Goal: Contribute content: Contribute content

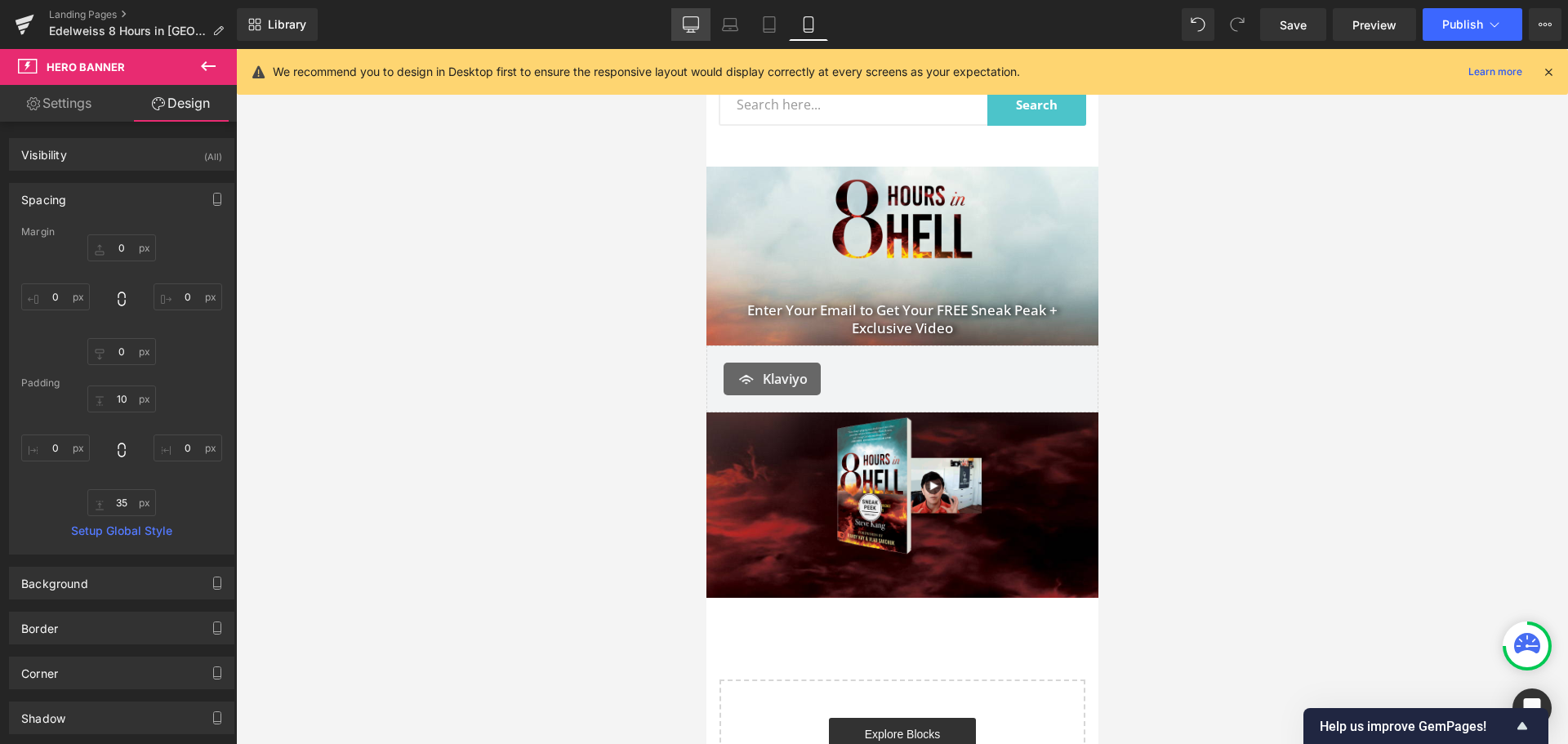
click at [690, 17] on icon at bounding box center [691, 23] width 15 height 12
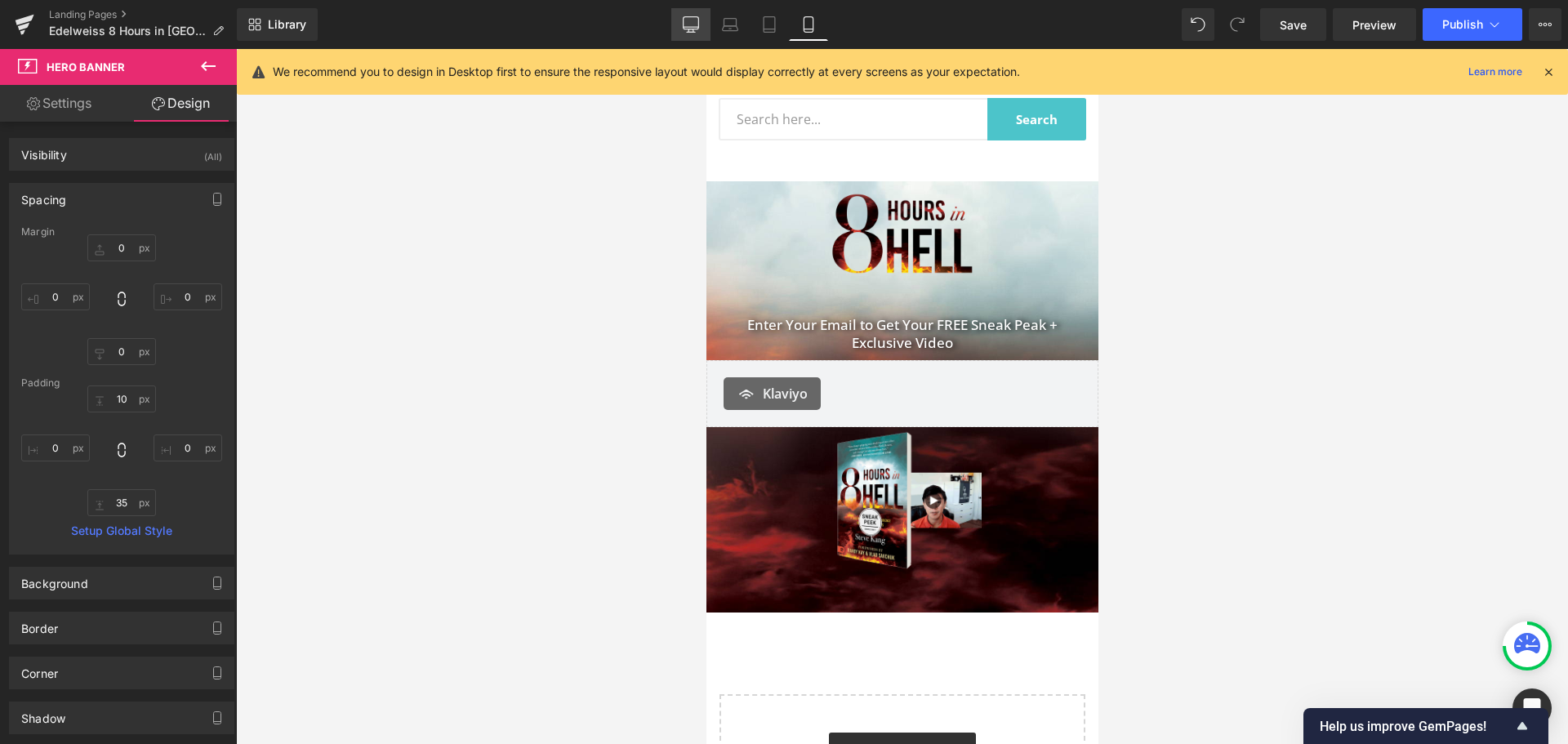
type input "0"
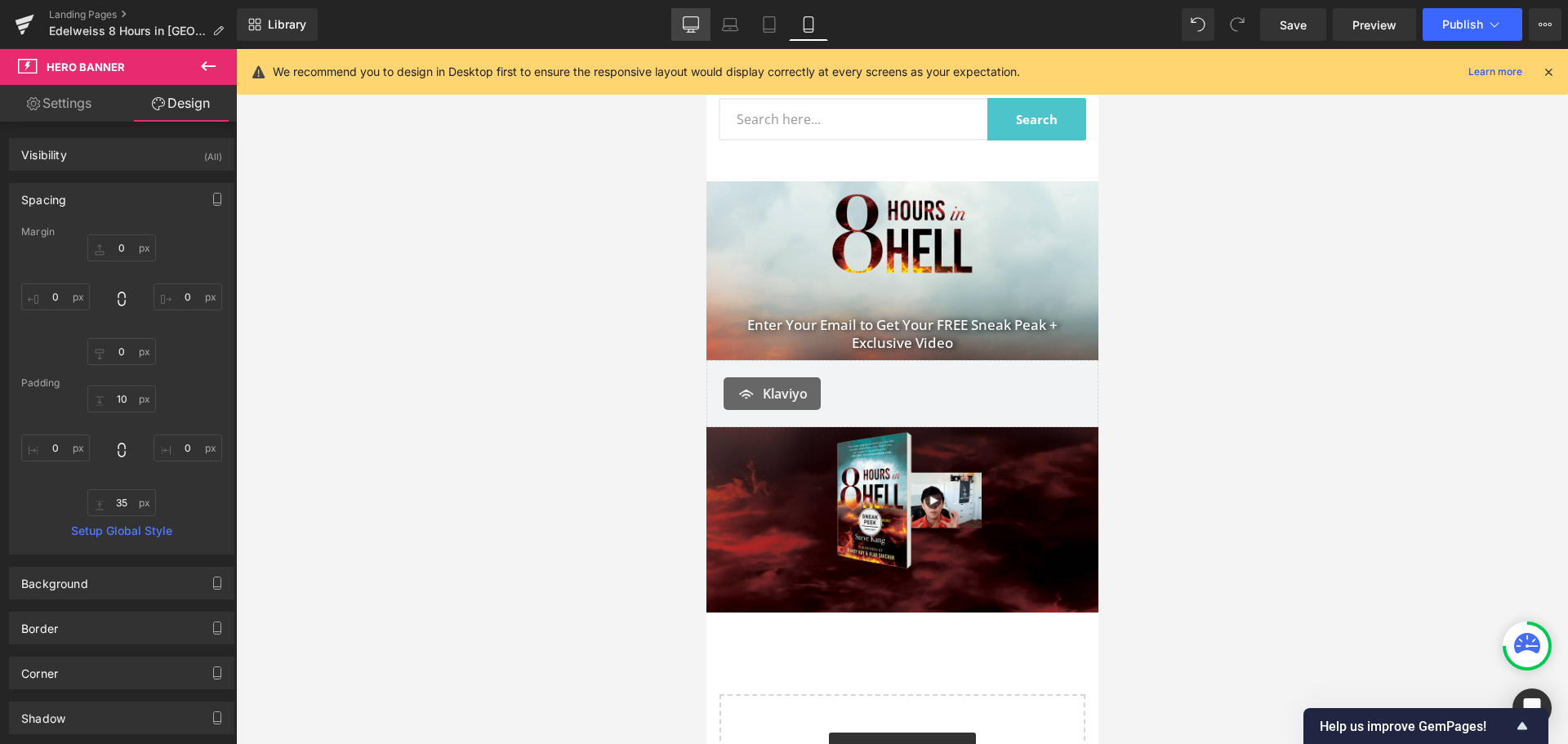
type input "0"
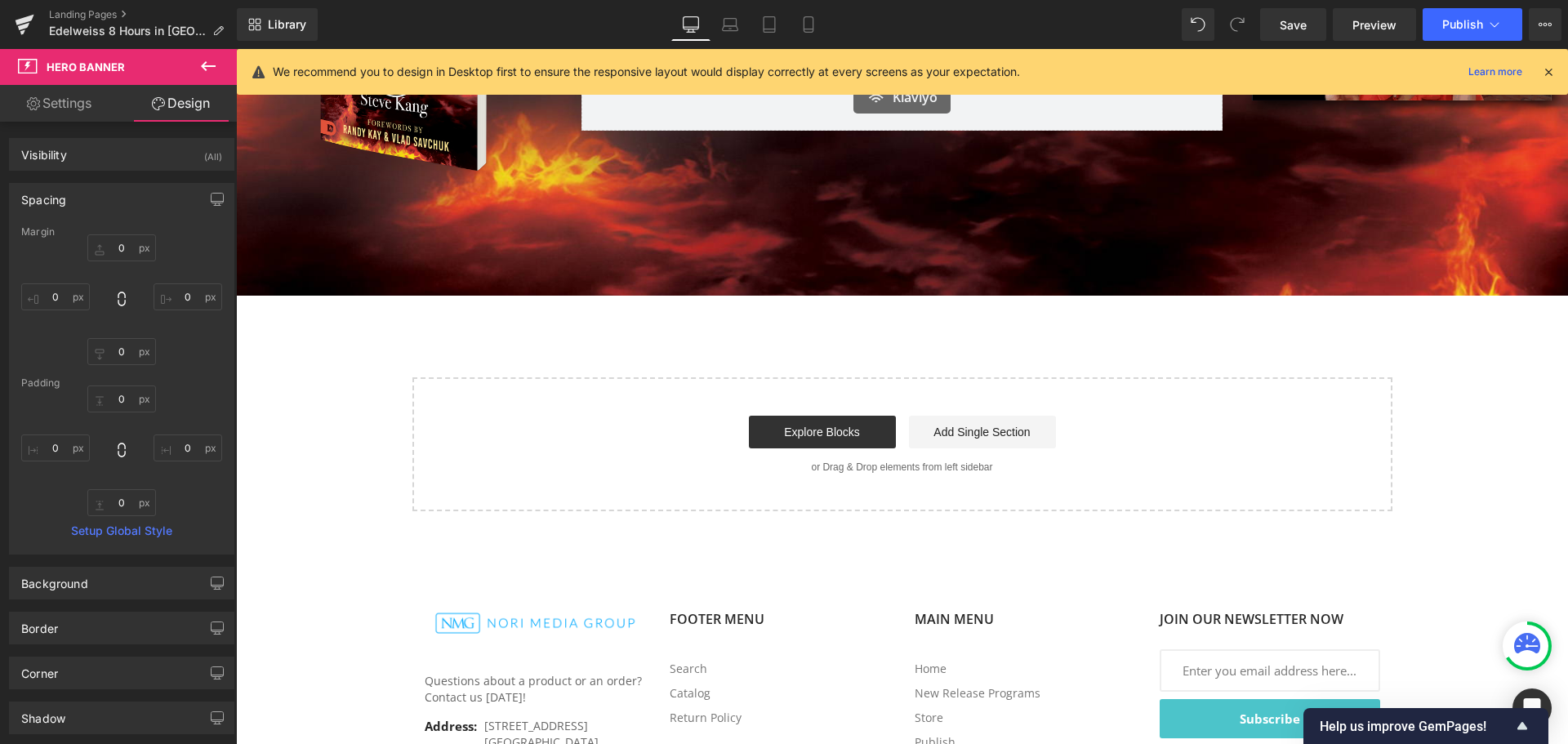
scroll to position [311, 0]
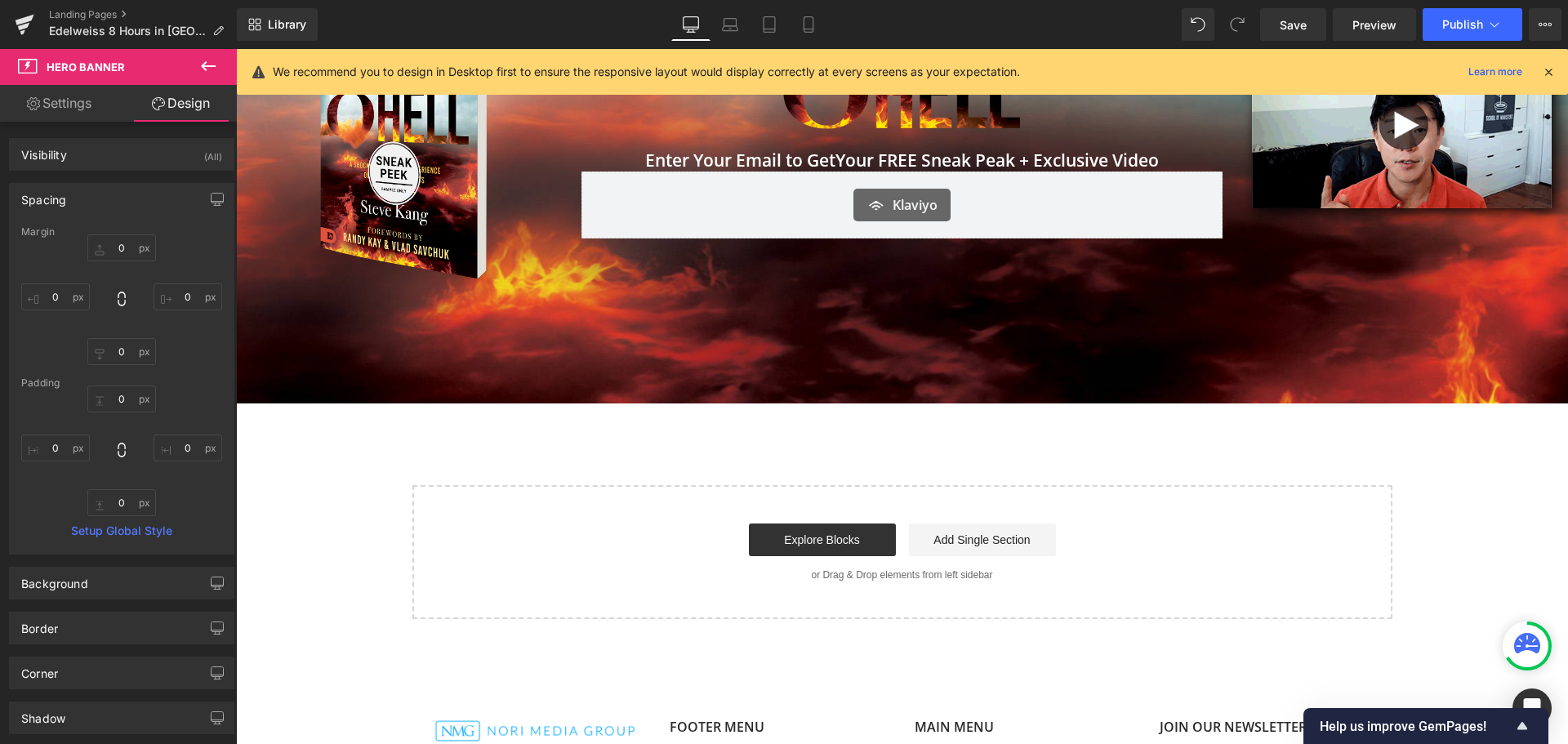
click at [454, 473] on div "Image Image Image Enter Your Email to Get Your FREE Sneak Peak + Exclusive Vide…" at bounding box center [901, 269] width 1332 height 699
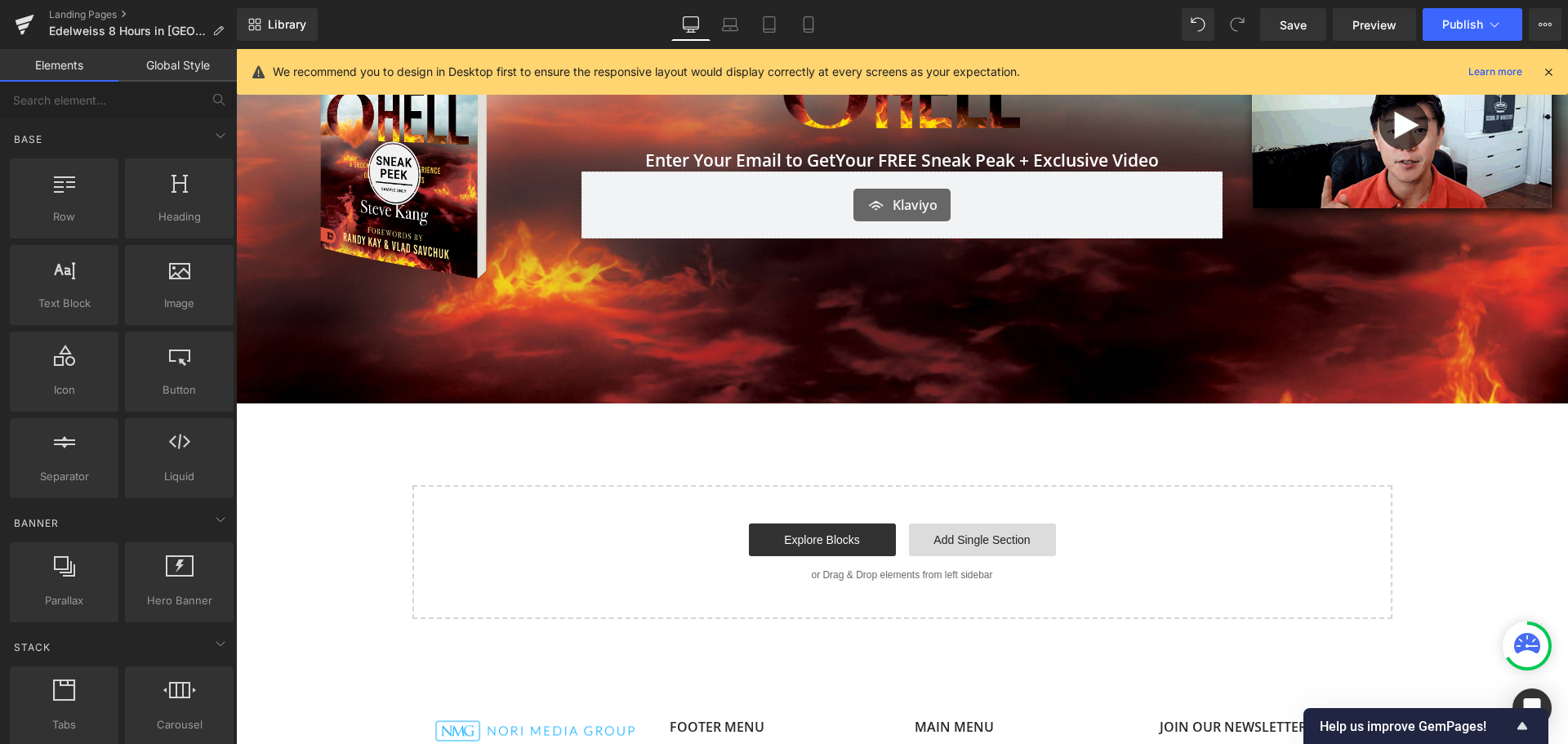
click at [983, 538] on link "Add Single Section" at bounding box center [982, 540] width 147 height 32
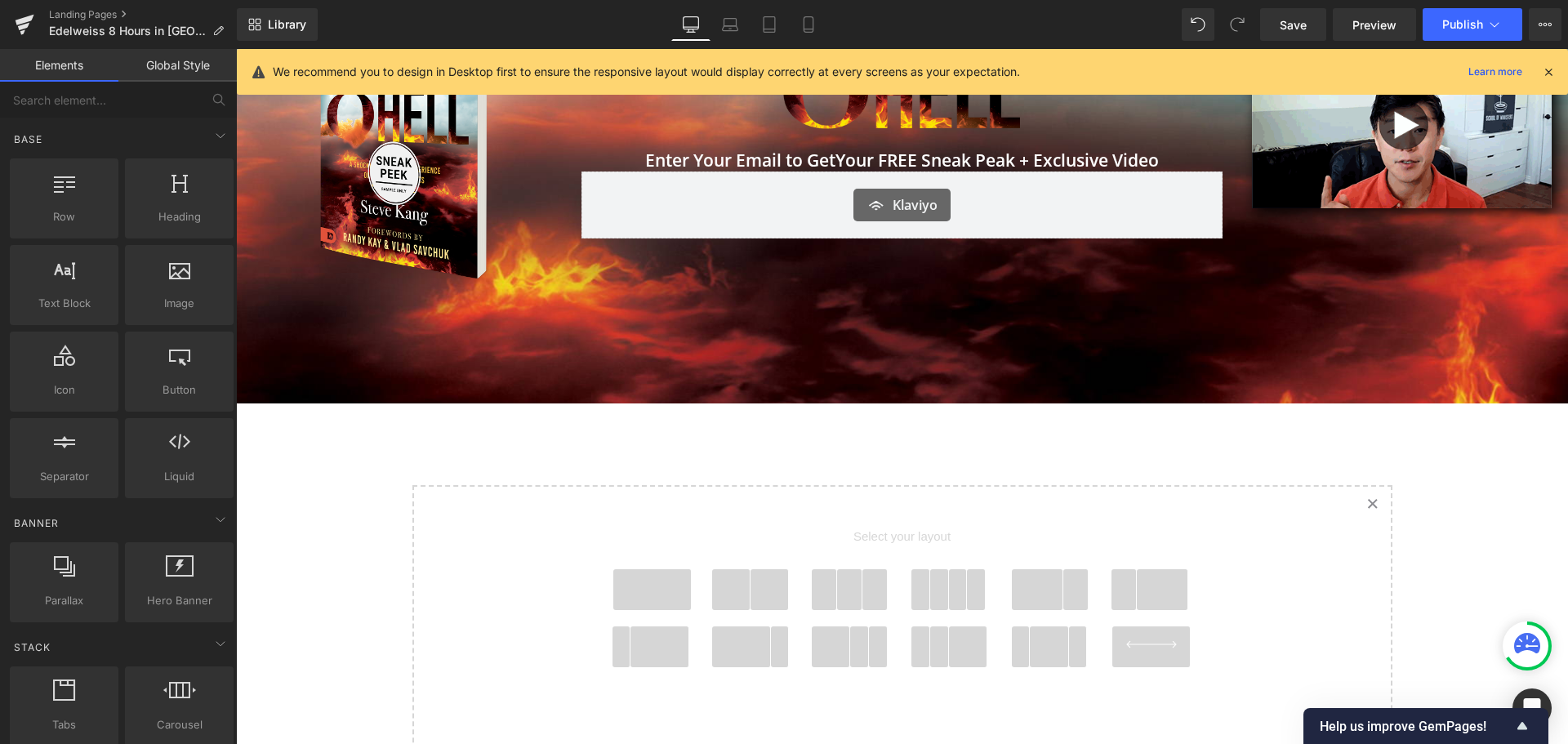
click at [662, 606] on span at bounding box center [653, 590] width 78 height 41
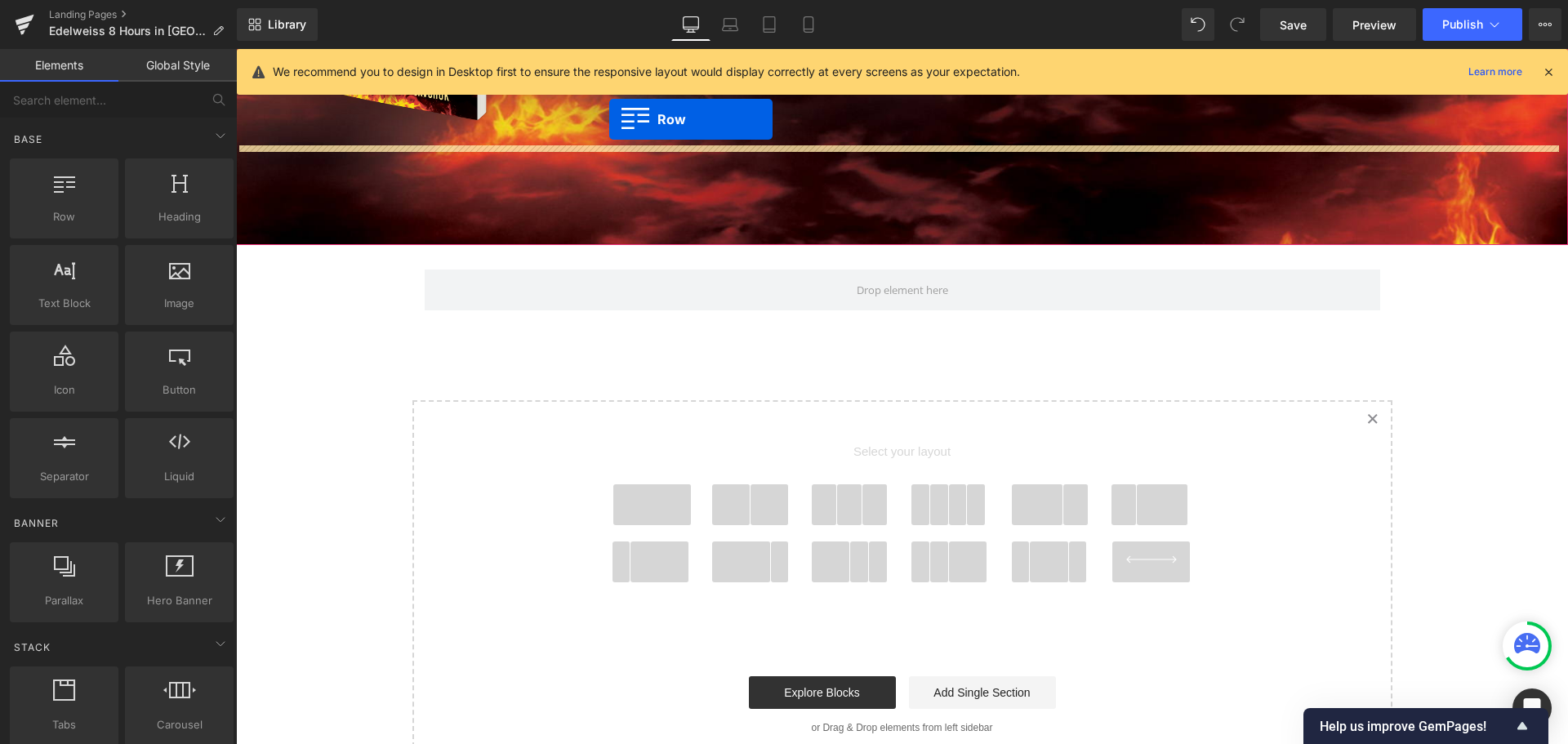
scroll to position [403, 0]
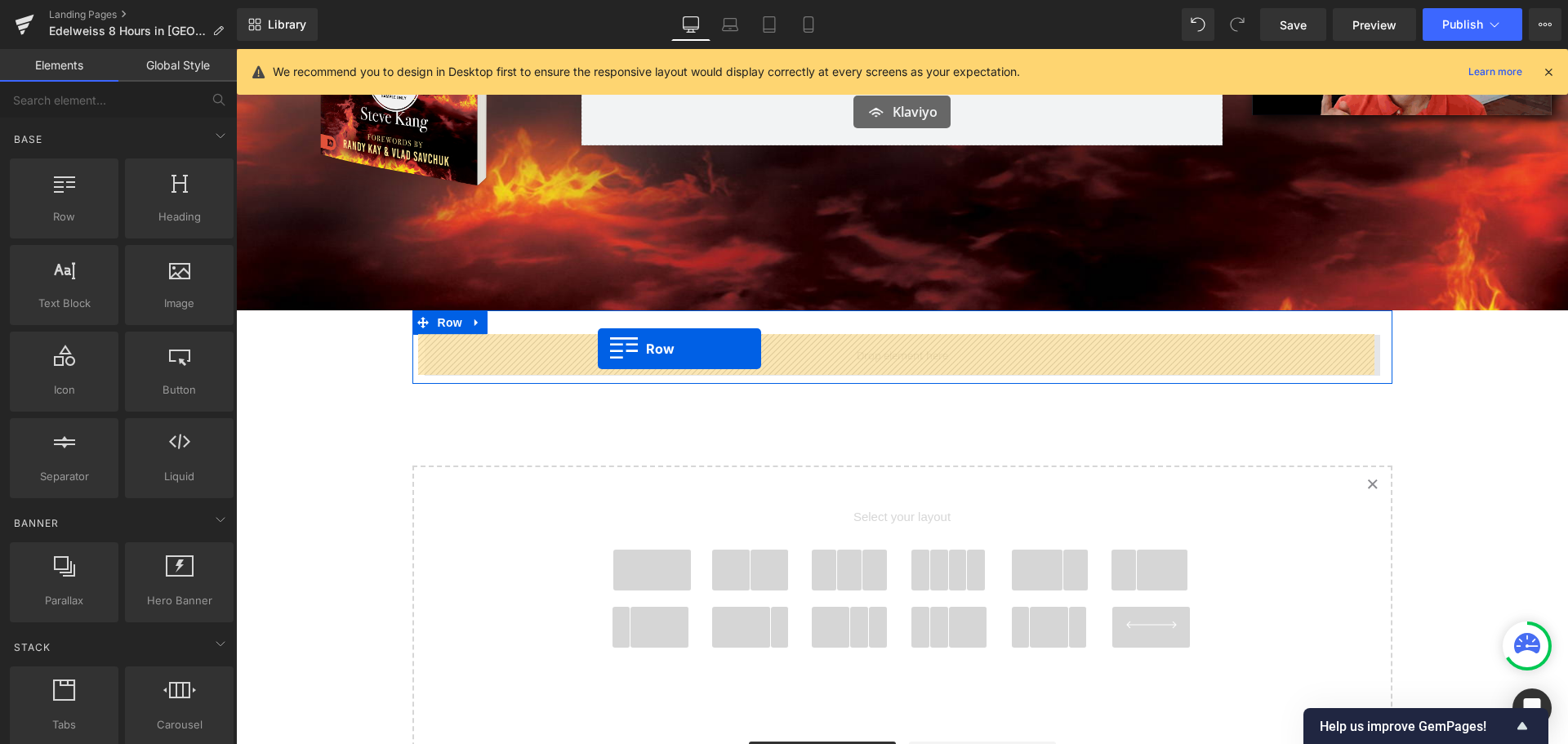
drag, startPoint x: 288, startPoint y: 246, endPoint x: 598, endPoint y: 349, distance: 326.7
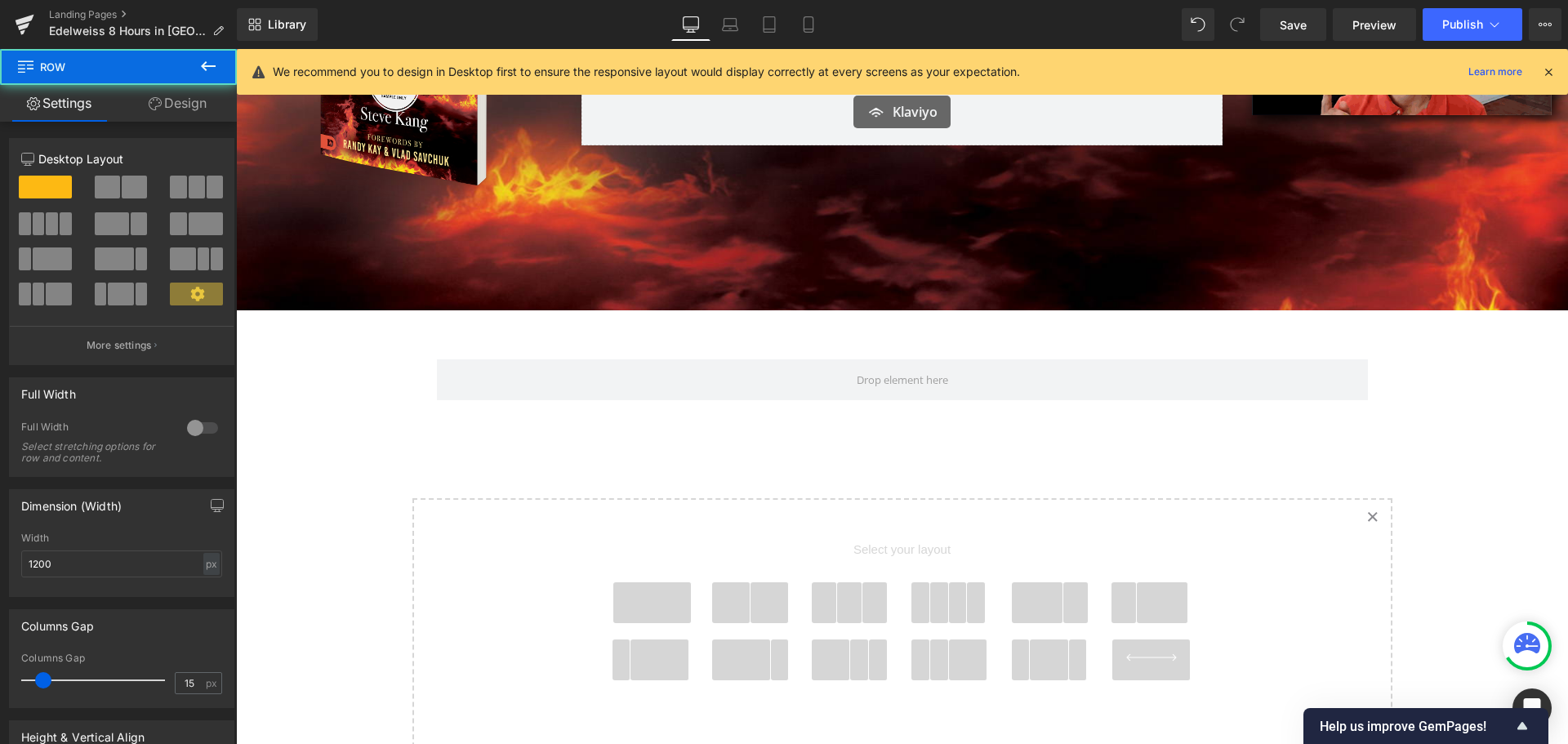
click at [294, 346] on div "Image Image Image Enter Your Email to Get Your FREE Sneak Peak + Exclusive Vide…" at bounding box center [901, 348] width 1332 height 1043
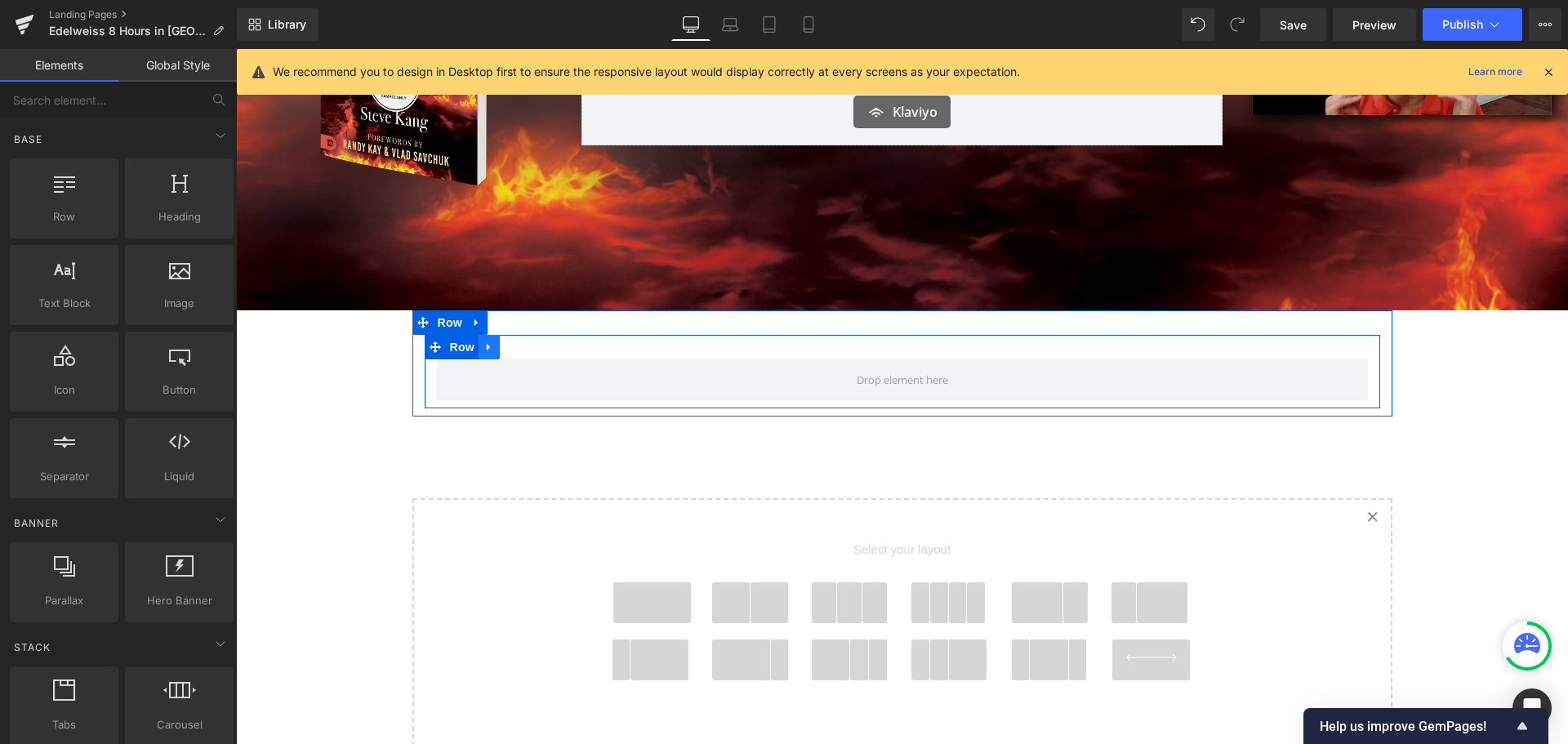
click at [485, 352] on icon at bounding box center [489, 346] width 11 height 12
click at [527, 345] on icon at bounding box center [531, 346] width 11 height 11
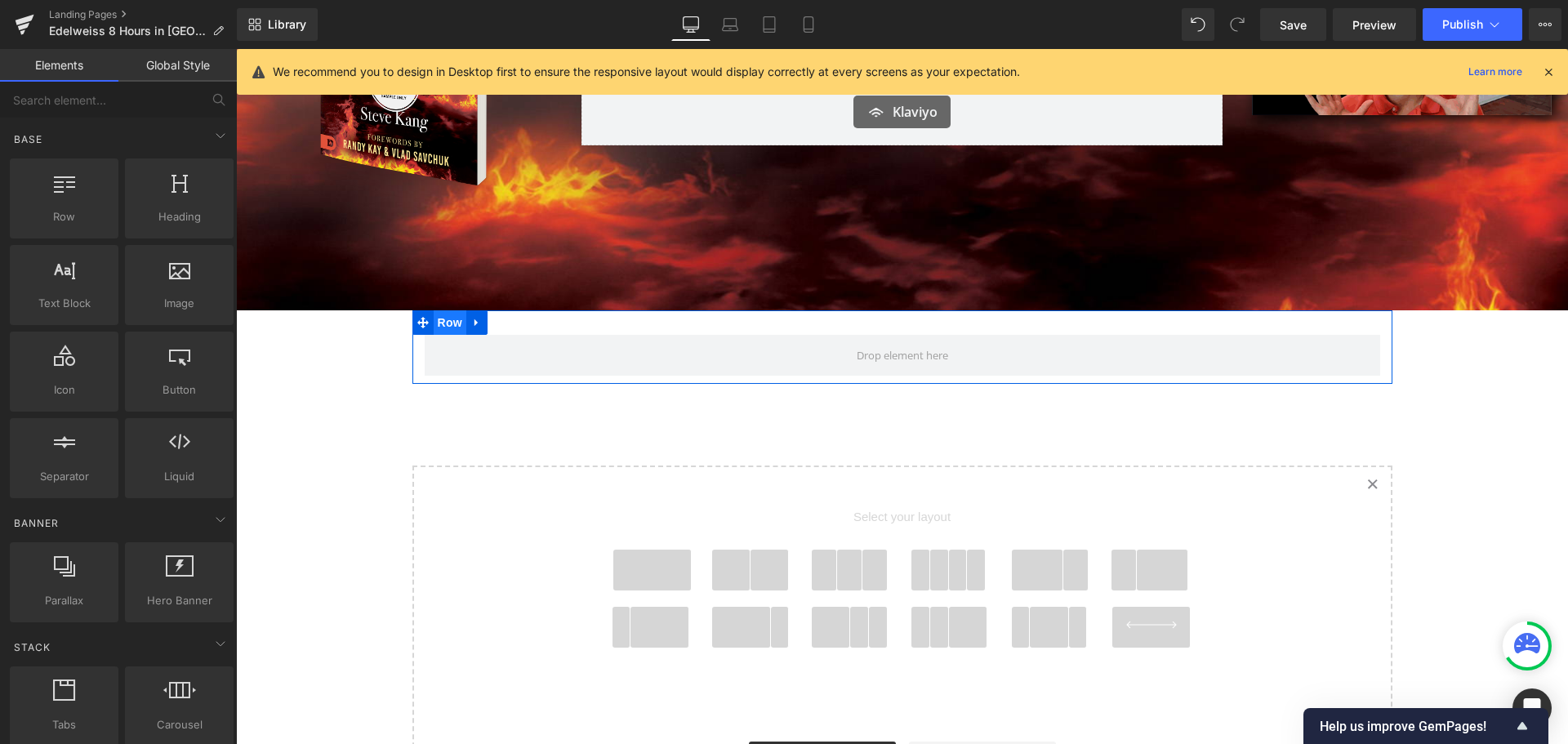
click at [452, 326] on span "Row" at bounding box center [449, 323] width 32 height 25
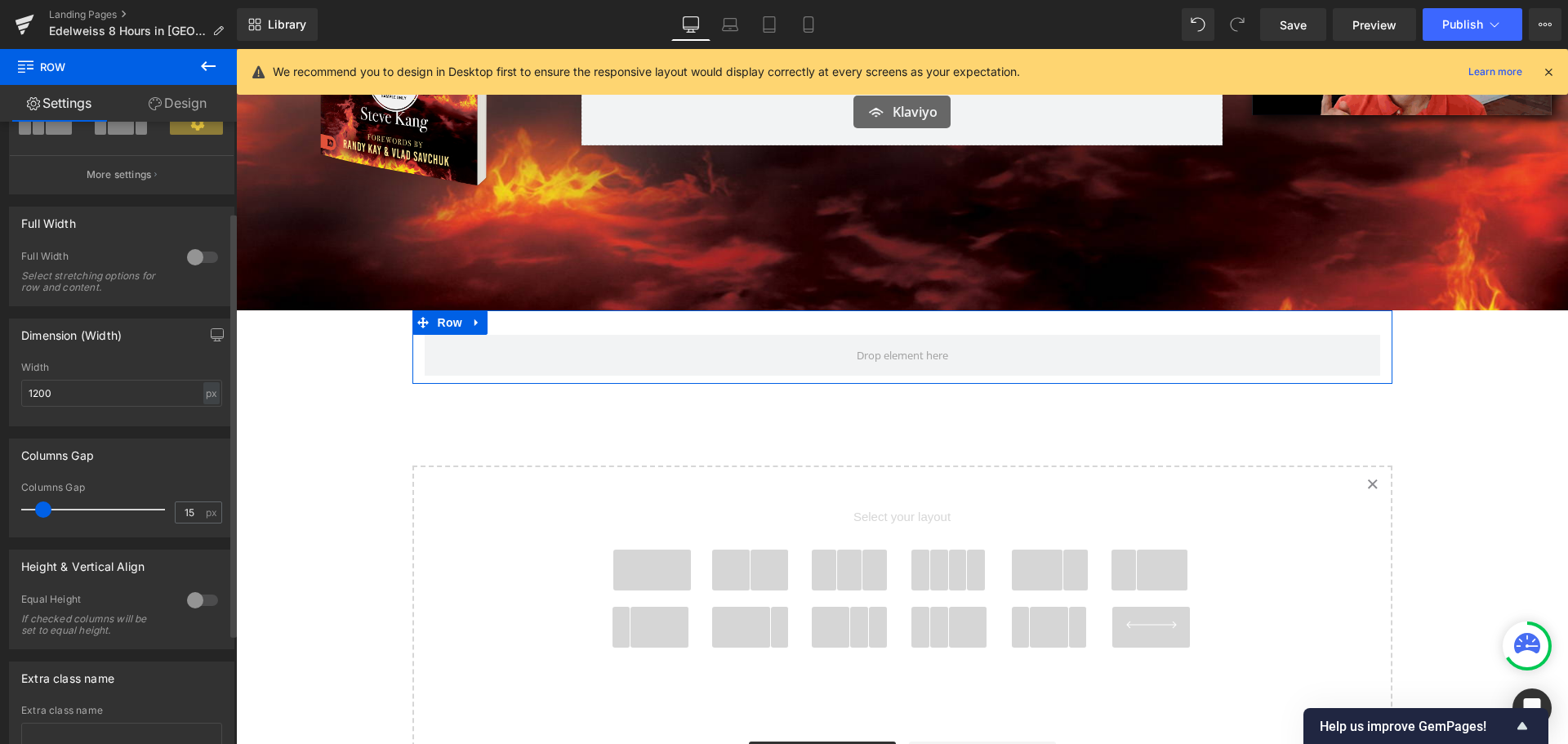
scroll to position [0, 0]
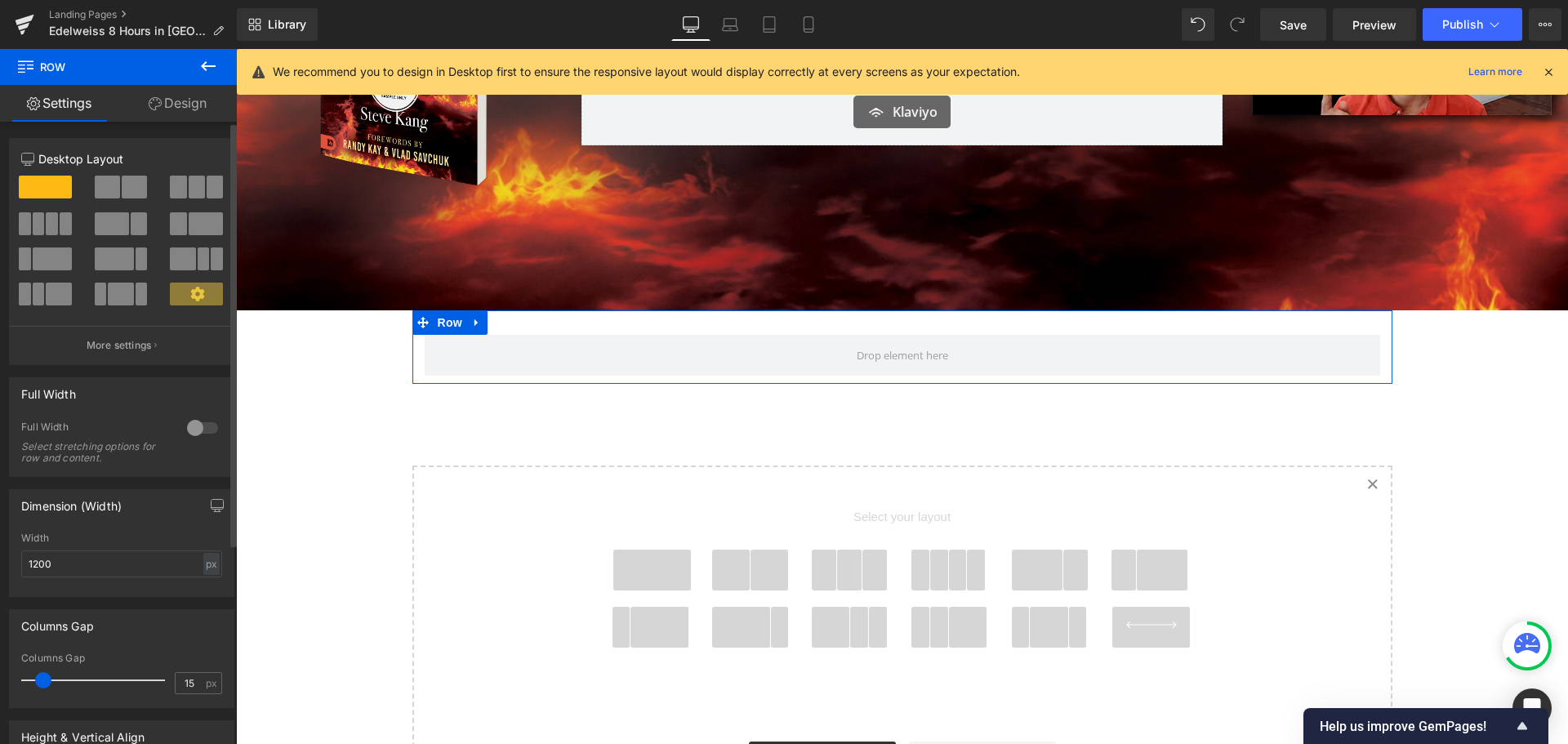
click at [196, 426] on div at bounding box center [203, 427] width 39 height 26
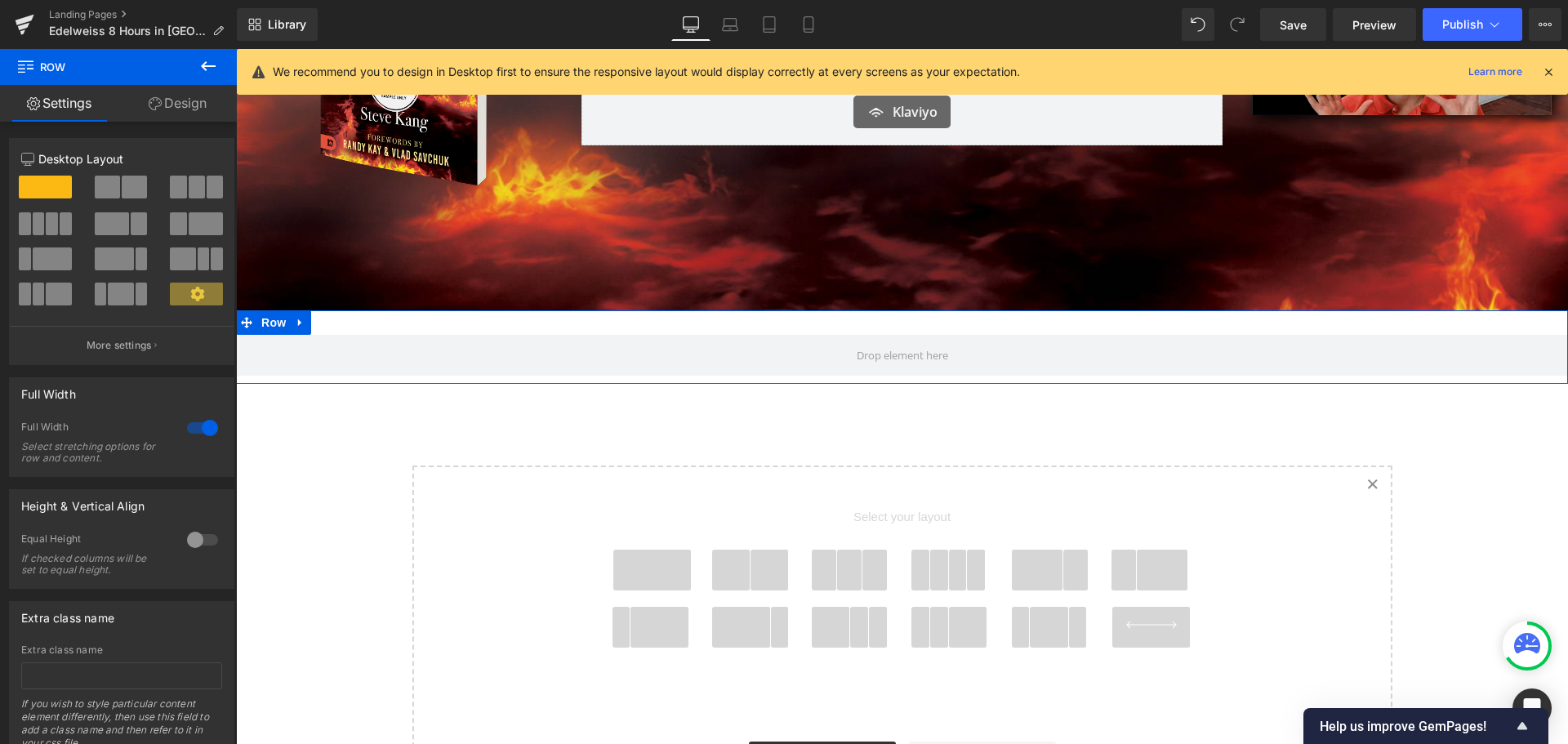
click at [166, 111] on link "Design" at bounding box center [177, 103] width 118 height 37
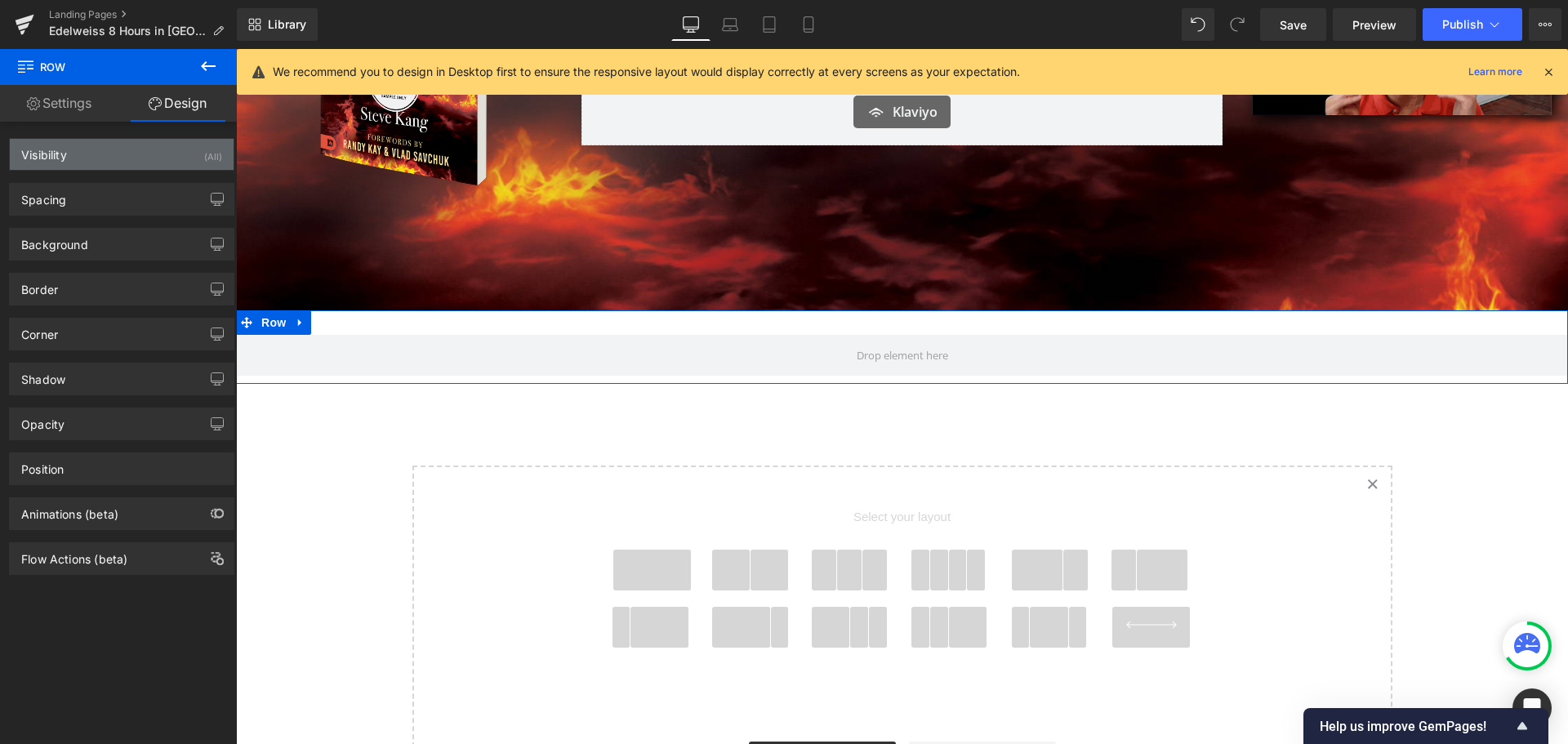
type input "transparent"
type input "0"
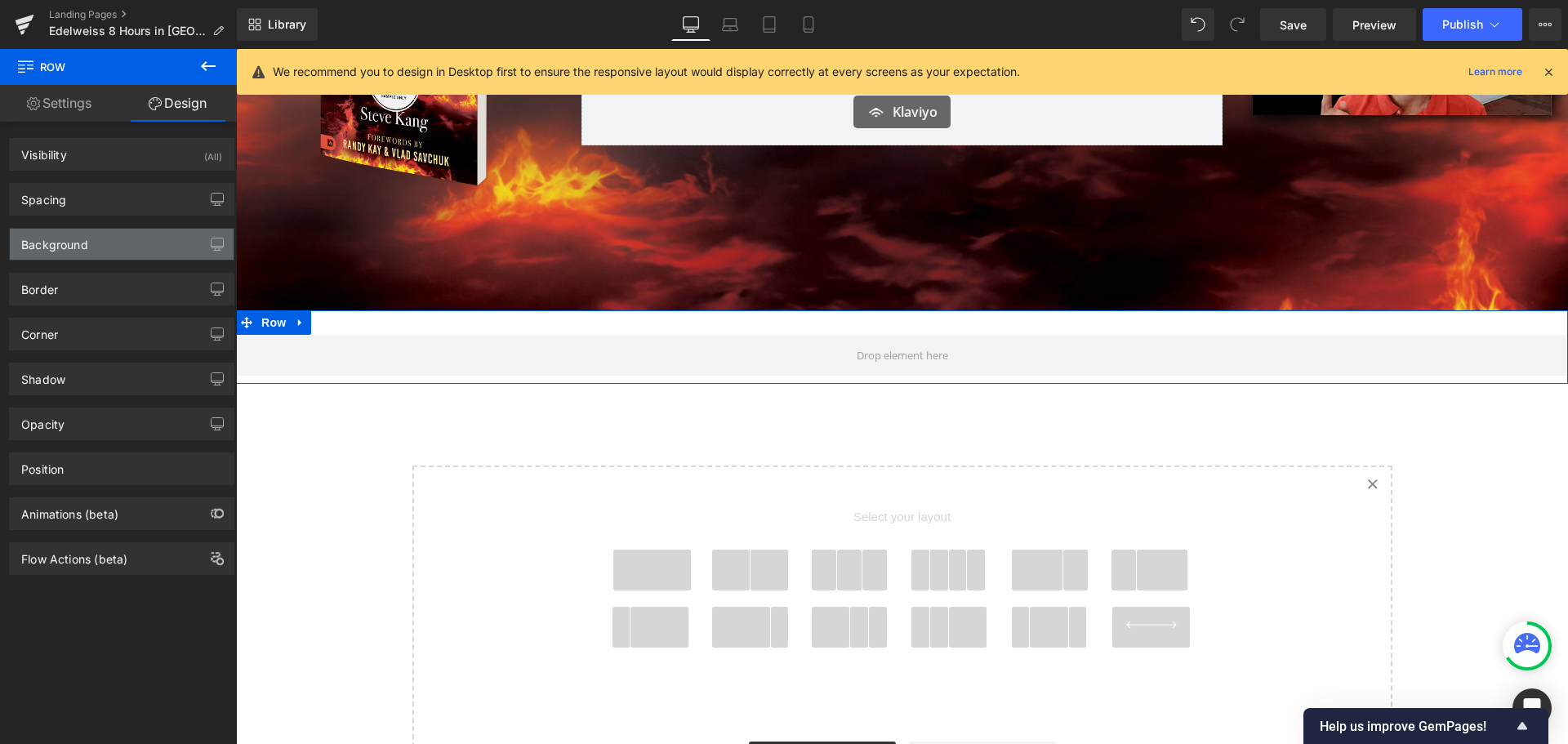
click at [122, 250] on div "Background" at bounding box center [122, 244] width 224 height 31
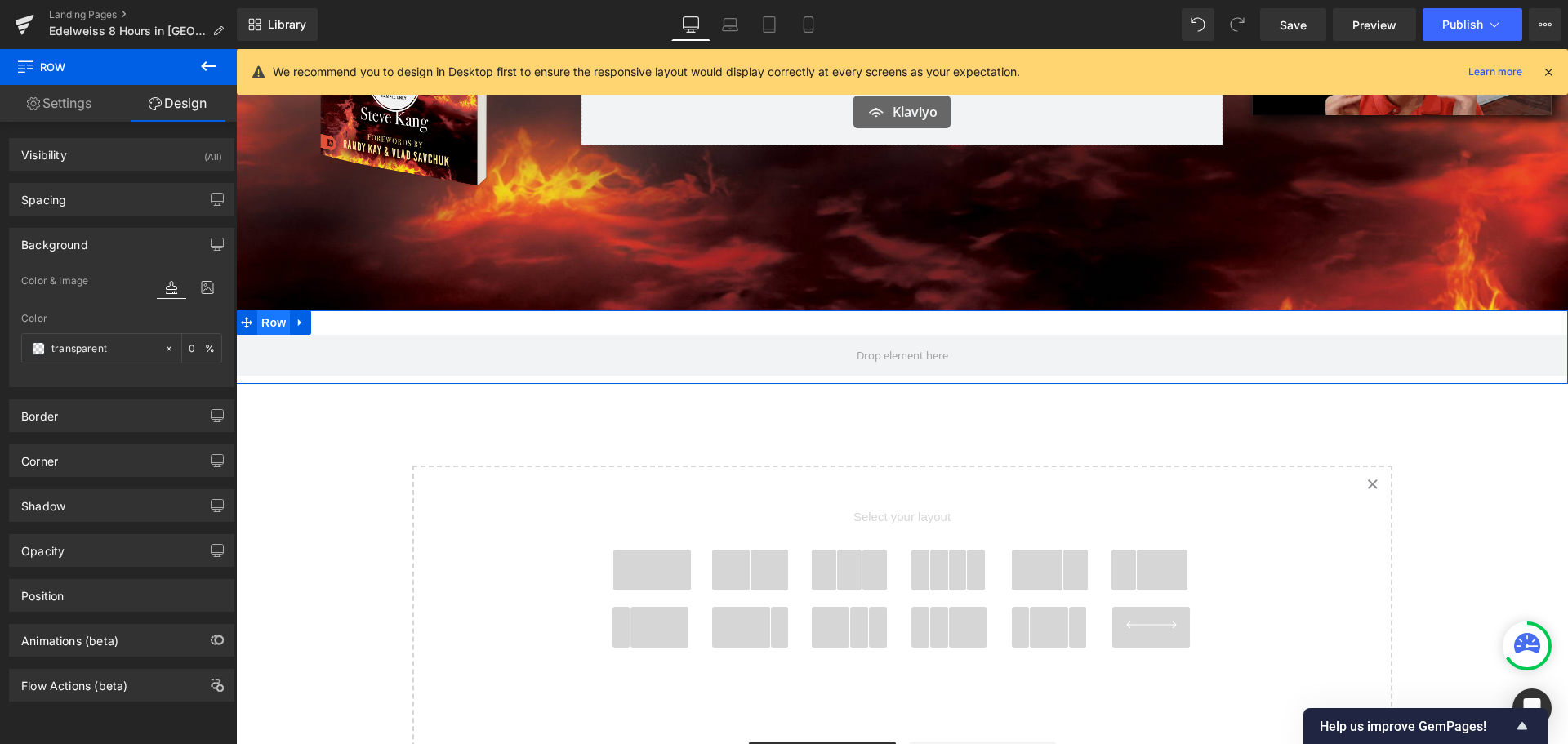
click at [269, 321] on span "Row" at bounding box center [273, 323] width 32 height 25
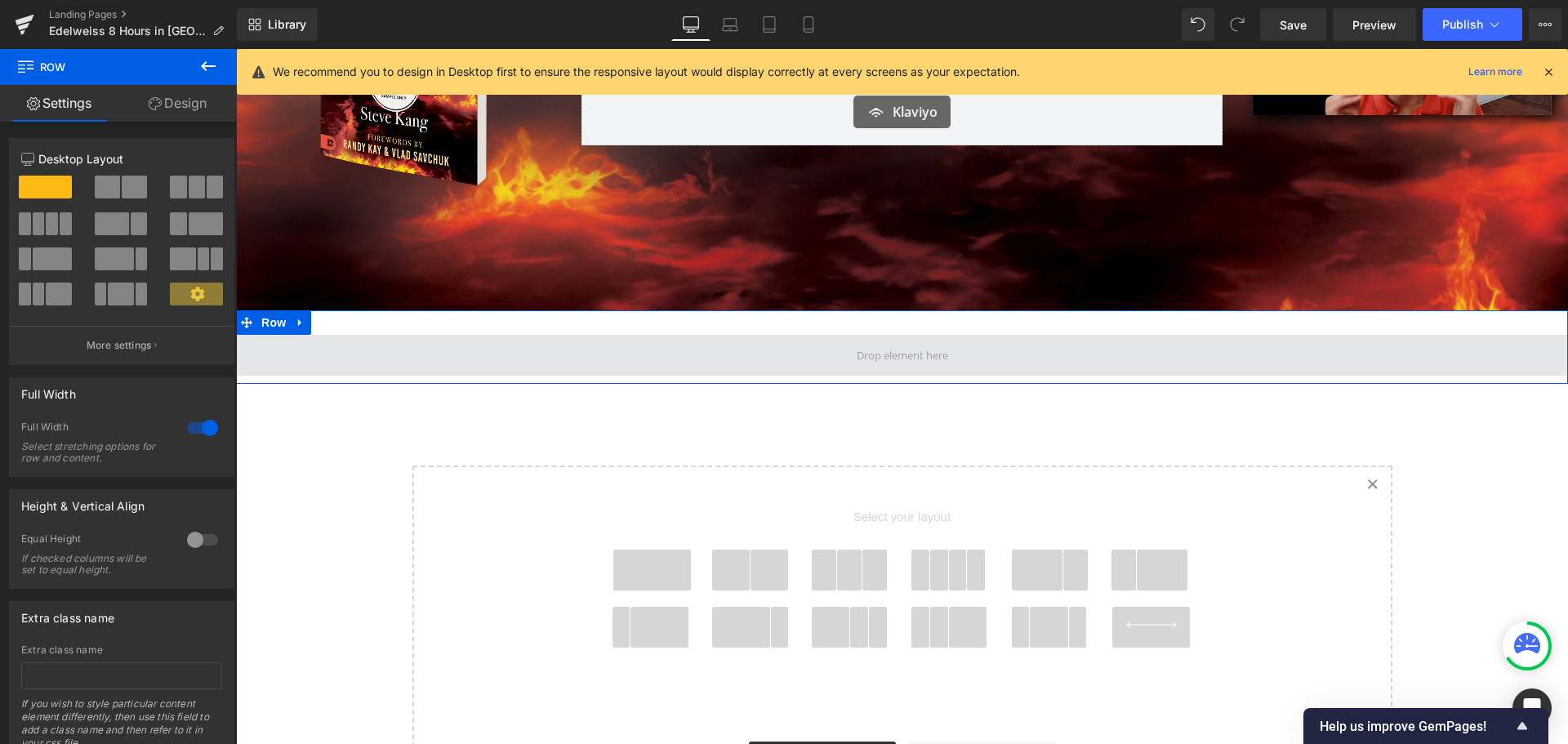
click at [373, 351] on span at bounding box center [901, 355] width 1332 height 41
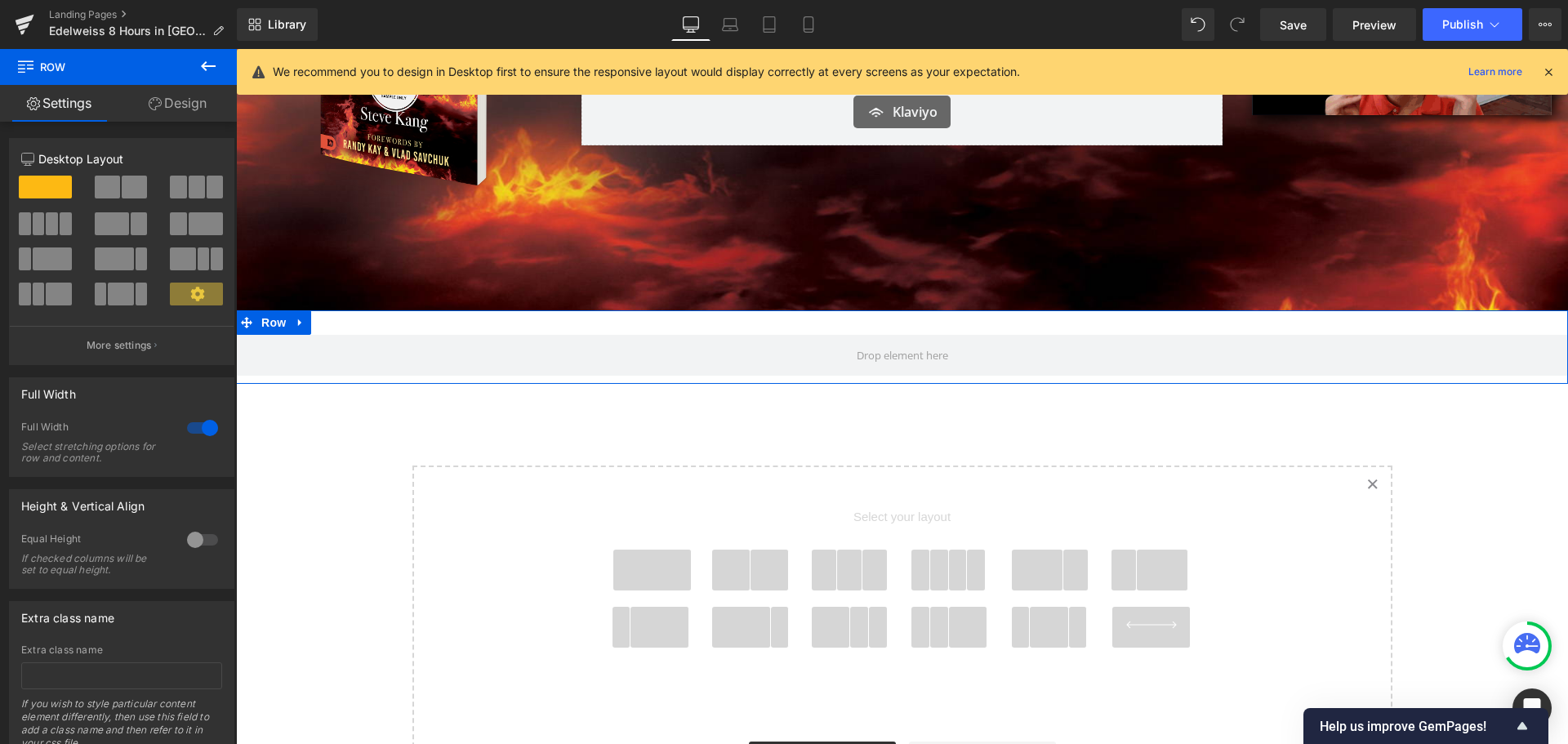
click at [171, 93] on link "Design" at bounding box center [177, 103] width 118 height 37
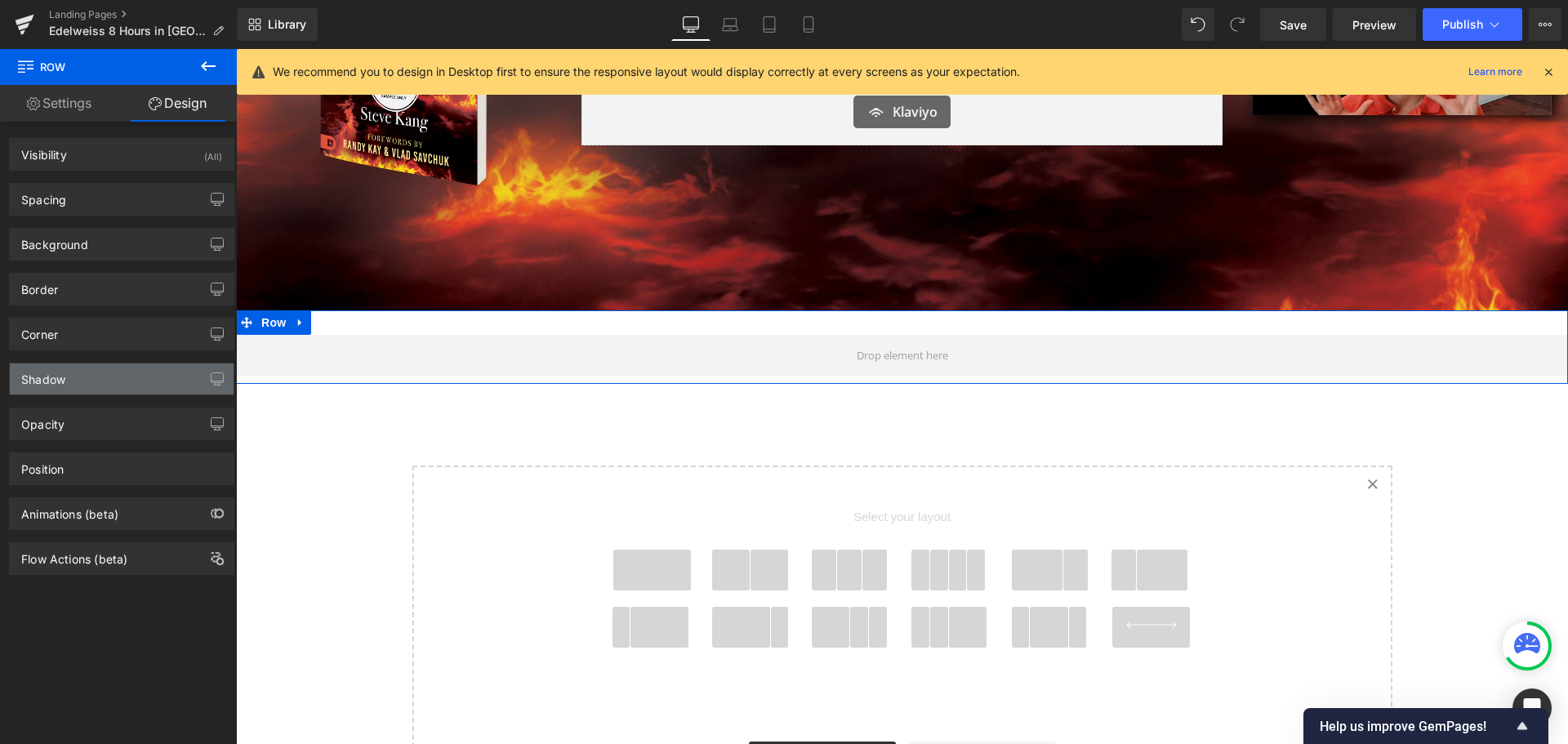
type input "transparent"
type input "0"
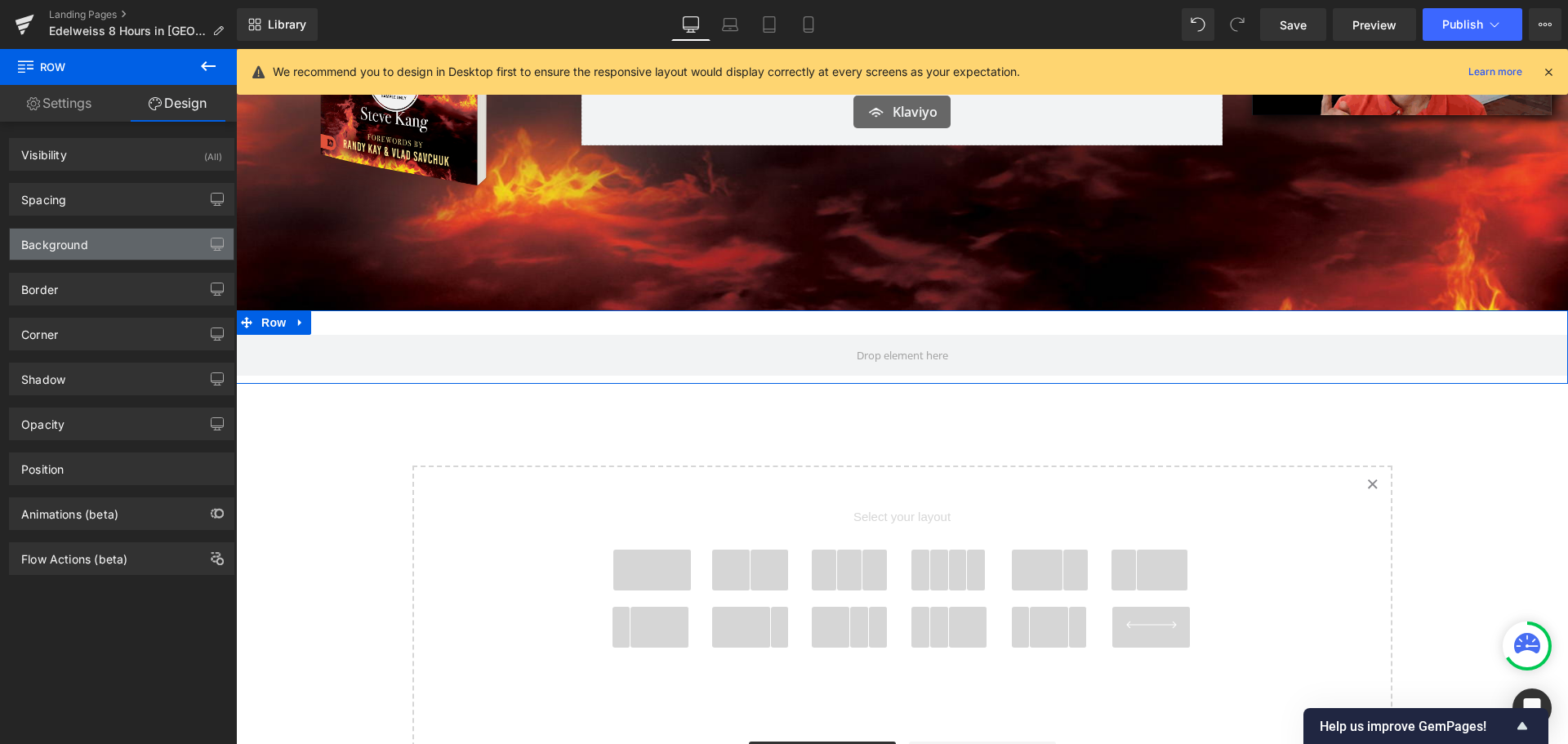
click at [138, 243] on div "Background" at bounding box center [122, 244] width 224 height 31
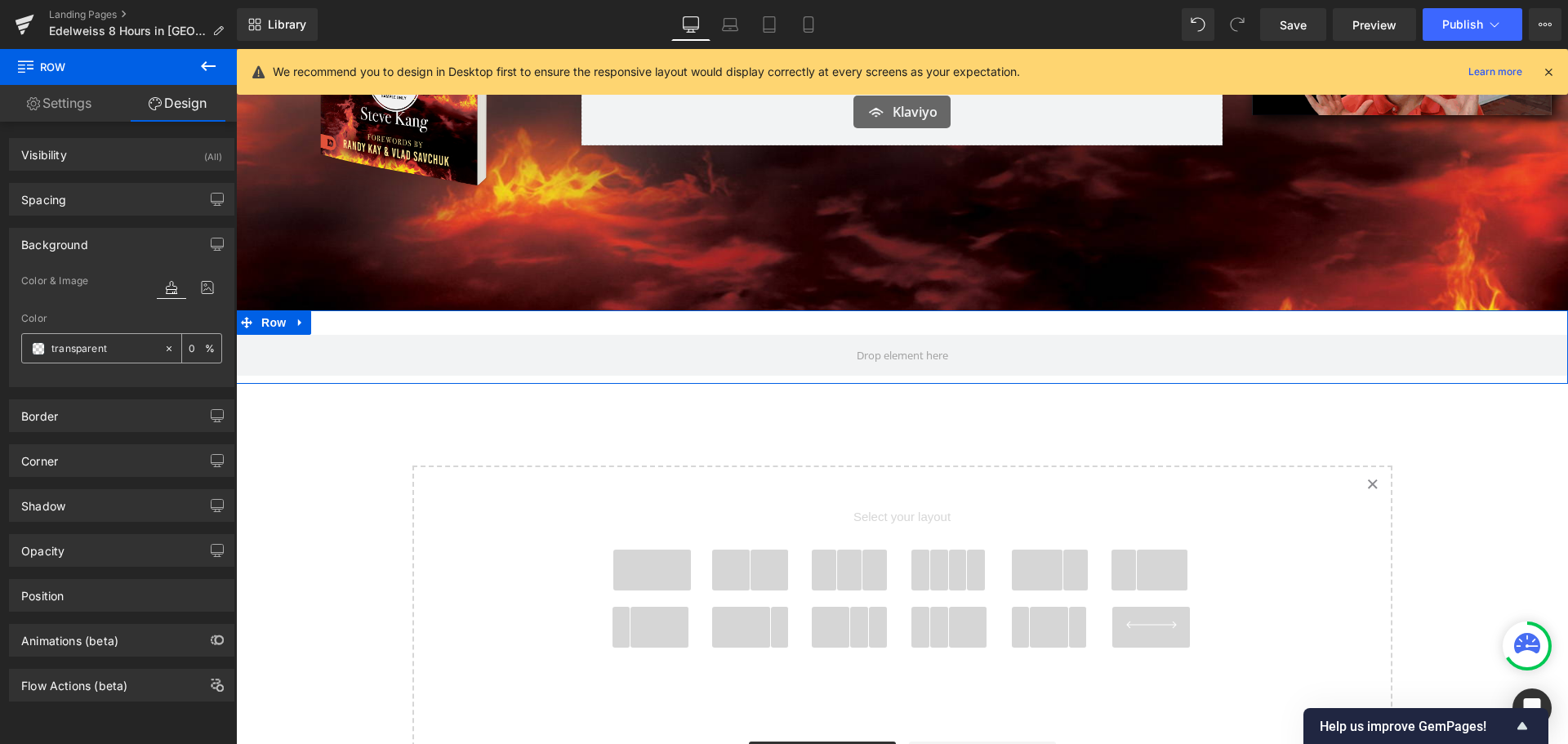
click at [129, 352] on input "transparent" at bounding box center [103, 348] width 105 height 18
paste input "020000"
type input "020000"
type input "100"
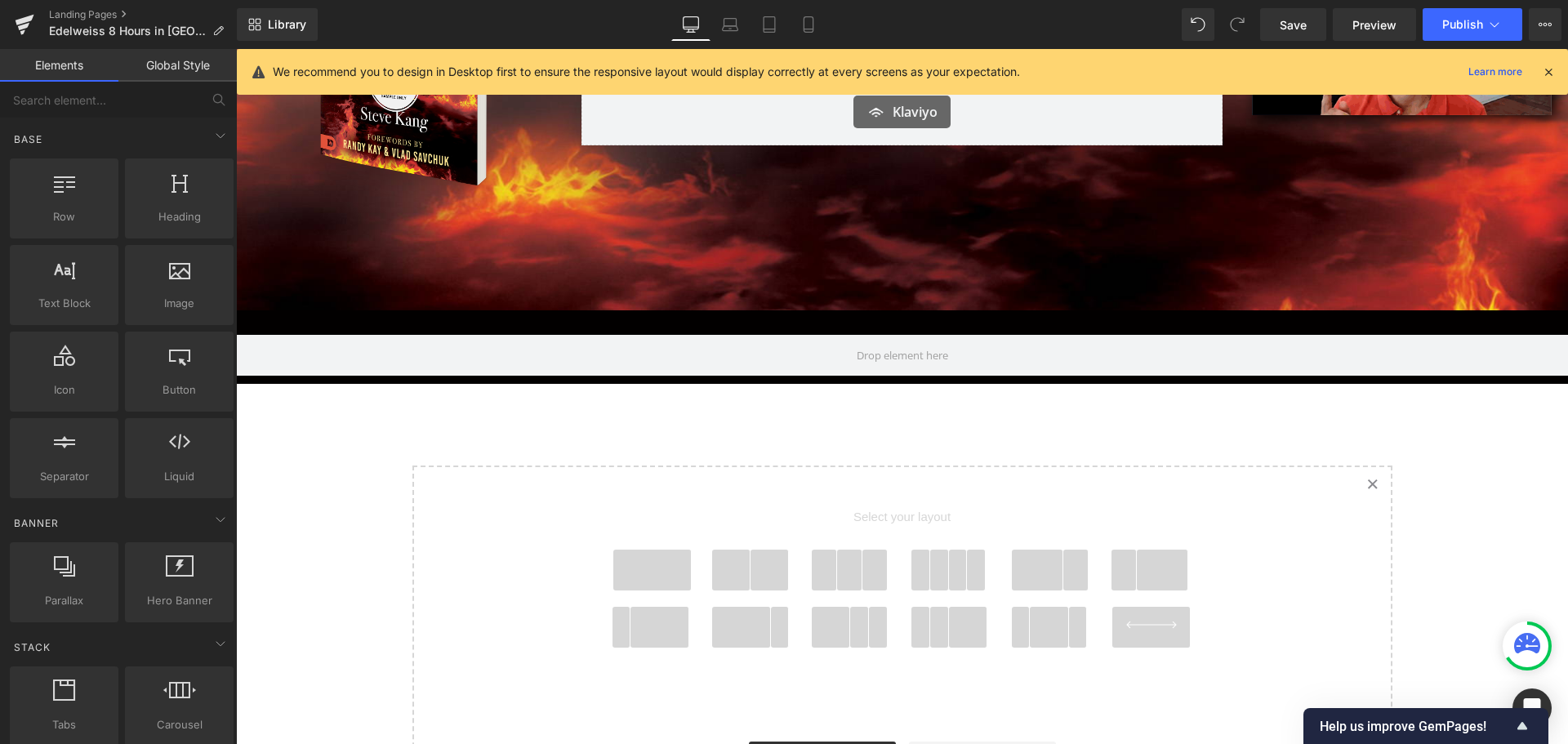
click at [1435, 413] on div "Image Image Image Enter Your Email to Get Your FREE Sneak Peak + Exclusive Vide…" at bounding box center [901, 332] width 1332 height 1010
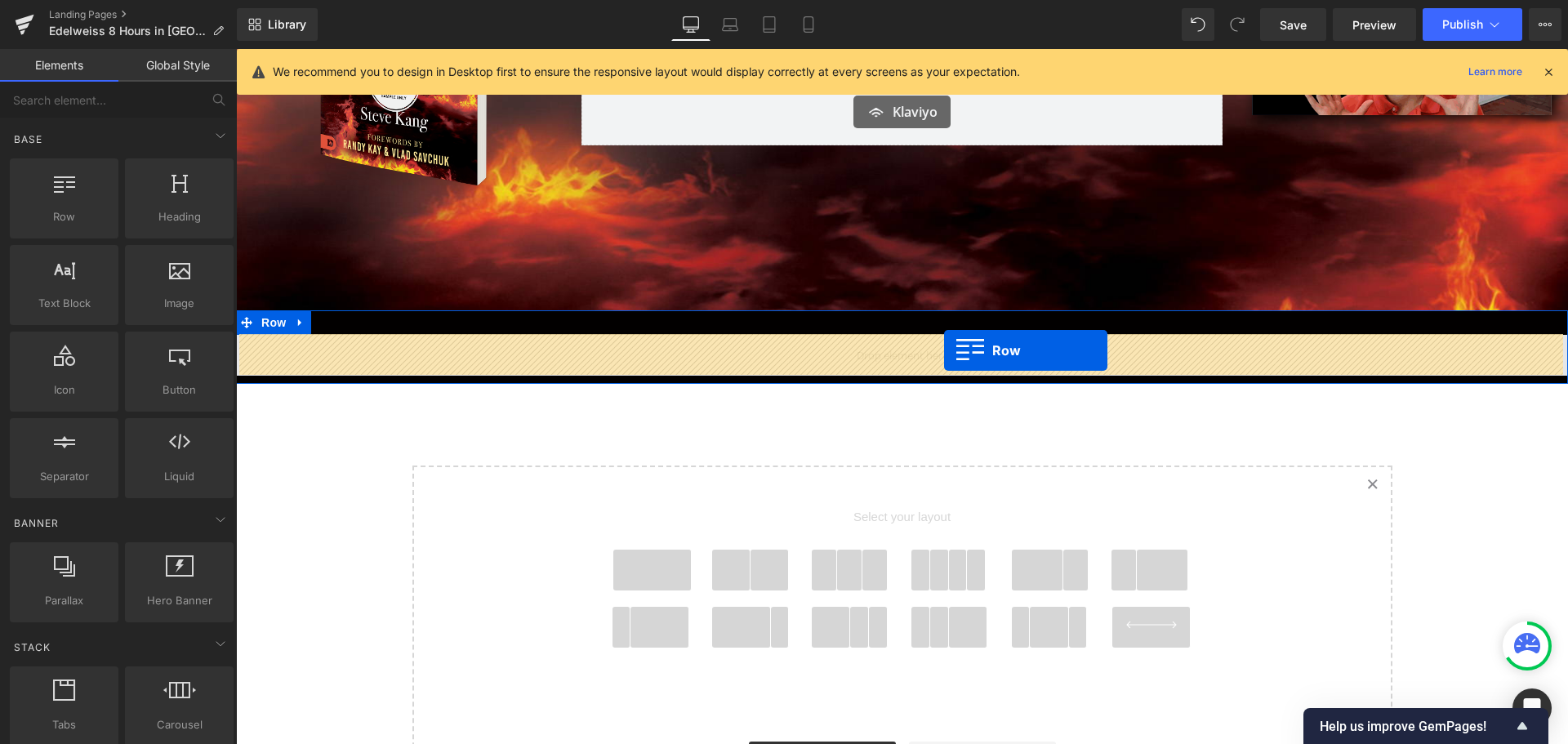
drag, startPoint x: 294, startPoint y: 273, endPoint x: 944, endPoint y: 351, distance: 654.7
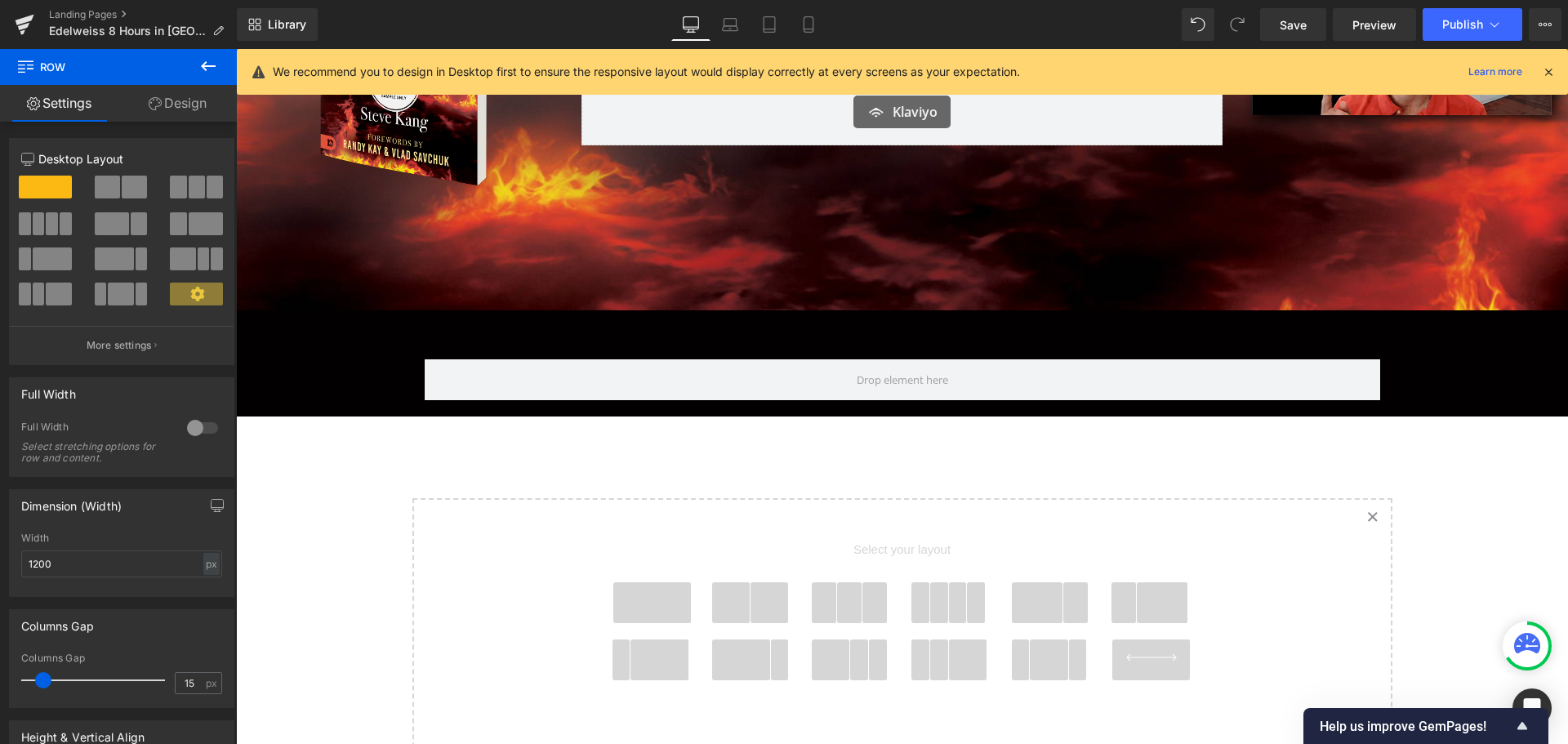
click at [203, 66] on icon at bounding box center [208, 66] width 14 height 10
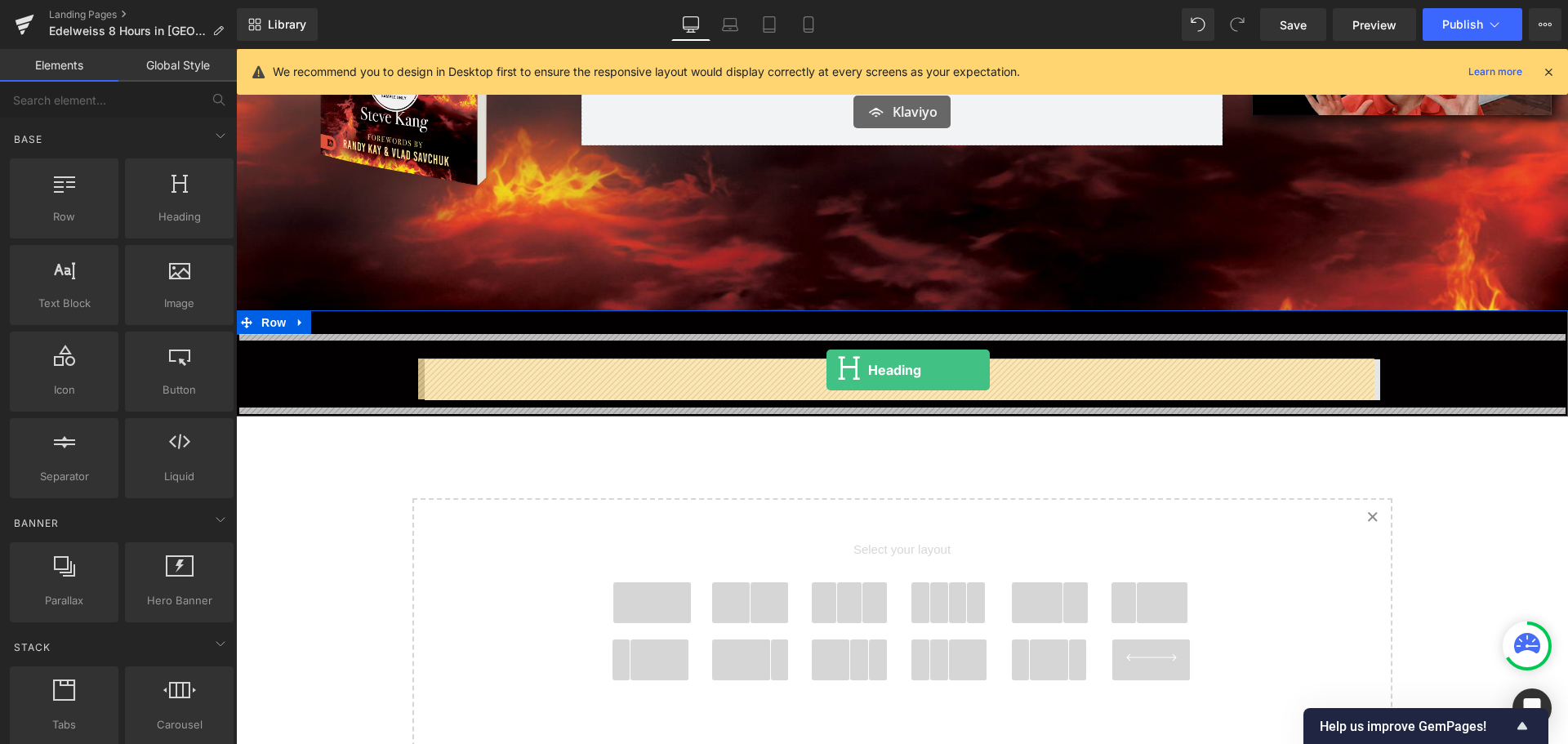
drag, startPoint x: 409, startPoint y: 257, endPoint x: 827, endPoint y: 370, distance: 433.0
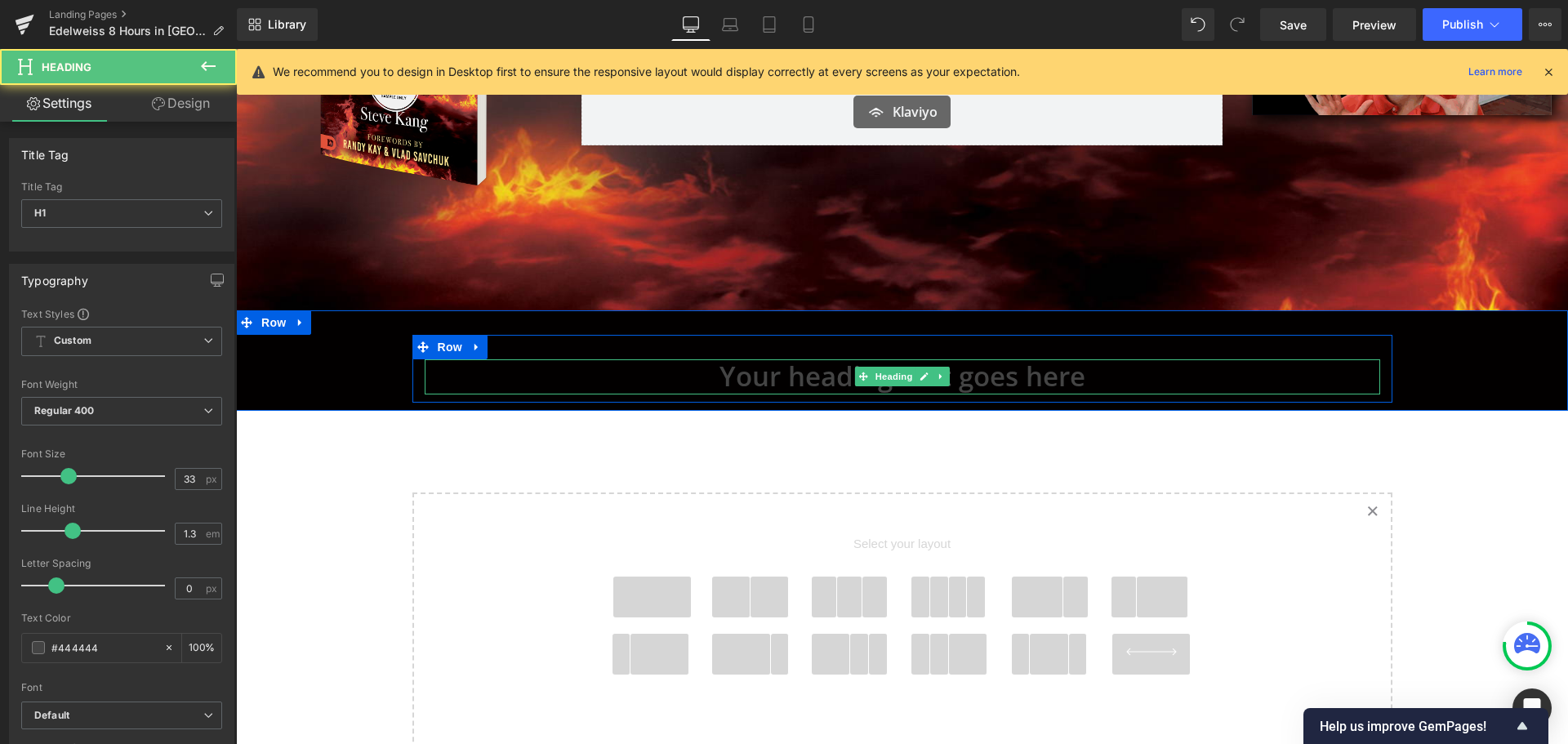
click at [1044, 379] on h1 "Your heading text goes here" at bounding box center [902, 376] width 956 height 35
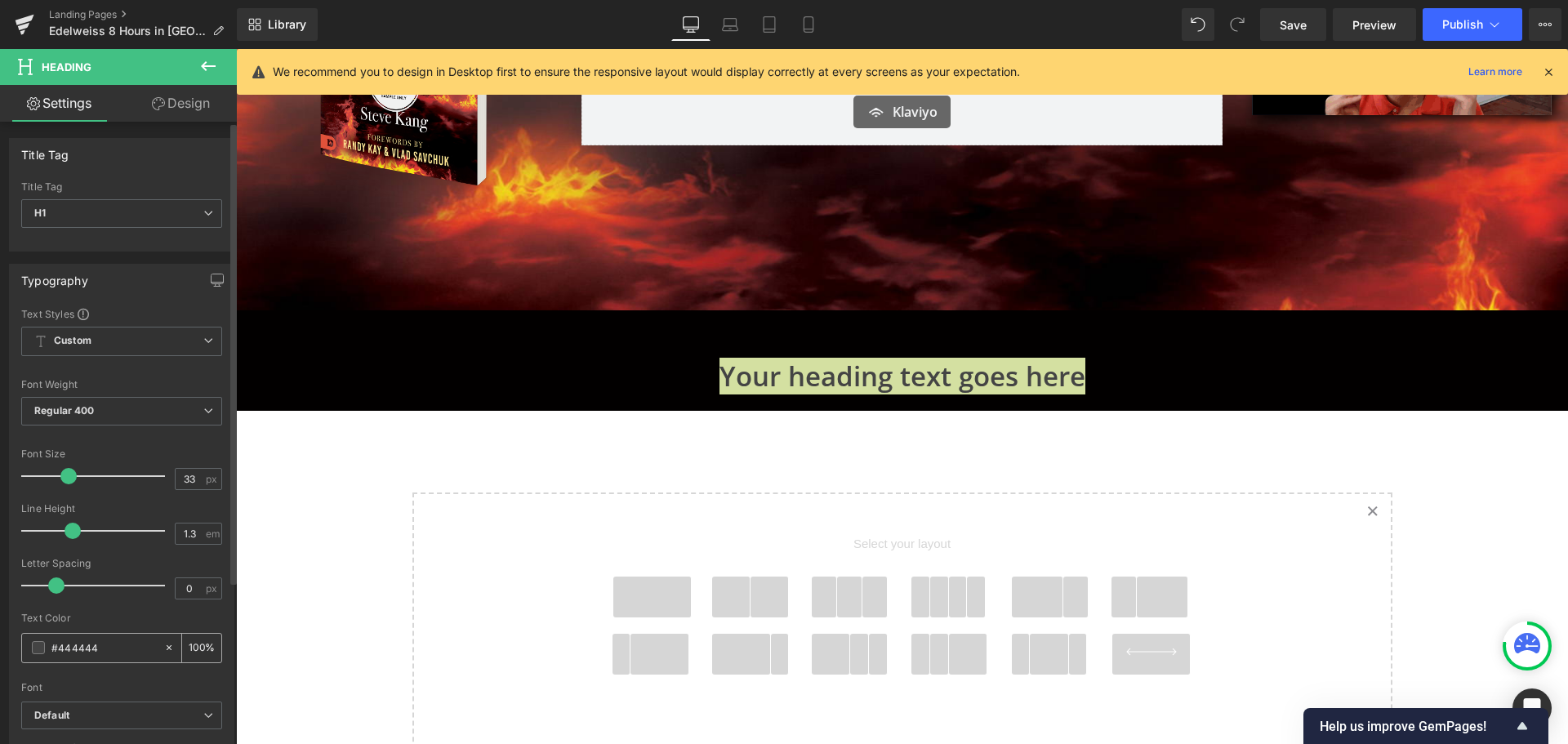
drag, startPoint x: 110, startPoint y: 647, endPoint x: 58, endPoint y: 646, distance: 52.0
click at [58, 646] on input "#444444" at bounding box center [103, 647] width 105 height 18
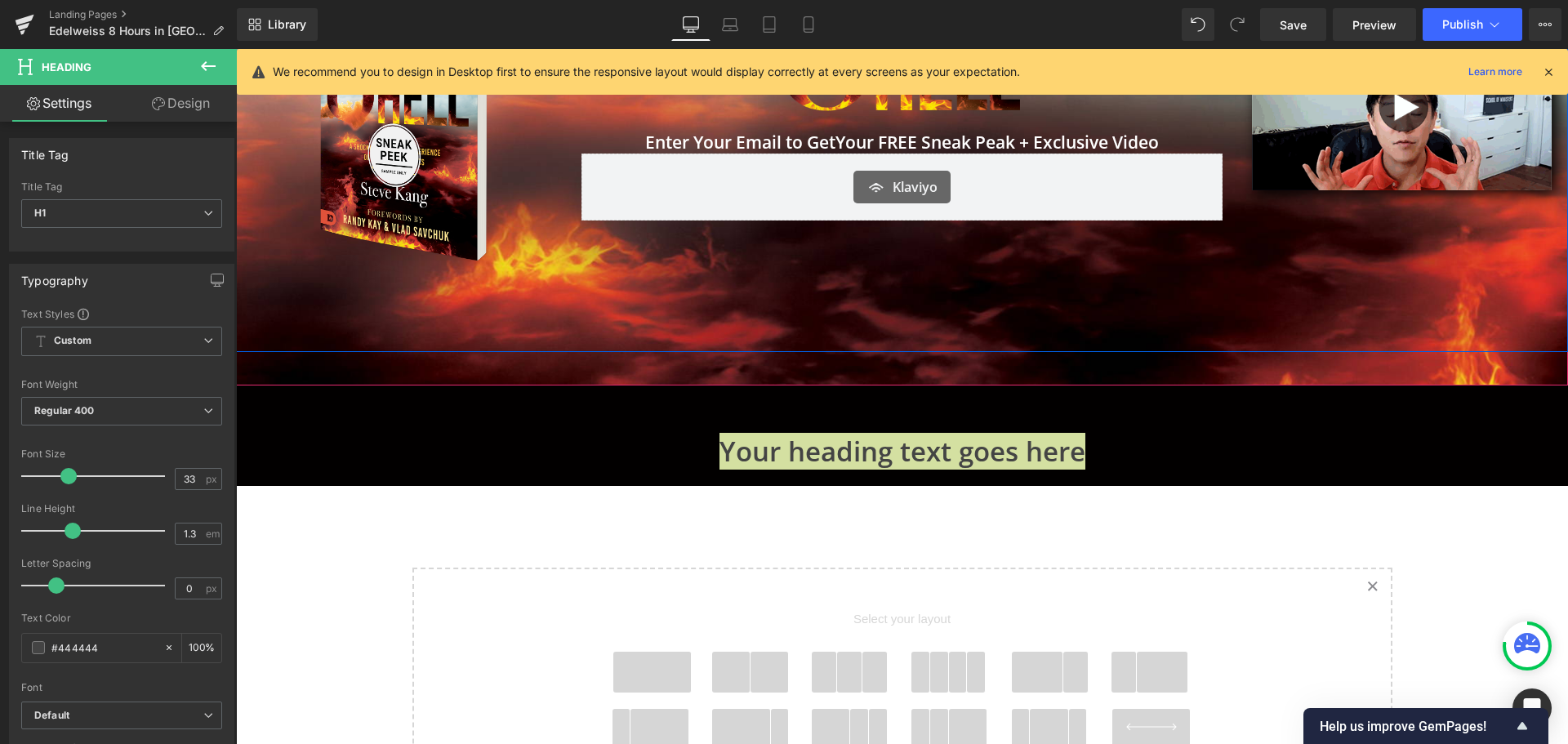
scroll to position [77, 0]
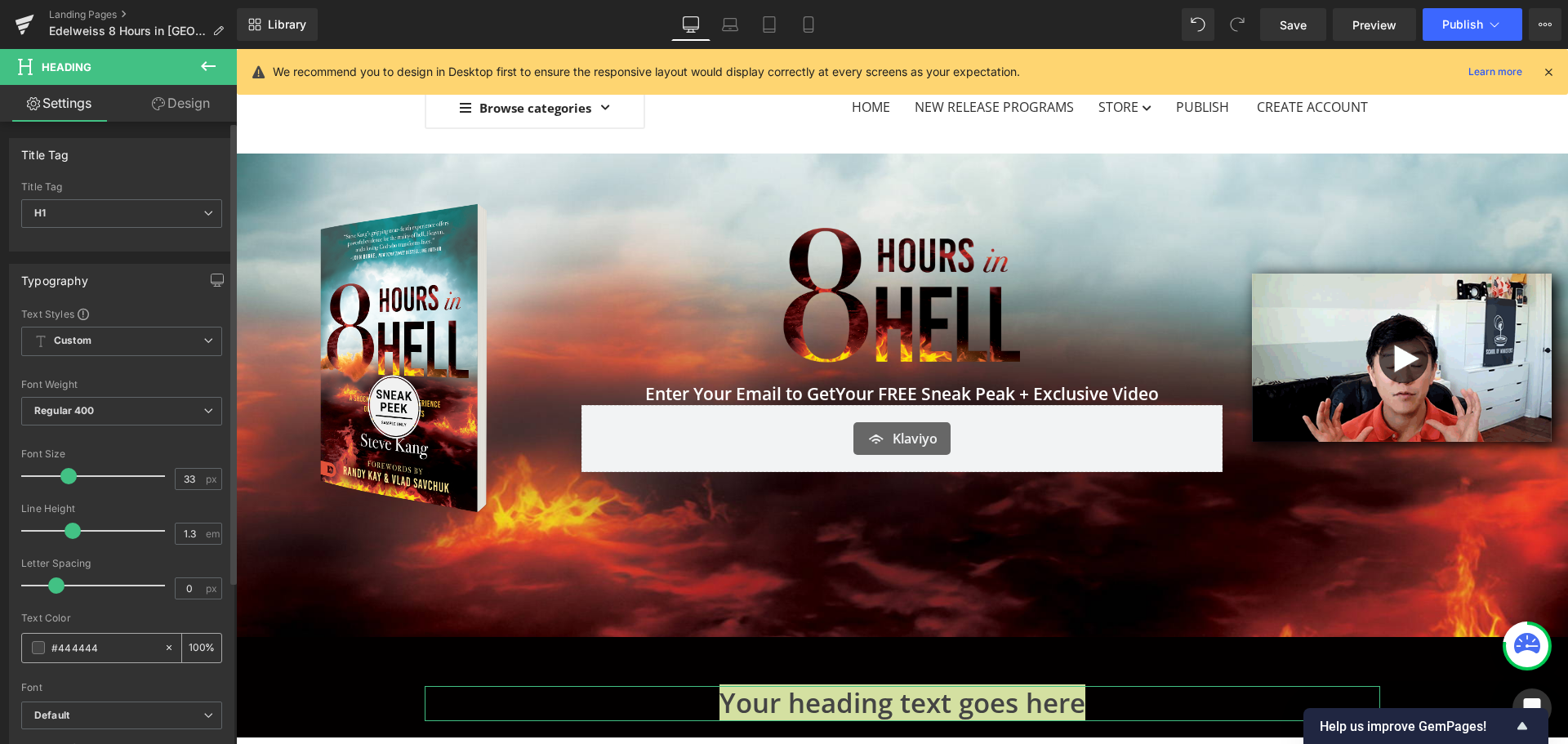
click at [125, 647] on input "#444444" at bounding box center [103, 647] width 105 height 18
click at [66, 644] on input "#444444" at bounding box center [103, 647] width 105 height 18
paste input "ff7800"
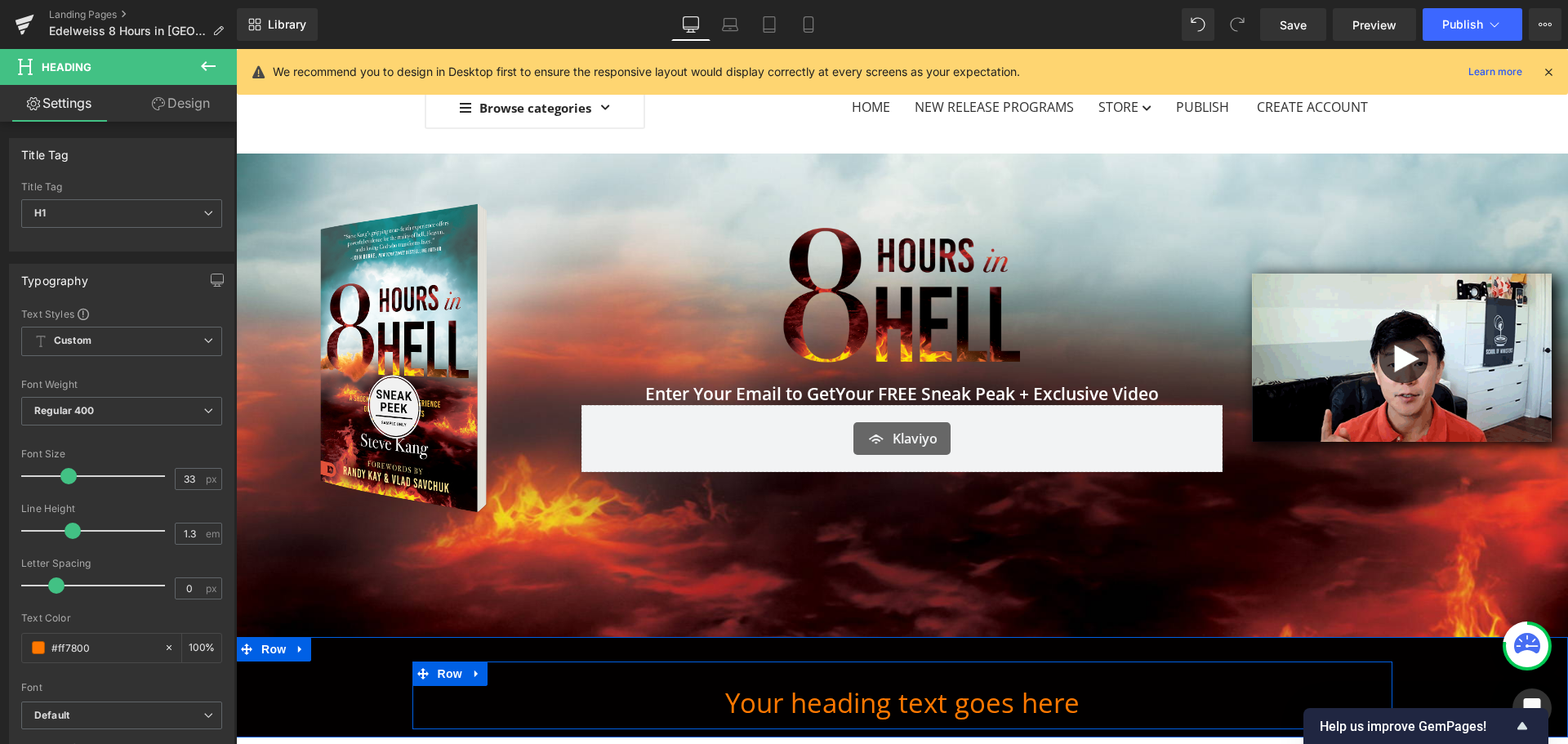
type input "#ff7800"
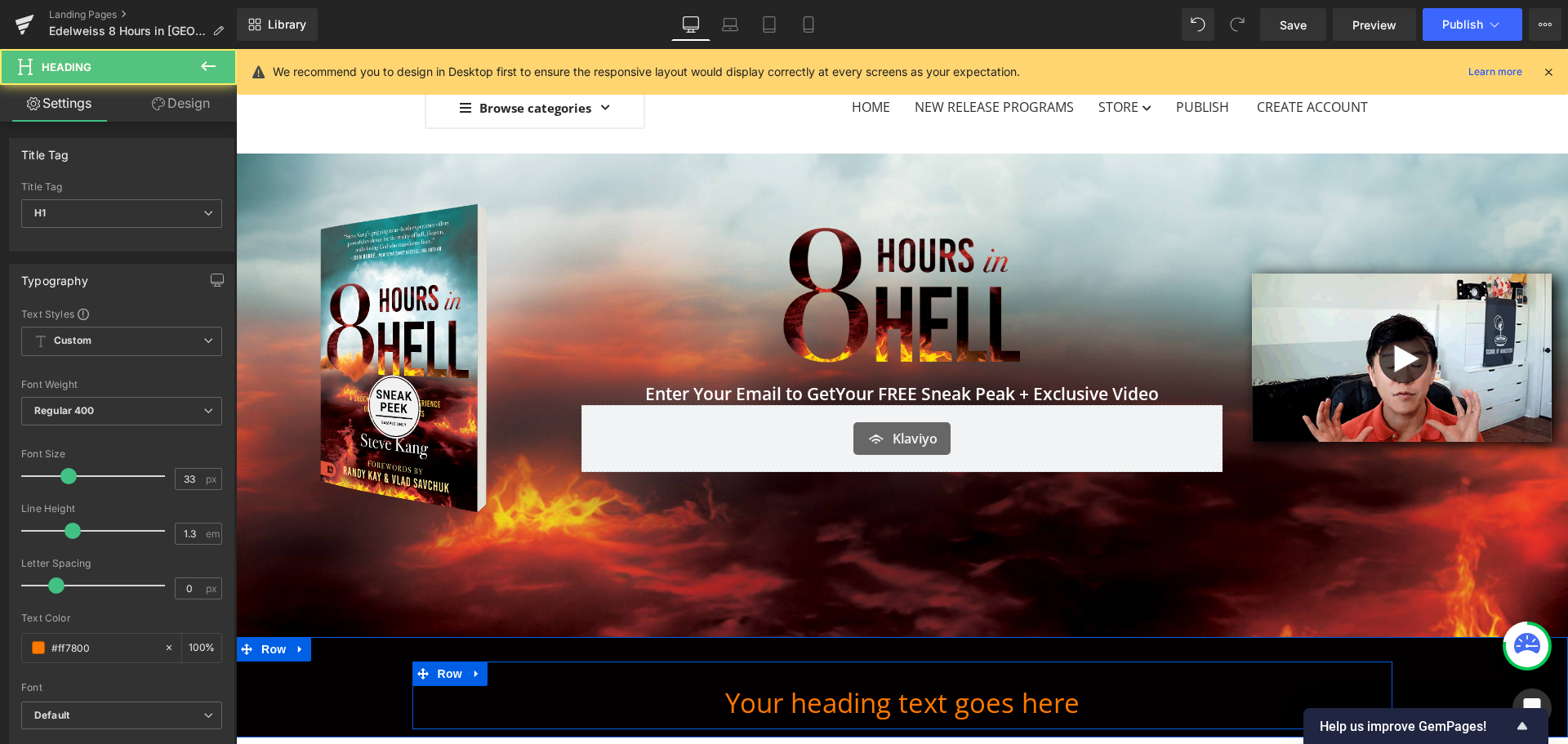
click at [1058, 691] on h1 "Your heading text goes here" at bounding box center [902, 703] width 956 height 35
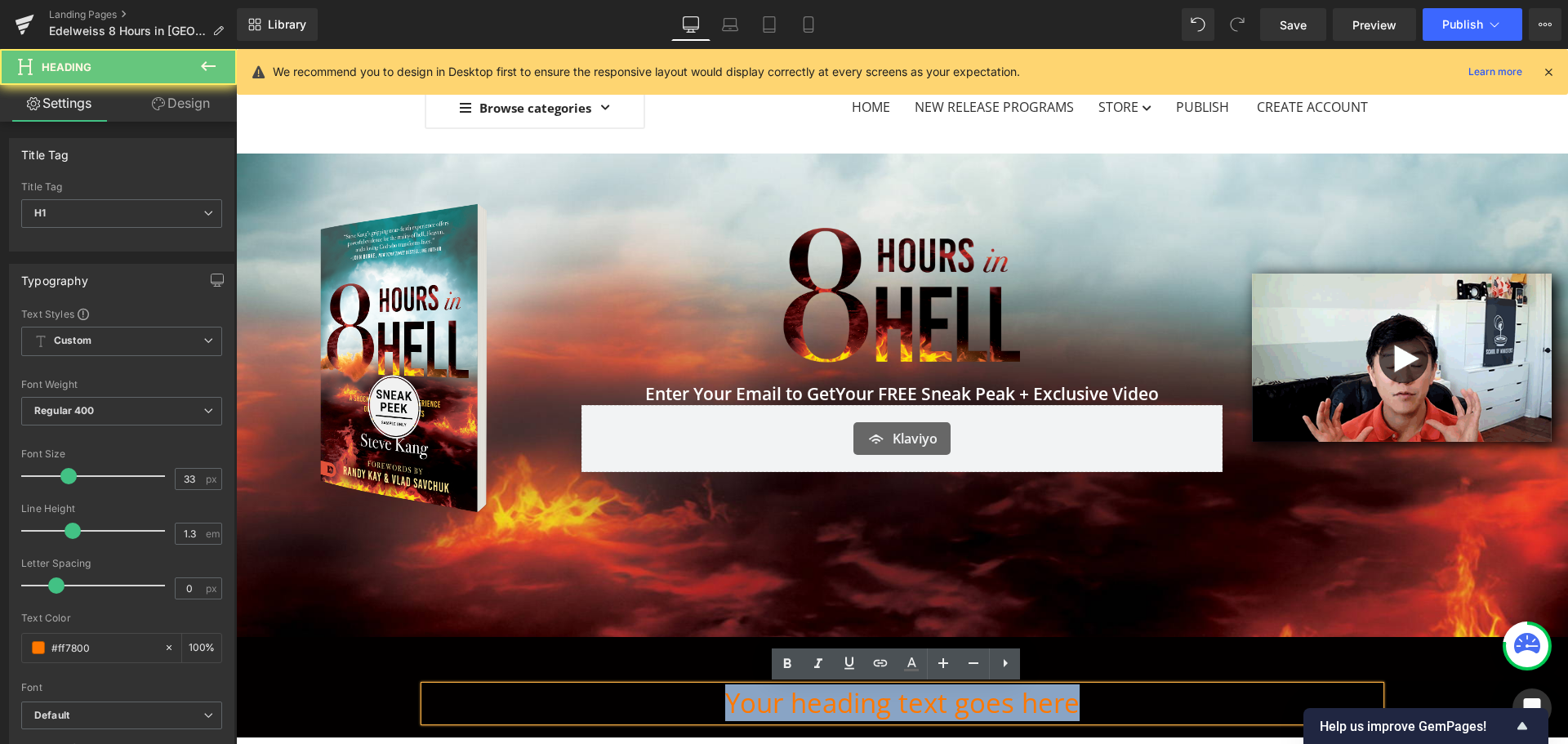
drag, startPoint x: 1080, startPoint y: 697, endPoint x: 500, endPoint y: 682, distance: 580.2
click at [518, 691] on h1 "Your heading text goes here" at bounding box center [902, 703] width 956 height 35
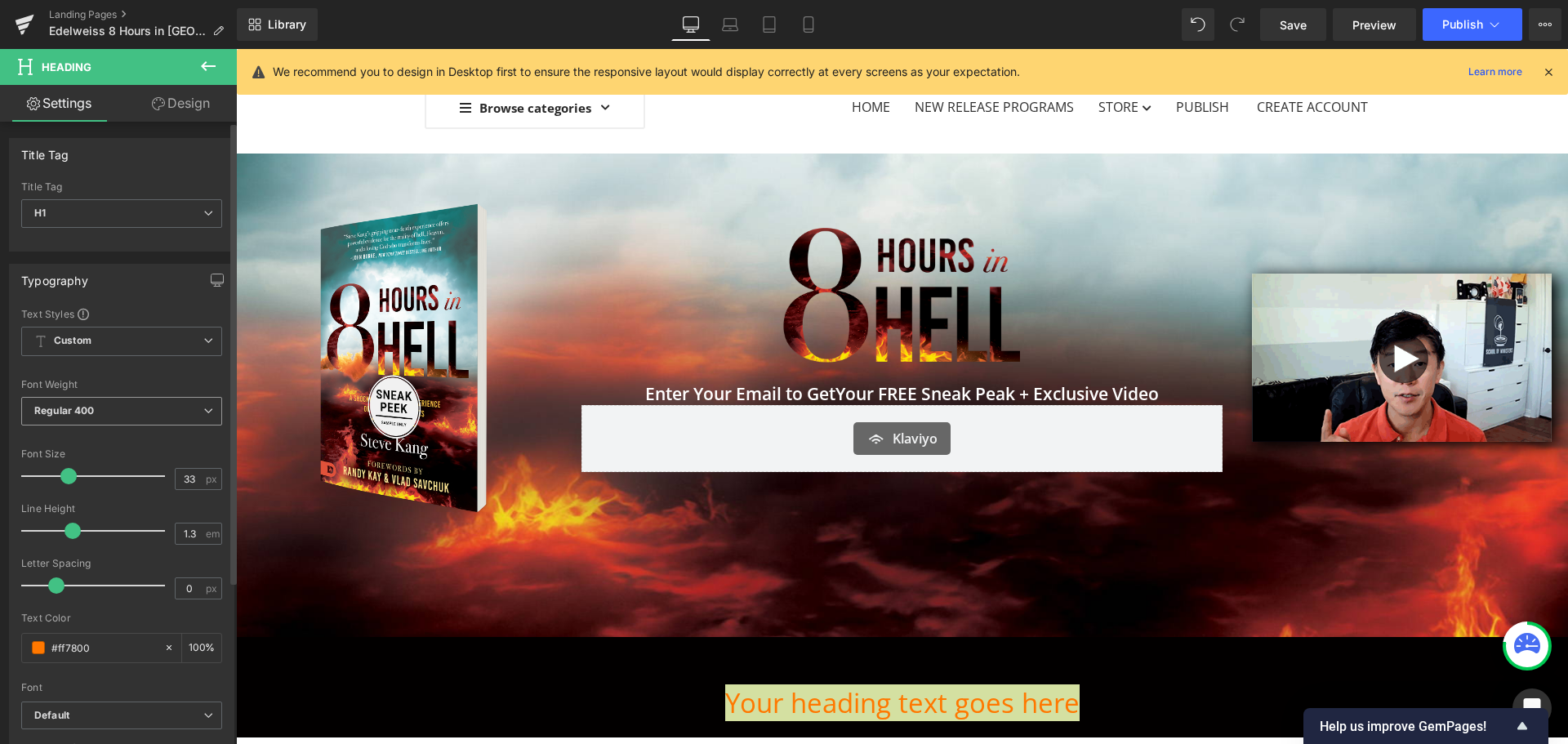
click at [191, 412] on span "Regular 400" at bounding box center [122, 411] width 201 height 29
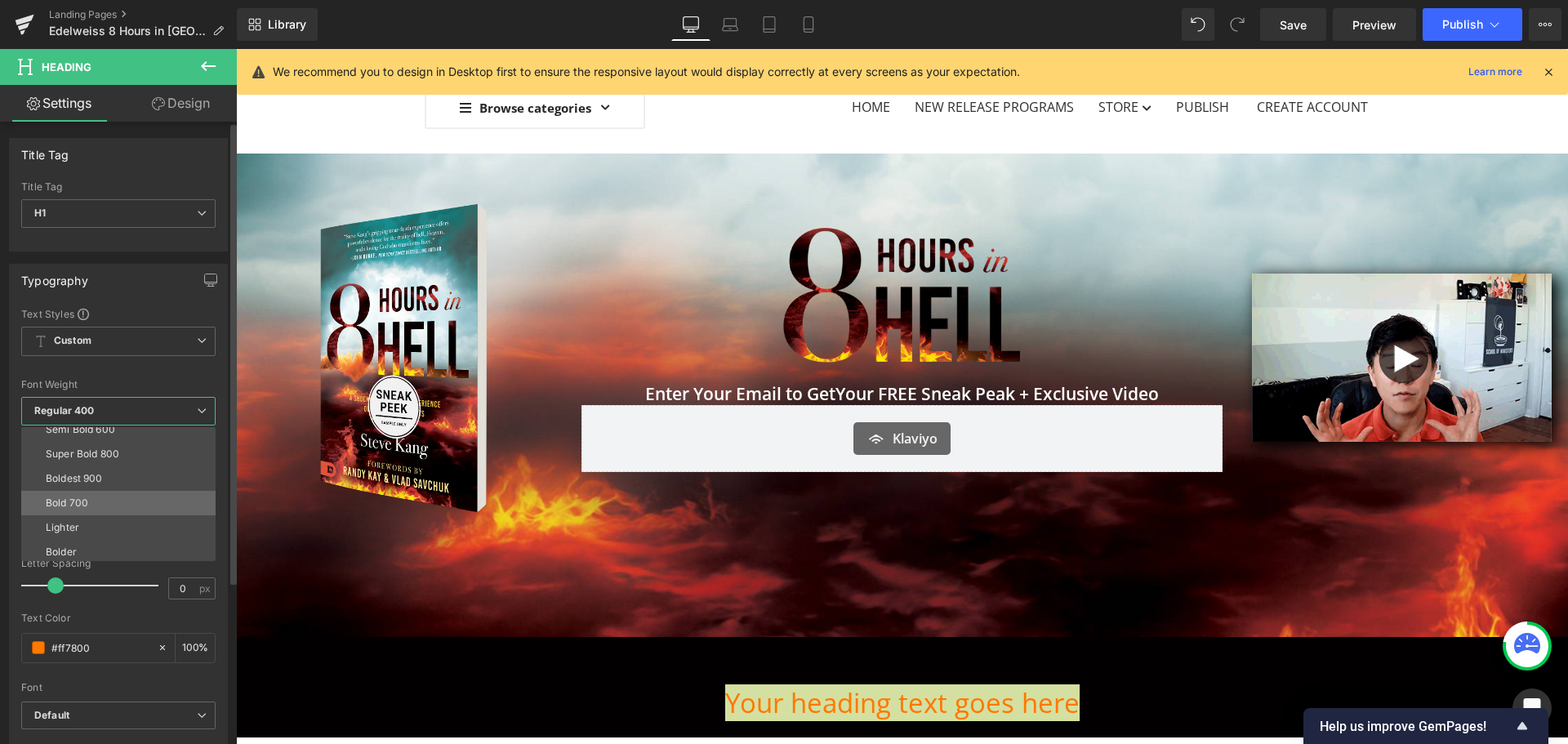
scroll to position [135, 0]
click at [120, 482] on li "Boldest 900" at bounding box center [122, 475] width 202 height 25
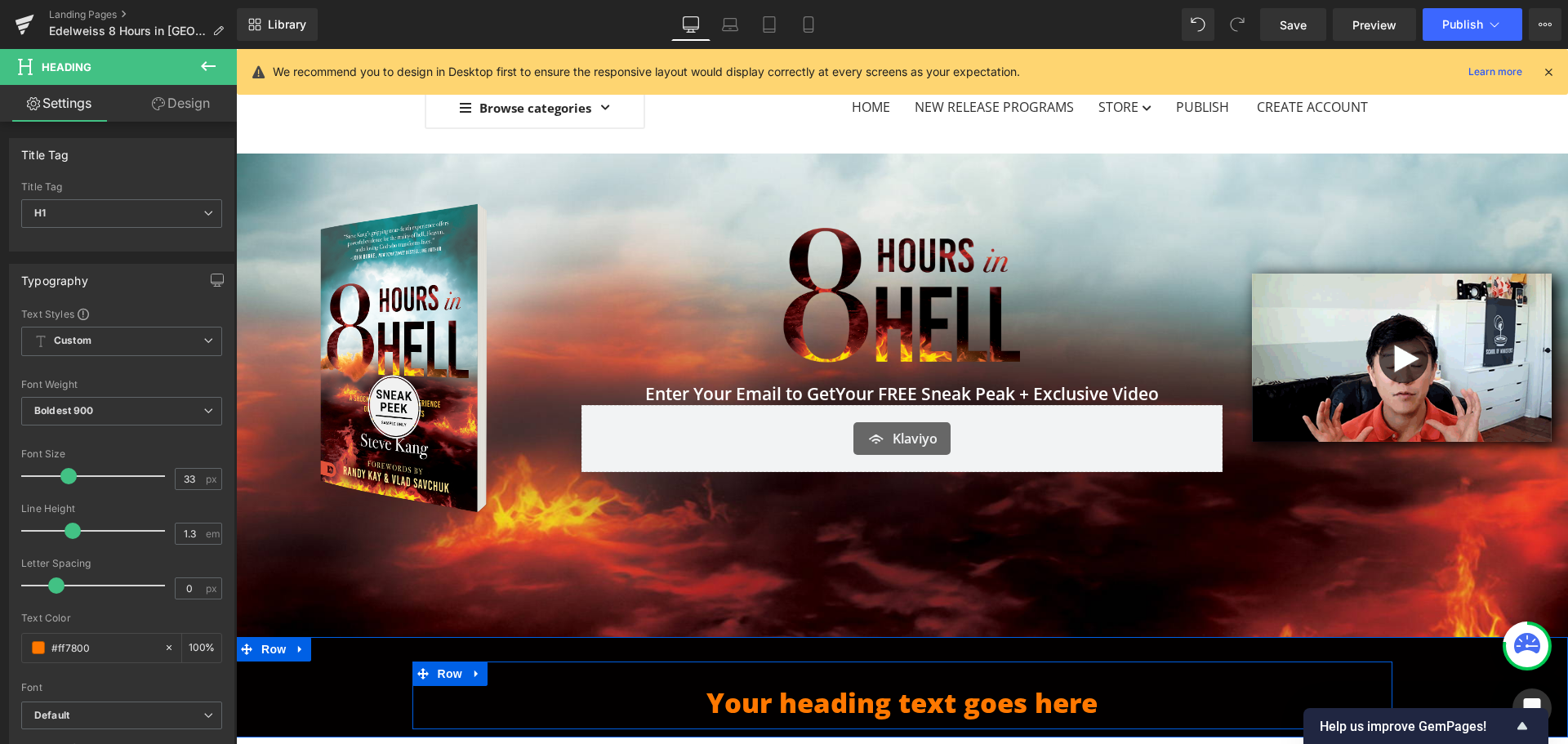
click at [1061, 699] on h1 "Your heading text goes here" at bounding box center [902, 703] width 956 height 35
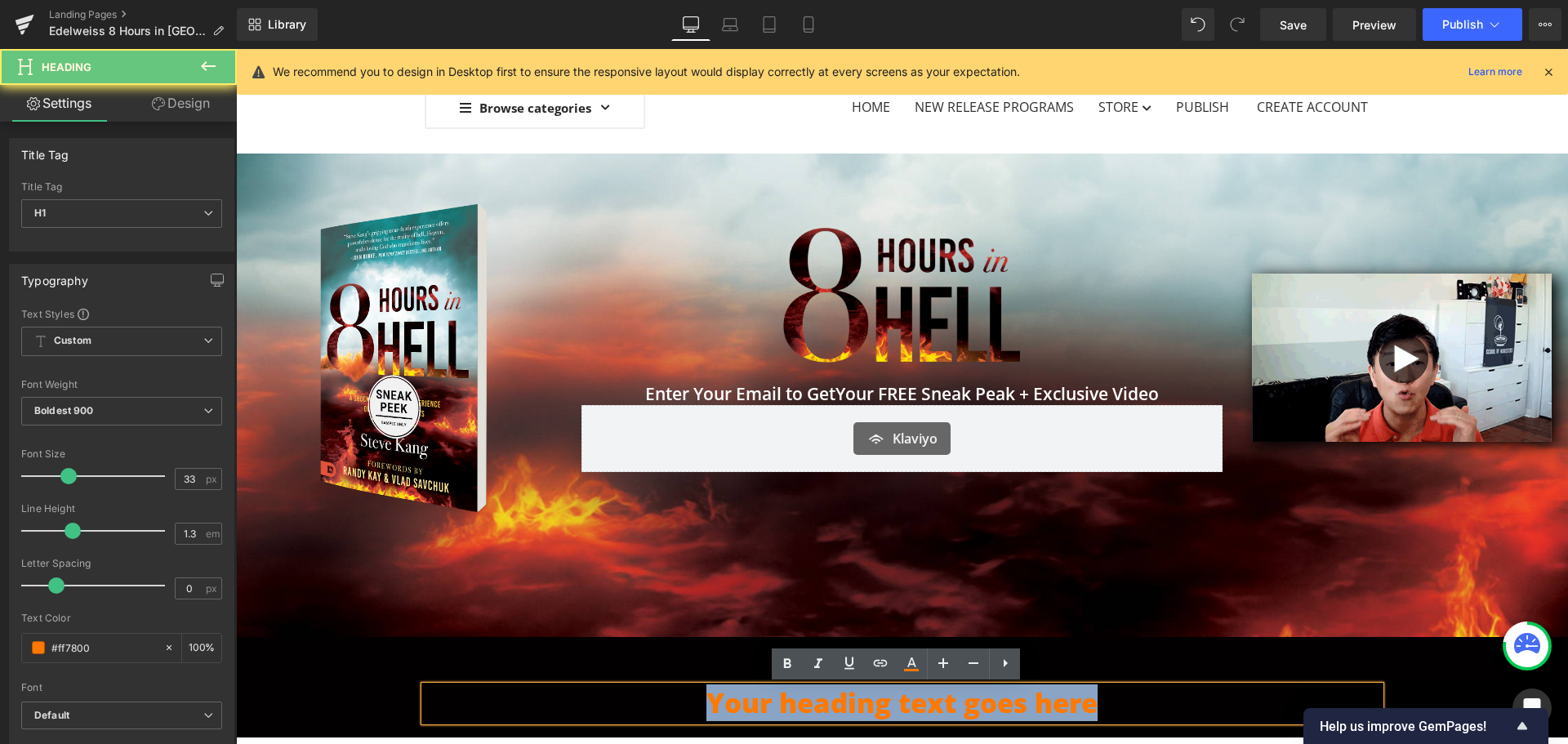
drag, startPoint x: 1137, startPoint y: 703, endPoint x: 603, endPoint y: 689, distance: 534.2
click at [603, 689] on h1 "Your heading text goes here" at bounding box center [902, 703] width 956 height 35
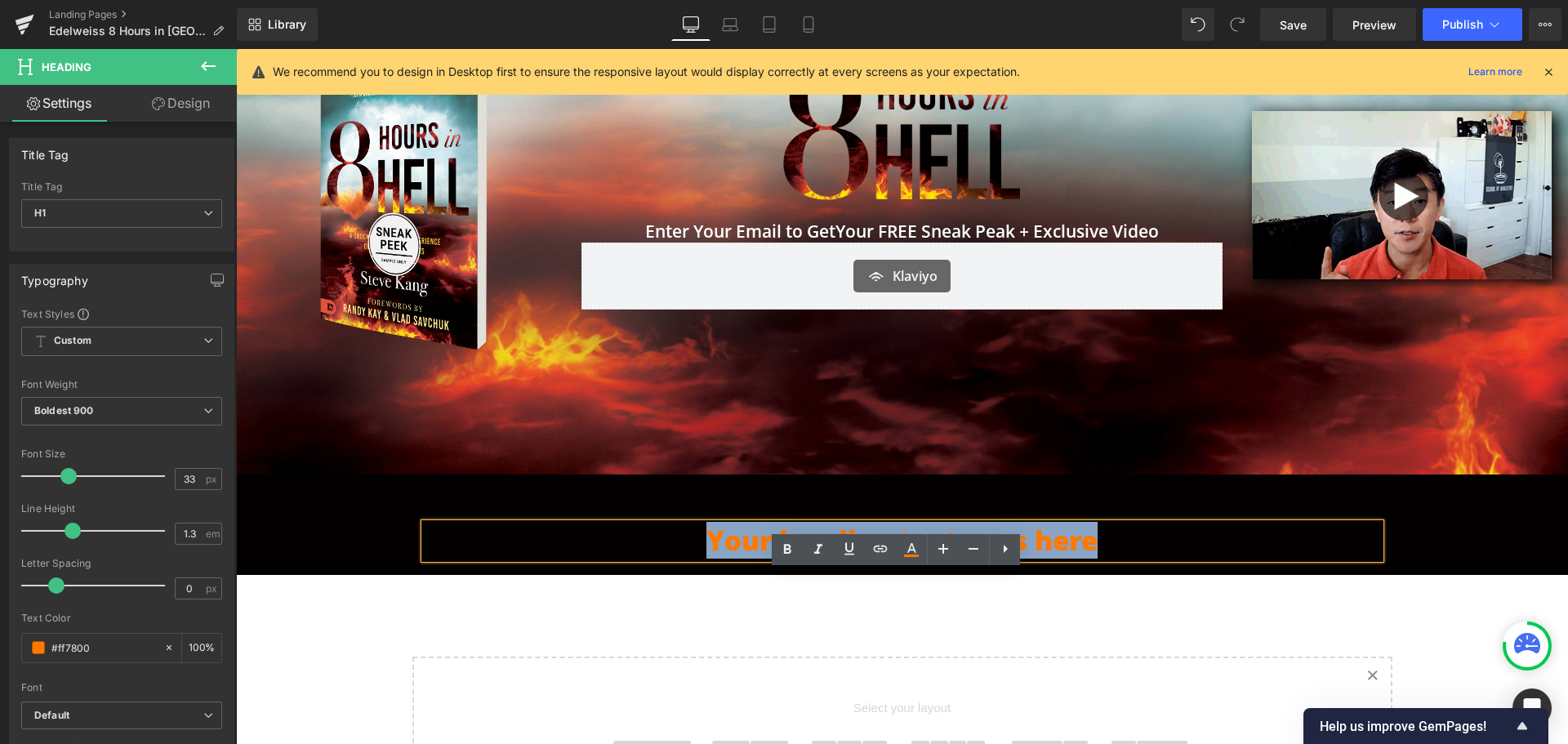
scroll to position [240, 0]
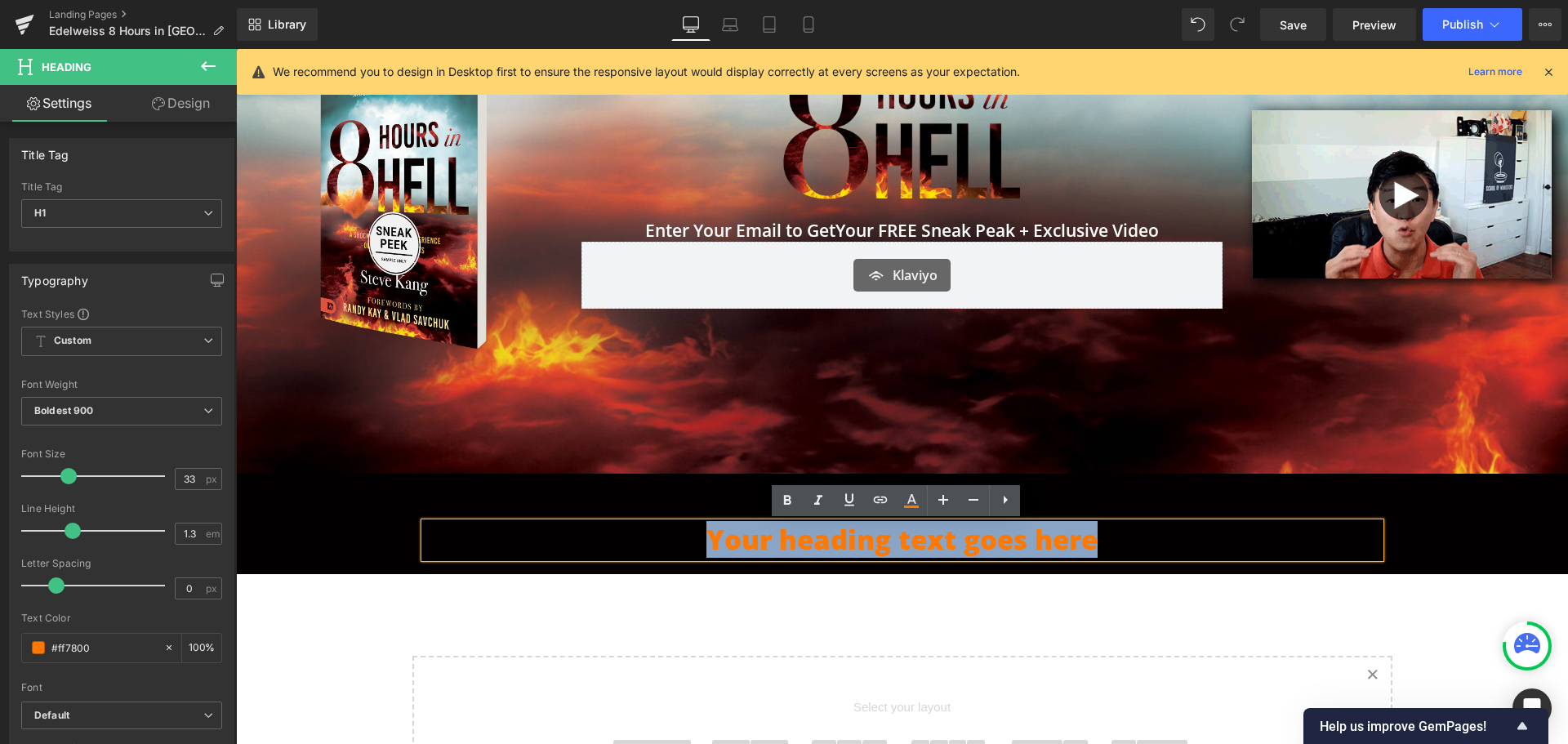
click at [1145, 496] on div "Your heading text goes here [GEOGRAPHIC_DATA]" at bounding box center [901, 524] width 1332 height 100
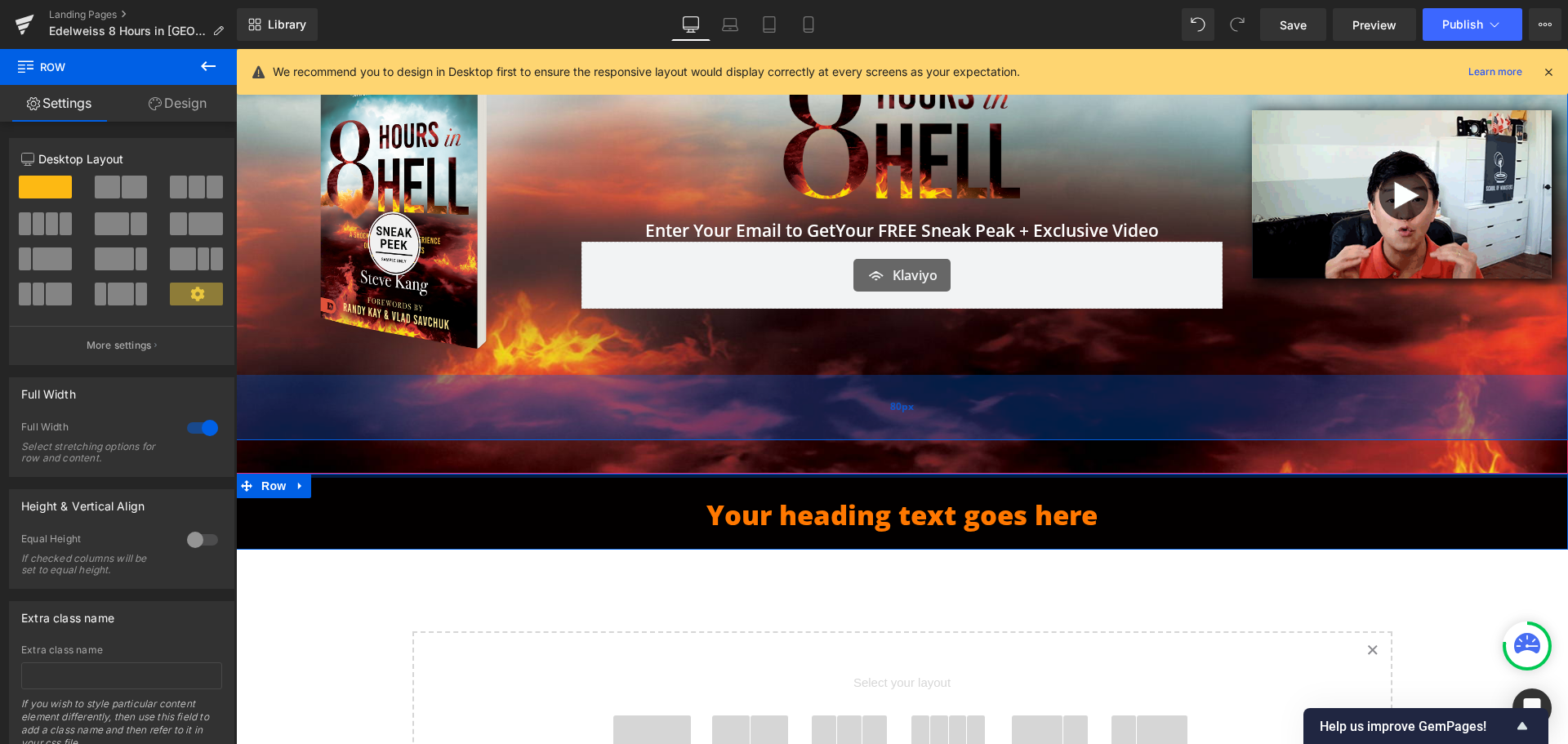
drag, startPoint x: 1201, startPoint y: 492, endPoint x: 1193, endPoint y: 422, distance: 70.5
click at [1193, 422] on div "Image Image Image Enter Your Email to Get Your FREE Sneak Peak + Exclusive Vide…" at bounding box center [901, 496] width 1332 height 1013
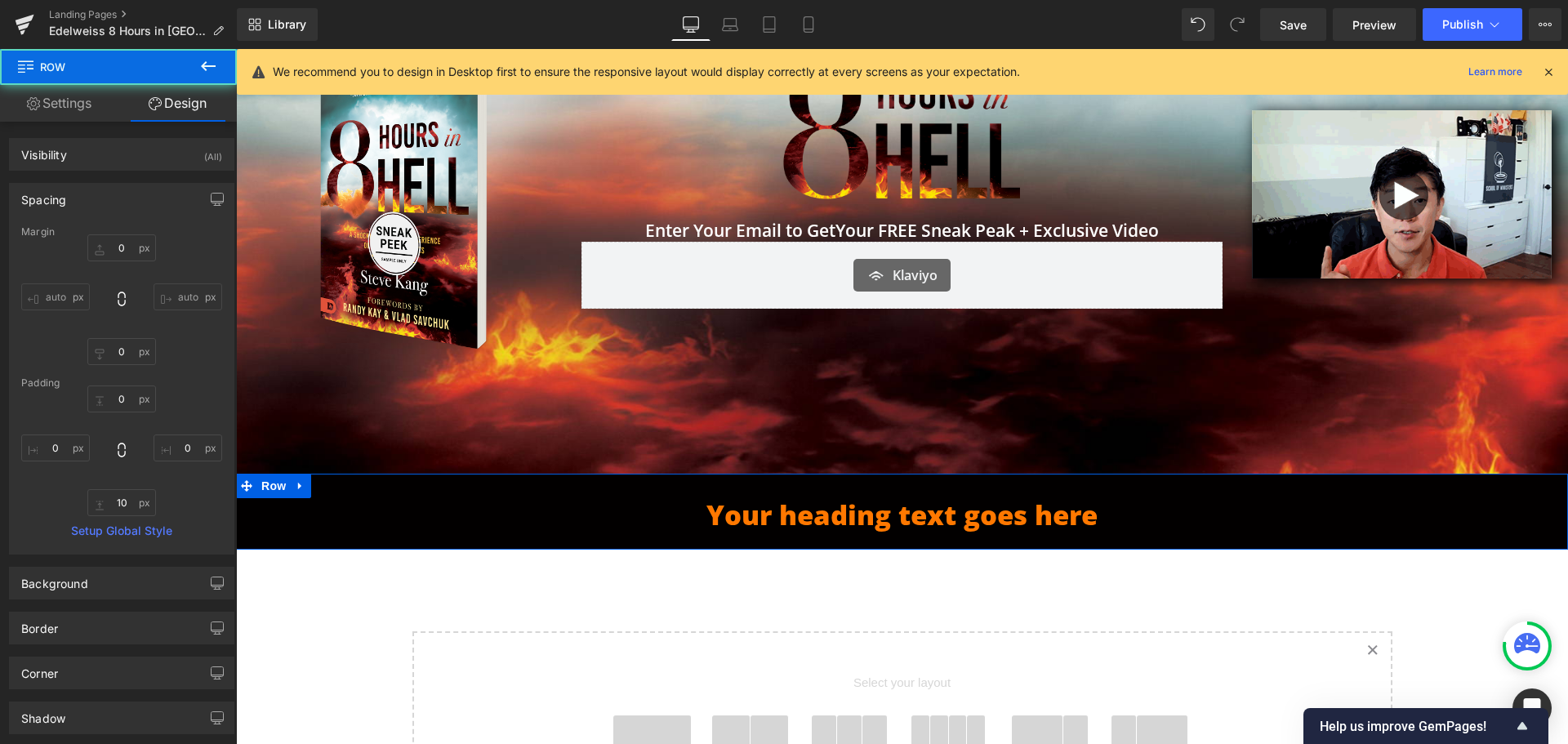
click at [1111, 512] on h1 "Your heading text goes here" at bounding box center [902, 515] width 956 height 35
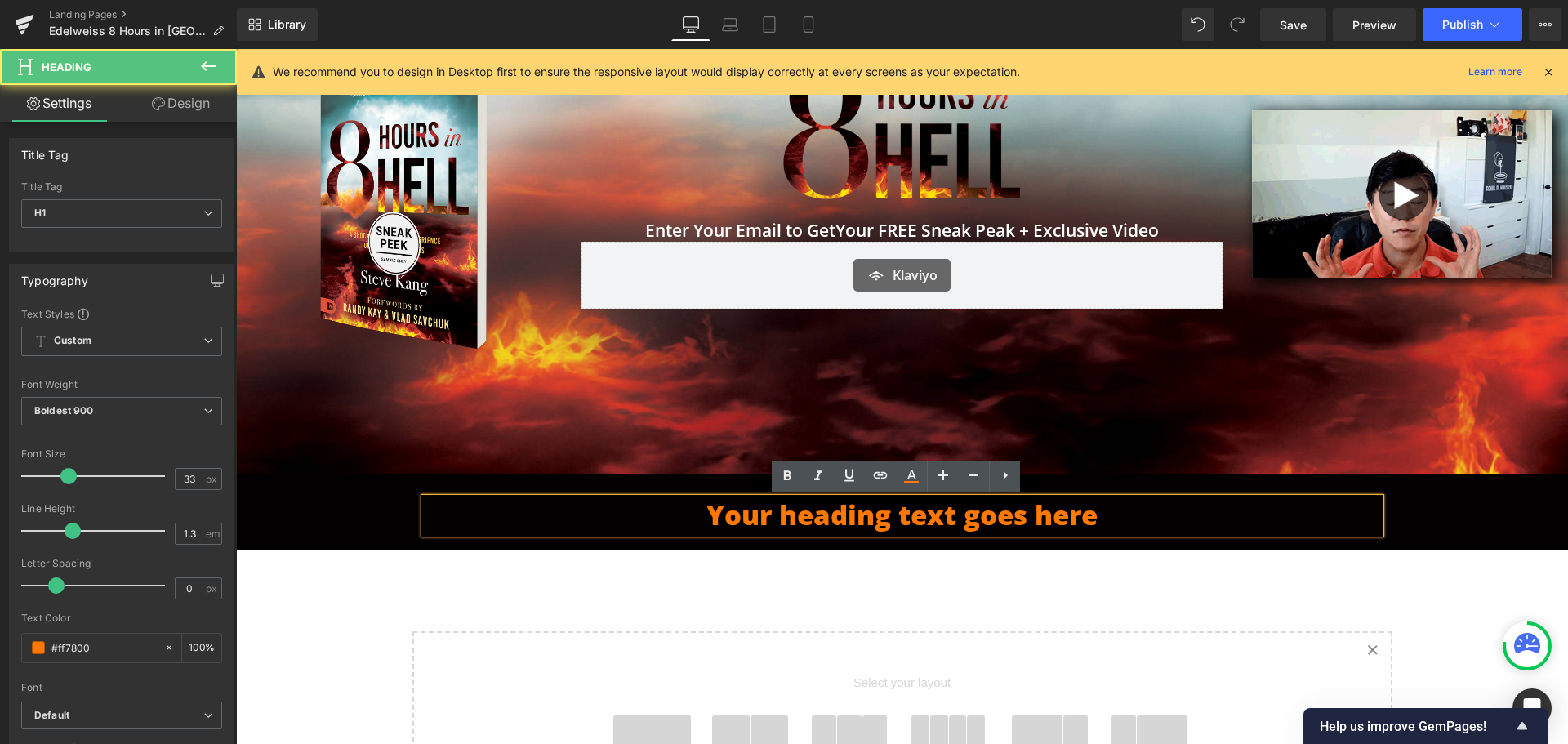
click at [882, 518] on h1 "Your heading text goes here" at bounding box center [902, 515] width 956 height 35
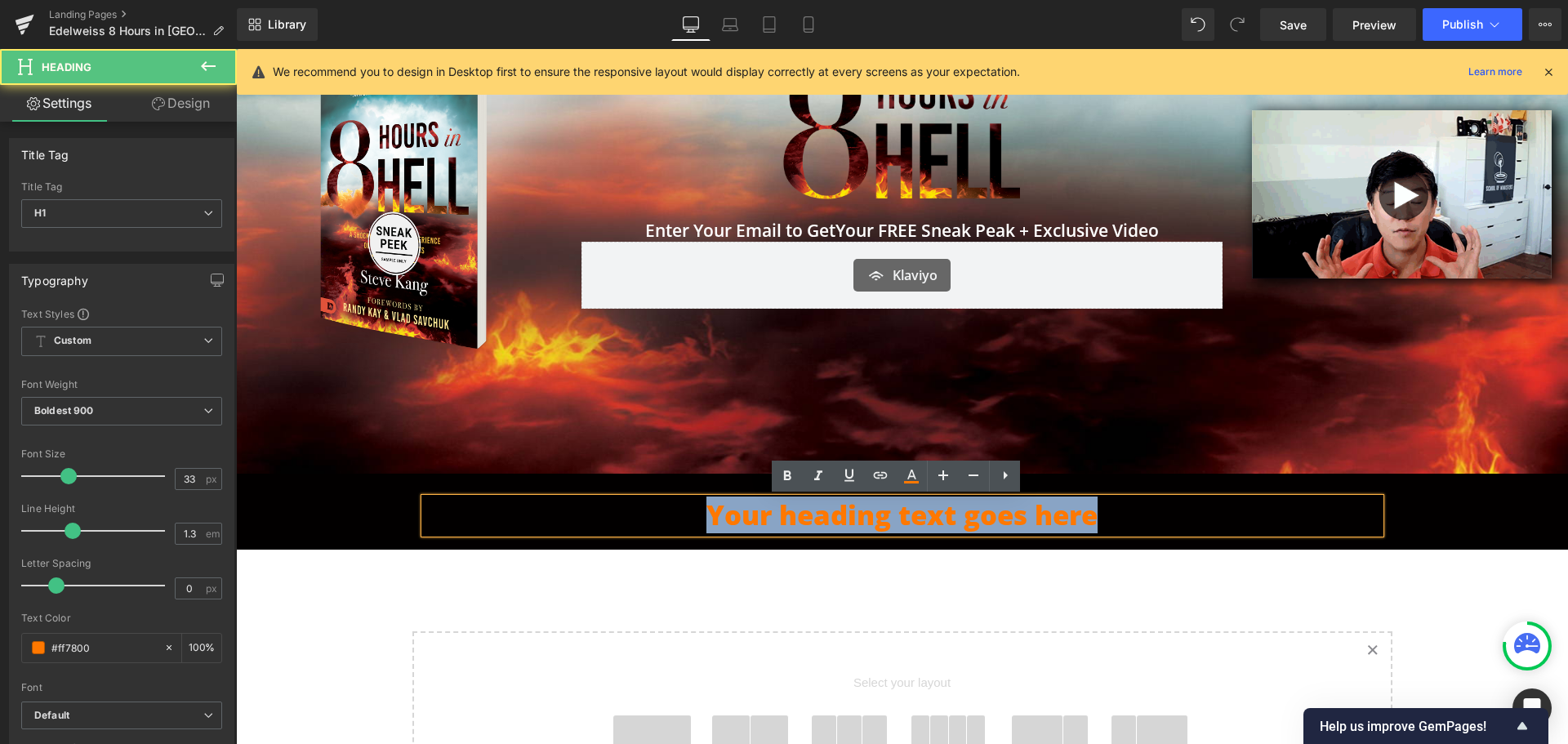
paste div
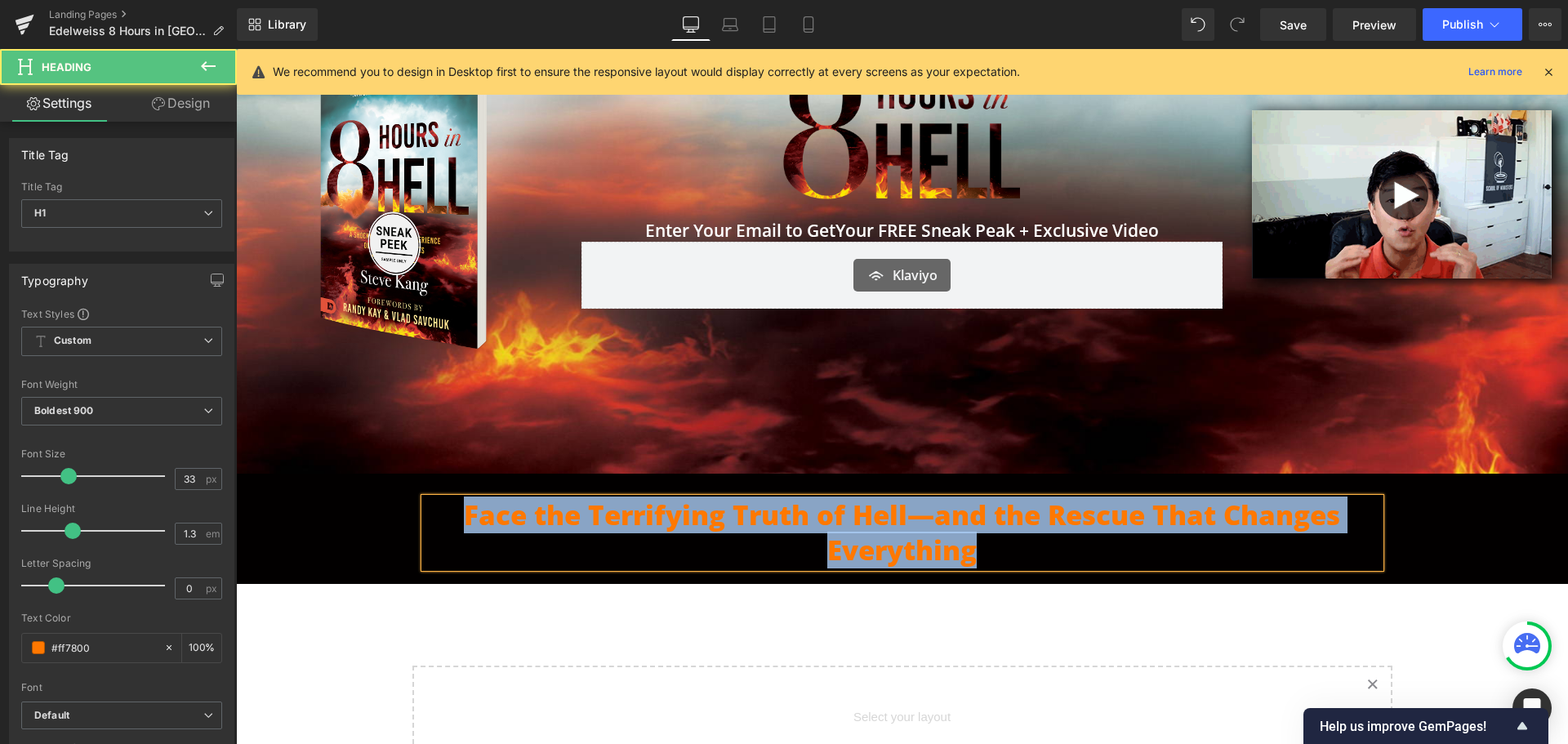
drag, startPoint x: 1092, startPoint y: 545, endPoint x: 249, endPoint y: 460, distance: 847.3
click at [413, 522] on div "Face the Terrifying Truth of Hell—and the Rescue That Changes Everything Heading" at bounding box center [902, 533] width 980 height 71
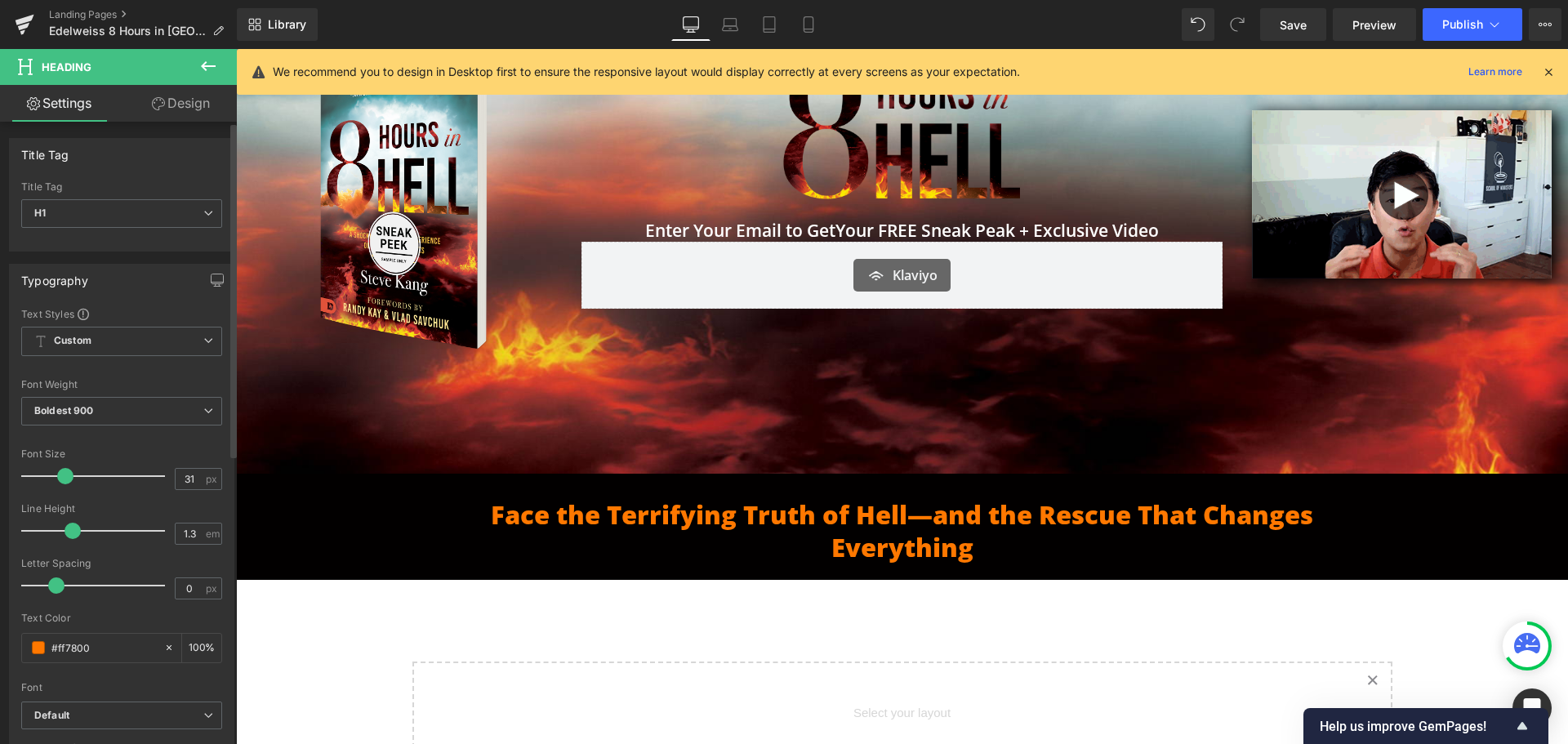
type input "30"
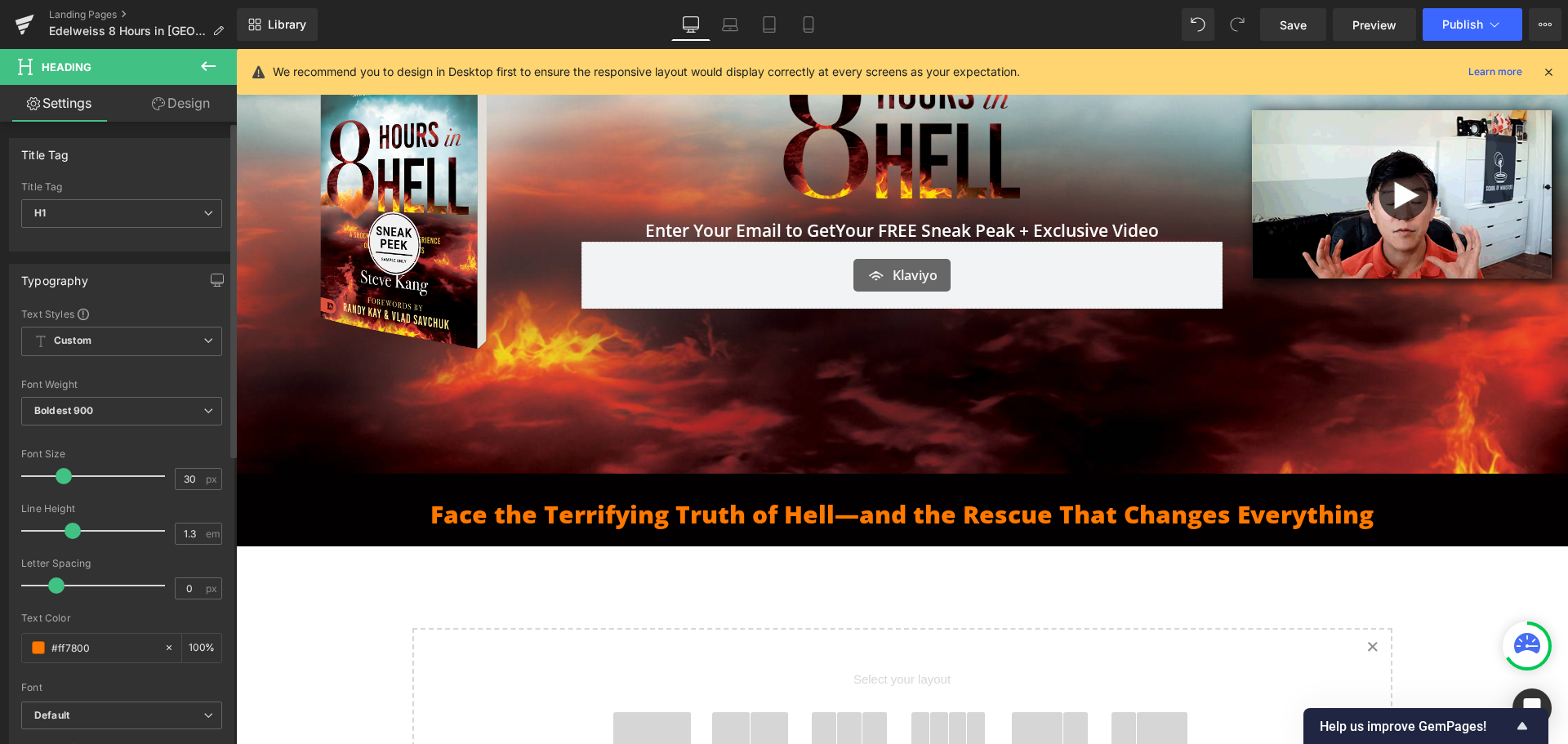
click at [60, 476] on span at bounding box center [63, 476] width 16 height 16
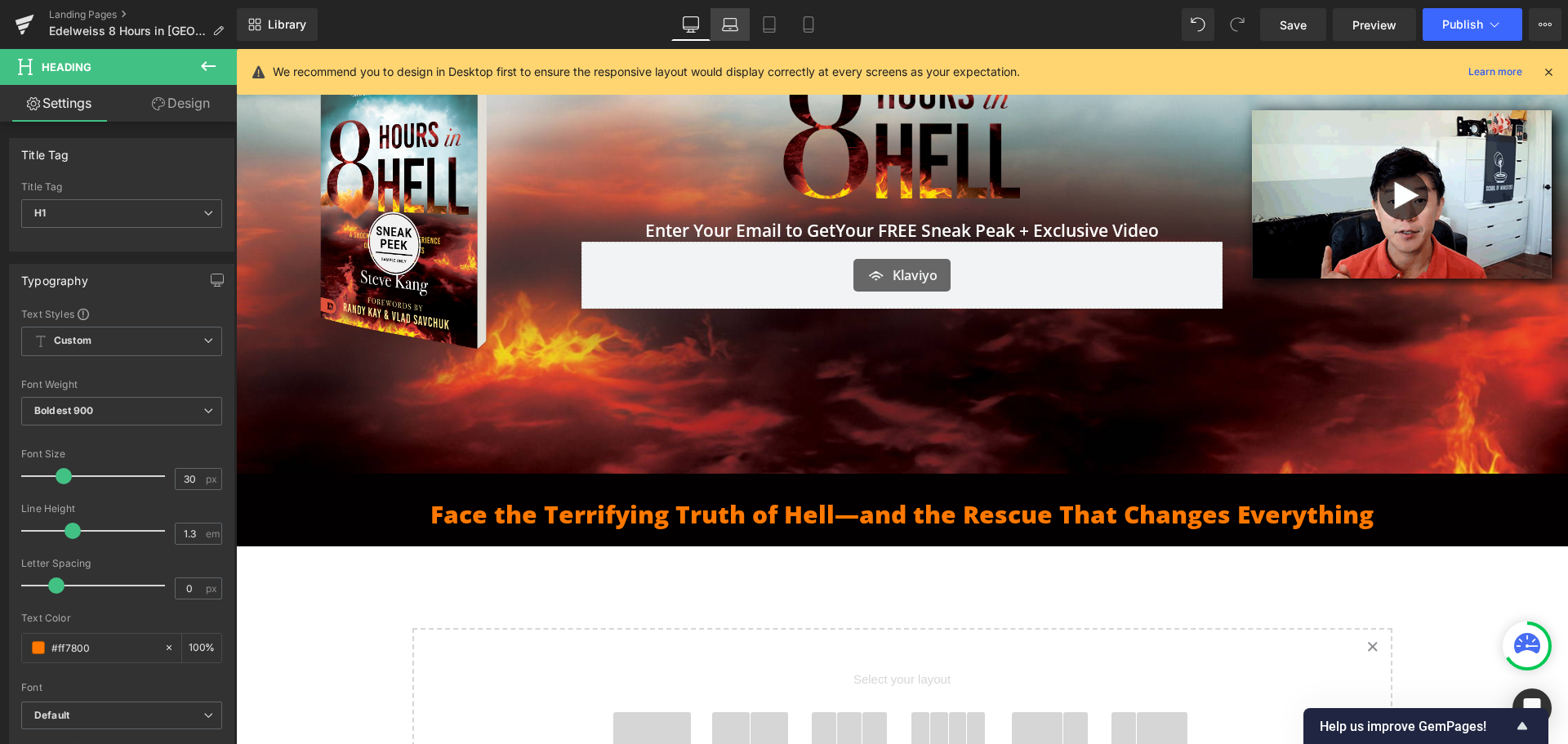
click at [734, 30] on icon at bounding box center [730, 24] width 16 height 16
type input "100"
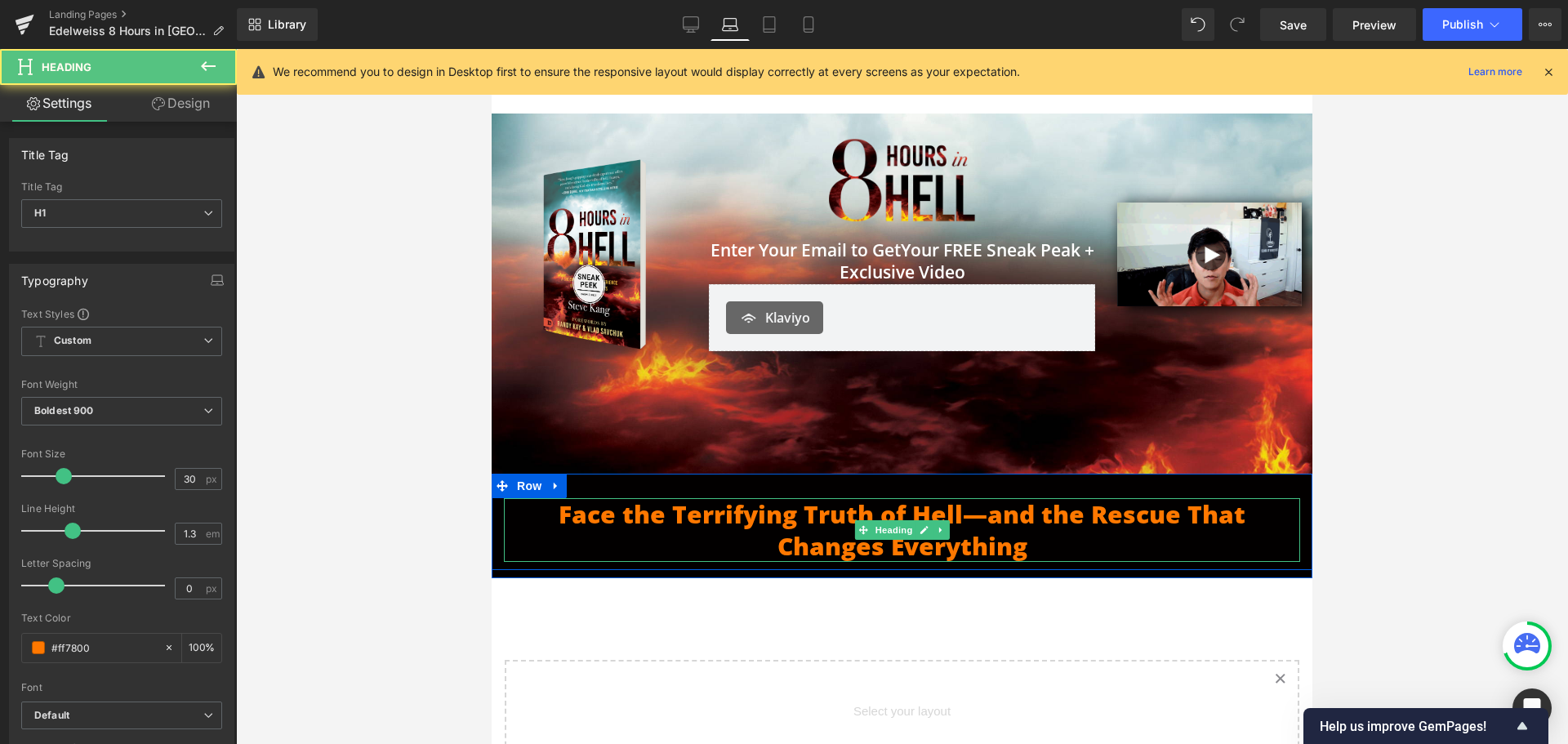
click at [983, 538] on h1 "Face the Terrifying Truth of Hell—and the Rescue That Changes Everything" at bounding box center [901, 529] width 796 height 64
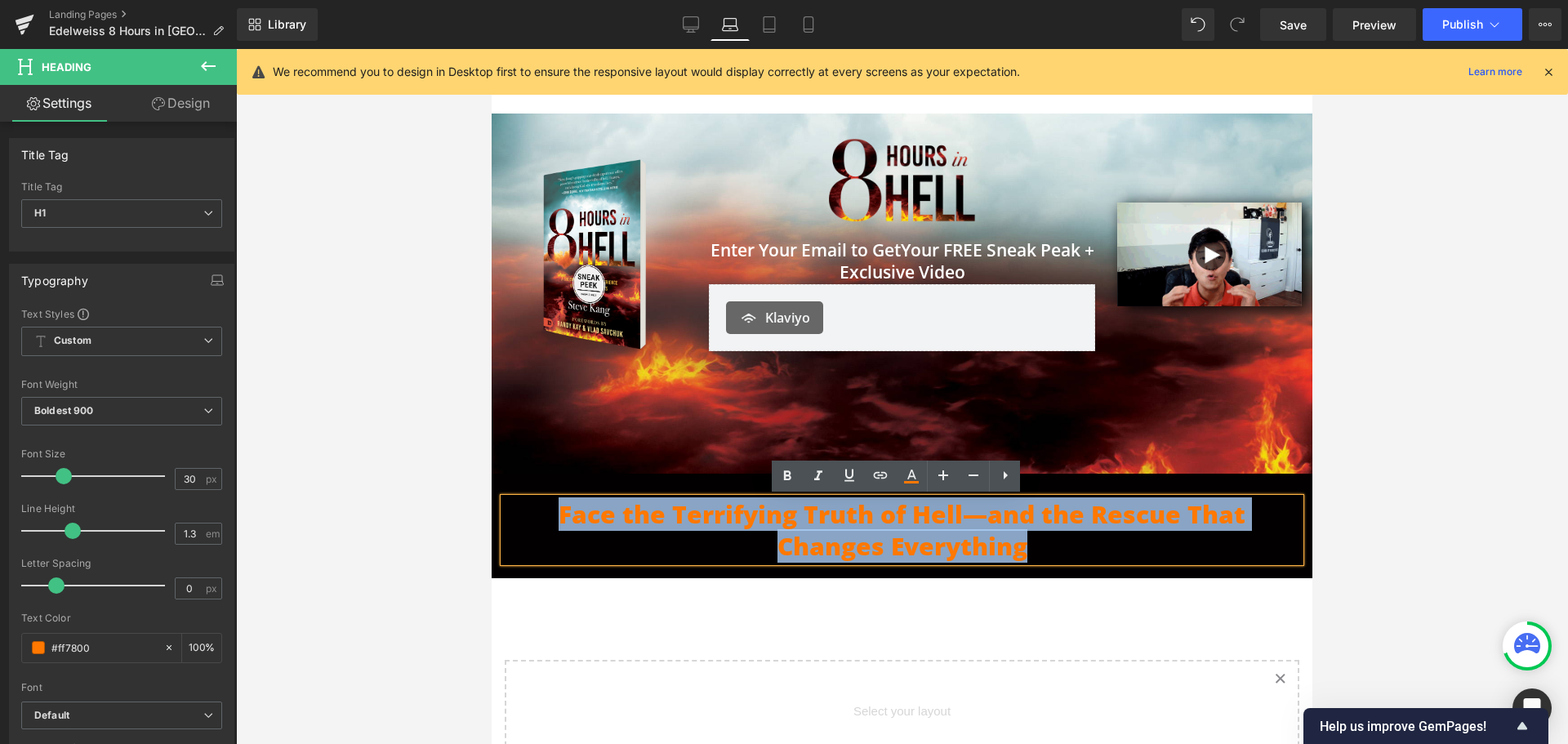
drag, startPoint x: 701, startPoint y: 529, endPoint x: 978, endPoint y: 560, distance: 278.7
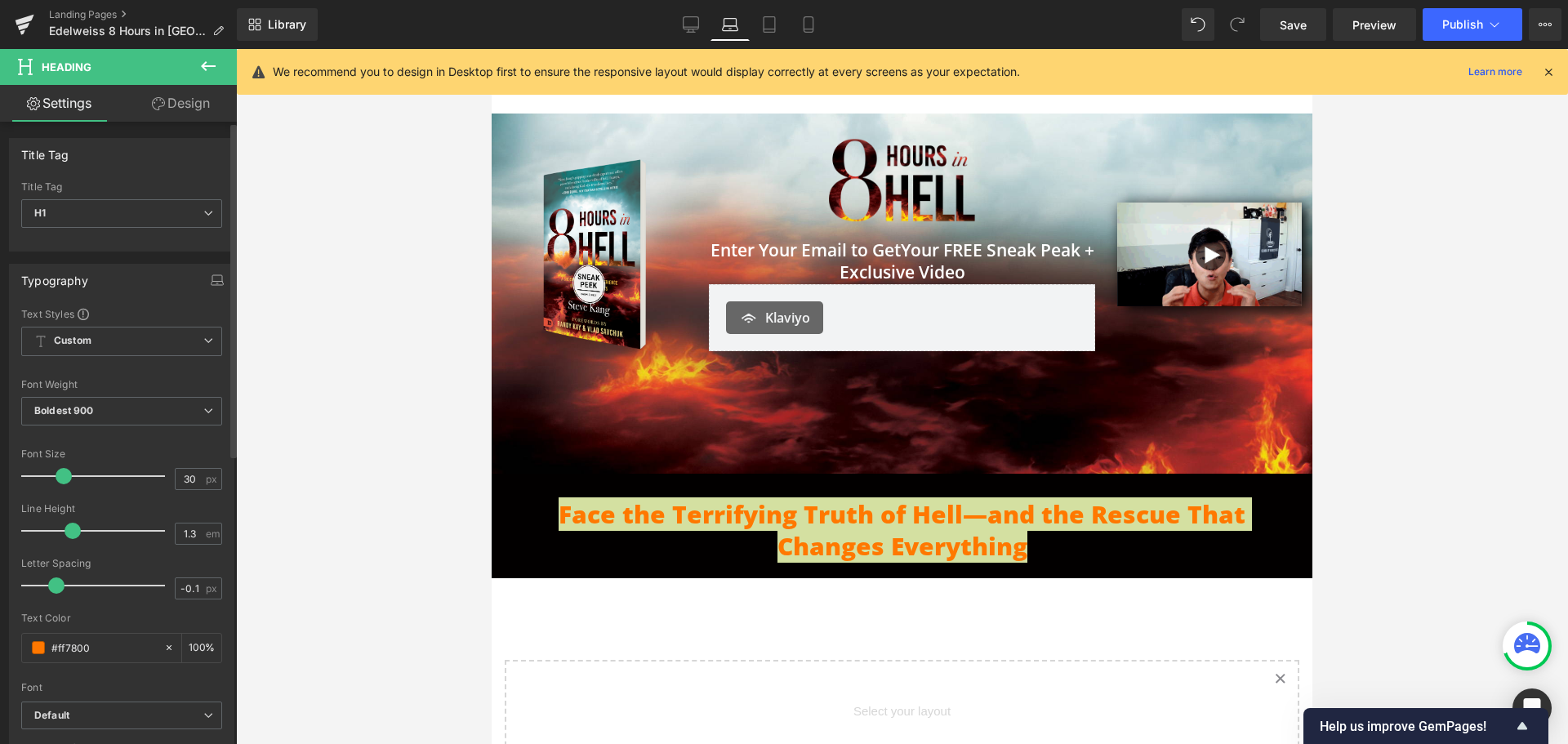
type input "-0.2"
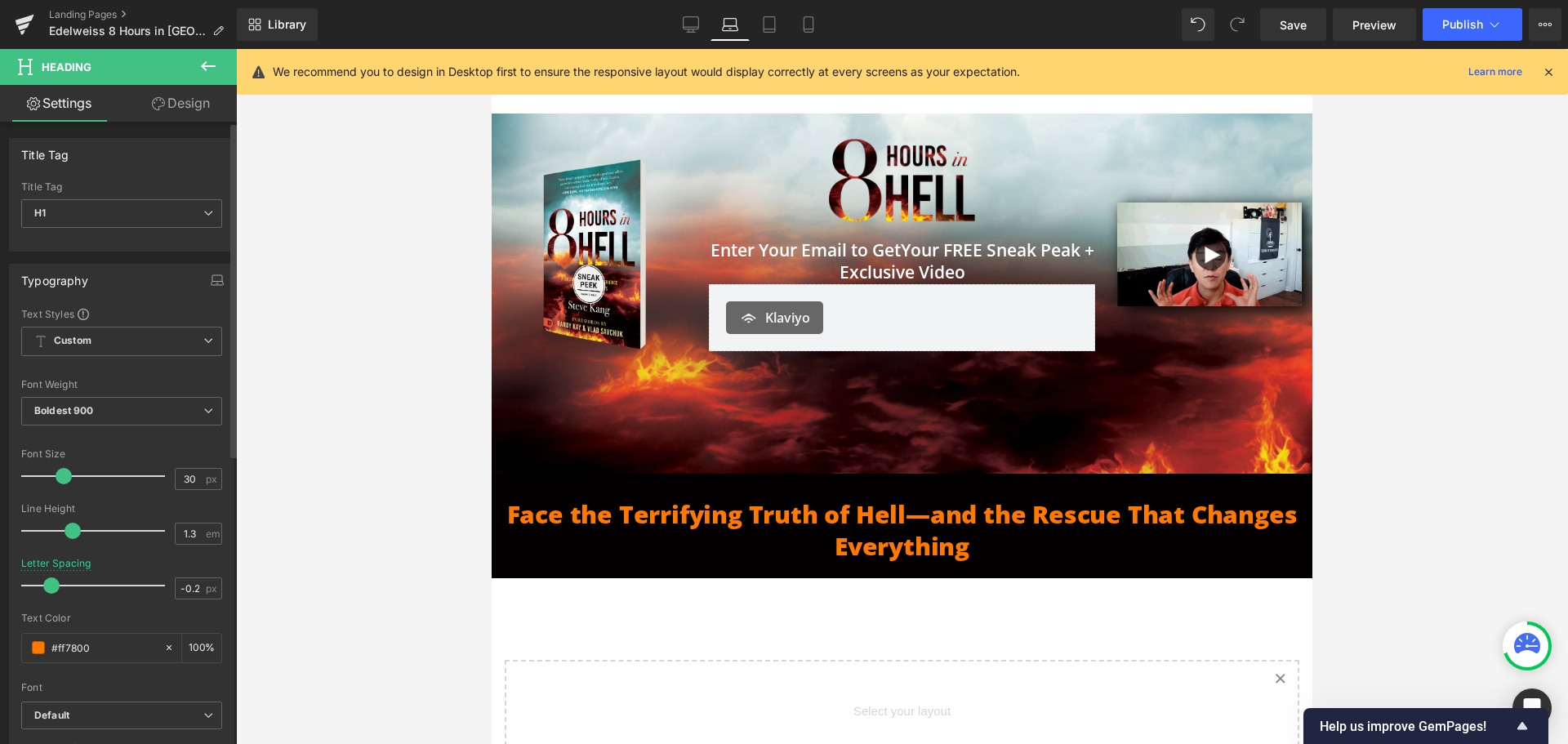
click at [45, 589] on span at bounding box center [51, 585] width 16 height 16
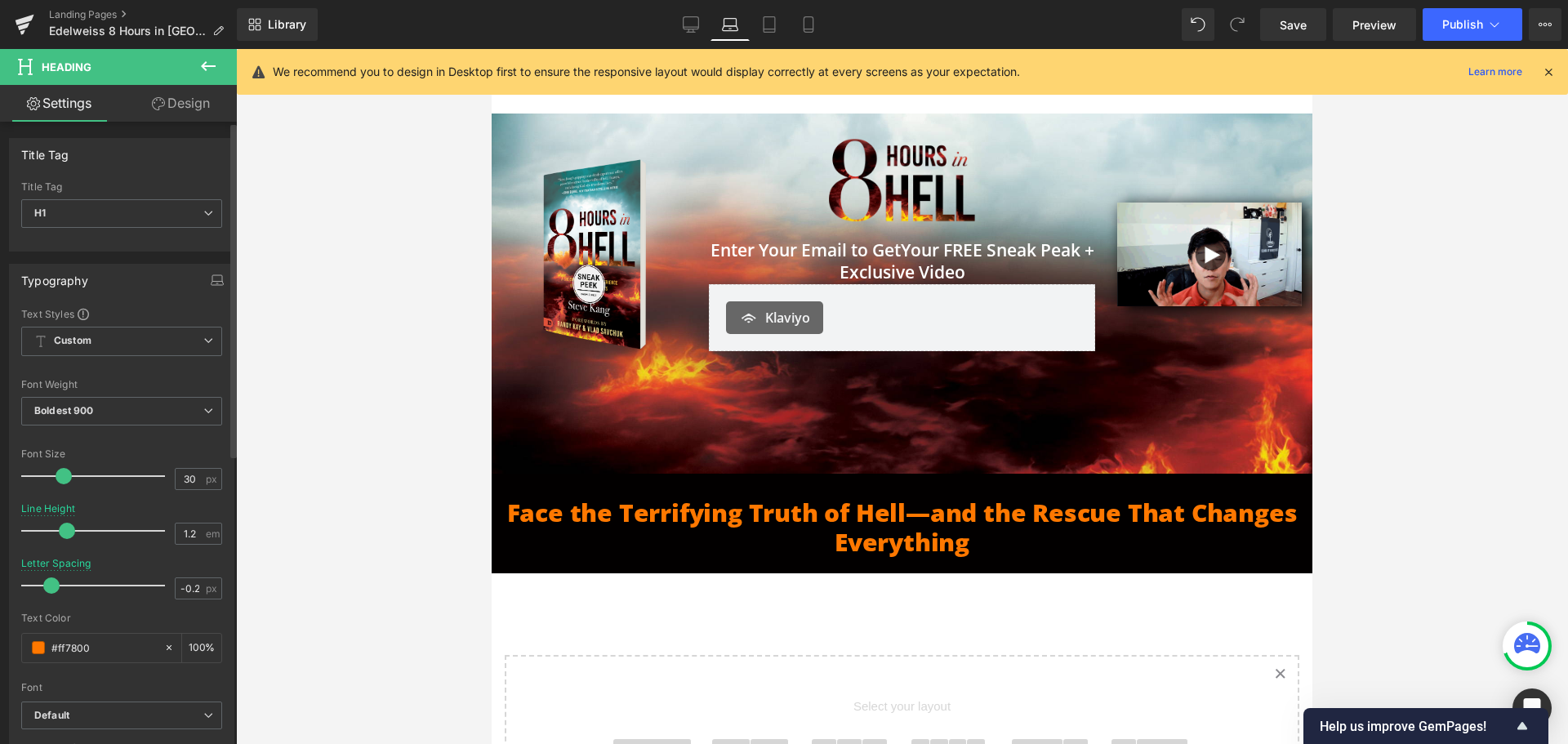
click at [61, 540] on div at bounding box center [97, 530] width 135 height 32
type input "1.3"
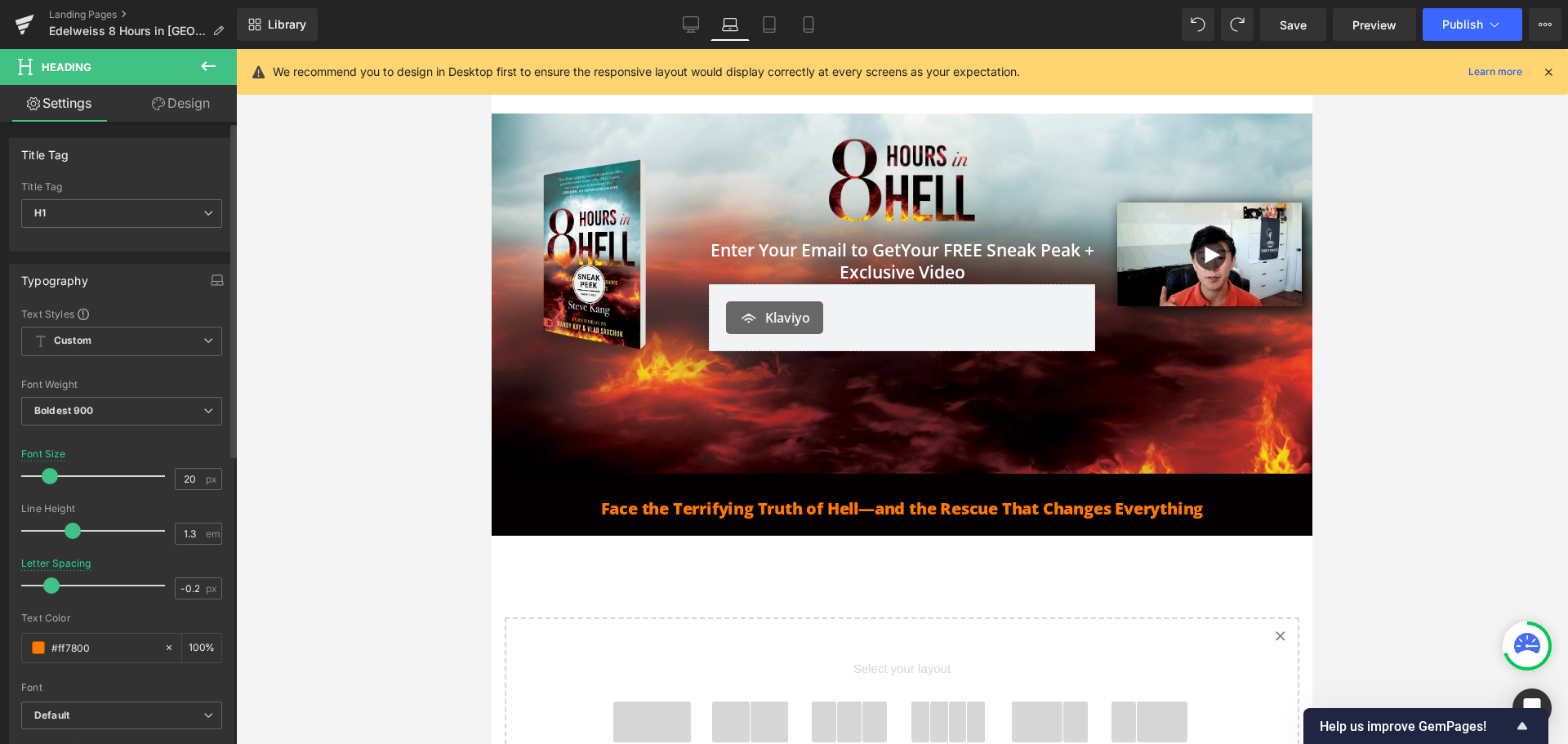
drag, startPoint x: 59, startPoint y: 472, endPoint x: 46, endPoint y: 473, distance: 13.0
click at [46, 473] on span at bounding box center [49, 476] width 16 height 16
click at [764, 20] on icon at bounding box center [769, 25] width 11 height 15
type input "30"
type input "0"
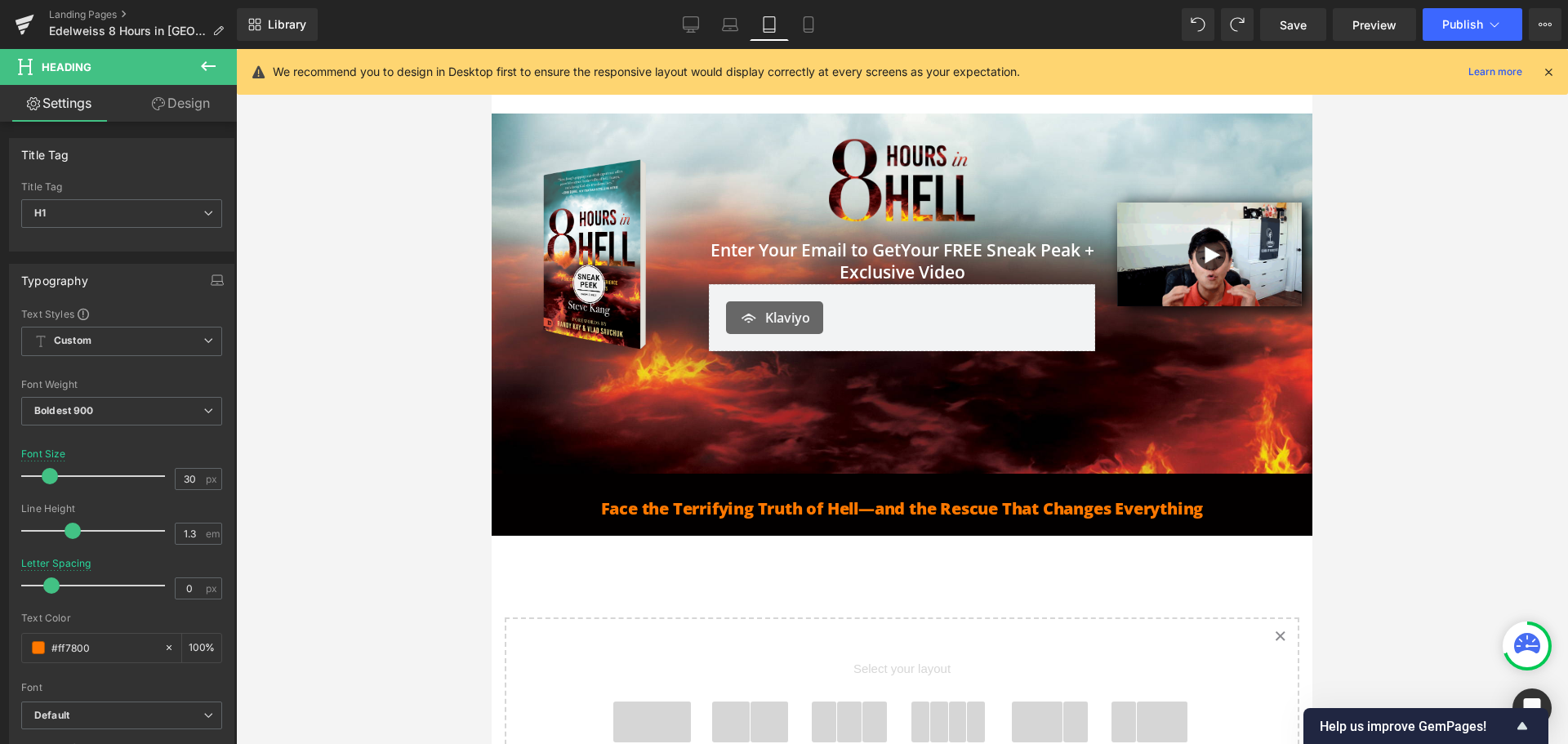
scroll to position [117, 0]
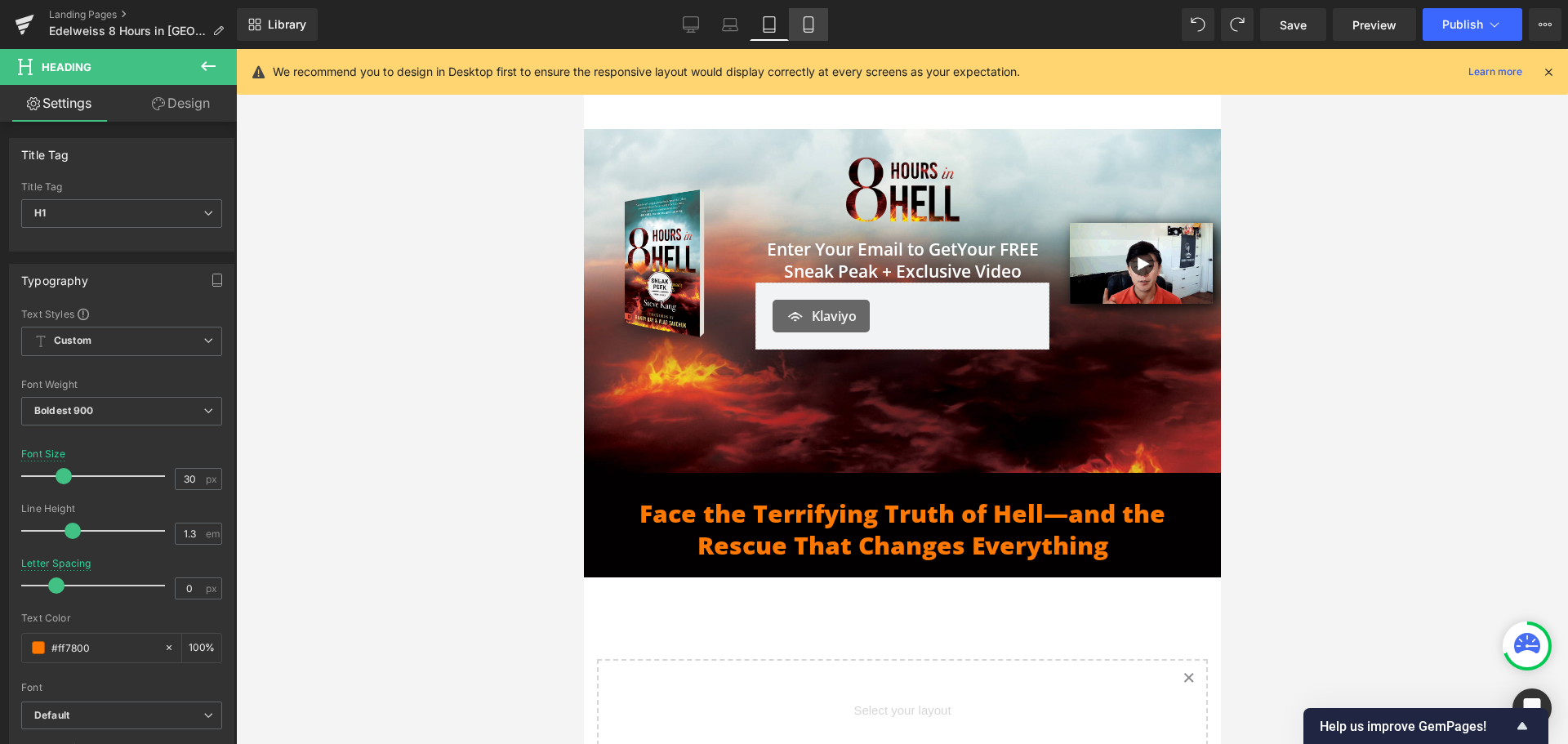
click at [812, 10] on link "Mobile" at bounding box center [809, 25] width 39 height 32
type input "100"
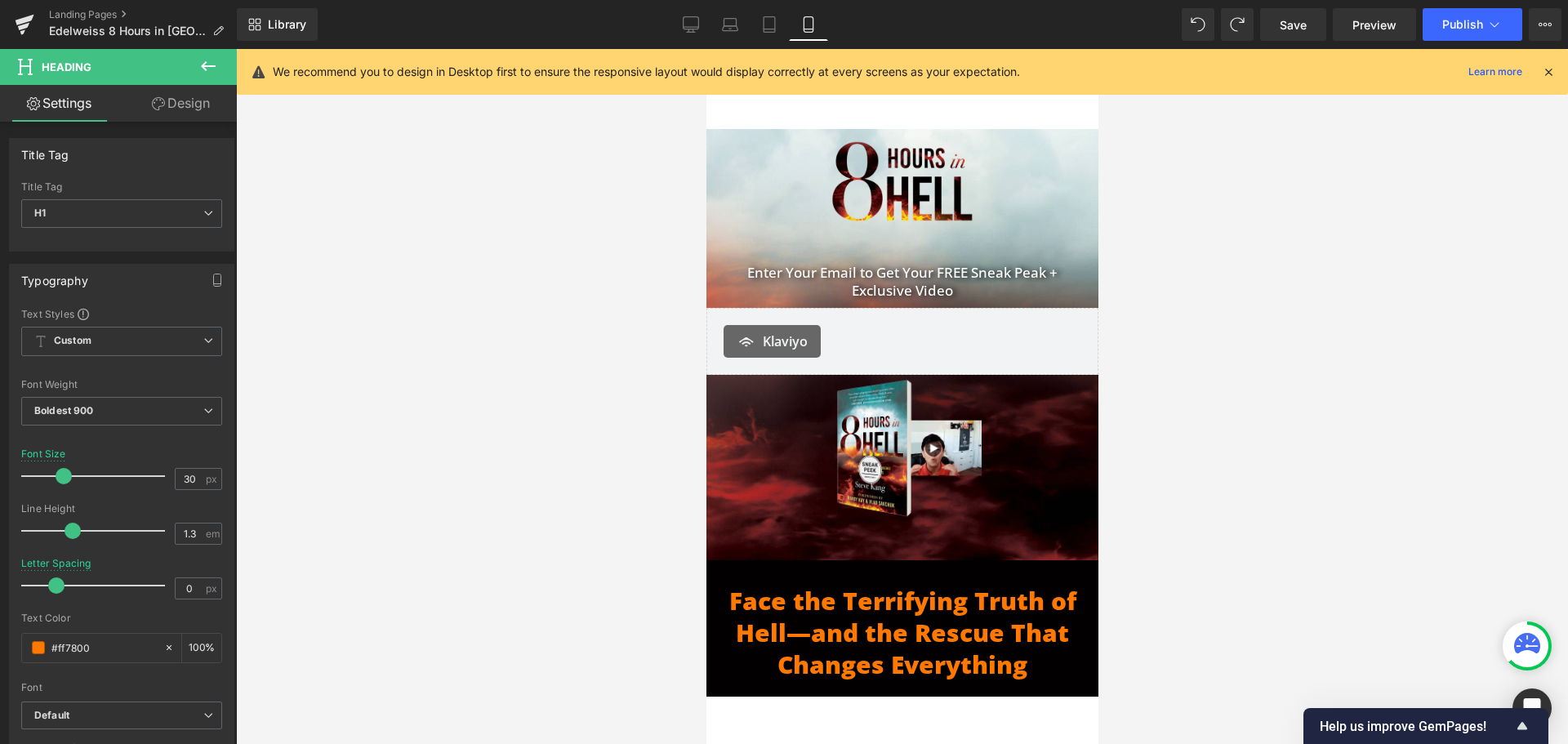
scroll to position [196, 0]
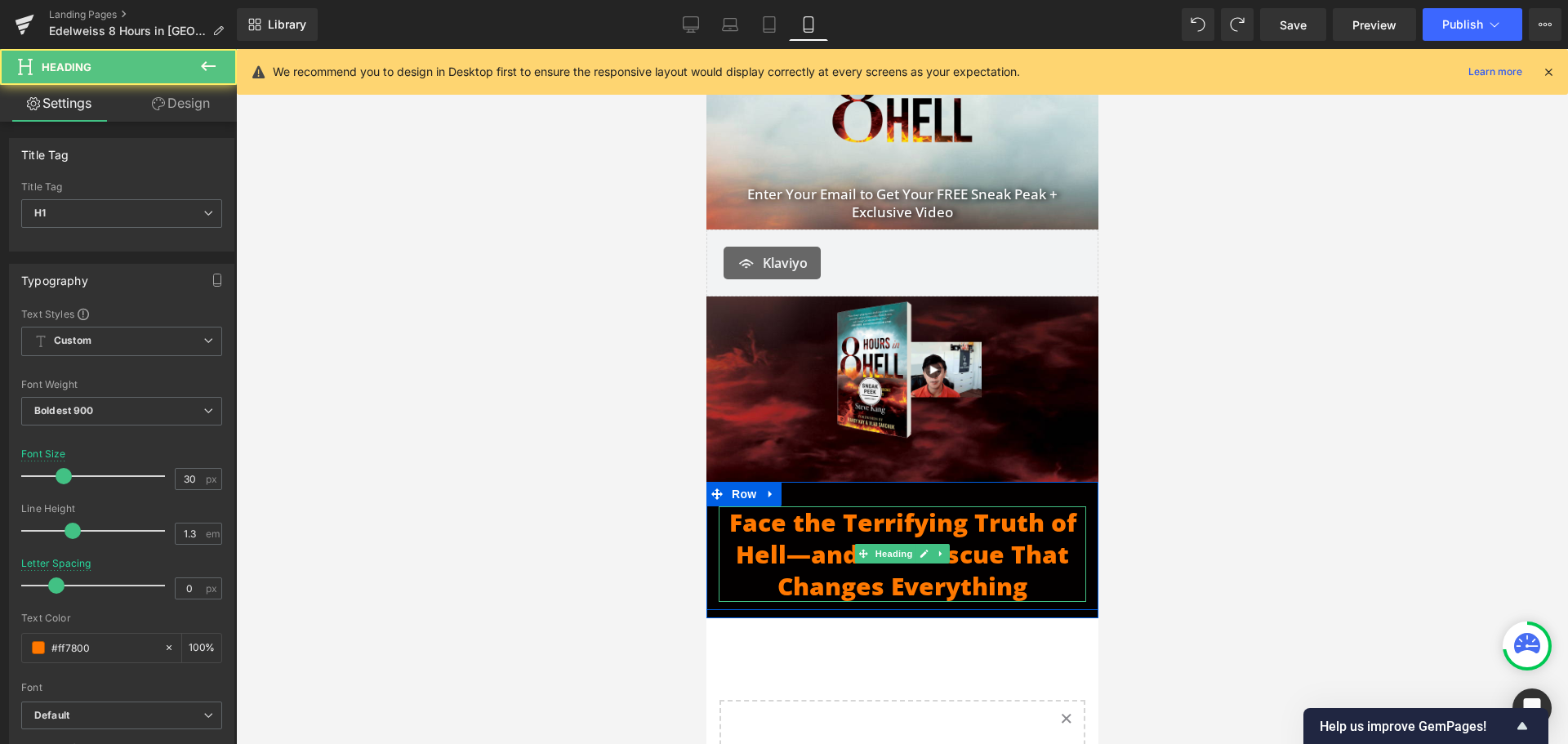
click at [929, 569] on h1 "Face the Terrifying Truth of Hell—and the Rescue That Changes Everything" at bounding box center [901, 554] width 368 height 95
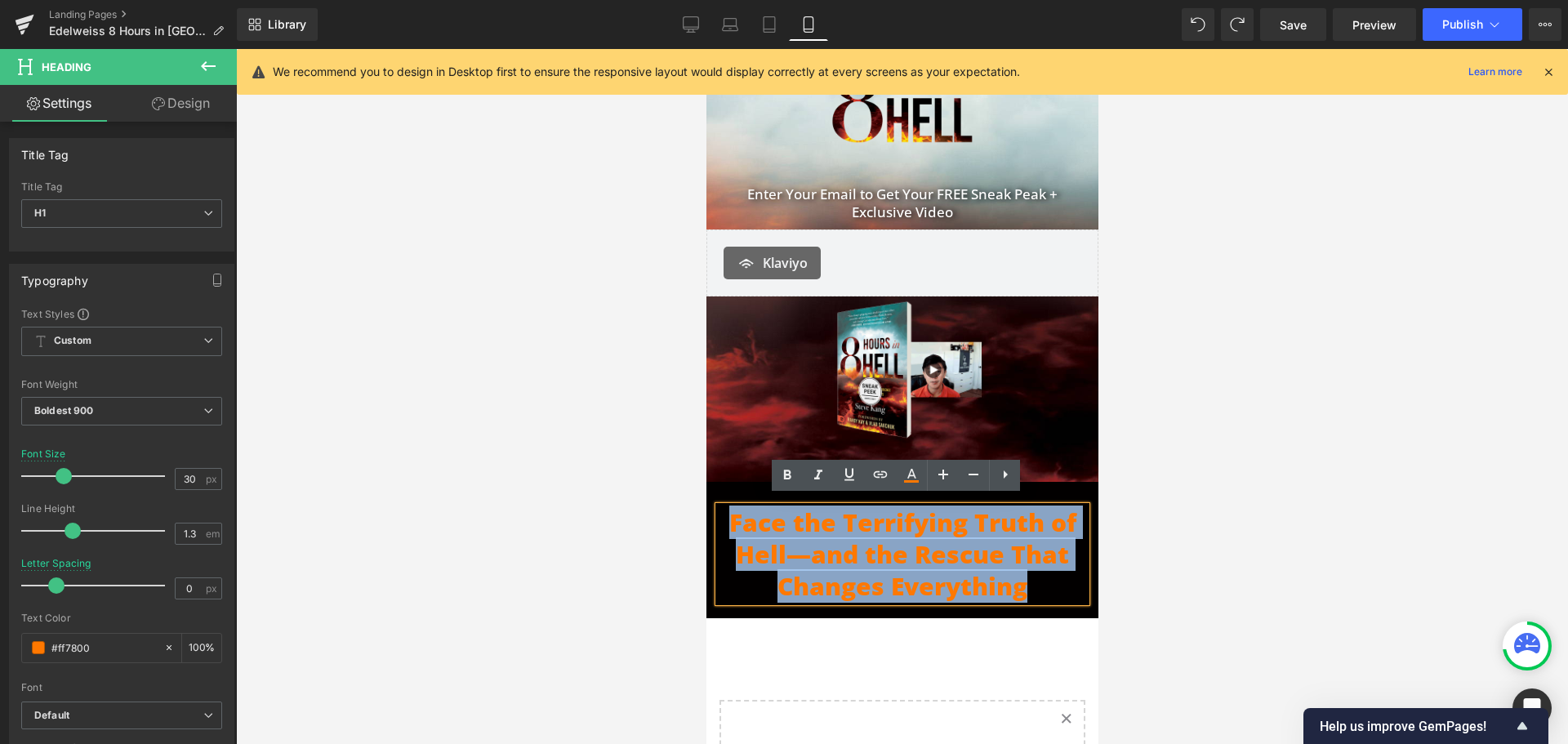
drag, startPoint x: 996, startPoint y: 572, endPoint x: 587, endPoint y: 498, distance: 415.6
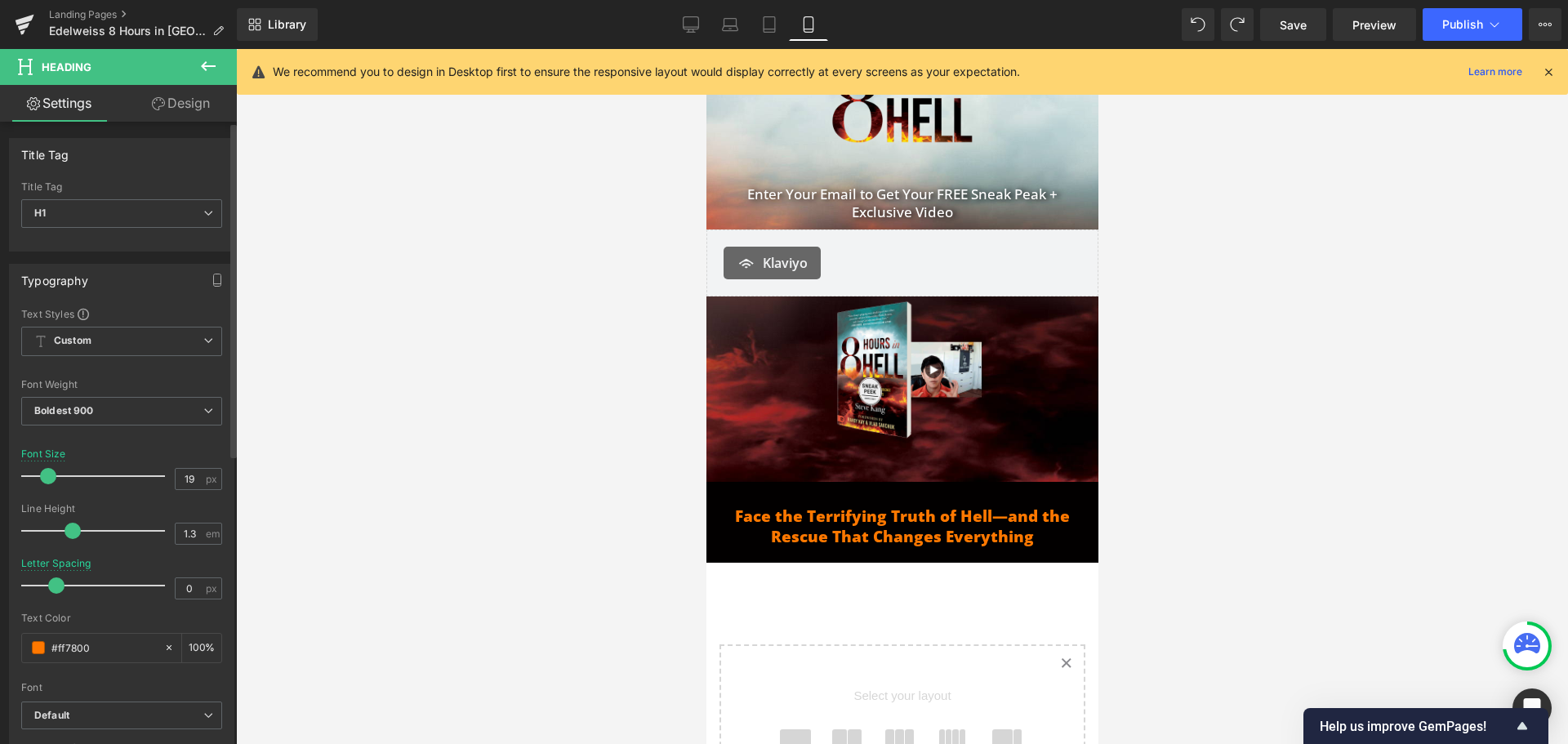
drag, startPoint x: 60, startPoint y: 479, endPoint x: 45, endPoint y: 482, distance: 15.3
click at [45, 482] on span at bounding box center [48, 476] width 16 height 16
click at [751, 20] on link "Tablet" at bounding box center [770, 25] width 39 height 32
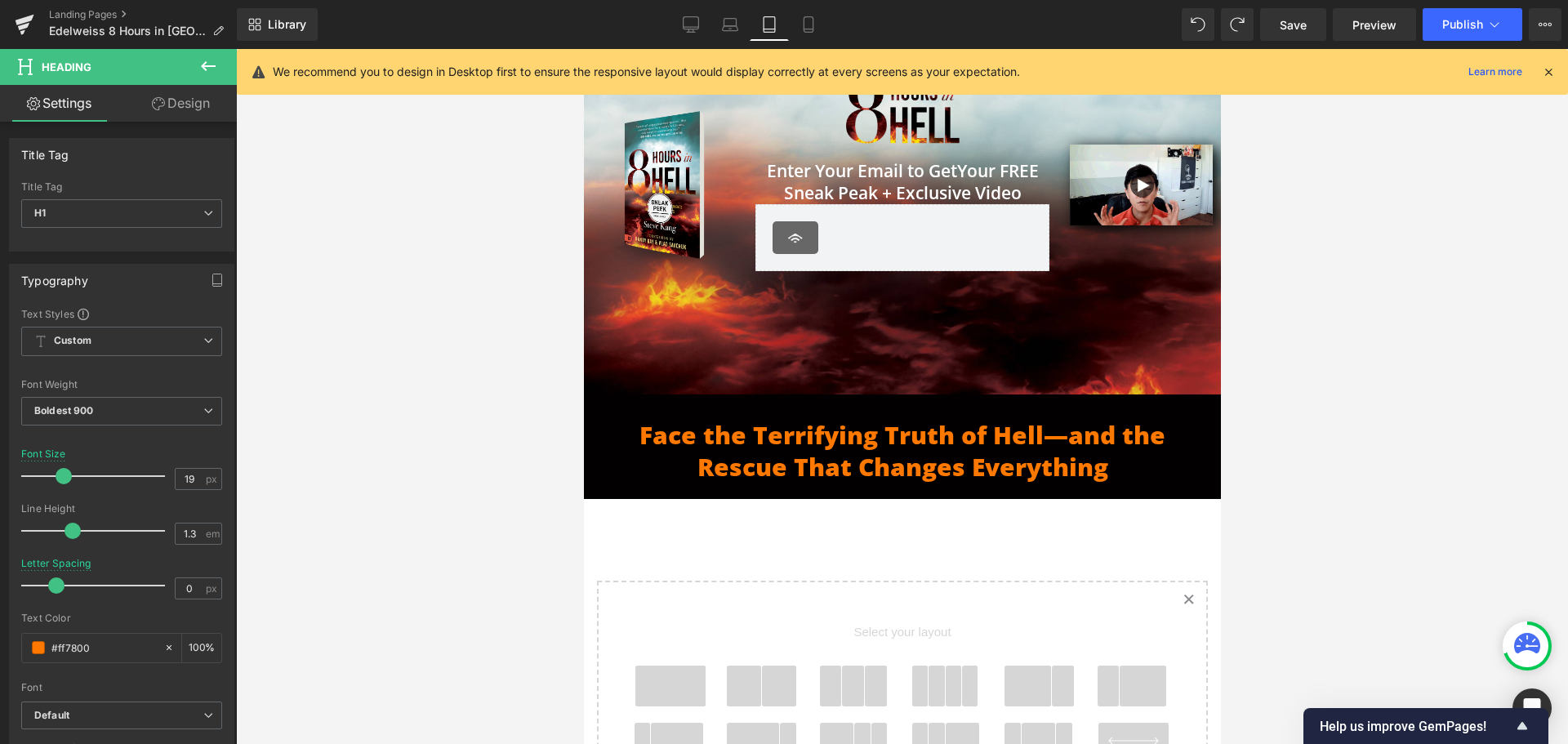
type input "30"
type input "100"
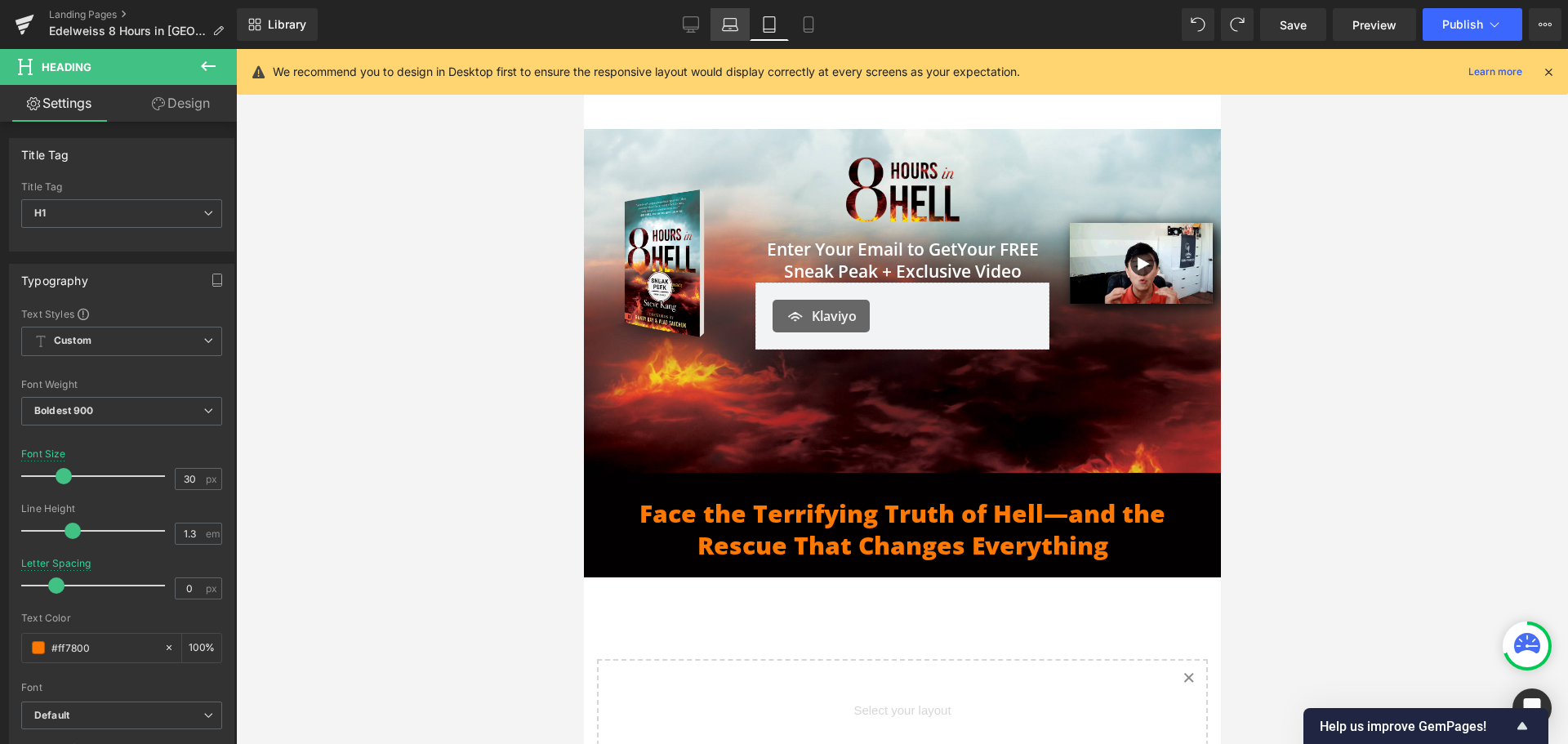
click at [718, 22] on link "Laptop" at bounding box center [730, 25] width 39 height 32
type input "20"
type input "-0.2"
type input "100"
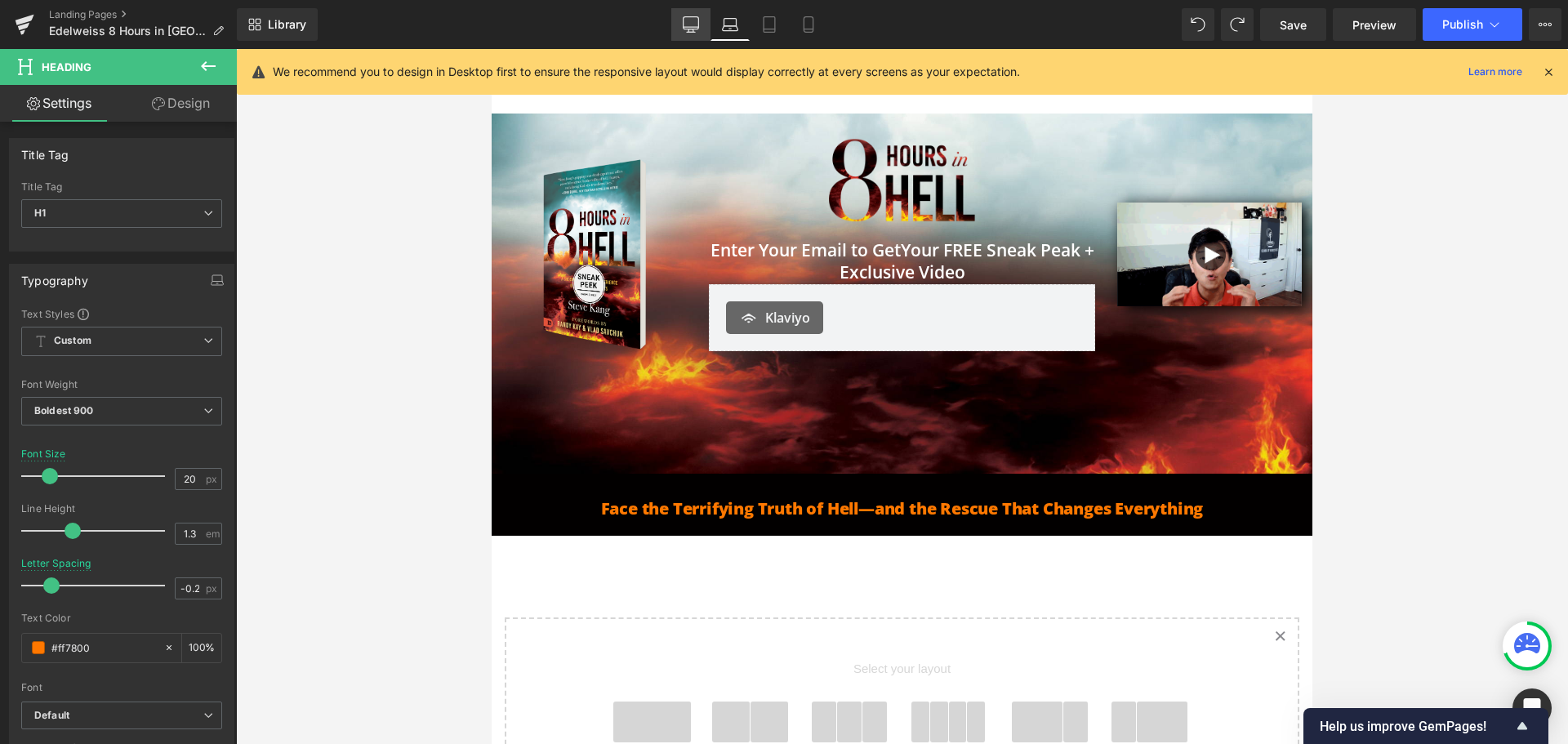
click at [692, 20] on icon at bounding box center [690, 24] width 16 height 16
type input "30"
type input "0"
type input "100"
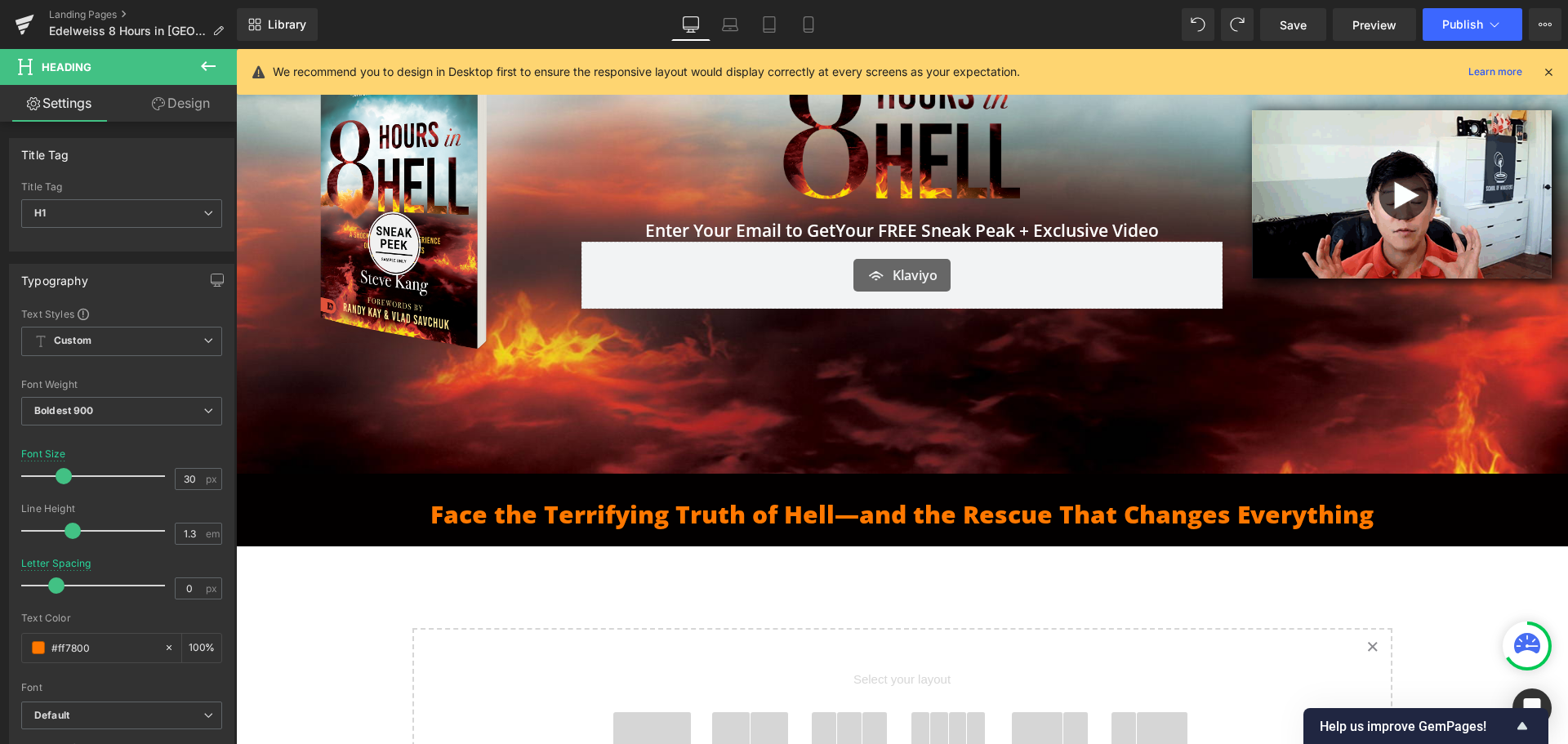
click at [205, 58] on icon at bounding box center [208, 66] width 20 height 20
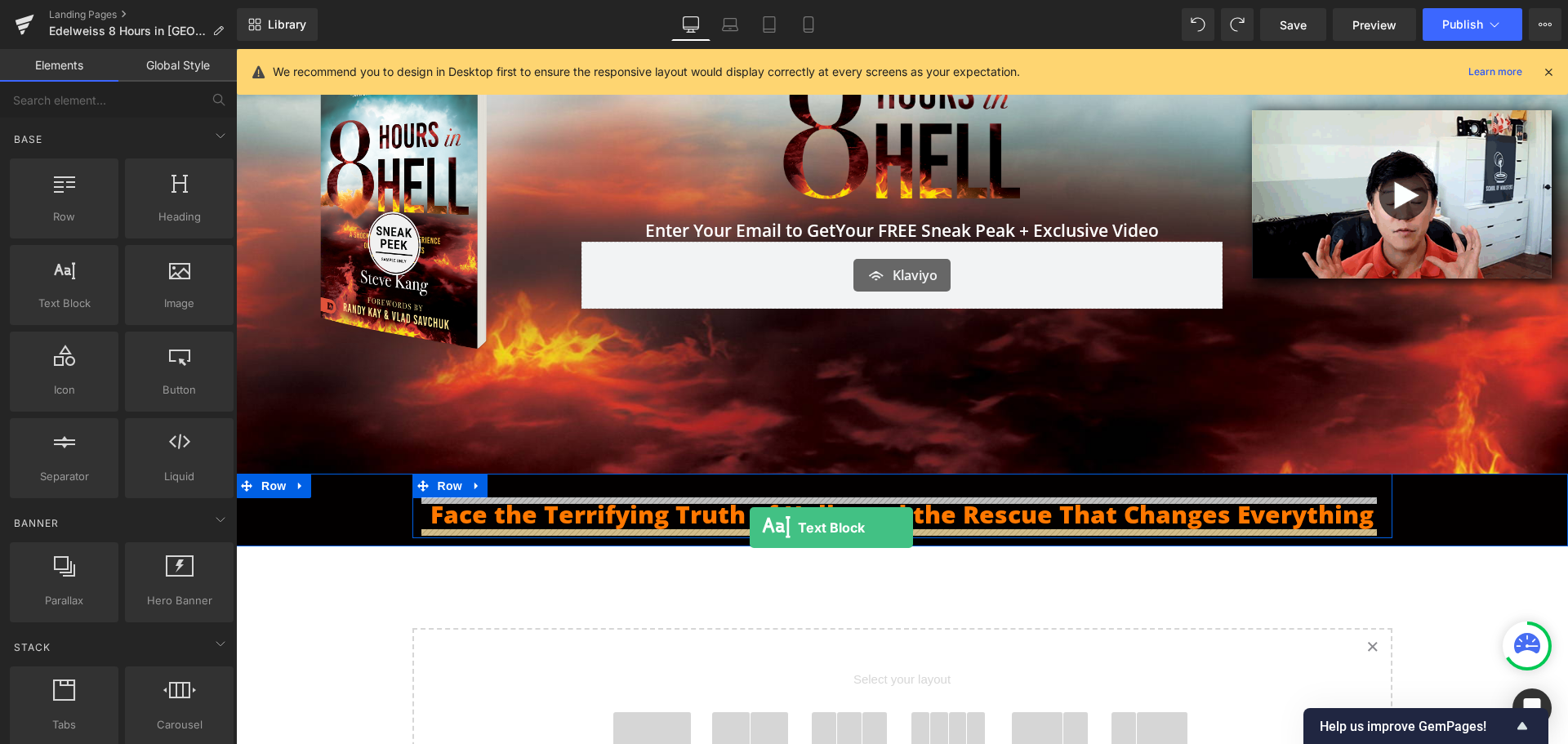
drag, startPoint x: 306, startPoint y: 346, endPoint x: 750, endPoint y: 528, distance: 479.9
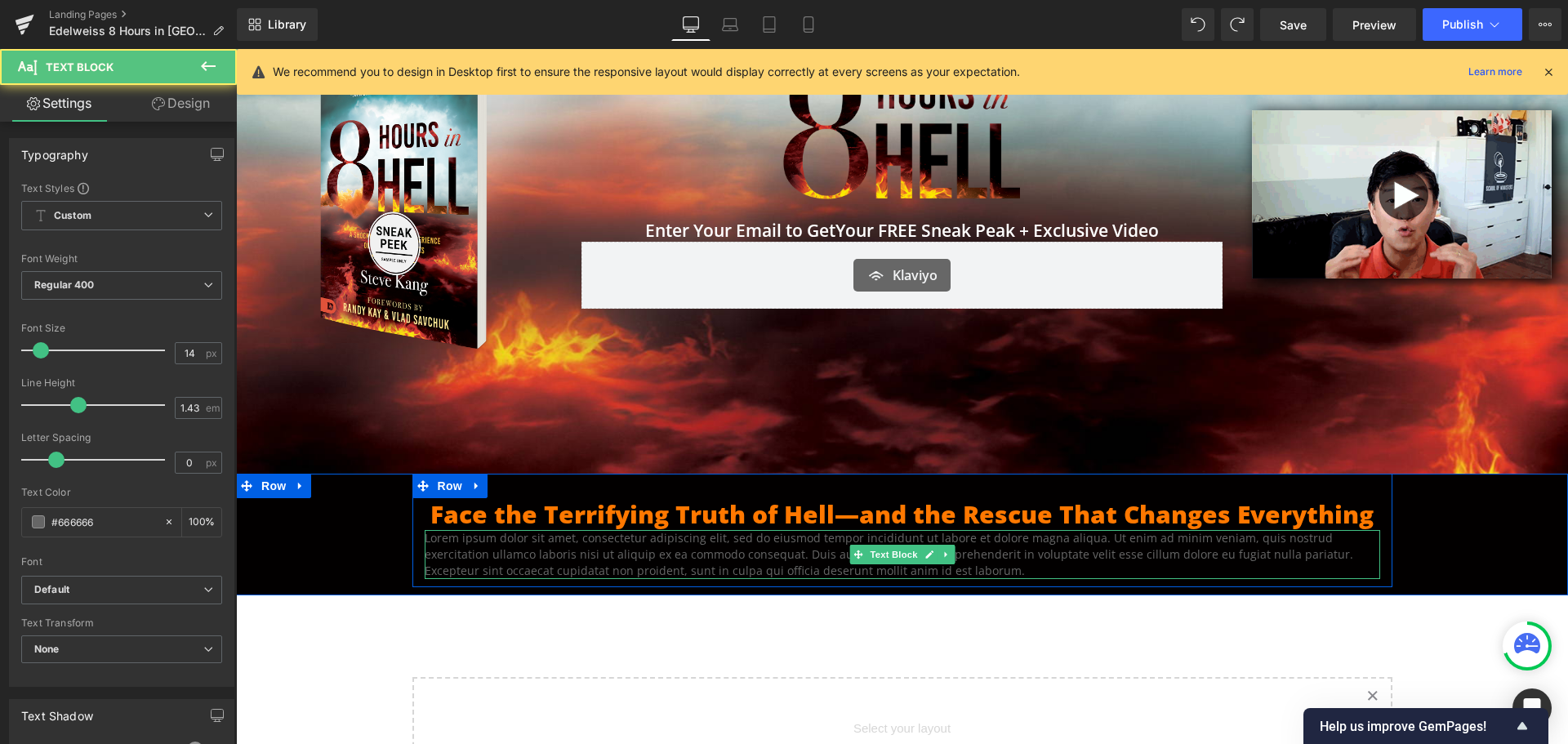
click at [938, 565] on p "Lorem ipsum dolor sit amet, consectetur adipiscing elit, sed do eiusmod tempor …" at bounding box center [902, 555] width 956 height 49
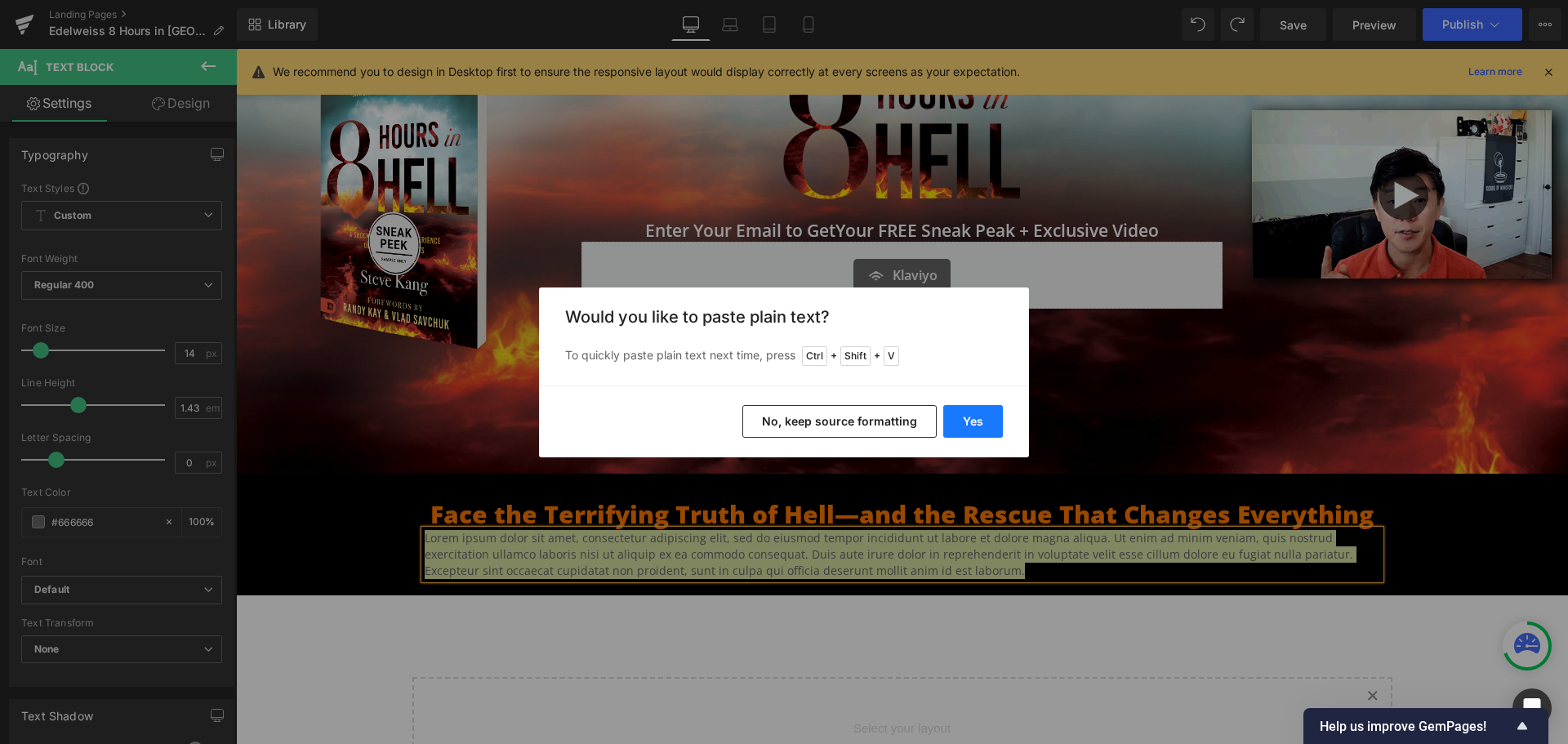
click at [972, 420] on button "Yes" at bounding box center [973, 421] width 60 height 32
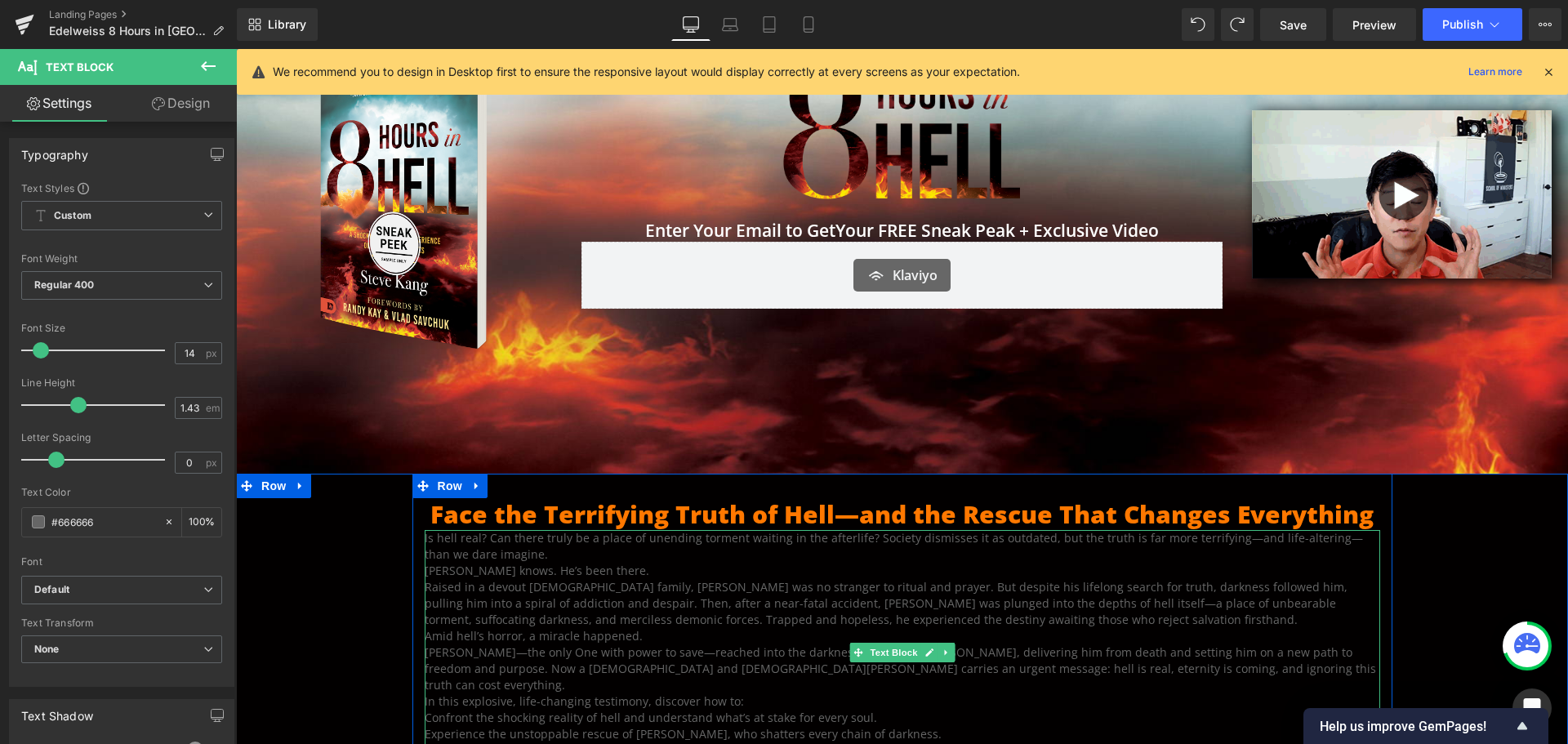
click at [803, 557] on p "Is hell real? Can there truly be a place of unending torment waiting in the aft…" at bounding box center [902, 547] width 956 height 32
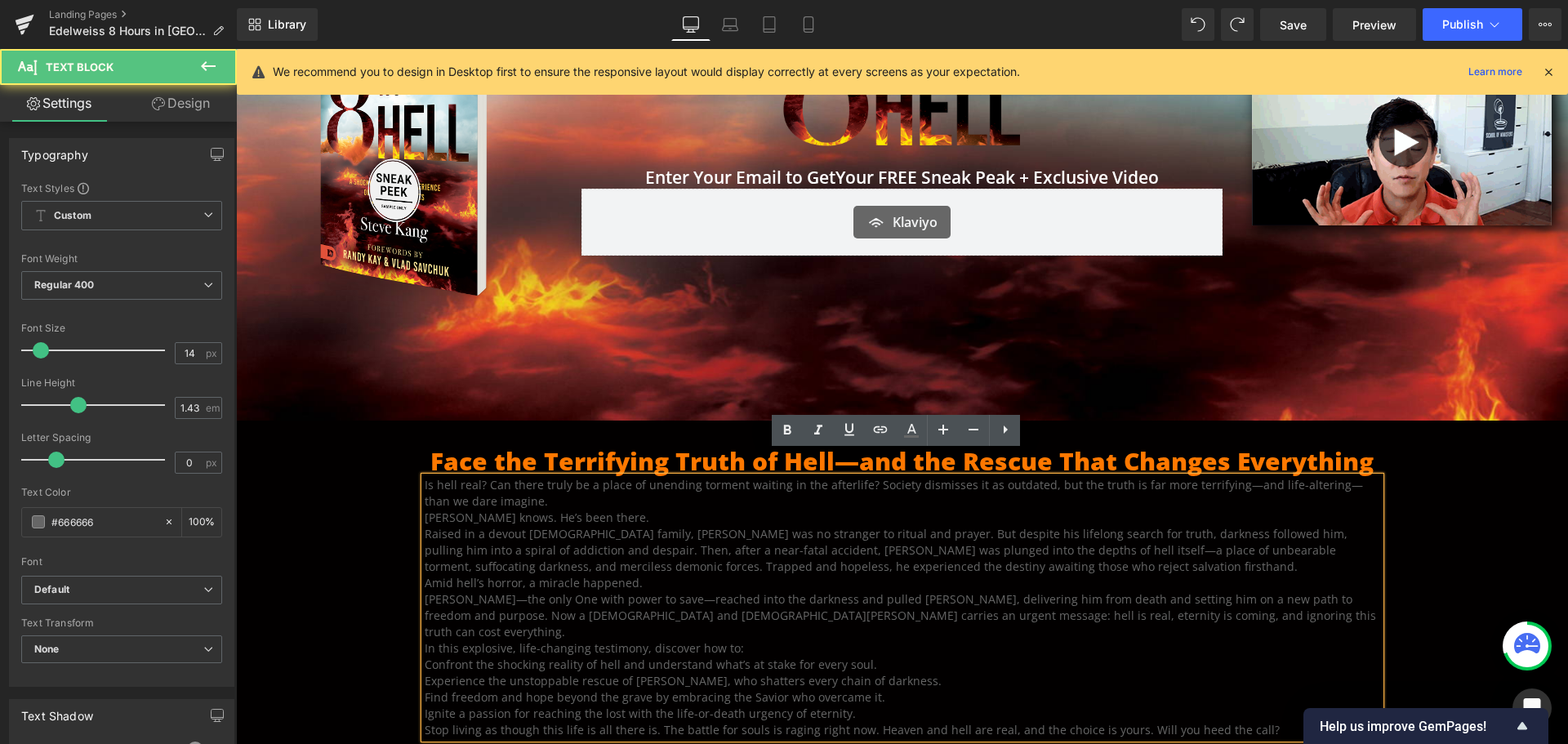
scroll to position [322, 0]
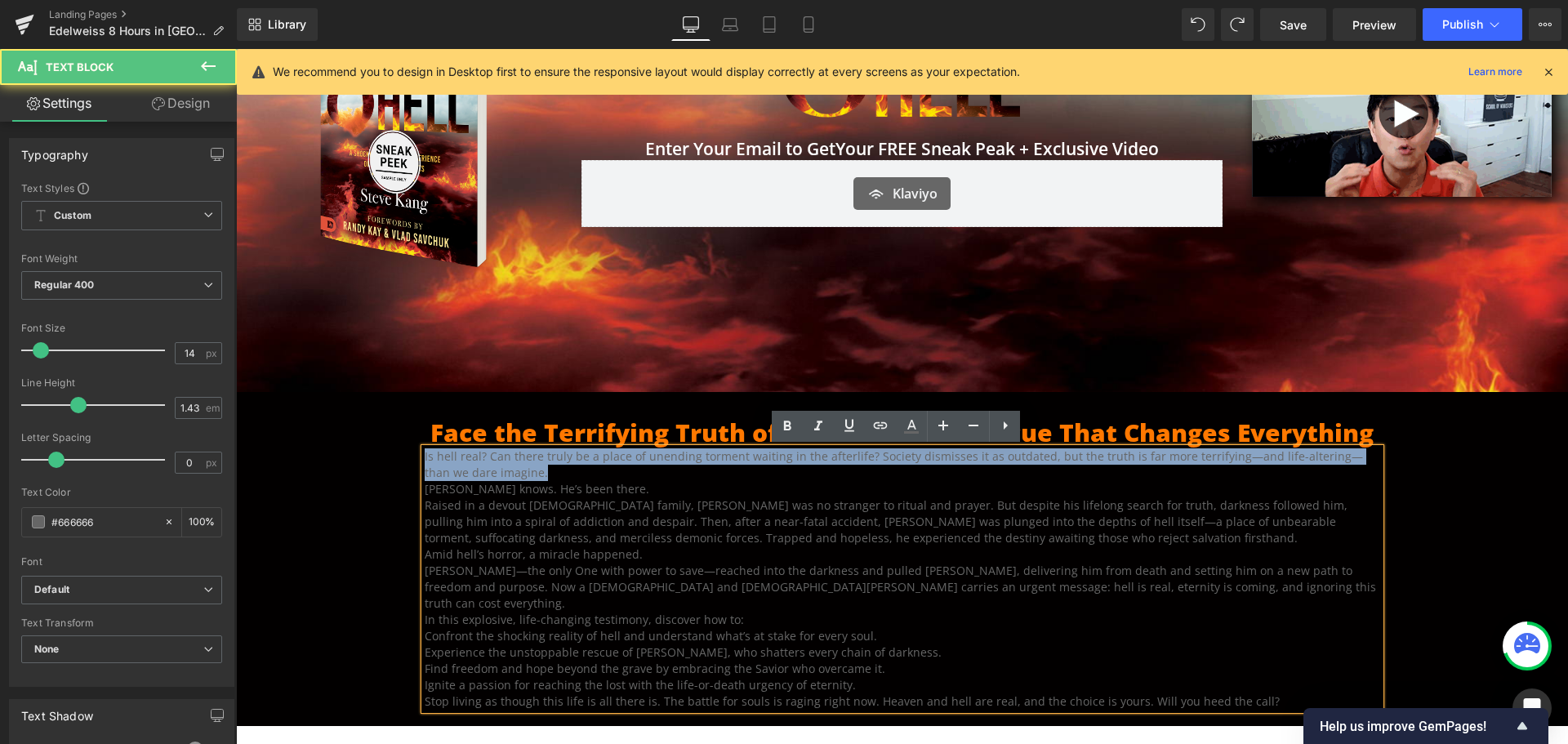
drag, startPoint x: 546, startPoint y: 472, endPoint x: 355, endPoint y: 453, distance: 191.9
click at [355, 453] on div "Face the Terrifying Truth of Hell—and the Rescue That Changes Everything Headin…" at bounding box center [901, 555] width 1332 height 326
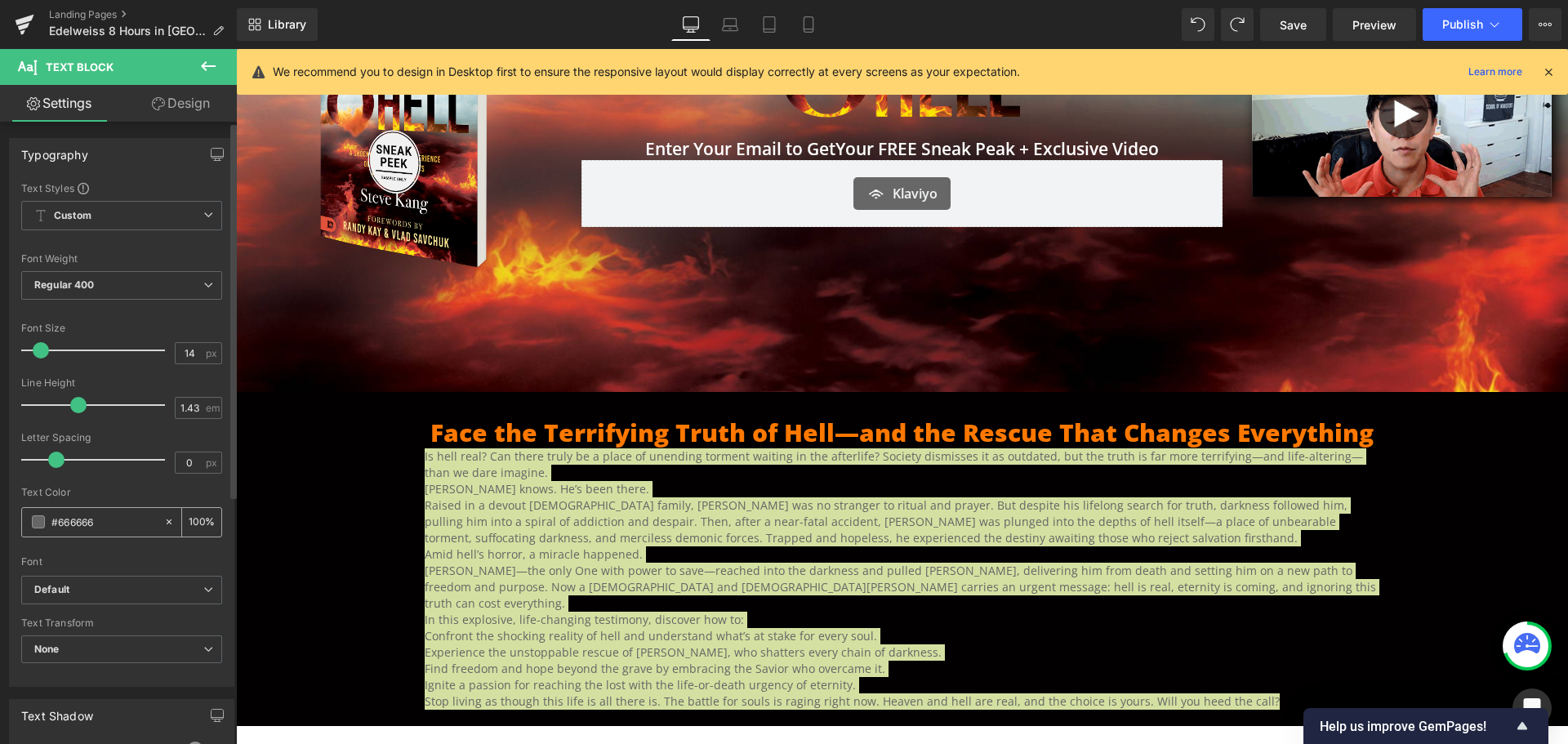
drag, startPoint x: 104, startPoint y: 523, endPoint x: 60, endPoint y: 519, distance: 44.2
click at [60, 519] on input "#666666" at bounding box center [103, 522] width 105 height 18
type input "#ff"
type input "0"
type input "#fff"
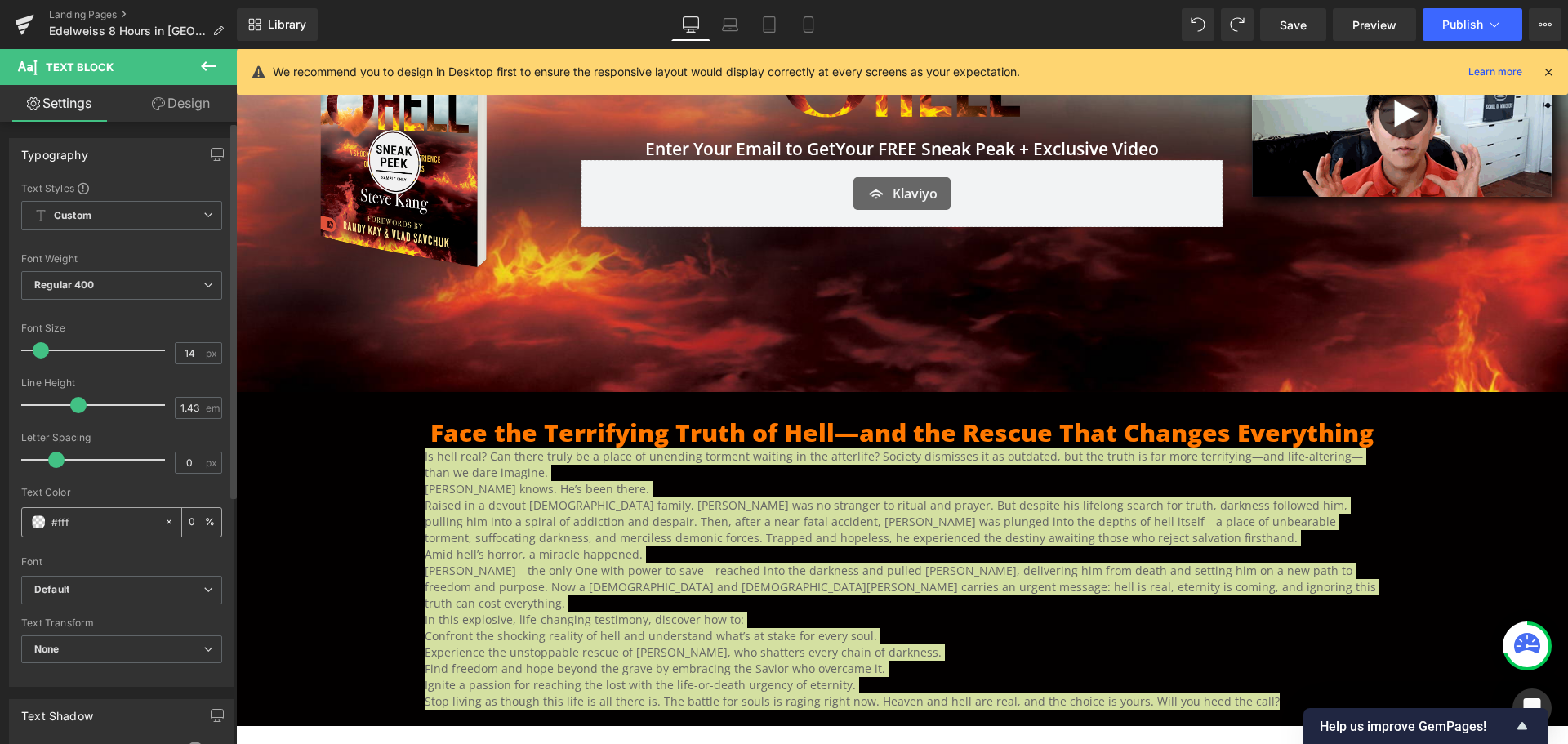
type input "100"
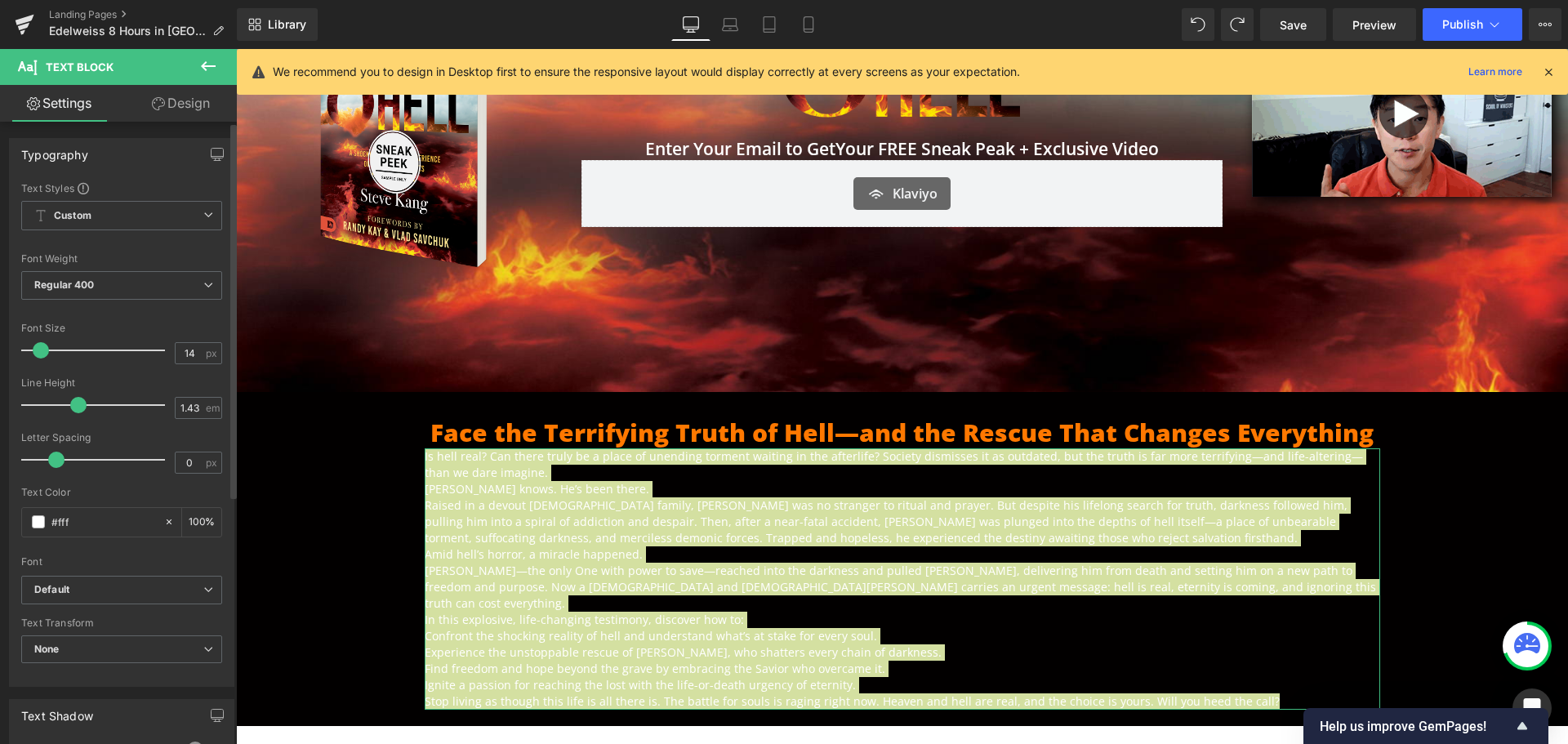
type input "#ffffff"
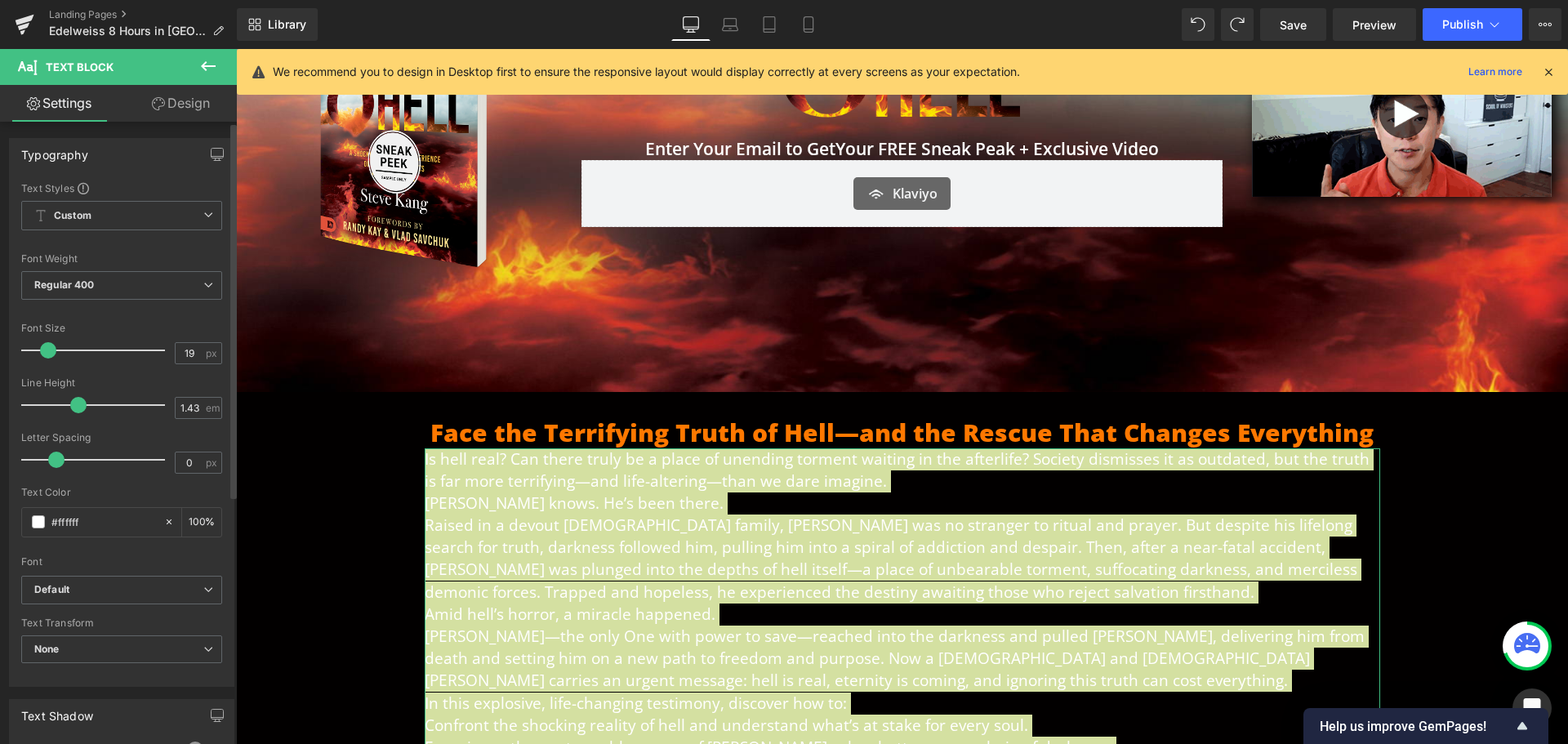
type input "20"
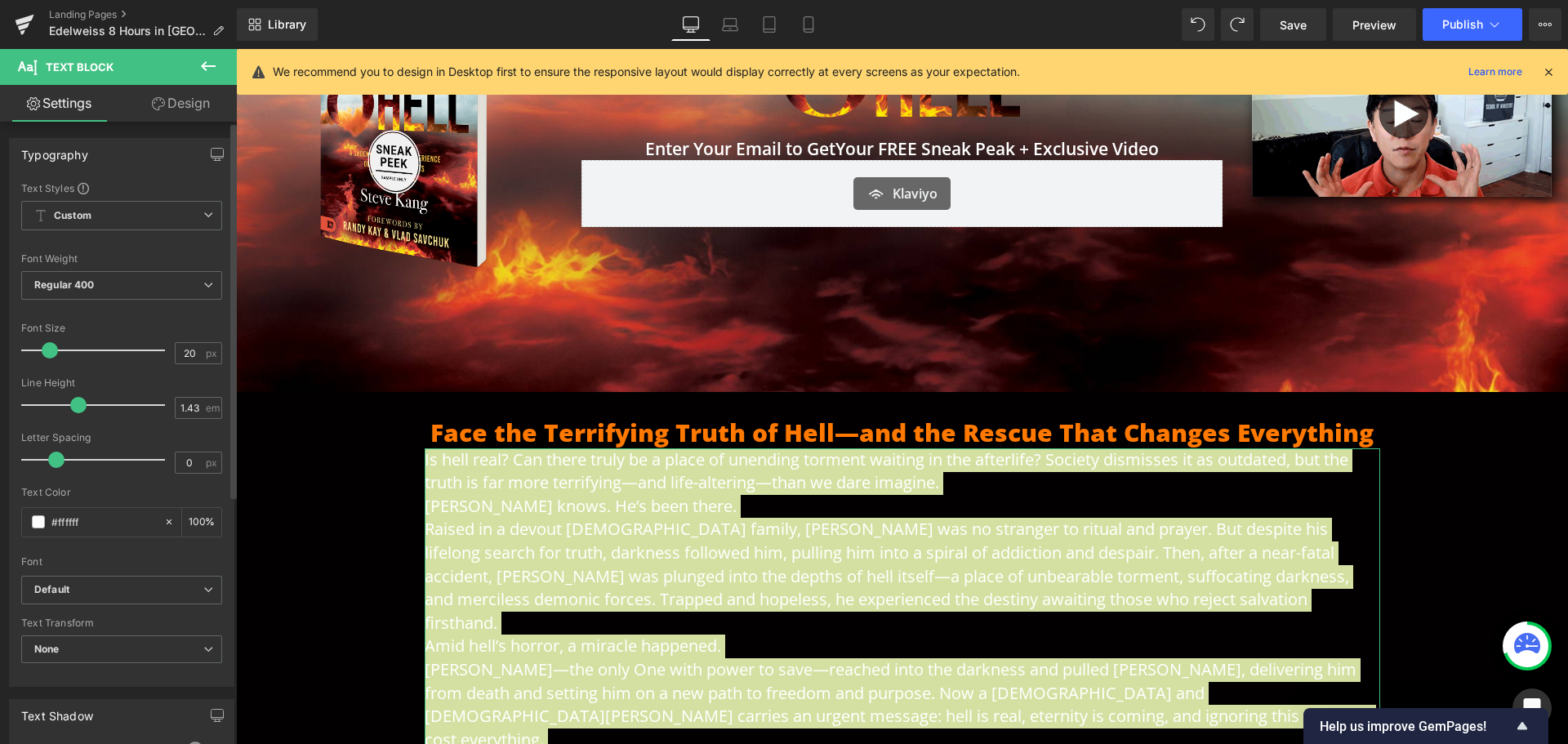
drag, startPoint x: 41, startPoint y: 351, endPoint x: 49, endPoint y: 352, distance: 8.1
click at [49, 352] on span at bounding box center [49, 350] width 16 height 16
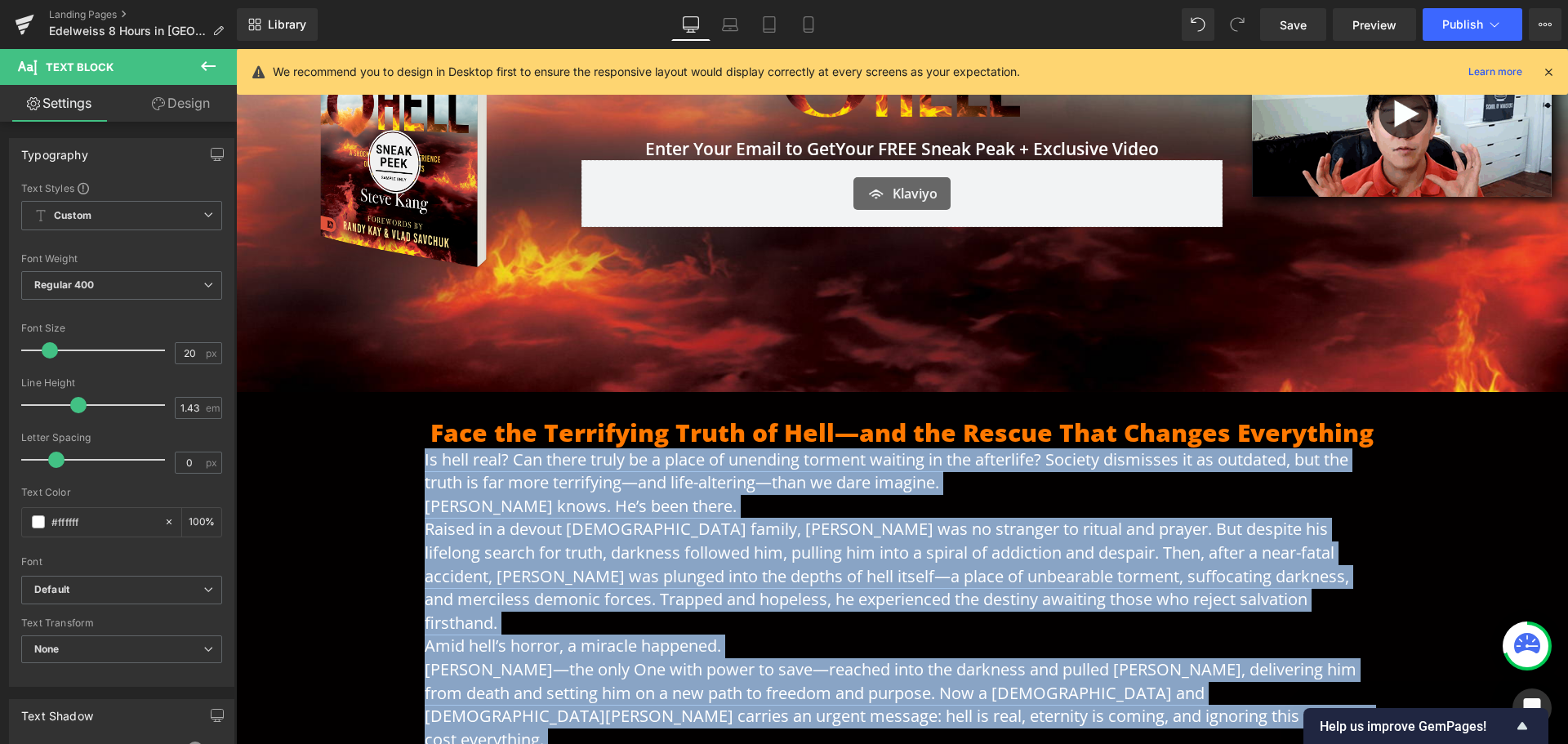
click at [1139, 527] on p "Raised in a devout [DEMOGRAPHIC_DATA] family, [PERSON_NAME] was no stranger to …" at bounding box center [902, 575] width 956 height 117
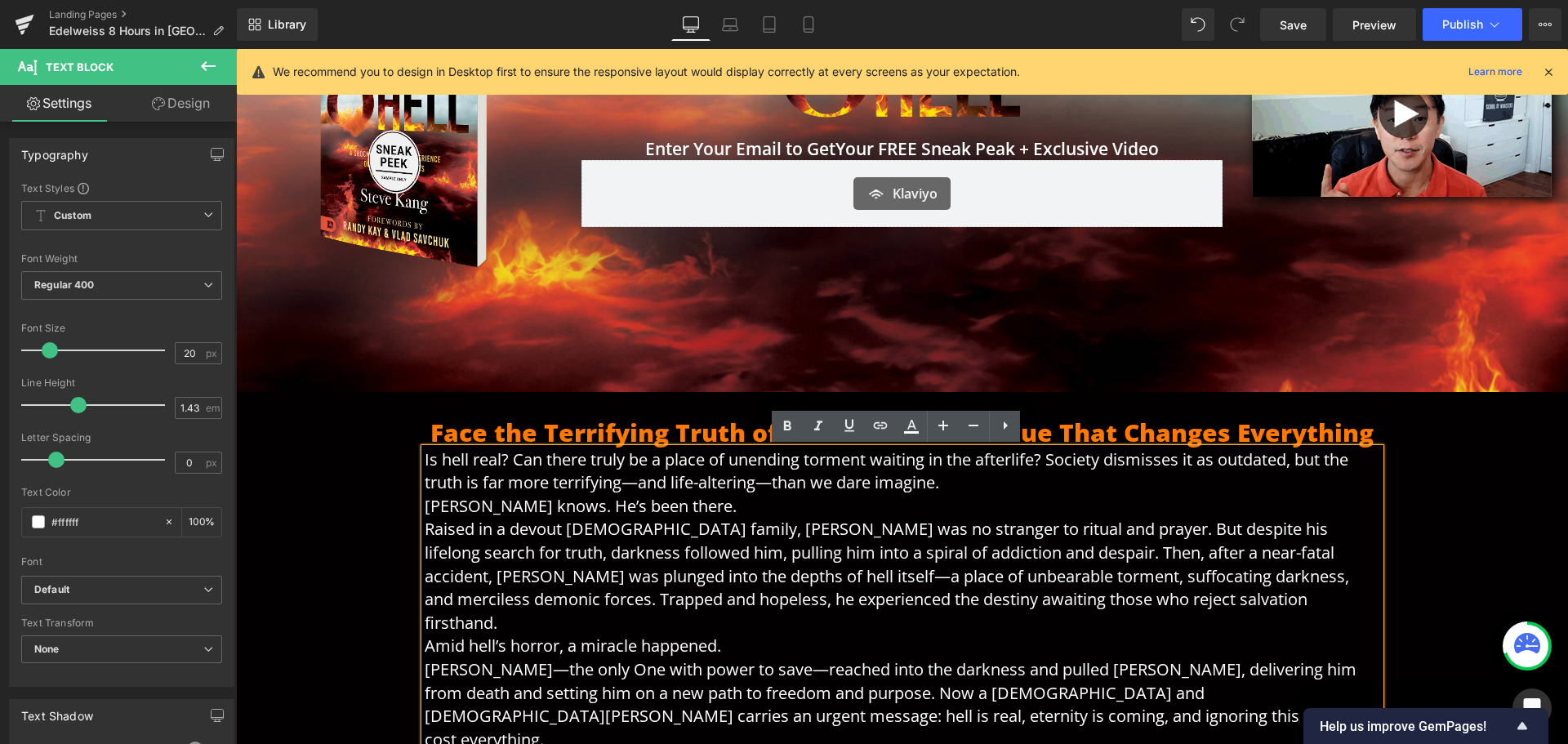
click at [675, 520] on p "Raised in a devout [DEMOGRAPHIC_DATA] family, [PERSON_NAME] was no stranger to …" at bounding box center [902, 575] width 956 height 117
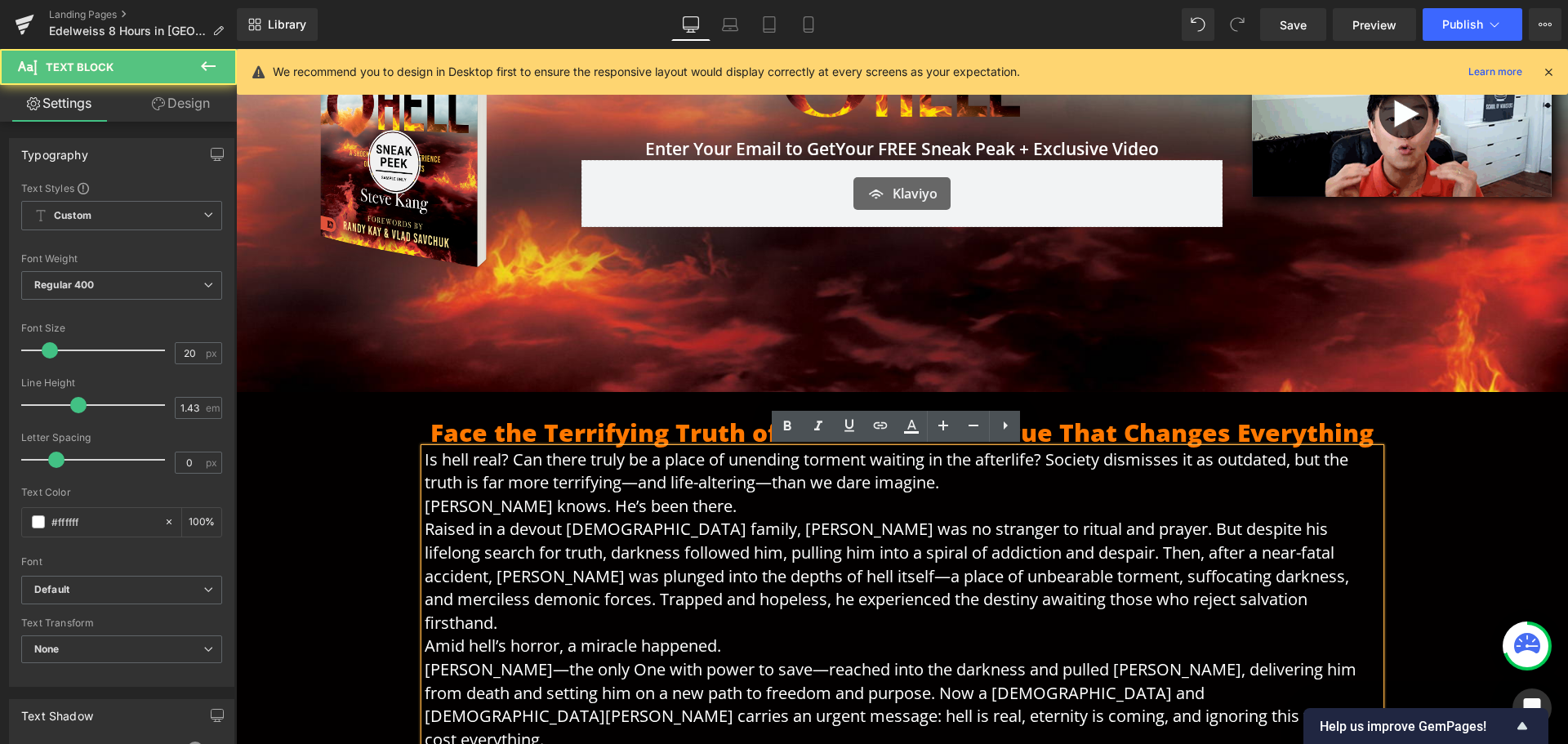
click at [758, 501] on p "[PERSON_NAME] knows. He’s been there." at bounding box center [902, 506] width 956 height 24
click at [1021, 475] on p "Is hell real? Can there truly be a place of unending torment waiting in the aft…" at bounding box center [902, 472] width 956 height 47
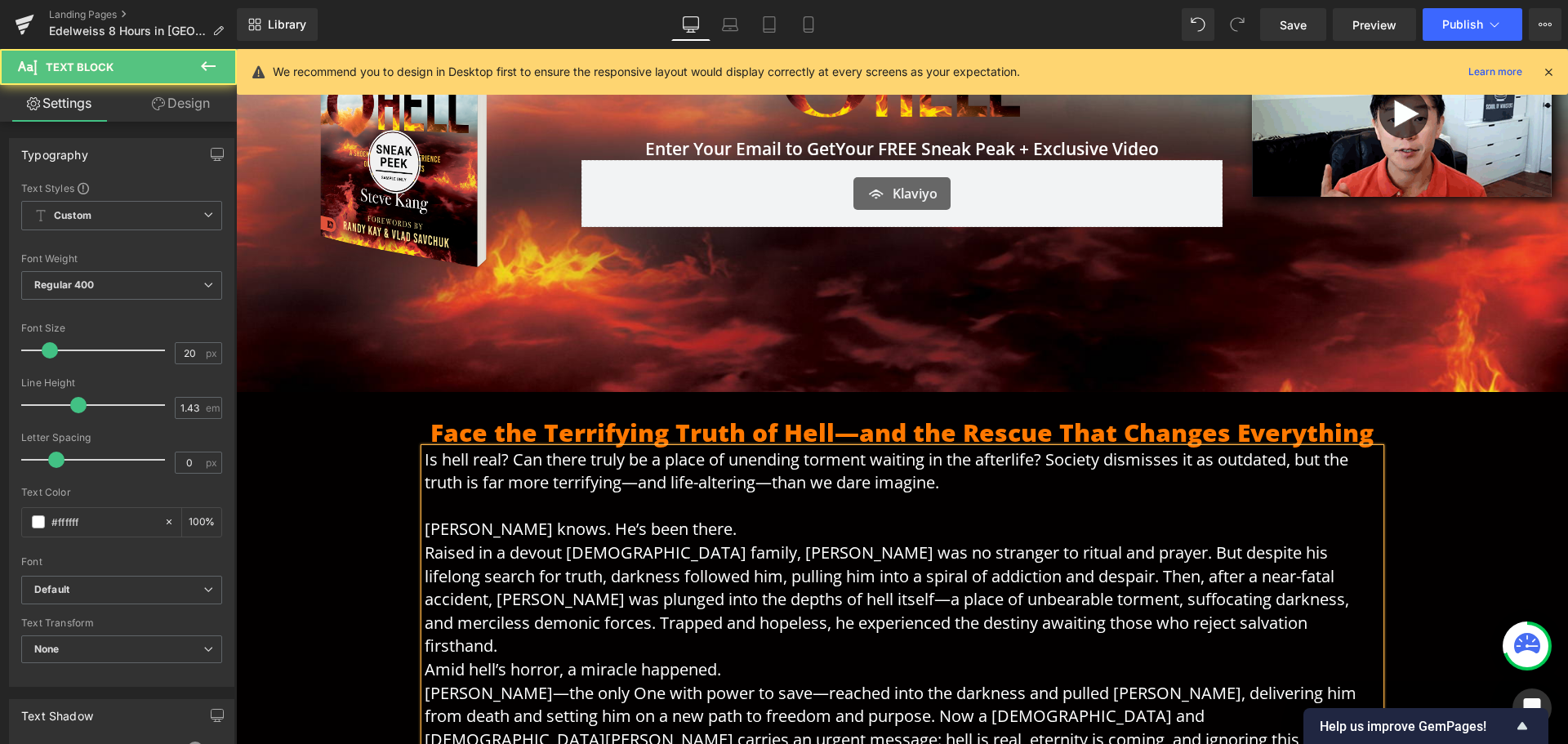
click at [791, 523] on p "[PERSON_NAME] knows. He’s been there." at bounding box center [902, 529] width 956 height 24
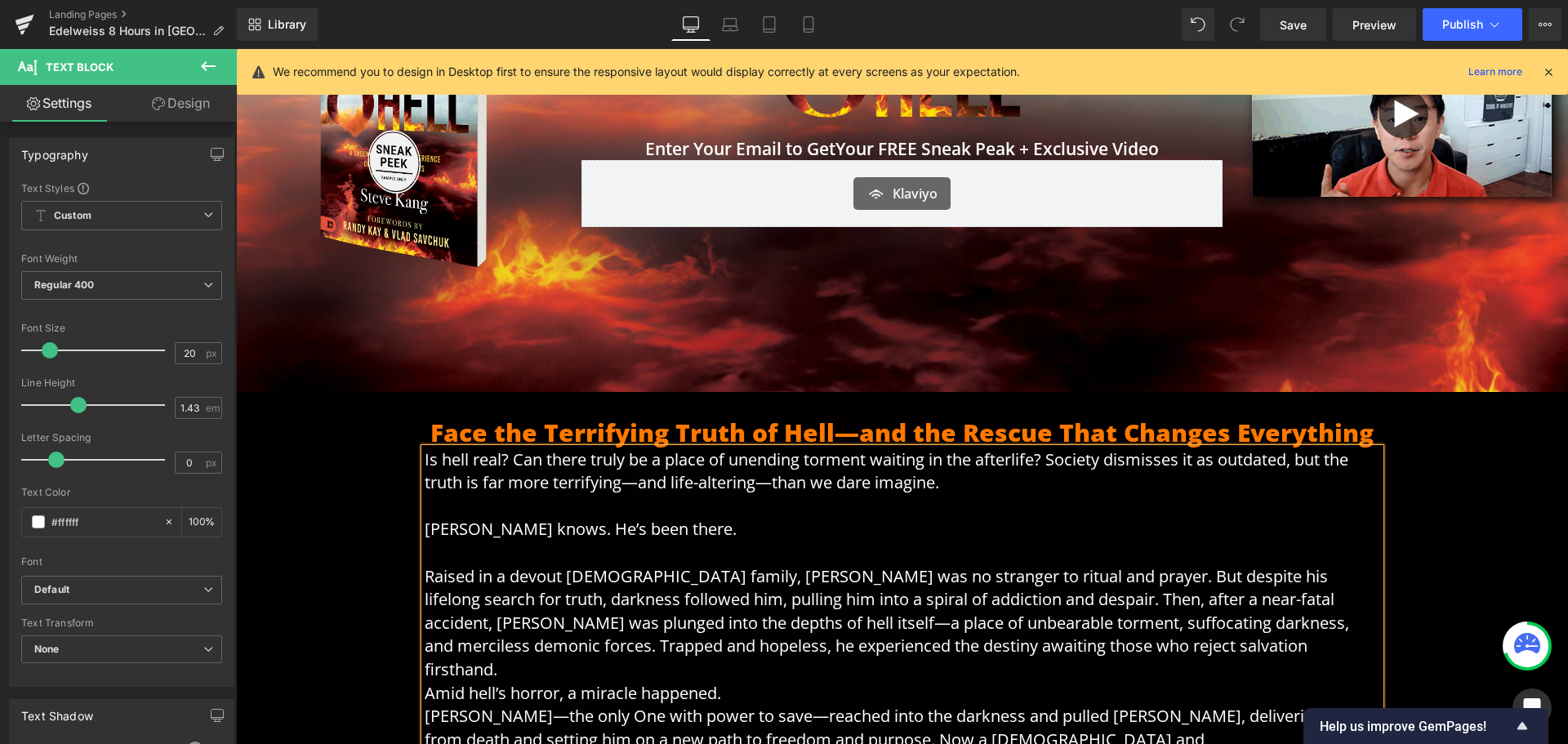
click at [1165, 642] on p "Raised in a devout [DEMOGRAPHIC_DATA] family, [PERSON_NAME] was no stranger to …" at bounding box center [902, 623] width 956 height 117
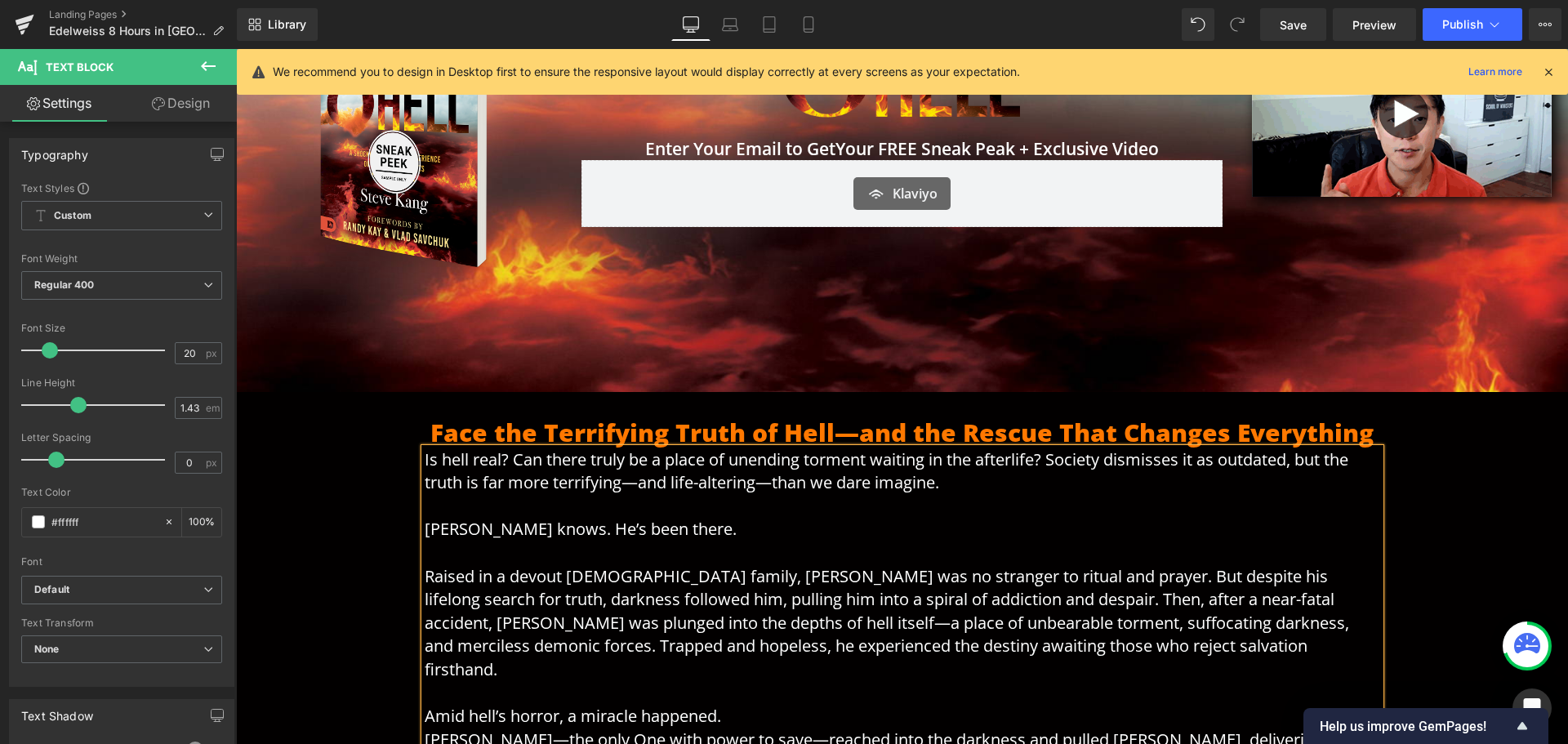
click at [917, 705] on p "Amid hell’s horror, a miracle happened." at bounding box center [902, 717] width 956 height 24
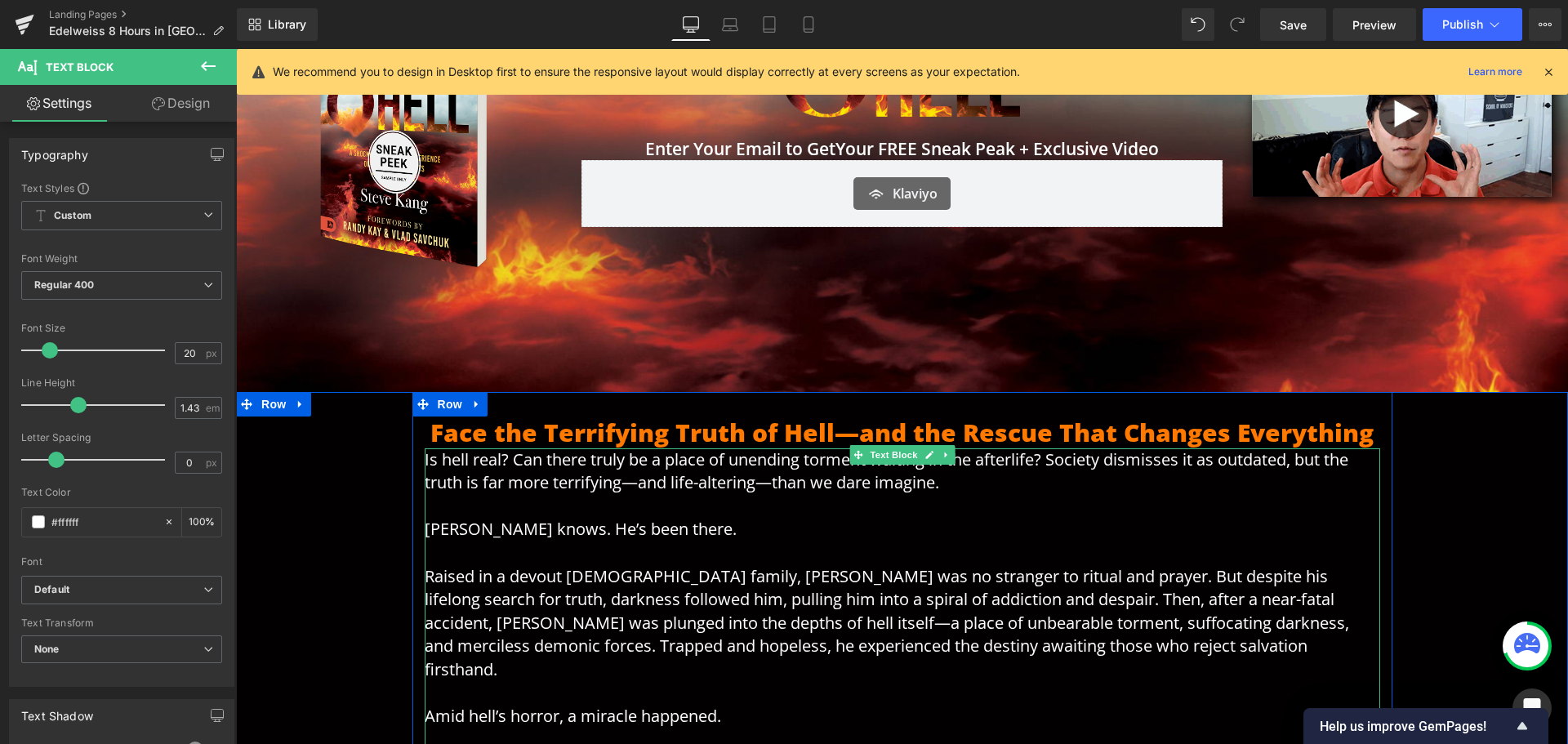
drag, startPoint x: 1026, startPoint y: 735, endPoint x: 507, endPoint y: 689, distance: 521.0
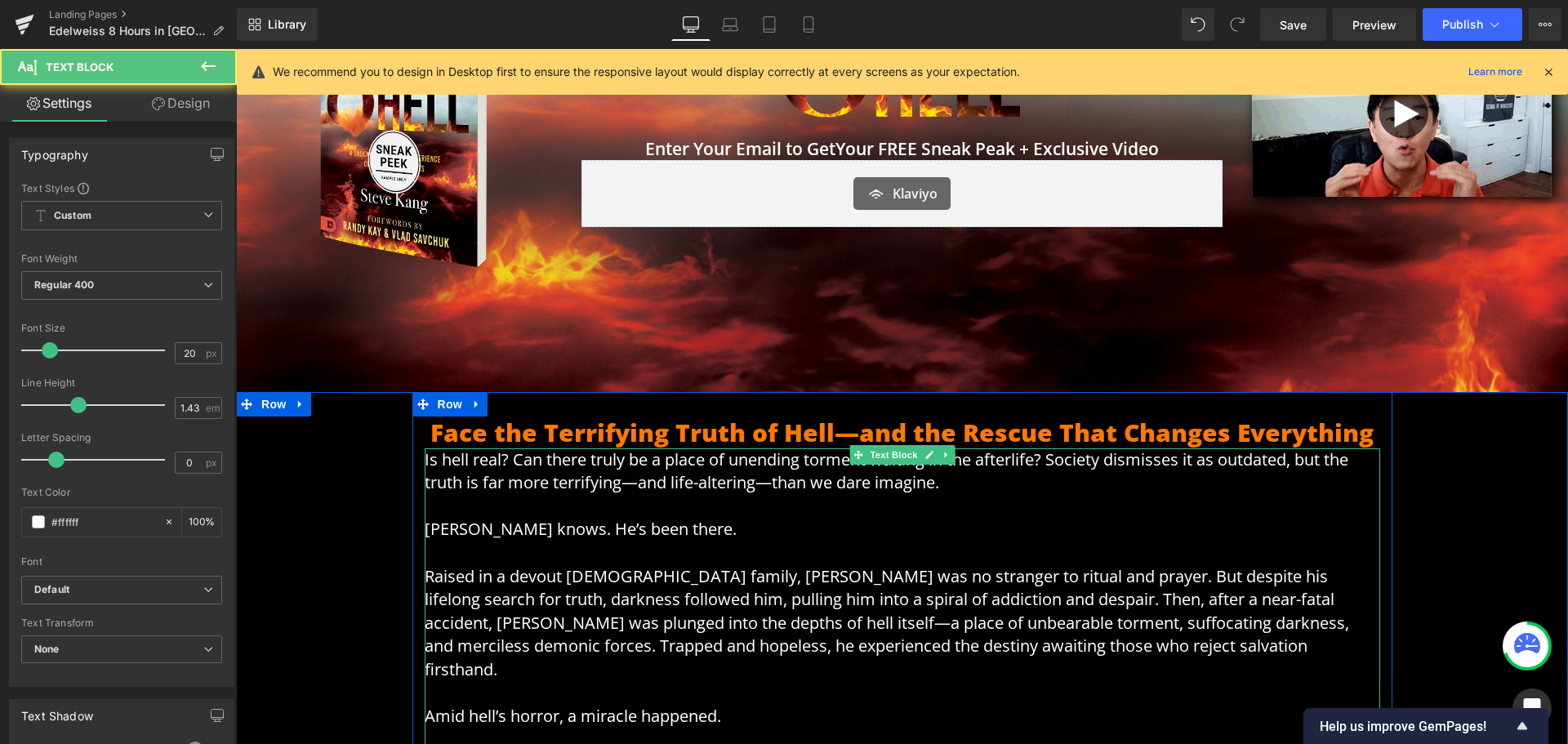
click at [718, 705] on p "Amid hell’s horror, a miracle happened." at bounding box center [902, 717] width 956 height 24
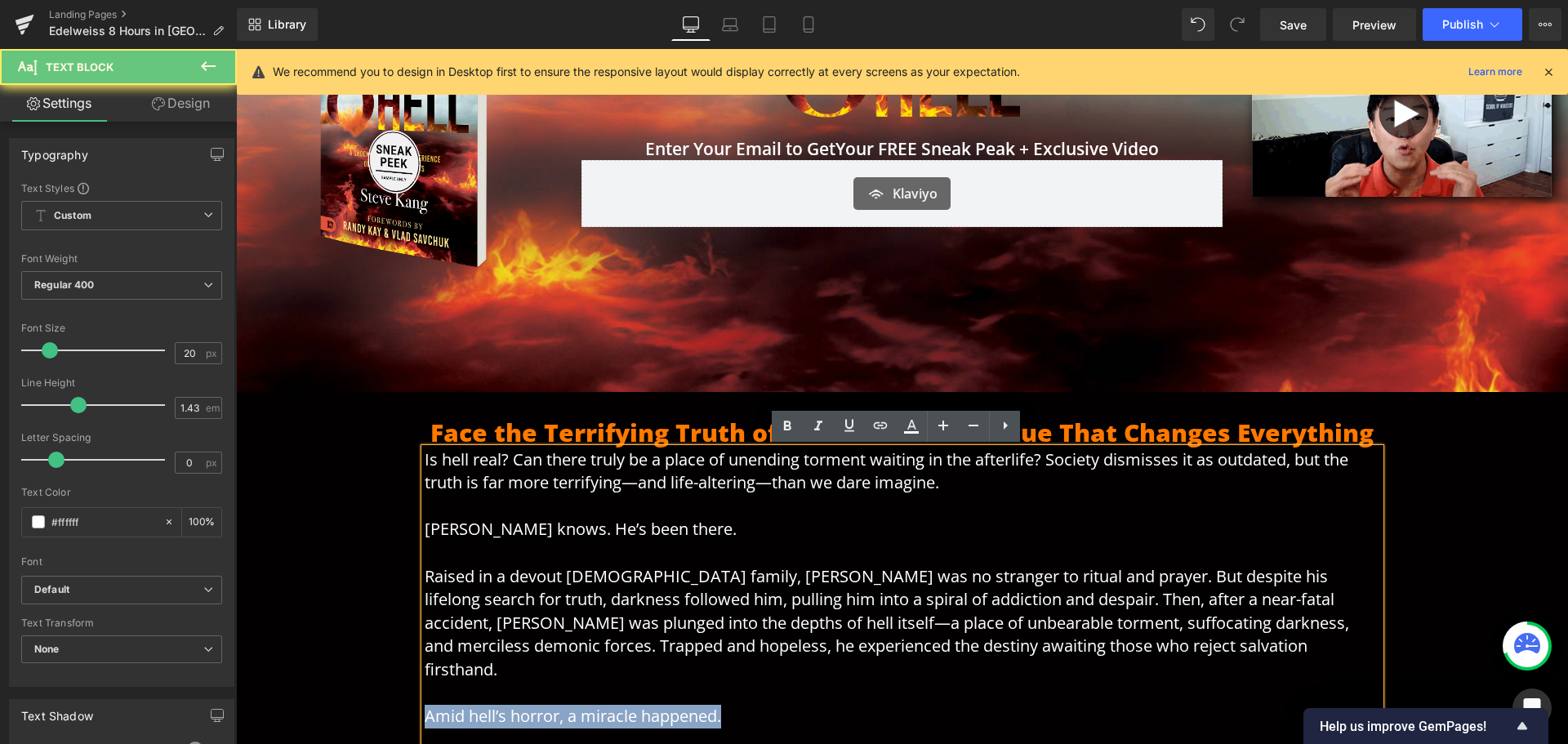
drag, startPoint x: 729, startPoint y: 690, endPoint x: 388, endPoint y: 684, distance: 341.1
click at [388, 684] on div "Face the Terrifying Truth of Hell—and the Rescue That Changes Everything Headin…" at bounding box center [901, 705] width 1332 height 625
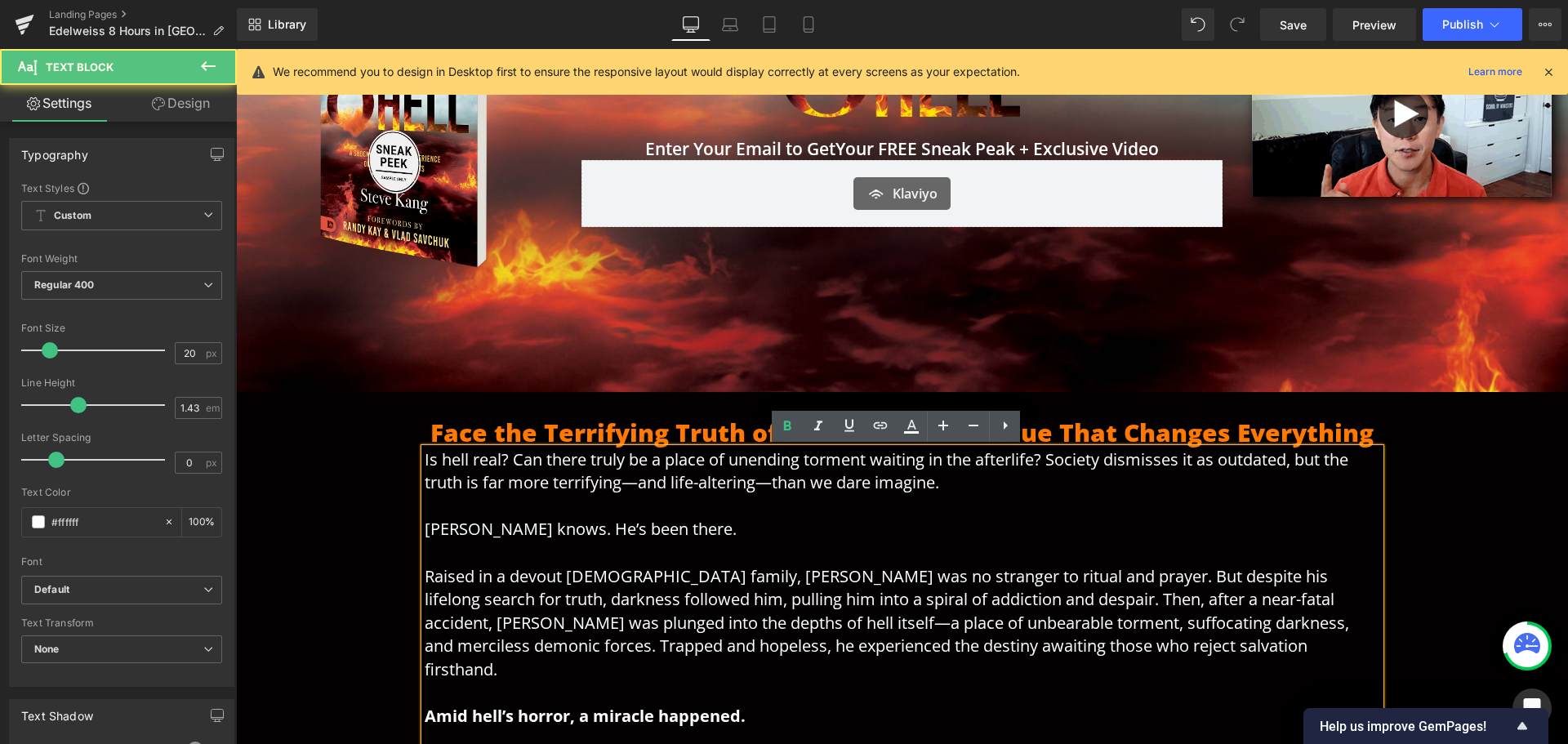
click at [818, 597] on p "Raised in a devout [DEMOGRAPHIC_DATA] family, [PERSON_NAME] was no stranger to …" at bounding box center [902, 623] width 956 height 117
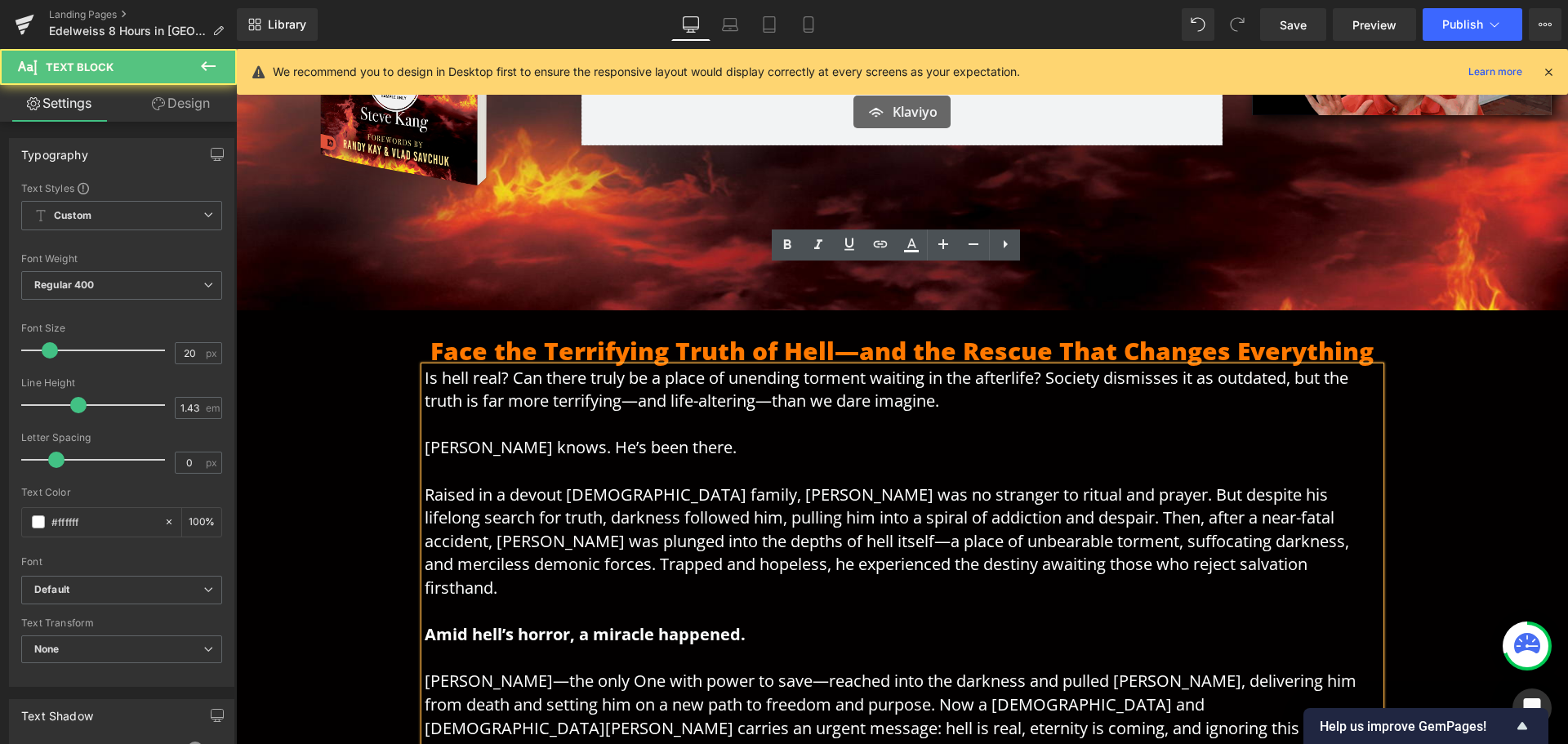
scroll to position [567, 0]
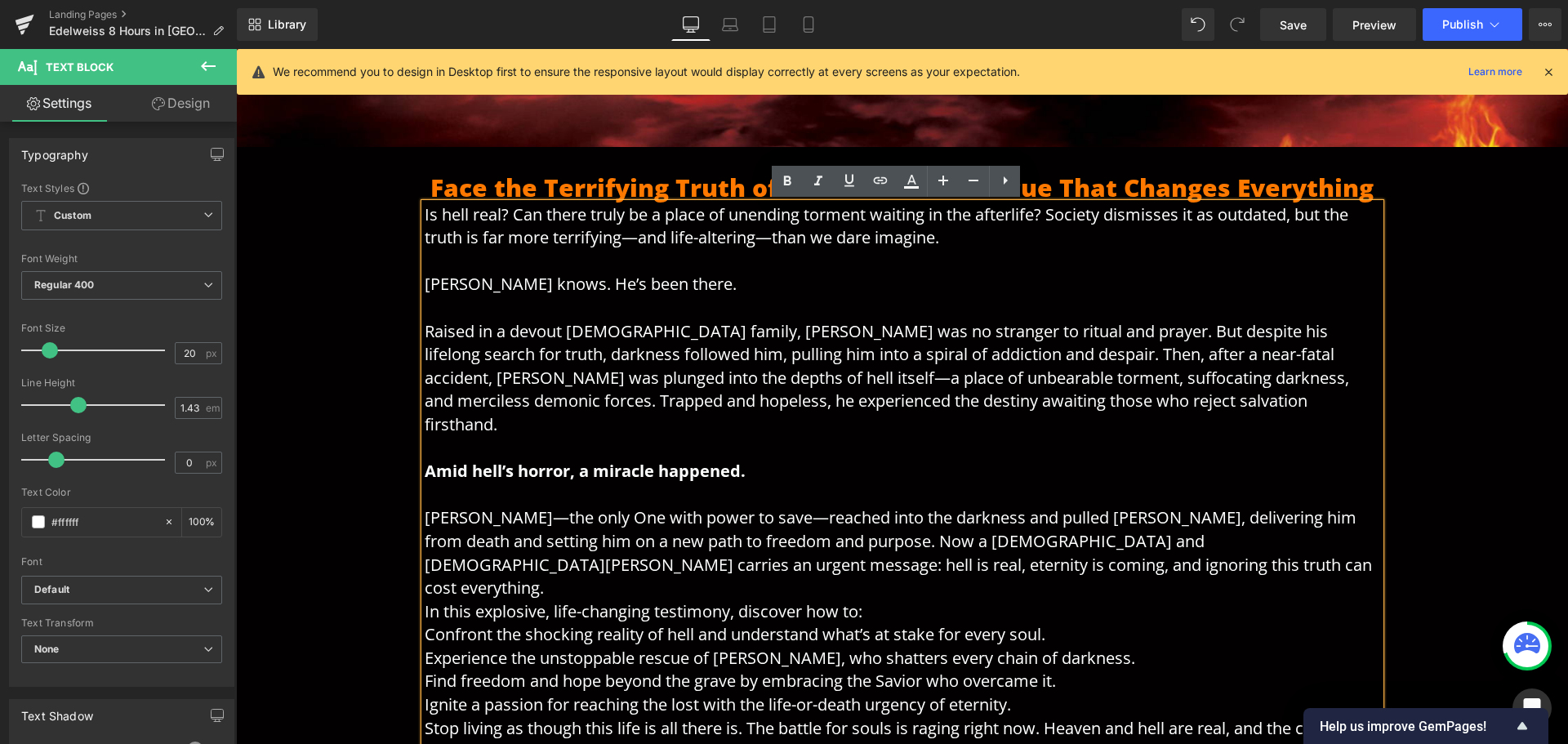
click at [1002, 541] on p "[PERSON_NAME]—the only One with power to save—reached into the darkness and pul…" at bounding box center [902, 552] width 956 height 93
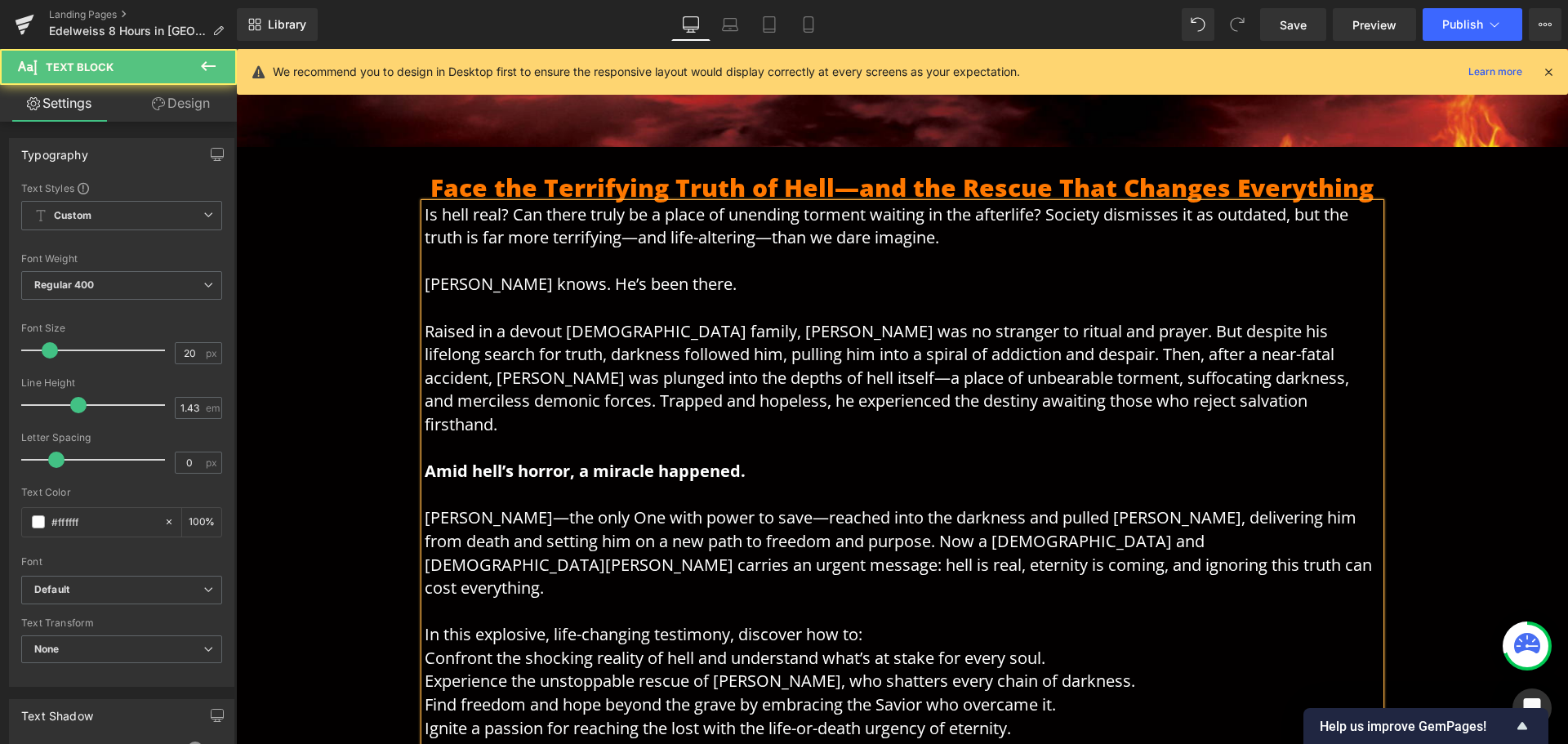
click at [923, 623] on p "In this explosive, life-changing testimony, discover how to:" at bounding box center [902, 635] width 956 height 24
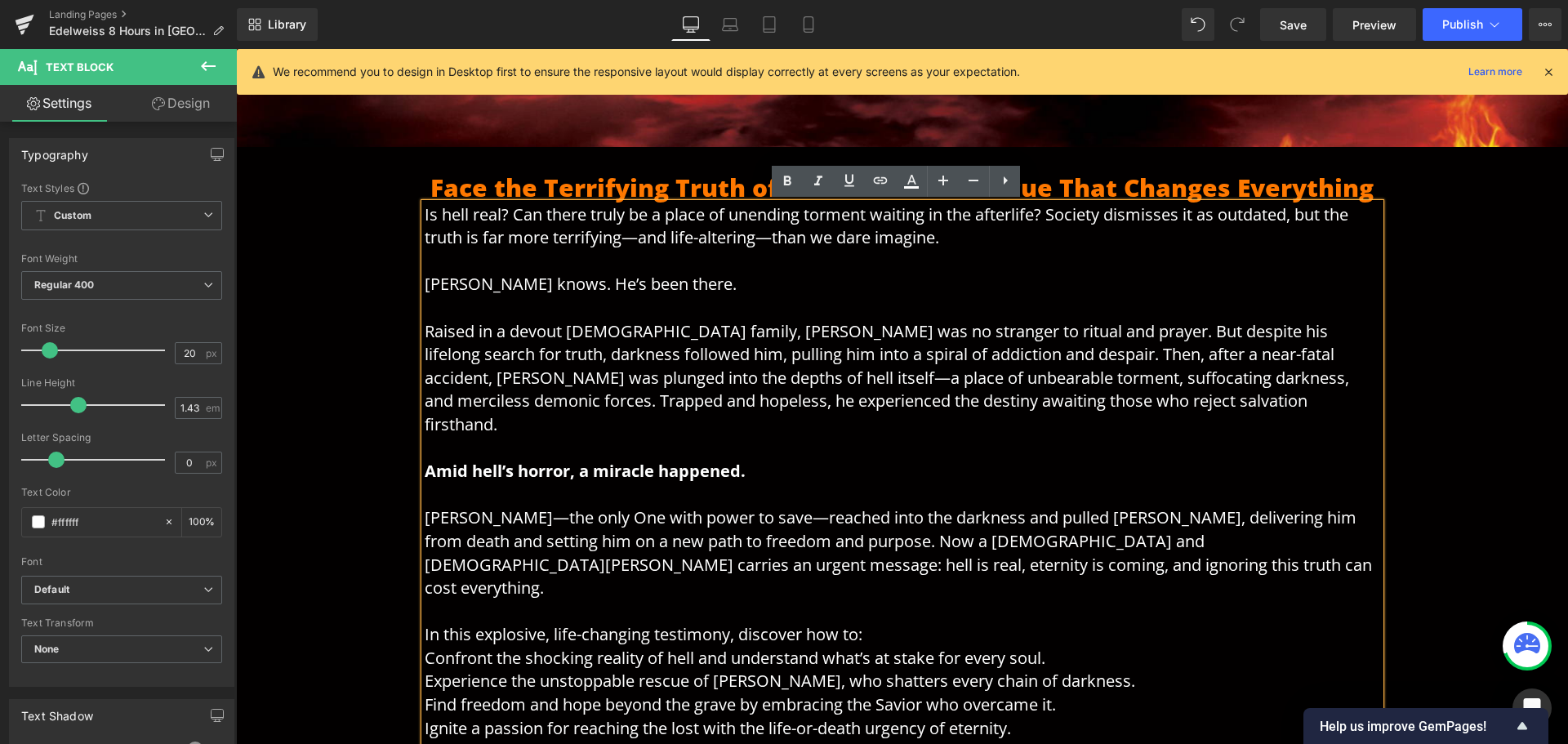
drag, startPoint x: 1061, startPoint y: 683, endPoint x: 417, endPoint y: 611, distance: 648.0
click at [425, 611] on div "Is hell real? Can there truly be a place of unending torment waiting in the aft…" at bounding box center [902, 495] width 956 height 584
click at [429, 647] on p "Confront the shocking reality of hell and understand what’s at stake for every …" at bounding box center [902, 659] width 956 height 24
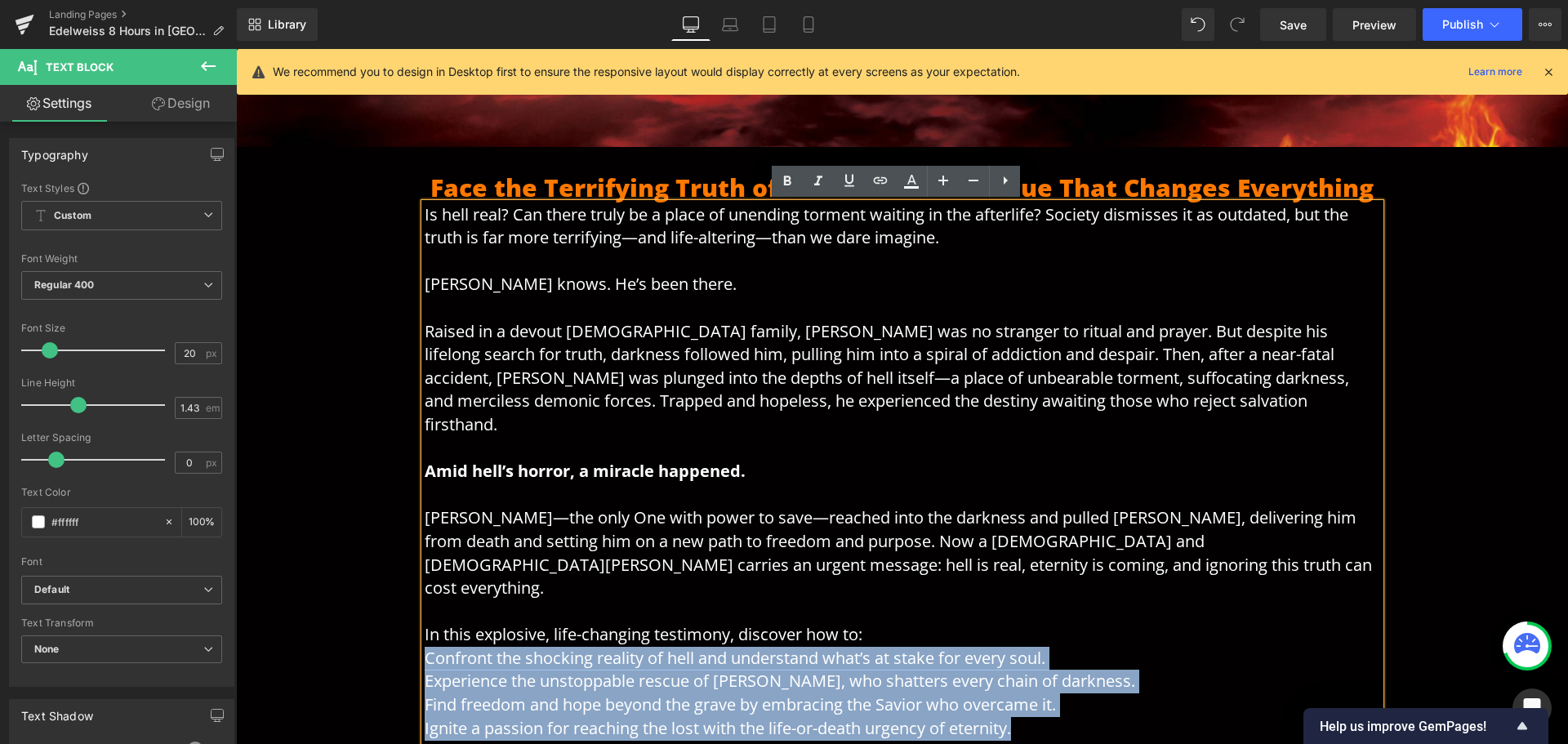
drag, startPoint x: 422, startPoint y: 613, endPoint x: 1012, endPoint y: 676, distance: 593.4
click at [1012, 676] on div "Is hell real? Can there truly be a place of unending torment waiting in the aft…" at bounding box center [902, 495] width 956 height 584
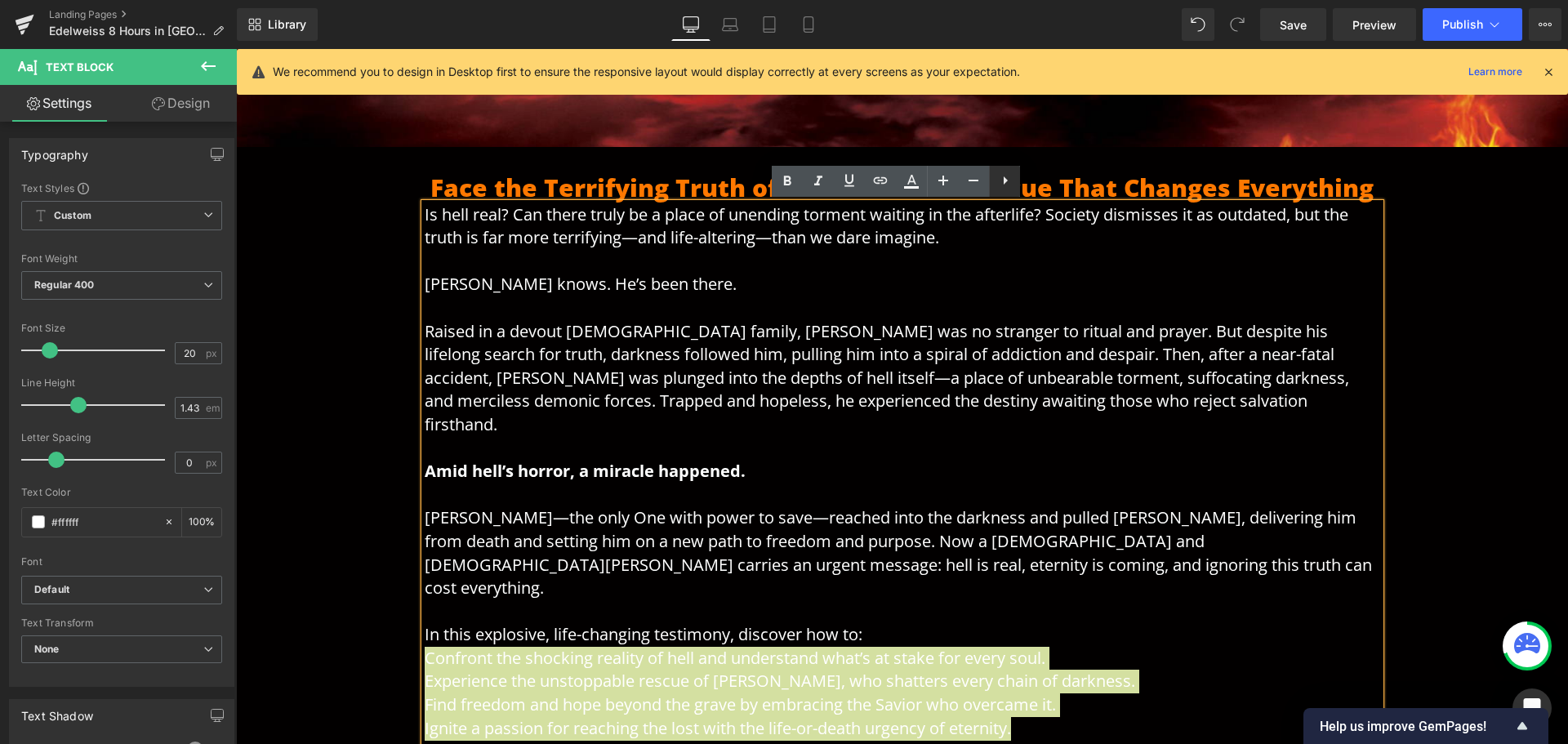
click at [1006, 178] on icon at bounding box center [1005, 180] width 20 height 20
click at [1009, 180] on icon at bounding box center [1004, 180] width 20 height 20
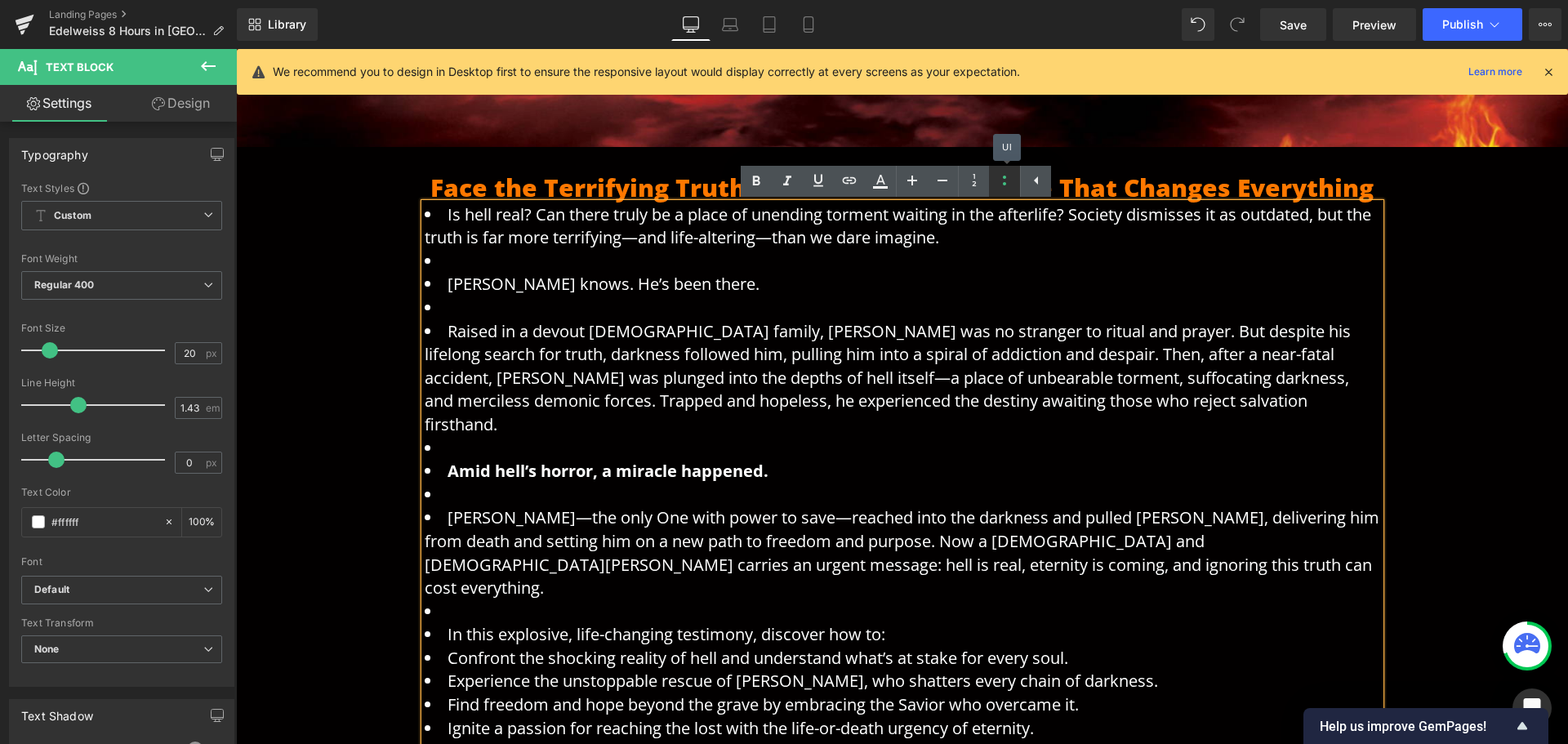
click at [1009, 180] on icon at bounding box center [1004, 180] width 20 height 20
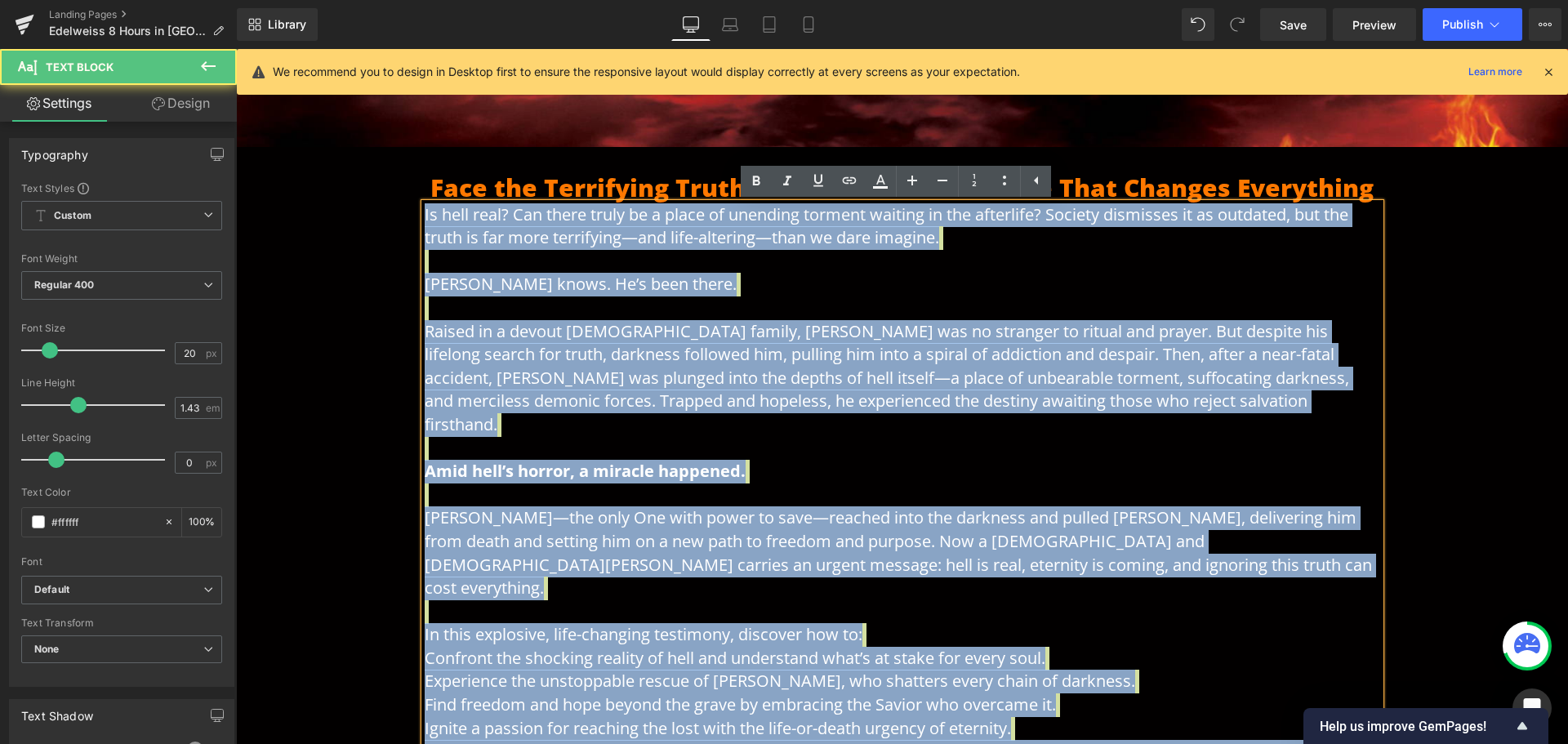
click at [489, 694] on span "Find freedom and hope beyond the grave by embracing the Savior who overcame it." at bounding box center [741, 705] width 632 height 22
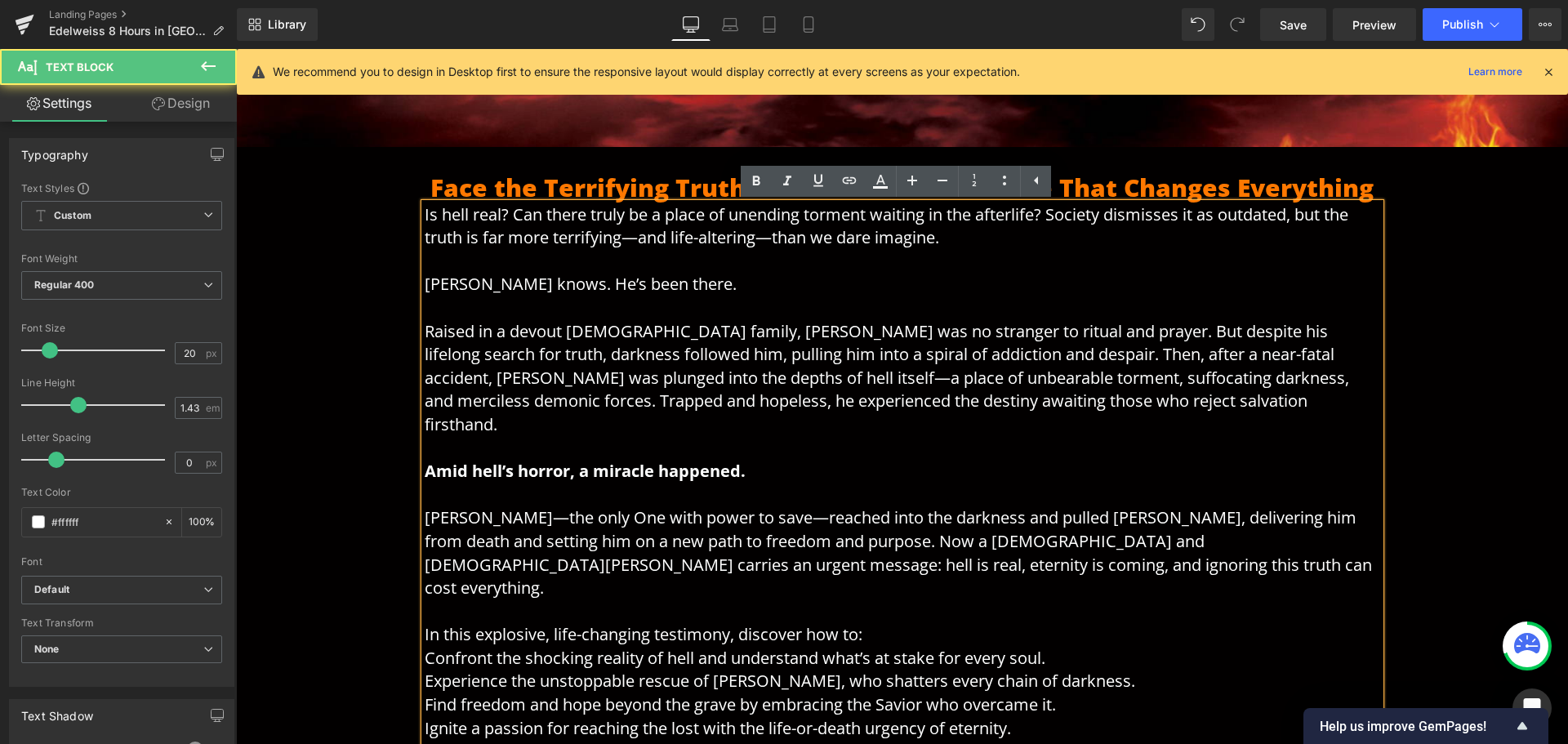
click at [1025, 694] on span "Find freedom and hope beyond the grave by embracing the Savior who overcame it." at bounding box center [741, 705] width 632 height 22
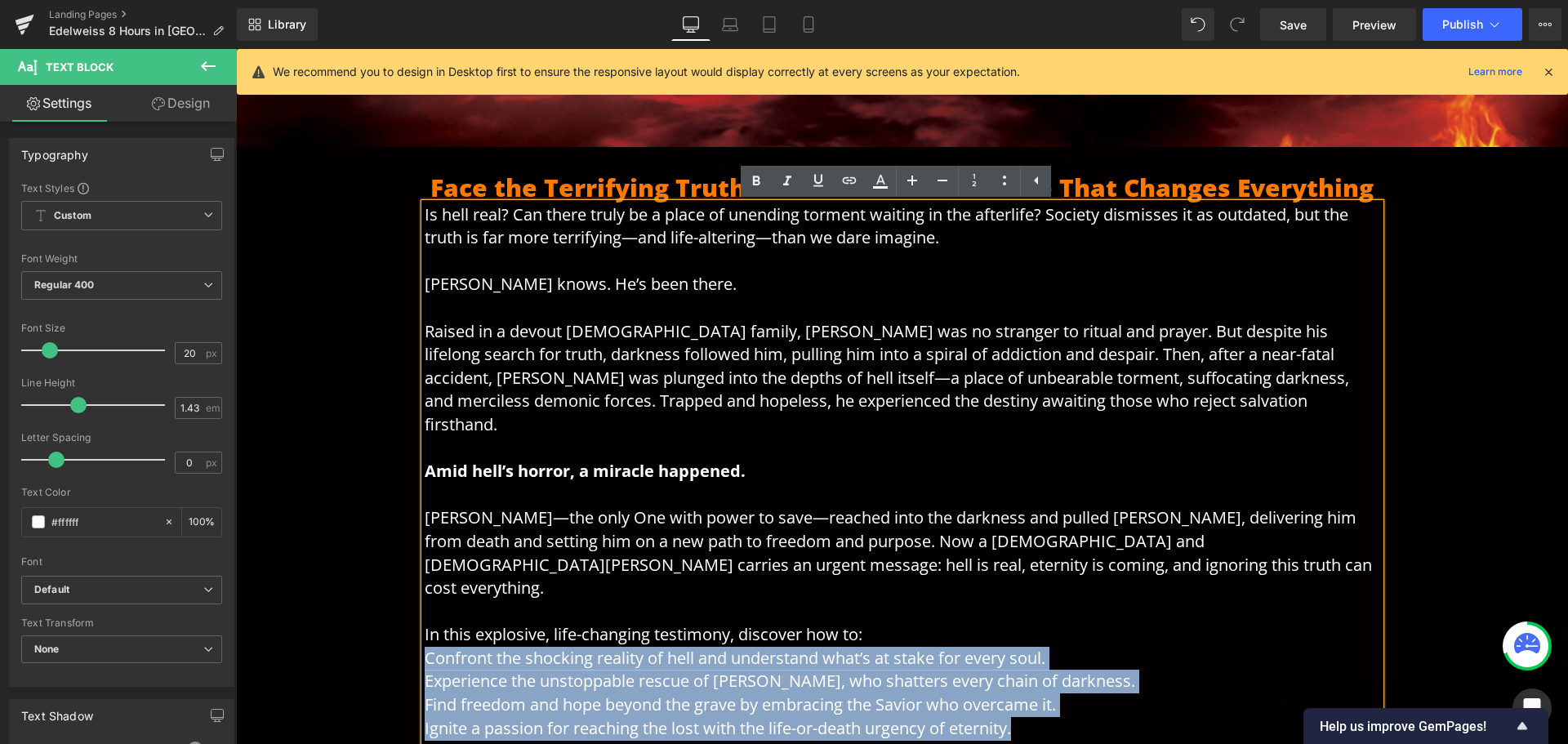
drag, startPoint x: 1021, startPoint y: 687, endPoint x: 364, endPoint y: 608, distance: 661.7
click at [364, 608] on div "Face the Terrifying Truth of Hell—and the Rescue That Changes Everything Headin…" at bounding box center [901, 472] width 1332 height 649
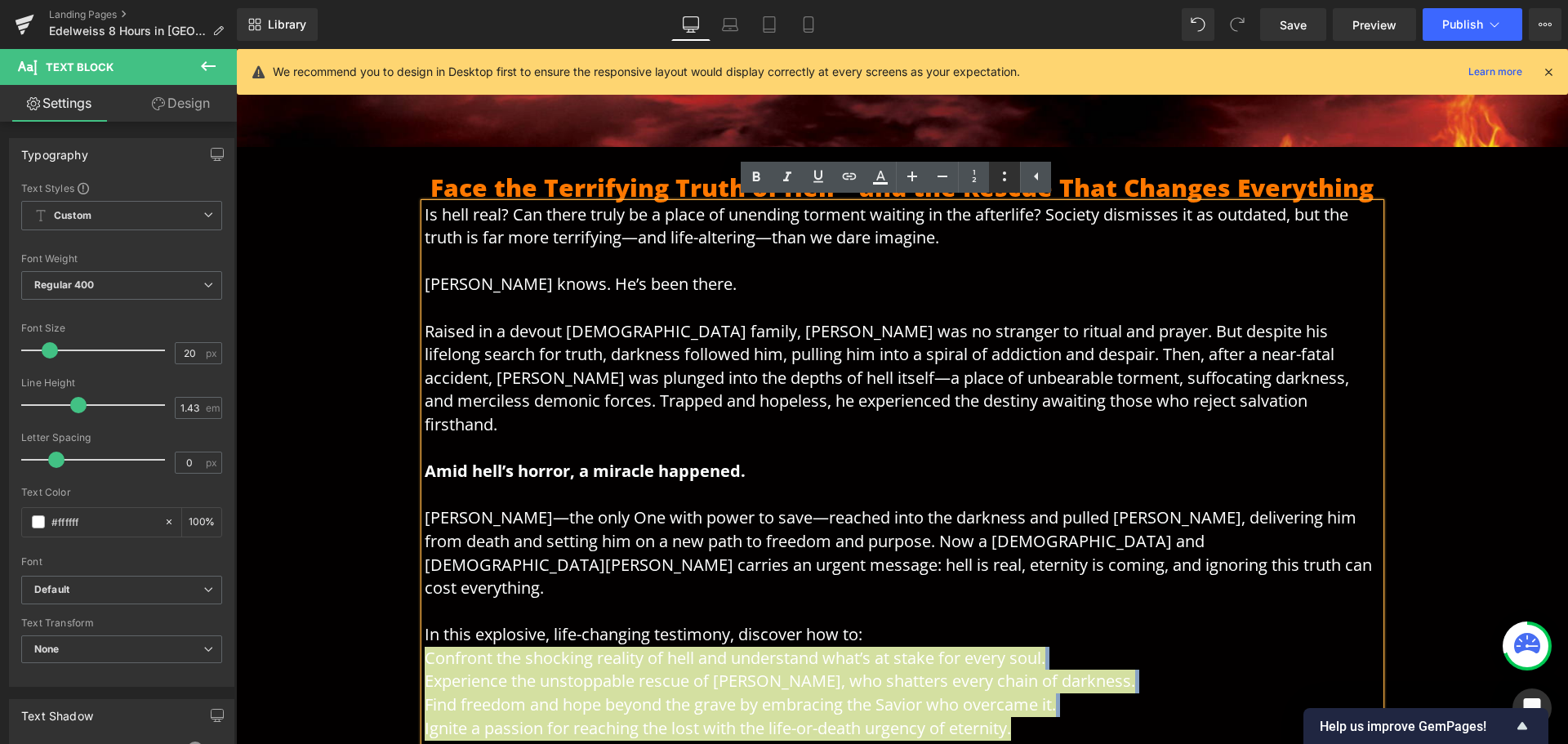
click at [1010, 175] on icon at bounding box center [1004, 176] width 20 height 20
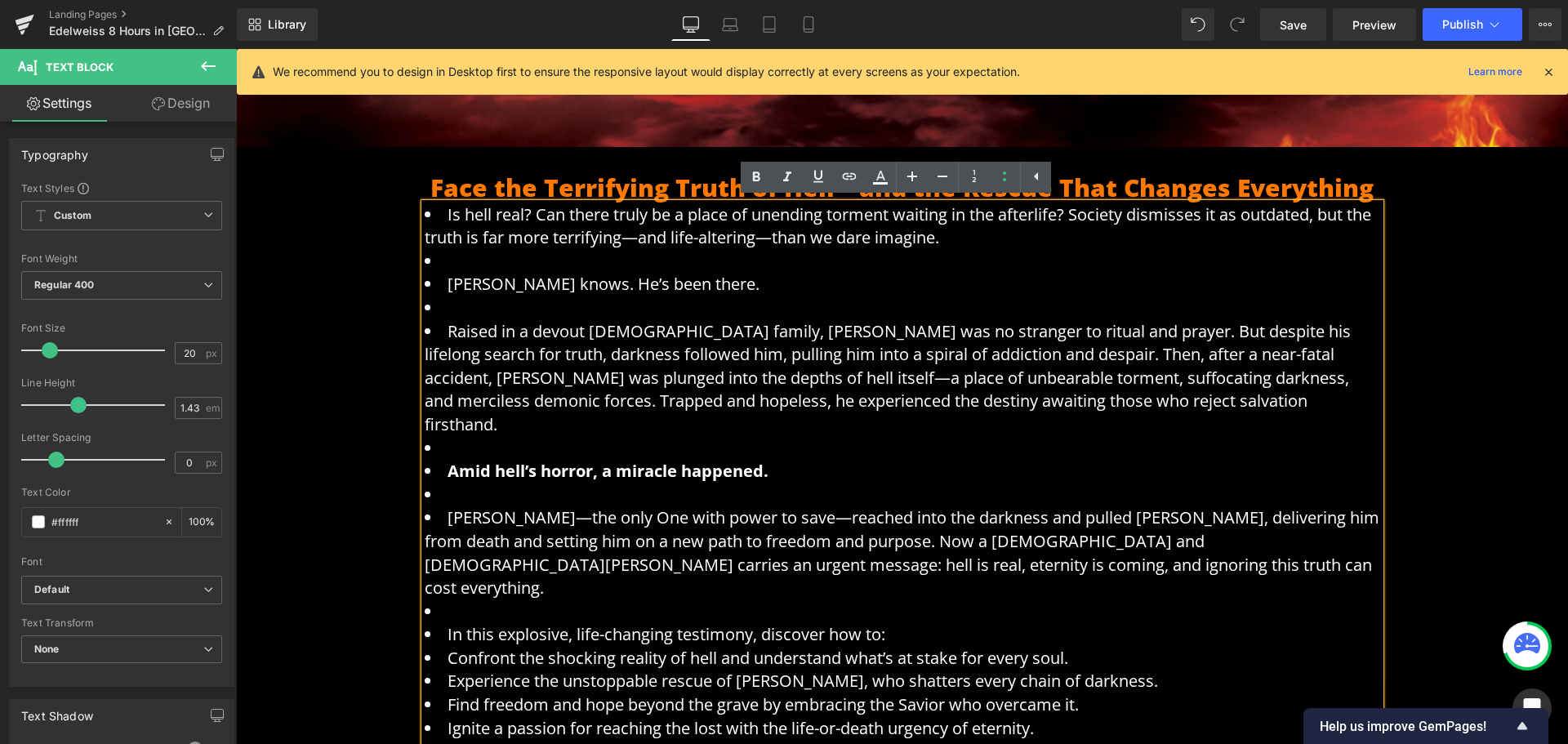
click at [623, 437] on li at bounding box center [902, 449] width 956 height 24
click at [444, 600] on li at bounding box center [902, 612] width 956 height 24
click at [430, 623] on li "In this explosive, life-changing testimony, discover how to:" at bounding box center [902, 635] width 956 height 24
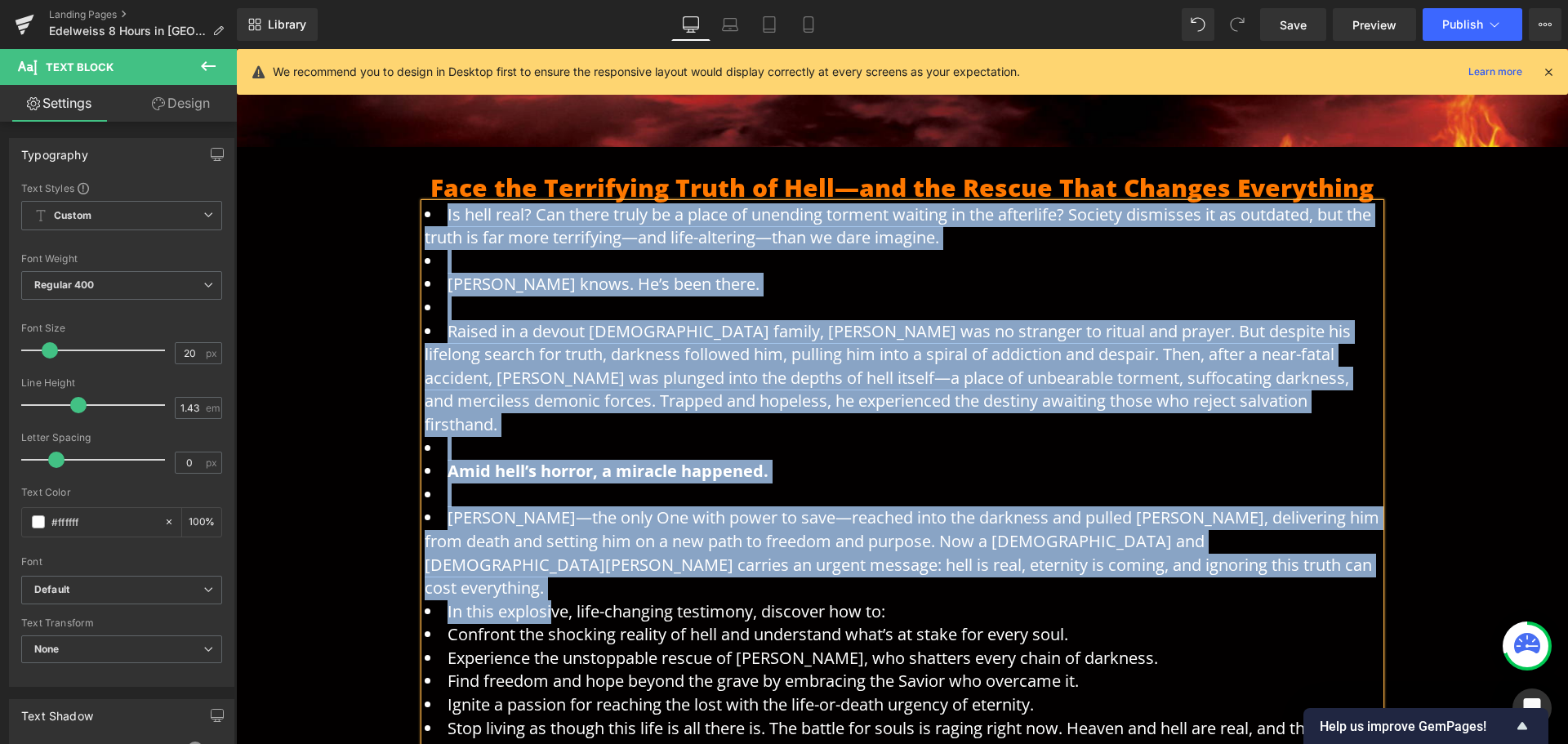
drag, startPoint x: 544, startPoint y: 559, endPoint x: 405, endPoint y: 186, distance: 398.1
click at [405, 186] on div "Face the Terrifying Truth of Hell—and the Rescue That Changes Everything Headin…" at bounding box center [901, 460] width 1332 height 625
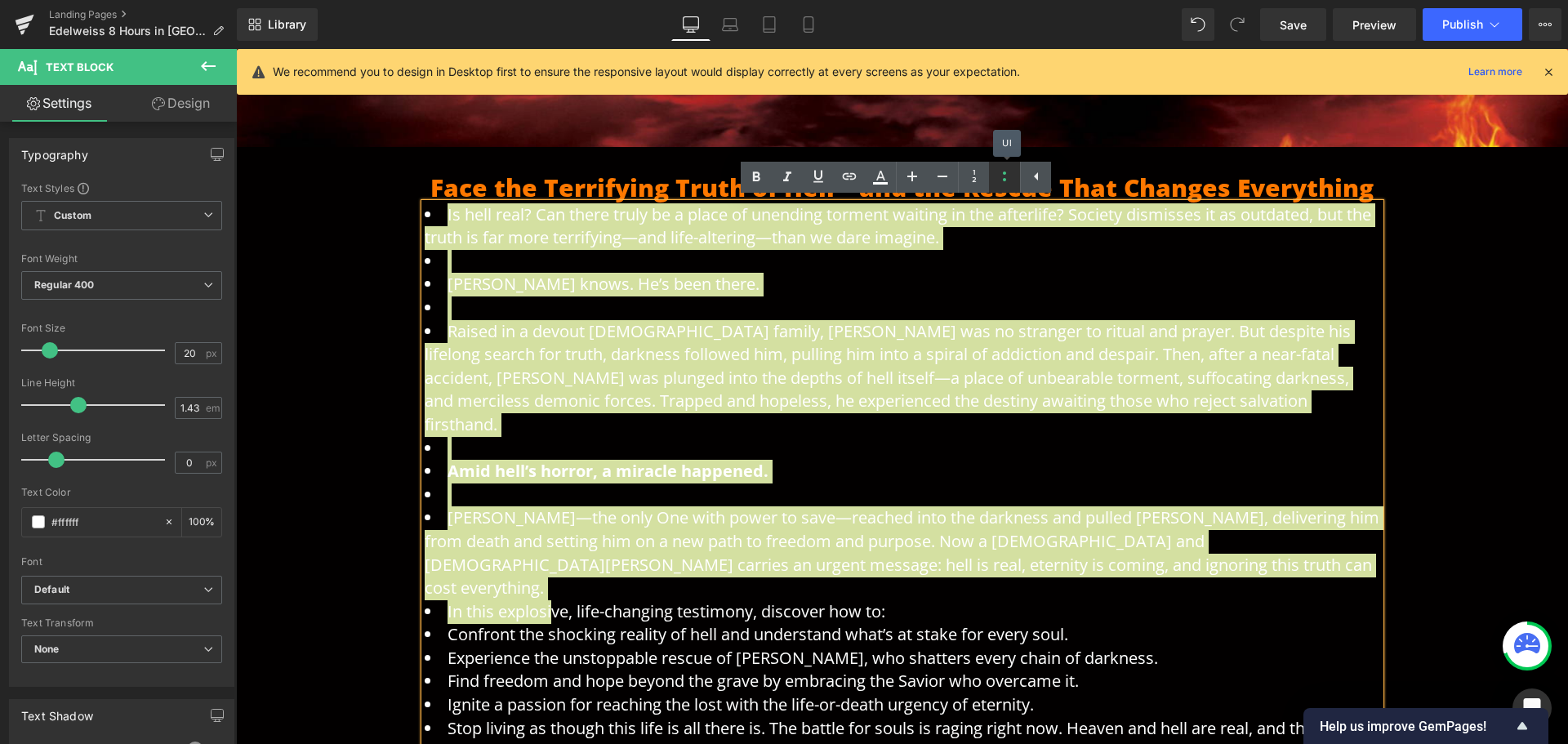
click at [998, 172] on icon at bounding box center [1004, 176] width 20 height 20
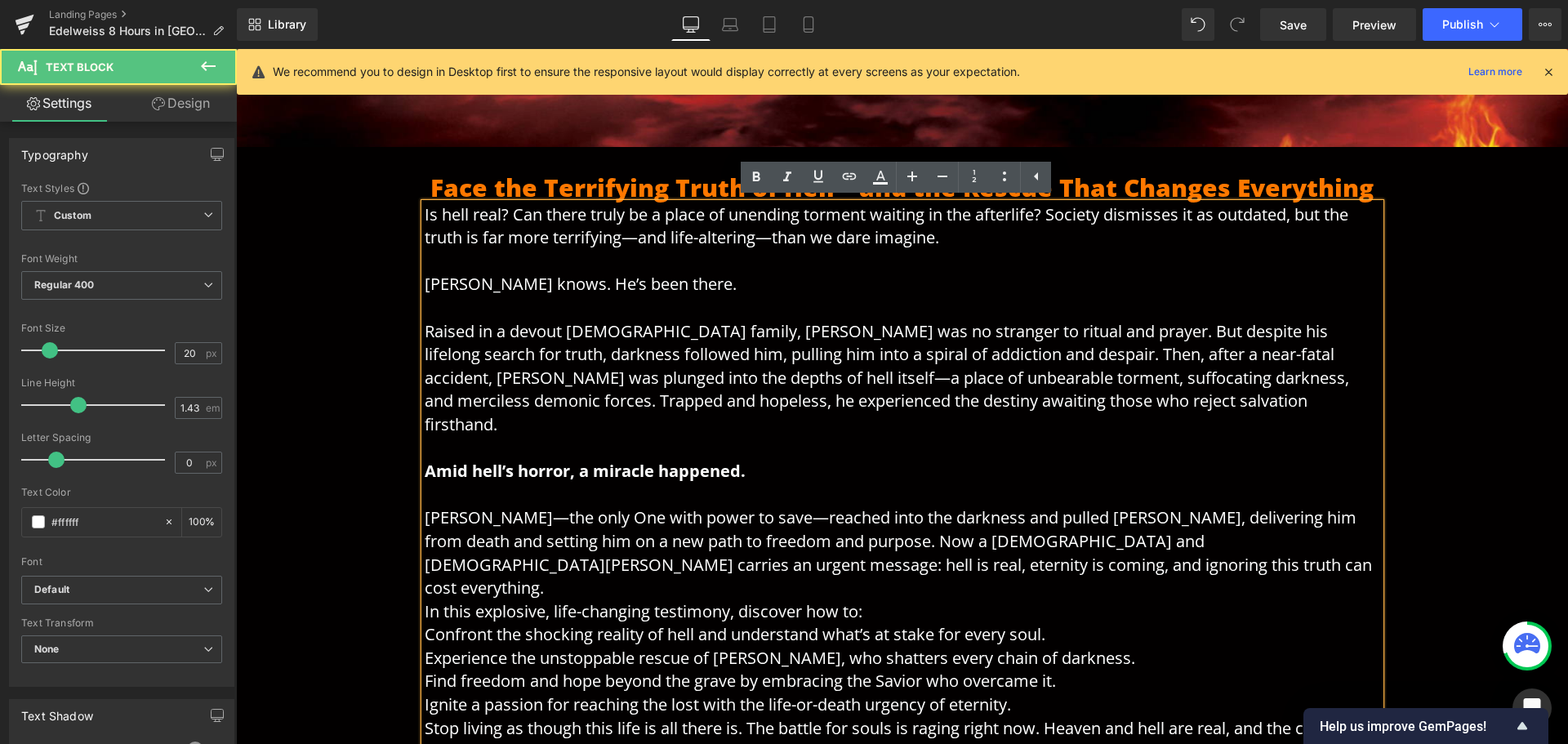
click at [807, 352] on span "Raised in a devout [DEMOGRAPHIC_DATA] family, [PERSON_NAME] was no stranger to …" at bounding box center [887, 377] width 924 height 115
click at [1098, 645] on p "Is hell real? Can there truly be a place of unending torment waiting in the aft…" at bounding box center [902, 484] width 956 height 560
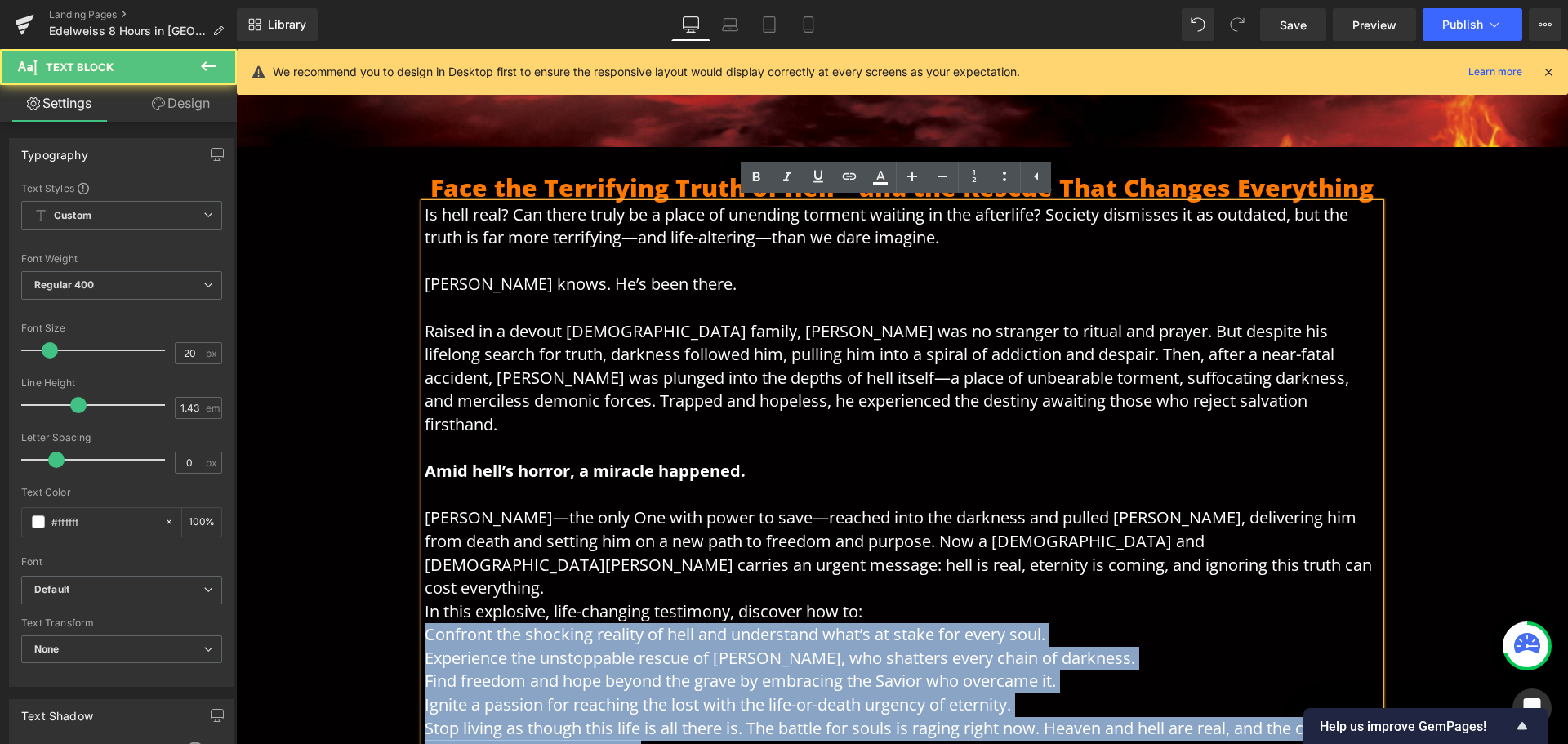
drag, startPoint x: 622, startPoint y: 681, endPoint x: 399, endPoint y: 586, distance: 242.4
click at [399, 586] on div "Face the Terrifying Truth of Hell—and the Rescue That Changes Everything Headin…" at bounding box center [901, 460] width 1332 height 625
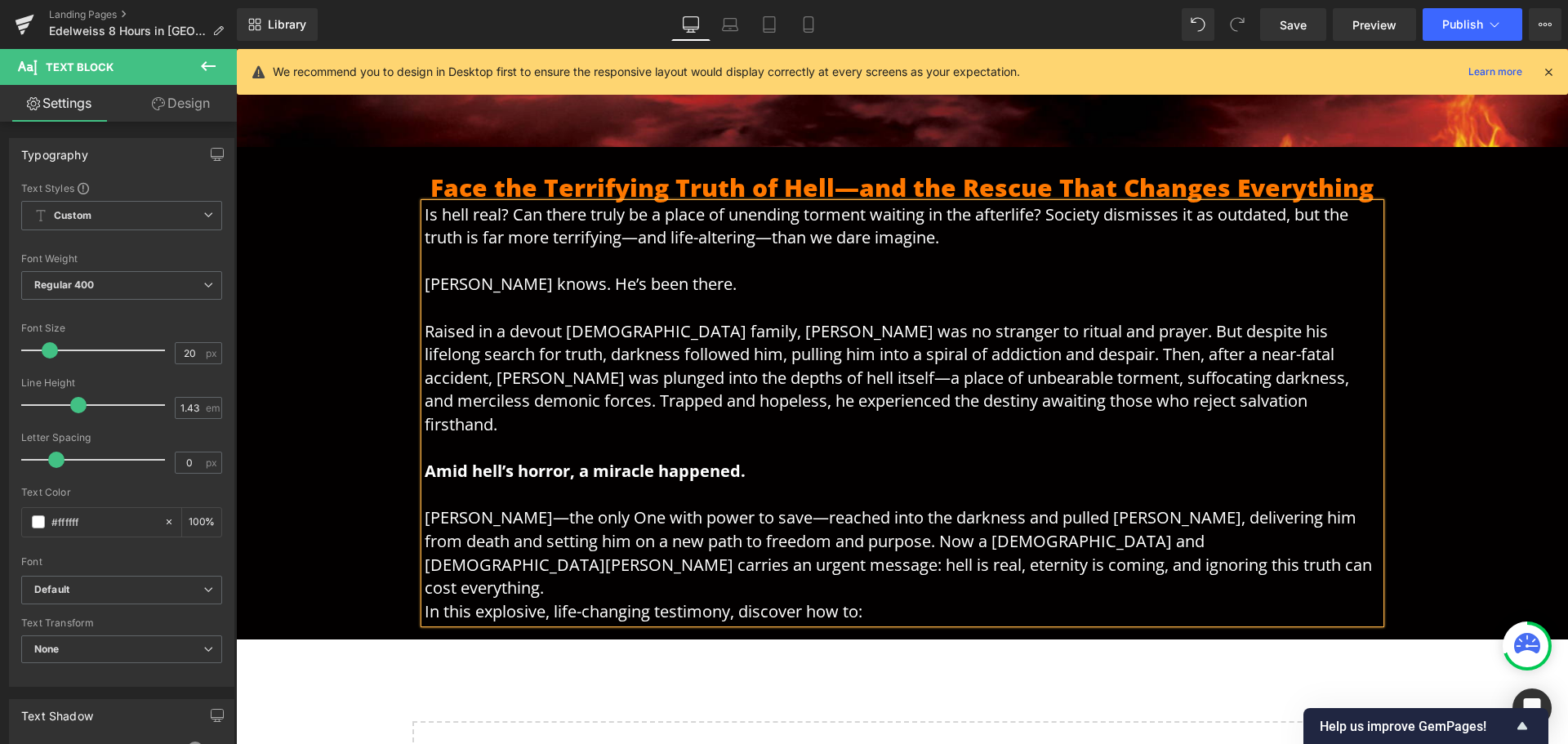
click at [1086, 528] on span "[PERSON_NAME]—the only One with power to save—reached into the darkness and pul…" at bounding box center [898, 552] width 947 height 92
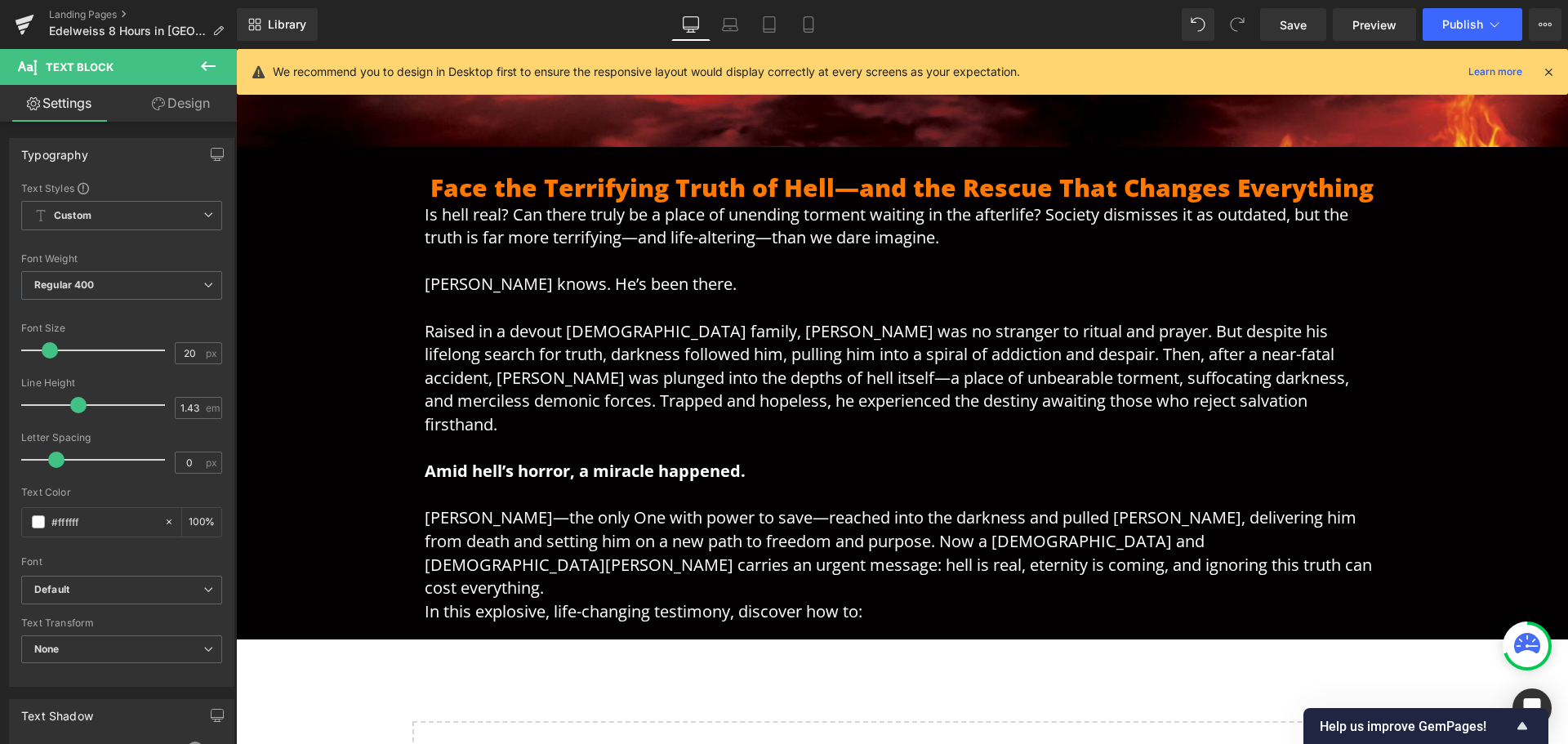
click at [735, 403] on span "Raised in a devout [DEMOGRAPHIC_DATA] family, [PERSON_NAME] was no stranger to …" at bounding box center [887, 377] width 924 height 115
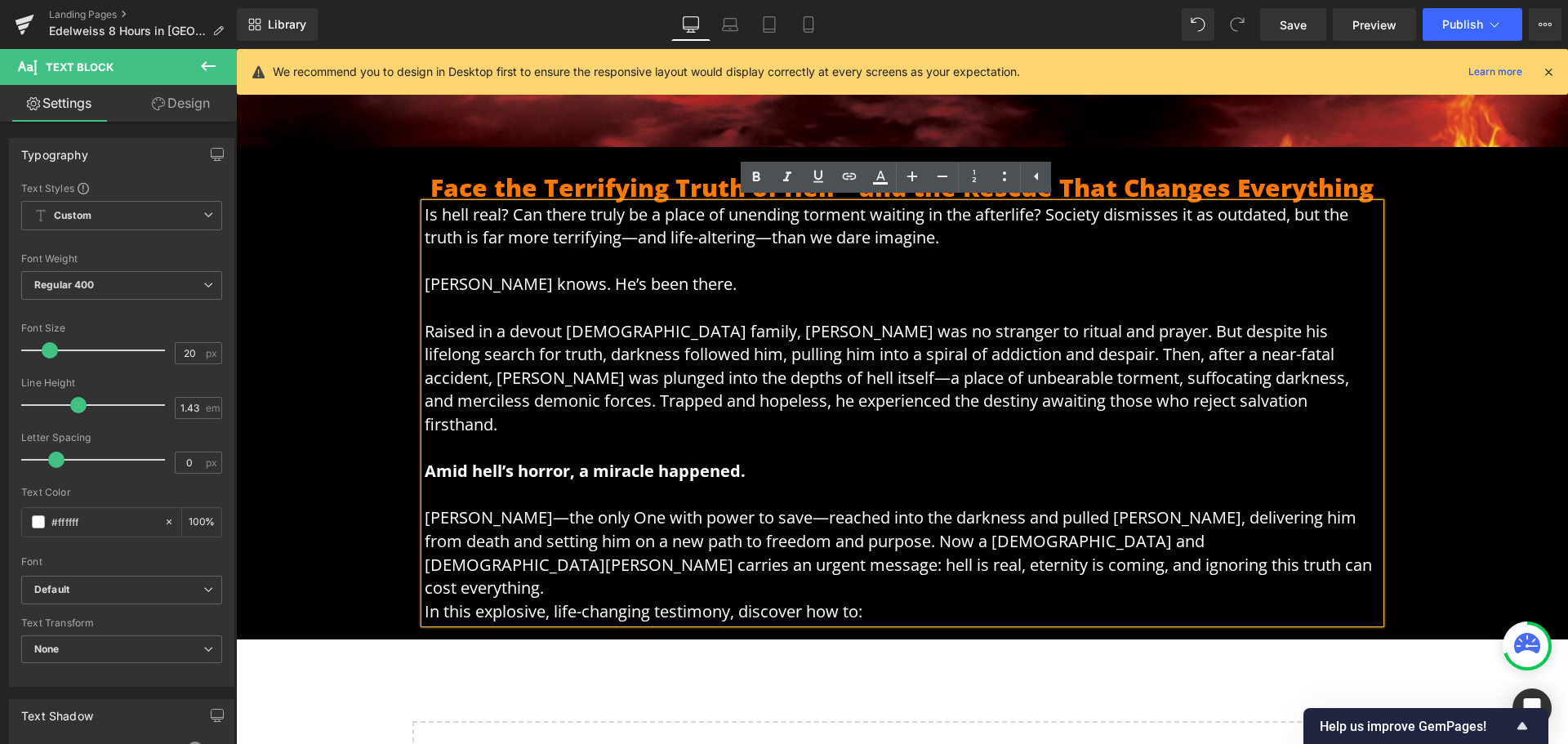
click at [1340, 259] on p "Is hell real? Can there truly be a place of unending torment waiting in the aft…" at bounding box center [902, 414] width 956 height 421
click at [262, 453] on div "Face the Terrifying Truth of Hell—and the Rescue That Changes Everything Headin…" at bounding box center [901, 390] width 1332 height 485
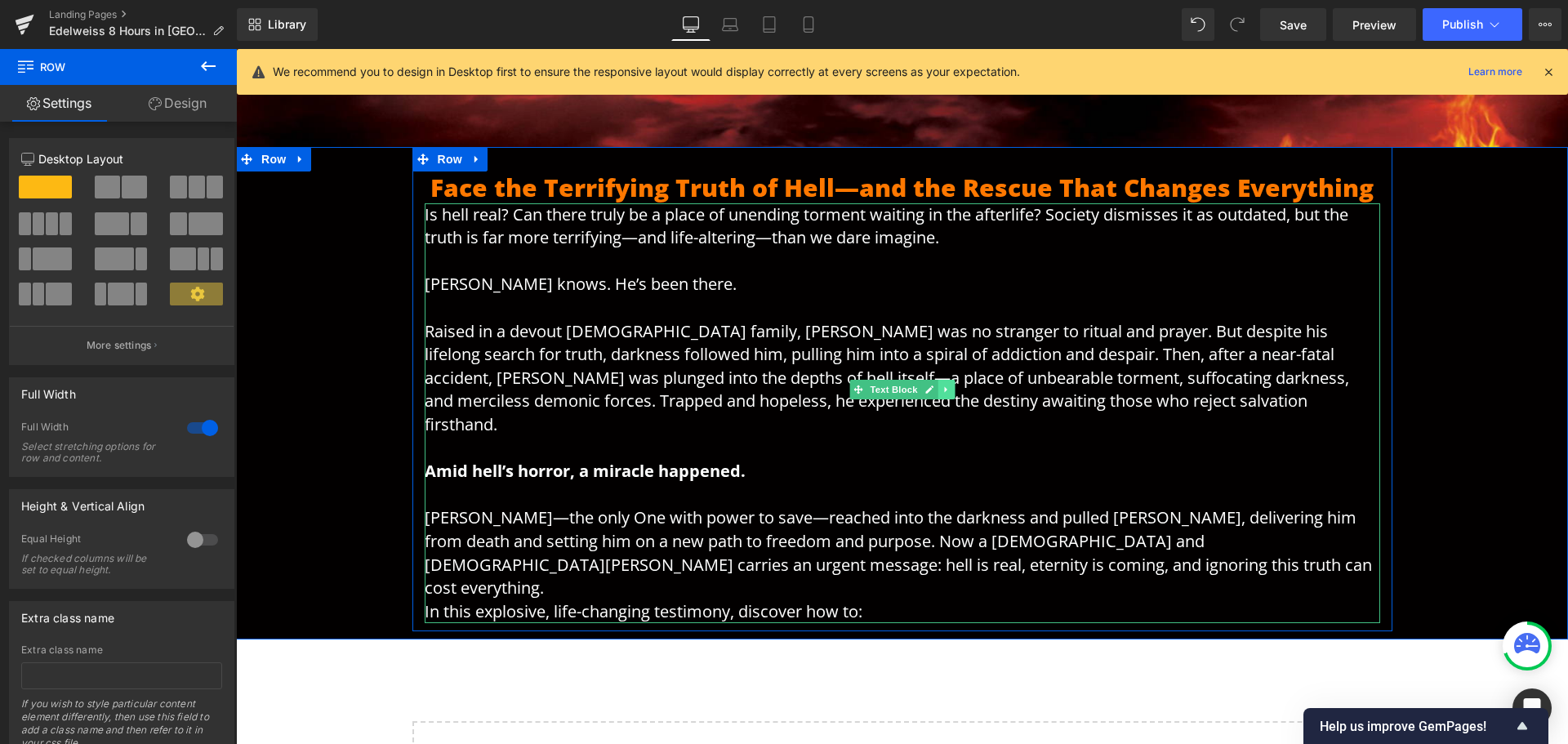
click at [941, 389] on icon at bounding box center [946, 390] width 9 height 10
click at [933, 390] on icon at bounding box center [937, 390] width 9 height 9
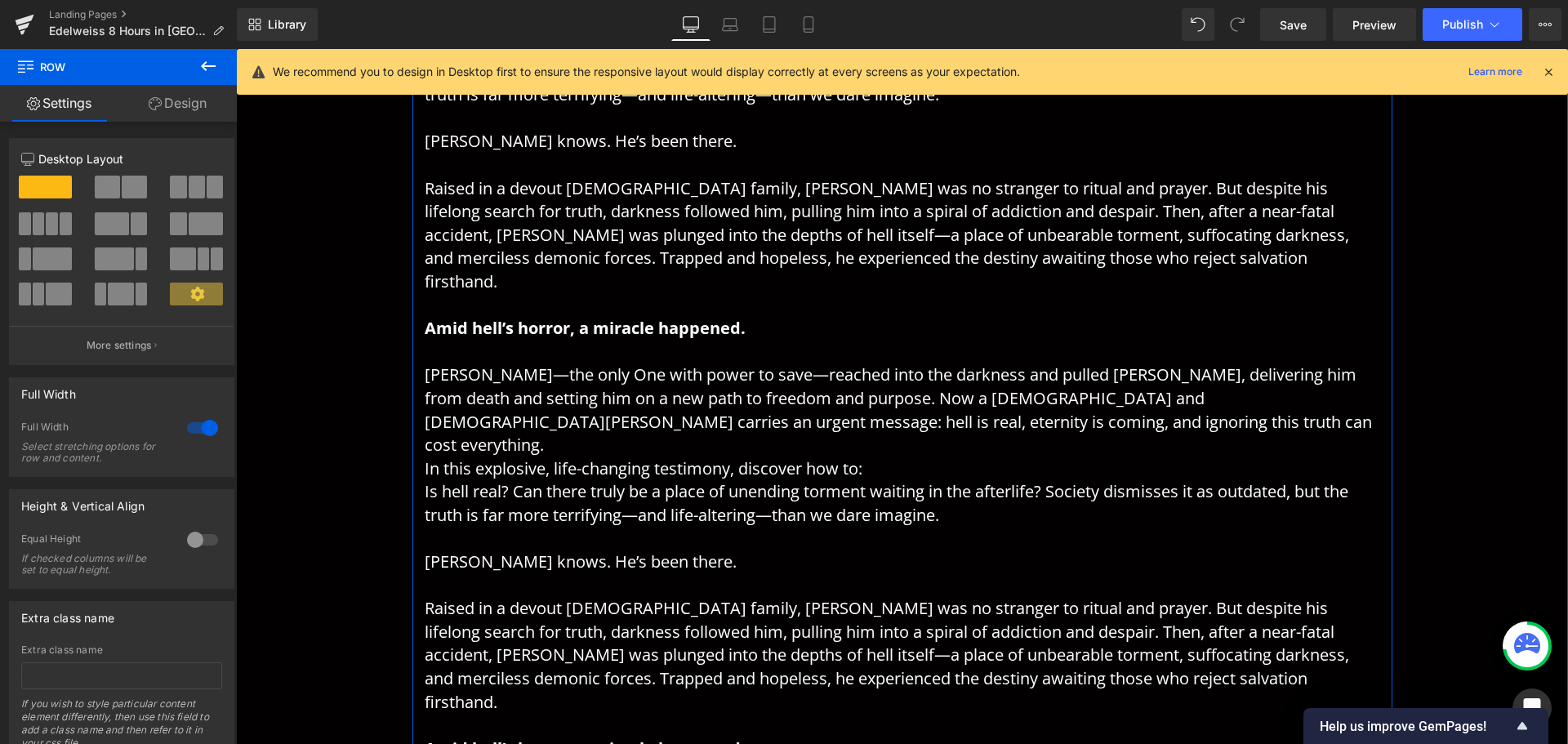
scroll to position [866, 0]
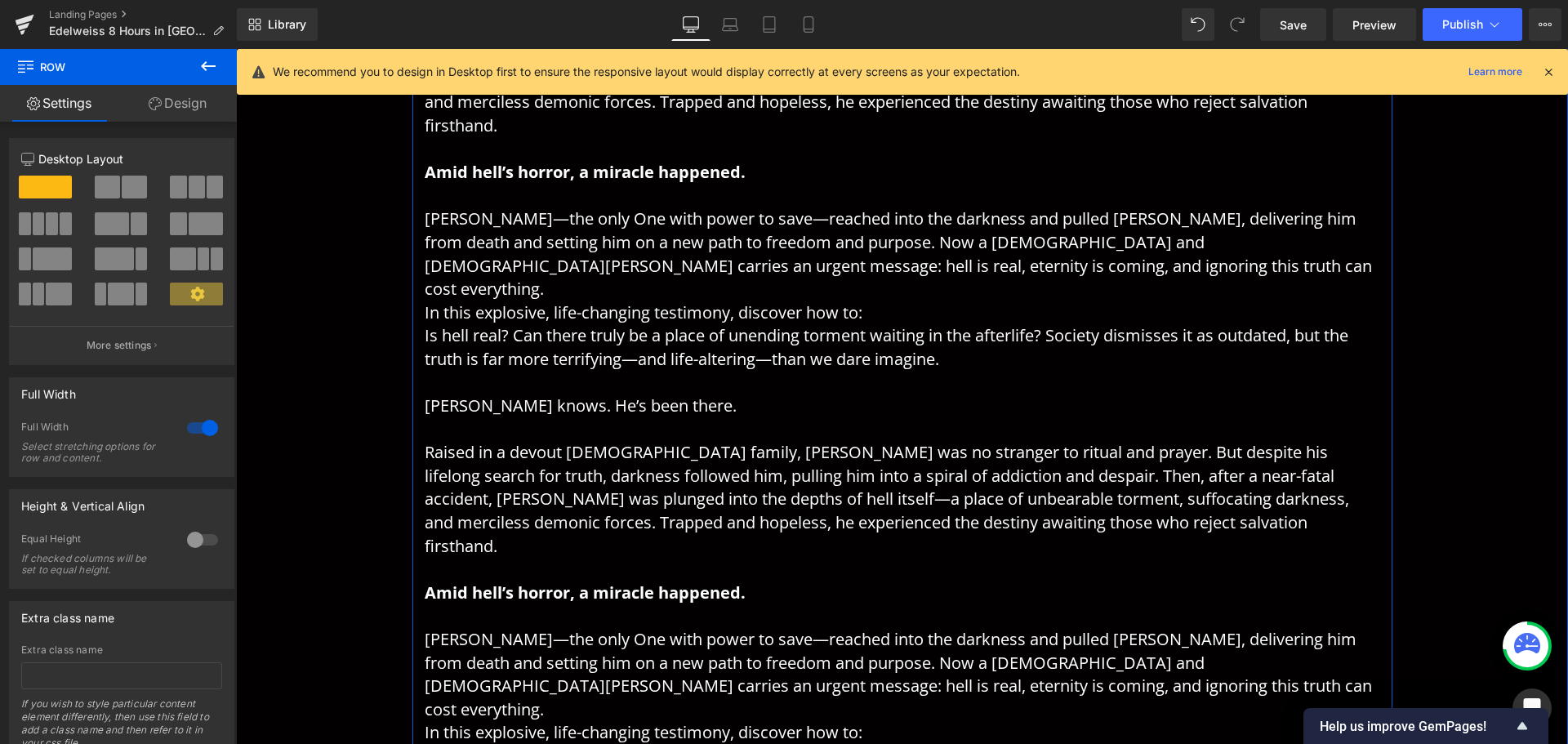
click at [747, 452] on span "Raised in a devout [DEMOGRAPHIC_DATA] family, [PERSON_NAME] was no stranger to …" at bounding box center [887, 498] width 924 height 115
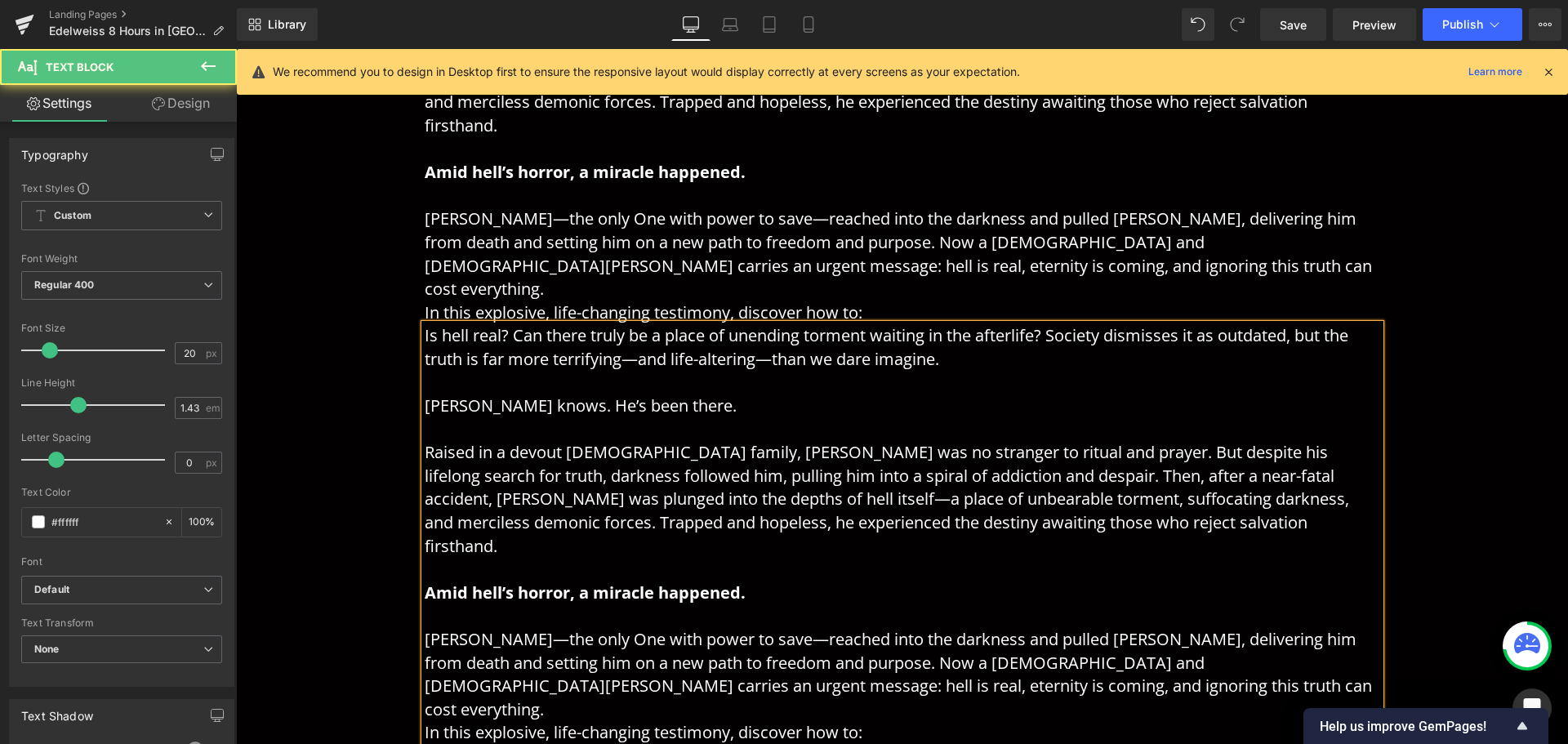
click at [878, 489] on p "Is hell real? Can there truly be a place of unending torment waiting in the aft…" at bounding box center [902, 535] width 956 height 421
click at [990, 628] on span "[PERSON_NAME]—the only One with power to save—reached into the darkness and pul…" at bounding box center [898, 674] width 947 height 92
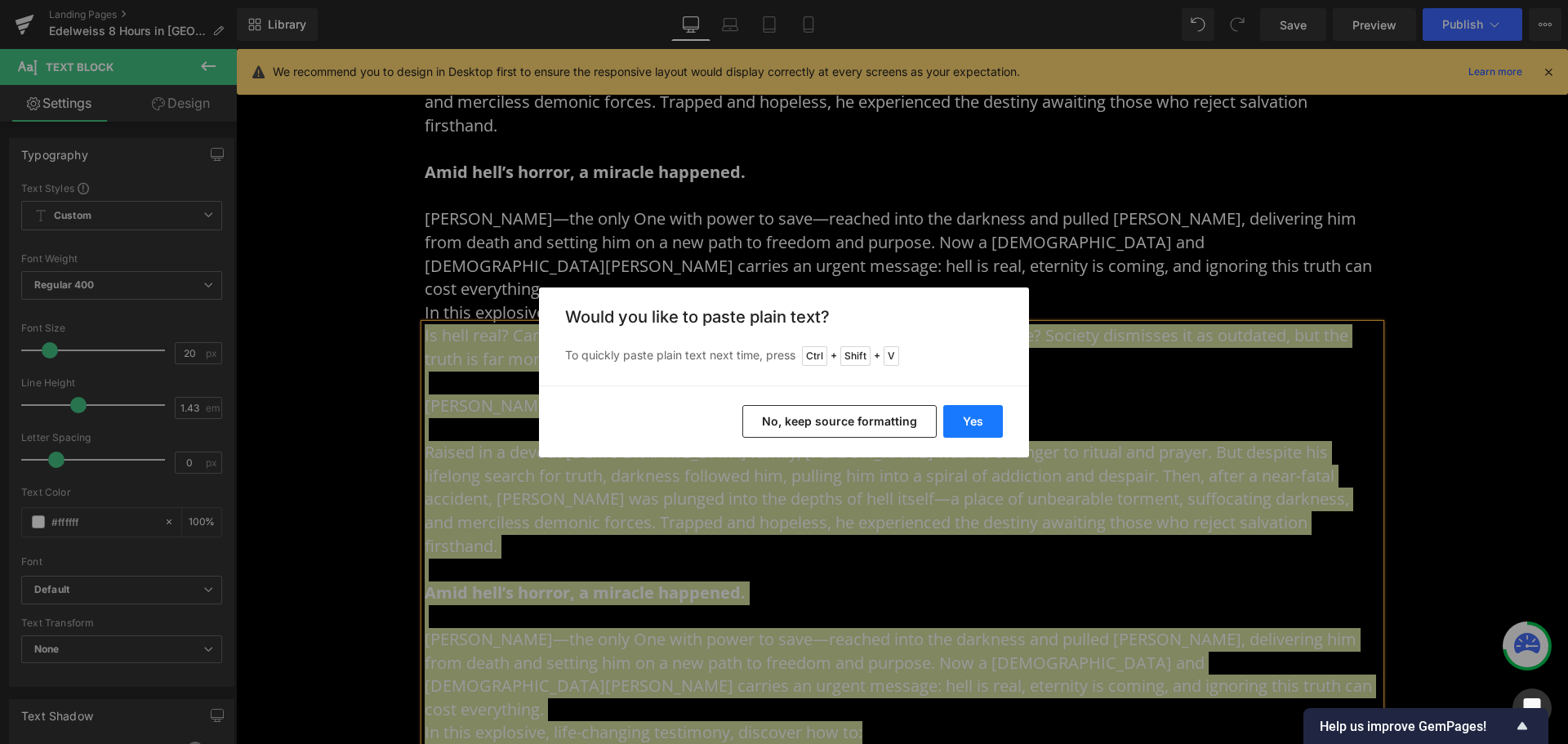
click at [991, 416] on button "Yes" at bounding box center [973, 421] width 60 height 32
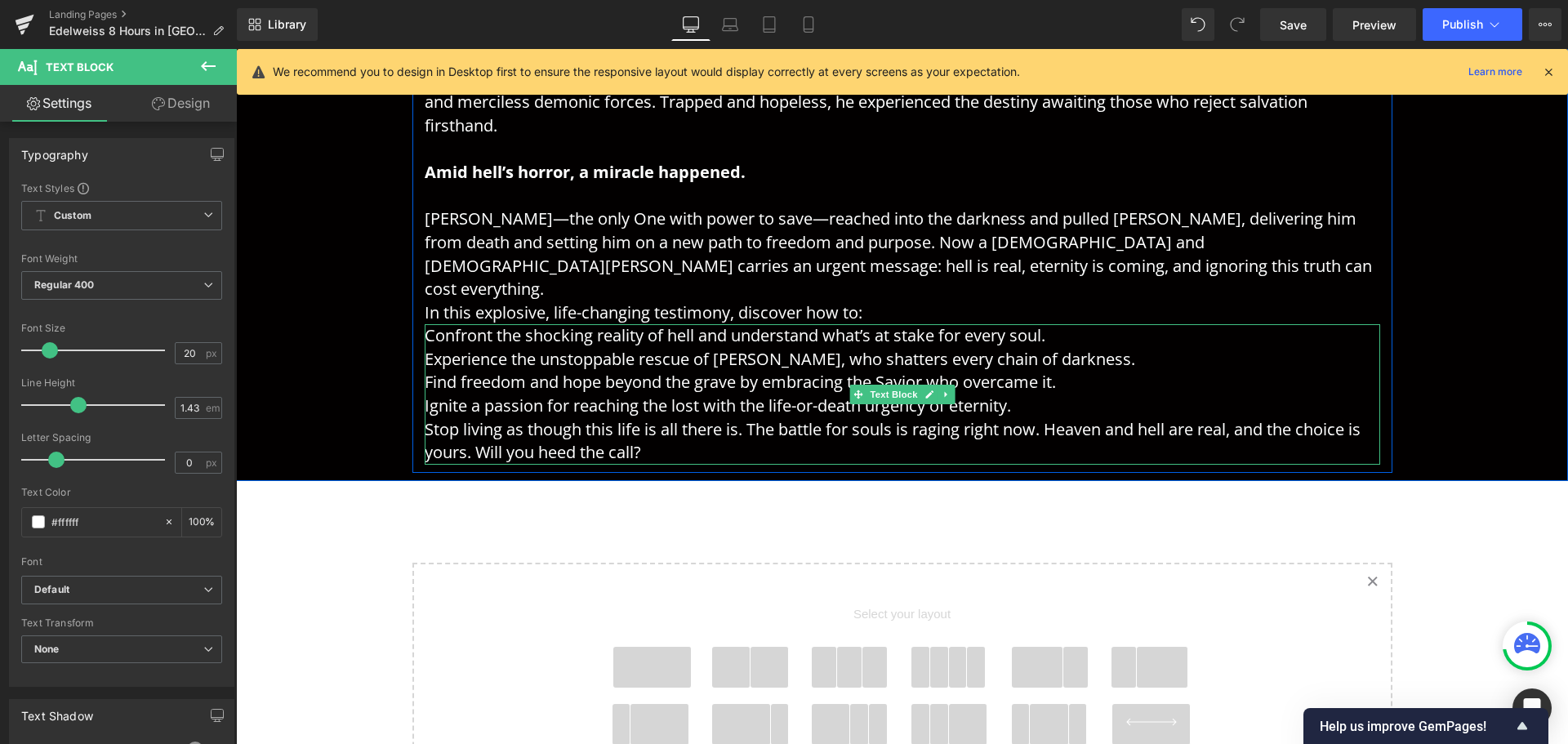
click at [708, 324] on p "Confront the shocking reality of hell and understand what’s at stake for every …" at bounding box center [902, 336] width 956 height 24
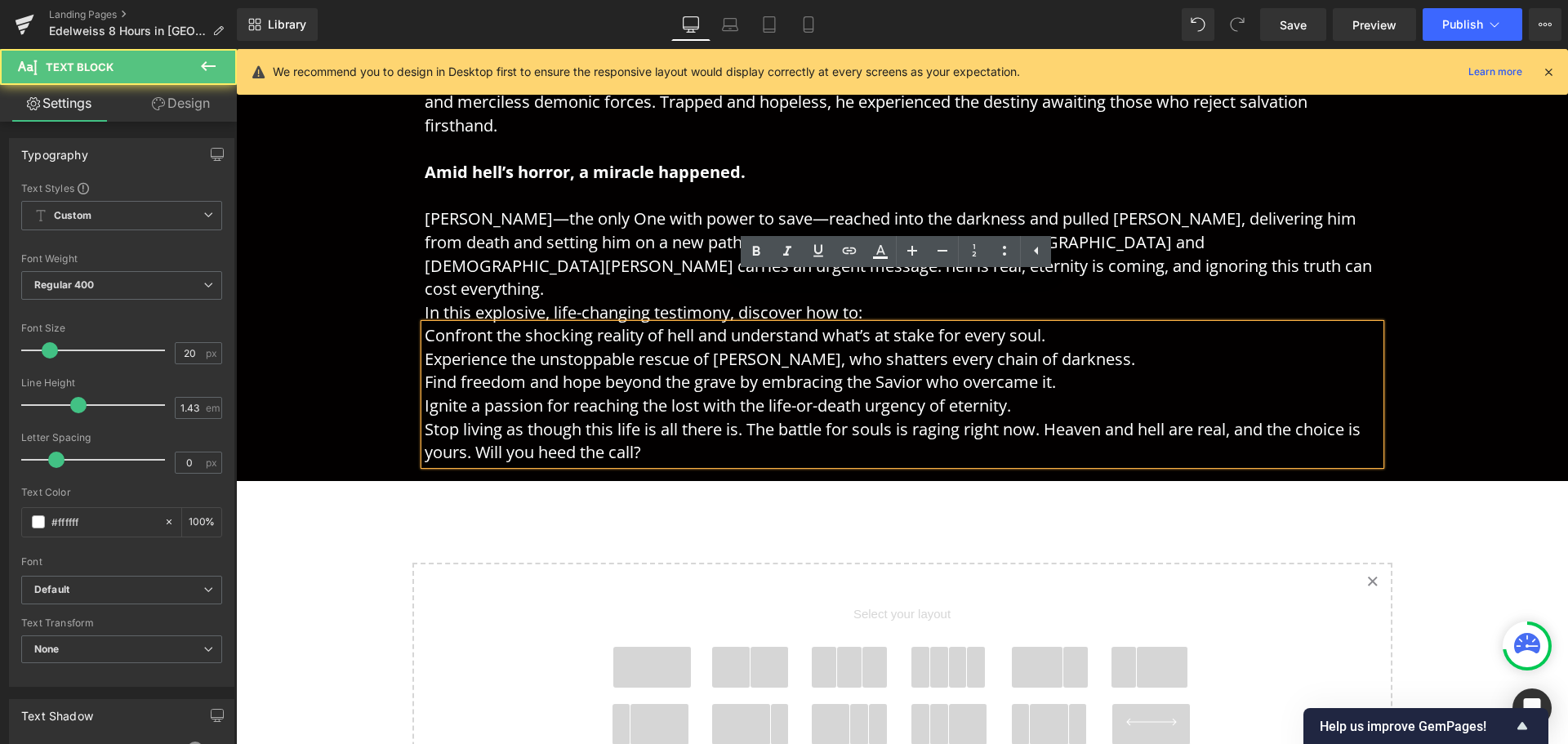
click at [1065, 324] on p "Confront the shocking reality of hell and understand what’s at stake for every …" at bounding box center [902, 336] width 956 height 24
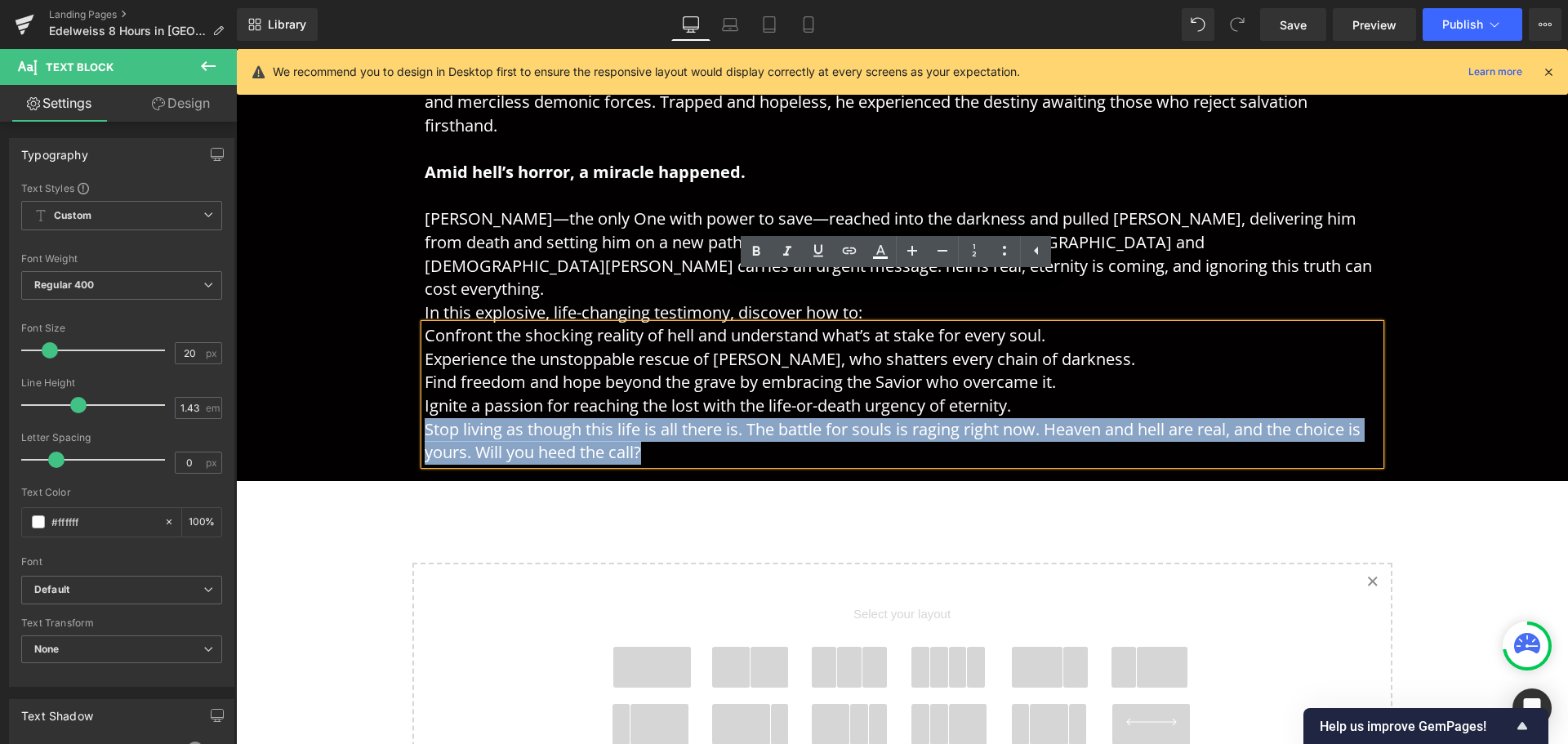
drag, startPoint x: 771, startPoint y: 400, endPoint x: 409, endPoint y: 376, distance: 362.8
click at [413, 376] on div "Face the Terrifying Truth of Hell—and the Rescue That Changes Everything Headin…" at bounding box center [902, 169] width 980 height 592
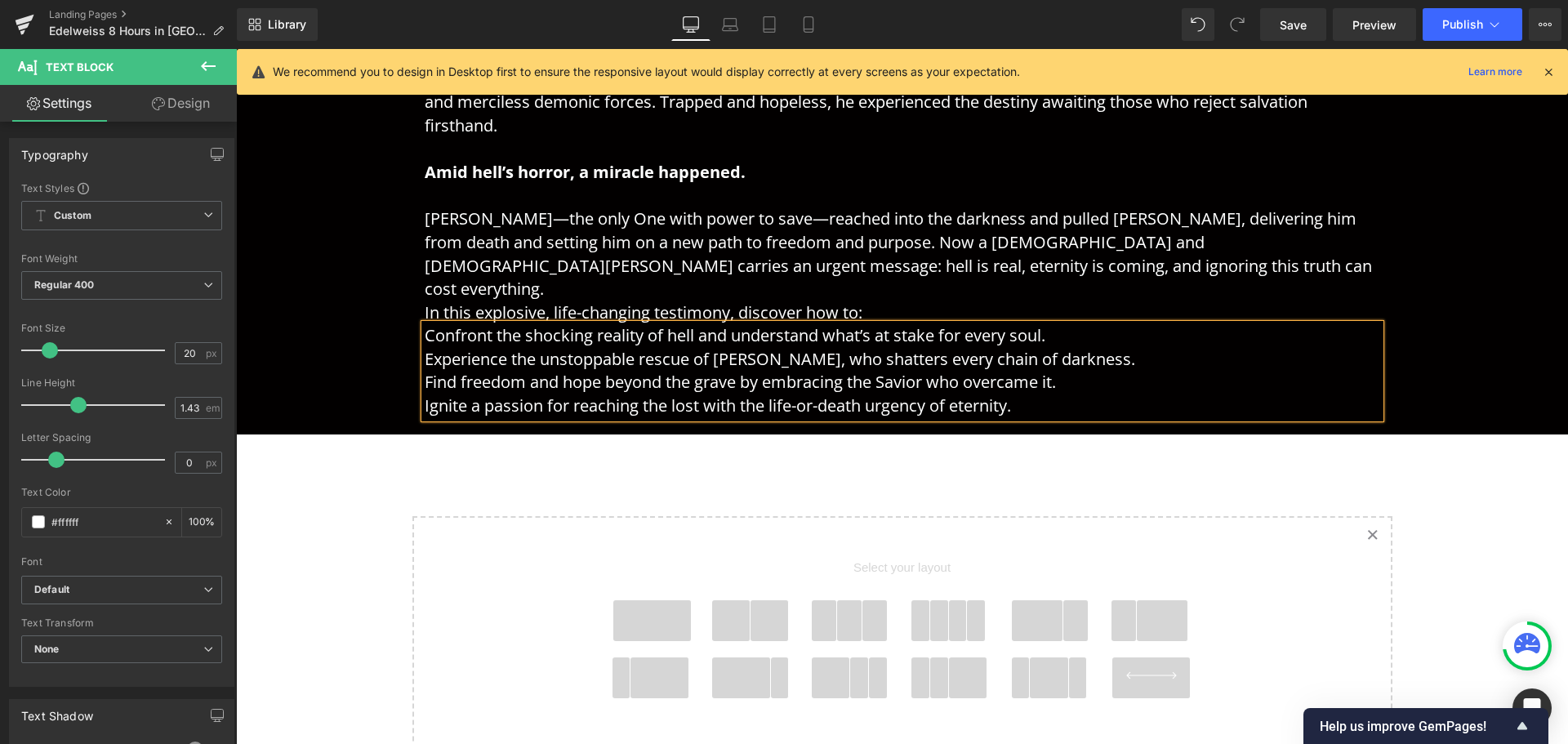
click at [1169, 371] on p "Find freedom and hope beyond the grave by embracing the Savior who overcame it." at bounding box center [902, 383] width 956 height 24
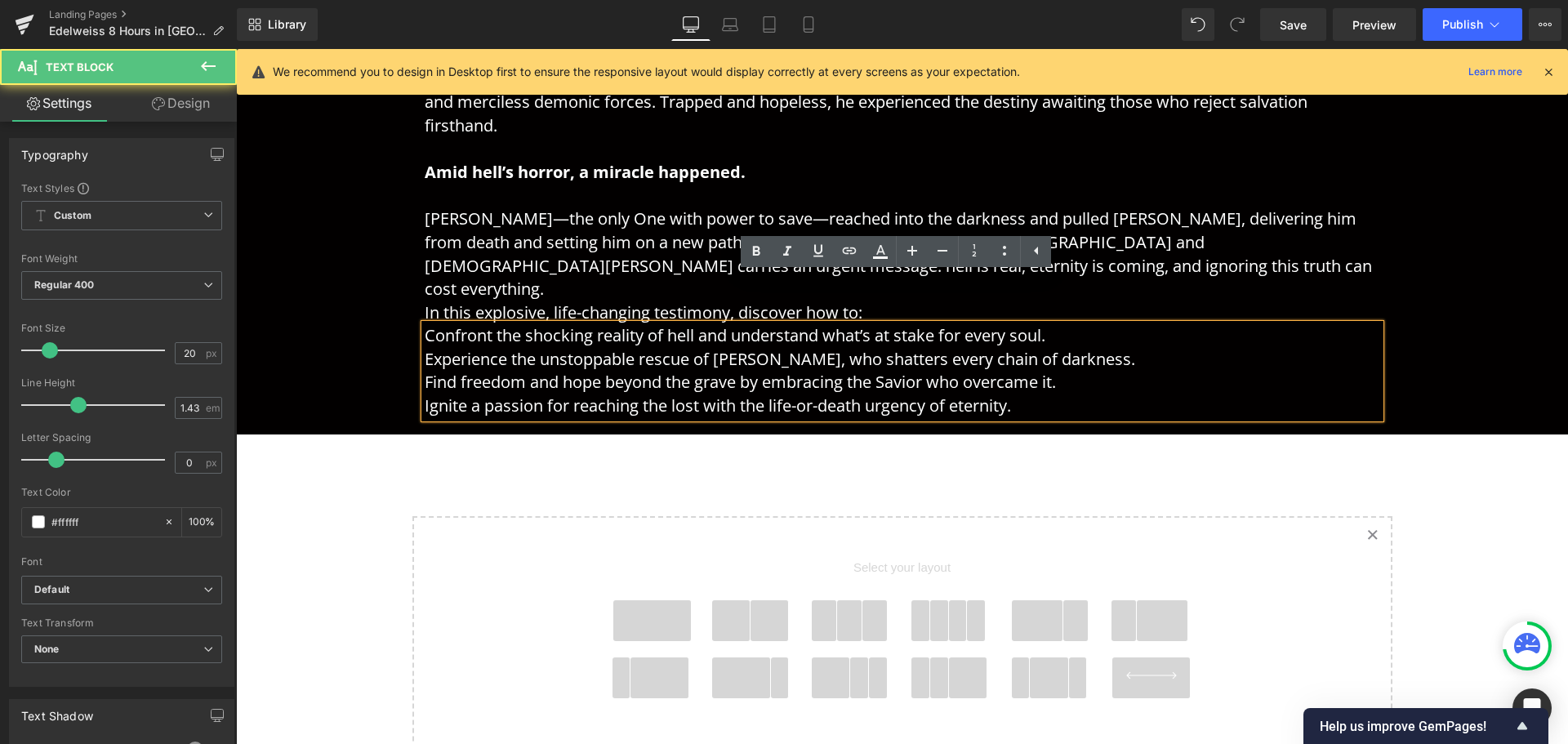
click at [1542, 358] on div "Face the Terrifying Truth of Hell—and the Rescue That Changes Everything Headin…" at bounding box center [901, 137] width 1332 height 578
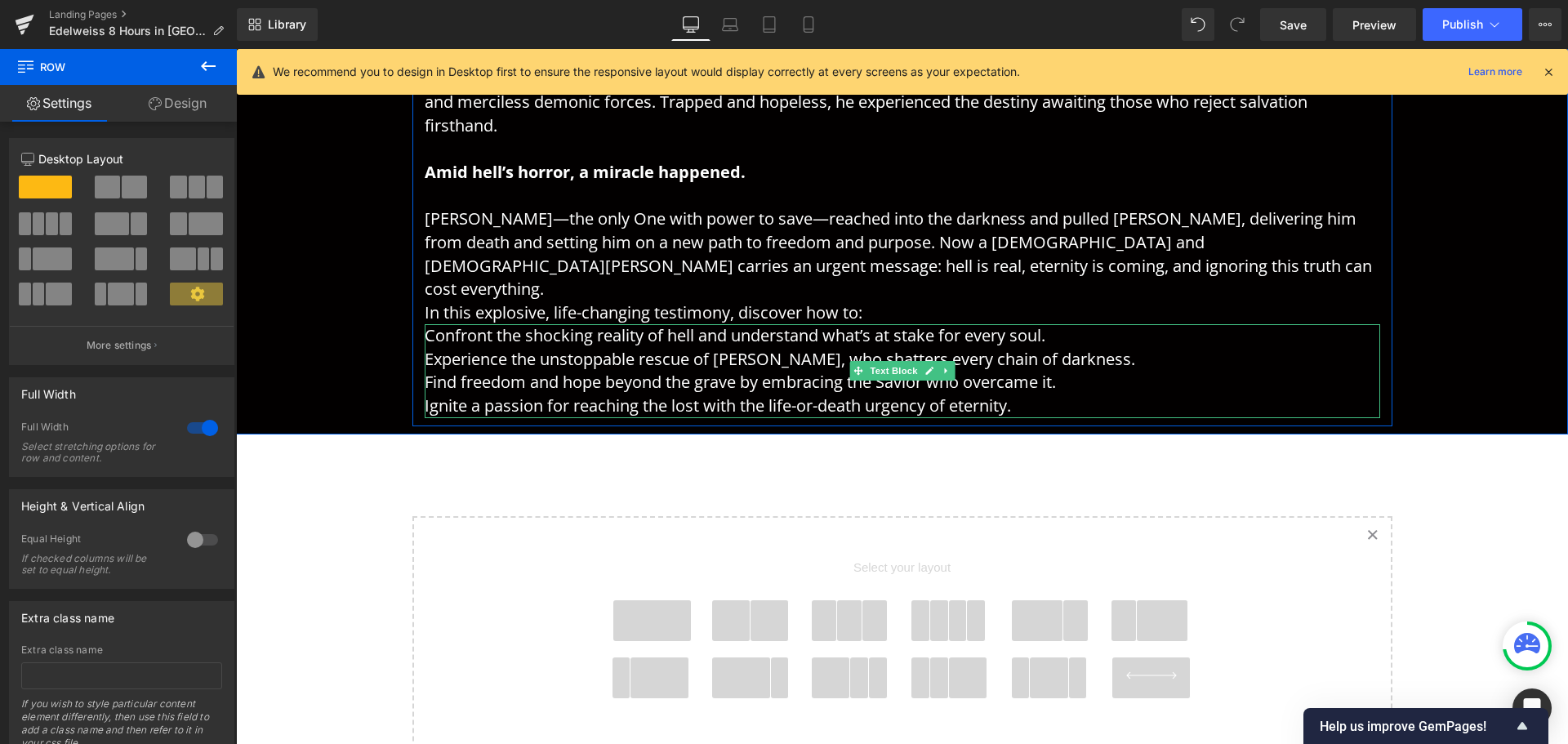
click at [1150, 371] on p "Find freedom and hope beyond the grave by embracing the Savior who overcame it." at bounding box center [902, 383] width 956 height 24
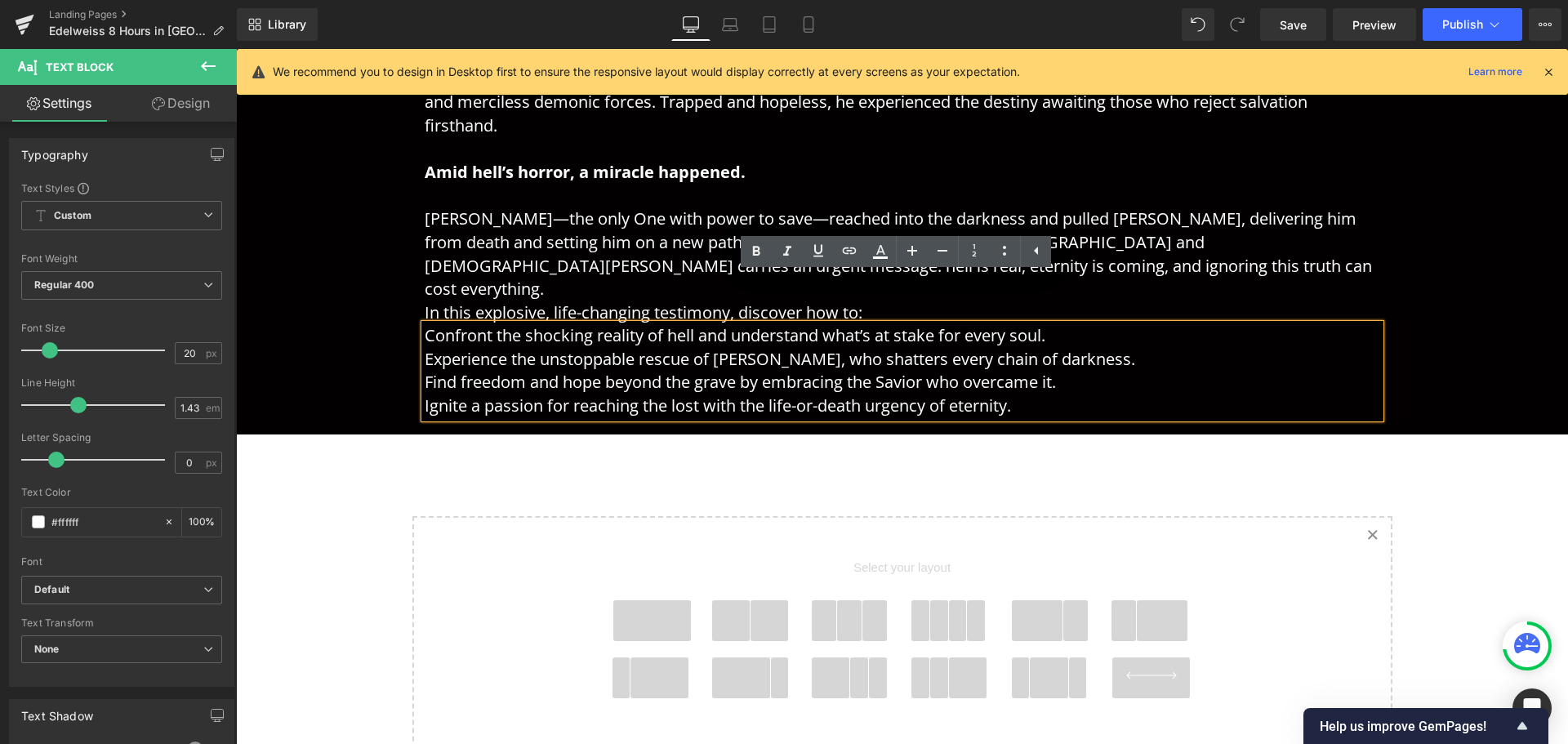
click at [1502, 422] on div "Image Image Image Enter Your Email to Get Your FREE Sneak Peak + Exclusive Vide…" at bounding box center [901, 126] width 1332 height 1523
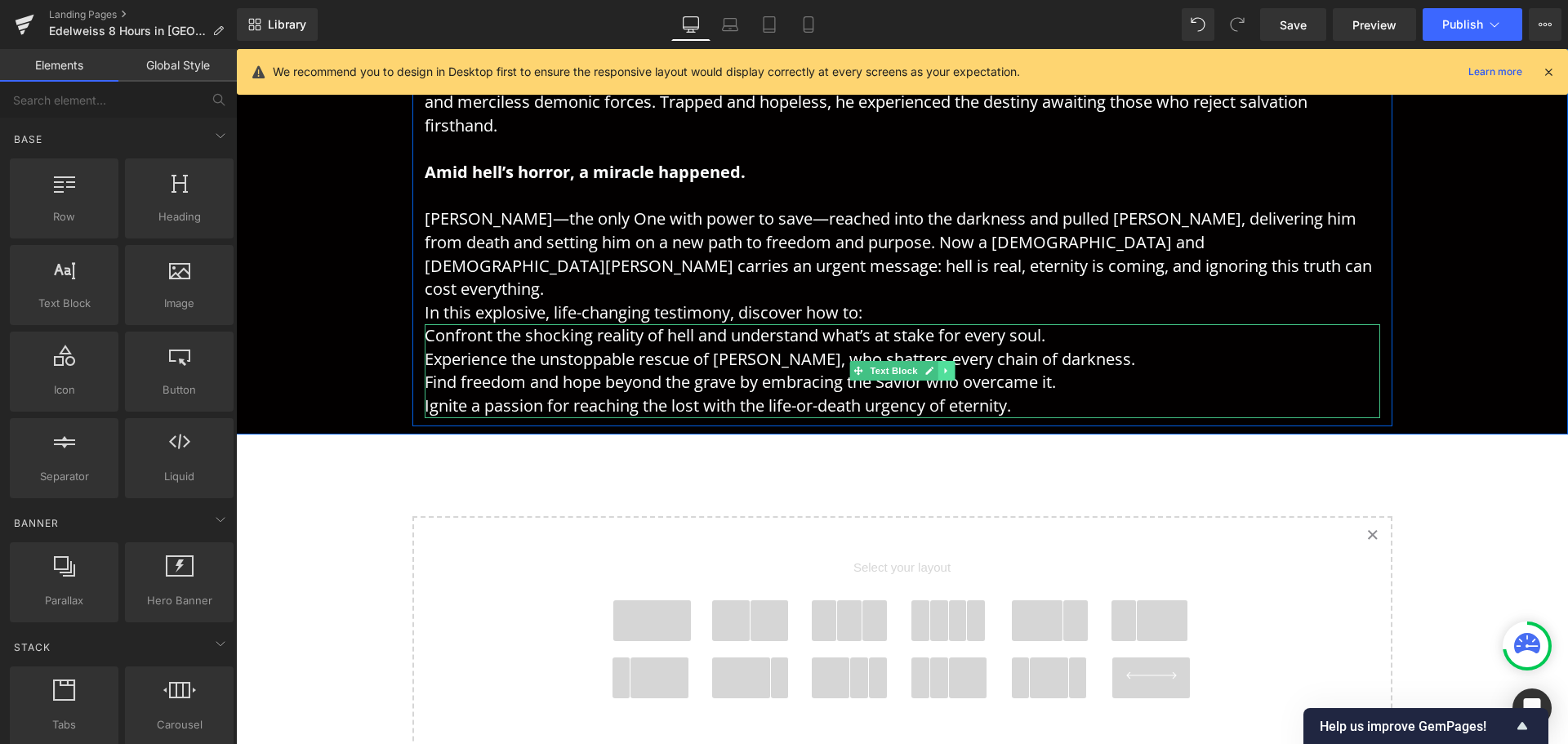
click at [944, 369] on icon at bounding box center [945, 371] width 3 height 6
click at [933, 367] on icon at bounding box center [937, 371] width 9 height 9
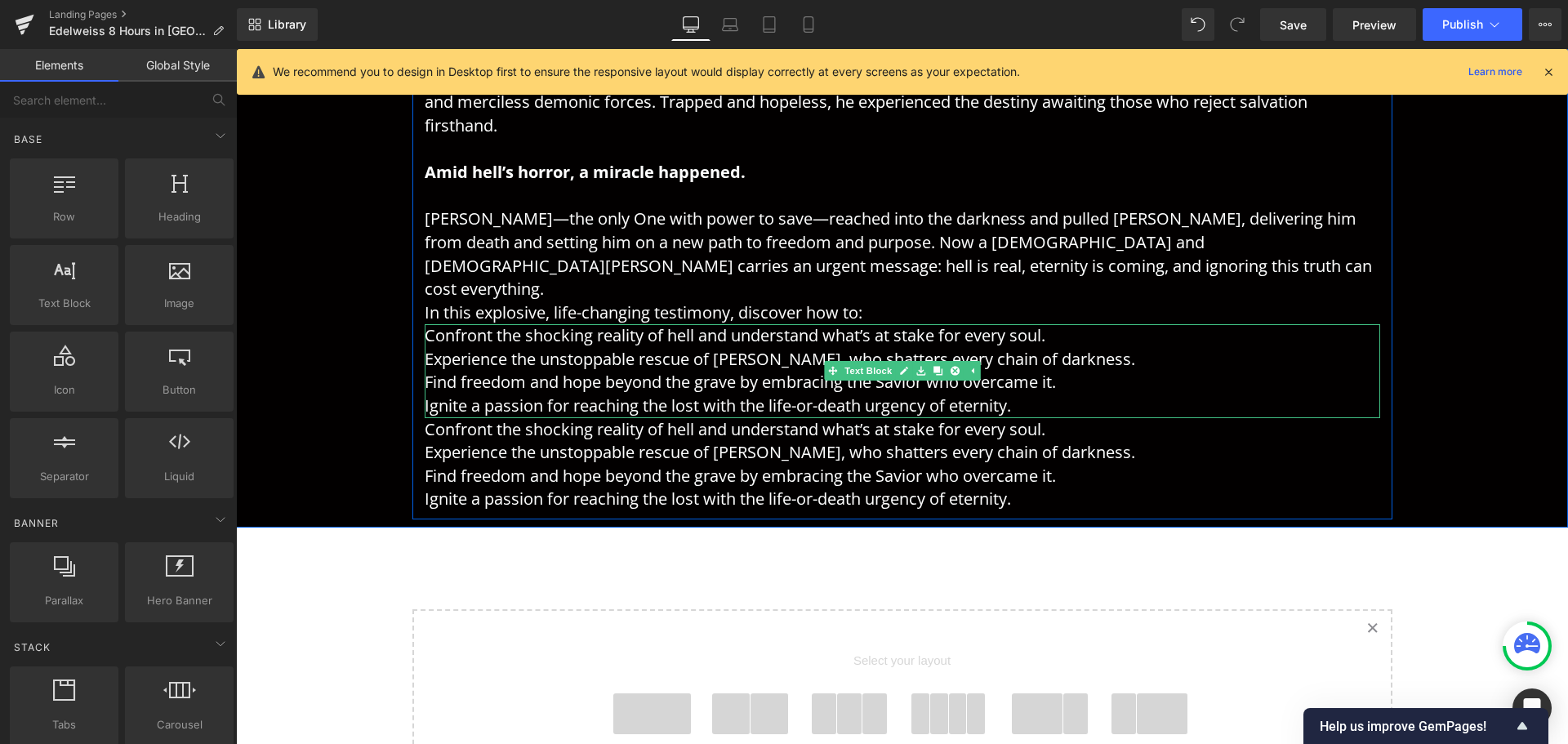
click at [737, 371] on p "Find freedom and hope beyond the grave by embracing the Savior who overcame it." at bounding box center [902, 383] width 956 height 24
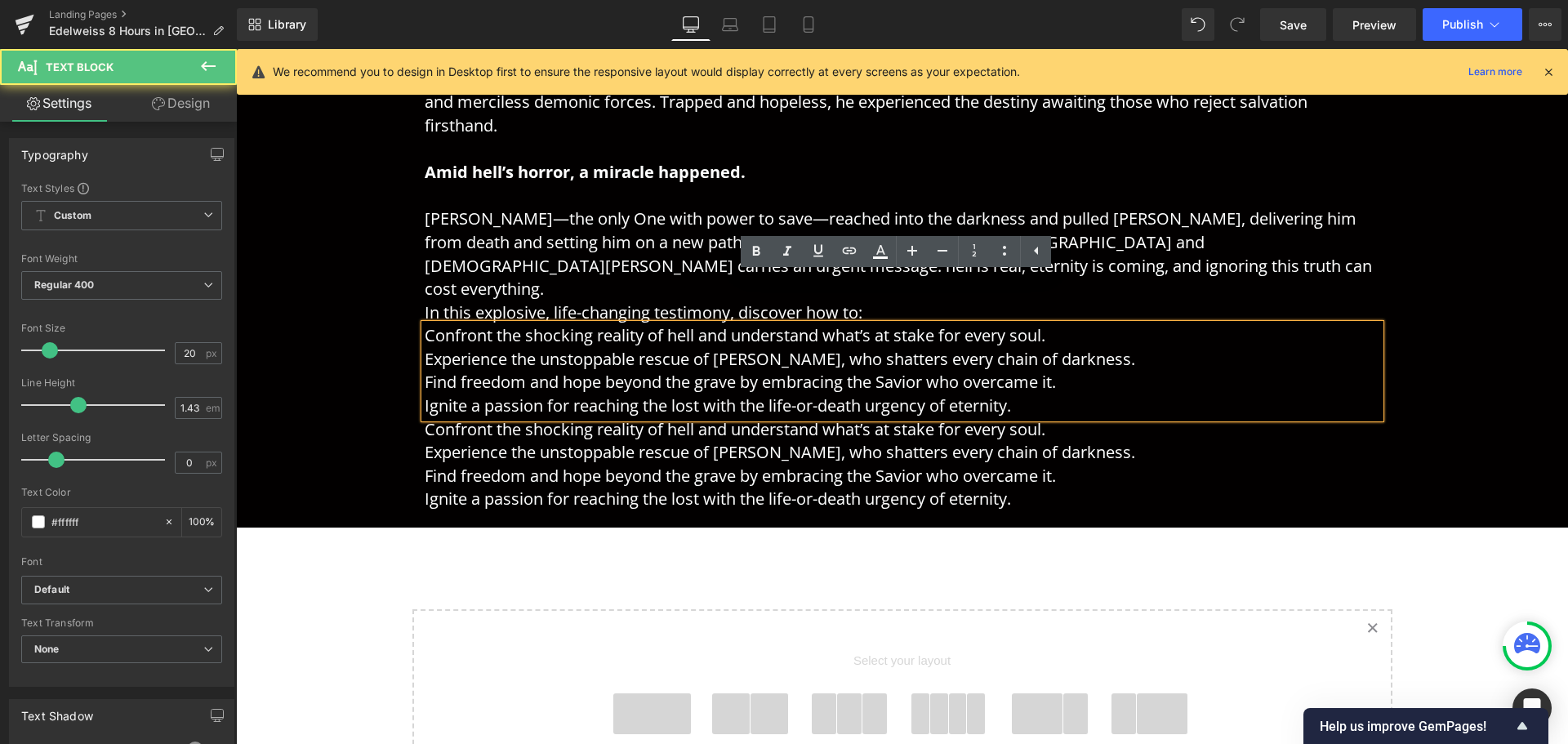
click at [937, 455] on link at bounding box center [946, 464] width 17 height 20
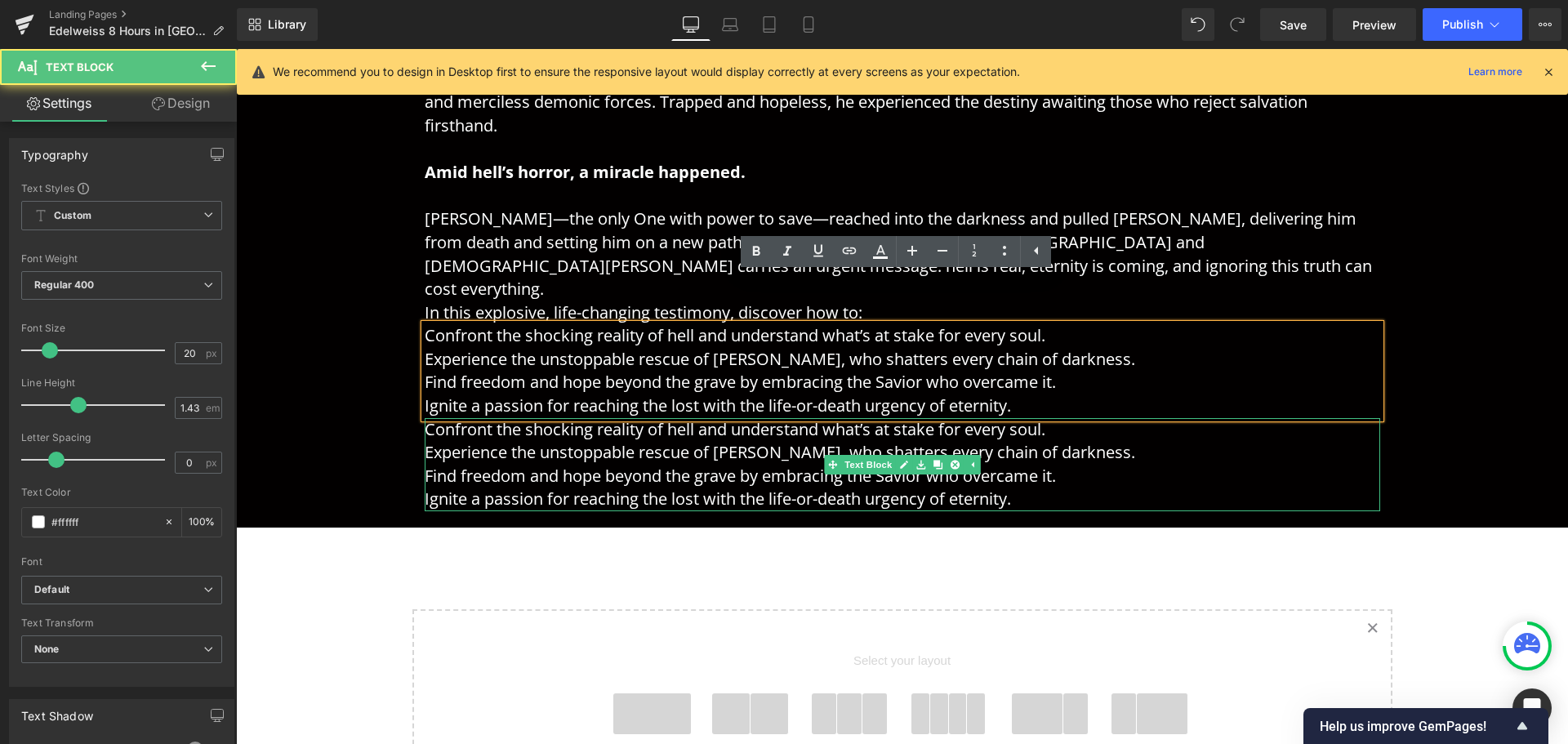
click at [1056, 465] on p "Find freedom and hope beyond the grave by embracing the Savior who overcame it." at bounding box center [902, 477] width 956 height 24
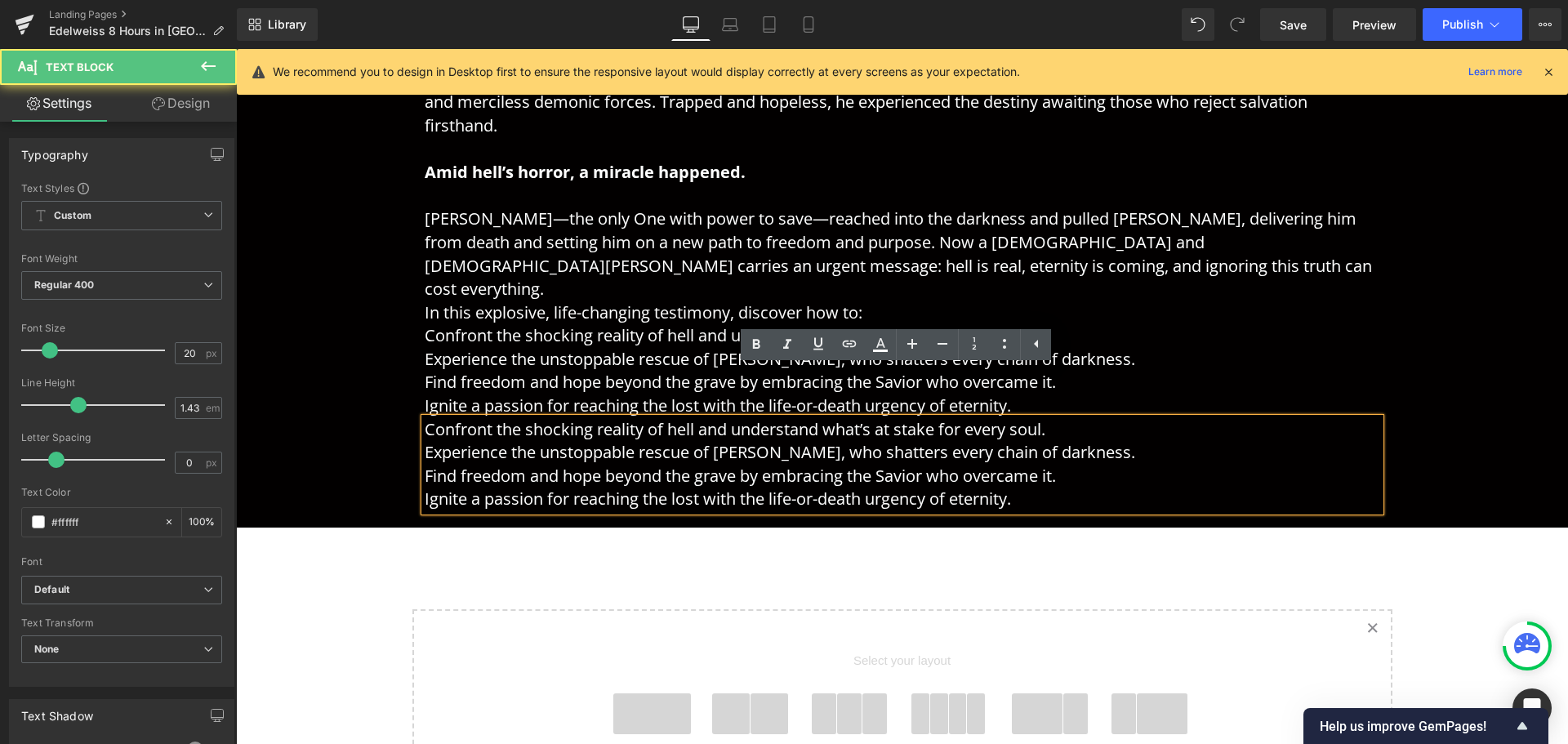
click at [1026, 465] on p "Find freedom and hope beyond the grave by embracing the Savior who overcame it." at bounding box center [902, 477] width 956 height 24
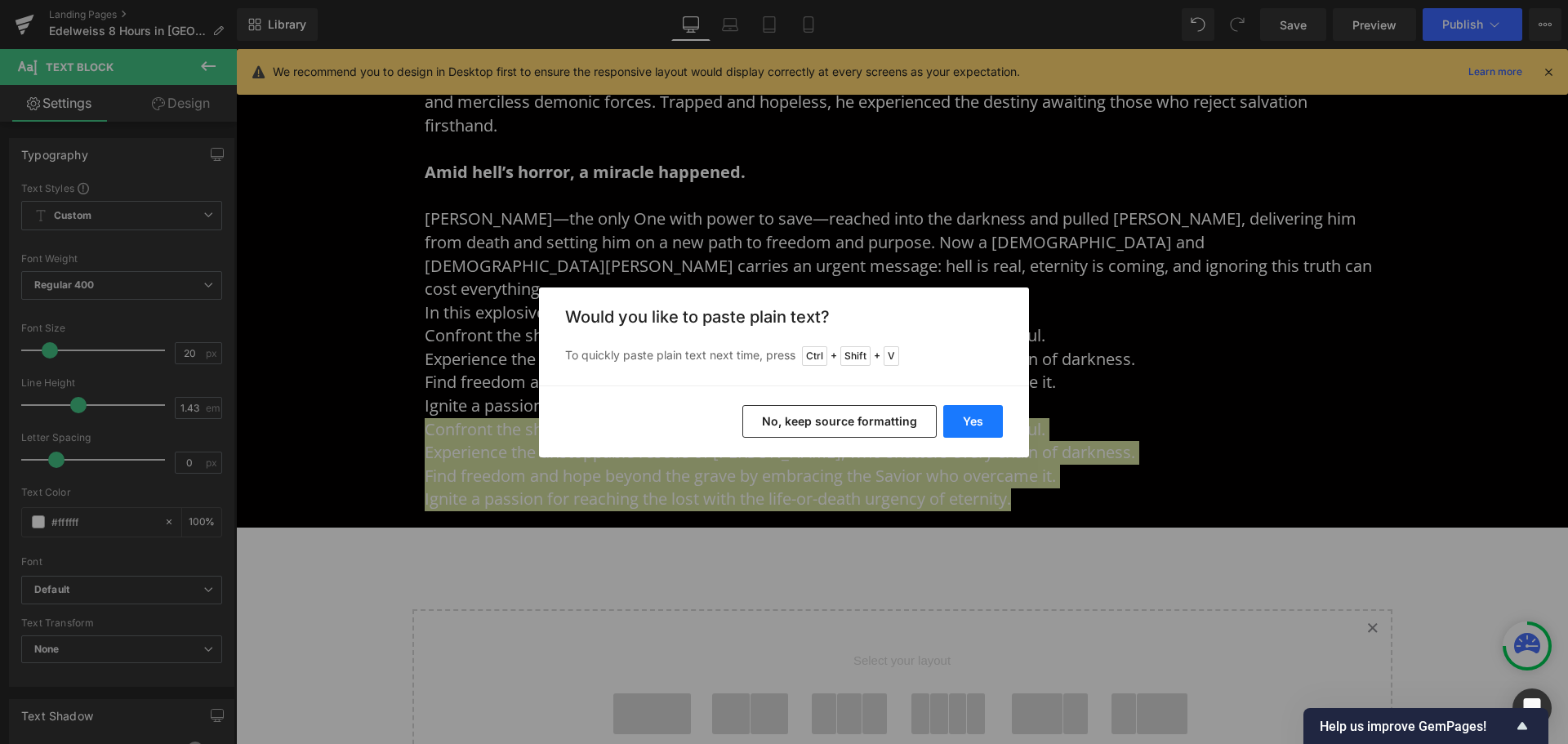
click at [976, 431] on button "Yes" at bounding box center [973, 421] width 60 height 32
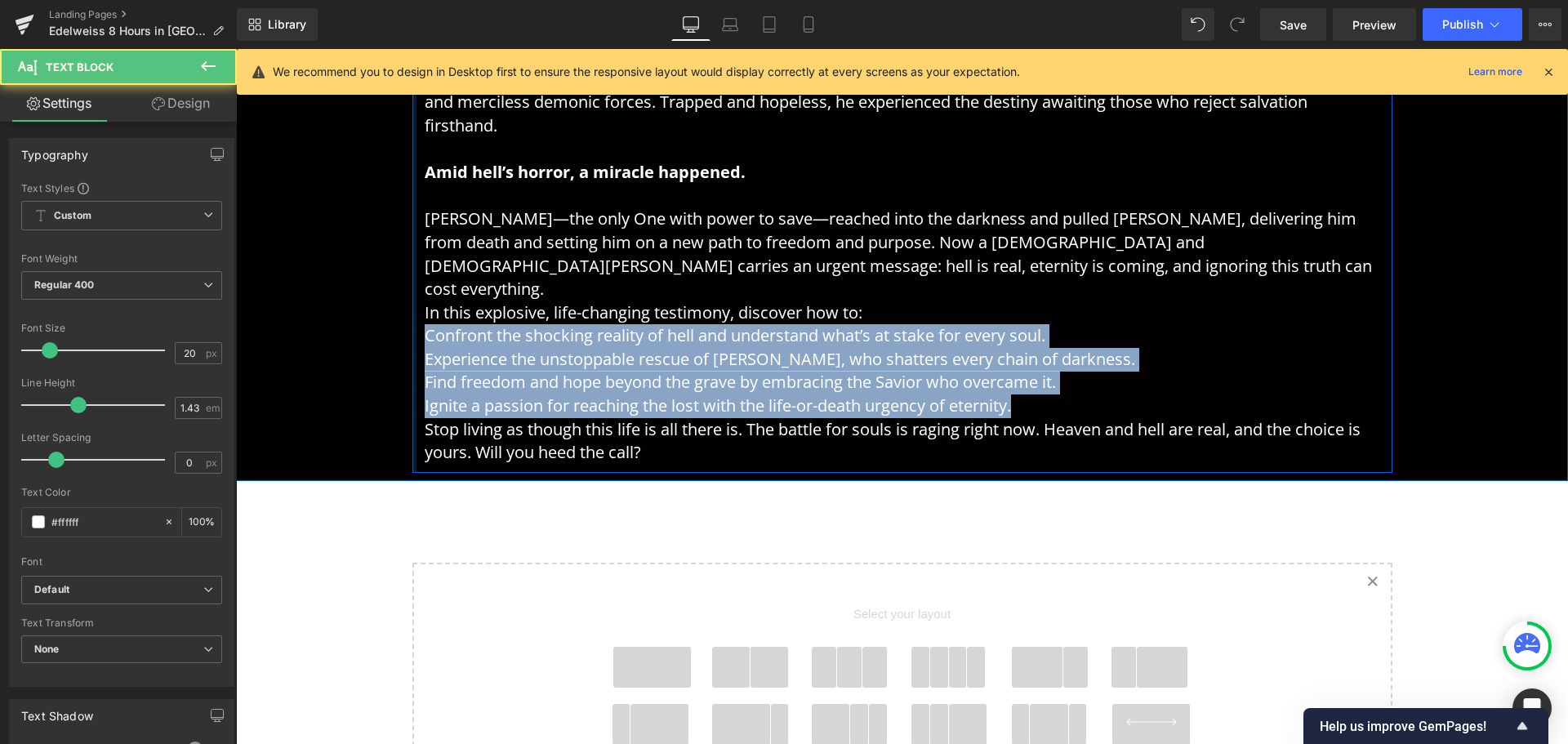
drag, startPoint x: 1043, startPoint y: 363, endPoint x: 407, endPoint y: 278, distance: 641.7
click at [413, 278] on div "Face the Terrifying Truth of Hell—and the Rescue That Changes Everything Headin…" at bounding box center [902, 161] width 980 height 625
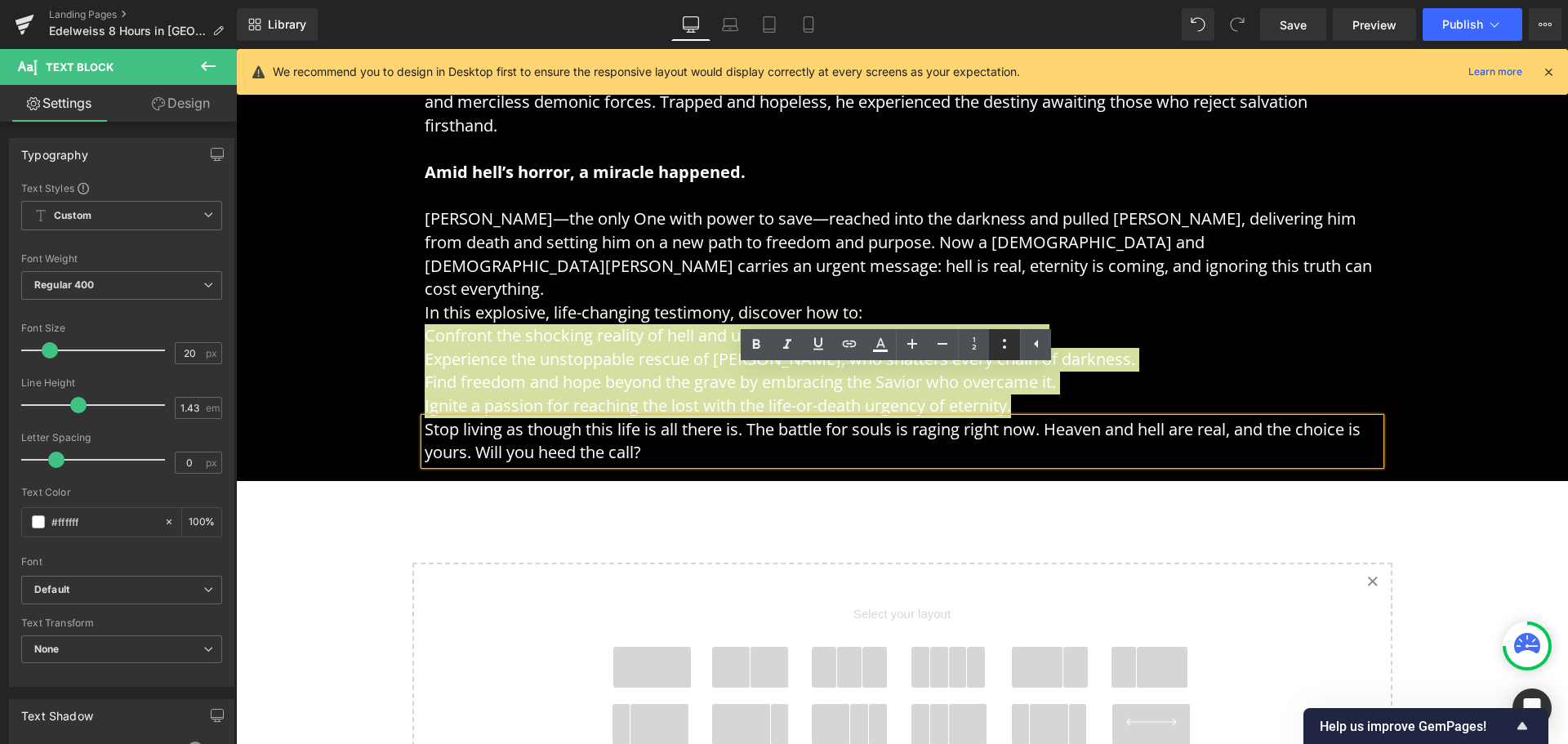
click at [1009, 351] on icon at bounding box center [1004, 343] width 20 height 20
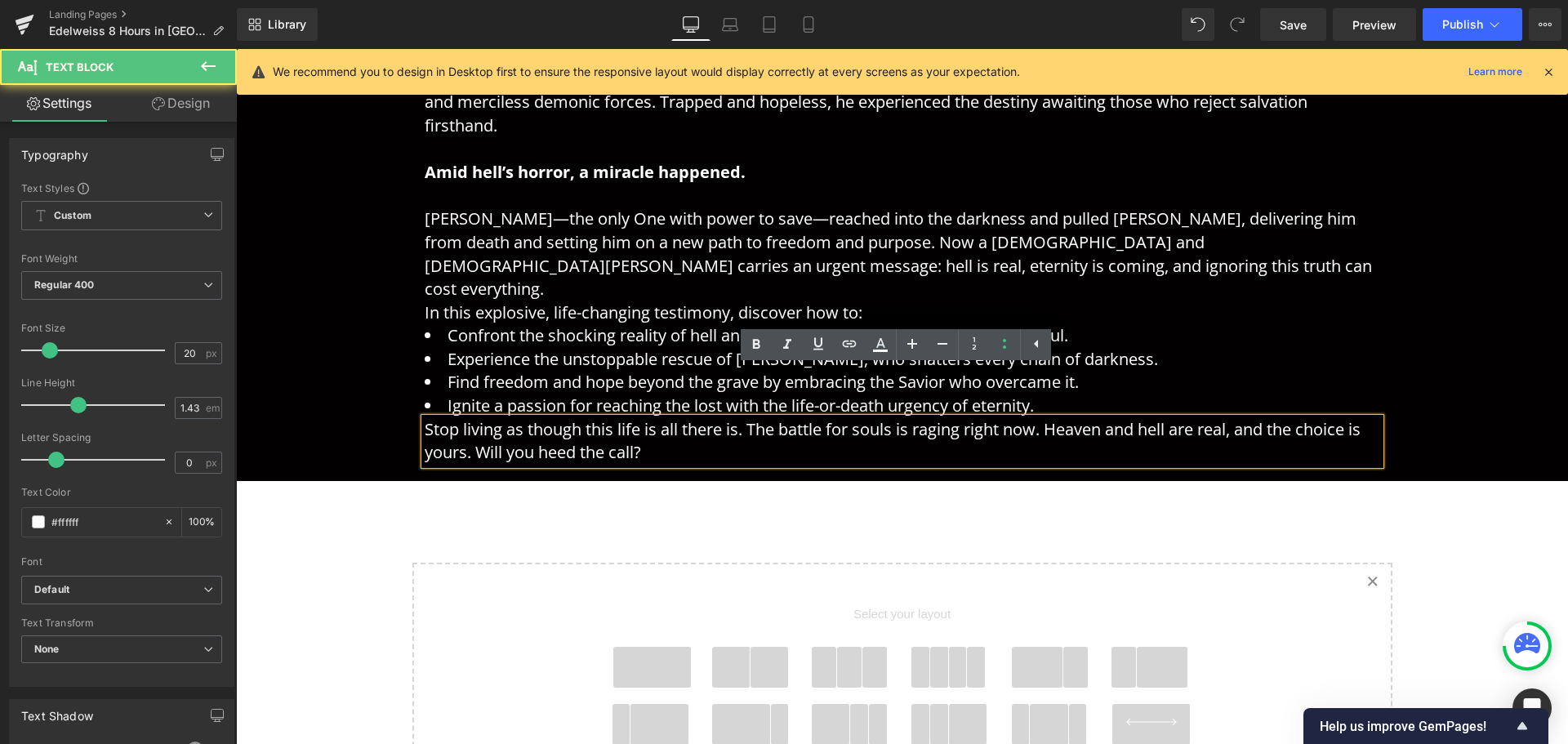
click at [1147, 348] on li "Experience the unstoppable rescue of [PERSON_NAME], who shatters every chain of…" at bounding box center [902, 360] width 956 height 24
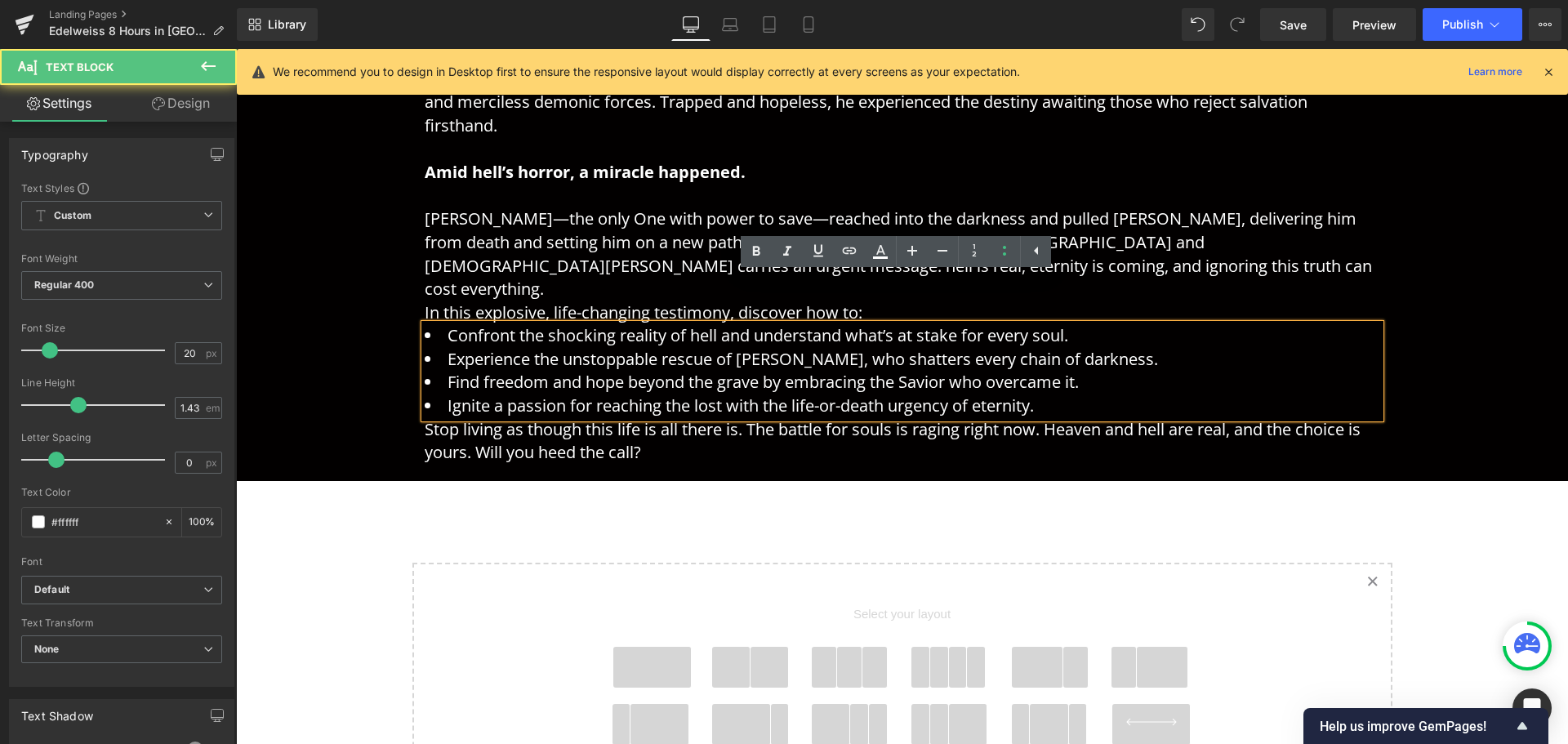
click at [1215, 233] on p "Is hell real? Can there truly be a place of unending torment waiting in the aft…" at bounding box center [902, 115] width 956 height 421
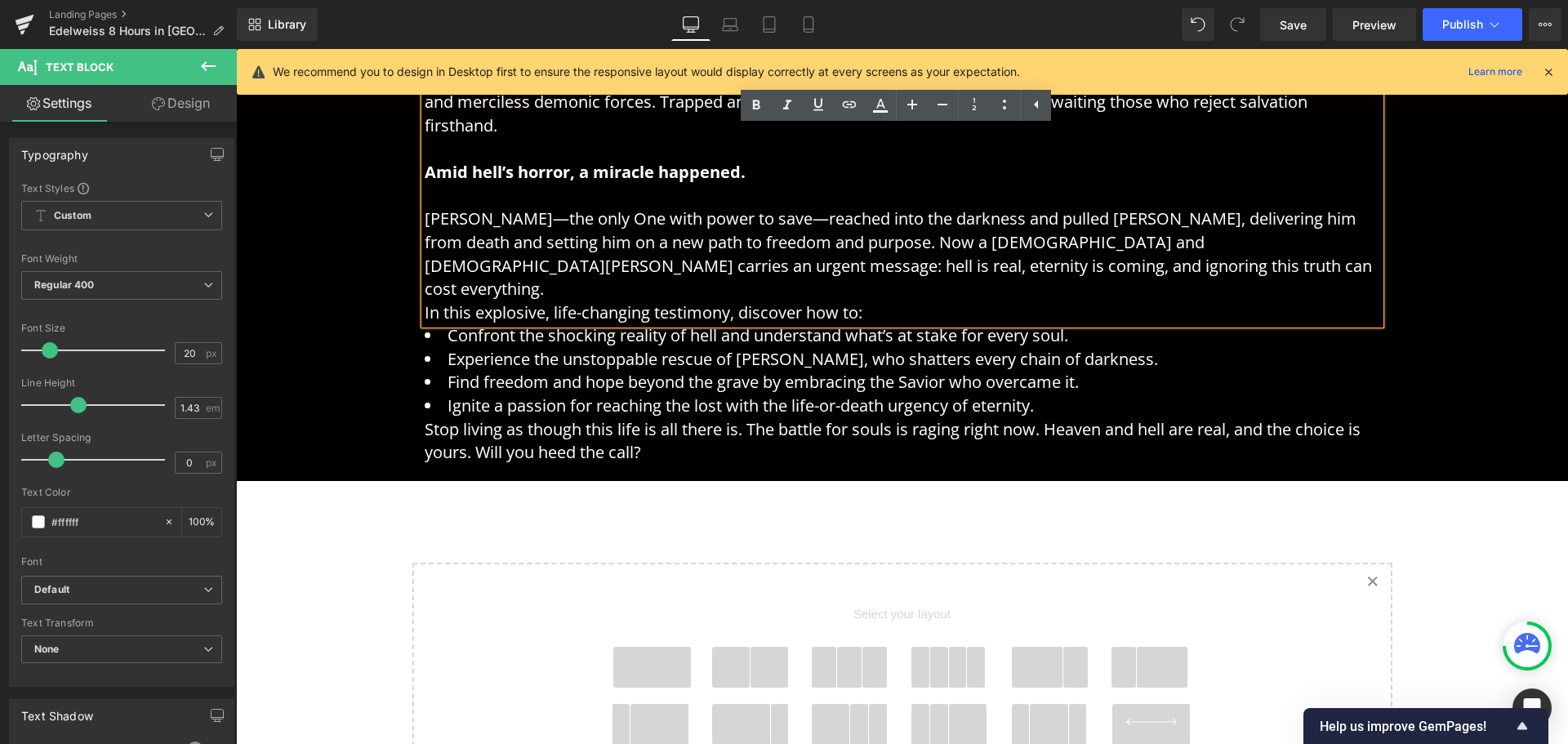
click at [1149, 268] on p "Is hell real? Can there truly be a place of unending torment waiting in the aft…" at bounding box center [902, 115] width 956 height 421
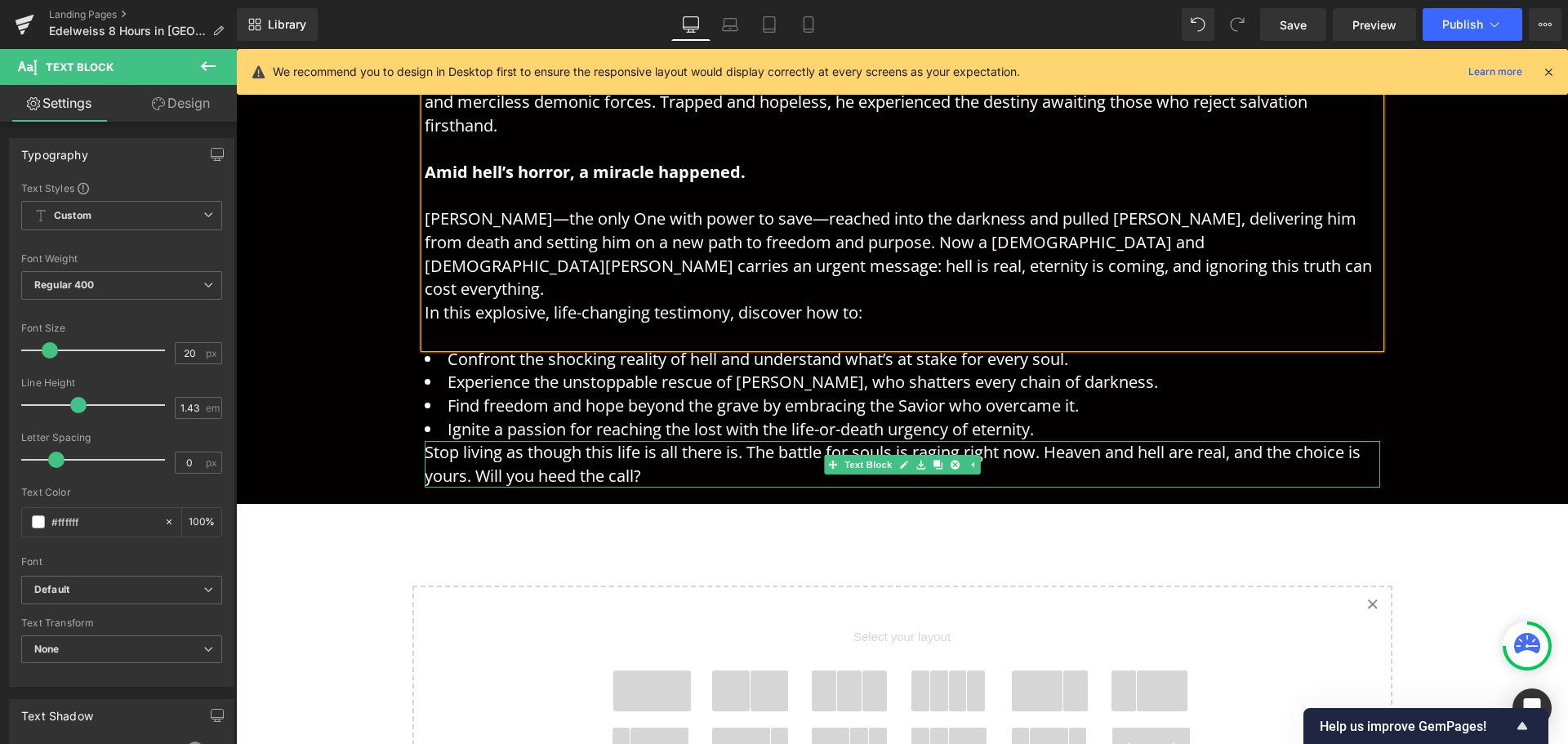
click at [425, 441] on div at bounding box center [426, 464] width 4 height 47
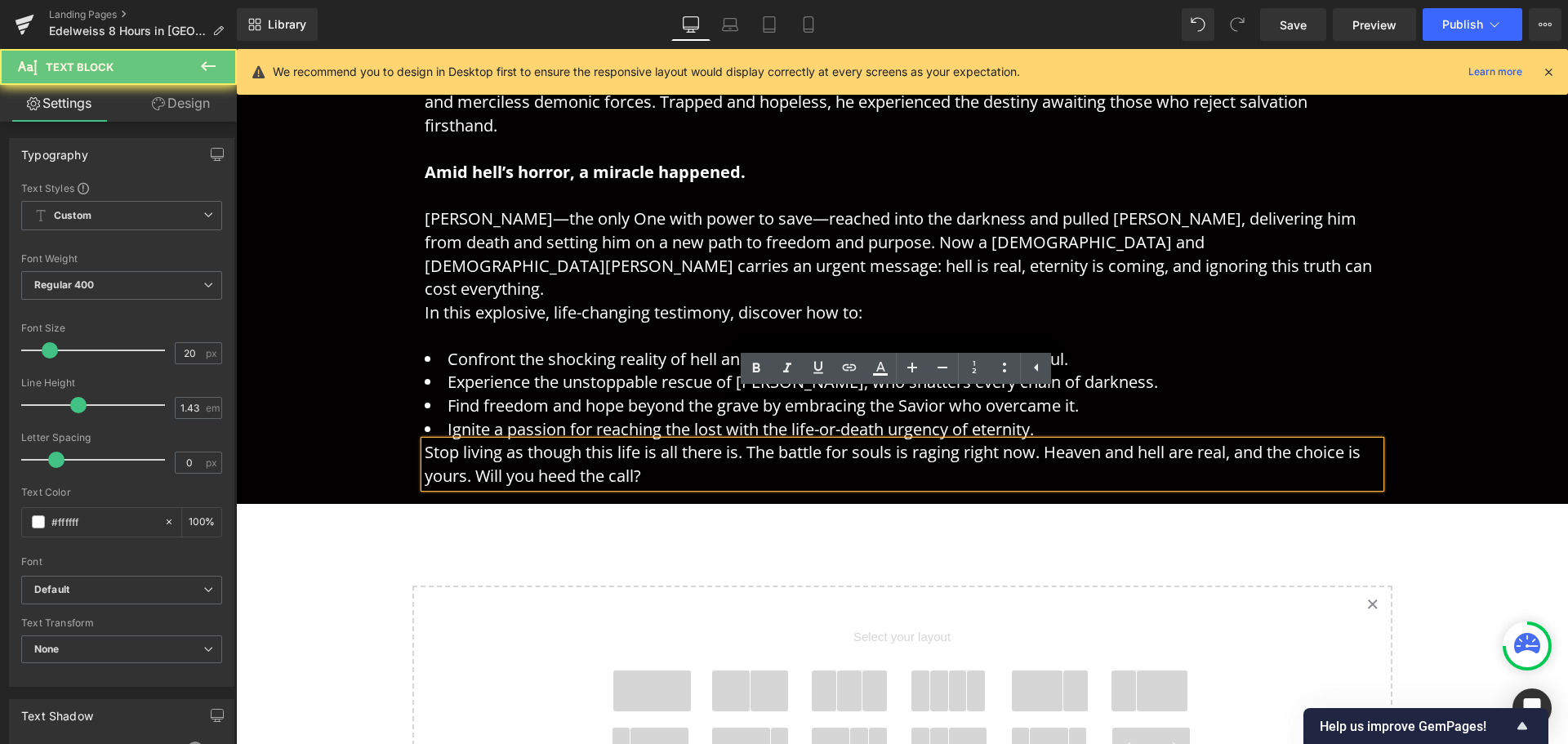
click at [425, 441] on p "Stop living as though this life is all there is. The battle for souls is raging…" at bounding box center [902, 464] width 956 height 47
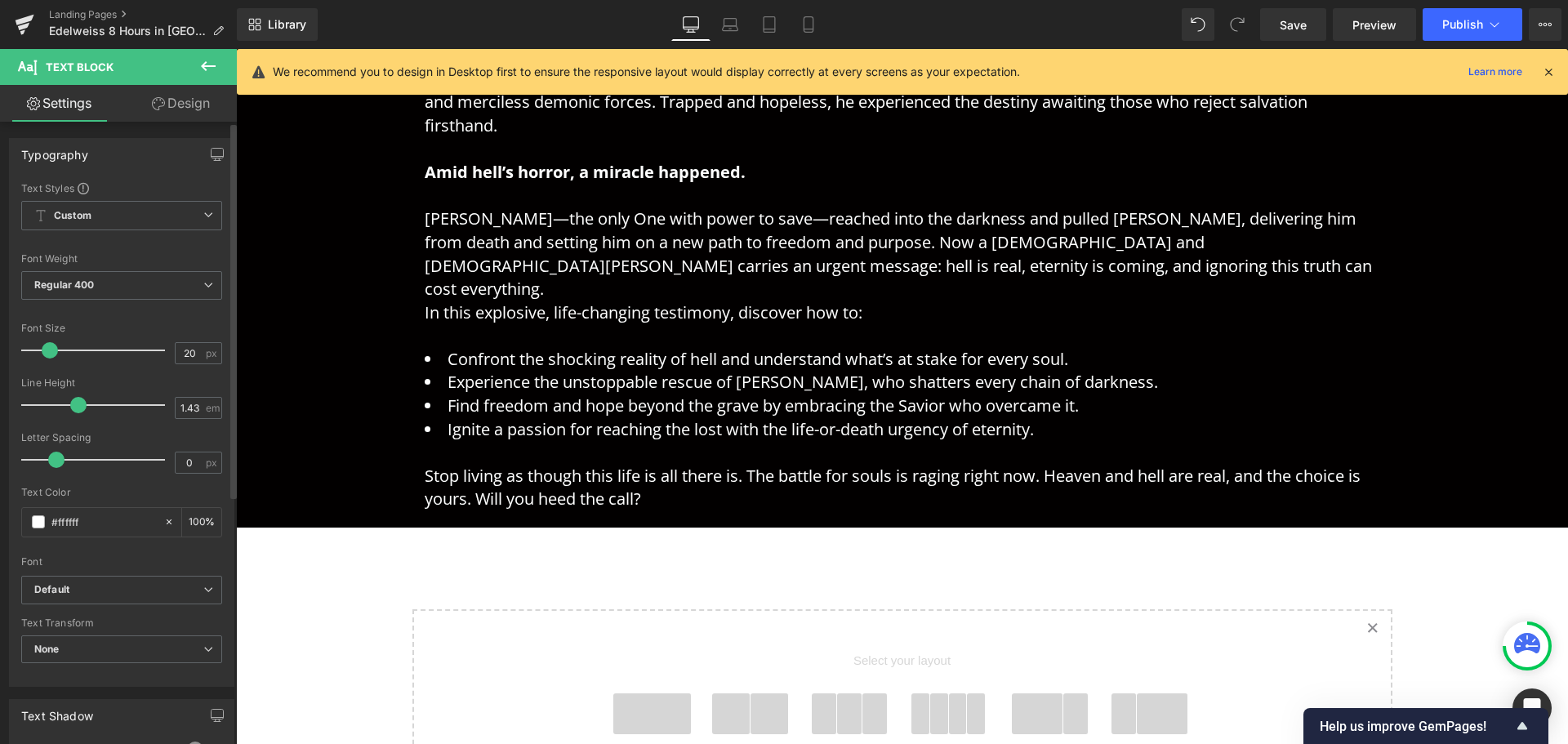
click at [182, 266] on div "Font Weight Regular 400 Thin 100 Semi Thin 200 Light 300 Regular 400 Medium 500…" at bounding box center [122, 285] width 201 height 66
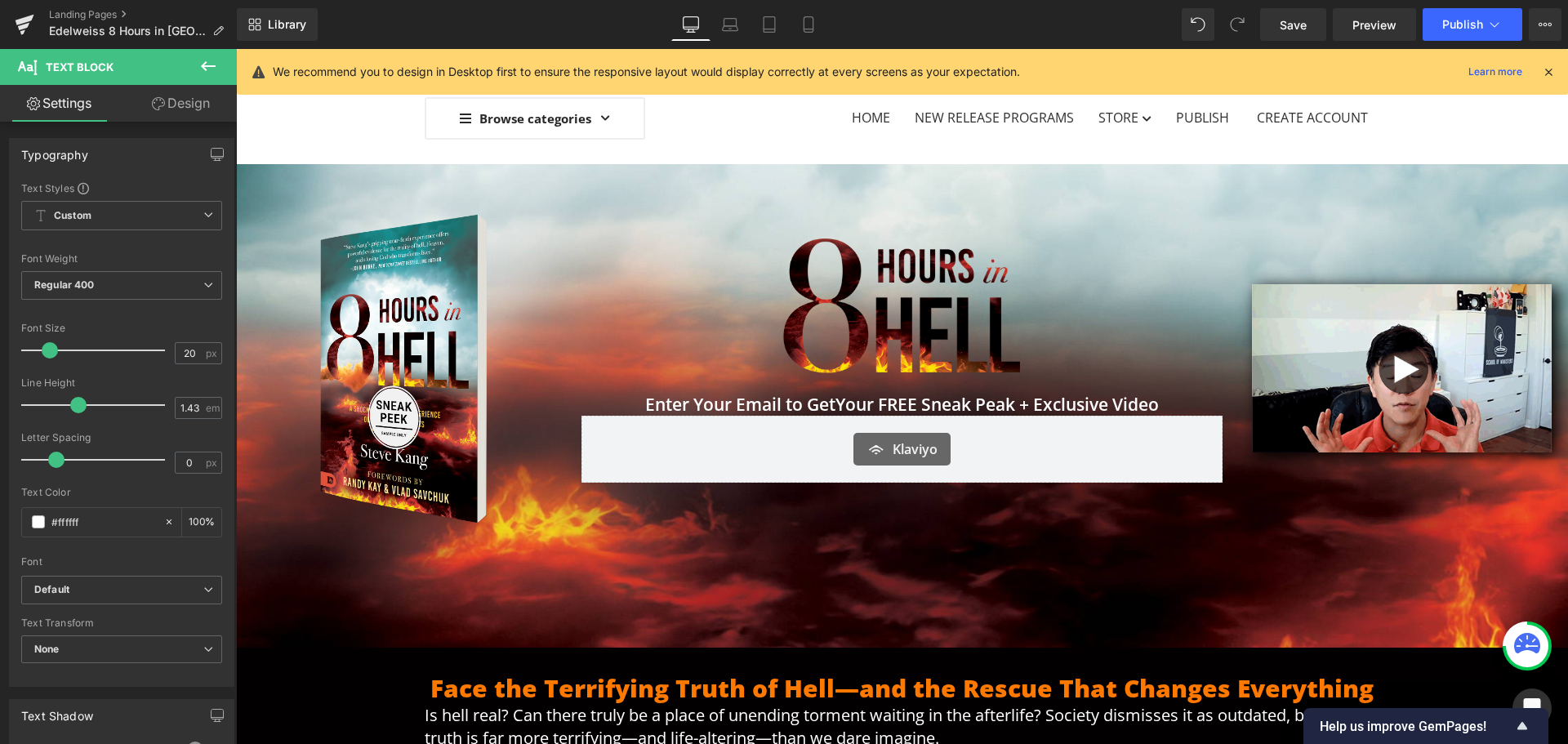
scroll to position [0, 0]
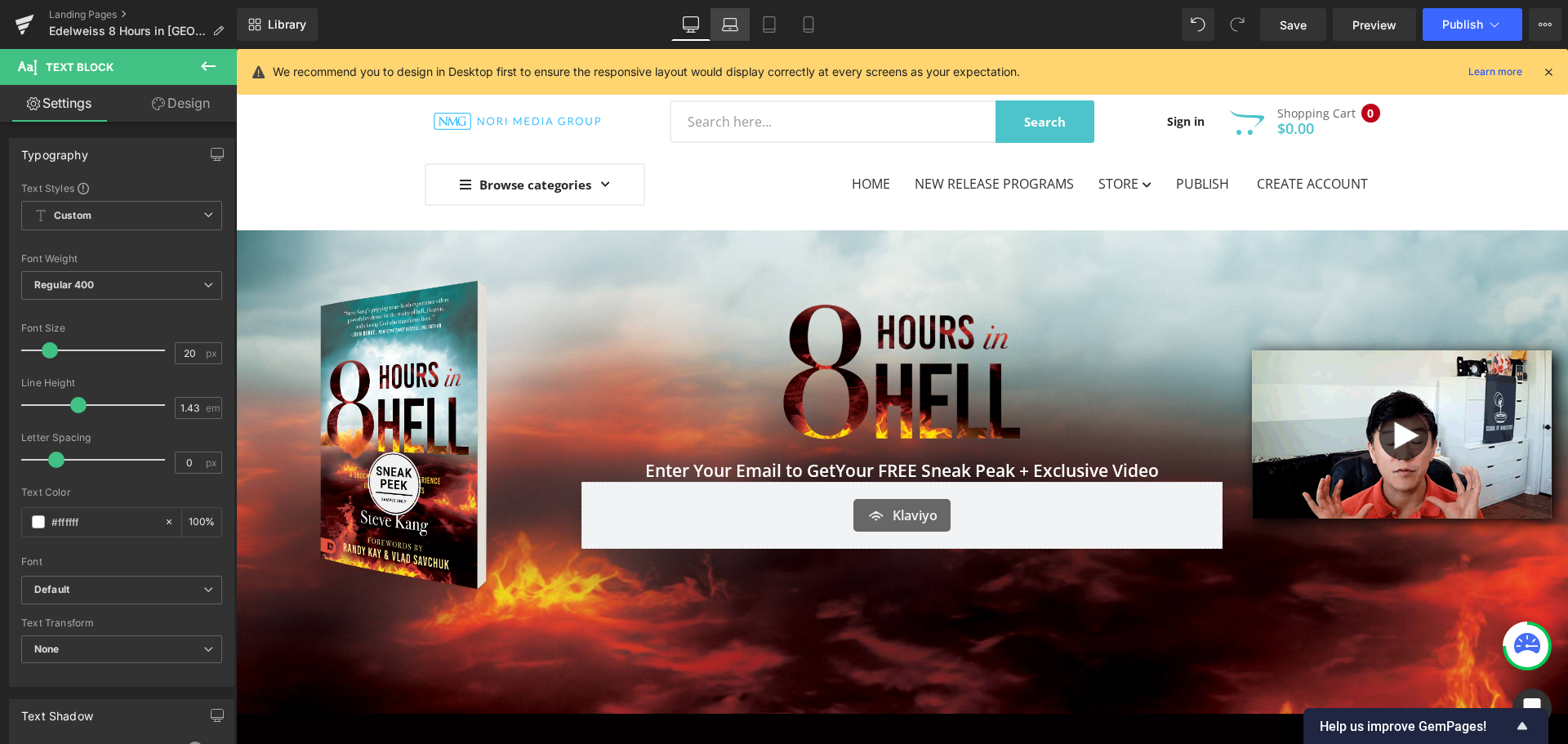
click at [731, 30] on icon at bounding box center [730, 24] width 16 height 16
type input "100"
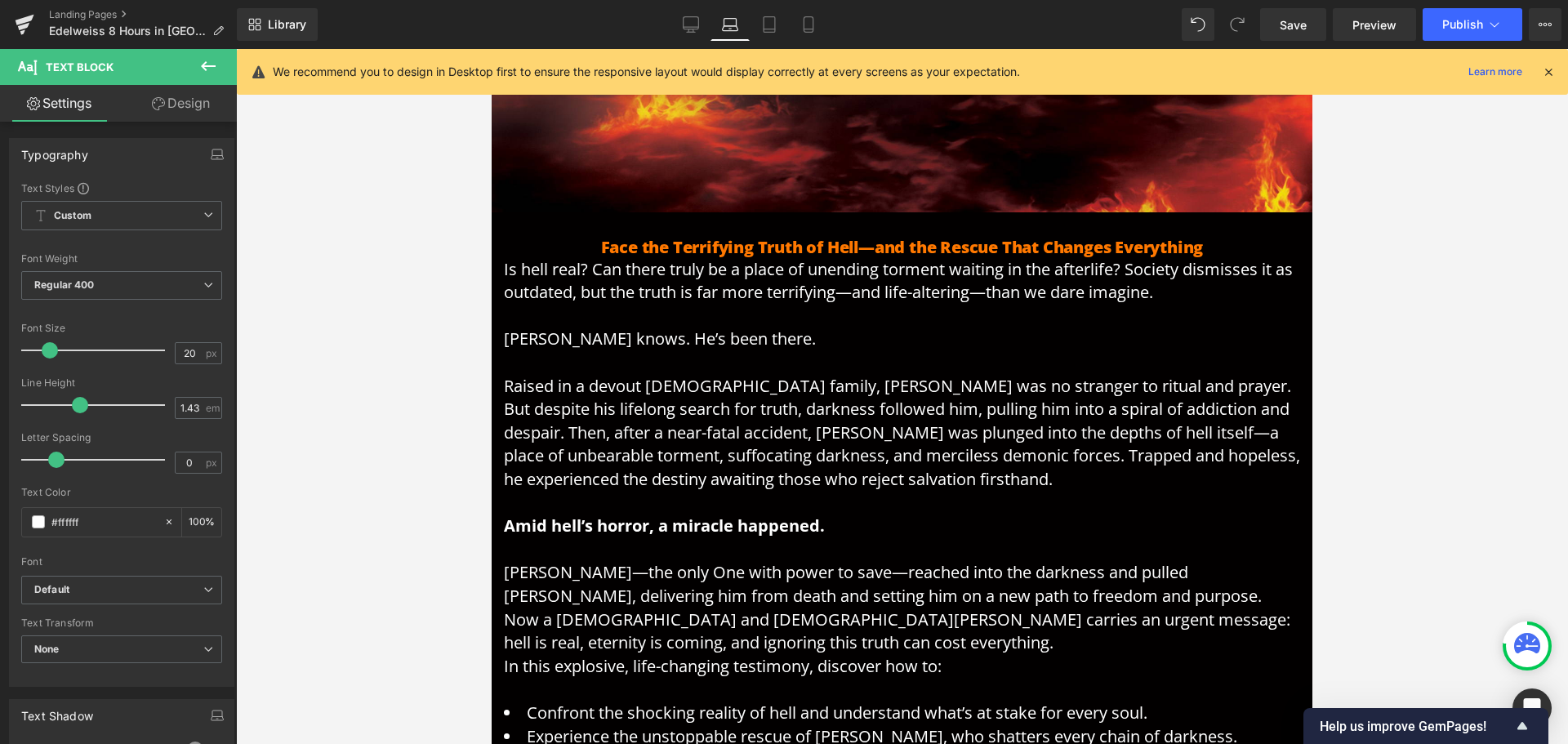
scroll to position [409, 0]
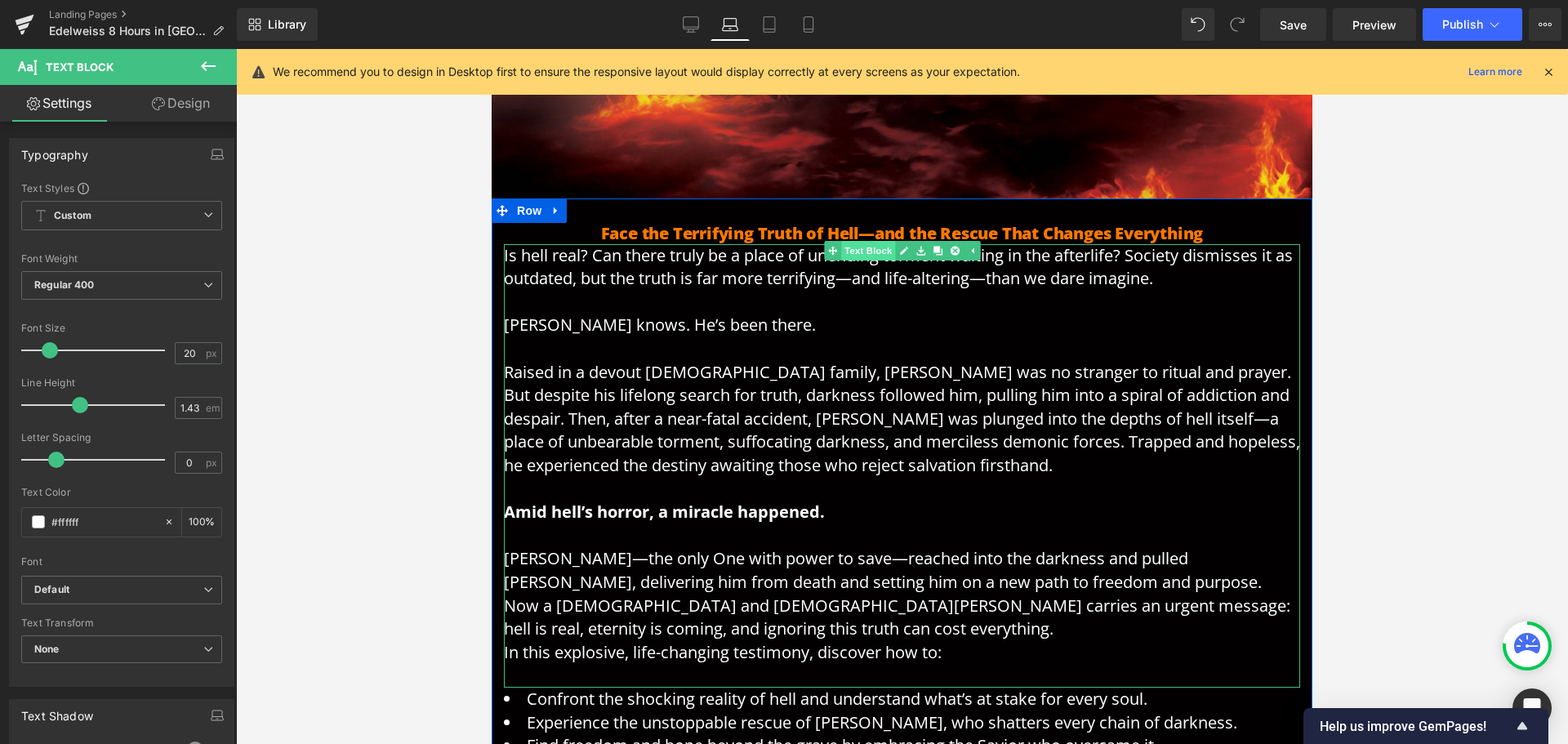
click at [838, 251] on div "Is hell real? Can there truly be a place of unending torment waiting in the aft…" at bounding box center [901, 466] width 796 height 444
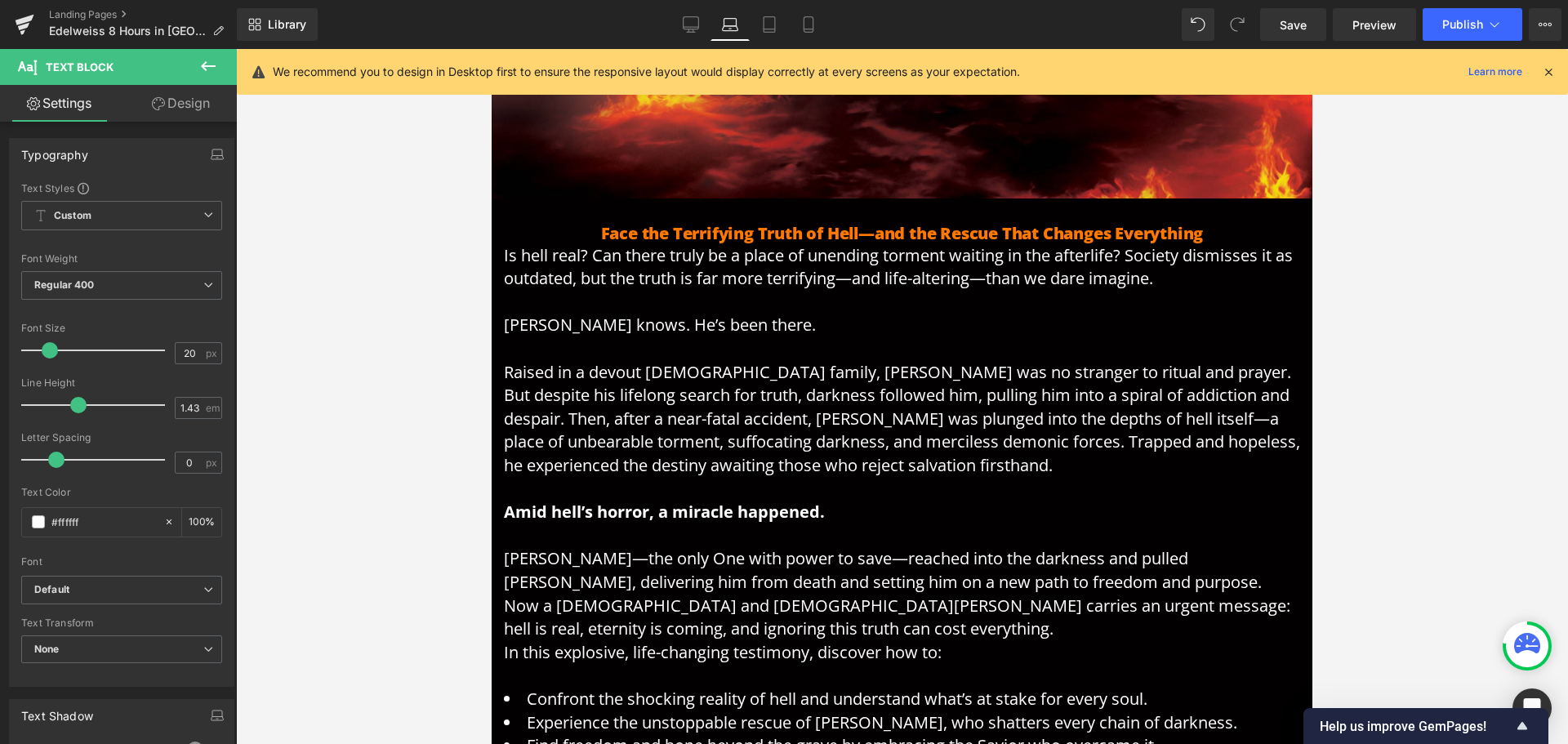
click at [189, 107] on link "Design" at bounding box center [180, 103] width 118 height 37
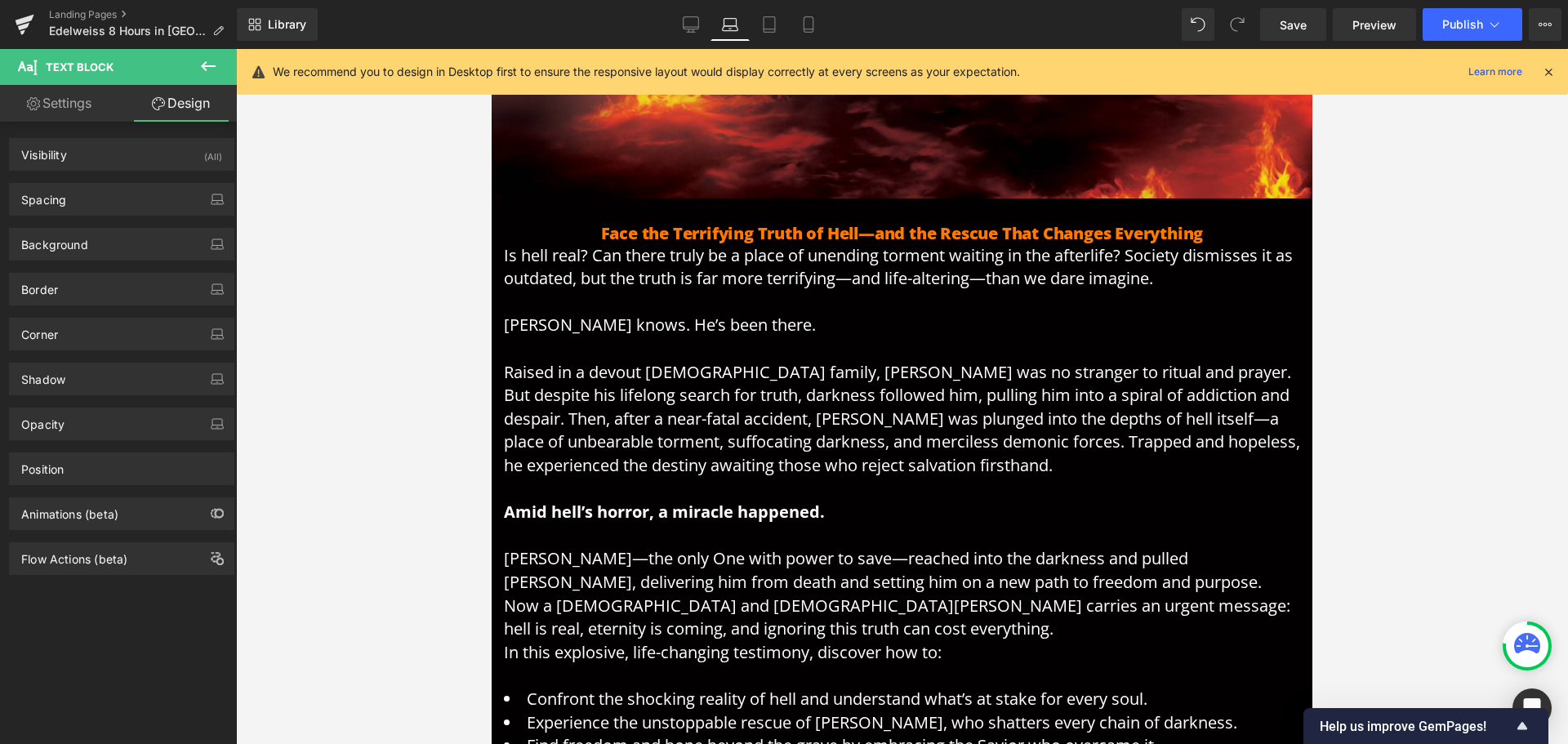
type input "0"
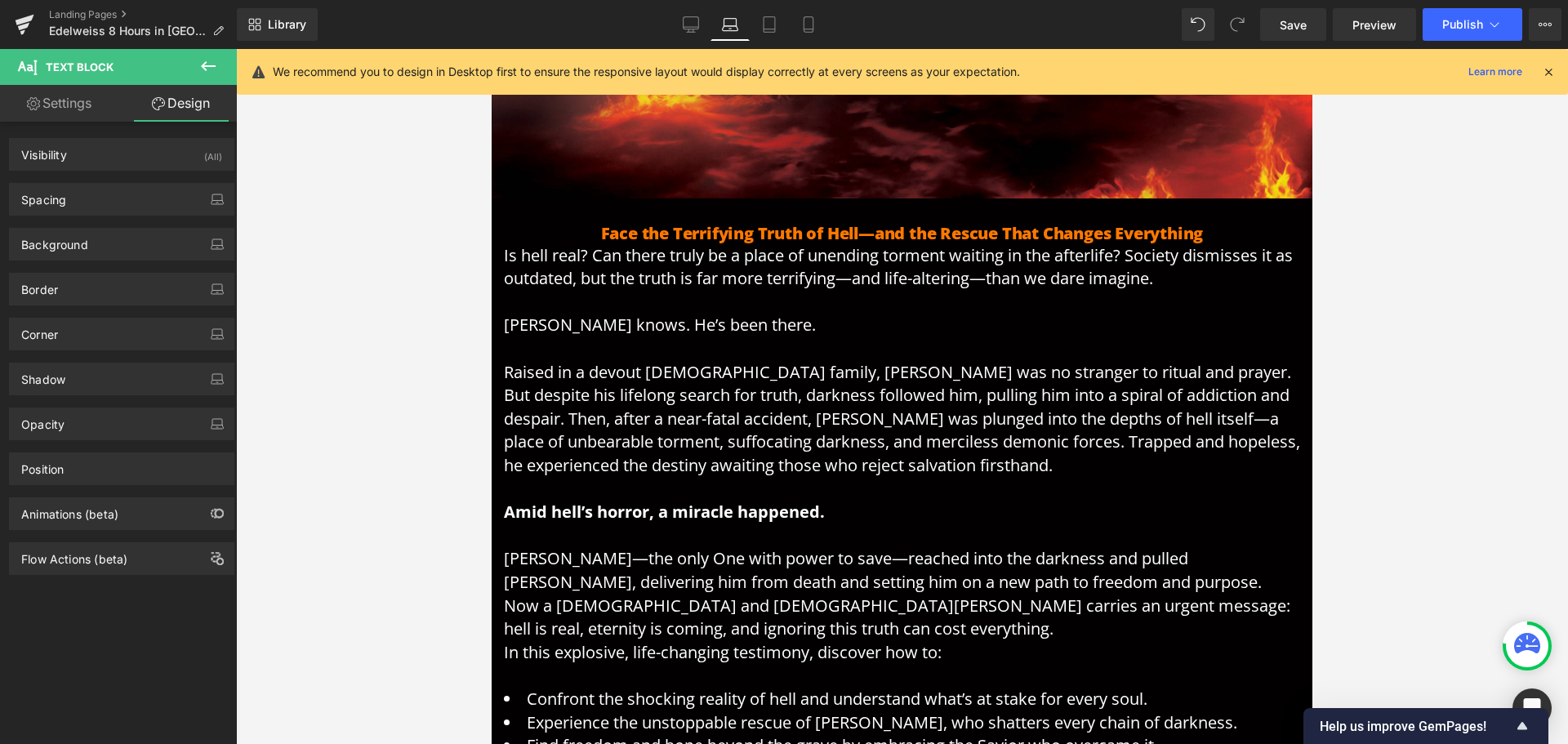
type input "0"
click at [139, 197] on div "Spacing" at bounding box center [122, 199] width 224 height 31
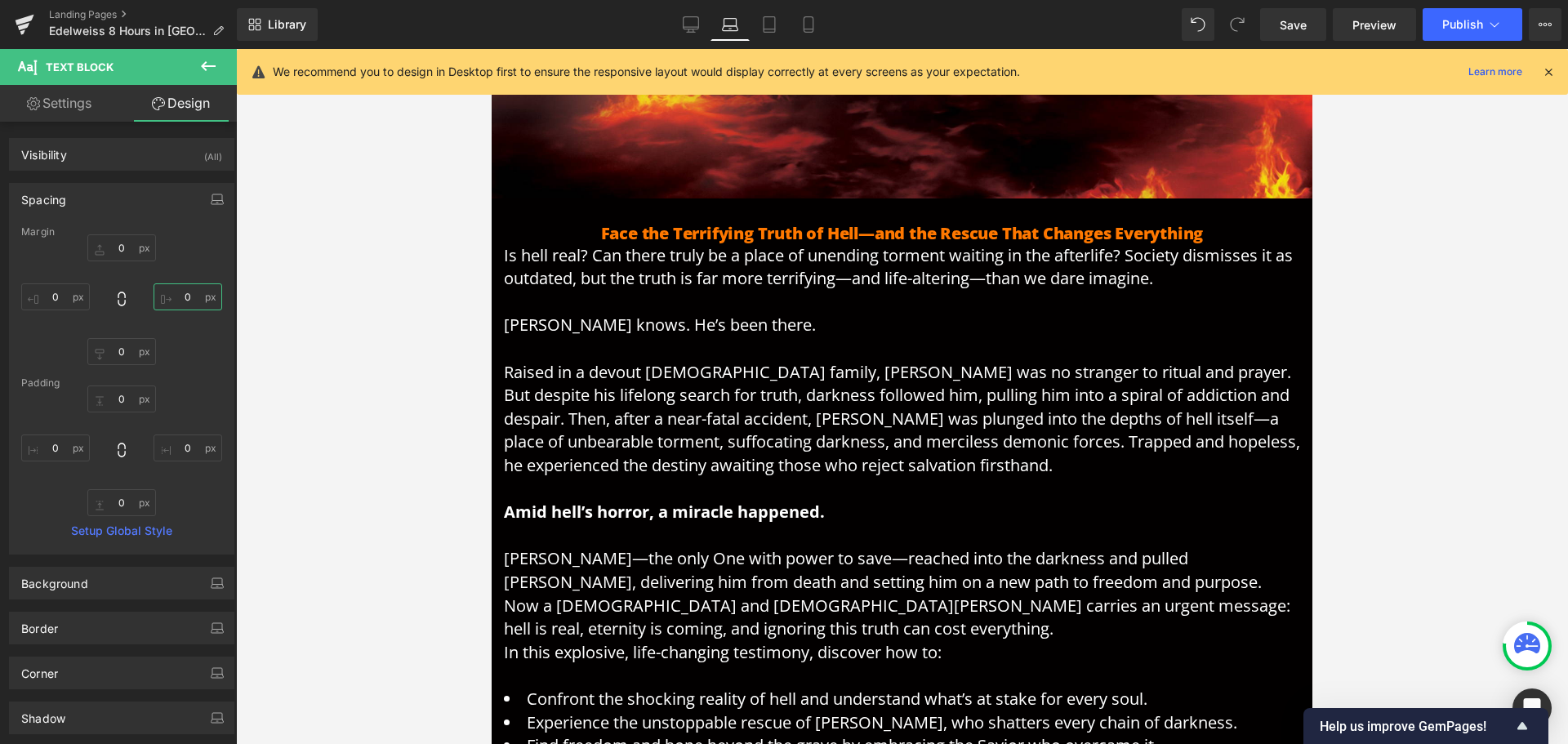
click at [184, 299] on input "0" at bounding box center [187, 297] width 69 height 27
click at [179, 451] on input "0" at bounding box center [187, 448] width 69 height 27
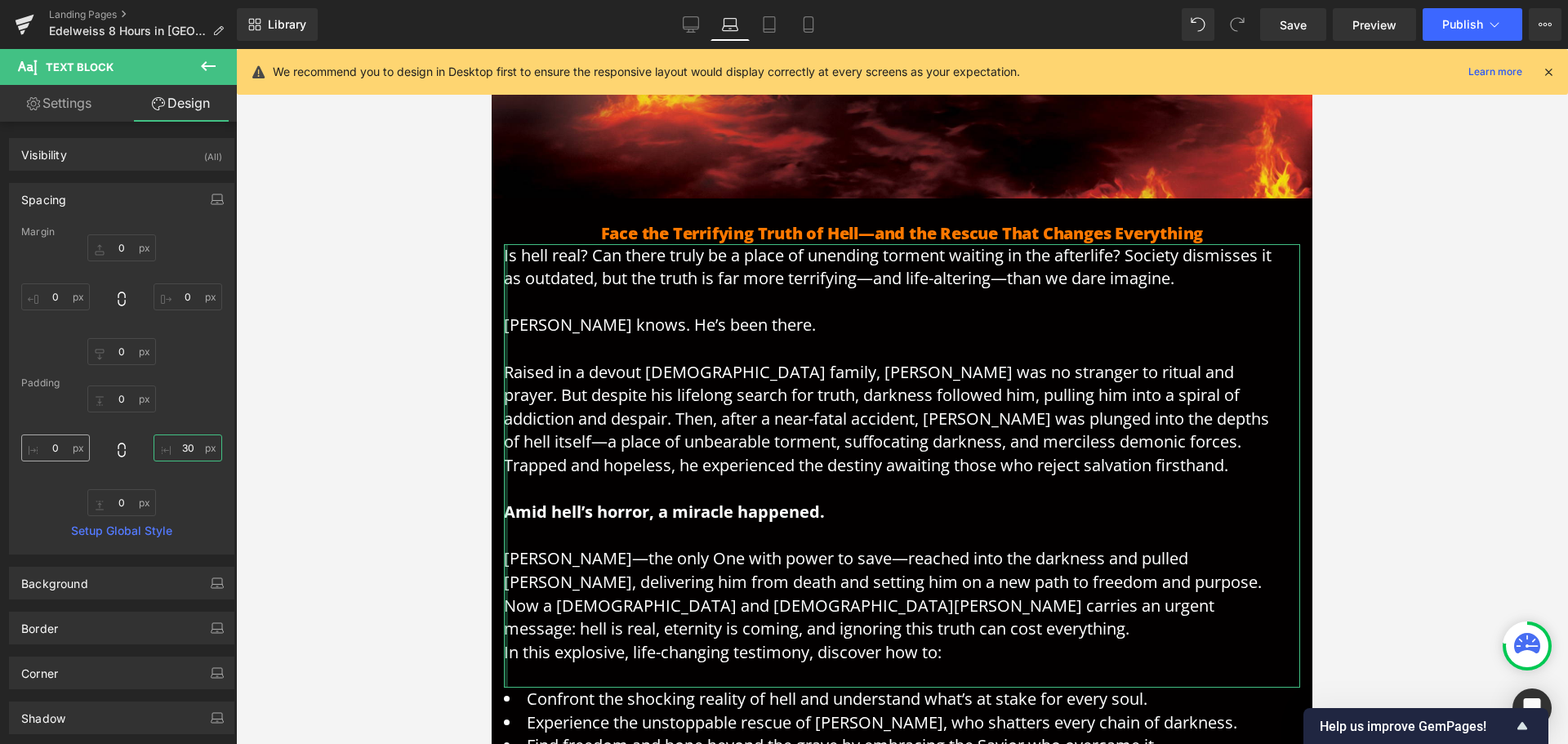
type input "30"
click at [59, 449] on input "0" at bounding box center [55, 448] width 69 height 27
type input "30"
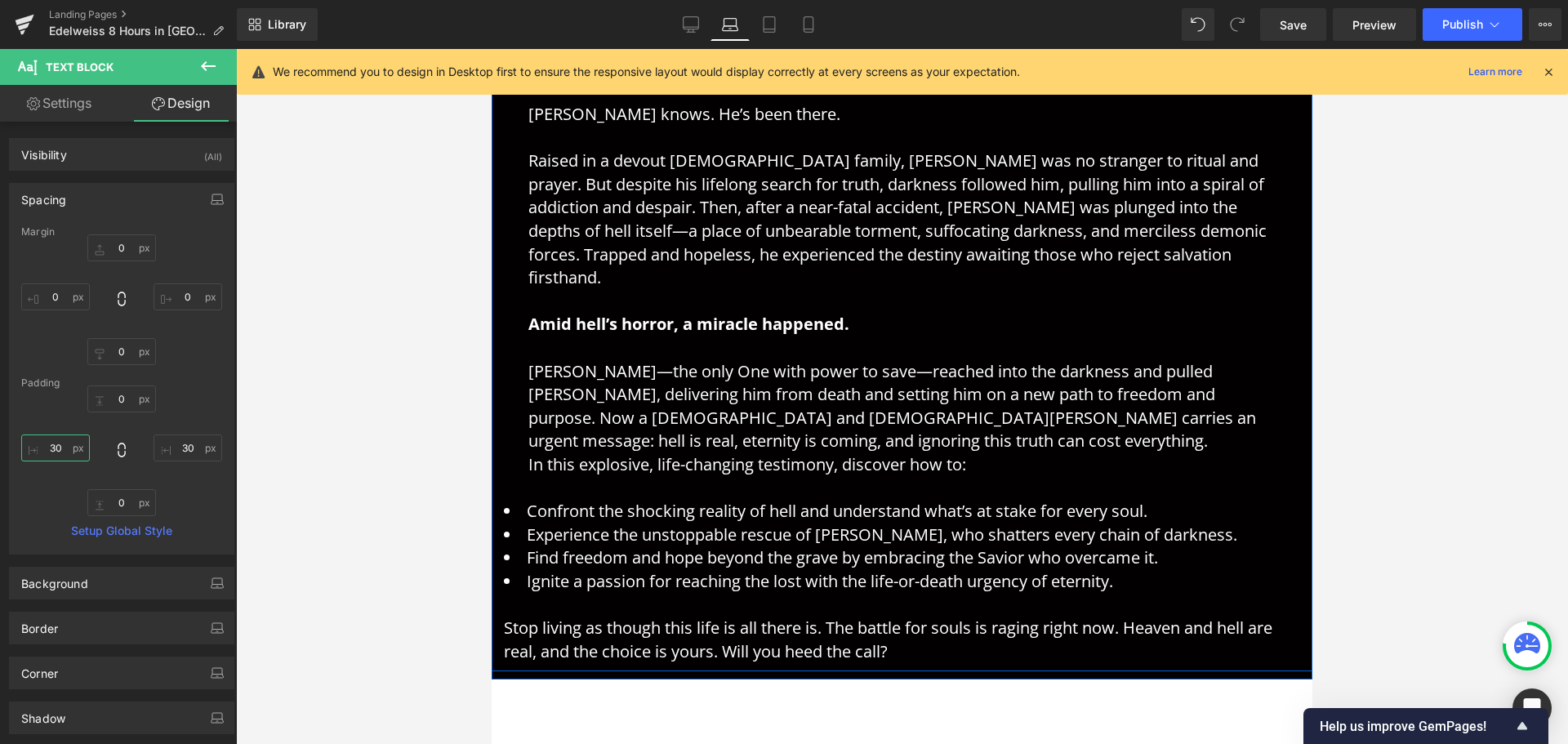
scroll to position [654, 0]
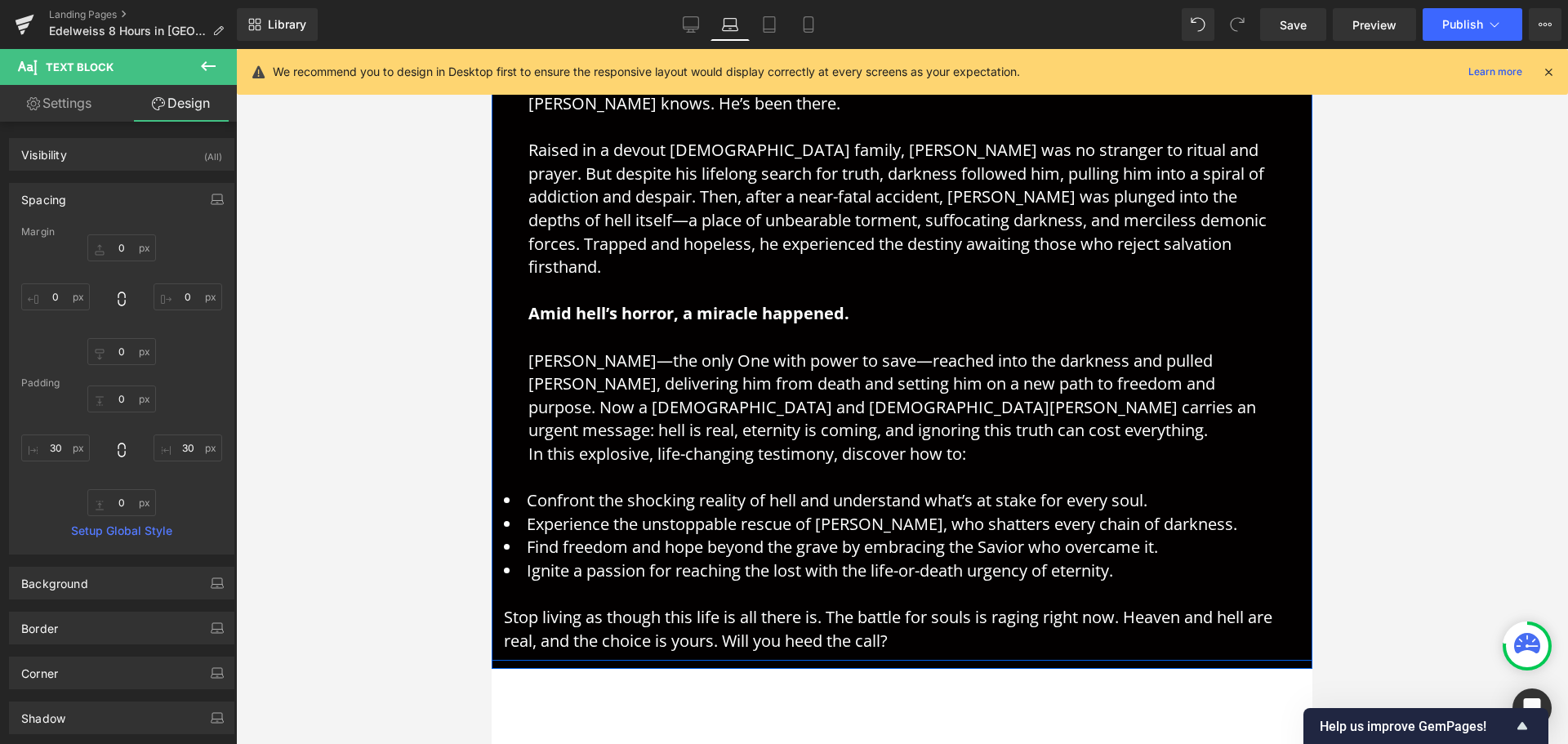
click at [676, 583] on p at bounding box center [901, 595] width 796 height 24
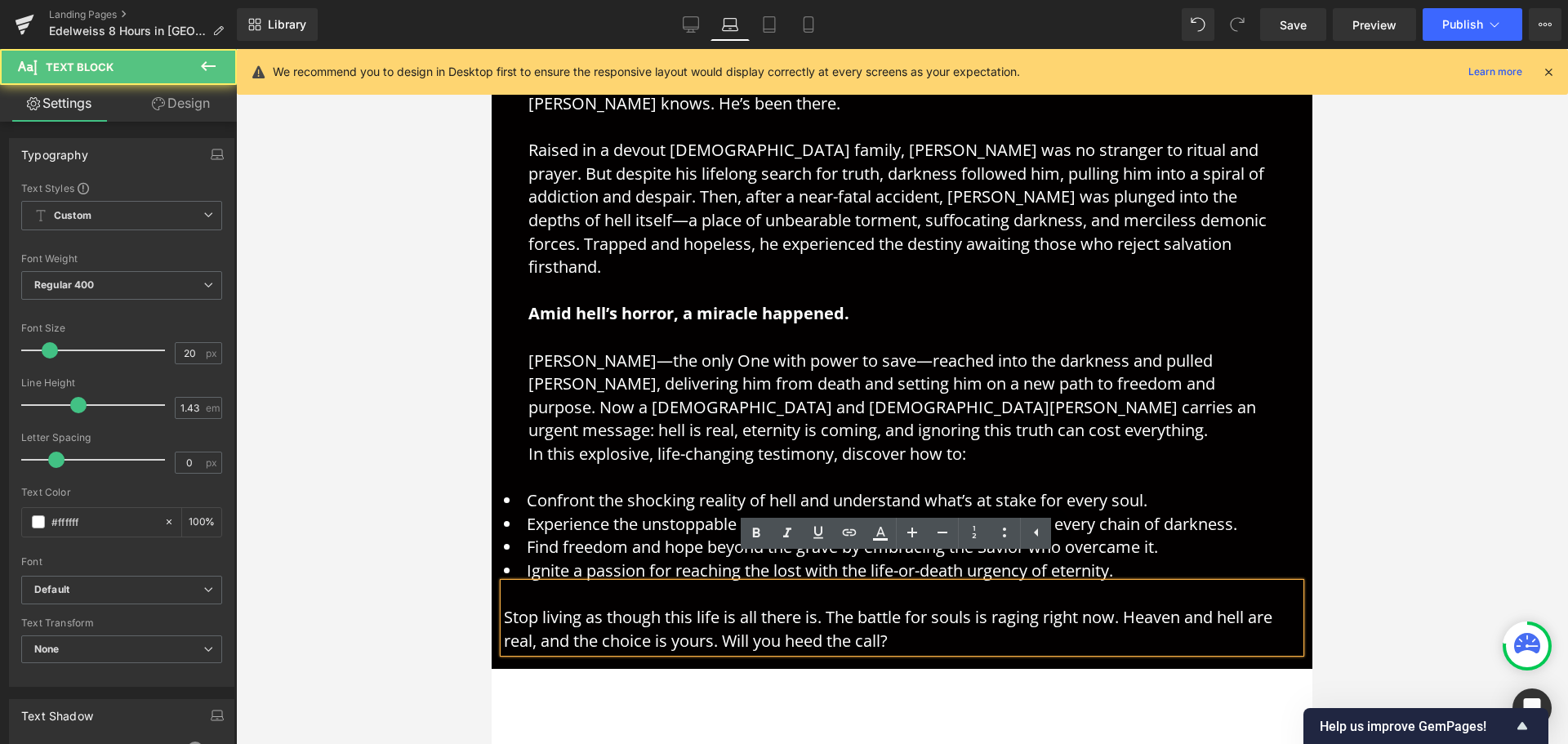
click at [678, 559] on li "Ignite a passion for reaching the lost with the life-or-death urgency of eterni…" at bounding box center [901, 571] width 796 height 24
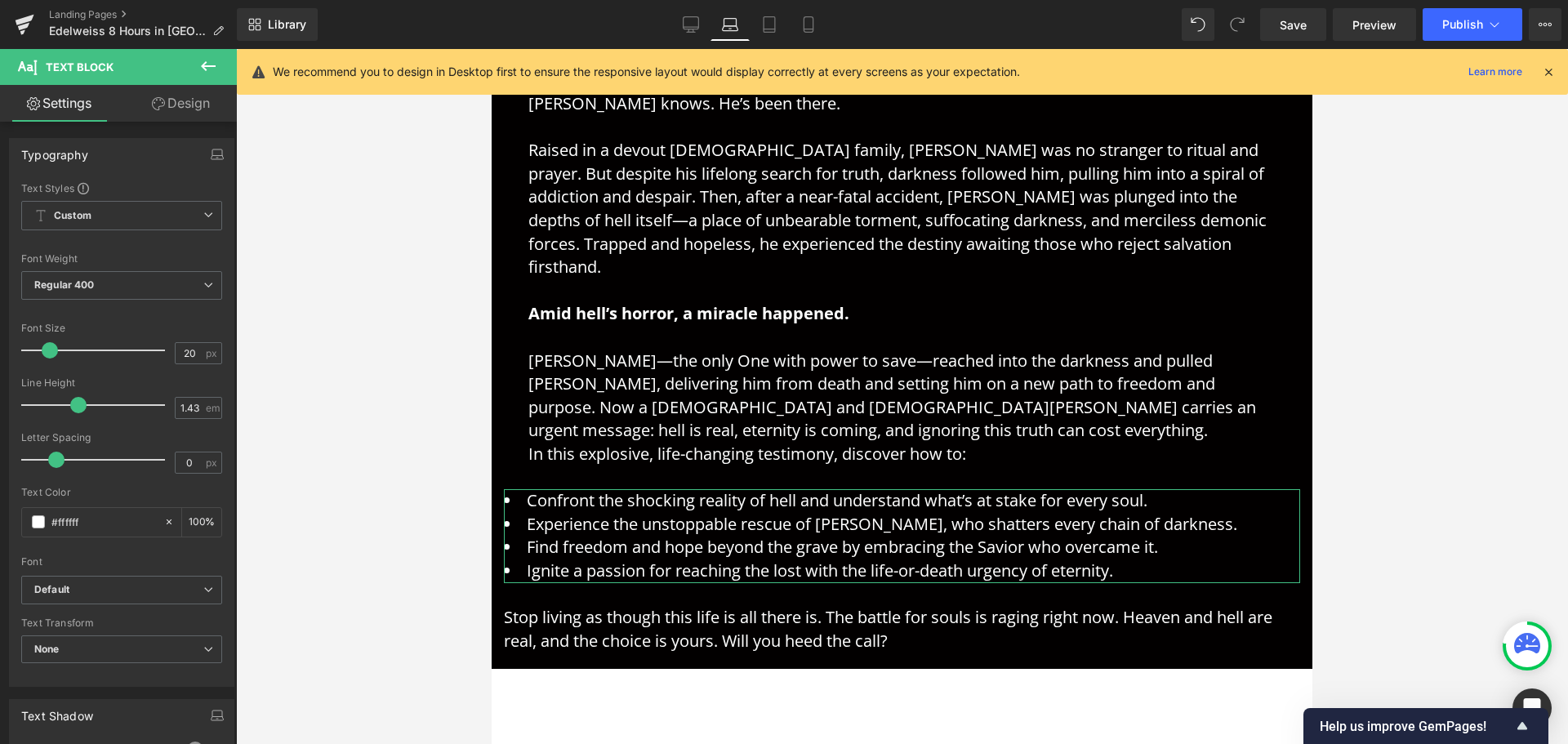
click at [183, 105] on link "Design" at bounding box center [180, 103] width 118 height 37
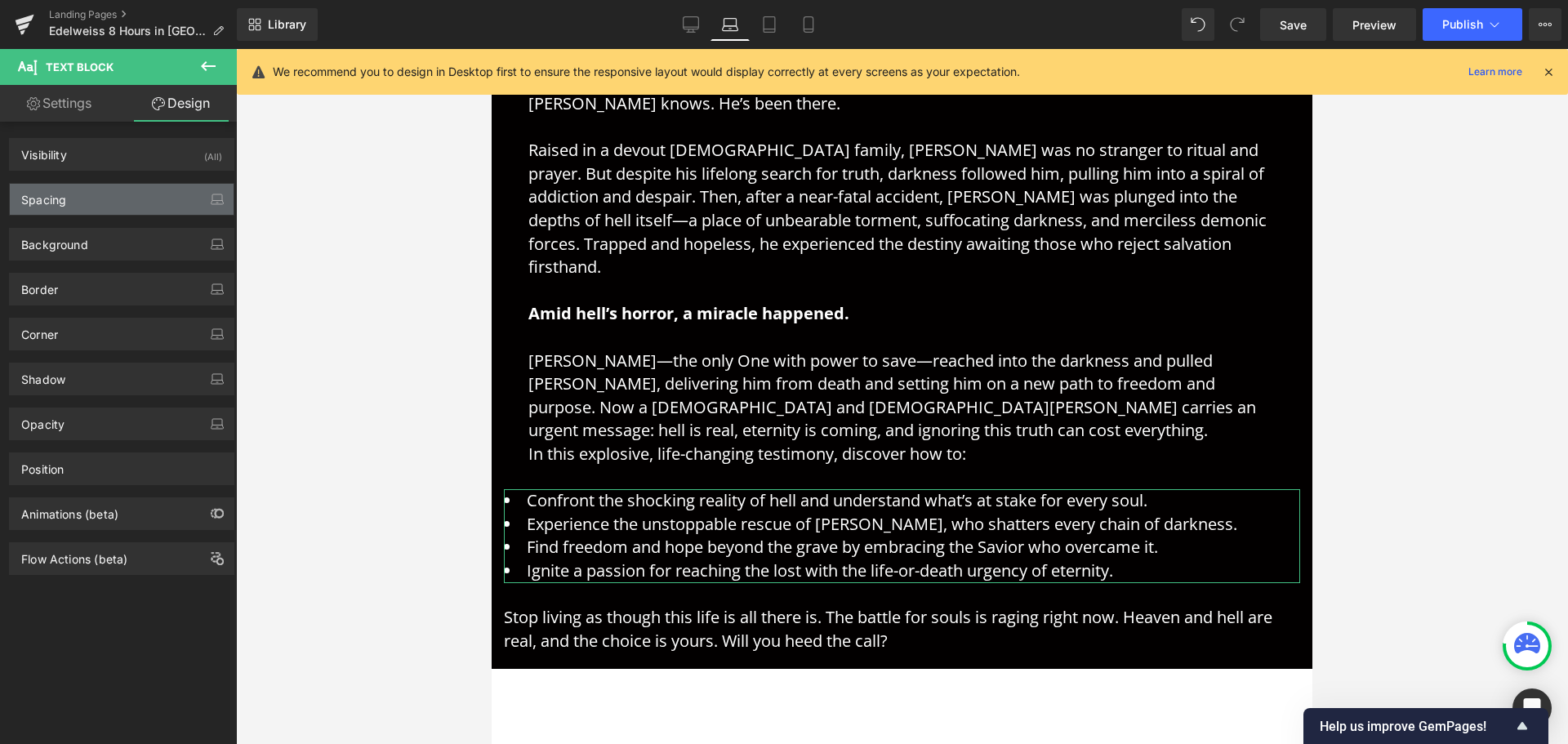
click at [130, 204] on div "Spacing" at bounding box center [122, 199] width 224 height 31
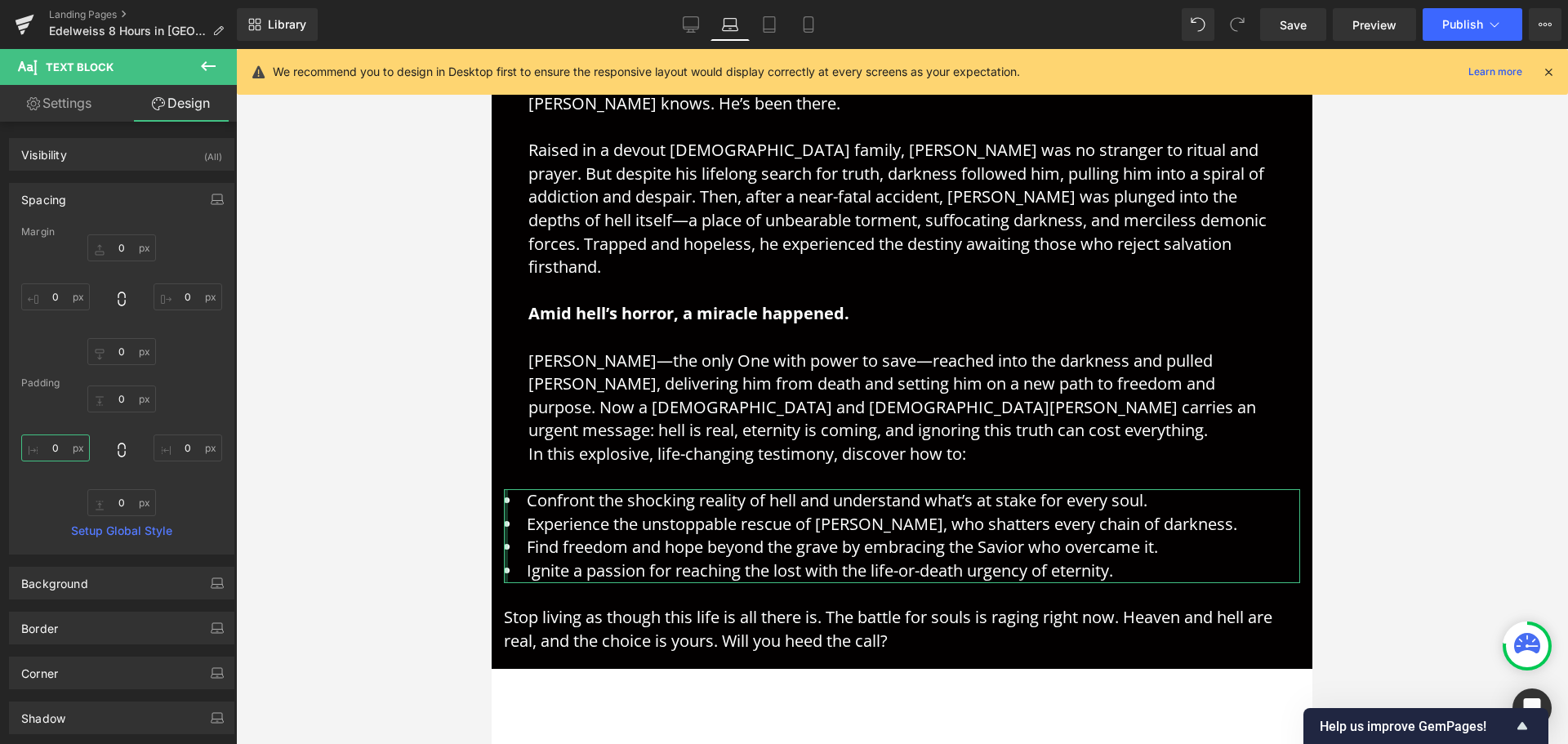
click at [60, 445] on input "0" at bounding box center [55, 448] width 69 height 27
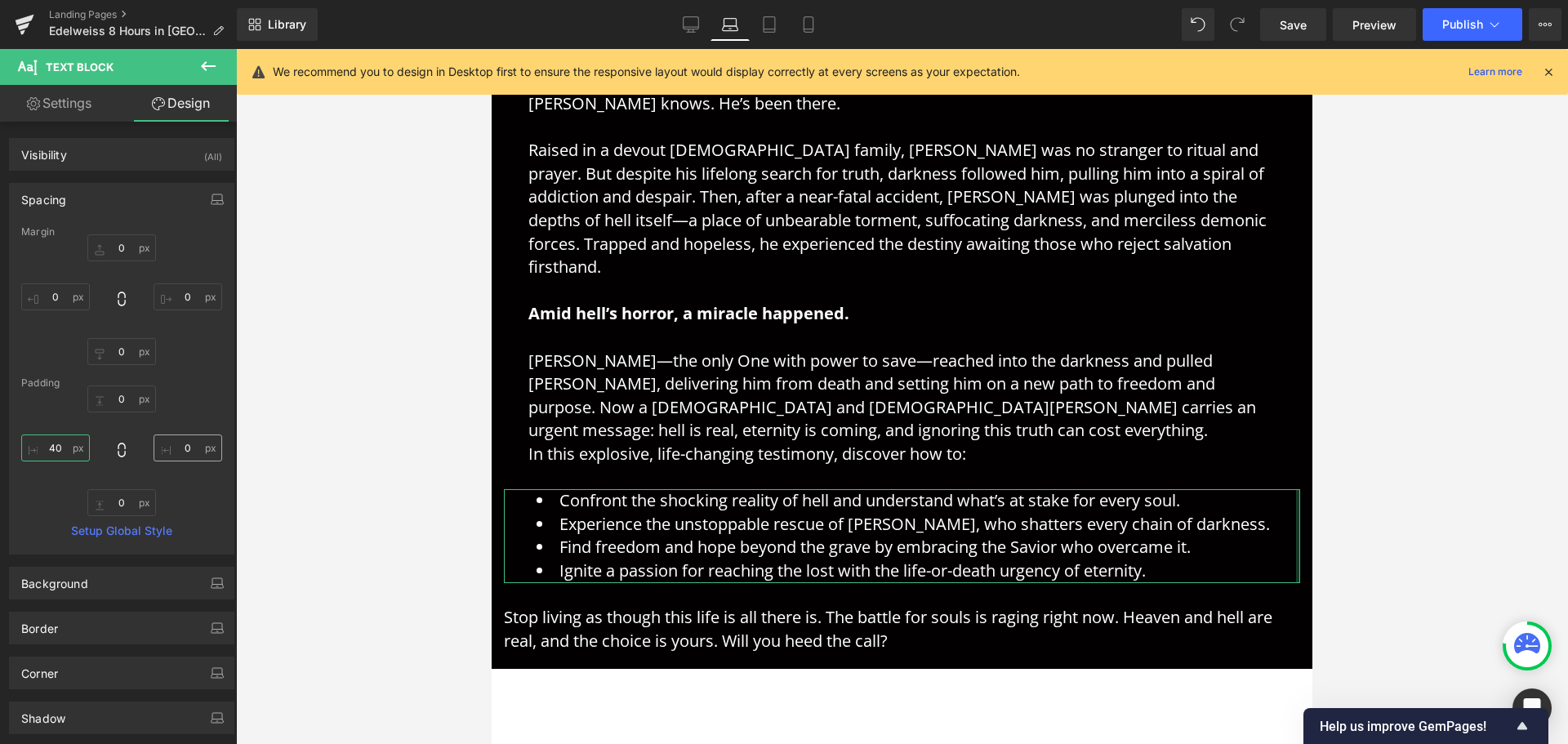
type input "40"
click at [182, 450] on input "0" at bounding box center [187, 448] width 69 height 27
type input "30"
click at [835, 403] on p "Is hell real? Can there truly be a place of unending torment waiting in the aft…" at bounding box center [902, 232] width 747 height 467
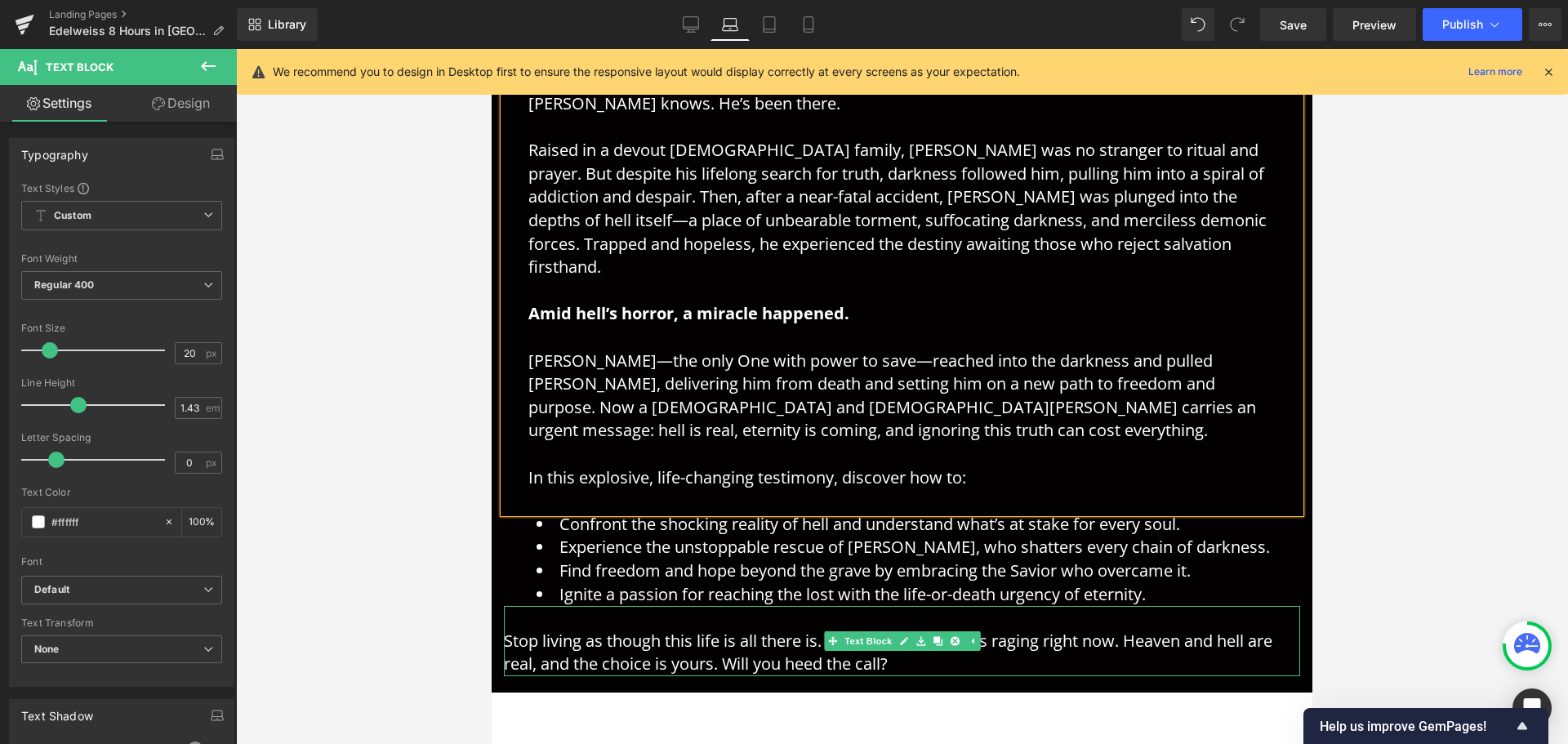
click at [682, 630] on p "Stop living as though this life is all there is. The battle for souls is raging…" at bounding box center [901, 653] width 796 height 47
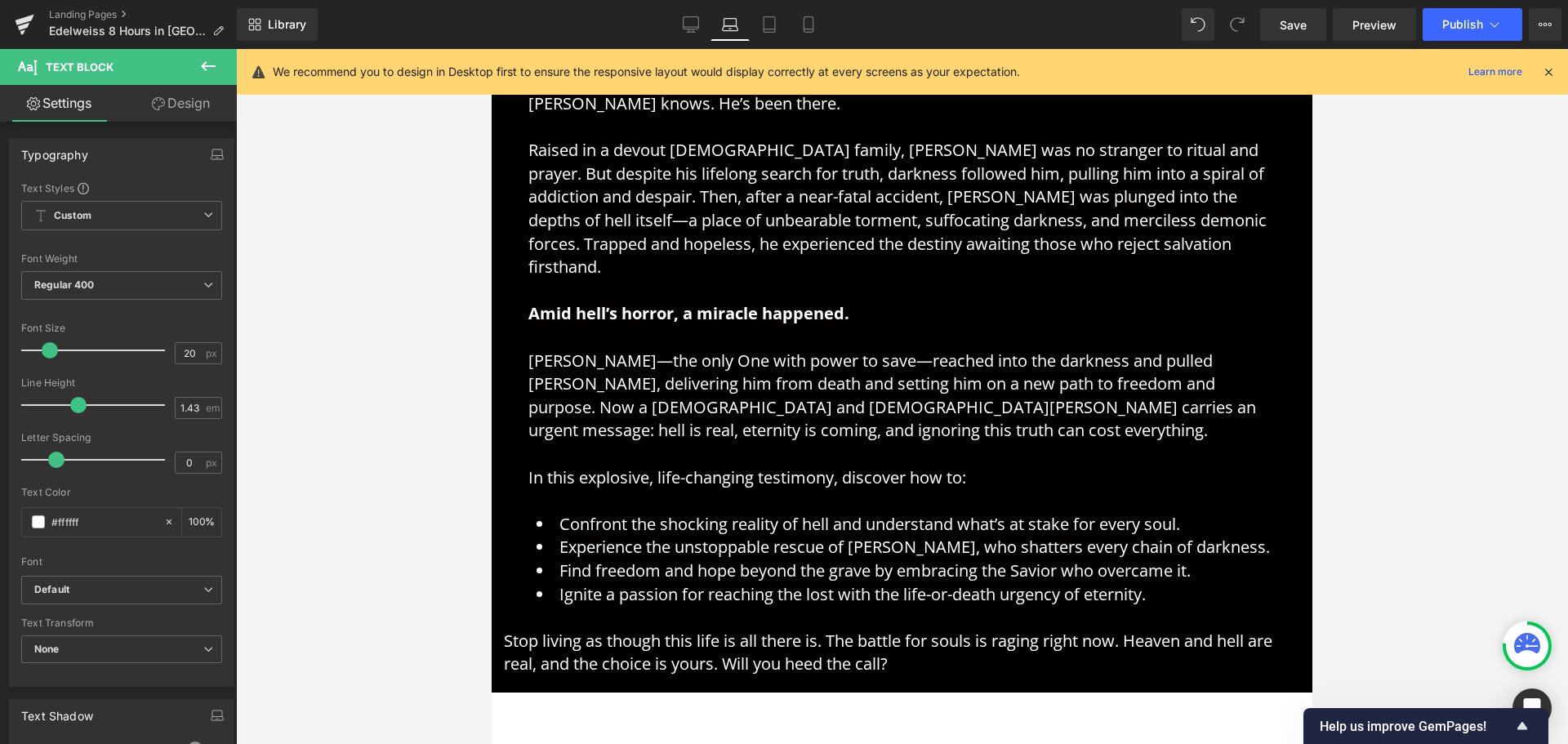
click at [179, 106] on link "Design" at bounding box center [180, 103] width 118 height 37
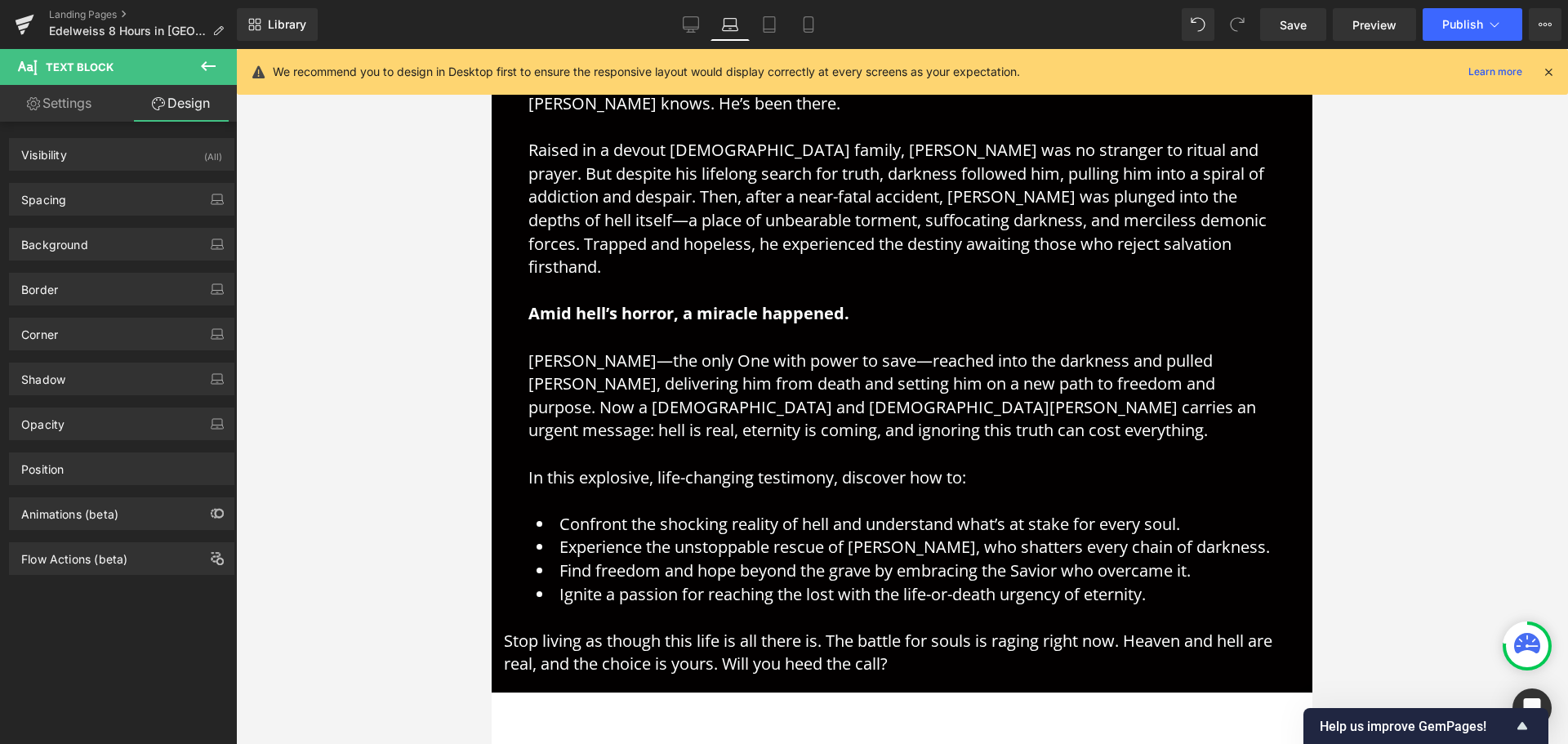
type input "0"
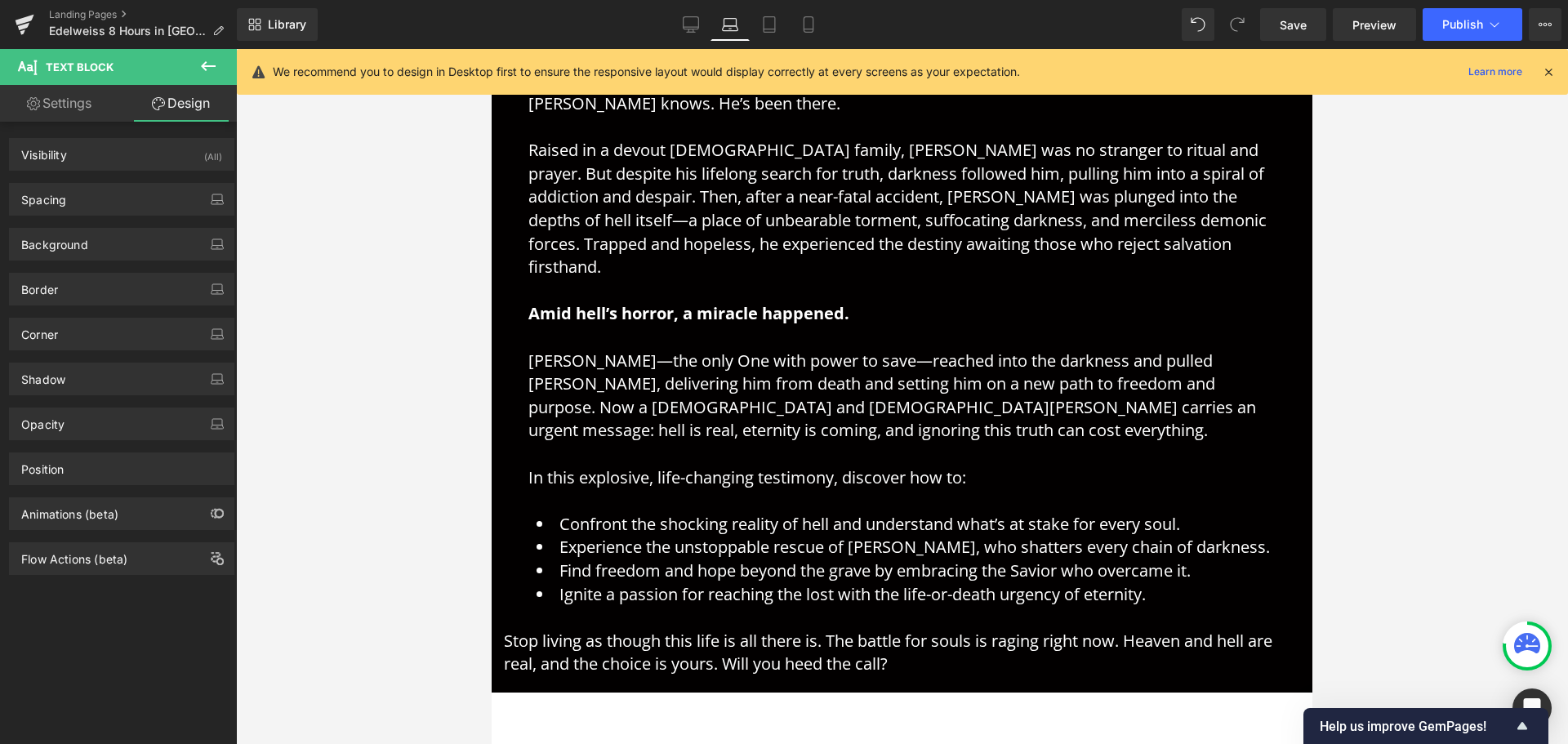
type input "0"
click at [110, 199] on div "Spacing" at bounding box center [122, 199] width 224 height 31
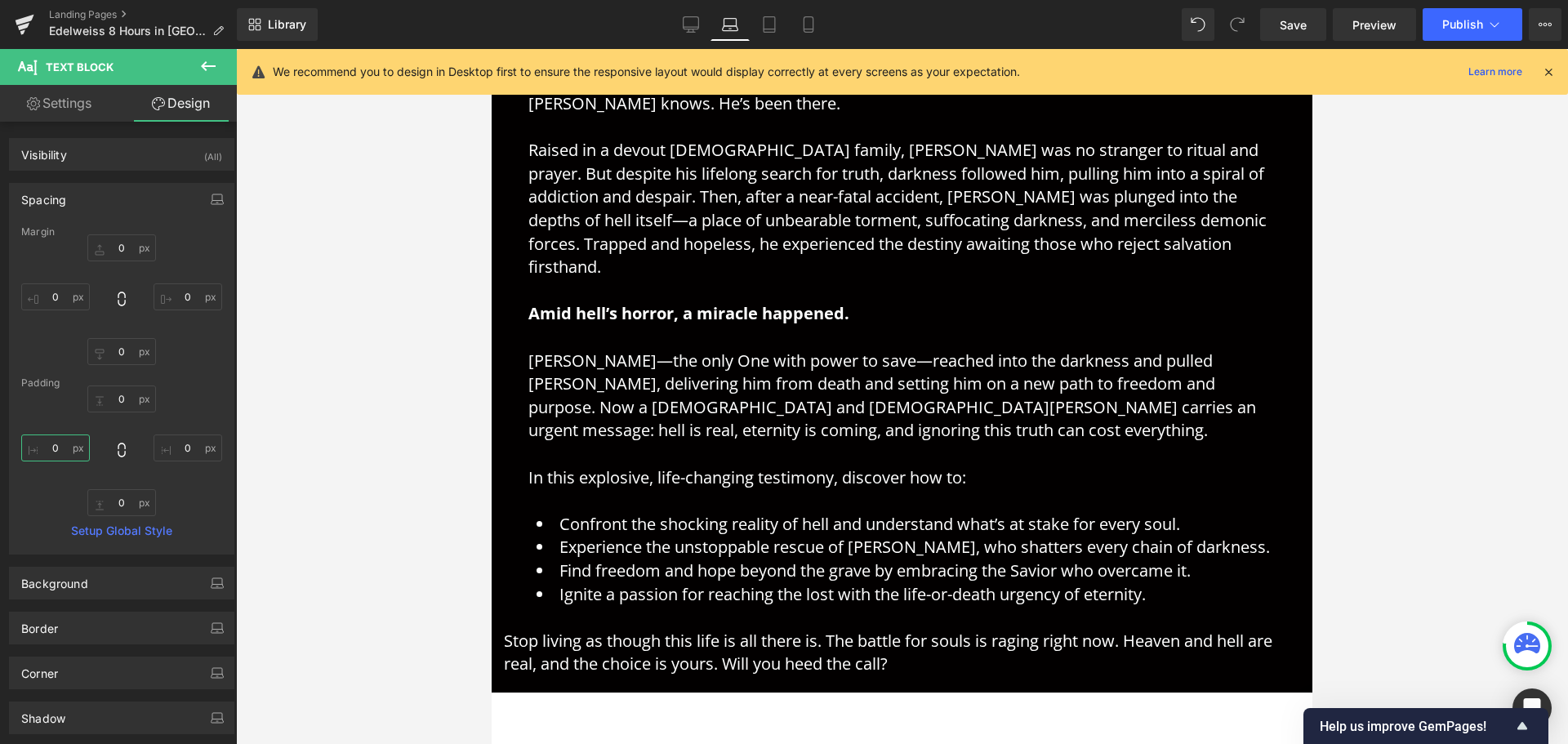
click at [54, 449] on input "0" at bounding box center [55, 448] width 69 height 27
type input "30"
click at [178, 447] on input "0" at bounding box center [187, 448] width 69 height 27
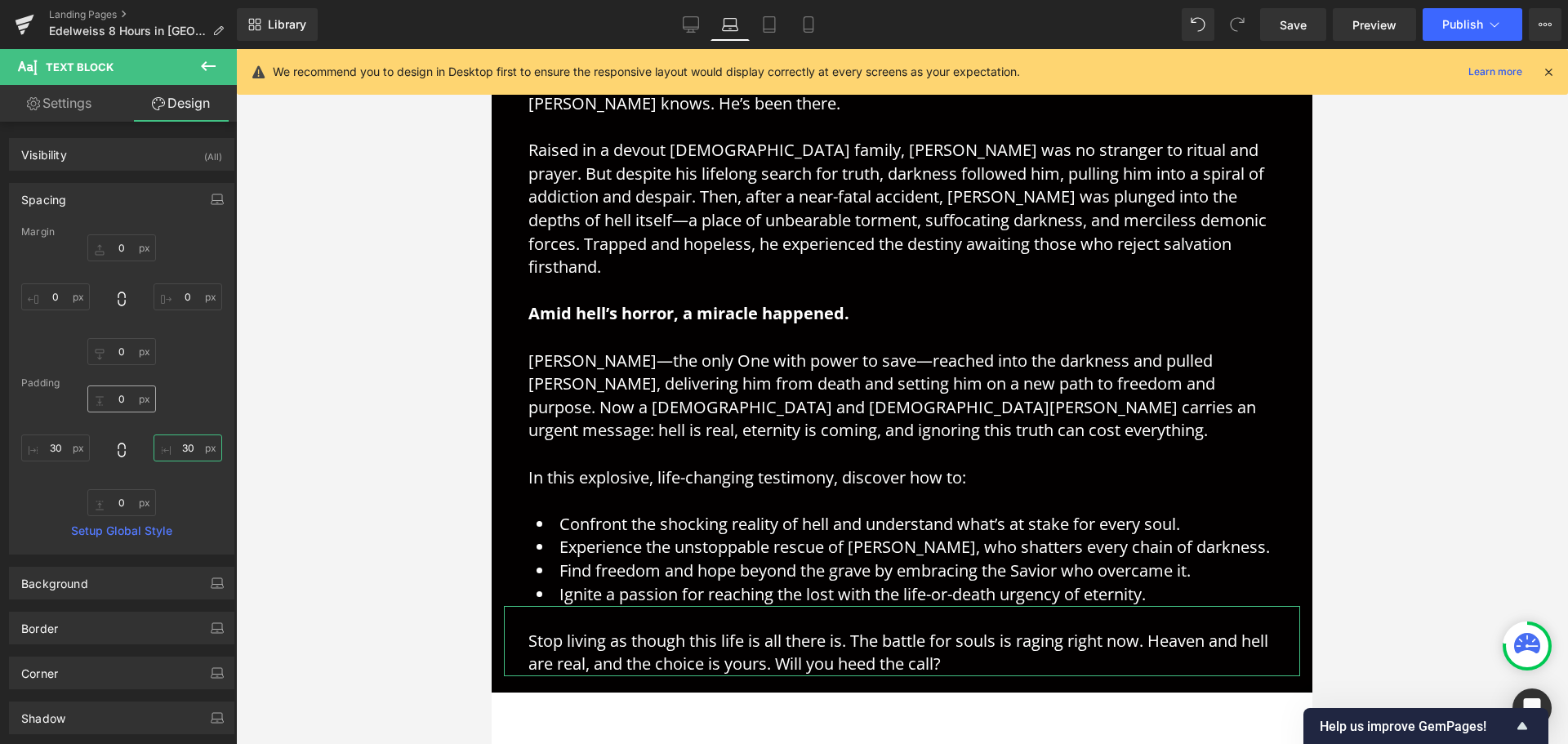
type input "30"
click at [116, 392] on input "0" at bounding box center [122, 399] width 69 height 27
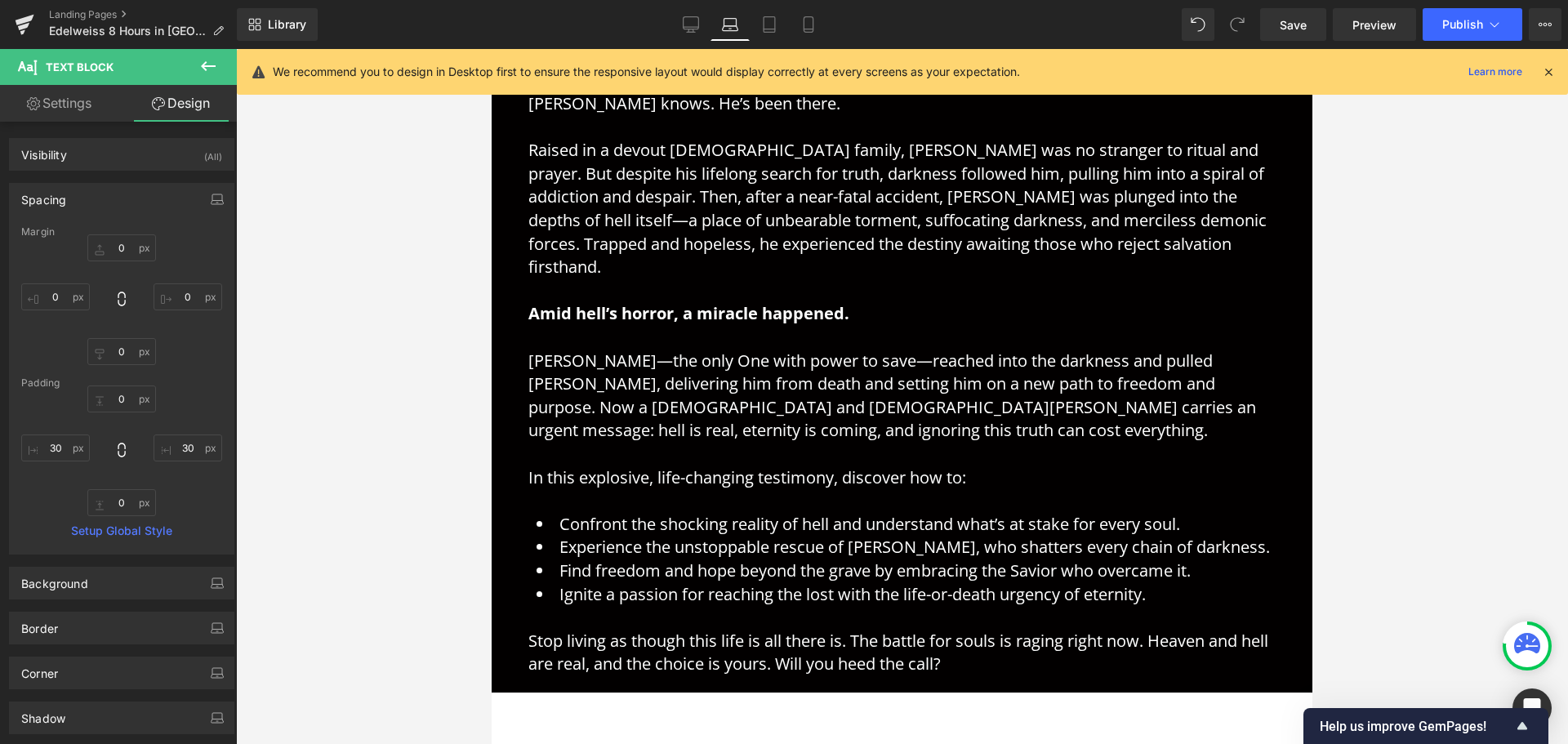
click at [993, 415] on p "Is hell real? Can there truly be a place of unending torment waiting in the aft…" at bounding box center [902, 220] width 747 height 444
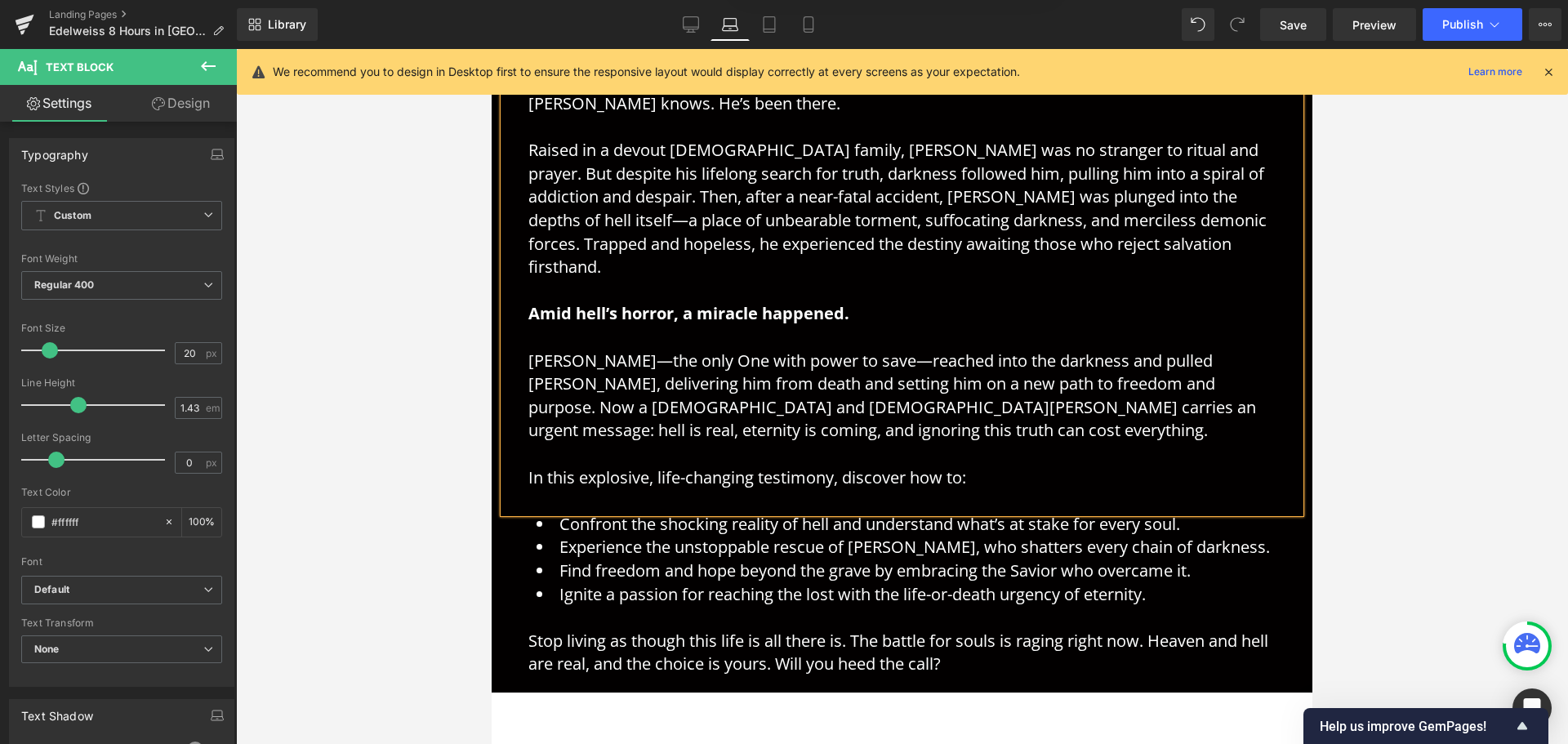
click at [1046, 260] on p "Is hell real? Can there truly be a place of unending torment waiting in the aft…" at bounding box center [902, 220] width 747 height 444
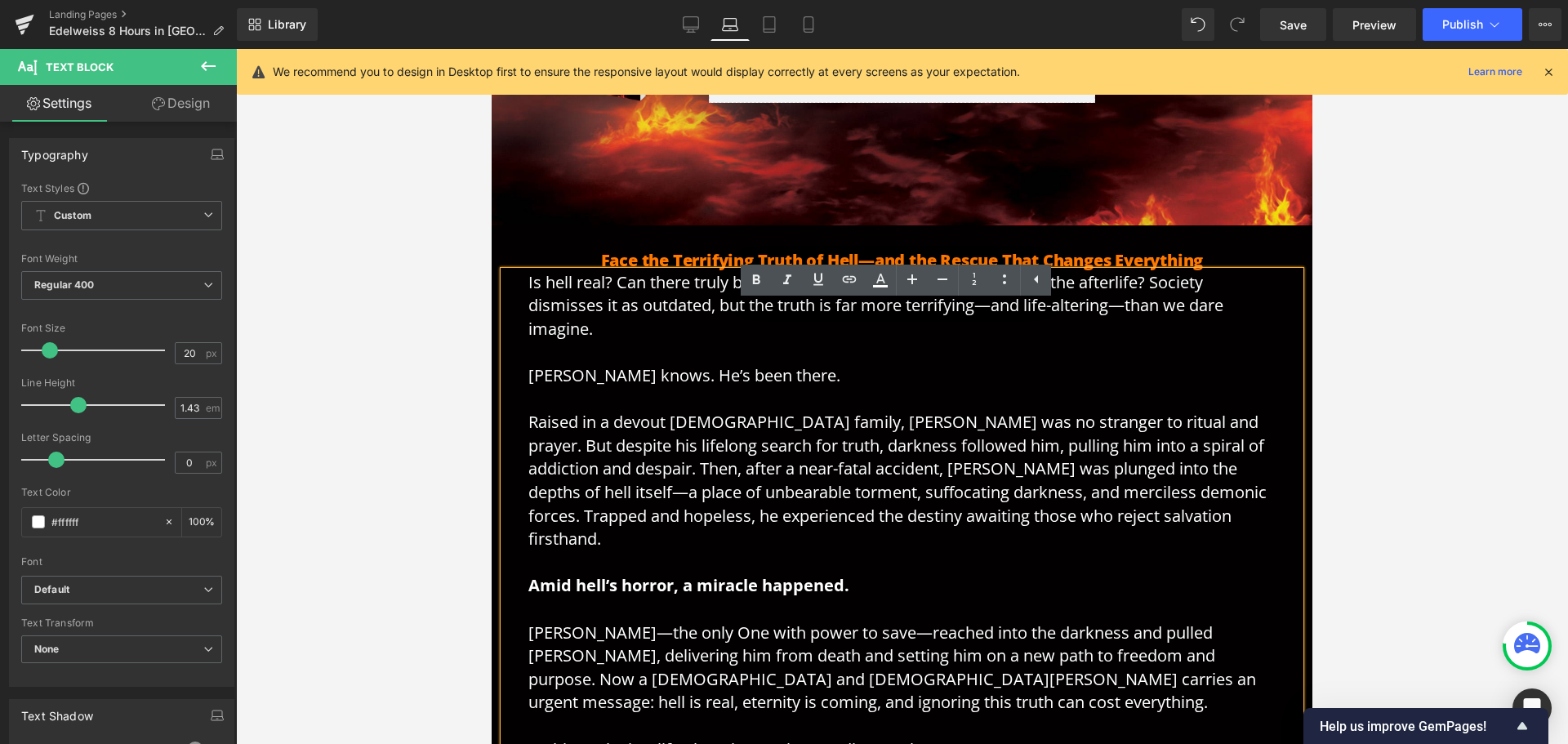
scroll to position [327, 0]
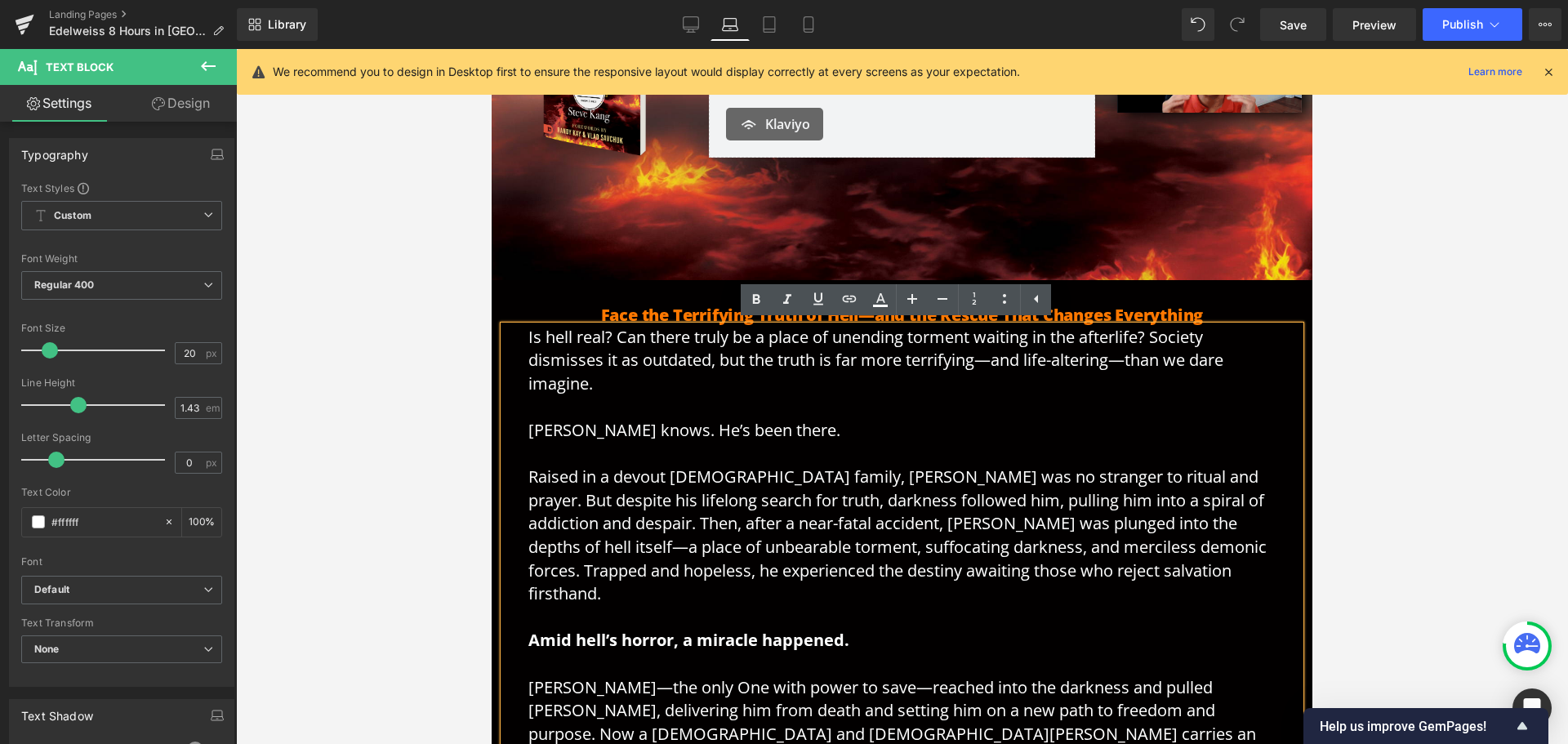
click at [882, 437] on p "Is hell real? Can there truly be a place of unending torment waiting in the aft…" at bounding box center [902, 547] width 747 height 444
drag, startPoint x: 726, startPoint y: 433, endPoint x: 975, endPoint y: 475, distance: 252.5
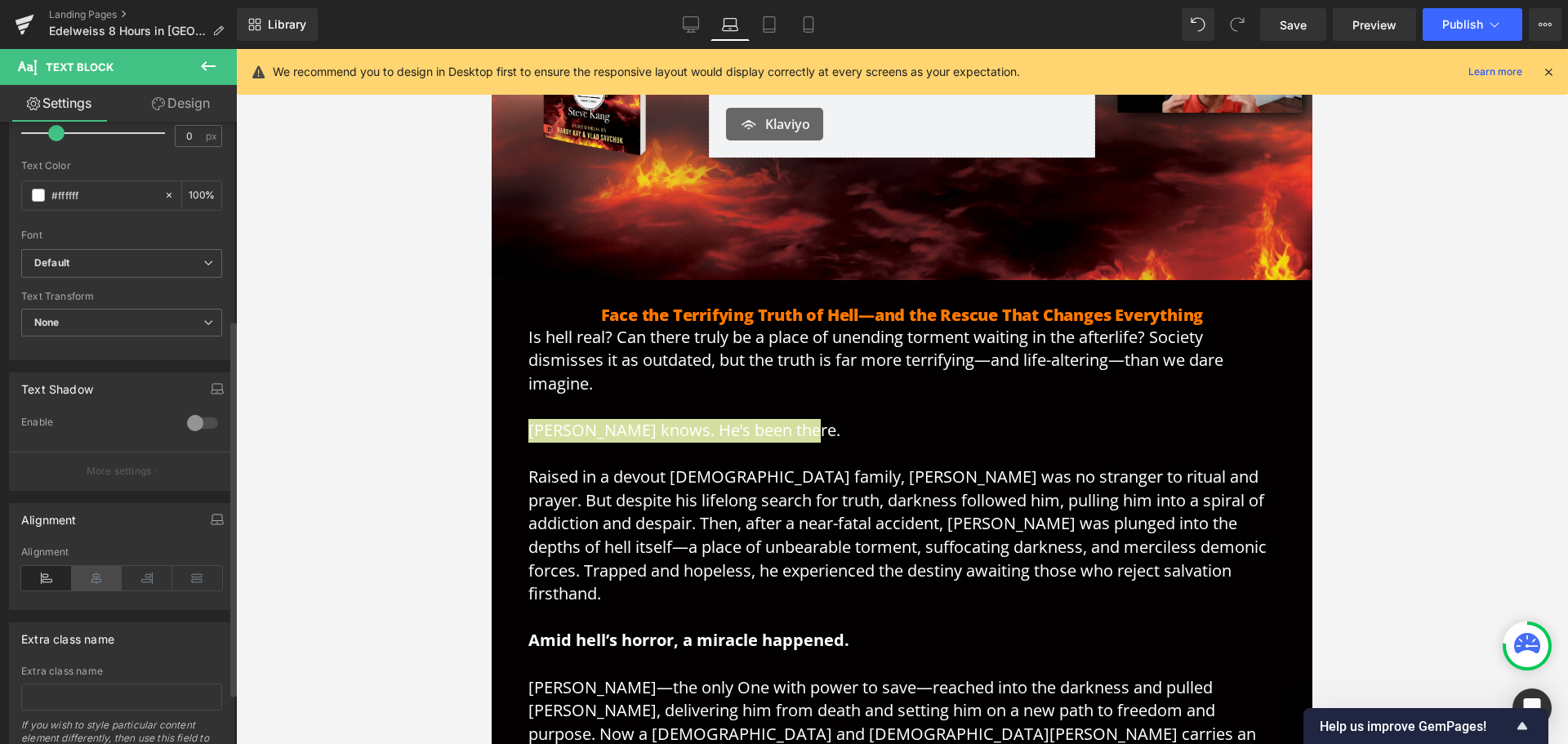
click at [99, 575] on icon at bounding box center [96, 578] width 50 height 25
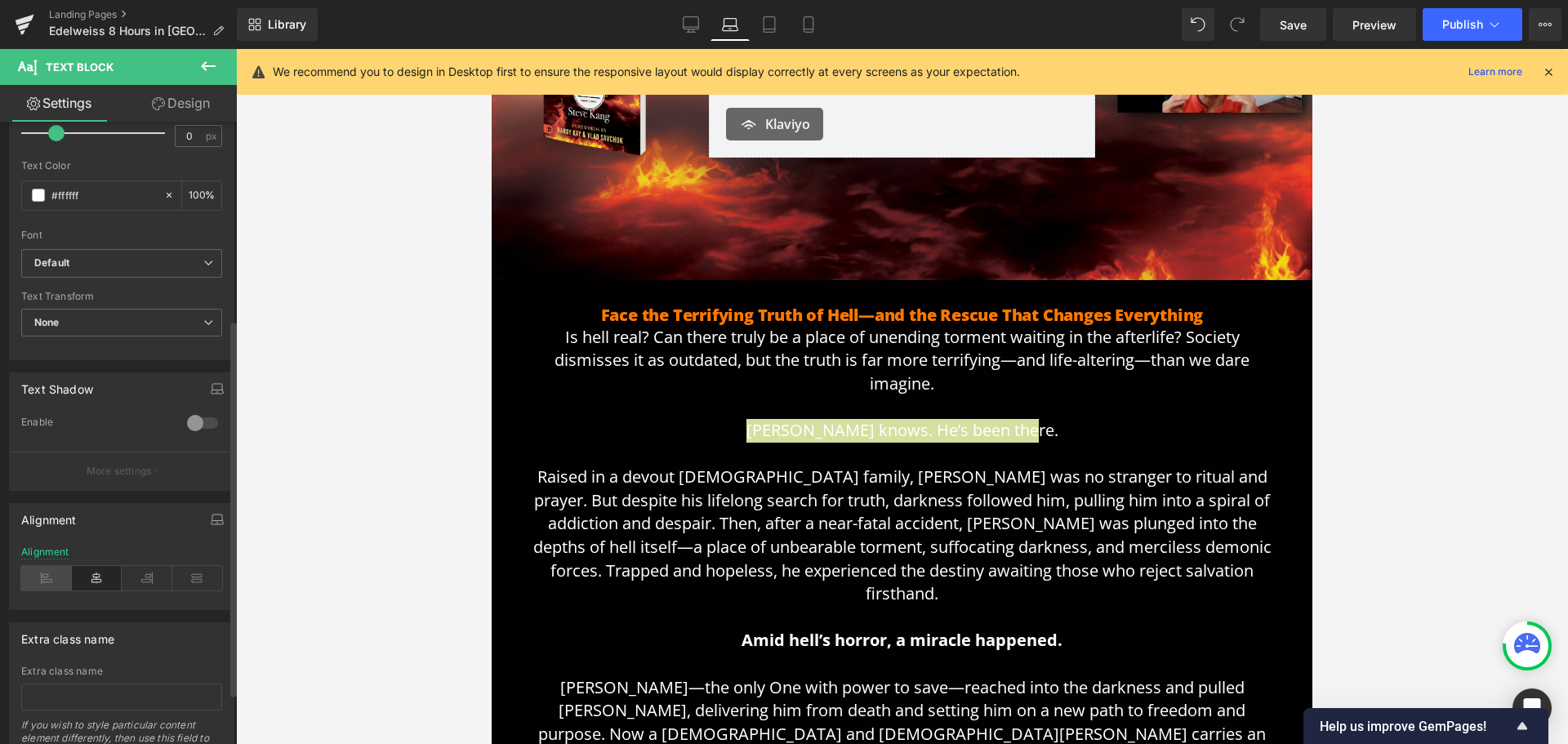
click at [50, 574] on icon at bounding box center [46, 578] width 50 height 25
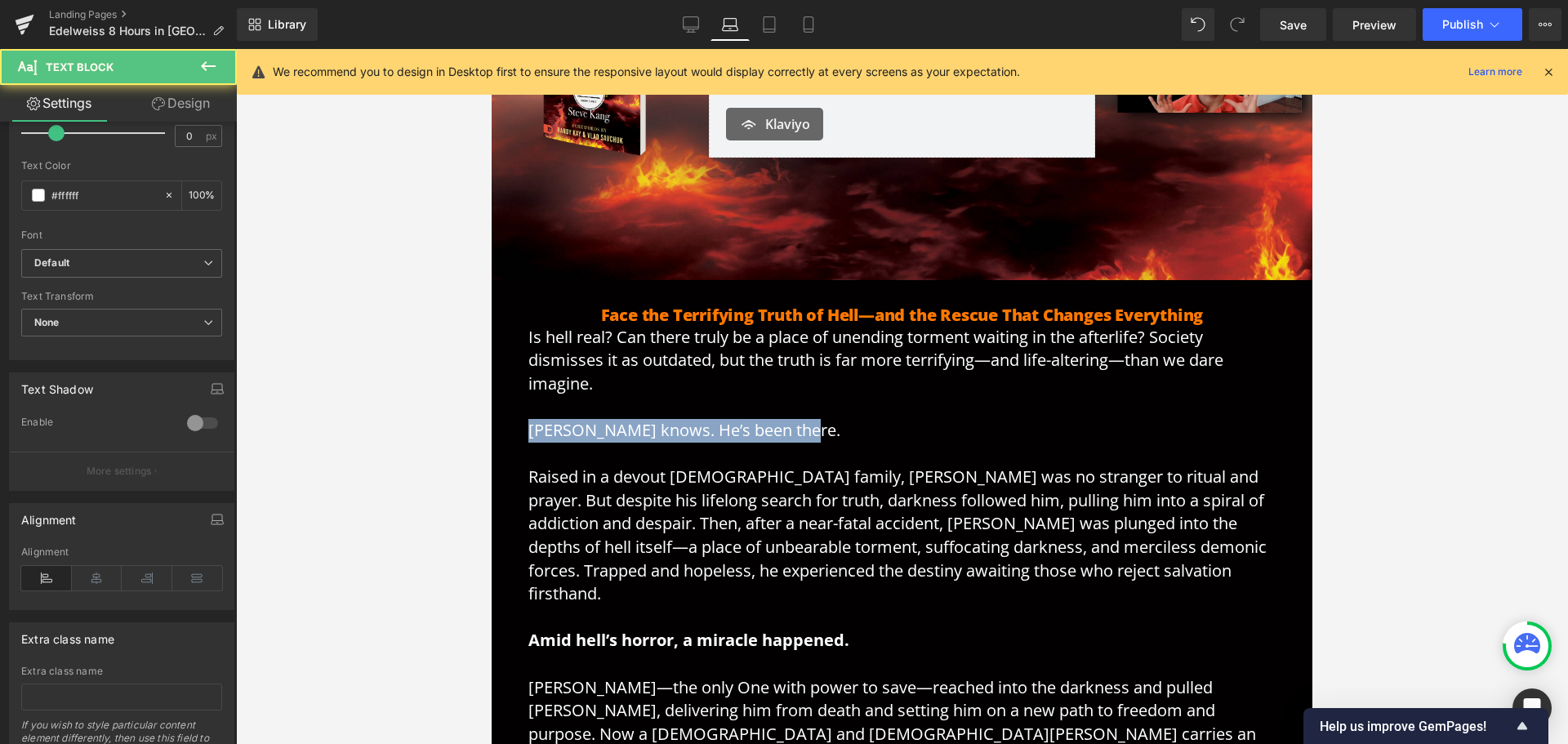
click at [887, 424] on p "Is hell real? Can there truly be a place of unending torment waiting in the aft…" at bounding box center [902, 547] width 747 height 444
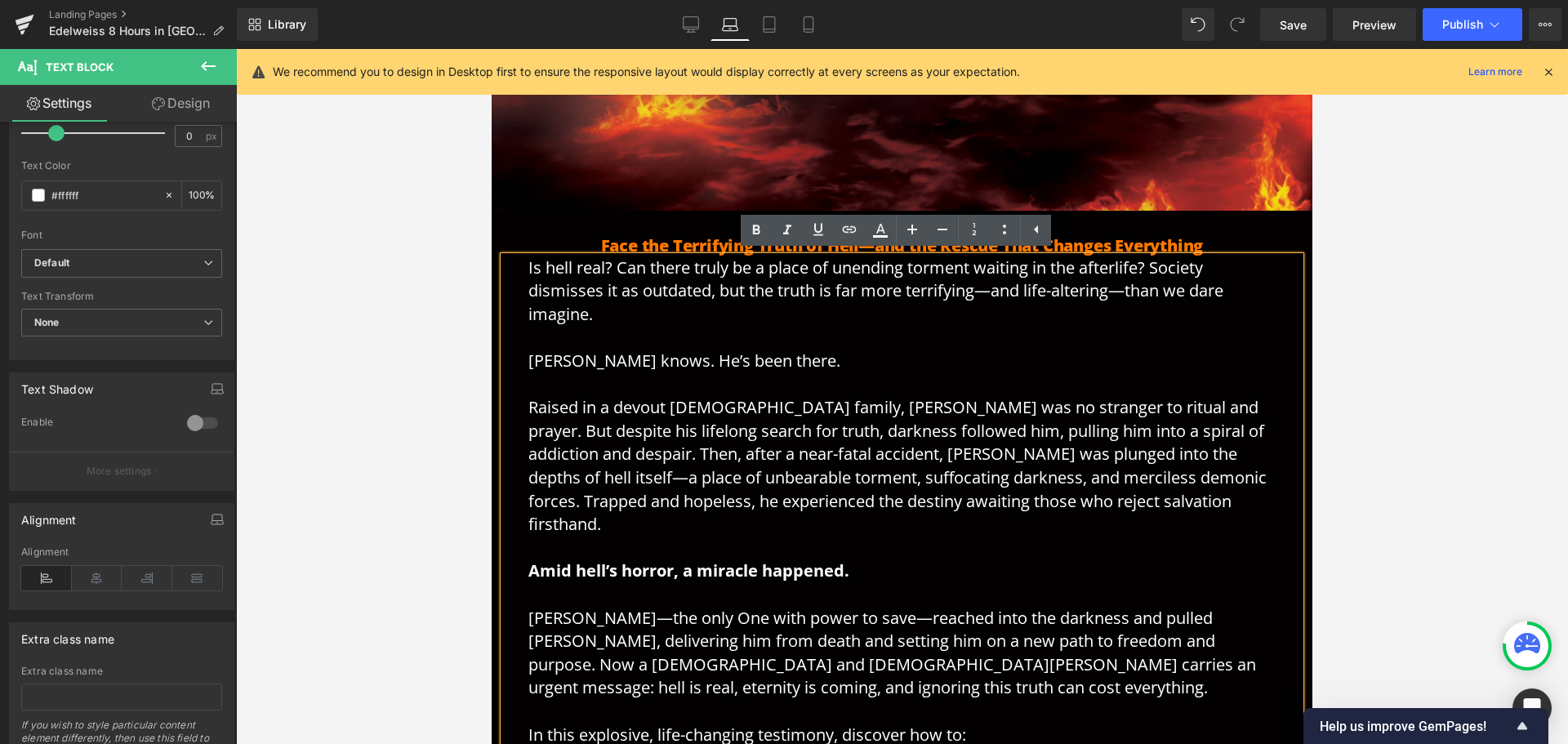
scroll to position [490, 0]
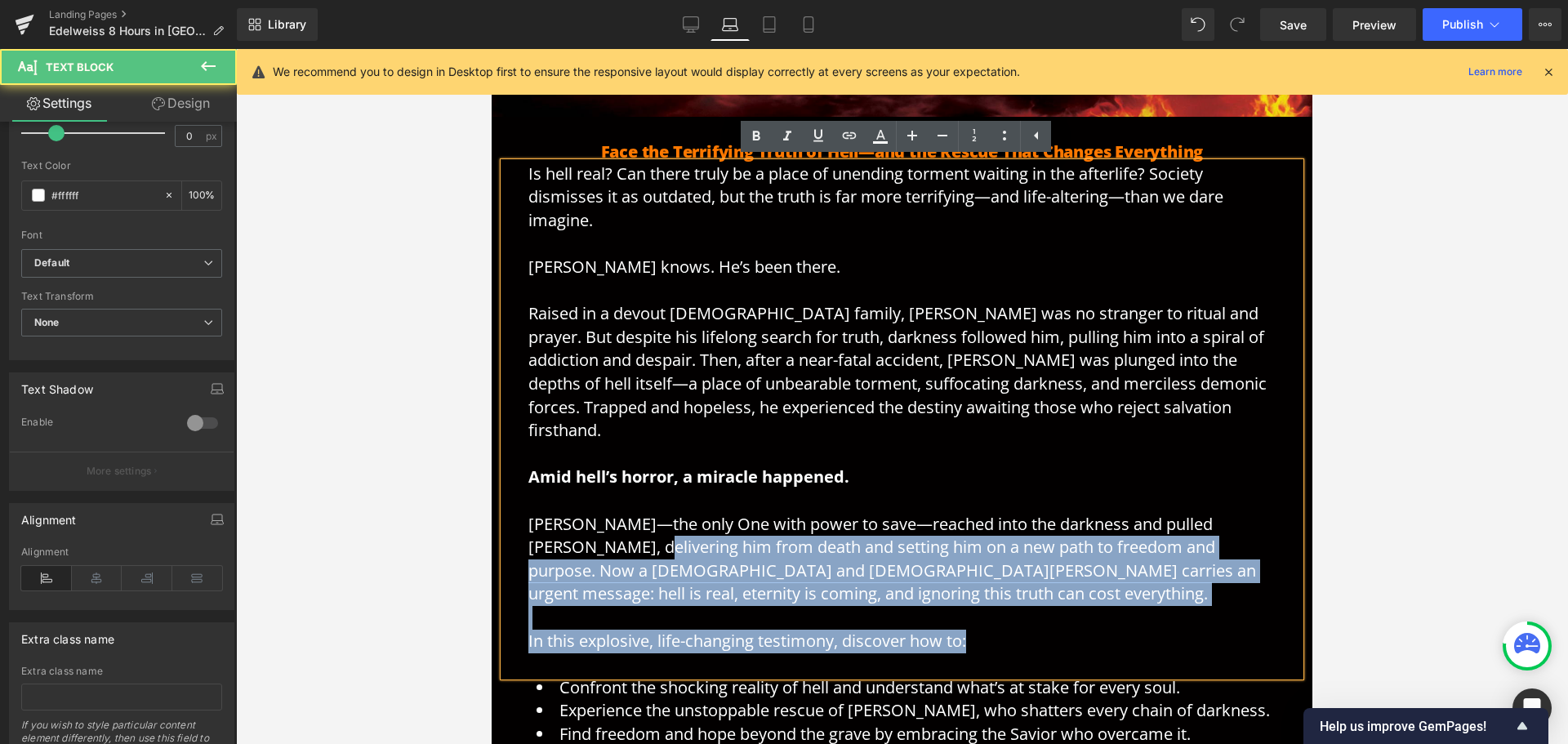
drag, startPoint x: 1017, startPoint y: 626, endPoint x: 564, endPoint y: 524, distance: 464.3
click at [564, 524] on div "Is hell real? Can there truly be a place of unending torment waiting in the aft…" at bounding box center [901, 419] width 796 height 513
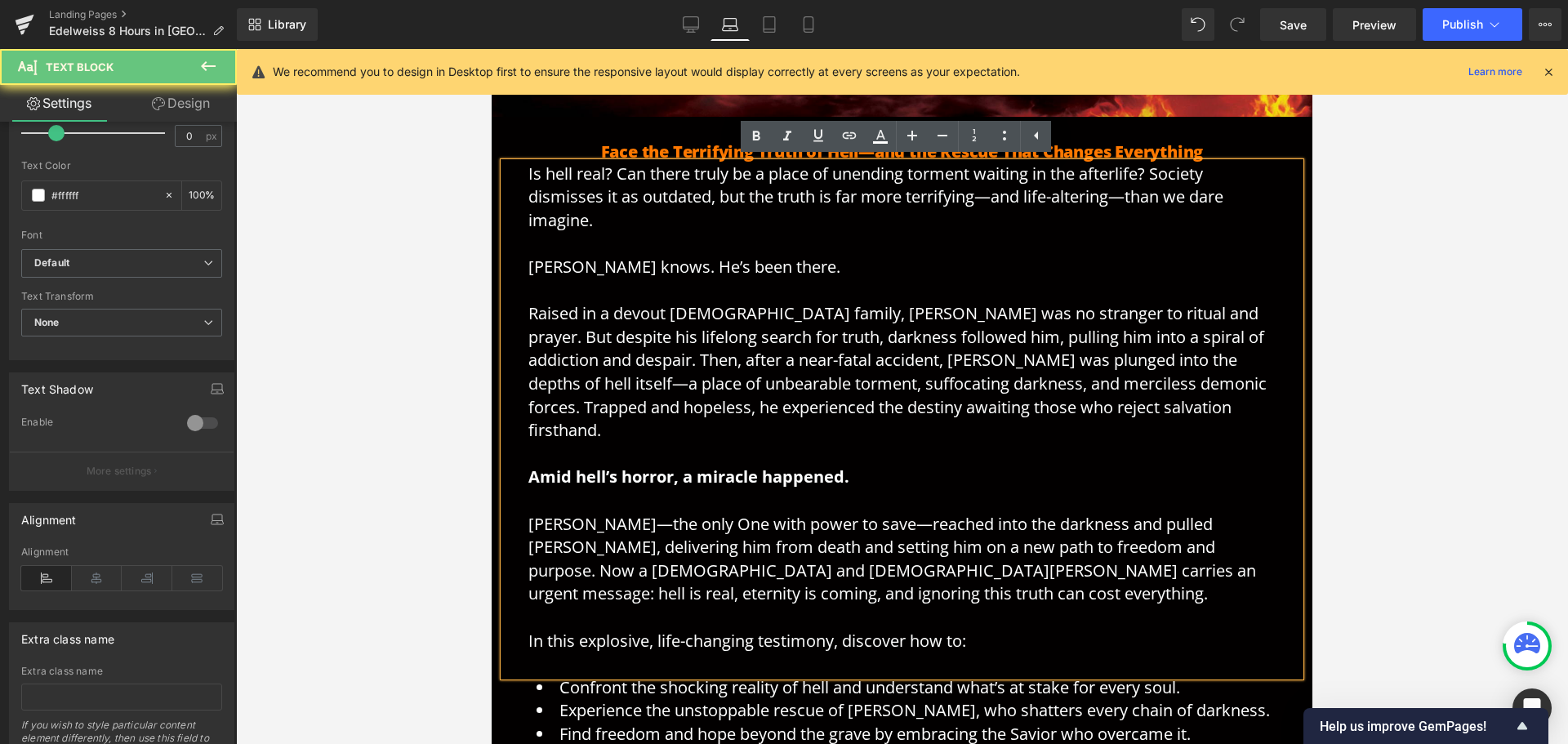
click at [529, 513] on span "[PERSON_NAME]—the only One with power to save—reached into the darkness and pul…" at bounding box center [892, 559] width 728 height 92
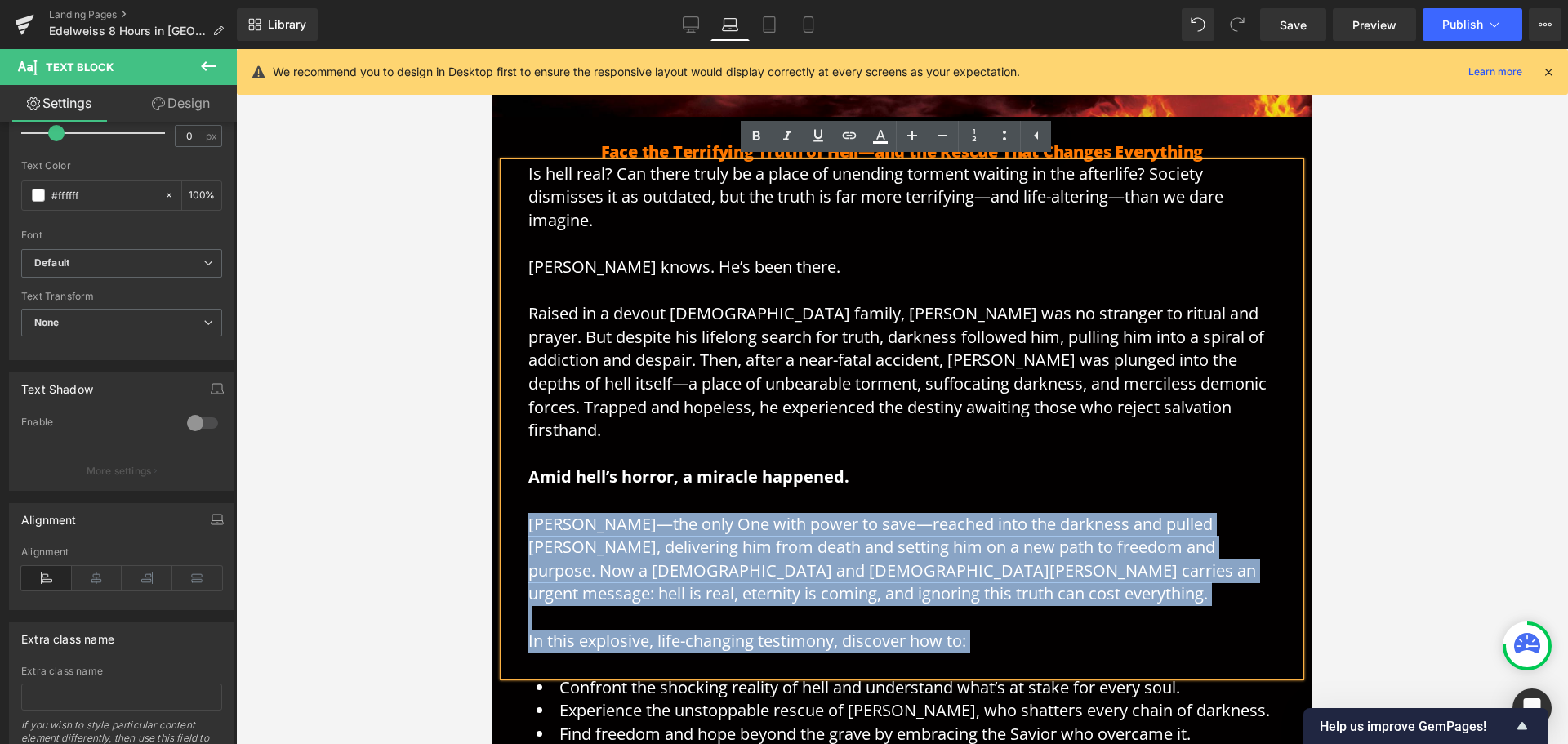
drag, startPoint x: 516, startPoint y: 502, endPoint x: 1007, endPoint y: 637, distance: 509.2
click at [1007, 637] on div "Is hell real? Can there truly be a place of unending torment waiting in the aft…" at bounding box center [901, 419] width 796 height 513
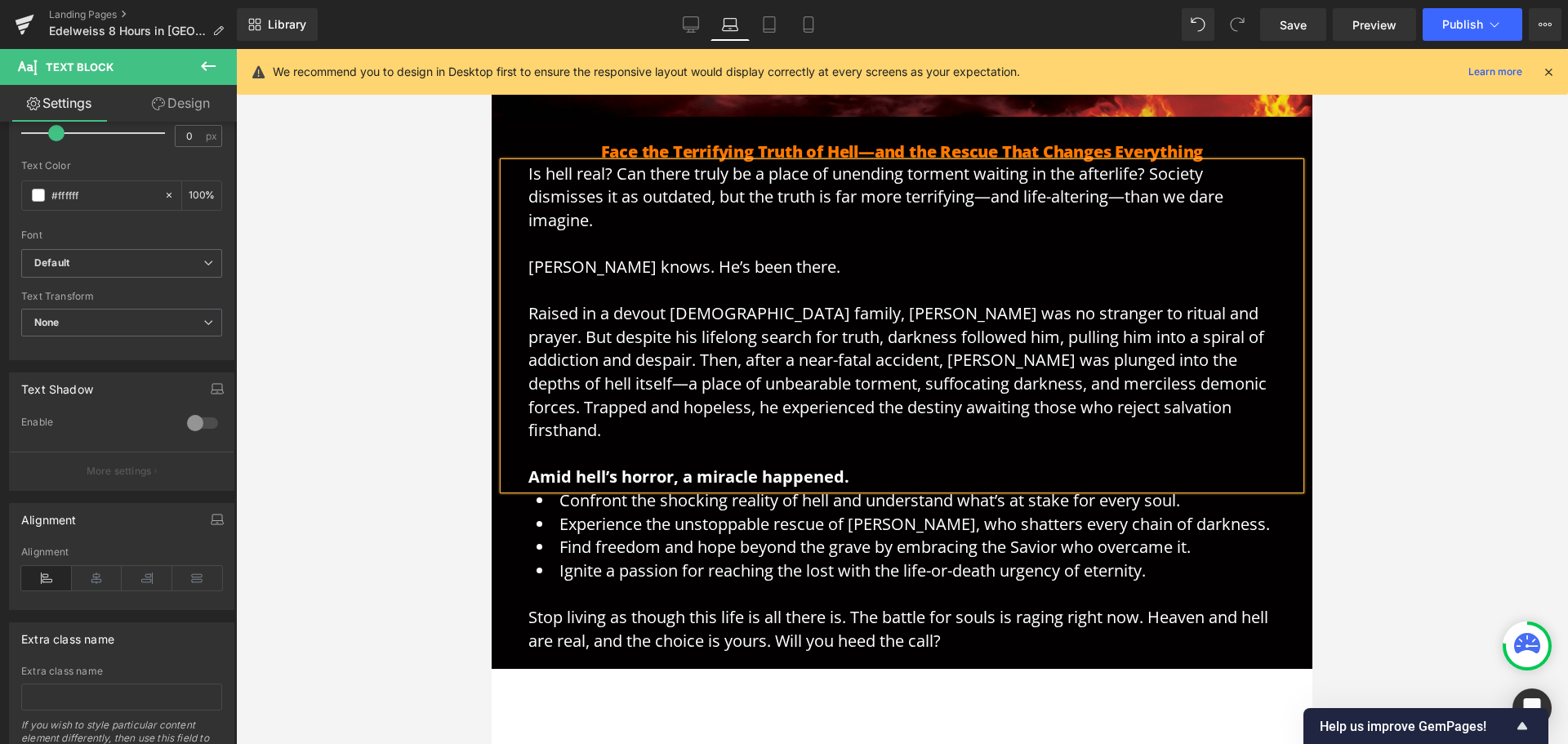
click at [1519, 432] on div at bounding box center [901, 397] width 1332 height 695
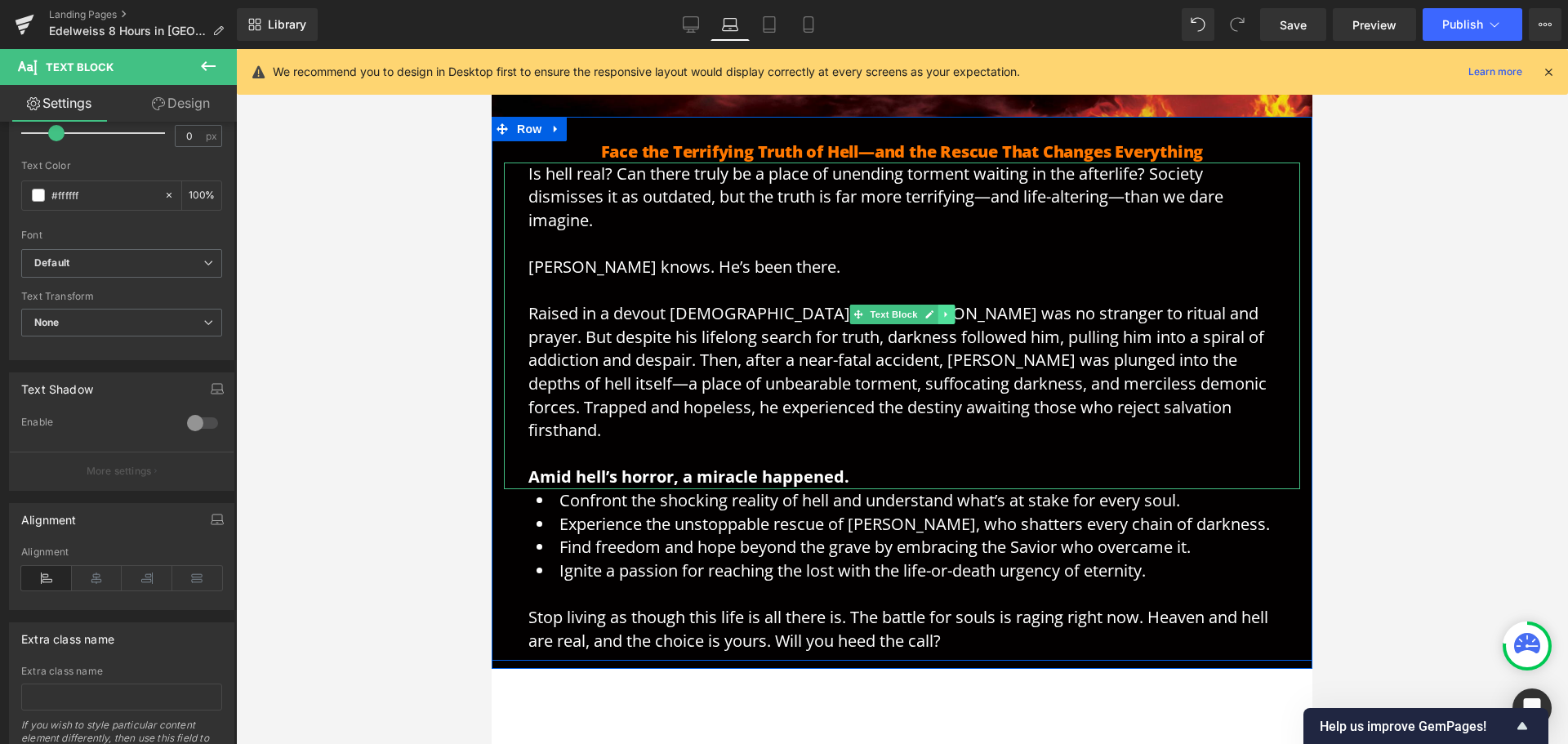
click at [941, 315] on icon at bounding box center [946, 315] width 9 height 10
click at [933, 312] on icon at bounding box center [937, 314] width 9 height 9
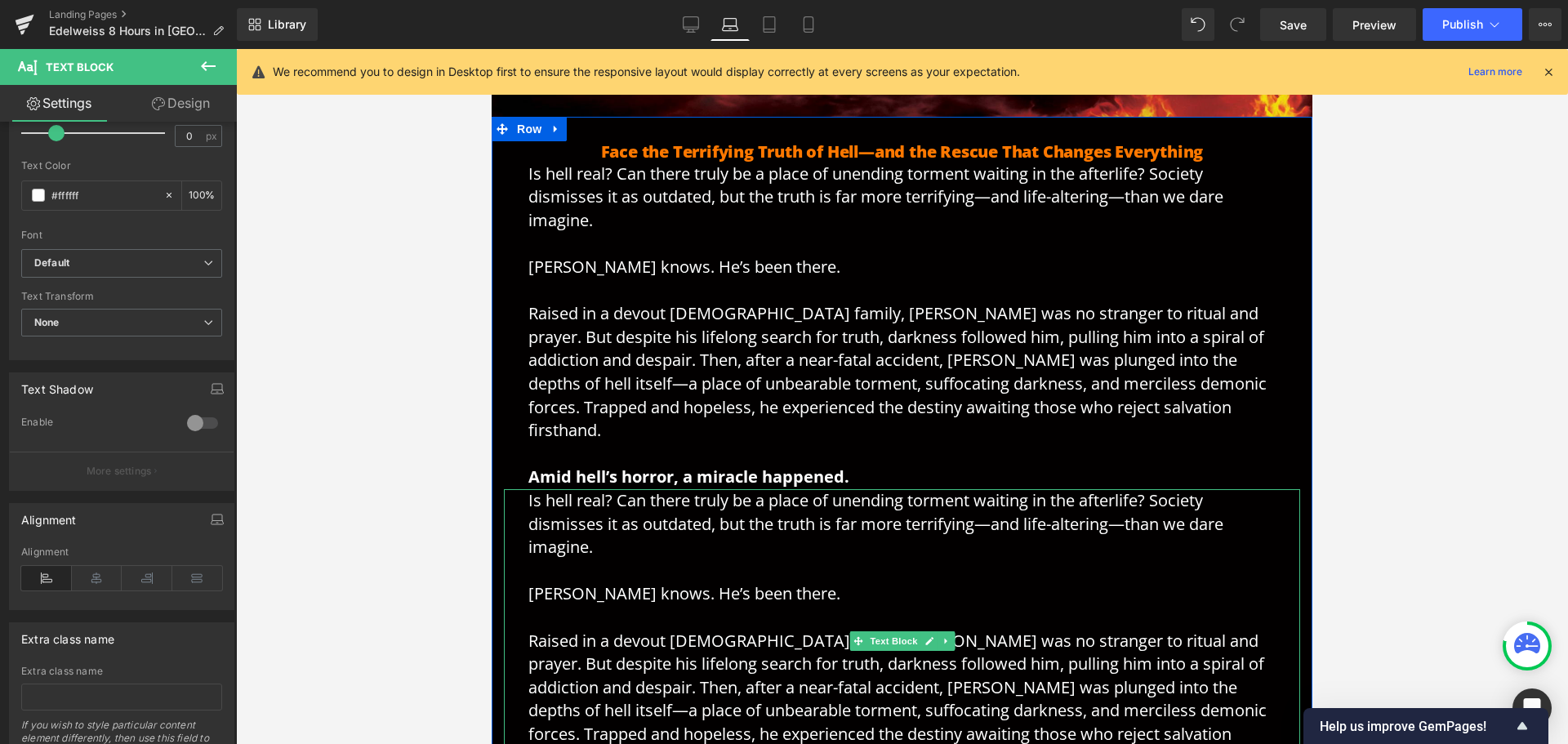
click at [775, 533] on p "Is hell real? Can there truly be a place of unending torment waiting in the aft…" at bounding box center [902, 653] width 747 height 327
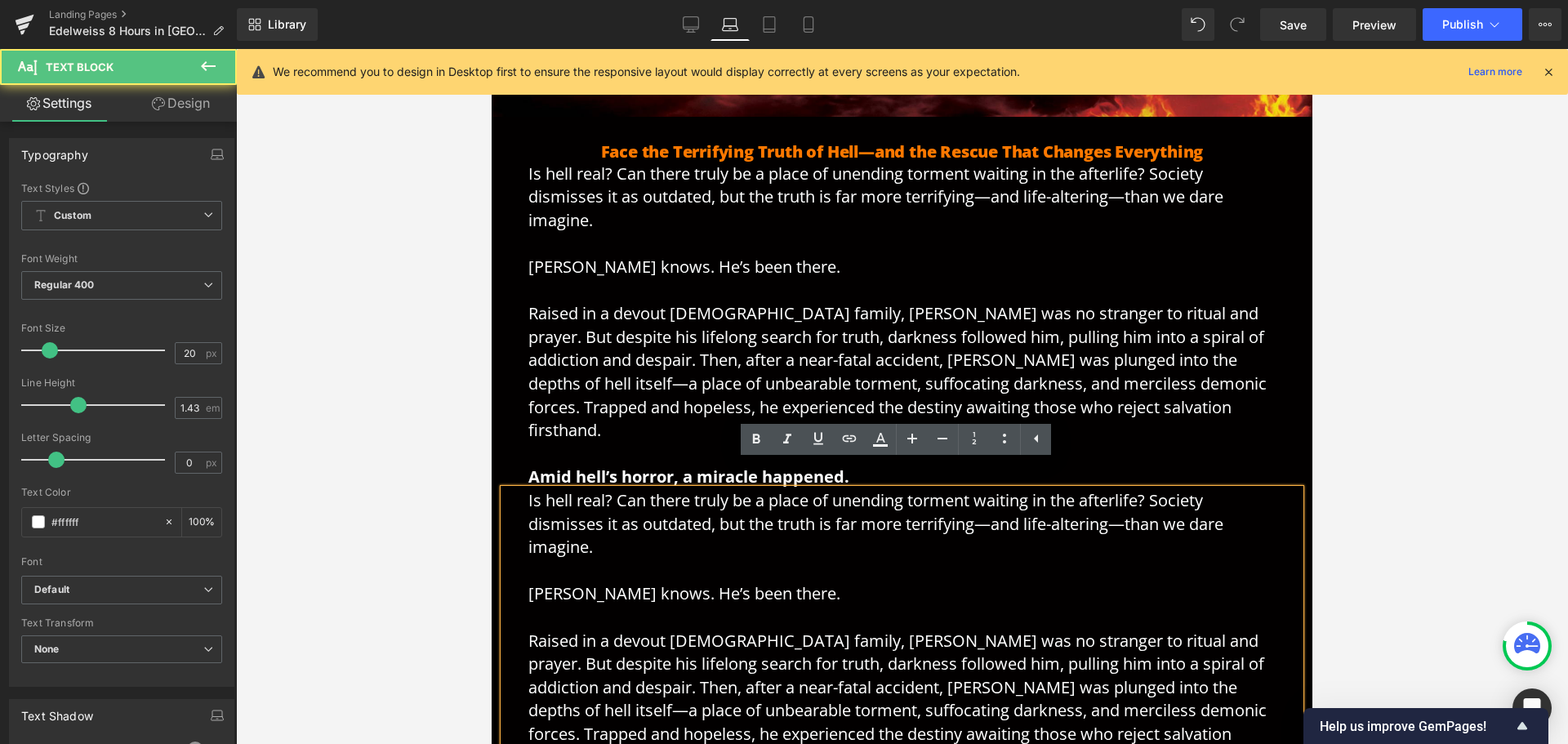
click at [827, 533] on p "Is hell real? Can there truly be a place of unending torment waiting in the aft…" at bounding box center [902, 653] width 747 height 327
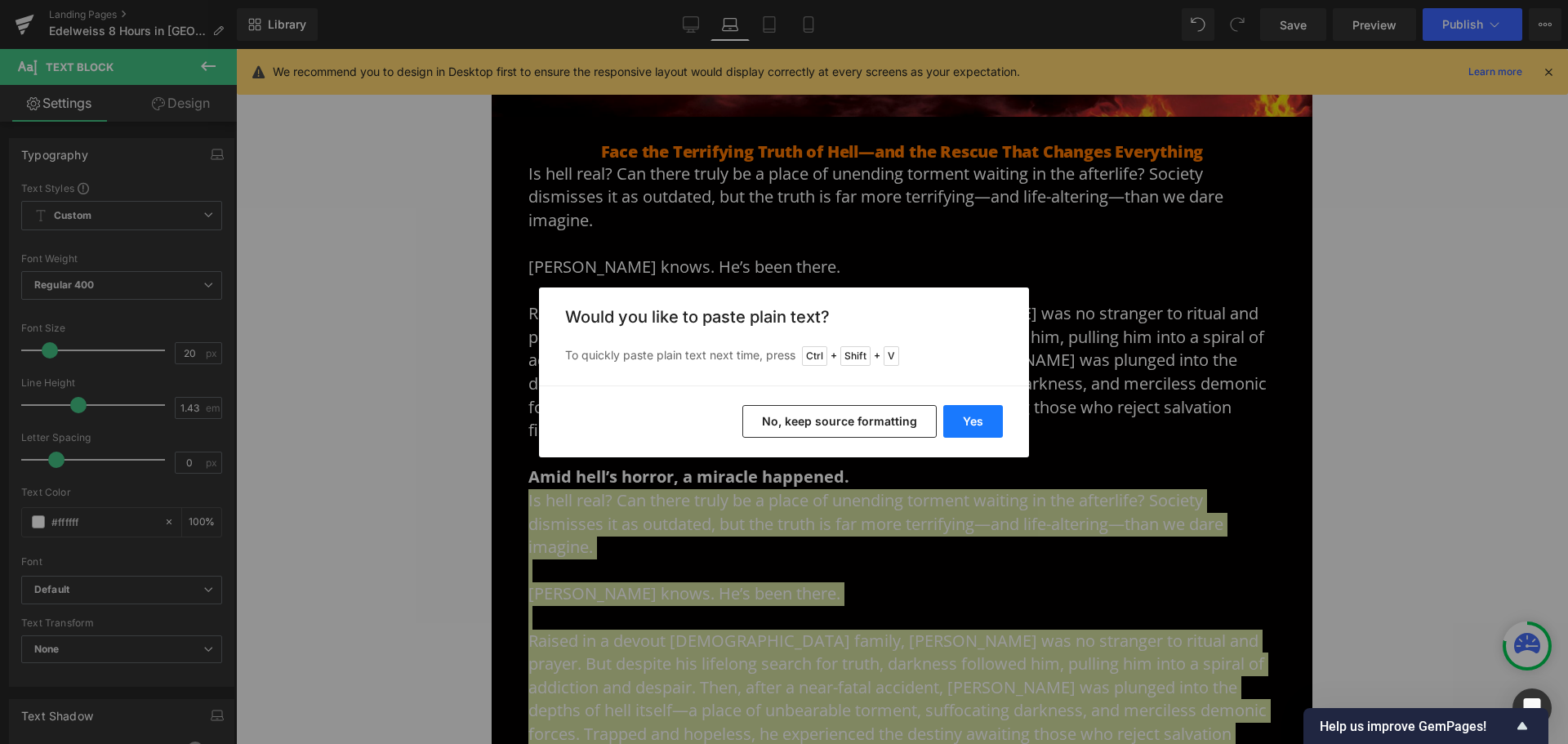
click at [978, 417] on button "Yes" at bounding box center [973, 421] width 60 height 32
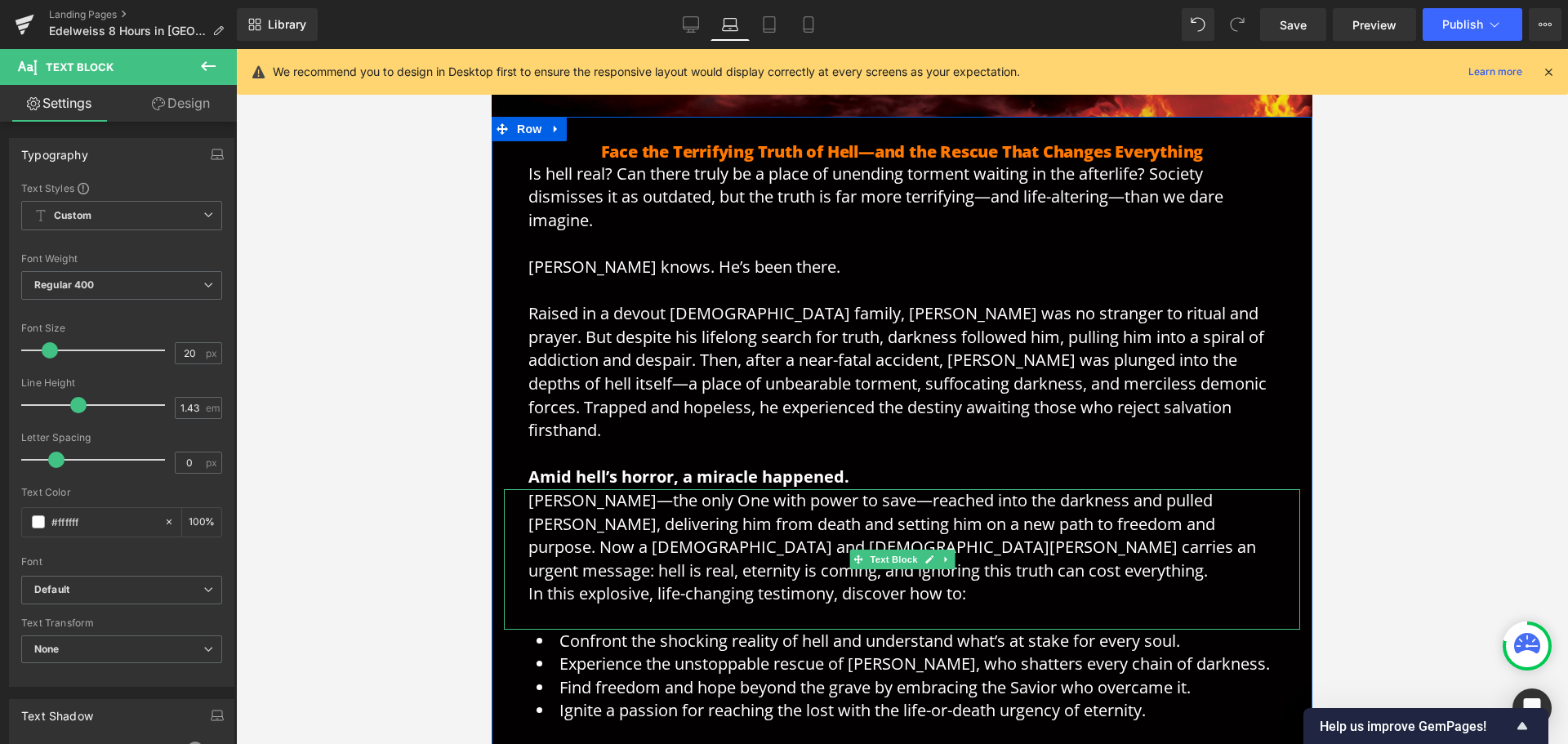
click at [674, 495] on p "[PERSON_NAME]—the only One with power to save—reached into the darkness and pul…" at bounding box center [902, 535] width 747 height 93
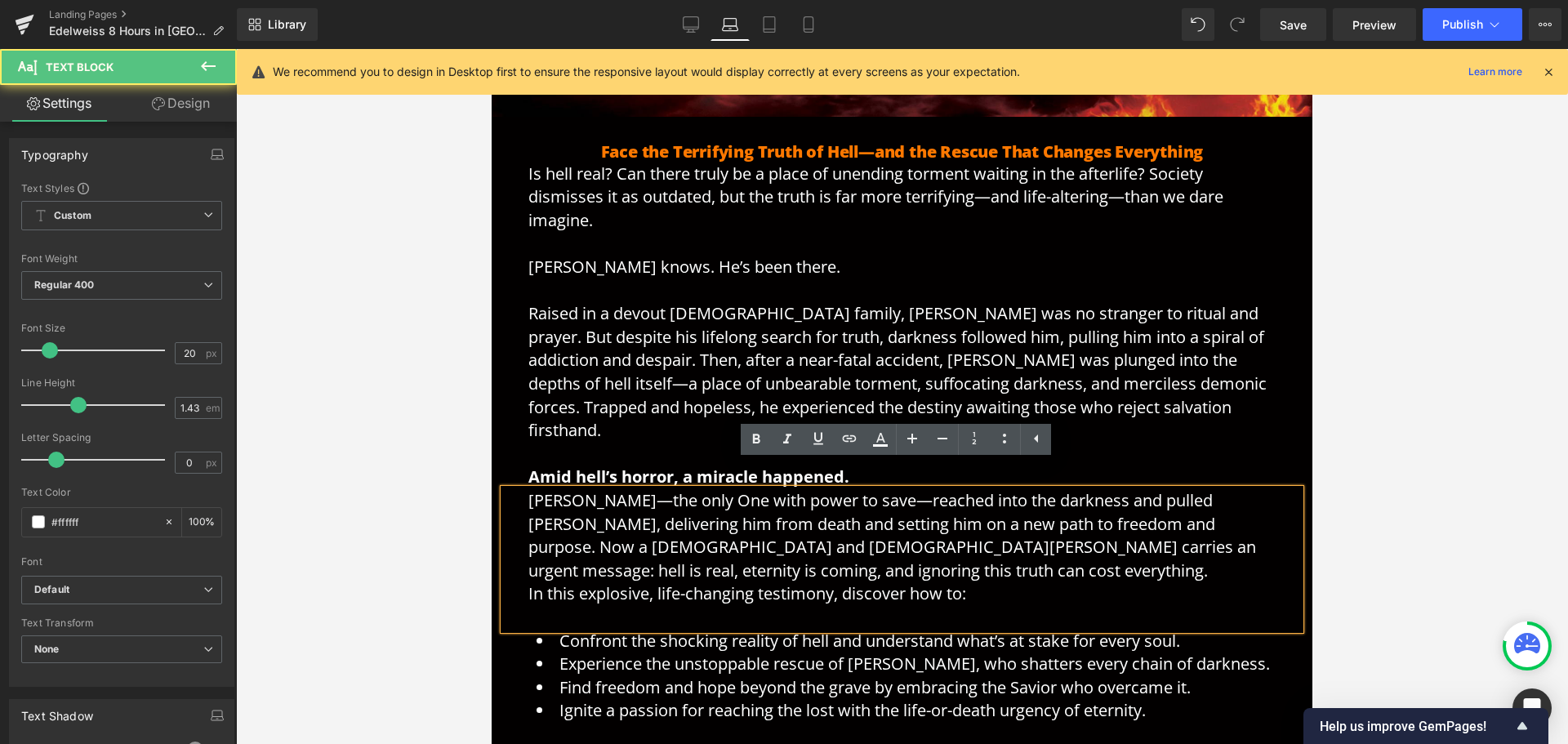
click at [774, 549] on p "[PERSON_NAME]—the only One with power to save—reached into the darkness and pul…" at bounding box center [902, 535] width 747 height 93
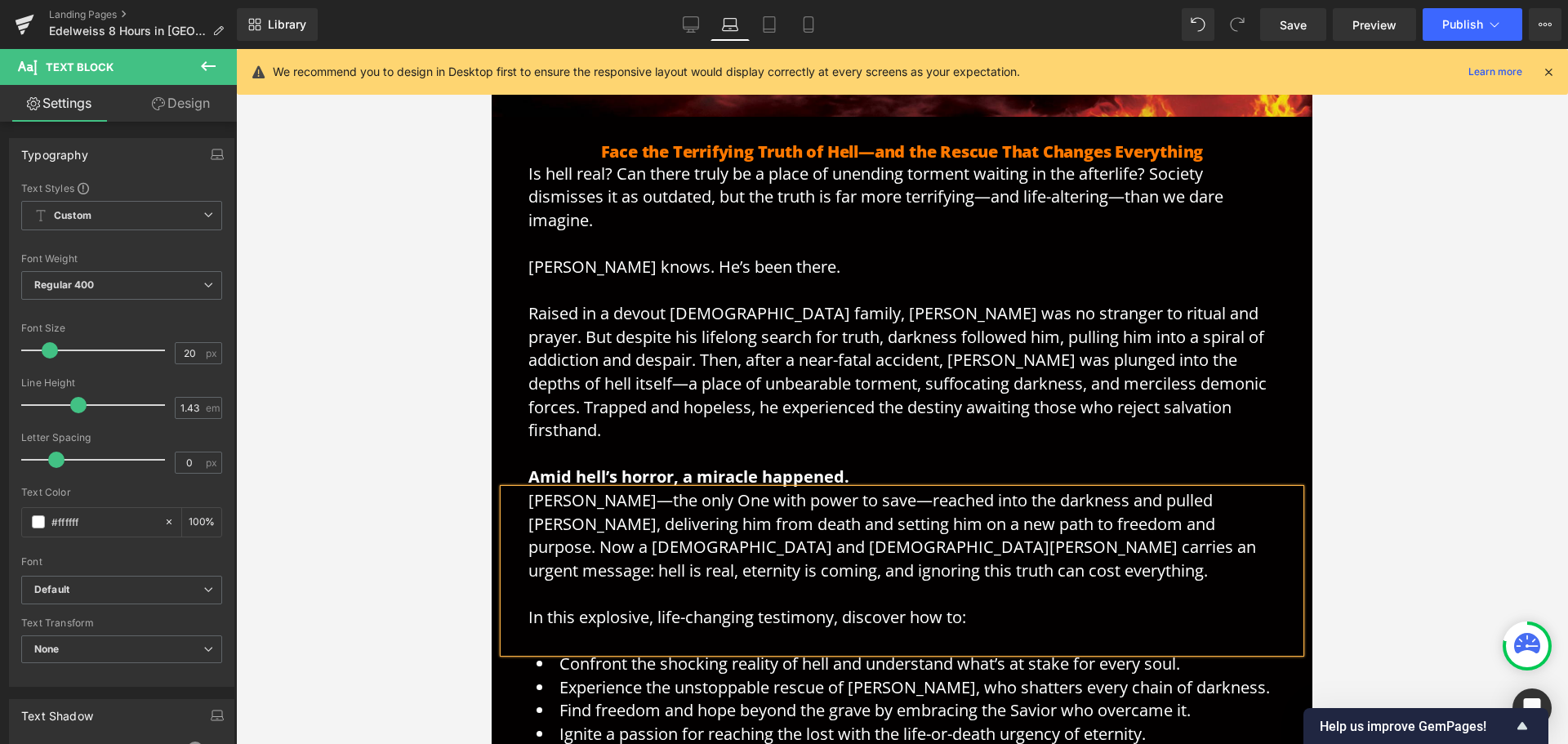
click at [810, 534] on p "[PERSON_NAME]—the only One with power to save—reached into the darkness and pul…" at bounding box center [902, 535] width 747 height 93
click at [801, 557] on p "[PERSON_NAME]—the only One with power to save—reached into the darkness and pul…" at bounding box center [902, 535] width 747 height 93
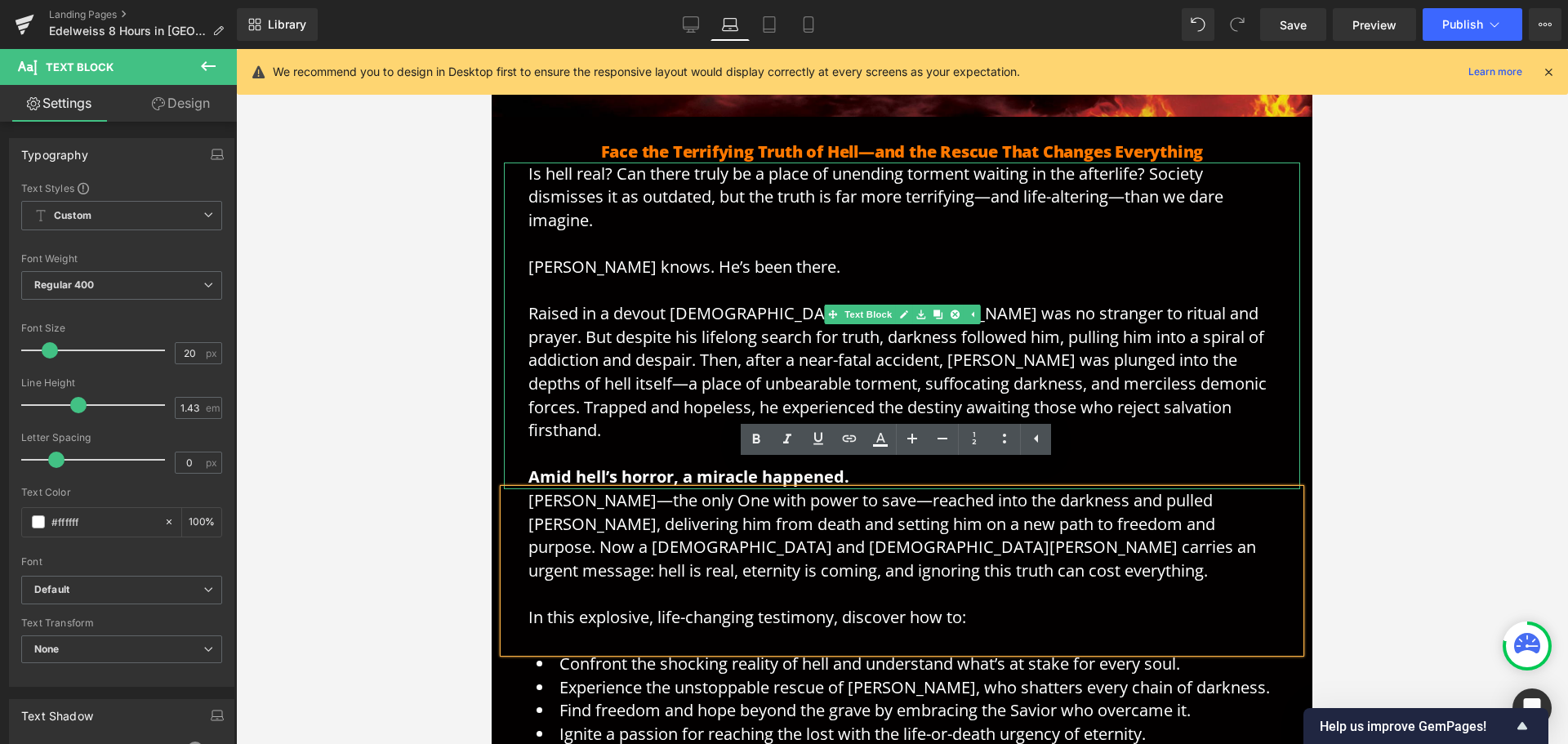
click at [684, 403] on span "Raised in a devout [DEMOGRAPHIC_DATA] family, [PERSON_NAME] was no stranger to …" at bounding box center [897, 371] width 738 height 139
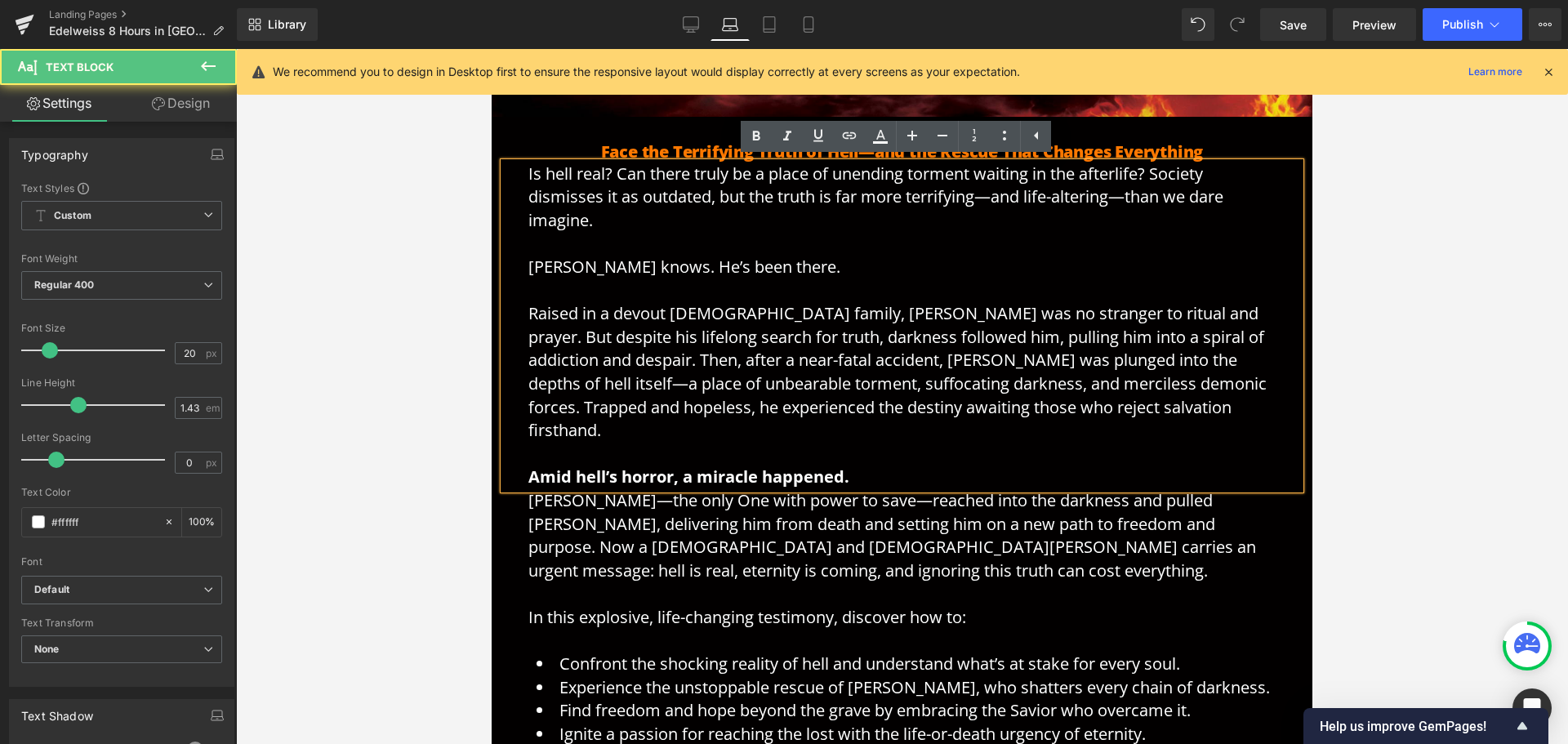
click at [905, 447] on p "Is hell real? Can there truly be a place of unending torment waiting in the aft…" at bounding box center [902, 326] width 747 height 327
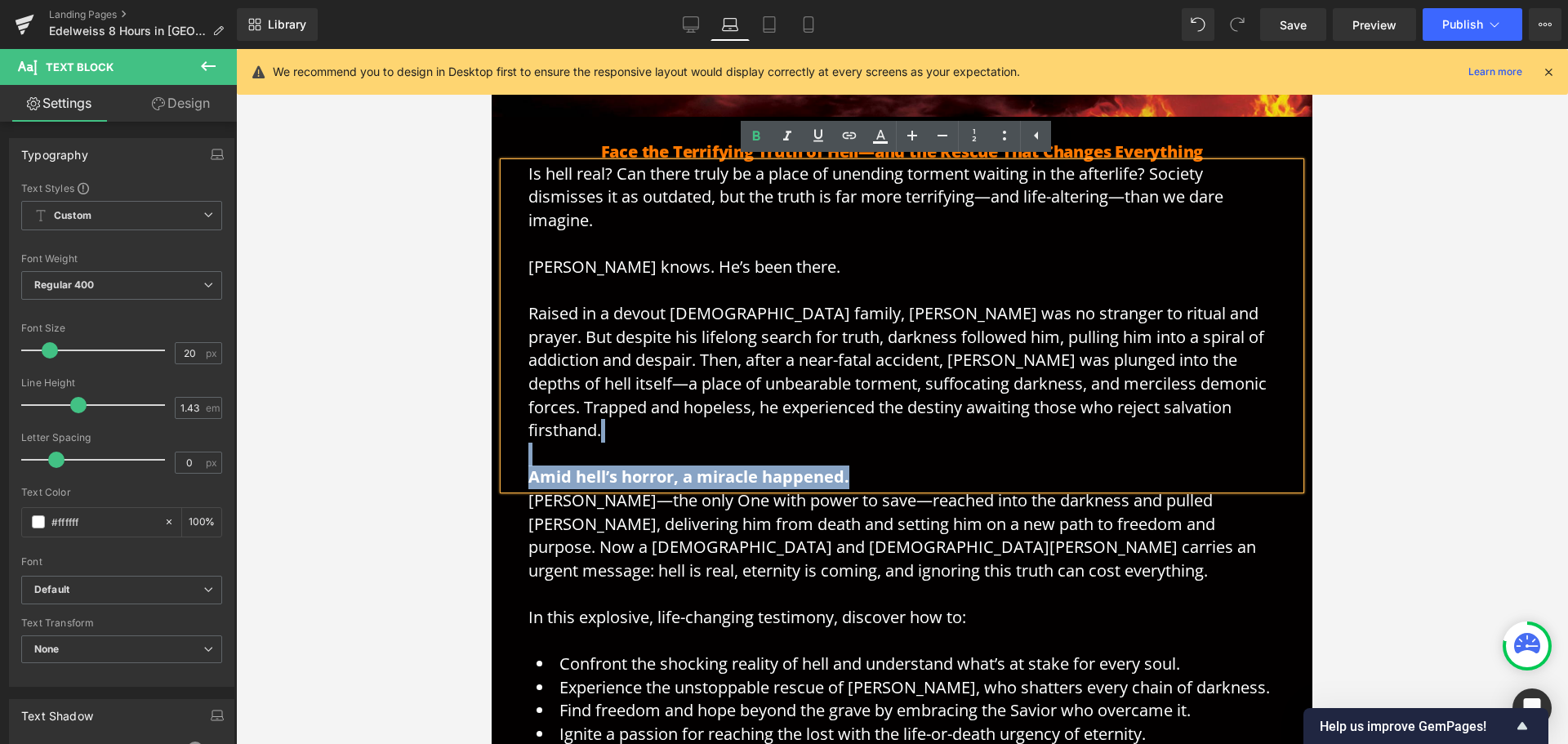
drag, startPoint x: 920, startPoint y: 453, endPoint x: 512, endPoint y: 421, distance: 409.3
click at [512, 421] on div "Is hell real? Can there truly be a place of unending torment waiting in the aft…" at bounding box center [901, 326] width 796 height 327
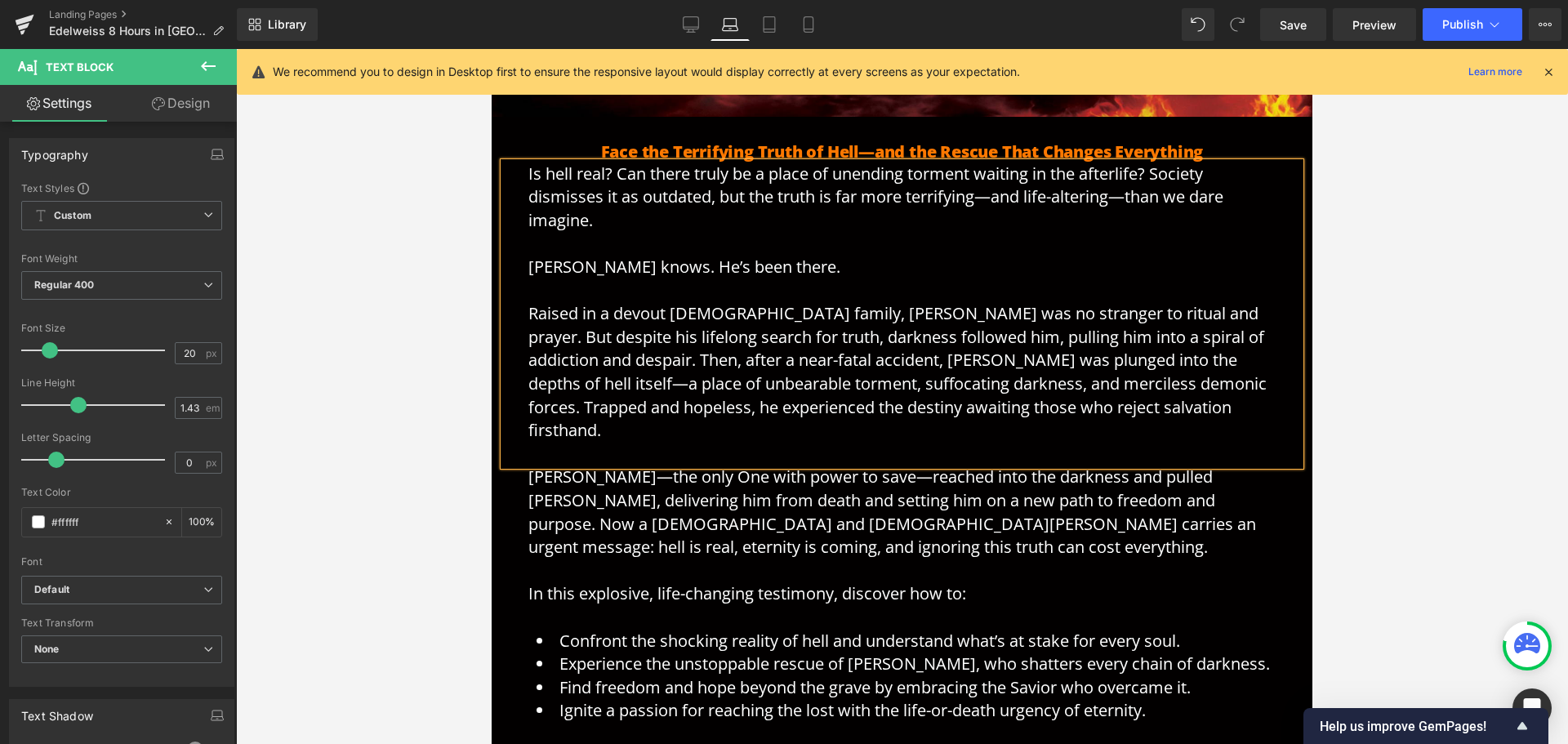
click at [386, 481] on div at bounding box center [901, 397] width 1332 height 695
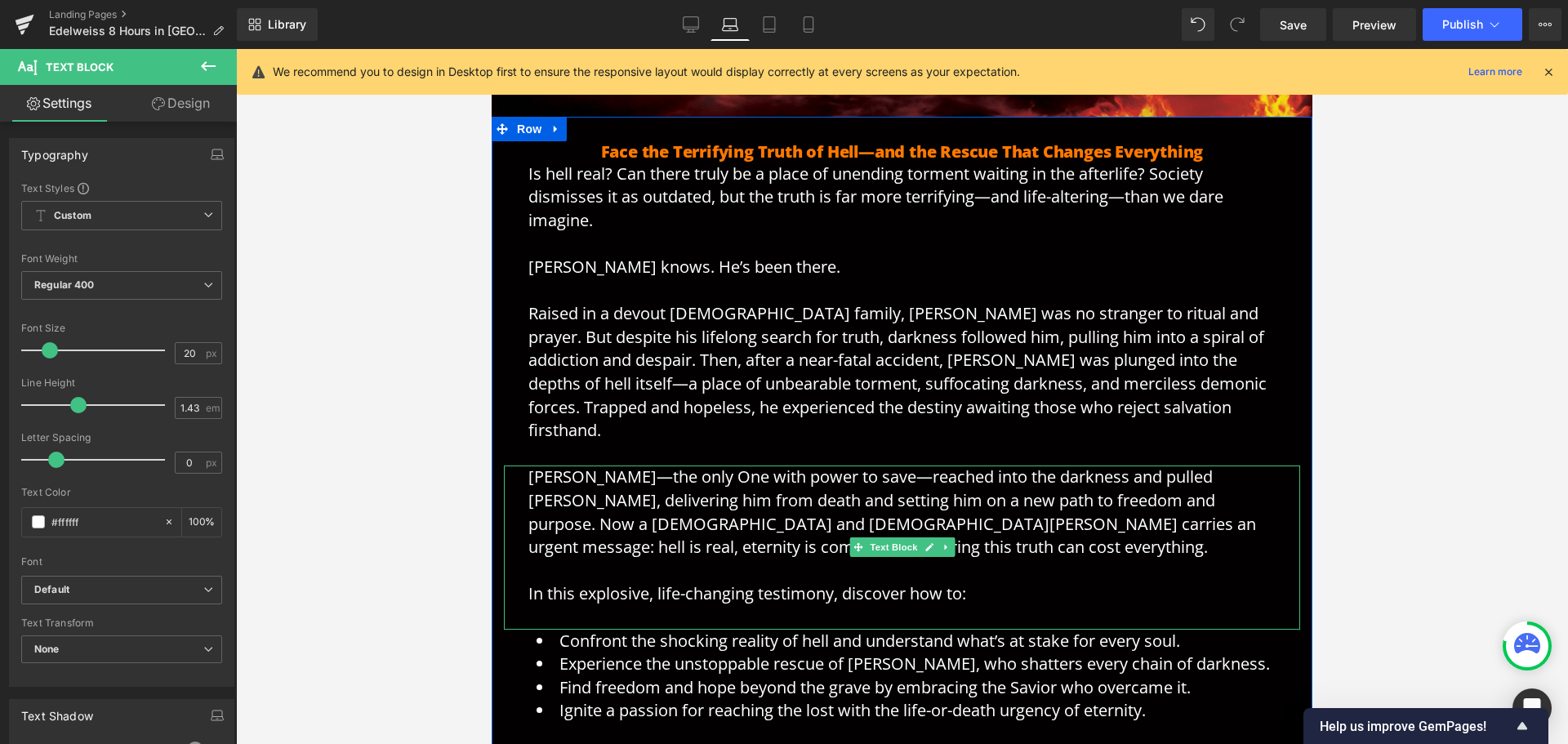
click at [738, 484] on p "[PERSON_NAME]—the only One with power to save—reached into the darkness and pul…" at bounding box center [902, 512] width 747 height 93
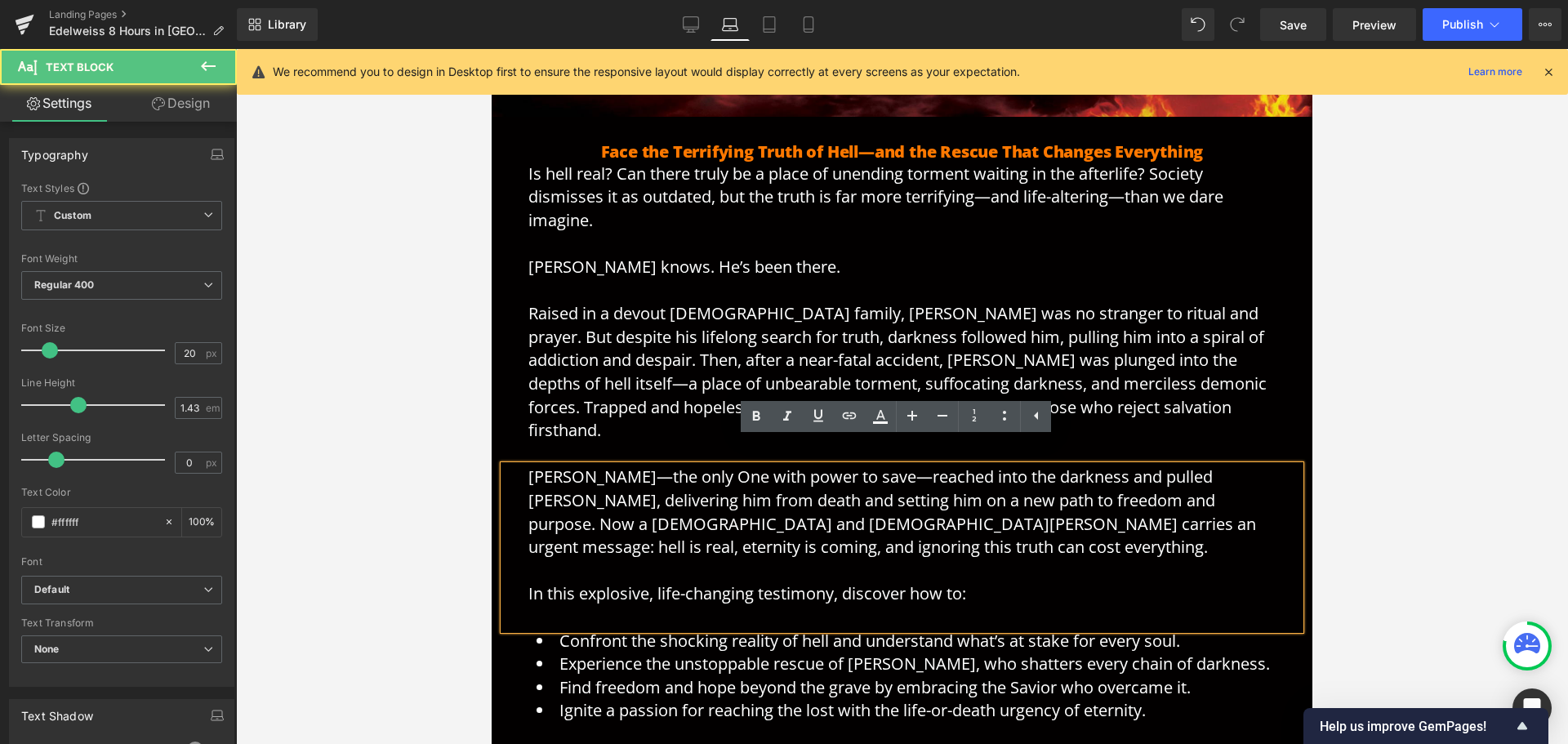
click at [930, 526] on p "[PERSON_NAME]—the only One with power to save—reached into the darkness and pul…" at bounding box center [902, 512] width 747 height 93
click at [1431, 438] on div at bounding box center [901, 397] width 1332 height 695
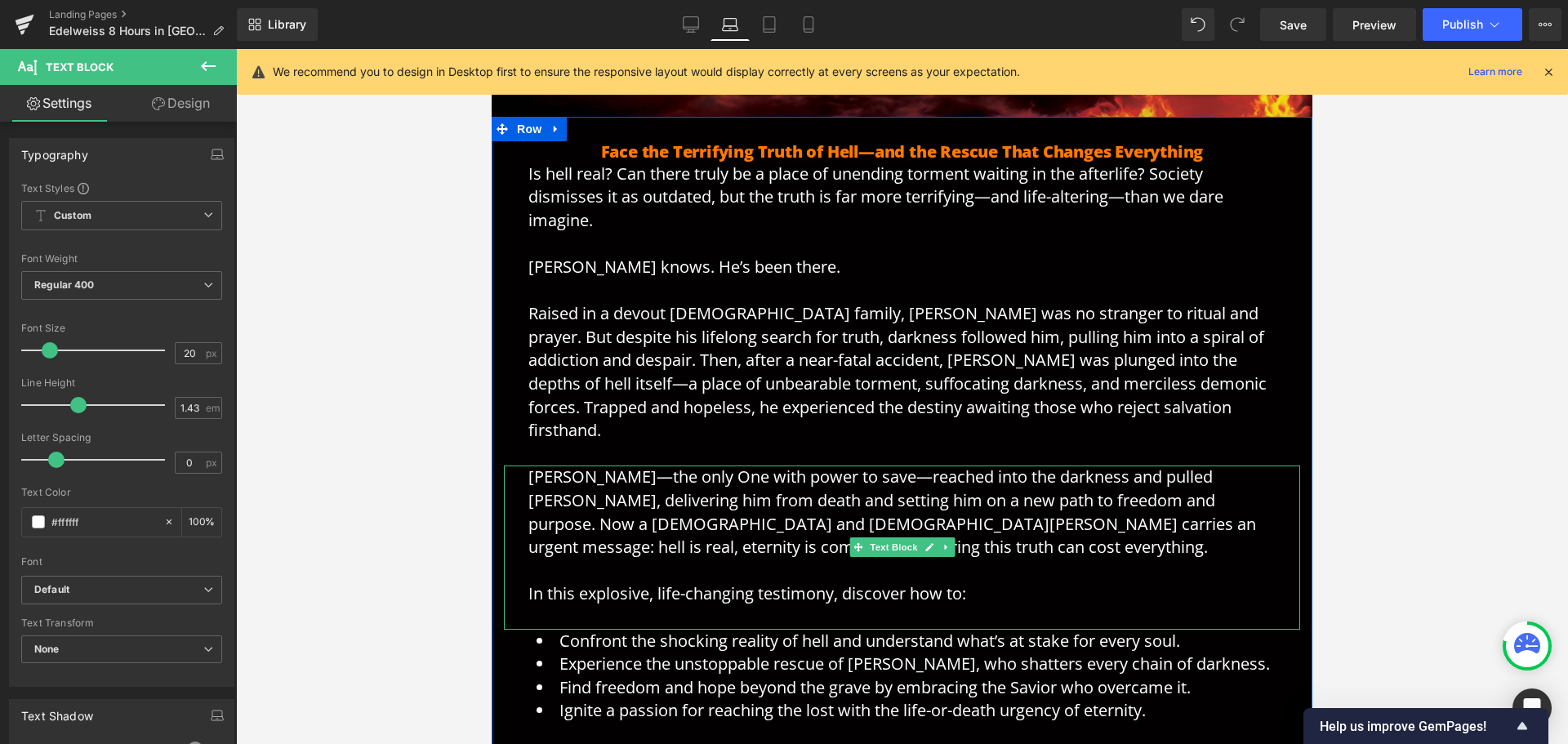
click at [941, 537] on link at bounding box center [946, 547] width 17 height 20
click at [933, 543] on icon at bounding box center [937, 547] width 9 height 9
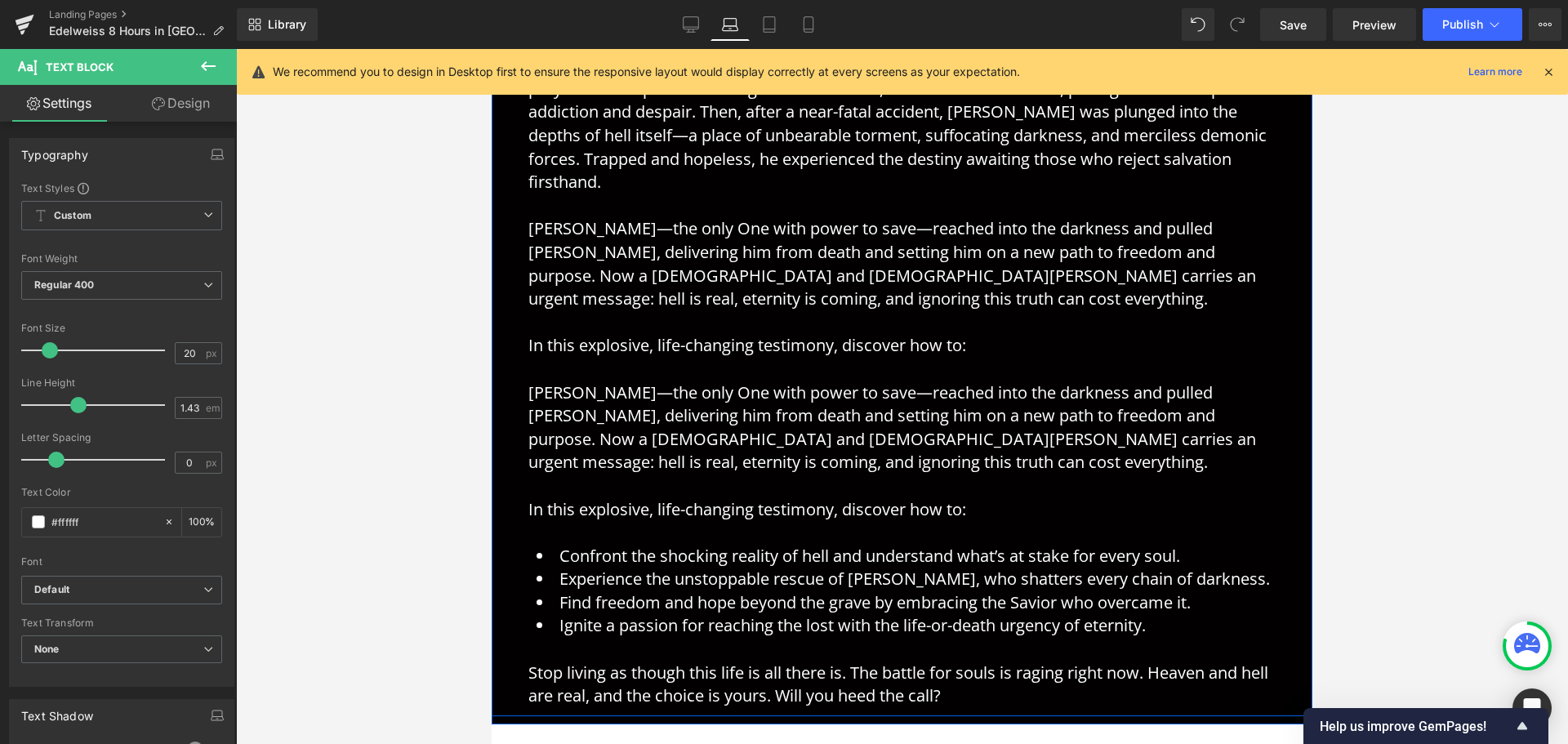
scroll to position [736, 0]
click at [932, 312] on p at bounding box center [902, 324] width 747 height 24
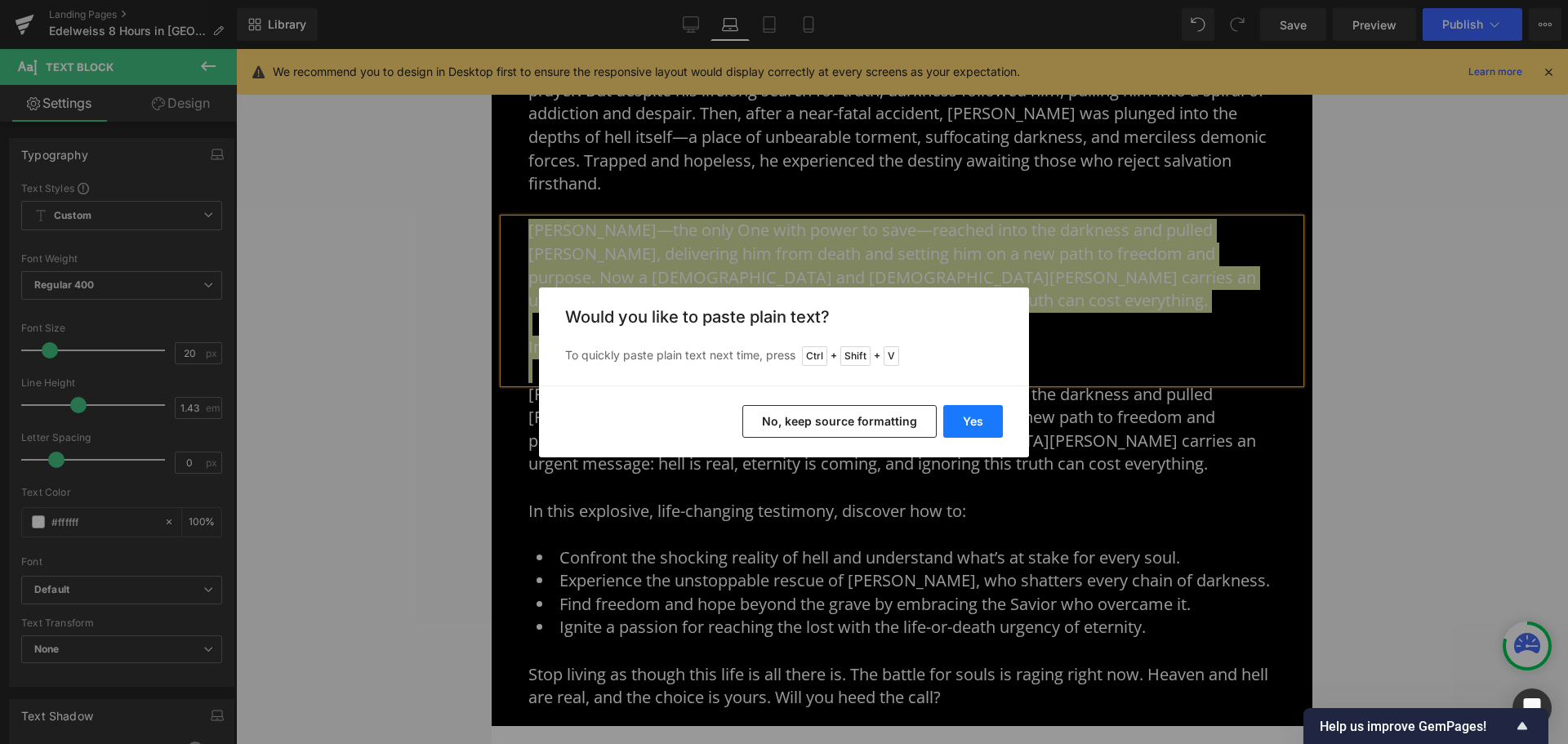
click at [964, 424] on button "Yes" at bounding box center [973, 421] width 60 height 32
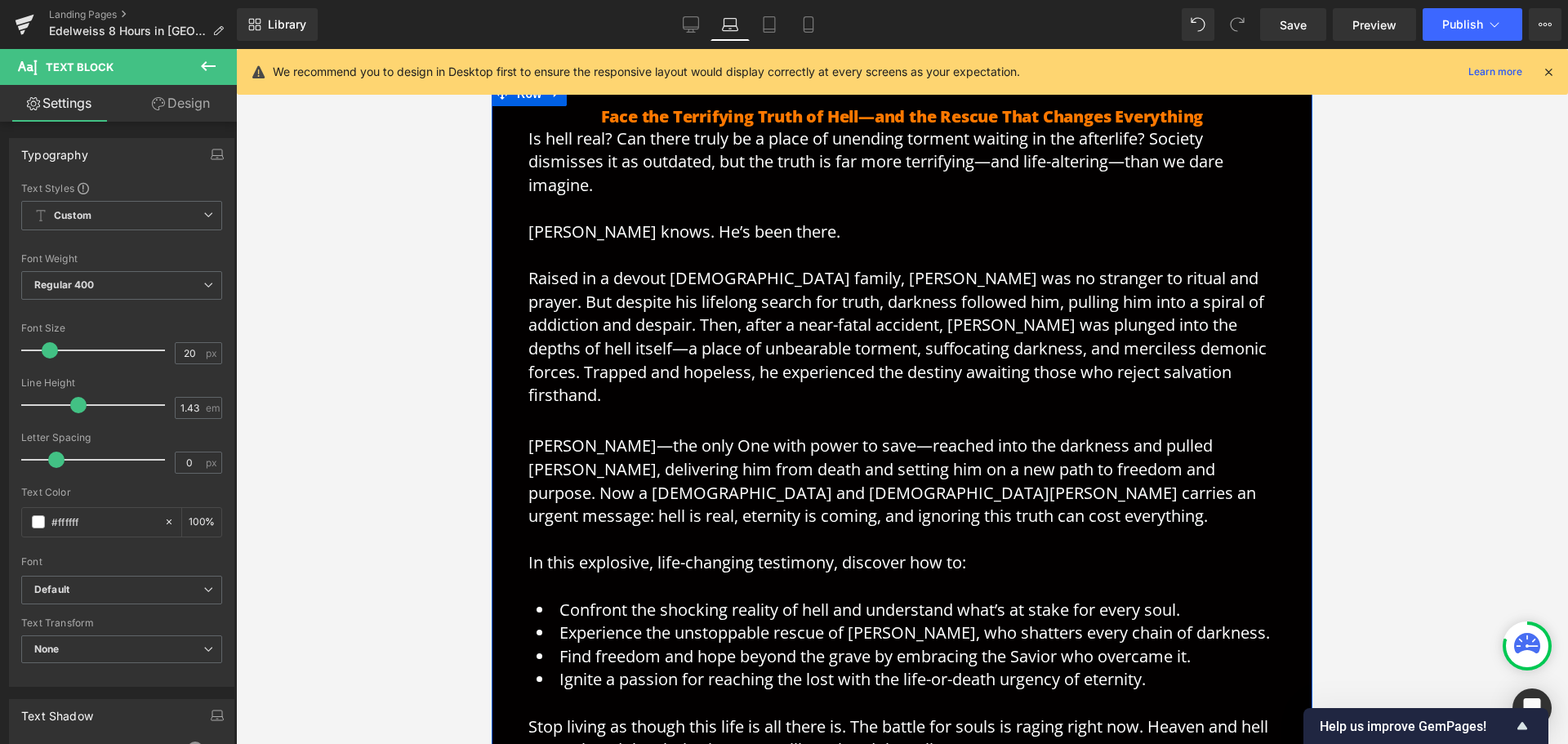
scroll to position [574, 0]
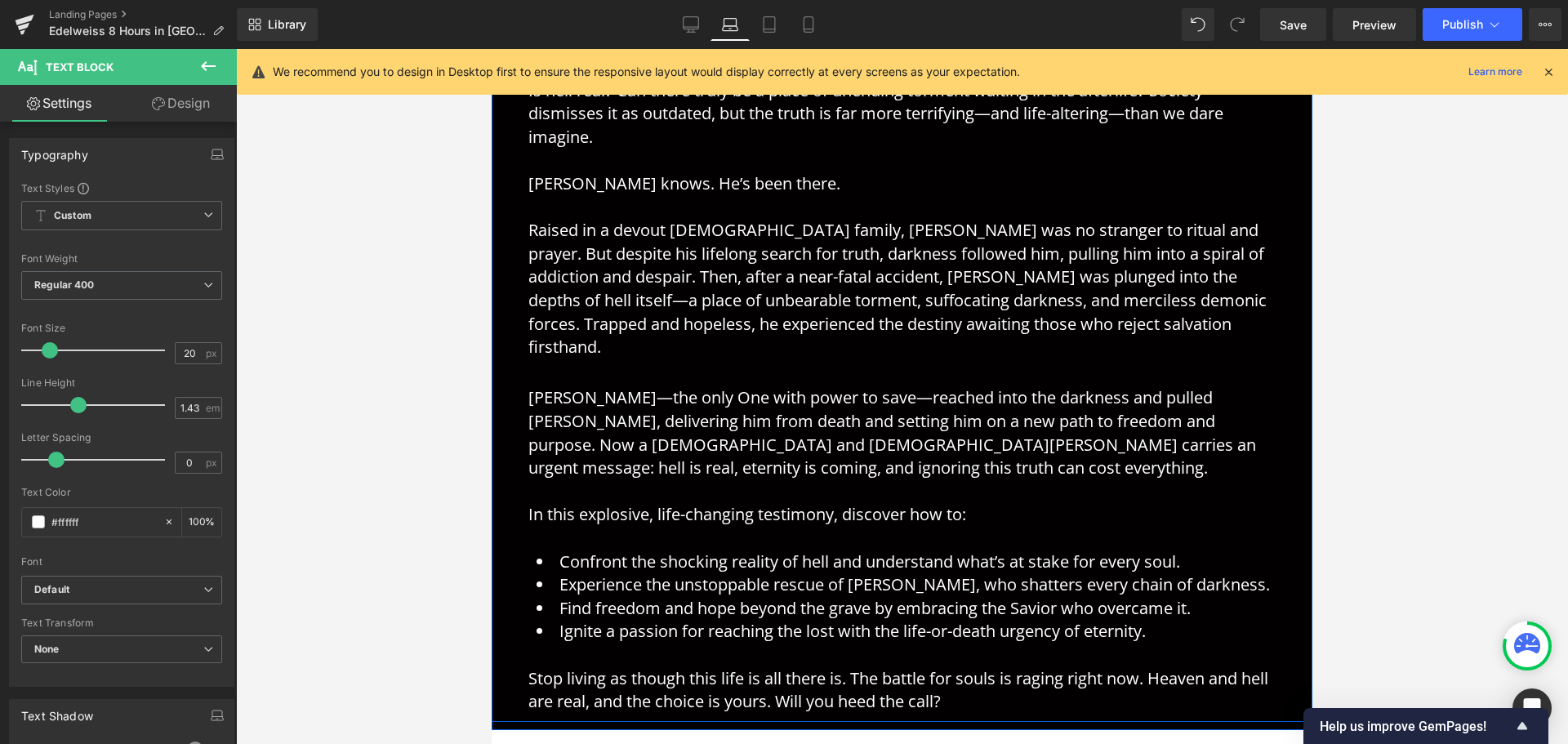
click at [843, 335] on p "Is hell real? Can there truly be a place of unending torment waiting in the aft…" at bounding box center [902, 231] width 747 height 304
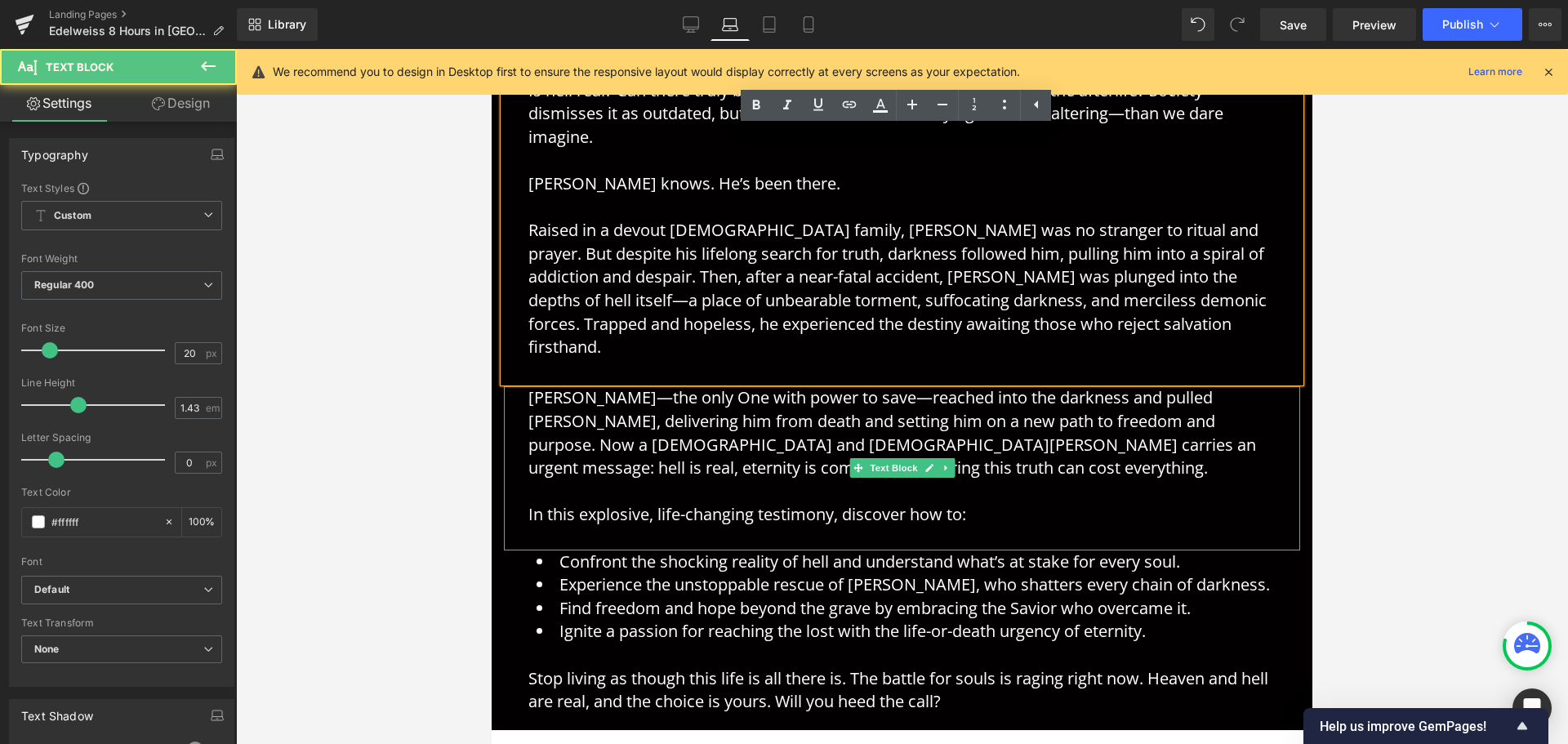
click at [632, 386] on p "[PERSON_NAME]—the only One with power to save—reached into the darkness and pul…" at bounding box center [902, 432] width 747 height 93
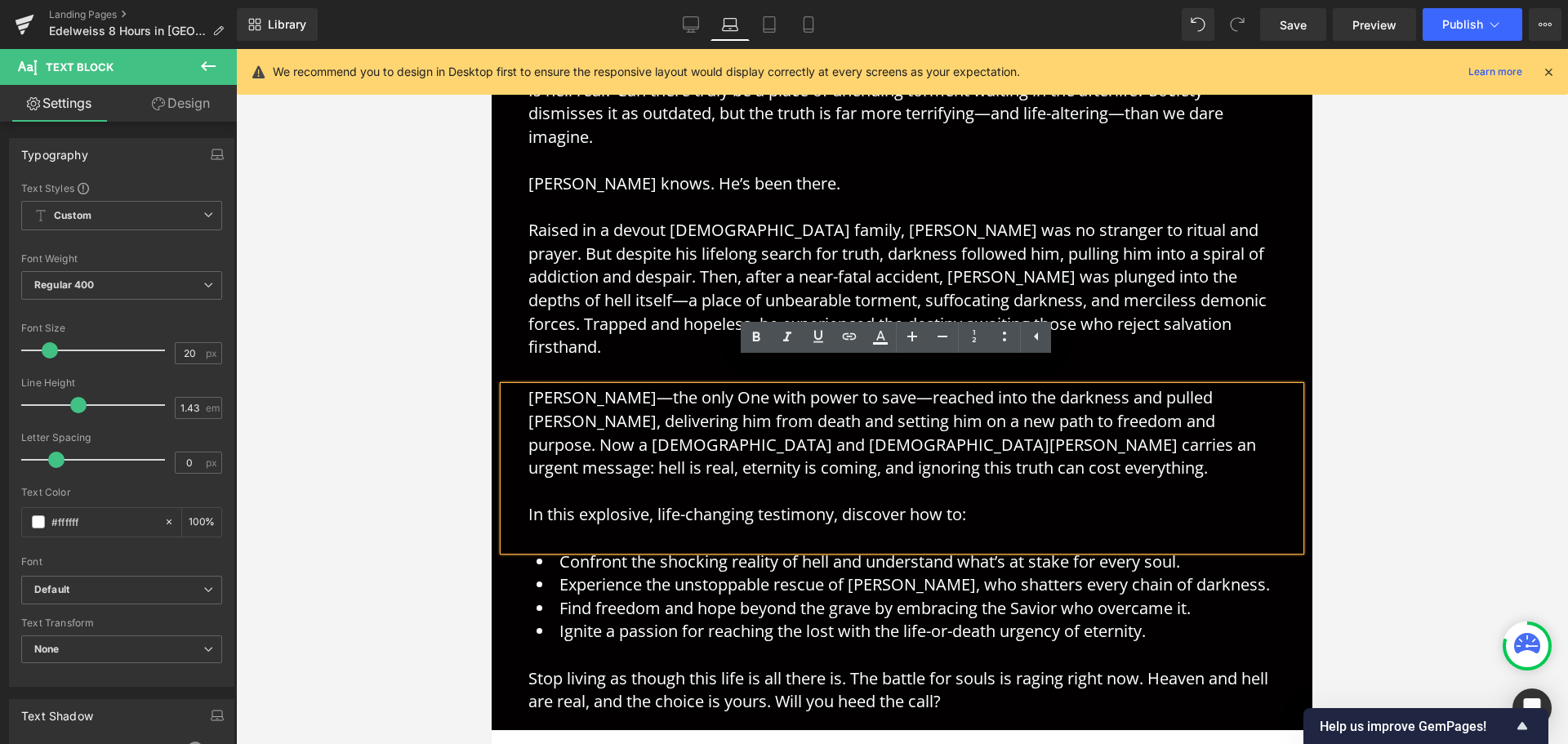
click at [876, 442] on p "[PERSON_NAME]—the only One with power to save—reached into the darkness and pul…" at bounding box center [902, 432] width 747 height 93
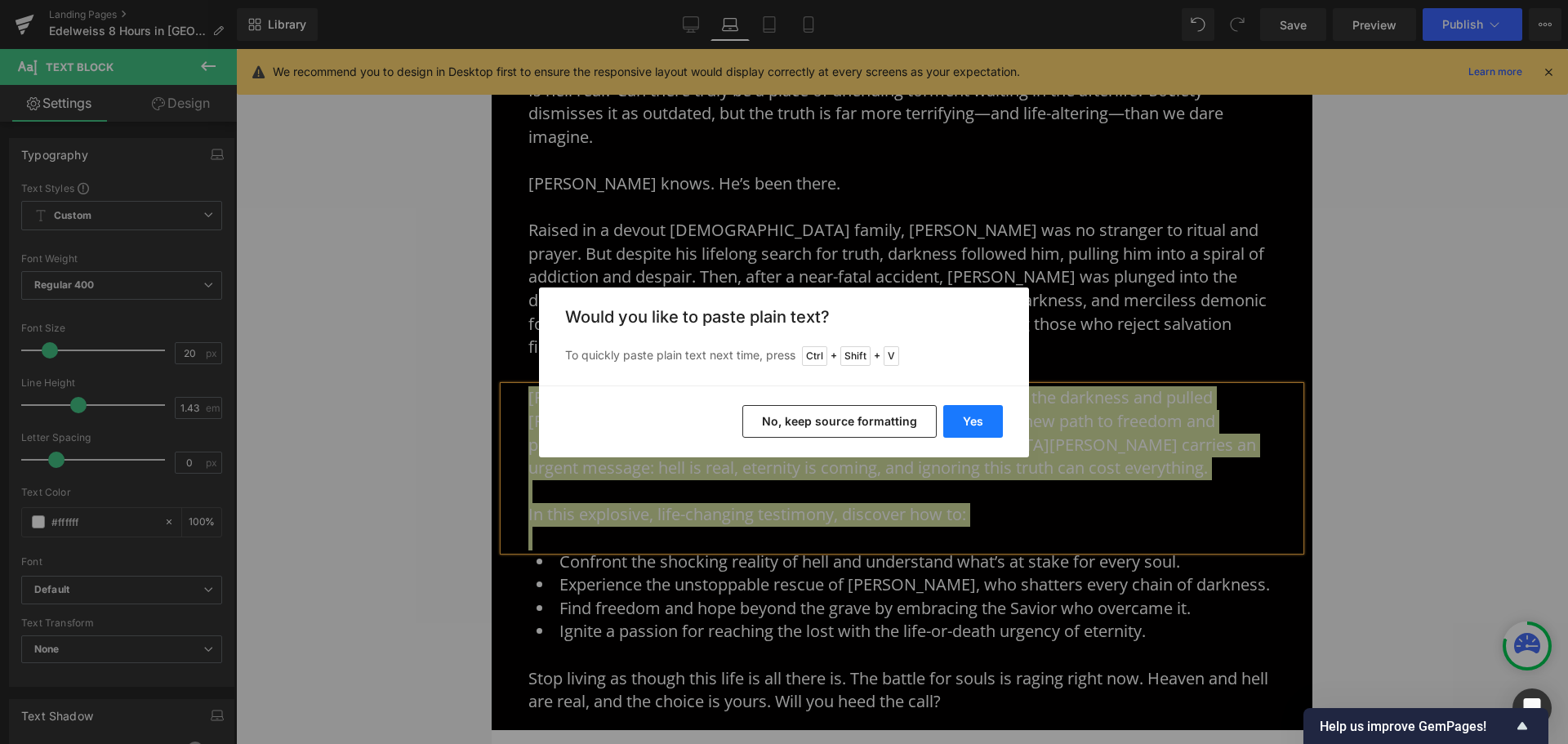
click at [964, 425] on button "Yes" at bounding box center [973, 421] width 60 height 32
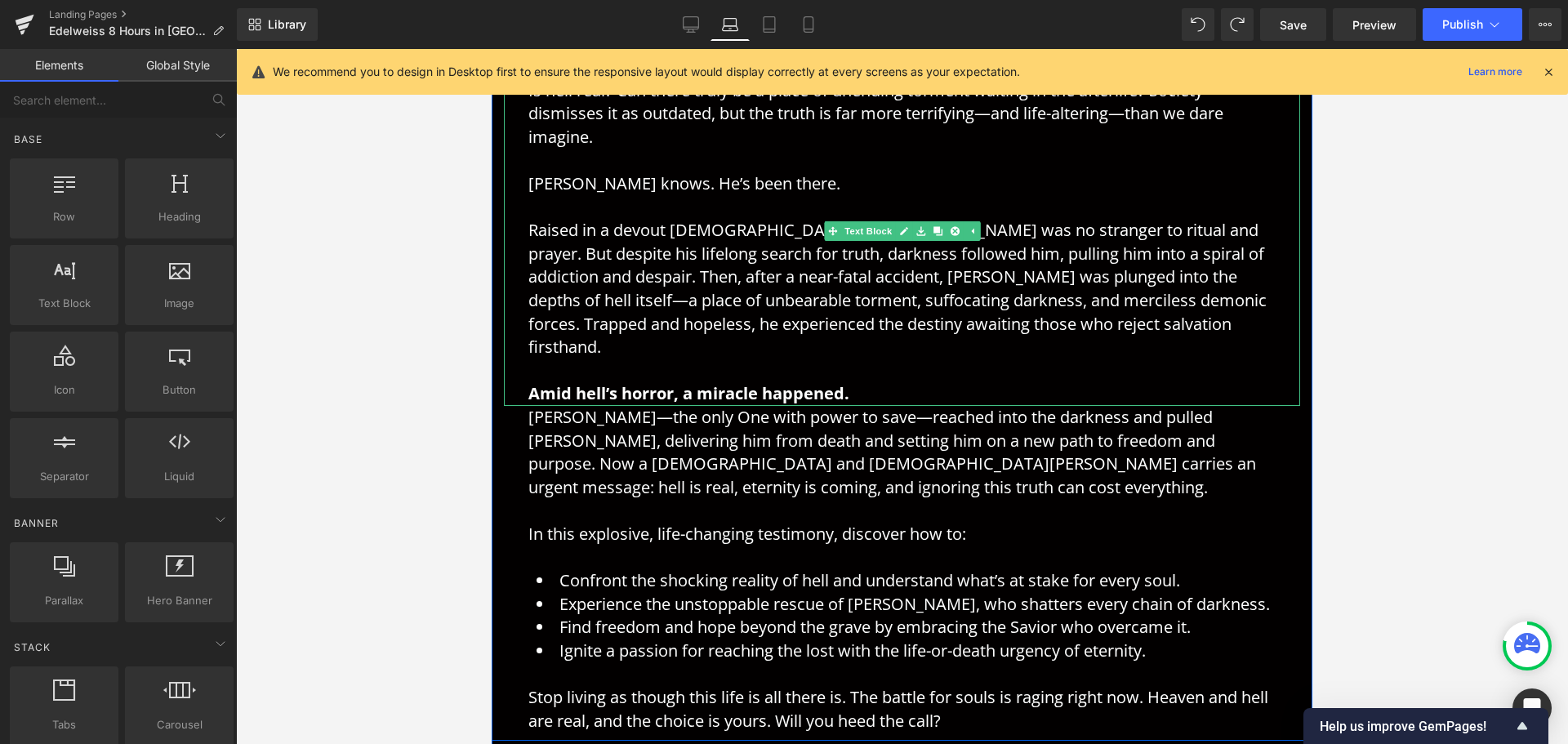
click at [865, 361] on p "Is hell real? Can there truly be a place of unending torment waiting in the aft…" at bounding box center [902, 243] width 747 height 327
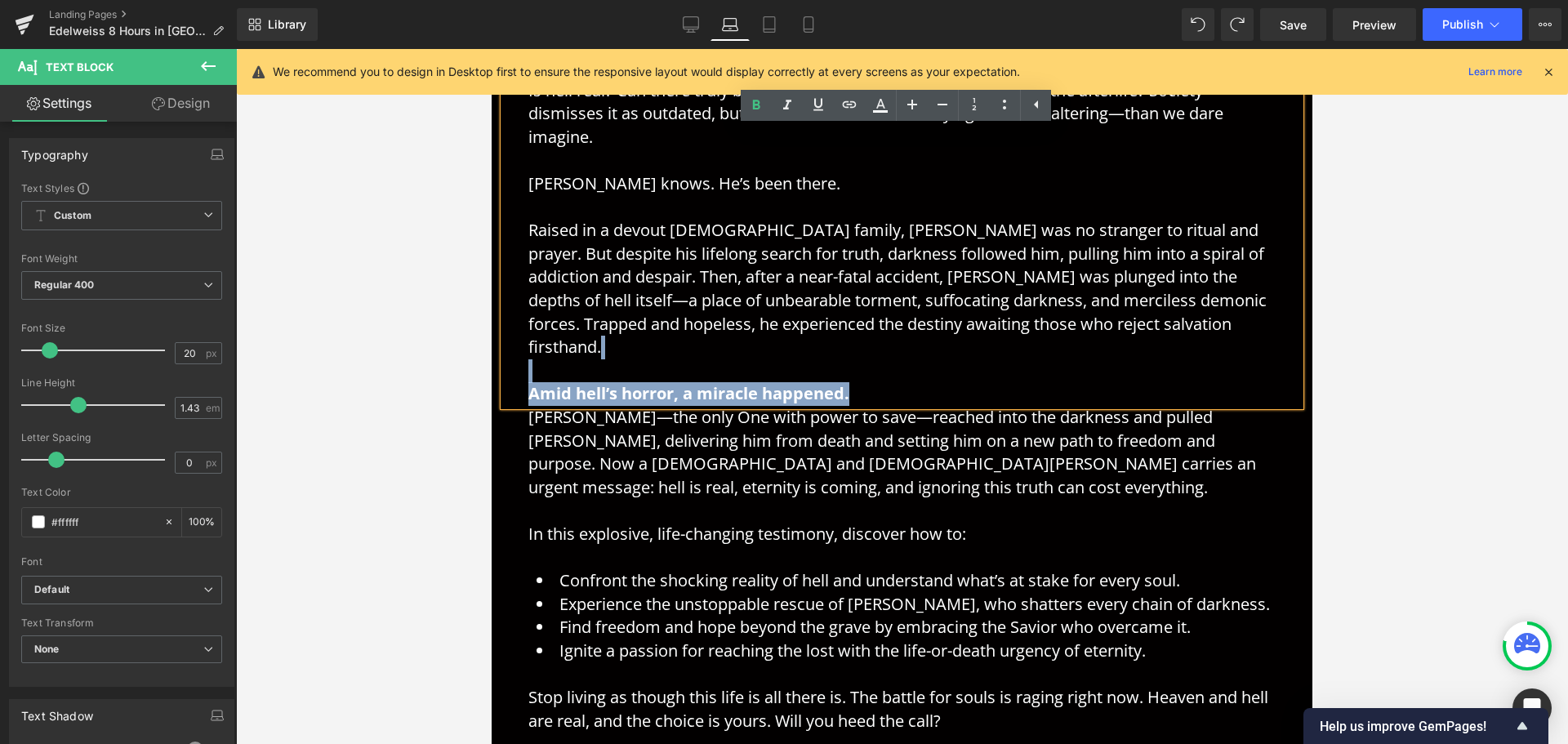
drag, startPoint x: 896, startPoint y: 363, endPoint x: 511, endPoint y: 337, distance: 385.9
click at [511, 337] on div "Is hell real? Can there truly be a place of unending torment waiting in the aft…" at bounding box center [901, 243] width 796 height 327
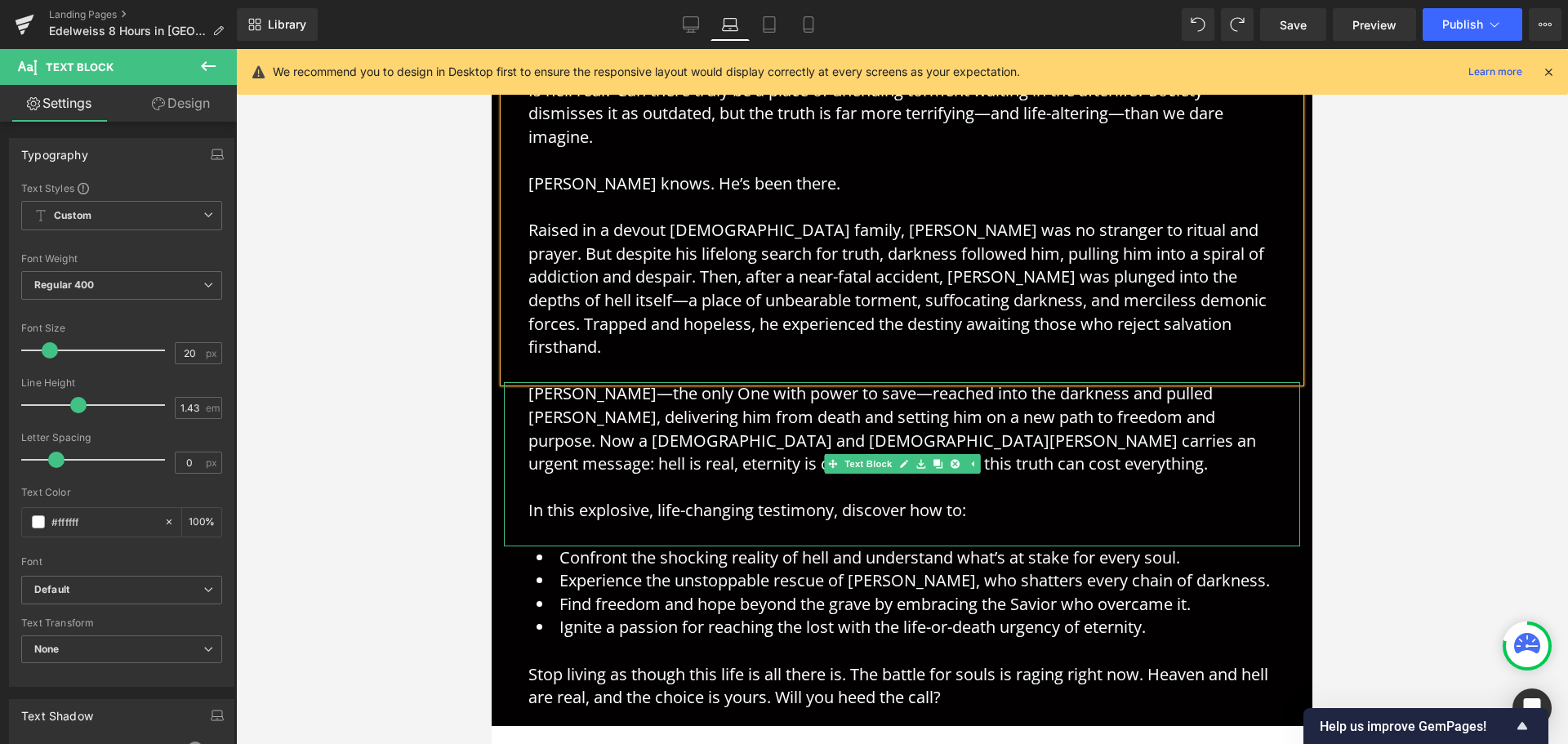
click at [1386, 401] on div at bounding box center [901, 397] width 1332 height 695
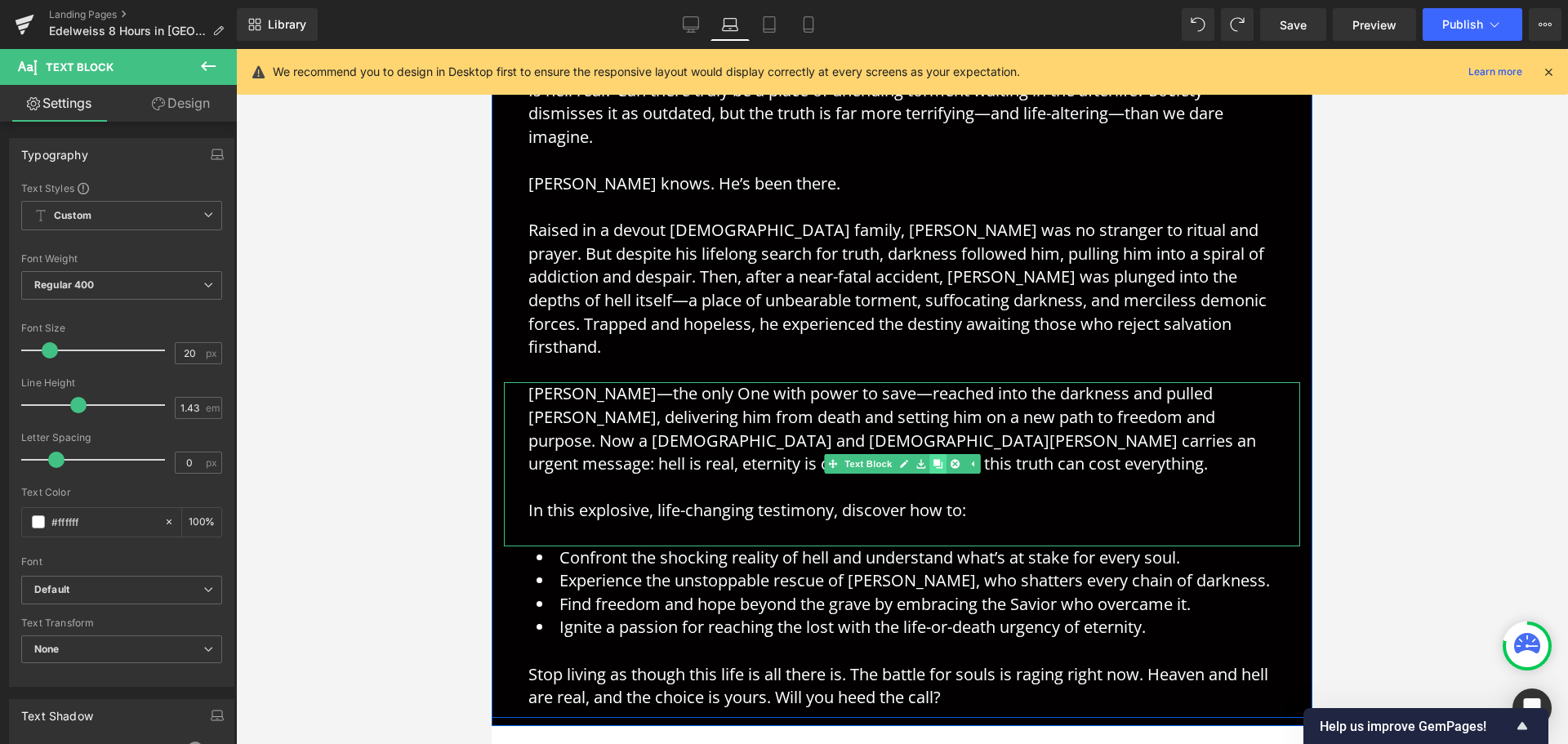
click at [933, 460] on icon at bounding box center [937, 464] width 9 height 9
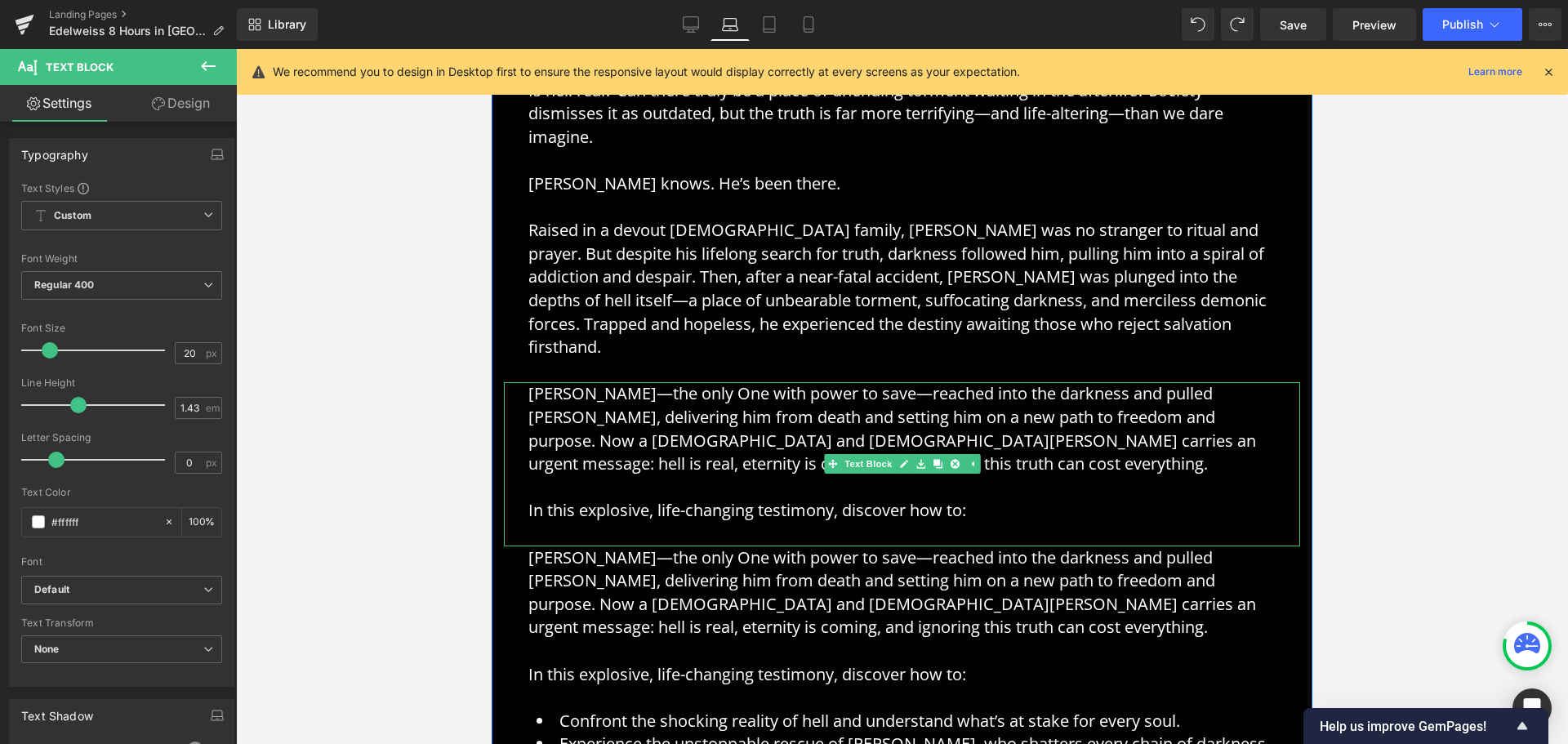
click at [572, 427] on p "[PERSON_NAME]—the only One with power to save—reached into the darkness and pul…" at bounding box center [902, 428] width 747 height 93
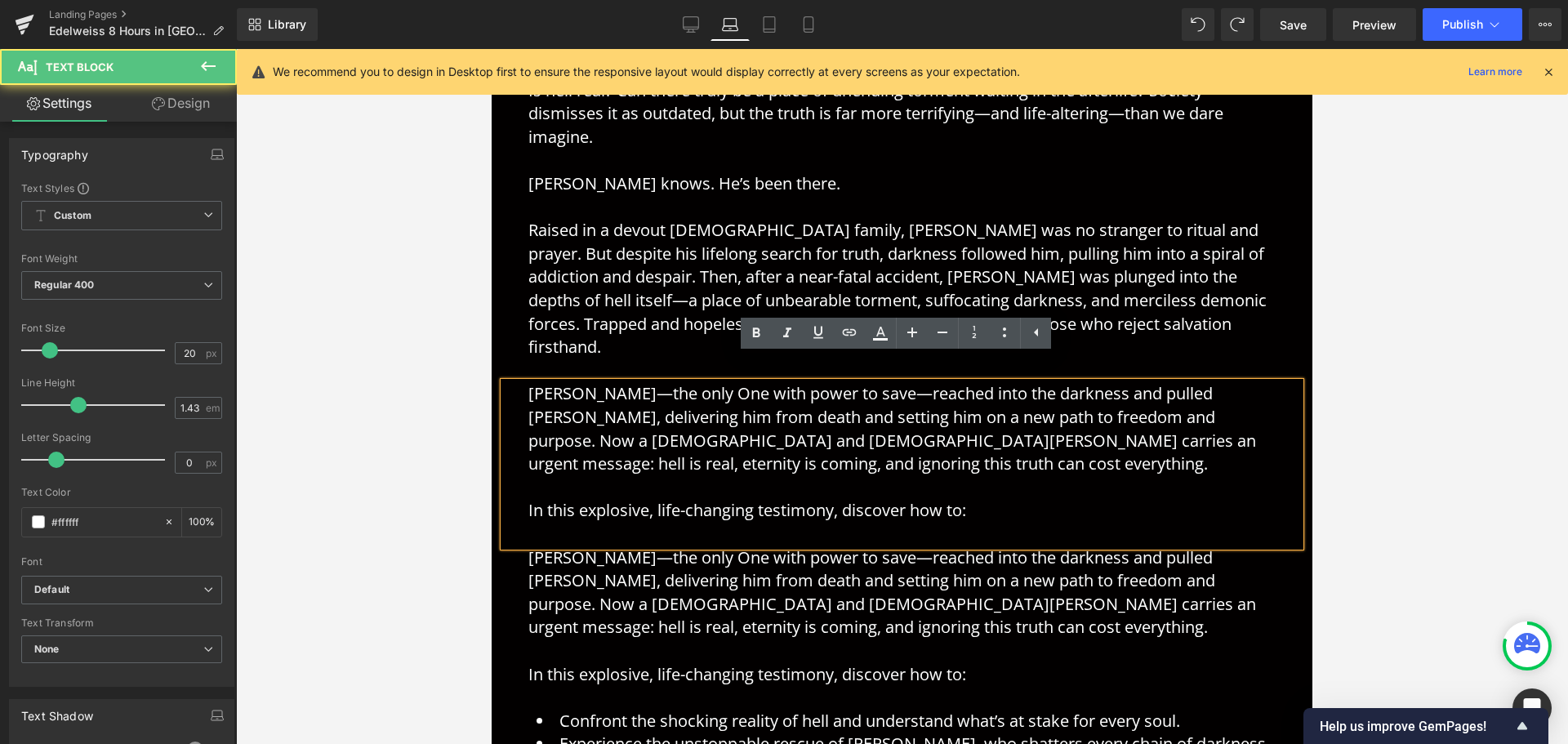
click at [654, 428] on p "[PERSON_NAME]—the only One with power to save—reached into the darkness and pul…" at bounding box center [902, 428] width 747 height 93
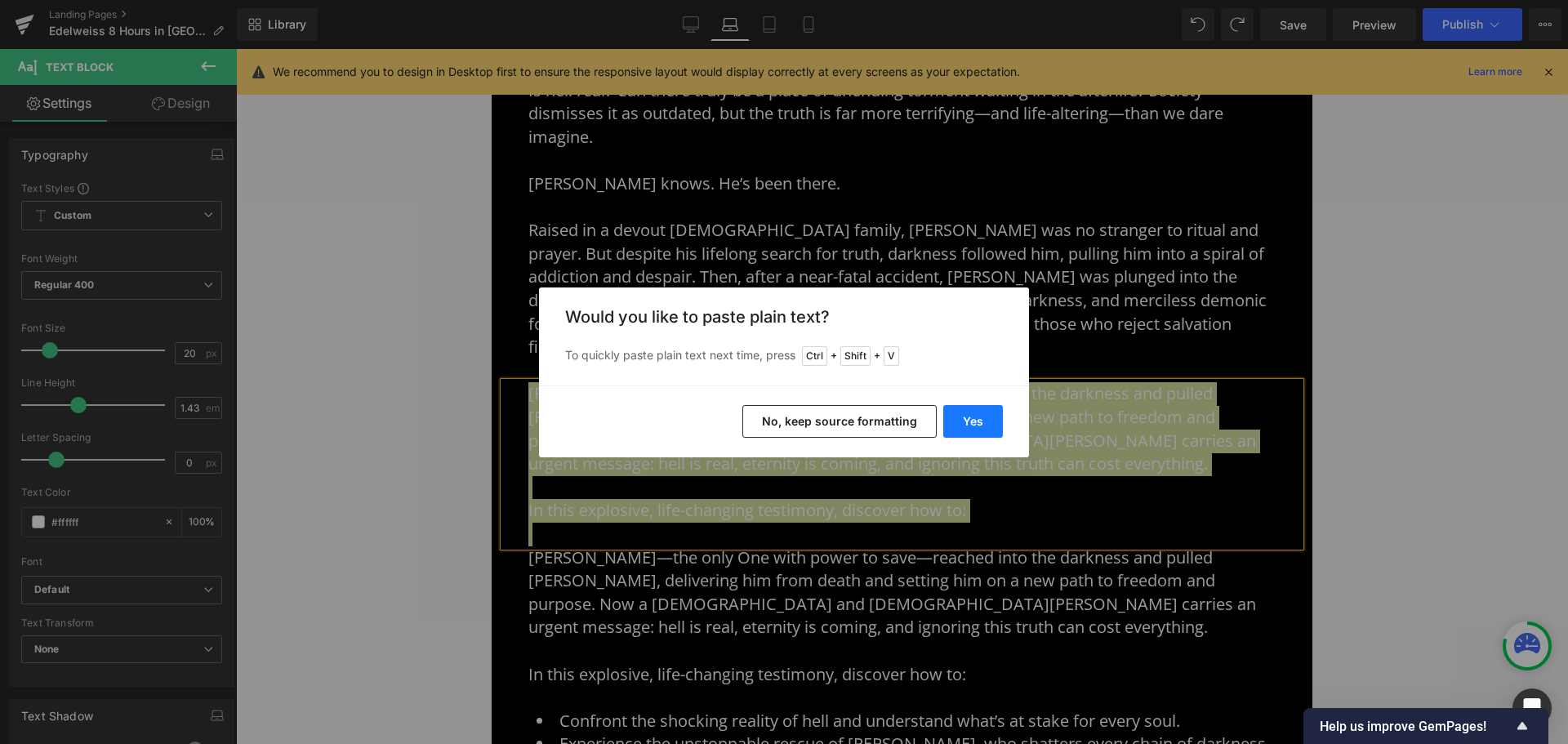
drag, startPoint x: 970, startPoint y: 426, endPoint x: 478, endPoint y: 377, distance: 494.4
click at [970, 426] on button "Yes" at bounding box center [973, 421] width 60 height 32
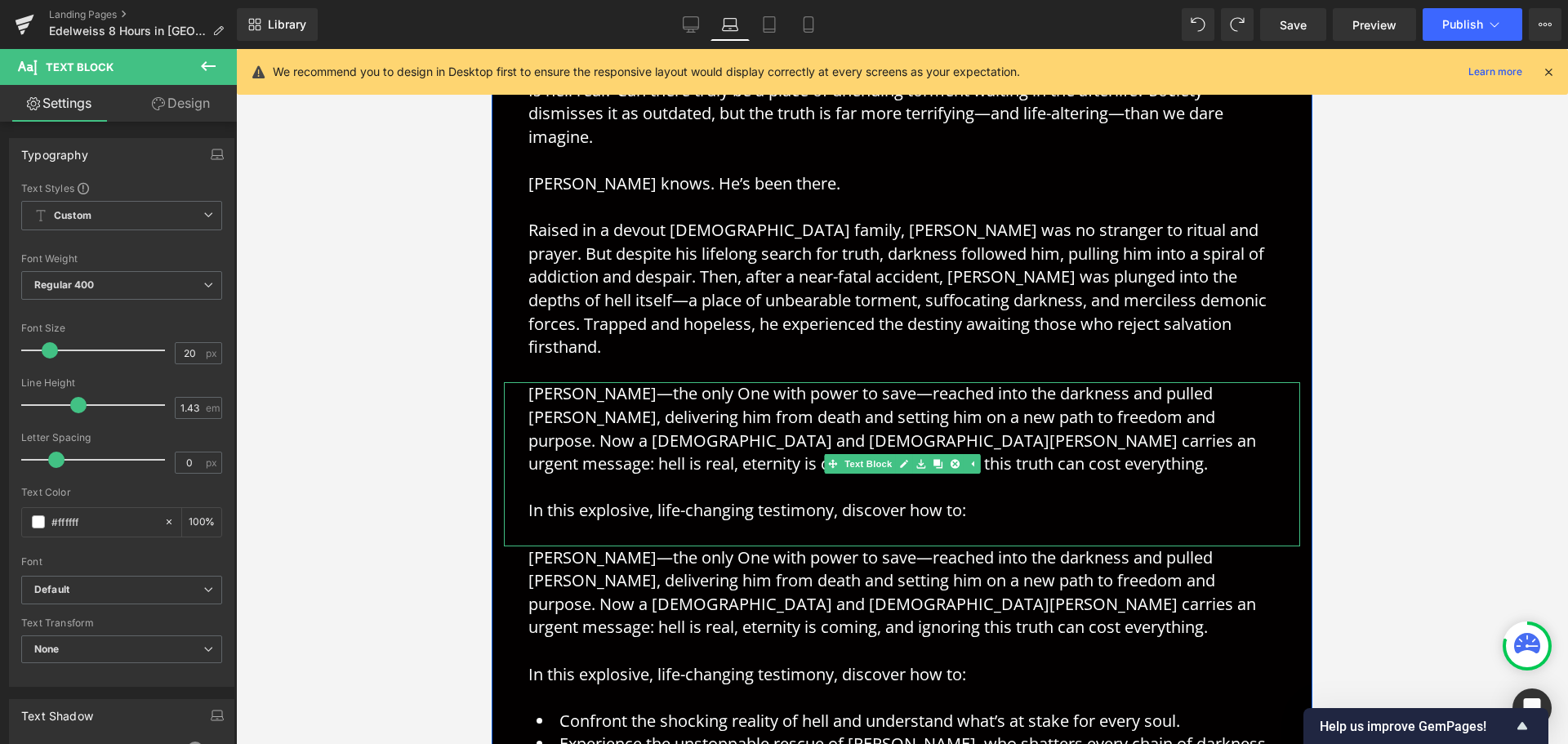
click at [1092, 499] on p "In this explosive, life-changing testimony, discover how to:" at bounding box center [902, 511] width 747 height 24
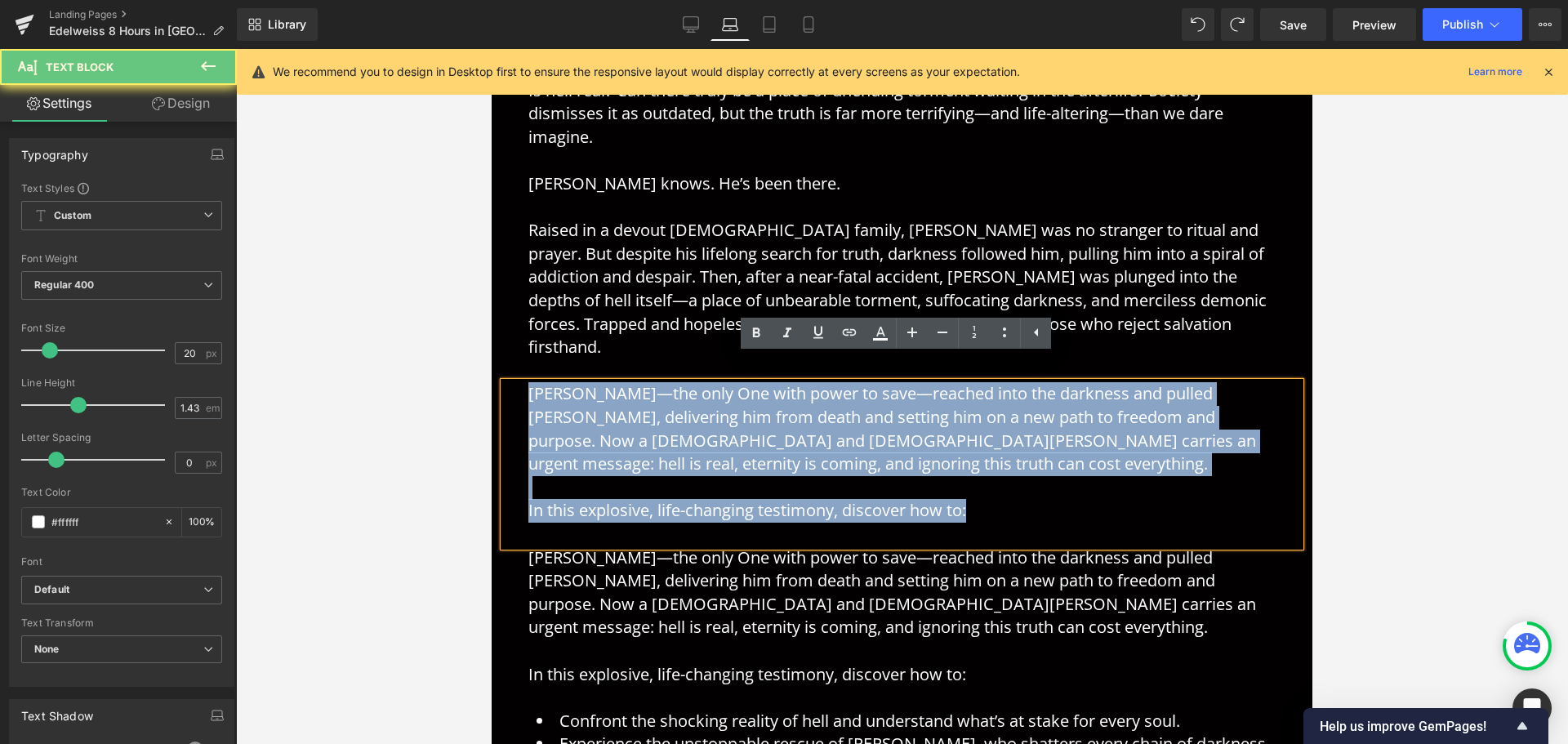
drag, startPoint x: 963, startPoint y: 486, endPoint x: 970, endPoint y: 401, distance: 85.3
click at [492, 352] on html "My Account Sign in Cart Contact Checkout MENU Home New Release Programs Store D…" at bounding box center [902, 710] width 821 height 2469
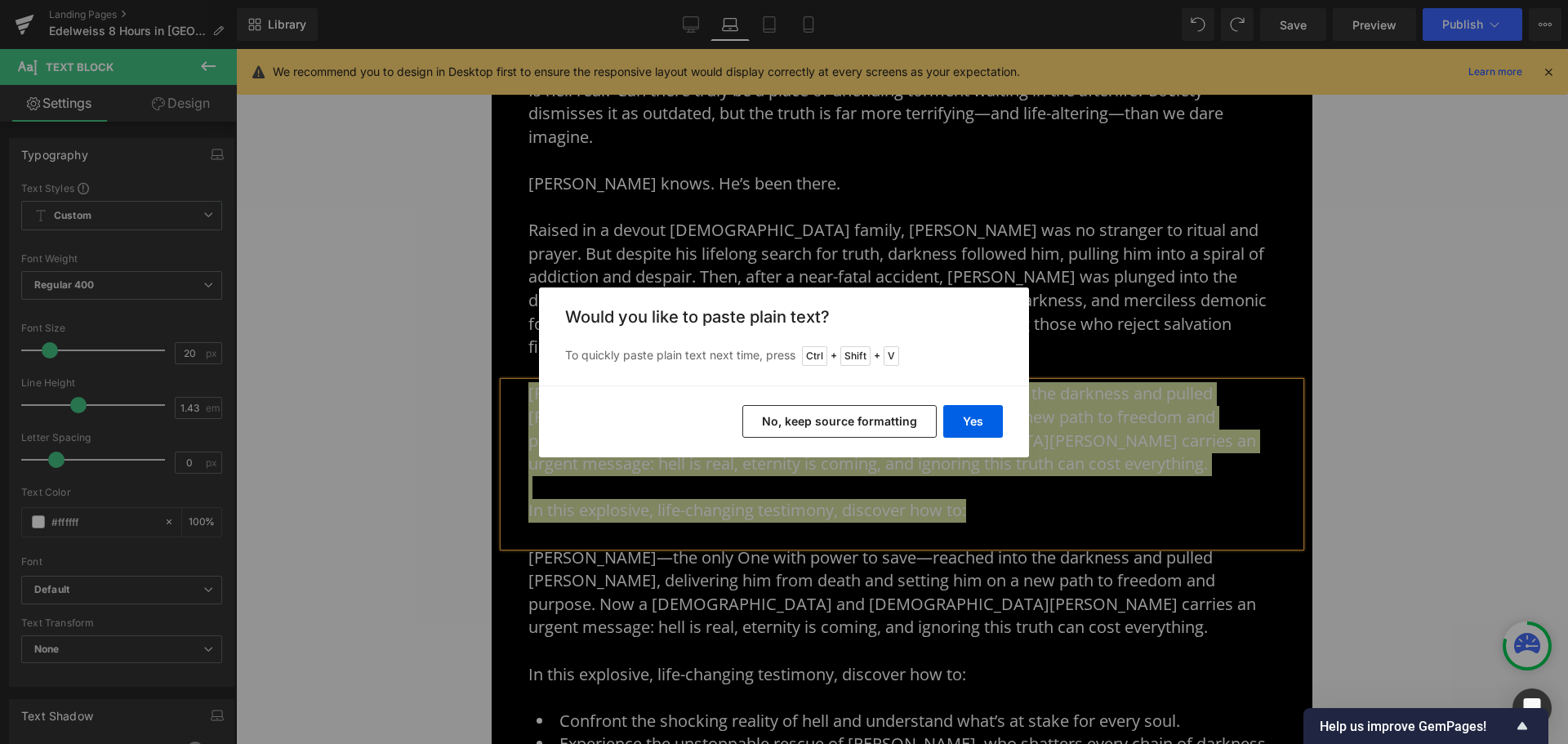
click at [903, 426] on button "No, keep source formatting" at bounding box center [839, 421] width 194 height 32
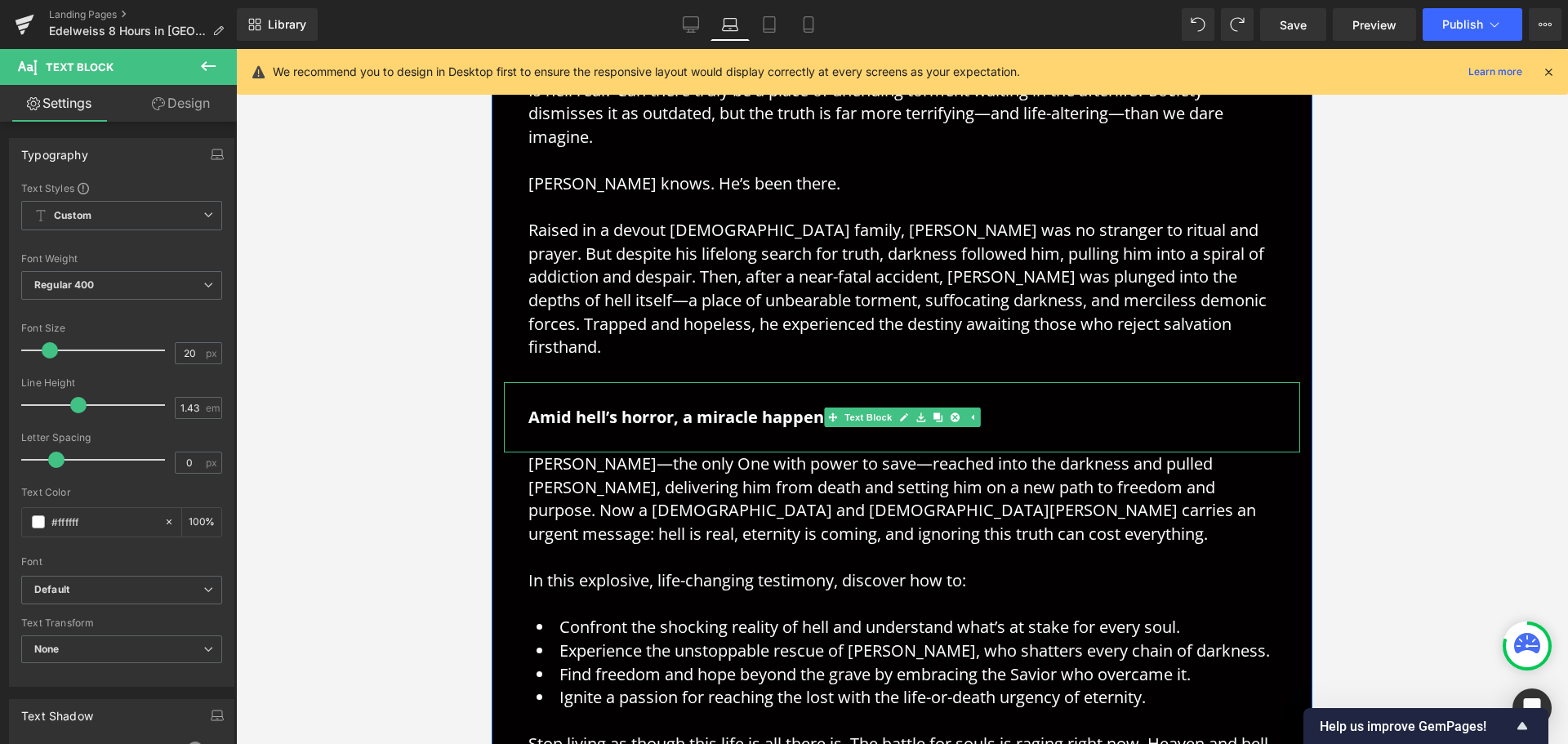
click at [636, 406] on strong "Amid hell’s horror, a miracle happened." at bounding box center [689, 417] width 321 height 22
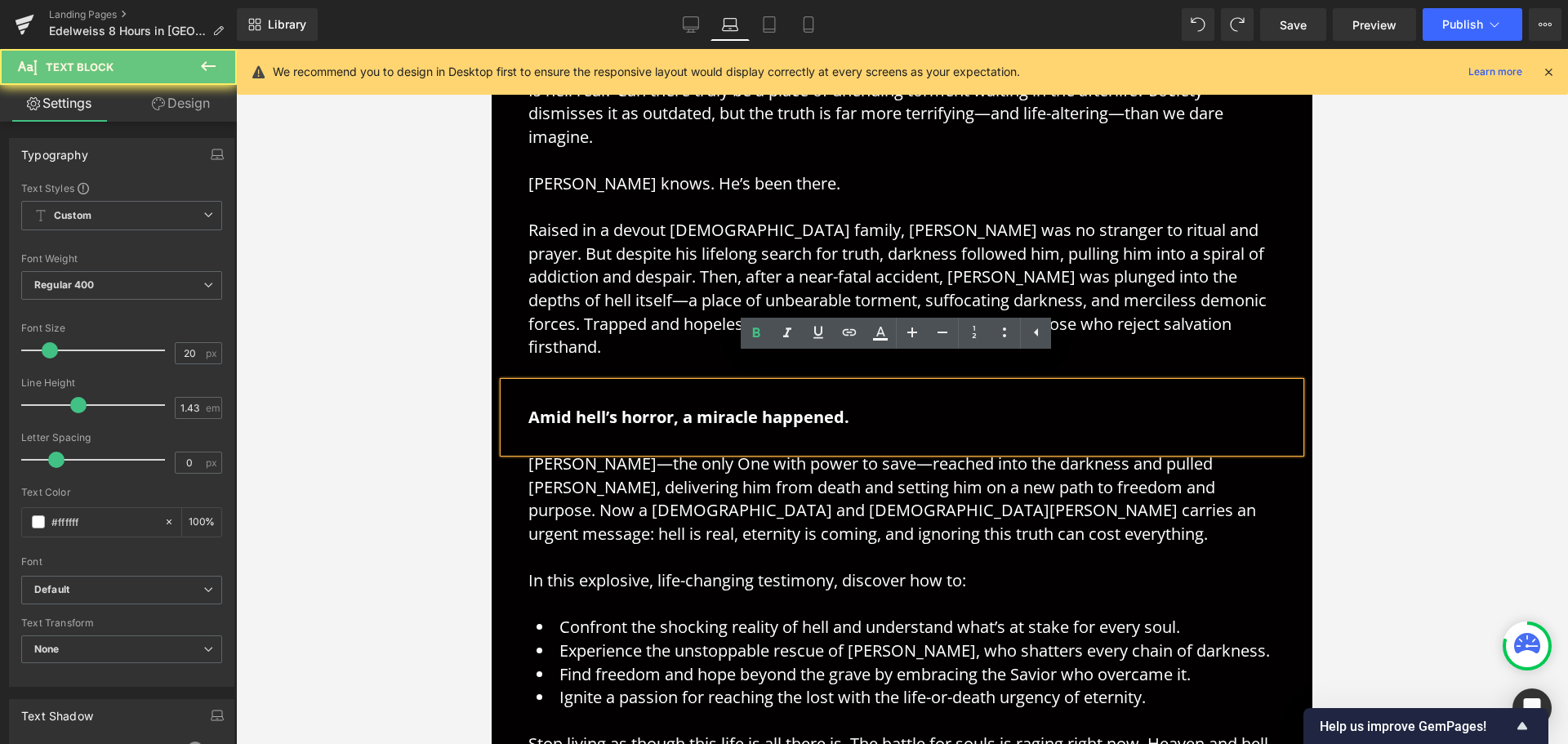
click at [984, 393] on p "Amid hell’s horror, a miracle happened." at bounding box center [902, 405] width 747 height 47
click at [712, 547] on p at bounding box center [902, 558] width 747 height 24
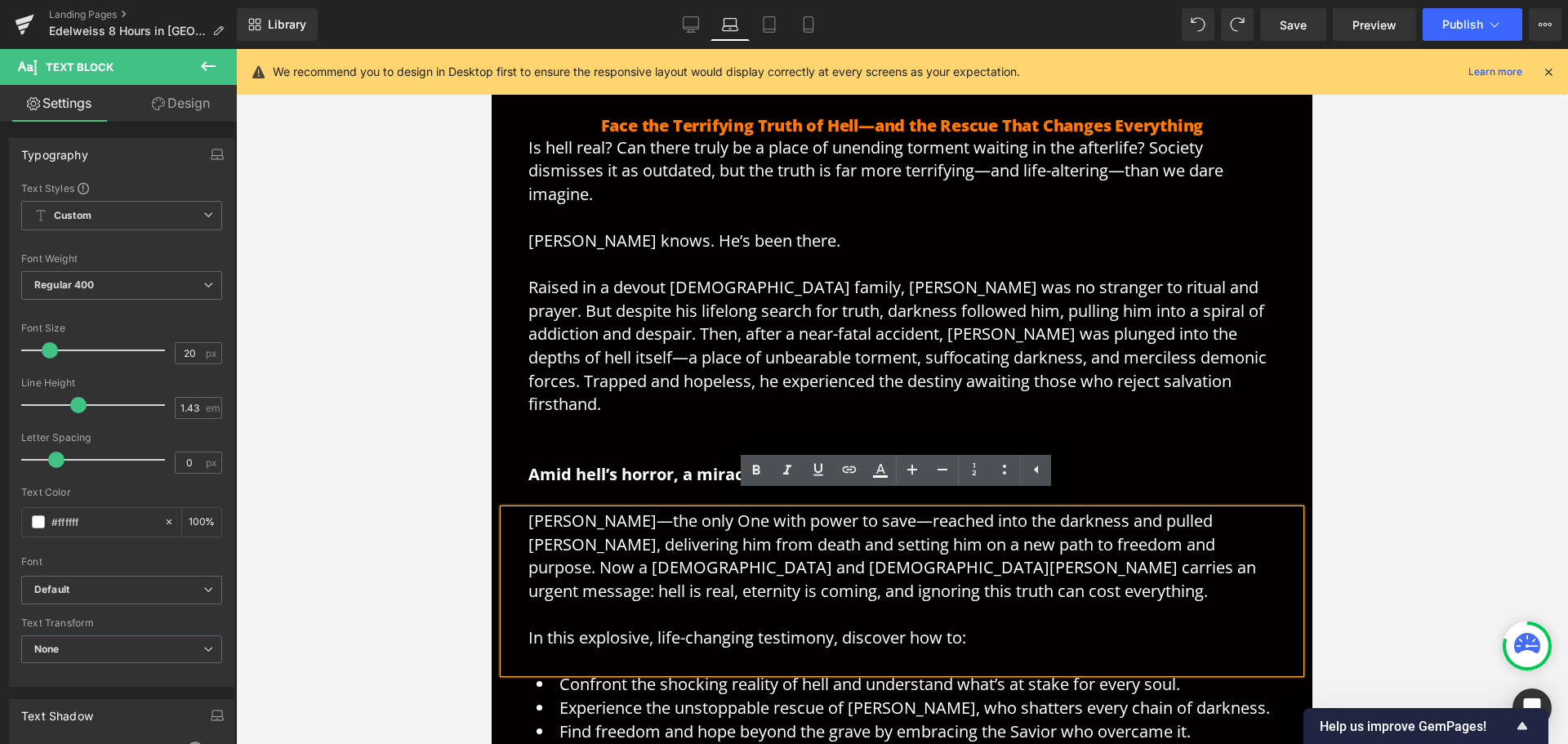
scroll to position [492, 0]
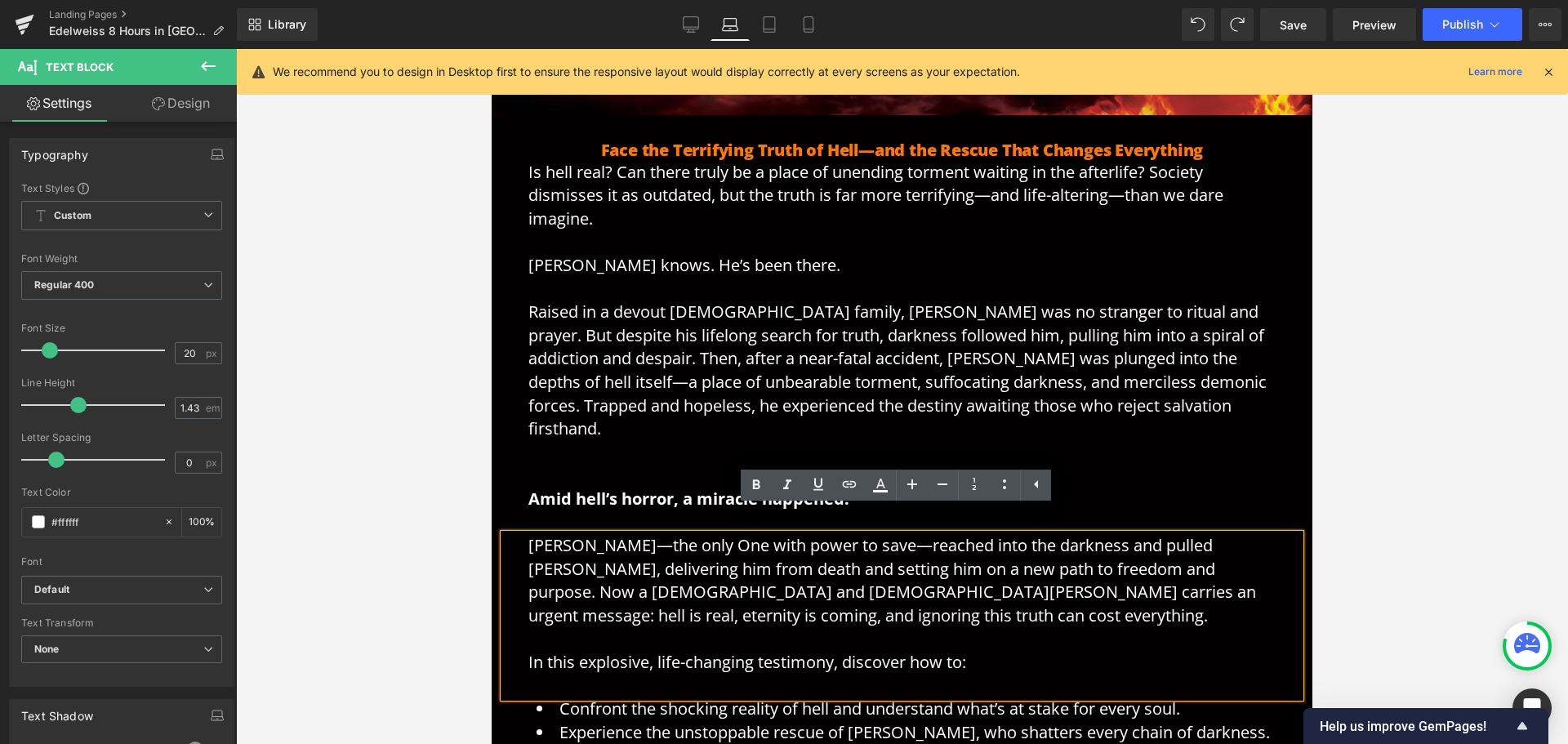
click at [654, 512] on p at bounding box center [902, 524] width 747 height 24
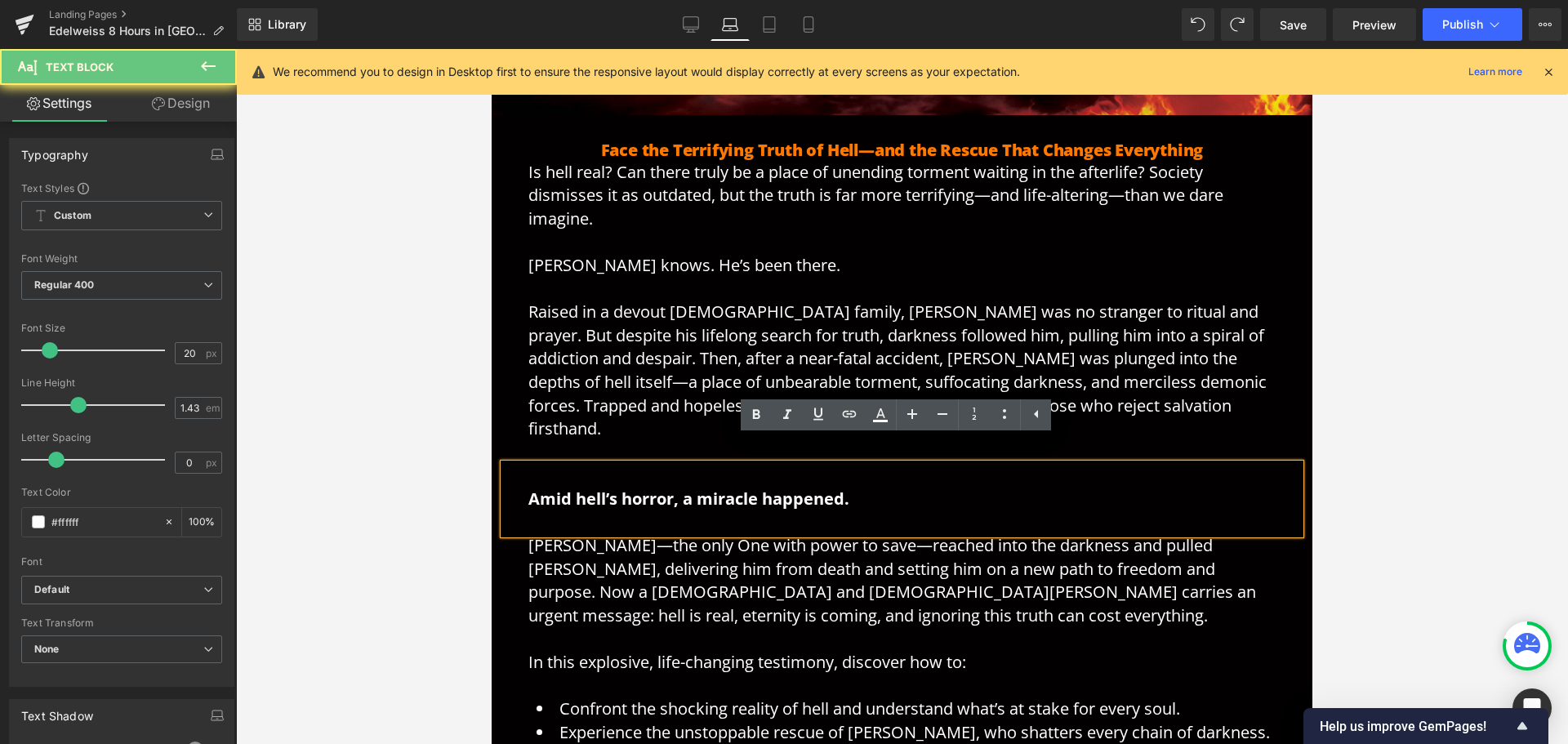
click at [698, 488] on strong "Amid hell’s horror, a miracle happened." at bounding box center [689, 499] width 321 height 22
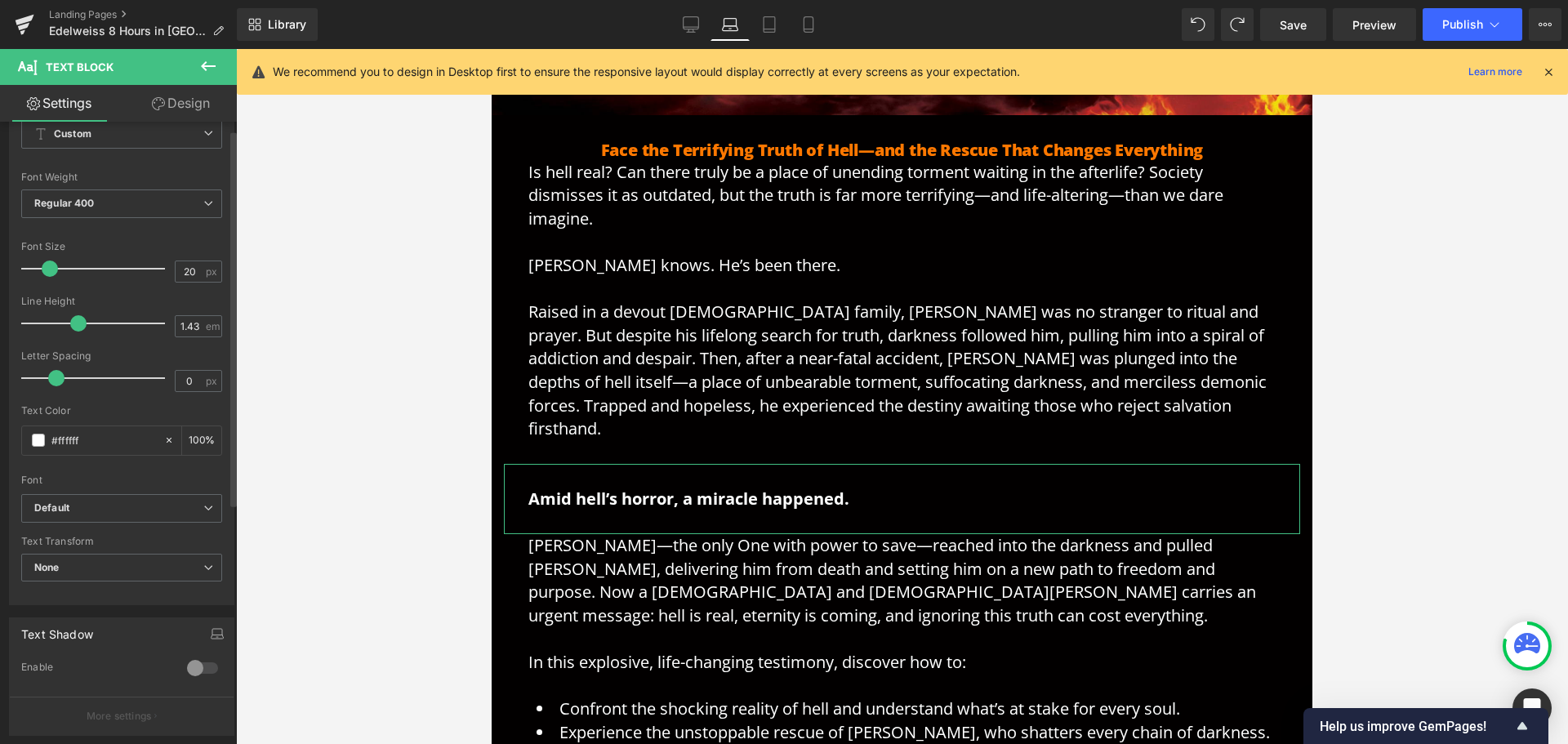
scroll to position [245, 0]
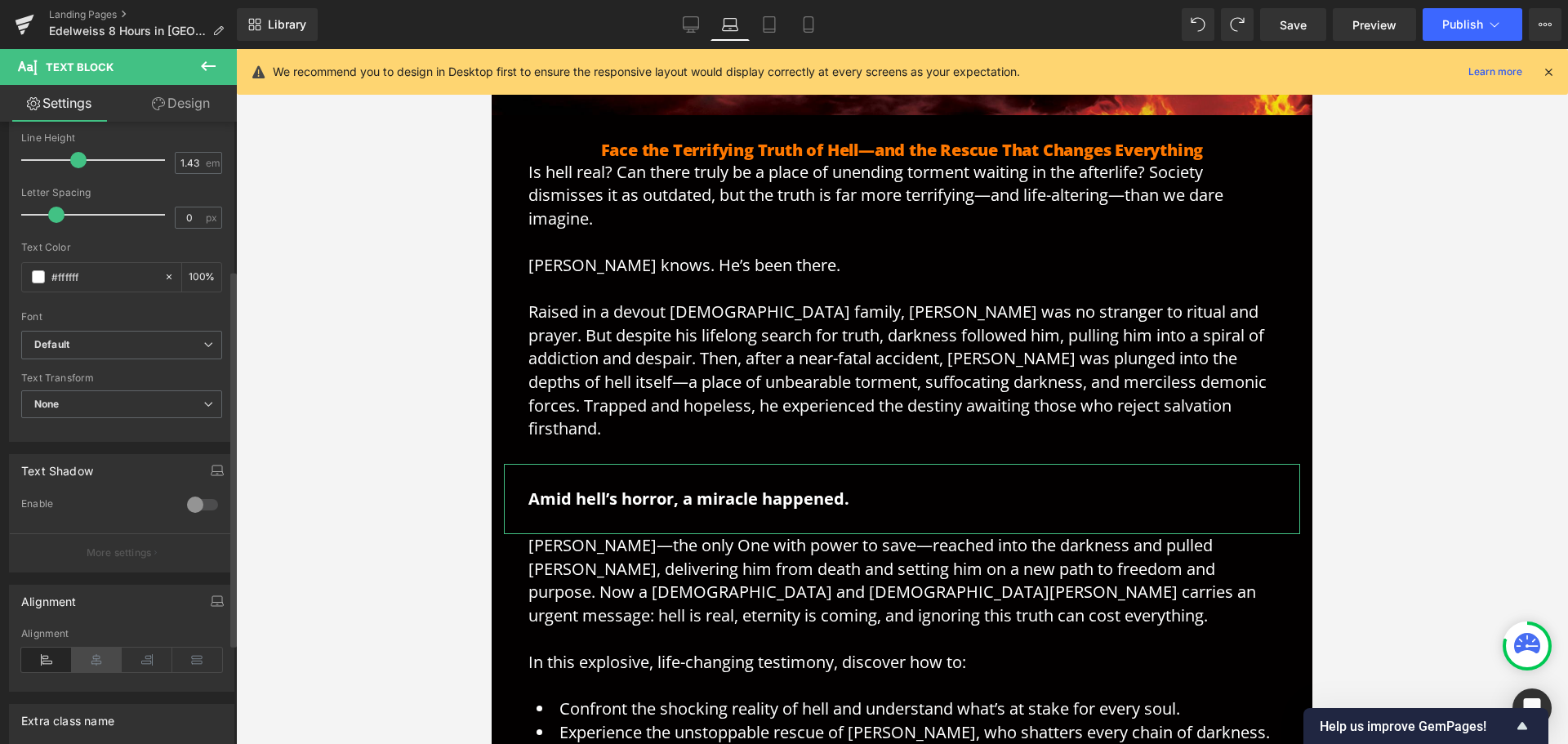
drag, startPoint x: 100, startPoint y: 660, endPoint x: 108, endPoint y: 653, distance: 10.6
click at [99, 660] on icon at bounding box center [96, 660] width 50 height 25
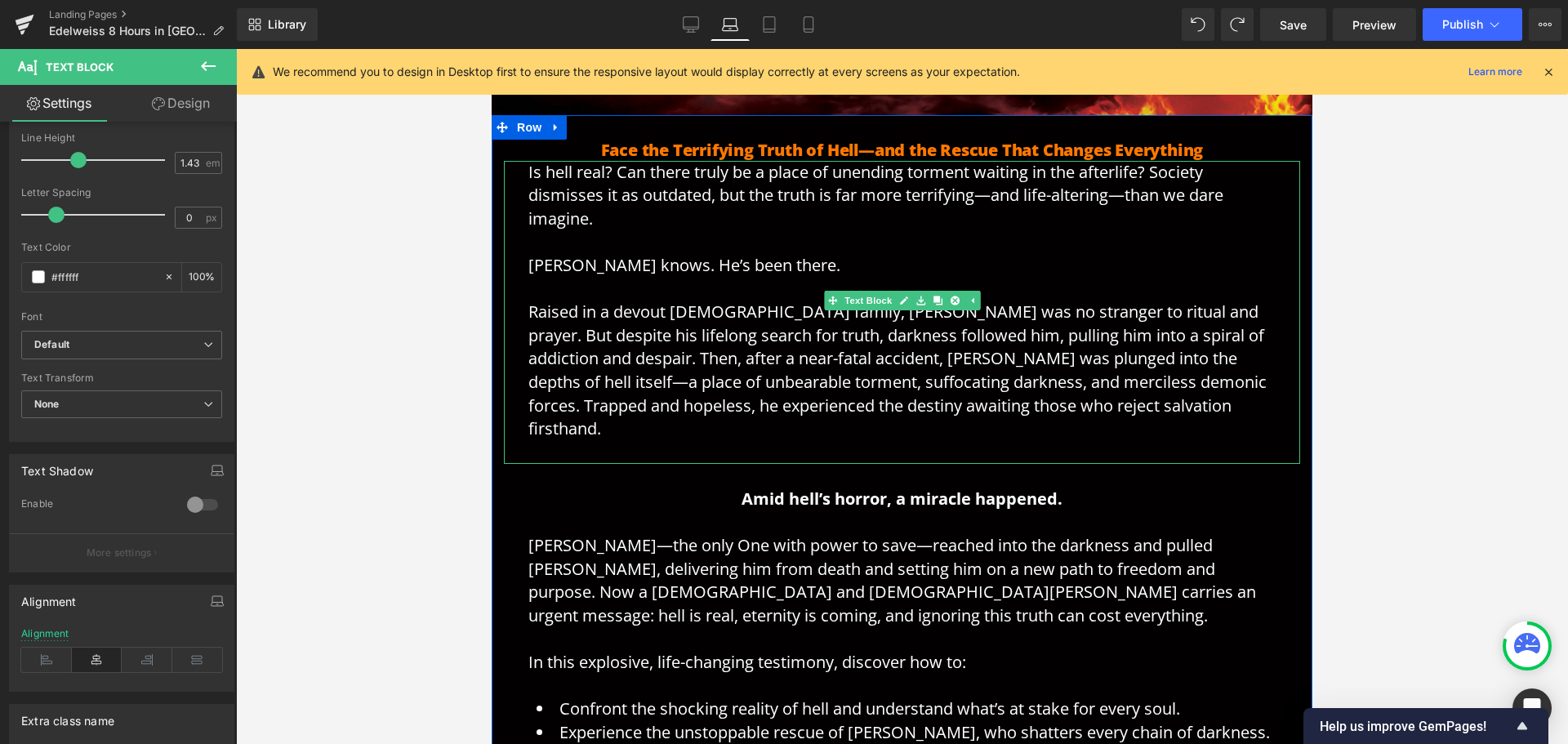
click at [790, 267] on span "[PERSON_NAME] knows. He’s been there." at bounding box center [684, 265] width 312 height 22
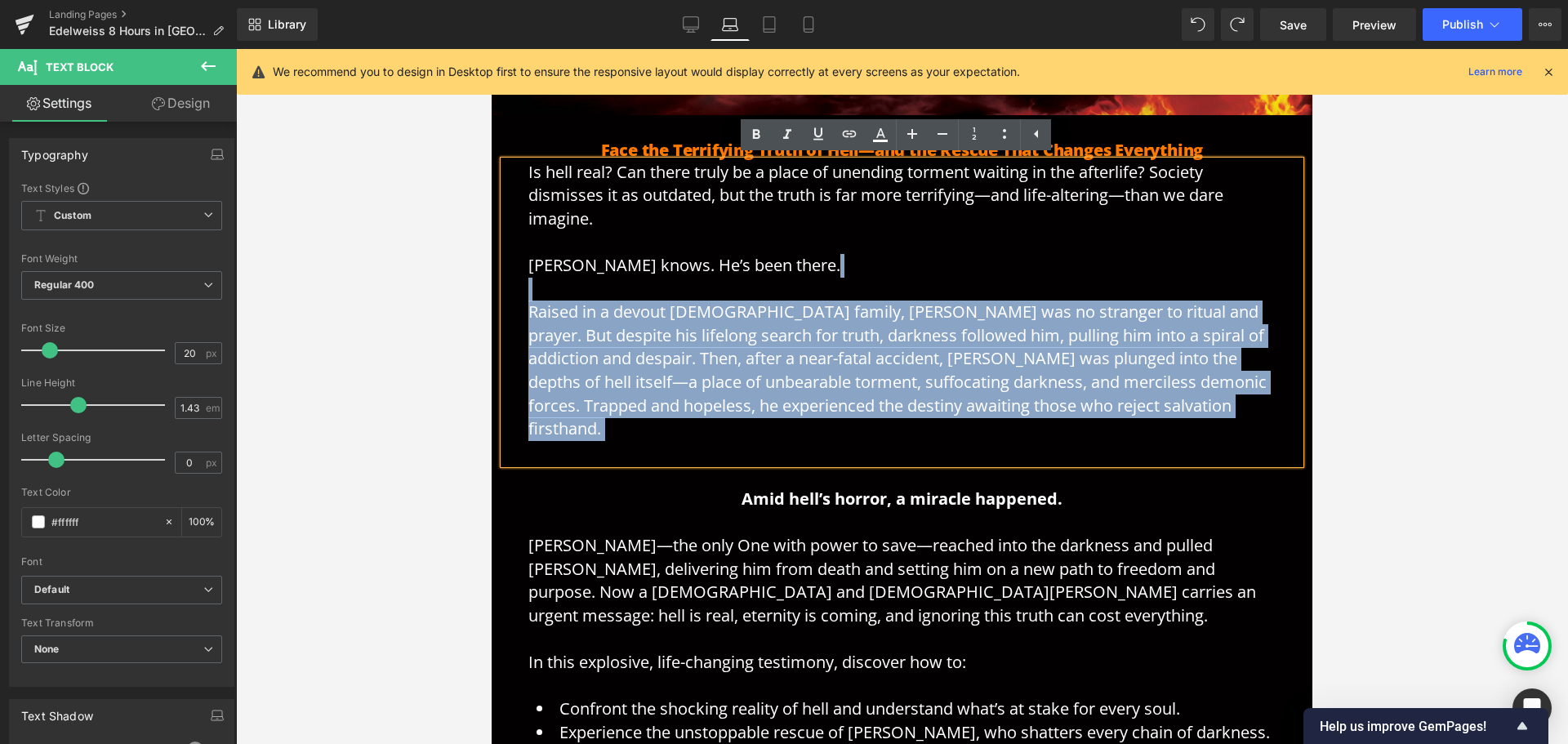
drag, startPoint x: 1077, startPoint y: 432, endPoint x: 533, endPoint y: 295, distance: 561.0
click at [533, 295] on p "Is hell real? Can there truly be a place of unending torment waiting in the aft…" at bounding box center [902, 312] width 747 height 304
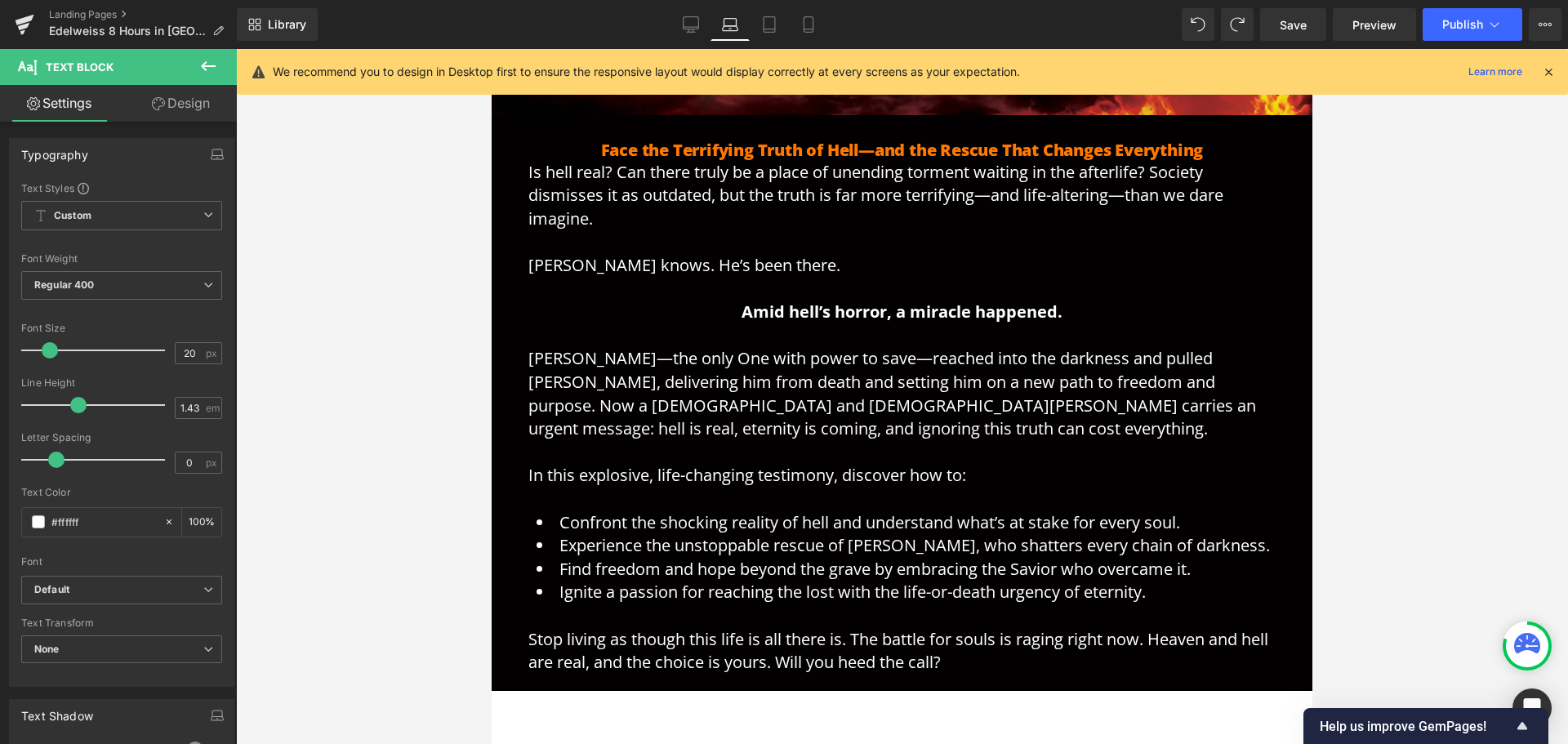
click at [358, 312] on div at bounding box center [901, 397] width 1332 height 695
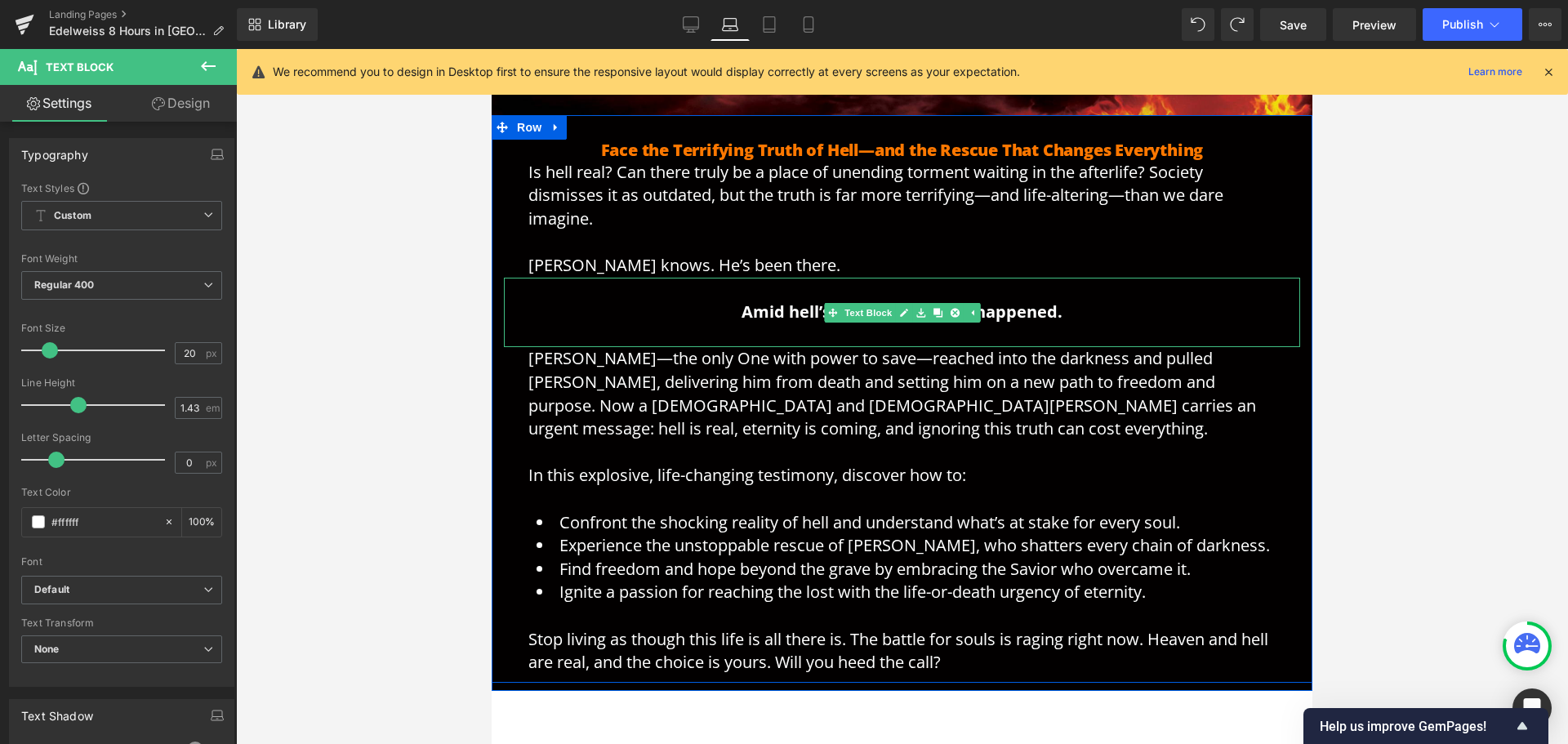
click at [914, 289] on p "Amid hell’s horror, a miracle happened." at bounding box center [902, 300] width 747 height 47
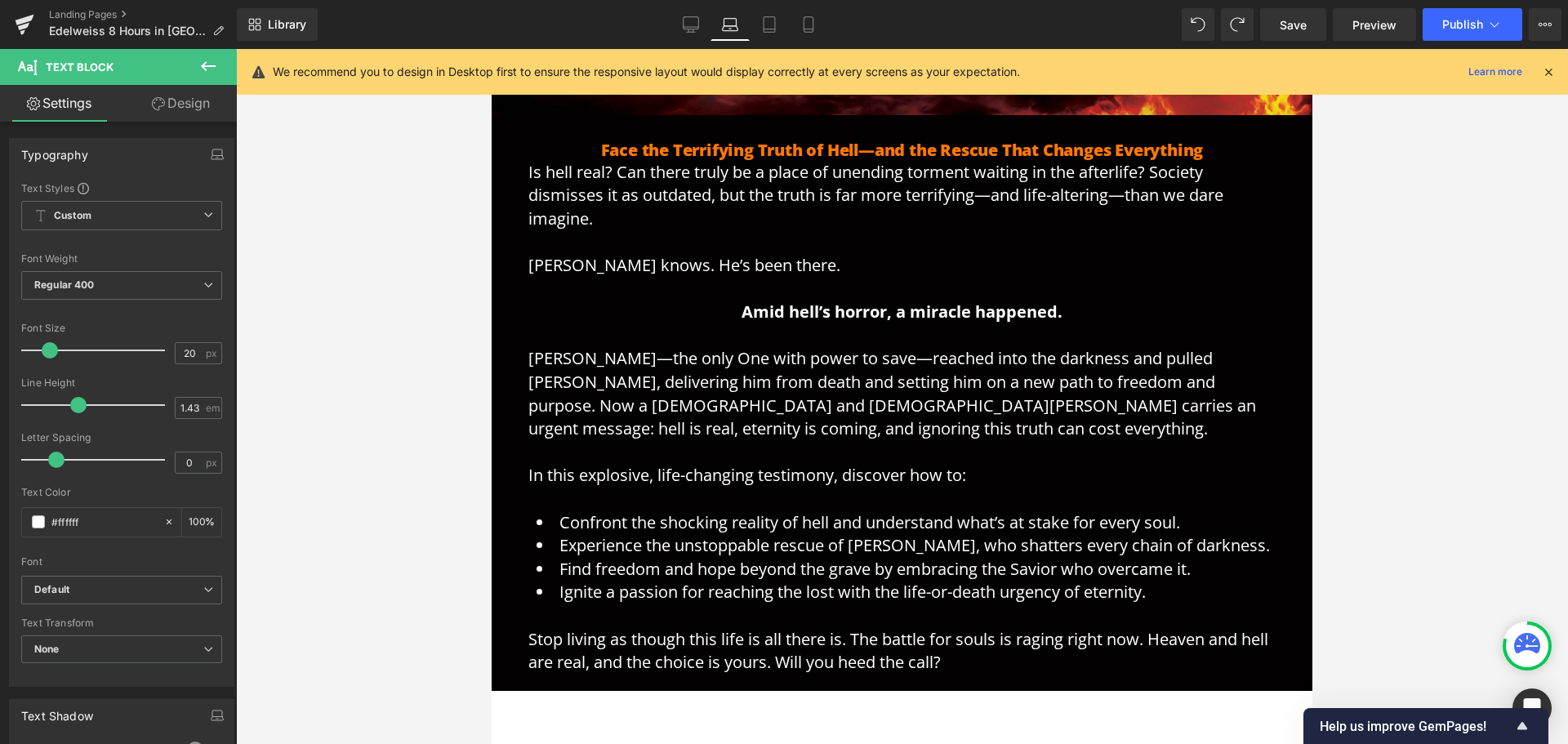
click at [1404, 335] on div at bounding box center [901, 397] width 1332 height 695
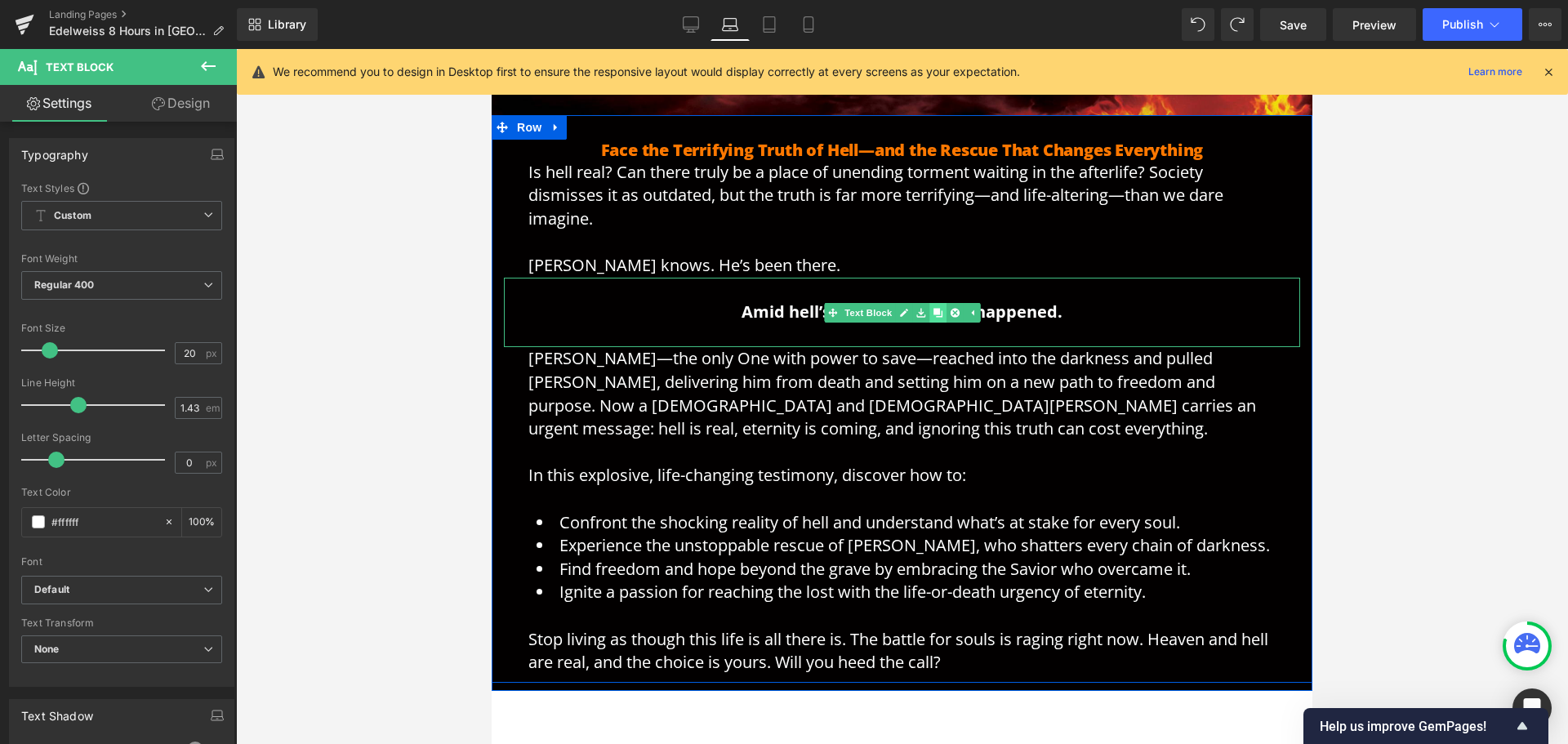
click at [933, 312] on icon at bounding box center [937, 312] width 9 height 9
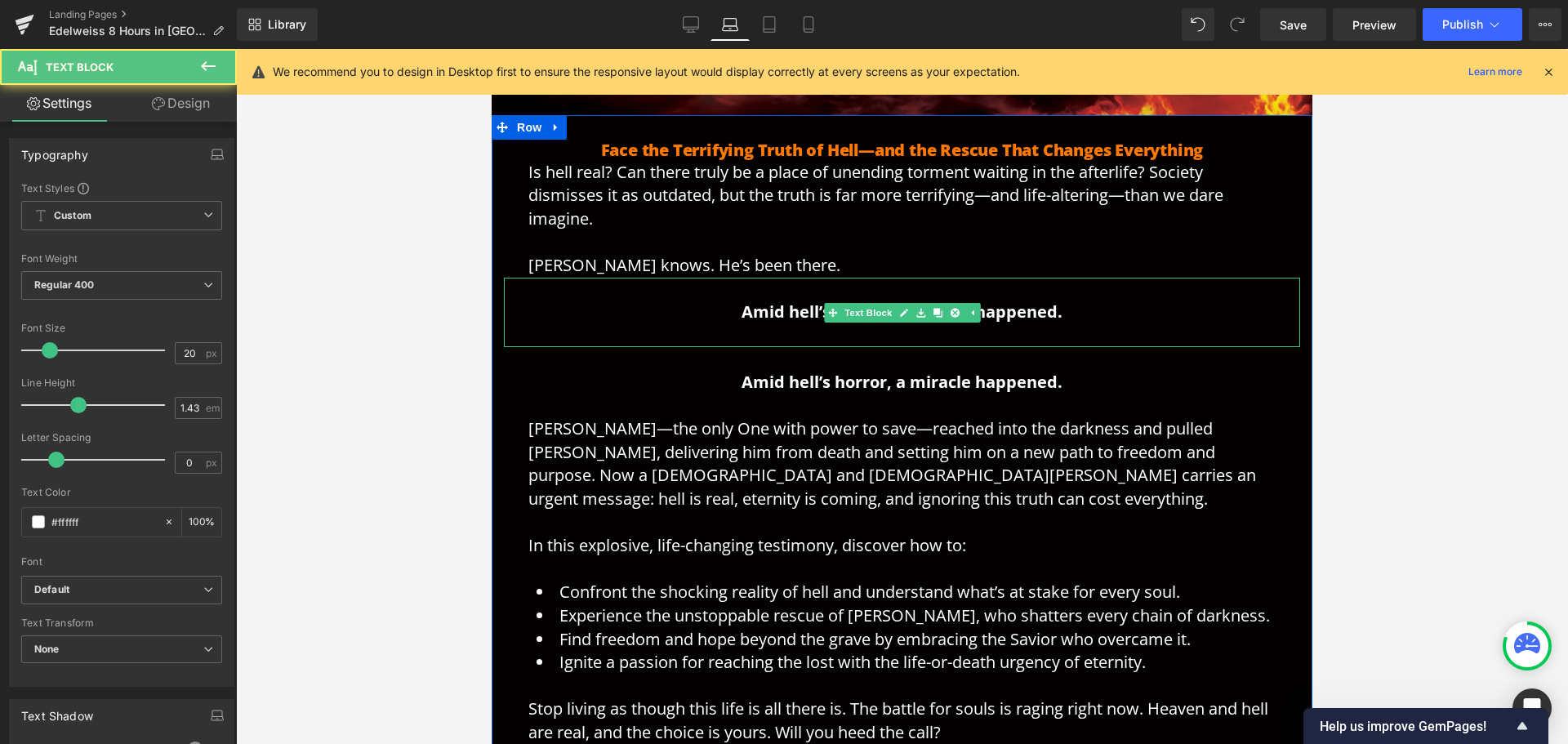
click at [716, 325] on p at bounding box center [902, 336] width 747 height 24
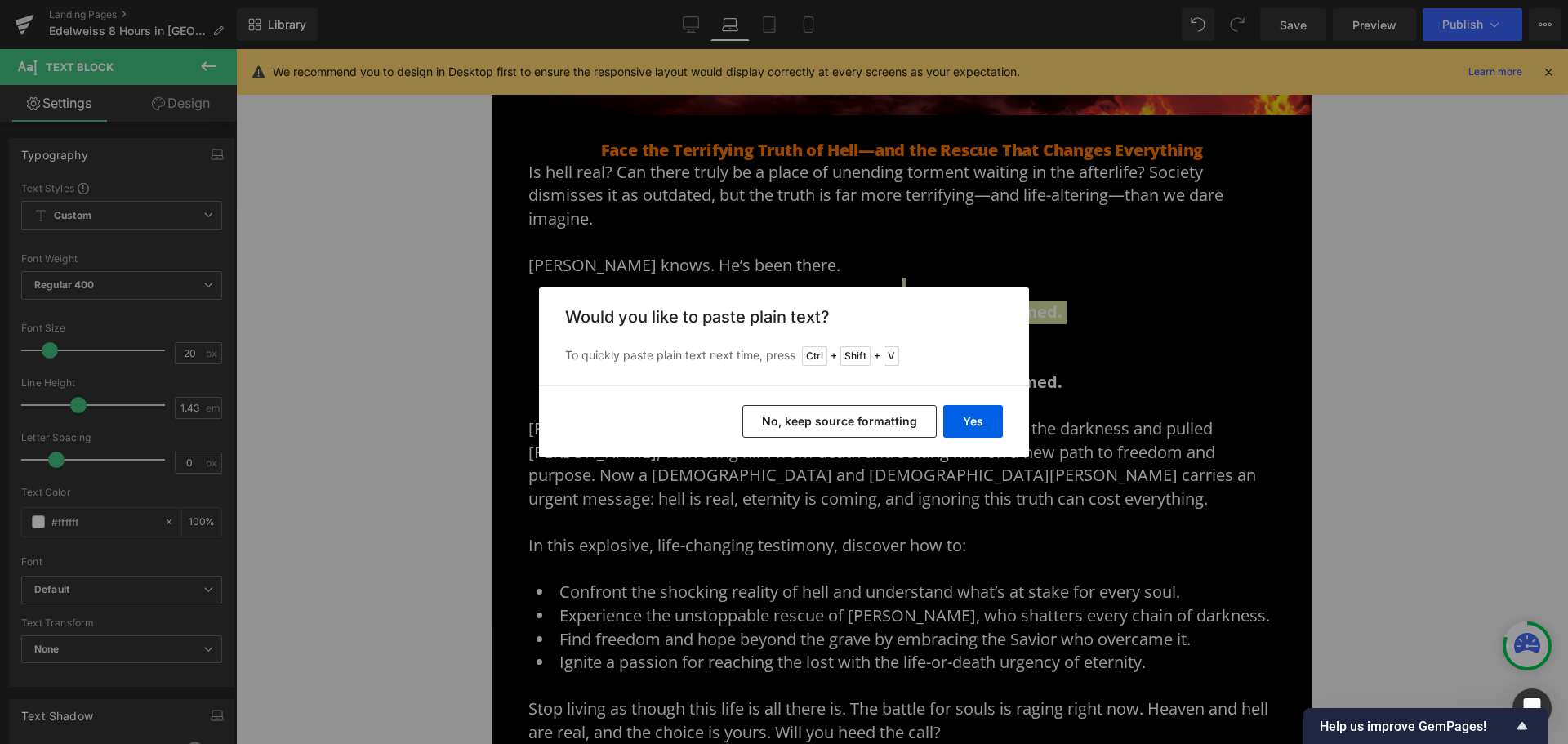
click at [911, 428] on button "No, keep source formatting" at bounding box center [839, 421] width 194 height 32
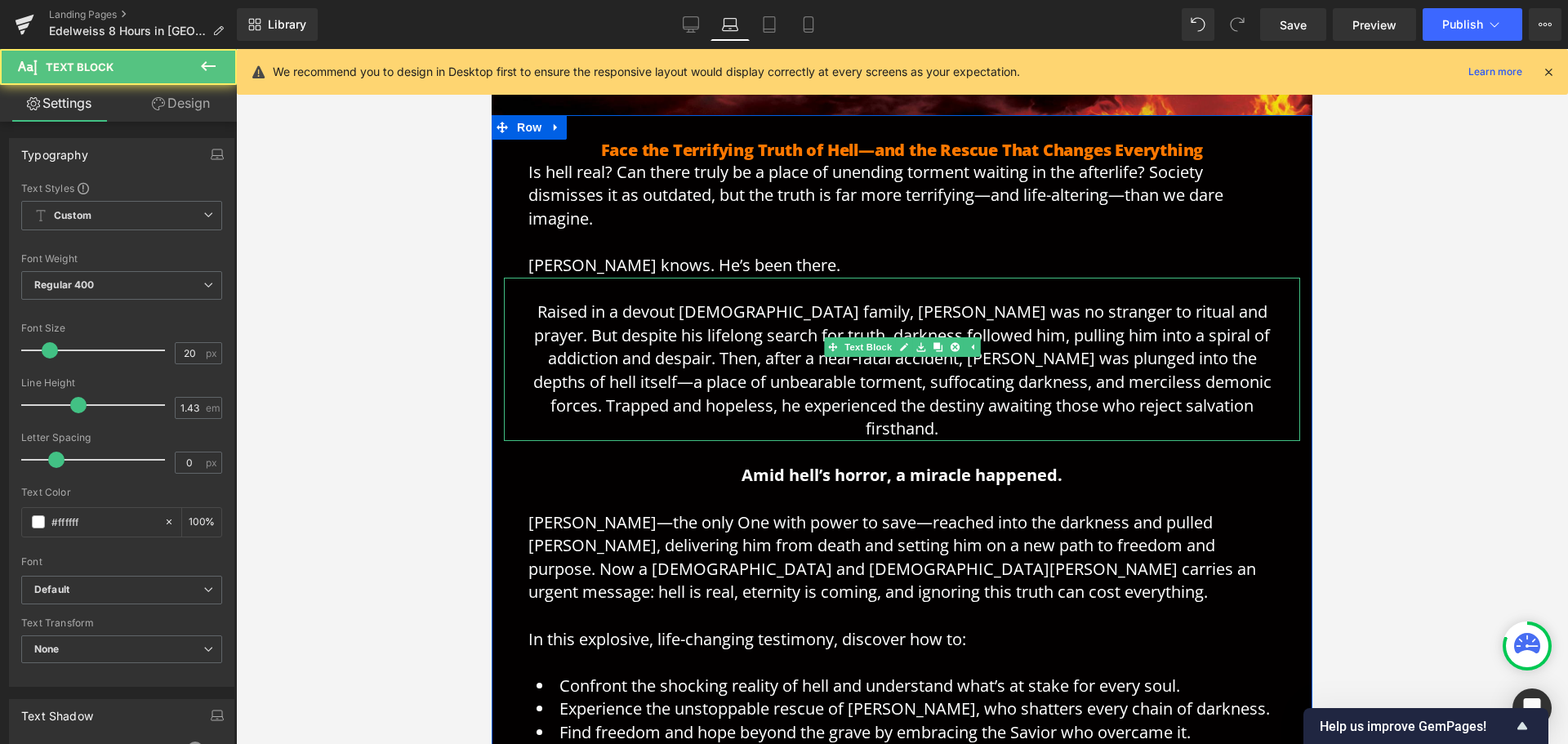
click at [642, 344] on span "Raised in a devout [DEMOGRAPHIC_DATA] family, [PERSON_NAME] was no stranger to …" at bounding box center [901, 369] width 738 height 139
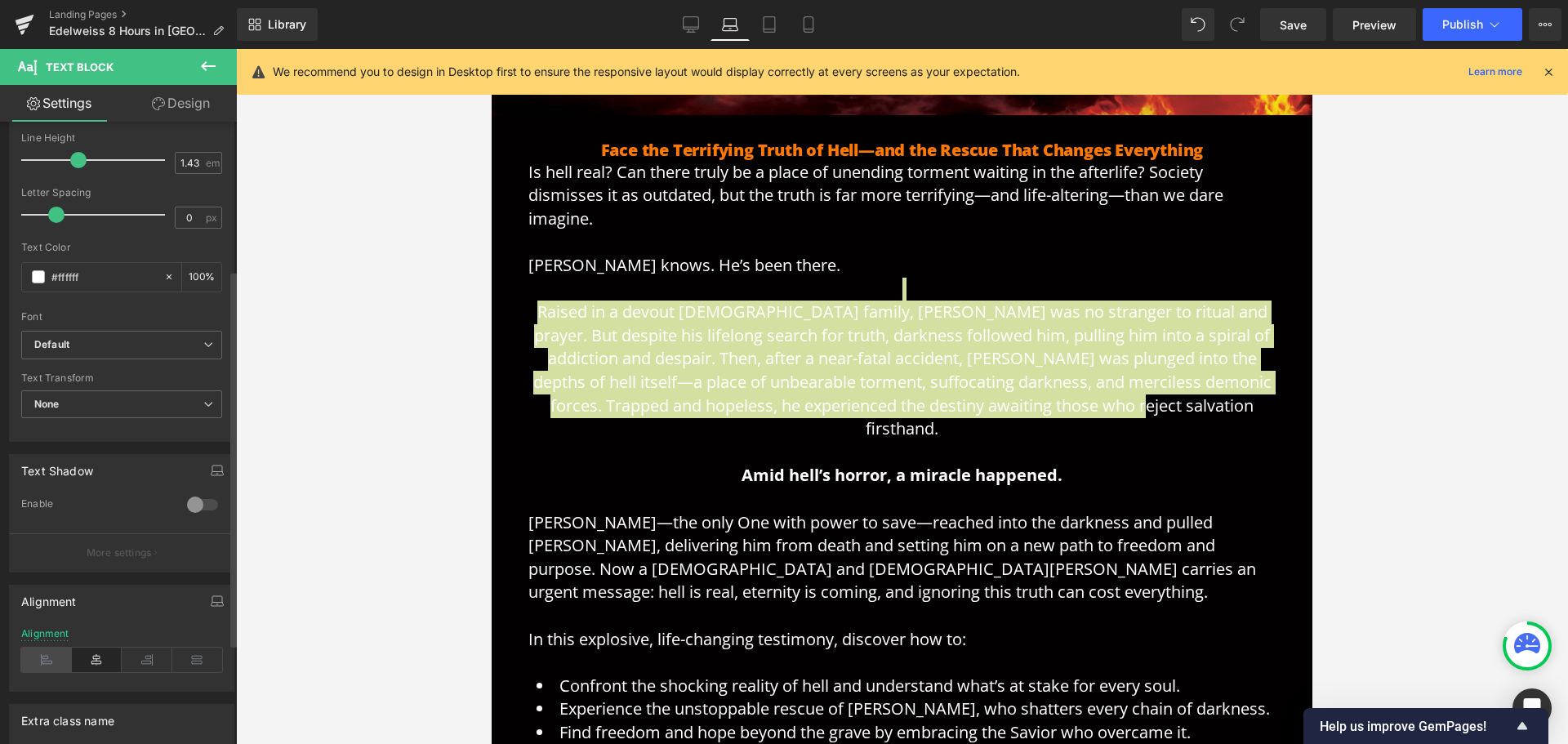
click at [42, 654] on icon at bounding box center [46, 660] width 50 height 25
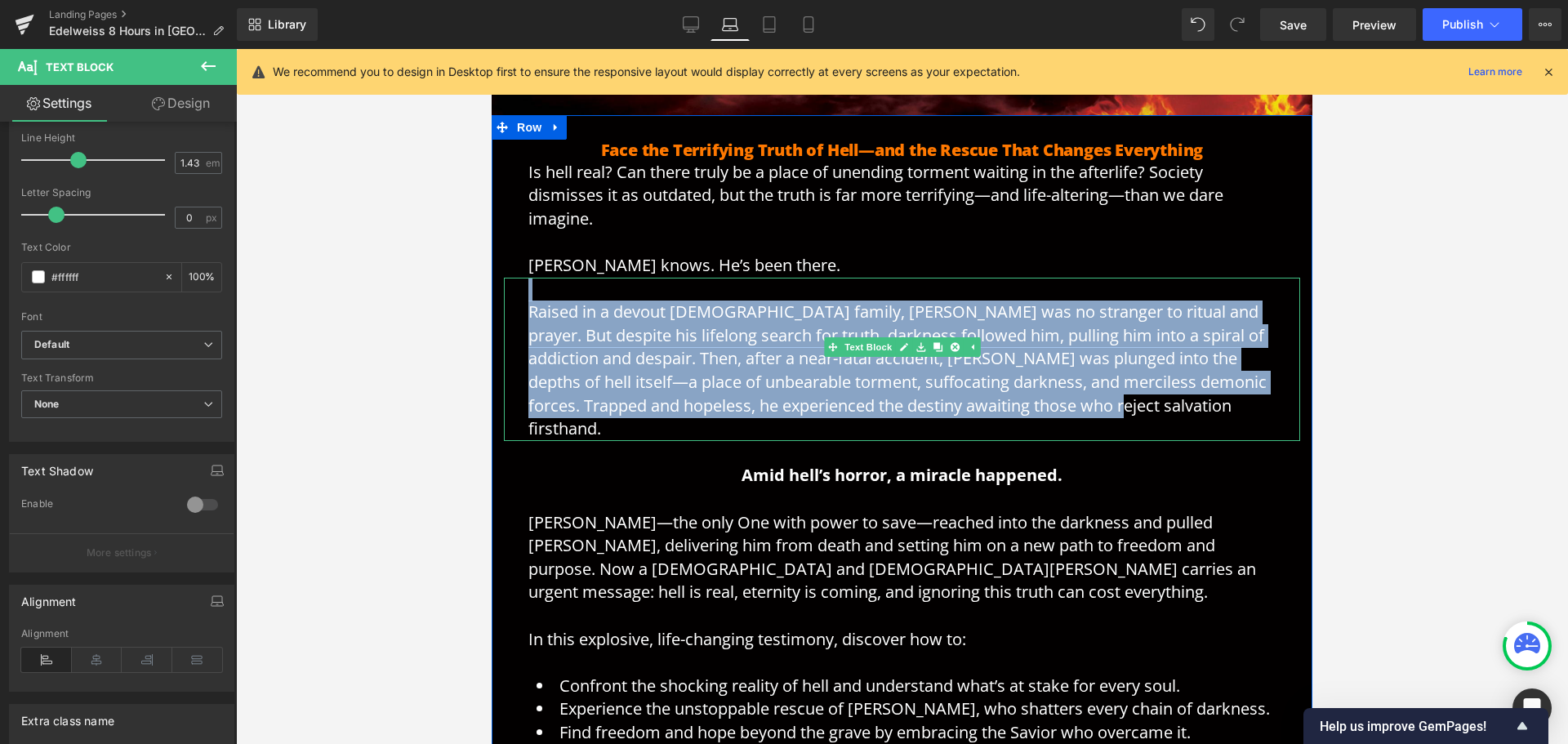
click at [787, 294] on p "Raised in a devout [DEMOGRAPHIC_DATA] family, [PERSON_NAME] was no stranger to …" at bounding box center [902, 359] width 747 height 163
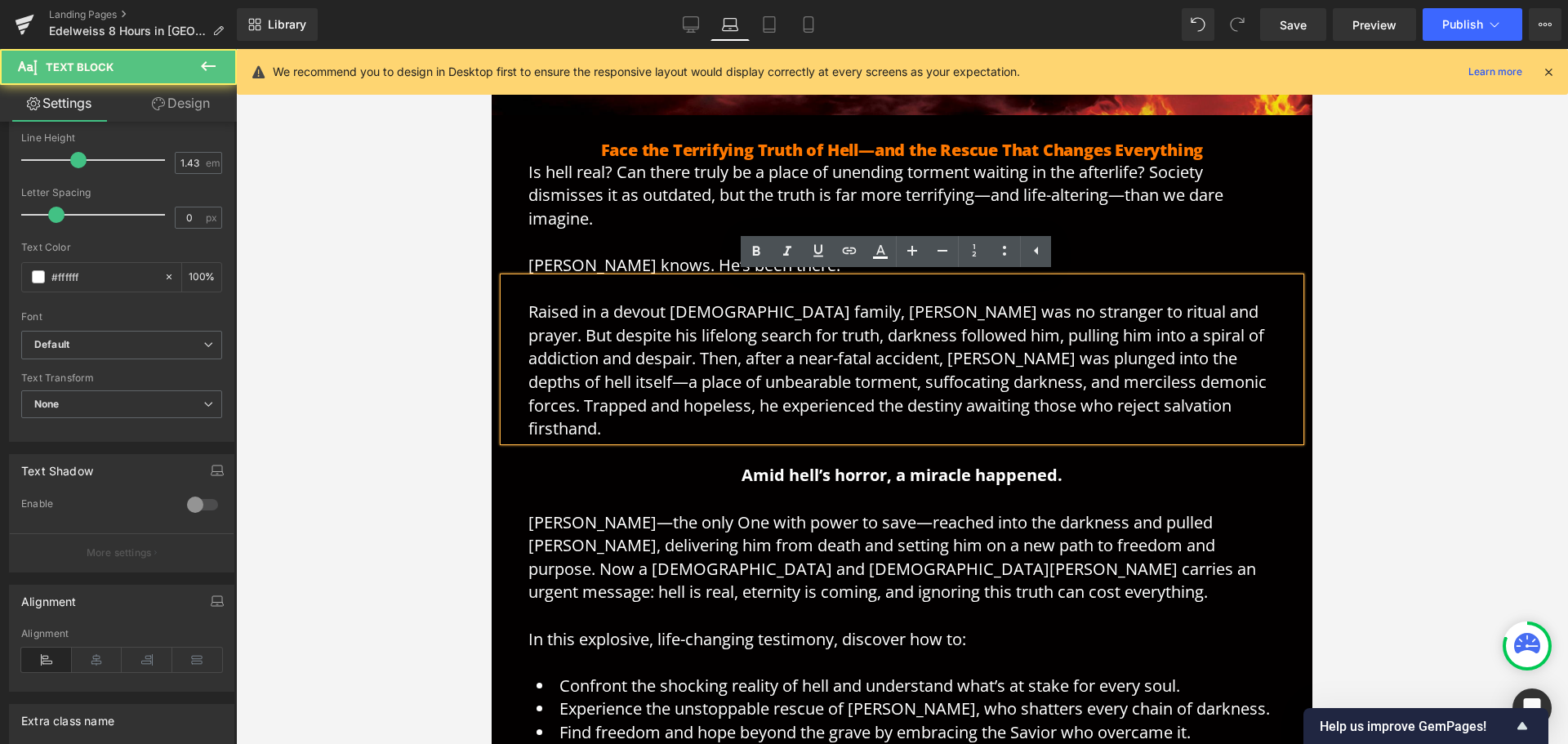
click at [671, 264] on span "[PERSON_NAME] knows. He’s been there." at bounding box center [684, 265] width 312 height 22
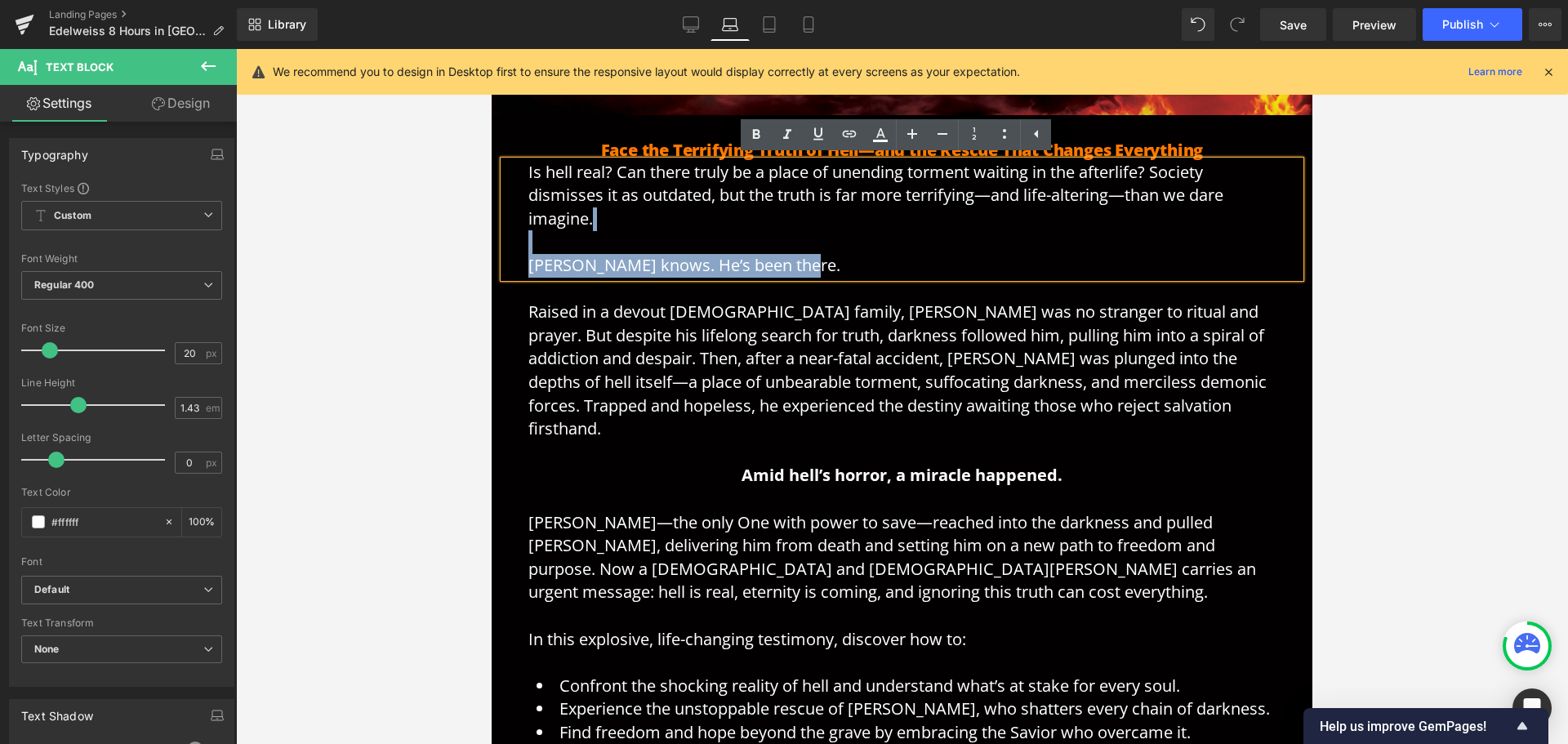
drag, startPoint x: 827, startPoint y: 266, endPoint x: 981, endPoint y: 300, distance: 157.7
click at [492, 251] on html "My Account Sign in Cart Contact Checkout MENU Home New Release Programs Store D…" at bounding box center [902, 733] width 821 height 2352
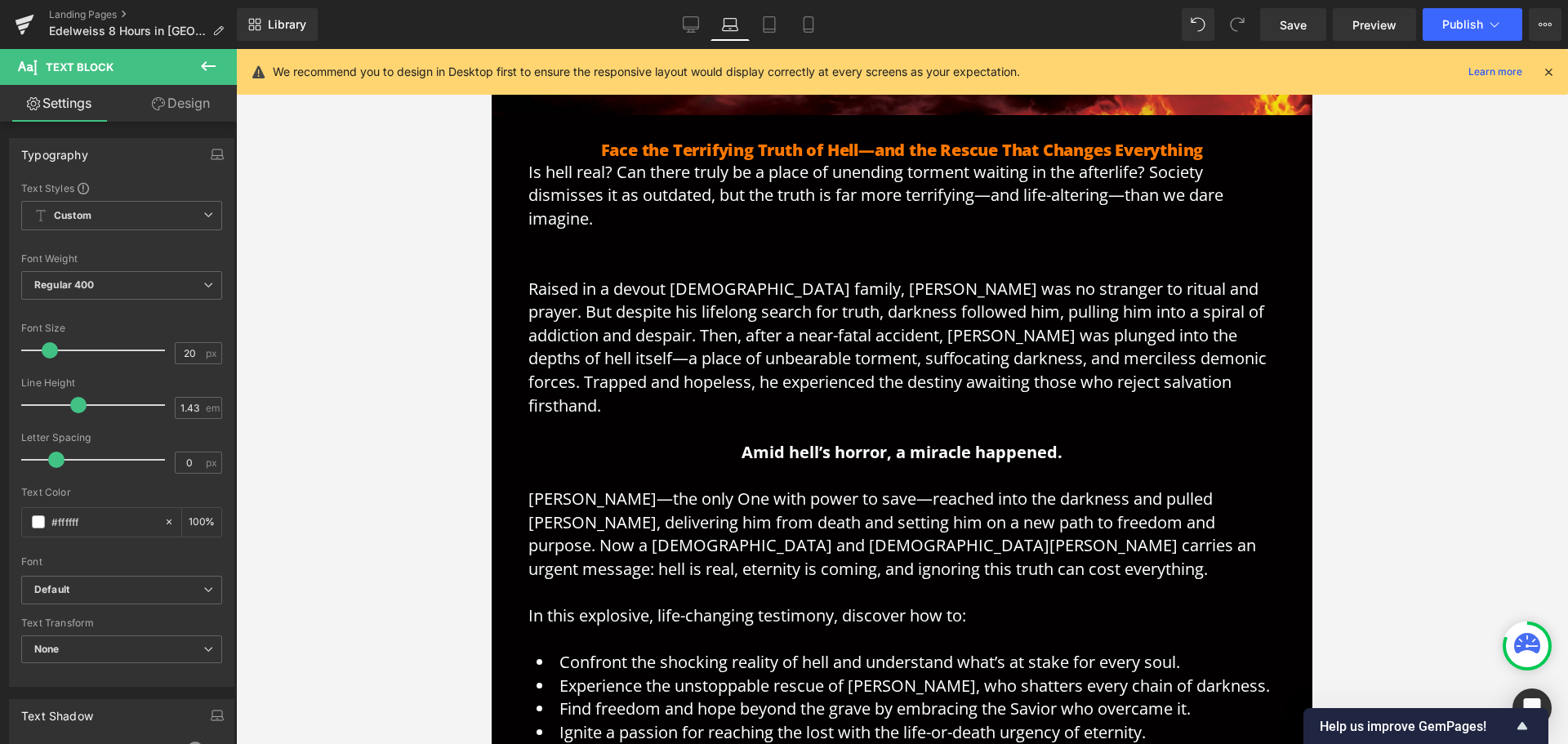
click at [379, 381] on div at bounding box center [901, 397] width 1332 height 695
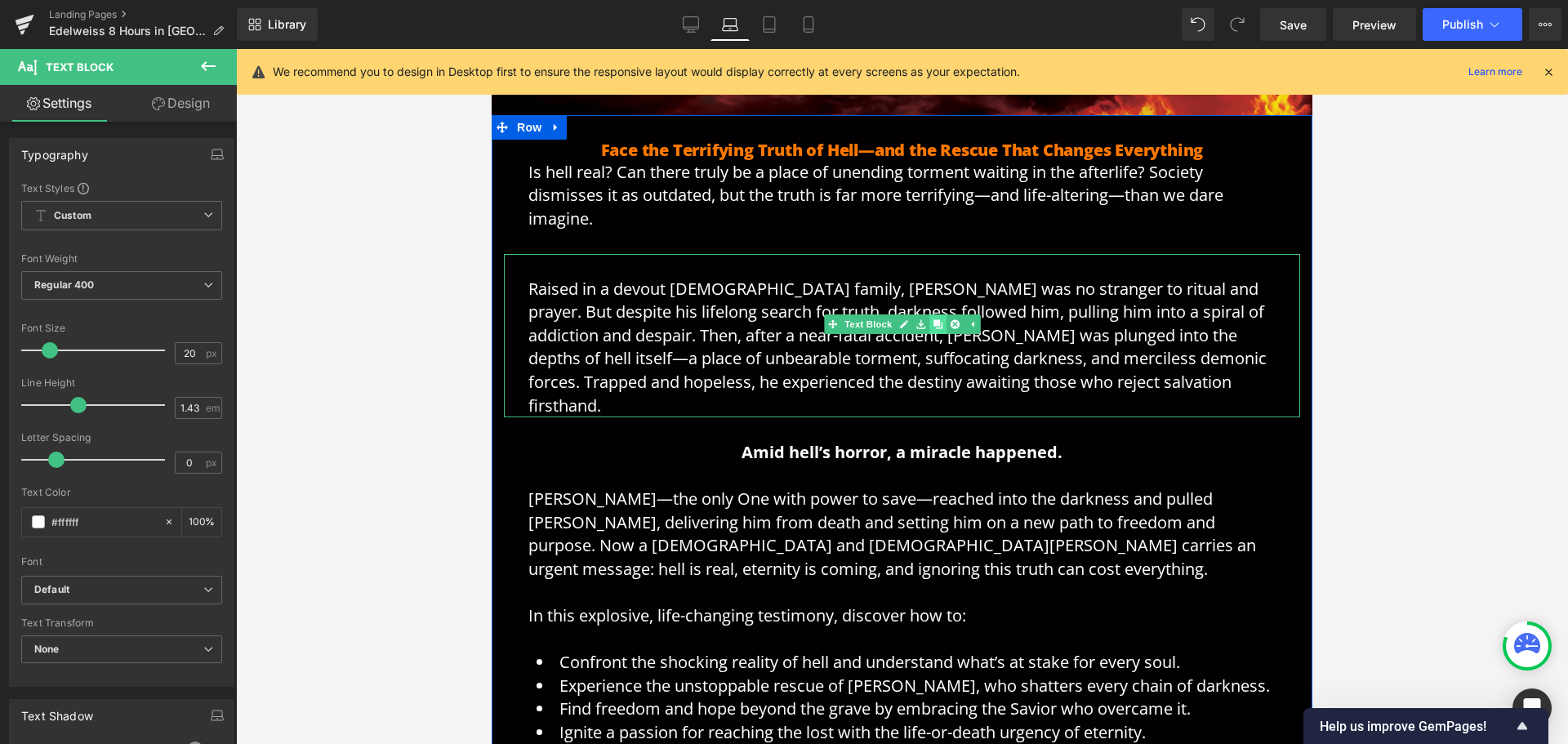
click at [934, 323] on icon at bounding box center [937, 323] width 9 height 9
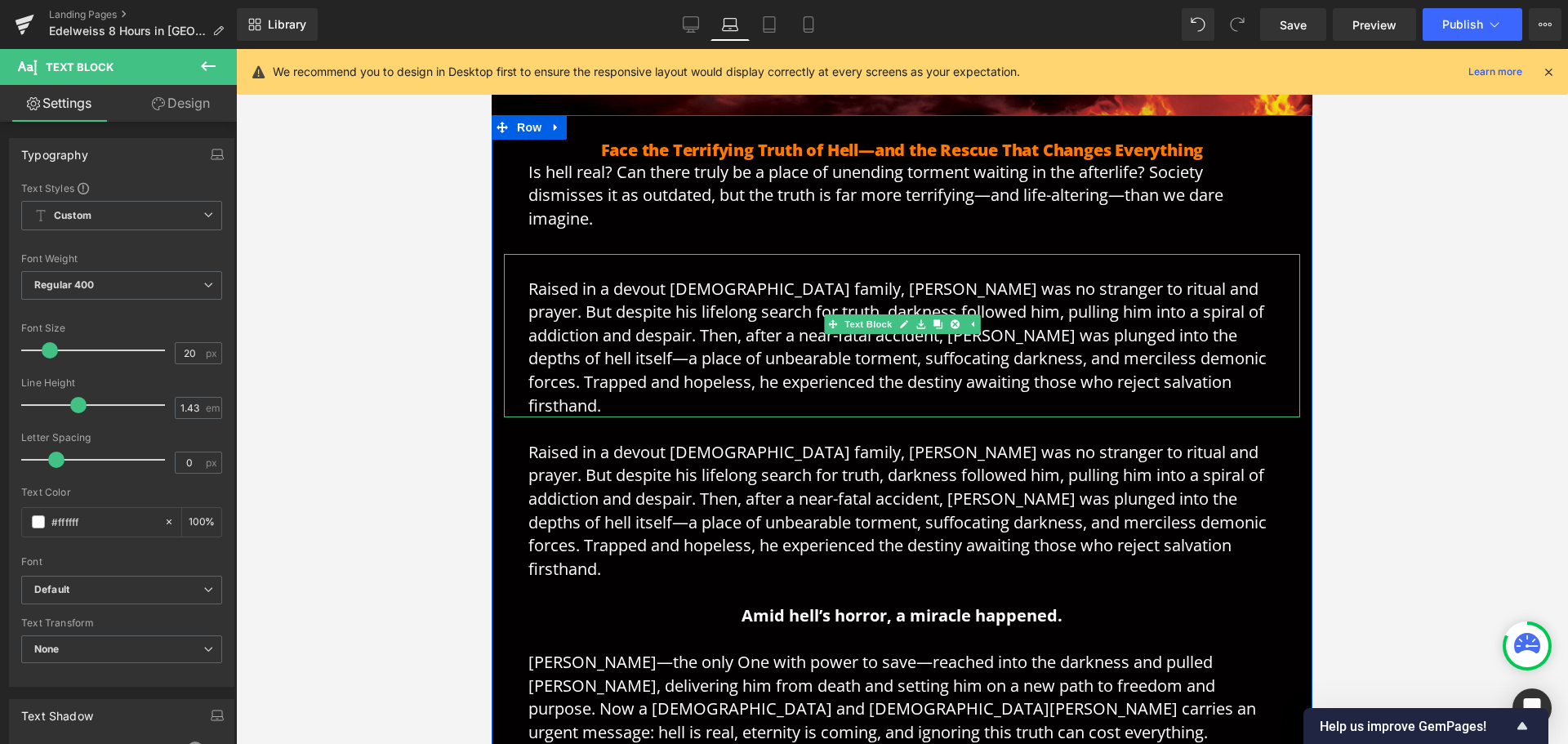
click at [727, 337] on span "Raised in a devout [DEMOGRAPHIC_DATA] family, [PERSON_NAME] was no stranger to …" at bounding box center [897, 346] width 738 height 139
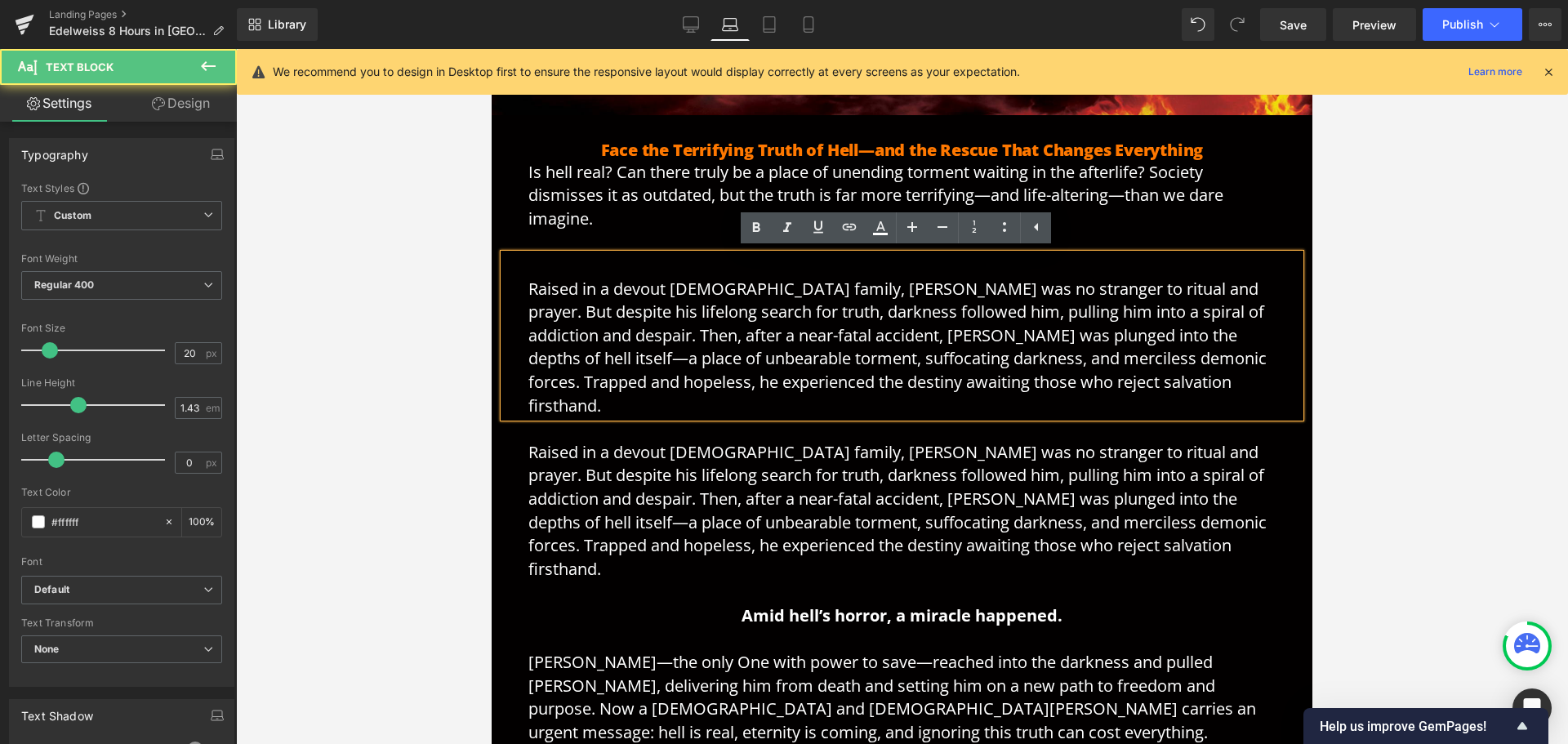
click at [807, 323] on p "Raised in a devout [DEMOGRAPHIC_DATA] family, [PERSON_NAME] was no stranger to …" at bounding box center [902, 335] width 747 height 163
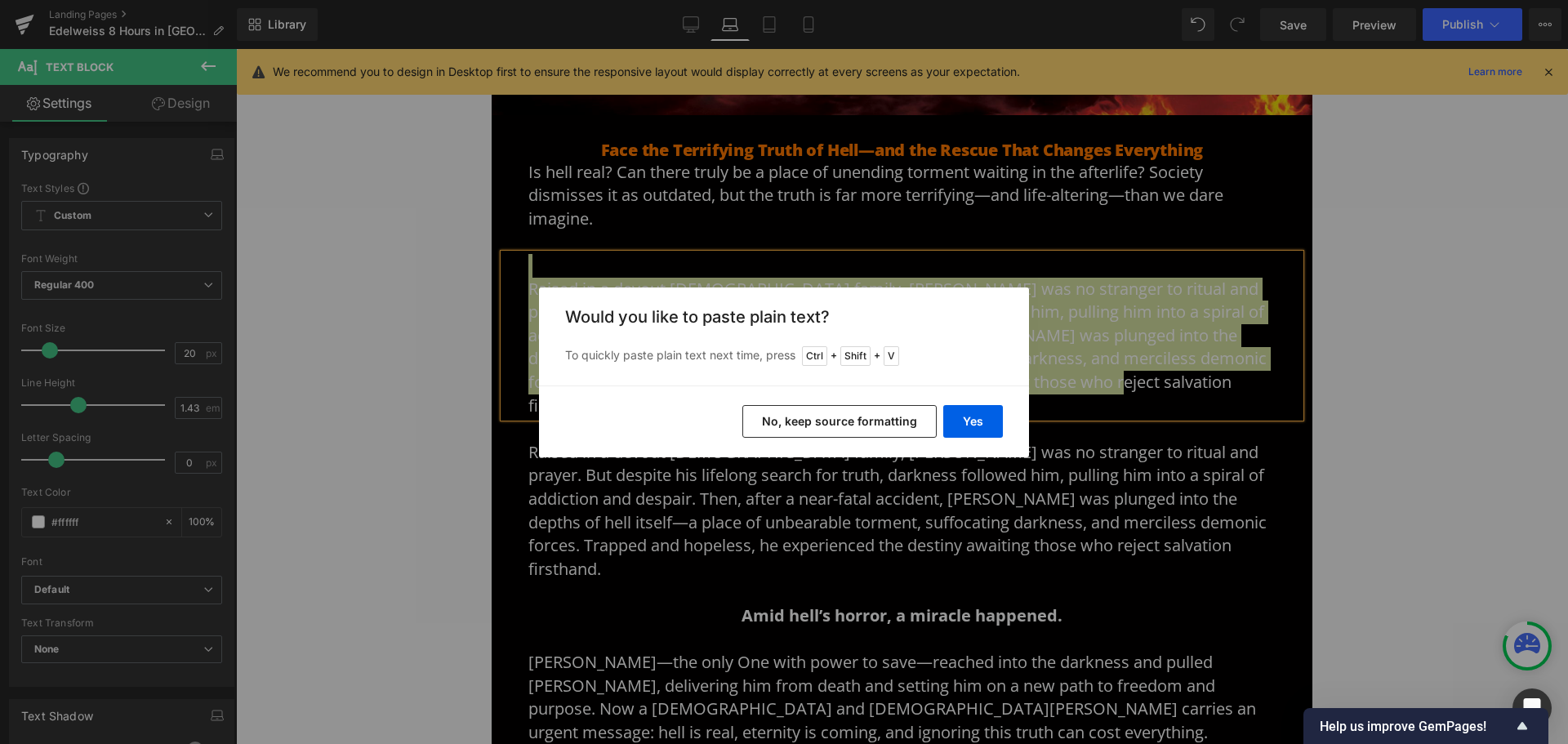
click at [890, 418] on button "No, keep source formatting" at bounding box center [839, 421] width 194 height 32
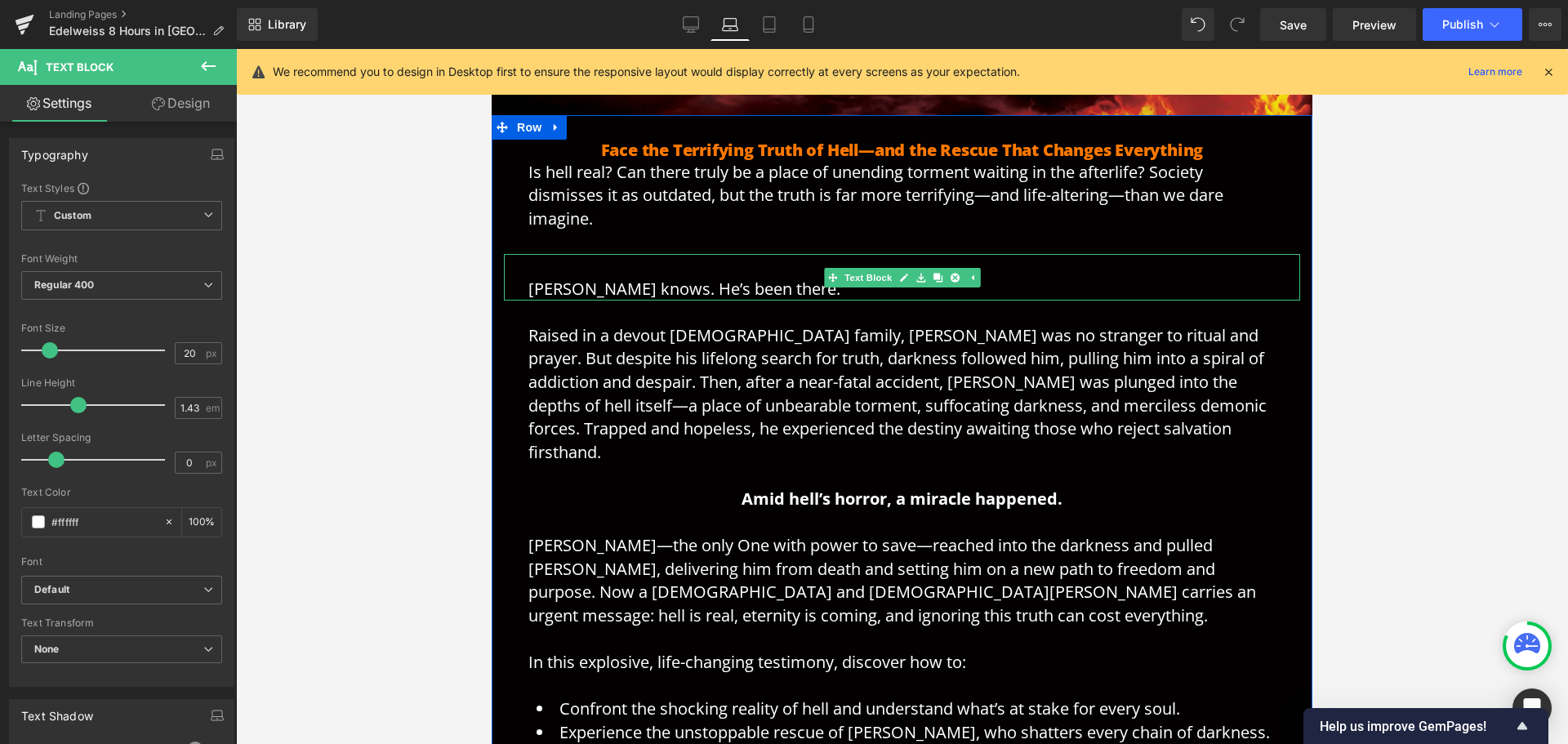
click at [776, 283] on span "[PERSON_NAME] knows. He’s been there." at bounding box center [684, 289] width 312 height 22
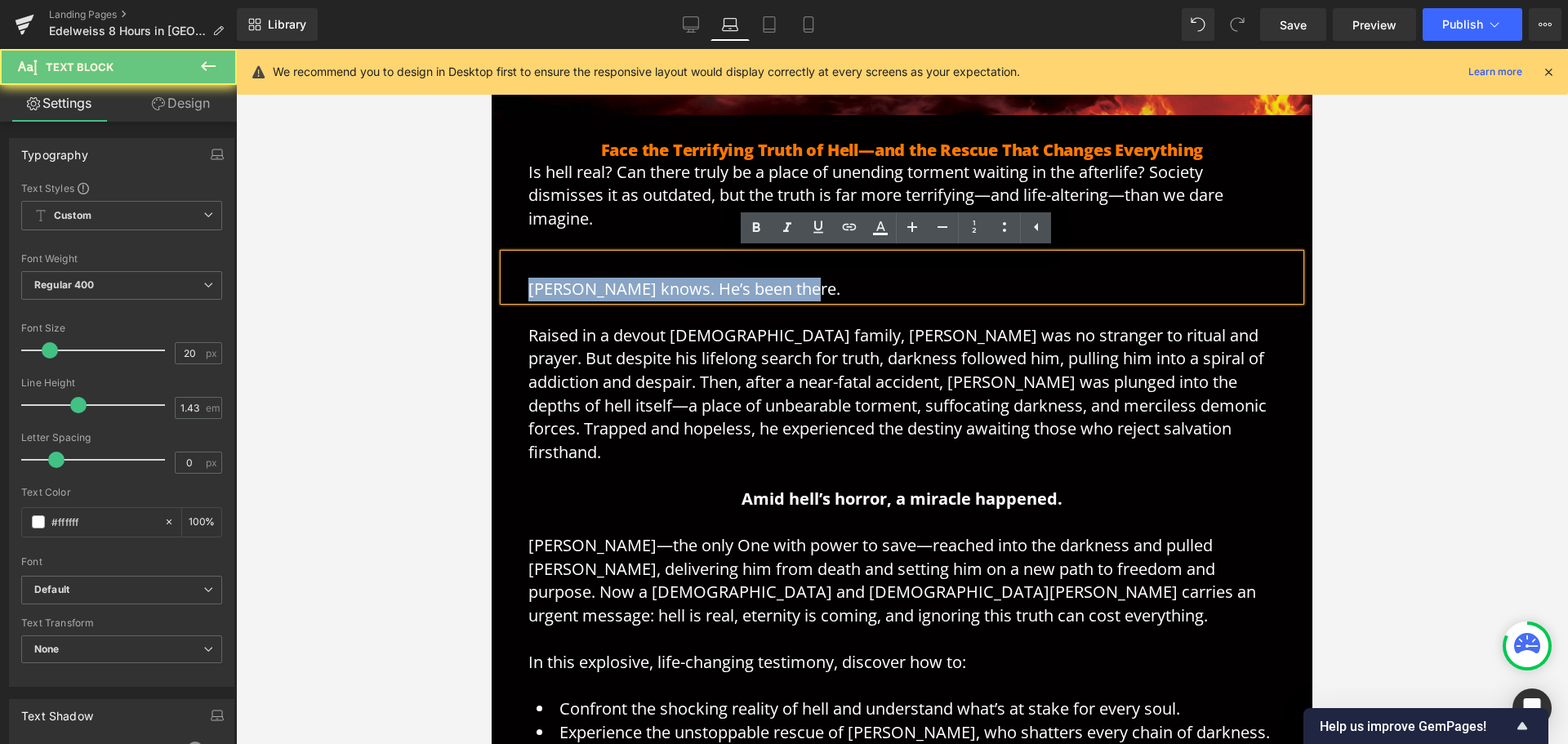
drag, startPoint x: 809, startPoint y: 284, endPoint x: 379, endPoint y: 289, distance: 430.0
click at [492, 289] on html "My Account Sign in Cart Contact Checkout MENU Home New Release Programs Store D…" at bounding box center [902, 745] width 821 height 2375
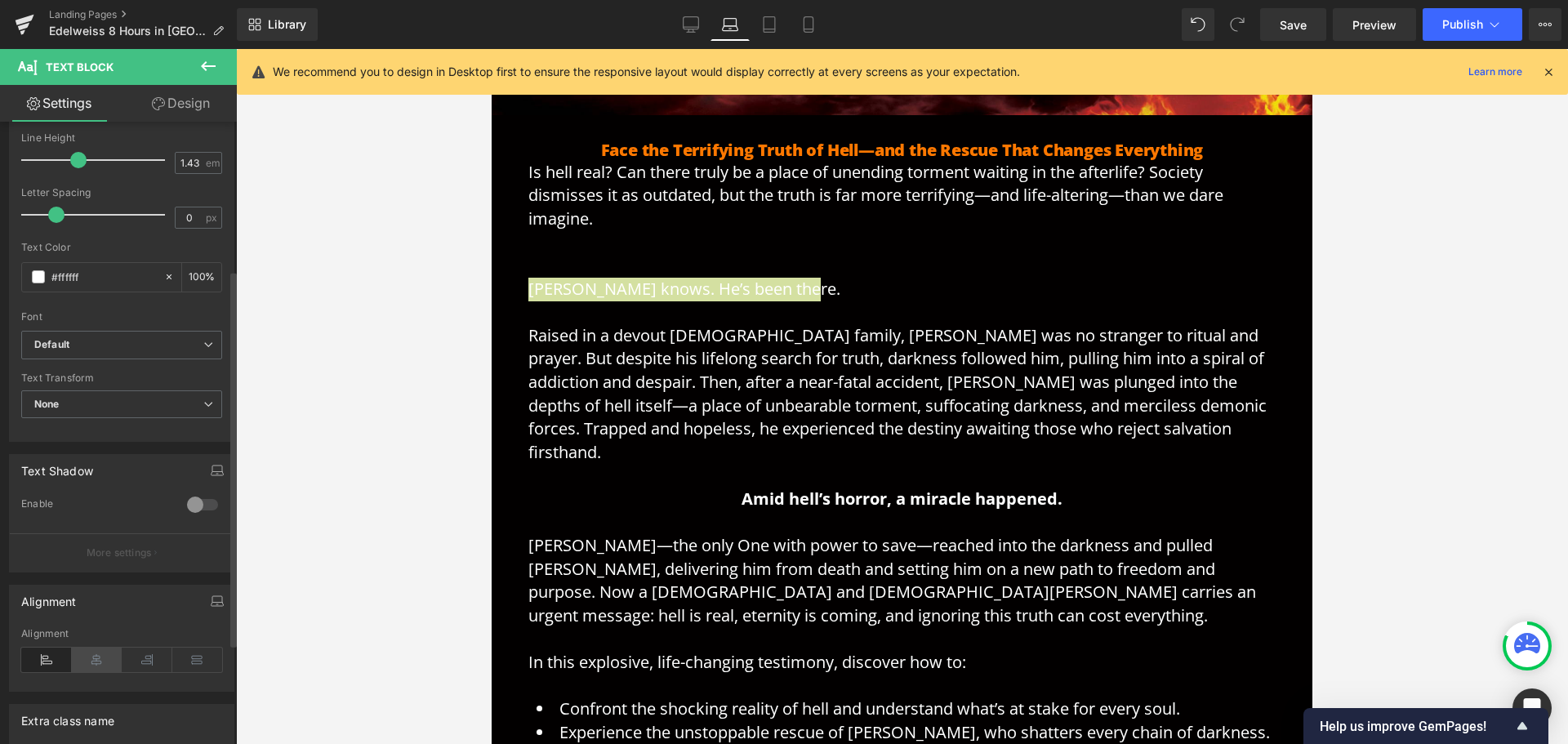
click at [92, 661] on icon at bounding box center [96, 660] width 50 height 25
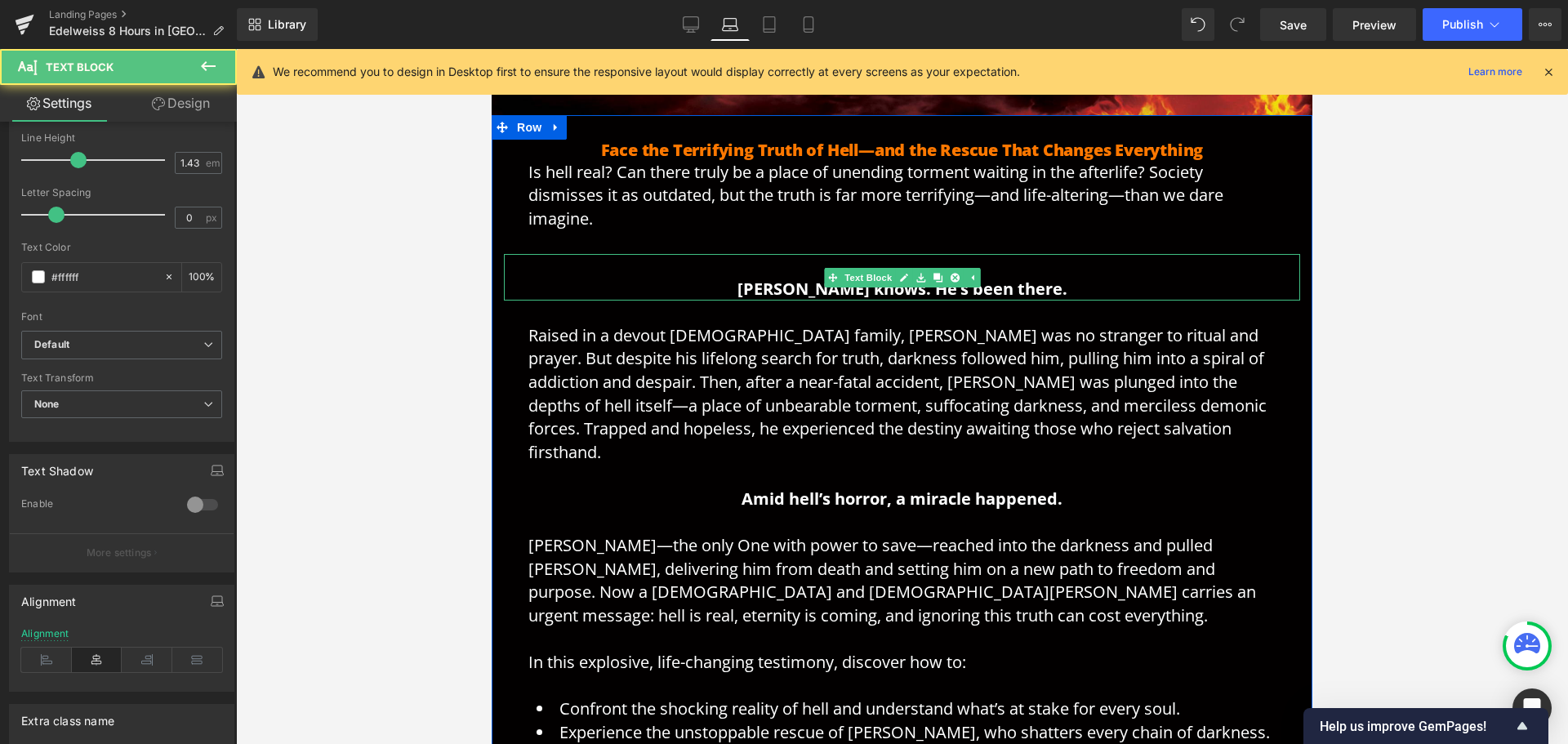
click at [1068, 288] on p "[PERSON_NAME] knows. He’s been there." at bounding box center [902, 277] width 747 height 47
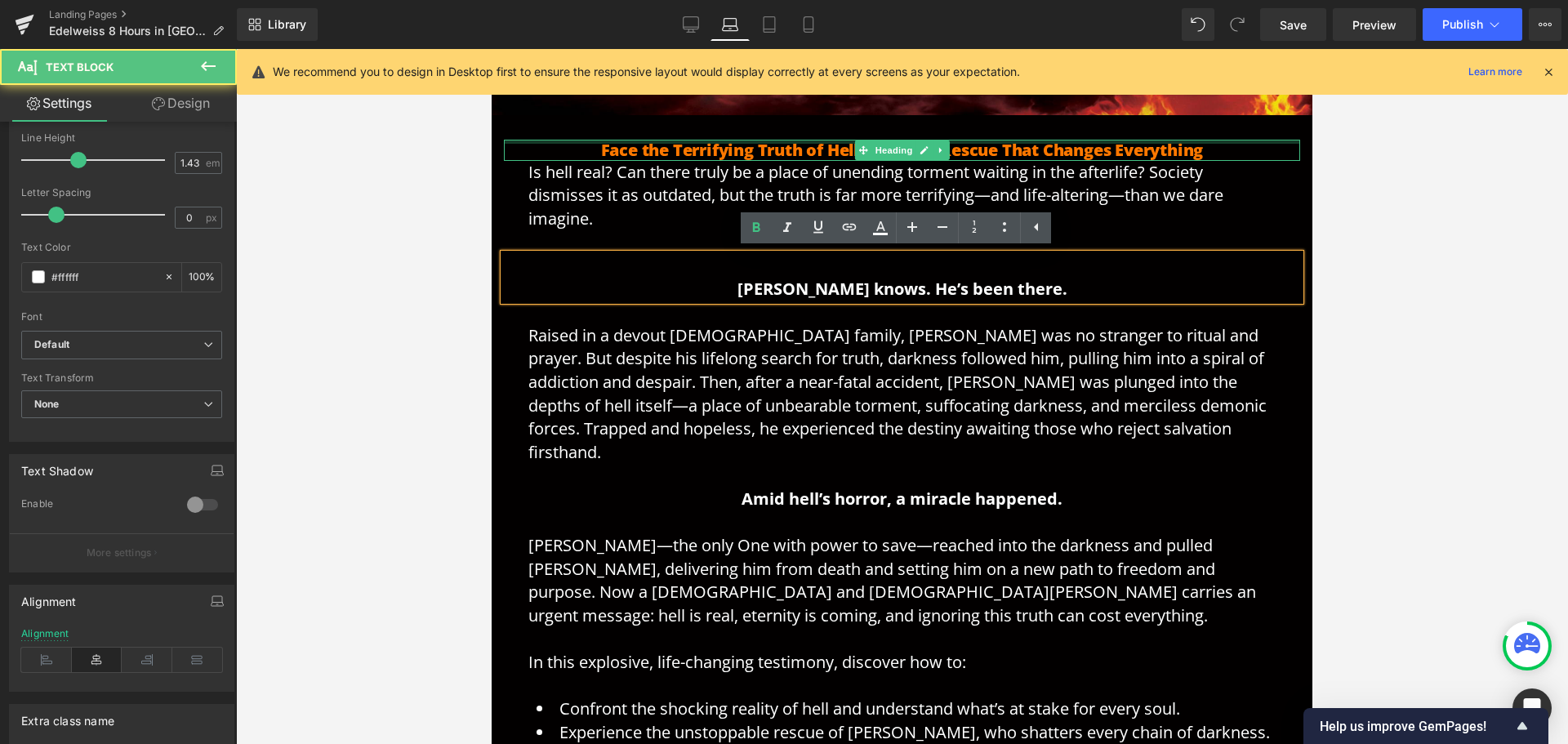
click at [1004, 143] on div at bounding box center [901, 141] width 796 height 4
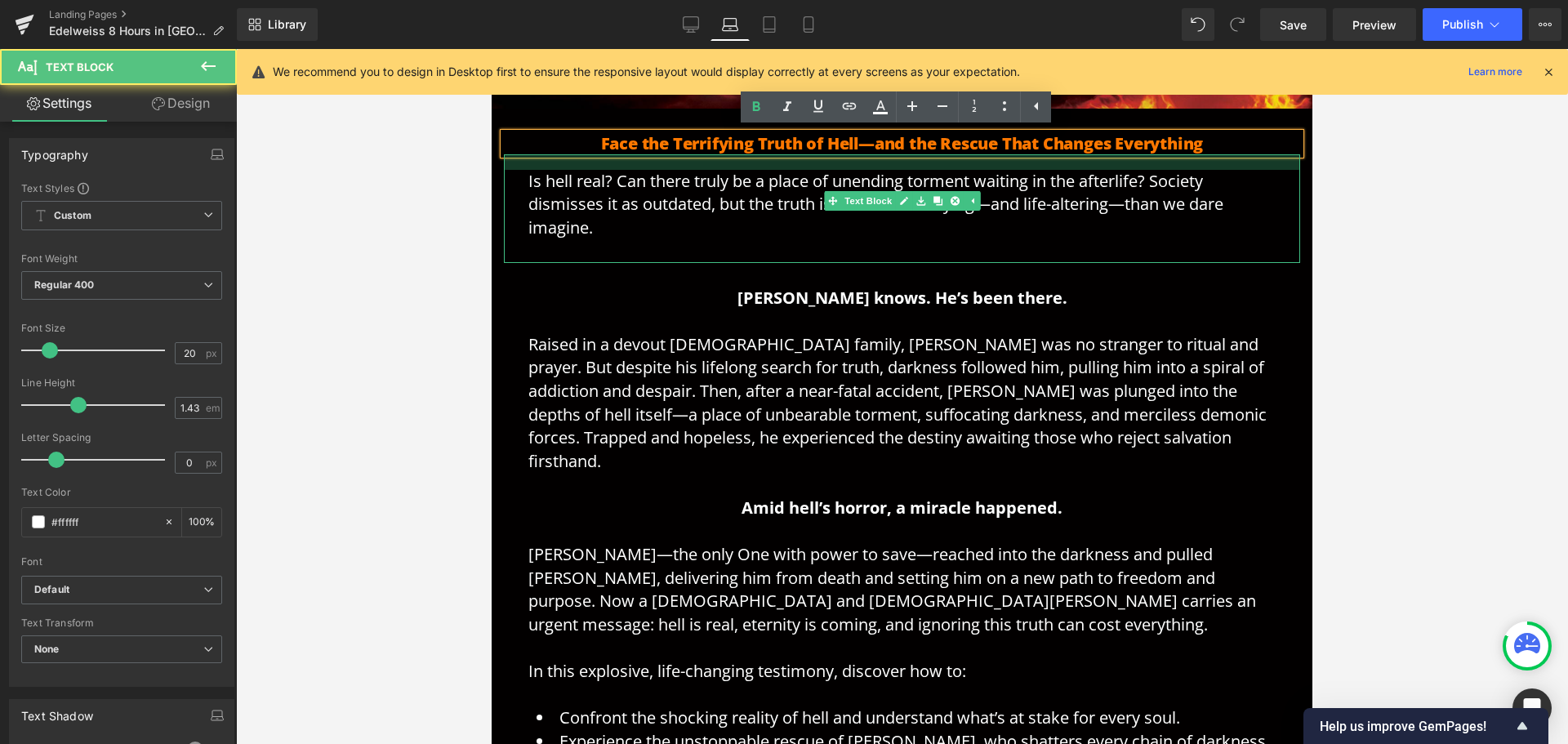
scroll to position [507, 0]
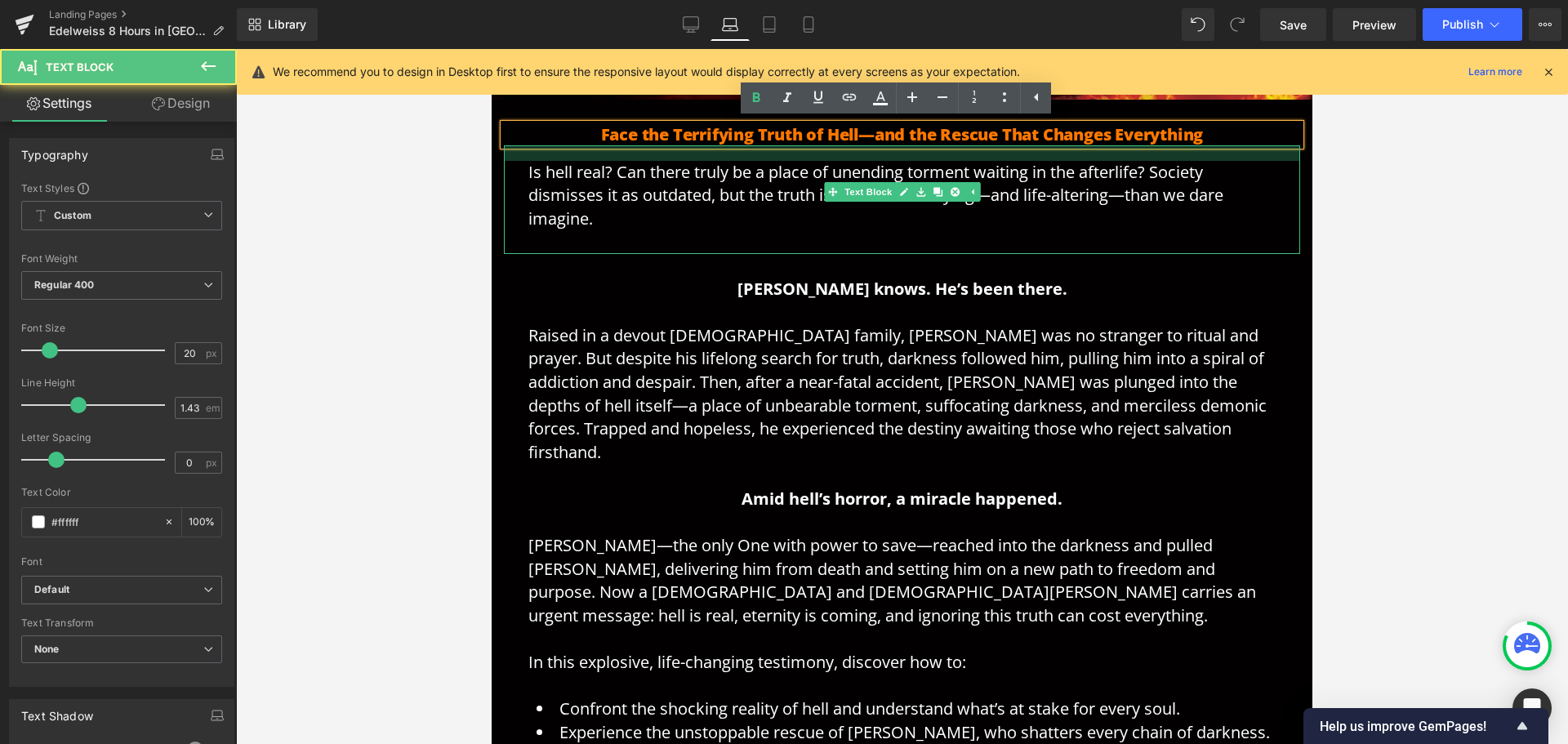
click at [883, 169] on div "Is hell real? Can there truly be a place of unending torment waiting in the aft…" at bounding box center [901, 200] width 796 height 109
click at [352, 306] on div at bounding box center [901, 397] width 1332 height 695
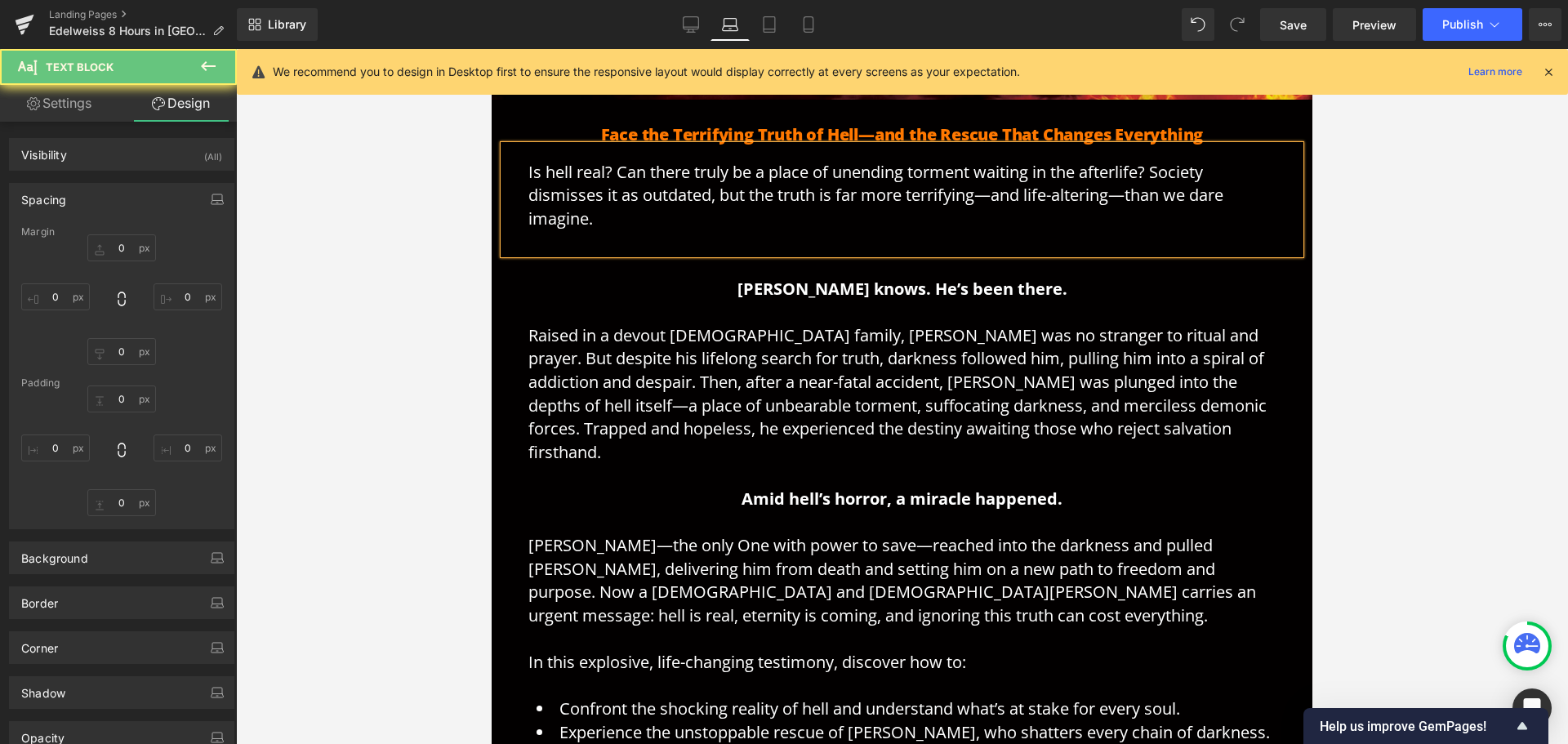
type input "0"
type input "19"
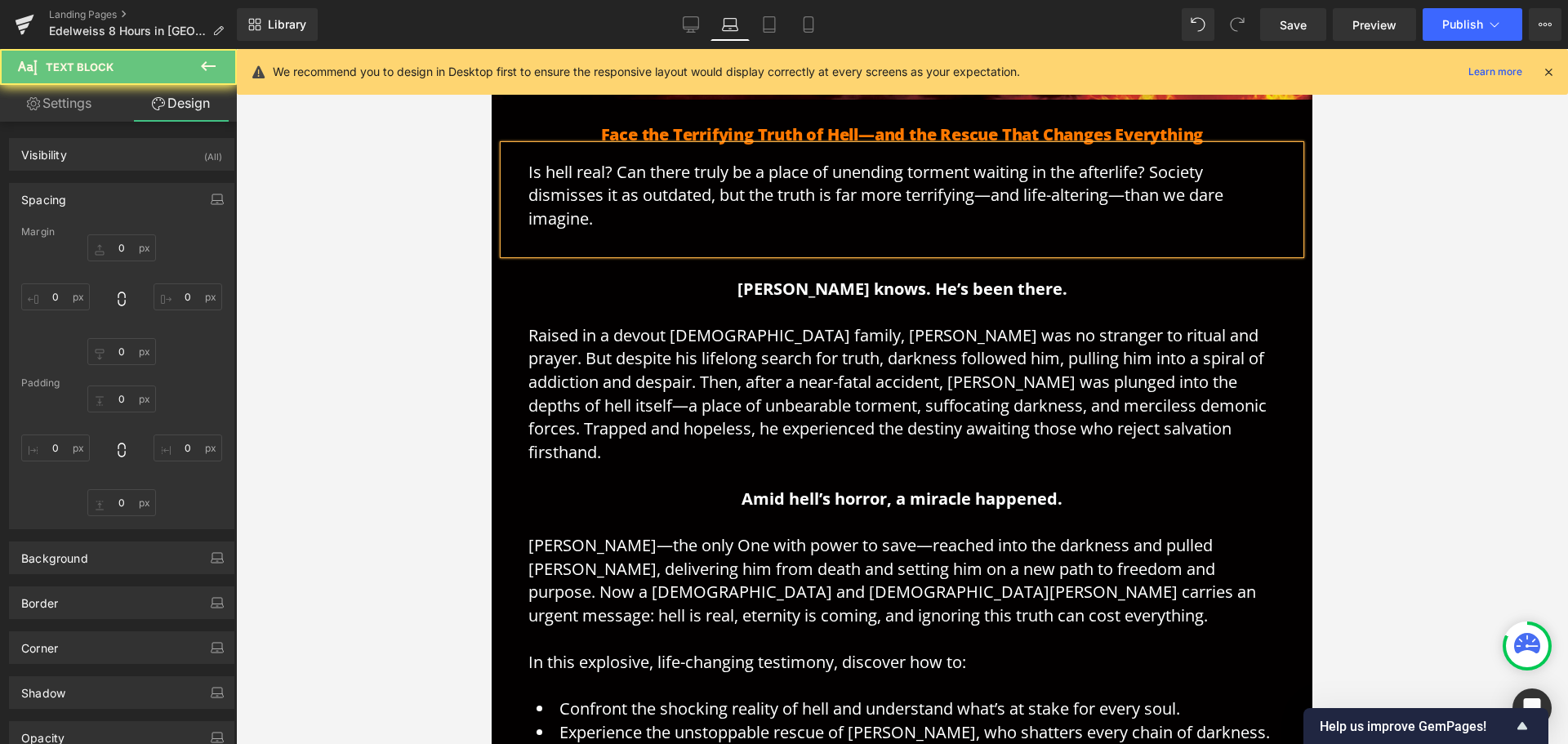
type input "30"
type input "0"
type input "30"
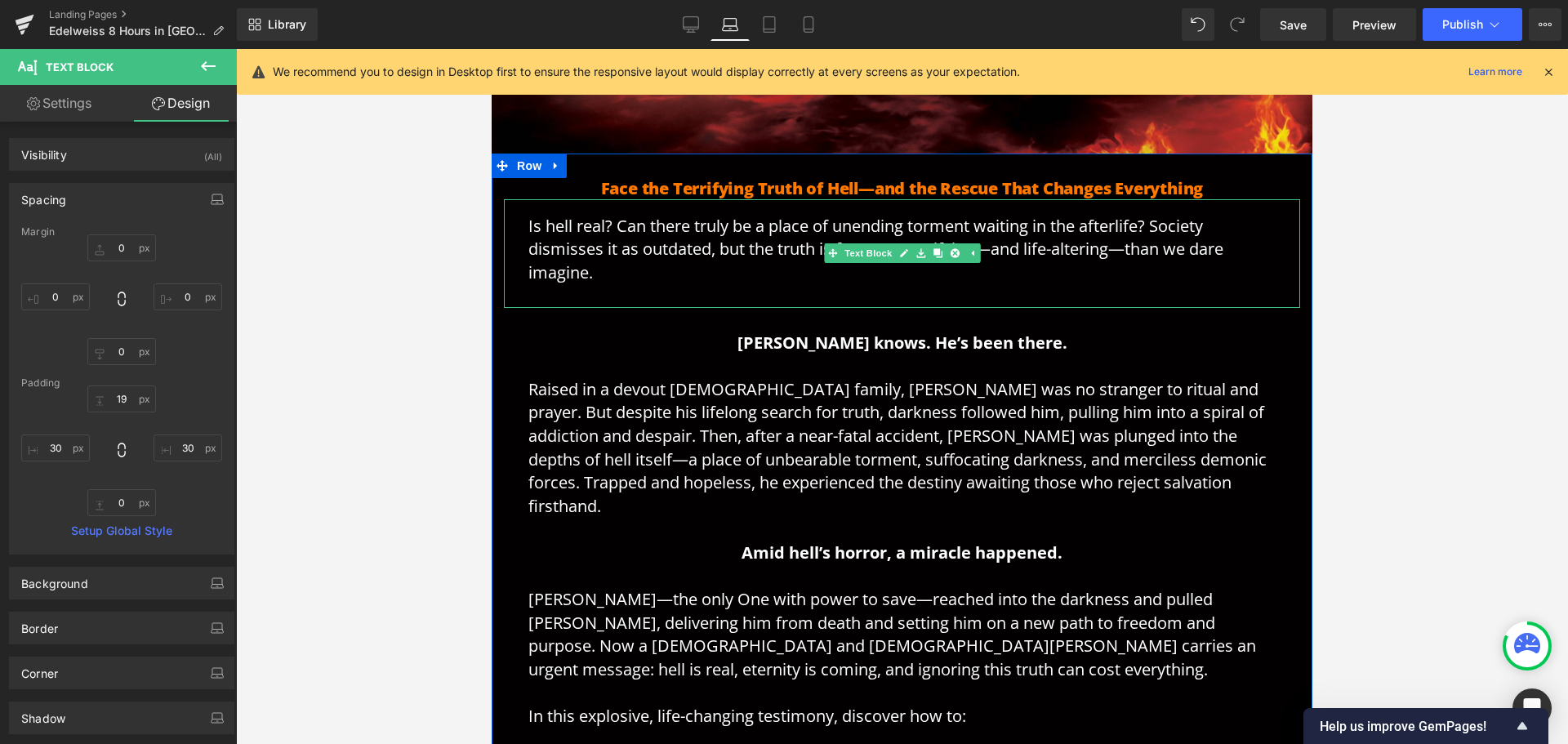
scroll to position [426, 0]
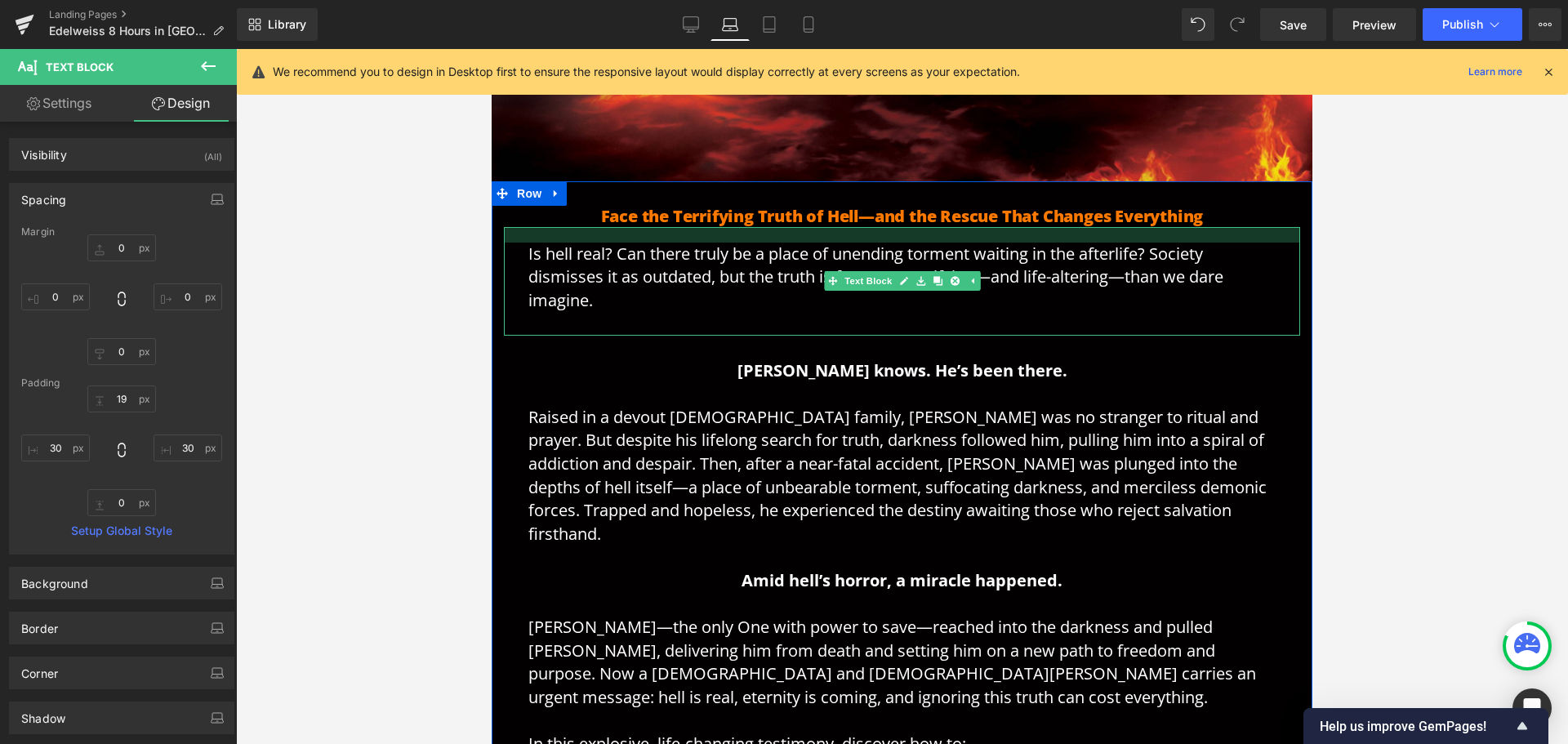
click at [638, 232] on div at bounding box center [901, 235] width 796 height 15
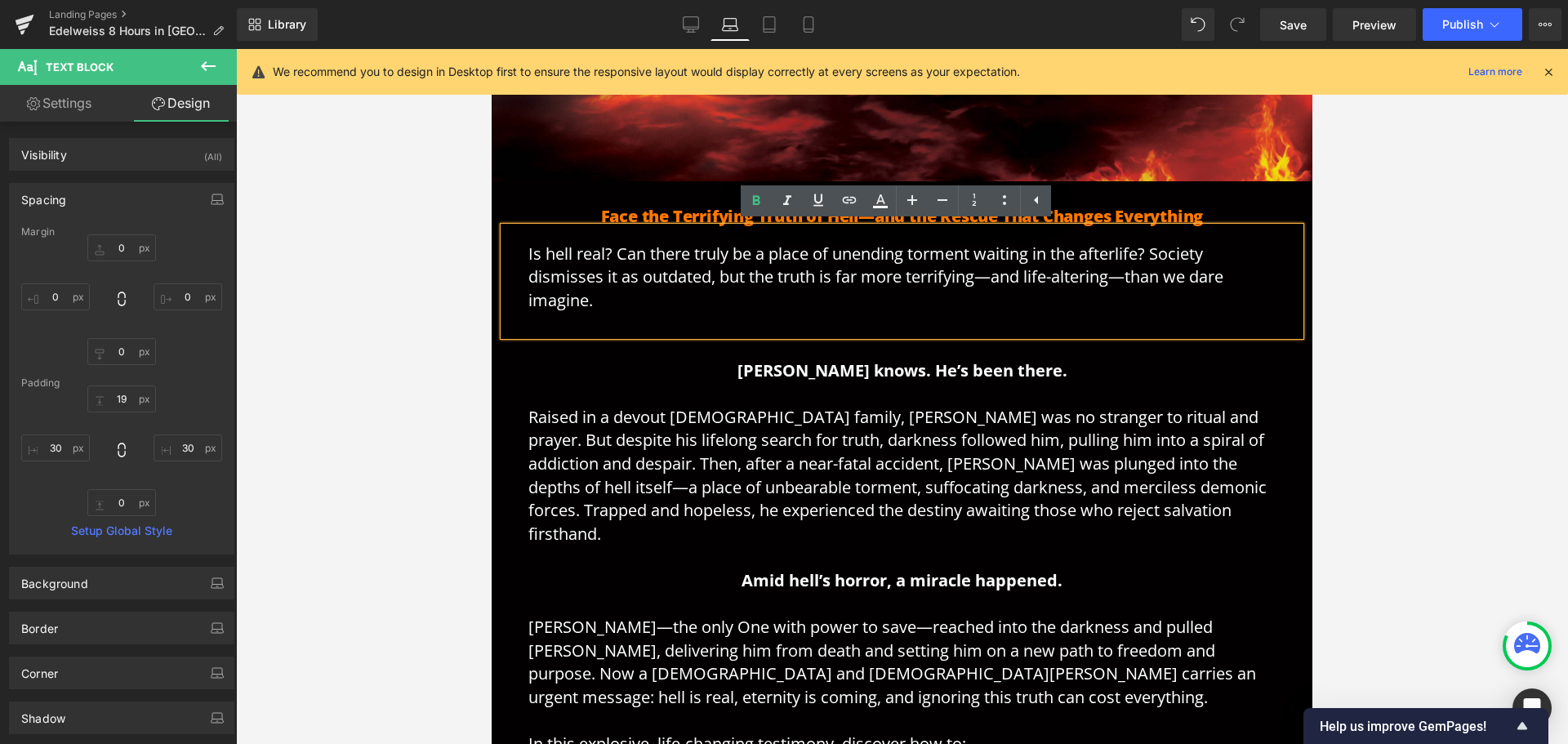
click at [654, 232] on div "Is hell real? Can there truly be a place of unending torment waiting in the aft…" at bounding box center [901, 282] width 796 height 109
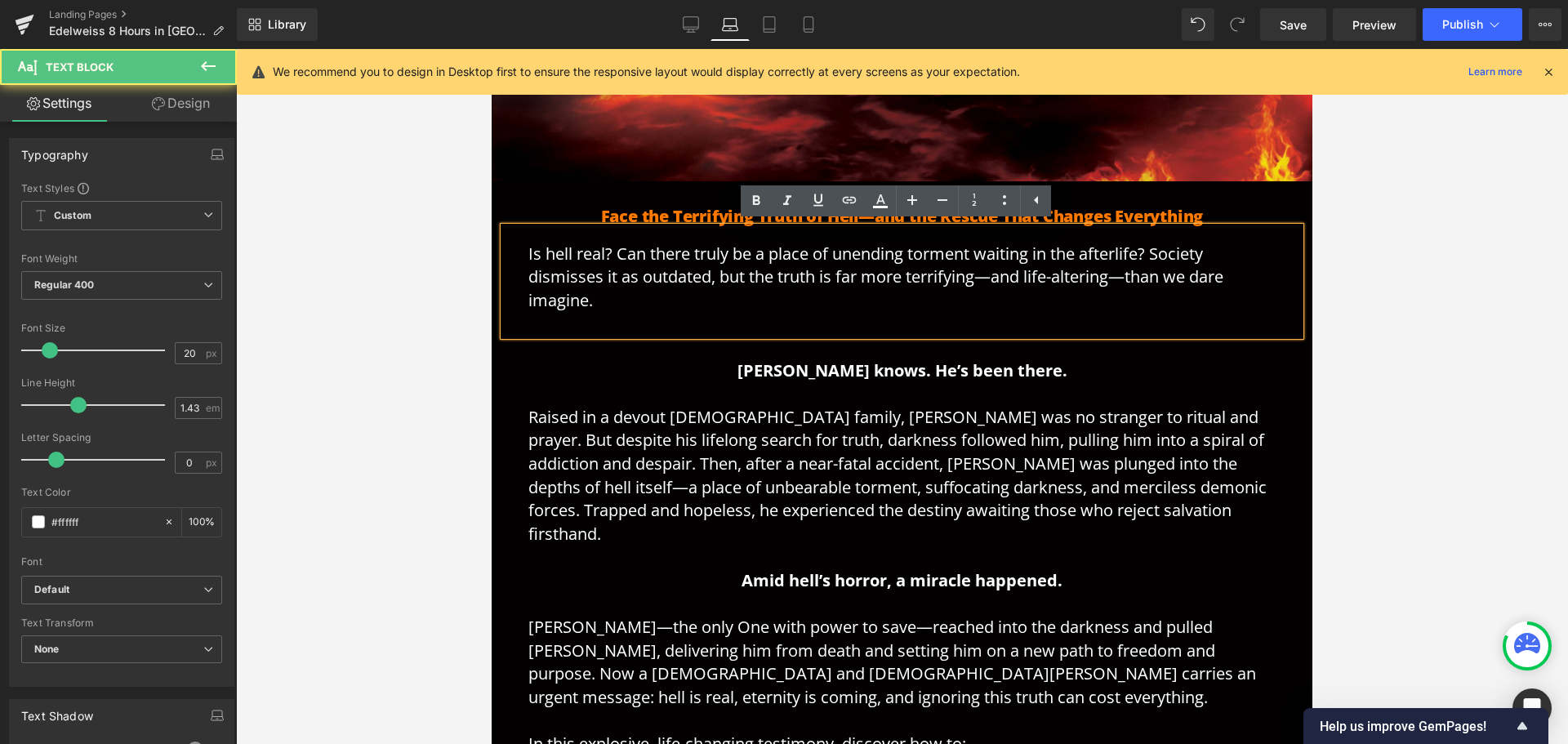
click at [263, 400] on div at bounding box center [901, 397] width 1332 height 695
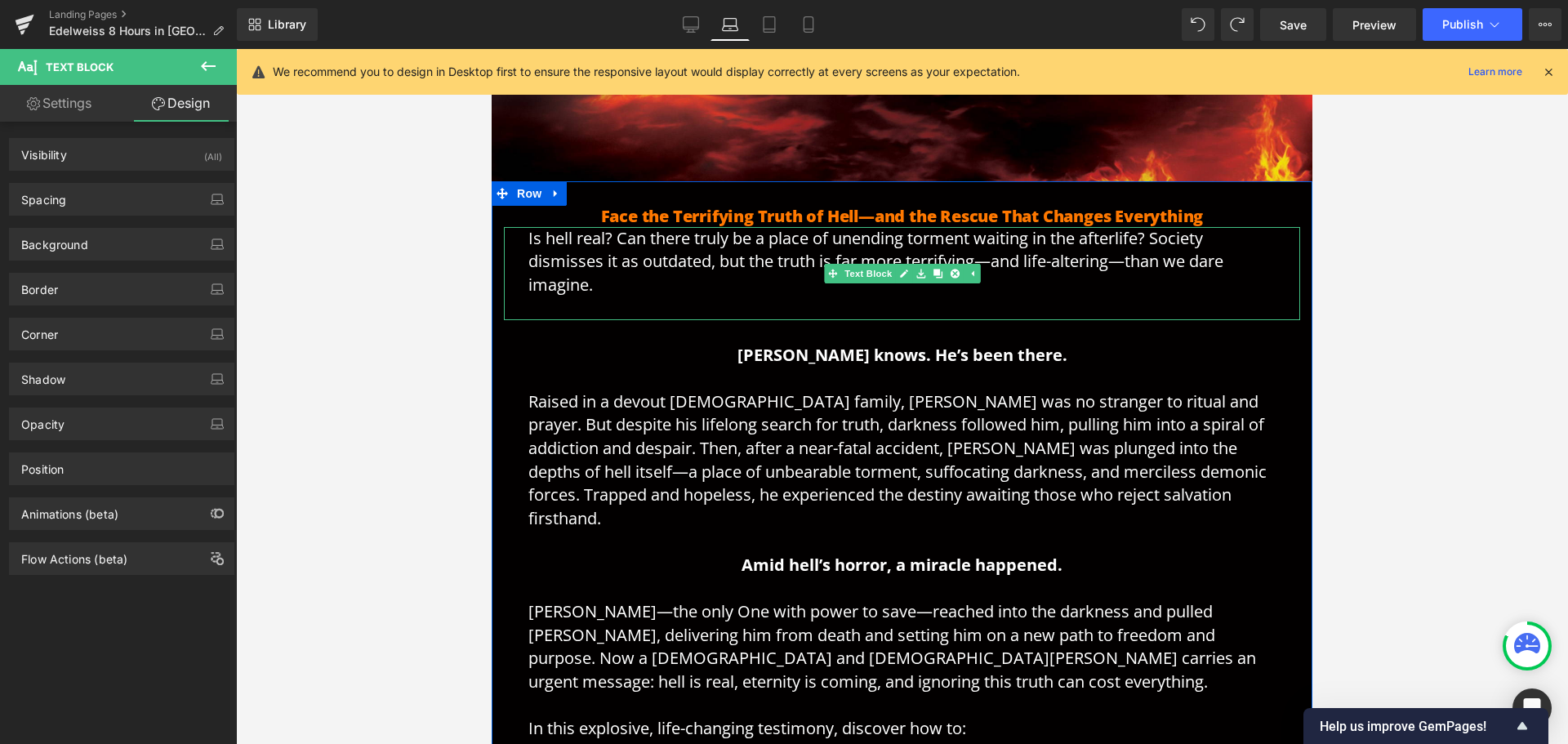
click at [518, 245] on div "Is hell real? Can there truly be a place of unending torment waiting in the aft…" at bounding box center [901, 273] width 796 height 93
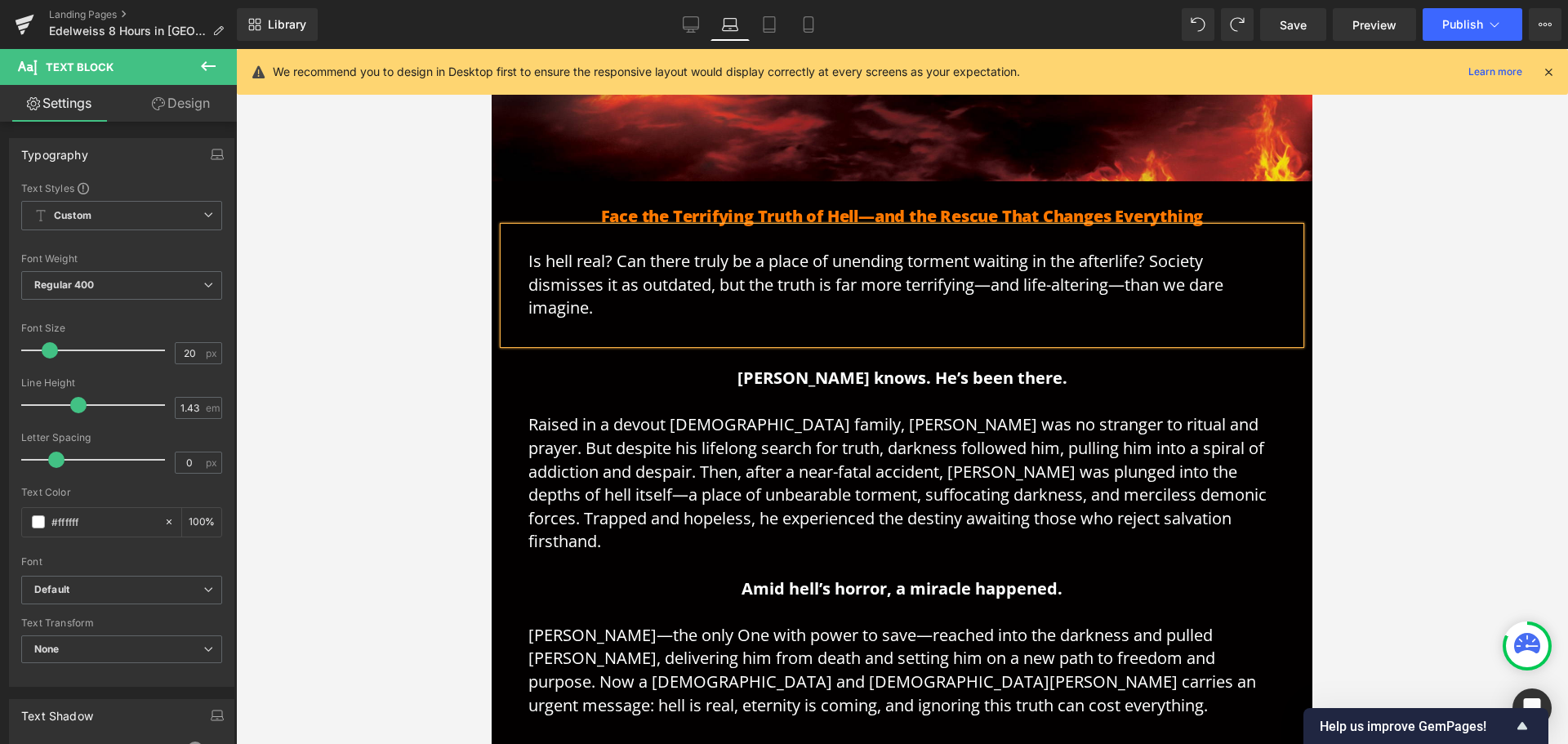
click at [1100, 323] on p "Is hell real? Can there truly be a place of unending torment waiting in the aft…" at bounding box center [902, 296] width 747 height 93
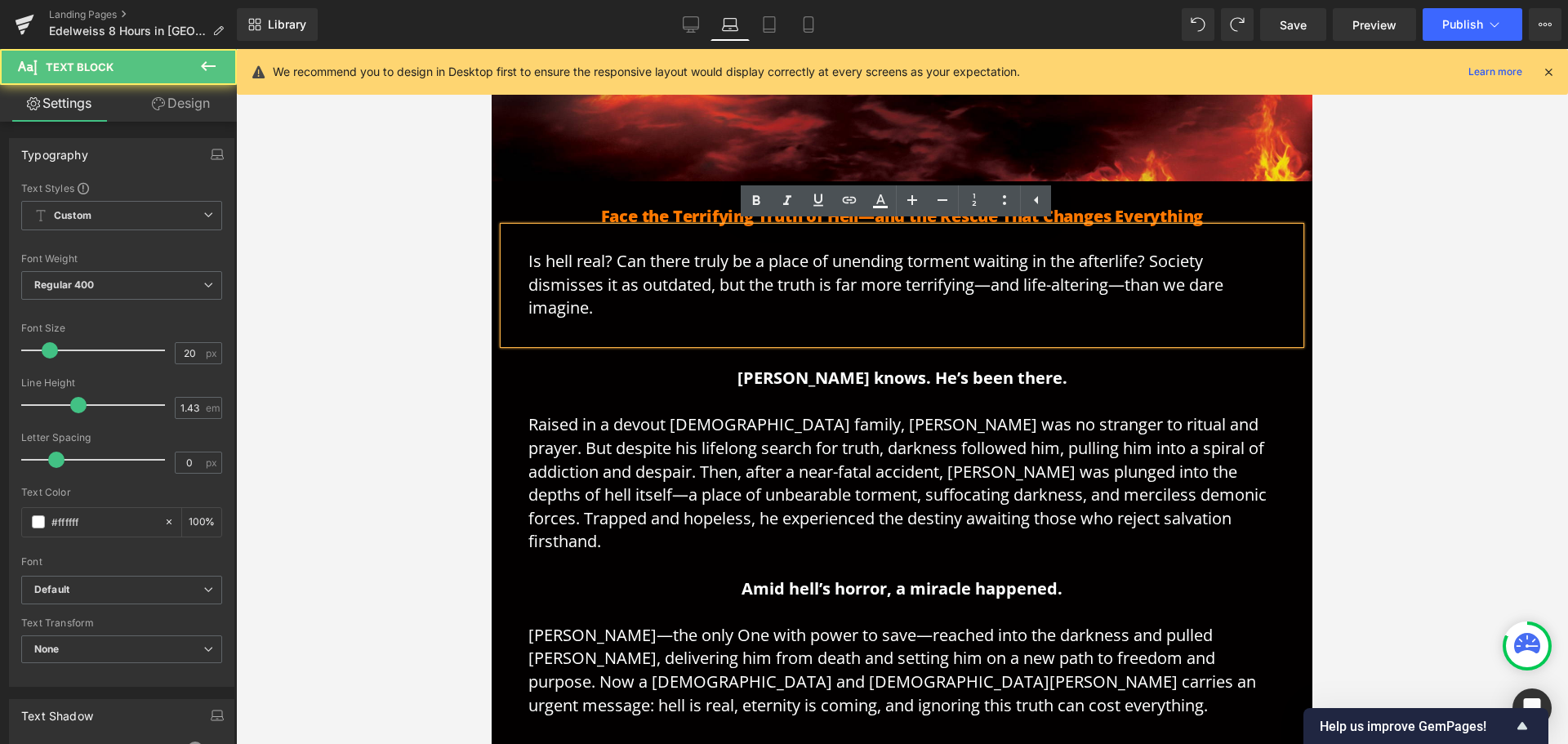
click at [1534, 436] on div at bounding box center [901, 397] width 1332 height 695
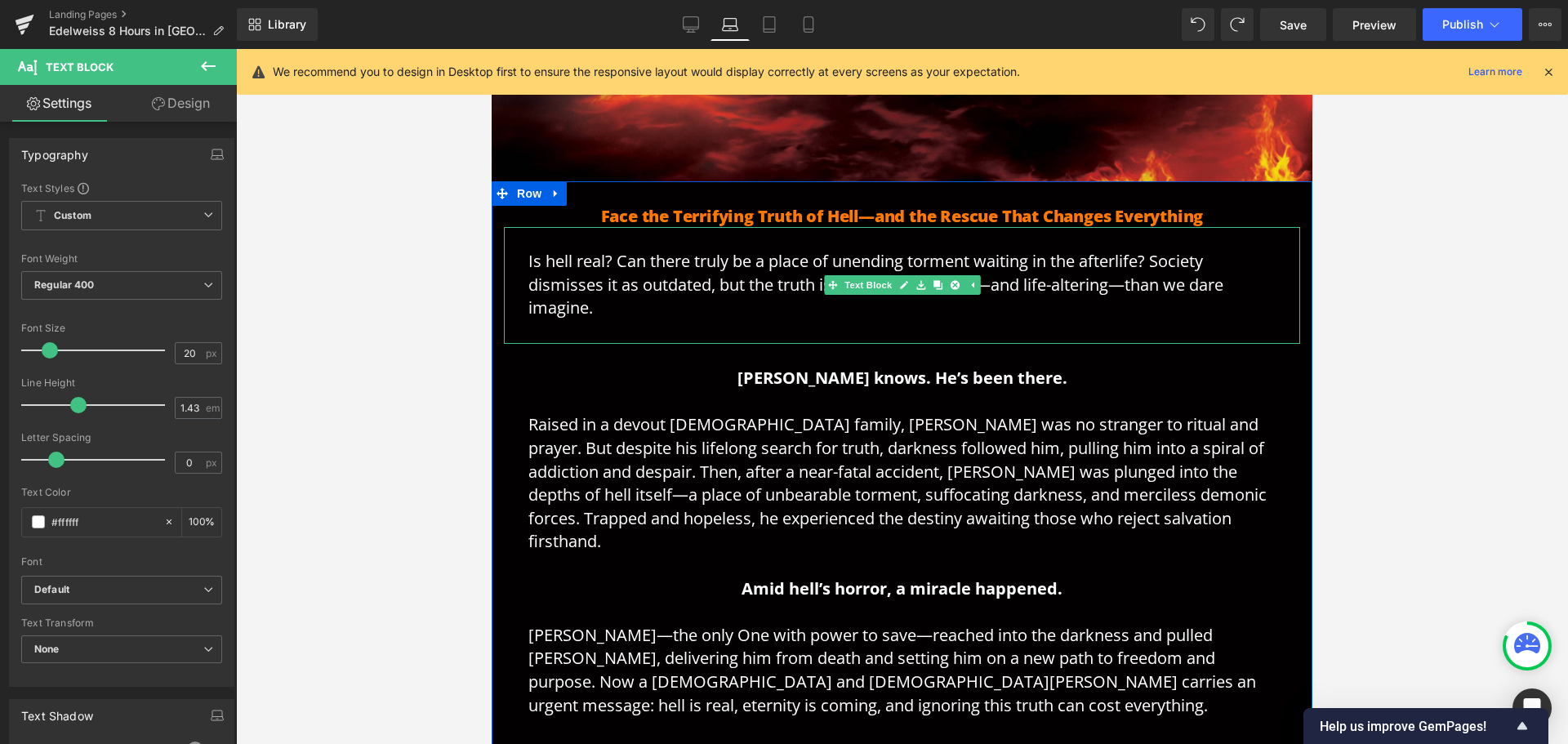
click at [810, 332] on p "Is hell real? Can there truly be a place of unending torment waiting in the aft…" at bounding box center [902, 296] width 747 height 93
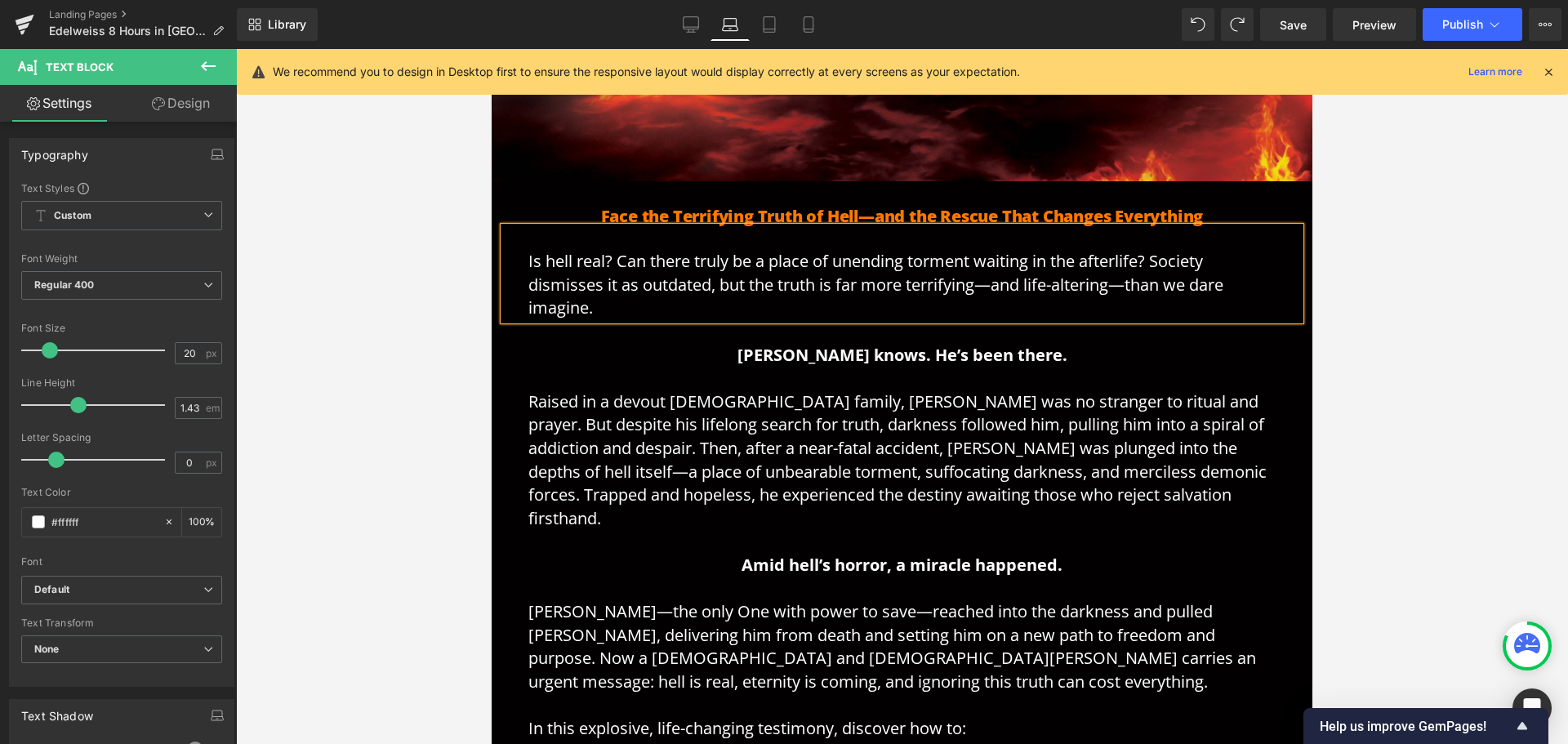
click at [1147, 341] on p "[PERSON_NAME] knows. He’s been there." at bounding box center [902, 343] width 747 height 47
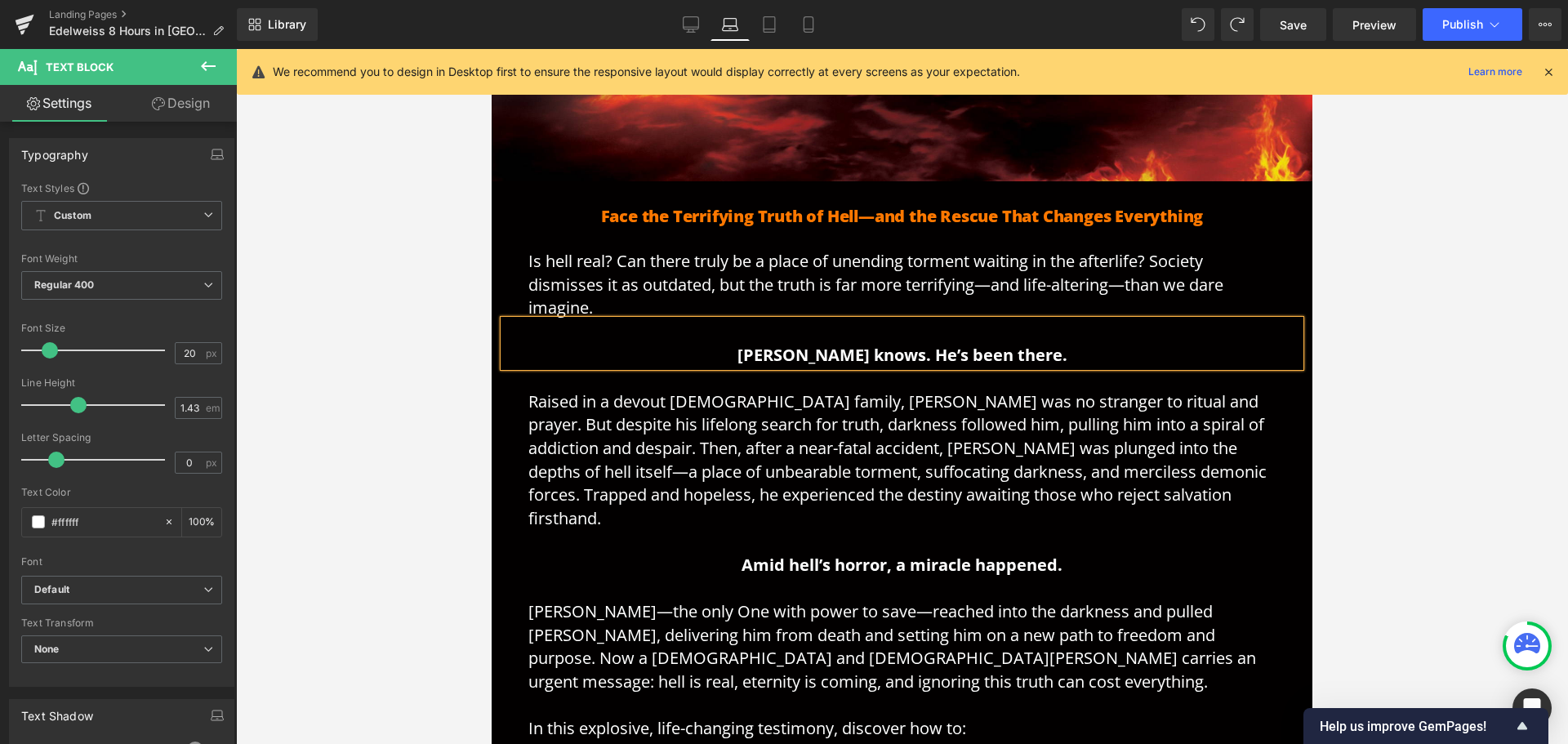
click at [1453, 388] on div at bounding box center [901, 397] width 1332 height 695
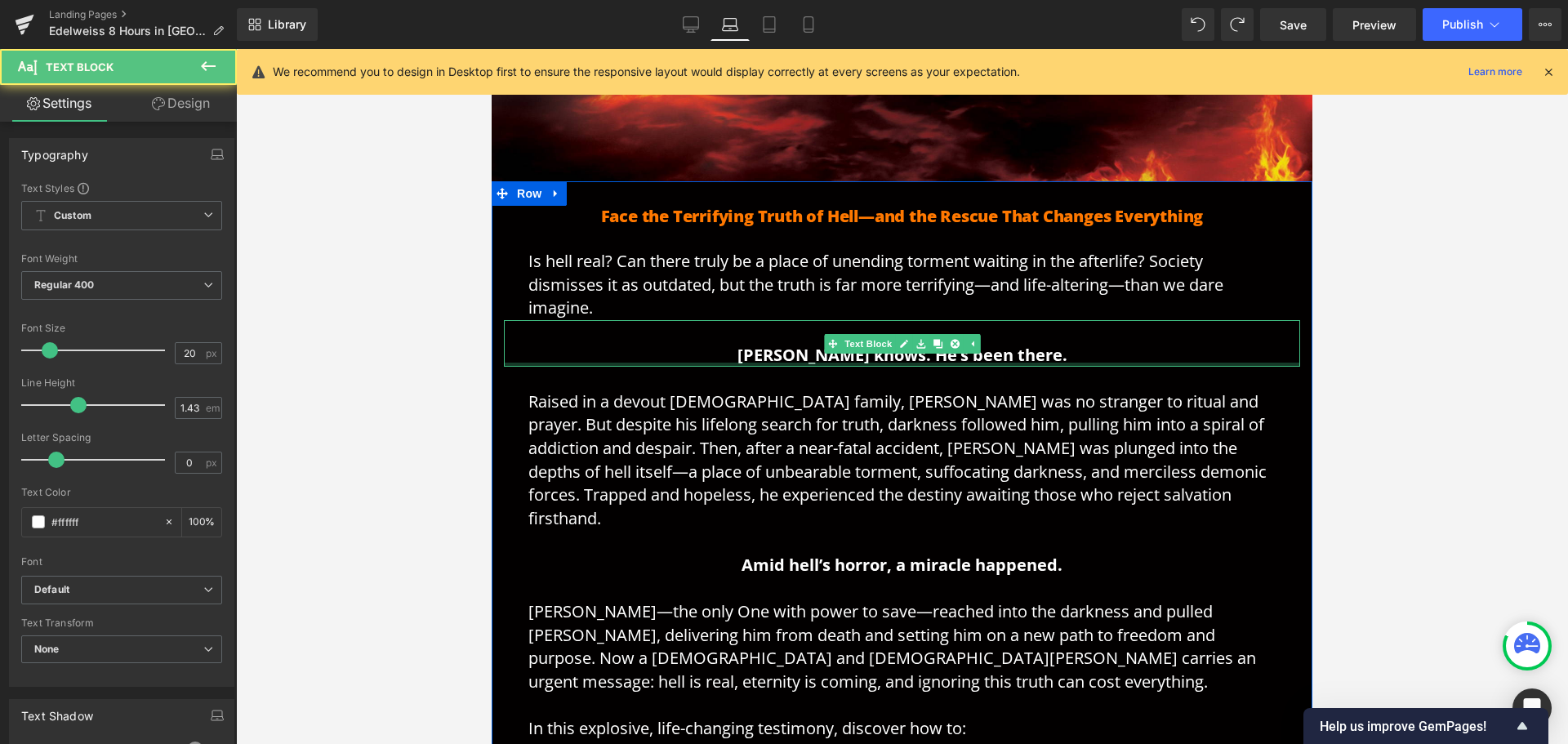
click at [900, 356] on strong "[PERSON_NAME] knows. He’s been there." at bounding box center [902, 355] width 330 height 22
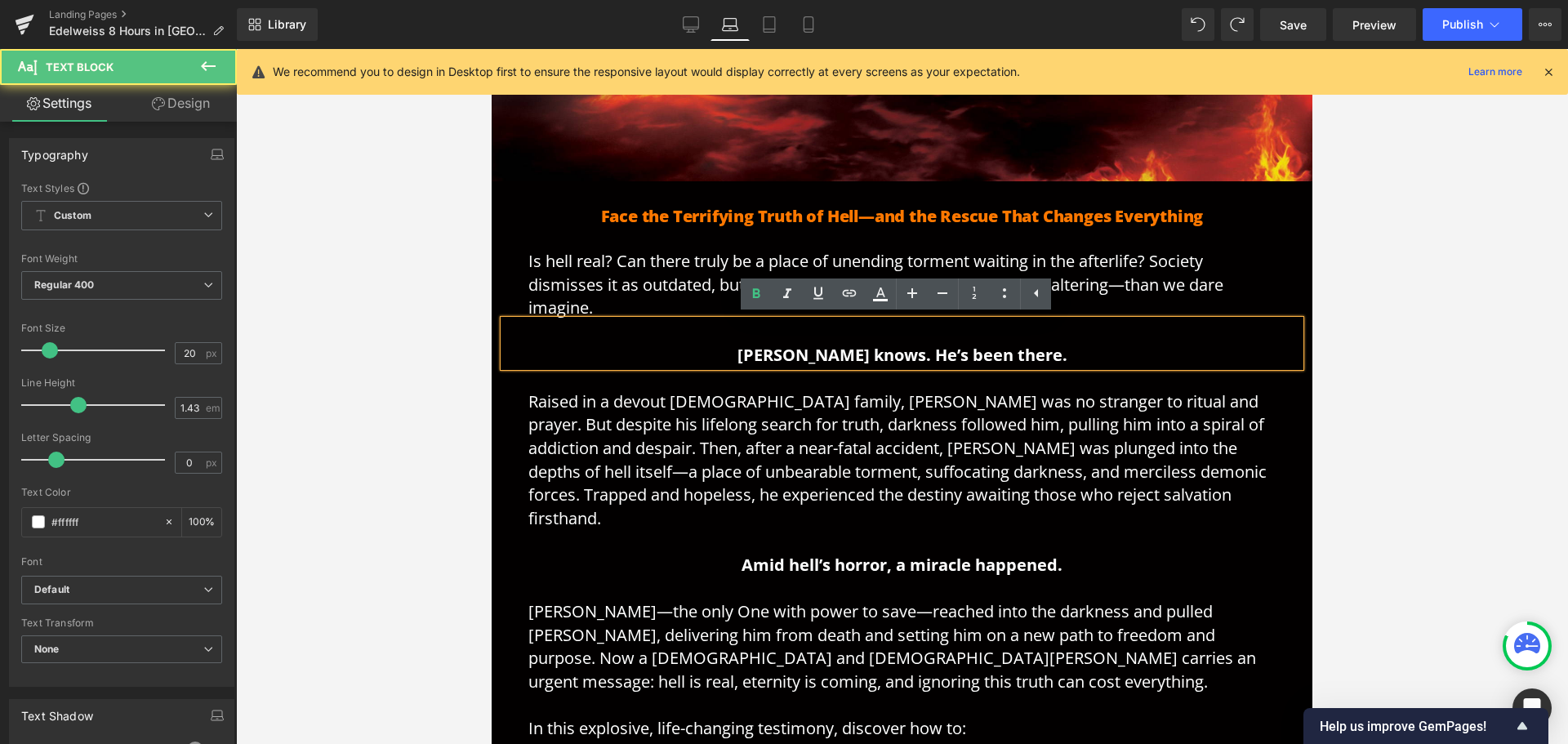
click at [919, 219] on icon at bounding box center [924, 216] width 9 height 10
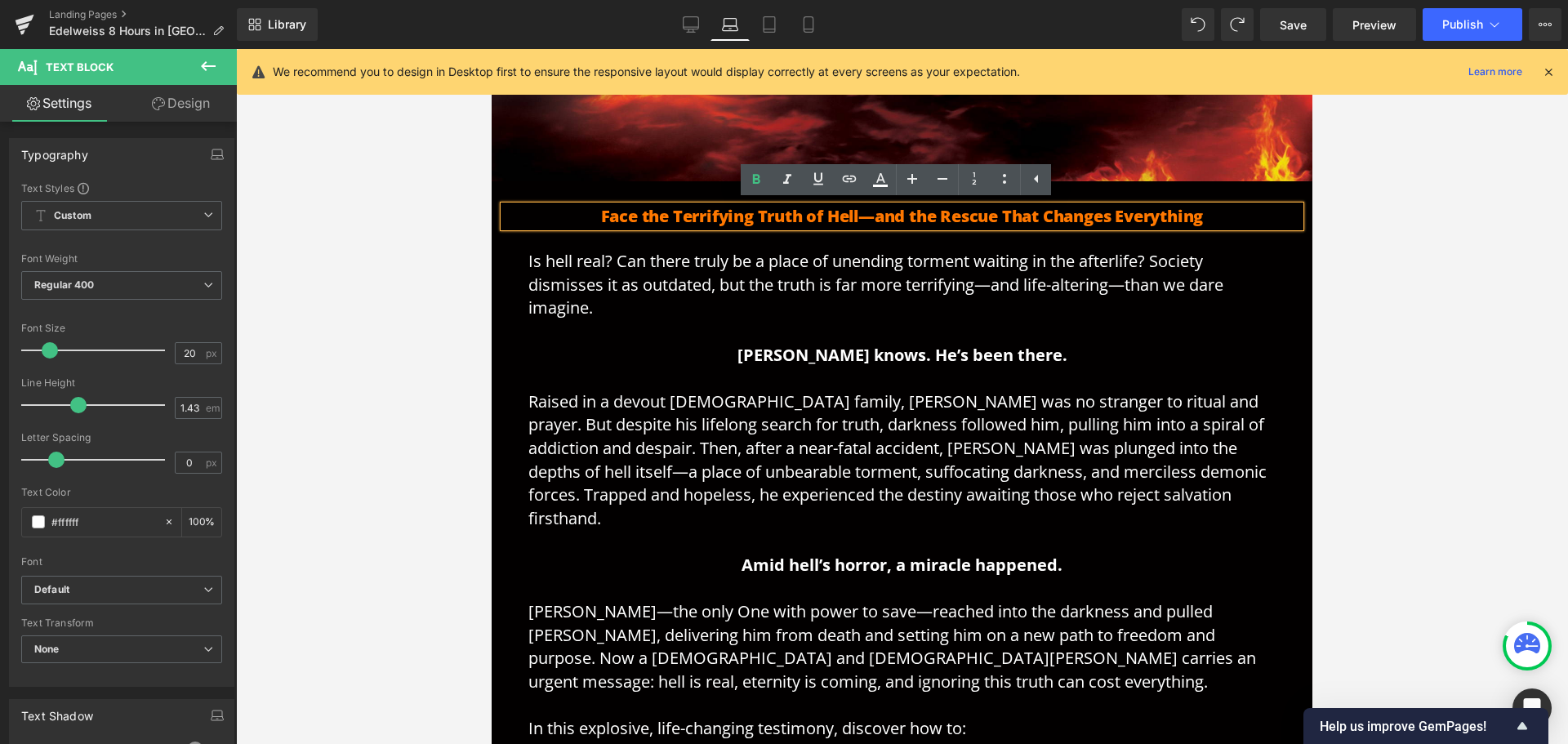
click at [889, 224] on h1 "Face the Terrifying Truth of Hell—and the Rescue That Changes Everything" at bounding box center [901, 216] width 796 height 21
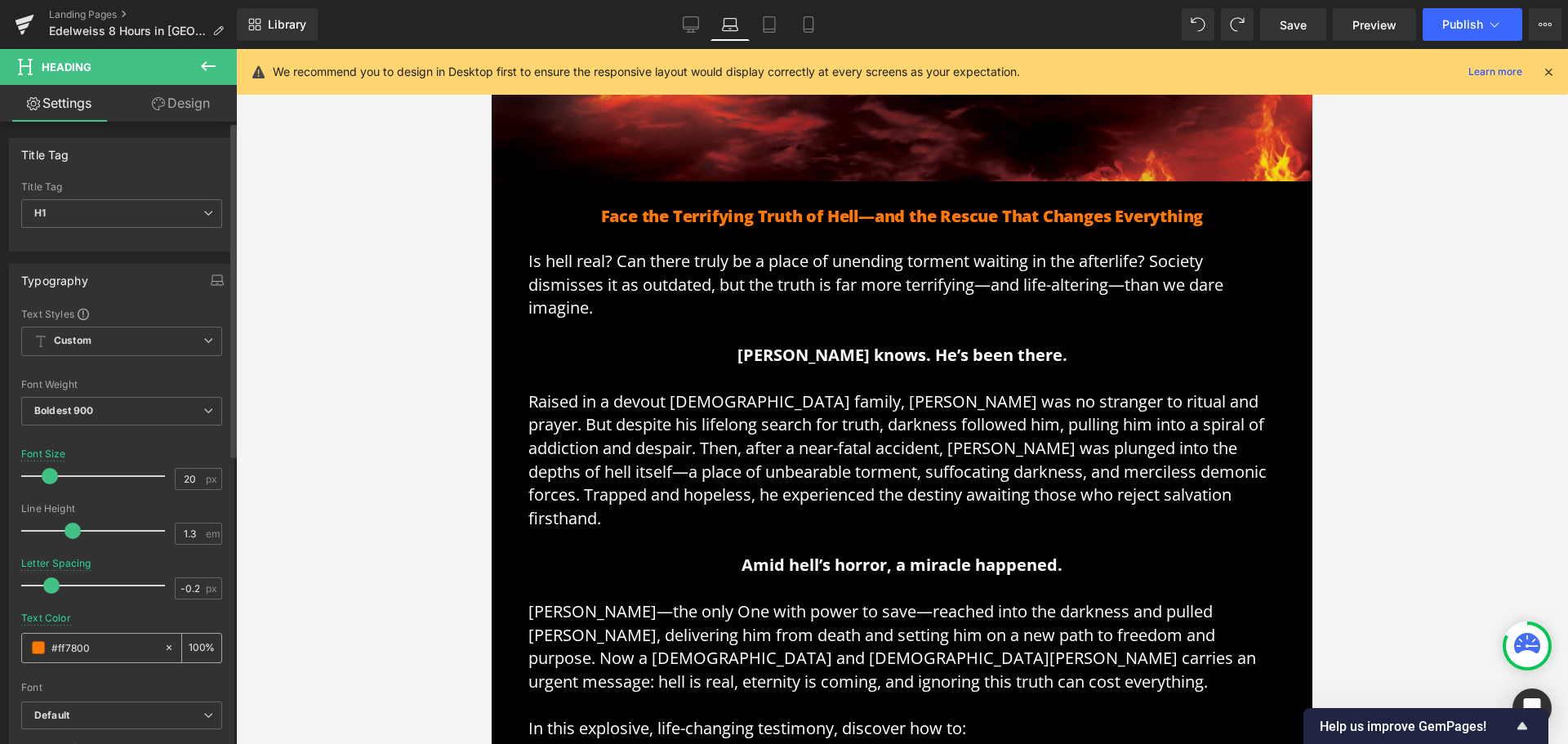
drag, startPoint x: 97, startPoint y: 649, endPoint x: 54, endPoint y: 649, distance: 43.0
click at [54, 649] on input "#ff7800" at bounding box center [103, 647] width 105 height 18
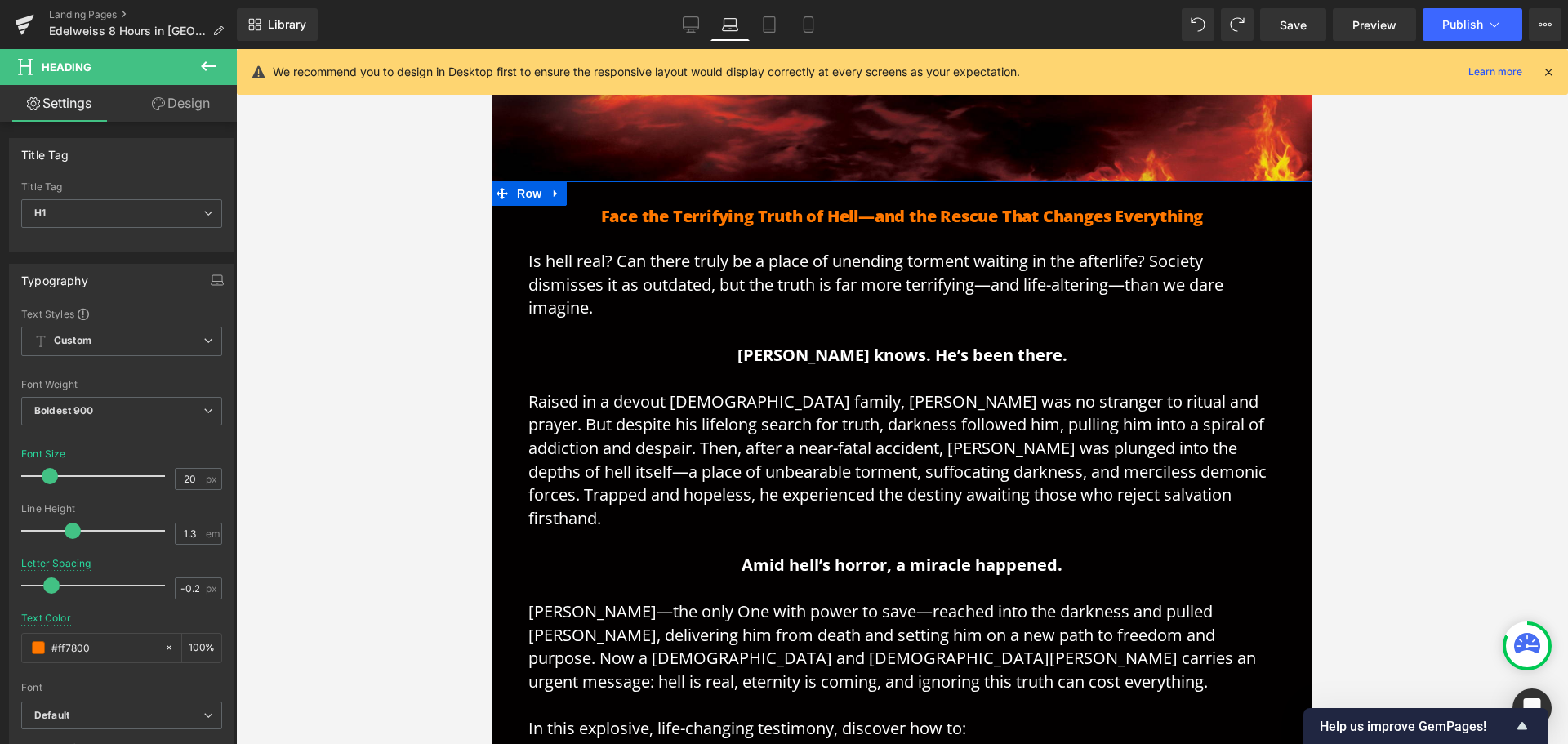
click at [1007, 352] on strong "[PERSON_NAME] knows. He’s been there." at bounding box center [902, 355] width 330 height 22
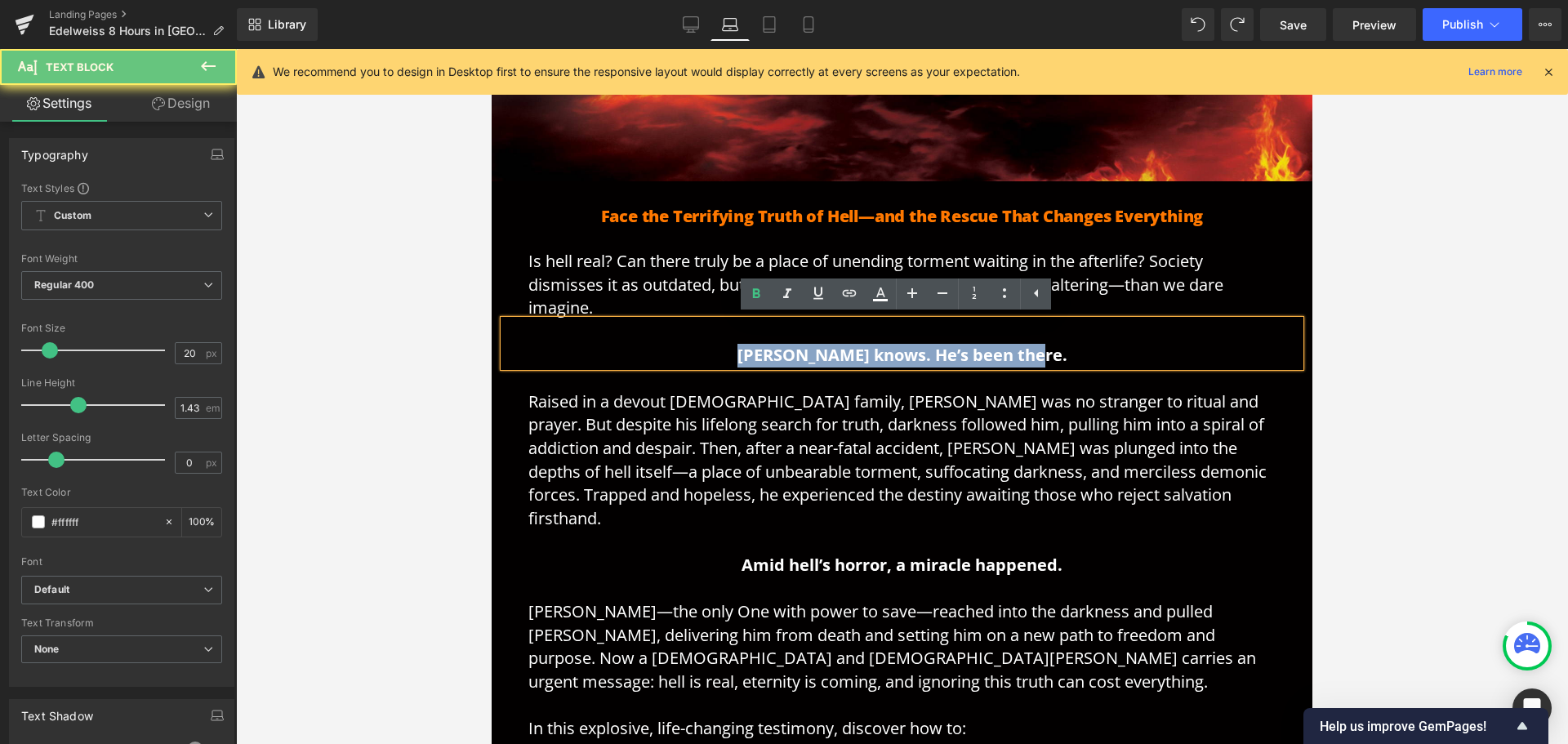
drag, startPoint x: 1047, startPoint y: 355, endPoint x: 727, endPoint y: 357, distance: 320.0
click at [727, 357] on p "[PERSON_NAME] knows. He’s been there." at bounding box center [902, 343] width 747 height 47
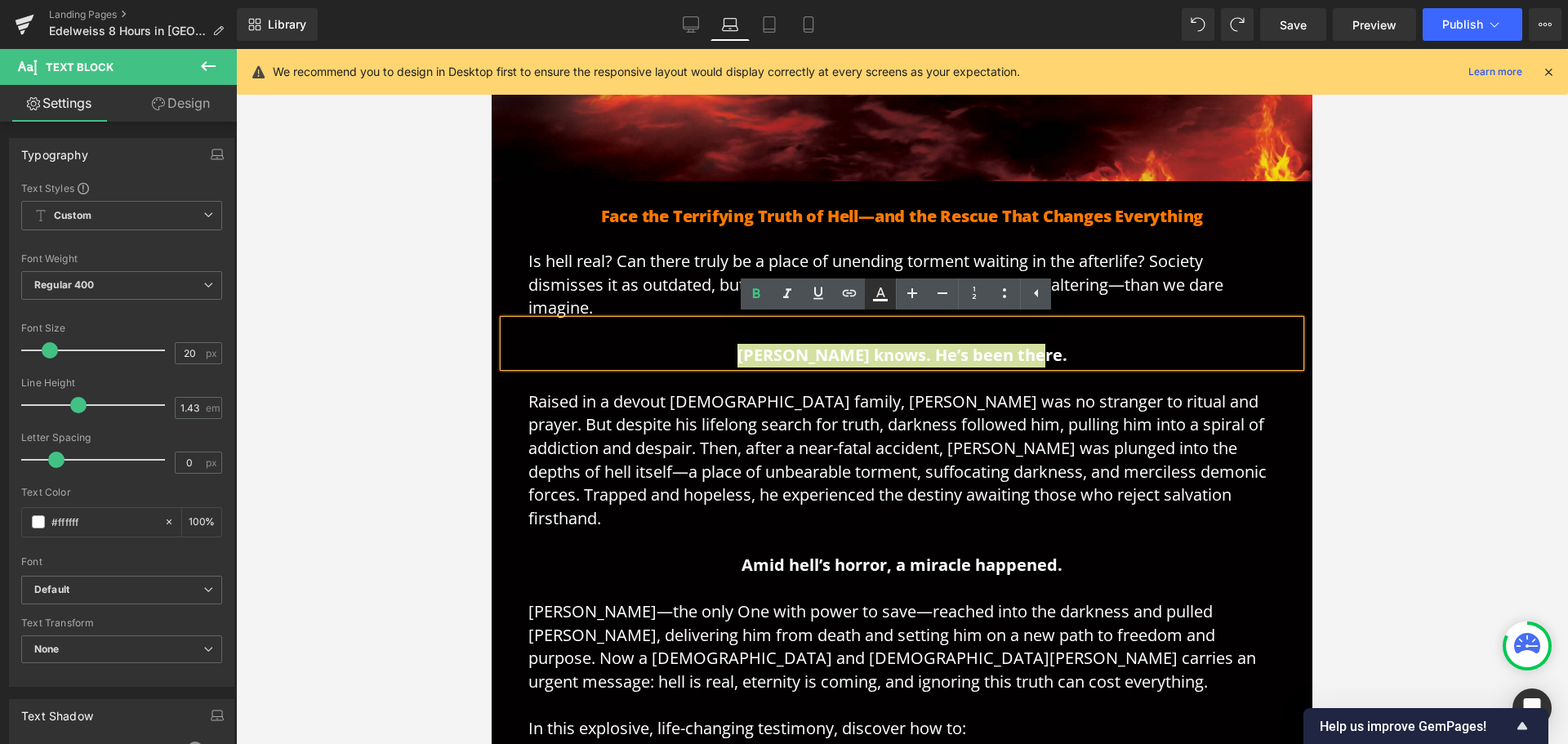
click at [881, 294] on icon at bounding box center [880, 293] width 9 height 10
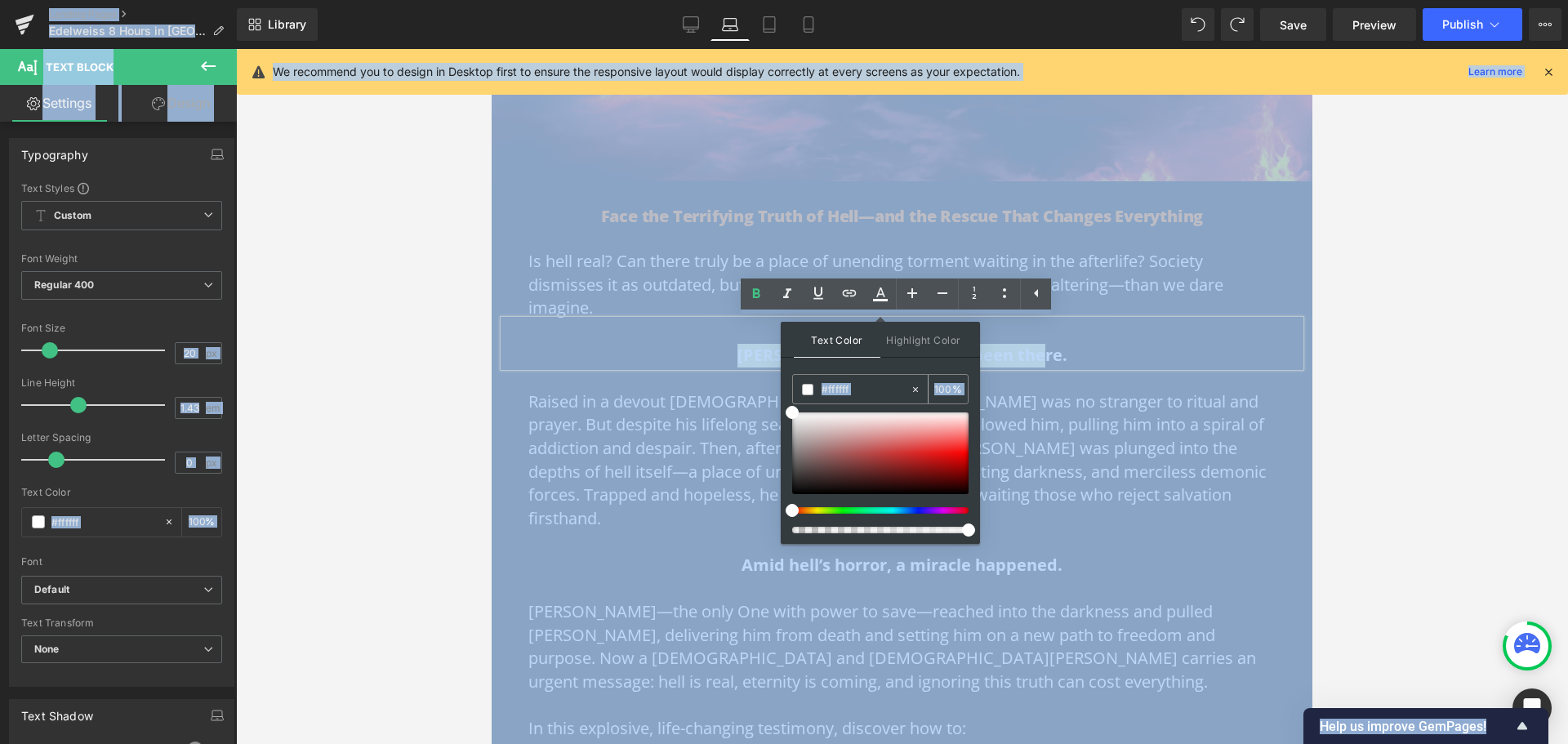
click at [881, 392] on input "#ffffff" at bounding box center [866, 389] width 89 height 18
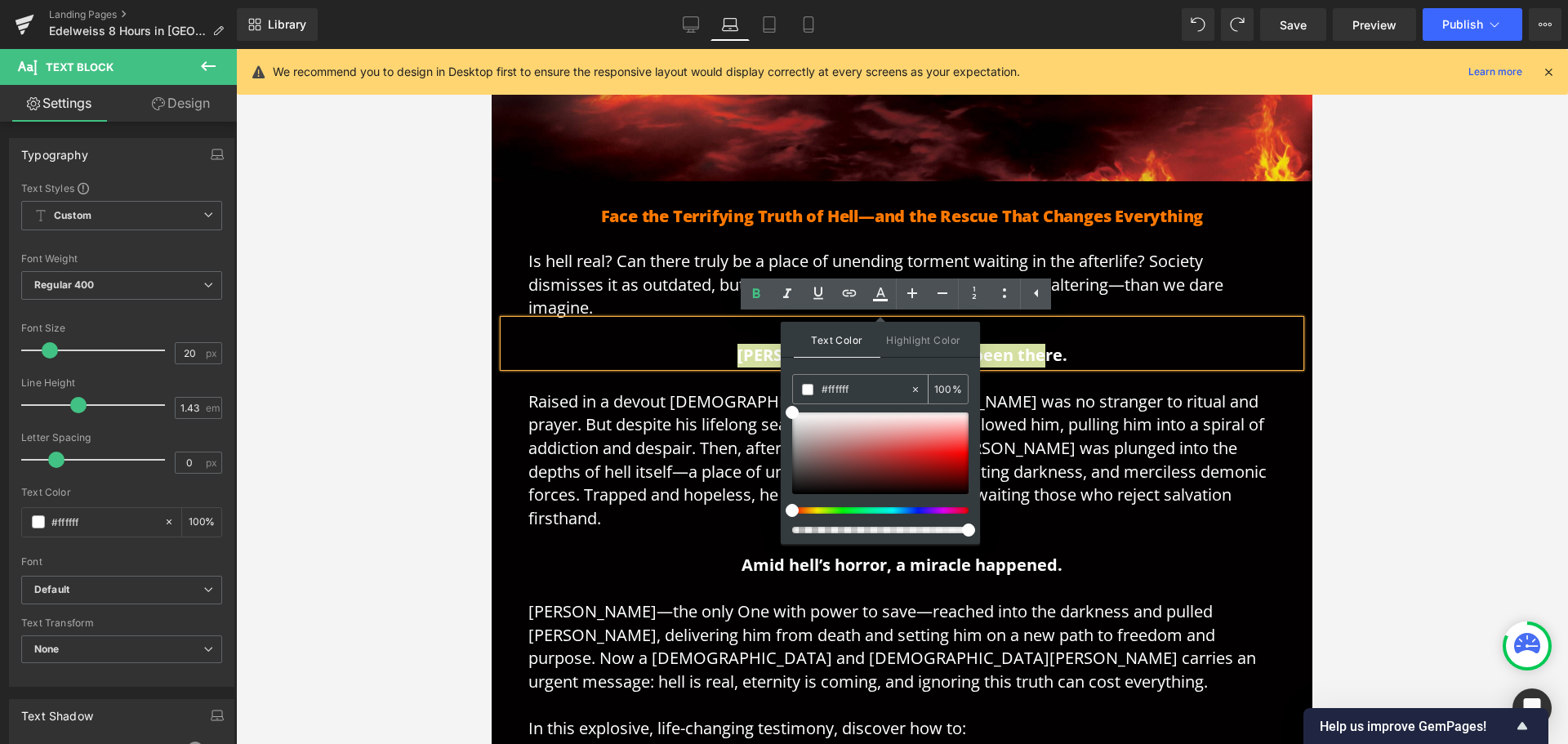
paste input "ff7800"
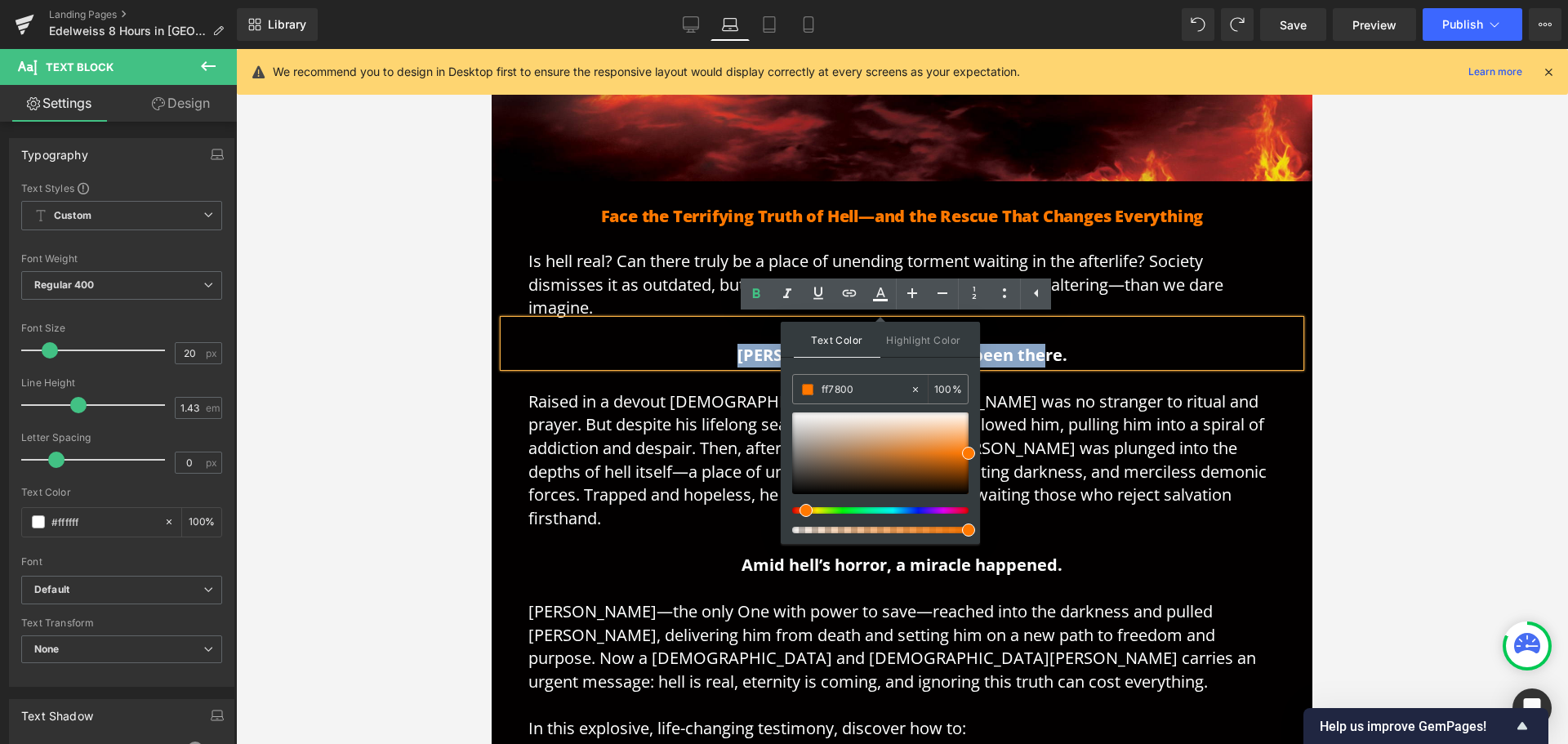
click at [1090, 545] on p "Amid hell’s horror, a miracle happened." at bounding box center [902, 553] width 747 height 47
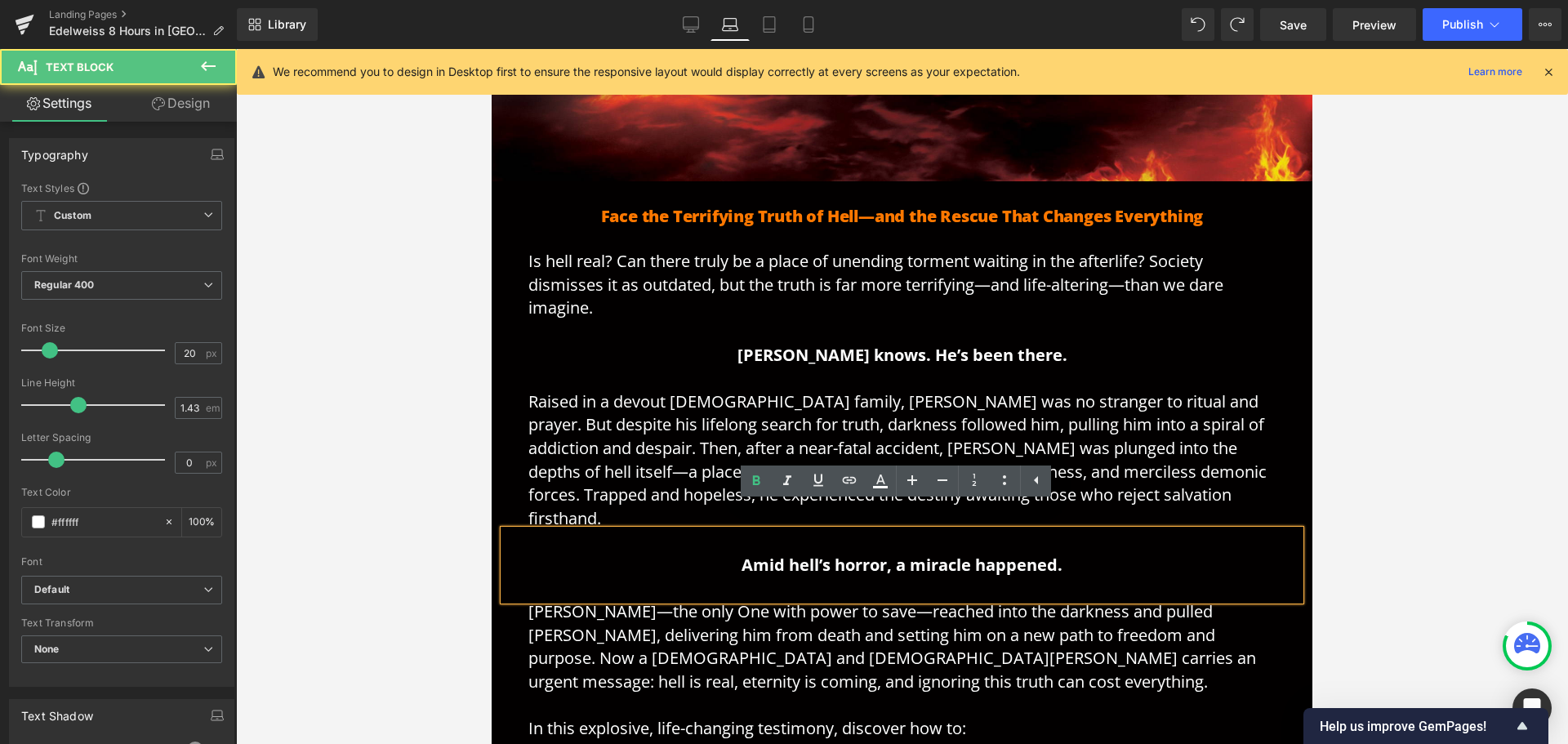
click at [1049, 553] on strong "Amid hell’s horror, a miracle happened." at bounding box center [901, 564] width 321 height 22
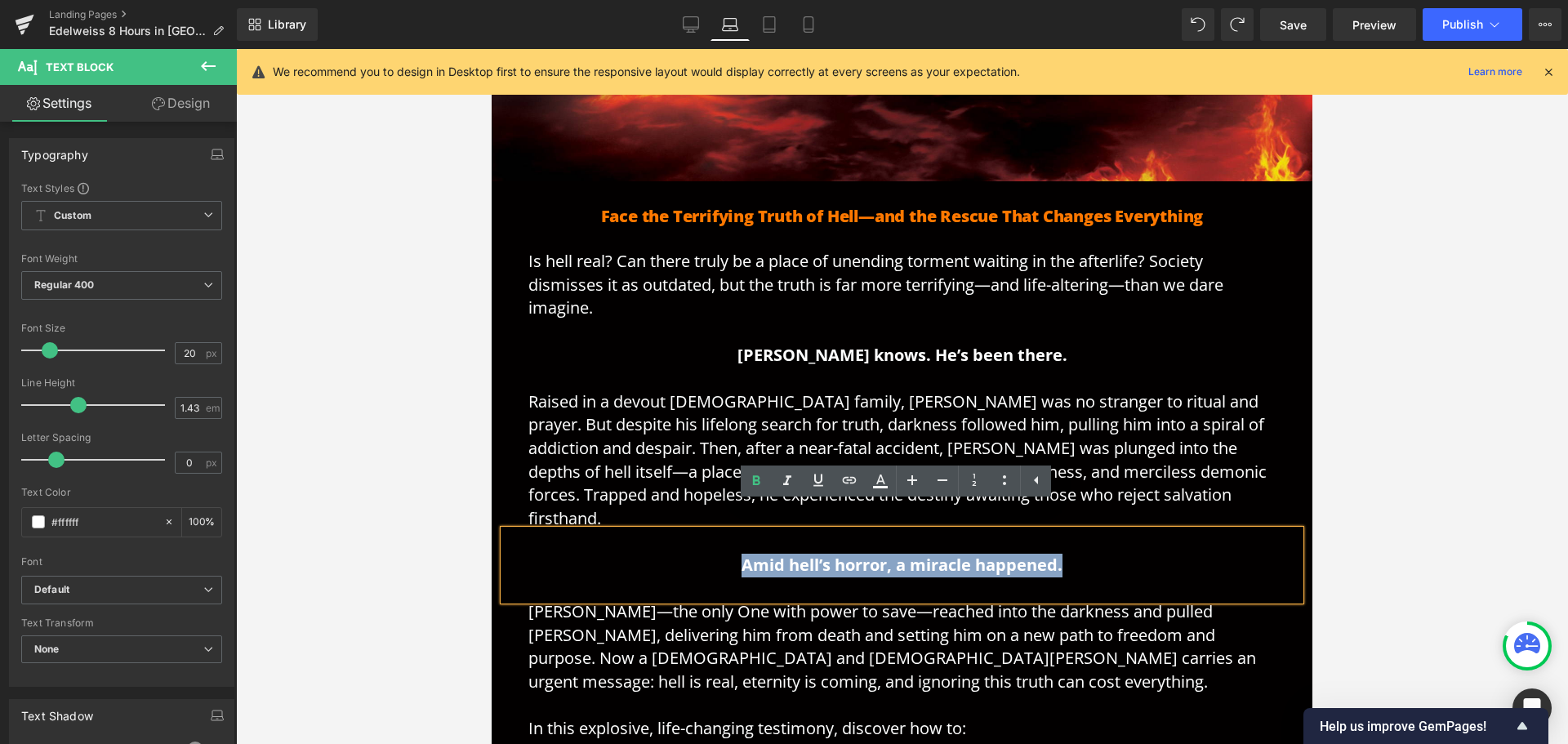
drag, startPoint x: 1065, startPoint y: 541, endPoint x: 691, endPoint y: 544, distance: 374.0
click at [691, 544] on p "Amid hell’s horror, a miracle happened." at bounding box center [902, 553] width 747 height 47
click at [879, 475] on icon at bounding box center [880, 481] width 20 height 20
type input "#000000"
type input "100"
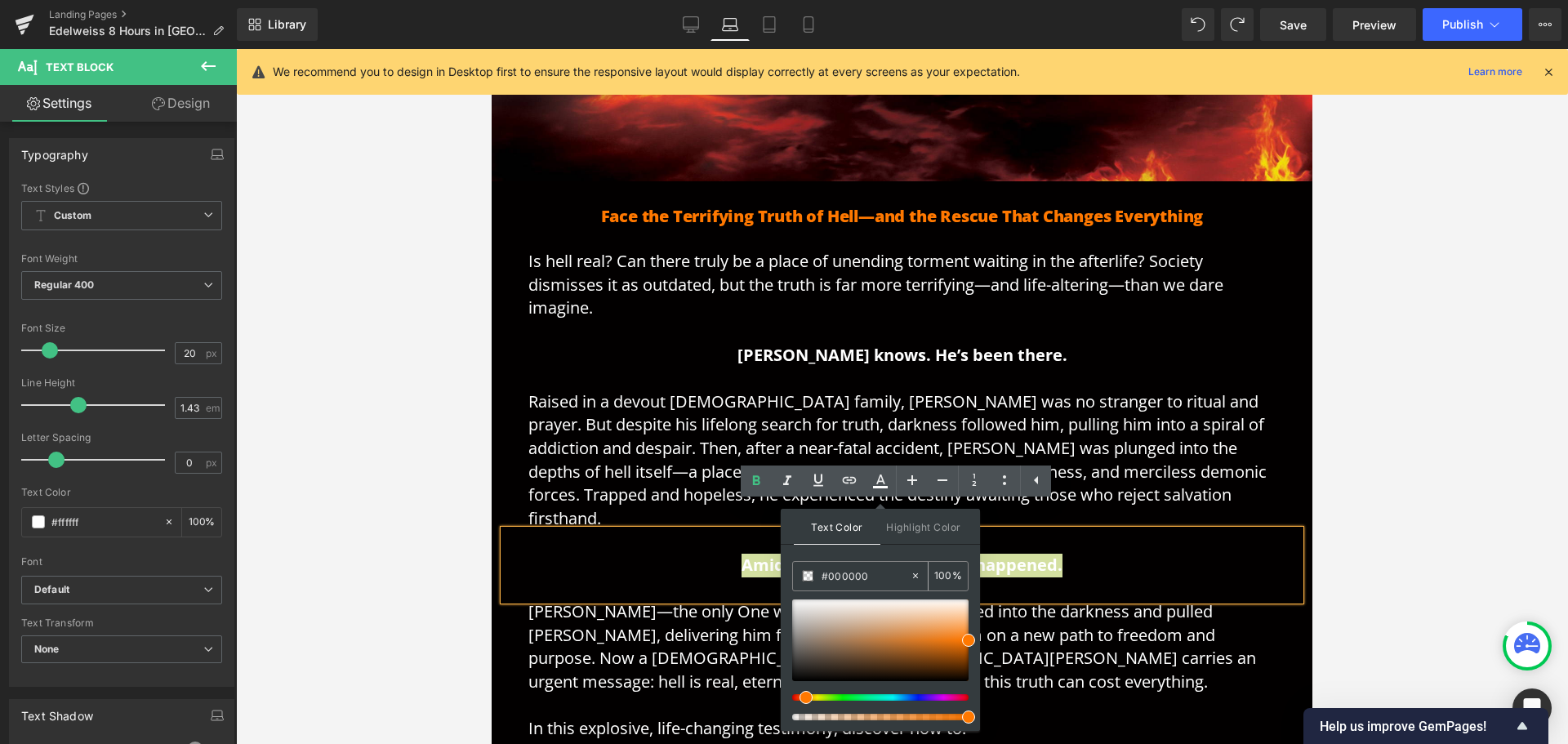
click at [866, 574] on input "#000000" at bounding box center [866, 575] width 89 height 18
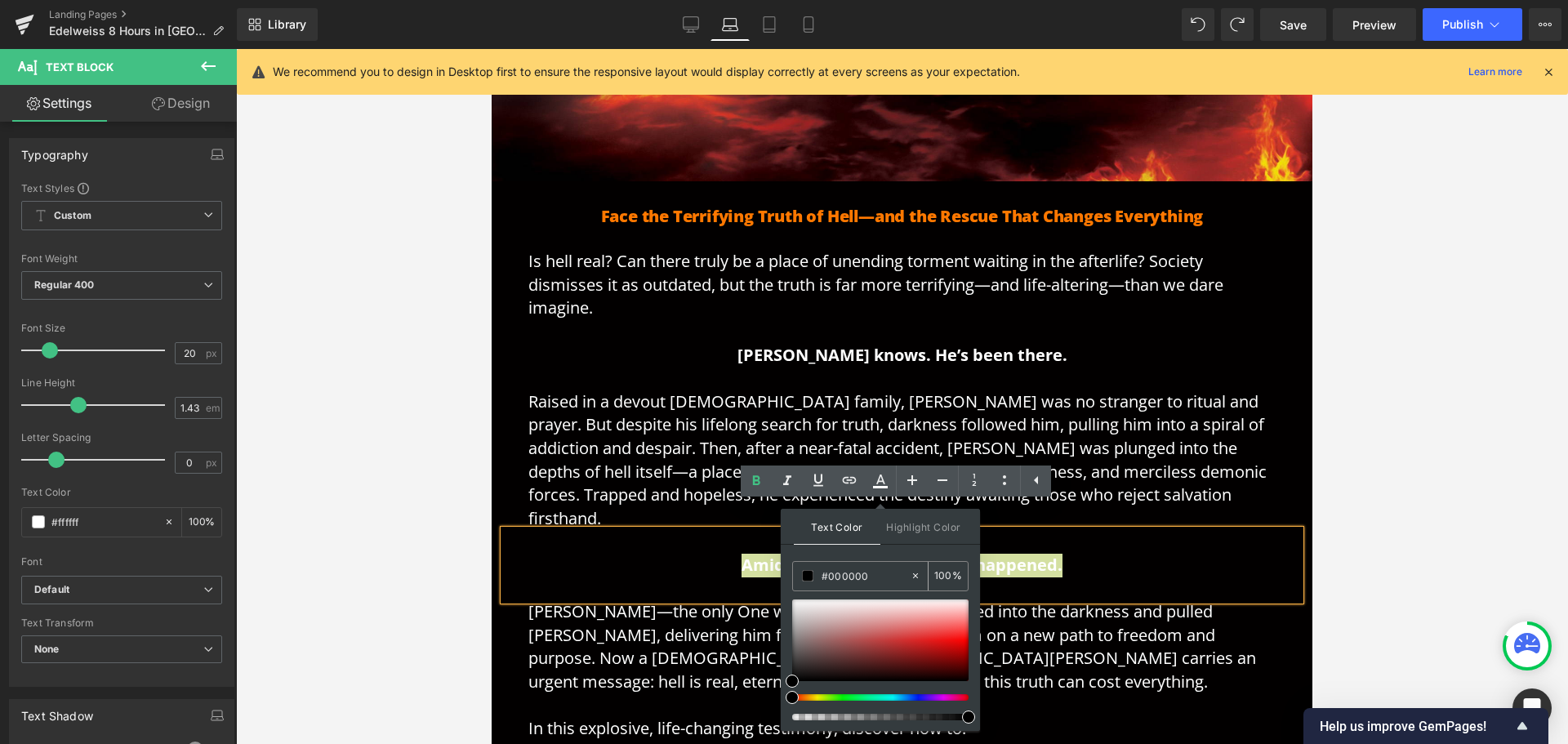
paste input "ff78"
type input "ff7800"
click at [558, 577] on p at bounding box center [902, 589] width 747 height 24
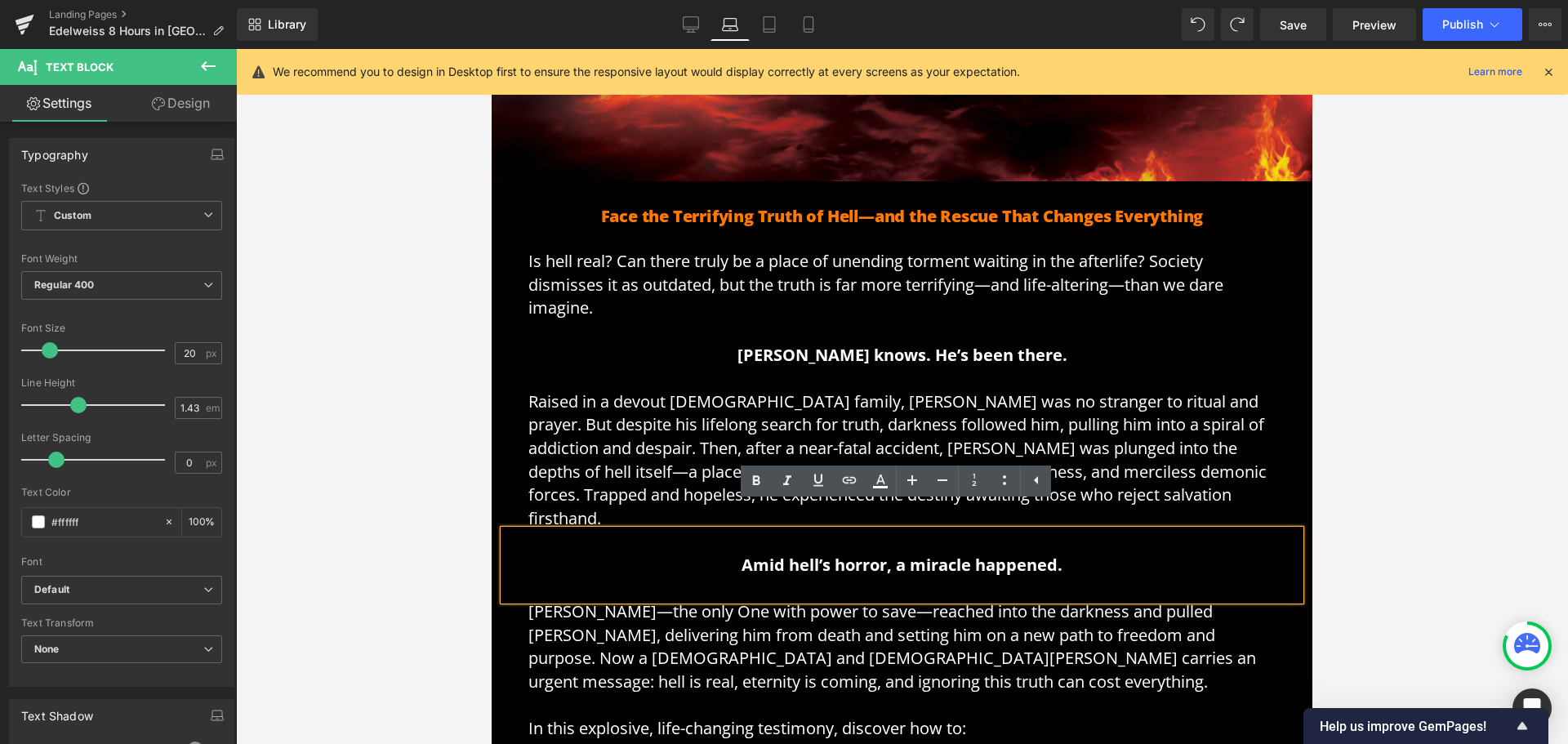
click at [990, 553] on strong "Amid hell’s horror, a miracle happened." at bounding box center [901, 564] width 321 height 22
click at [793, 202] on div "Face the Terrifying Truth of Hell—and the Rescue That Changes Everything Headin…" at bounding box center [902, 558] width 821 height 754
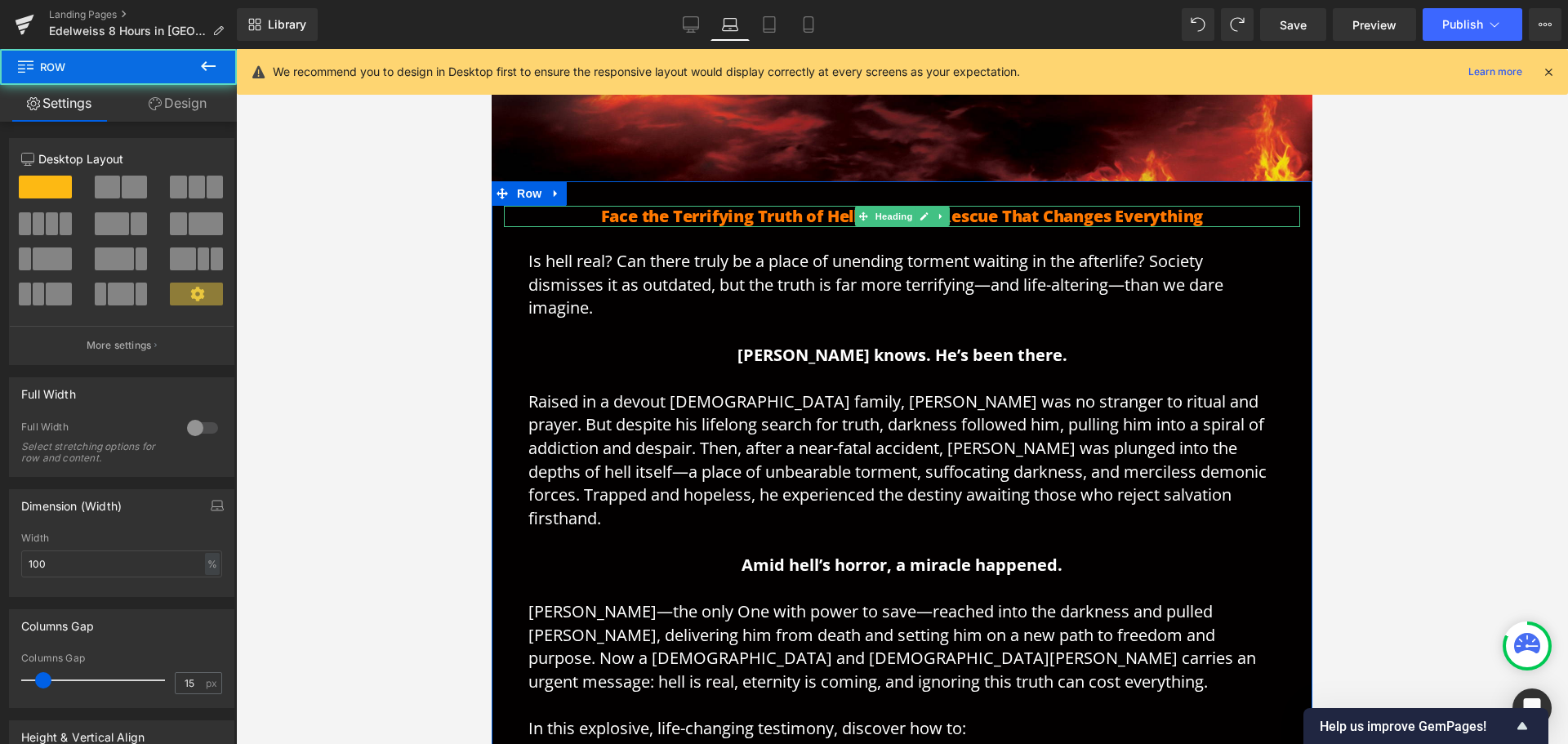
click at [791, 216] on h1 "Face the Terrifying Truth of Hell—and the Rescue That Changes Everything" at bounding box center [901, 216] width 796 height 21
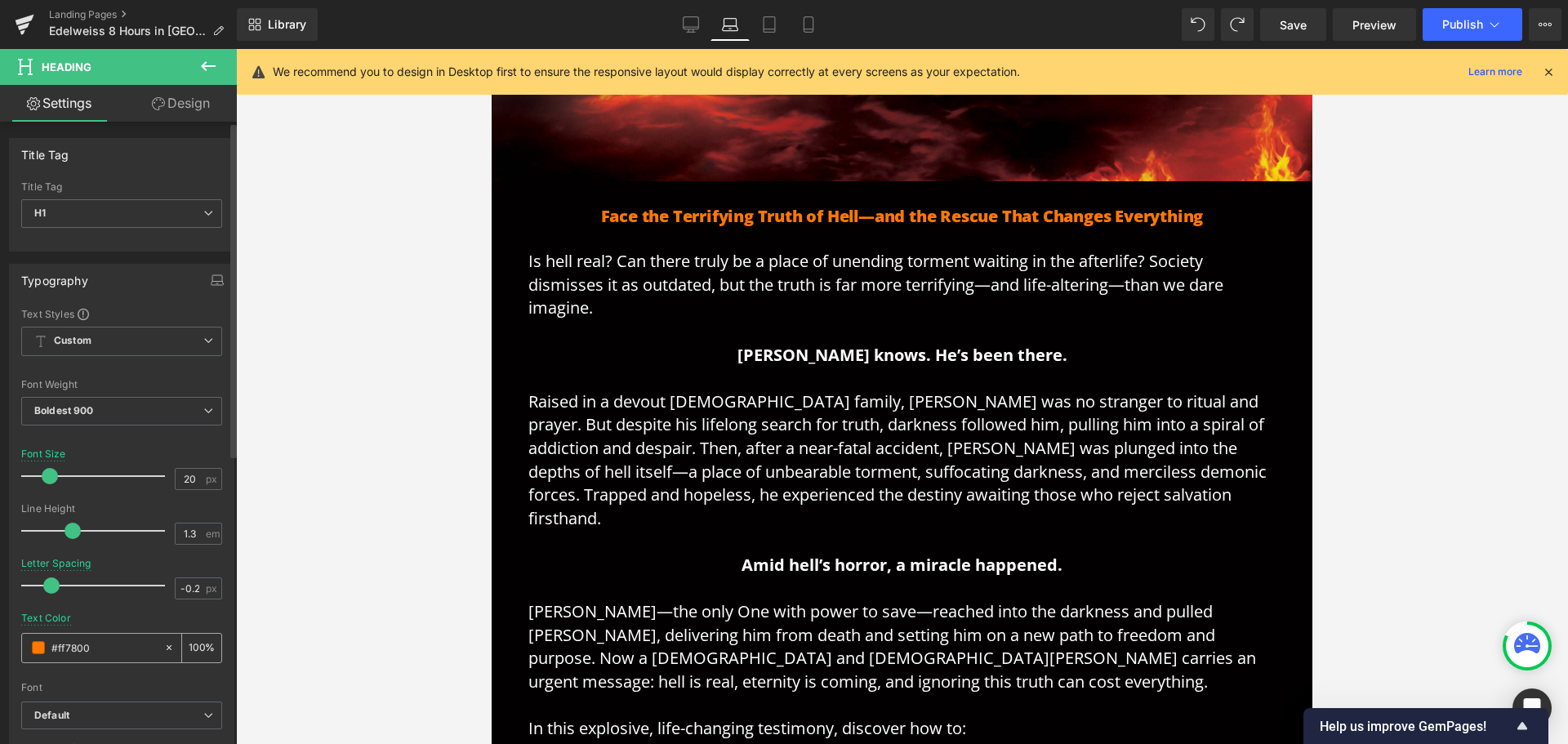
drag, startPoint x: 92, startPoint y: 650, endPoint x: 46, endPoint y: 645, distance: 46.3
click at [46, 645] on div "#ff7800" at bounding box center [93, 649] width 141 height 29
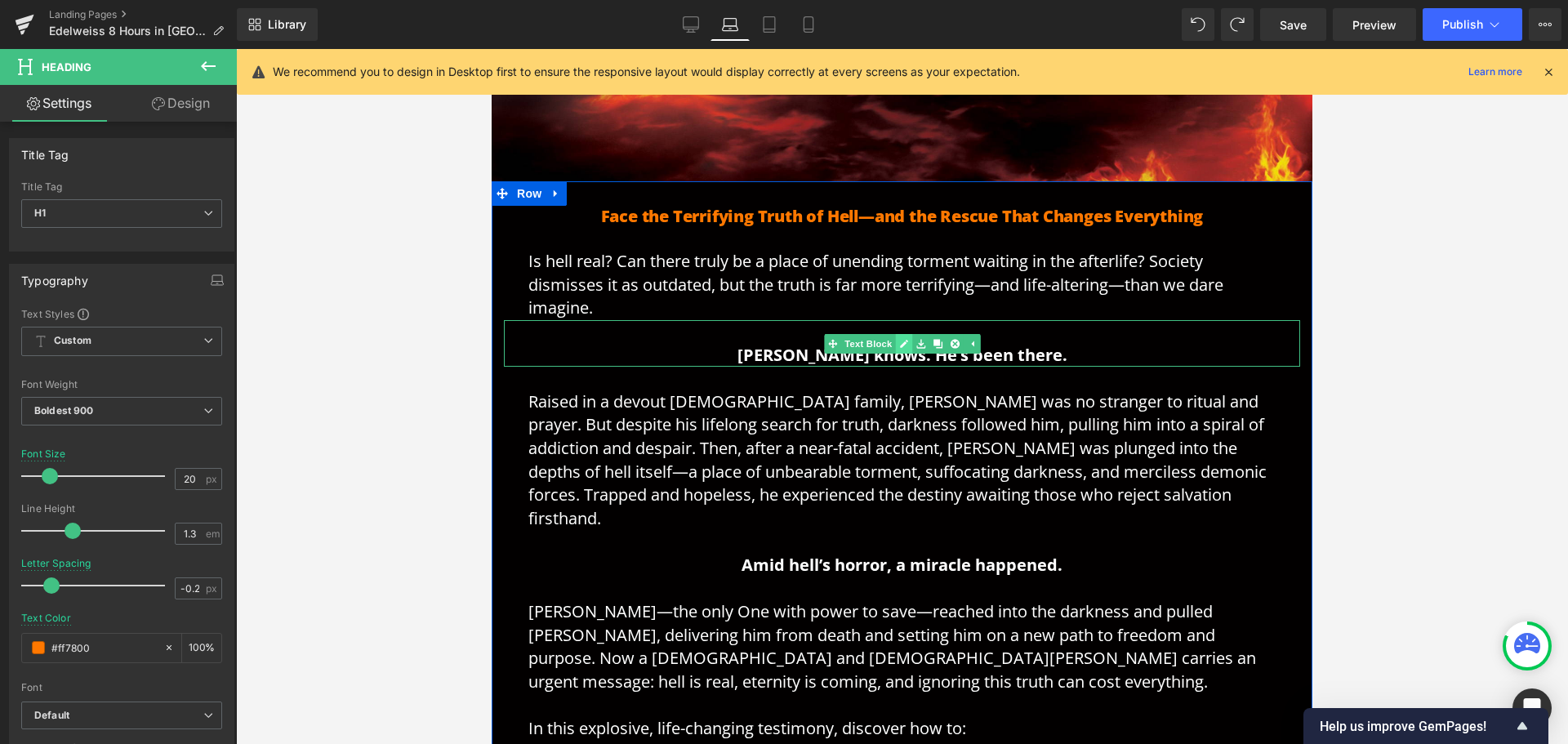
click at [896, 352] on link at bounding box center [904, 343] width 17 height 20
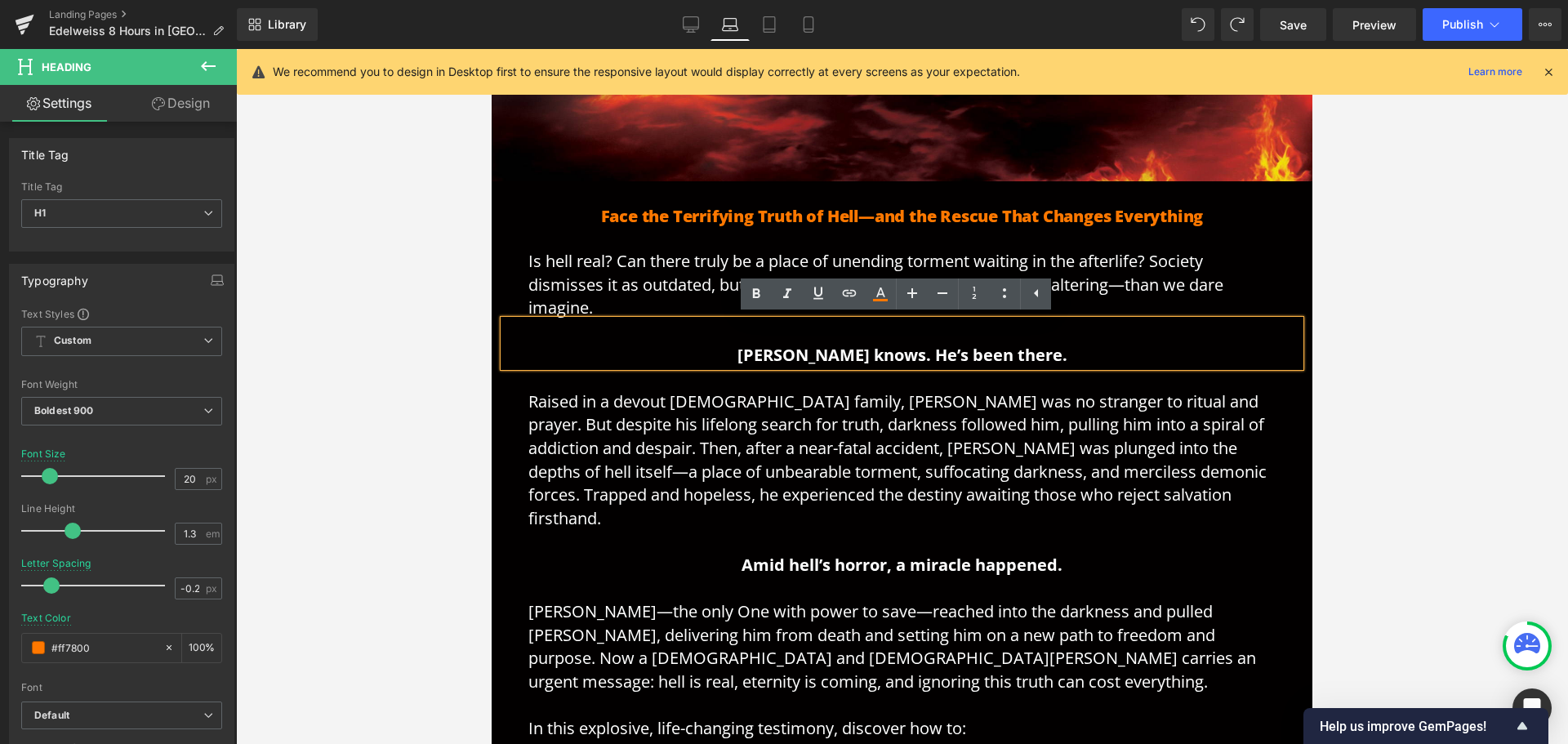
click at [827, 358] on strong "[PERSON_NAME] knows. He’s been there." at bounding box center [902, 355] width 330 height 22
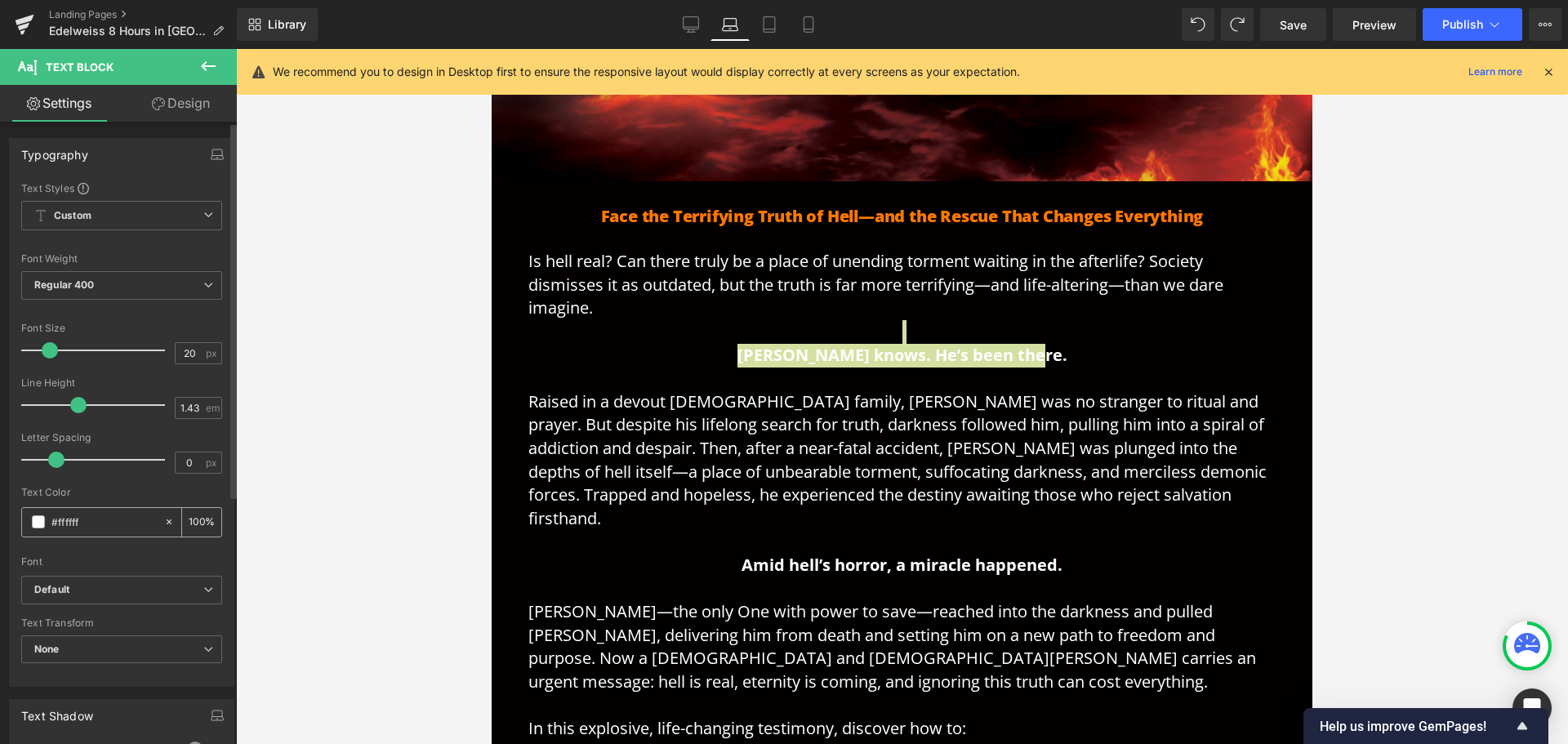
click at [101, 519] on input "#ffffff" at bounding box center [103, 522] width 105 height 18
type input "#ff7800"
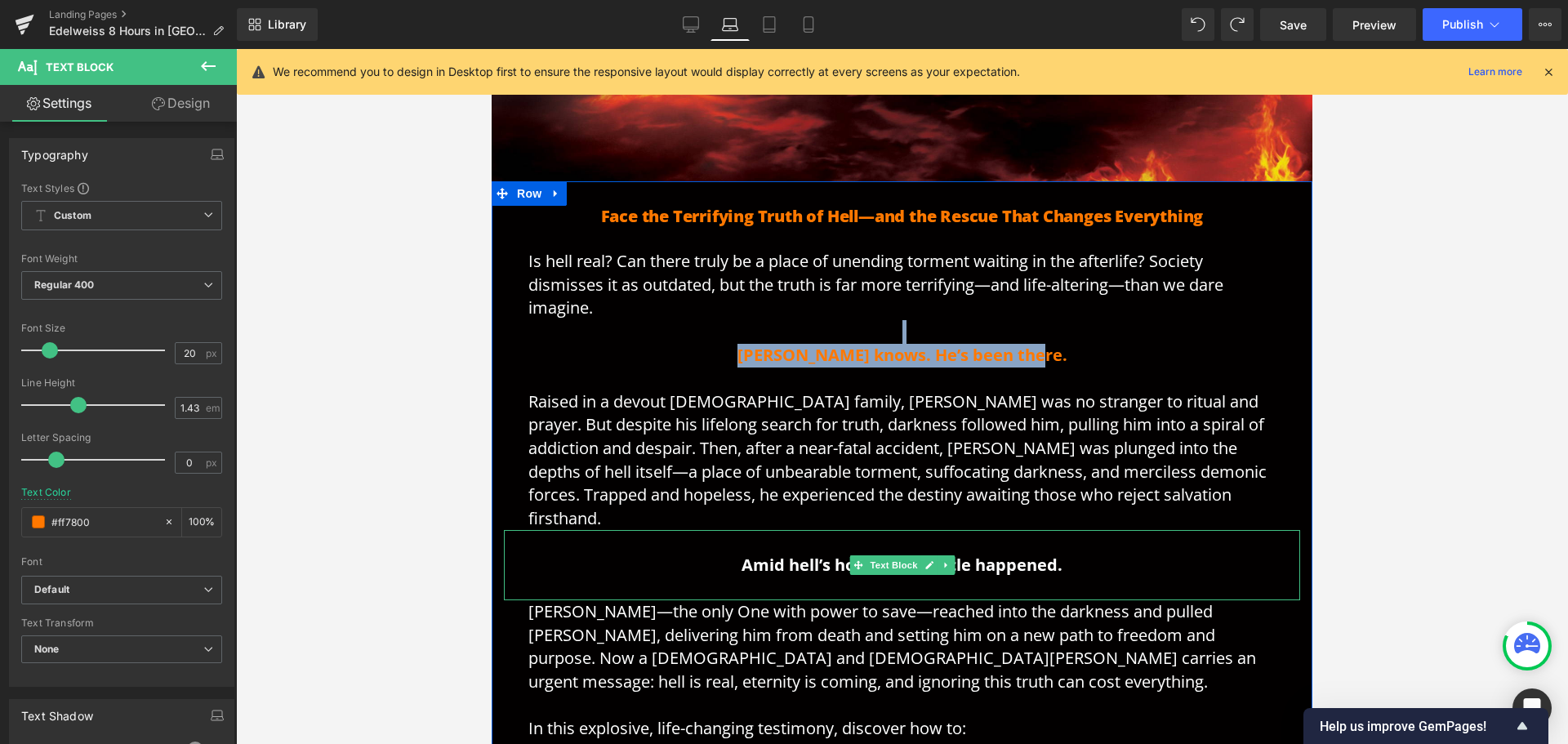
click at [1056, 553] on strong "Amid hell’s horror, a miracle happened." at bounding box center [901, 564] width 321 height 22
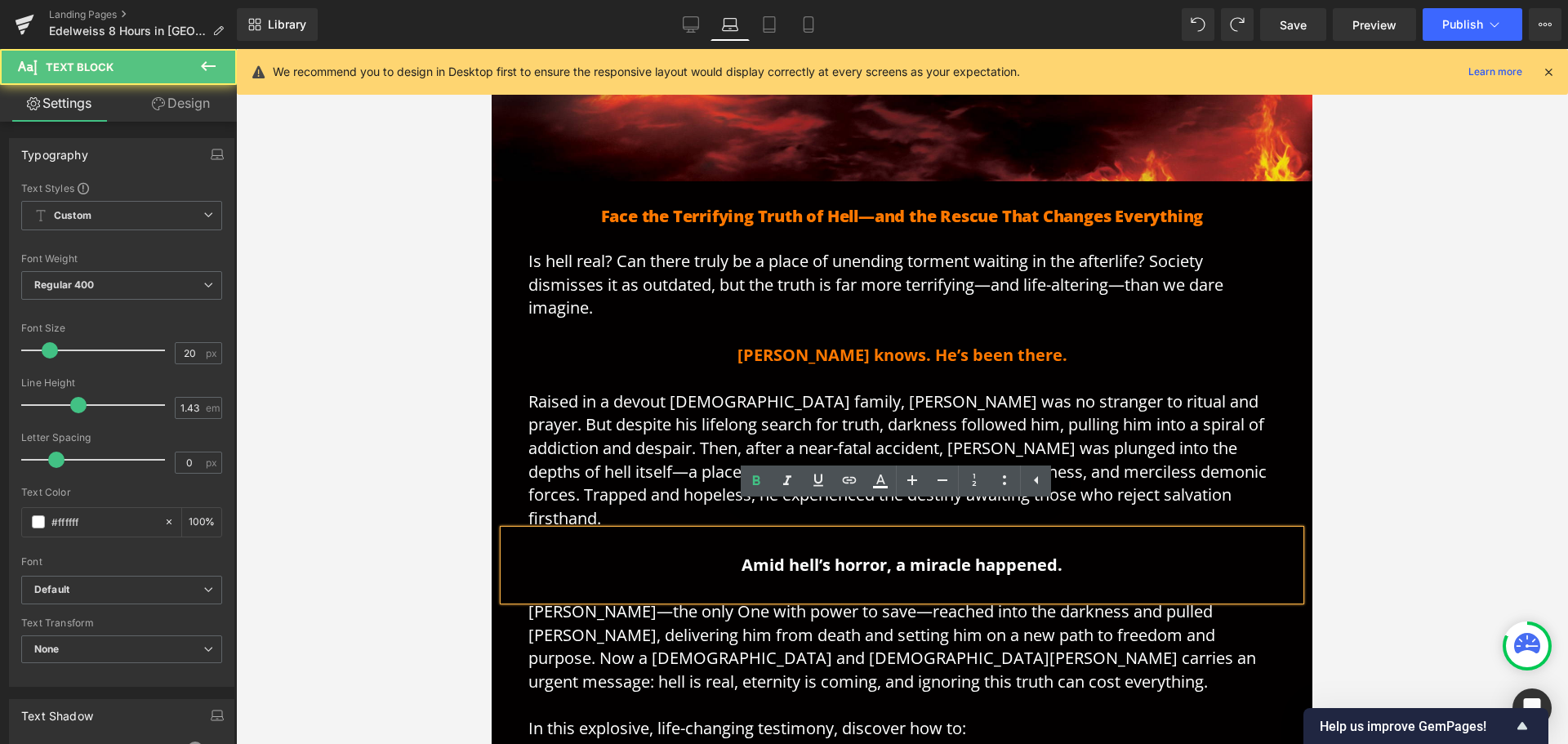
click at [1067, 540] on p "Amid hell’s horror, a miracle happened." at bounding box center [902, 553] width 747 height 47
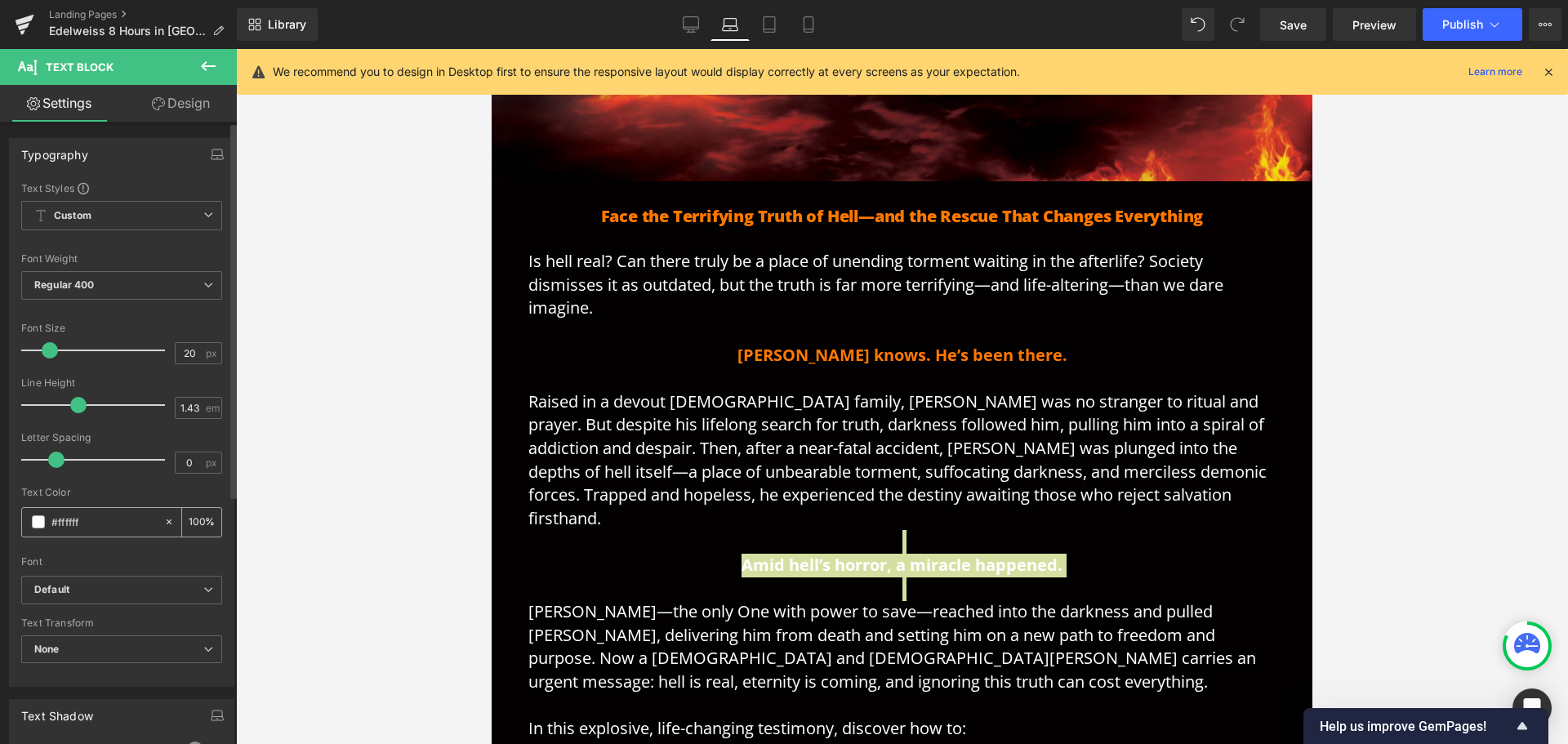
click at [90, 524] on input "#ffffff" at bounding box center [103, 522] width 105 height 18
type input "#ff7800"
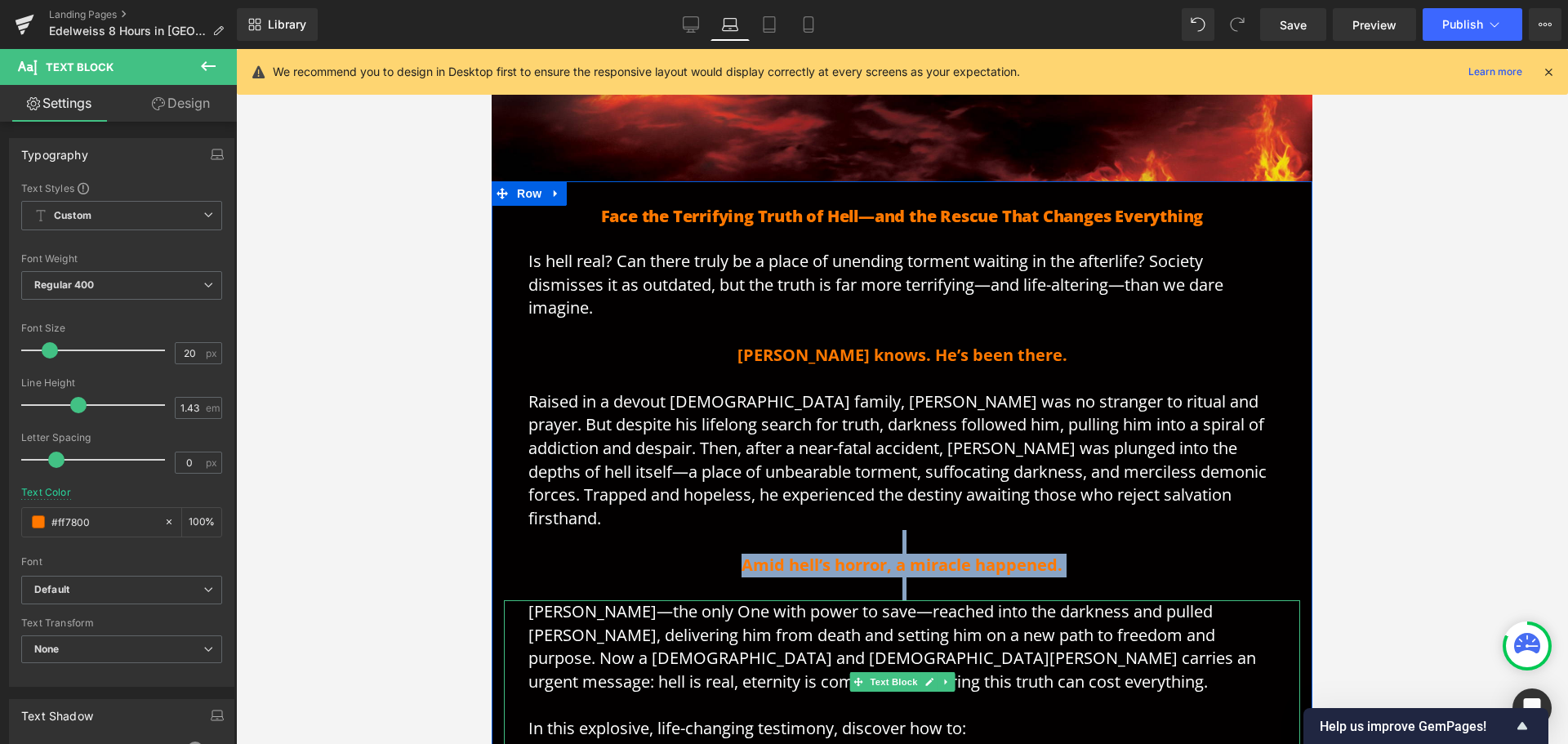
click at [1038, 606] on p "[PERSON_NAME]—the only One with power to save—reached into the darkness and pul…" at bounding box center [902, 646] width 747 height 93
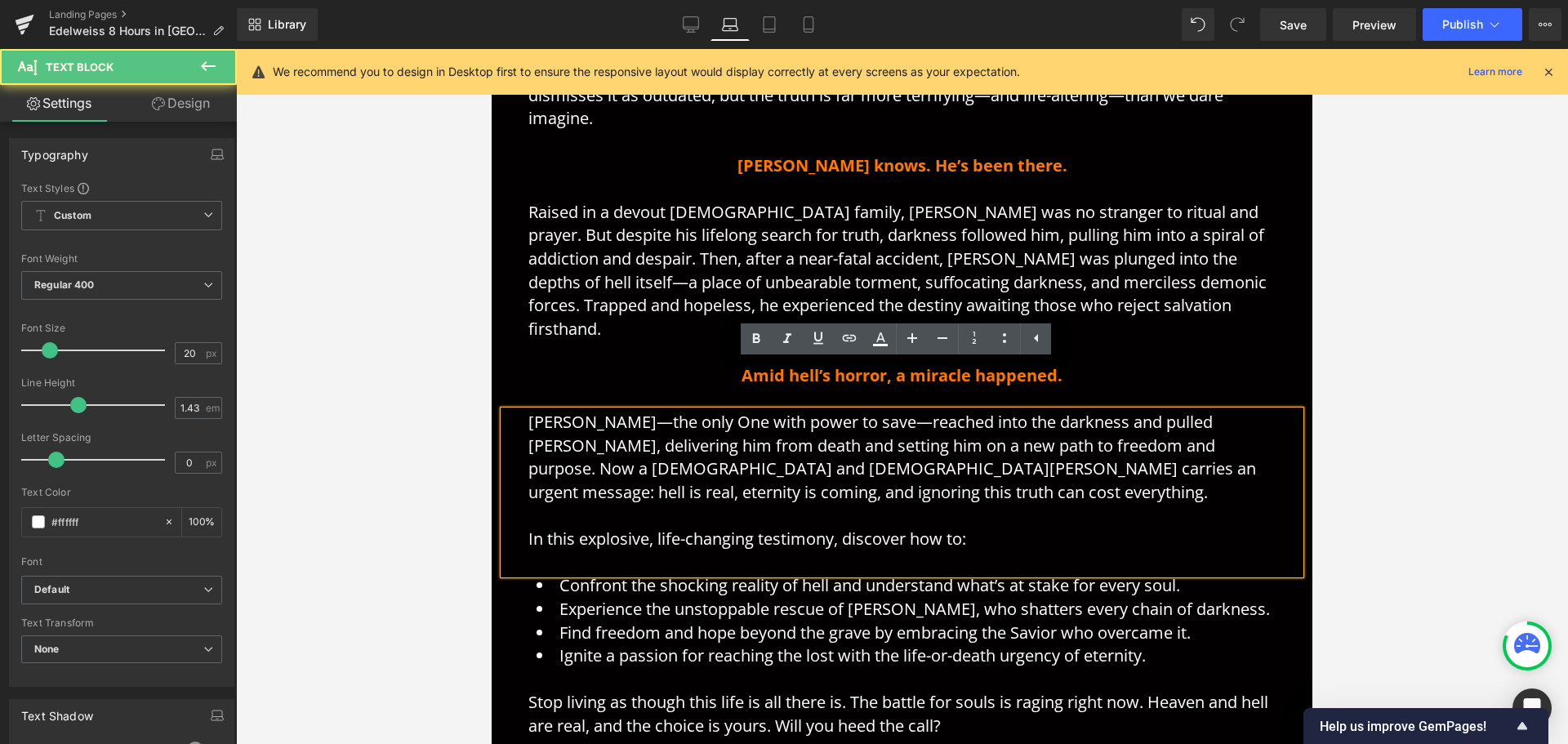
scroll to position [753, 0]
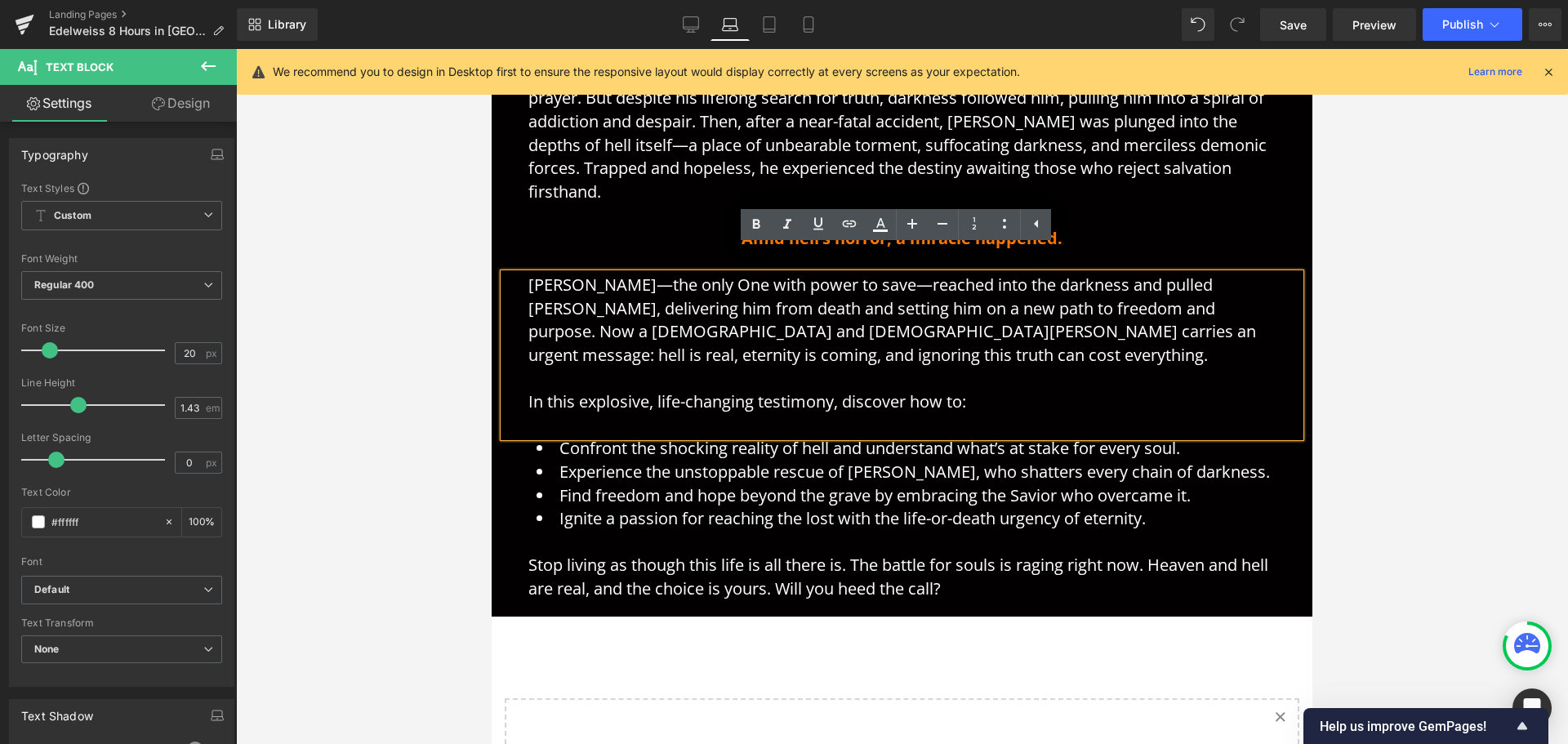
click at [693, 461] on li "Experience the unstoppable rescue of [PERSON_NAME], who shatters every chain of…" at bounding box center [906, 472] width 739 height 24
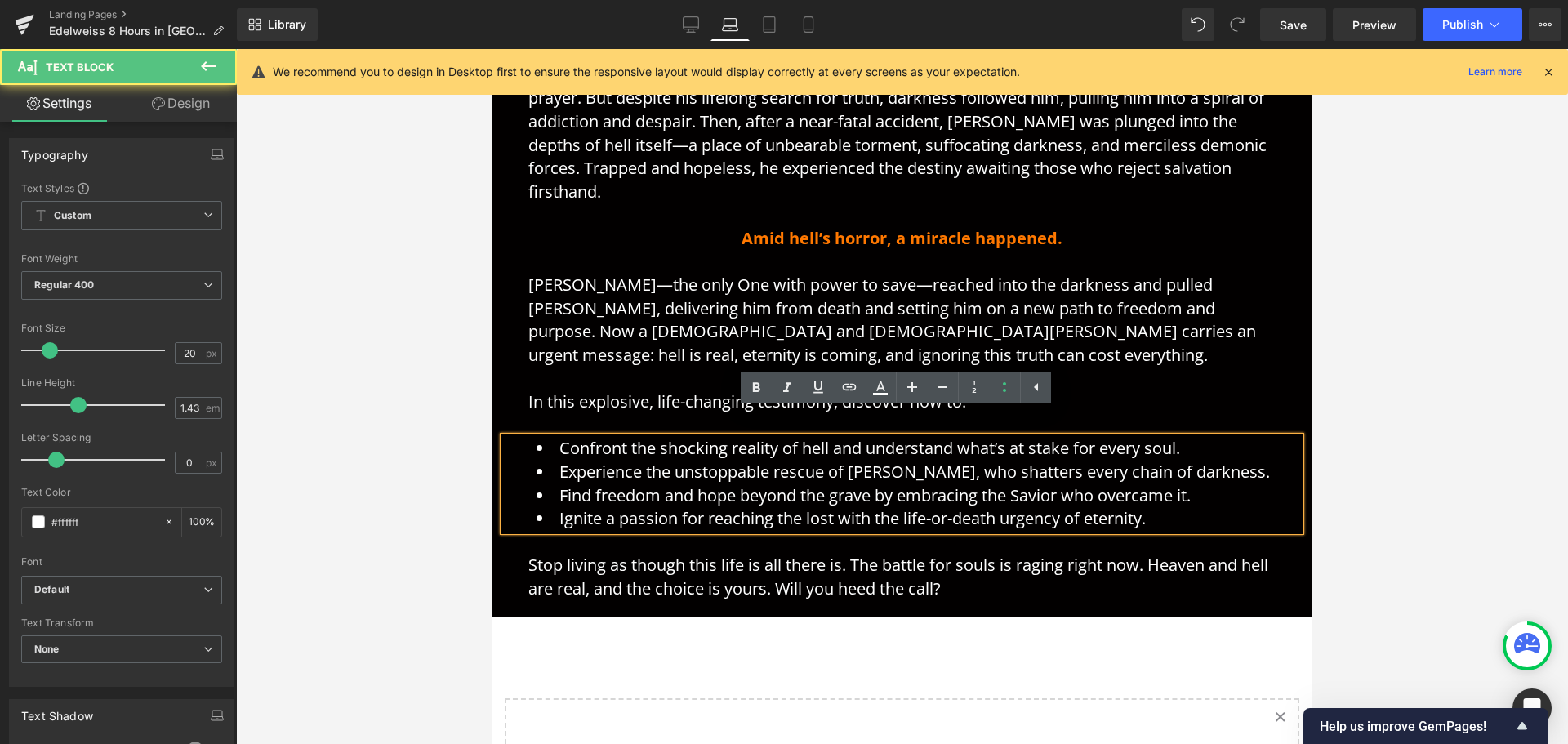
click at [742, 437] on li "Confront the shocking reality of hell and understand what’s at stake for every …" at bounding box center [906, 449] width 739 height 24
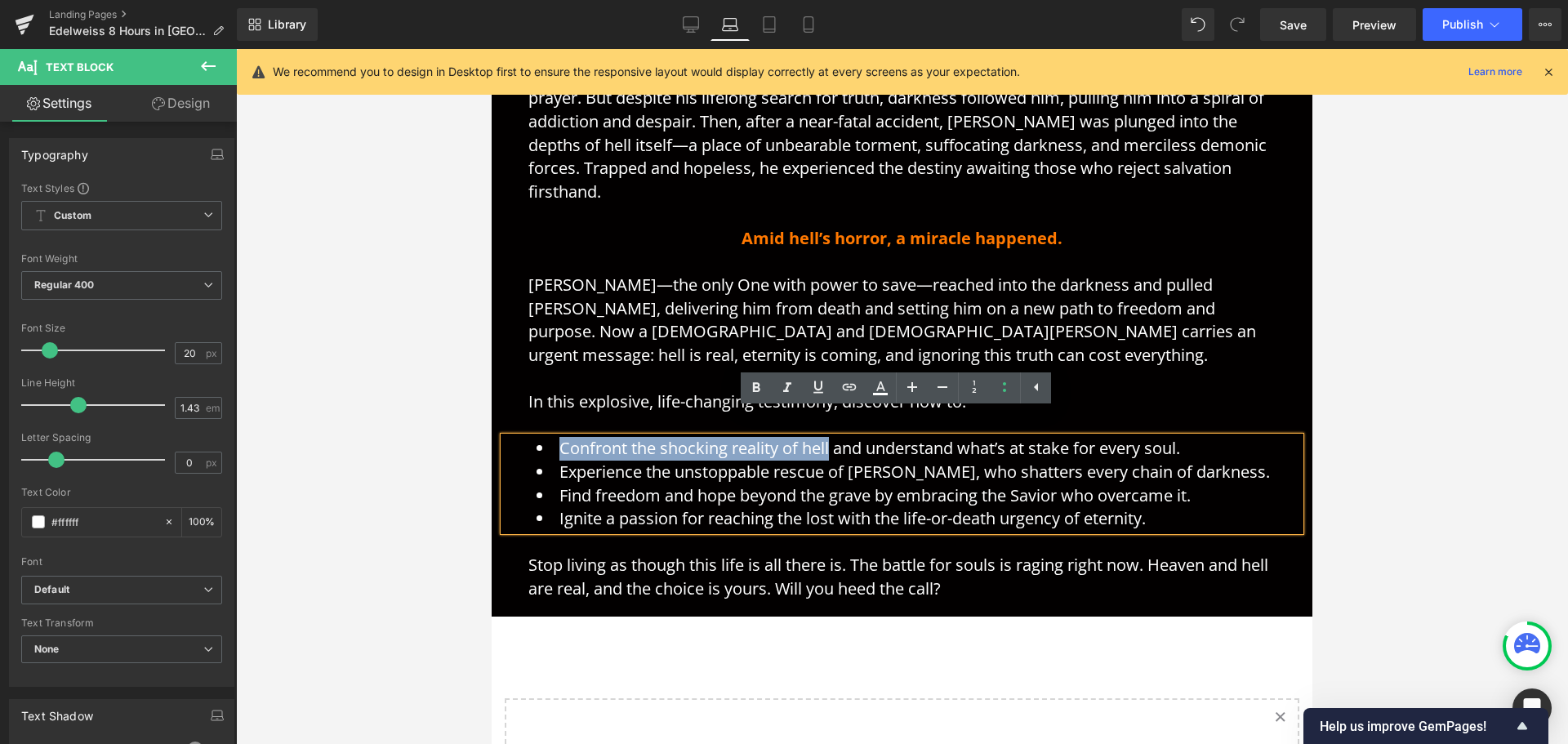
drag, startPoint x: 825, startPoint y: 426, endPoint x: 557, endPoint y: 421, distance: 268.0
click at [557, 437] on li "Confront the shocking reality of hell and understand what’s at stake for every …" at bounding box center [906, 449] width 739 height 24
click at [879, 387] on icon at bounding box center [880, 387] width 20 height 20
type input "#ffffff"
type input "100"
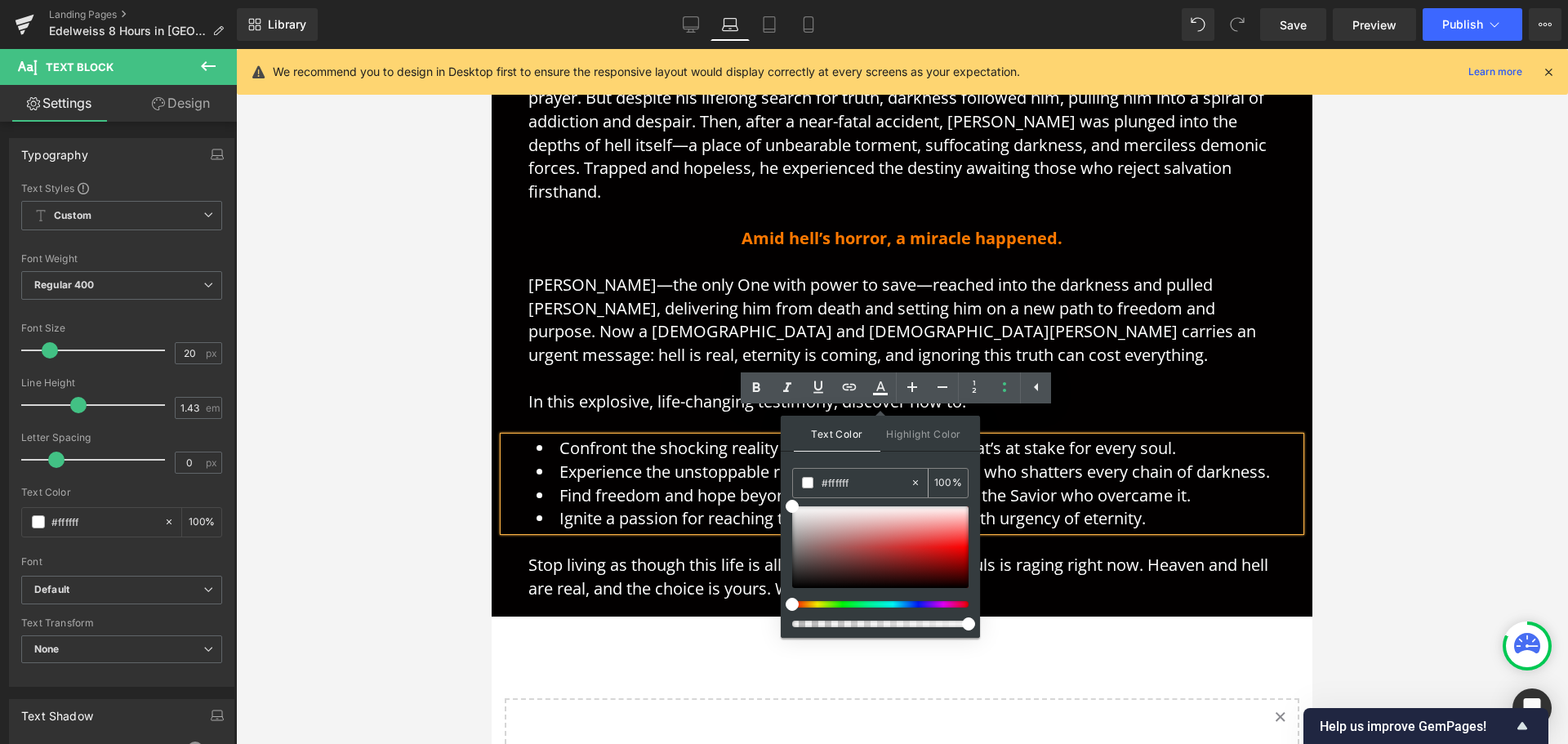
click at [867, 483] on input "#ffffff" at bounding box center [866, 482] width 89 height 18
paste input "7800"
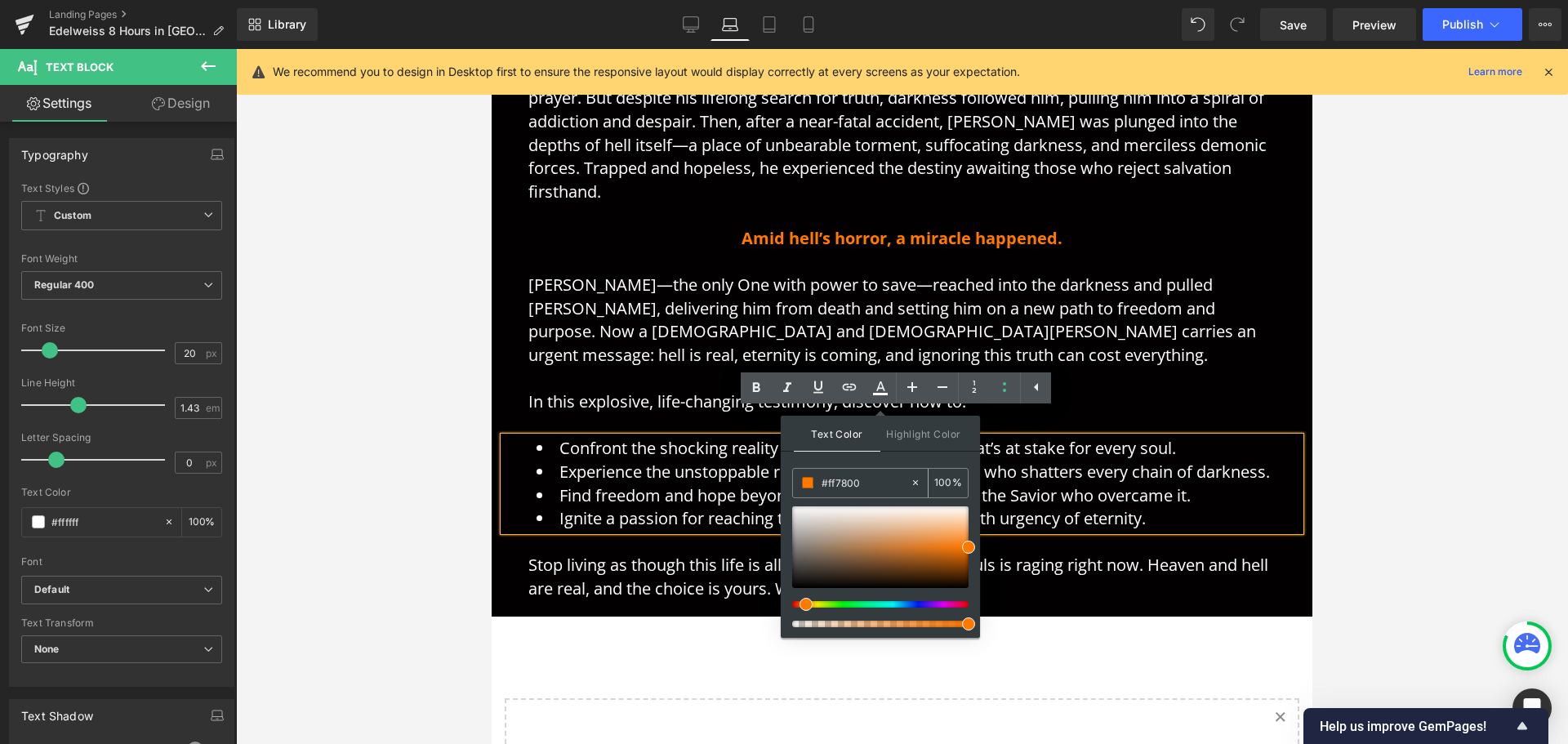
type input "#ff7800]"
type input "0"
type input "#ff7800"
type input "100"
click at [629, 507] on li "Ignite a passion for reaching the lost with the life-or-death urgency of eterni…" at bounding box center [906, 519] width 739 height 24
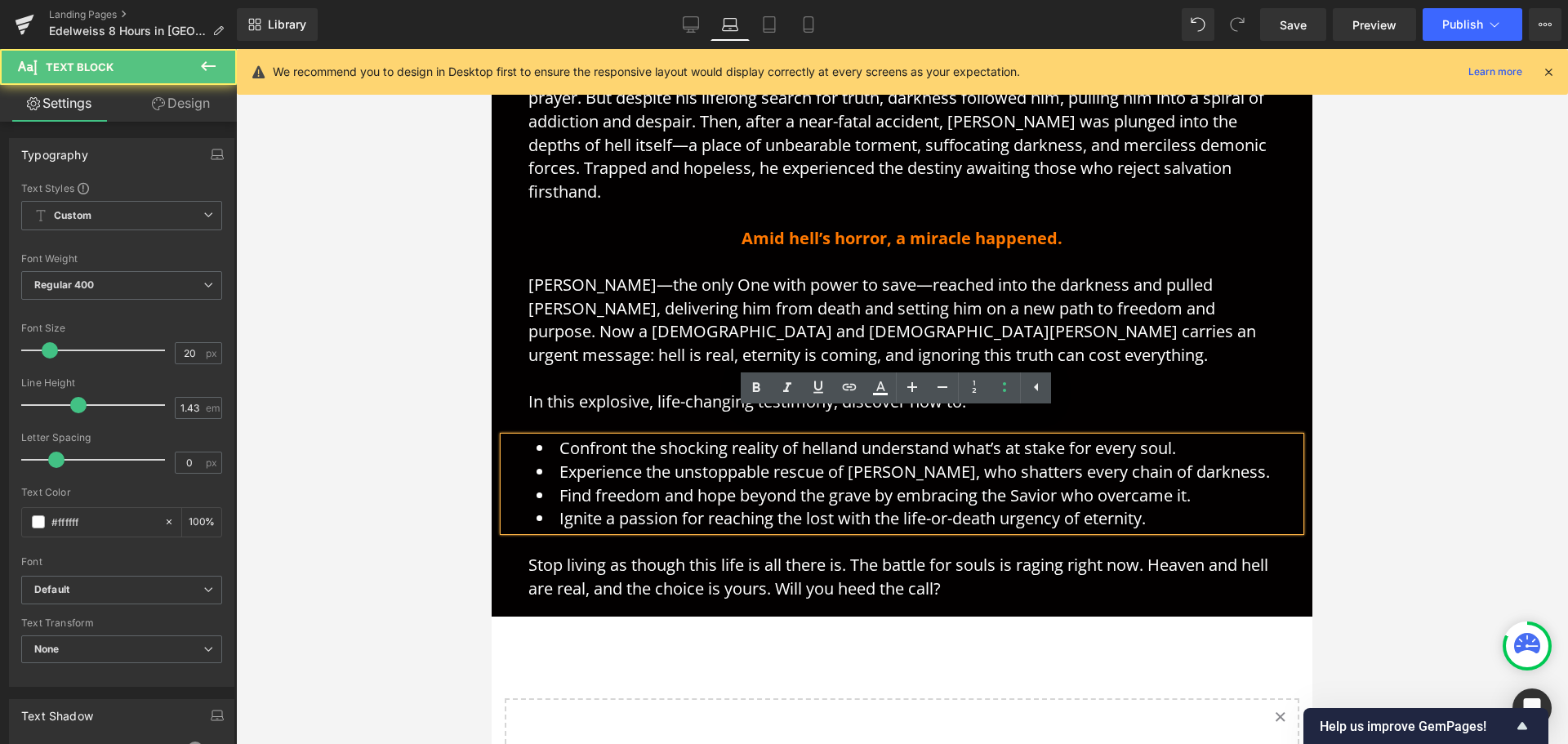
click at [818, 437] on li "Confront the shocking reality of hell and understand what’s at stake for every …" at bounding box center [906, 449] width 739 height 24
drag, startPoint x: 835, startPoint y: 424, endPoint x: 609, endPoint y: 426, distance: 226.0
click at [609, 437] on li "Confront the shocking reality of hell and understand what’s at stake for every …" at bounding box center [906, 449] width 739 height 24
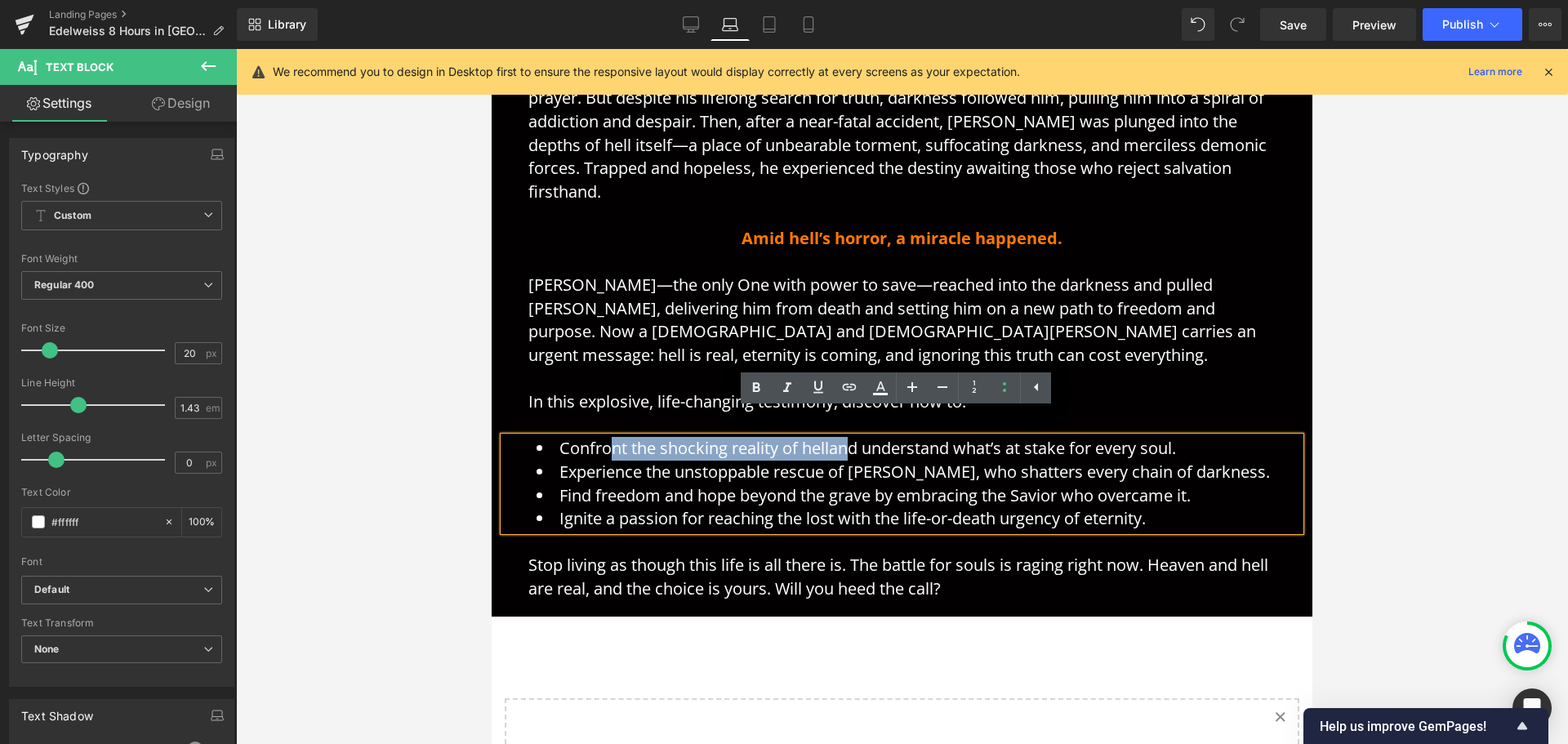
click at [609, 437] on li "Confront the shocking reality of hell and understand what’s at stake for every …" at bounding box center [906, 449] width 739 height 24
drag, startPoint x: 582, startPoint y: 424, endPoint x: 826, endPoint y: 423, distance: 244.0
click at [826, 437] on li "Confront the shocking reality of hell and understand what’s at stake for every …" at bounding box center [906, 449] width 739 height 24
click at [884, 394] on icon at bounding box center [880, 393] width 14 height 3
type input "#ffffff"
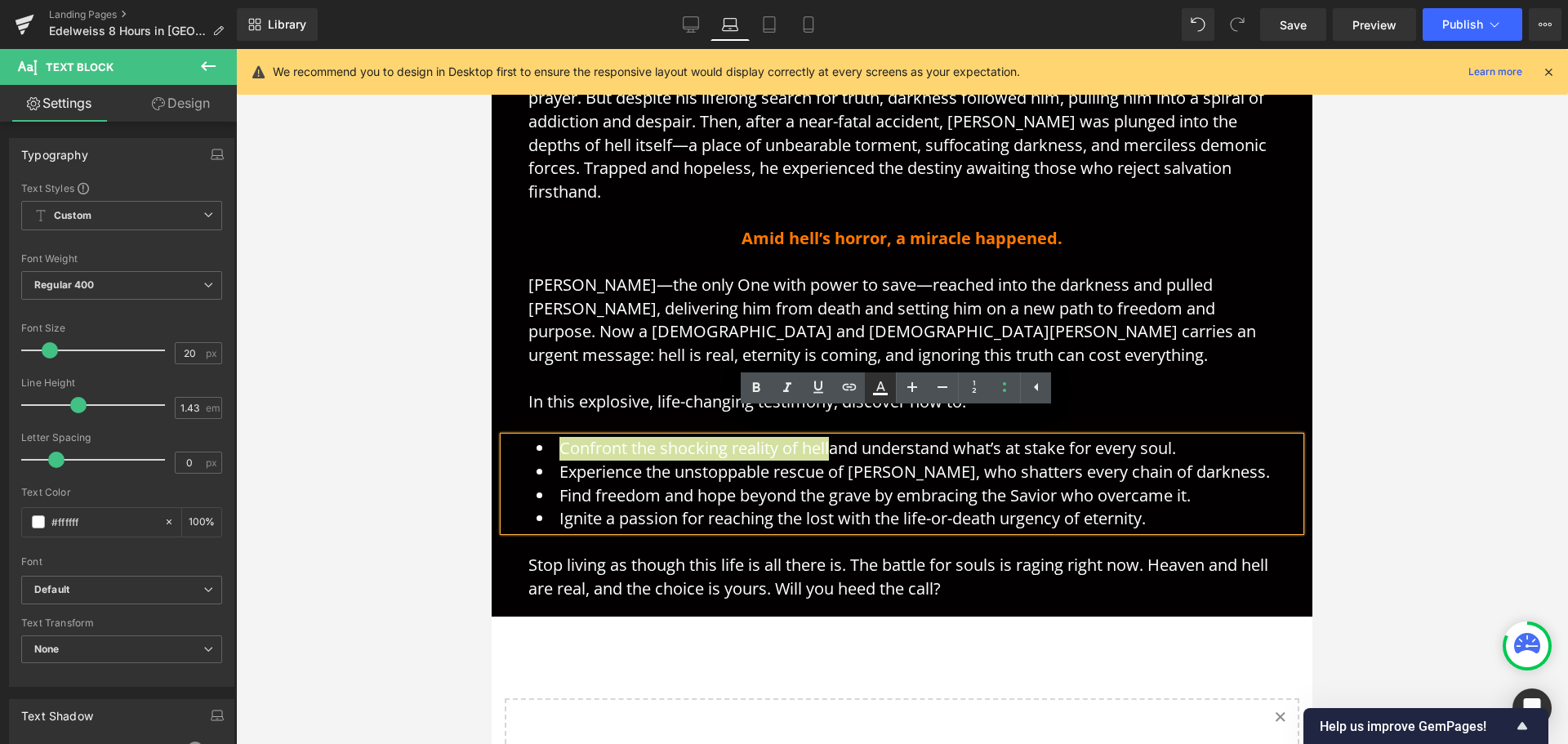
type input "100"
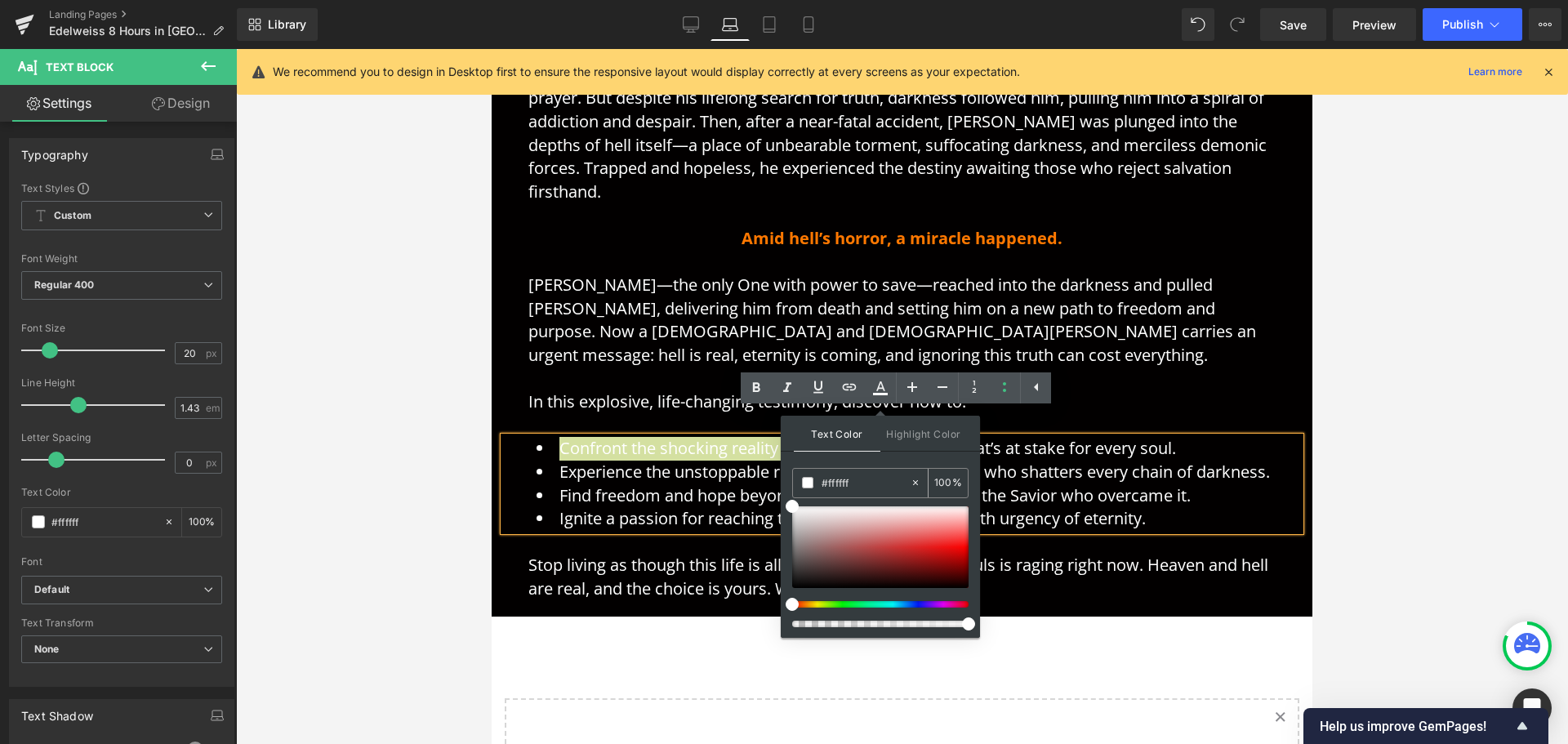
click at [875, 482] on input "#ffffff" at bounding box center [866, 482] width 89 height 18
paste input "7800"
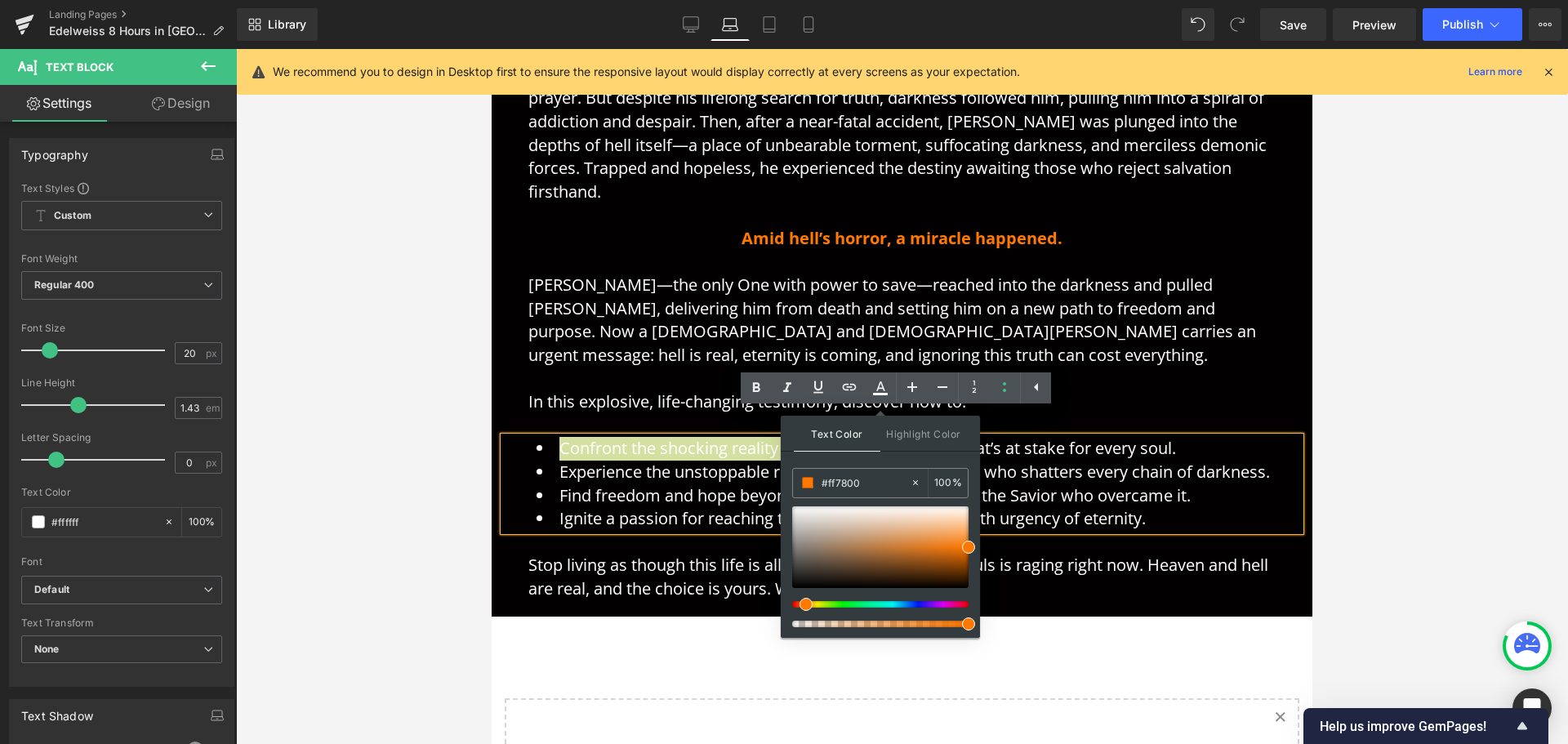
type input "#ff7800"
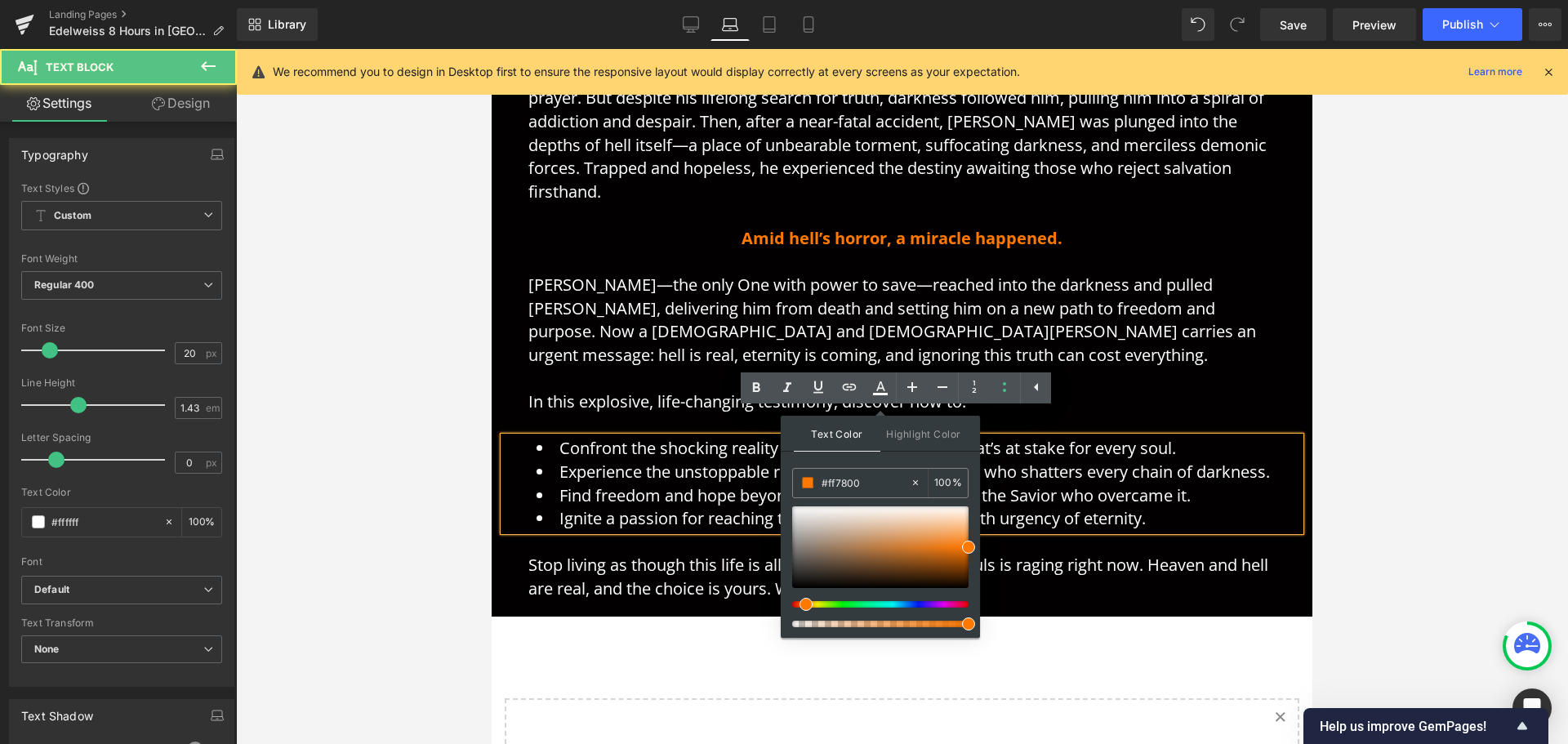
click at [716, 507] on li "Ignite a passion for reaching the lost with the life-or-death urgency of eterni…" at bounding box center [906, 519] width 739 height 24
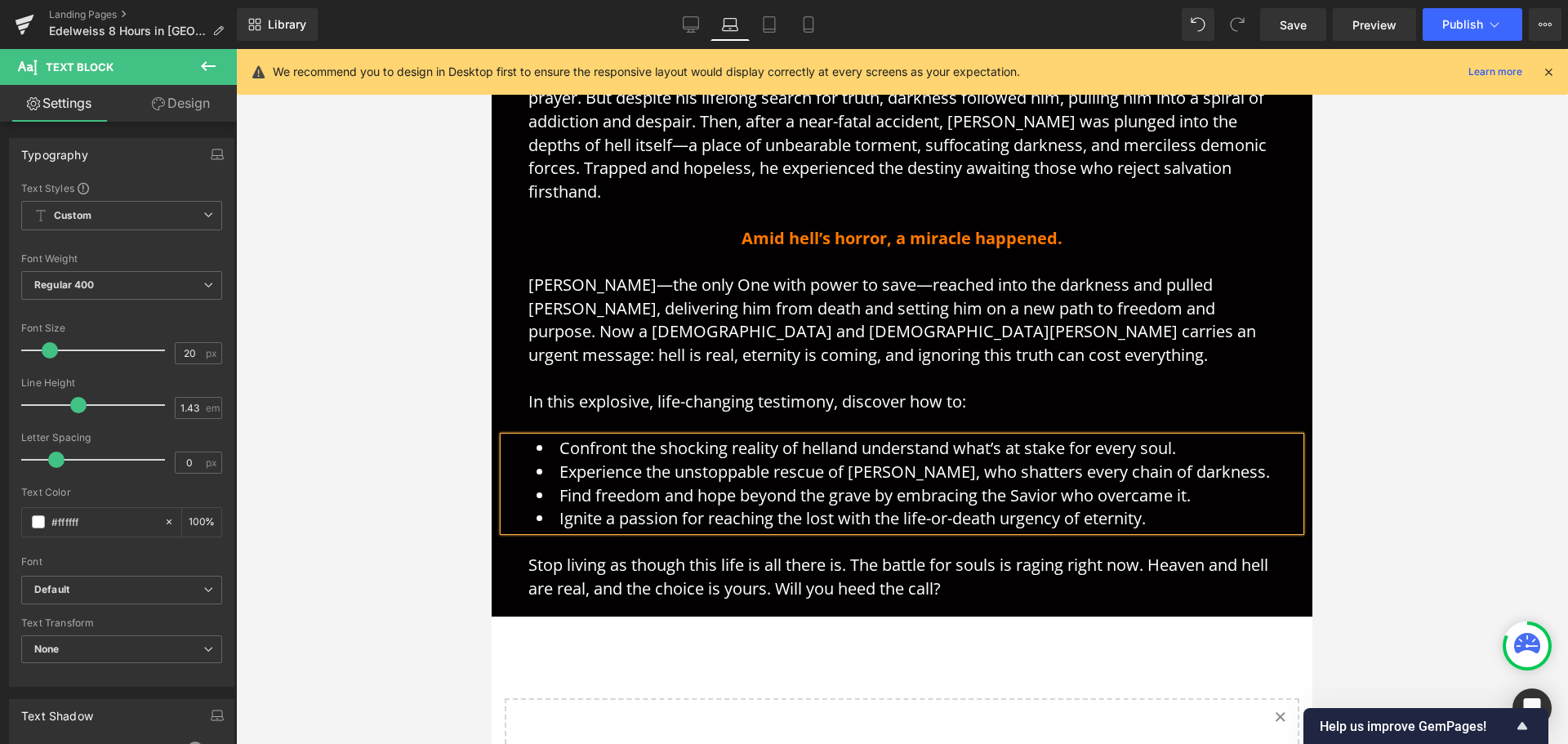
click at [1391, 533] on div at bounding box center [901, 397] width 1332 height 695
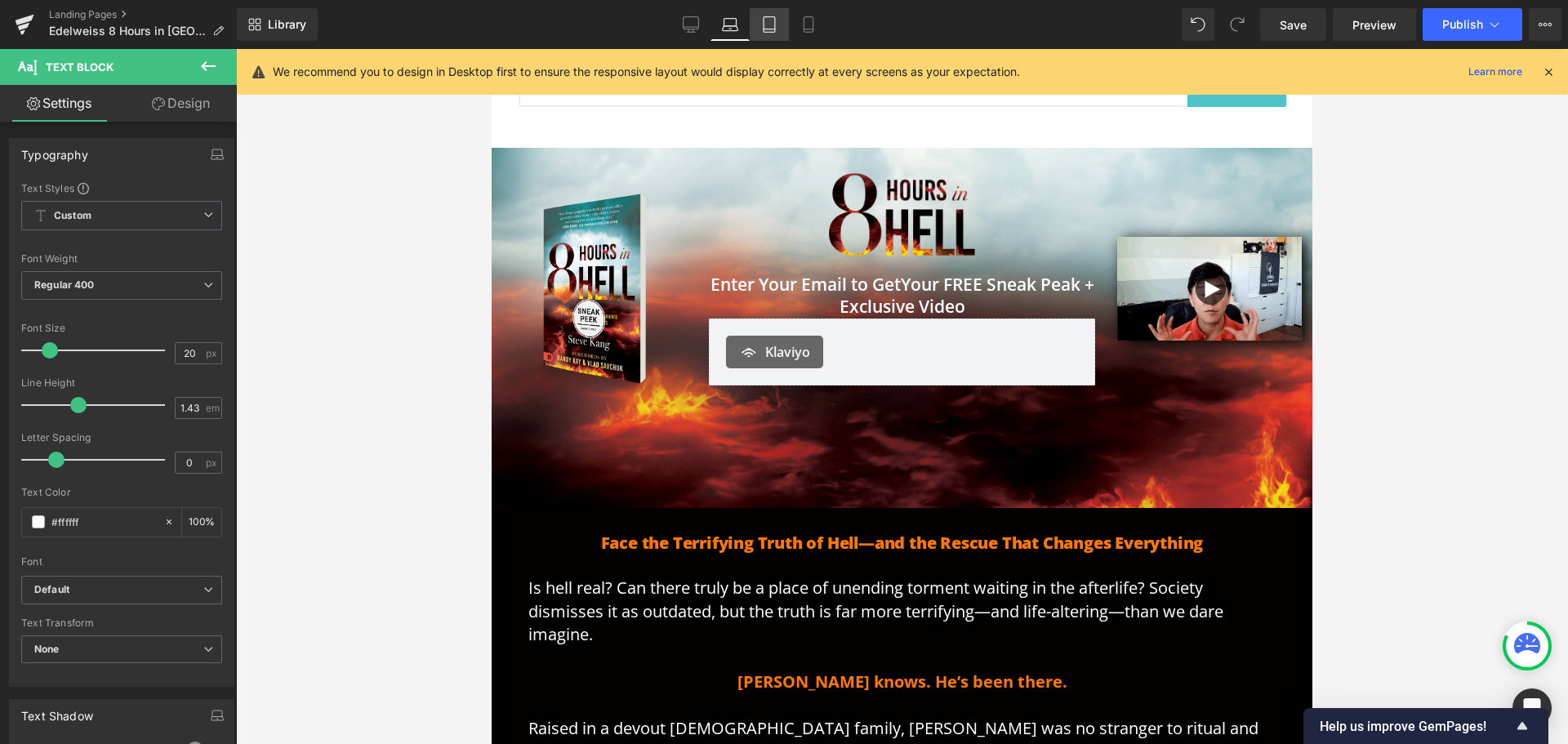
click at [774, 9] on link "Tablet" at bounding box center [770, 25] width 39 height 32
type input "100"
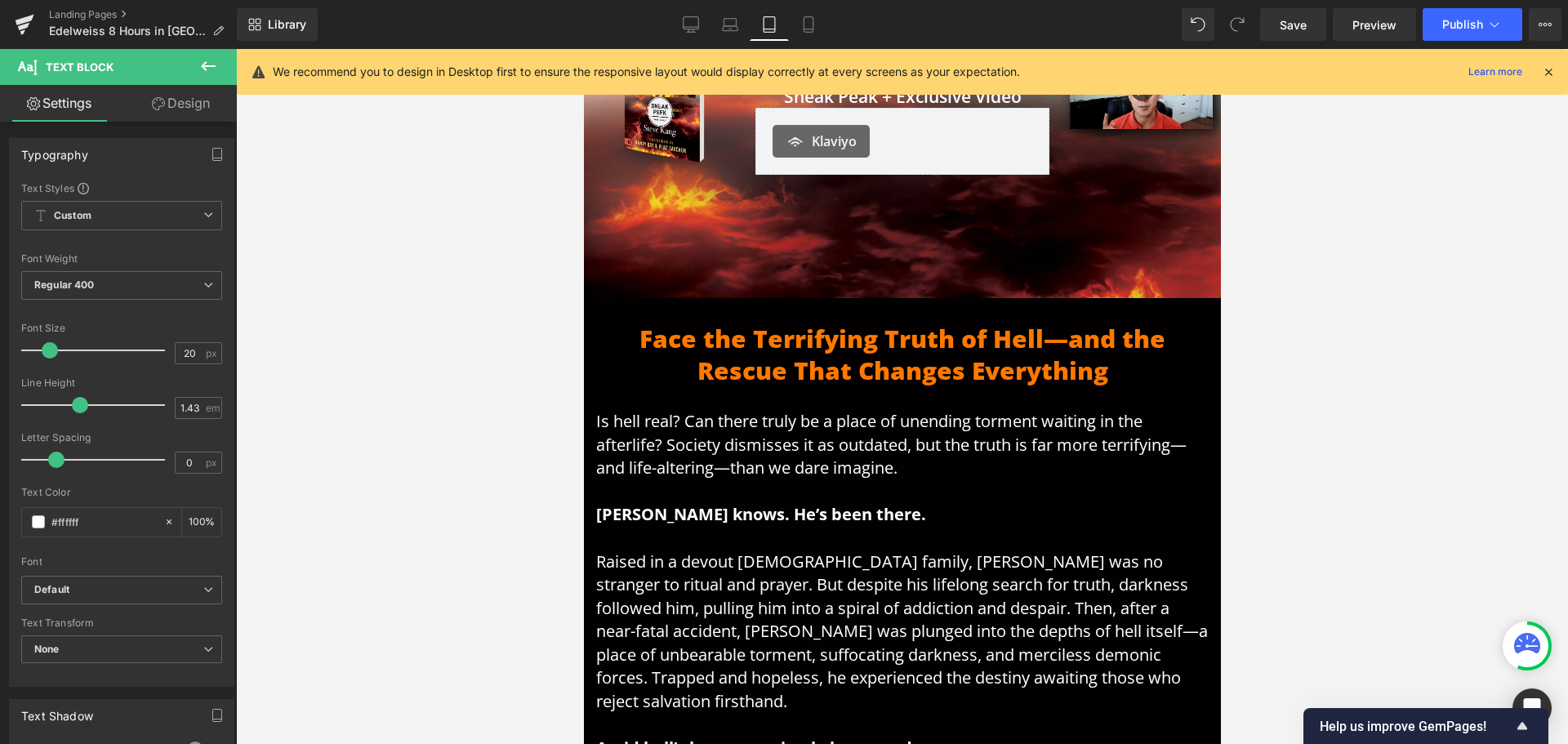
scroll to position [499, 0]
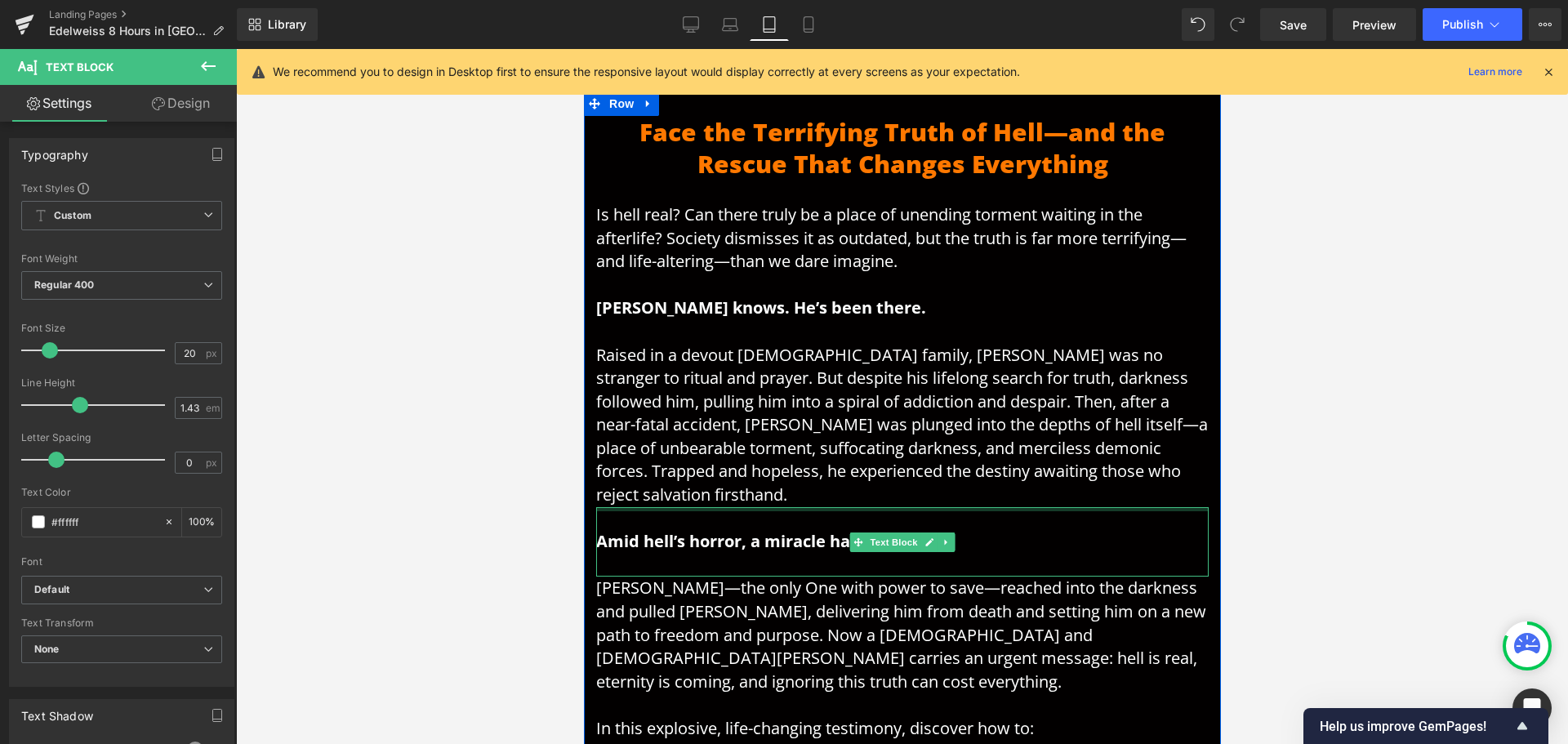
click at [770, 207] on span "Is hell real? Can there truly be a place of unending torment waiting in the aft…" at bounding box center [890, 238] width 591 height 69
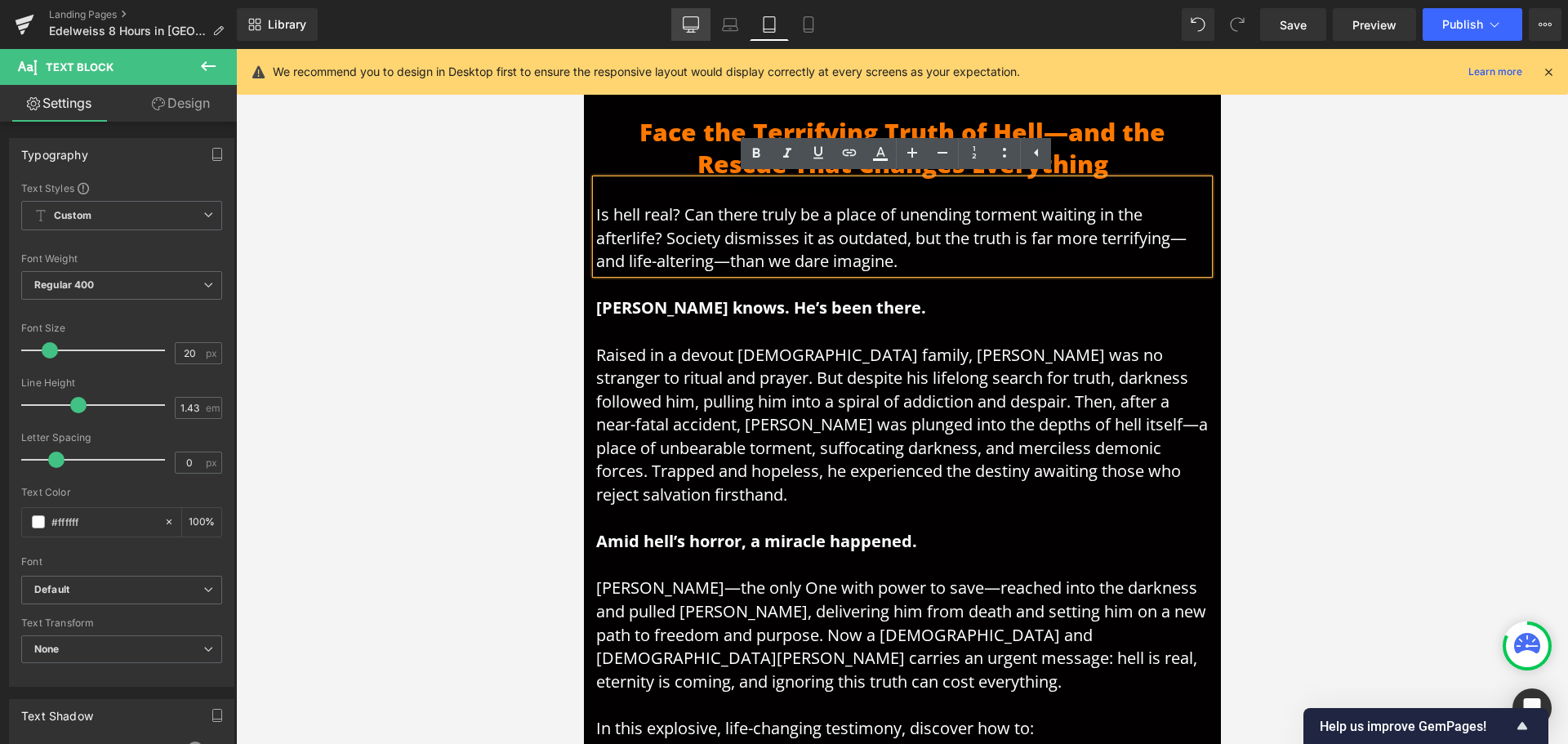
click at [692, 17] on icon at bounding box center [691, 23] width 15 height 12
type input "100"
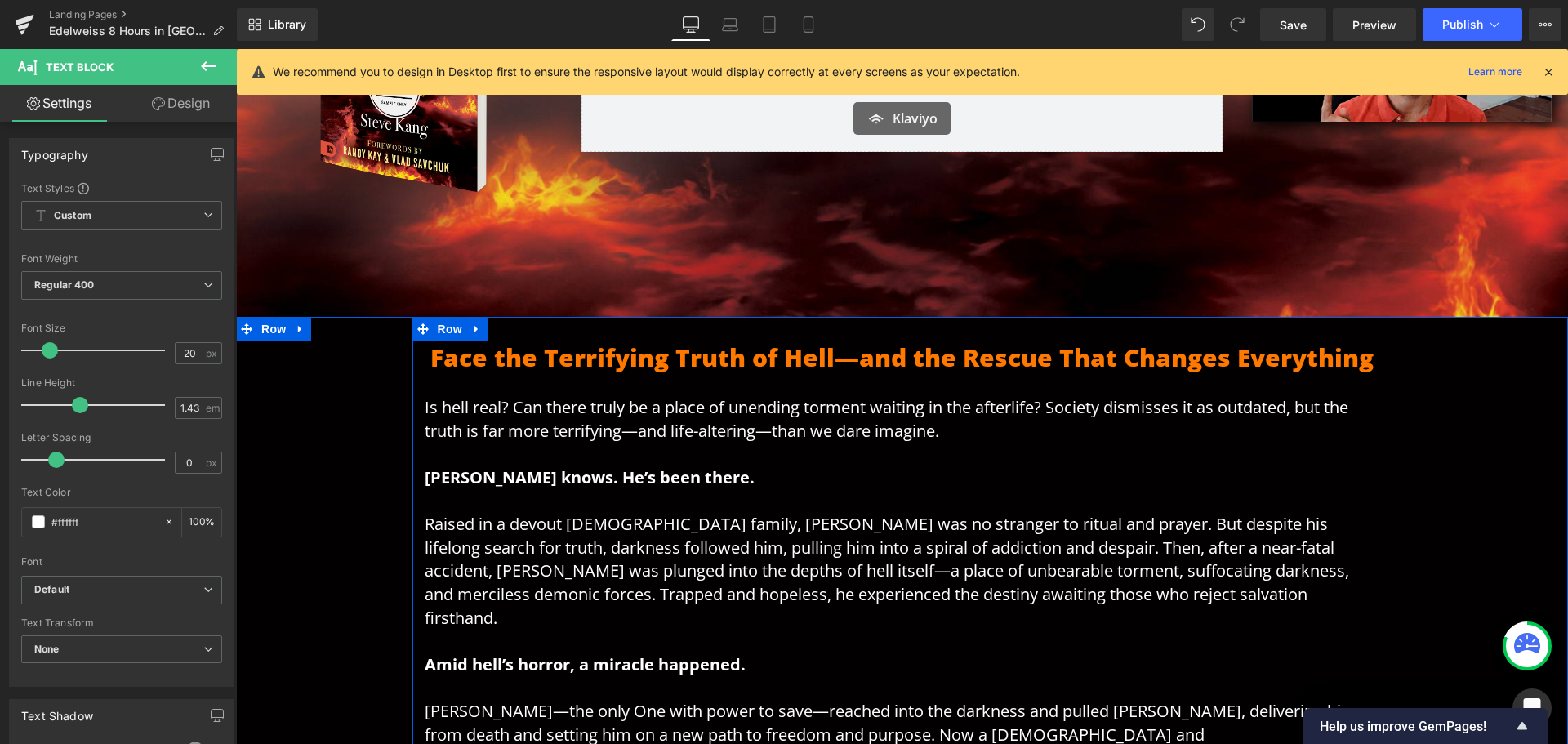
scroll to position [426, 0]
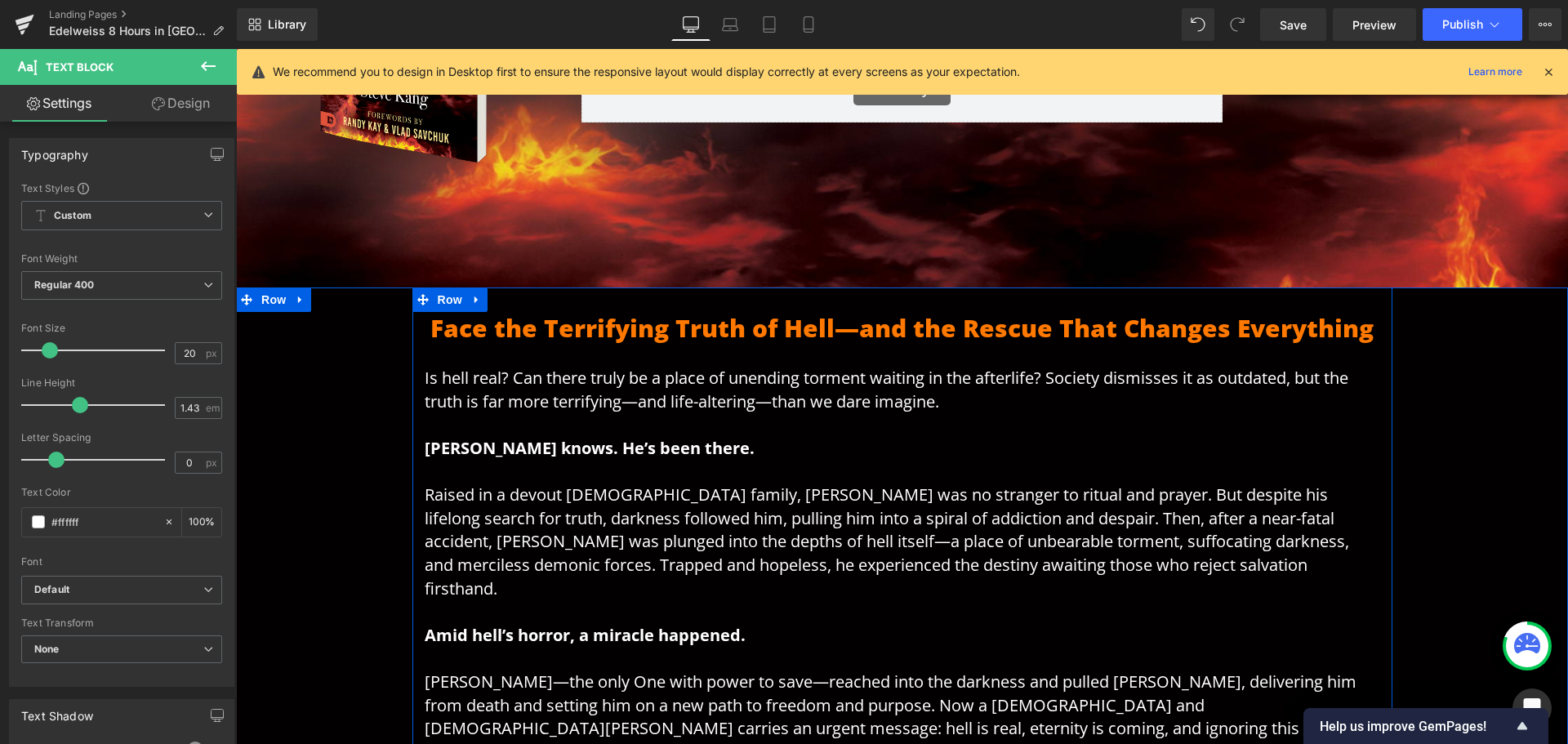
click at [799, 446] on p "[PERSON_NAME] knows. He’s been there." at bounding box center [902, 436] width 956 height 47
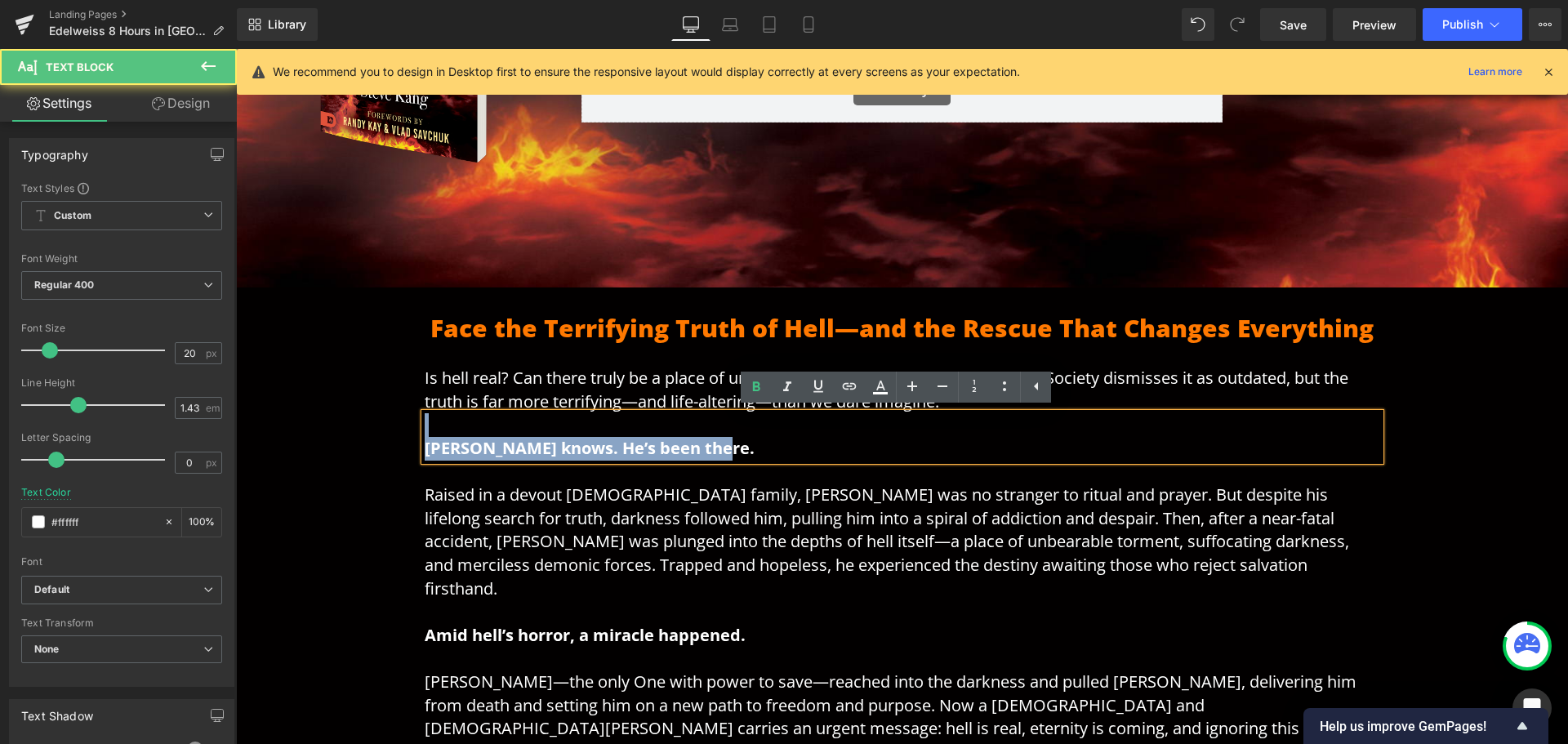
drag, startPoint x: 769, startPoint y: 446, endPoint x: 299, endPoint y: 429, distance: 470.3
click at [299, 429] on div "Face the Terrifying Truth of Hell—and the Rescue That Changes Everything Headin…" at bounding box center [901, 647] width 1332 height 718
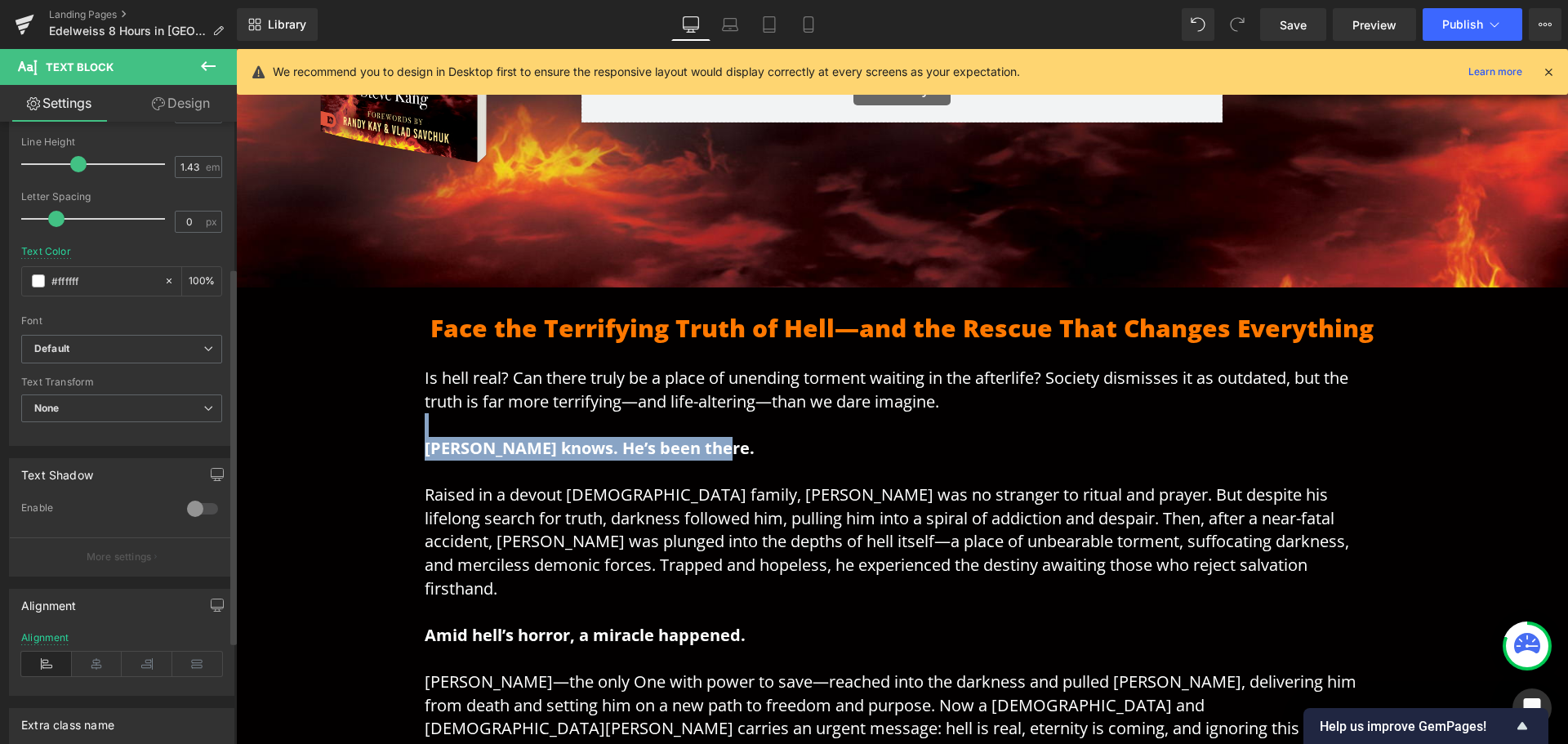
scroll to position [409, 0]
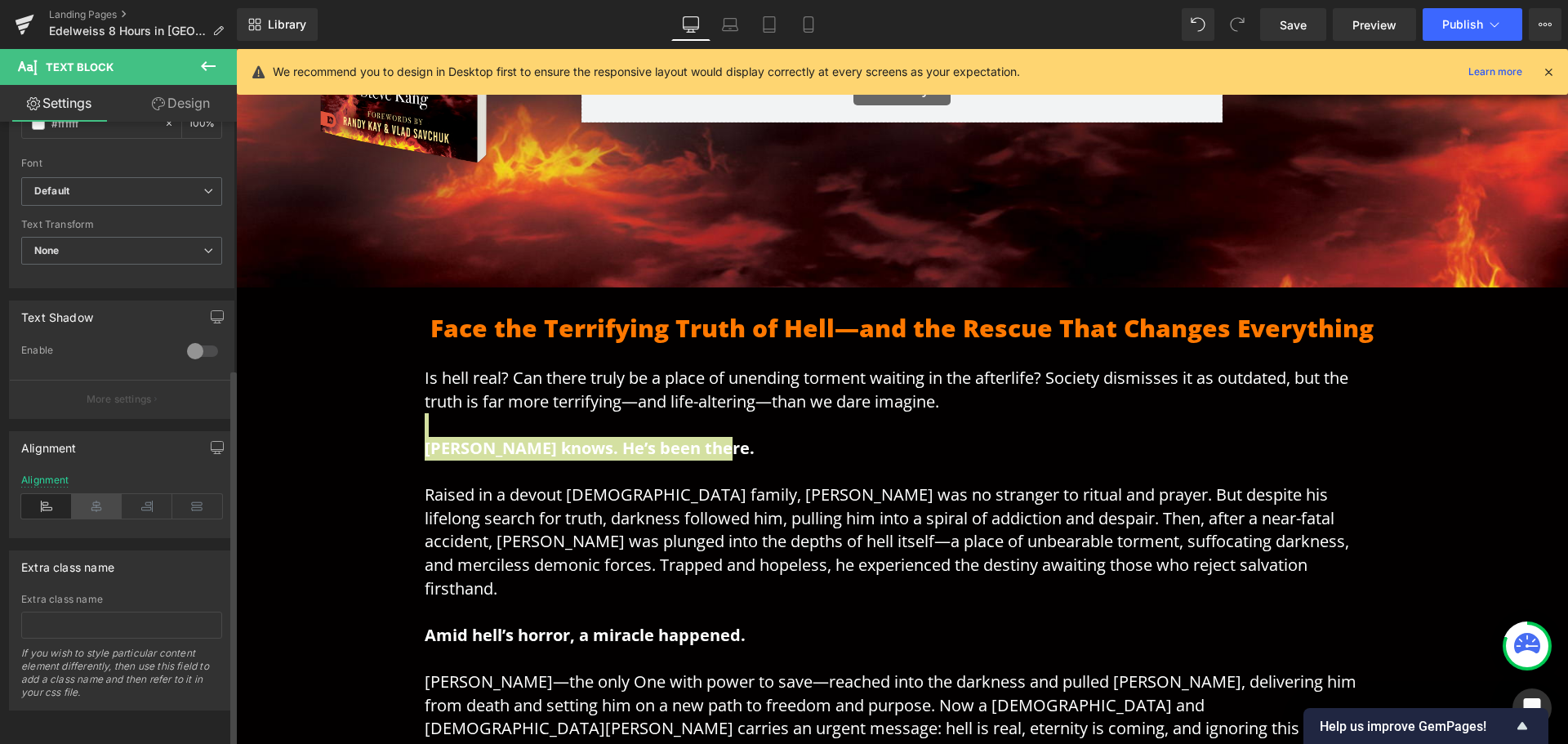
click at [96, 500] on icon at bounding box center [96, 506] width 50 height 25
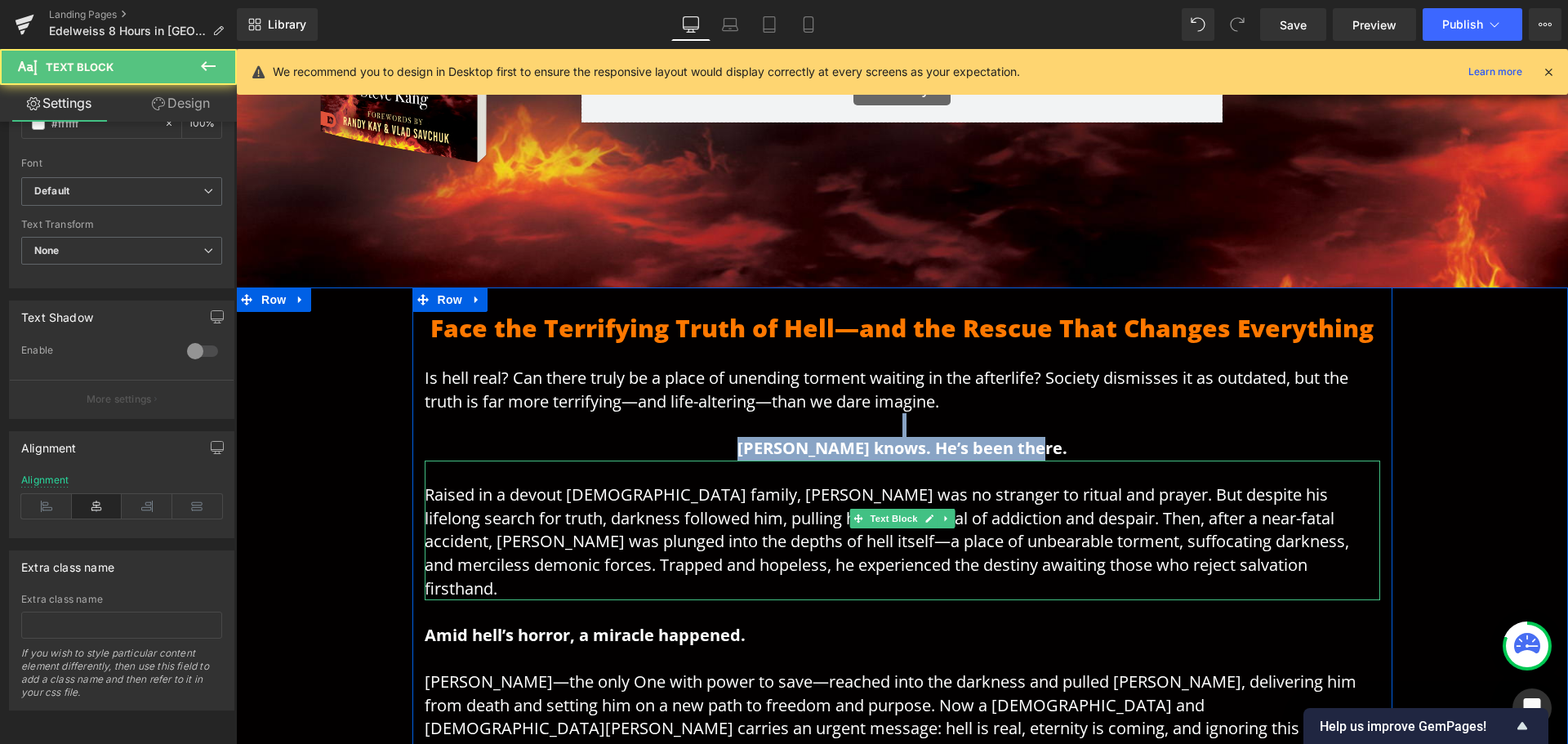
click at [877, 447] on strong "[PERSON_NAME] knows. He’s been there." at bounding box center [902, 448] width 330 height 22
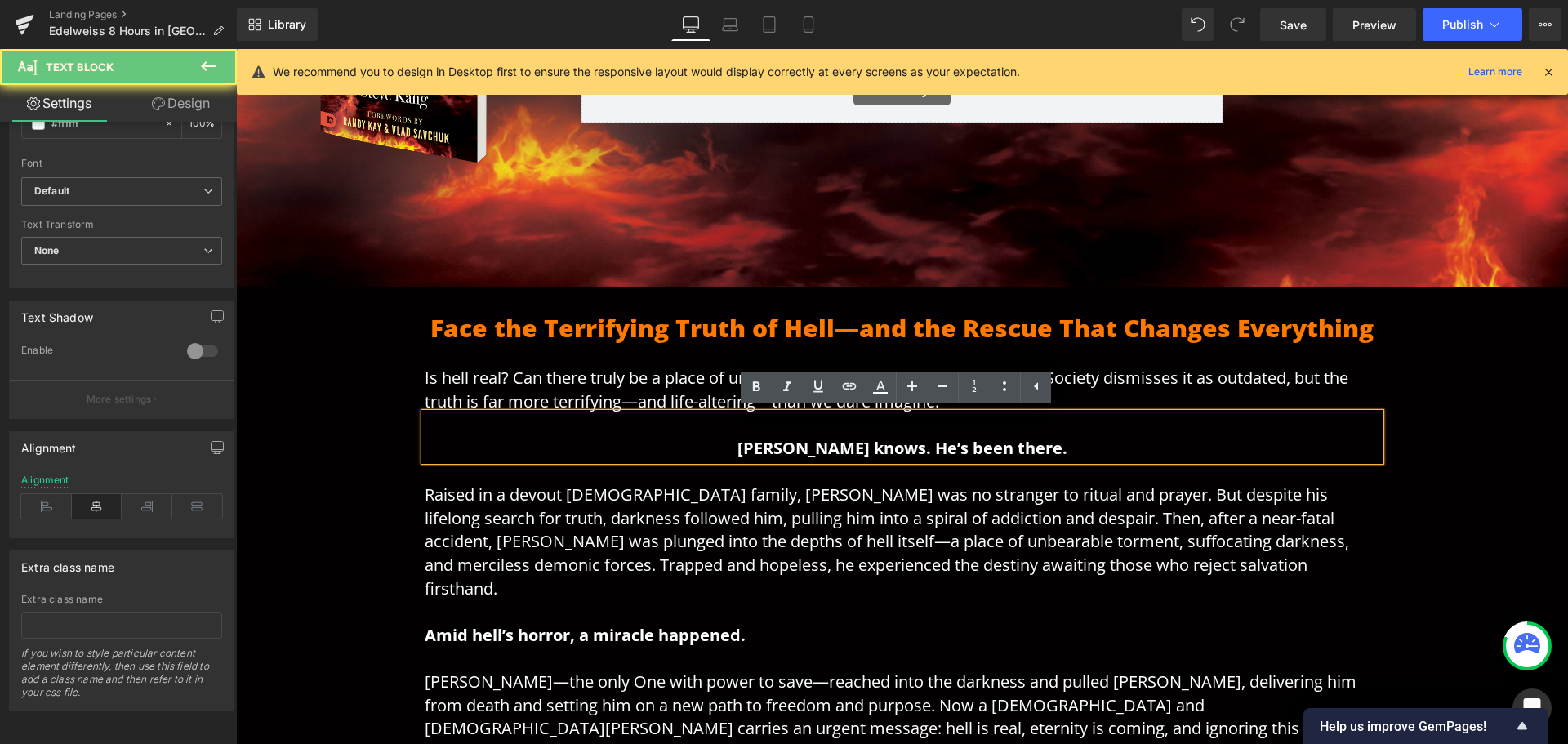
click at [1070, 449] on p "[PERSON_NAME] knows. He’s been there." at bounding box center [902, 436] width 956 height 47
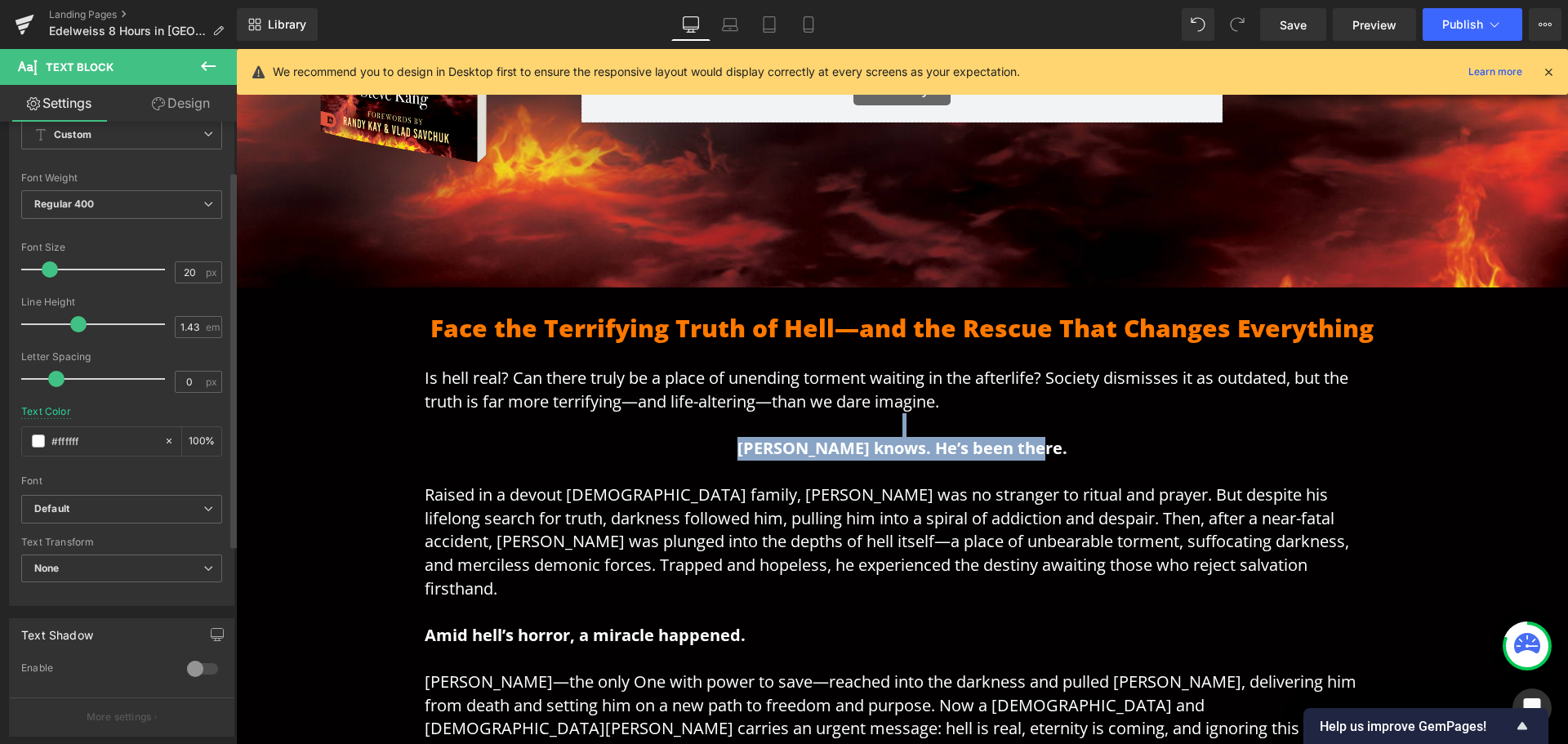
scroll to position [0, 0]
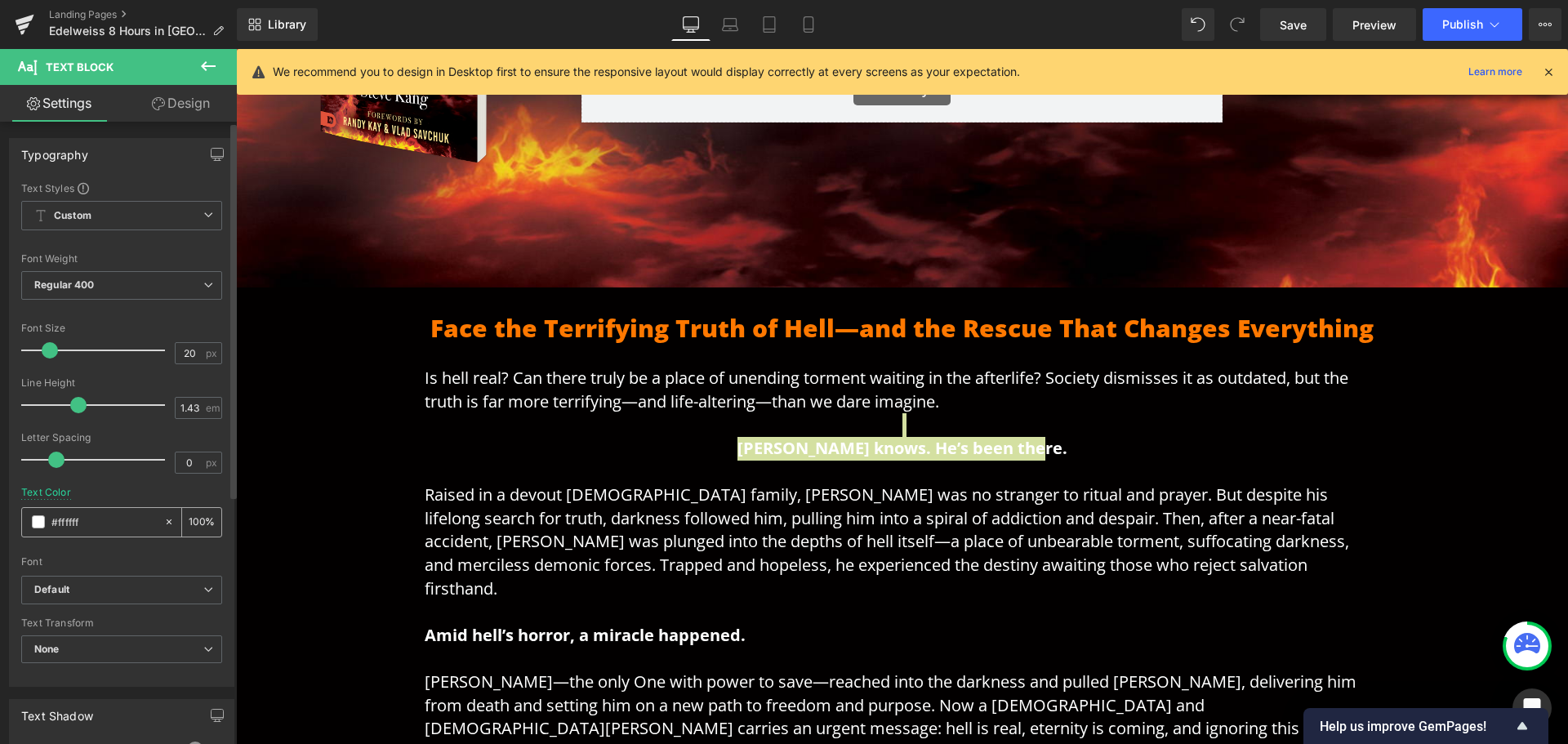
click at [115, 529] on input "#ffffff" at bounding box center [103, 522] width 105 height 18
type input "#ff7800"
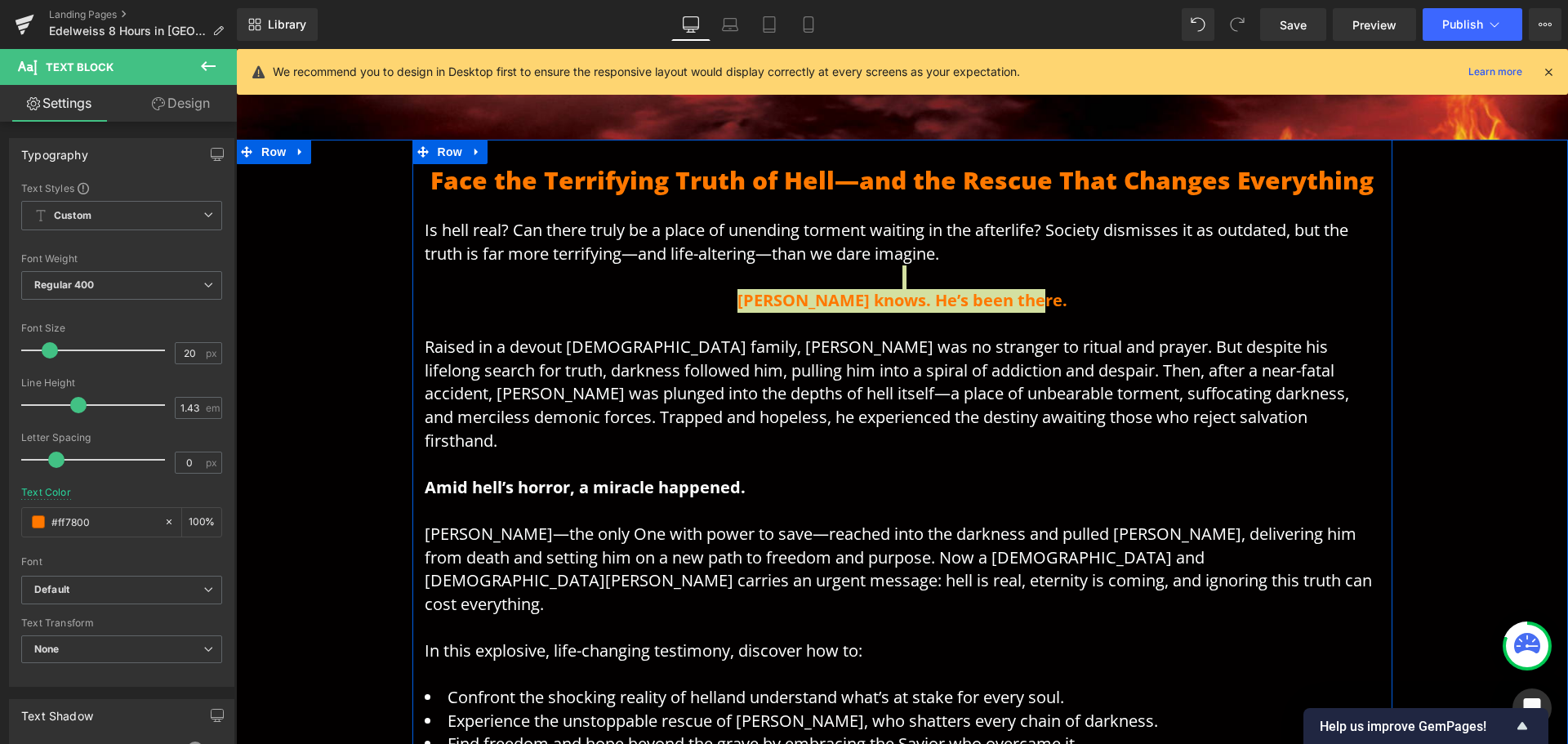
scroll to position [590, 0]
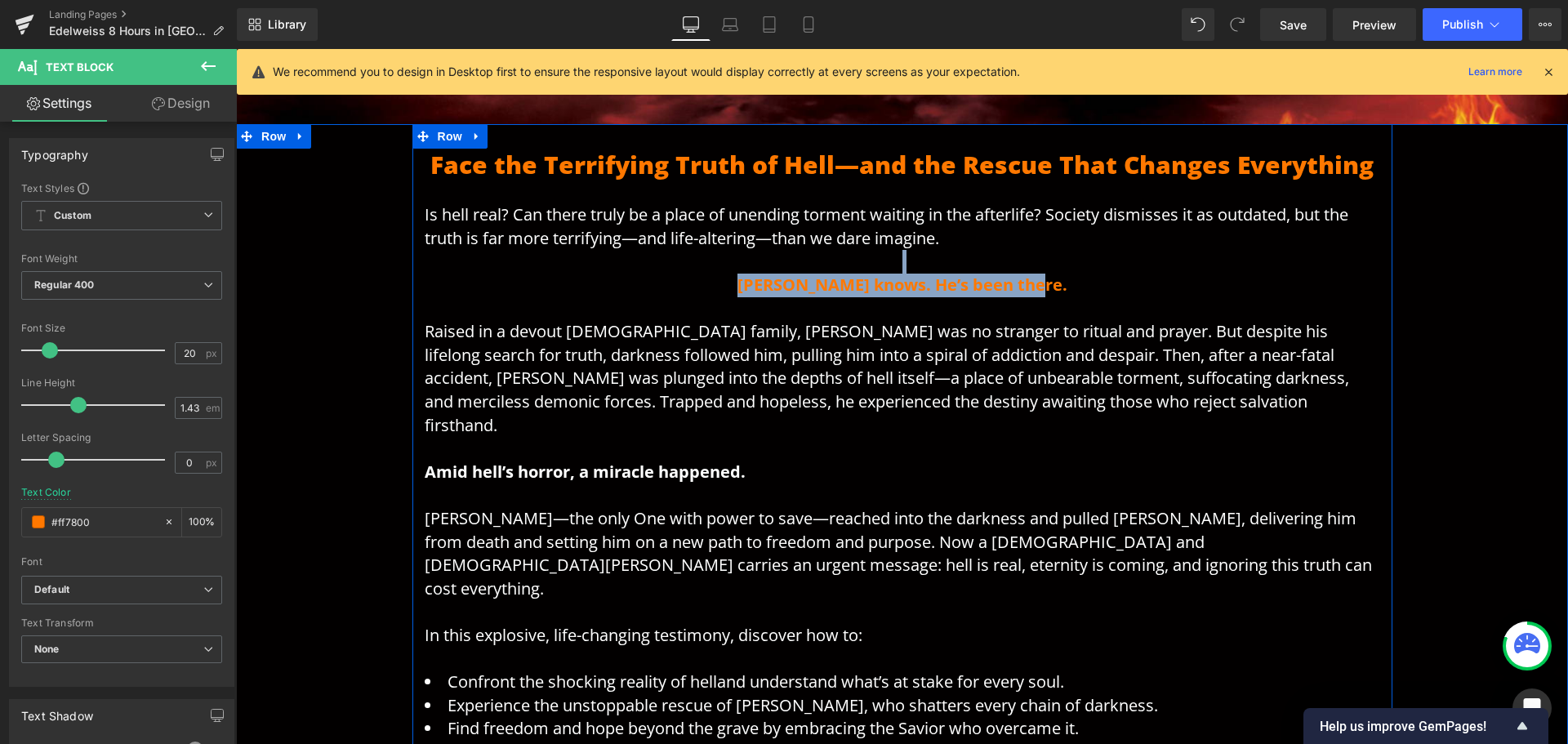
click at [781, 444] on p "Amid hell’s horror, a miracle happened." at bounding box center [902, 460] width 956 height 47
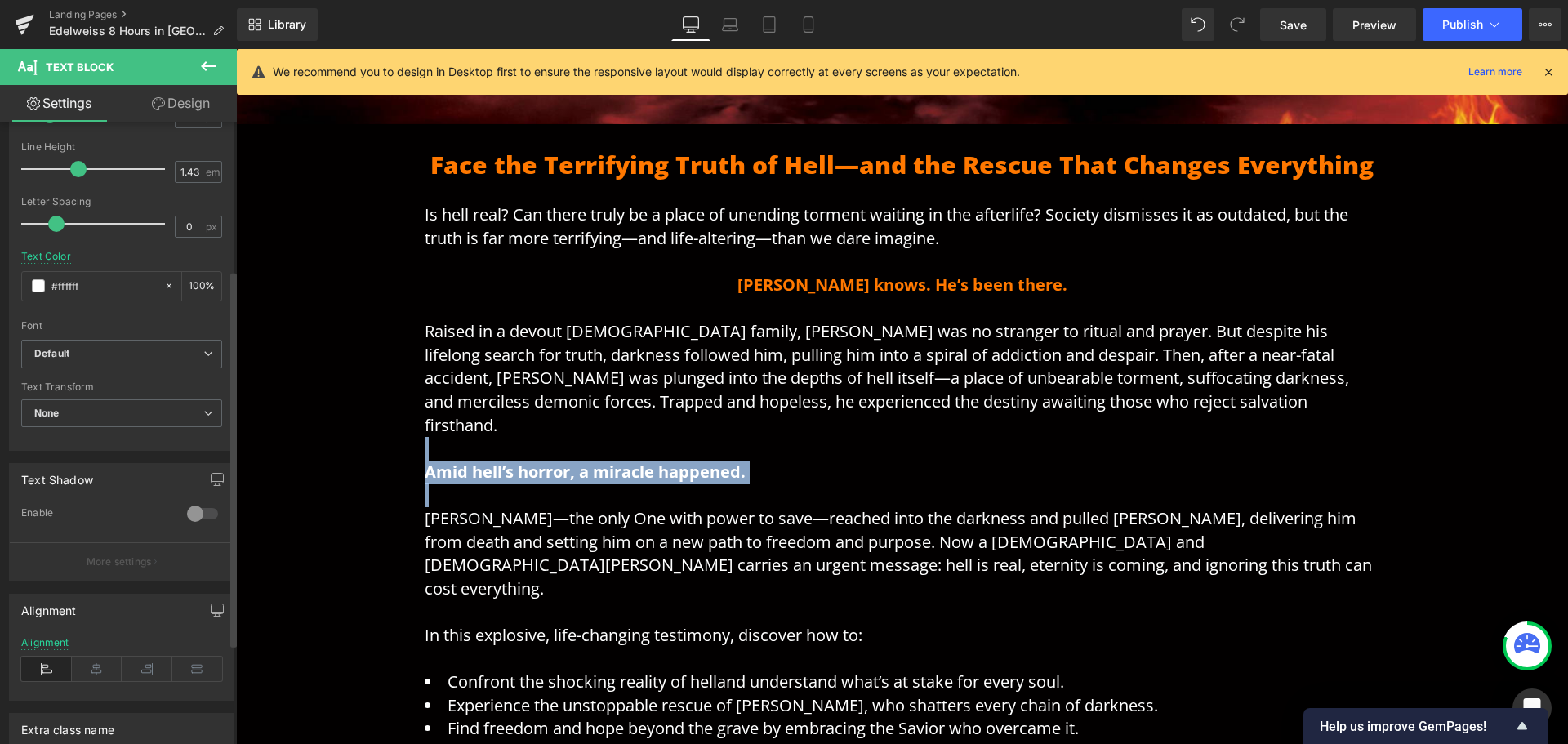
scroll to position [245, 0]
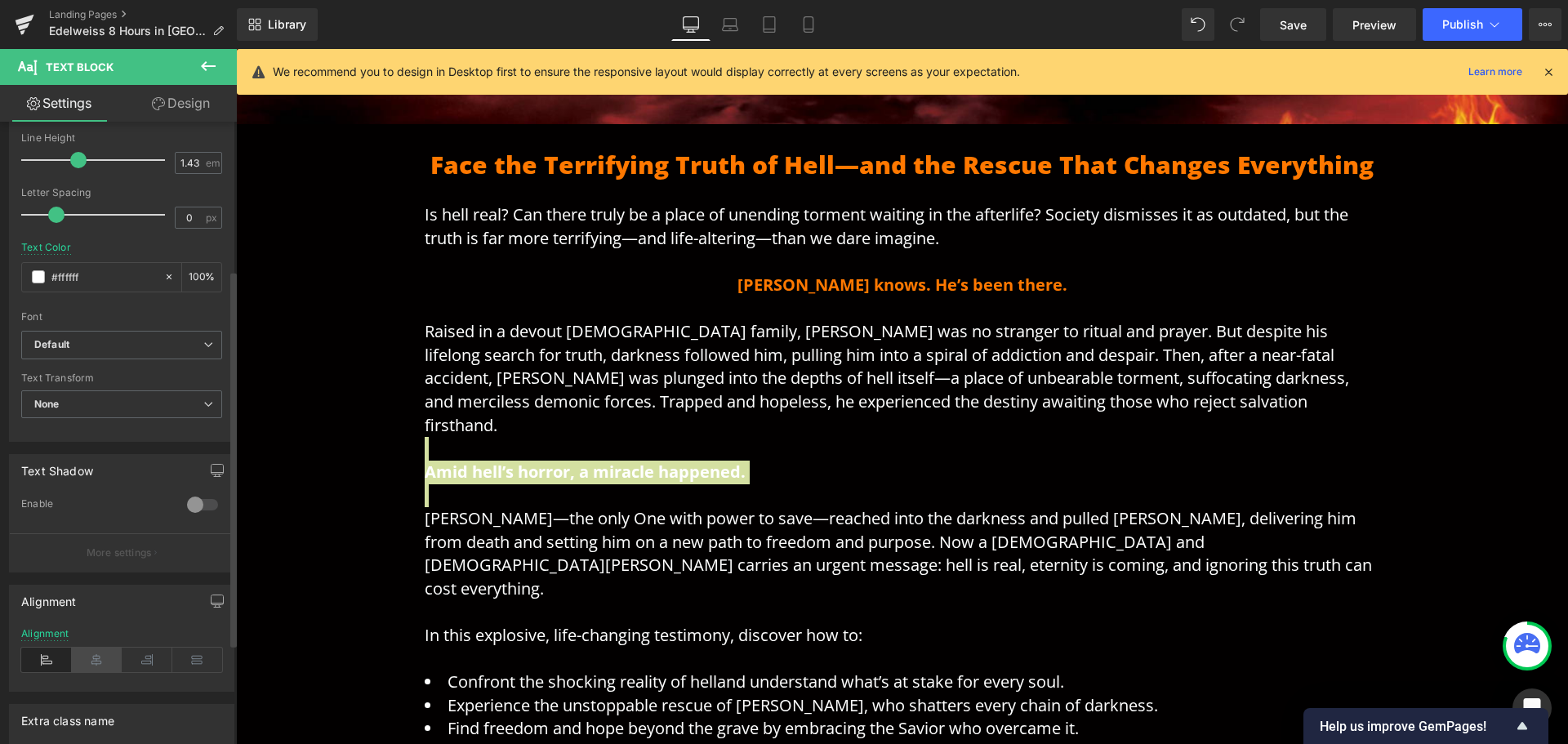
click at [88, 657] on icon at bounding box center [96, 660] width 50 height 25
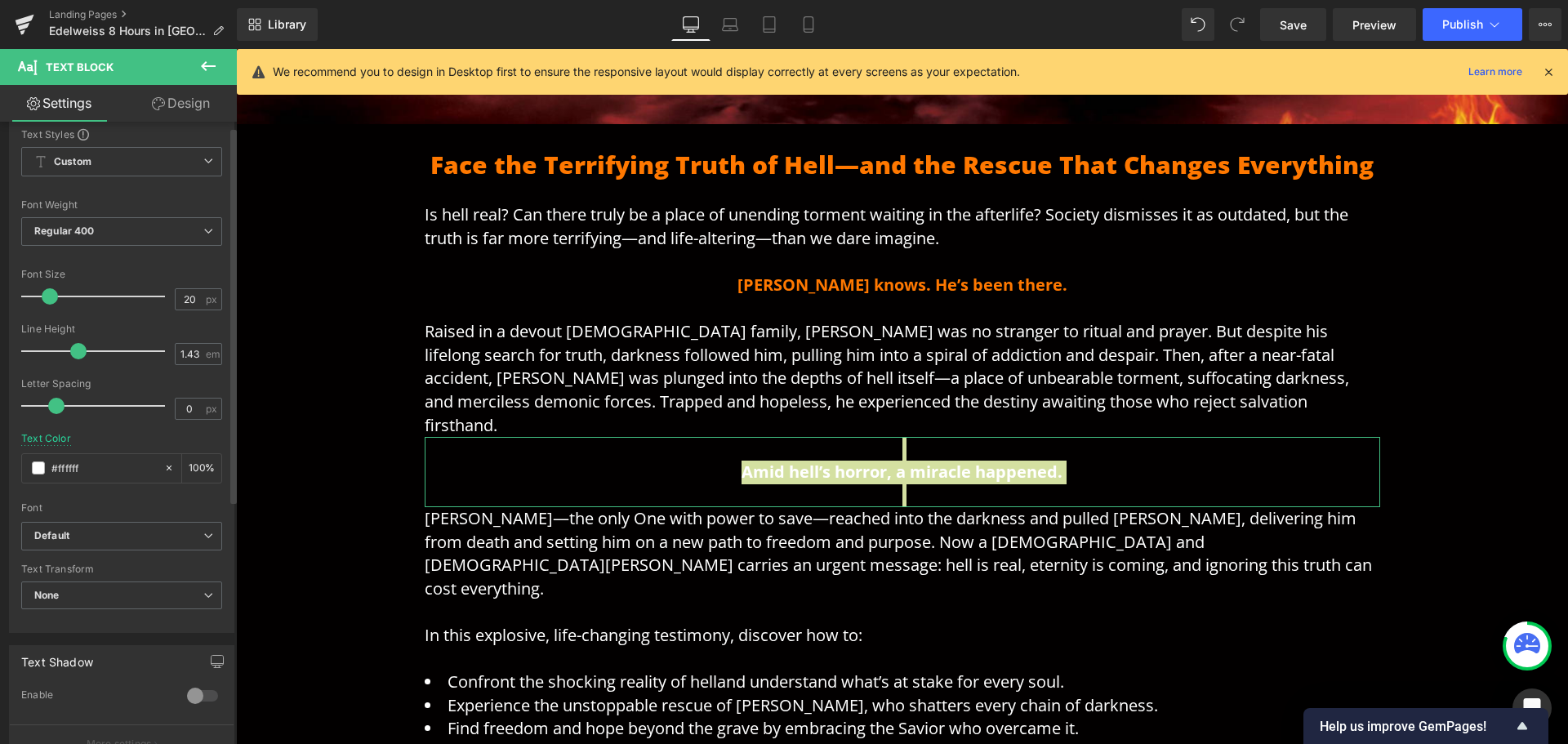
scroll to position [0, 0]
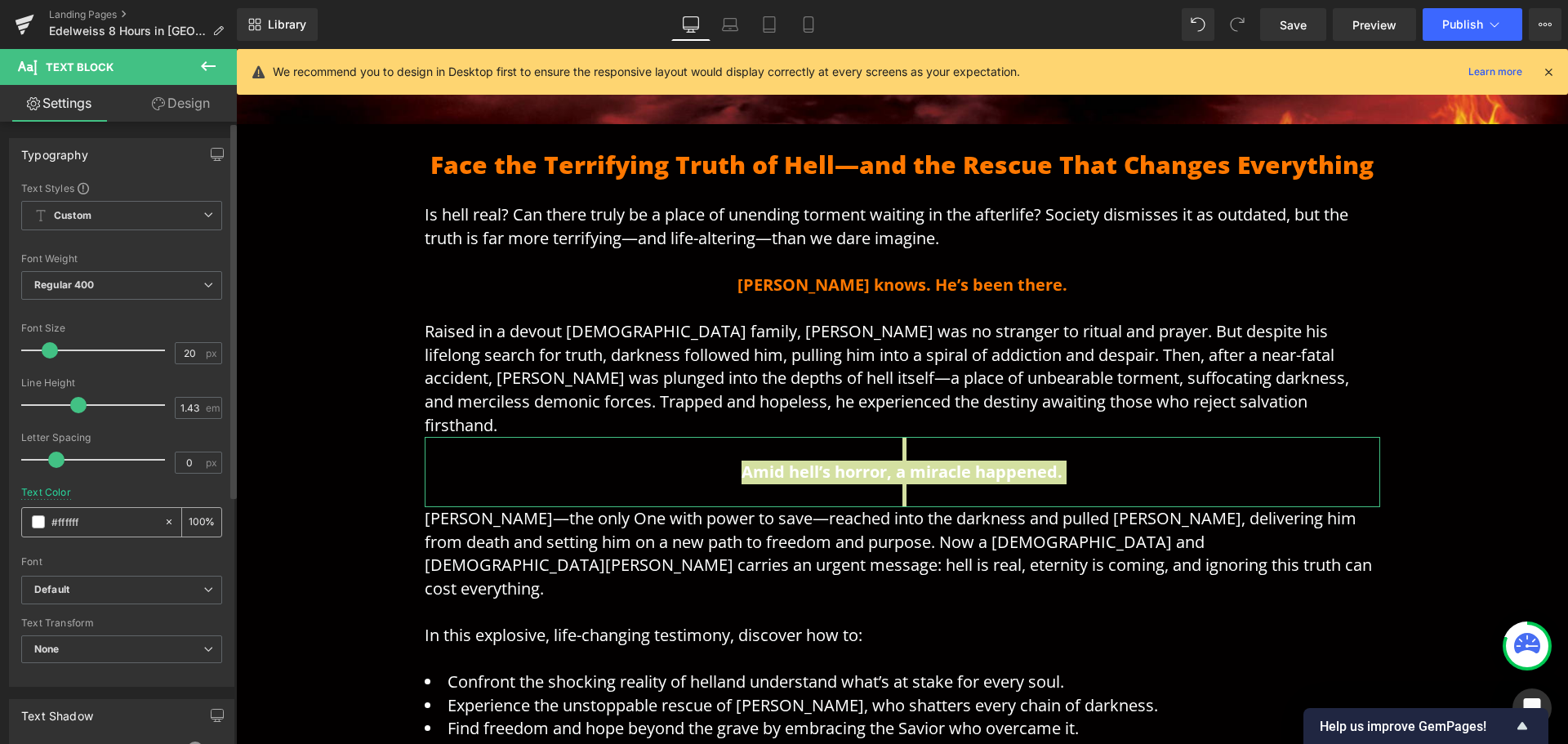
click at [102, 515] on input "#ffffff" at bounding box center [103, 522] width 105 height 18
paste input "7800"
type input "#ff7800"
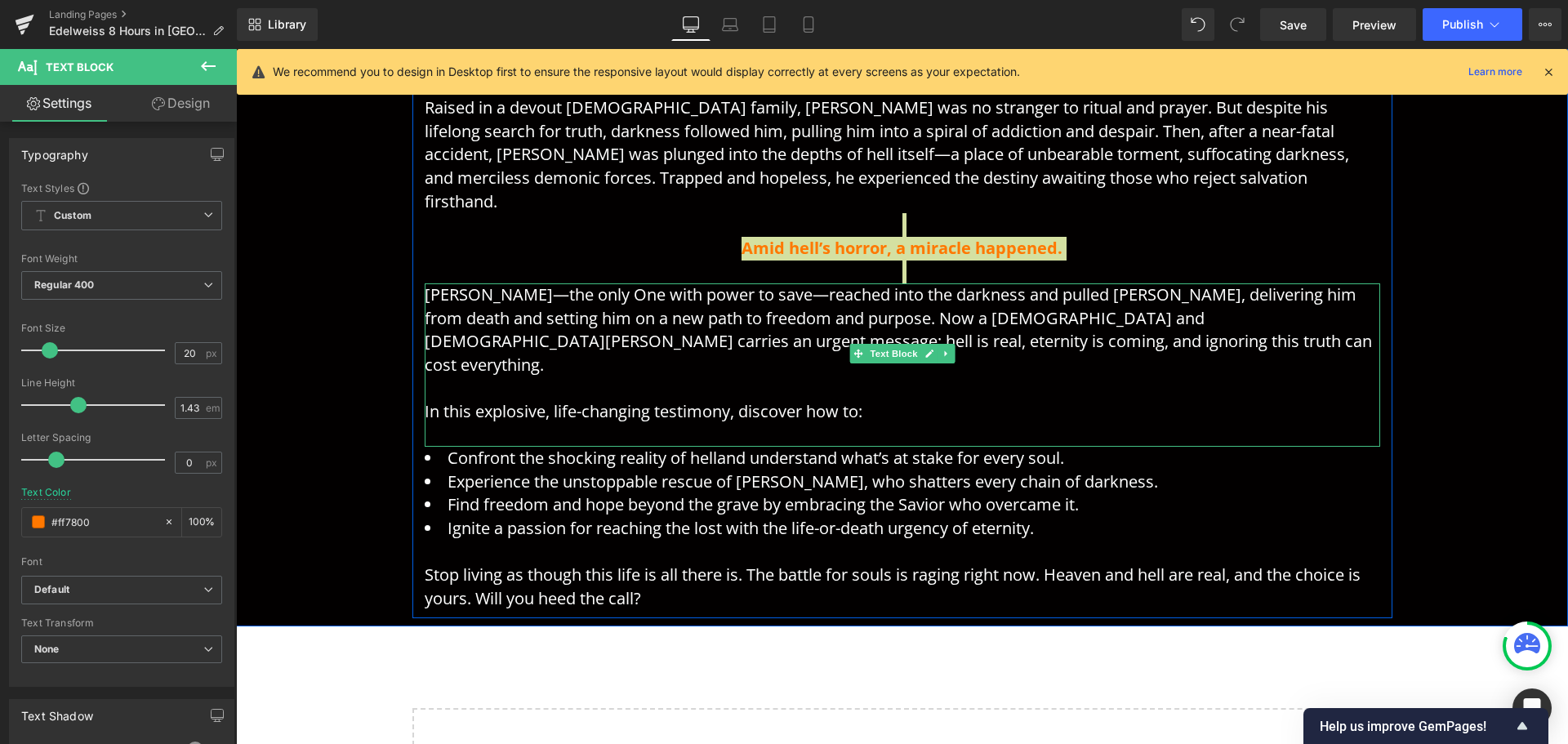
scroll to position [835, 0]
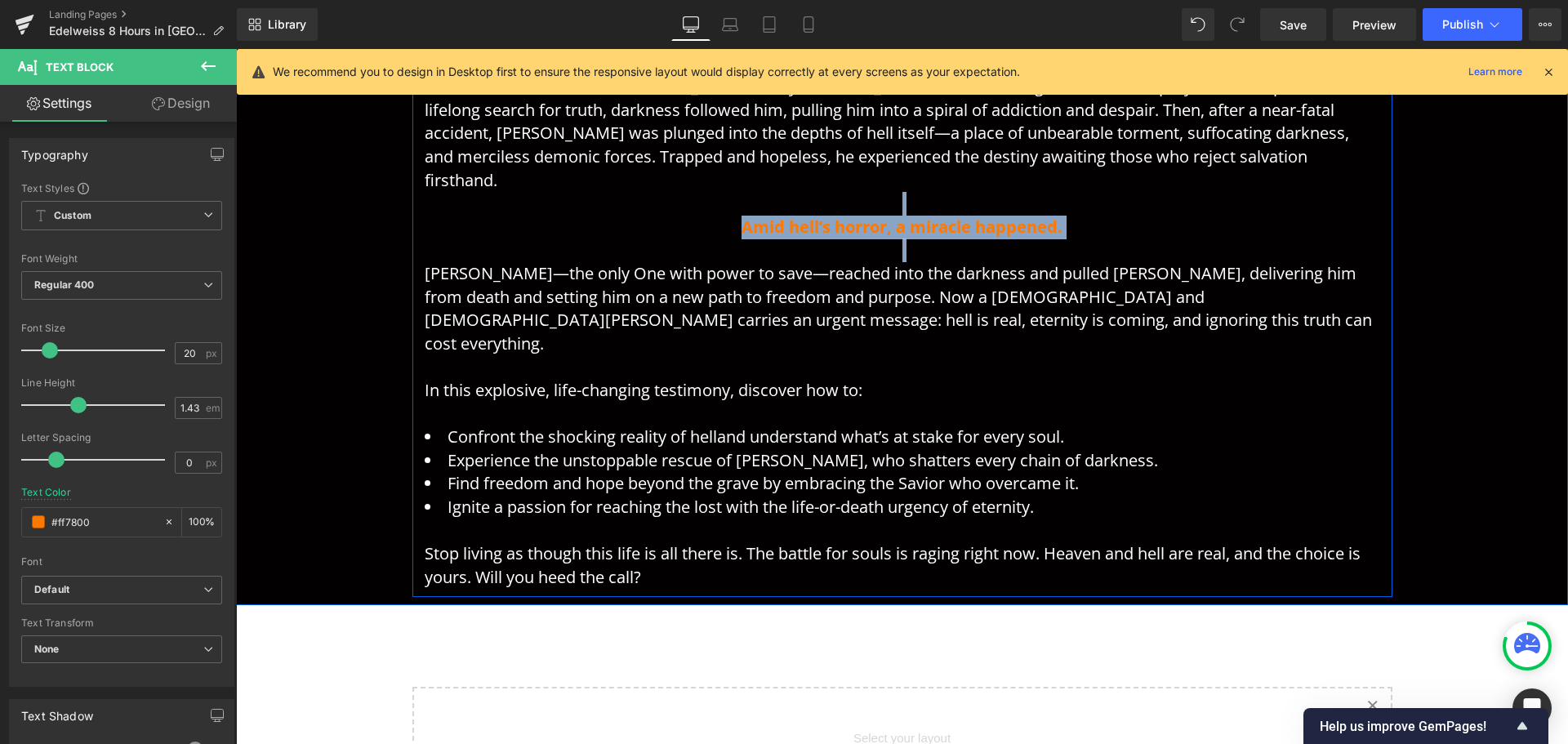
click at [781, 518] on div "Stop living as though this life is all there is. The battle for souls is raging…" at bounding box center [902, 553] width 956 height 71
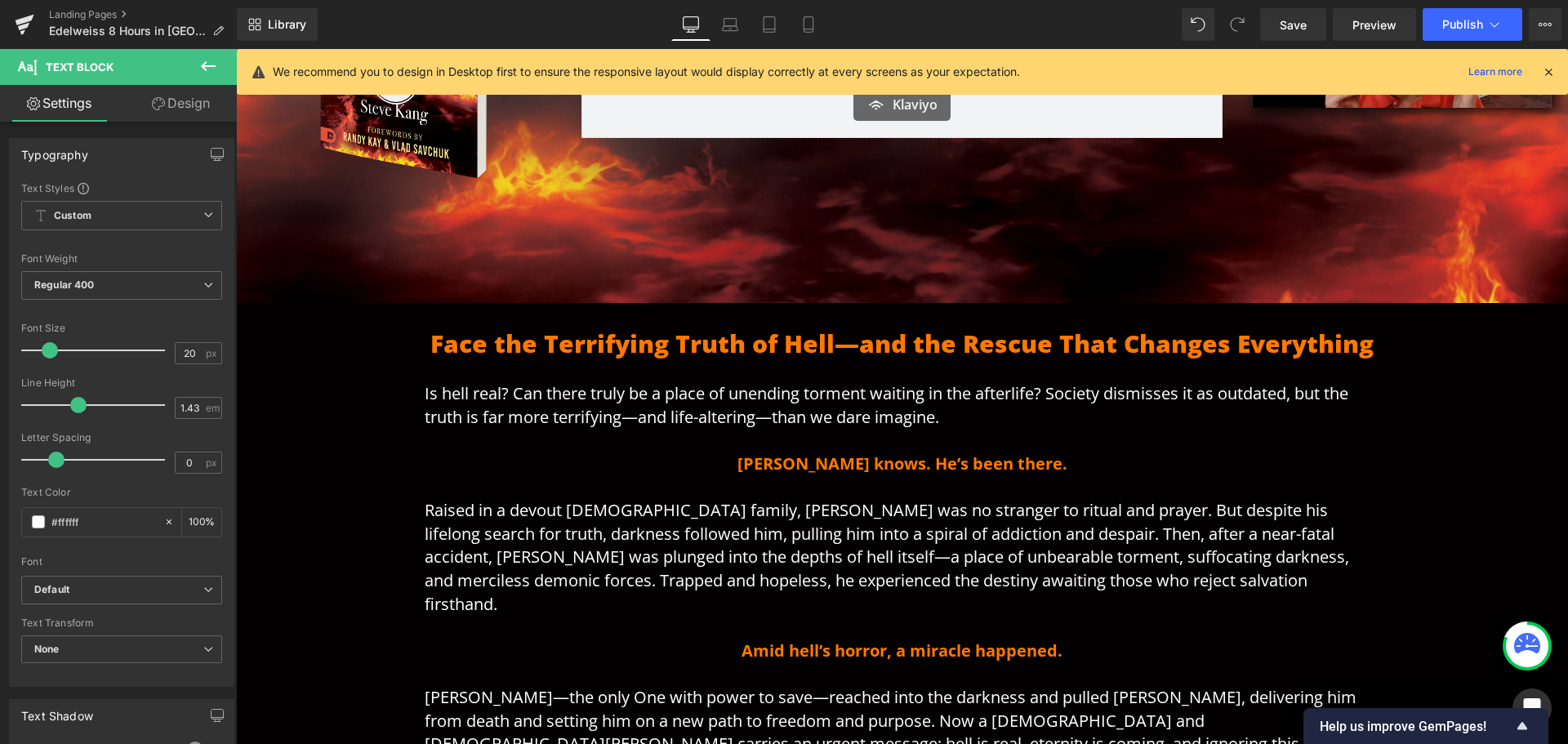
scroll to position [426, 0]
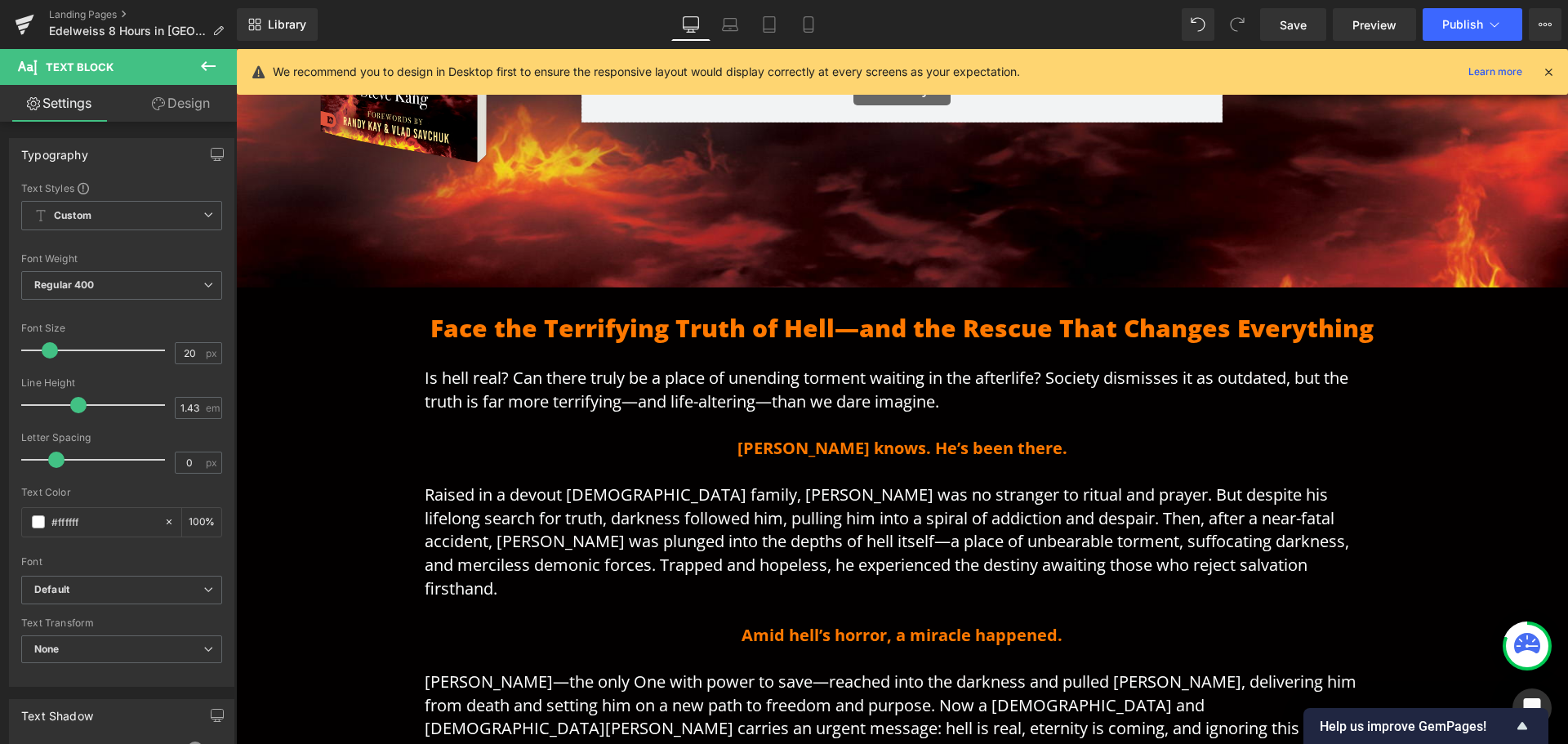
click at [480, 498] on span "Raised in a devout [DEMOGRAPHIC_DATA] family, [PERSON_NAME] was no stranger to …" at bounding box center [887, 541] width 924 height 115
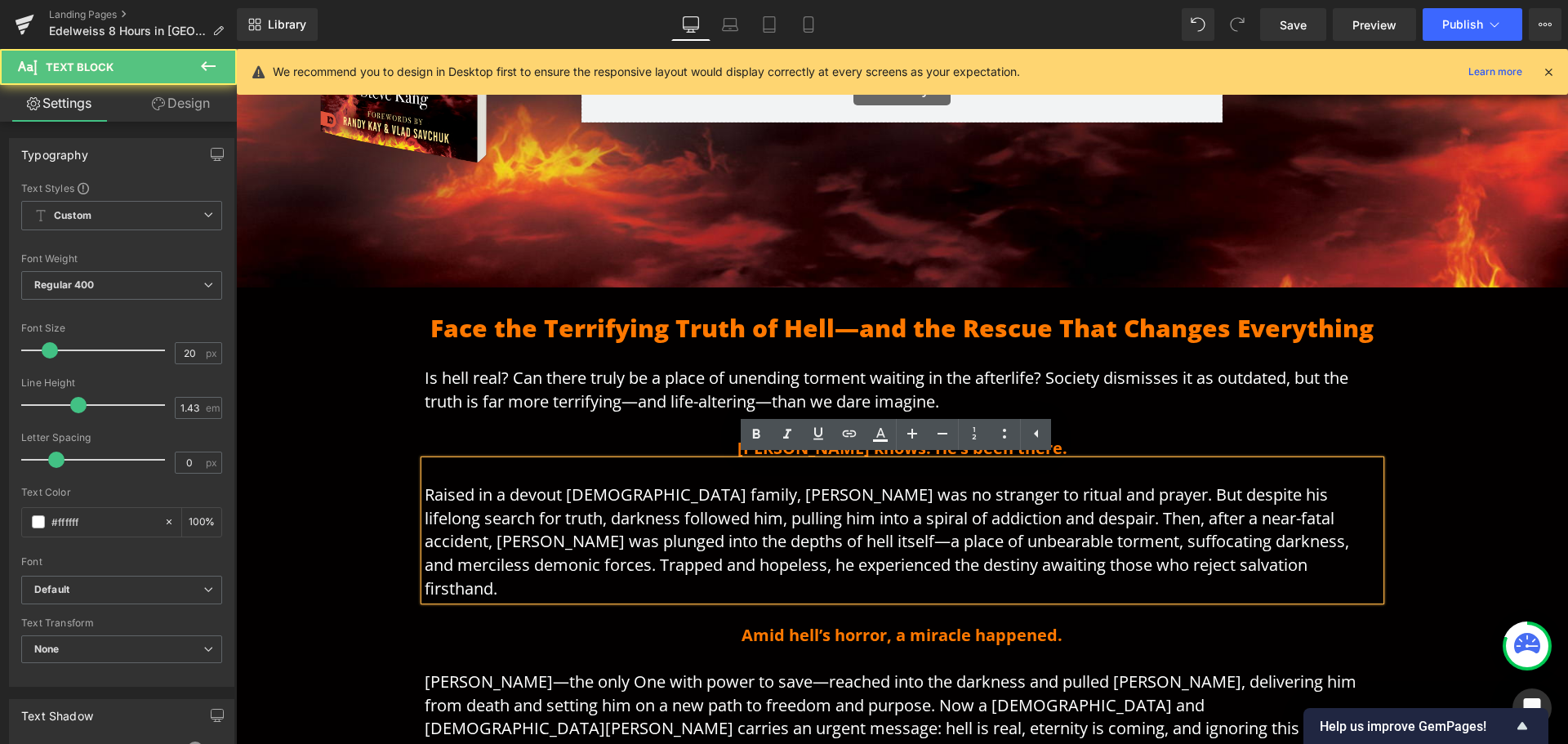
click at [498, 400] on span "Is hell real? Can there truly be a place of unending torment waiting in the aft…" at bounding box center [886, 390] width 924 height 46
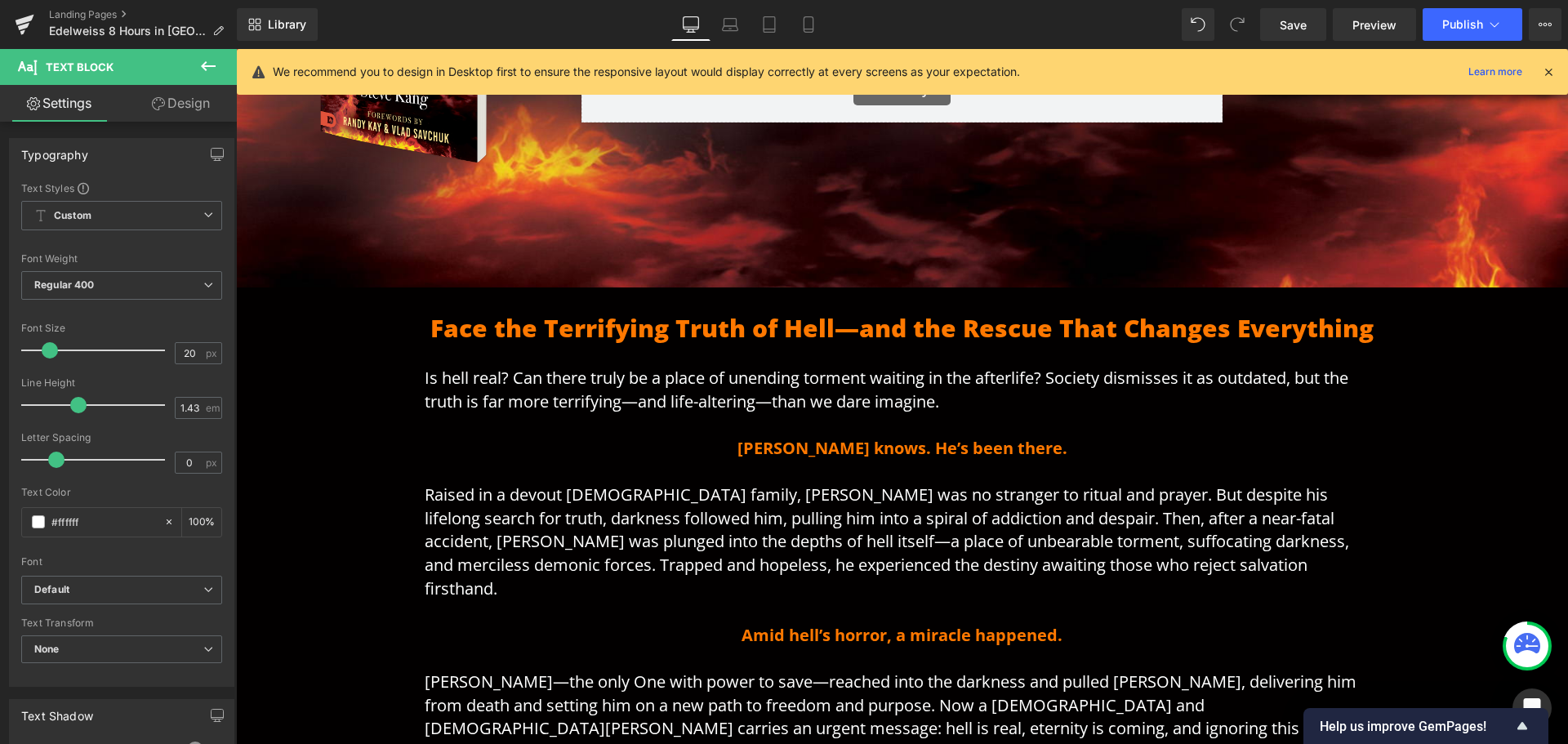
click at [176, 101] on link "Design" at bounding box center [180, 103] width 118 height 37
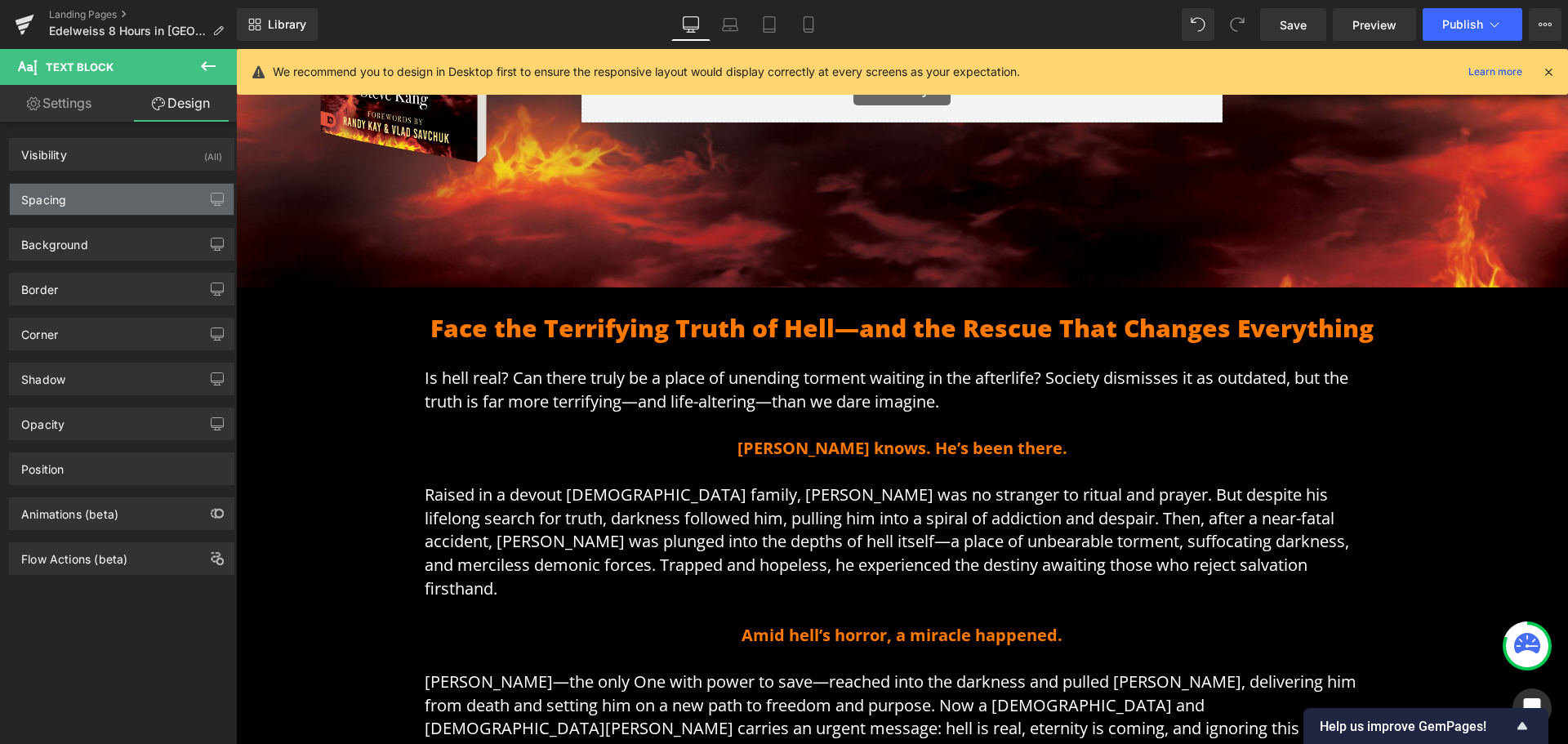
click at [121, 207] on div "Spacing" at bounding box center [122, 199] width 224 height 31
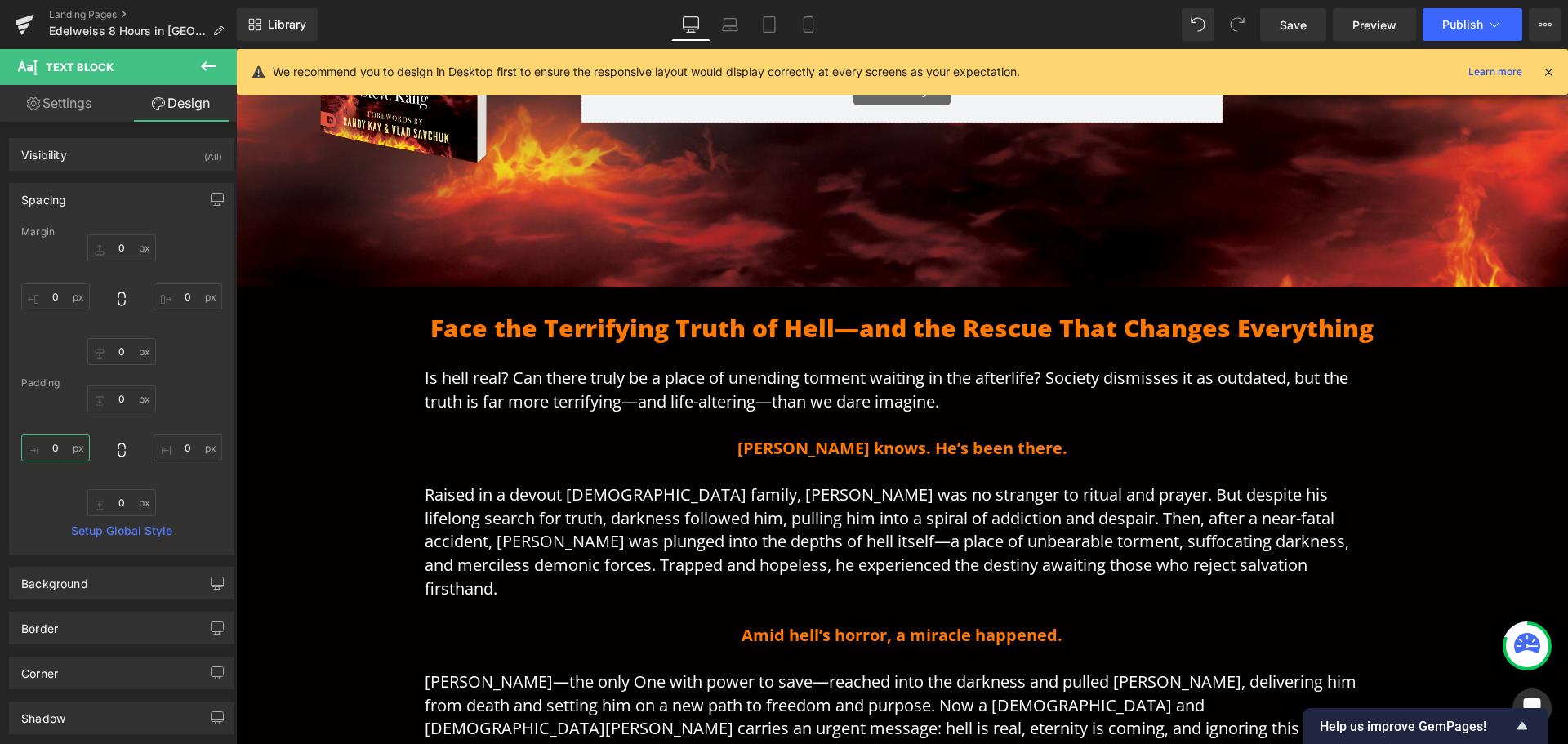
click at [69, 444] on input "0" at bounding box center [55, 448] width 69 height 27
type input "30"
click at [159, 447] on input "0" at bounding box center [187, 448] width 69 height 27
type input "30"
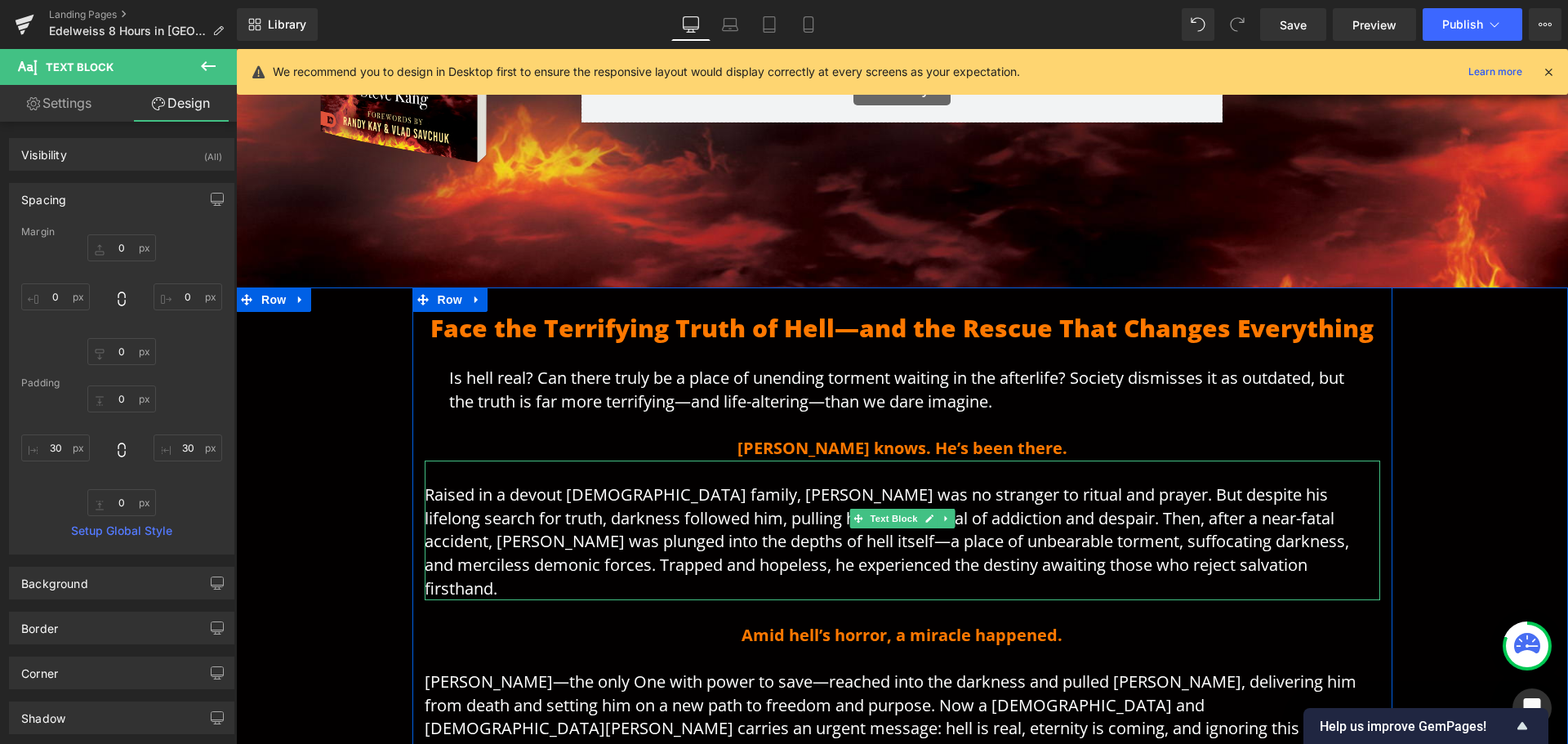
click at [890, 465] on p "Raised in a devout [DEMOGRAPHIC_DATA] family, [PERSON_NAME] was no stranger to …" at bounding box center [902, 530] width 956 height 140
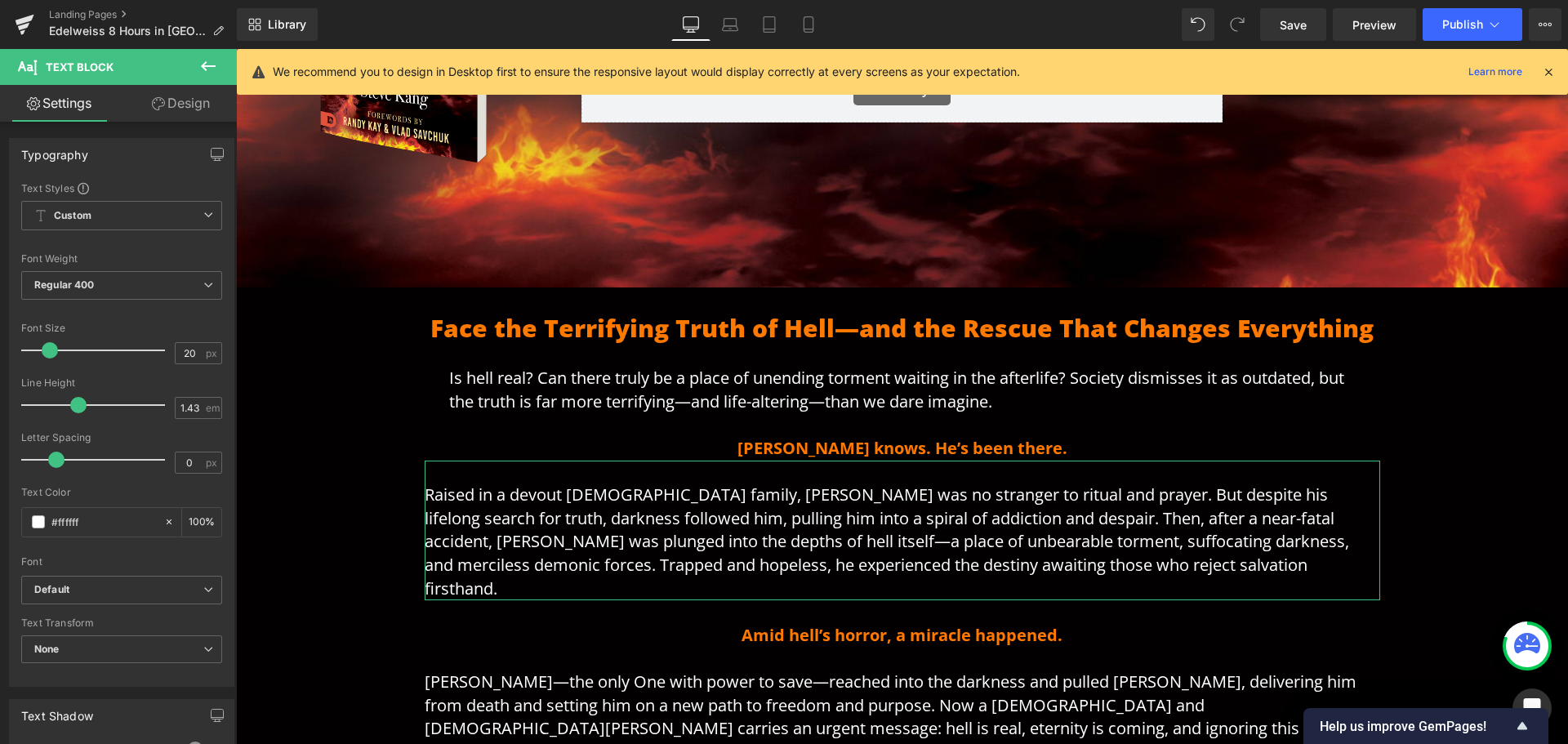
click at [188, 105] on link "Design" at bounding box center [180, 103] width 118 height 37
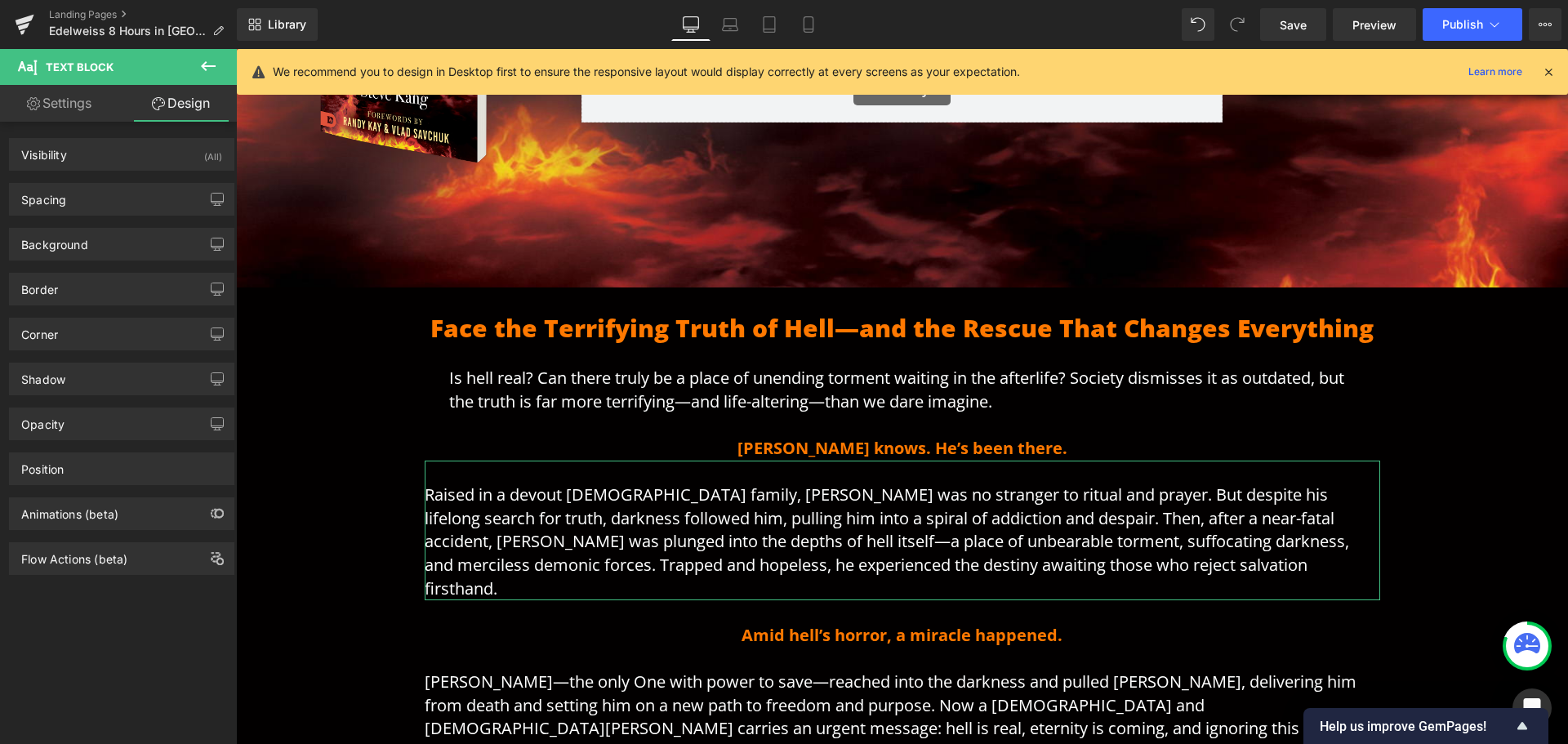
type input "0"
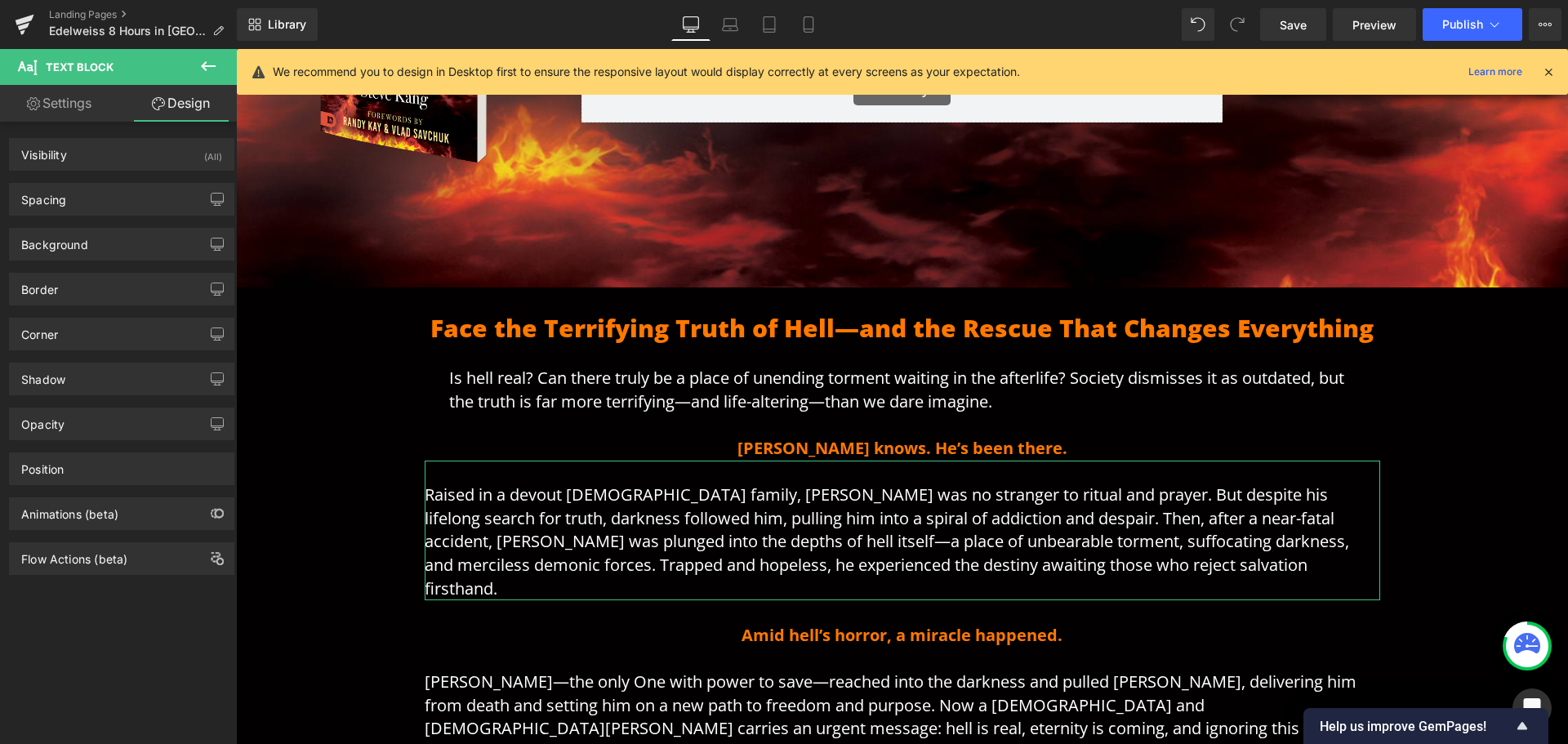
type input "0"
click at [111, 189] on div "Spacing" at bounding box center [122, 199] width 224 height 31
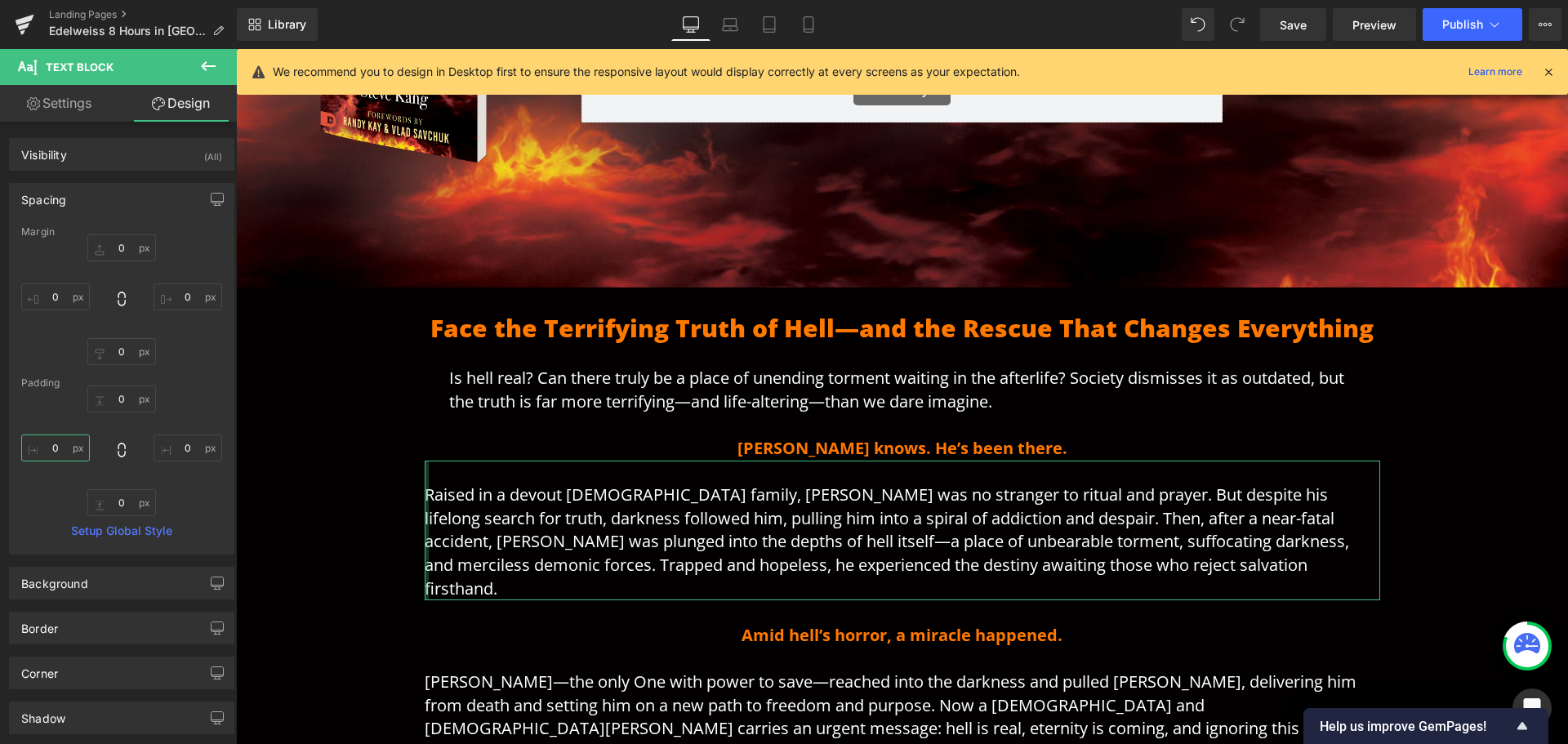
click at [59, 453] on input "0" at bounding box center [55, 448] width 69 height 27
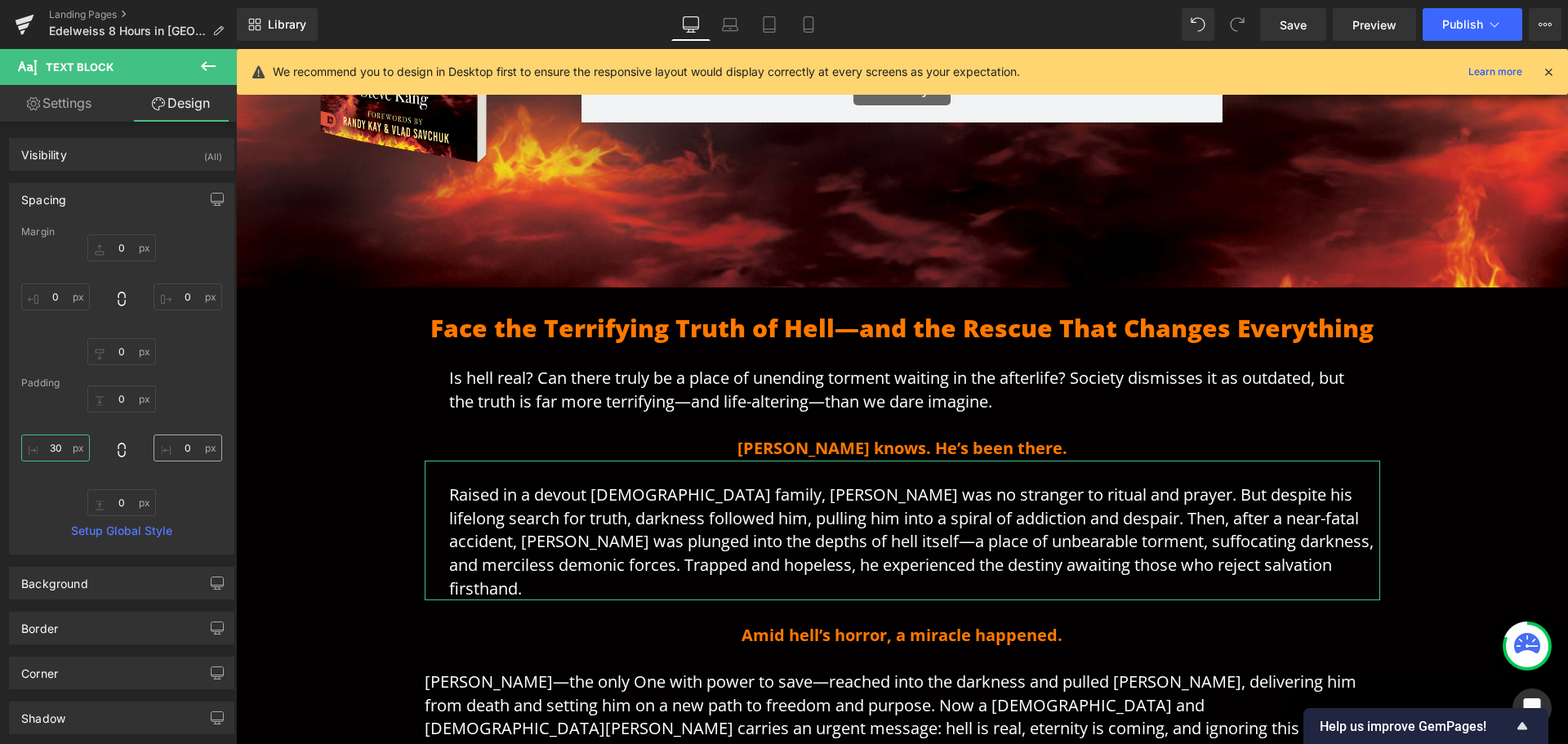
type input "30"
click at [180, 447] on input "0" at bounding box center [187, 448] width 69 height 27
type input "30"
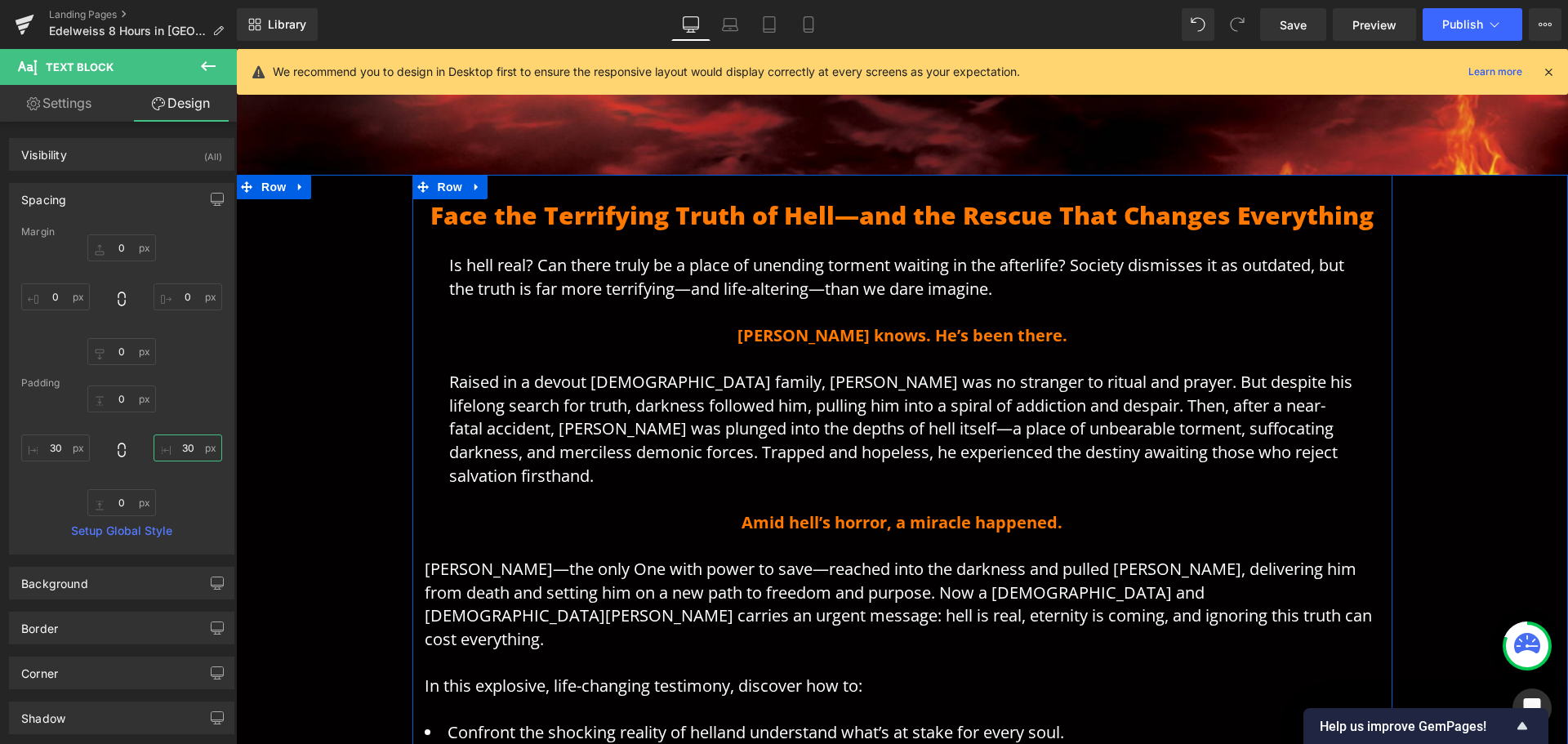
scroll to position [590, 0]
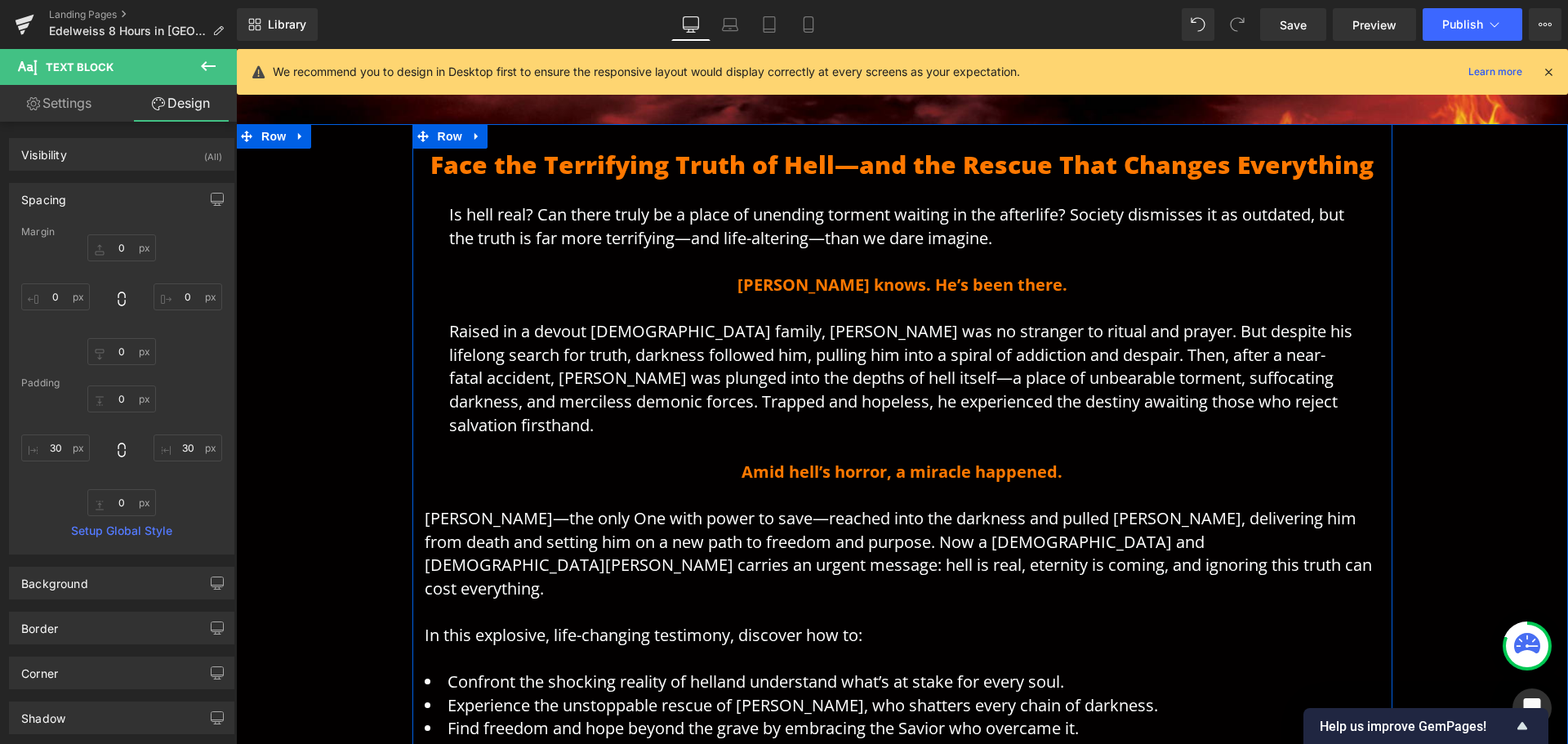
click at [512, 512] on p "[PERSON_NAME]—the only One with power to save—reached into the darkness and pul…" at bounding box center [902, 553] width 956 height 93
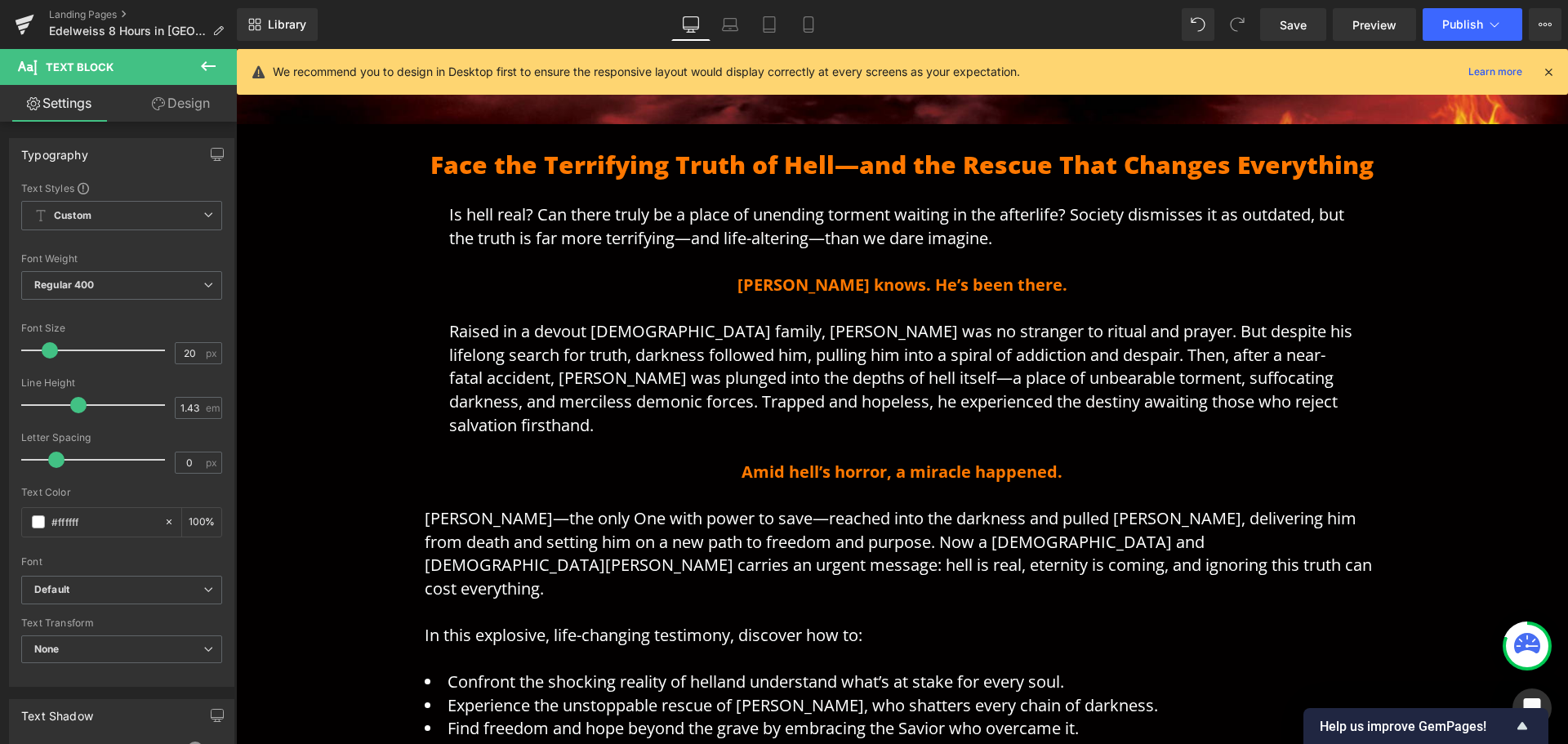
click at [161, 106] on icon at bounding box center [157, 103] width 13 height 13
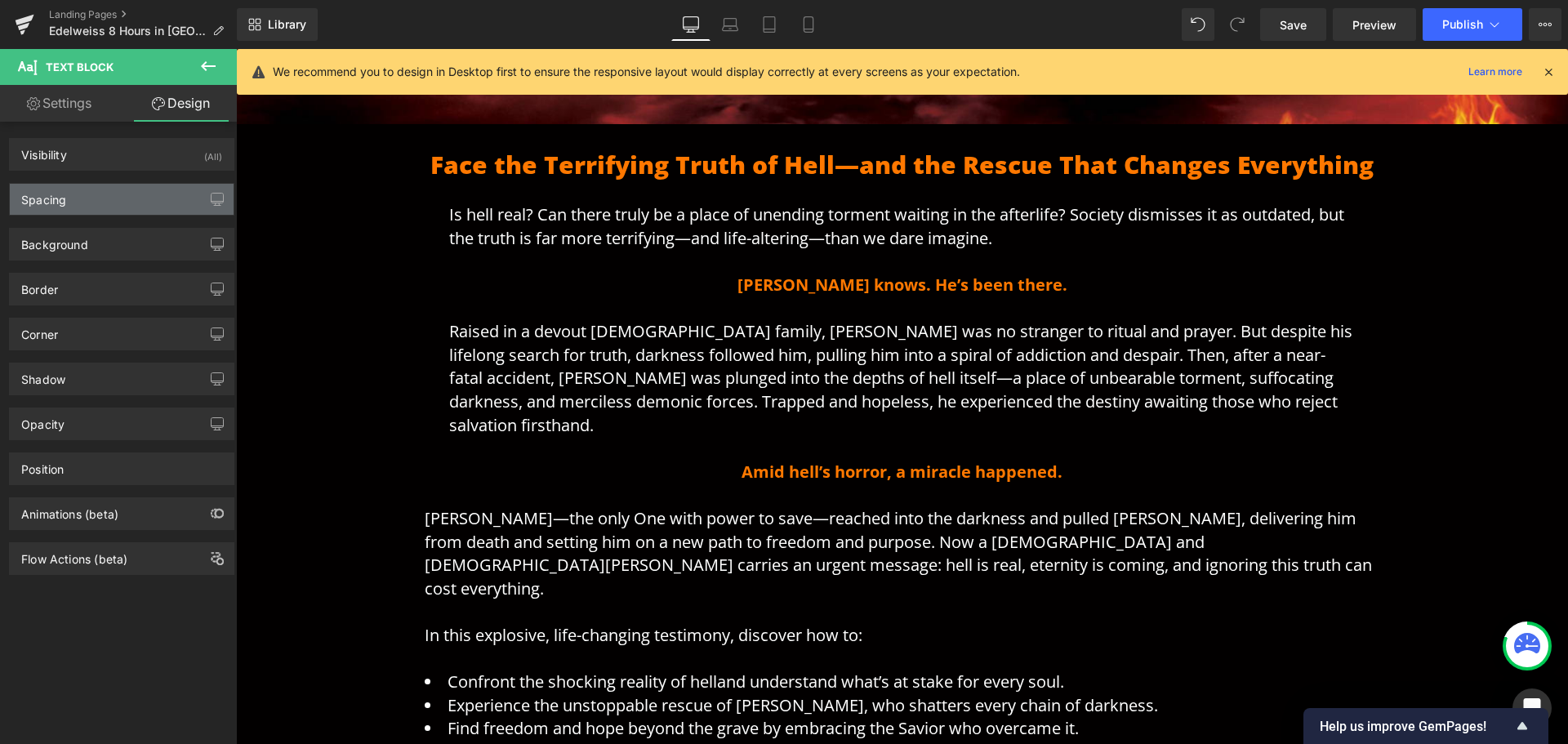
click at [95, 205] on div "Spacing" at bounding box center [122, 199] width 224 height 31
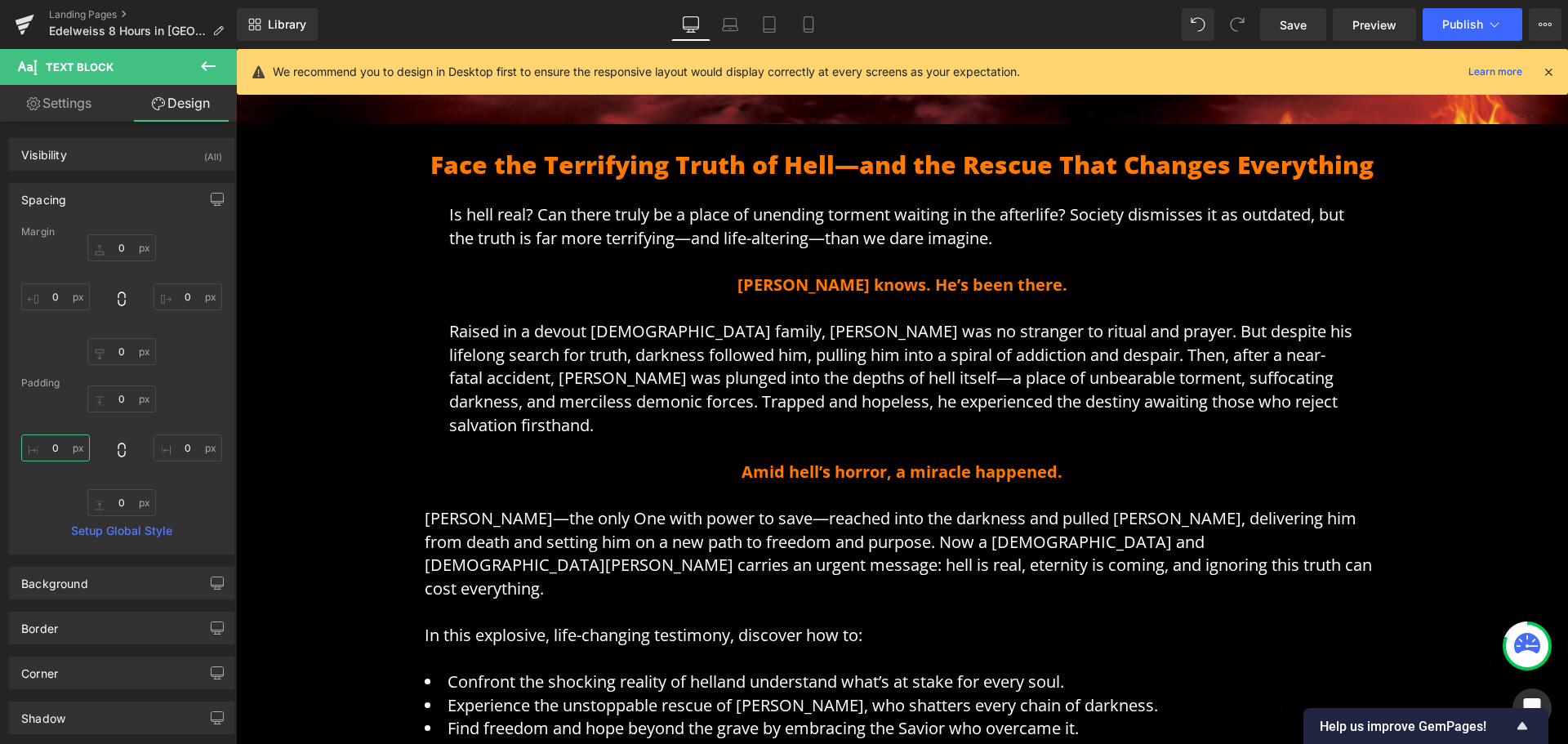
click at [57, 447] on input "0" at bounding box center [55, 448] width 69 height 27
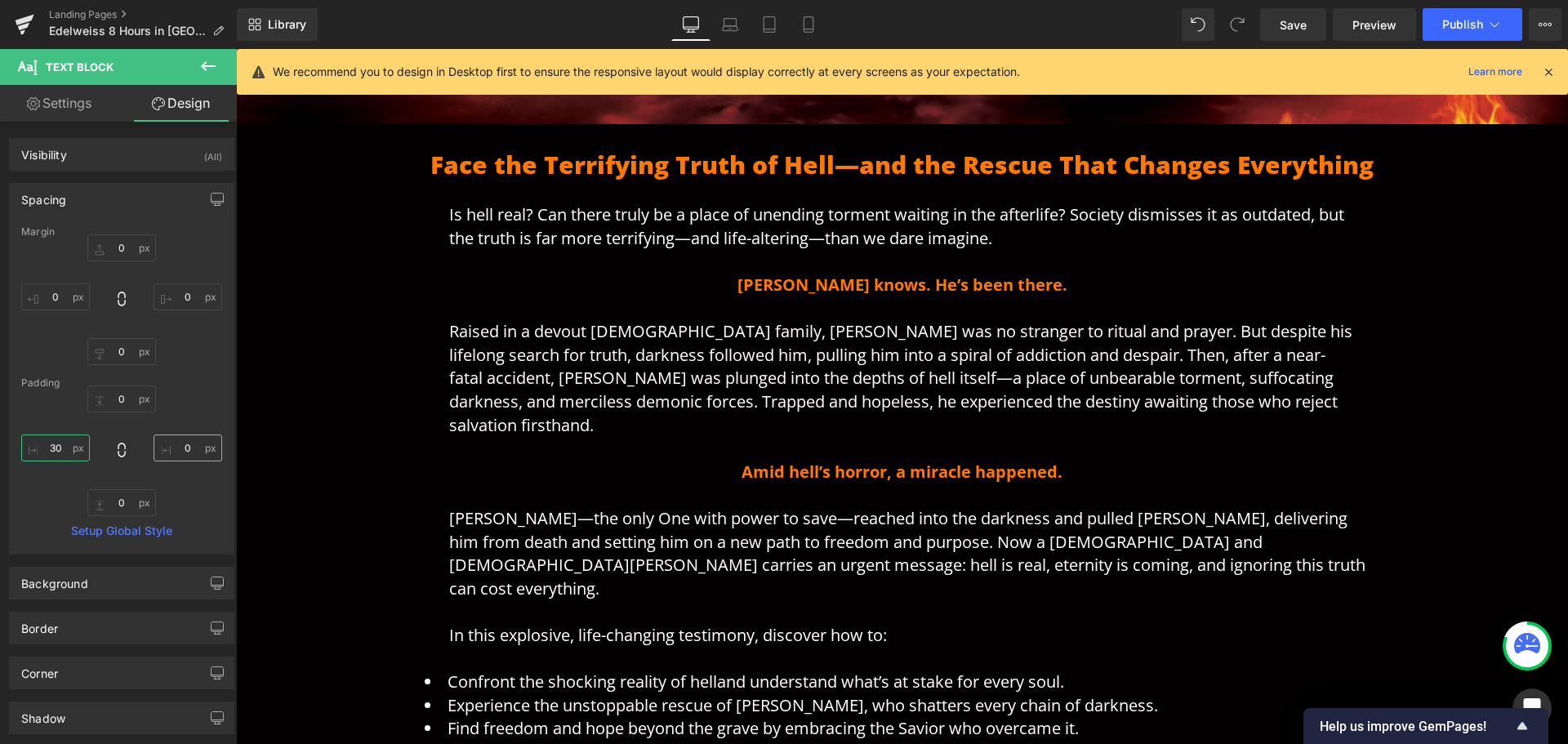
type input "30"
click at [171, 444] on input "0" at bounding box center [187, 448] width 69 height 27
type input "30"
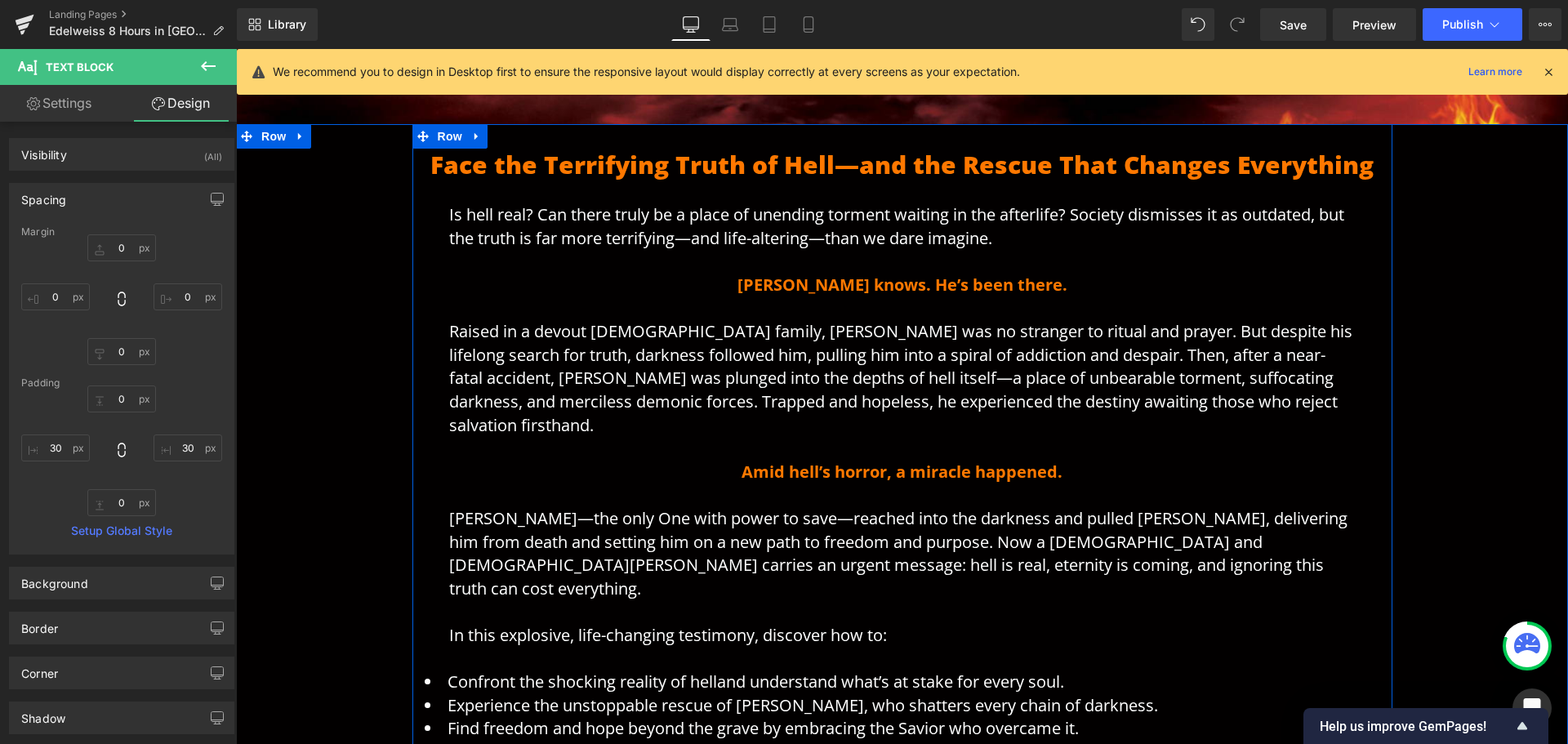
click at [579, 695] on li "Experience the unstoppable rescue of [PERSON_NAME], who shatters every chain of…" at bounding box center [902, 707] width 956 height 24
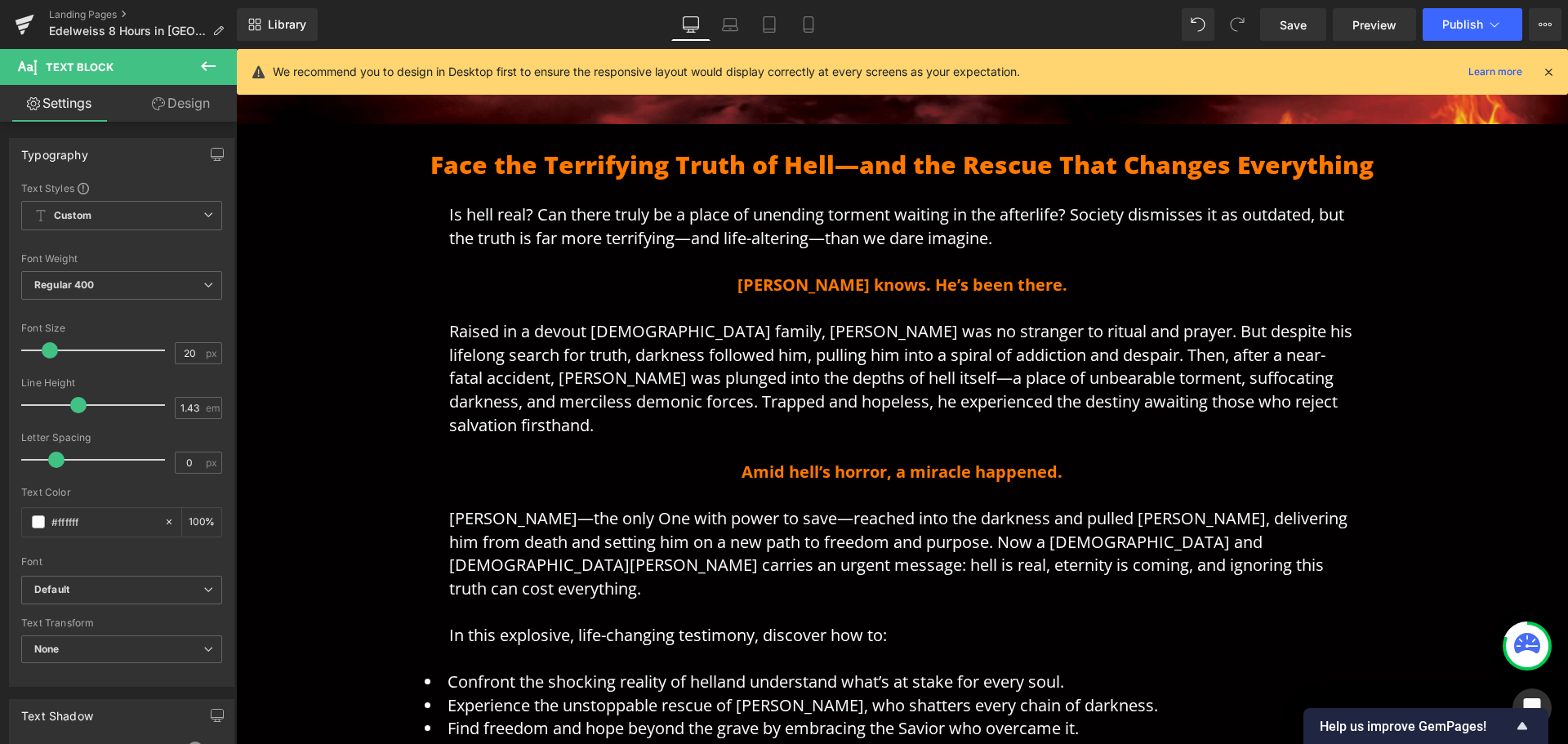
click at [184, 103] on link "Design" at bounding box center [180, 103] width 118 height 37
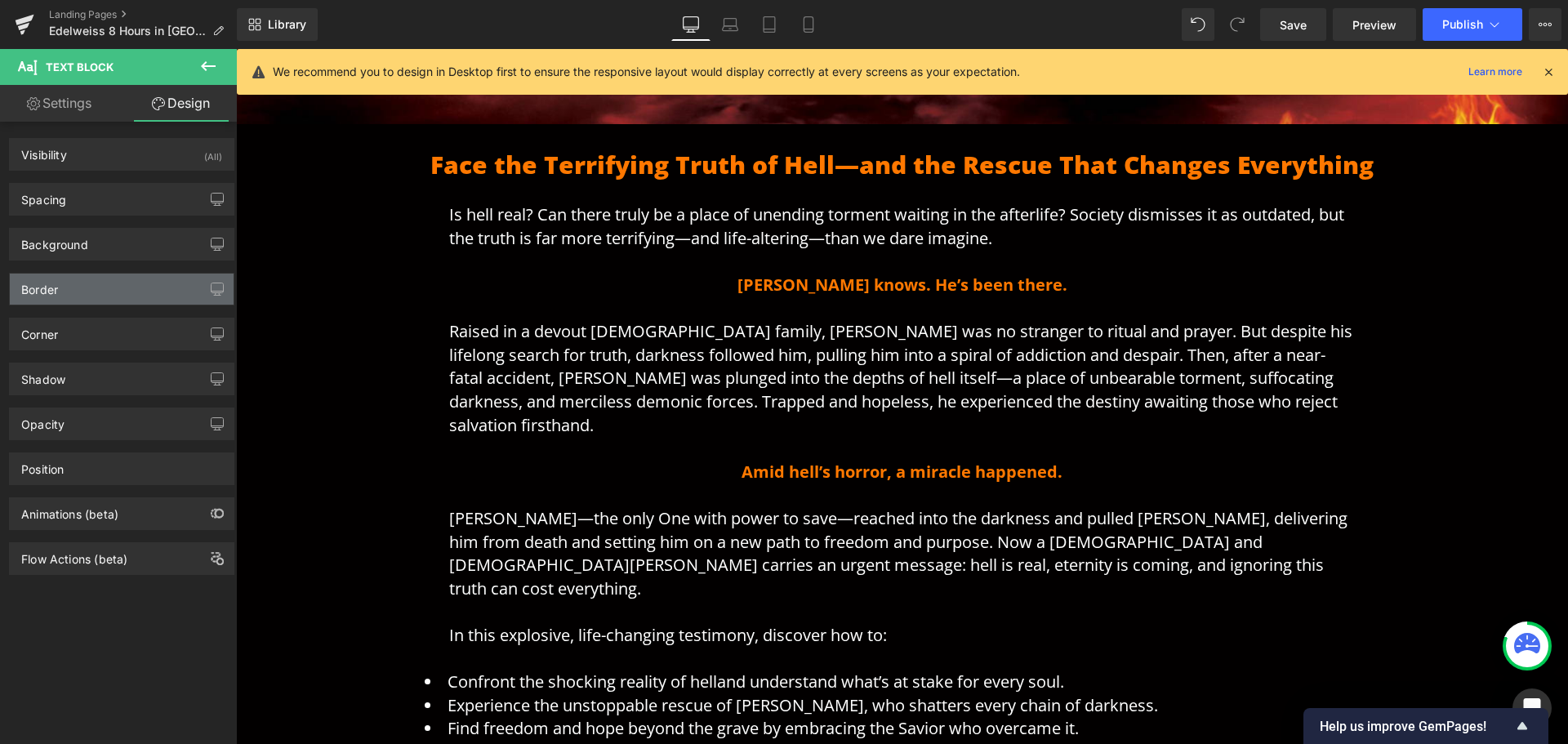
type input "0"
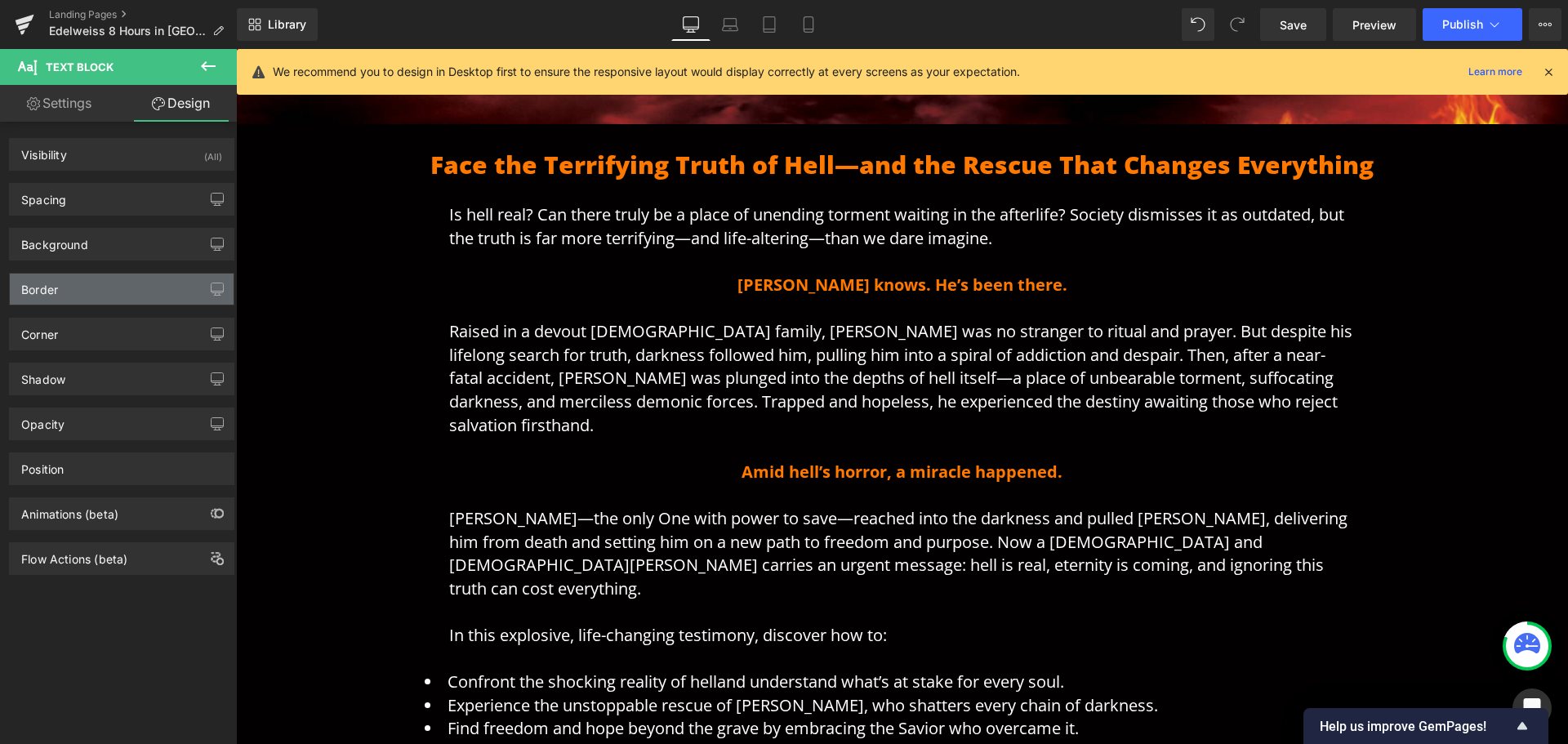
type input "0"
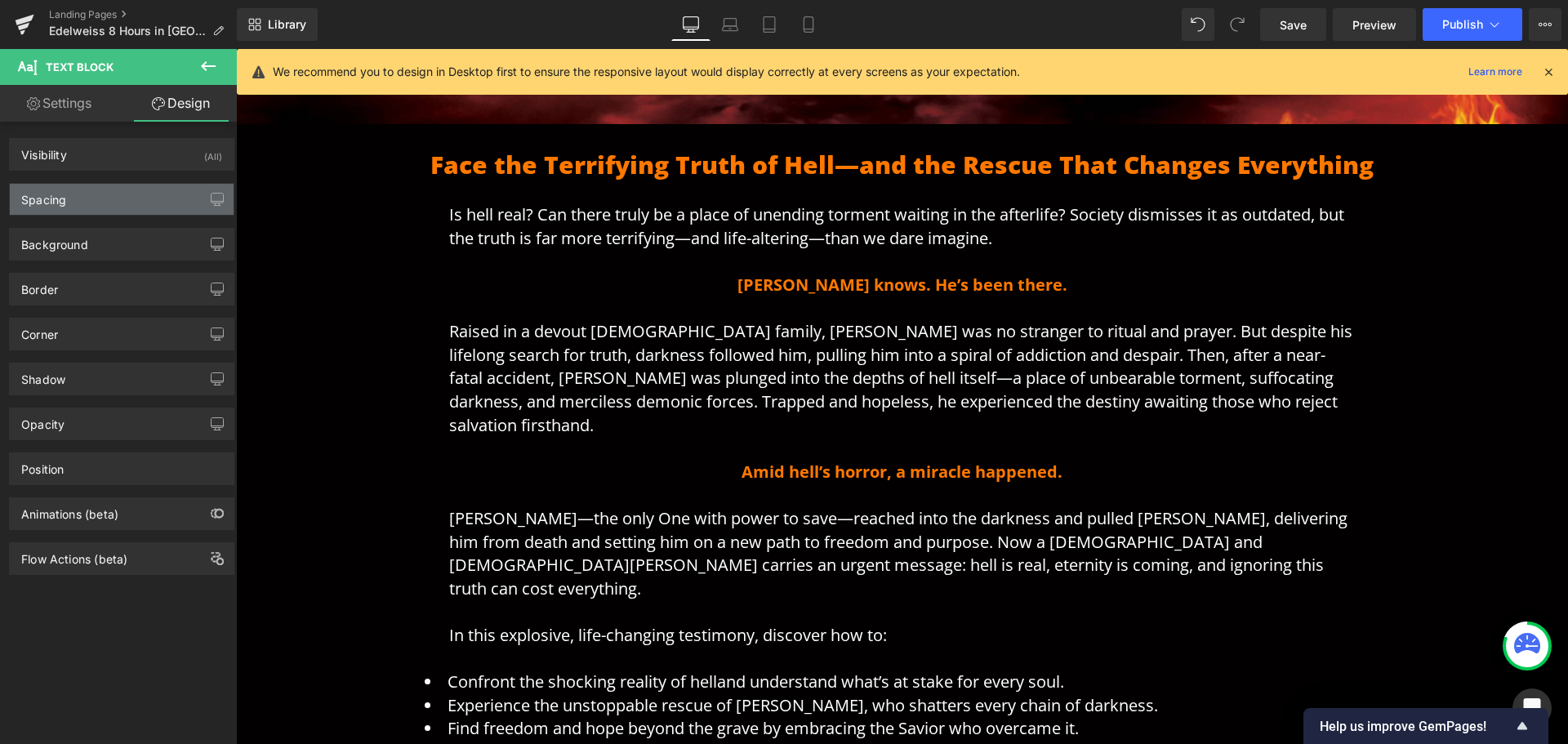
click at [117, 204] on div "Spacing" at bounding box center [122, 199] width 224 height 31
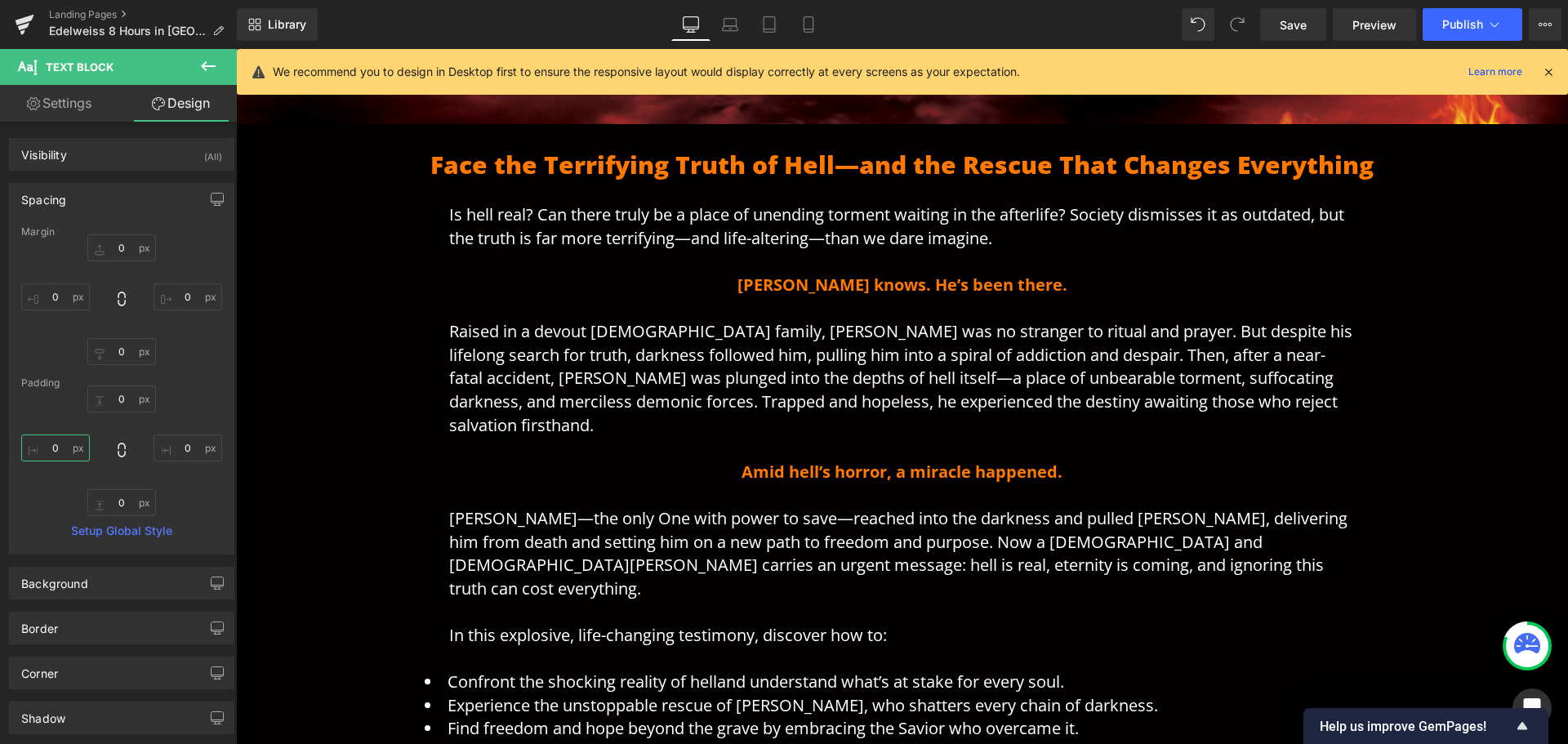
click at [56, 453] on input "0" at bounding box center [55, 448] width 69 height 27
type input "40"
click at [184, 449] on input "0" at bounding box center [187, 448] width 69 height 27
type input "40"
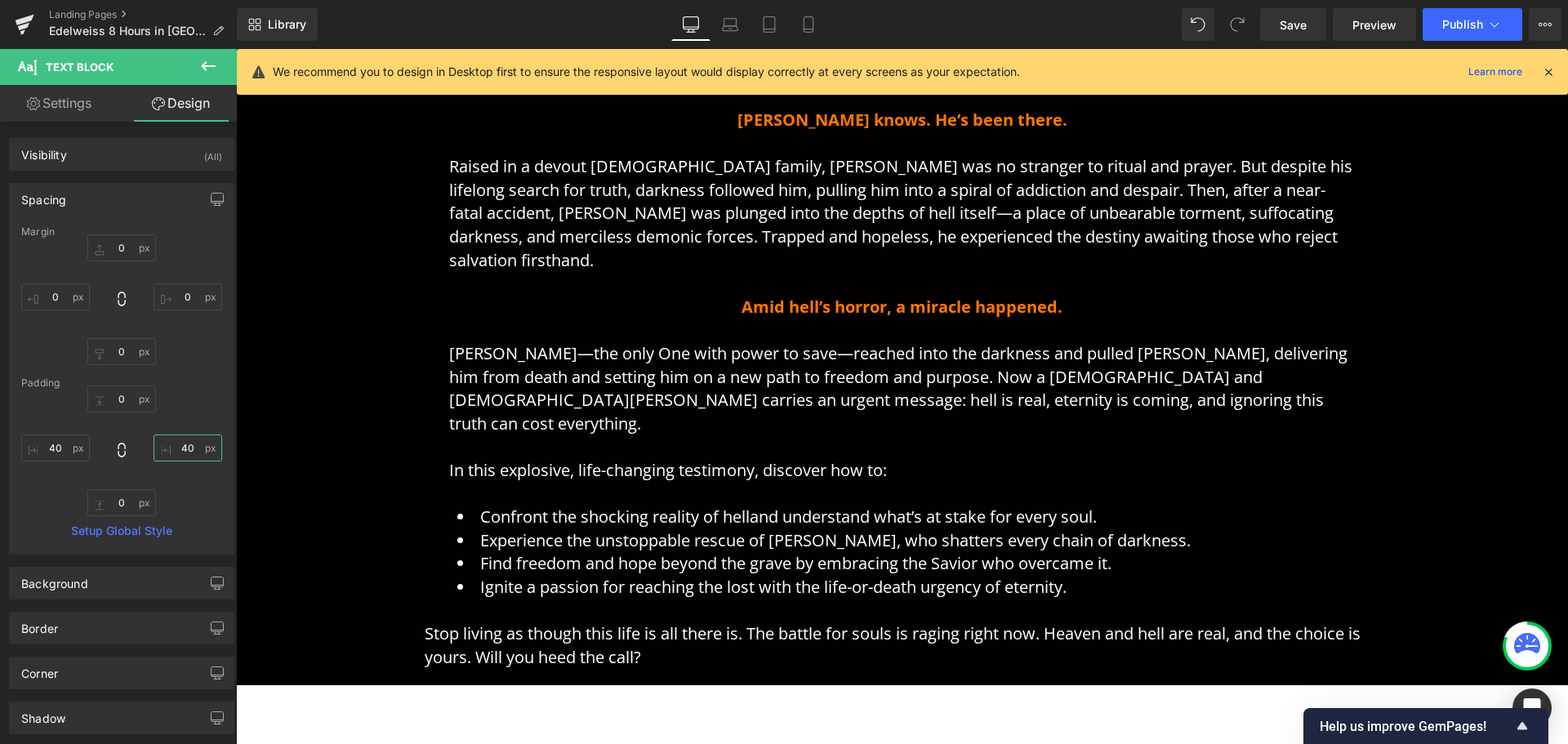
scroll to position [835, 0]
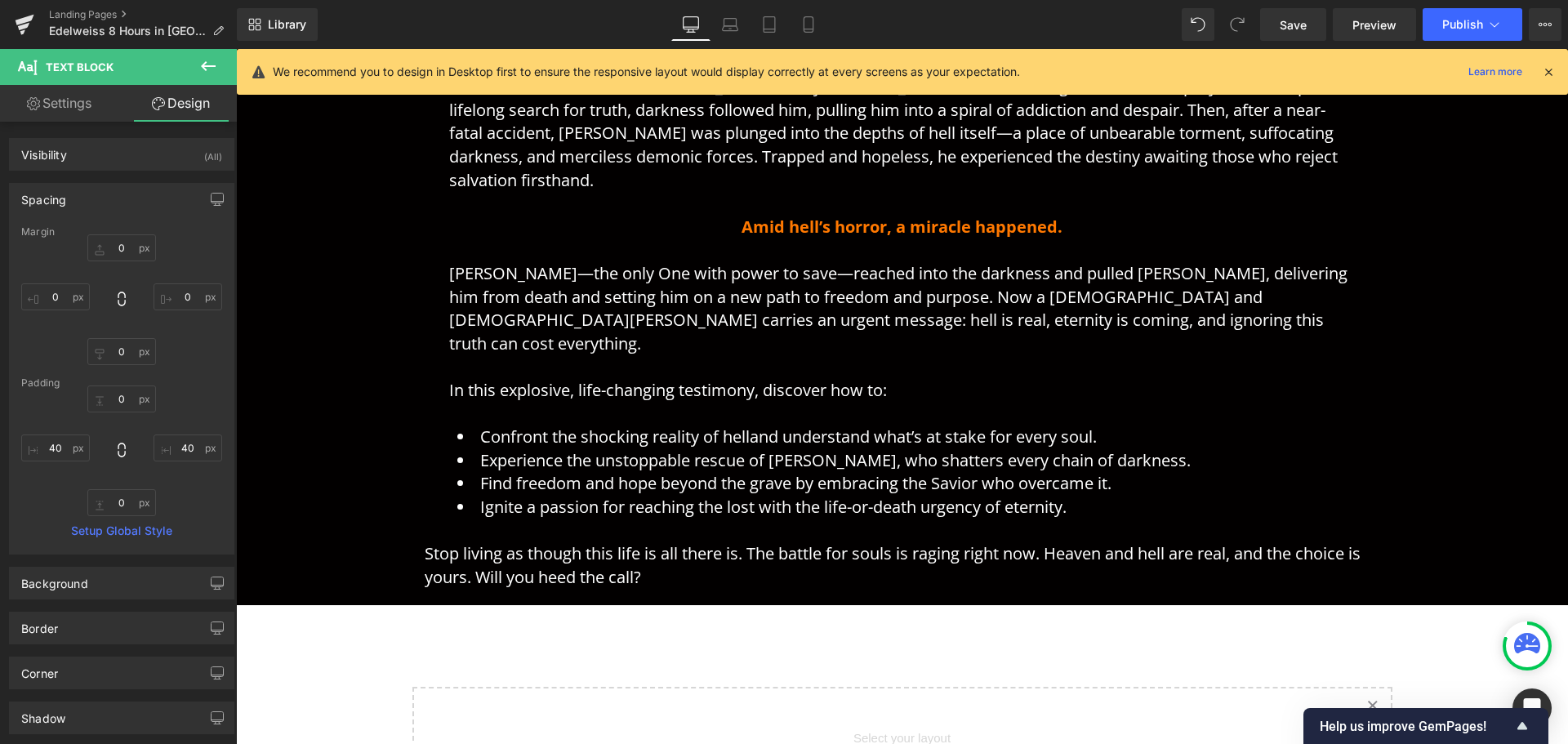
click at [635, 542] on p "Stop living as though this life is all there is. The battle for souls is raging…" at bounding box center [902, 565] width 956 height 47
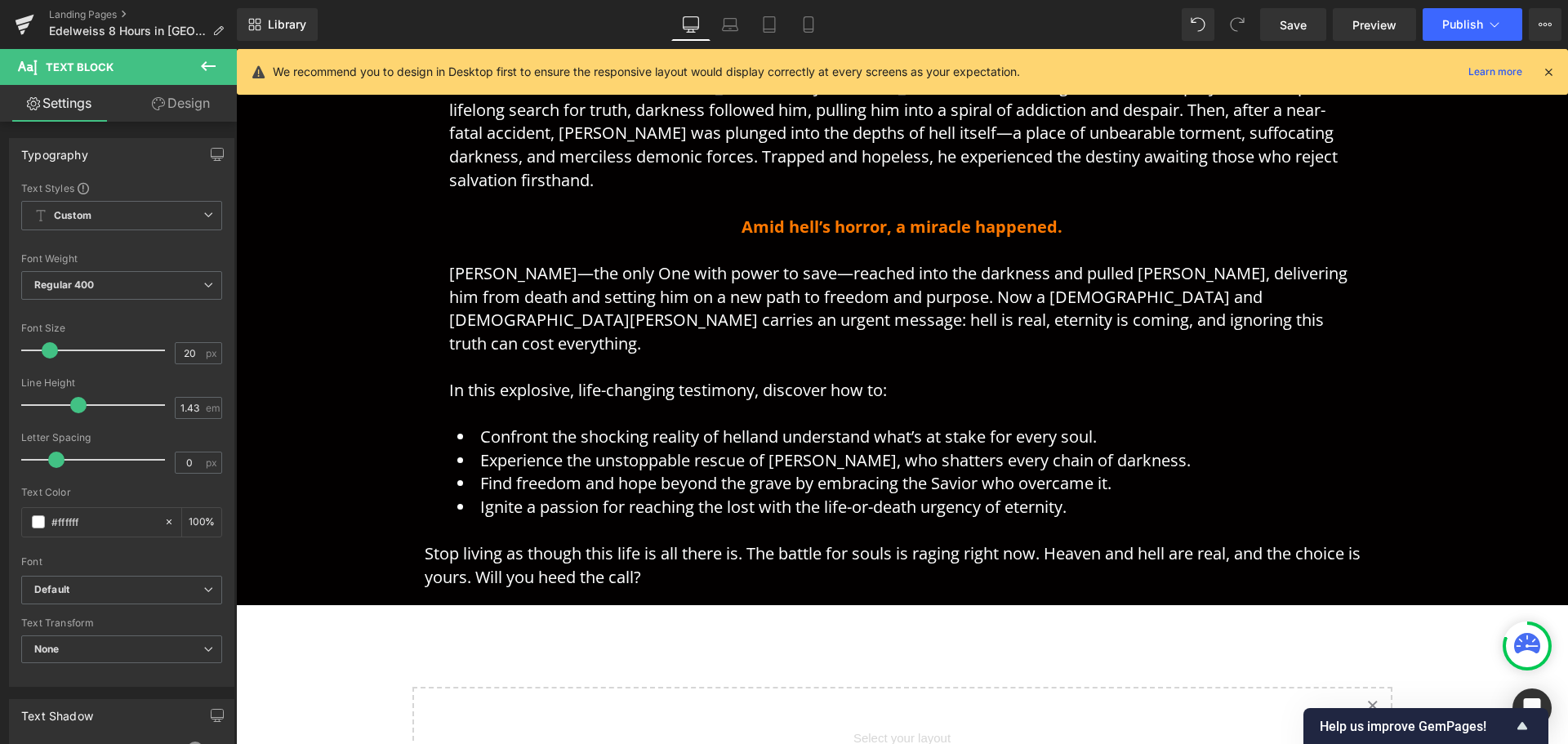
click at [192, 104] on link "Design" at bounding box center [180, 103] width 118 height 37
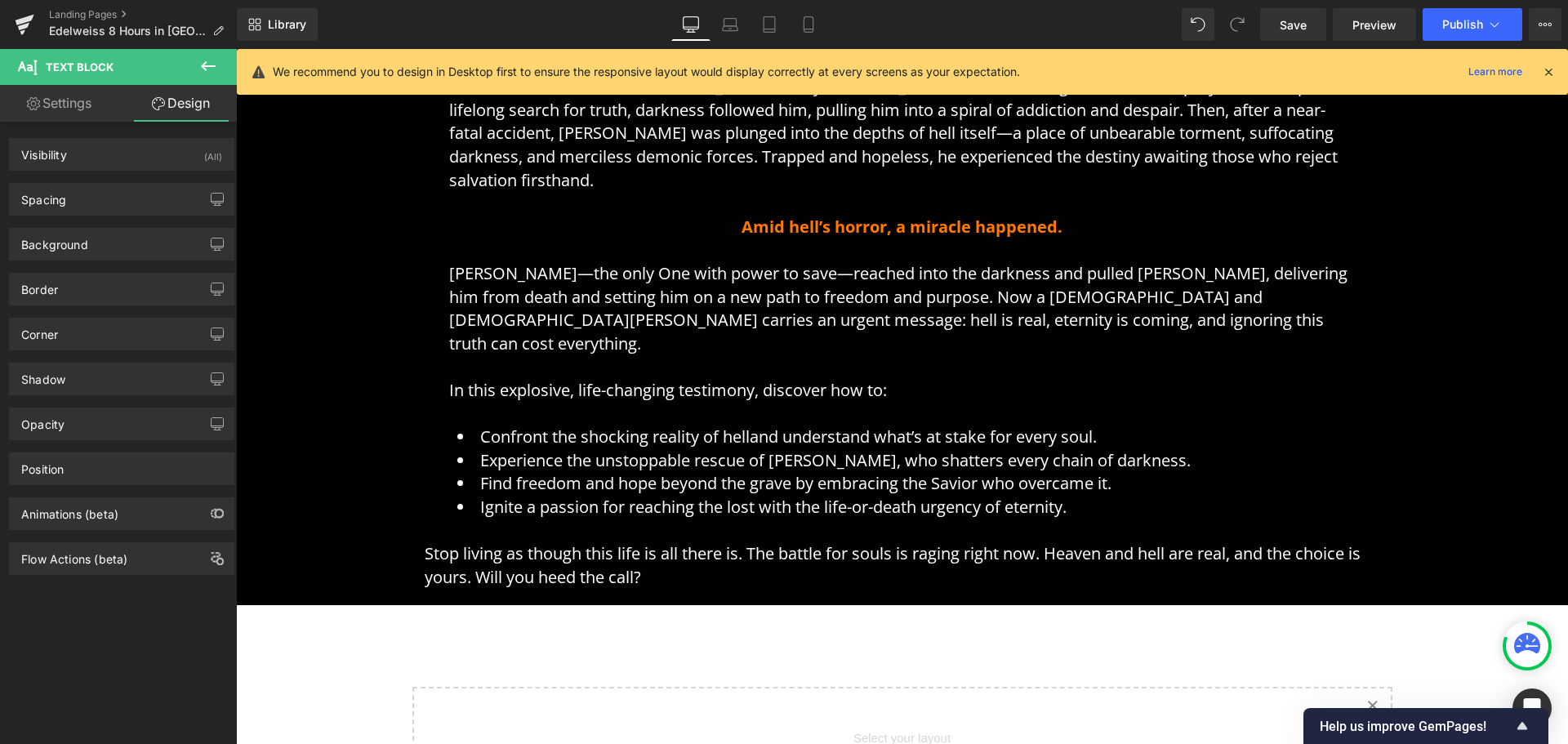
type input "0"
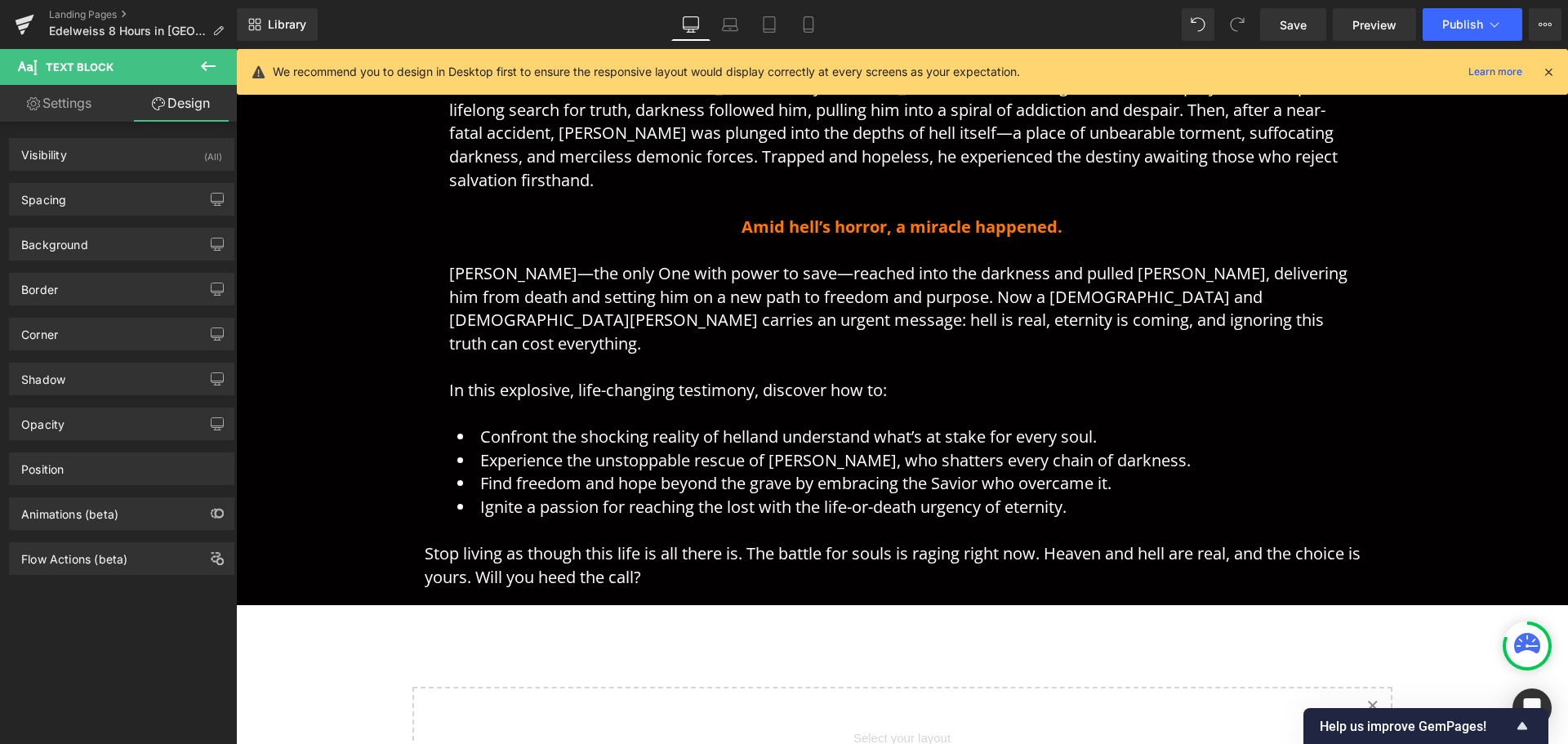
type input "0"
click at [118, 195] on div "Spacing" at bounding box center [122, 199] width 224 height 31
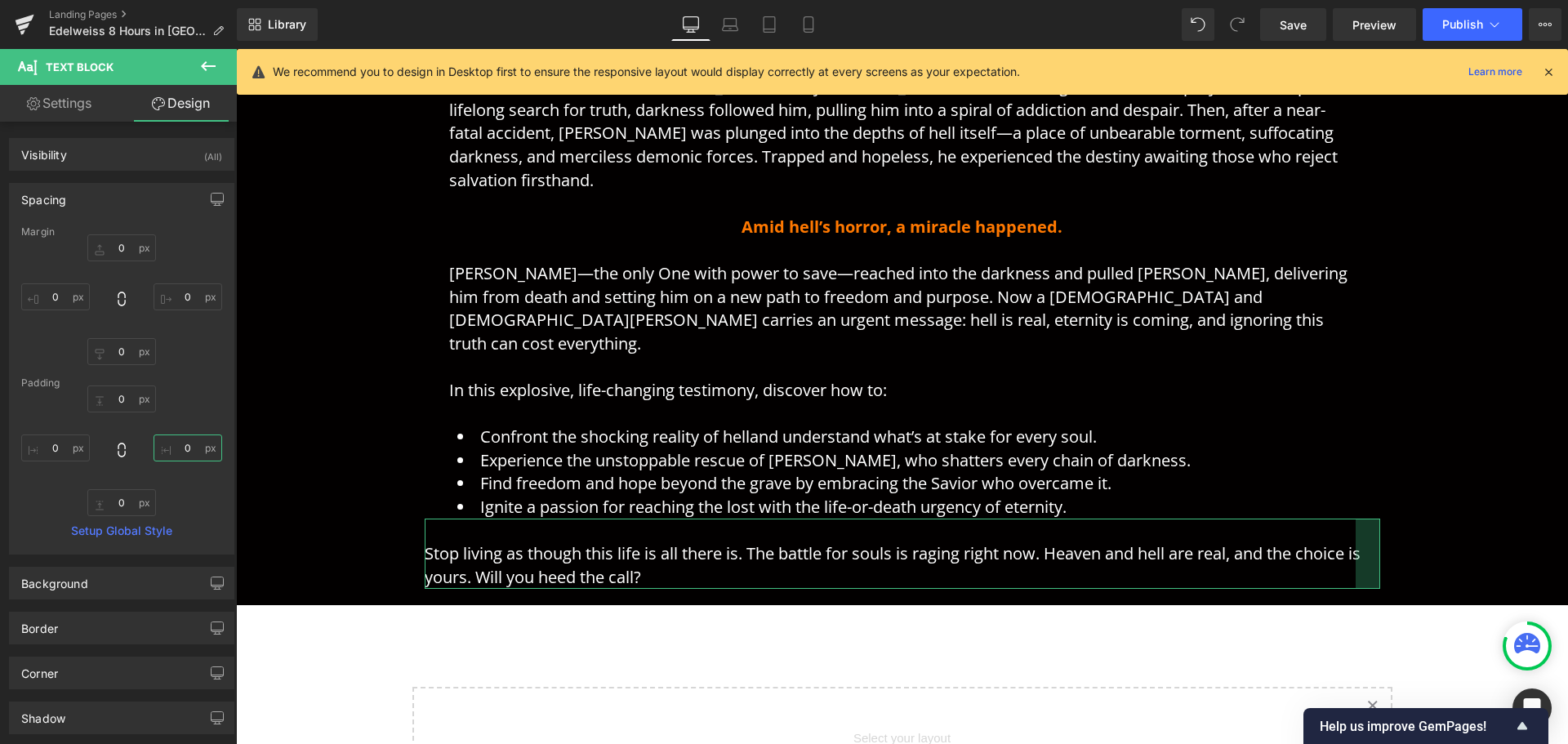
click at [185, 452] on input "0" at bounding box center [187, 448] width 69 height 27
type input "30"
click at [50, 444] on input "0" at bounding box center [55, 448] width 69 height 27
type input "30"
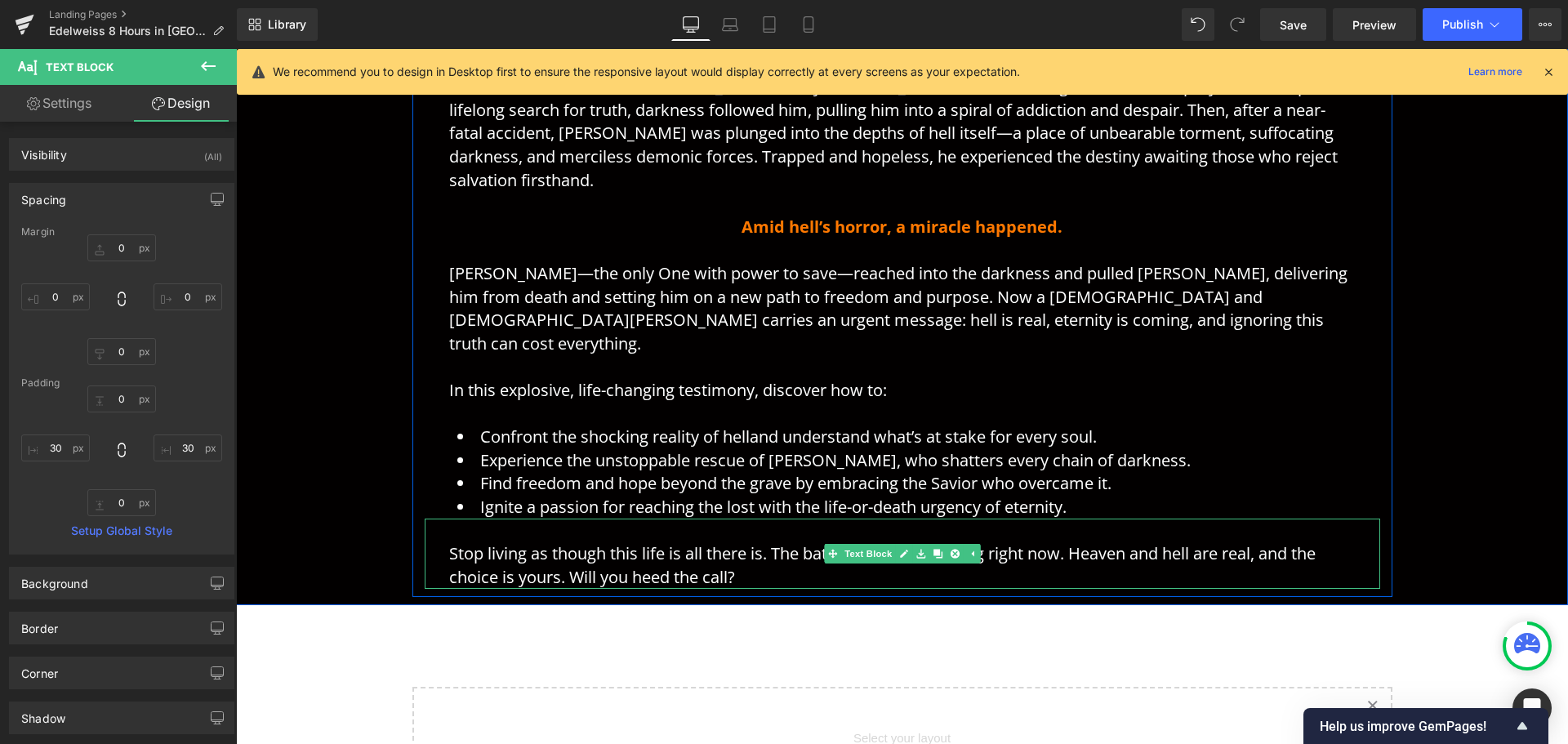
click at [1219, 495] on li "Ignite a passion for reaching the lost with the life-or-death urgency of eterni…" at bounding box center [902, 507] width 890 height 24
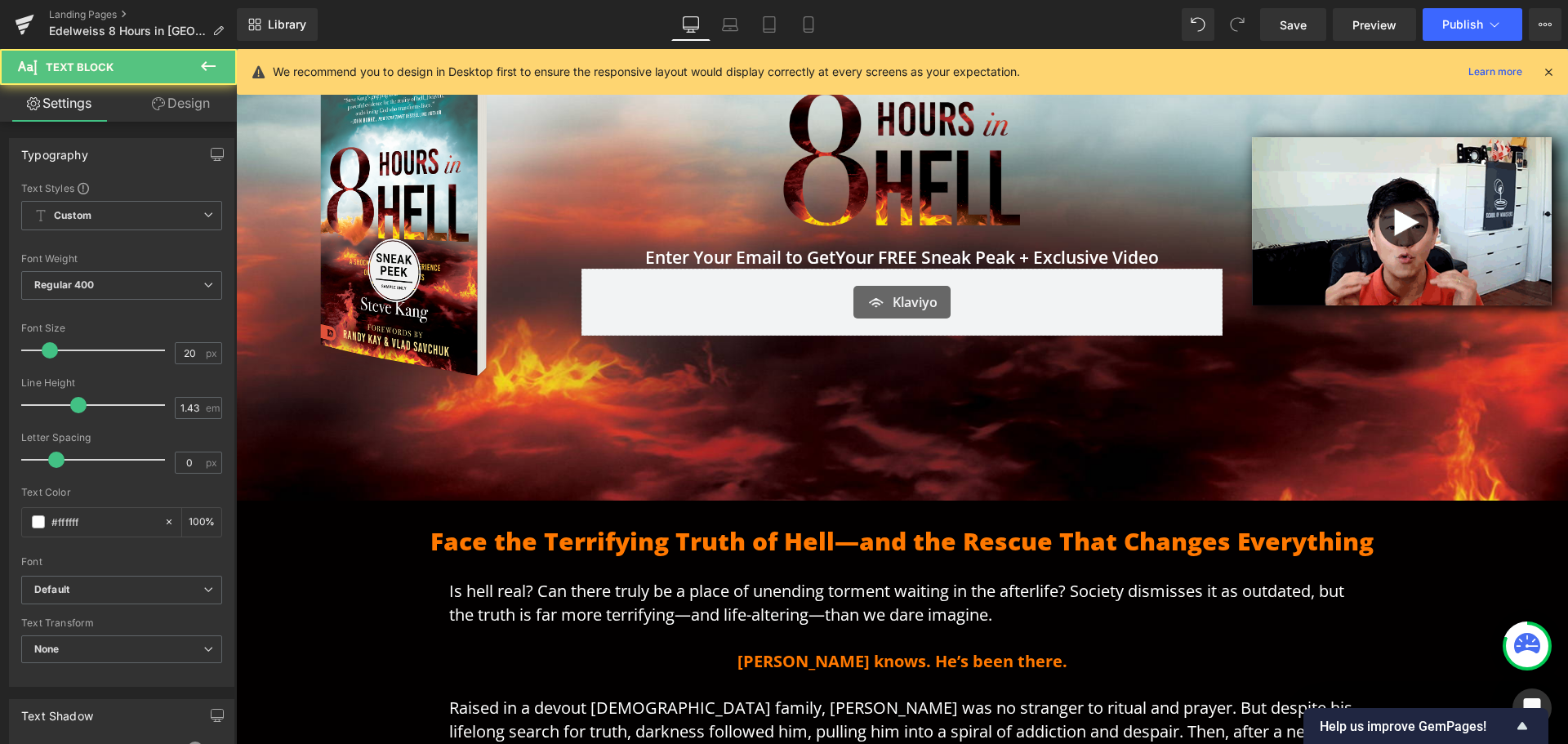
scroll to position [181, 0]
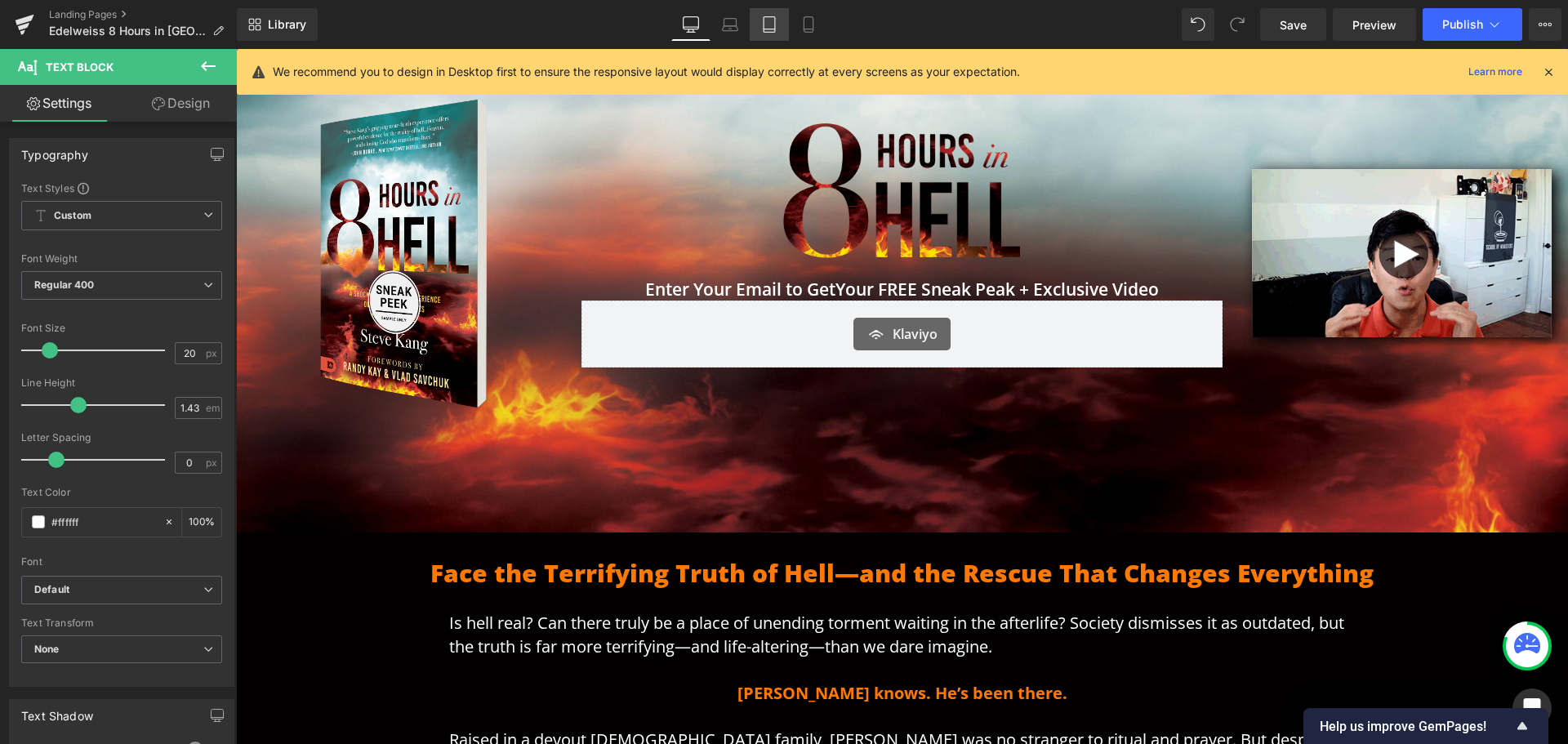
click at [773, 24] on icon at bounding box center [769, 24] width 16 height 16
type input "100"
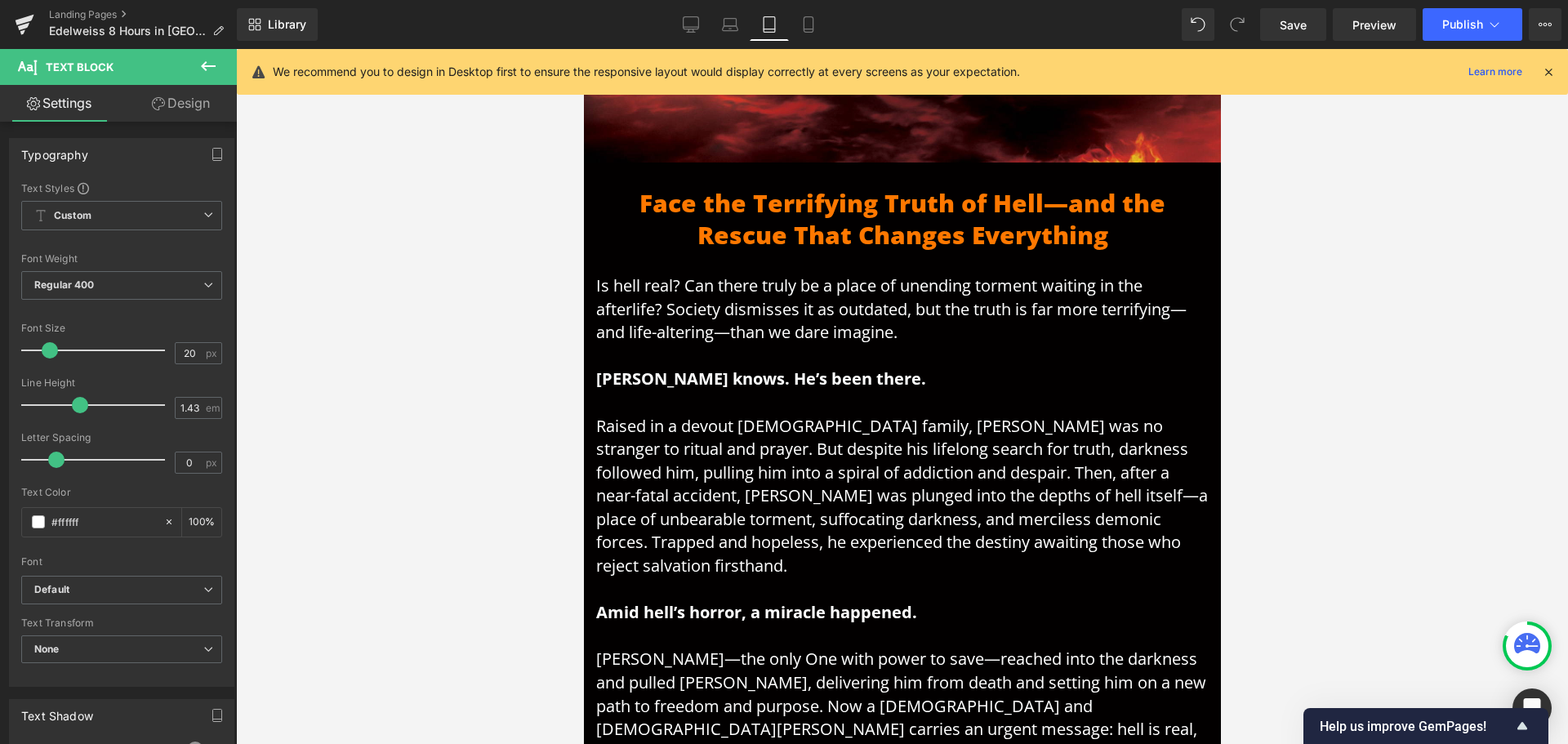
scroll to position [453, 0]
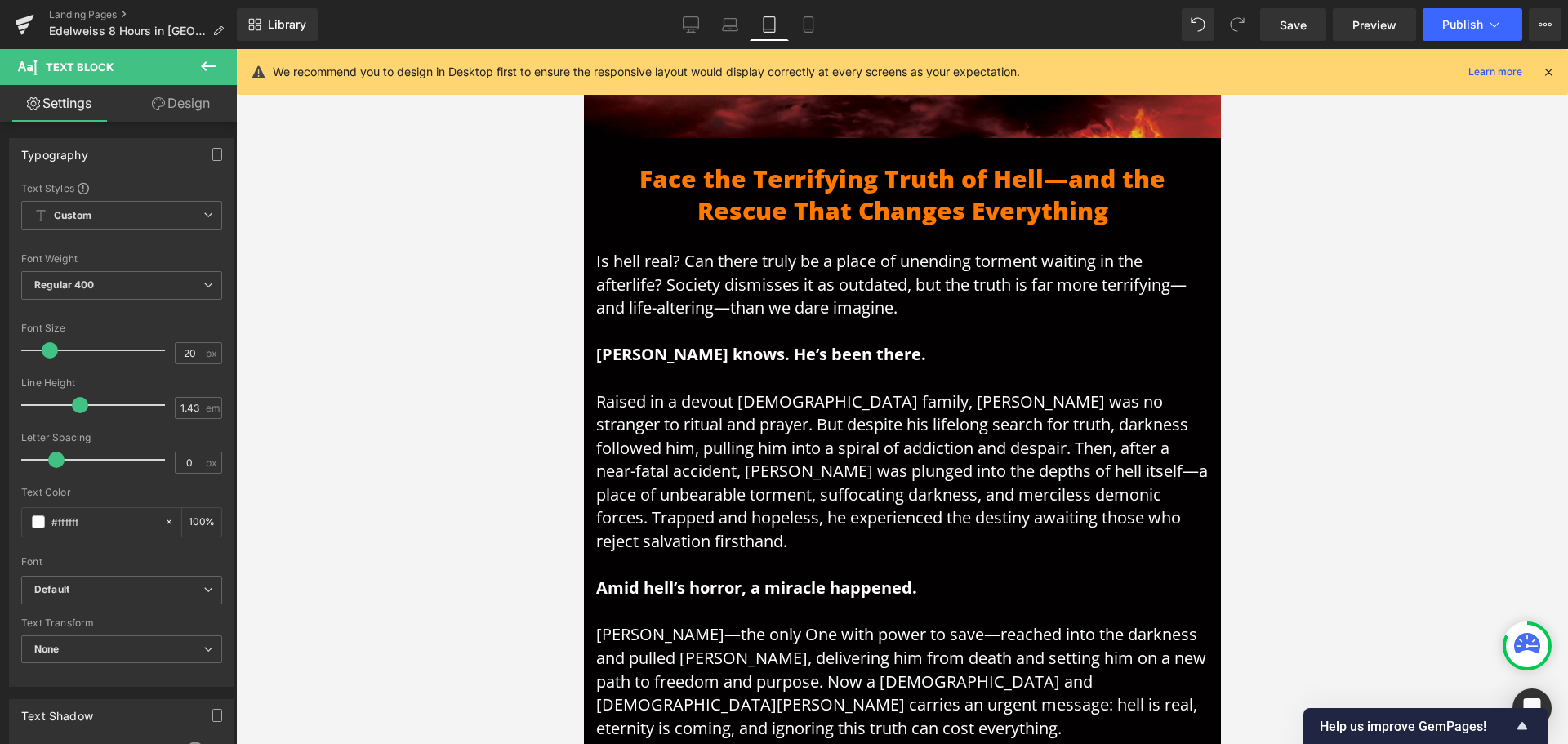
click at [747, 269] on span "Is hell real? Can there truly be a place of unending torment waiting in the aft…" at bounding box center [890, 284] width 591 height 69
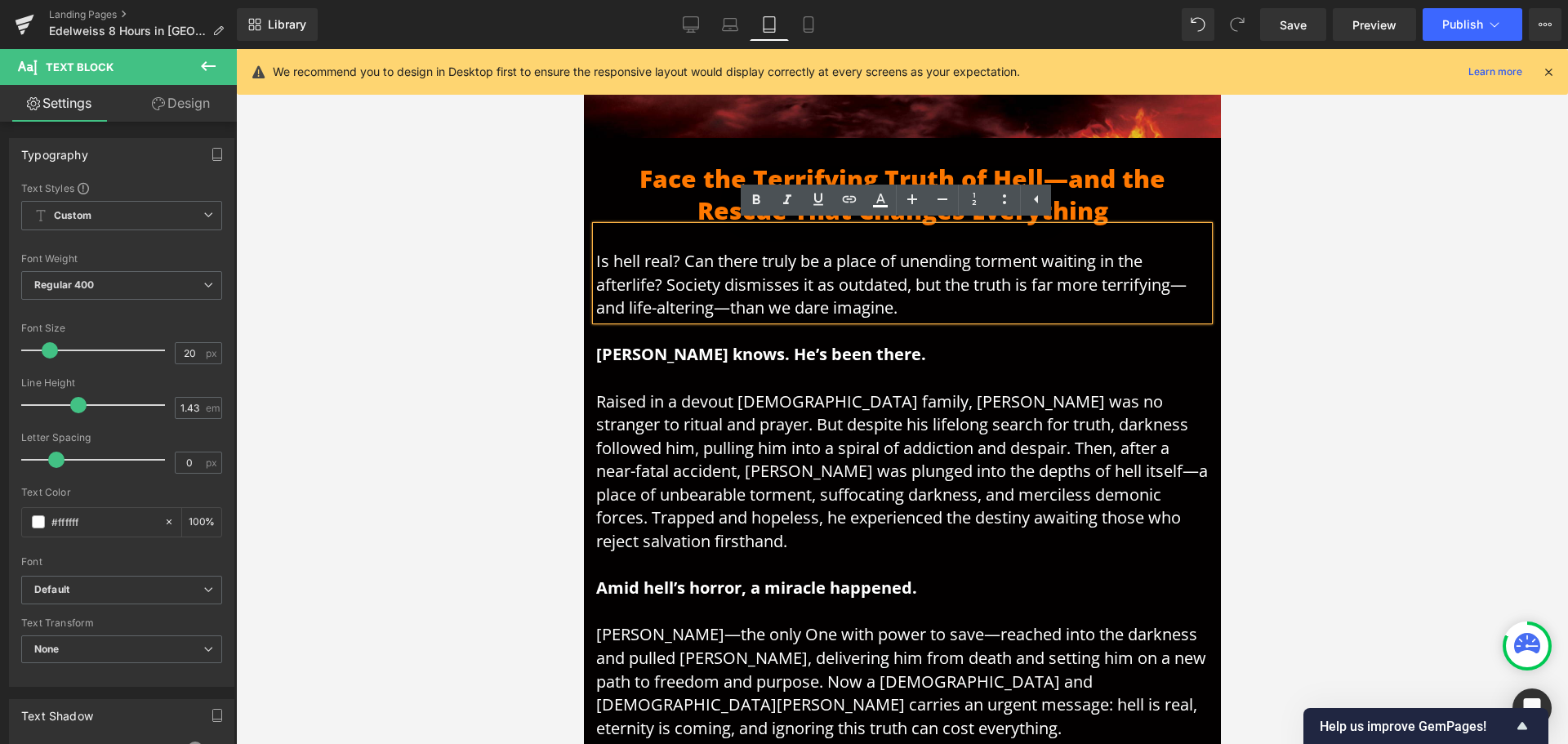
click at [761, 351] on strong "[PERSON_NAME] knows. He’s been there." at bounding box center [760, 354] width 330 height 22
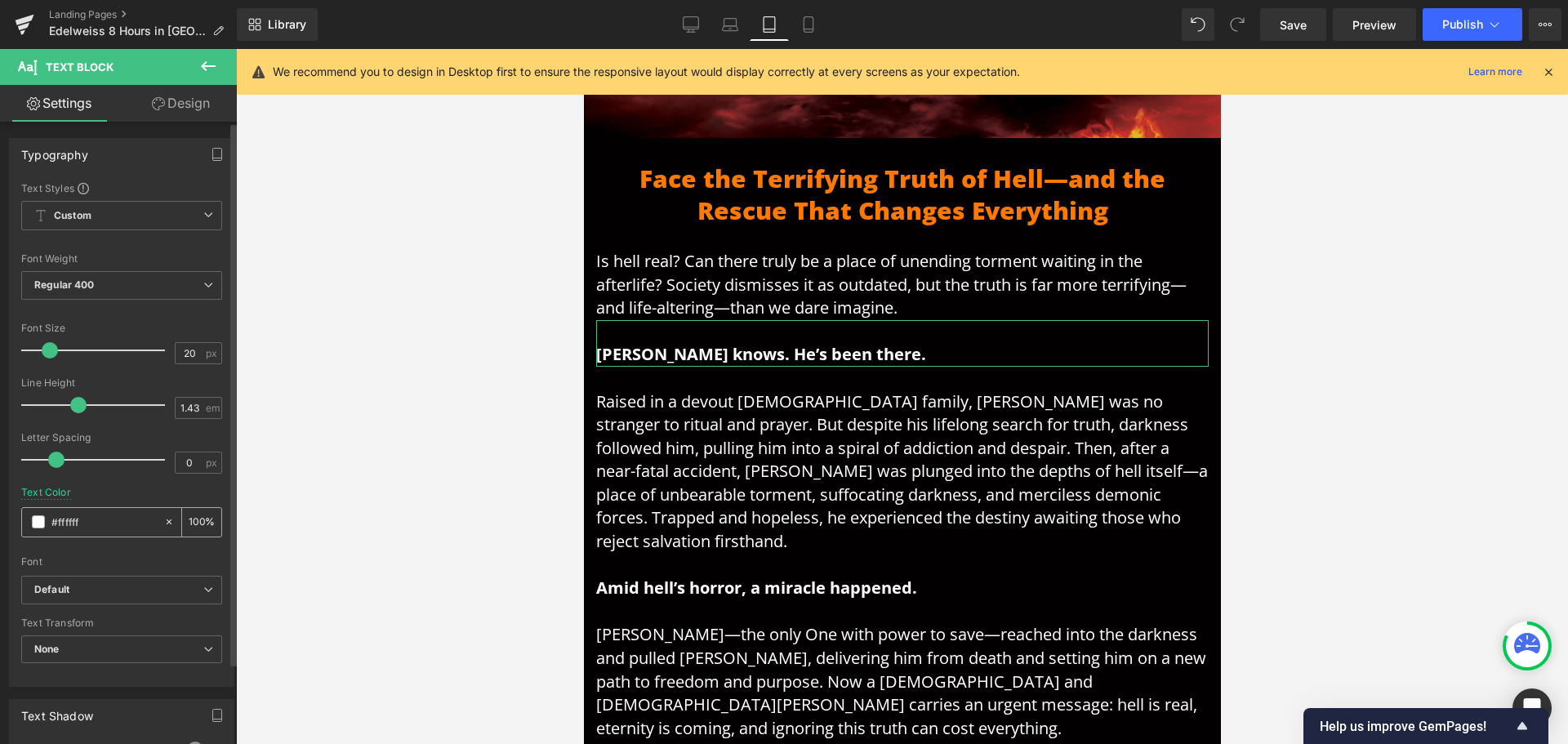
click at [125, 523] on input "#ffffff" at bounding box center [103, 522] width 105 height 18
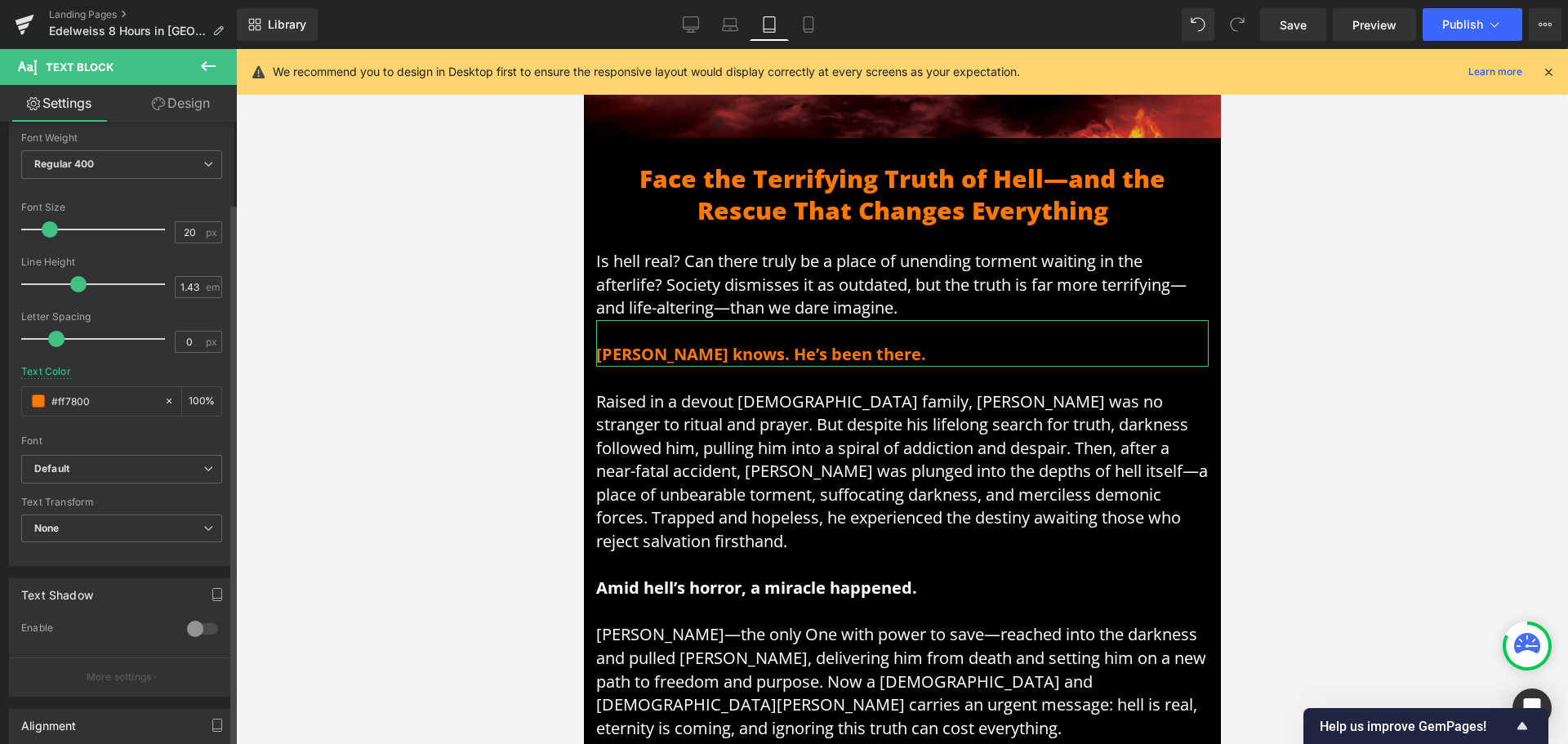
scroll to position [245, 0]
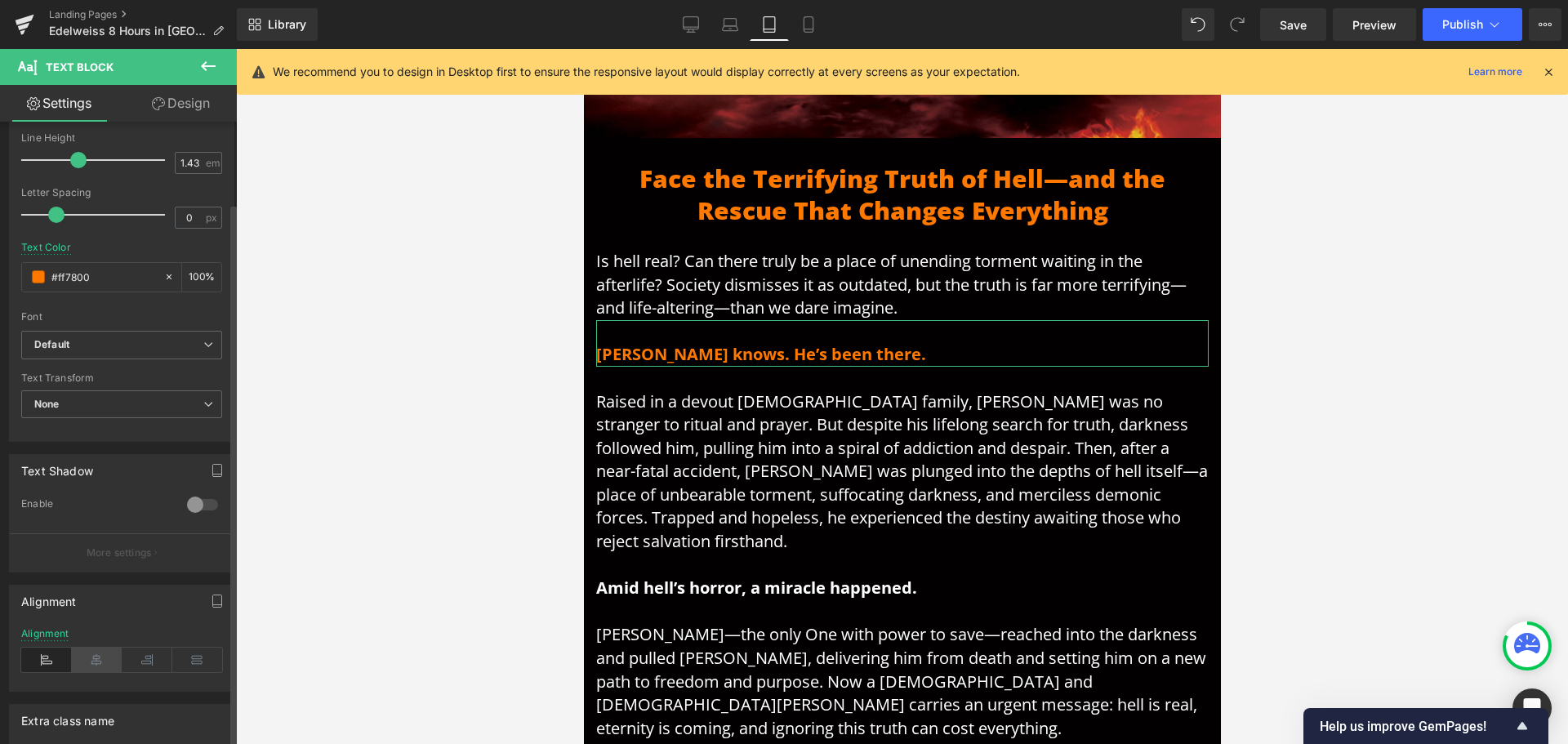
type input "#ff7800"
click at [101, 656] on icon at bounding box center [96, 660] width 50 height 25
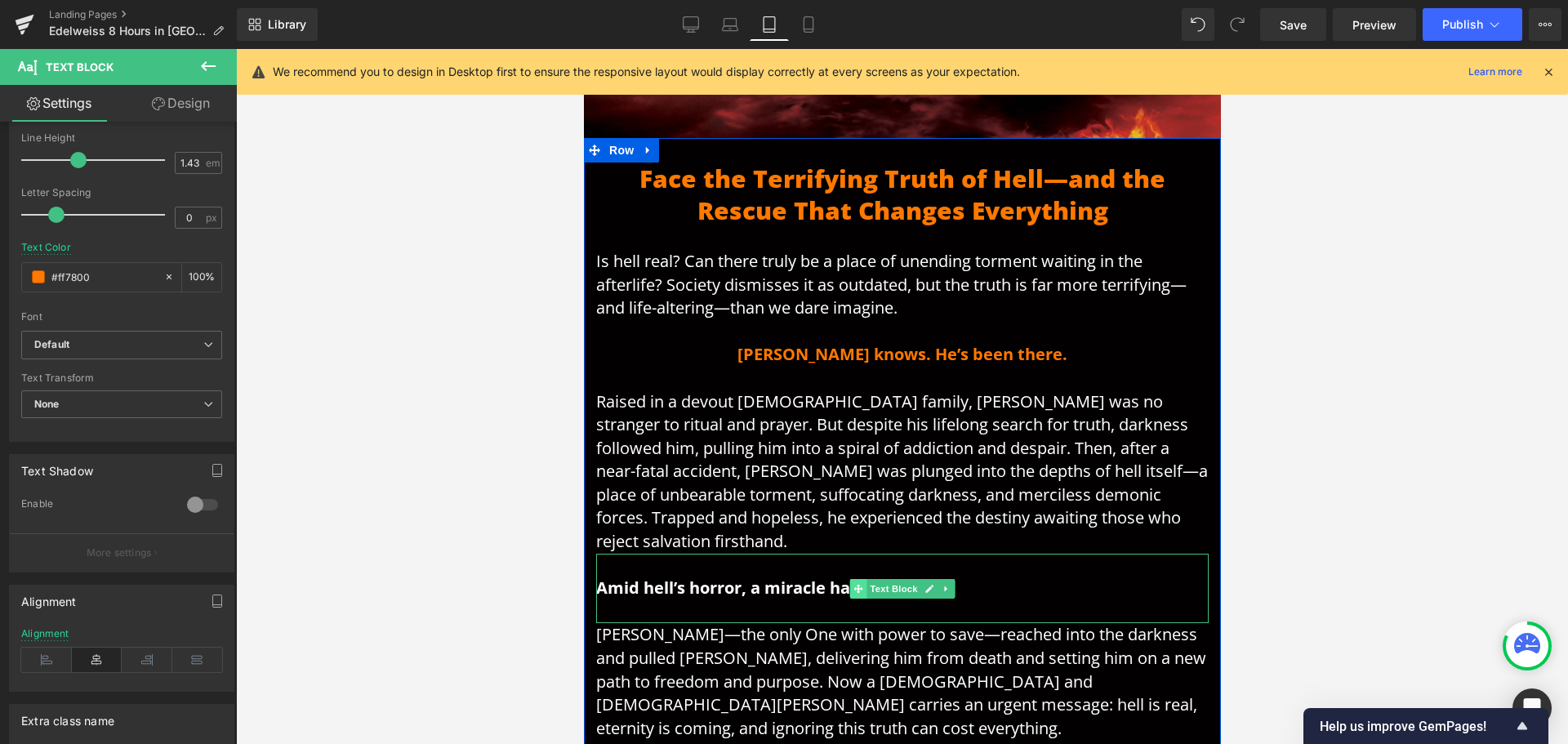
click at [853, 584] on icon at bounding box center [857, 589] width 9 height 10
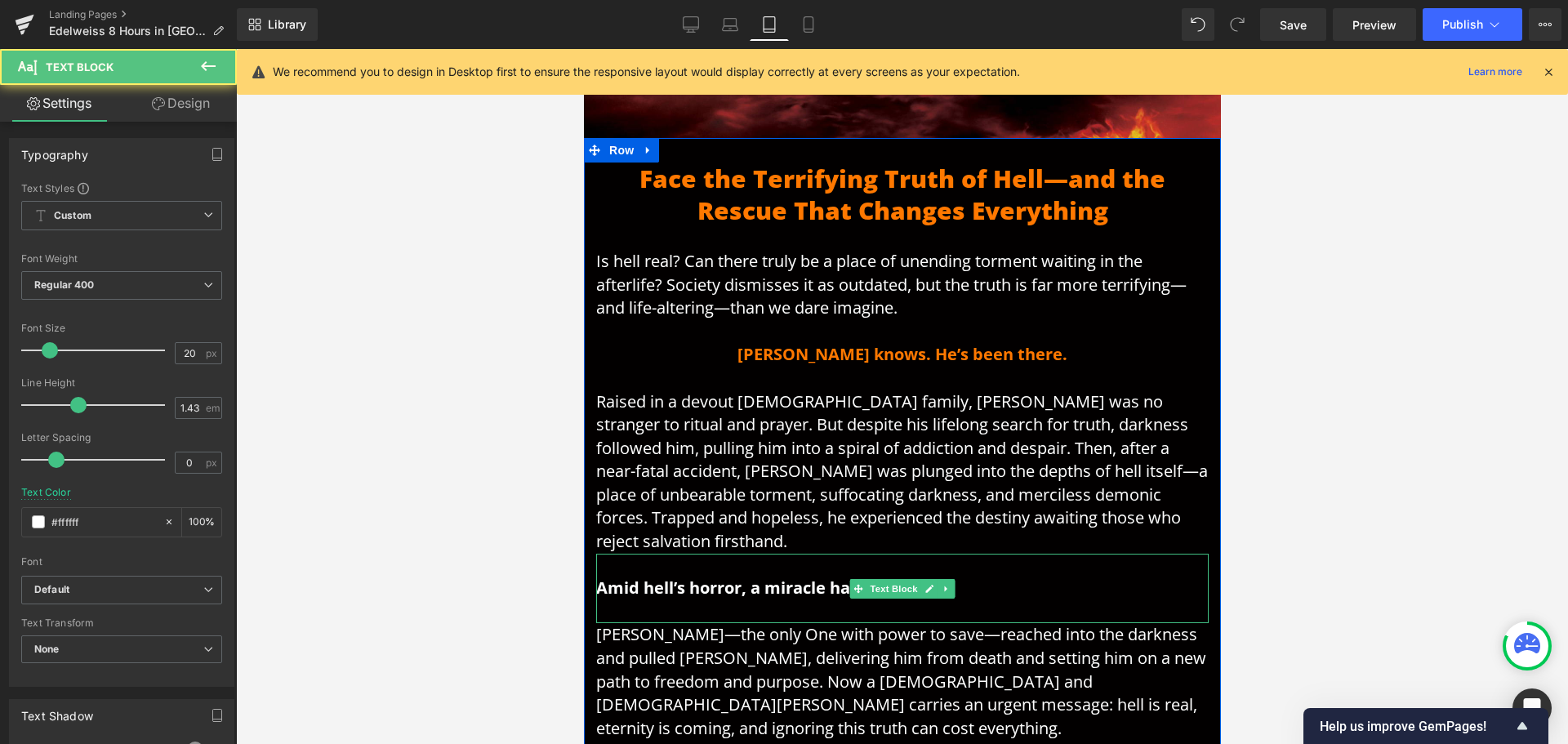
click at [773, 576] on strong "Amid hell’s horror, a miracle happened." at bounding box center [755, 587] width 321 height 22
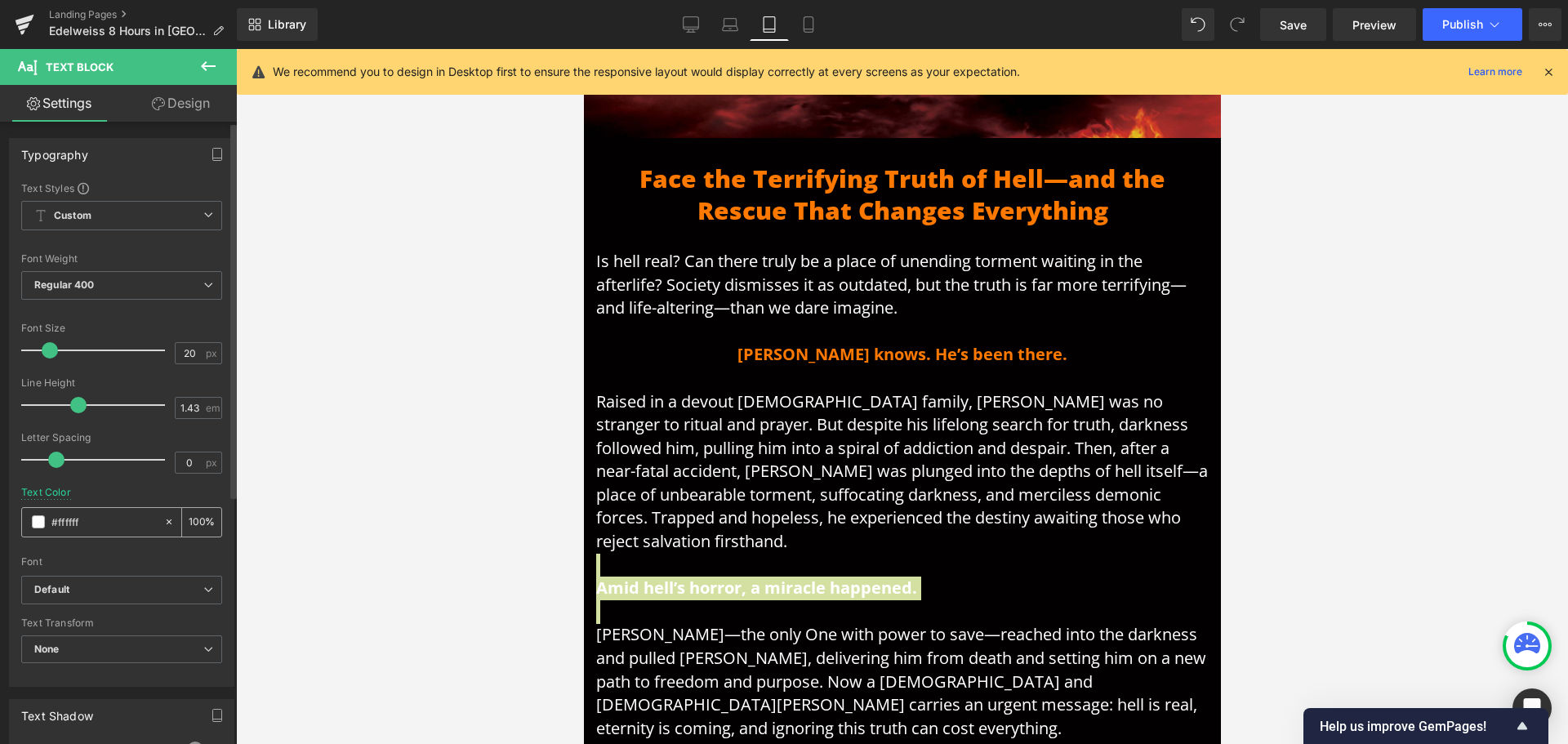
click at [149, 514] on input "#ffffff" at bounding box center [103, 522] width 105 height 18
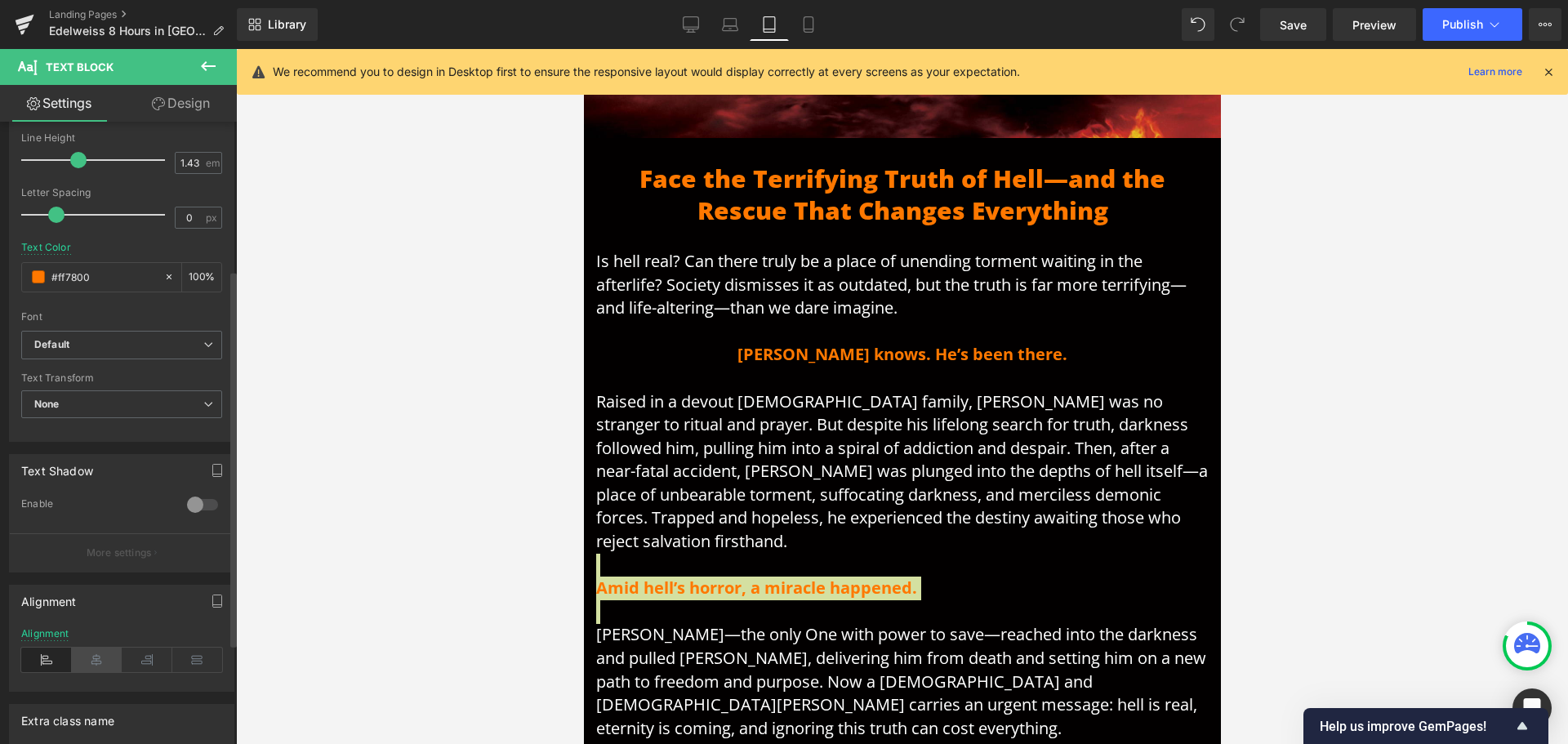
type input "#ff7800"
click at [102, 654] on icon at bounding box center [96, 660] width 50 height 25
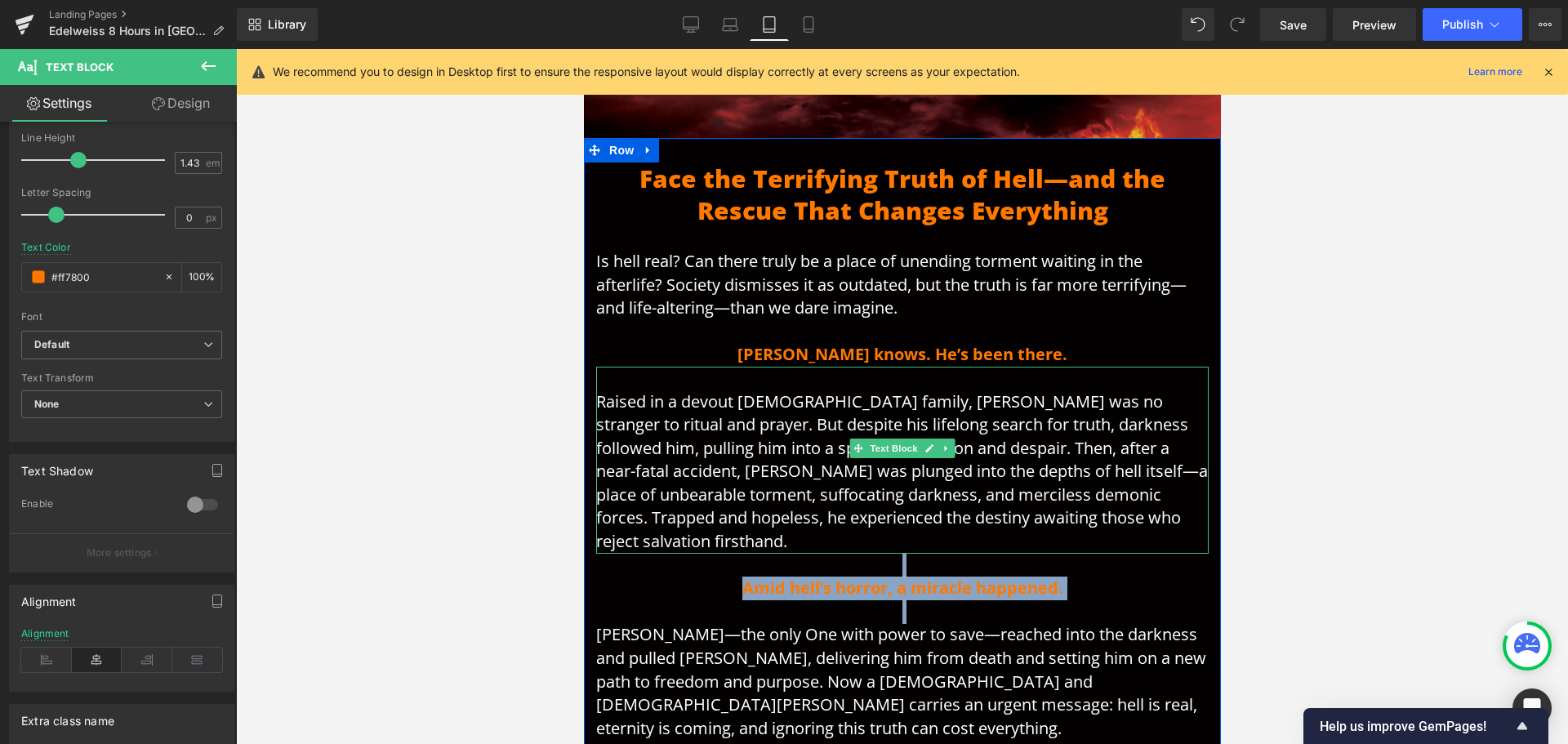
click at [879, 409] on span "Raised in a devout [DEMOGRAPHIC_DATA] family, [PERSON_NAME] was no stranger to …" at bounding box center [901, 472] width 612 height 163
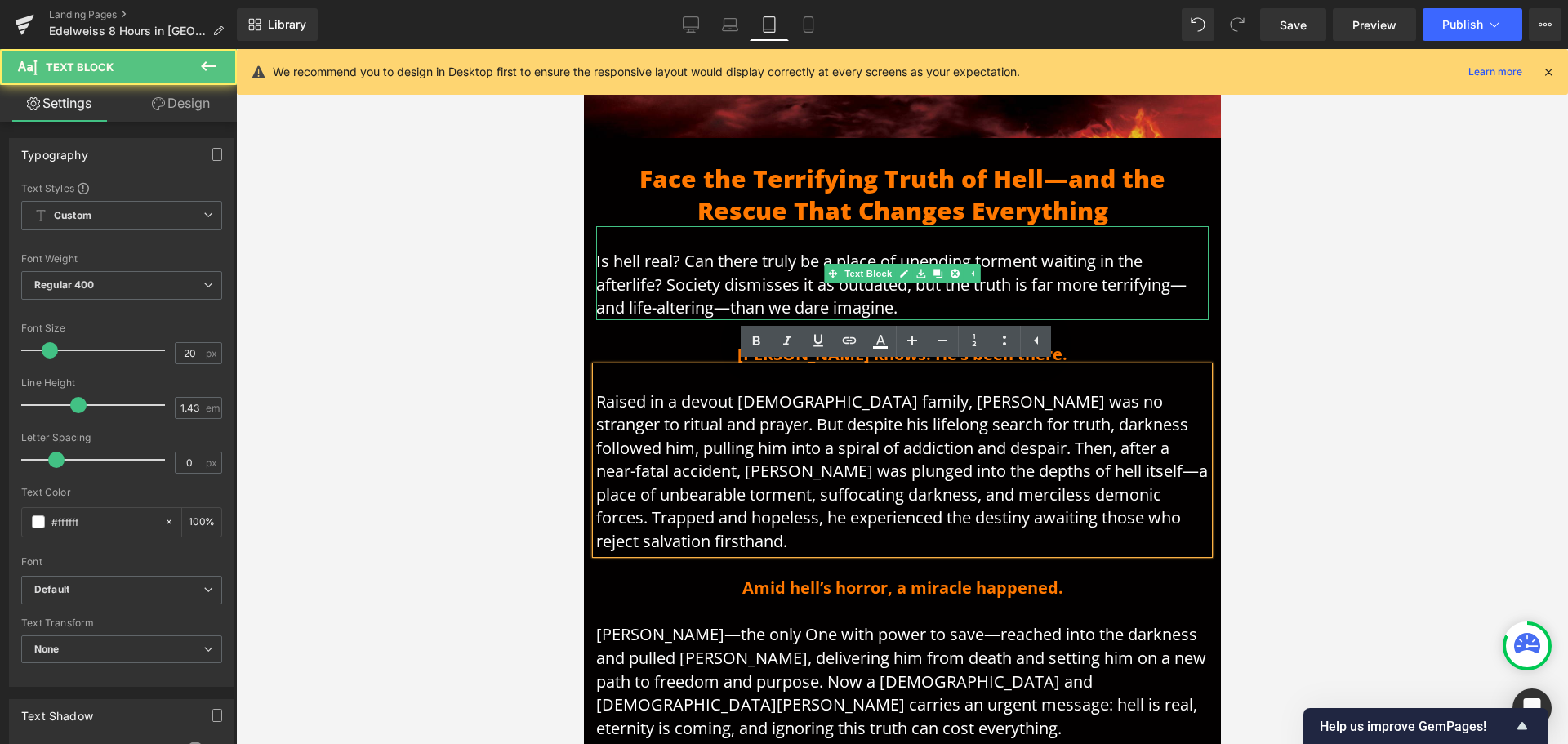
scroll to position [371, 0]
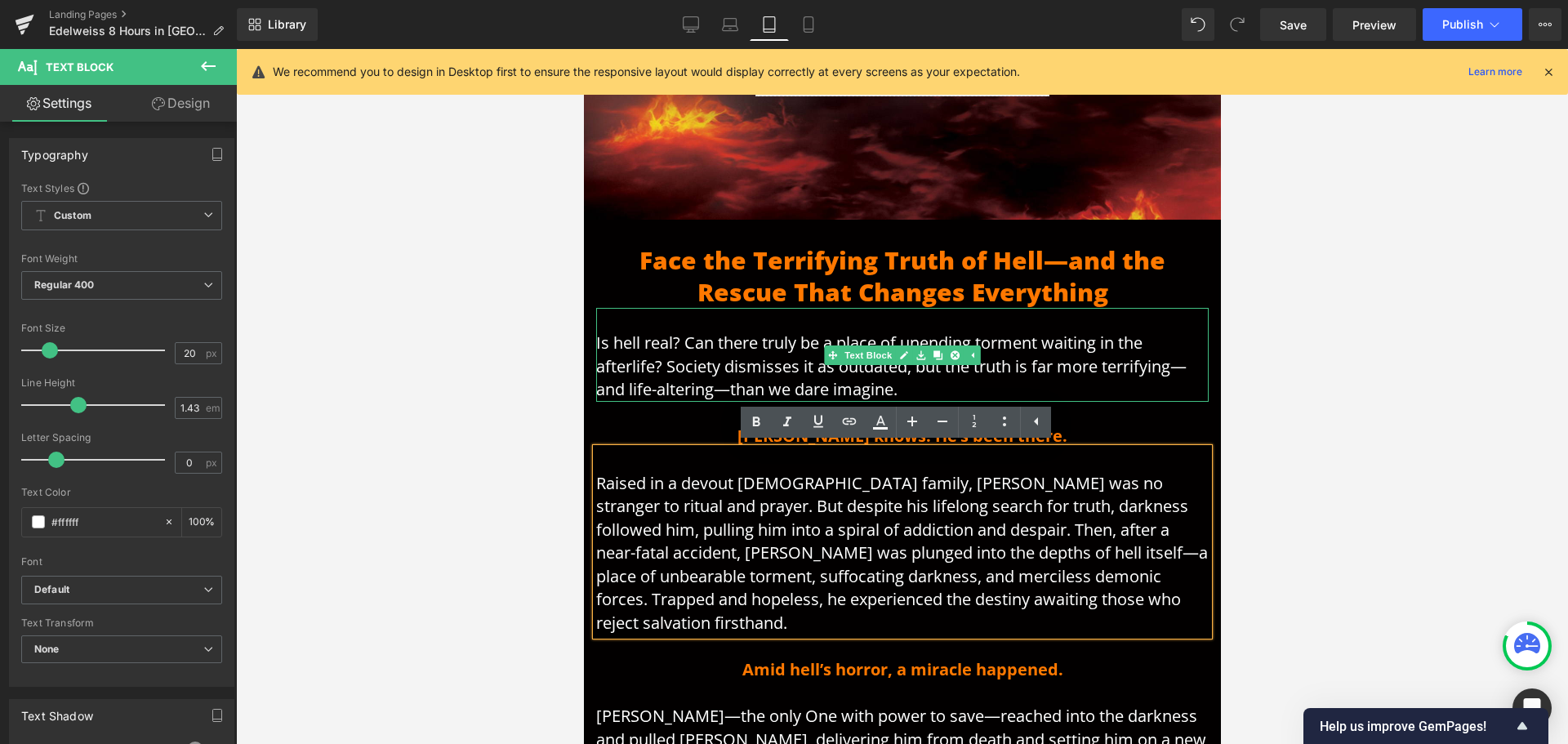
click at [652, 348] on span "Is hell real? Can there truly be a place of unending torment waiting in the aft…" at bounding box center [890, 366] width 591 height 69
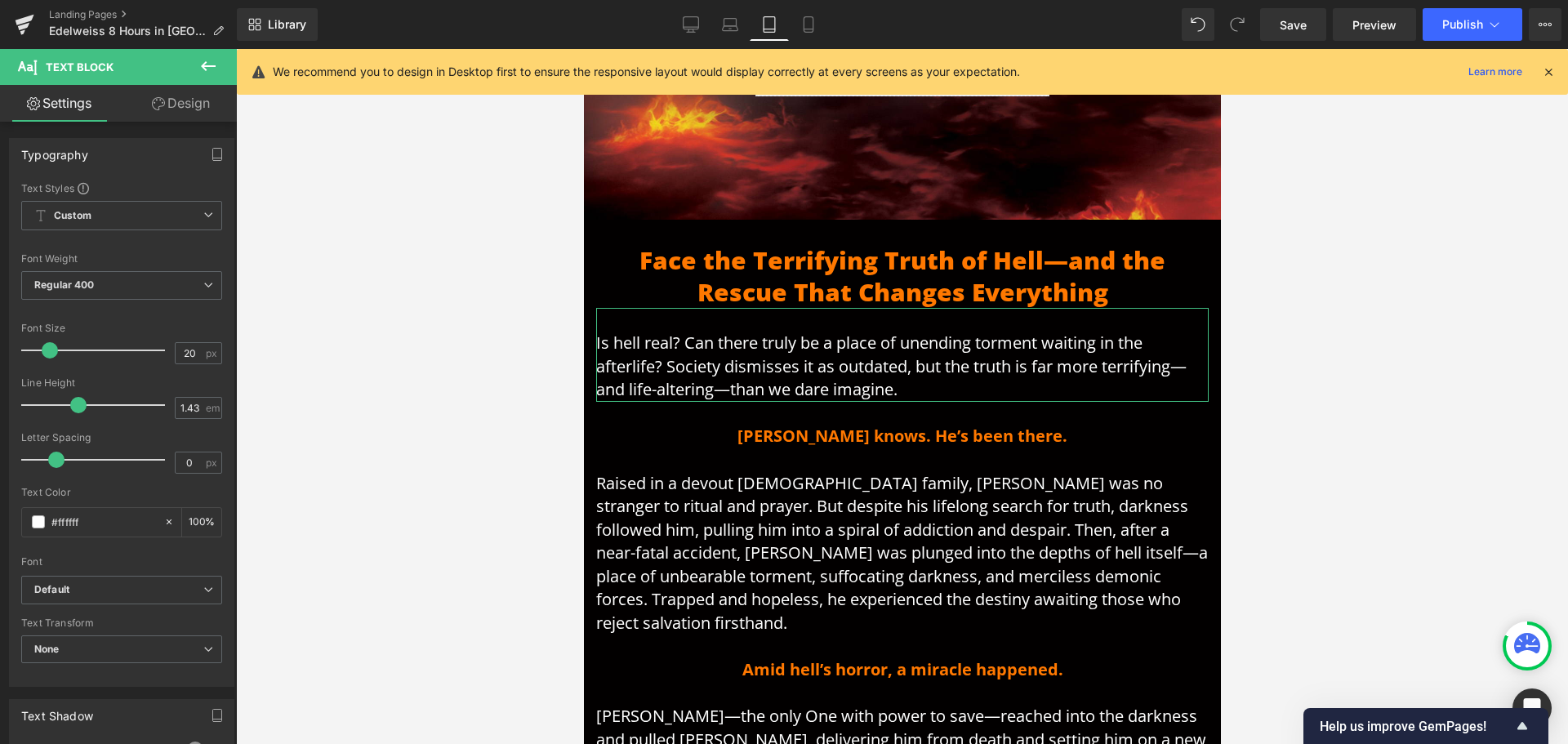
click at [193, 99] on link "Design" at bounding box center [180, 103] width 118 height 37
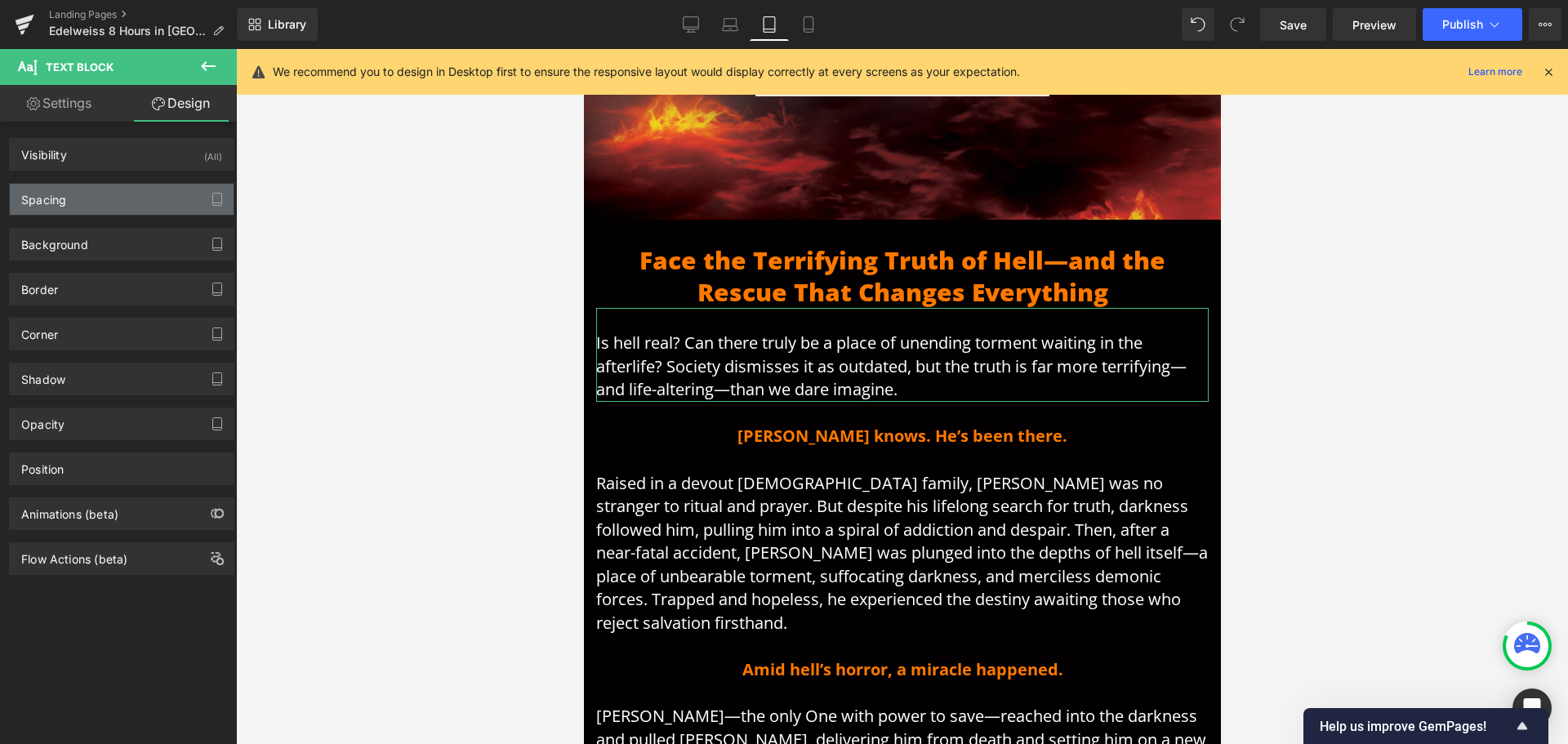
click at [89, 203] on div "Spacing" at bounding box center [122, 199] width 224 height 31
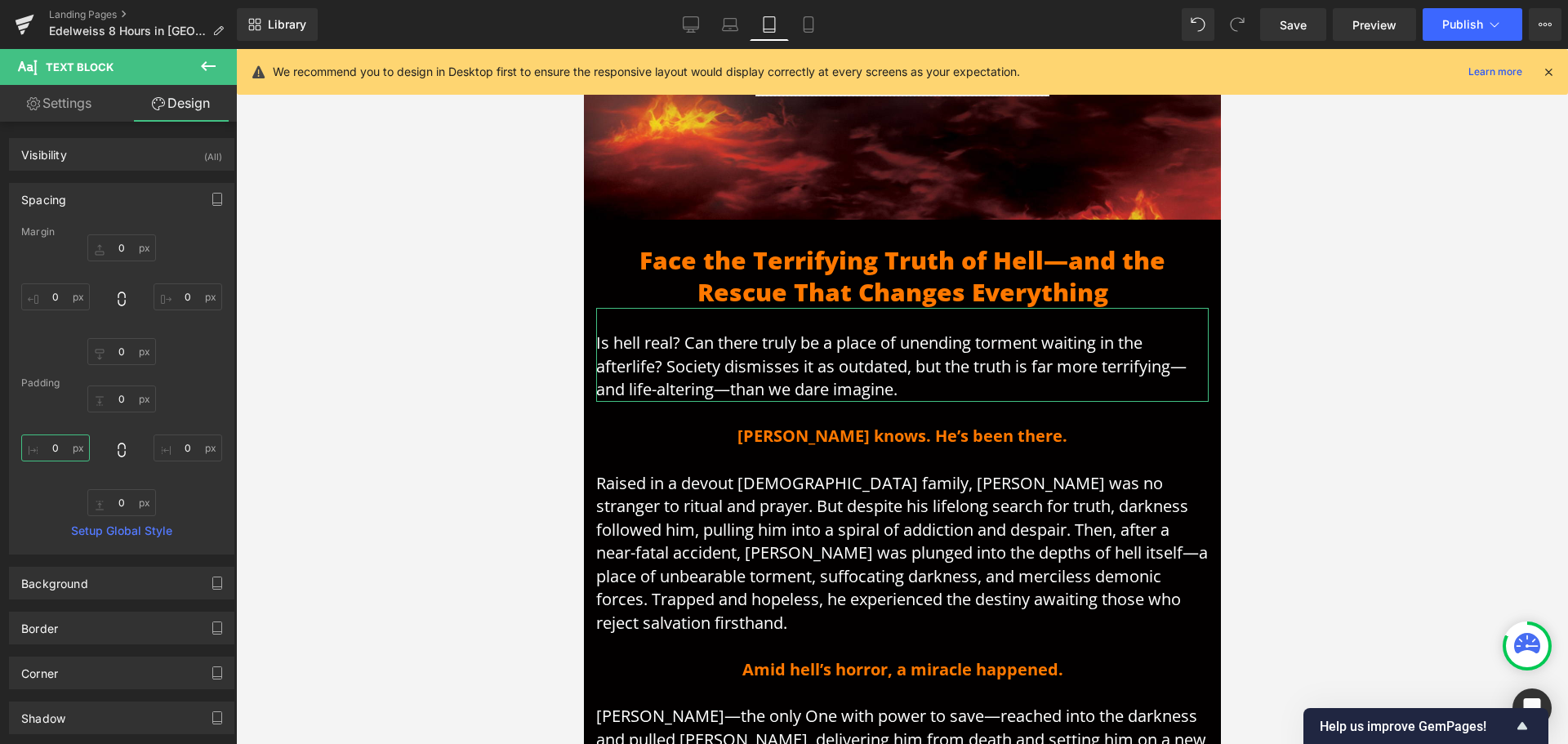
click at [65, 449] on input "0" at bounding box center [55, 448] width 69 height 27
type input "30"
click at [181, 448] on input "0" at bounding box center [187, 448] width 69 height 27
type input "30"
click at [810, 485] on span "Raised in a devout [DEMOGRAPHIC_DATA] family, [PERSON_NAME] was no stranger to …" at bounding box center [901, 553] width 612 height 163
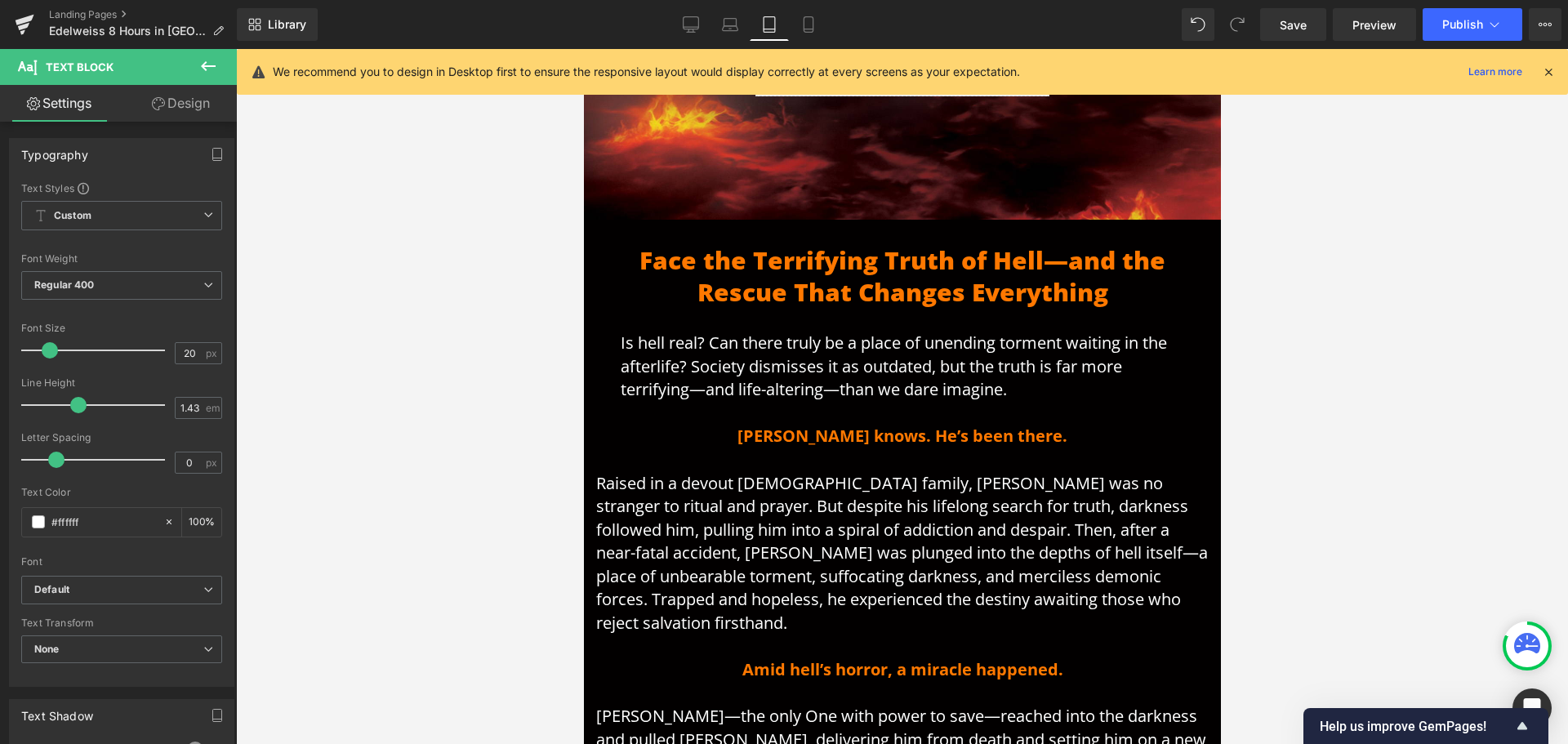
click at [158, 97] on icon at bounding box center [157, 103] width 13 height 13
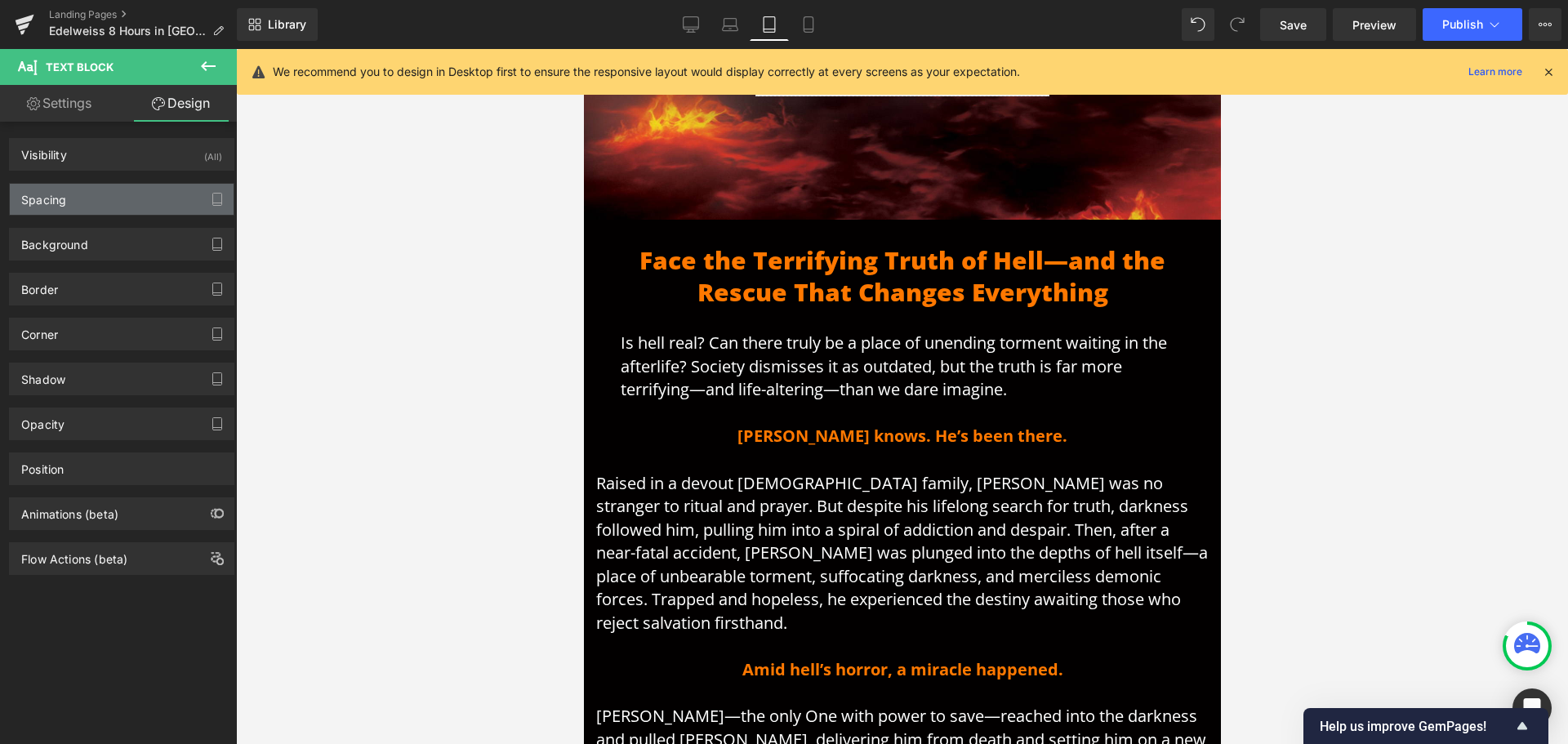
click at [143, 199] on div "Spacing" at bounding box center [122, 199] width 224 height 31
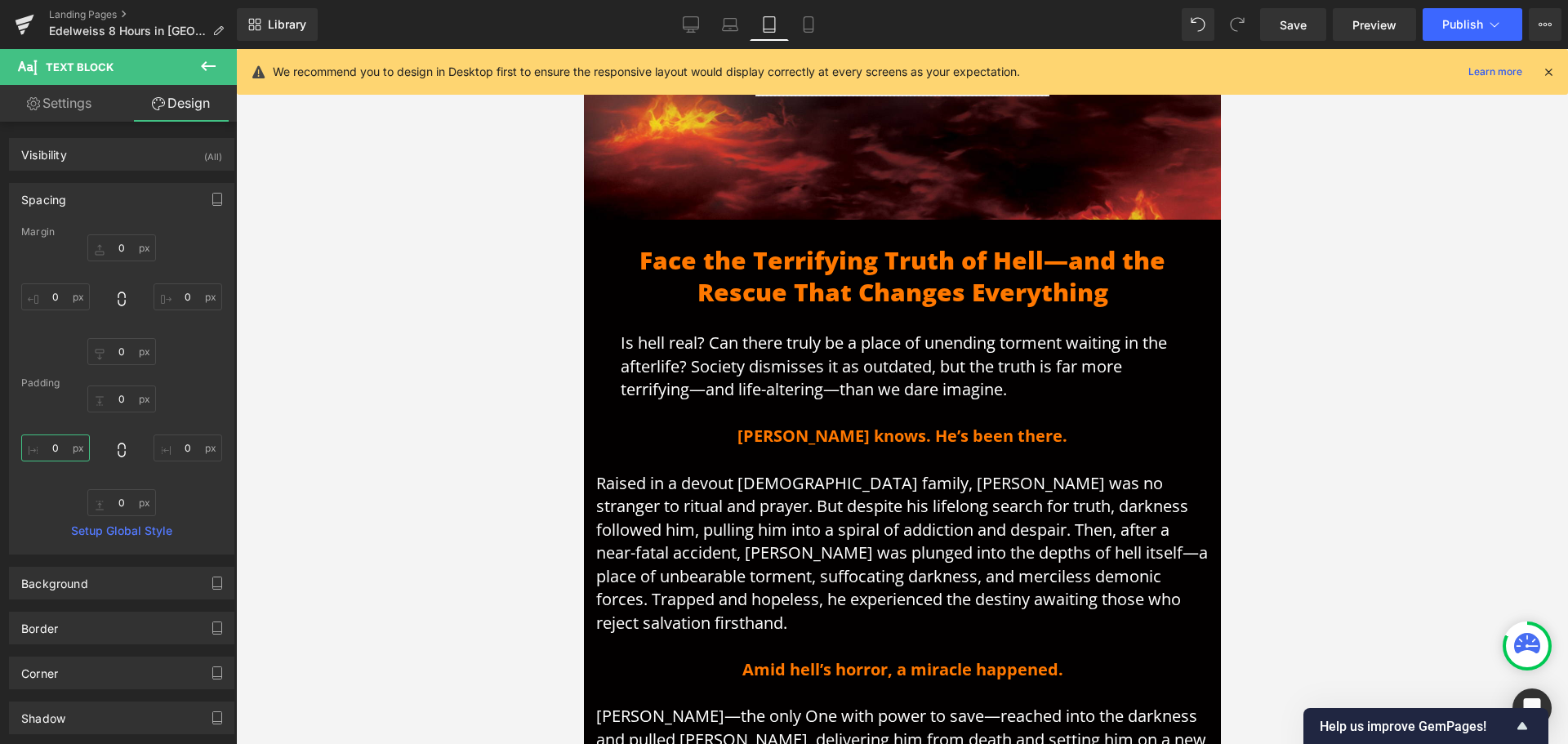
click at [51, 445] on input "0" at bounding box center [55, 448] width 69 height 27
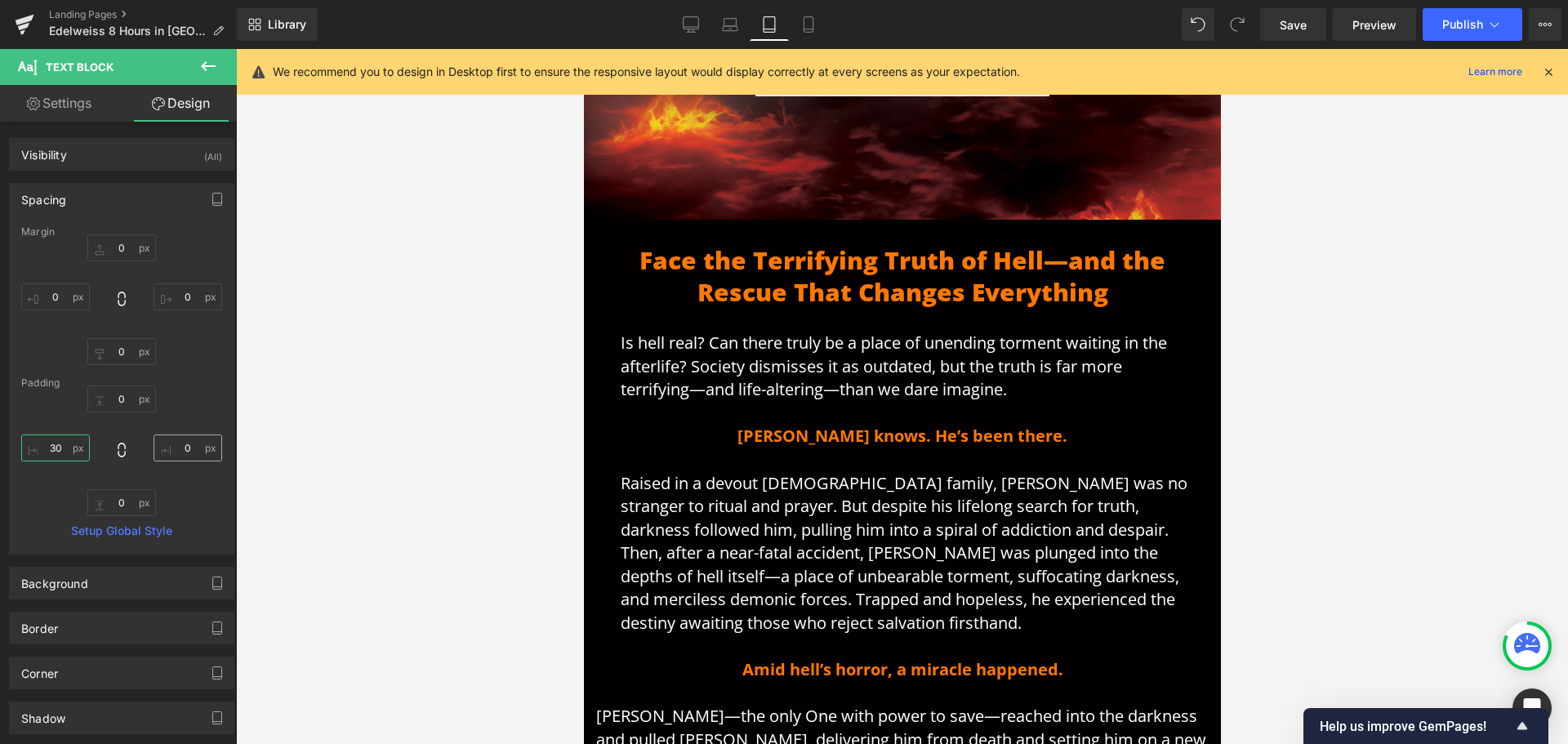
type input "30"
click at [180, 445] on input "0" at bounding box center [187, 448] width 69 height 27
type input "30"
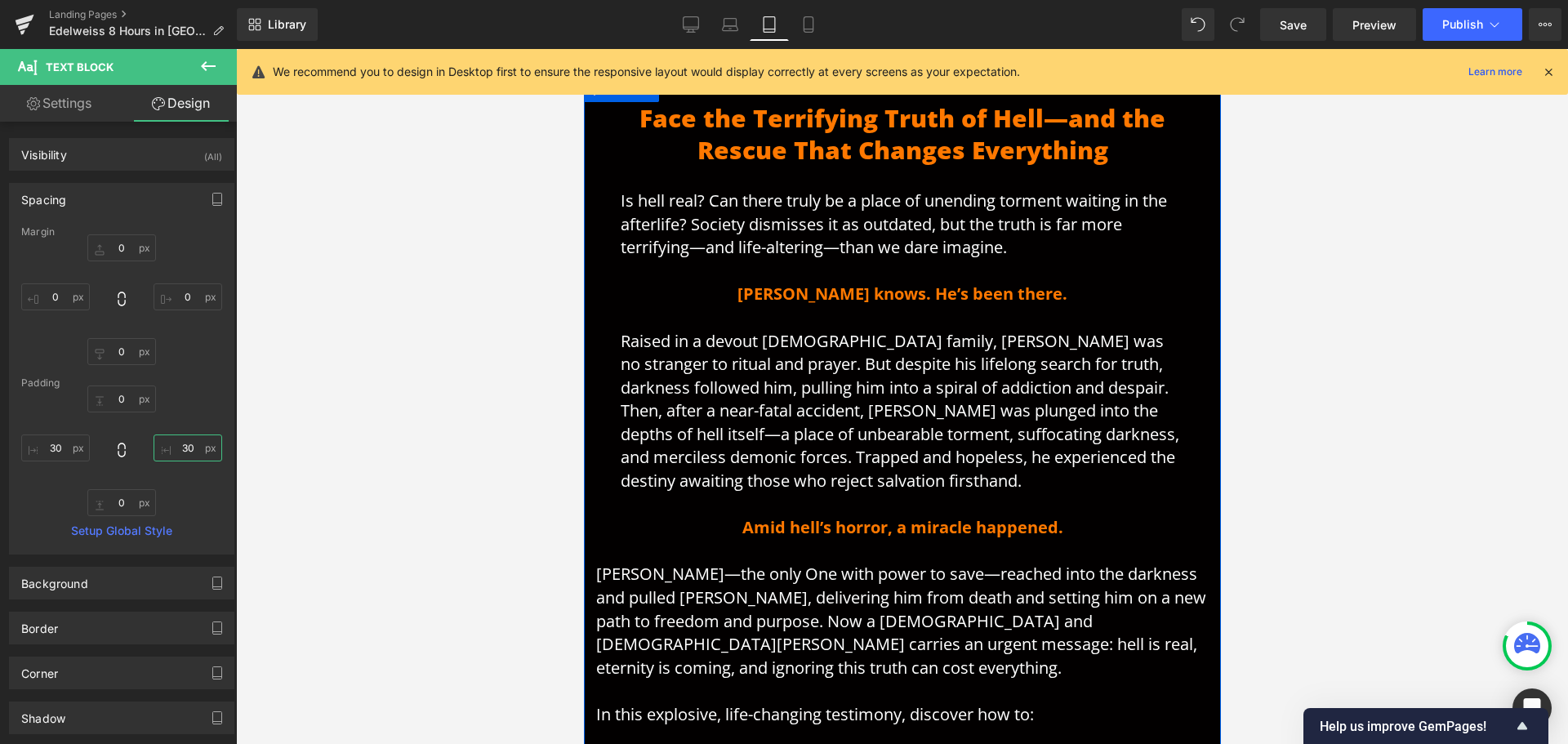
scroll to position [534, 0]
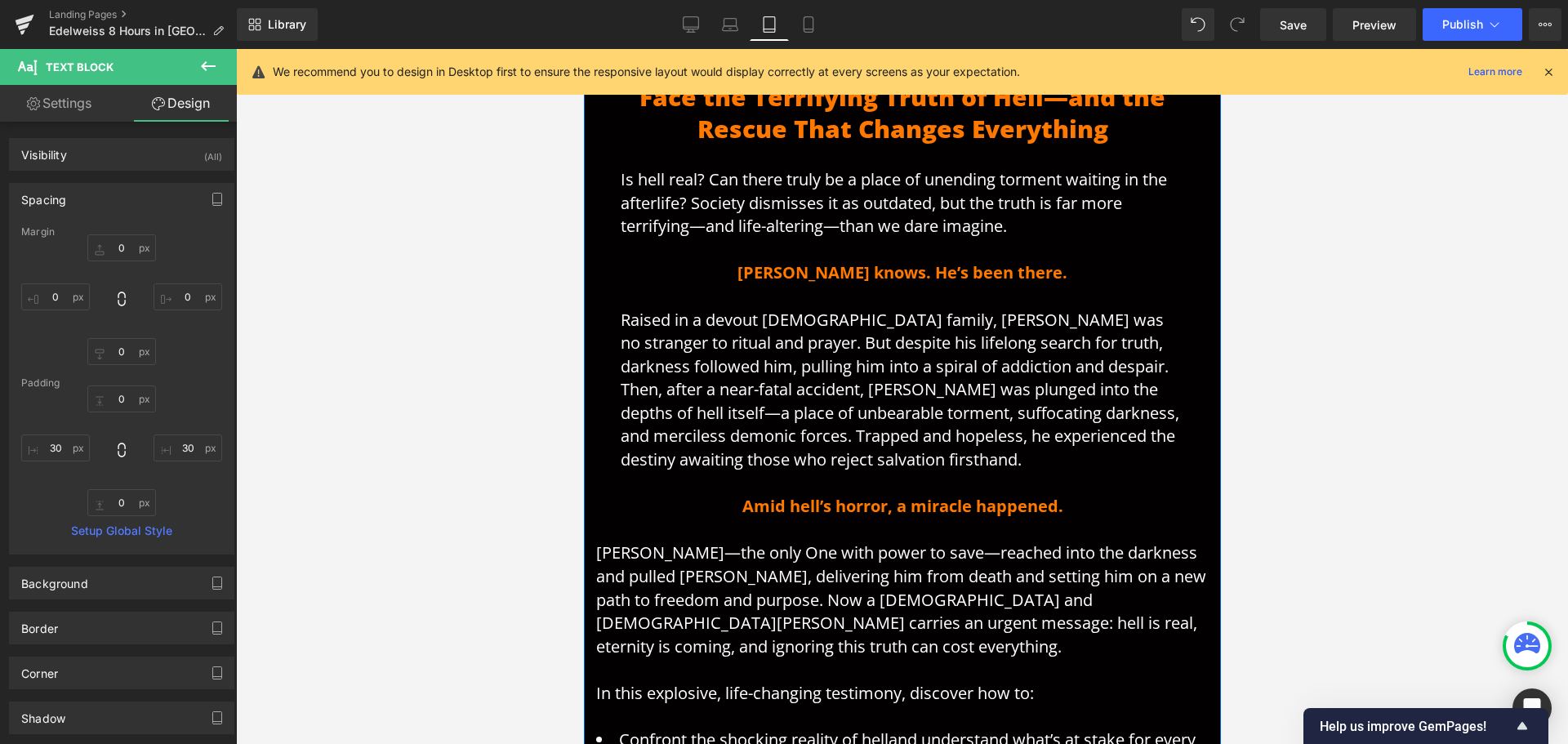
click at [724, 561] on p "[PERSON_NAME]—the only One with power to save—reached into the darkness and pul…" at bounding box center [901, 599] width 613 height 117
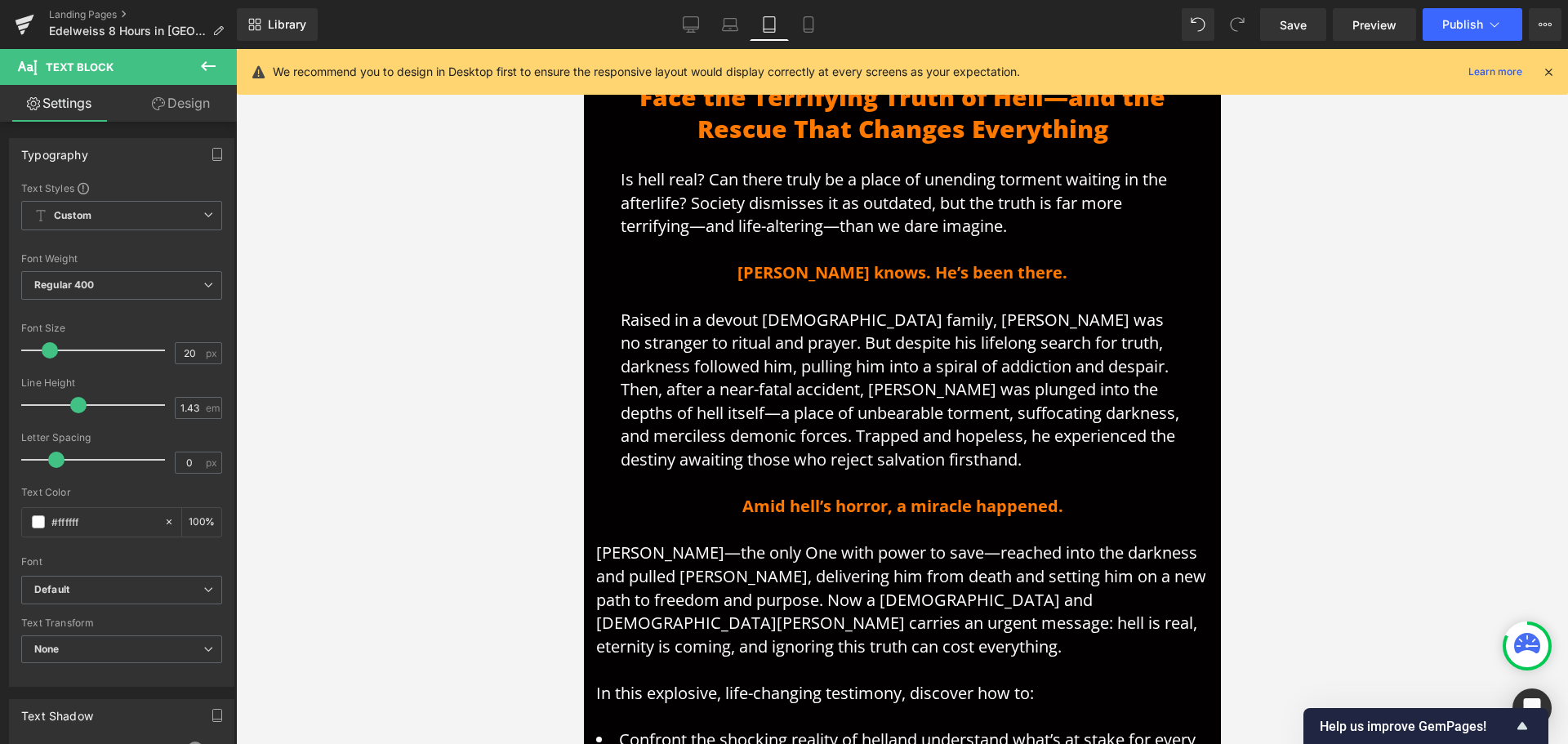
click at [164, 106] on link "Design" at bounding box center [180, 103] width 118 height 37
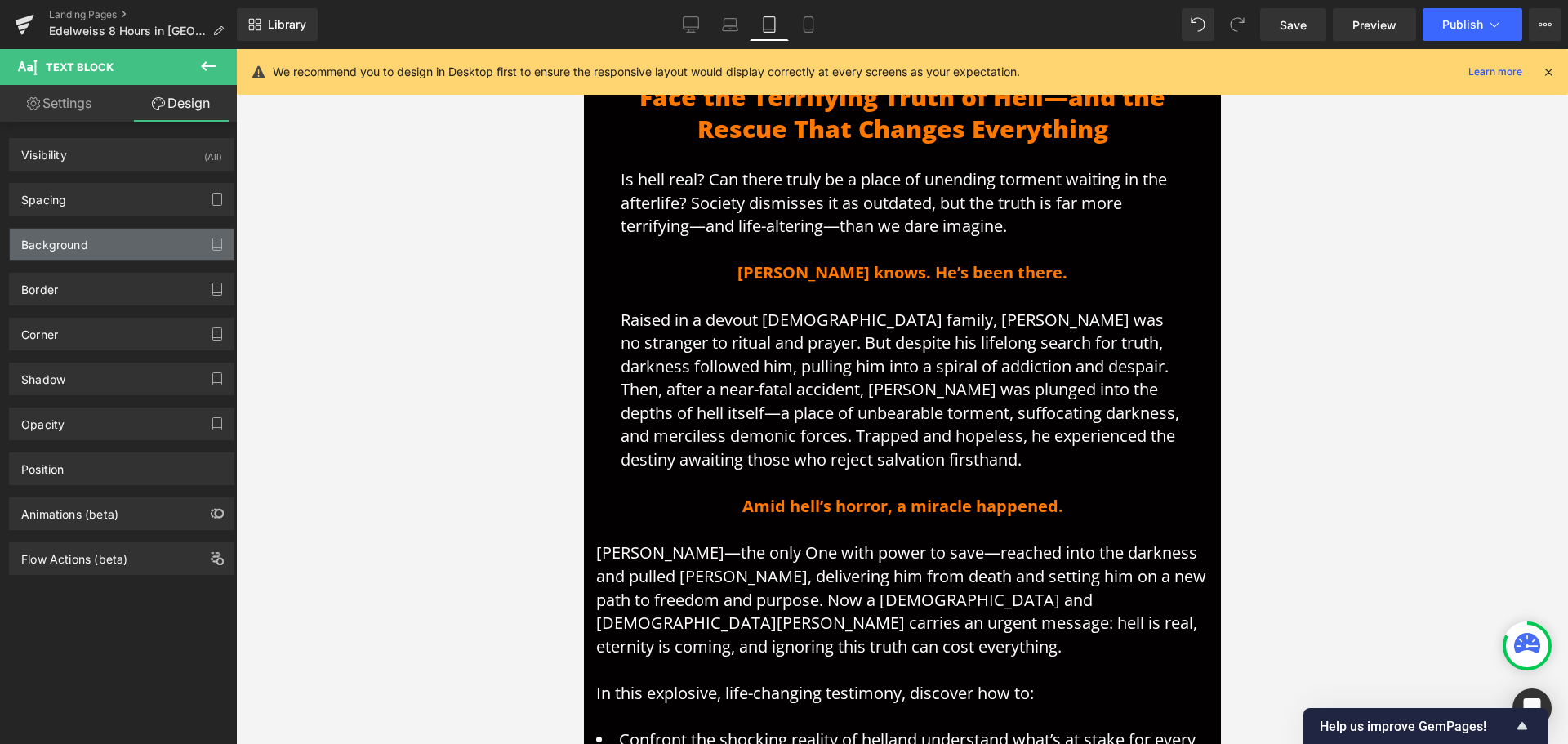
click at [109, 246] on div "Background" at bounding box center [122, 244] width 224 height 31
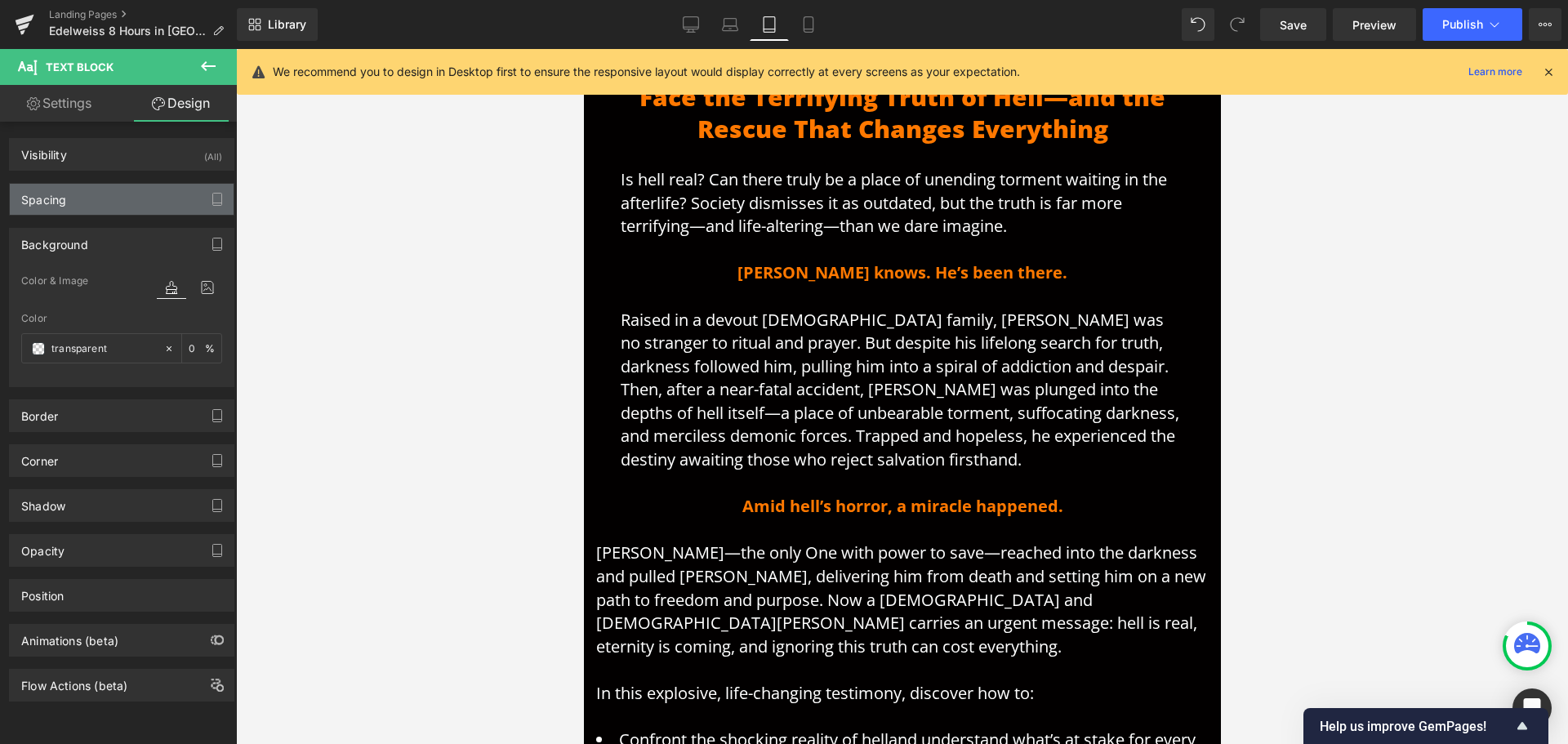
click at [104, 209] on div "Spacing" at bounding box center [122, 199] width 224 height 31
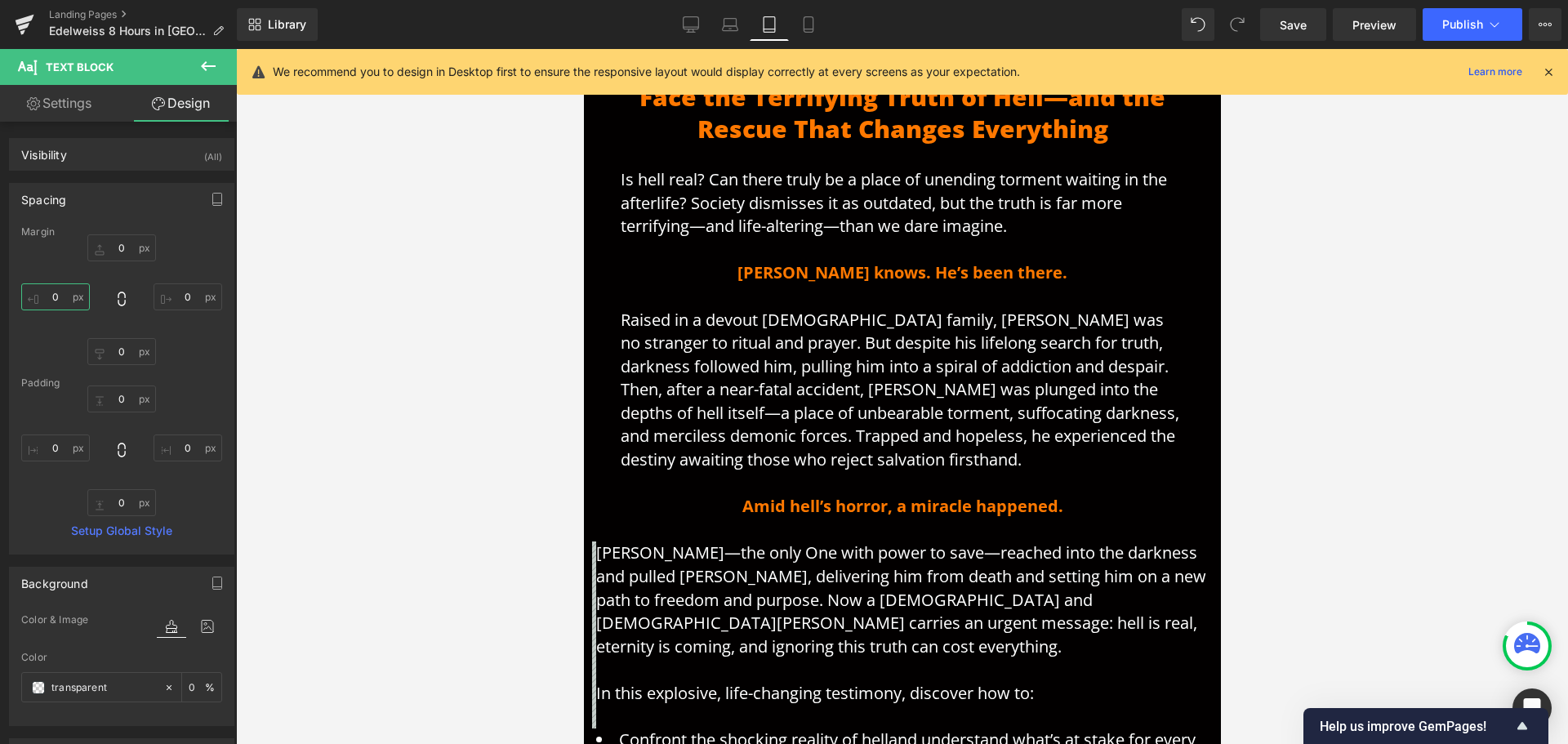
click at [70, 302] on input "0" at bounding box center [55, 297] width 69 height 27
click at [56, 444] on input "0" at bounding box center [55, 448] width 69 height 27
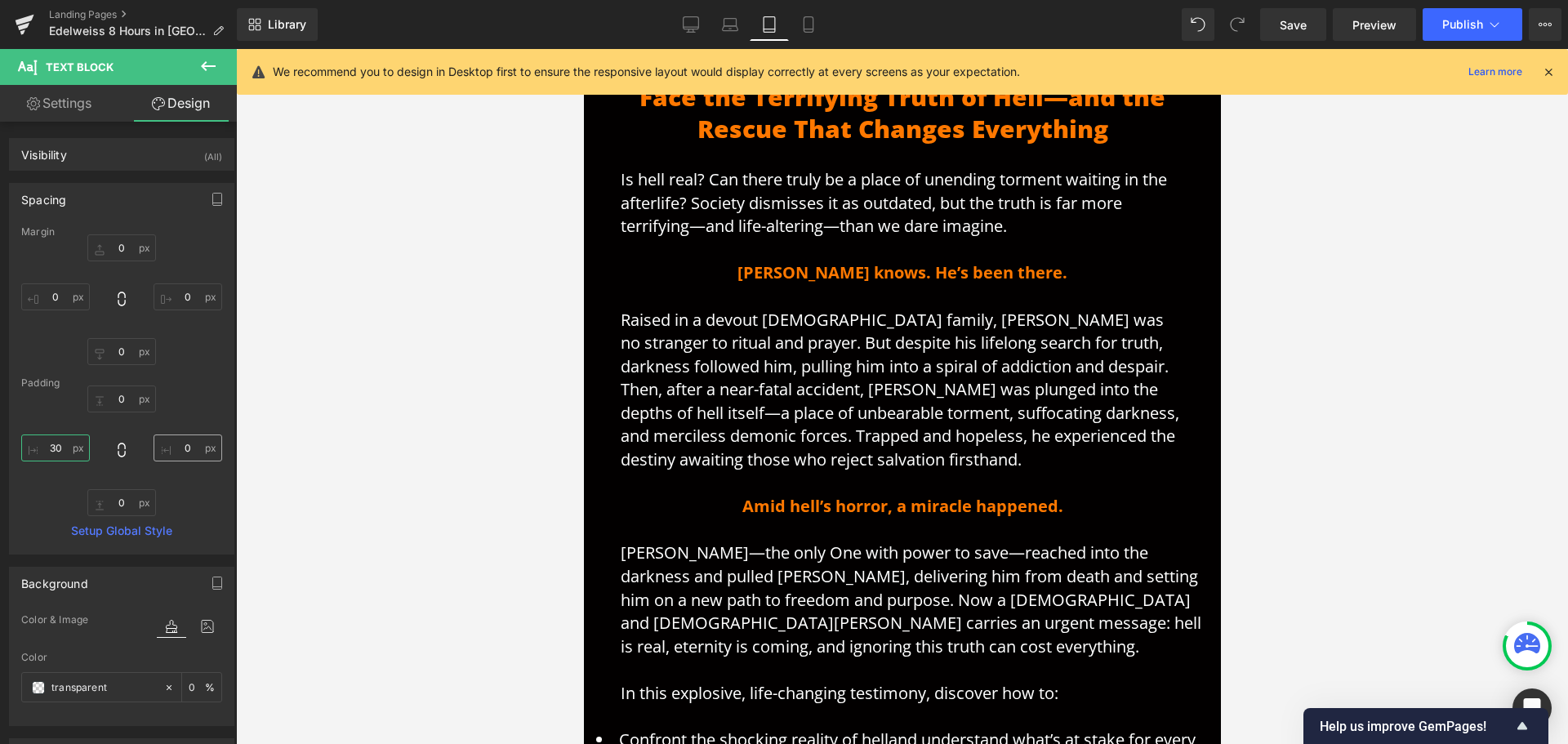
type input "30"
click at [175, 450] on input "0" at bounding box center [187, 448] width 69 height 27
type input "30"
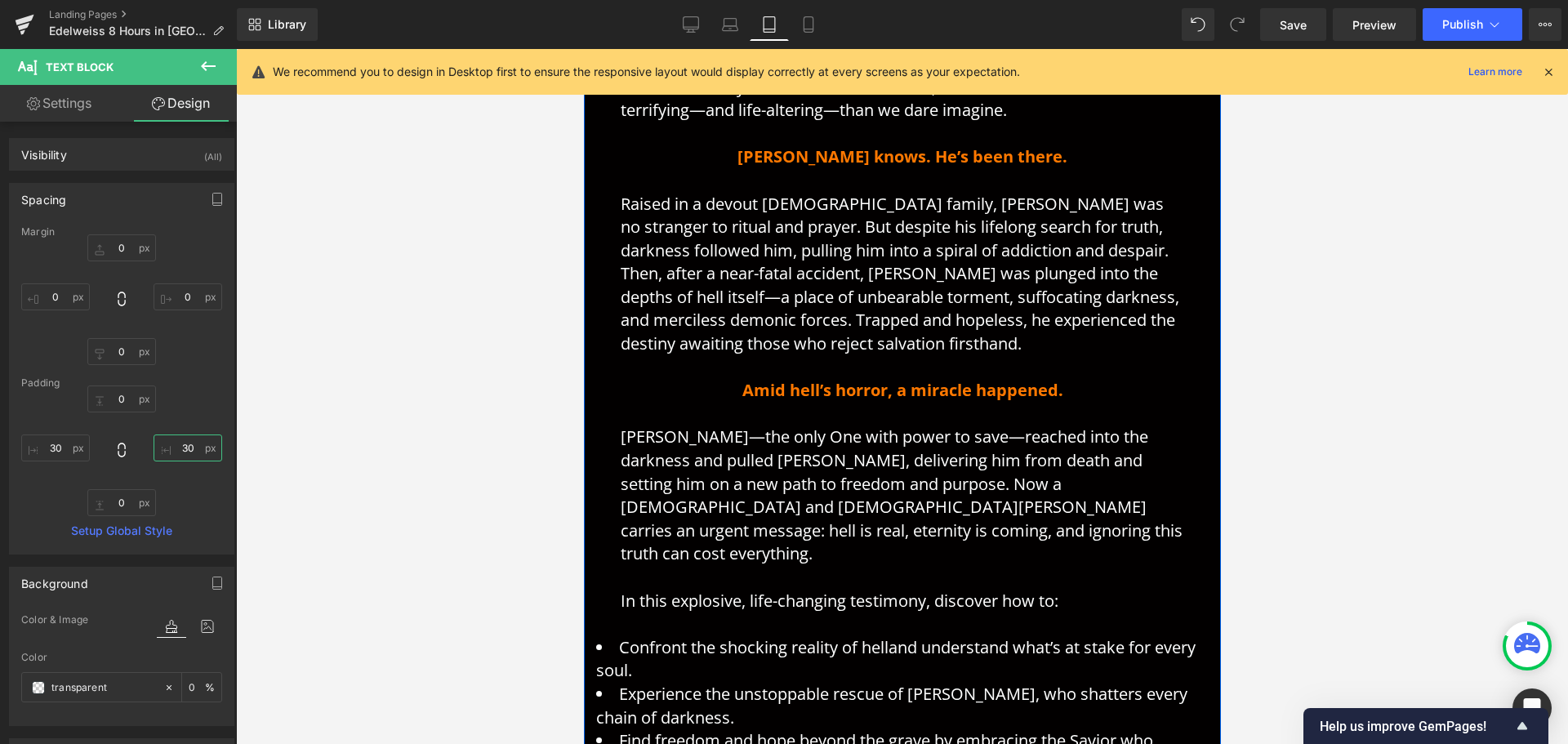
scroll to position [697, 0]
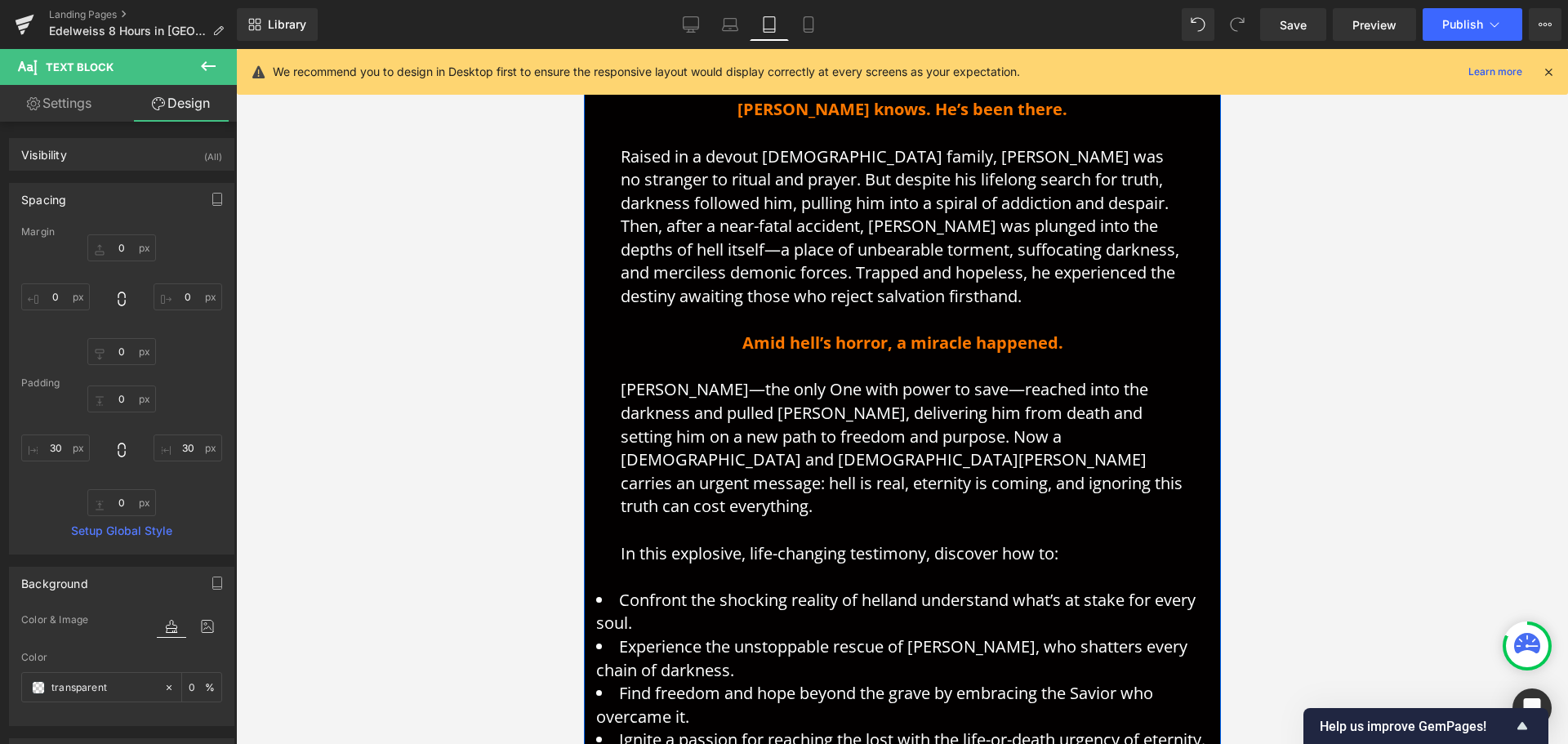
click at [694, 602] on li "Confront the shocking reality of hell and understand what’s at stake for every …" at bounding box center [901, 612] width 613 height 47
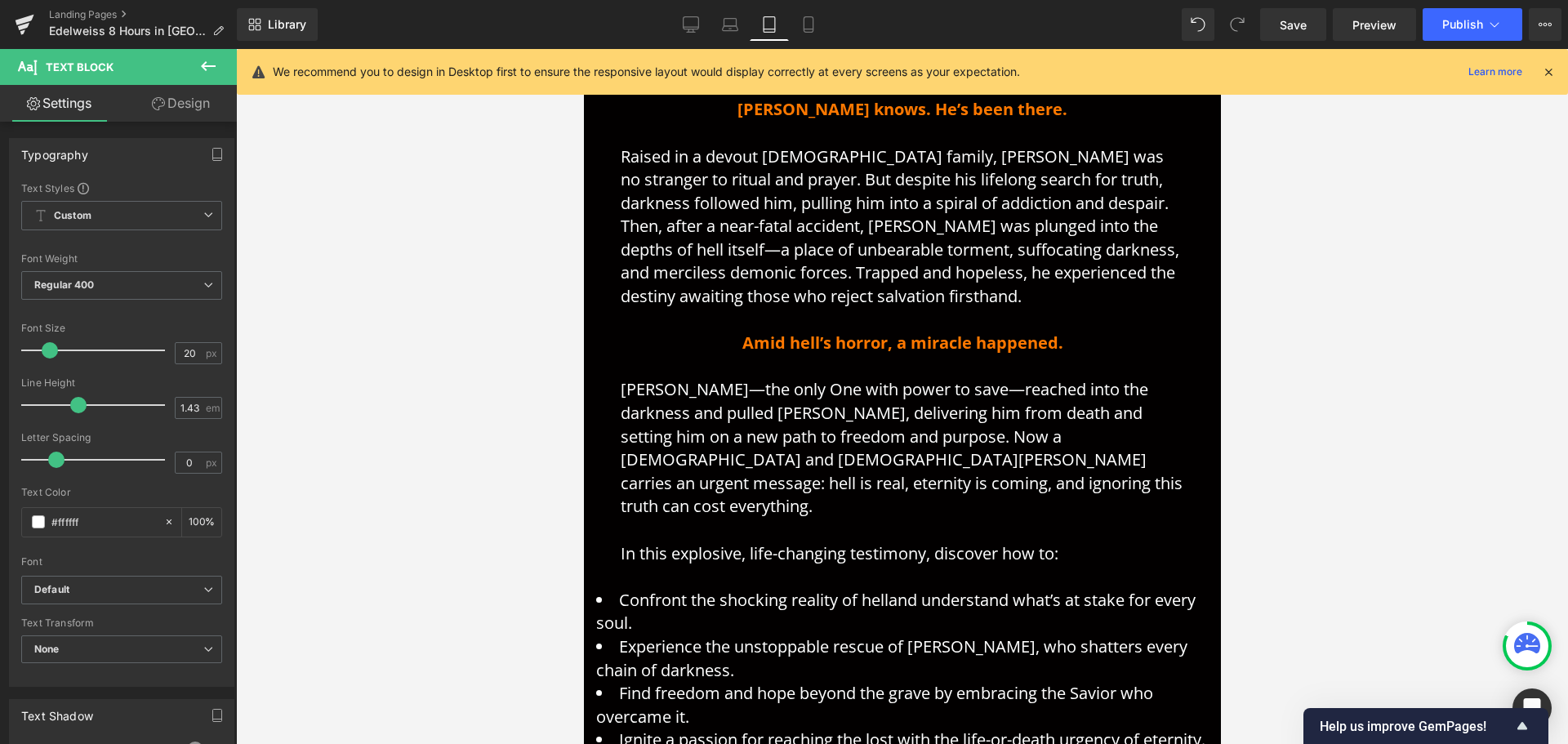
click at [172, 97] on link "Design" at bounding box center [180, 103] width 118 height 37
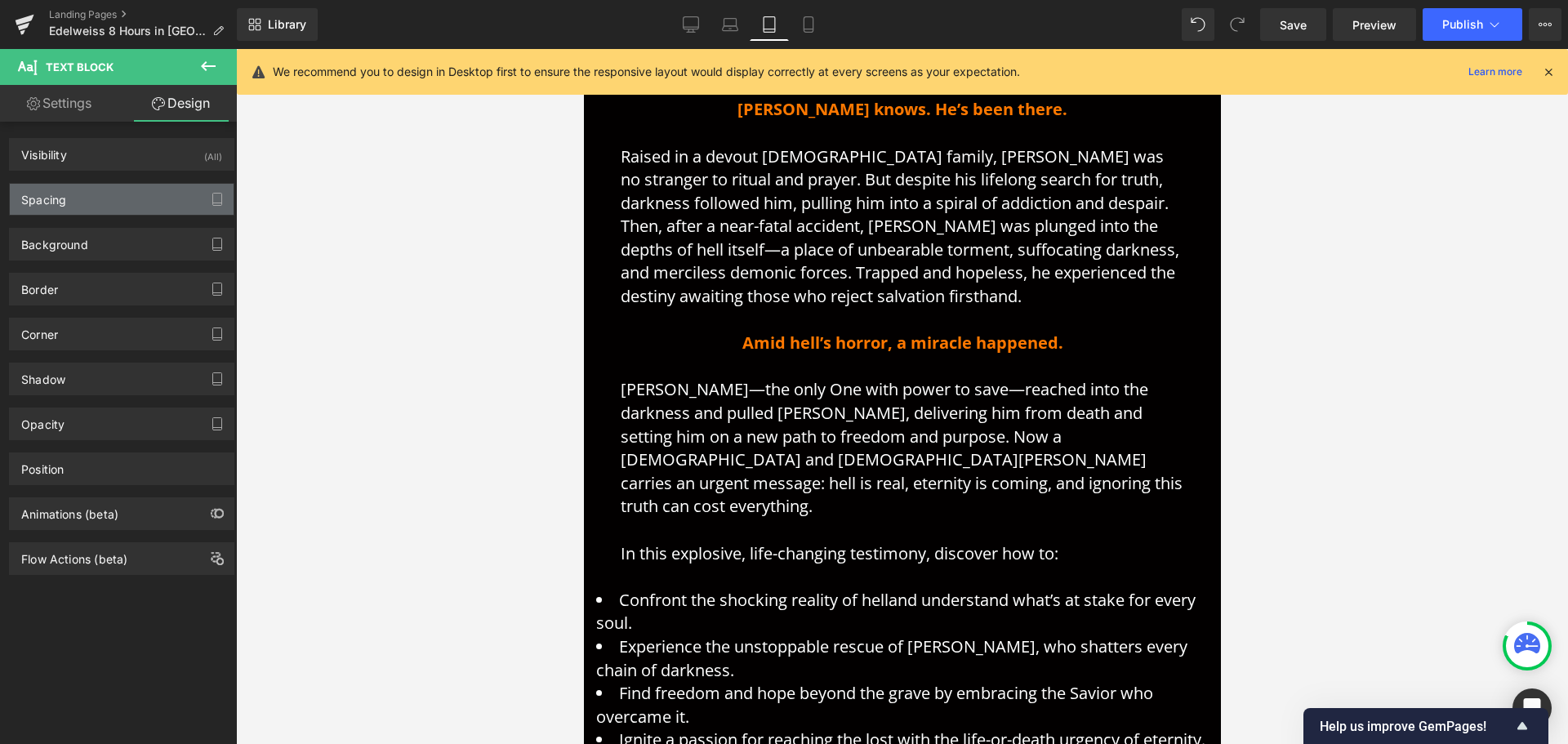
click at [118, 213] on div "Spacing" at bounding box center [122, 199] width 224 height 31
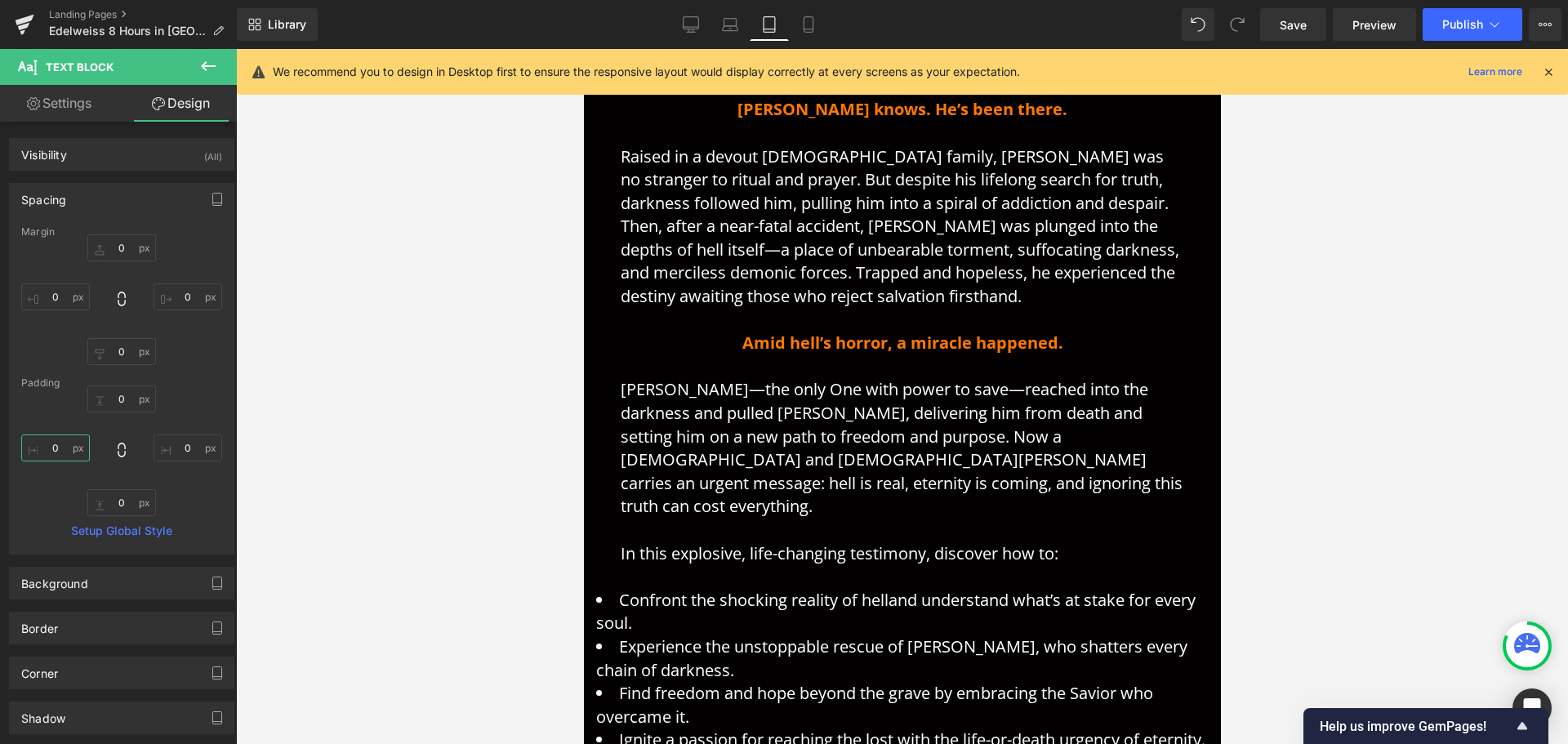
click at [50, 449] on input "0" at bounding box center [55, 448] width 69 height 27
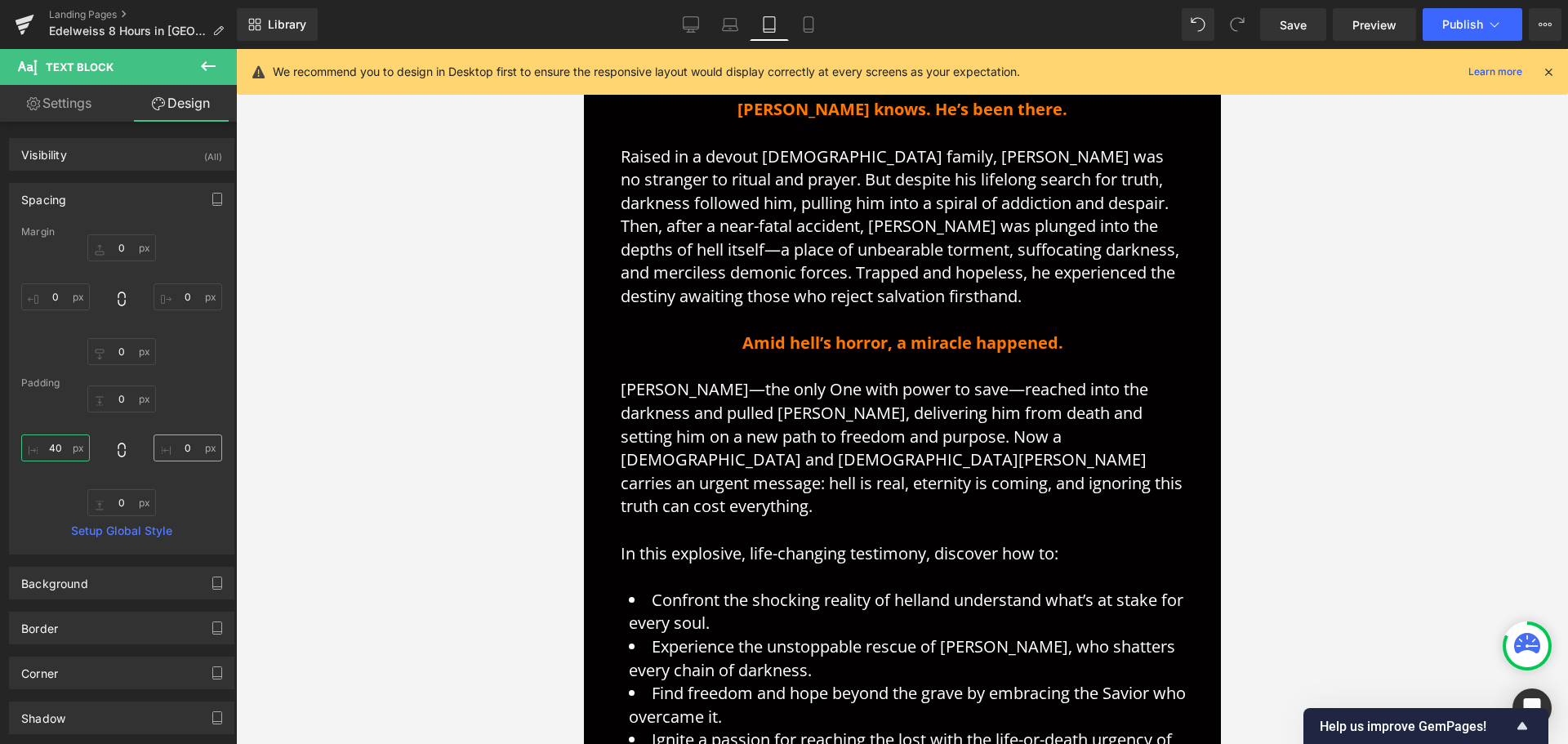
type input "40"
click at [183, 444] on input "0" at bounding box center [187, 448] width 69 height 27
type input "40"
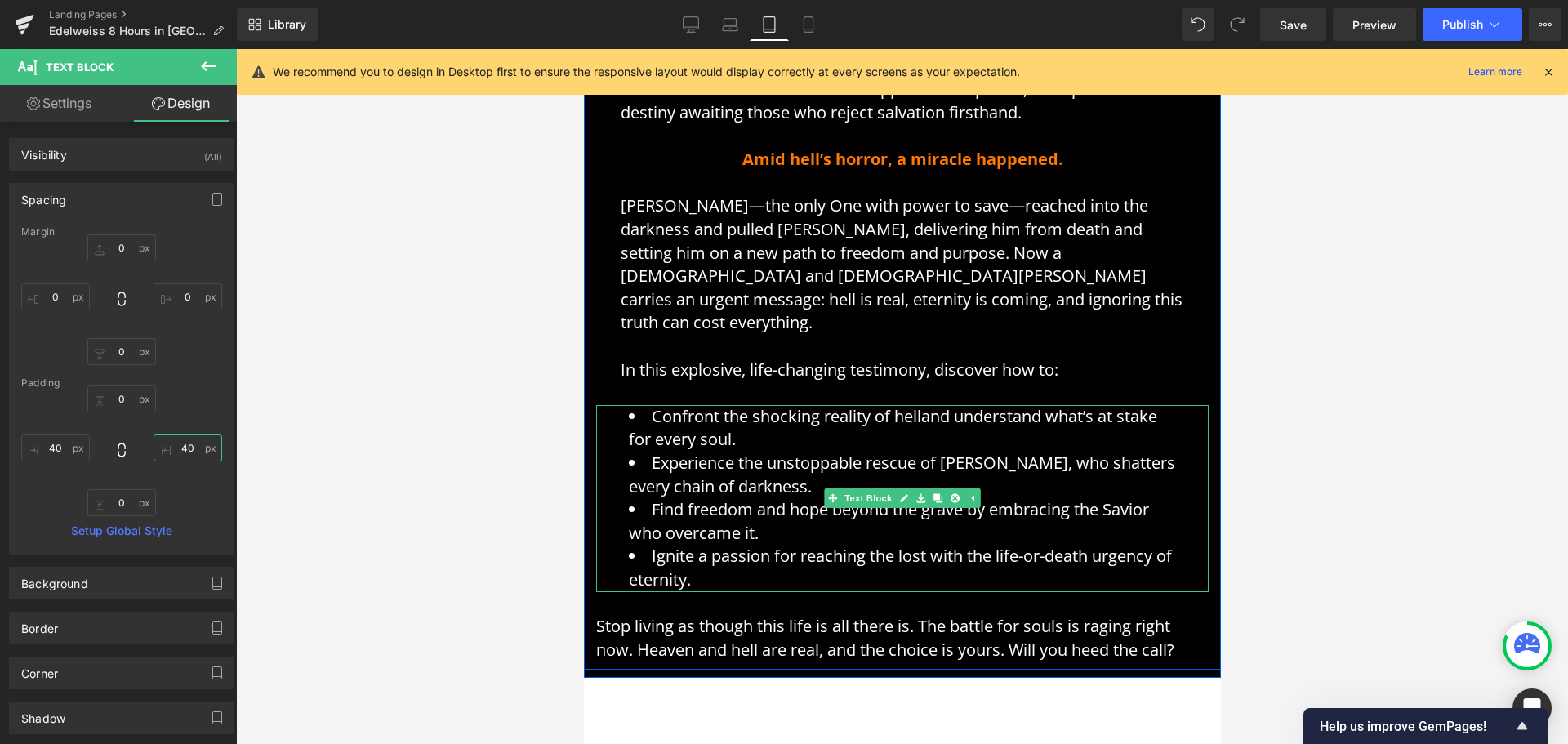
scroll to position [942, 0]
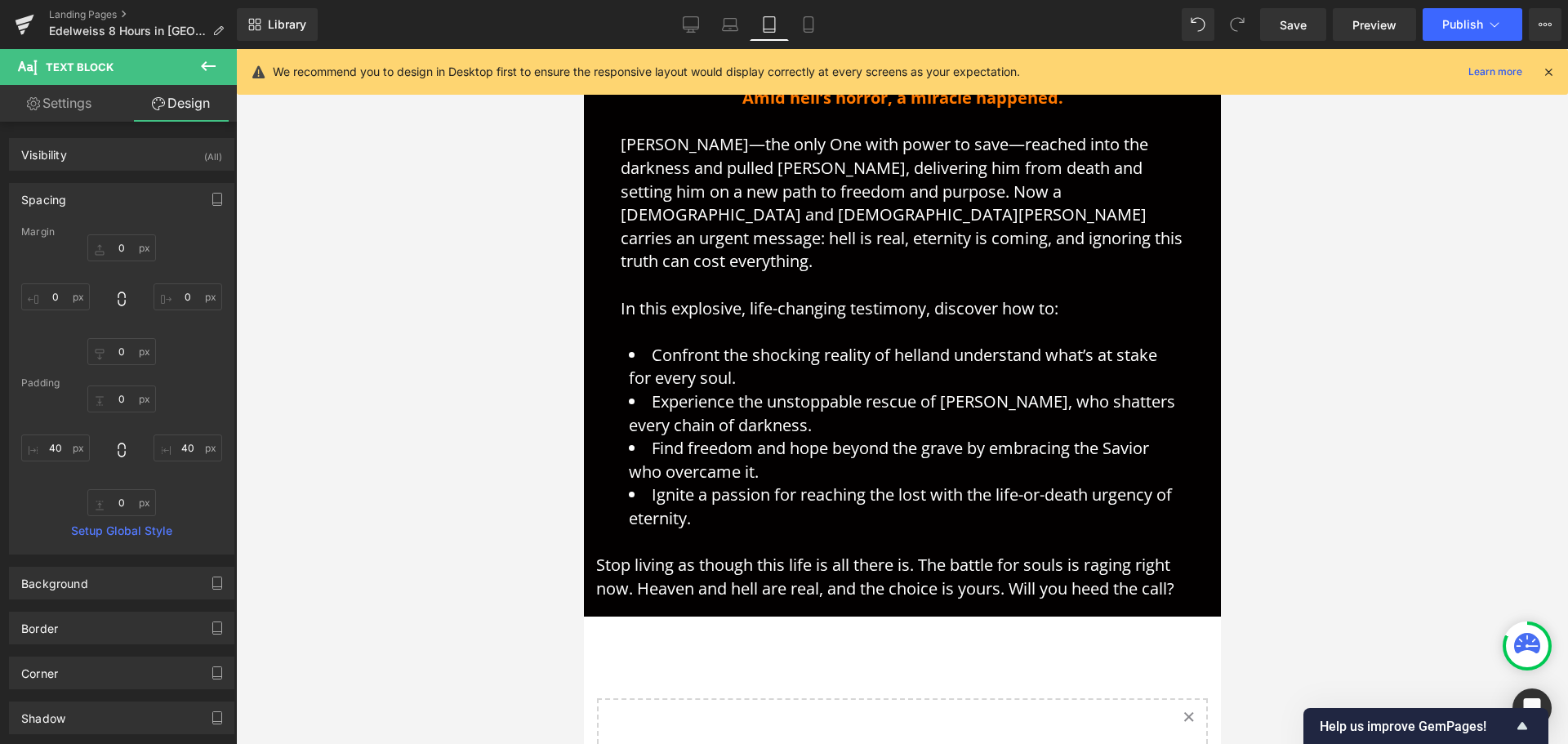
click at [725, 553] on p "Stop living as though this life is all there is. The battle for souls is raging…" at bounding box center [901, 576] width 613 height 47
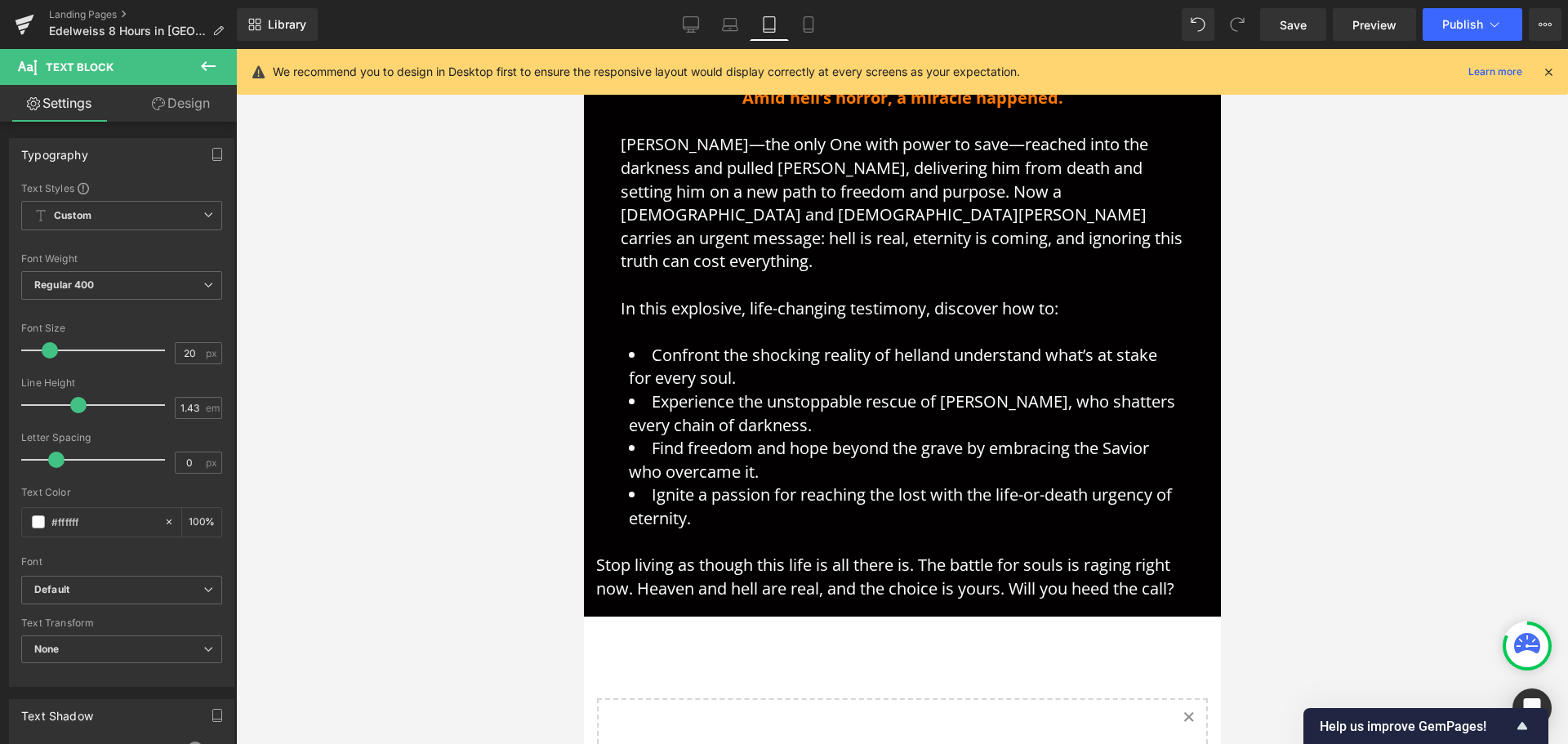
click at [179, 109] on link "Design" at bounding box center [180, 103] width 118 height 37
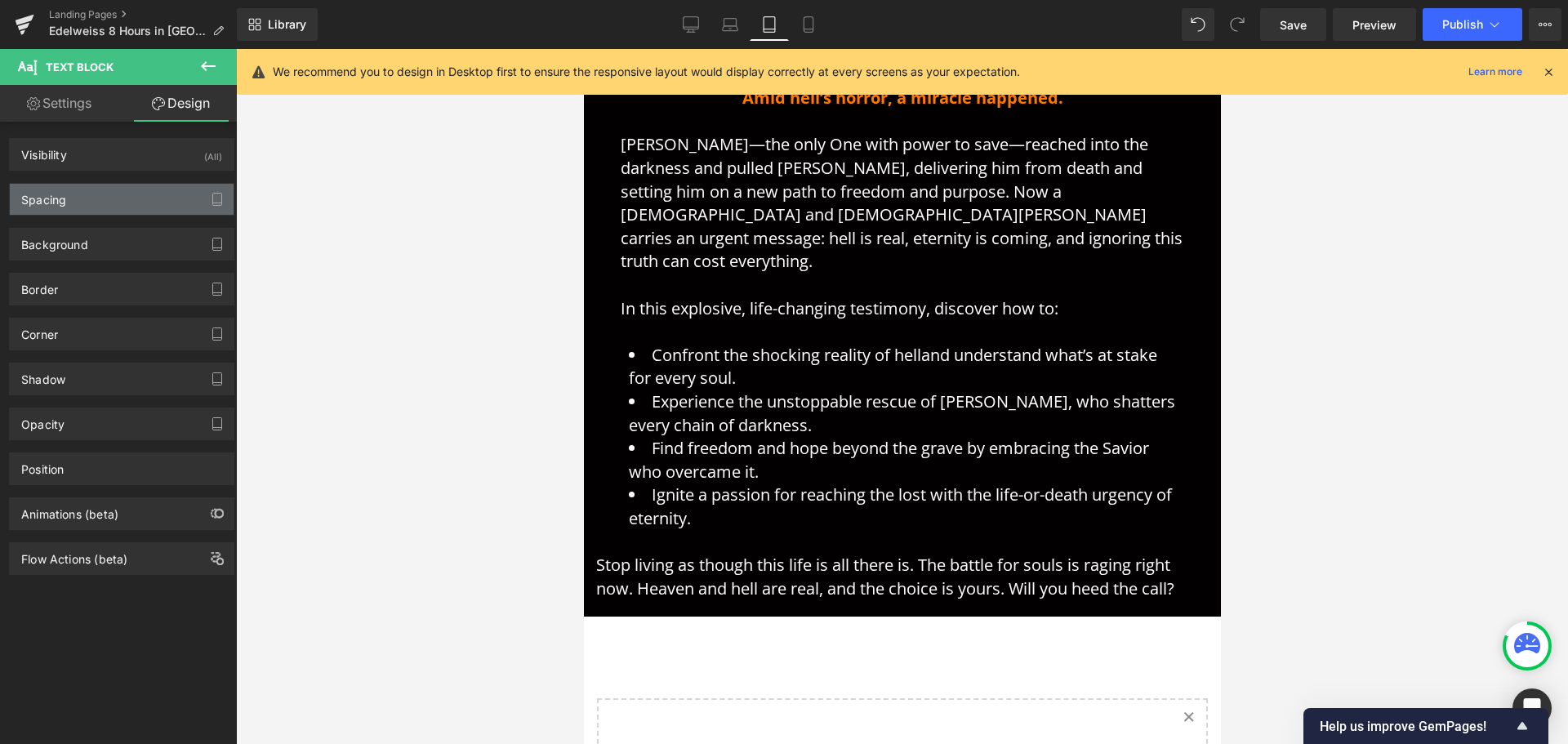
click at [105, 192] on div "Spacing" at bounding box center [122, 199] width 224 height 31
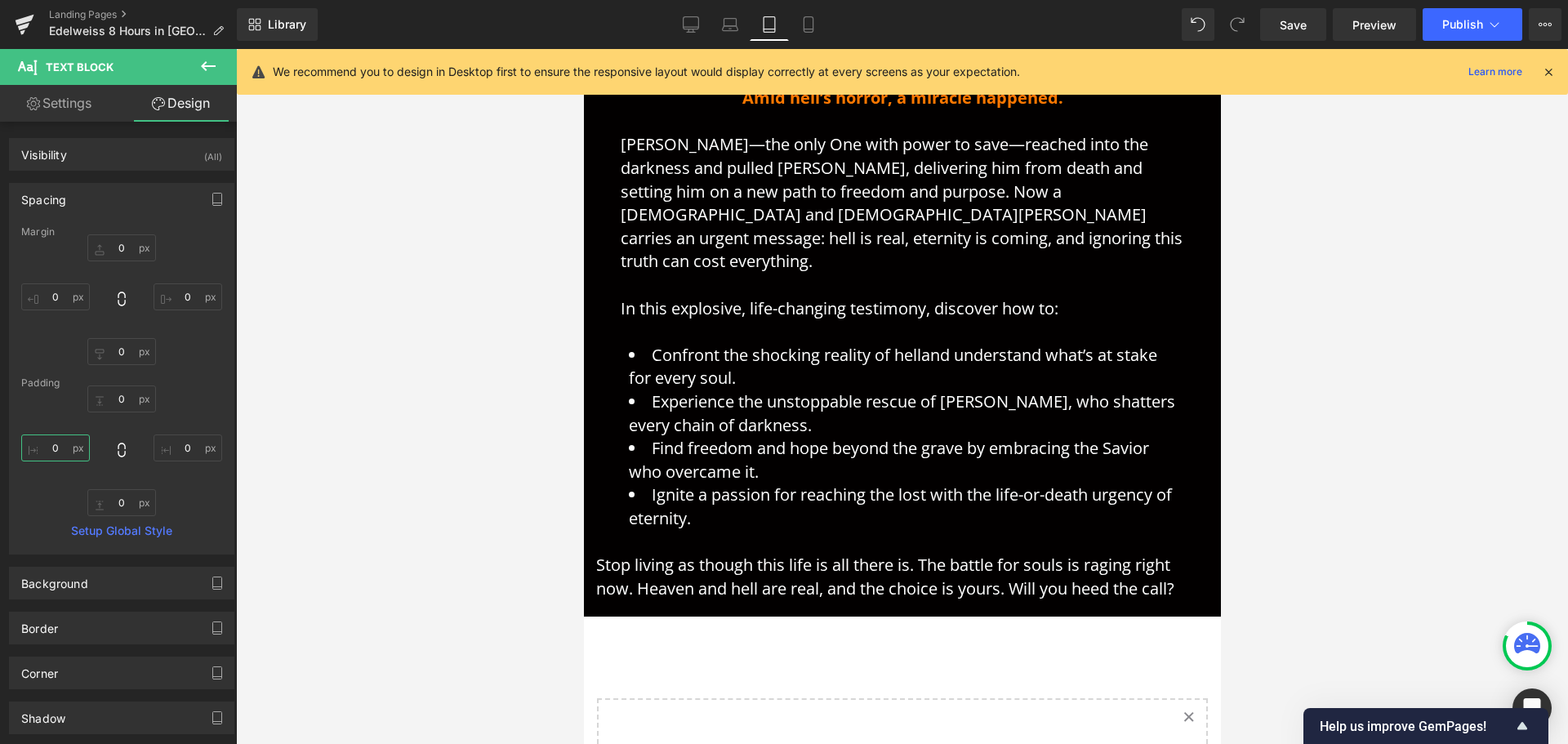
click at [69, 444] on input "0" at bounding box center [55, 448] width 69 height 27
type input "30"
click at [175, 447] on input "0" at bounding box center [187, 448] width 69 height 27
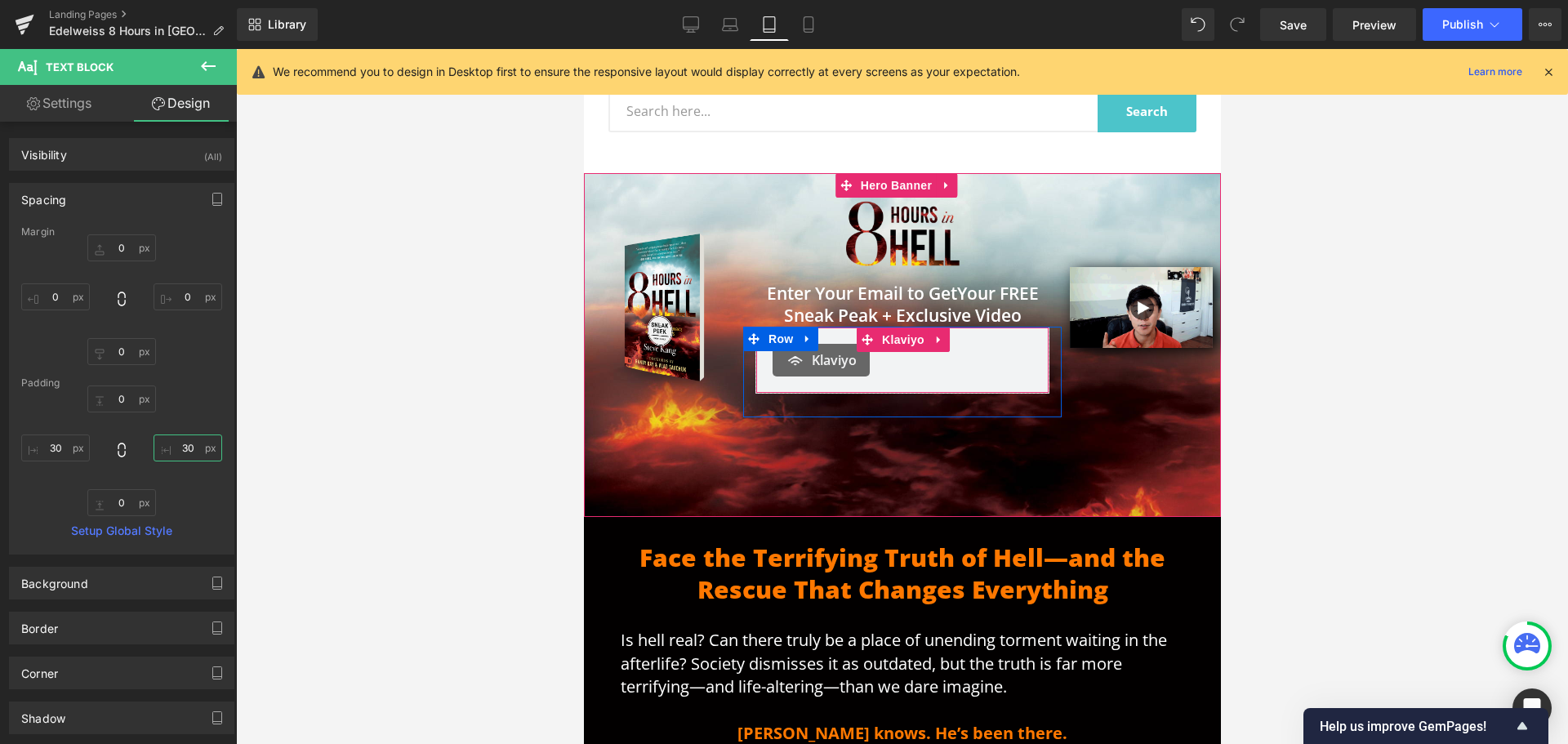
scroll to position [44, 0]
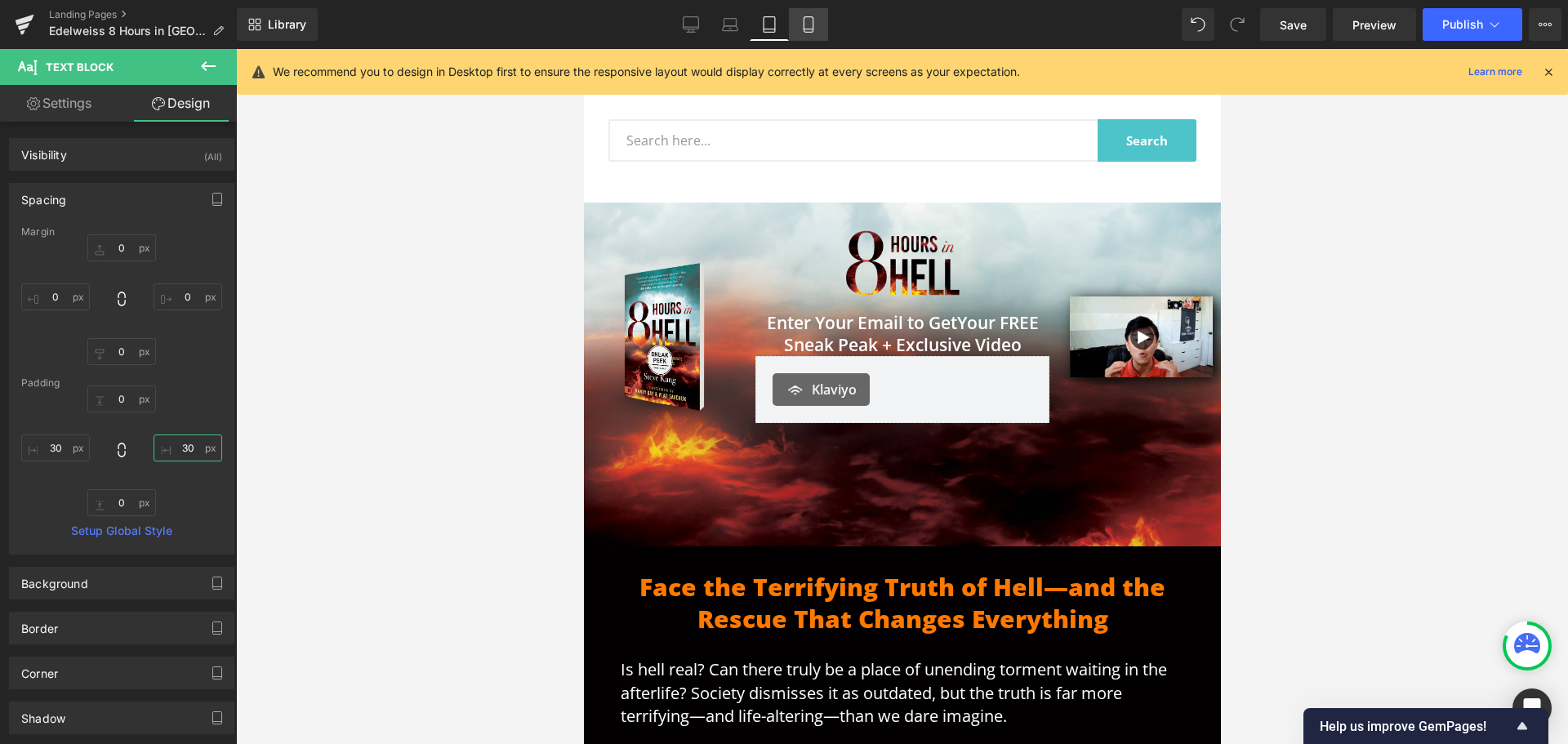
type input "30"
click at [793, 23] on link "Mobile" at bounding box center [809, 25] width 39 height 32
type input "0"
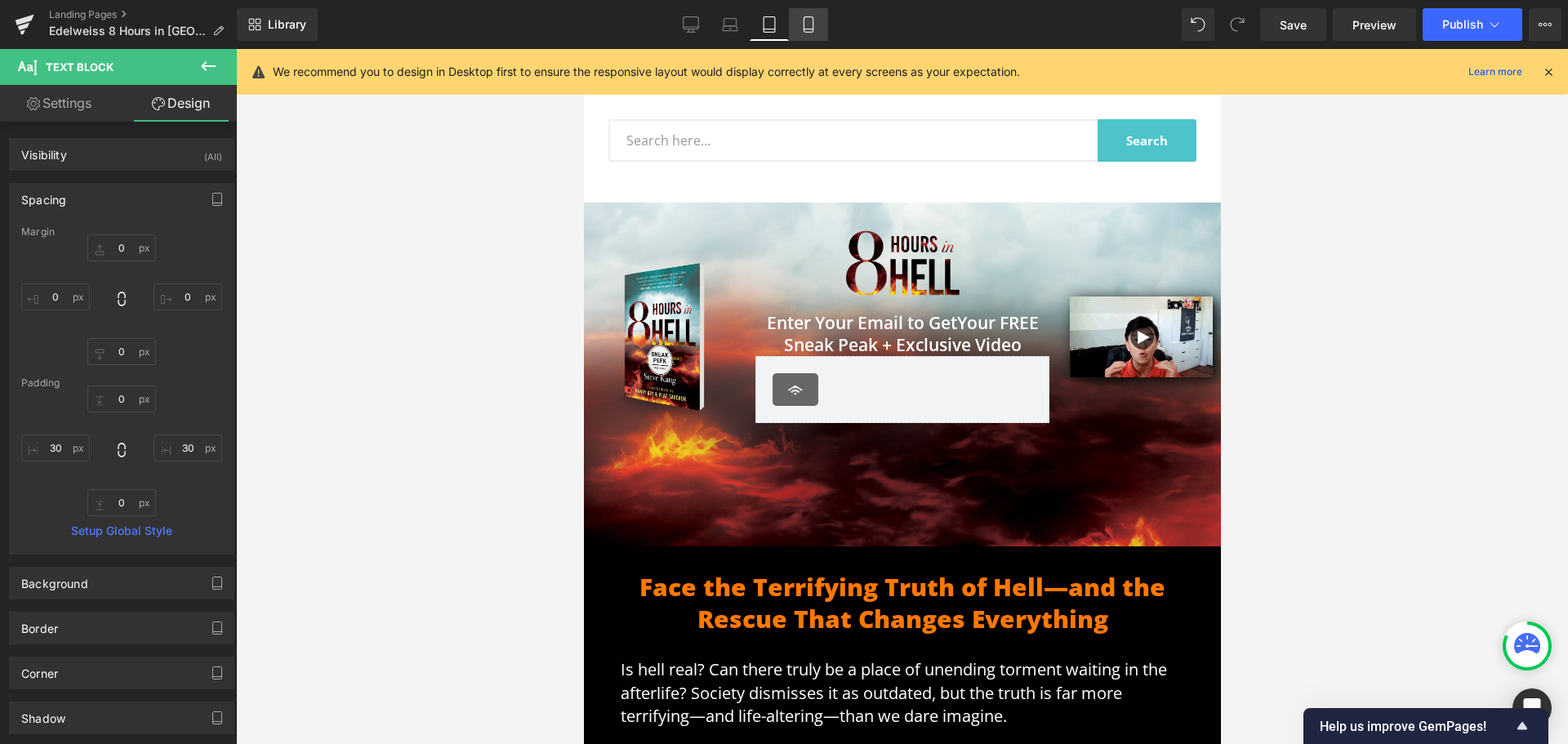
type input "0"
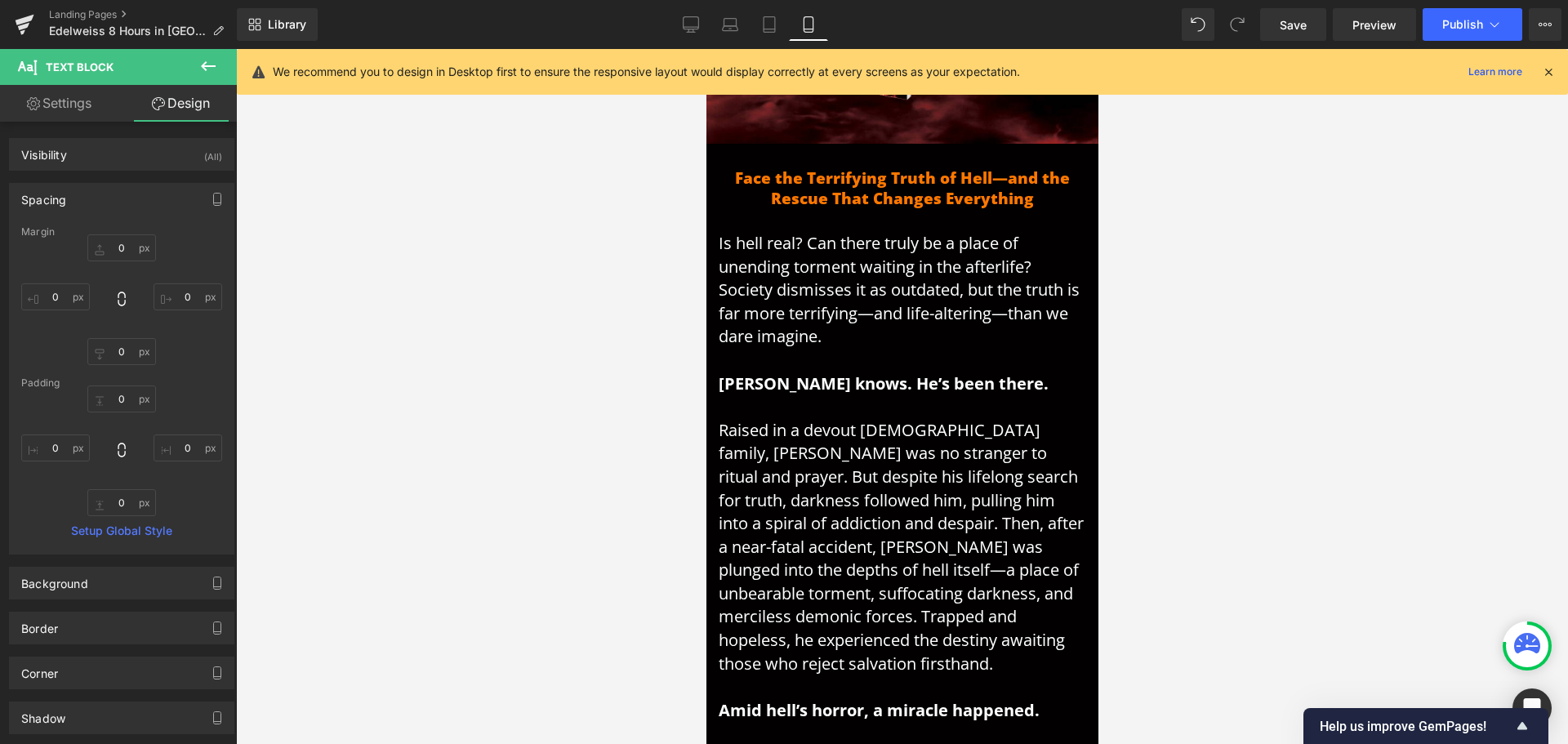
scroll to position [554, 0]
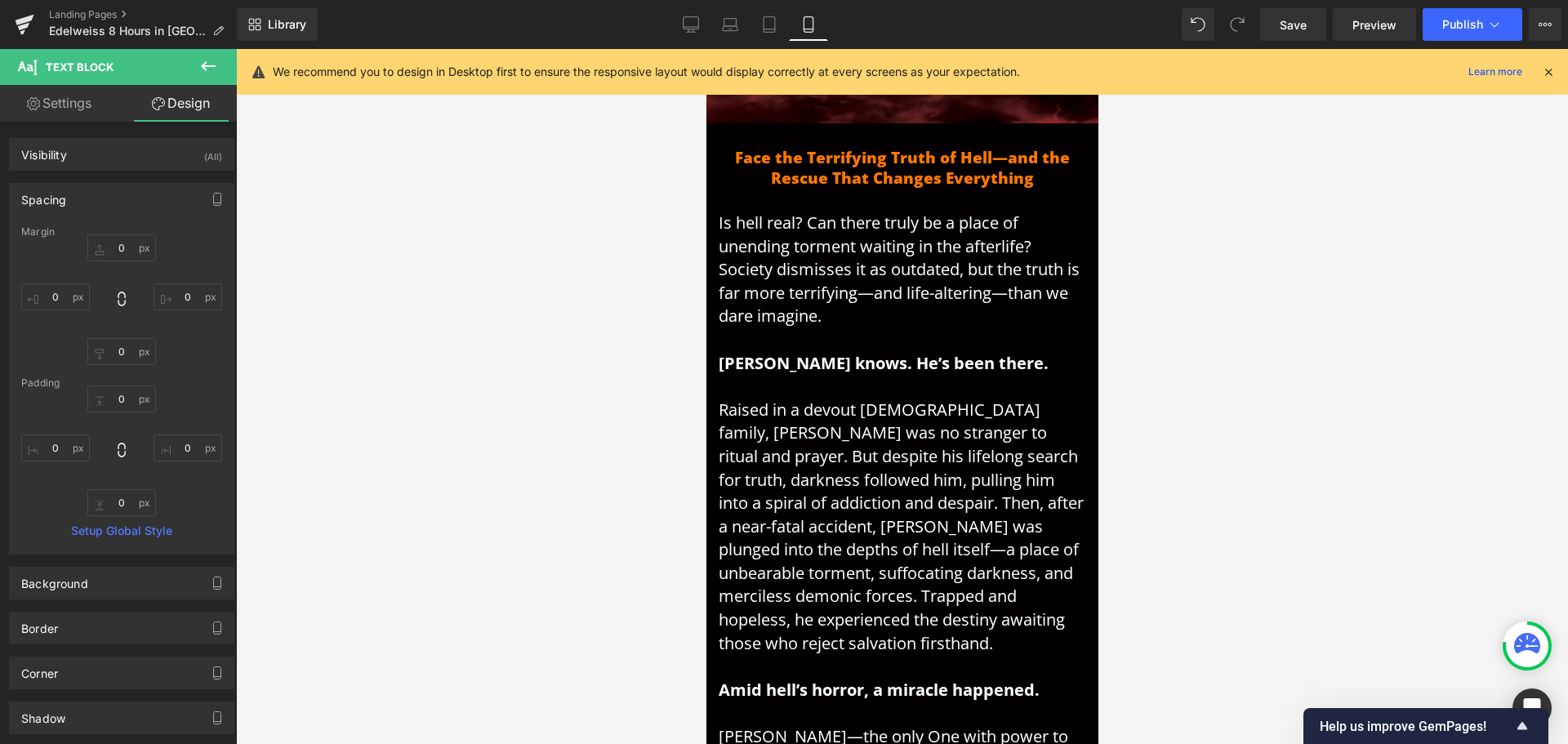
click at [849, 230] on span "Is hell real? Can there truly be a place of unending torment waiting in the aft…" at bounding box center [898, 268] width 361 height 115
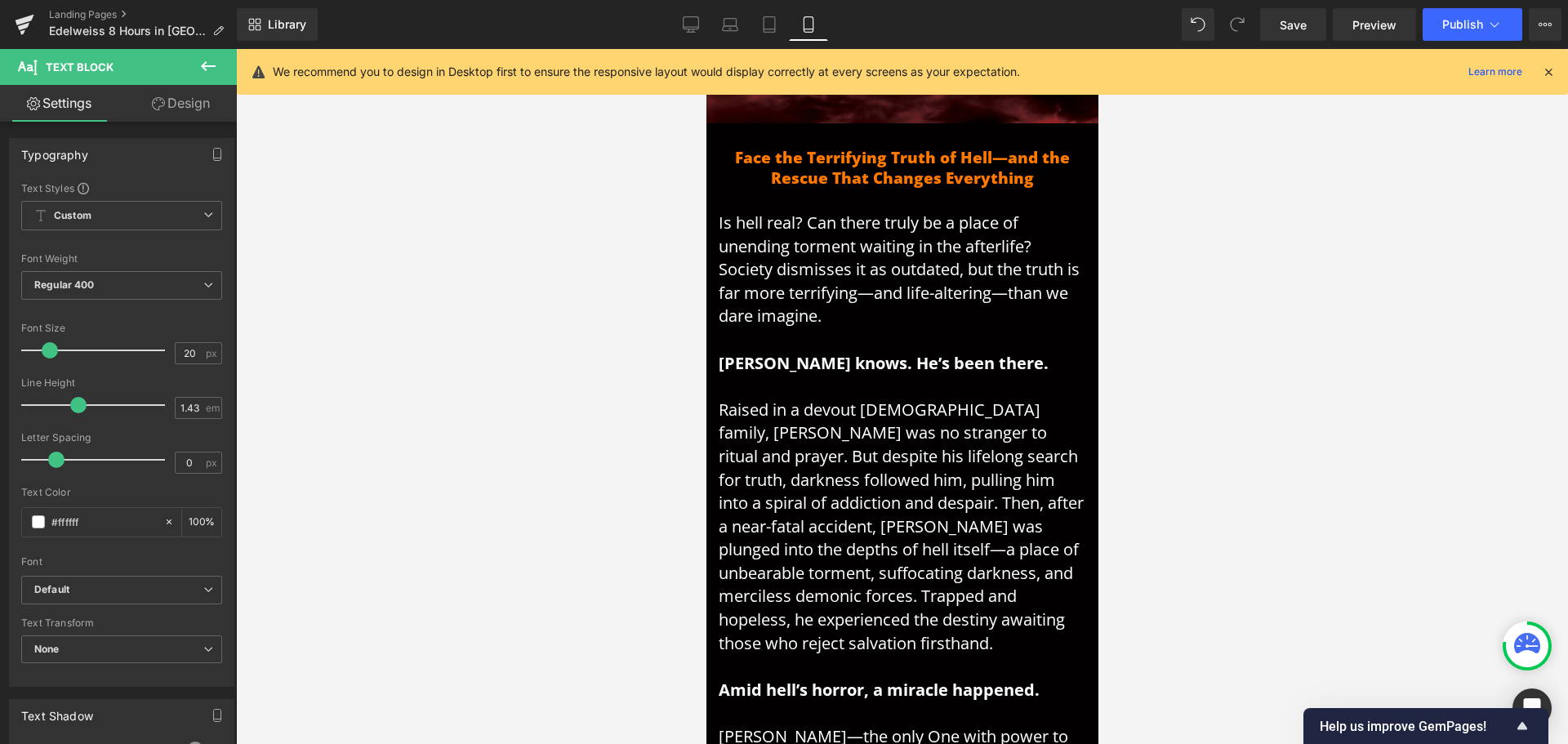
click at [186, 107] on link "Design" at bounding box center [180, 103] width 118 height 37
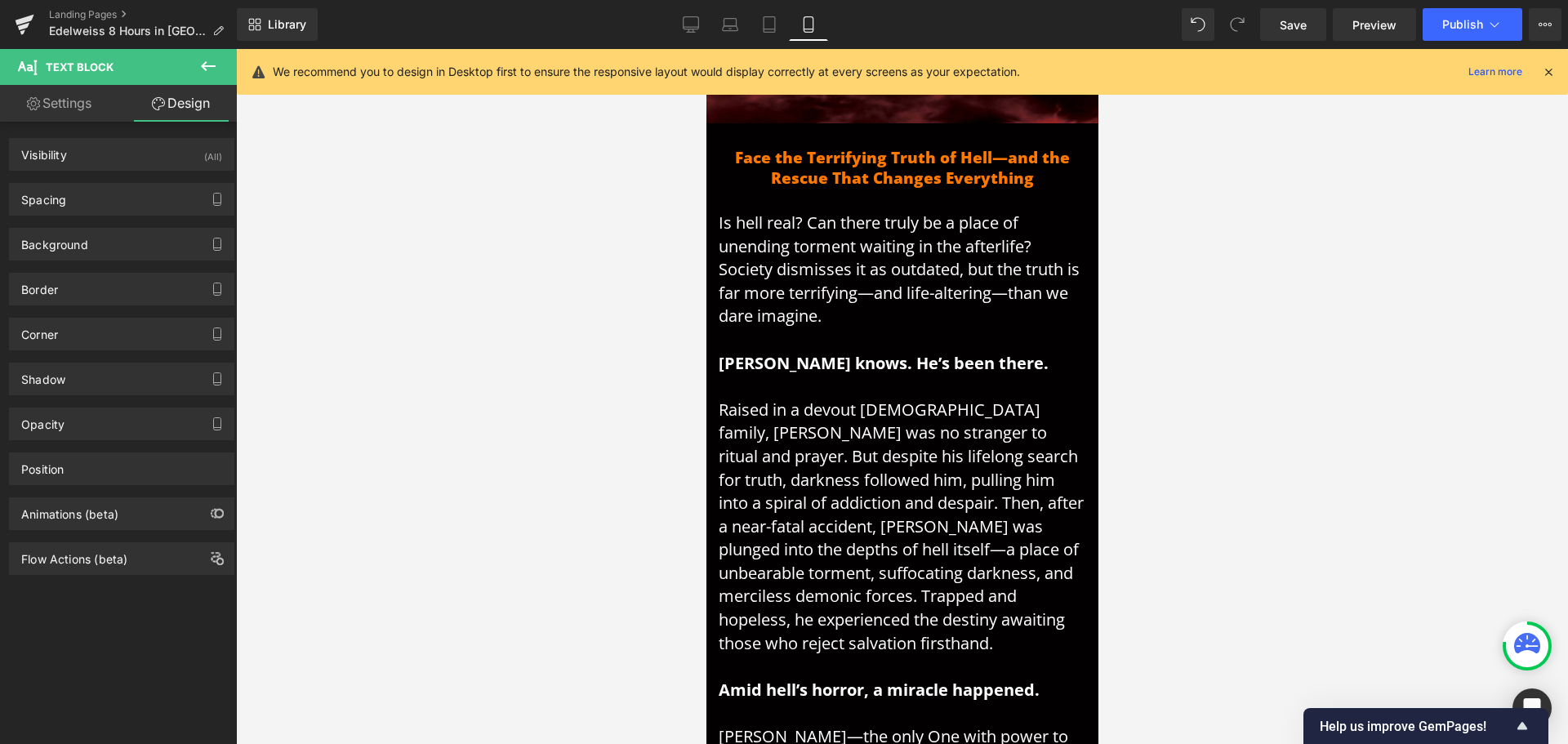
type input "0"
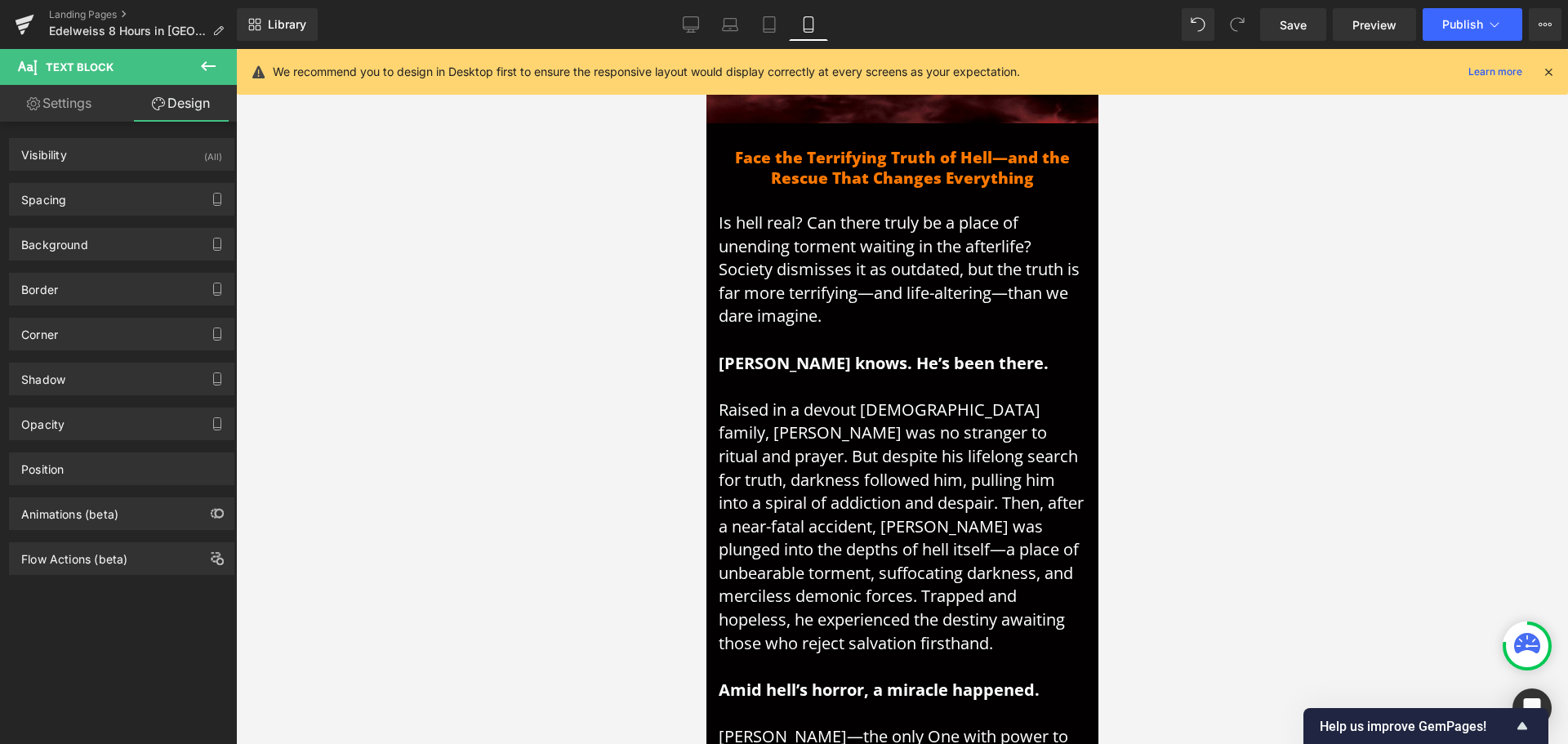
type input "0"
click at [86, 199] on div "Spacing" at bounding box center [122, 199] width 224 height 31
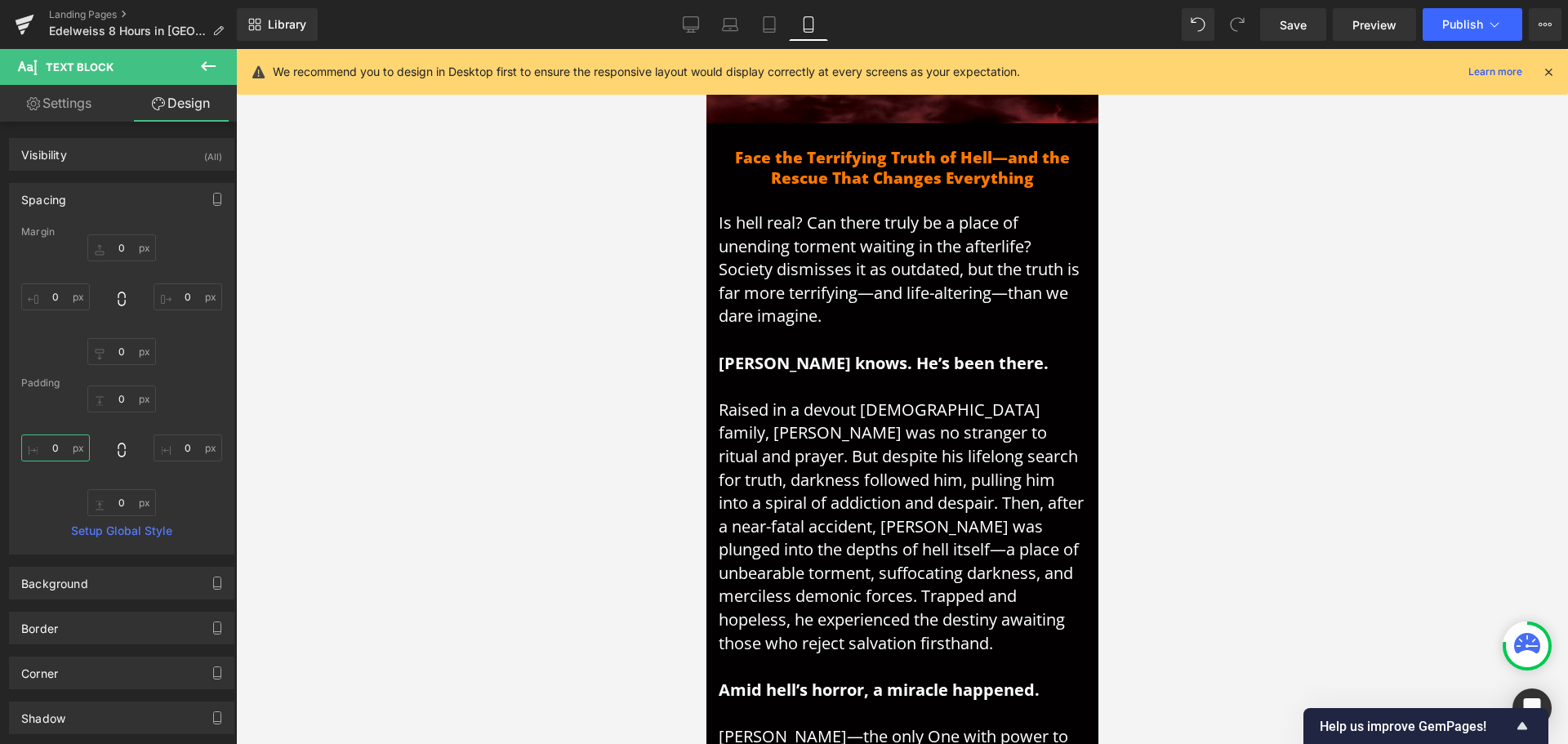
click at [50, 449] on input "0" at bounding box center [55, 448] width 69 height 27
type input "10"
click at [180, 453] on input "0" at bounding box center [187, 448] width 69 height 27
type input "10"
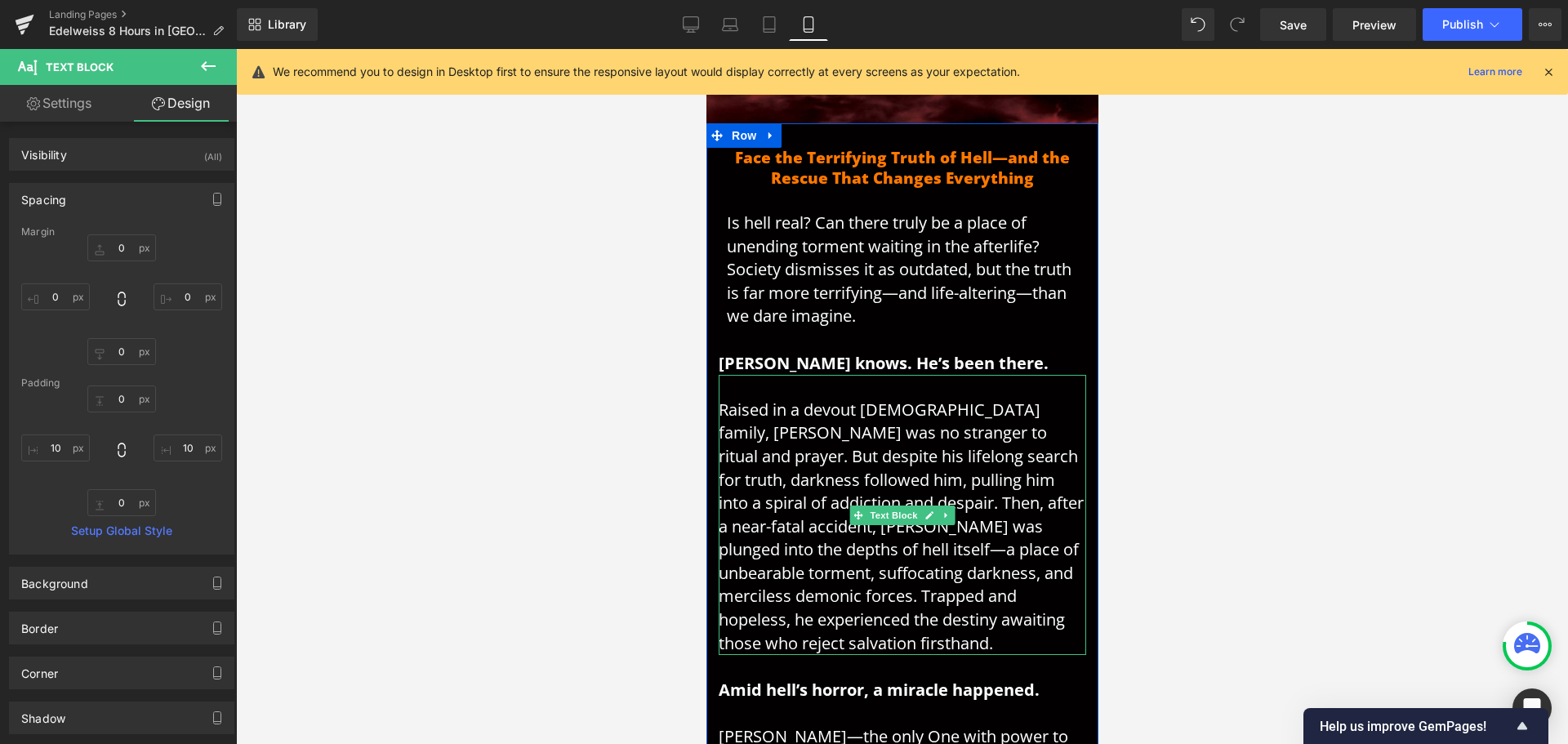
click at [883, 446] on span "Raised in a devout [DEMOGRAPHIC_DATA] family, [PERSON_NAME] was no stranger to …" at bounding box center [900, 526] width 365 height 255
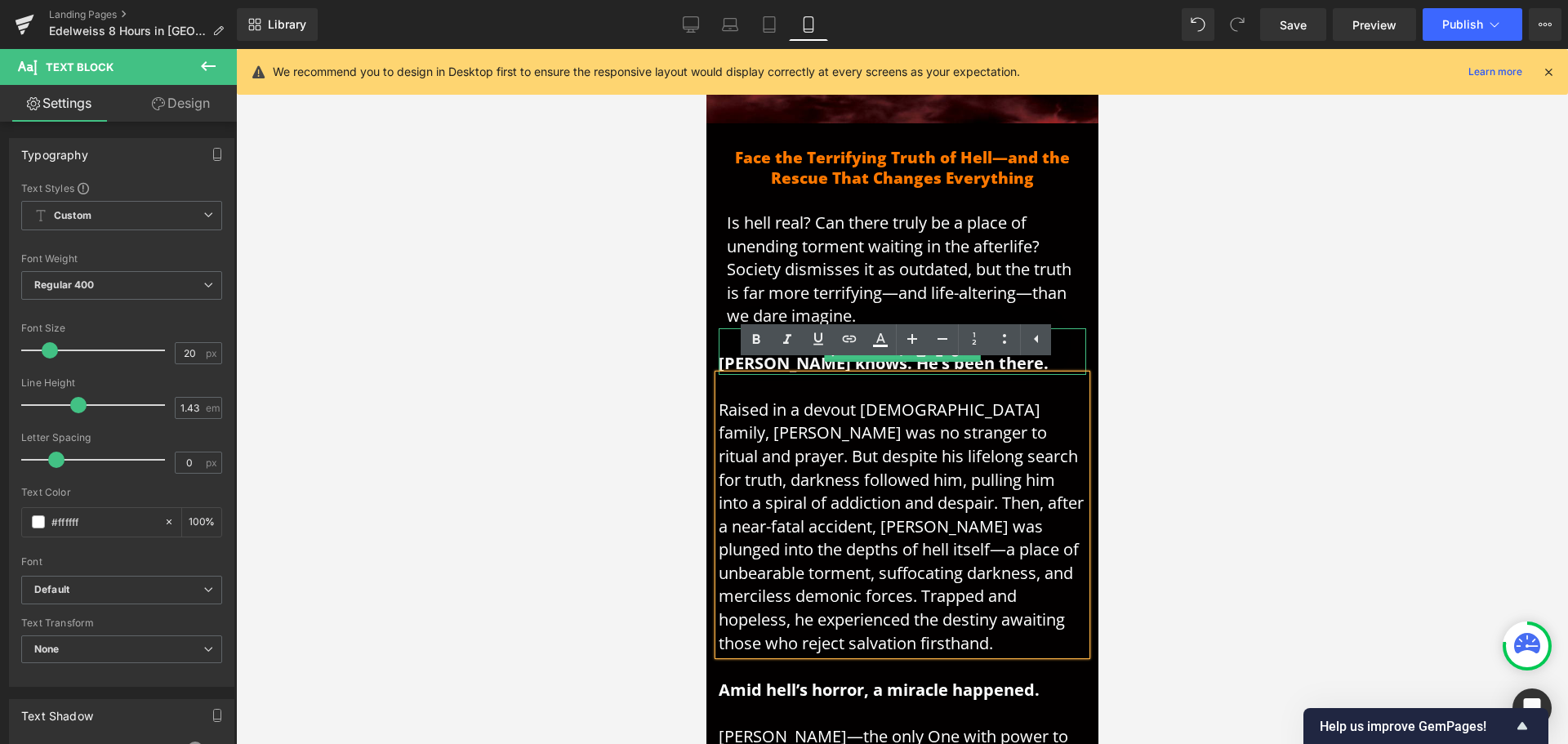
click at [729, 352] on strong "[PERSON_NAME] knows. He’s been there." at bounding box center [883, 363] width 330 height 22
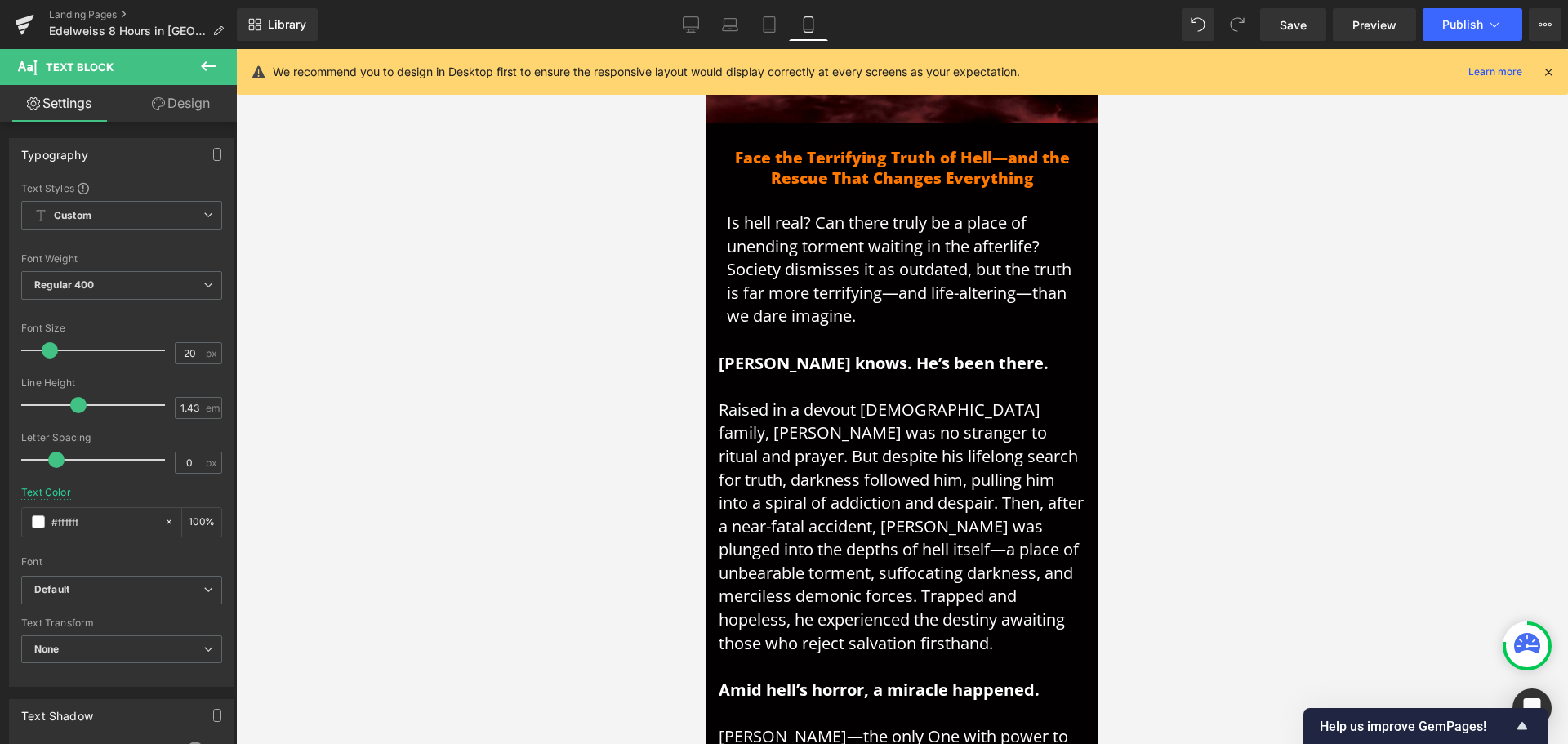
click at [174, 99] on link "Design" at bounding box center [180, 103] width 118 height 37
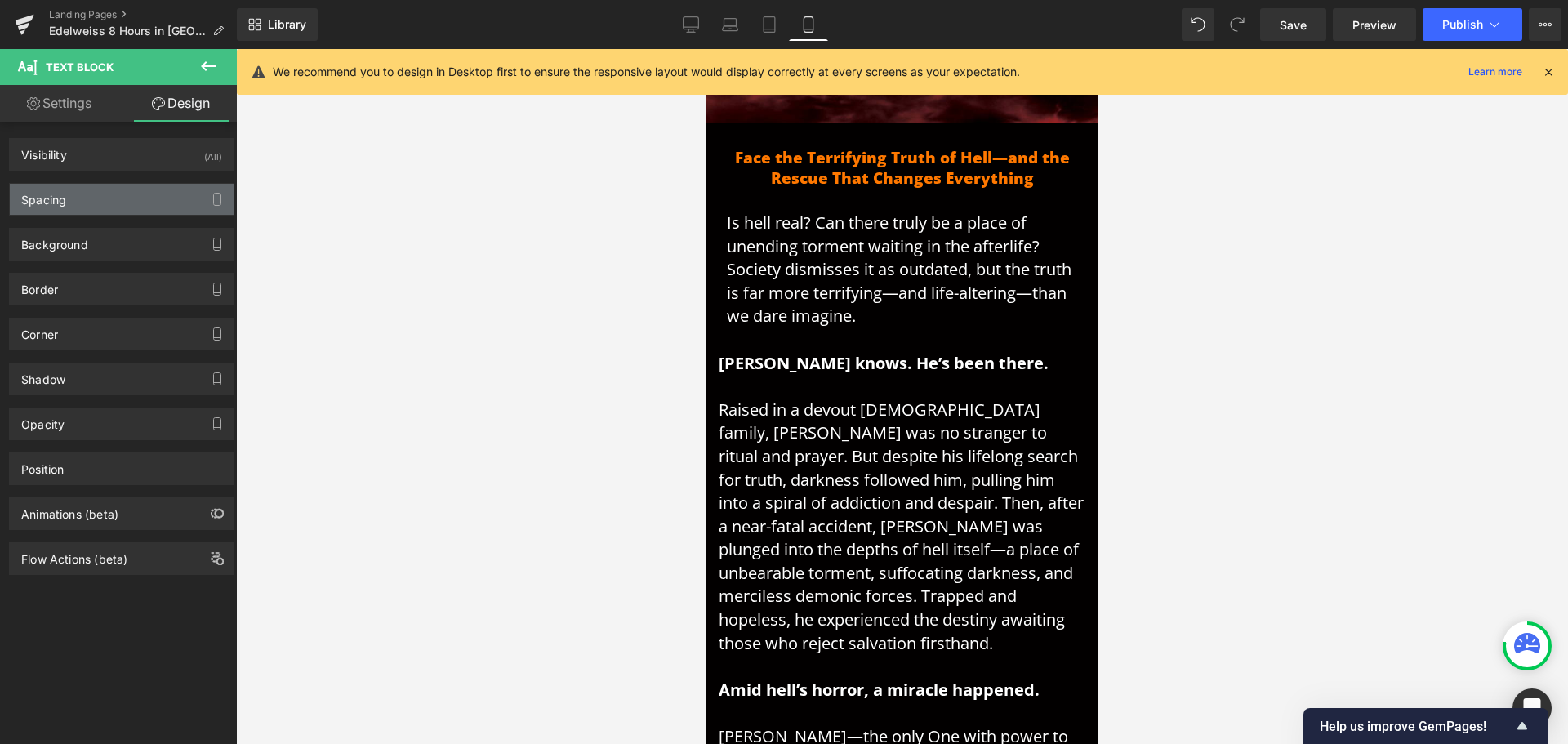
click at [82, 200] on div "Spacing" at bounding box center [122, 199] width 224 height 31
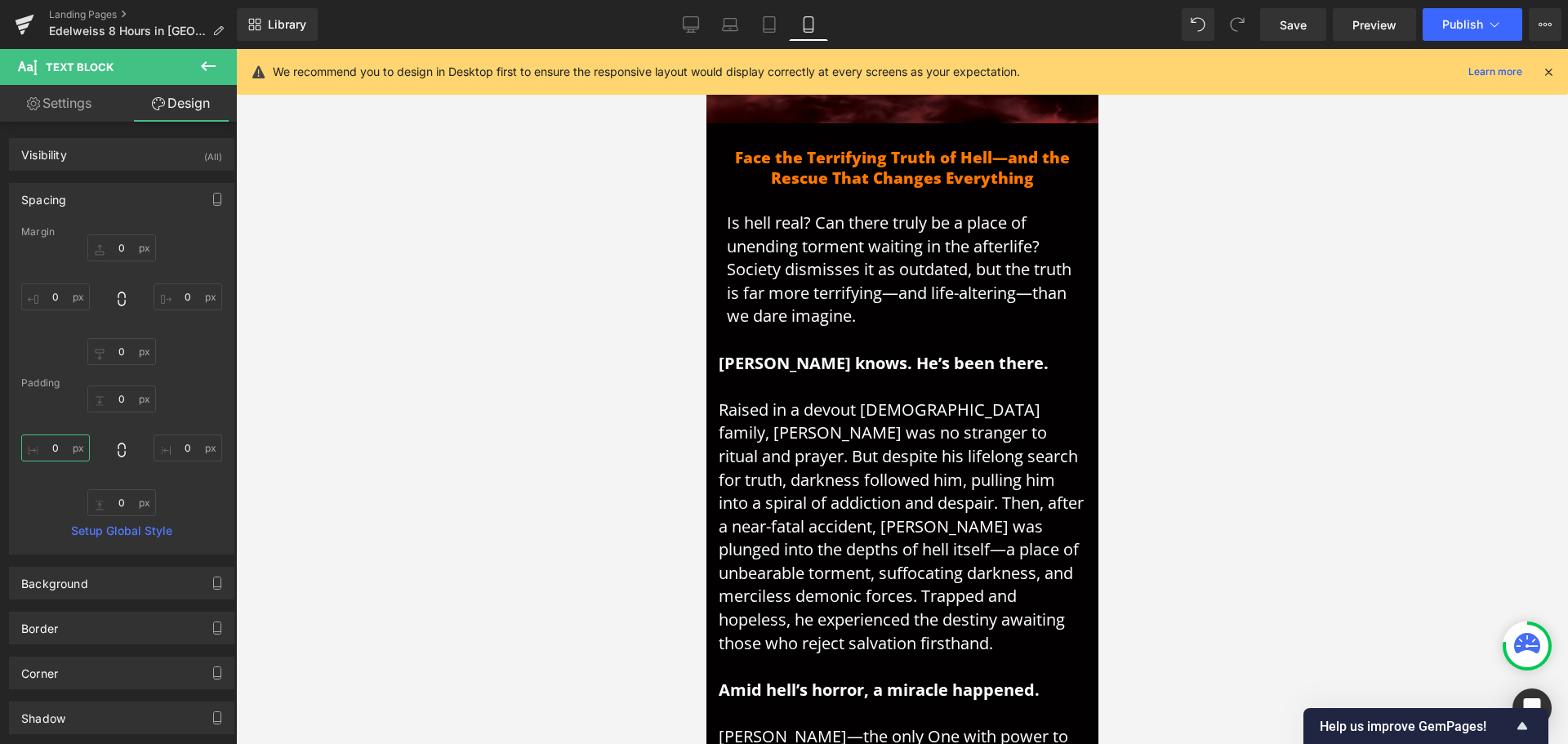
click at [63, 452] on input "0" at bounding box center [55, 448] width 69 height 27
drag, startPoint x: 60, startPoint y: 447, endPoint x: 20, endPoint y: 445, distance: 40.0
type input "10"
click at [20, 445] on div "Margin 0px 0 0px 0 0px 0 0px 0 [GEOGRAPHIC_DATA] 0px 0 0px 0 0px 0 10 10 Setup …" at bounding box center [122, 390] width 224 height 328
click at [166, 453] on input "0" at bounding box center [187, 448] width 69 height 27
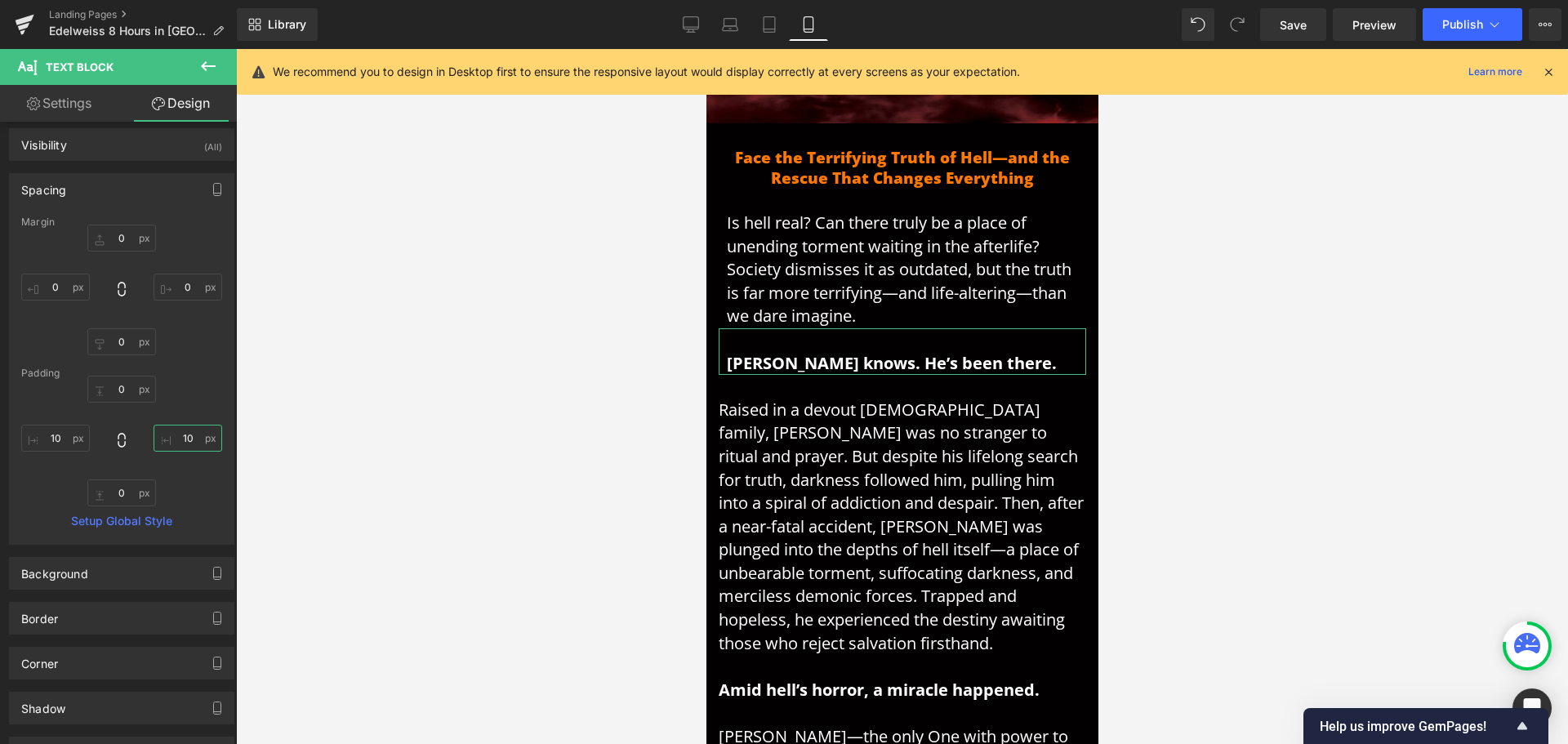
scroll to position [0, 0]
type input "10"
click at [49, 106] on link "Settings" at bounding box center [59, 103] width 118 height 37
type input "100"
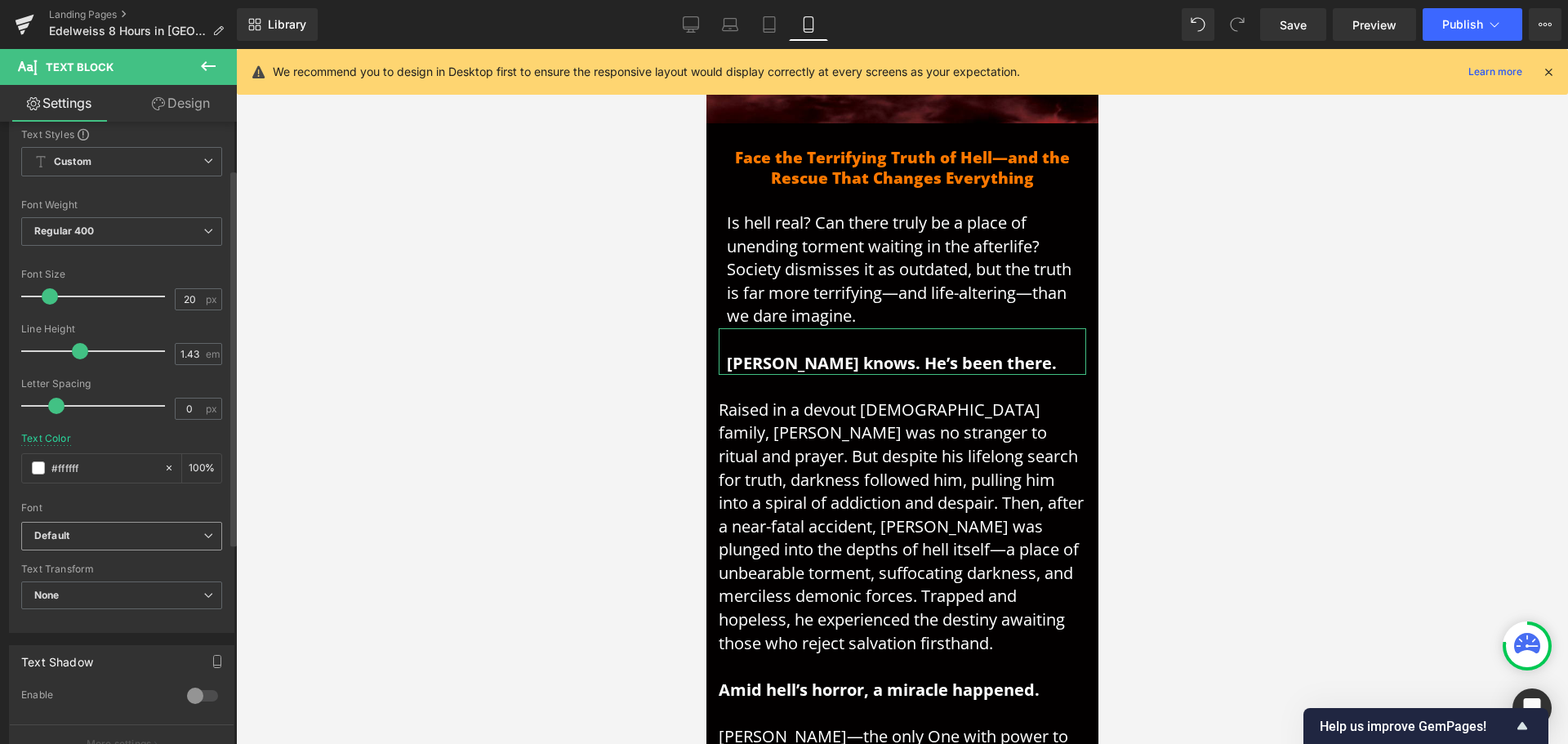
scroll to position [82, 0]
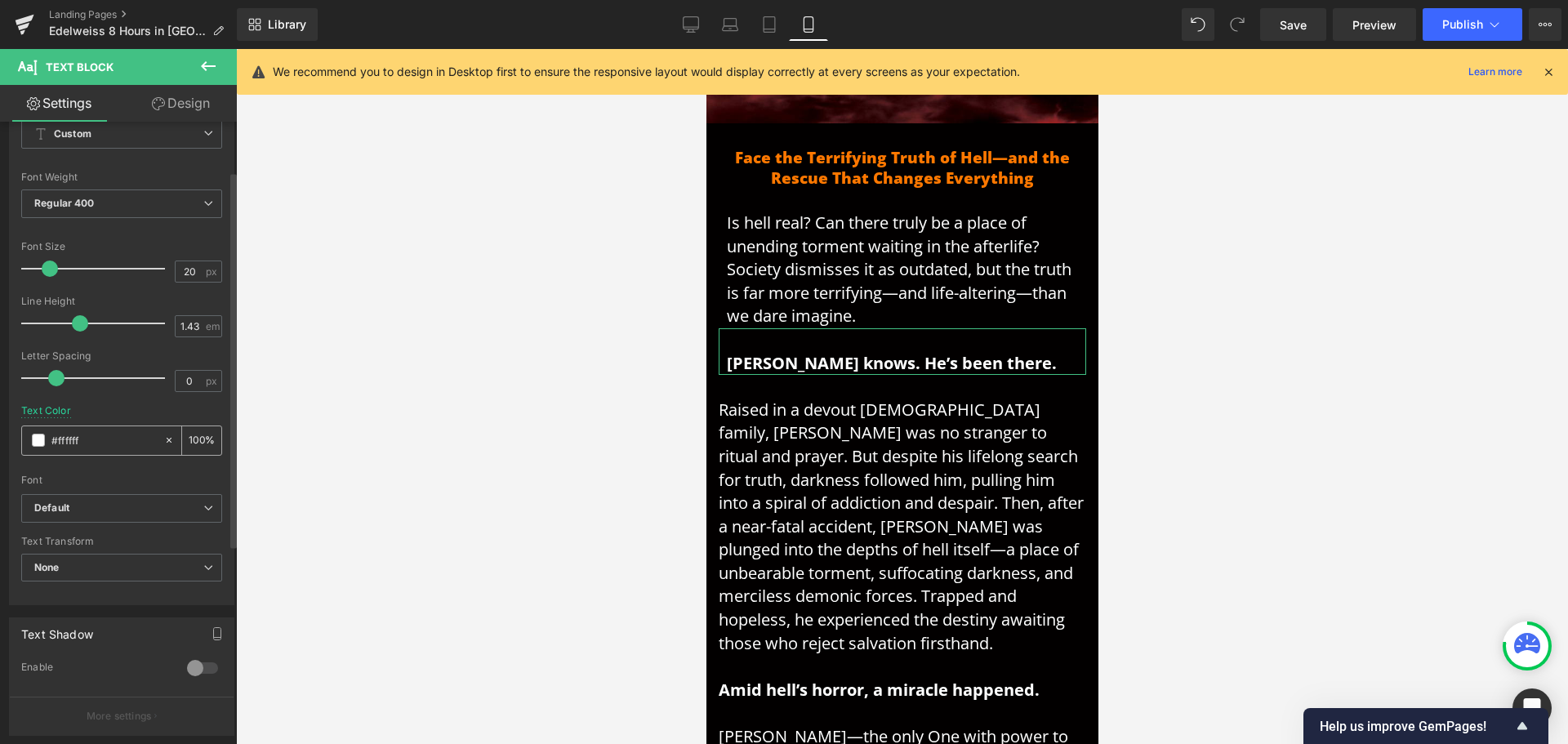
click at [110, 434] on input "#ffffff" at bounding box center [103, 440] width 105 height 18
paste input "7800"
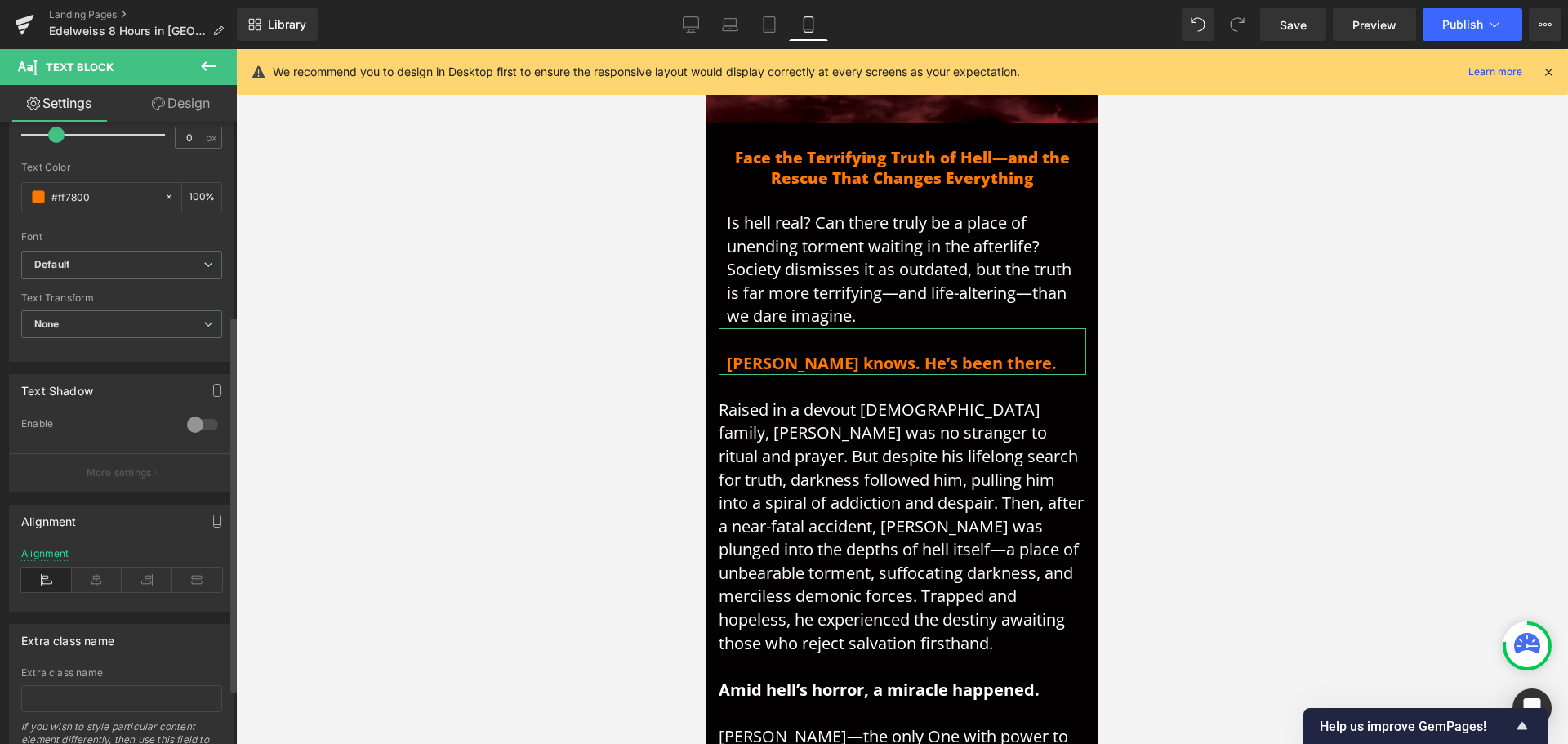
scroll to position [327, 0]
type input "#ff7800"
click at [104, 580] on icon at bounding box center [96, 578] width 50 height 25
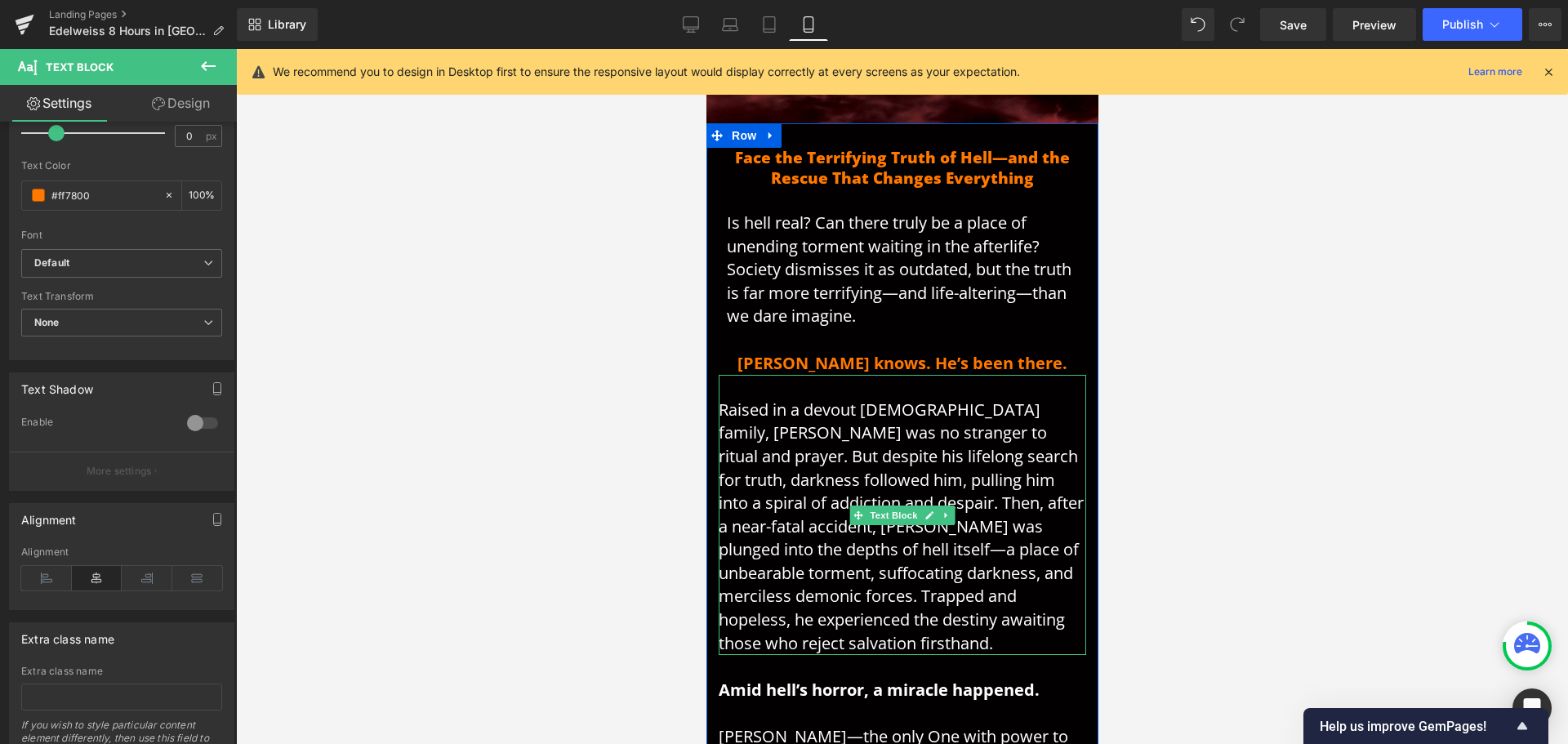
click at [924, 424] on span "Raised in a devout [DEMOGRAPHIC_DATA] family, [PERSON_NAME] was no stranger to …" at bounding box center [900, 526] width 365 height 255
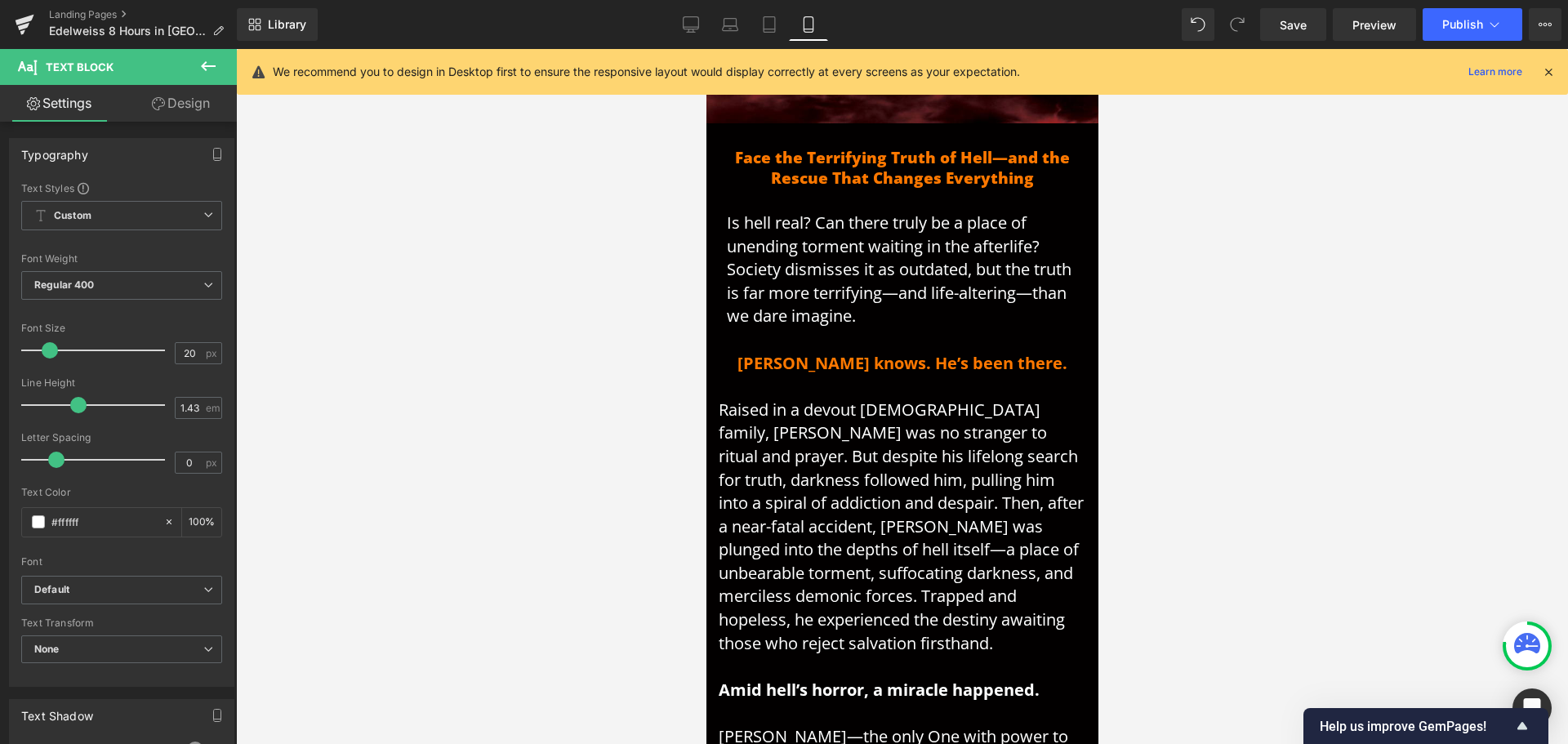
click at [204, 110] on link "Design" at bounding box center [180, 103] width 118 height 37
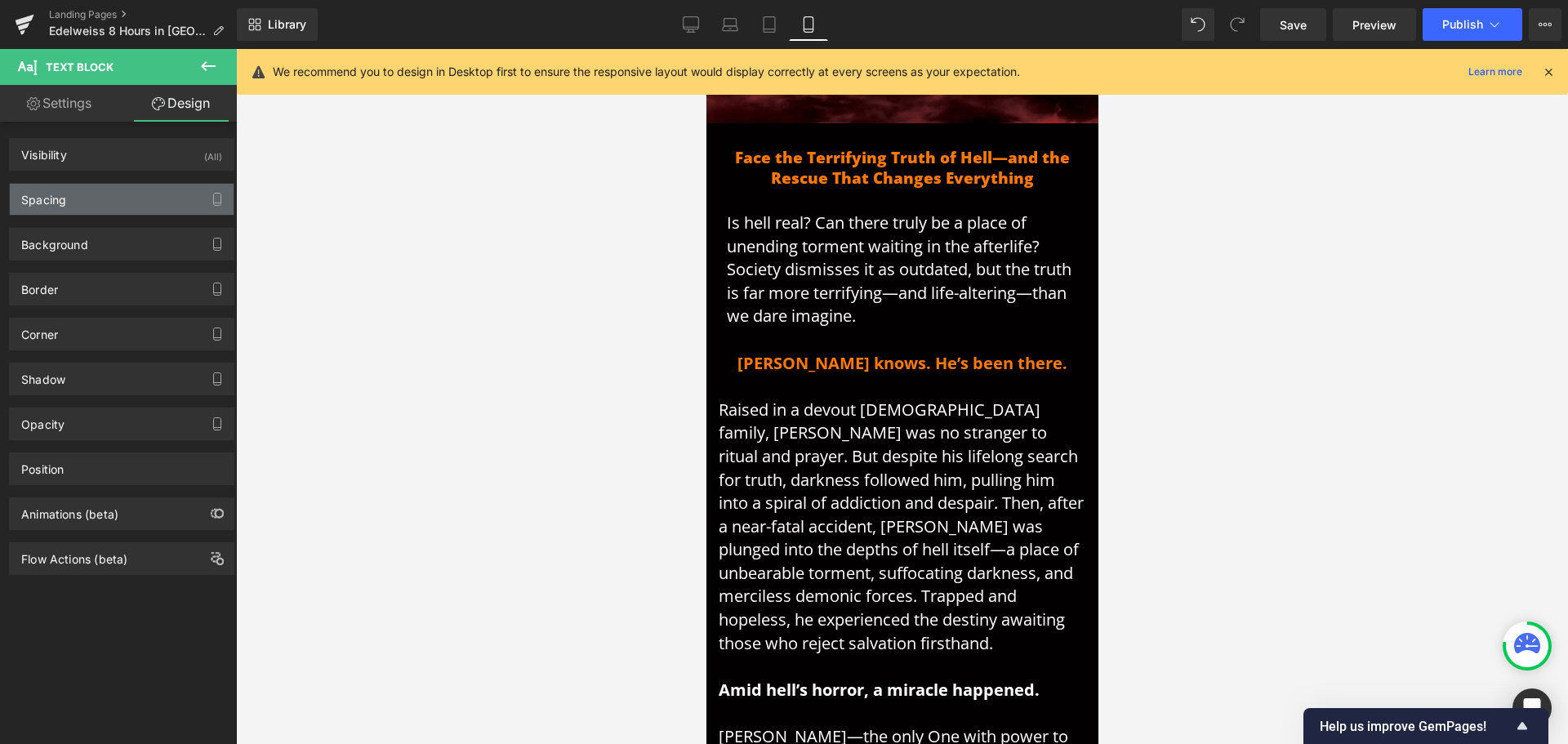
click at [94, 202] on div "Spacing" at bounding box center [122, 199] width 224 height 31
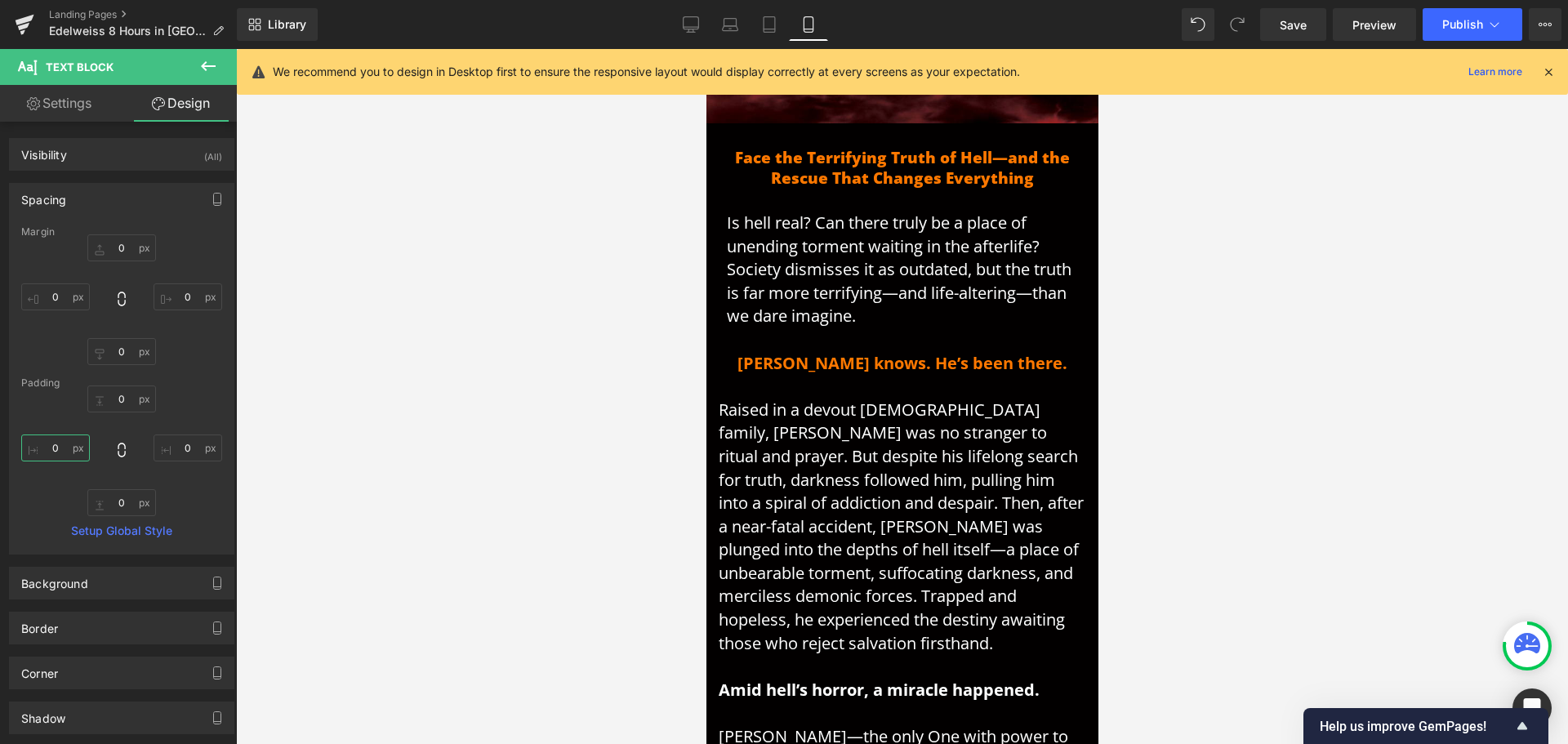
click at [63, 444] on input "0" at bounding box center [55, 448] width 69 height 27
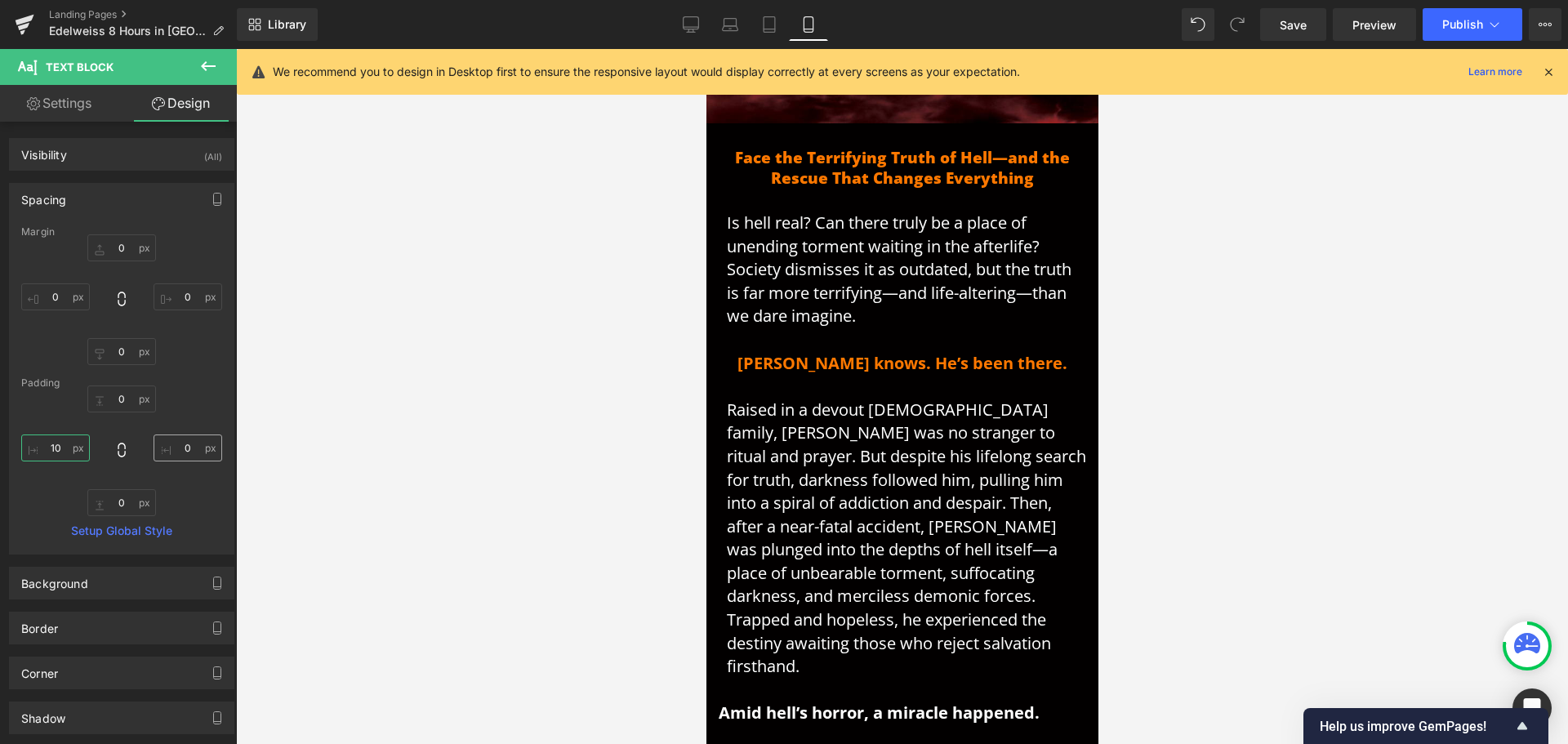
type input "10"
click at [176, 444] on input "0" at bounding box center [187, 448] width 69 height 27
type input "10"
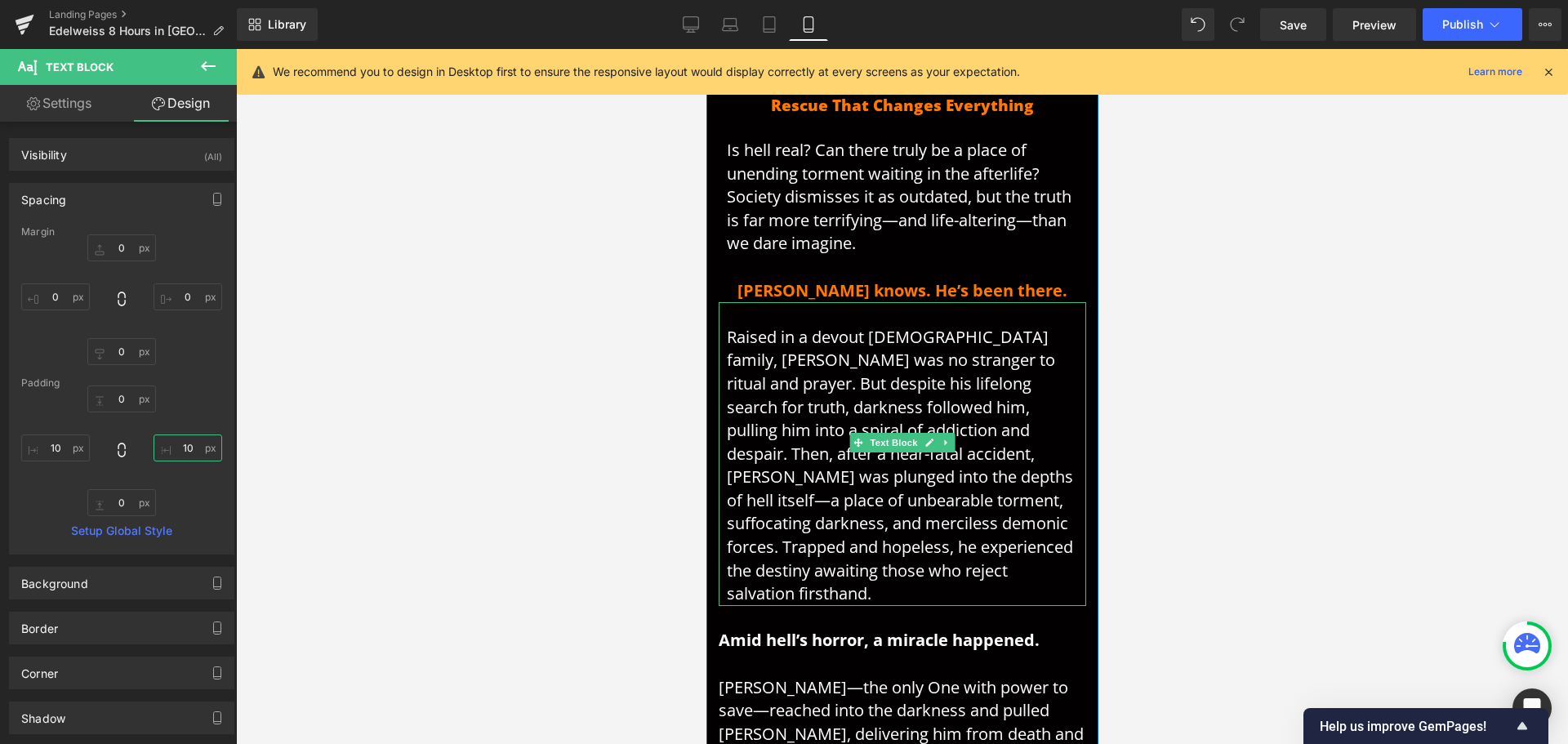
scroll to position [799, 0]
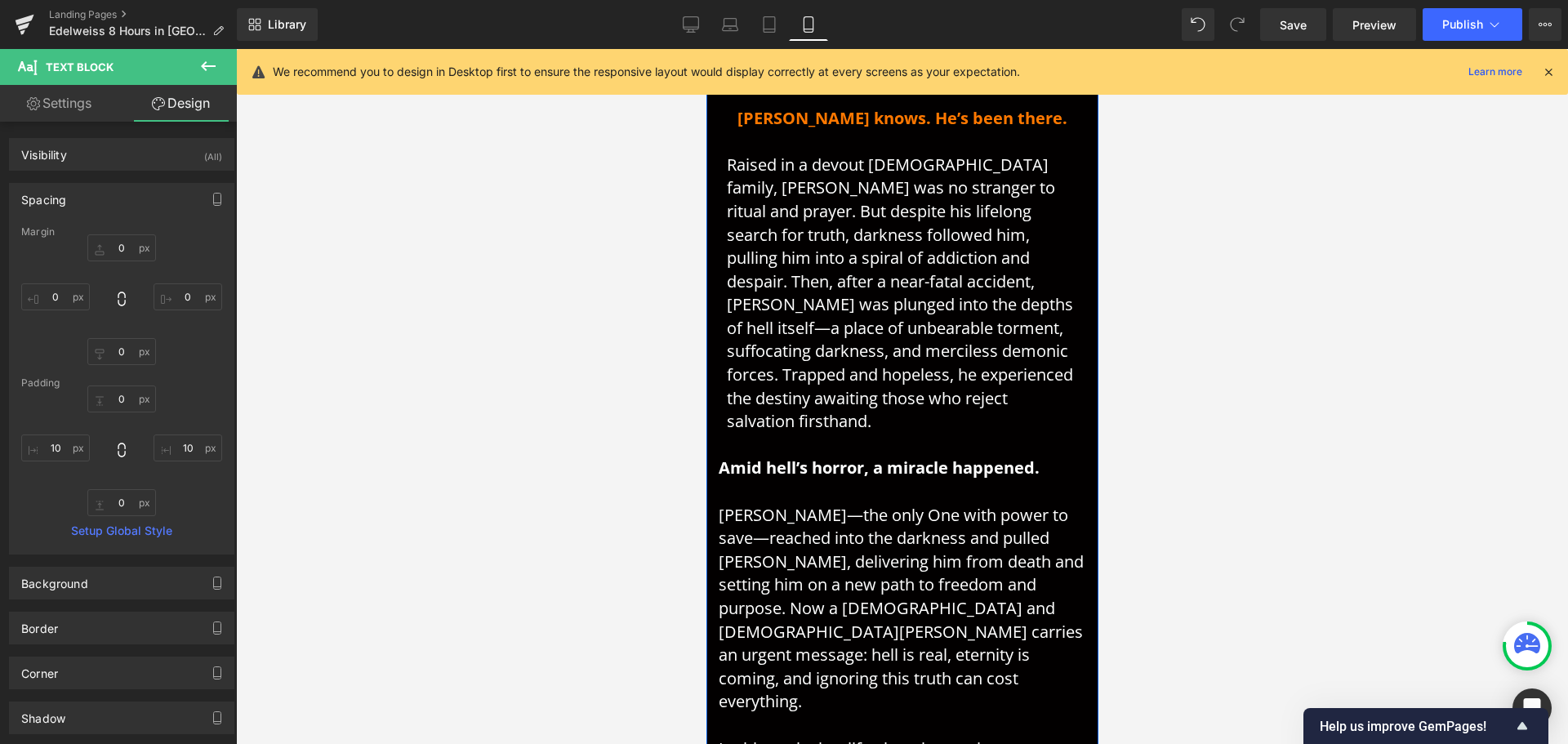
click at [817, 433] on p "Amid hell’s horror, a miracle happened." at bounding box center [901, 456] width 368 height 47
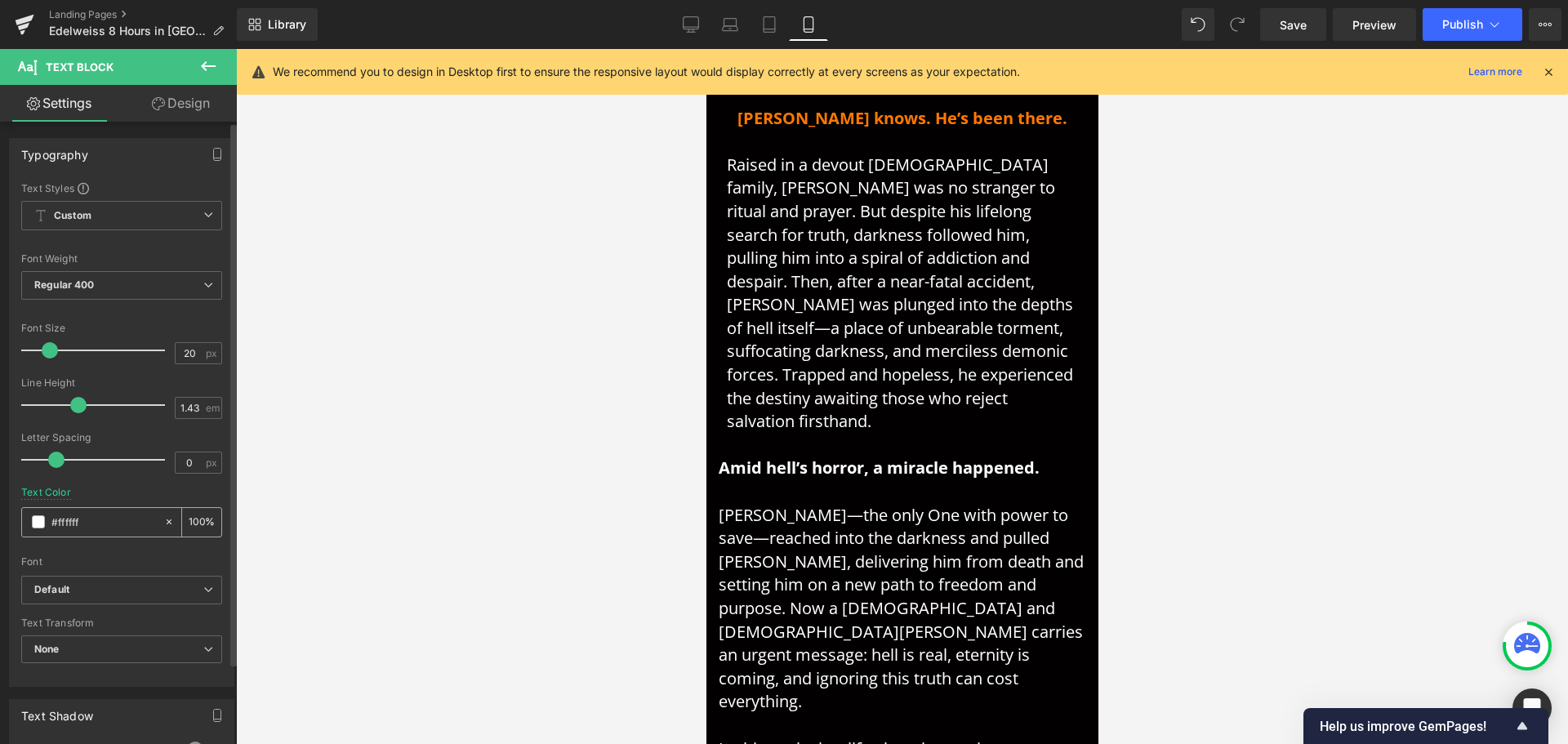
click at [112, 524] on input "#ffffff" at bounding box center [103, 522] width 105 height 18
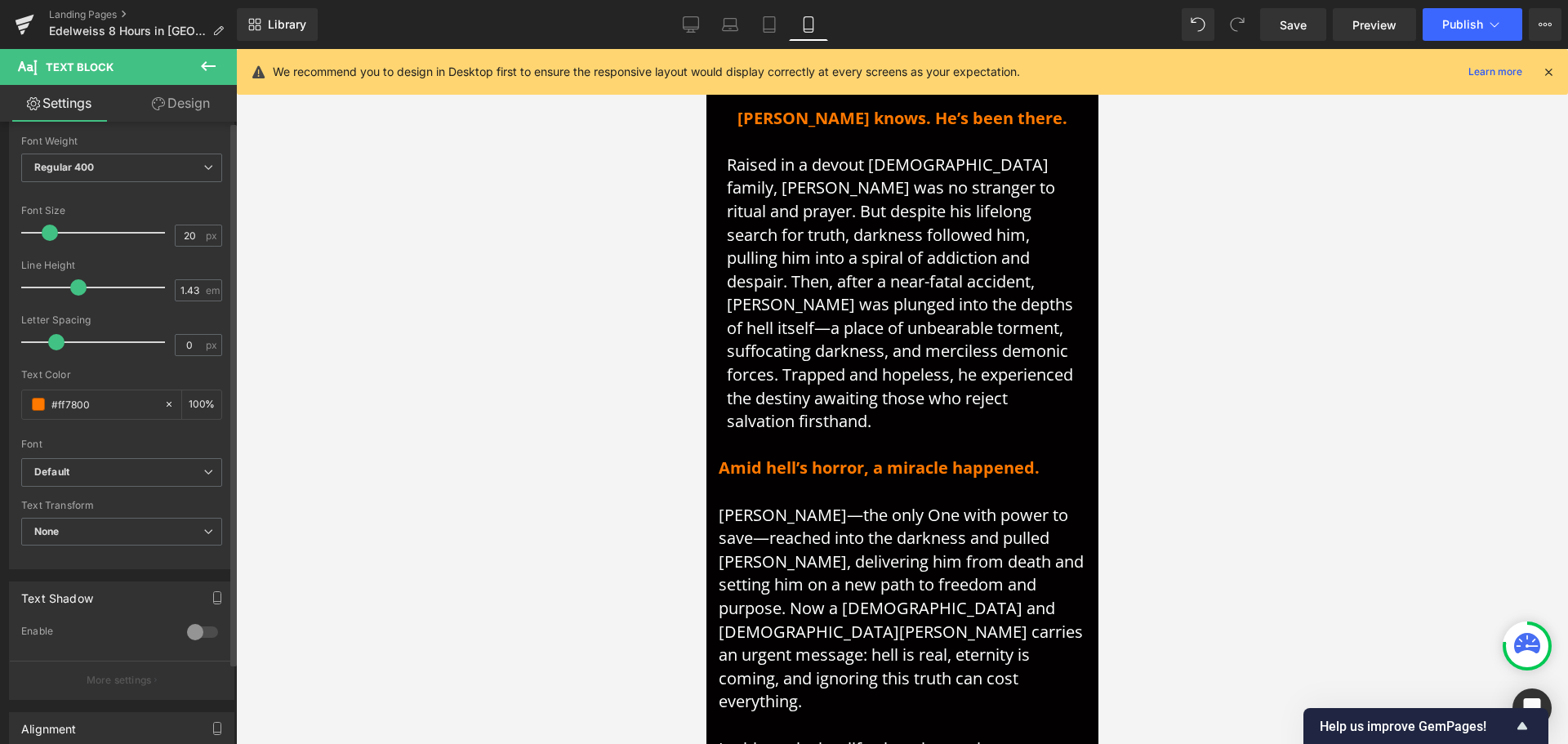
scroll to position [327, 0]
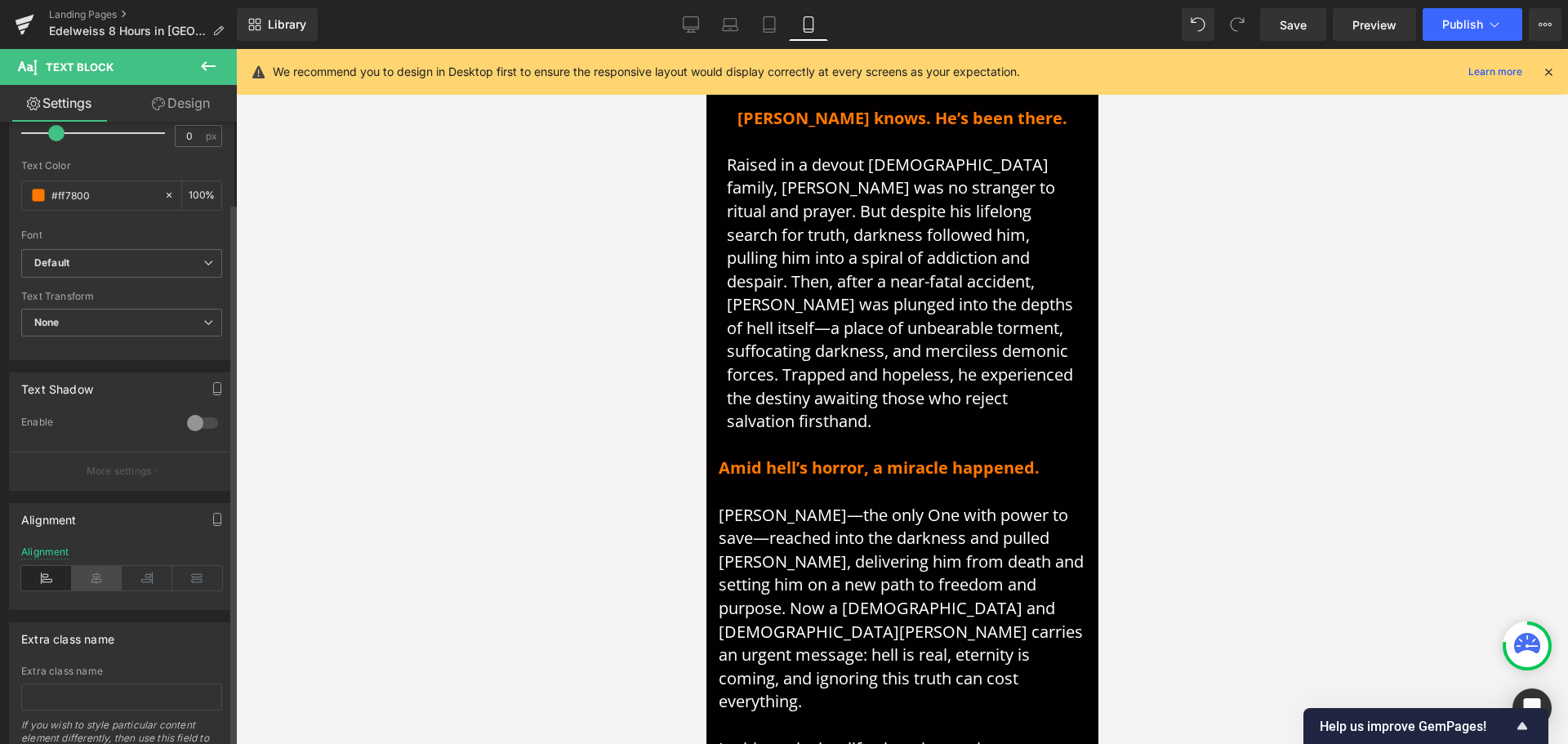
type input "#ff7800"
click at [99, 577] on icon at bounding box center [96, 578] width 50 height 25
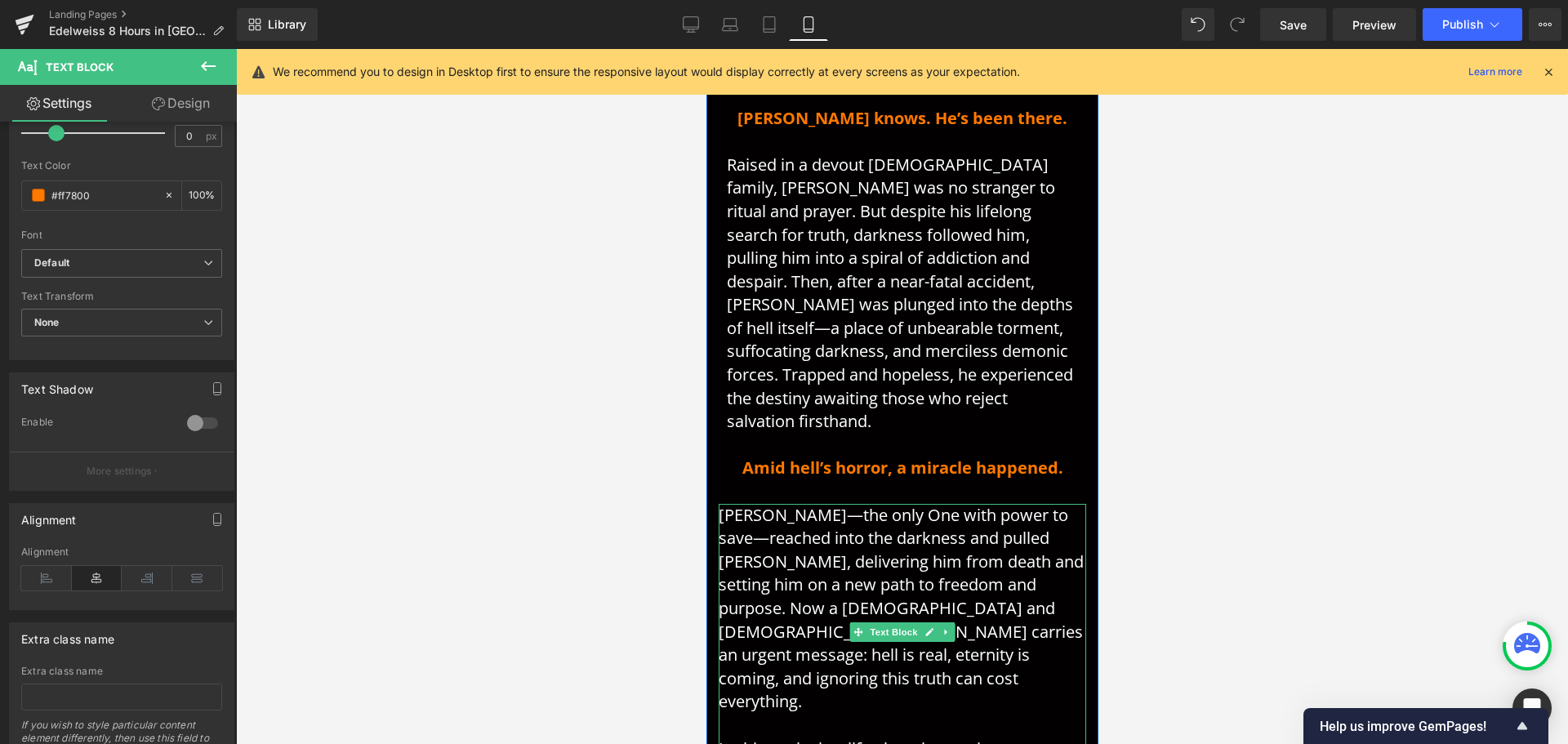
click at [843, 504] on p "[PERSON_NAME]—the only One with power to save—reached into the darkness and pul…" at bounding box center [901, 609] width 368 height 210
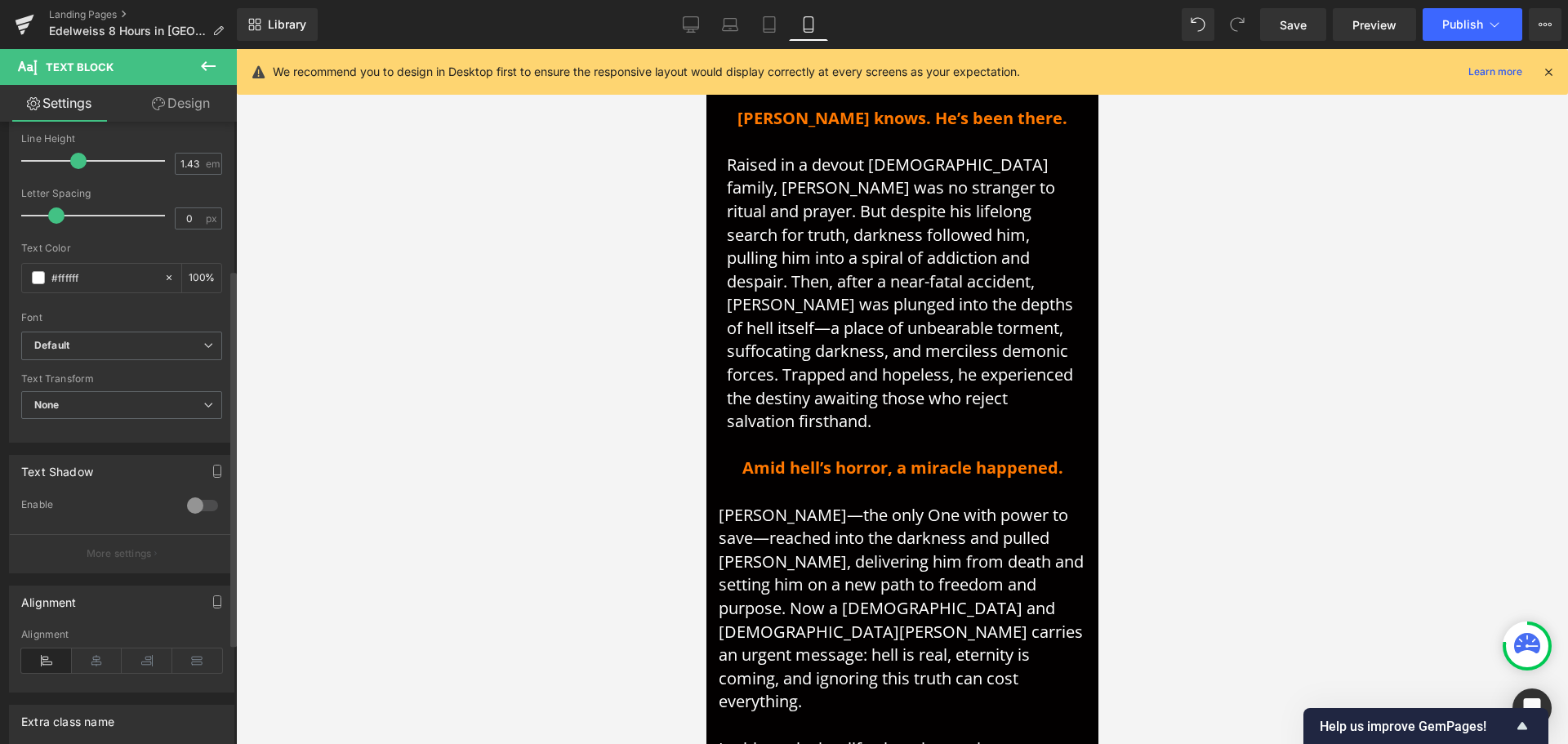
scroll to position [245, 0]
click at [106, 664] on icon at bounding box center [96, 660] width 50 height 25
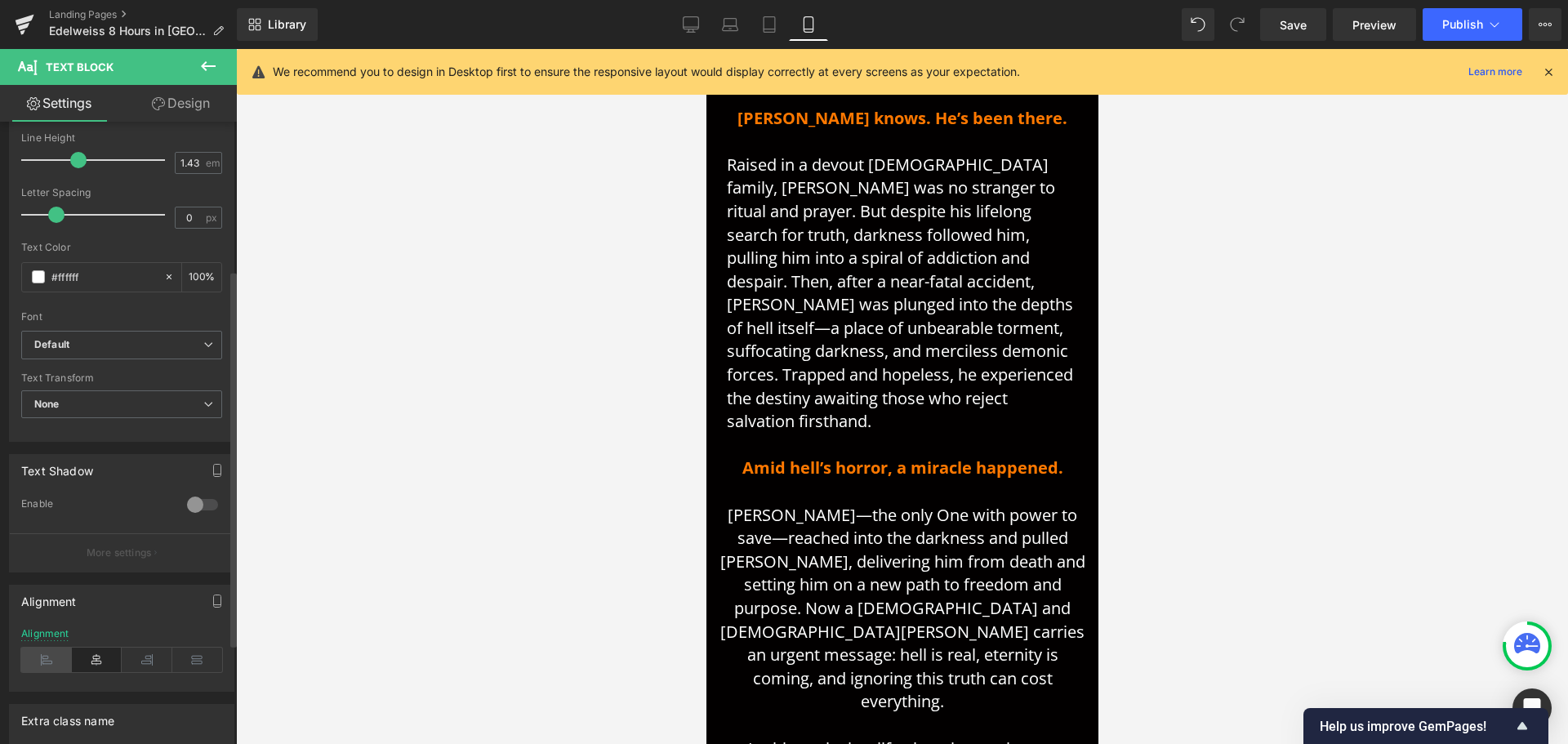
click at [45, 656] on icon at bounding box center [46, 660] width 50 height 25
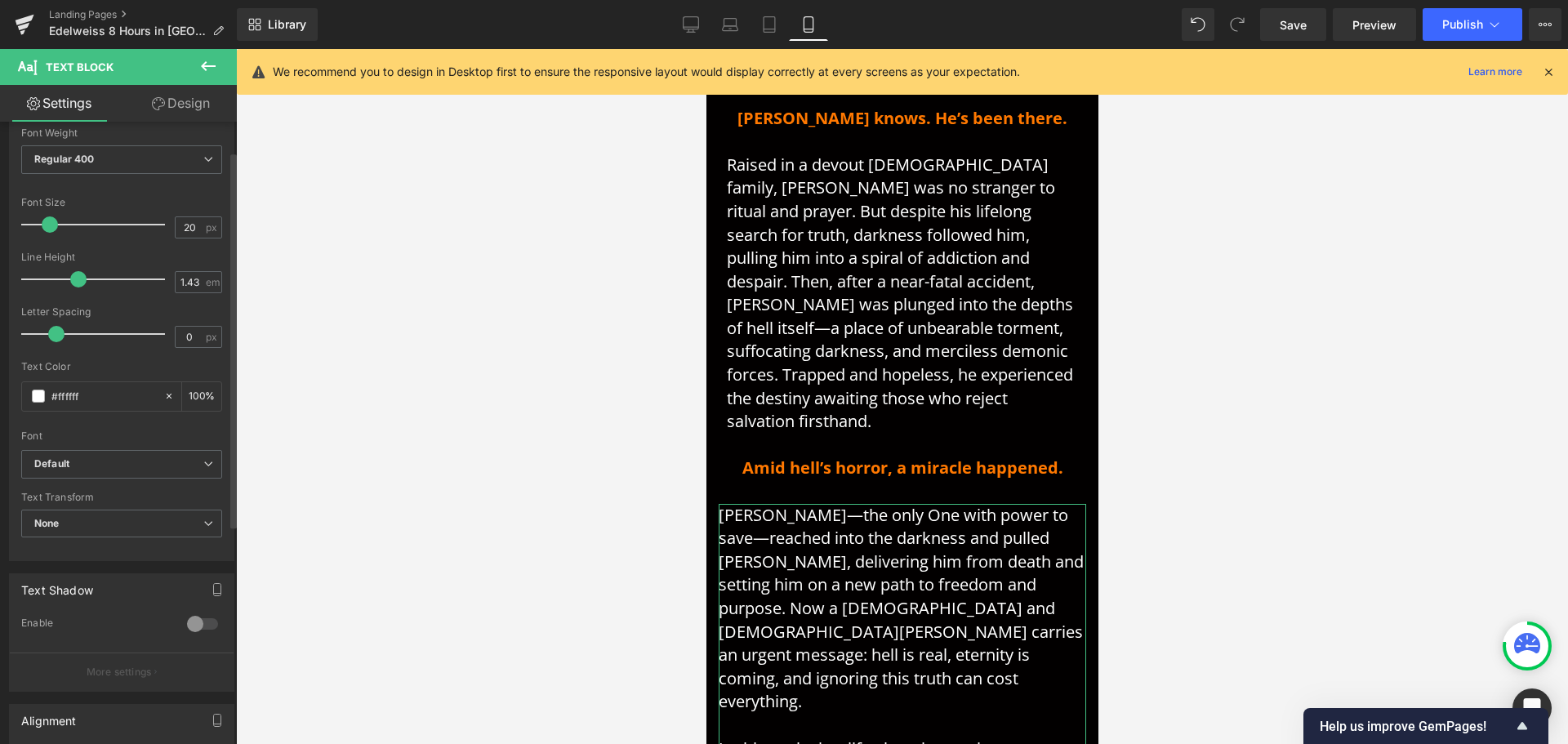
scroll to position [0, 0]
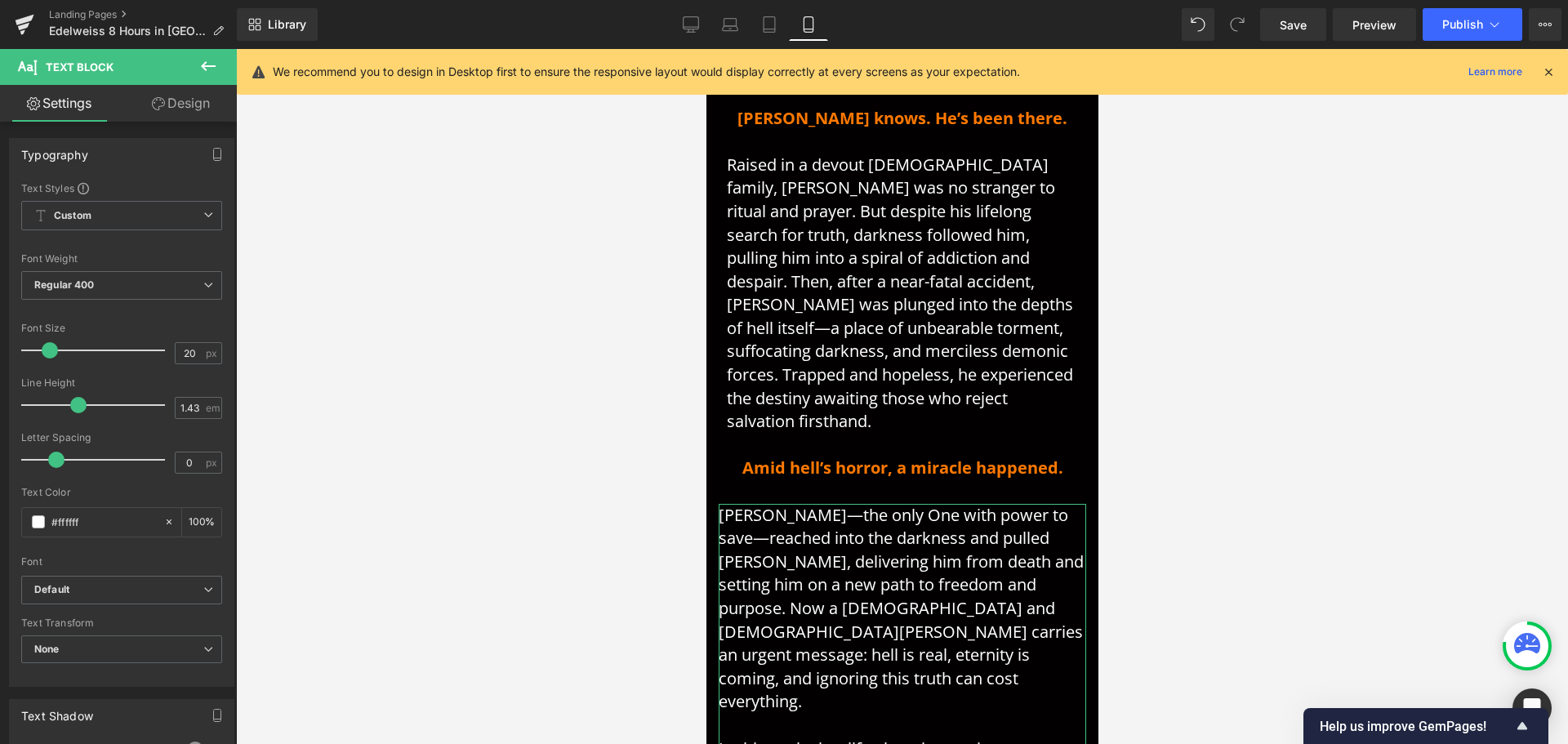
click at [175, 103] on link "Design" at bounding box center [180, 103] width 118 height 37
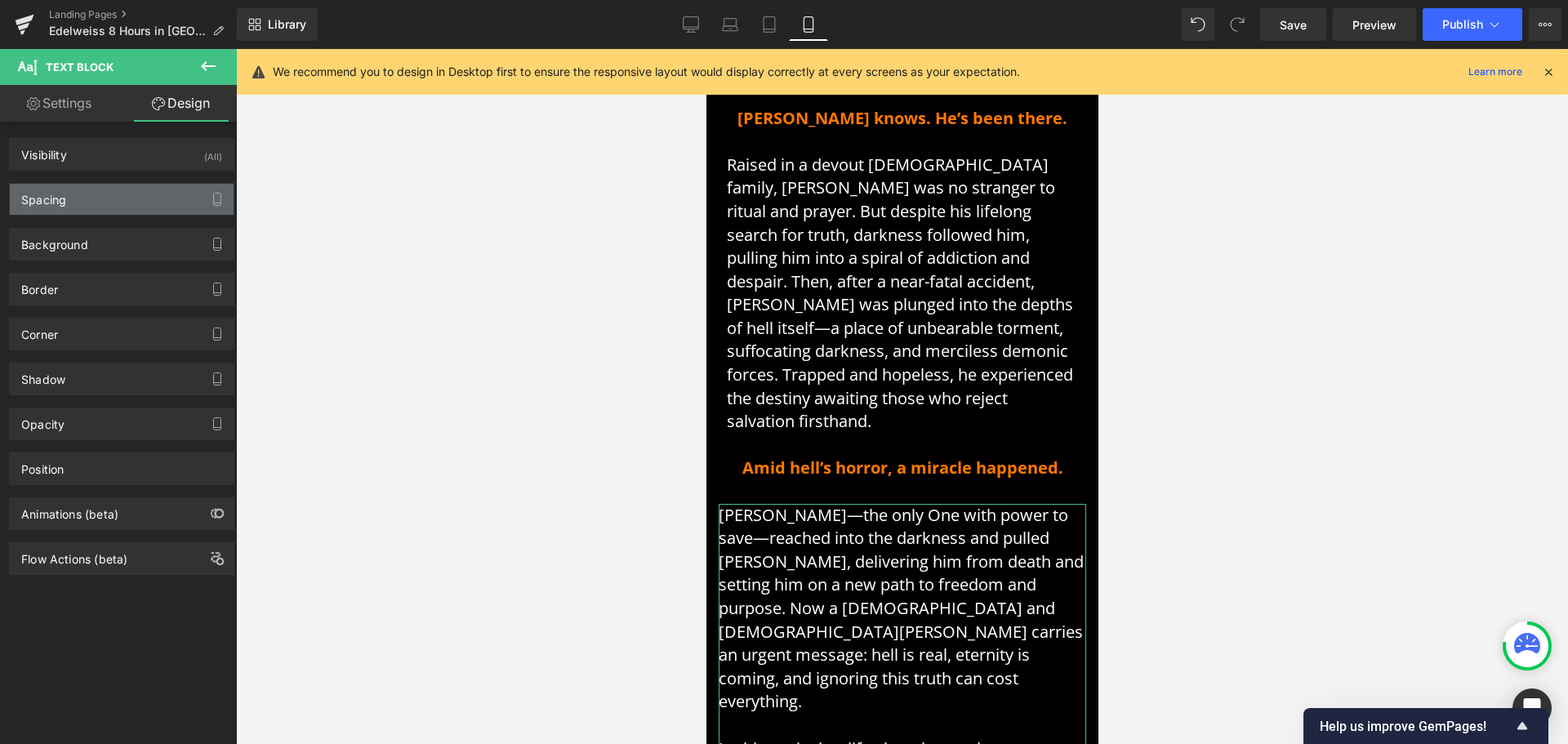
type input "0"
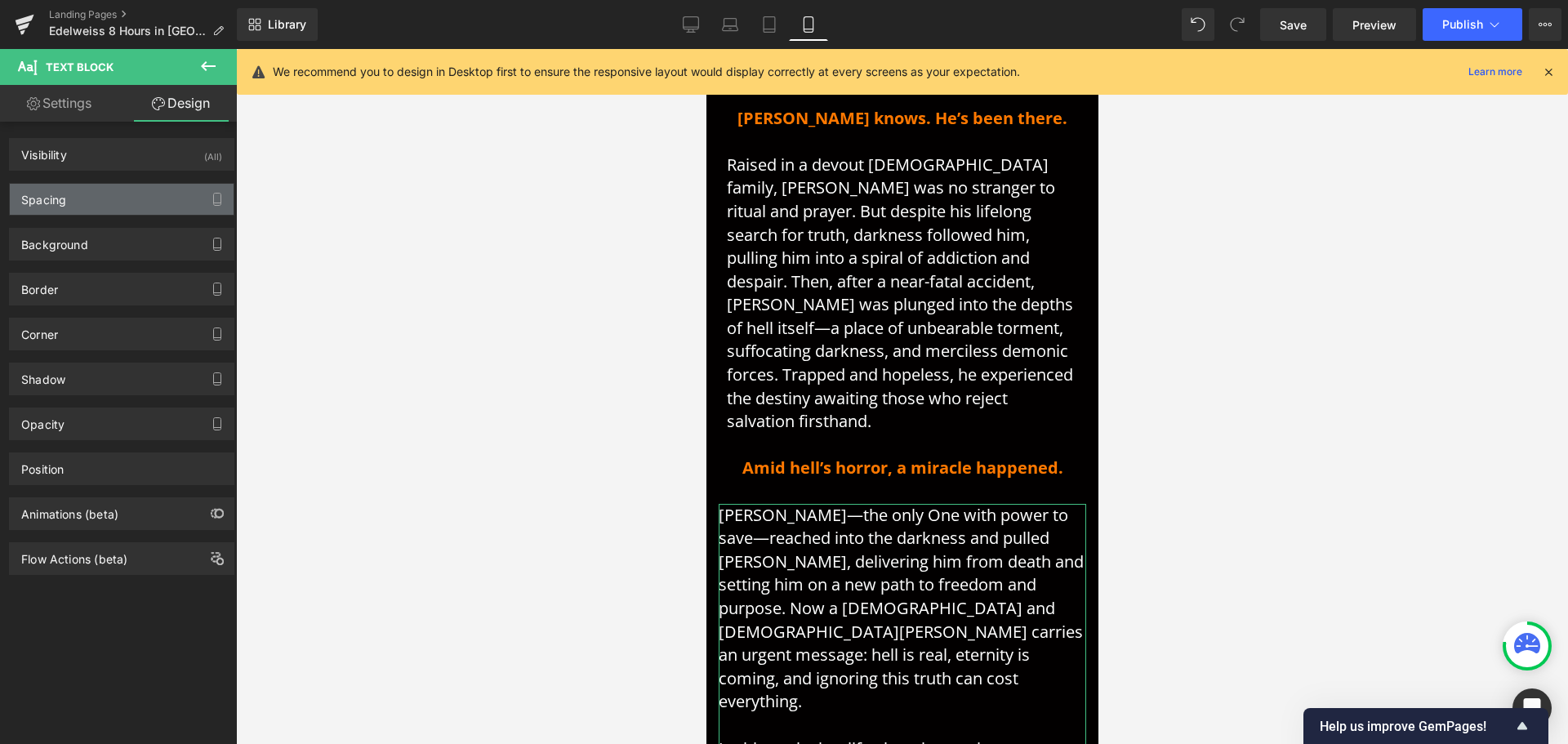
type input "0"
click at [94, 197] on div "Spacing" at bounding box center [122, 199] width 224 height 31
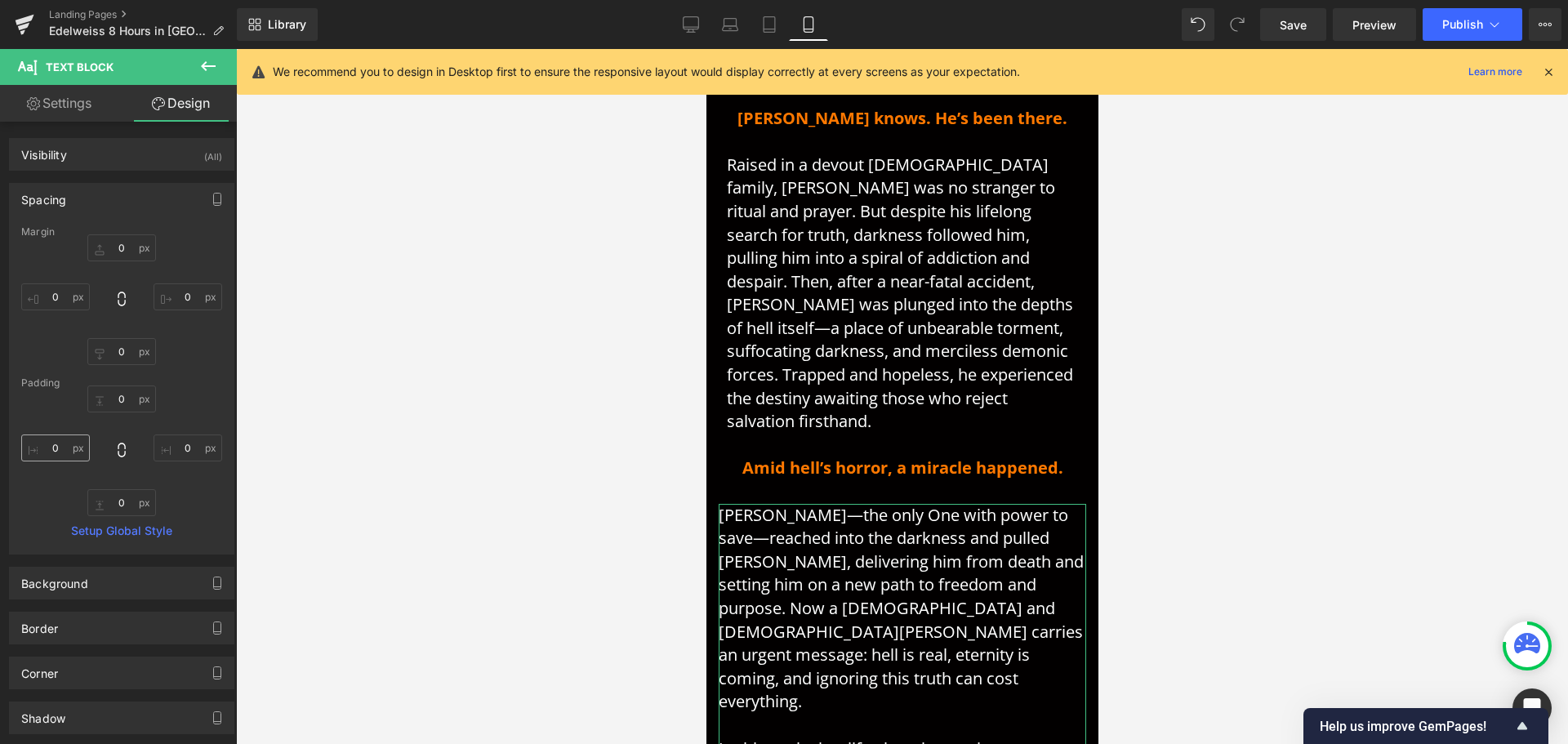
click at [54, 433] on div "0px 0 0px 0 0px 0 0px 0" at bounding box center [122, 451] width 201 height 131
click at [59, 449] on input "0" at bounding box center [55, 448] width 69 height 27
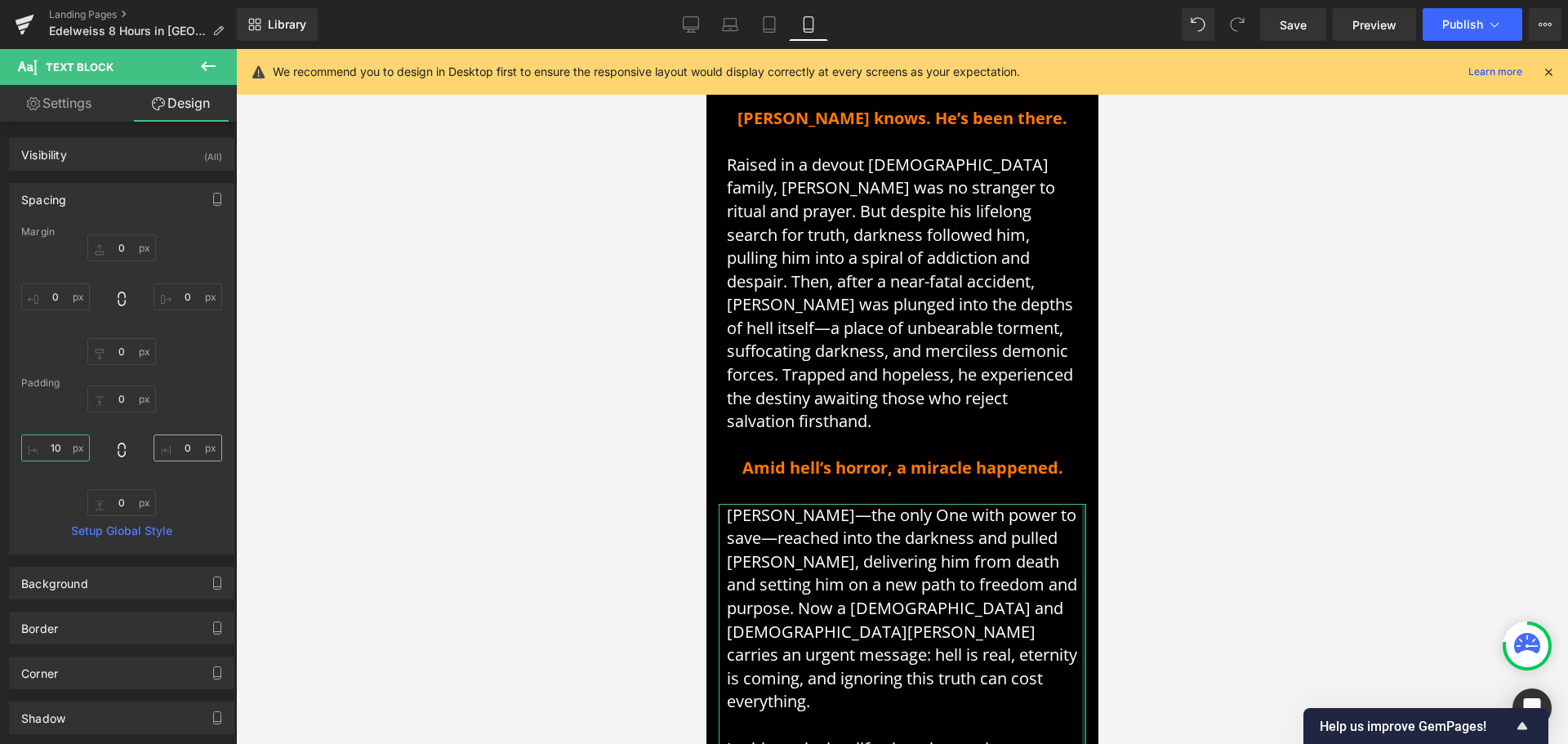
type input "10"
click at [178, 442] on input "0" at bounding box center [187, 448] width 69 height 27
type input "10"
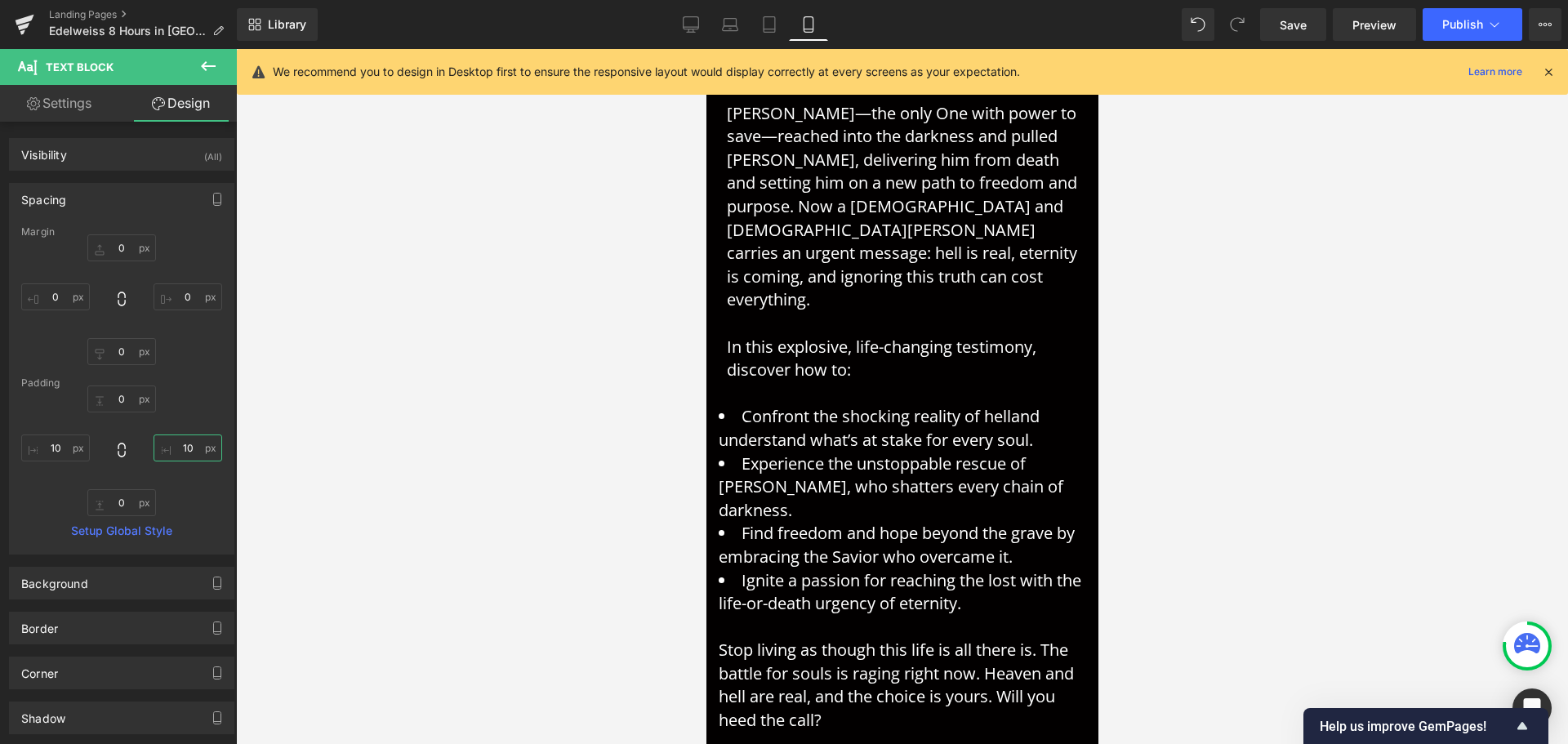
scroll to position [1208, 0]
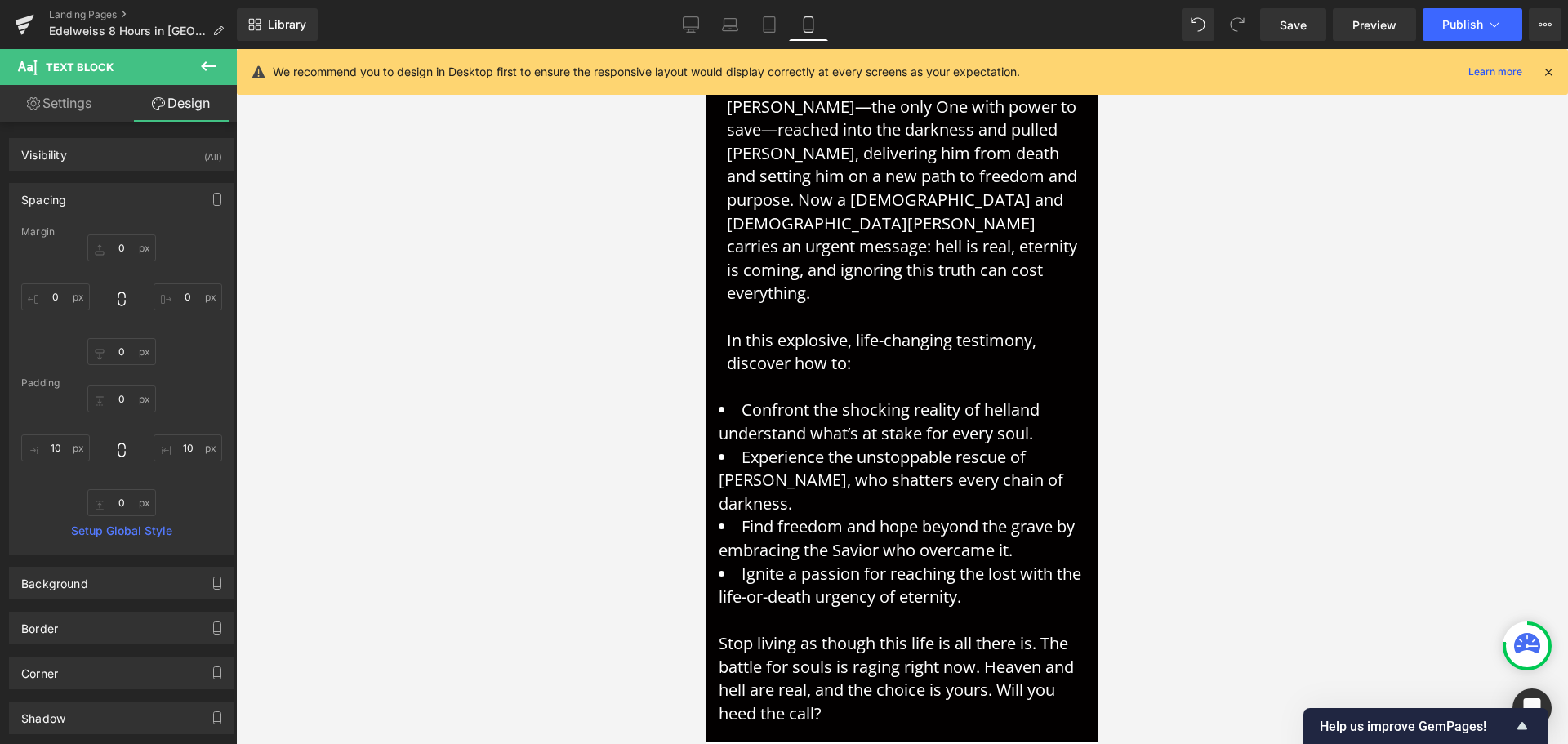
click at [866, 398] on li "Confront the shocking reality of hell and understand what’s at stake for every …" at bounding box center [901, 421] width 368 height 47
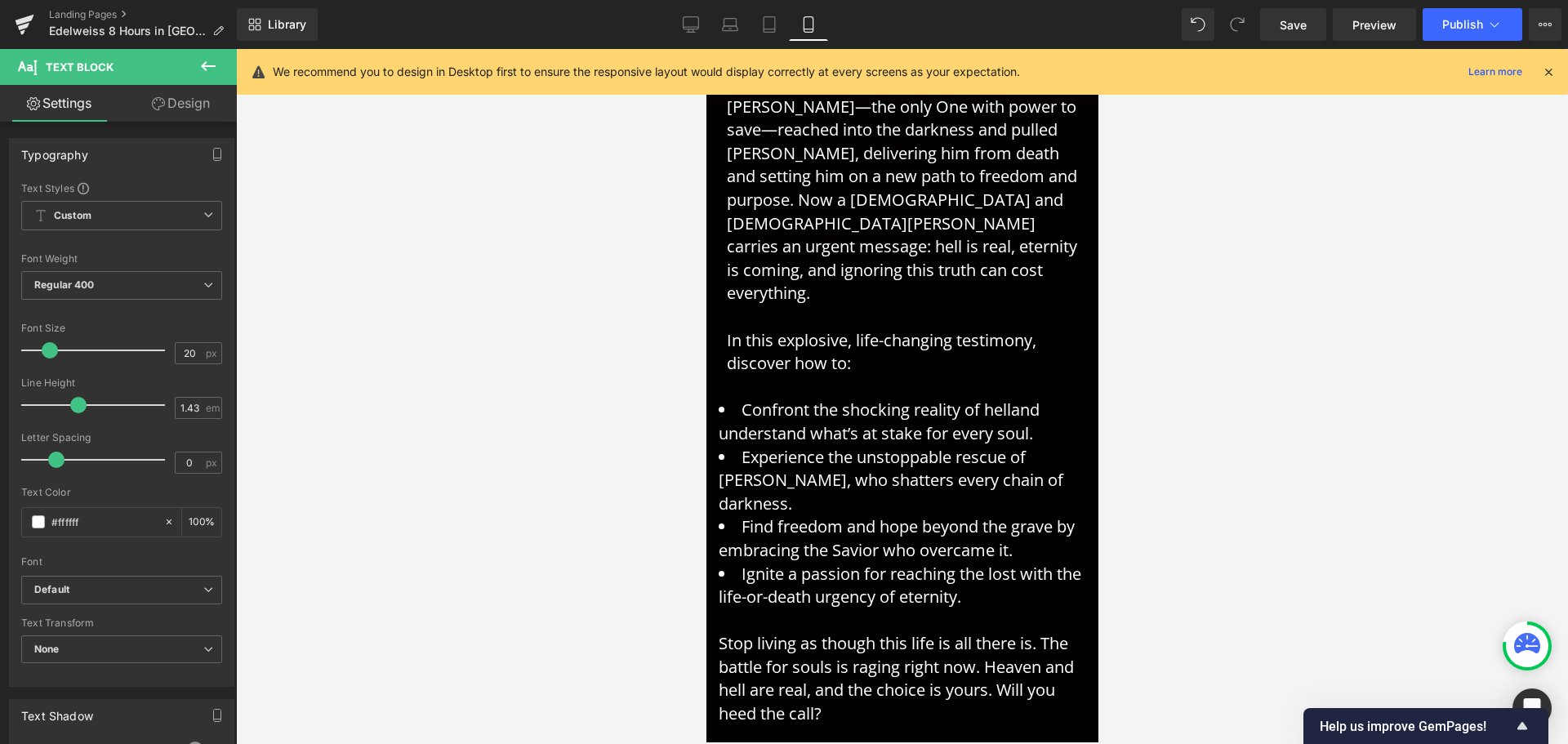
click at [175, 111] on link "Design" at bounding box center [180, 103] width 118 height 37
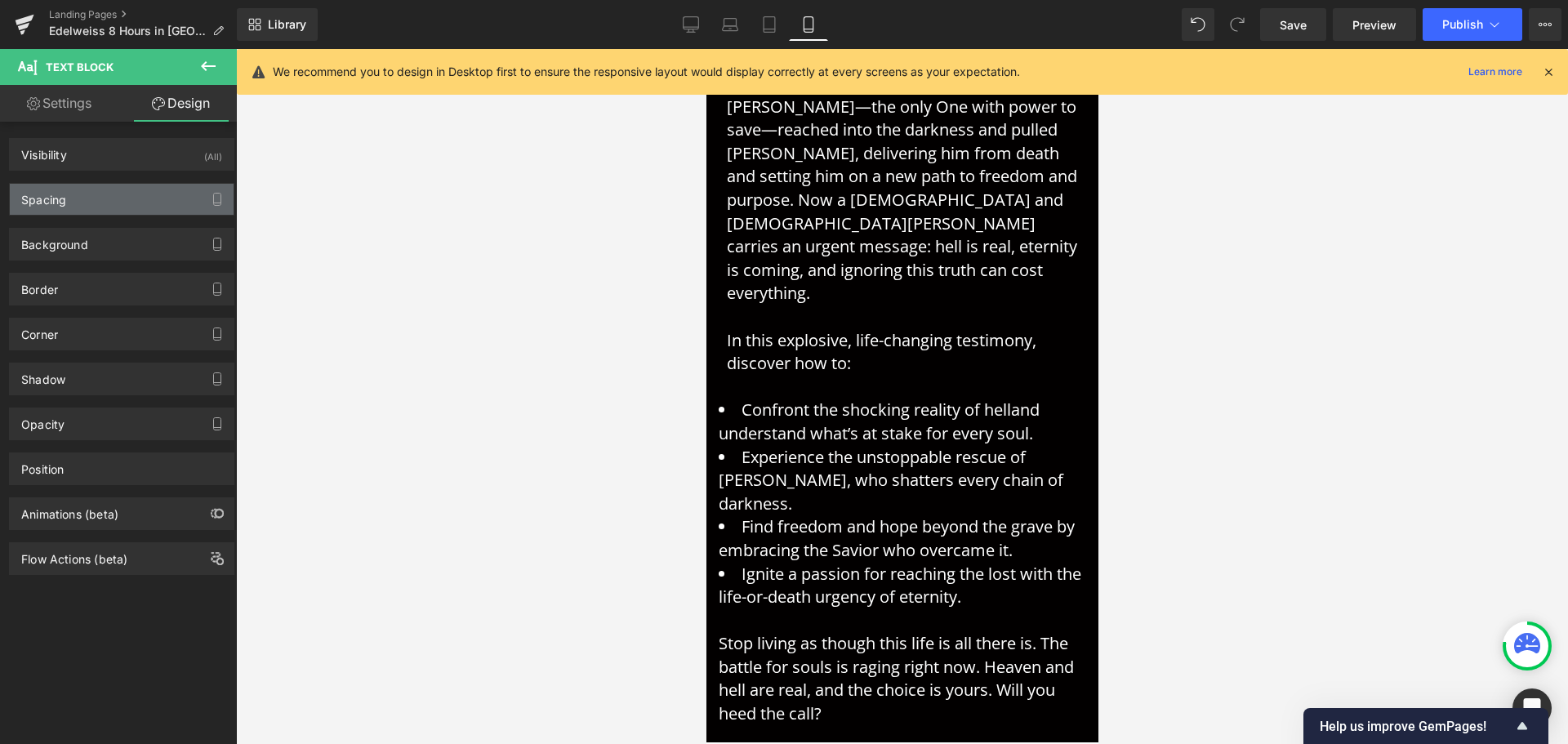
click at [92, 209] on div "Spacing" at bounding box center [122, 199] width 224 height 31
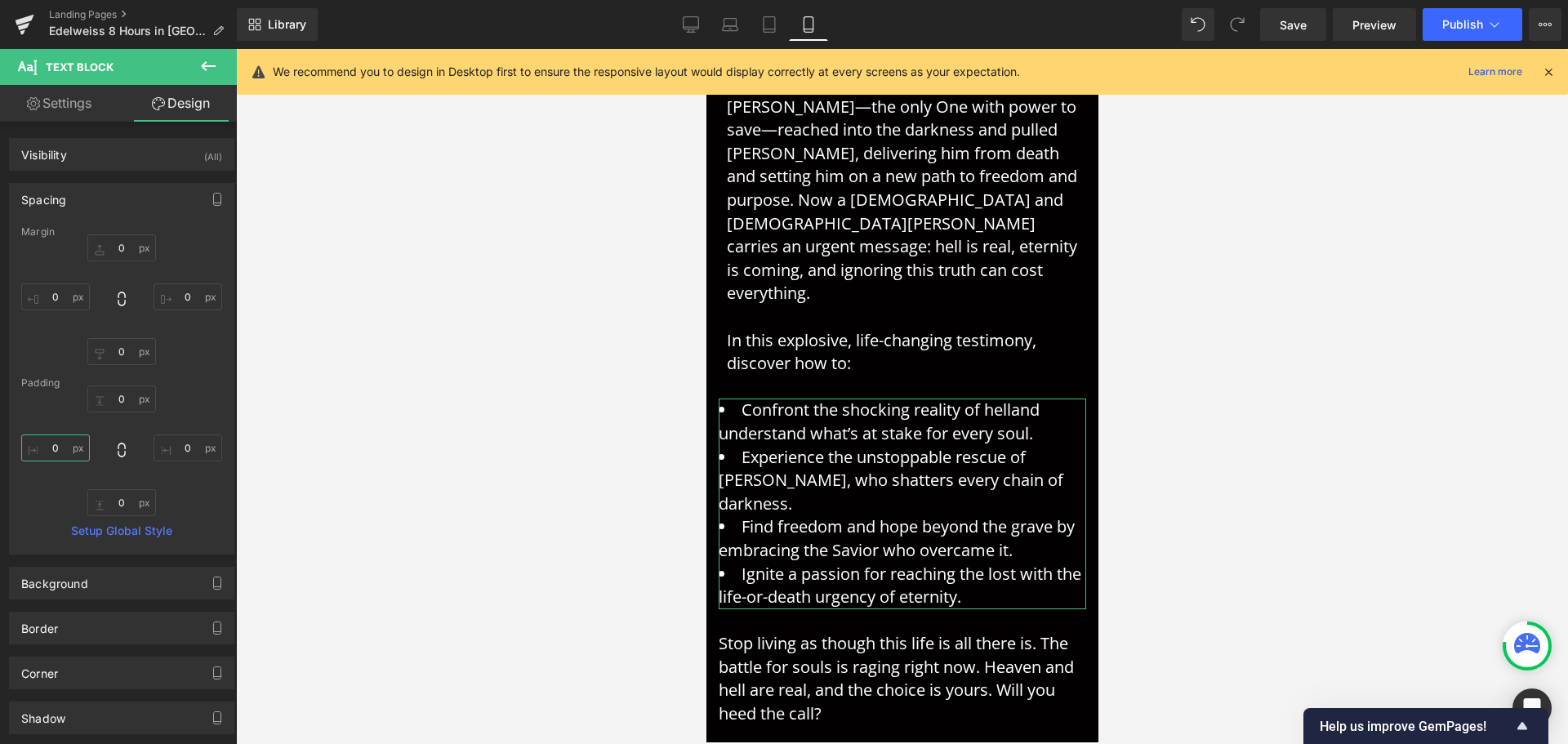
click at [64, 449] on input "0" at bounding box center [55, 448] width 69 height 27
type input "15"
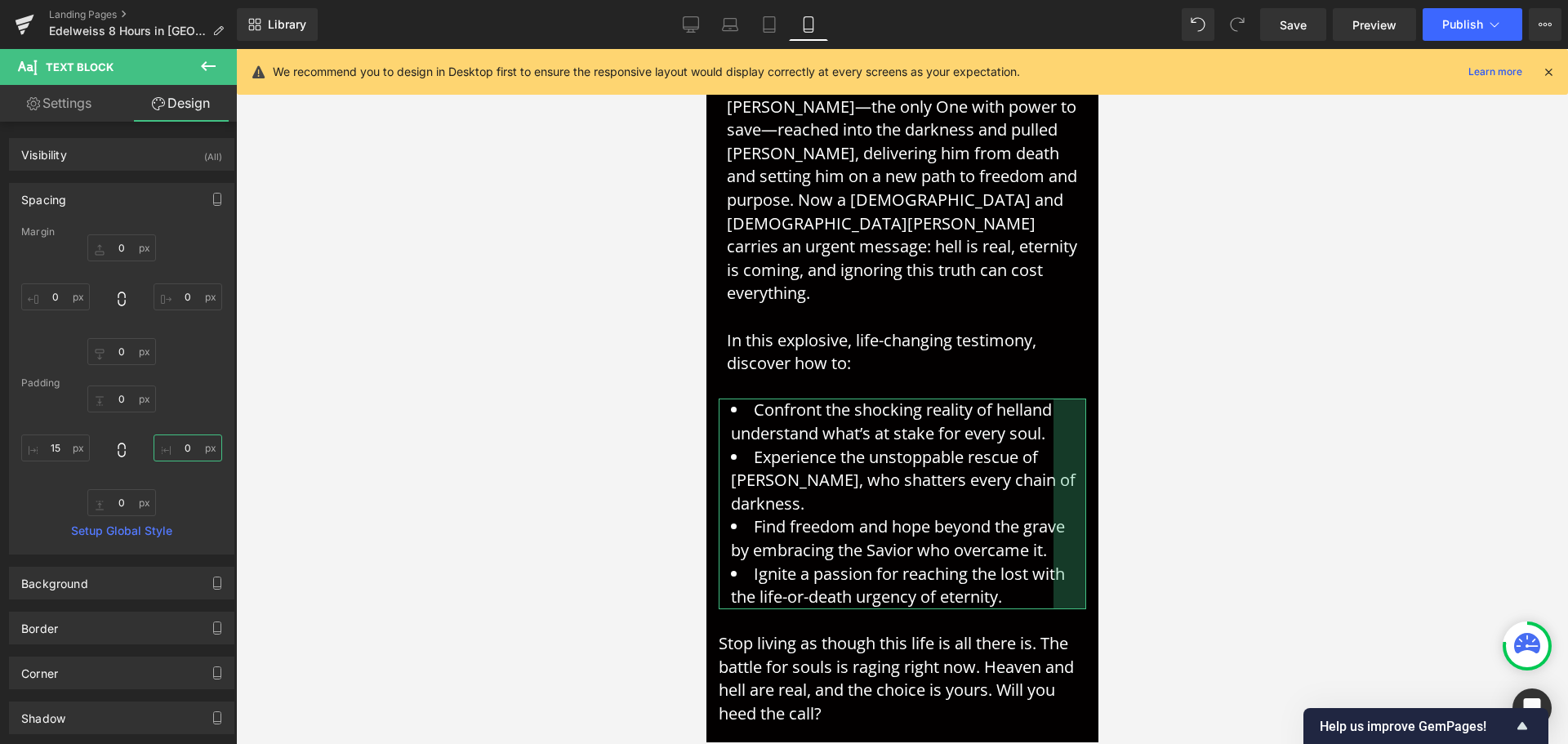
click at [180, 450] on input "0" at bounding box center [187, 448] width 69 height 27
type input "15"
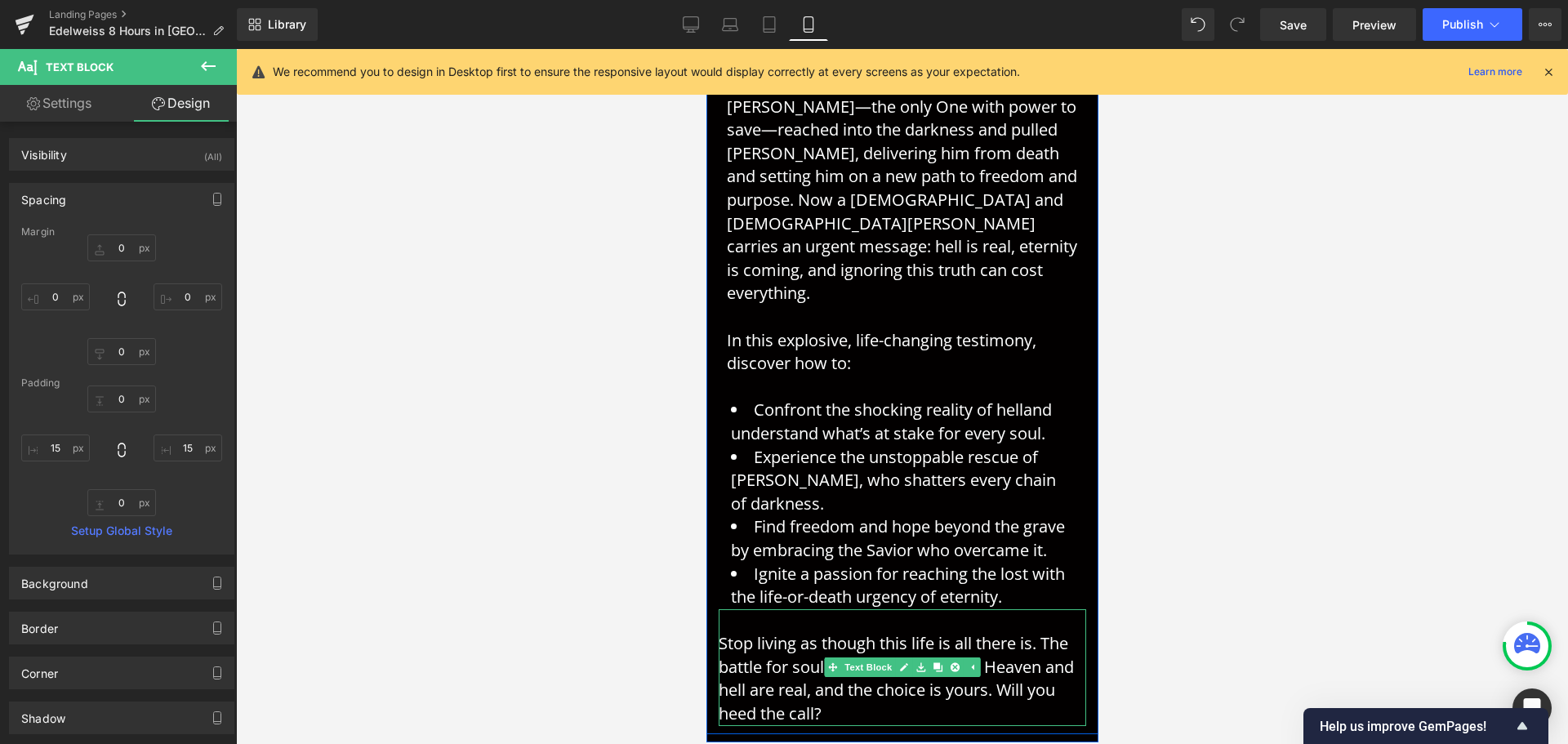
click at [764, 632] on p "Stop living as though this life is all there is. The battle for souls is raging…" at bounding box center [901, 678] width 368 height 93
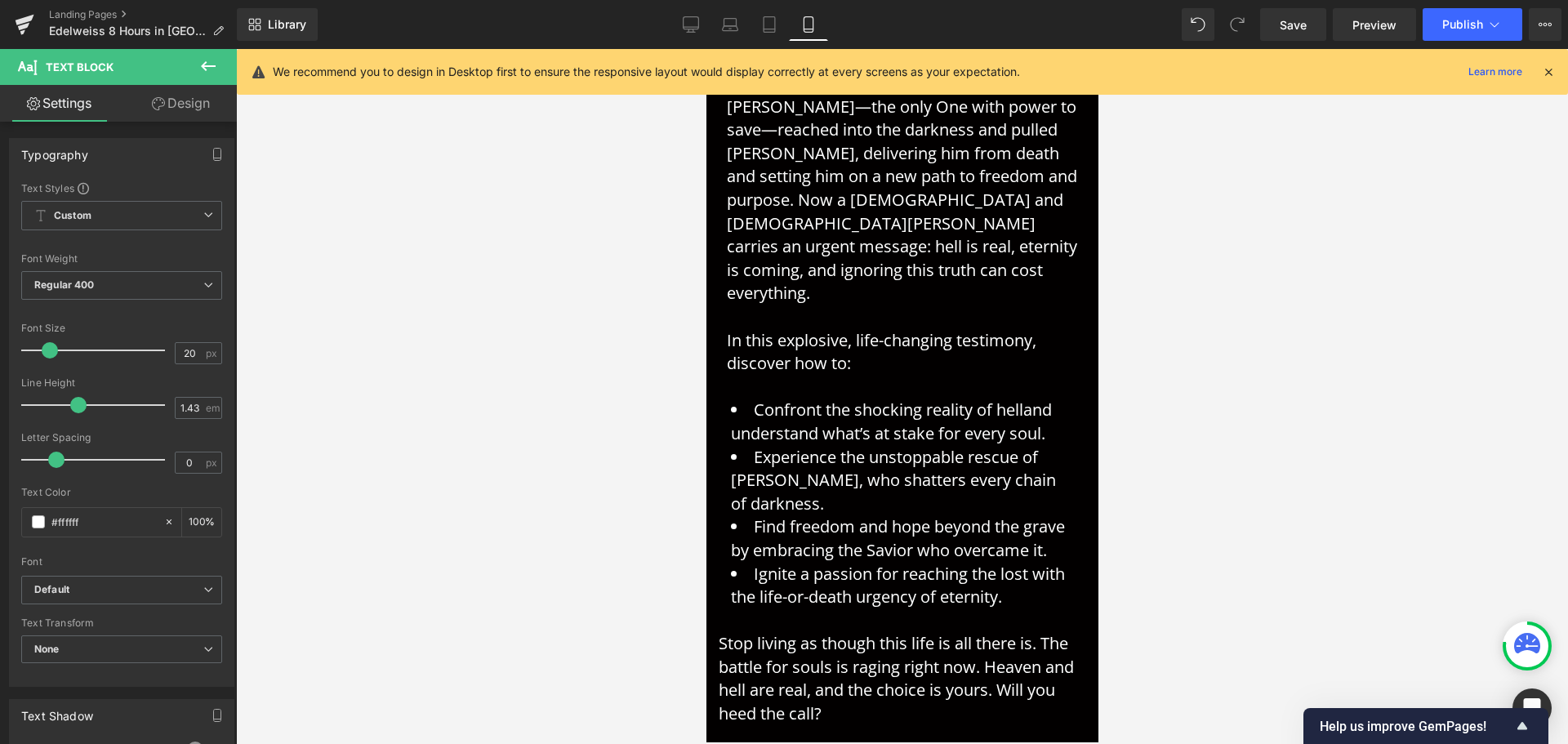
click at [165, 94] on link "Design" at bounding box center [180, 103] width 118 height 37
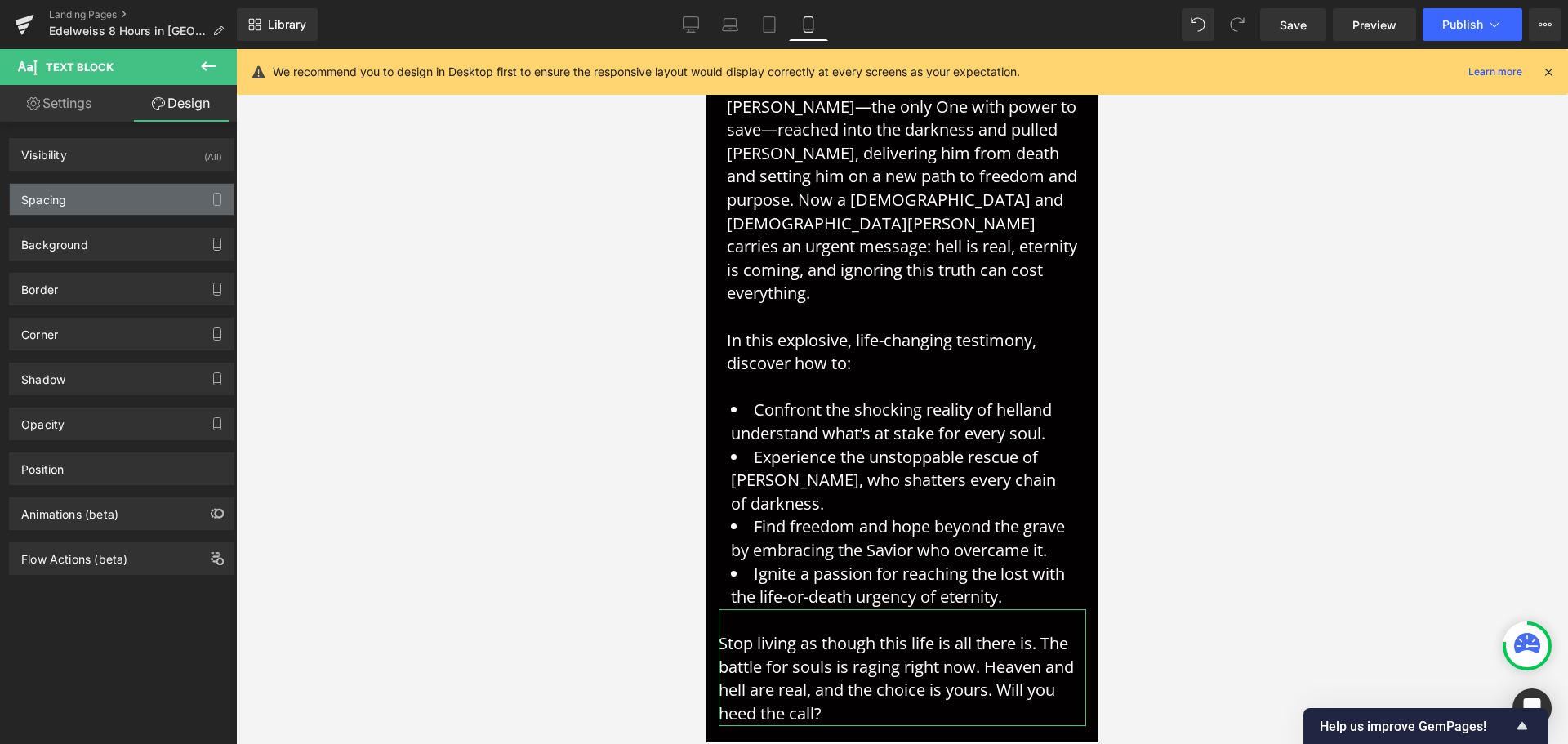
click at [141, 200] on div "Spacing" at bounding box center [122, 199] width 224 height 31
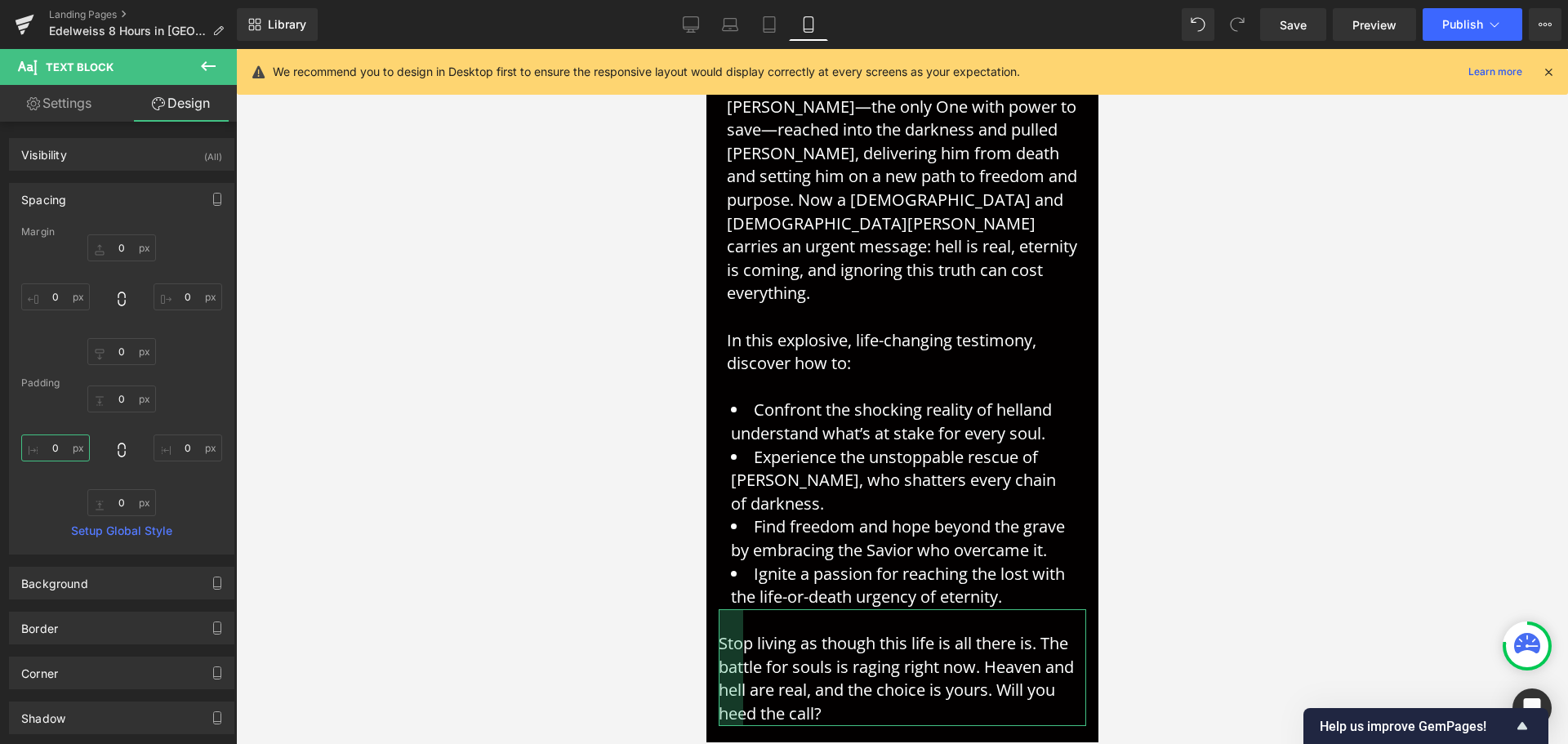
click at [65, 461] on input "0" at bounding box center [55, 448] width 69 height 27
type input "10"
click at [181, 450] on input "0" at bounding box center [187, 448] width 69 height 27
type input "10"
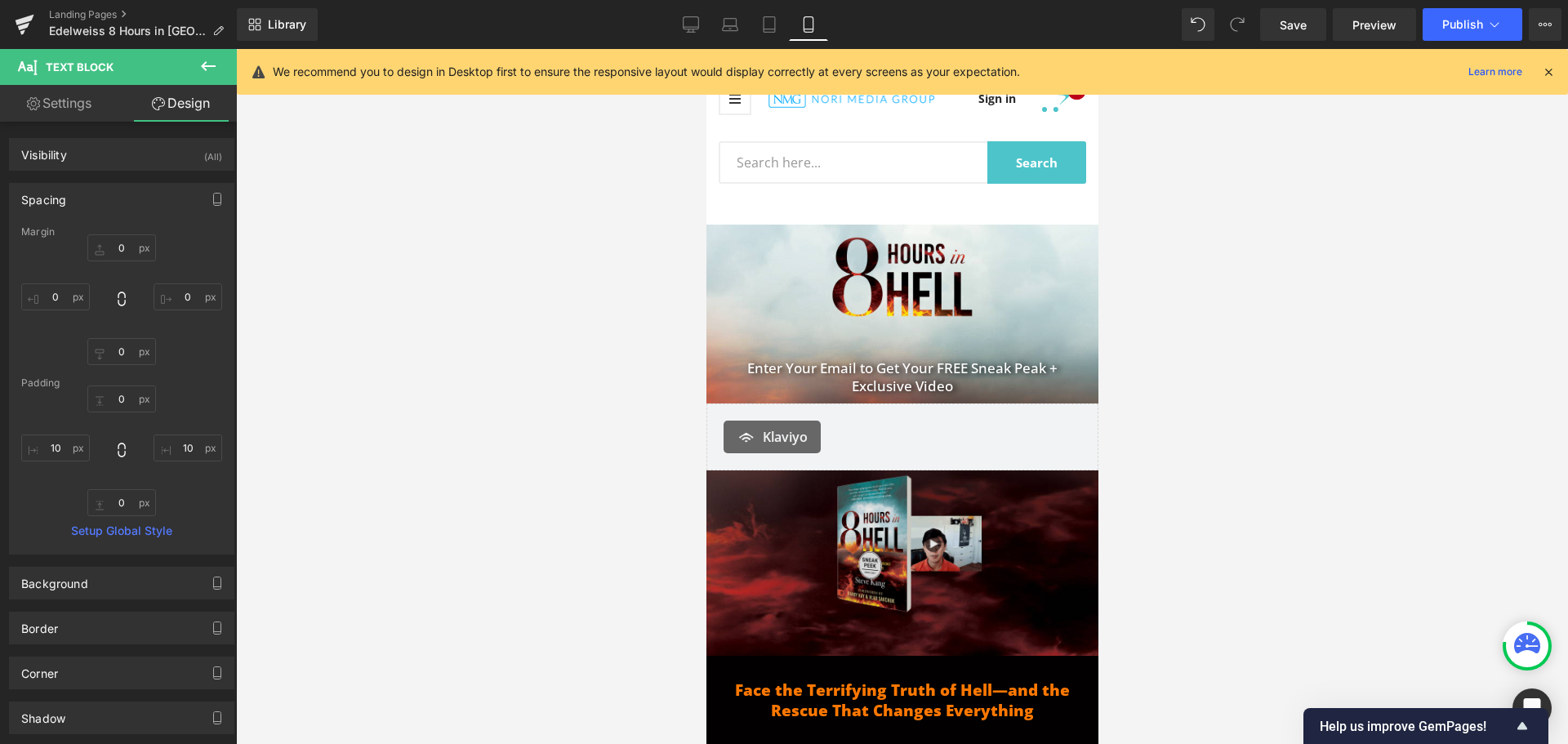
scroll to position [0, 0]
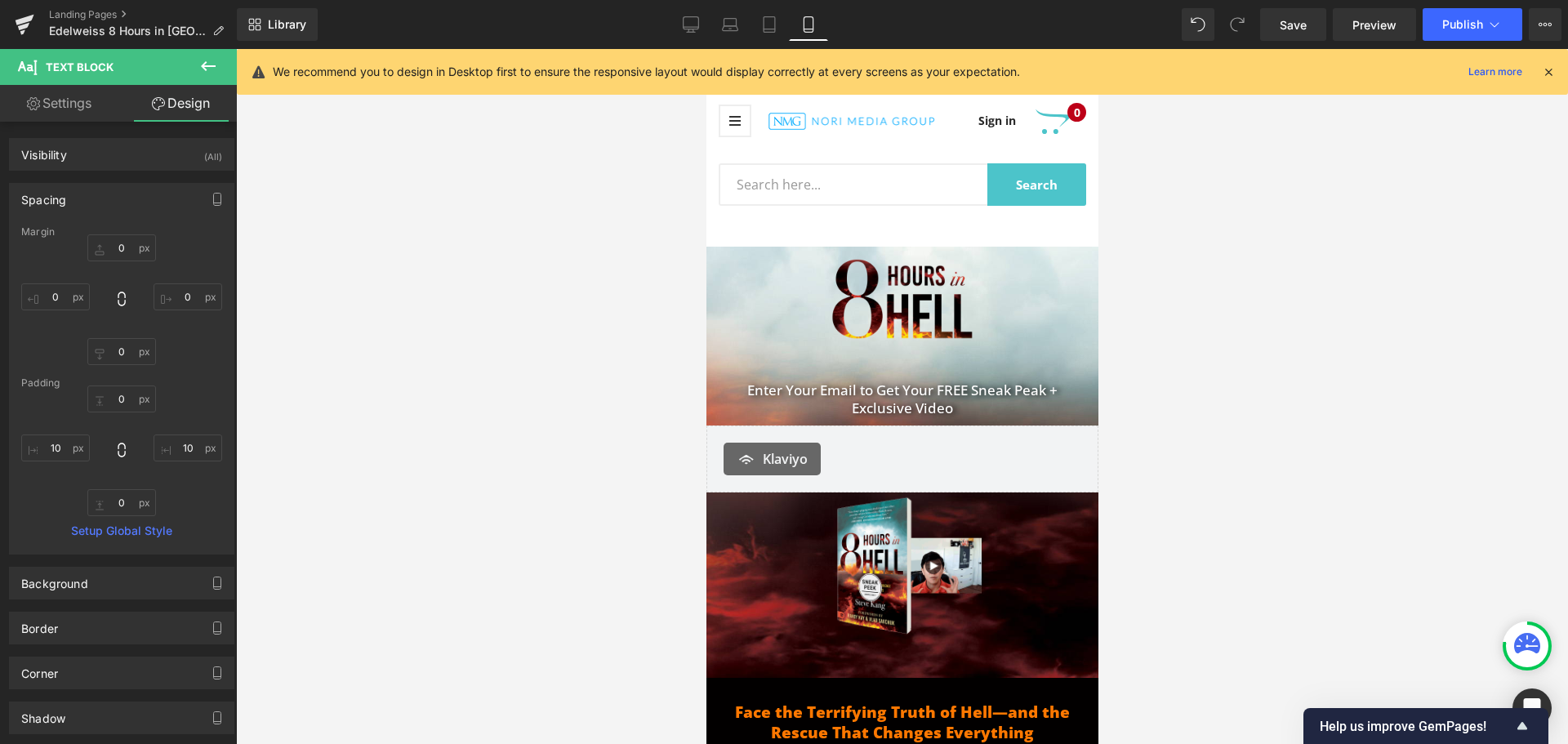
click at [670, 30] on div "Library Mobile Desktop Laptop Tablet Mobile Save Preview Publish Scheduled View…" at bounding box center [902, 25] width 1331 height 32
click at [695, 25] on icon at bounding box center [690, 24] width 16 height 16
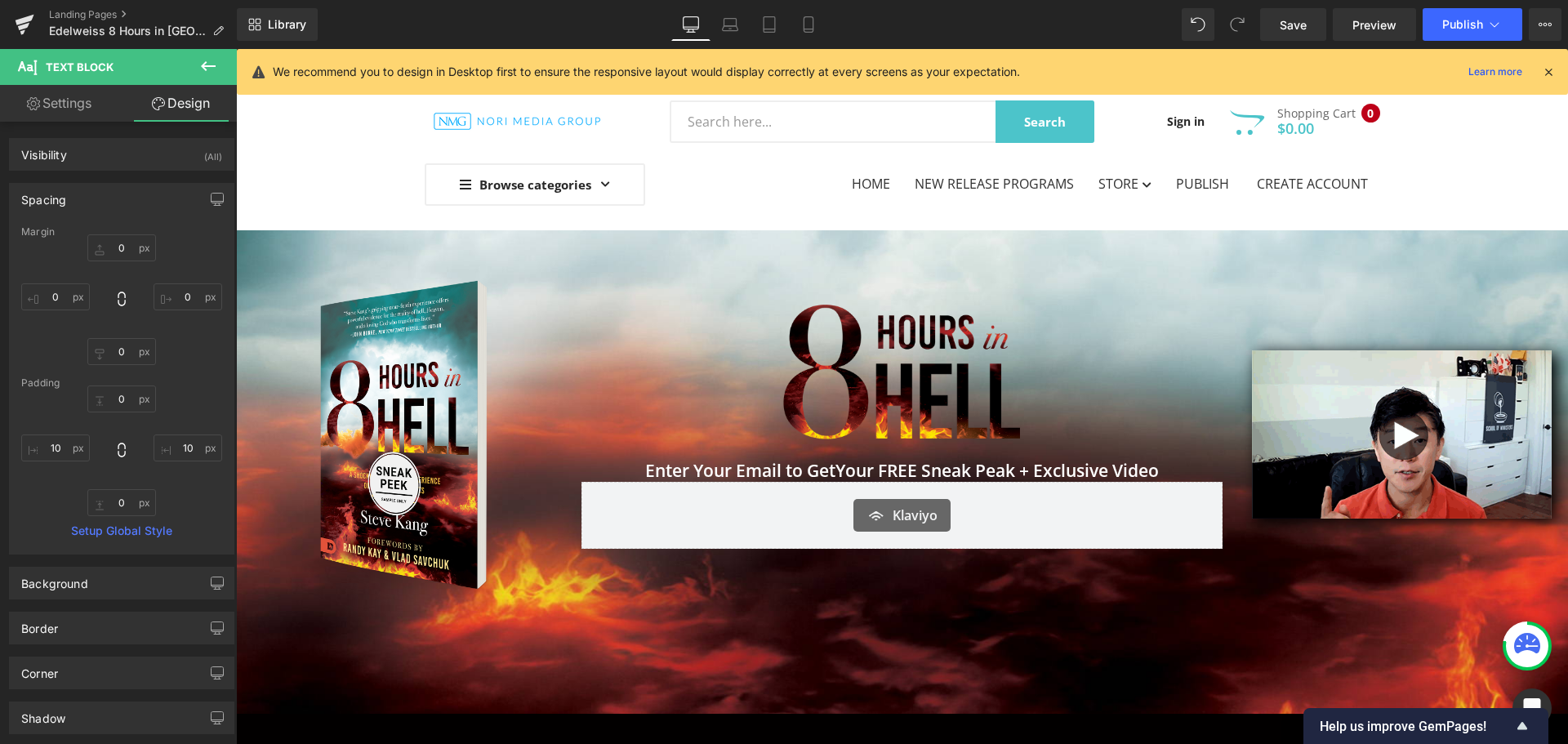
type input "0"
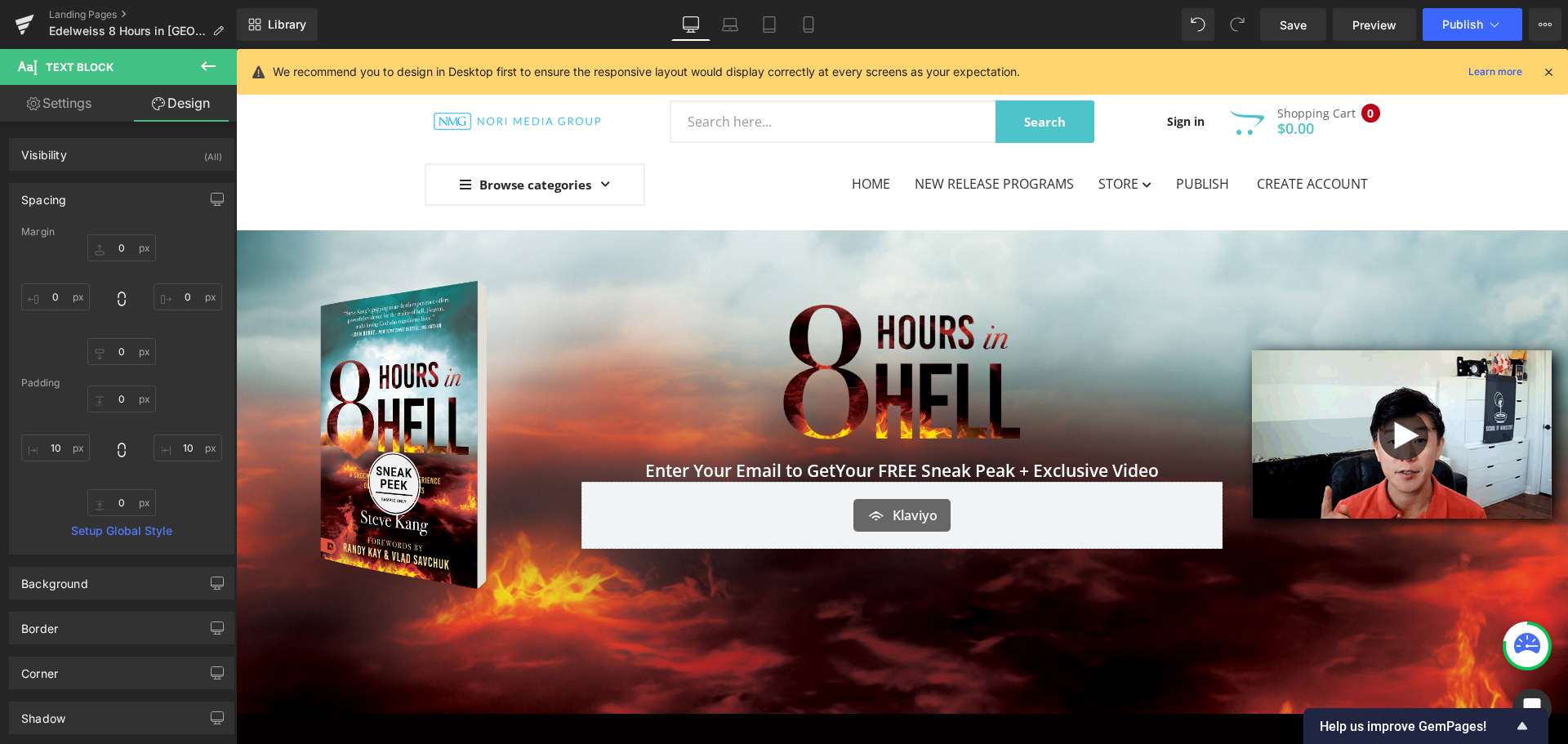
type input "30"
type input "0"
type input "30"
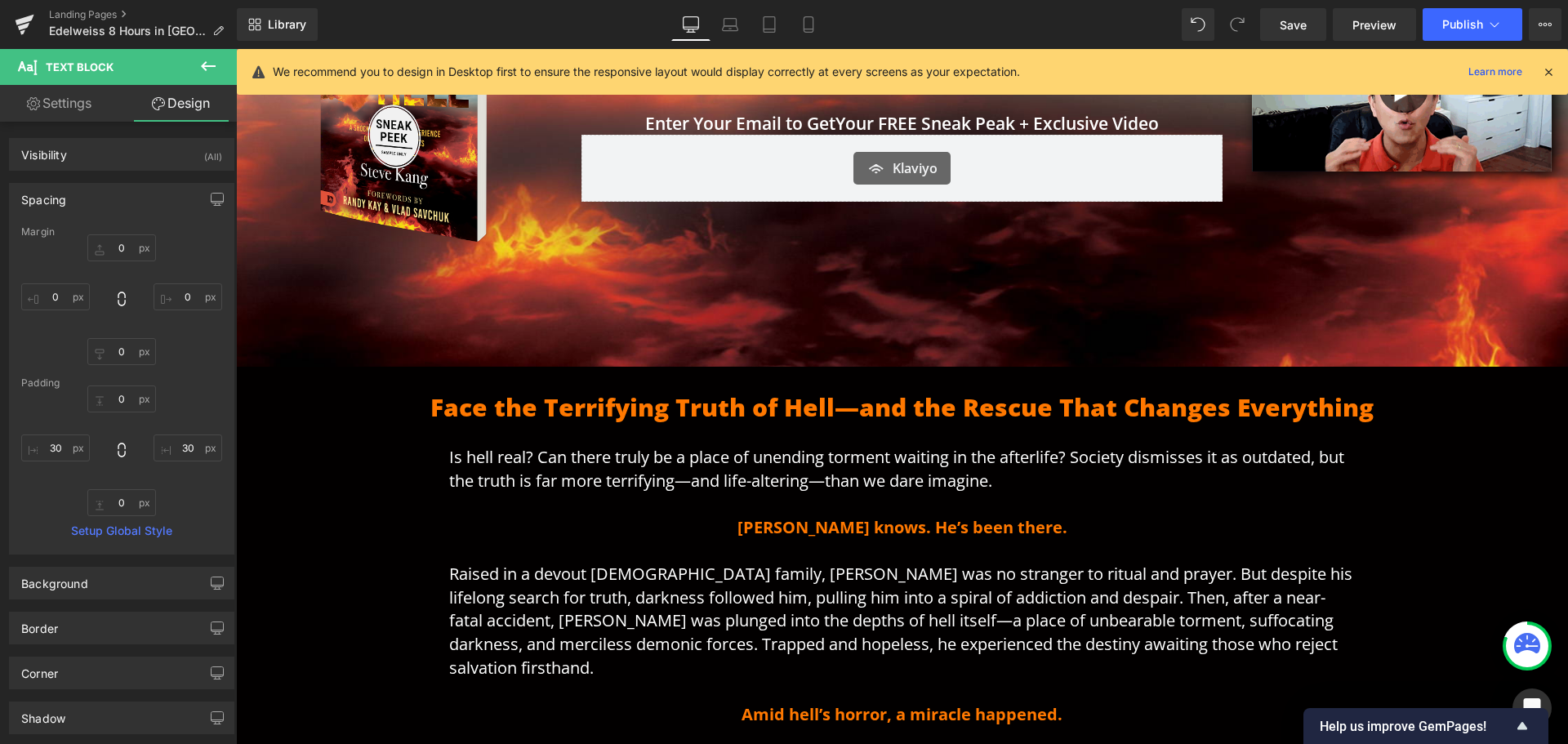
scroll to position [409, 0]
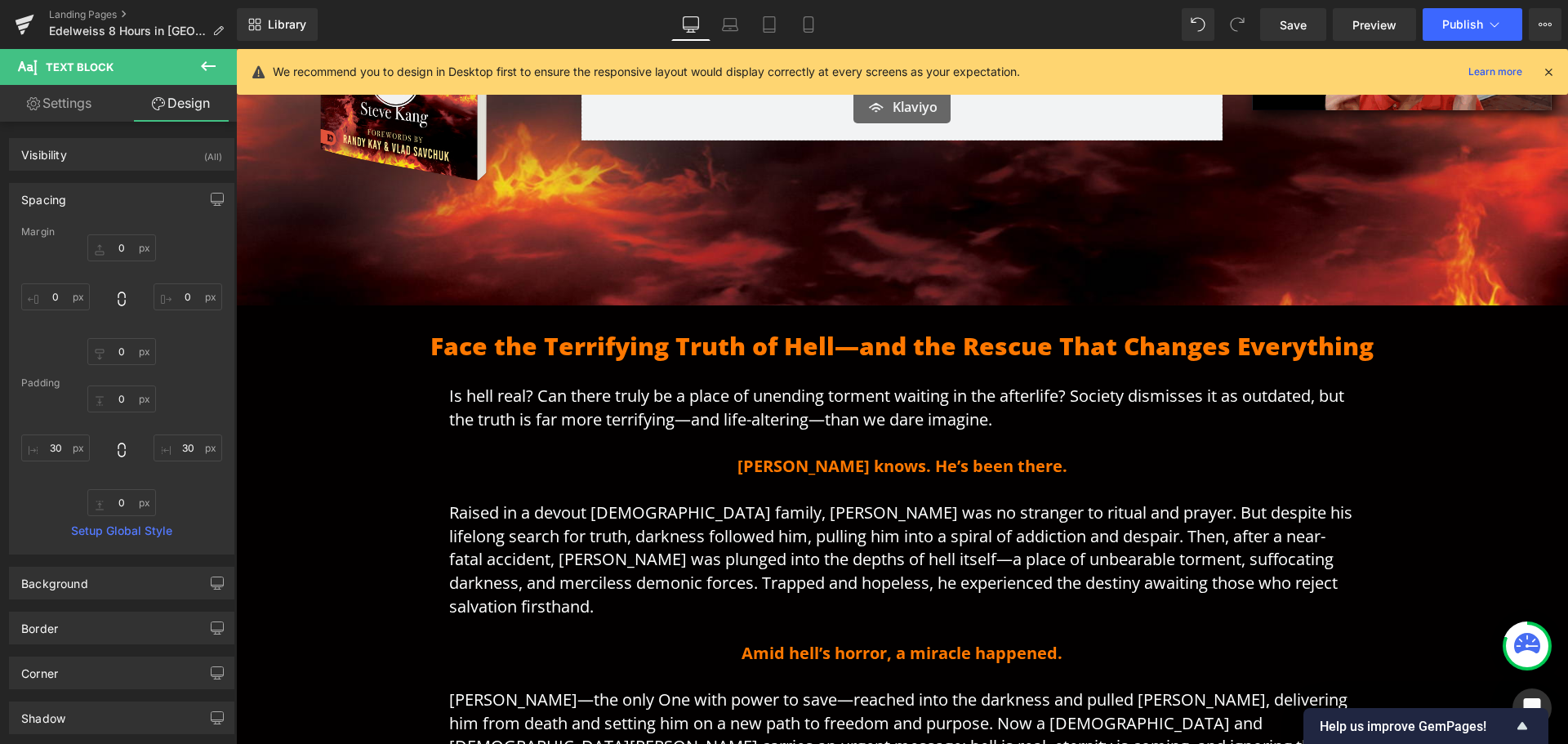
click at [207, 66] on icon at bounding box center [208, 66] width 14 height 10
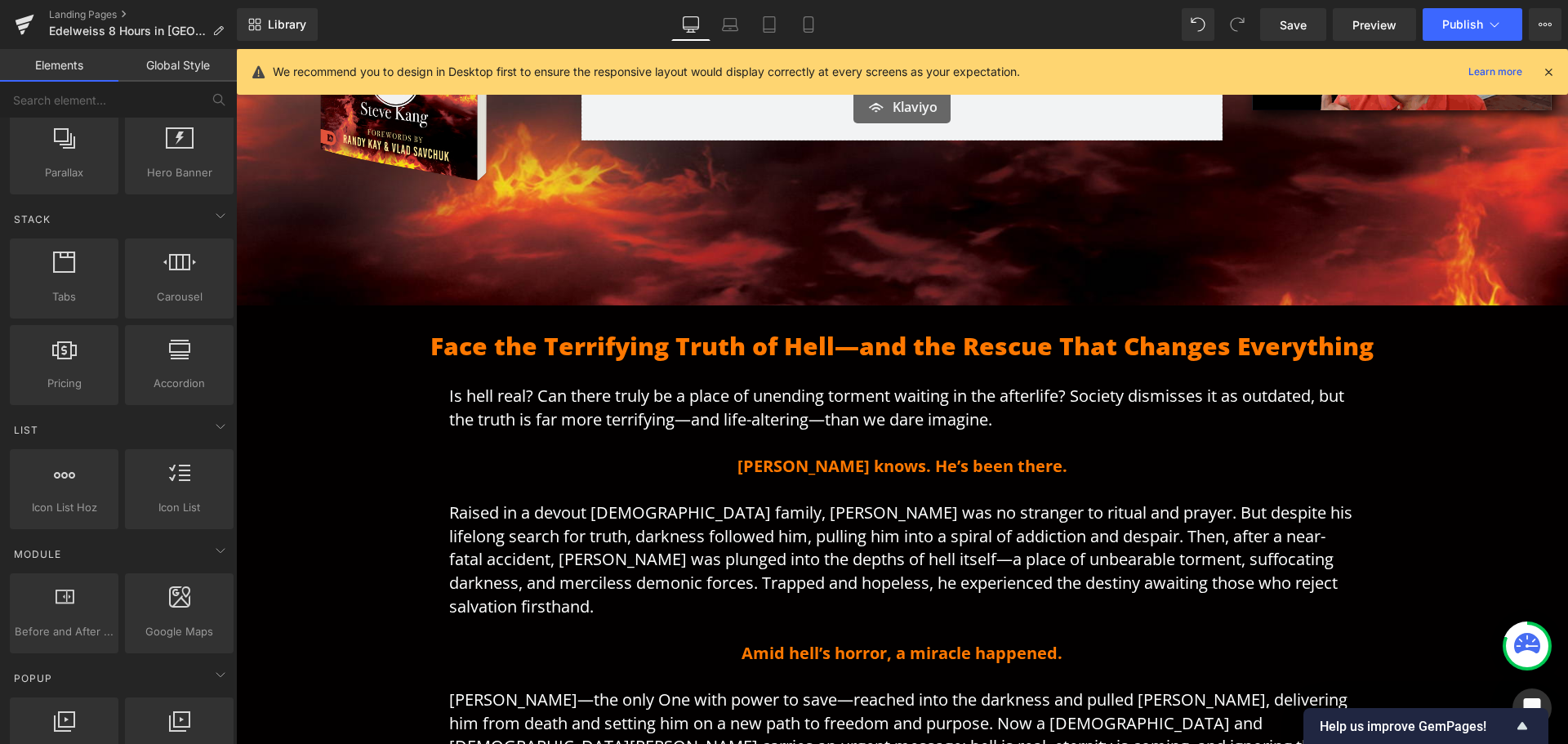
scroll to position [0, 0]
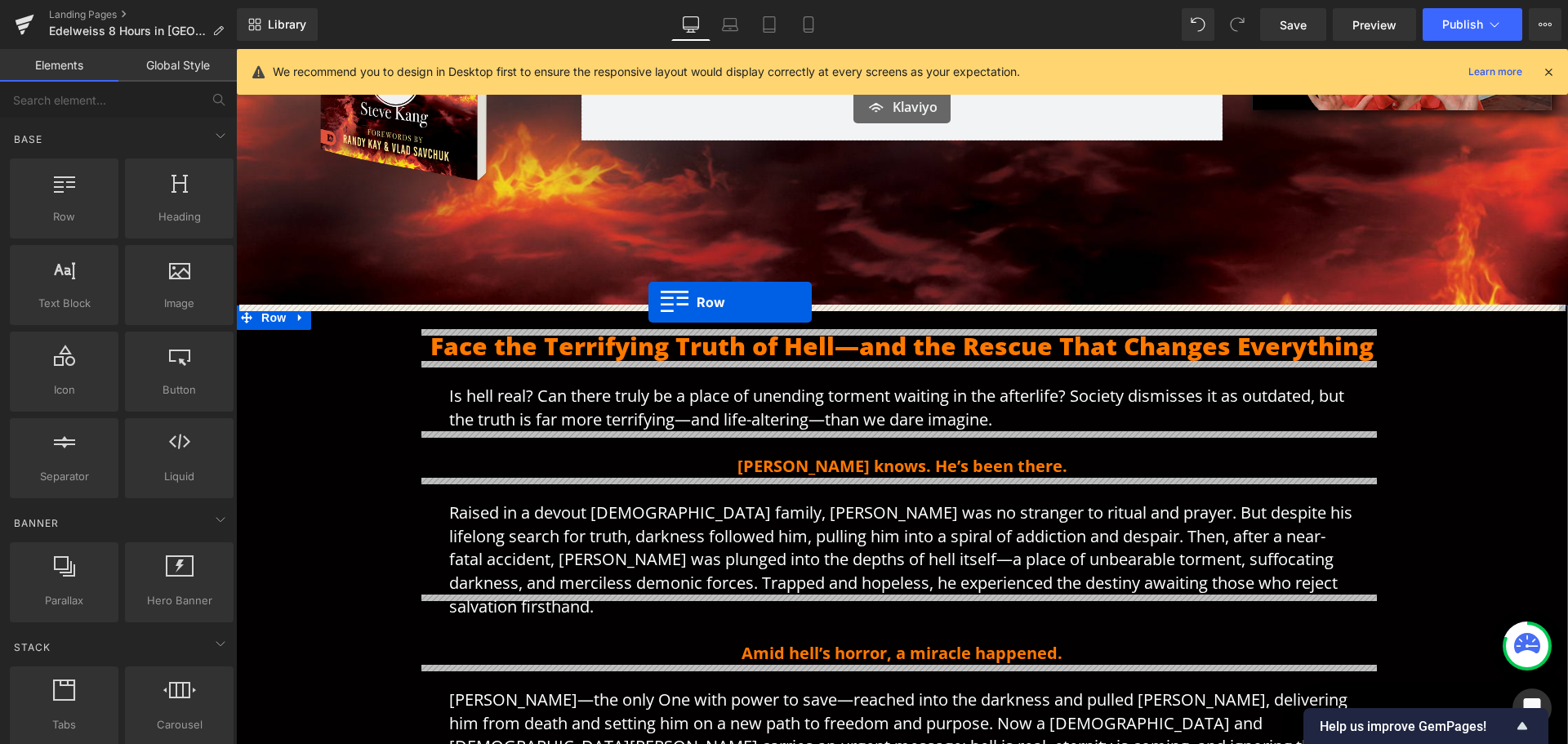
drag, startPoint x: 283, startPoint y: 251, endPoint x: 649, endPoint y: 302, distance: 369.5
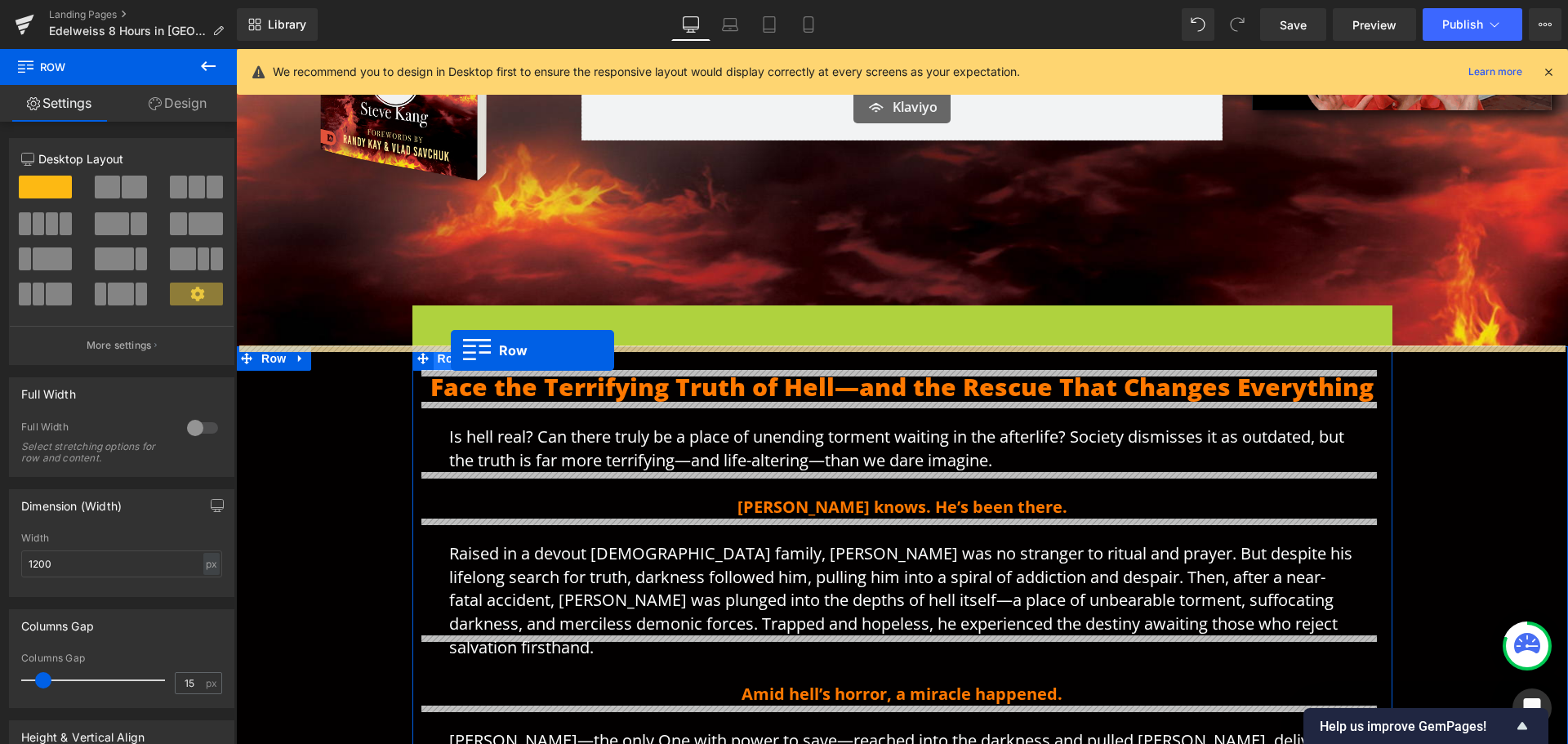
drag, startPoint x: 441, startPoint y: 316, endPoint x: 451, endPoint y: 351, distance: 36.4
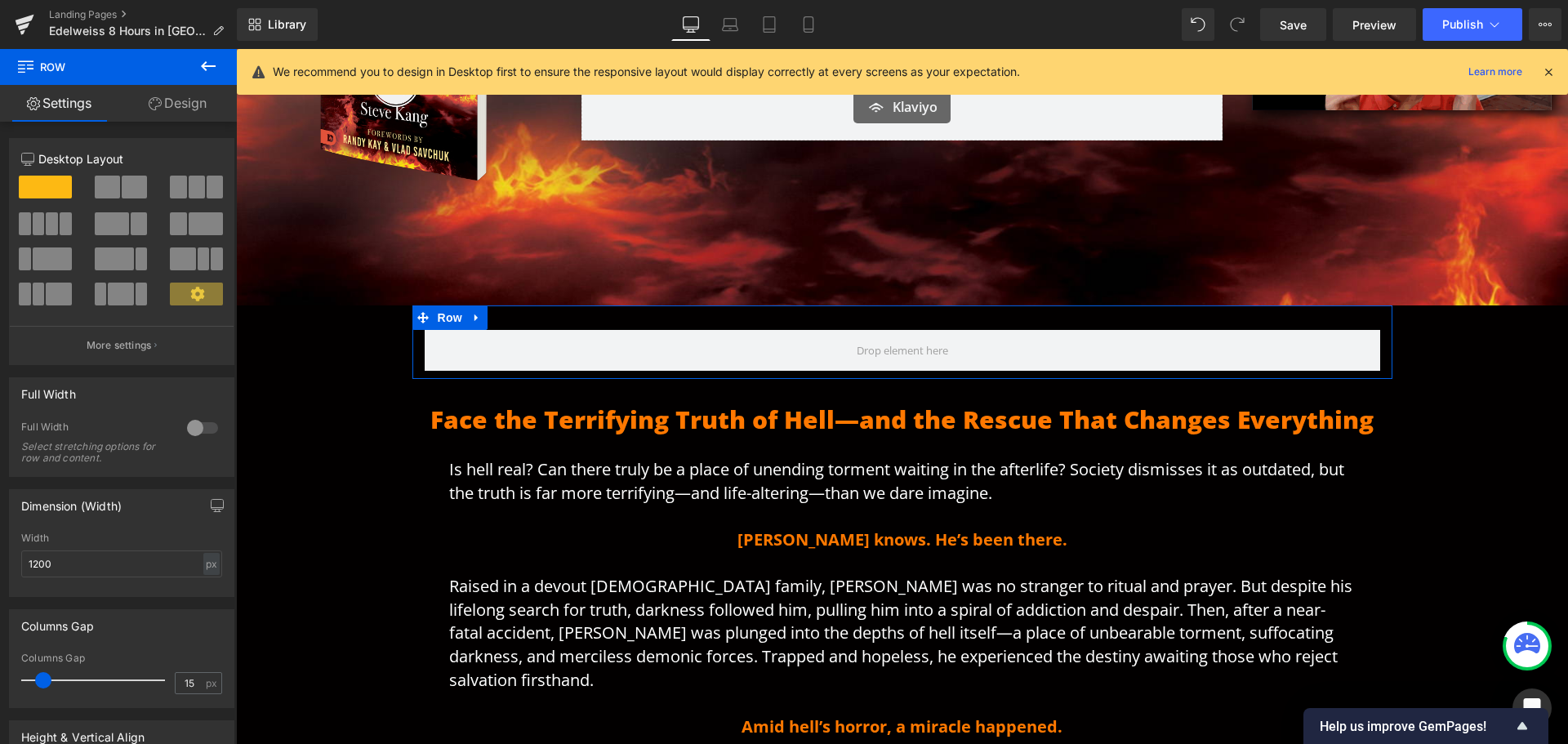
click at [189, 189] on span at bounding box center [197, 186] width 16 height 23
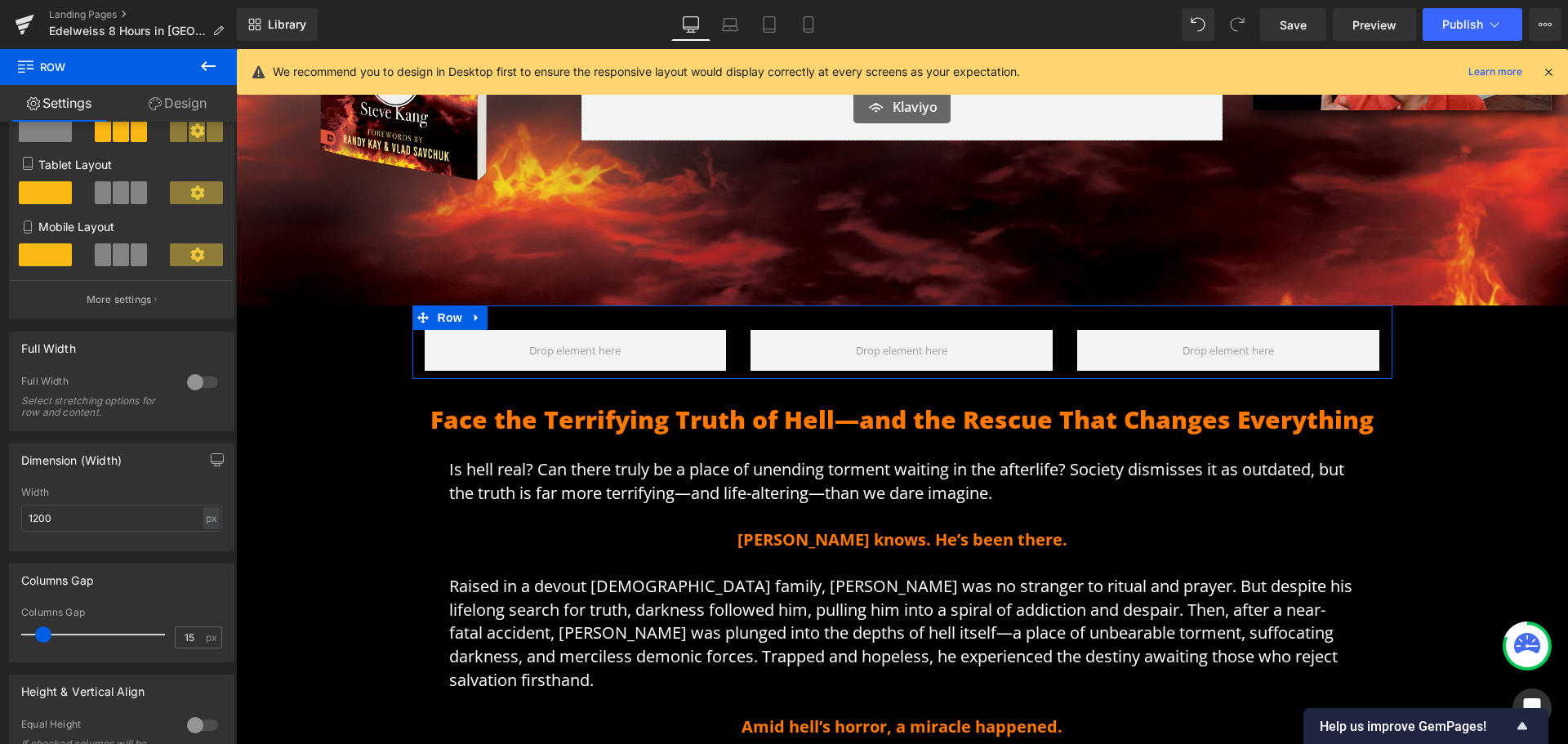
scroll to position [245, 0]
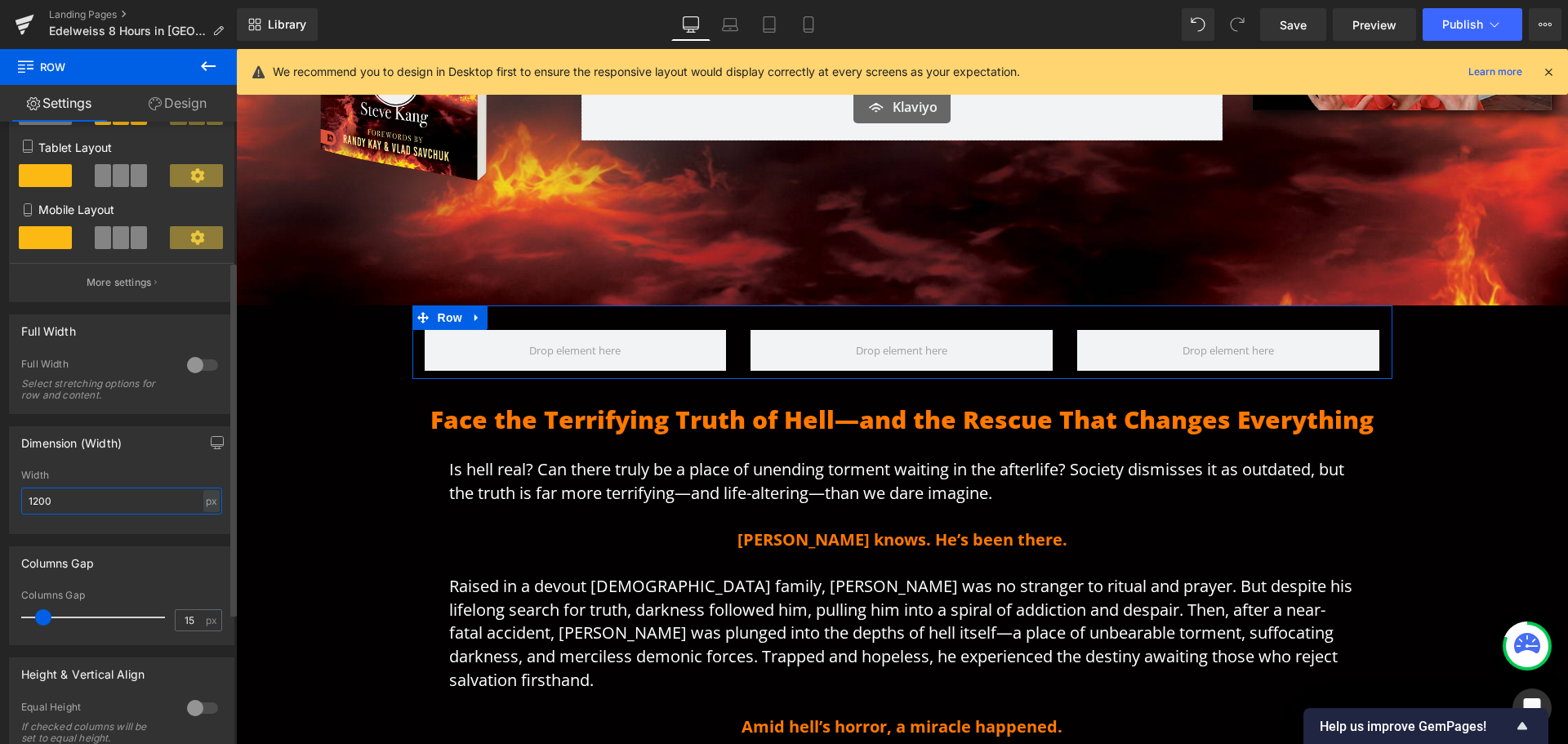
click at [160, 506] on input "1200" at bounding box center [122, 501] width 201 height 27
drag, startPoint x: 166, startPoint y: 505, endPoint x: 0, endPoint y: 501, distance: 166.0
click at [0, 501] on div "Dimension (Width) 1200px Width 1200 px % px" at bounding box center [122, 473] width 244 height 120
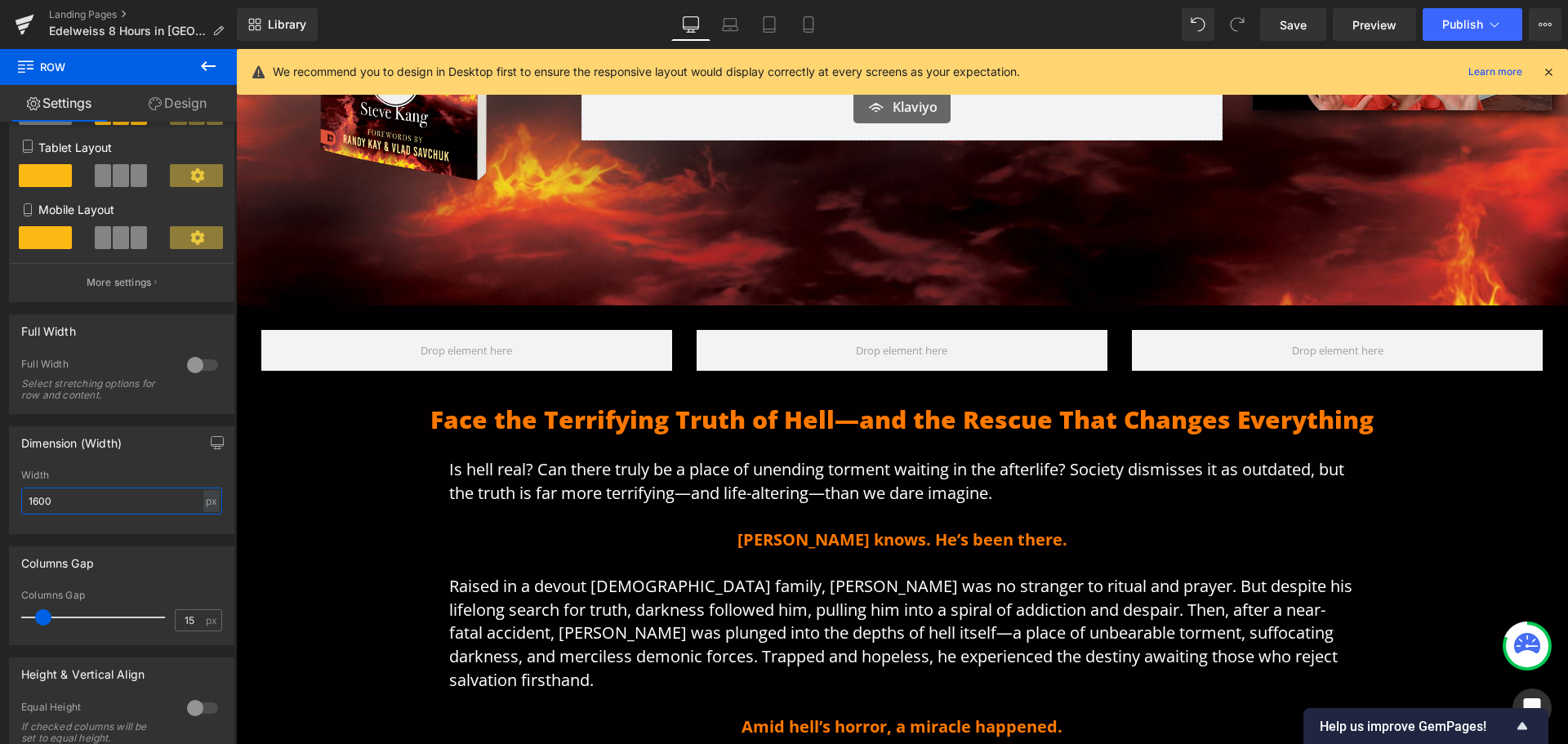
type input "1600"
click at [203, 66] on icon at bounding box center [208, 66] width 14 height 10
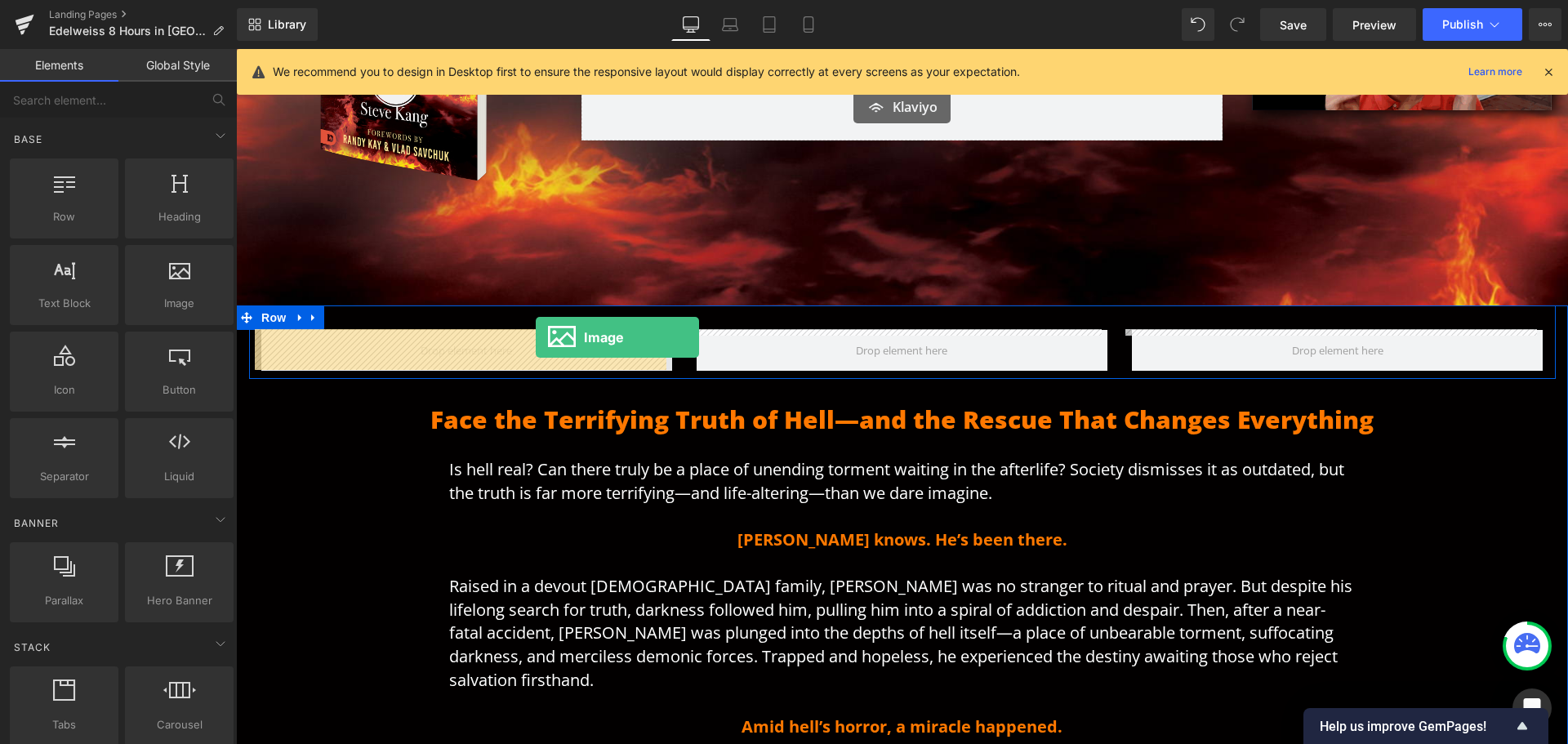
drag, startPoint x: 413, startPoint y: 355, endPoint x: 535, endPoint y: 337, distance: 123.3
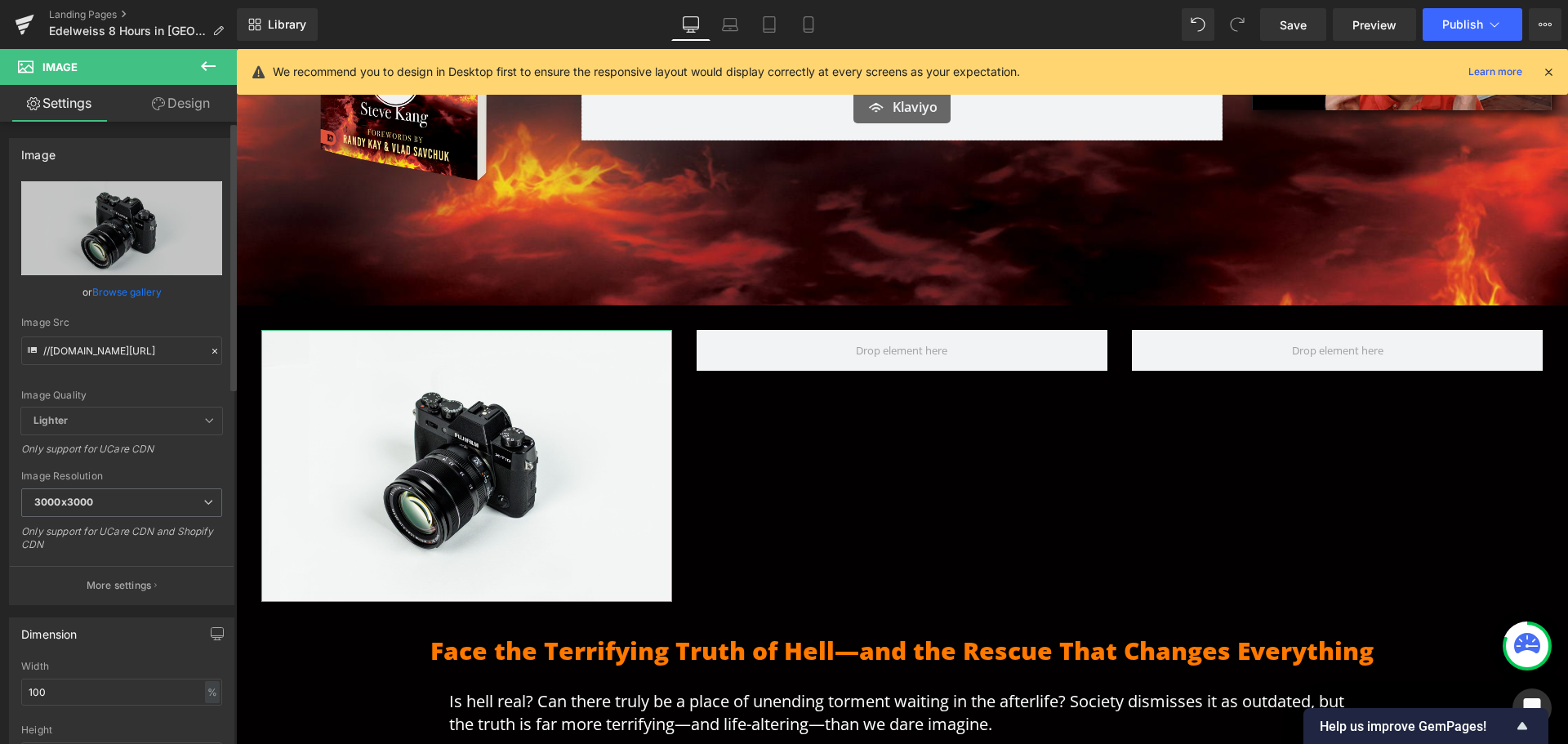
click at [111, 286] on link "Browse gallery" at bounding box center [127, 292] width 70 height 29
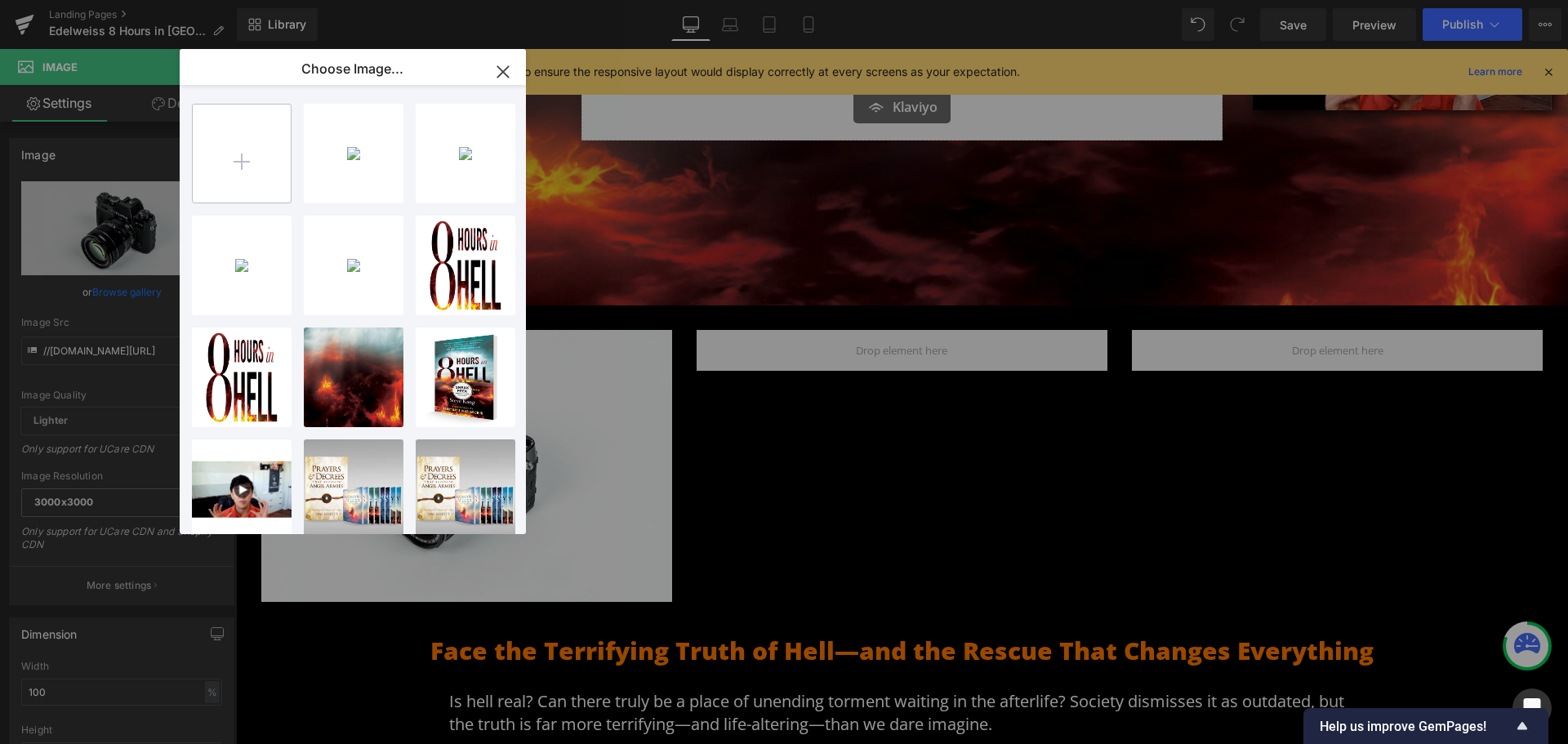
click at [245, 164] on input "file" at bounding box center [241, 153] width 98 height 98
click at [274, 180] on input "file" at bounding box center [241, 153] width 98 height 98
type input "C:\fakepath\8 Hours in Hell endorsement_Burke.jpg"
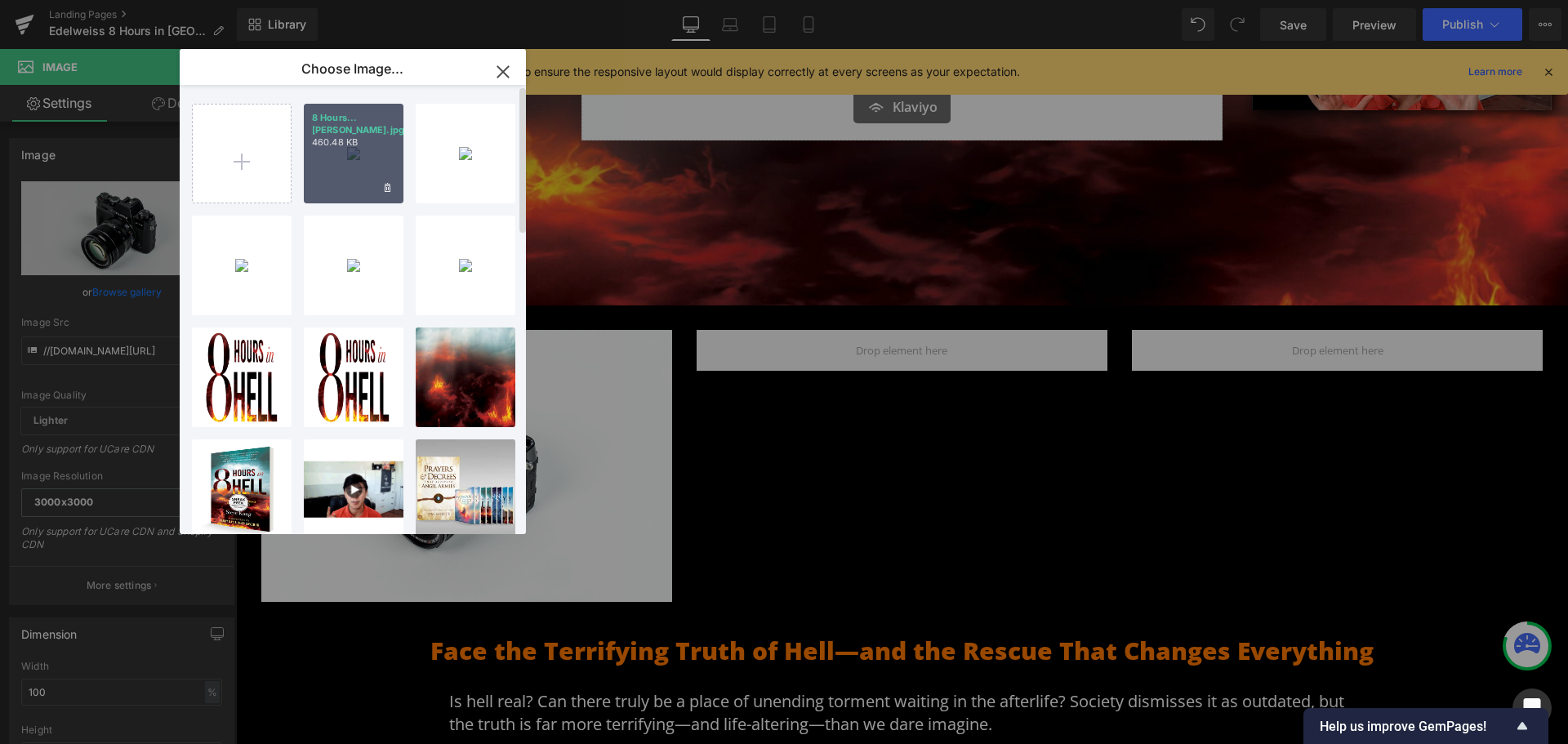
click at [352, 164] on div "8 Hours...[PERSON_NAME].jpg 460.48 KB" at bounding box center [353, 153] width 100 height 100
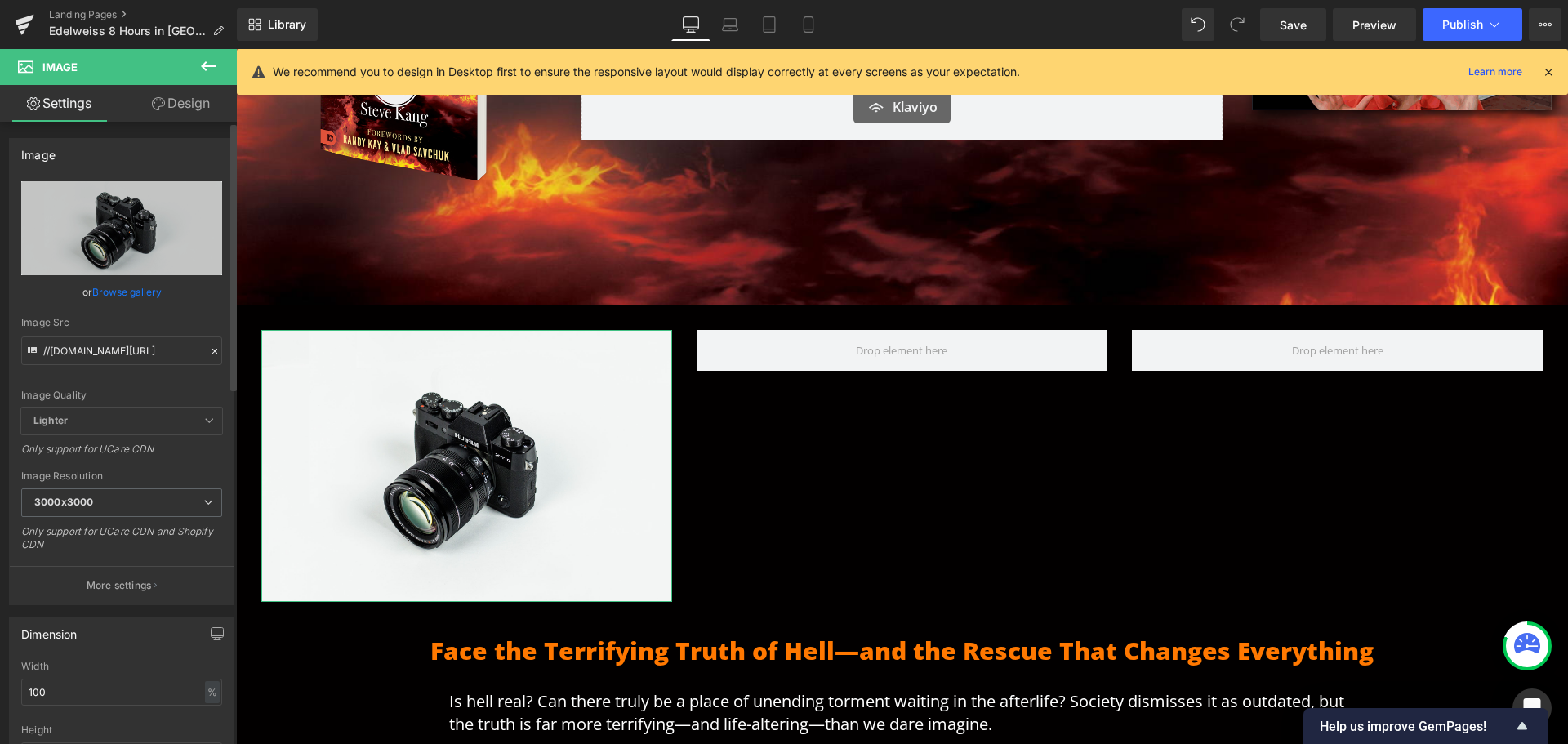
click at [134, 291] on link "Browse gallery" at bounding box center [127, 292] width 70 height 29
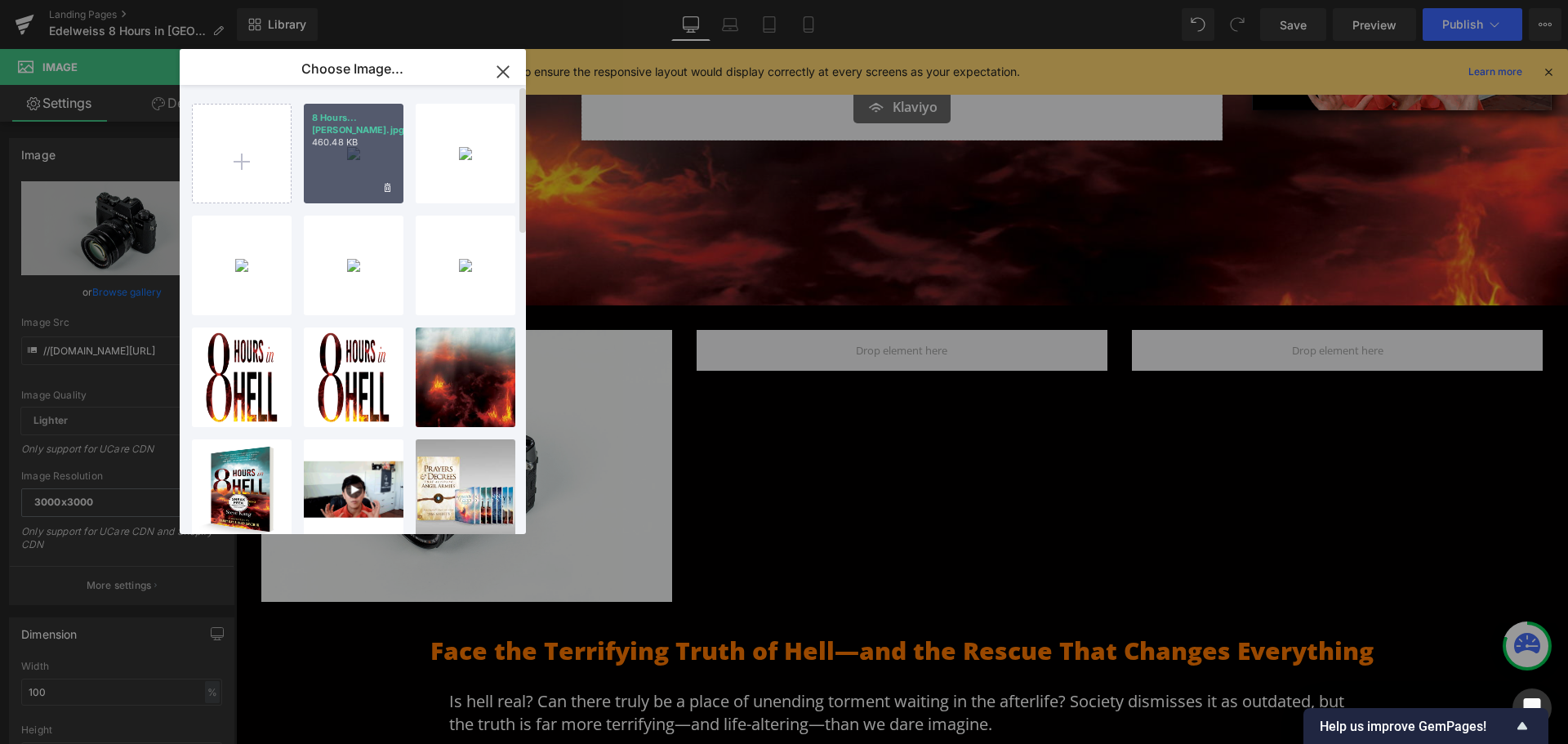
click at [369, 145] on div "8 Hours...[PERSON_NAME].jpg 460.48 KB" at bounding box center [353, 153] width 100 height 100
type input "[URL][DOMAIN_NAME]"
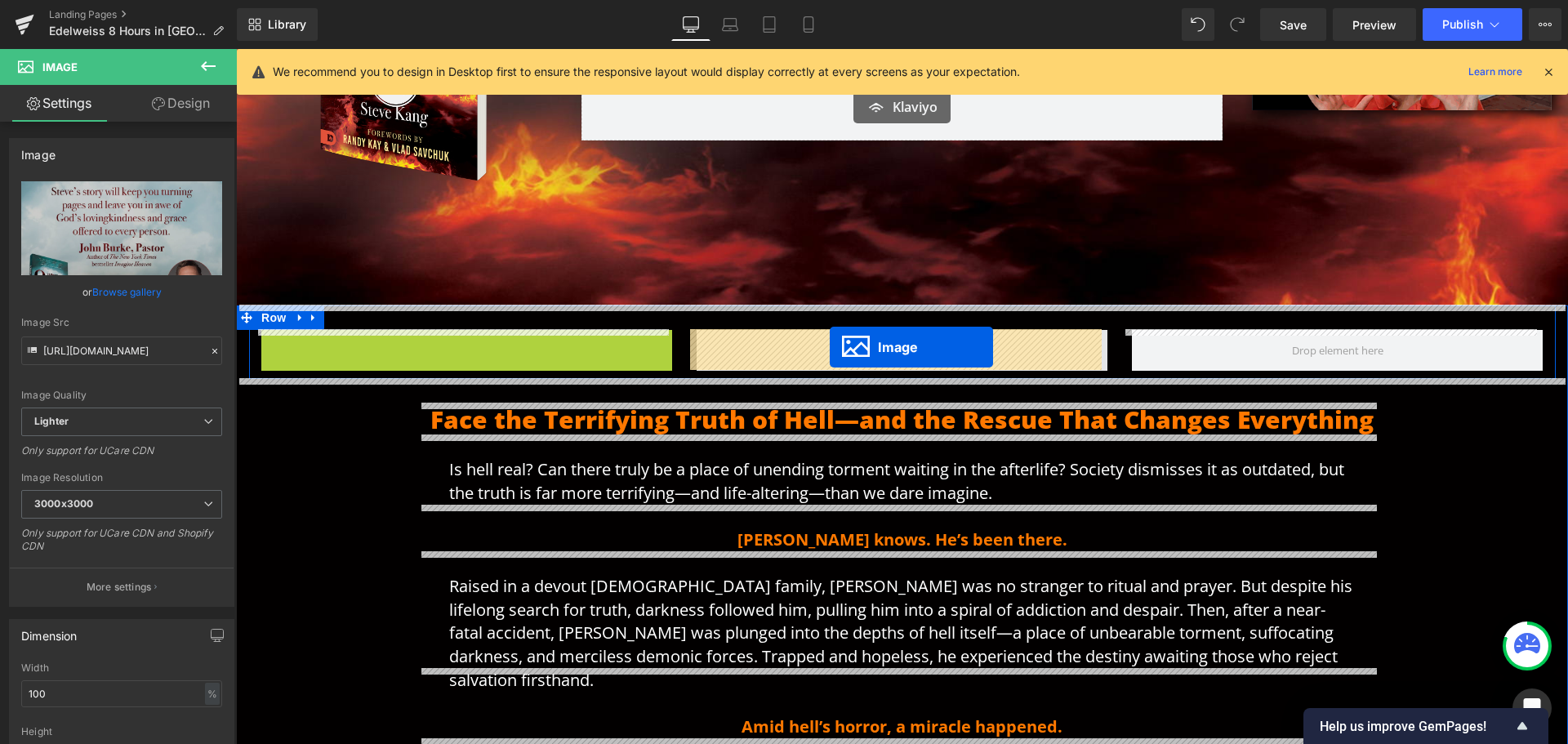
drag, startPoint x: 435, startPoint y: 535, endPoint x: 830, endPoint y: 347, distance: 437.5
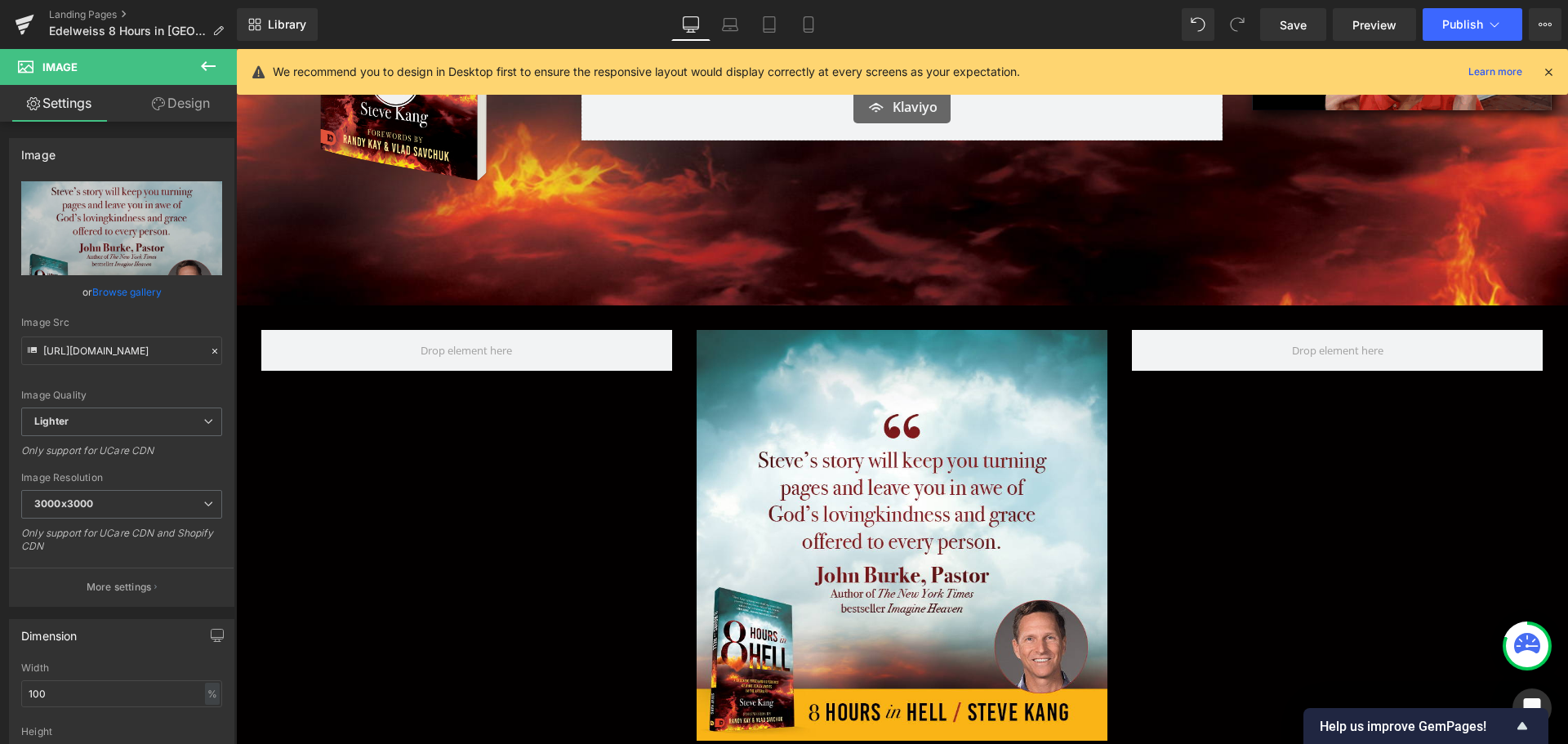
click at [211, 62] on icon at bounding box center [208, 66] width 20 height 20
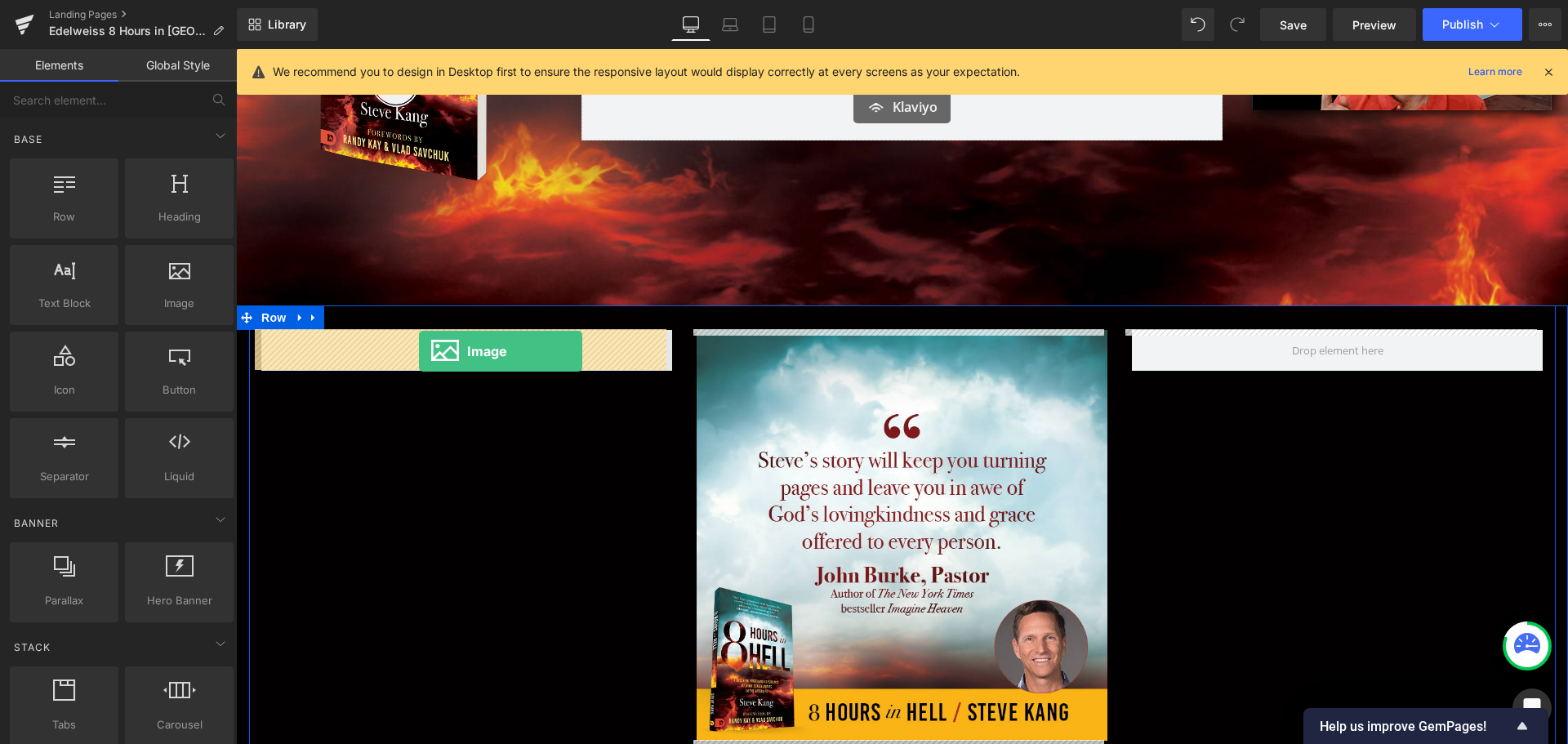
drag, startPoint x: 409, startPoint y: 339, endPoint x: 419, endPoint y: 352, distance: 16.4
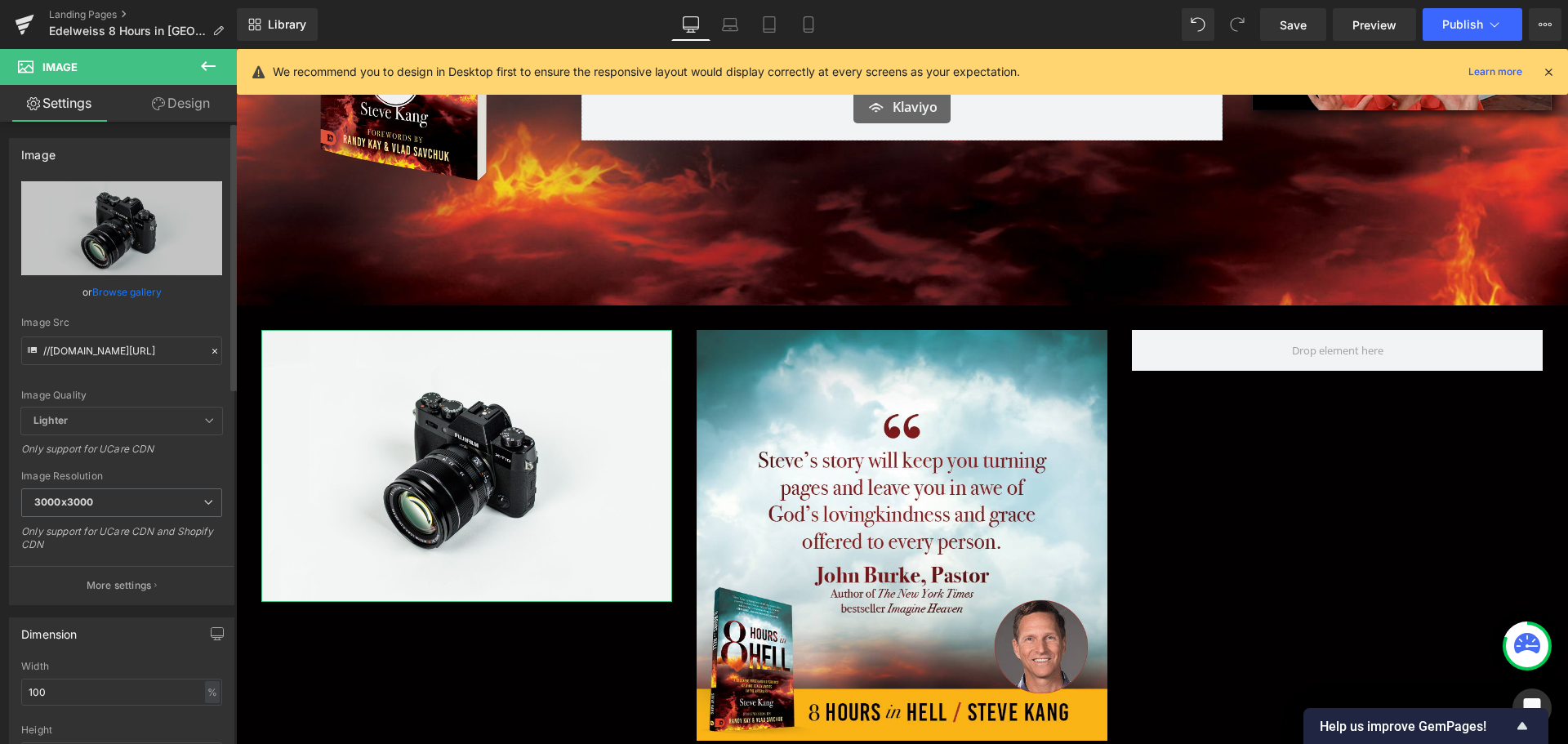
click at [111, 288] on link "Browse gallery" at bounding box center [127, 292] width 70 height 29
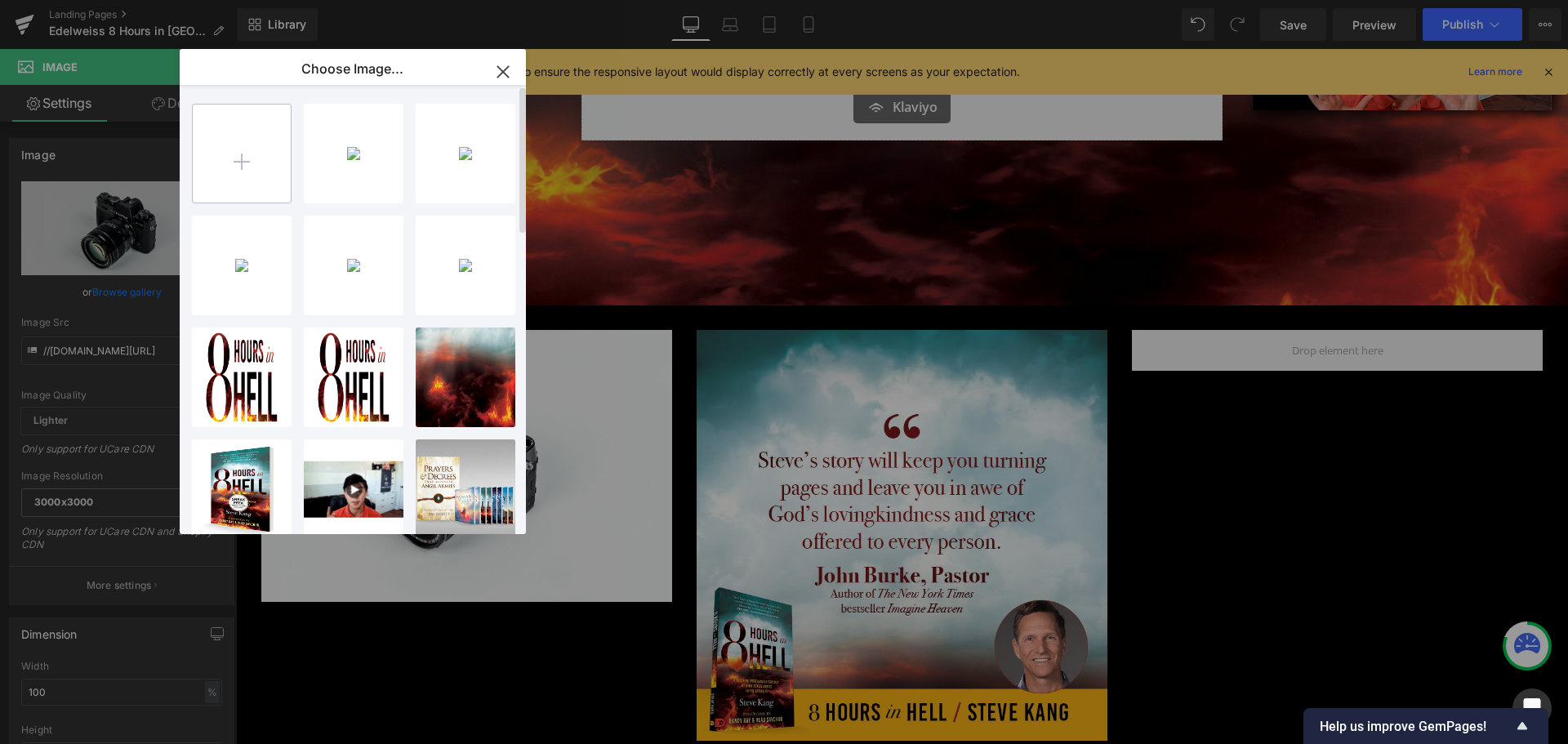
click at [255, 137] on input "file" at bounding box center [241, 153] width 98 height 98
type input "C:\fakepath\IMG_6119.JPEG"
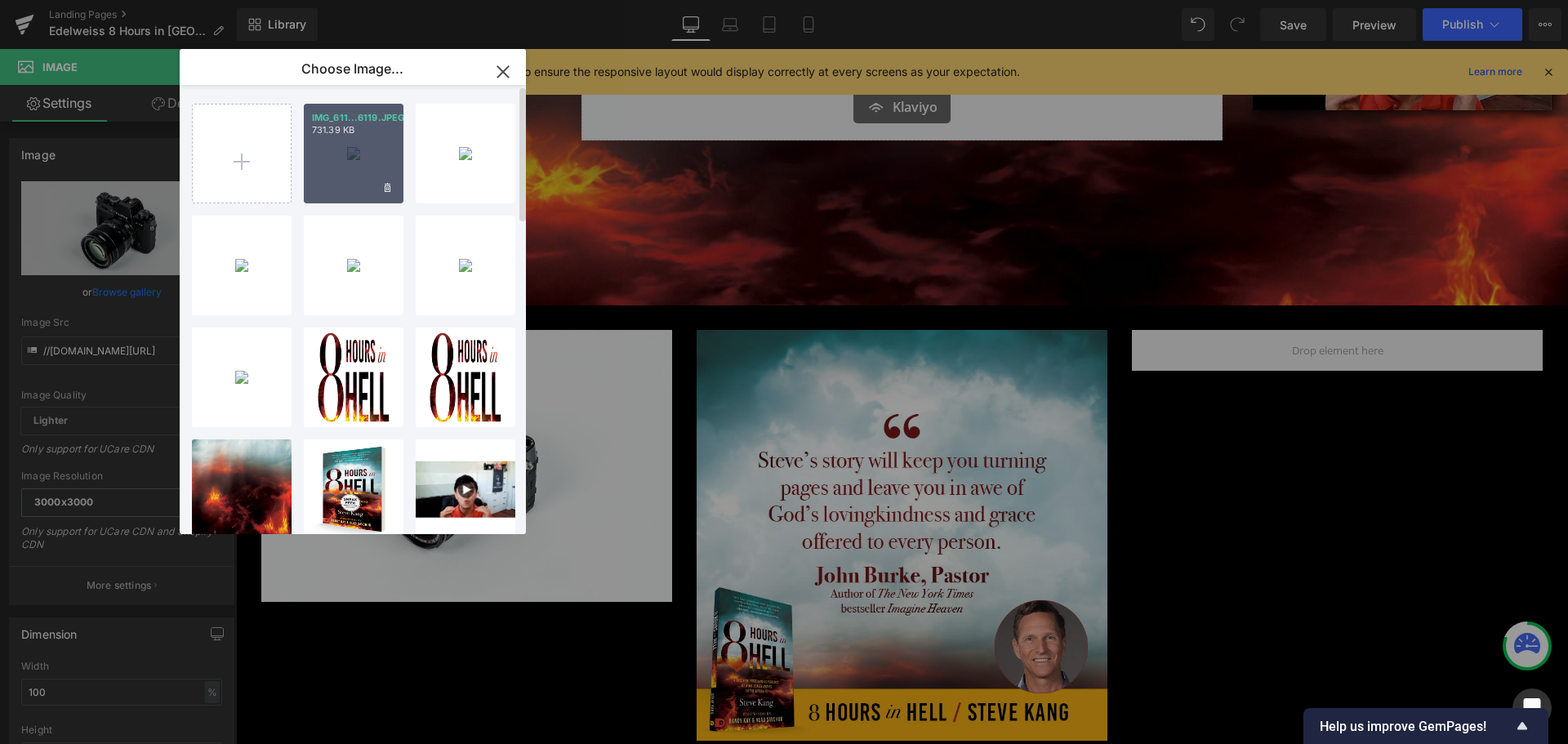
click at [369, 173] on div "IMG_611...6119.JPEG 731.39 KB" at bounding box center [353, 153] width 100 height 100
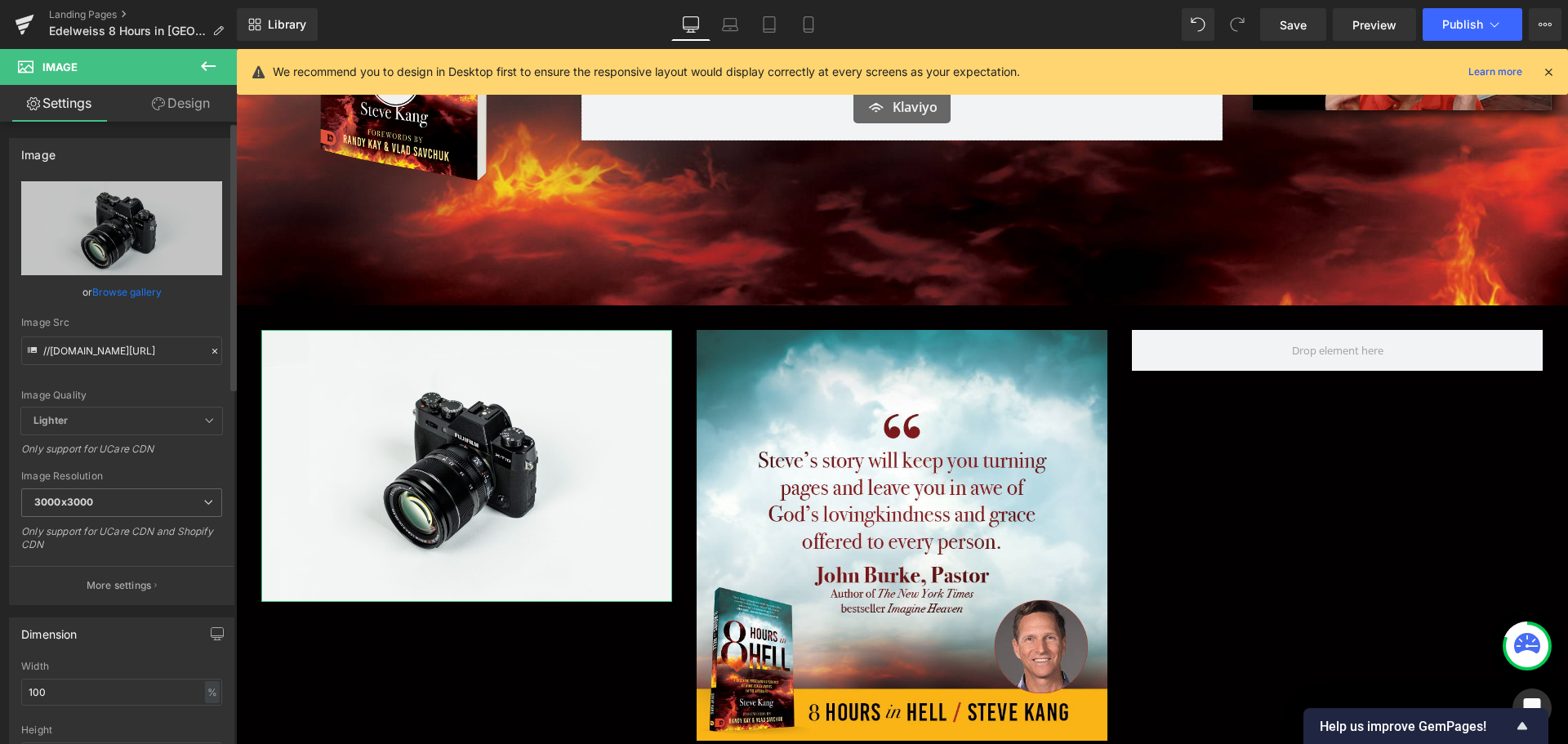
click at [141, 292] on link "Browse gallery" at bounding box center [127, 292] width 70 height 29
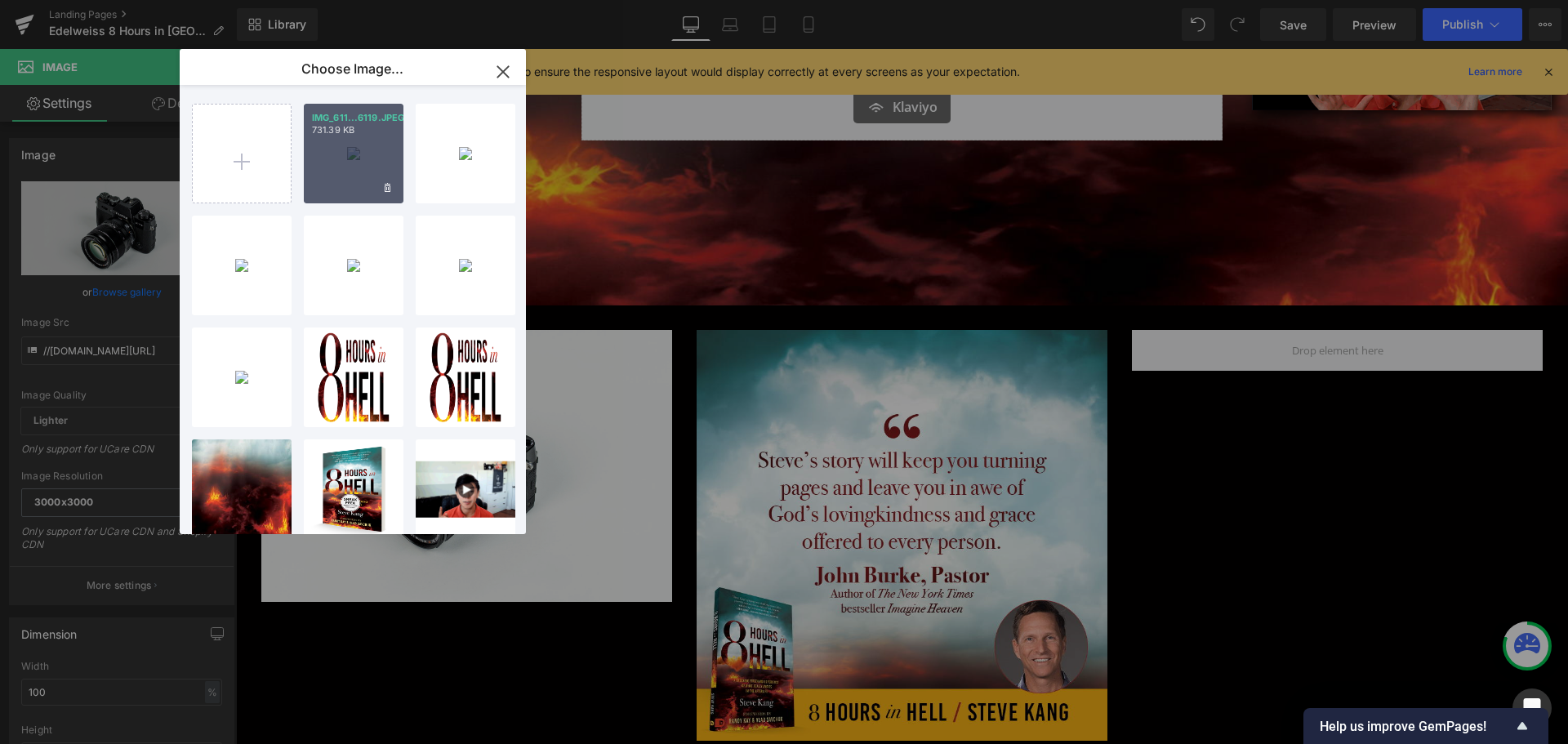
click at [353, 162] on div "IMG_611...6119.JPEG 731.39 KB" at bounding box center [353, 153] width 100 height 100
type input "[URL][DOMAIN_NAME]"
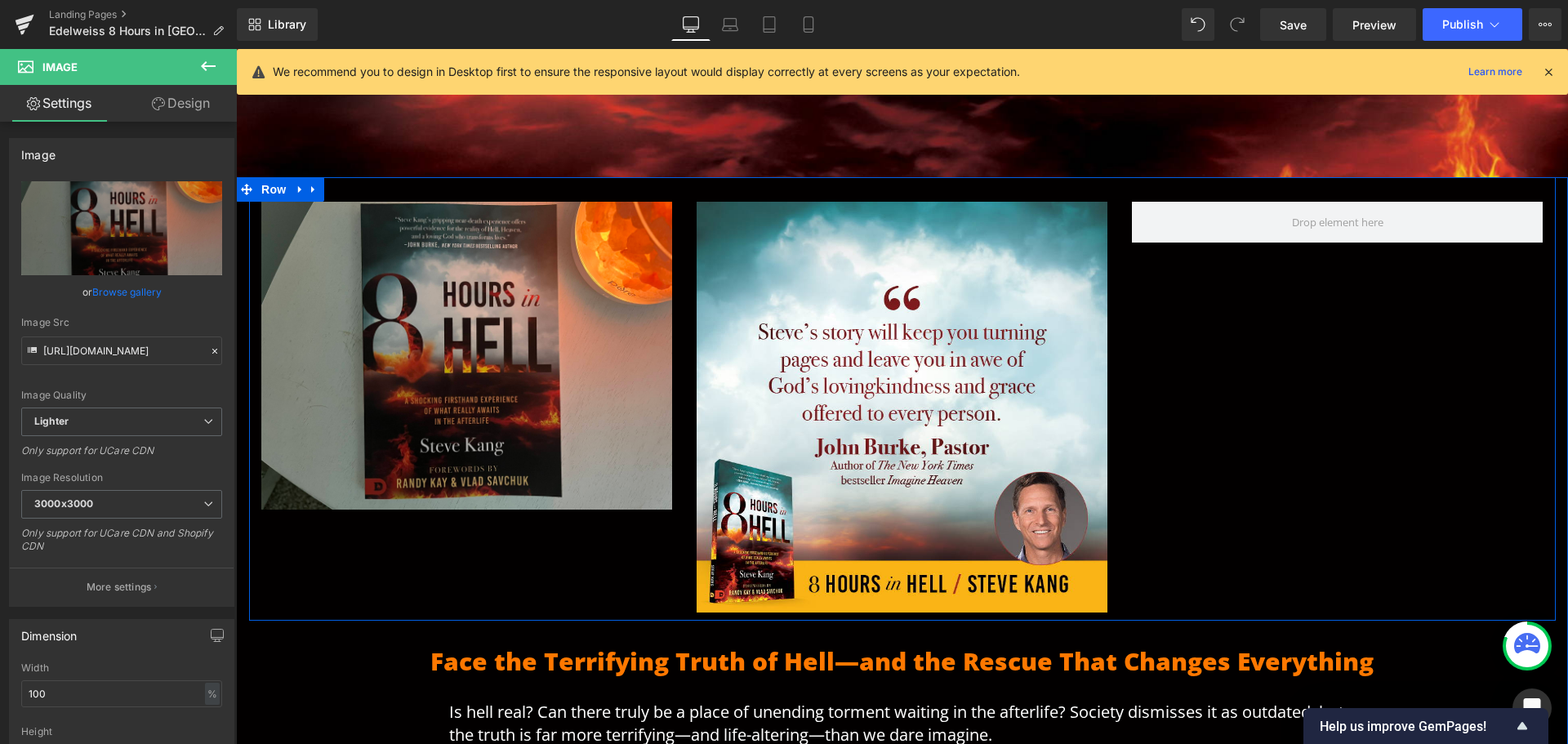
scroll to position [572, 0]
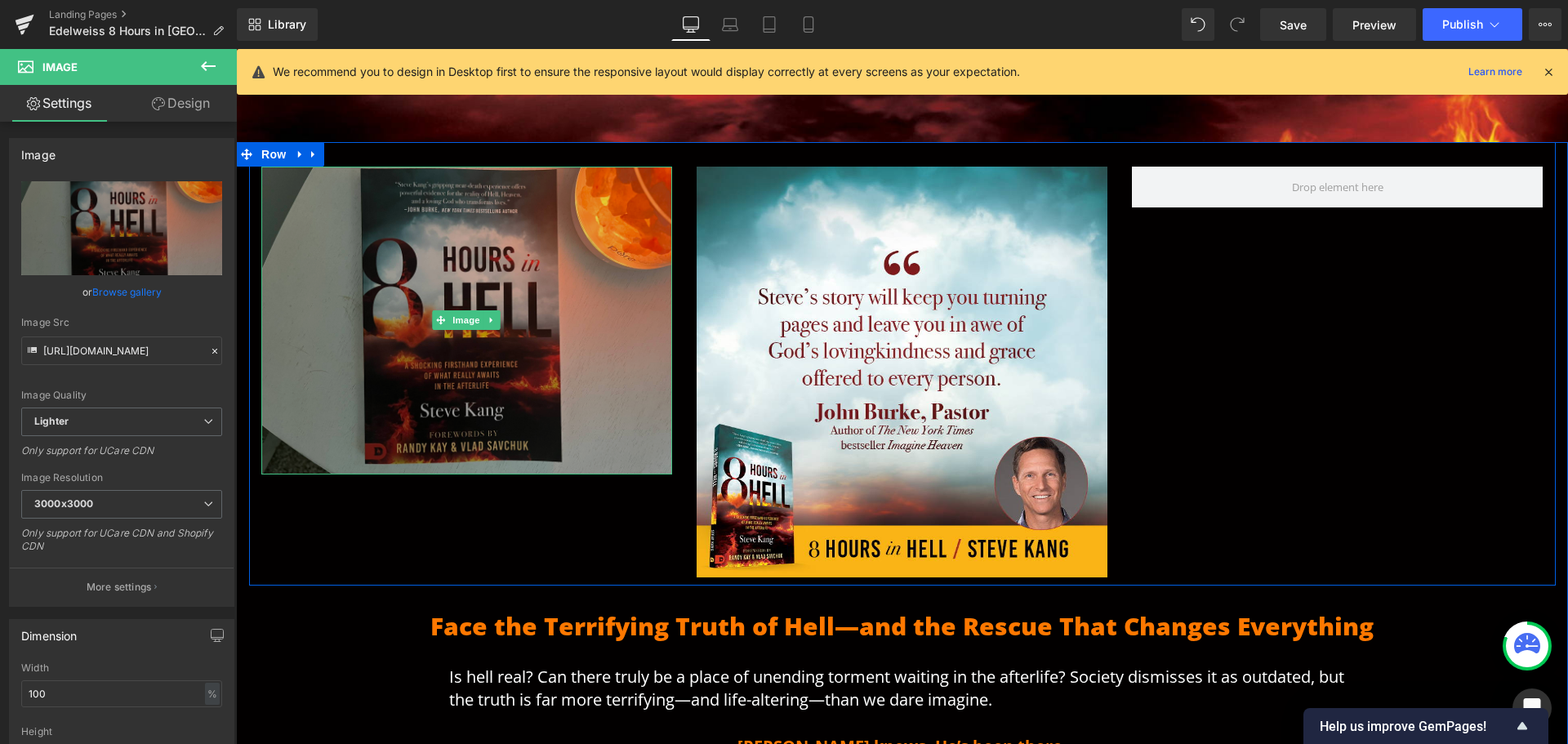
click at [571, 323] on img at bounding box center [466, 321] width 411 height 308
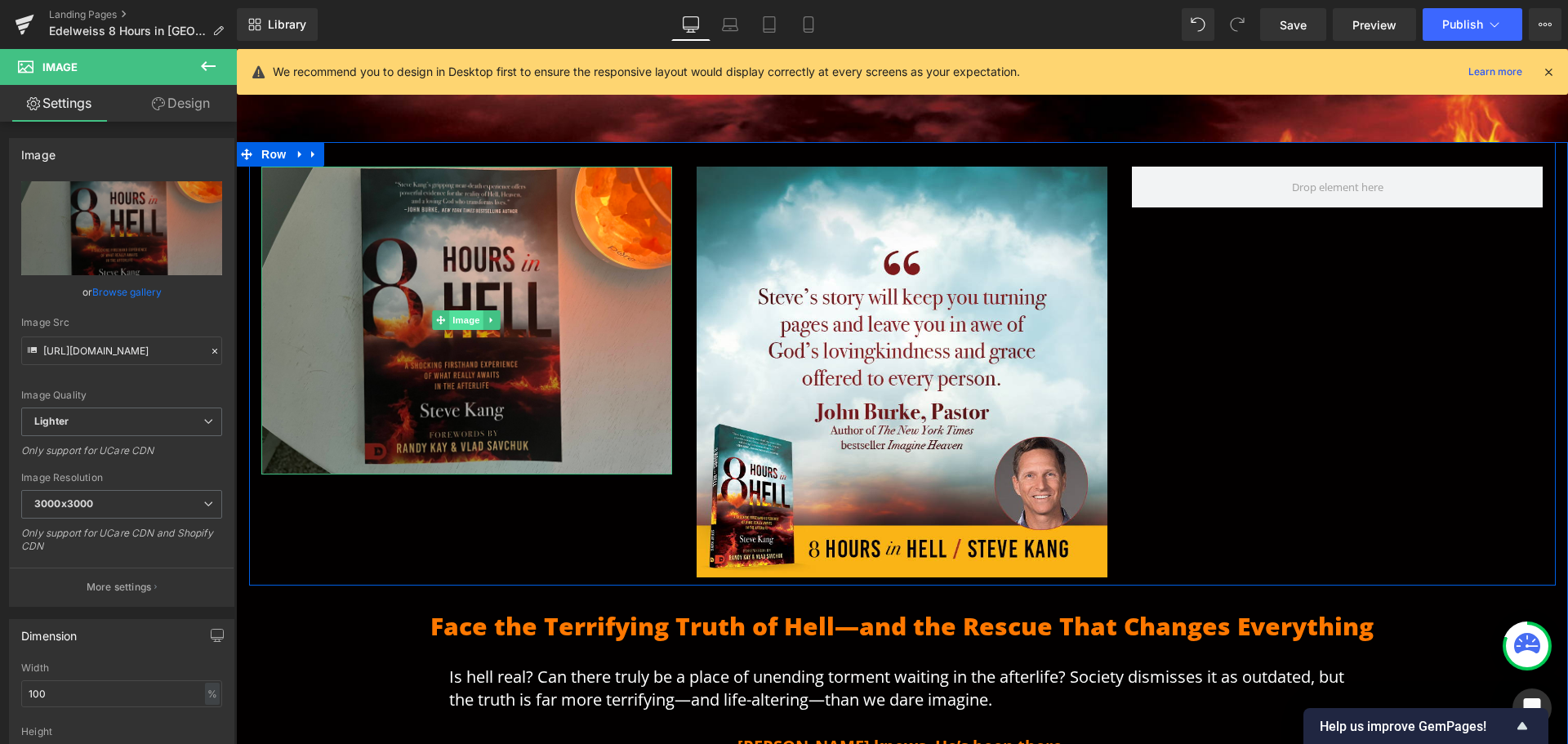
click at [455, 323] on span "Image" at bounding box center [466, 320] width 34 height 20
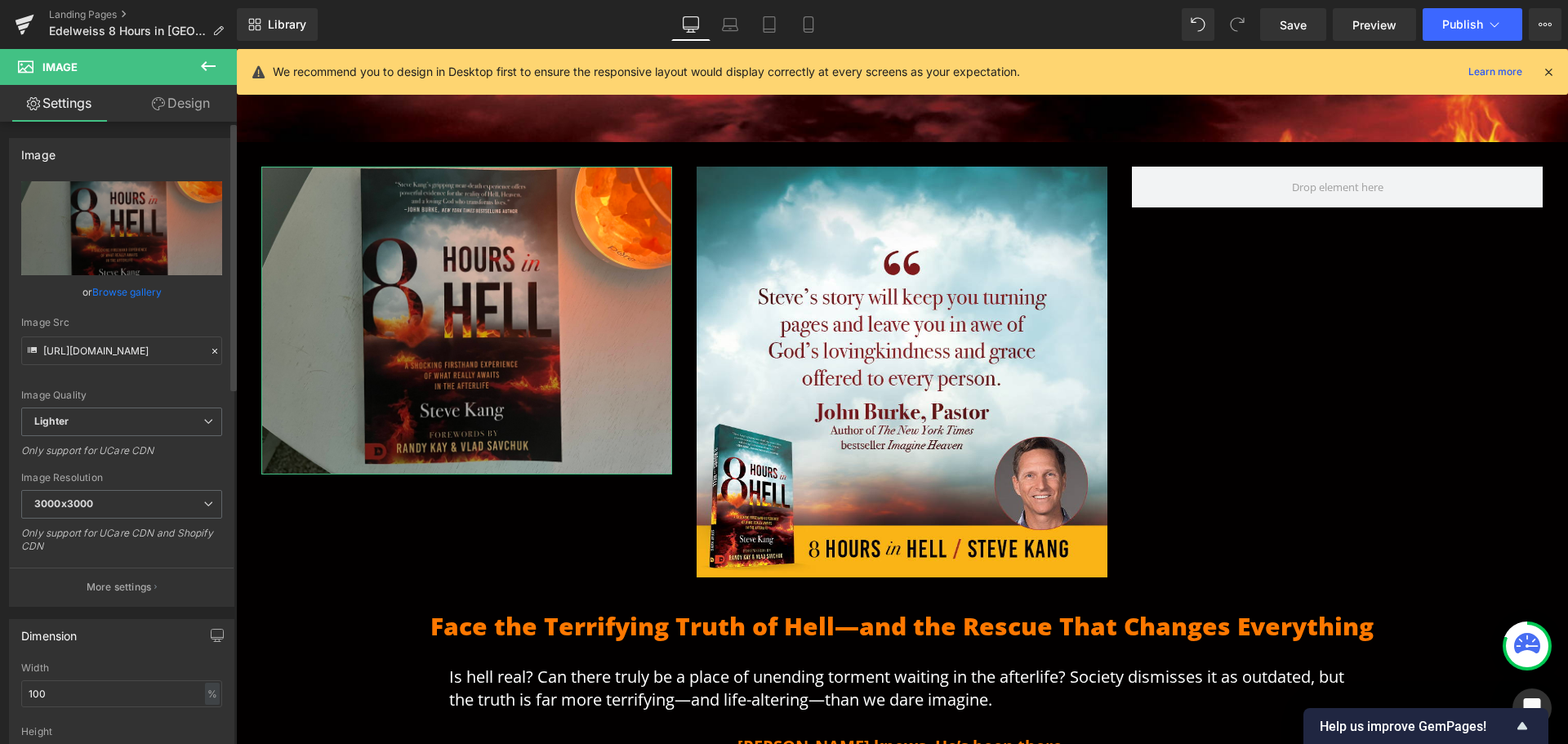
click at [123, 289] on link "Browse gallery" at bounding box center [127, 292] width 70 height 29
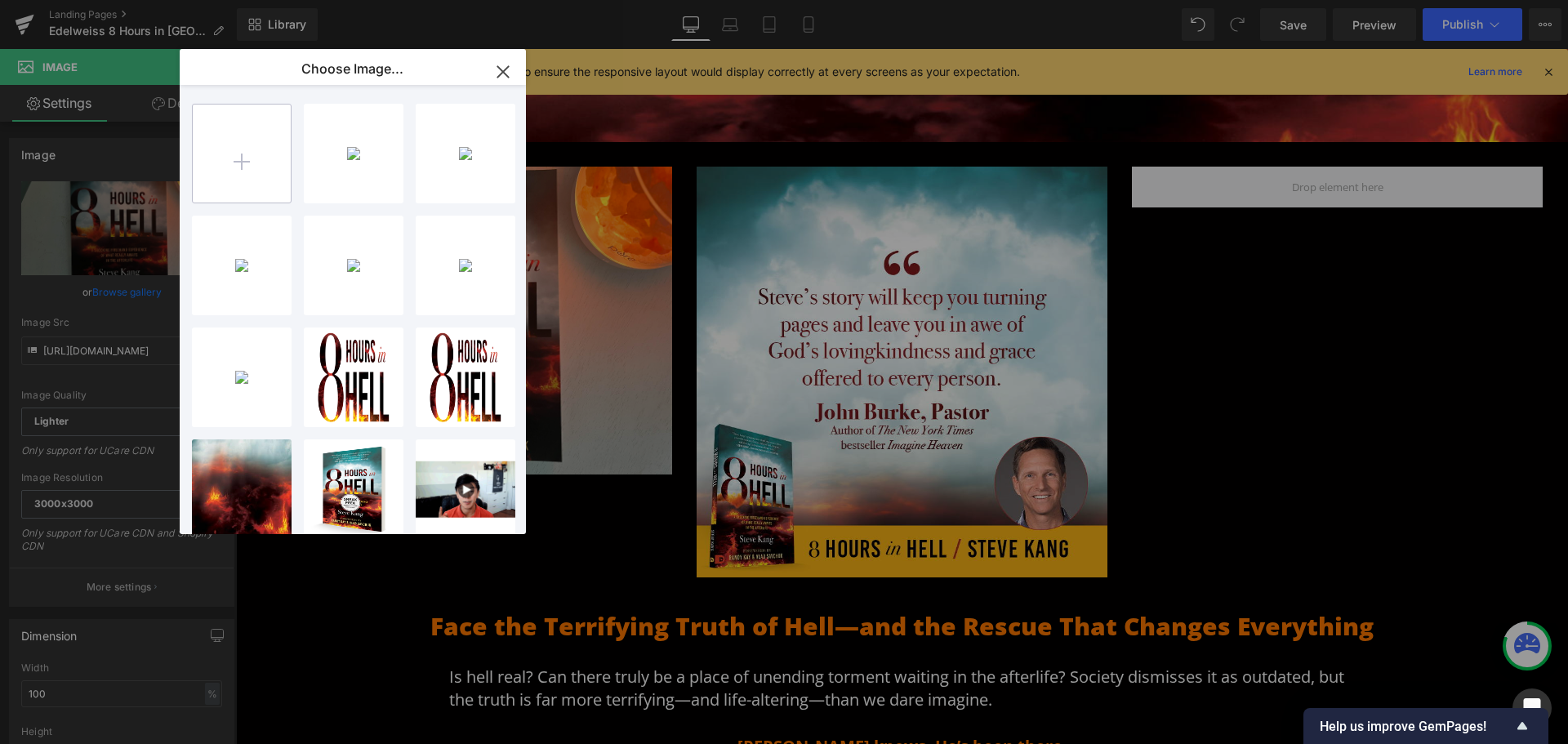
click at [244, 171] on input "file" at bounding box center [241, 153] width 98 height 98
type input "C:\fakepath\8 Hours in Hell endorsement_Kay.jpg"
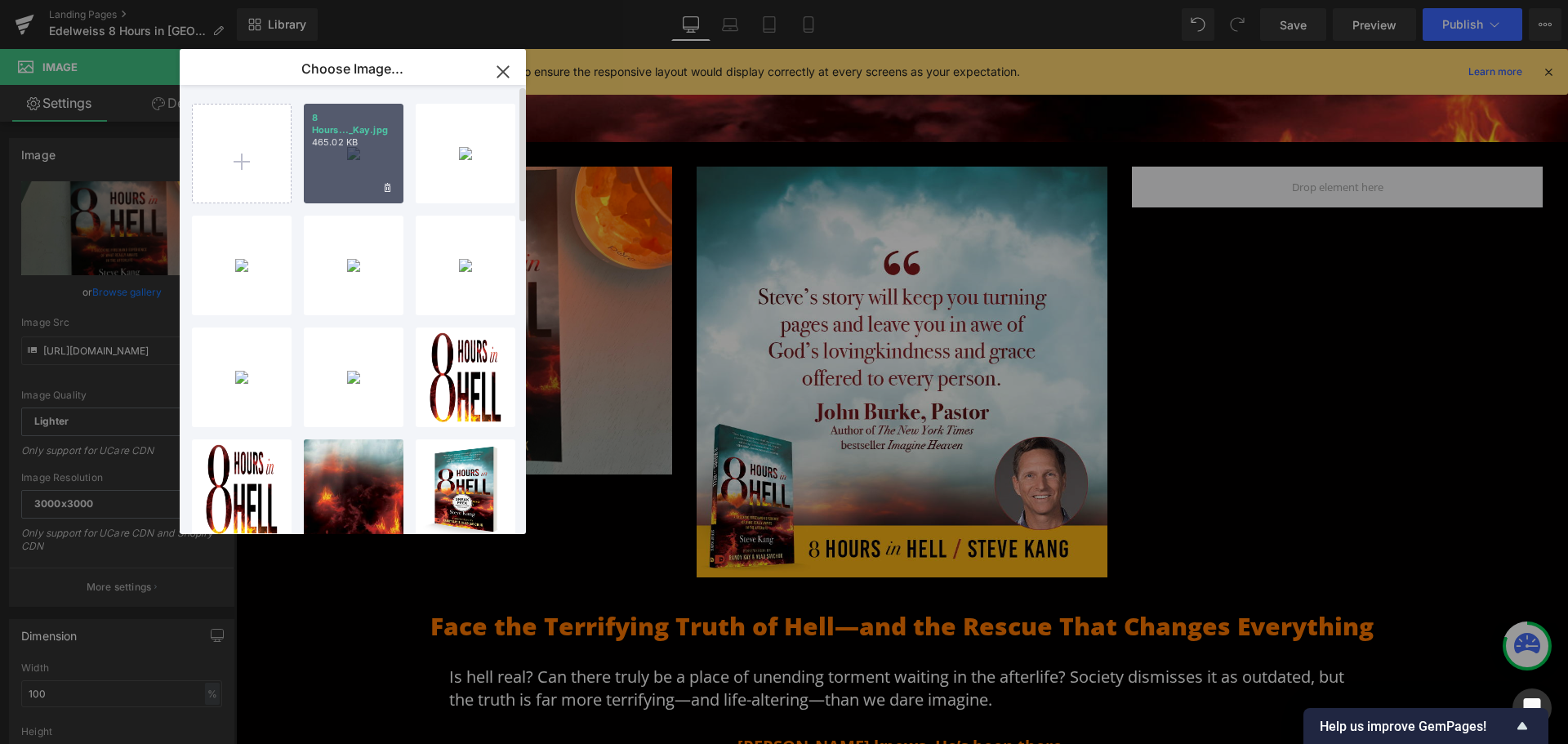
click at [371, 157] on div "8 Hours..._Kay.jpg 465.02 KB" at bounding box center [353, 153] width 100 height 100
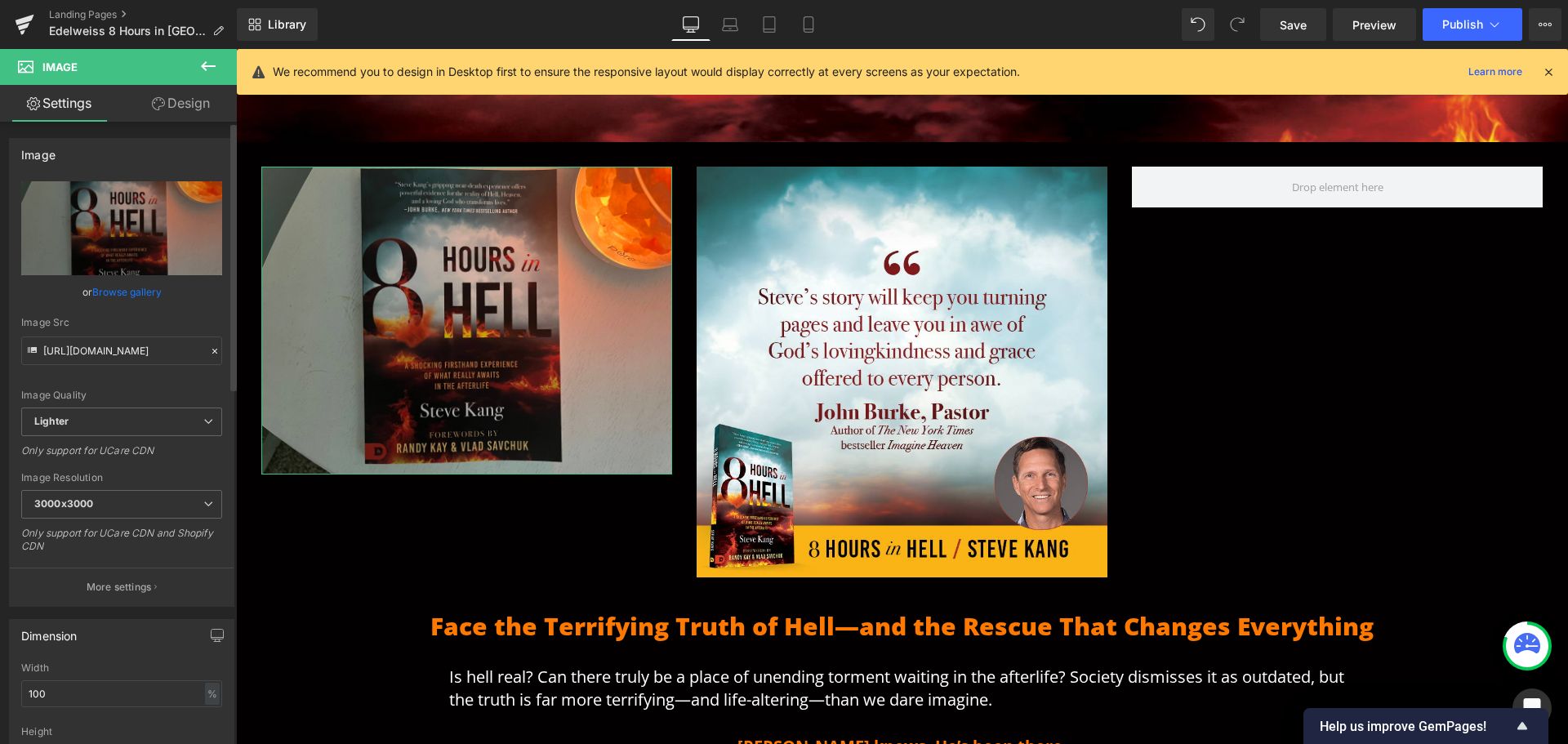
click at [103, 296] on link "Browse gallery" at bounding box center [127, 292] width 70 height 29
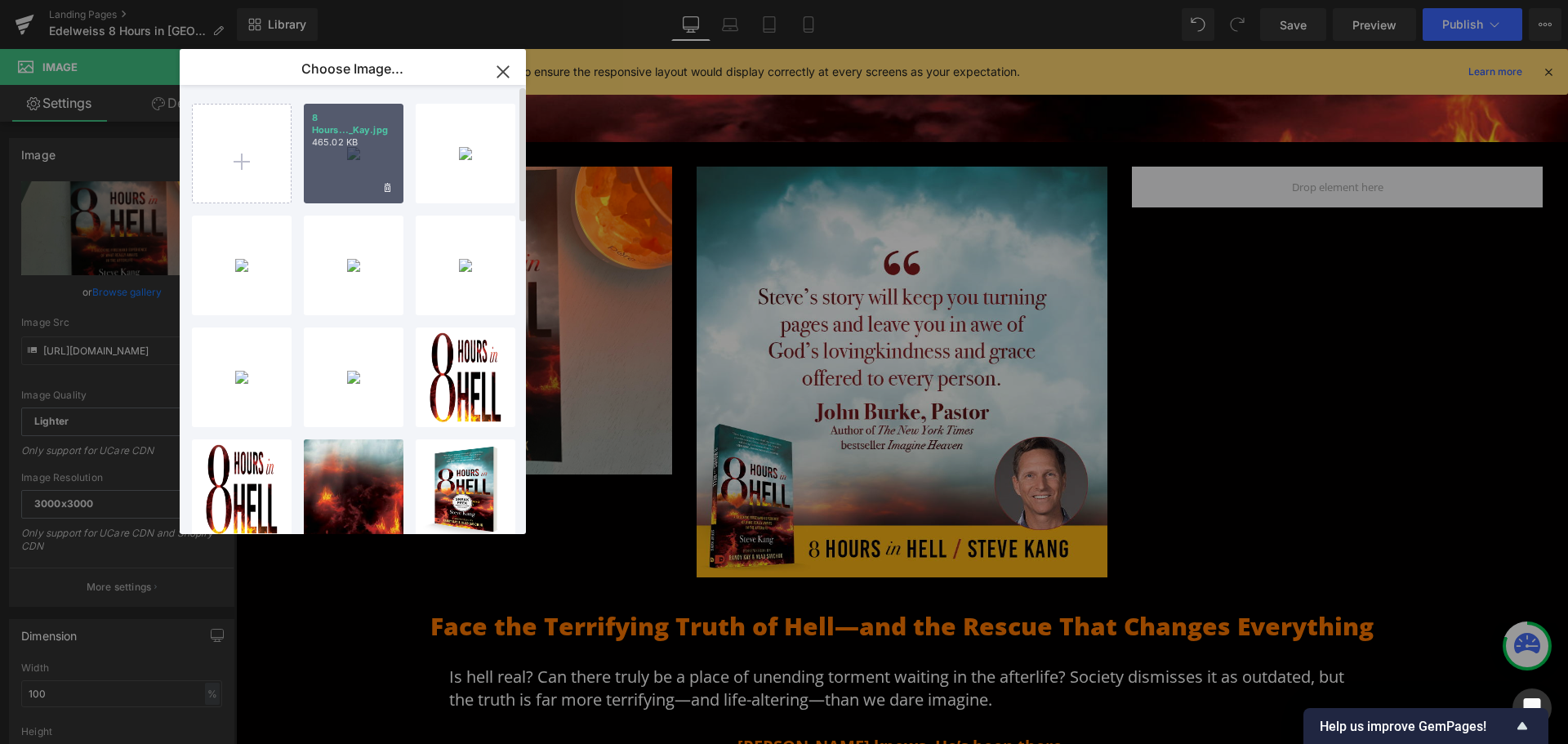
click at [337, 159] on div "8 Hours..._Kay.jpg 465.02 KB" at bounding box center [353, 153] width 100 height 100
type input "[URL][DOMAIN_NAME]"
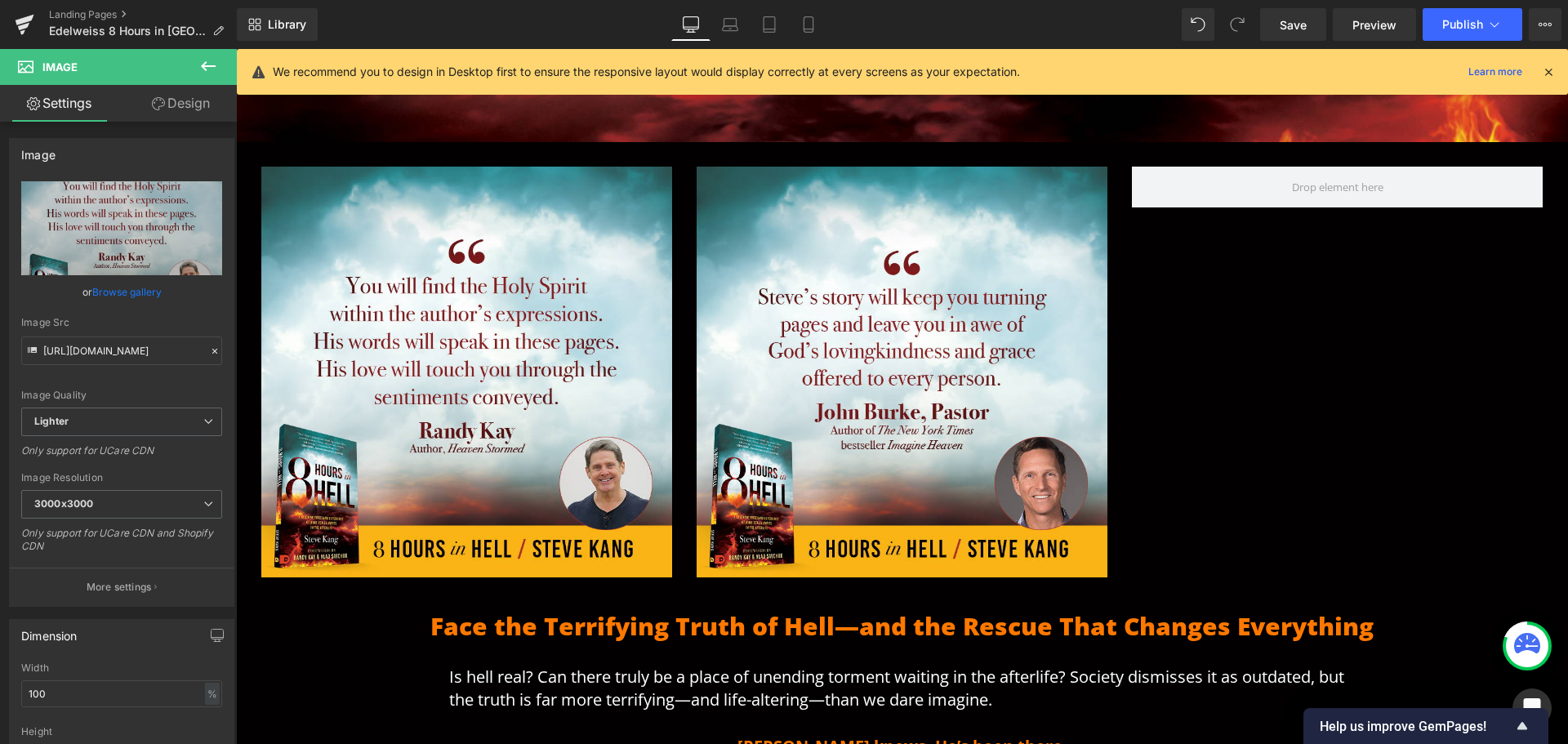
click at [205, 72] on icon at bounding box center [208, 66] width 20 height 20
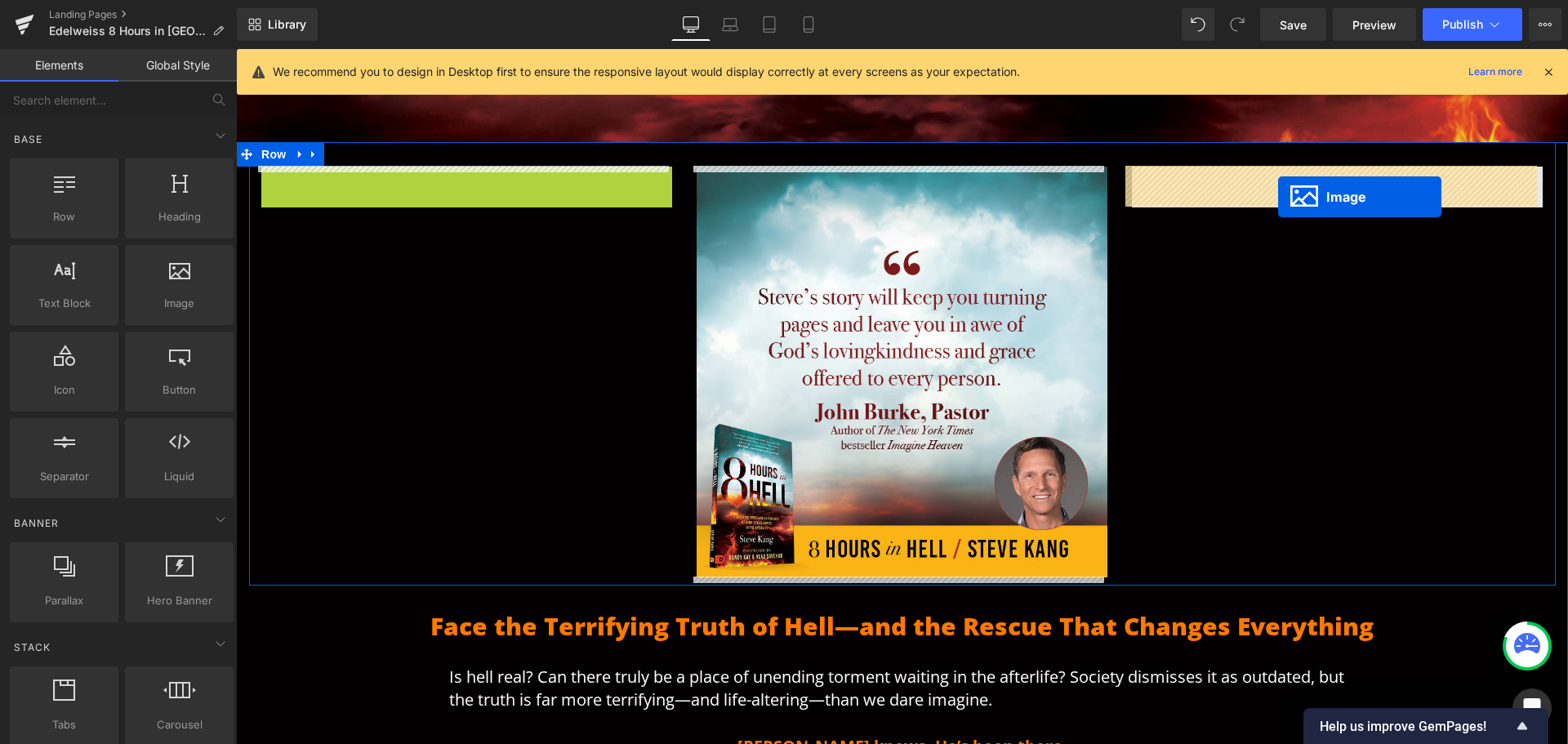
drag, startPoint x: 435, startPoint y: 368, endPoint x: 1278, endPoint y: 197, distance: 860.2
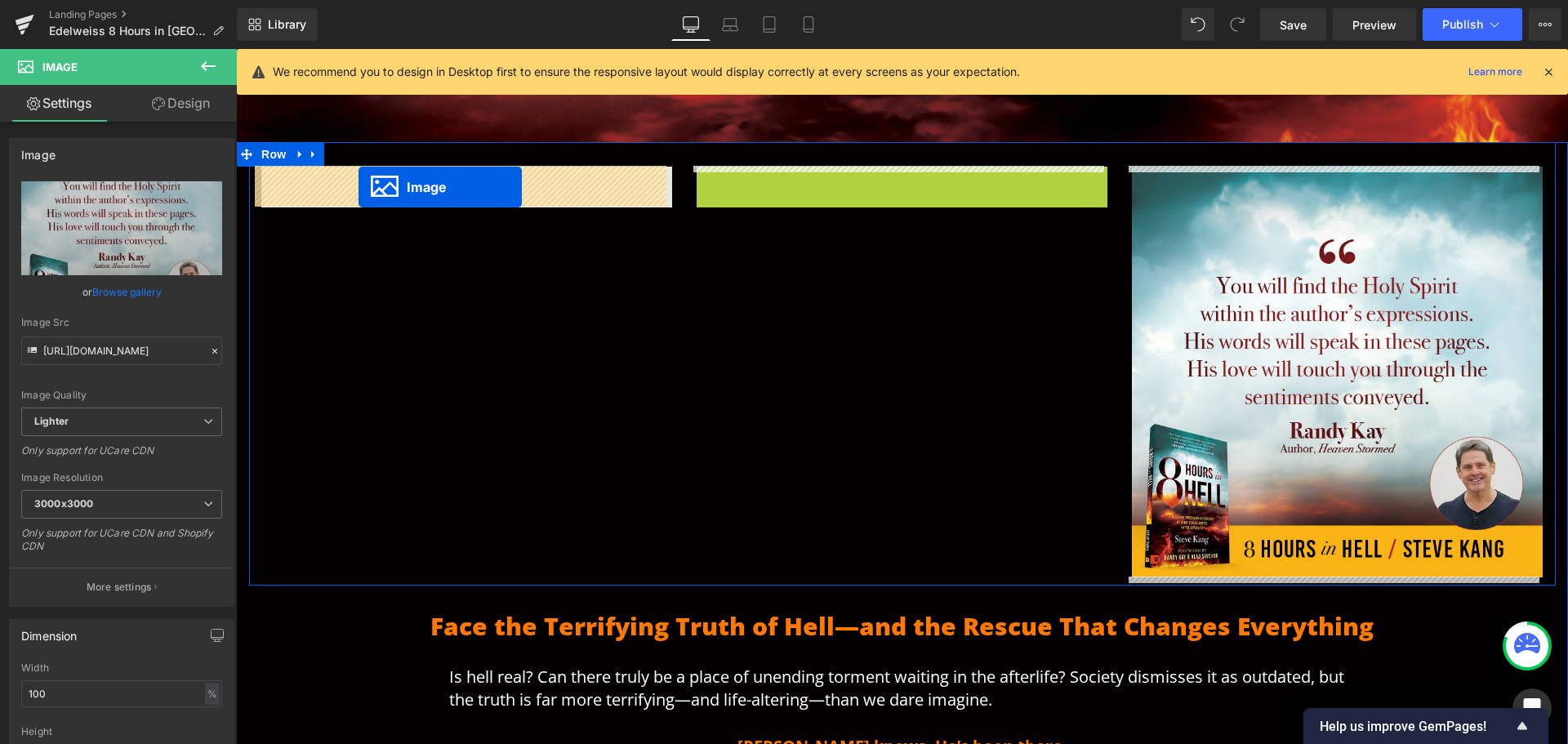
drag, startPoint x: 867, startPoint y: 369, endPoint x: 358, endPoint y: 187, distance: 540.6
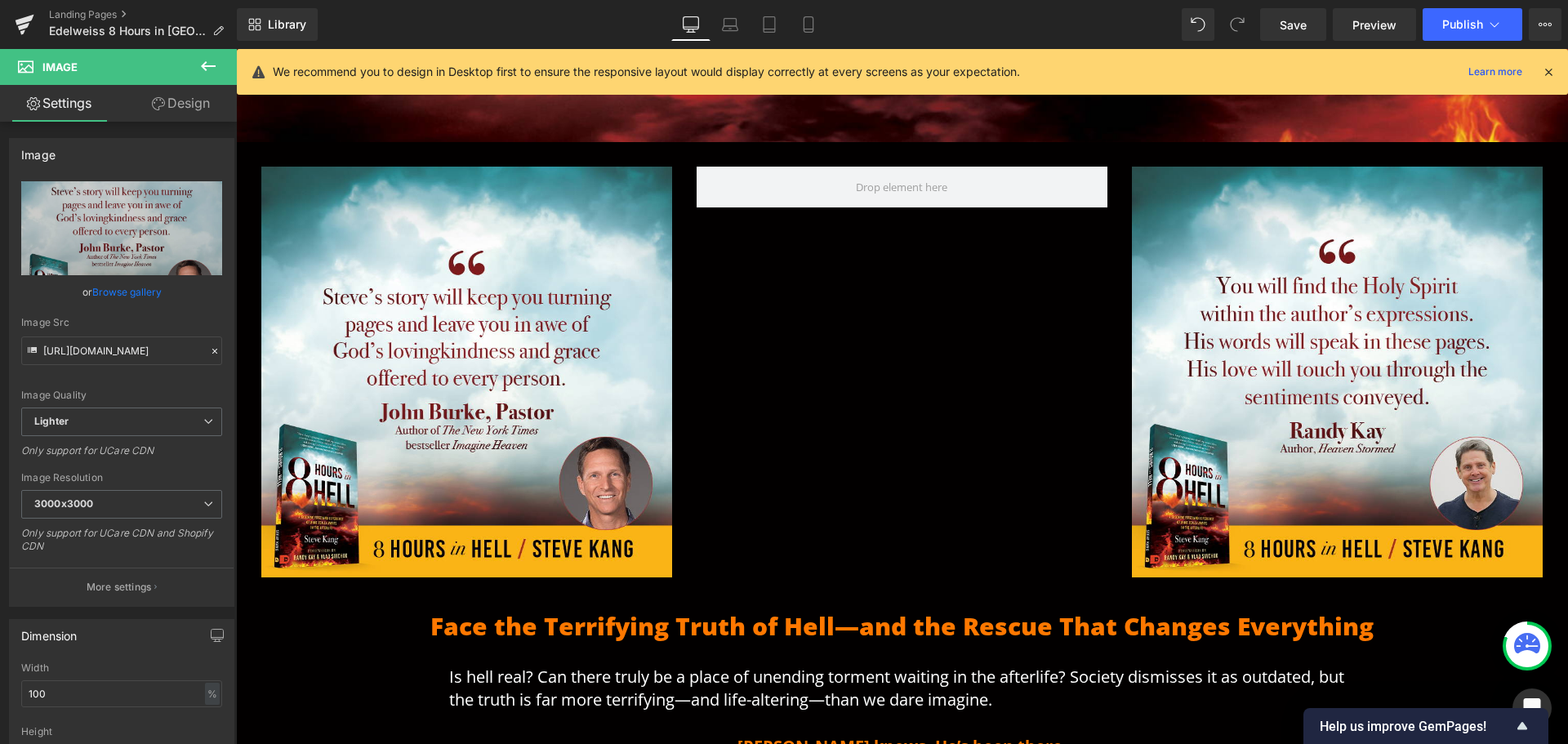
click at [198, 70] on button at bounding box center [208, 67] width 57 height 36
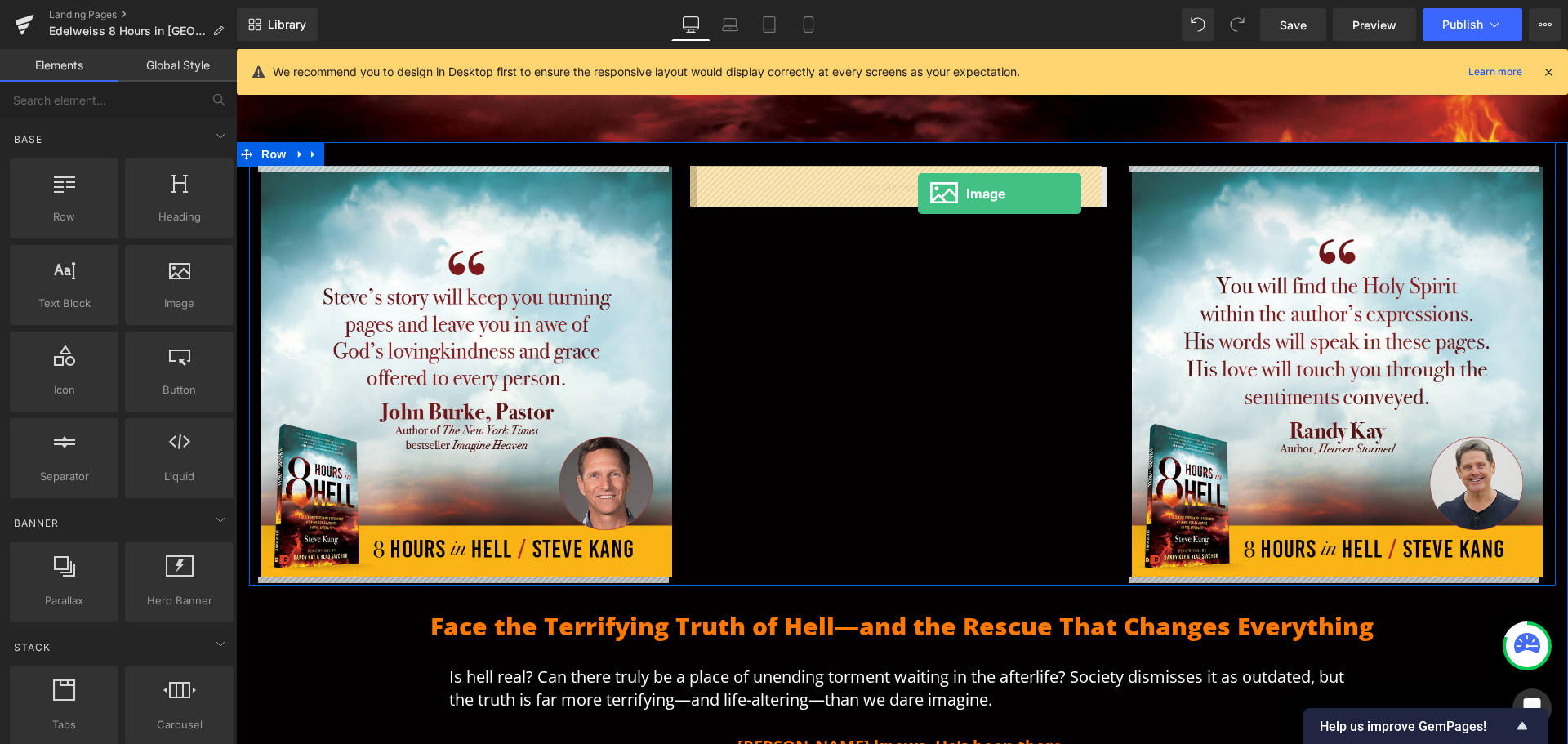
drag, startPoint x: 407, startPoint y: 346, endPoint x: 918, endPoint y: 193, distance: 533.4
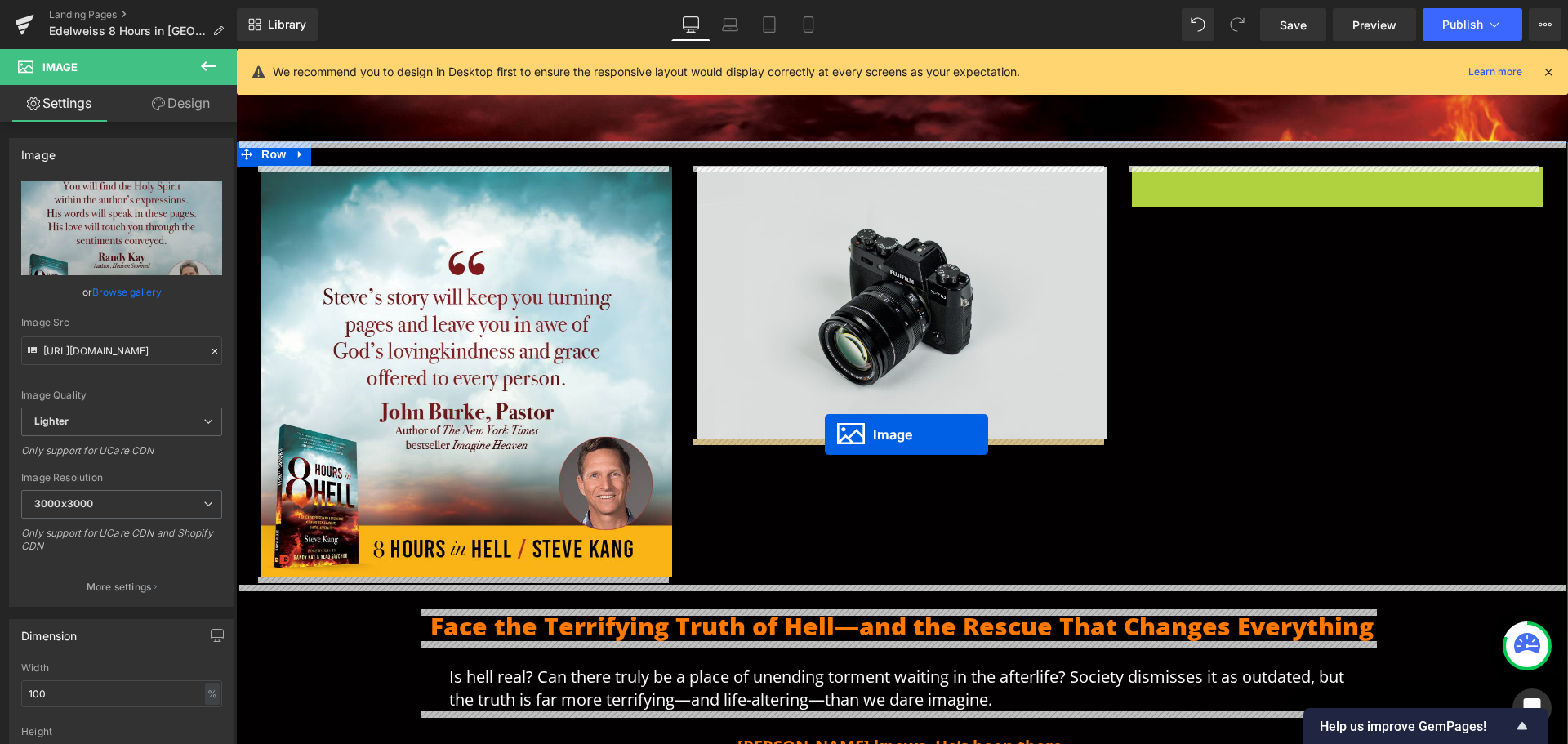
drag, startPoint x: 1303, startPoint y: 369, endPoint x: 825, endPoint y: 434, distance: 482.4
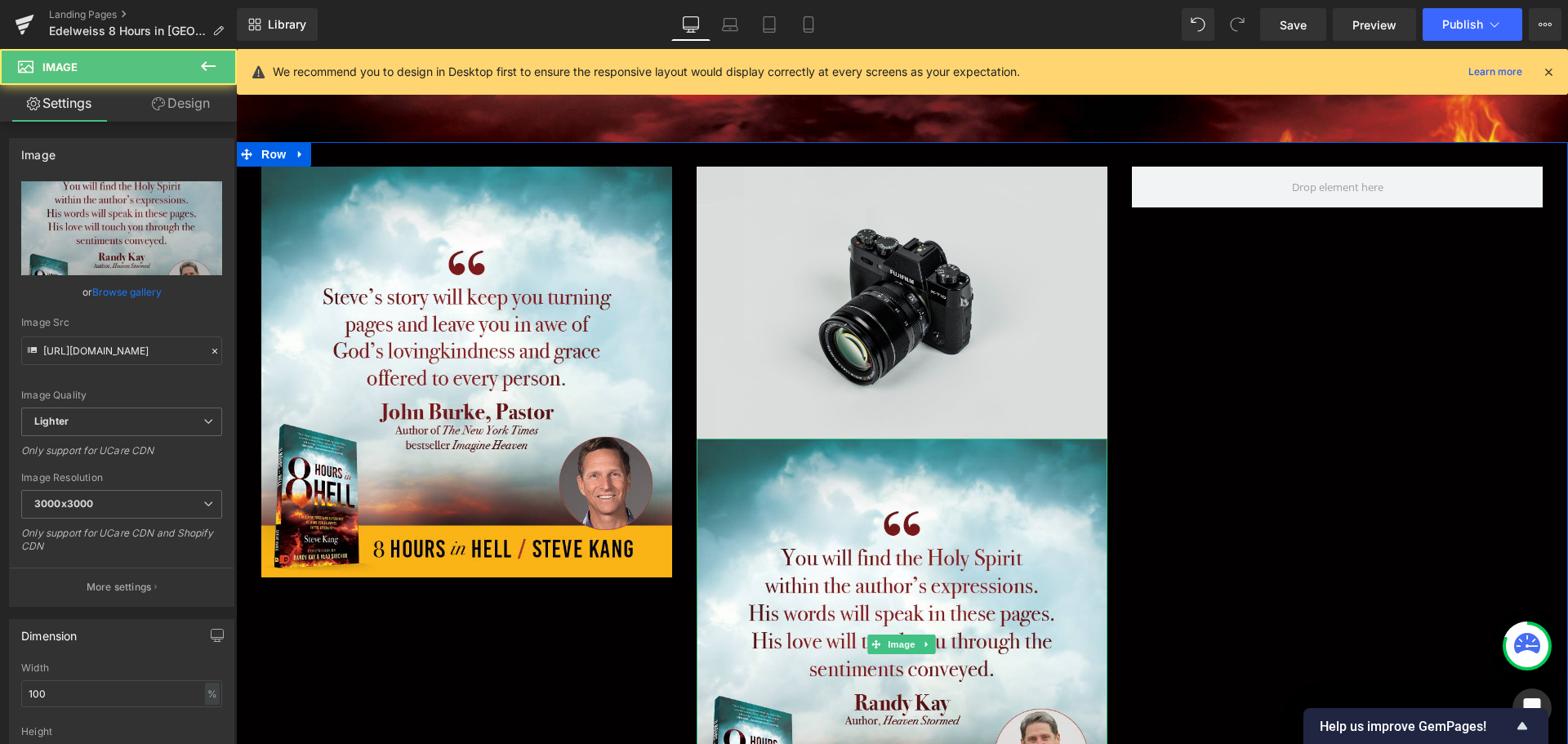
click at [856, 215] on img at bounding box center [901, 302] width 411 height 272
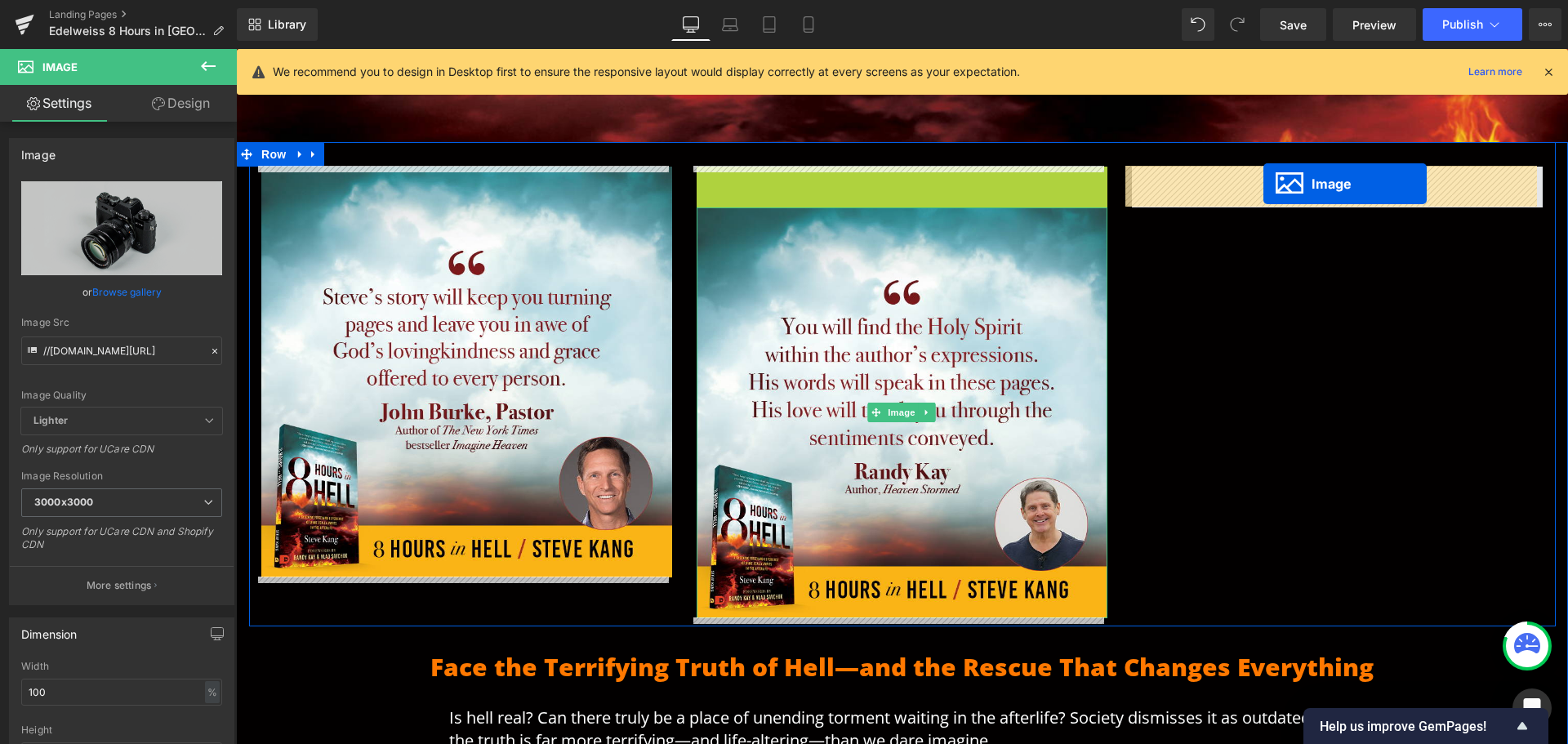
drag, startPoint x: 869, startPoint y: 301, endPoint x: 1263, endPoint y: 184, distance: 411.0
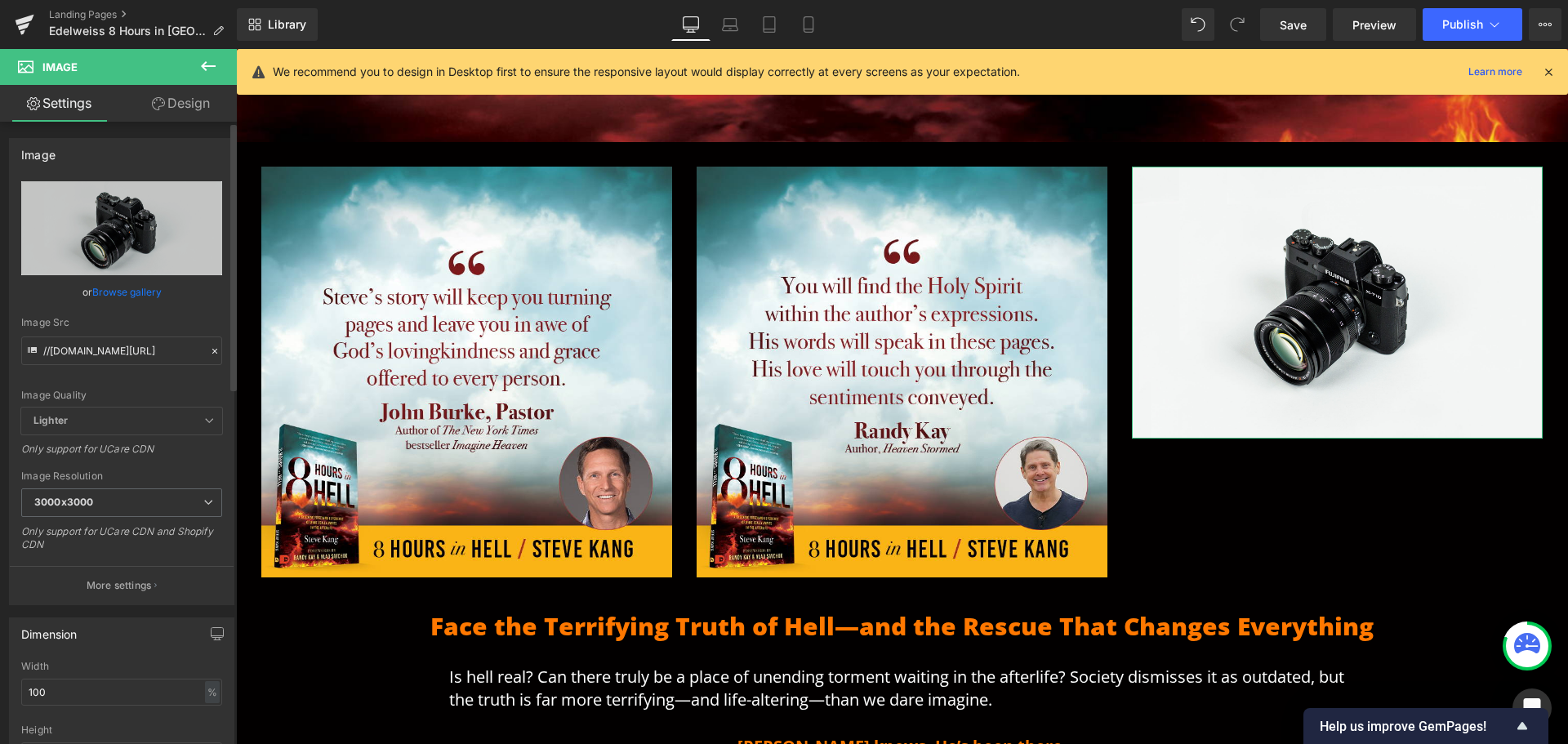
click at [114, 287] on link "Browse gallery" at bounding box center [127, 292] width 70 height 29
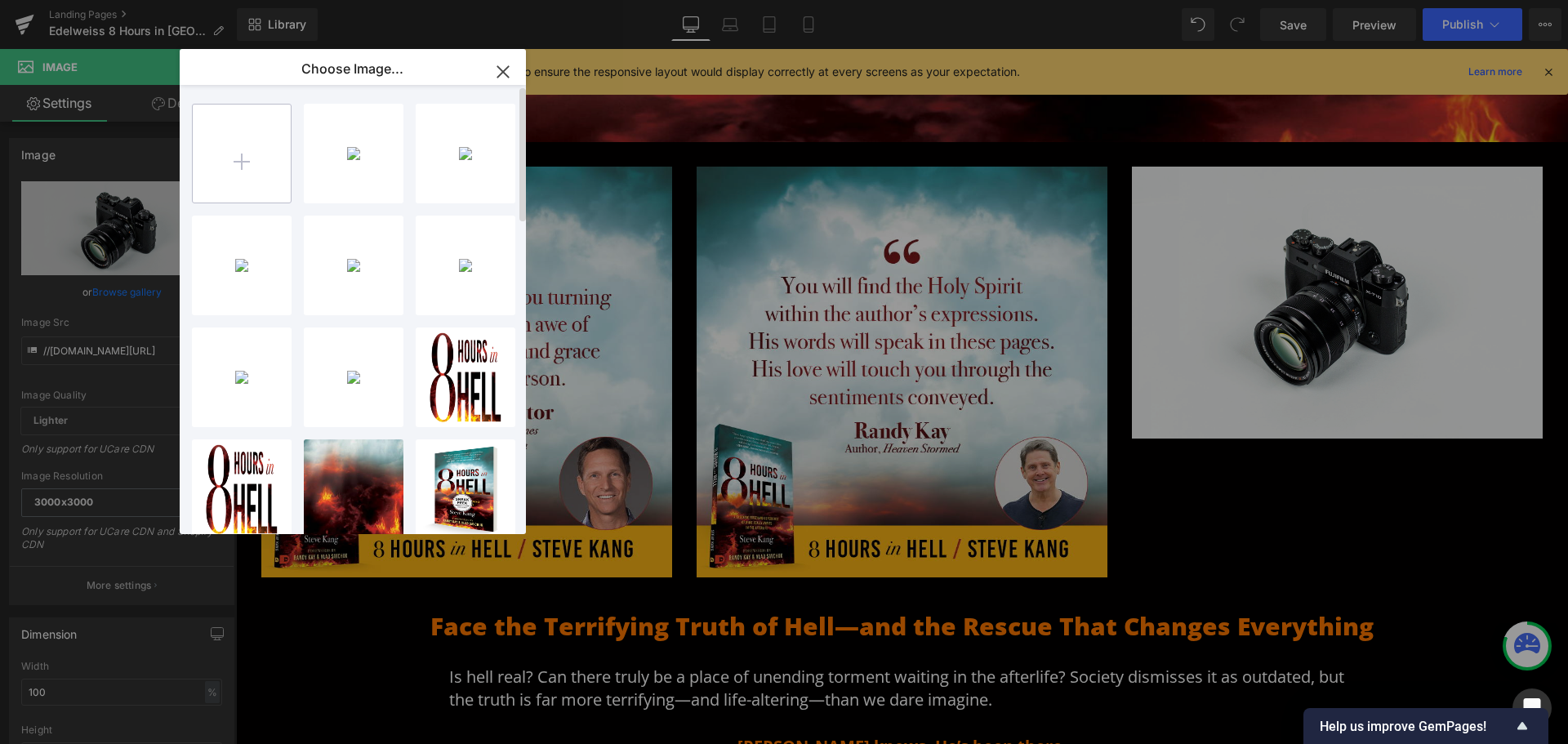
click at [241, 157] on input "file" at bounding box center [241, 153] width 98 height 98
type input "C:\fakepath\8 Hours in Hell endorsement_Savchuk.jpg"
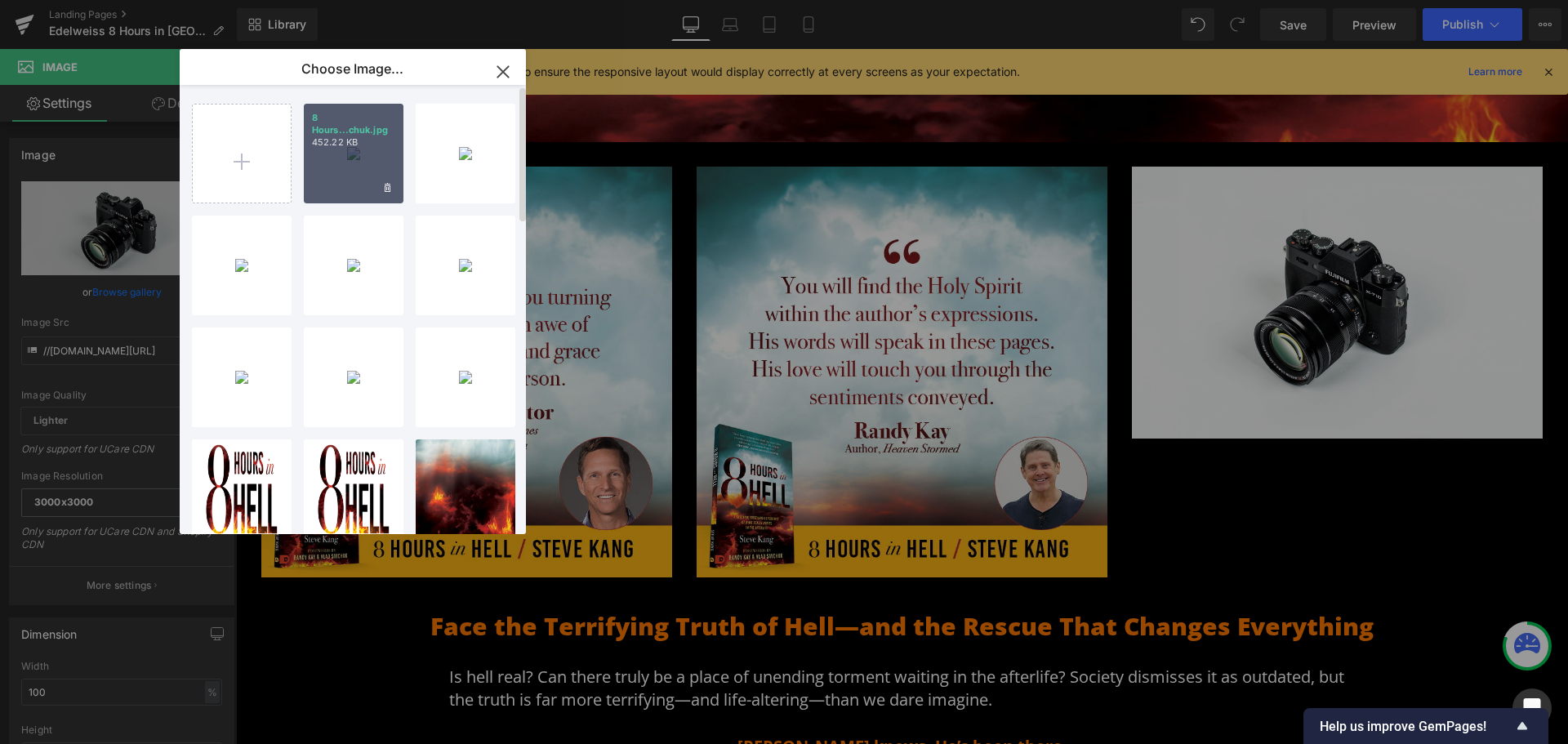
click at [329, 174] on div "8 Hours...chuk.jpg 452.22 KB" at bounding box center [353, 153] width 100 height 100
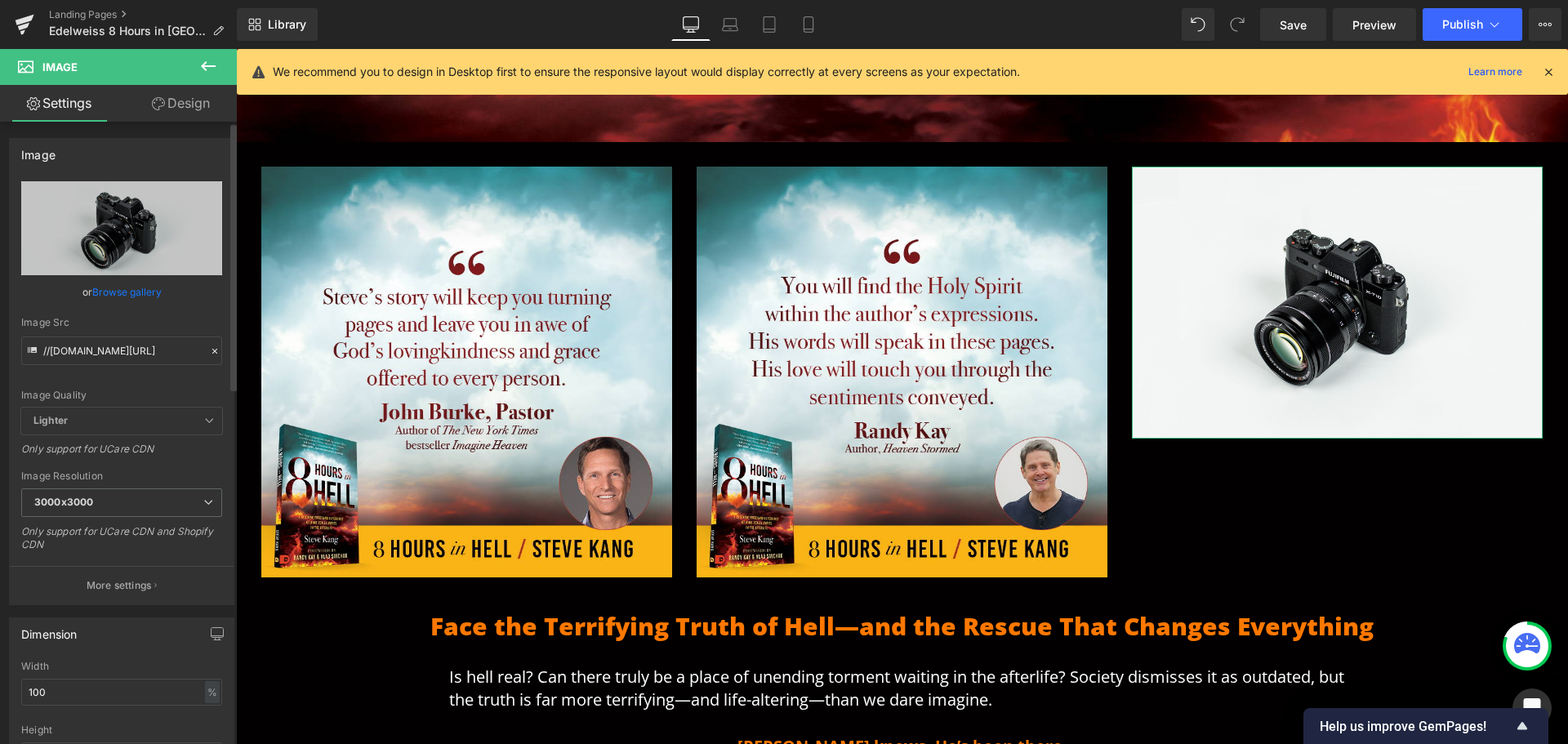
click at [140, 295] on link "Browse gallery" at bounding box center [127, 292] width 70 height 29
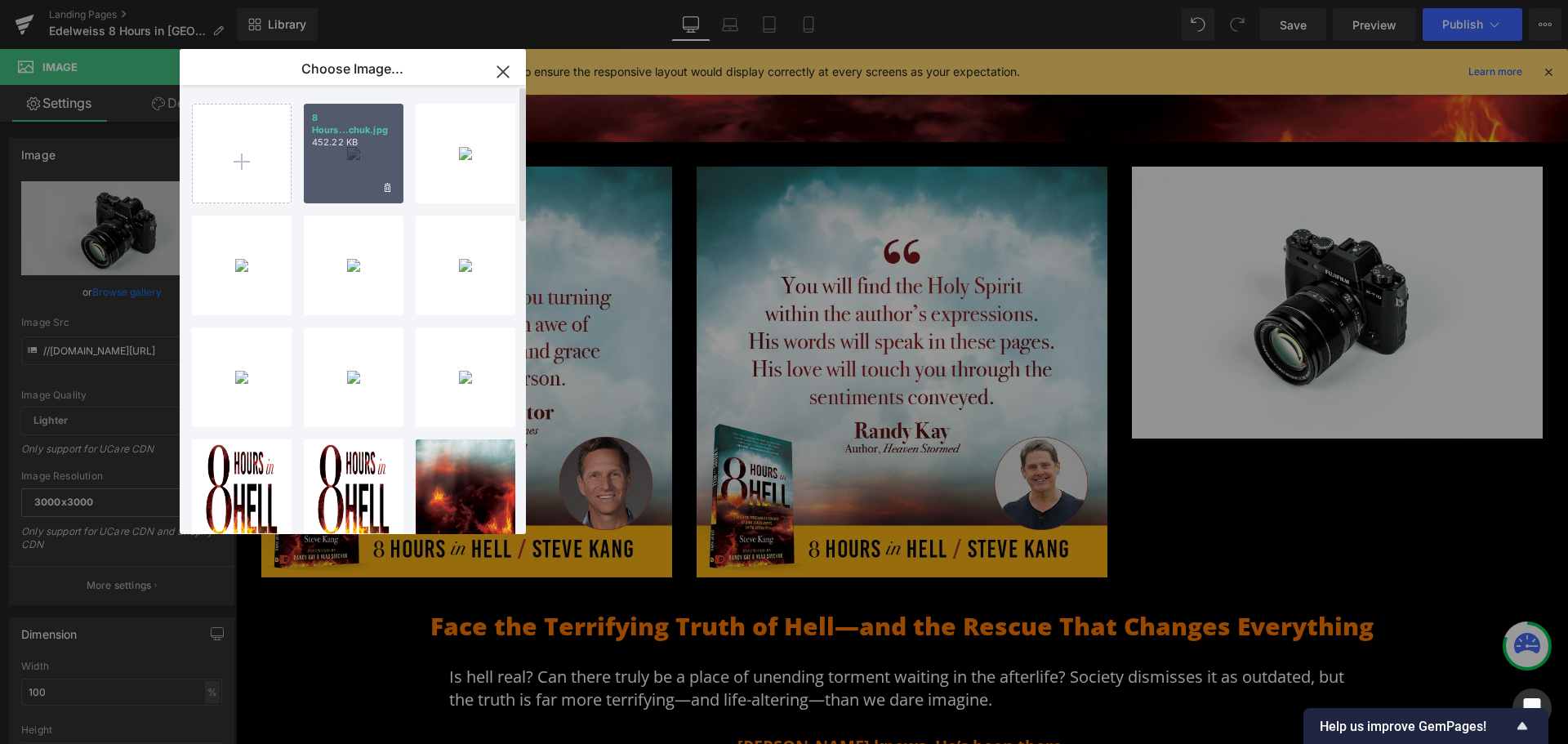
click at [346, 142] on p "452.22 KB" at bounding box center [353, 142] width 83 height 12
type input "[URL][DOMAIN_NAME]"
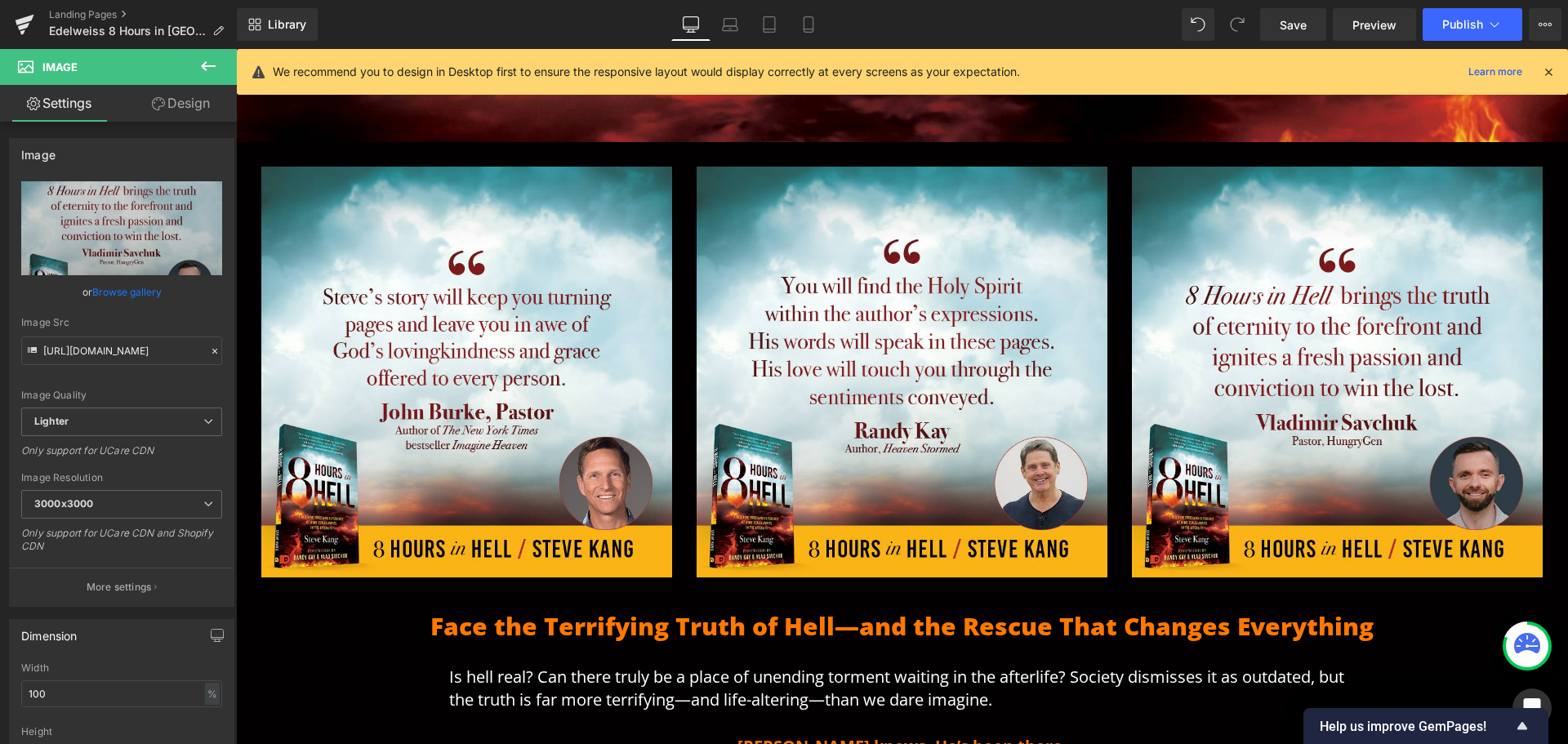
click at [215, 69] on icon at bounding box center [208, 66] width 20 height 20
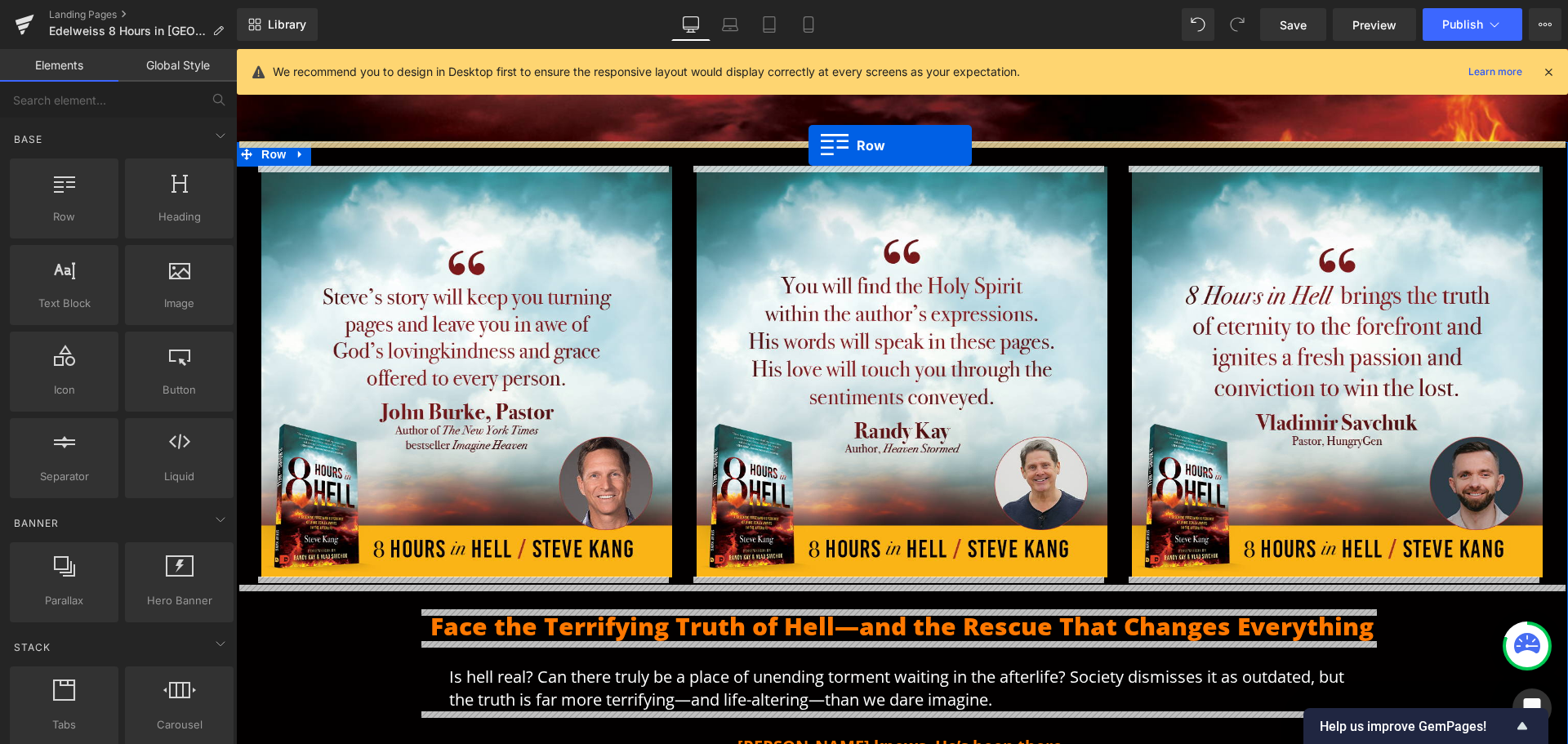
drag, startPoint x: 295, startPoint y: 266, endPoint x: 809, endPoint y: 146, distance: 527.8
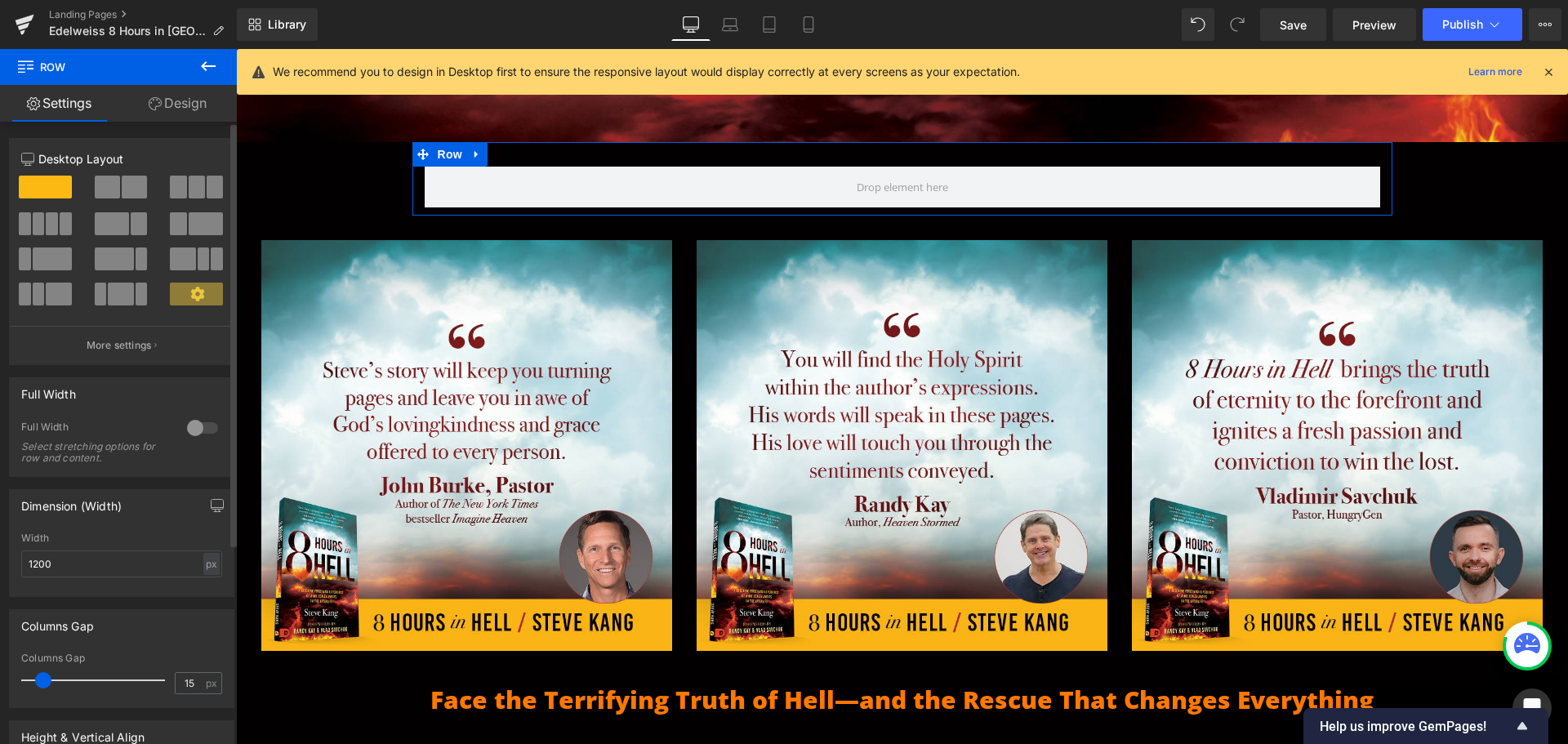
drag, startPoint x: 161, startPoint y: 206, endPoint x: 88, endPoint y: 144, distance: 95.8
click at [87, 260] on div at bounding box center [122, 246] width 201 height 142
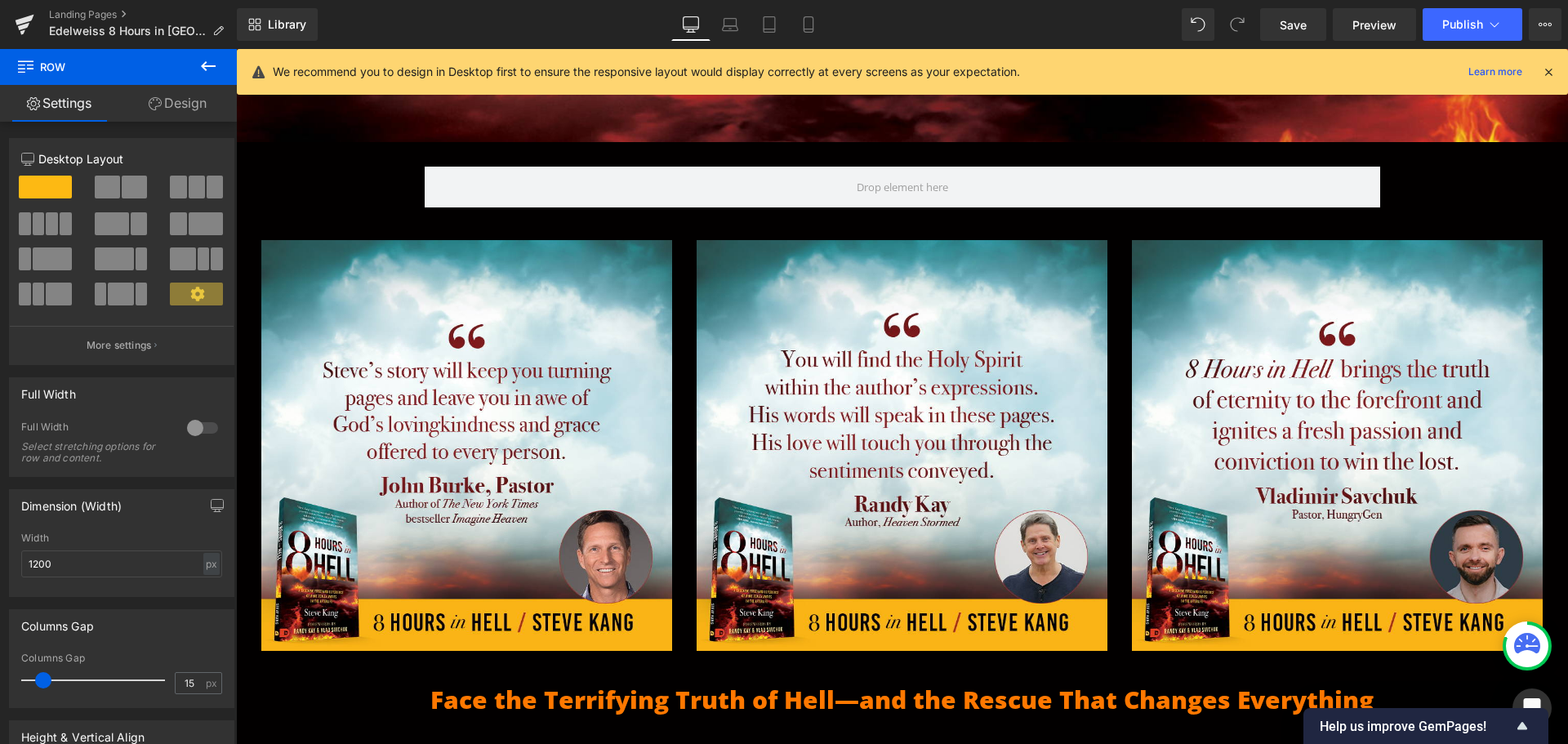
click at [204, 62] on icon at bounding box center [208, 66] width 20 height 20
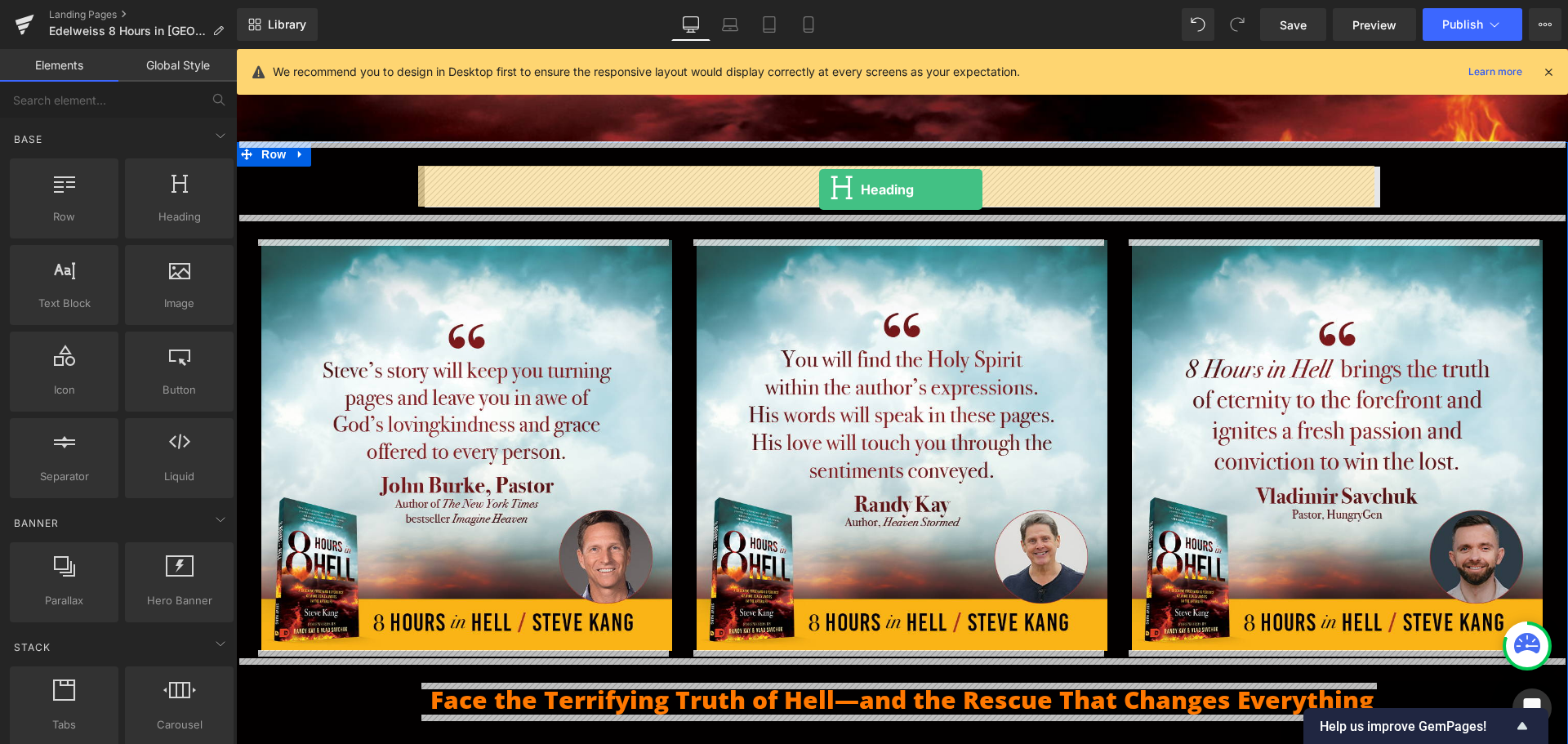
drag, startPoint x: 408, startPoint y: 253, endPoint x: 819, endPoint y: 190, distance: 415.8
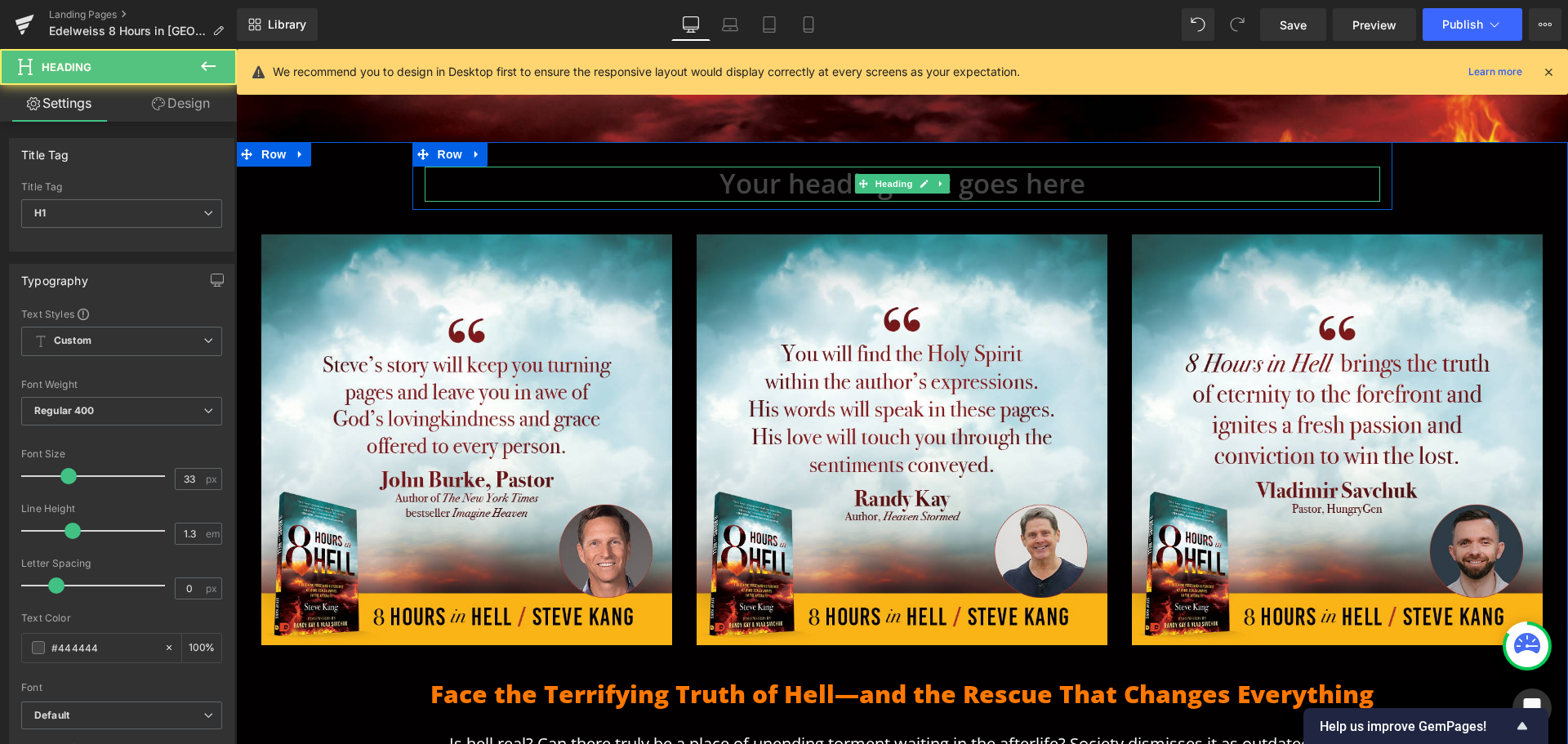
click at [819, 190] on h1 "Your heading text goes here" at bounding box center [902, 184] width 956 height 35
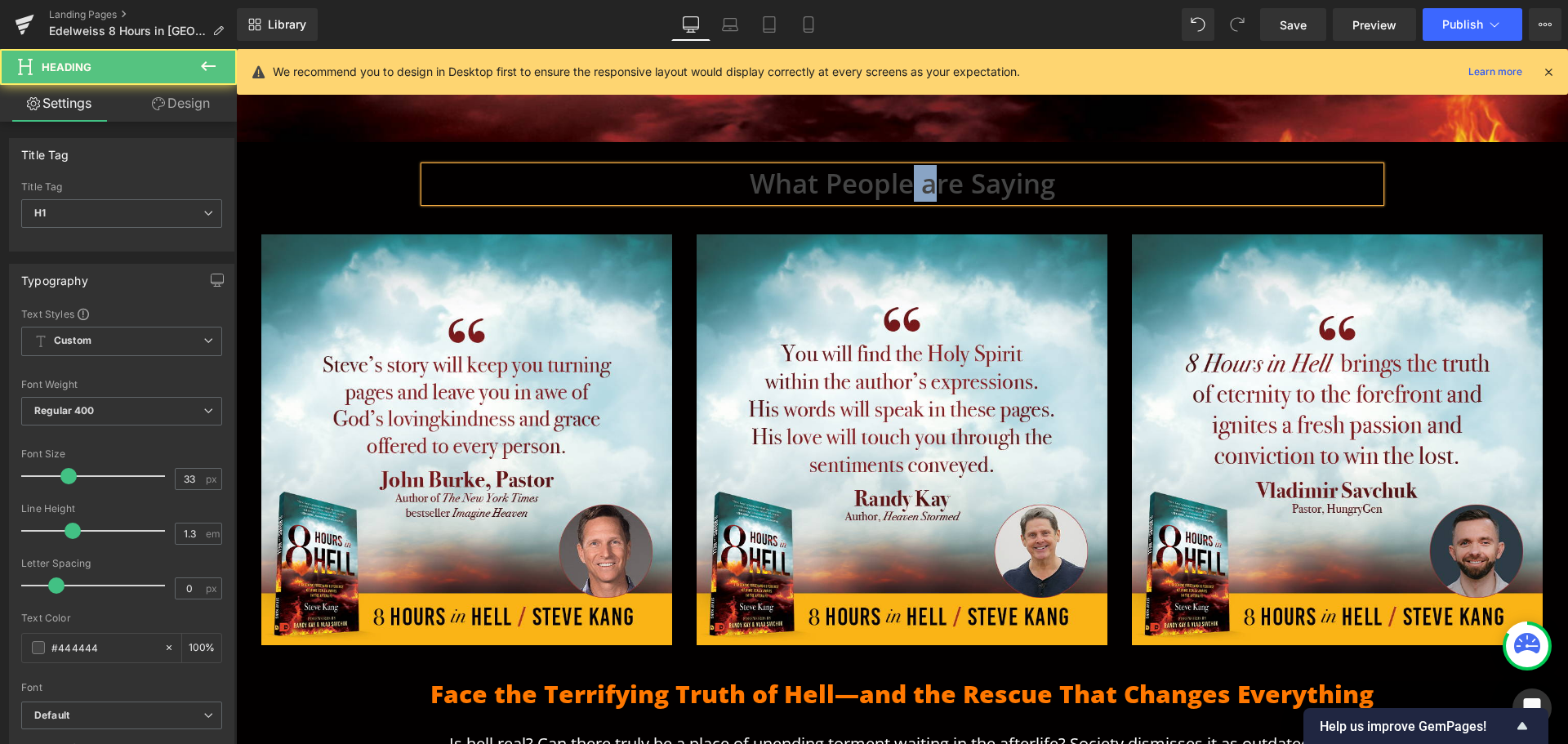
drag, startPoint x: 911, startPoint y: 193, endPoint x: 923, endPoint y: 193, distance: 12.0
click at [923, 193] on h1 "What People are Saying" at bounding box center [902, 184] width 956 height 35
click at [921, 181] on h1 "What People are Saying" at bounding box center [902, 184] width 956 height 35
click at [929, 186] on h1 "What People are Saying" at bounding box center [902, 184] width 956 height 35
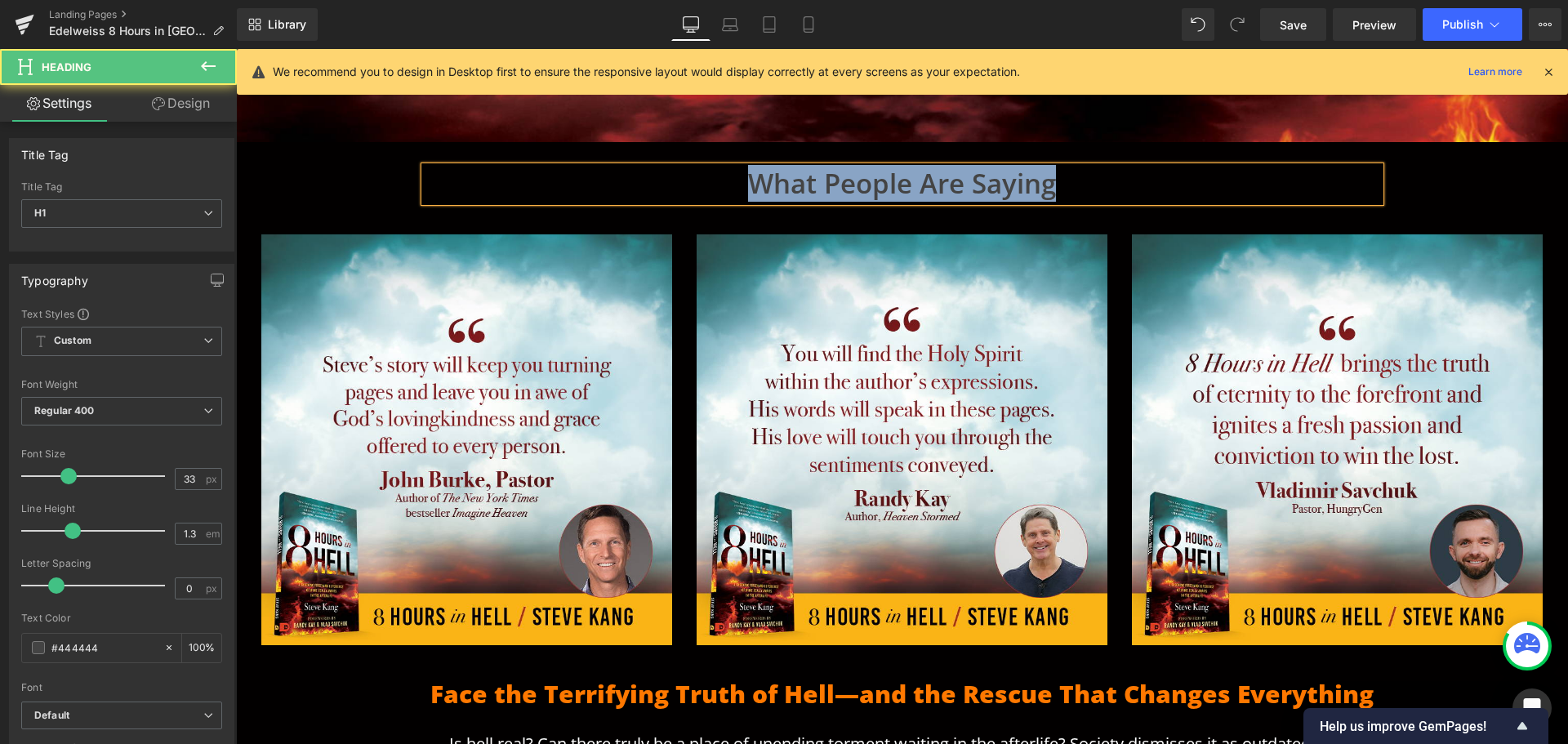
drag, startPoint x: 1151, startPoint y: 184, endPoint x: 422, endPoint y: 190, distance: 729.0
click at [459, 185] on h1 "What People Are Saying" at bounding box center [902, 184] width 956 height 35
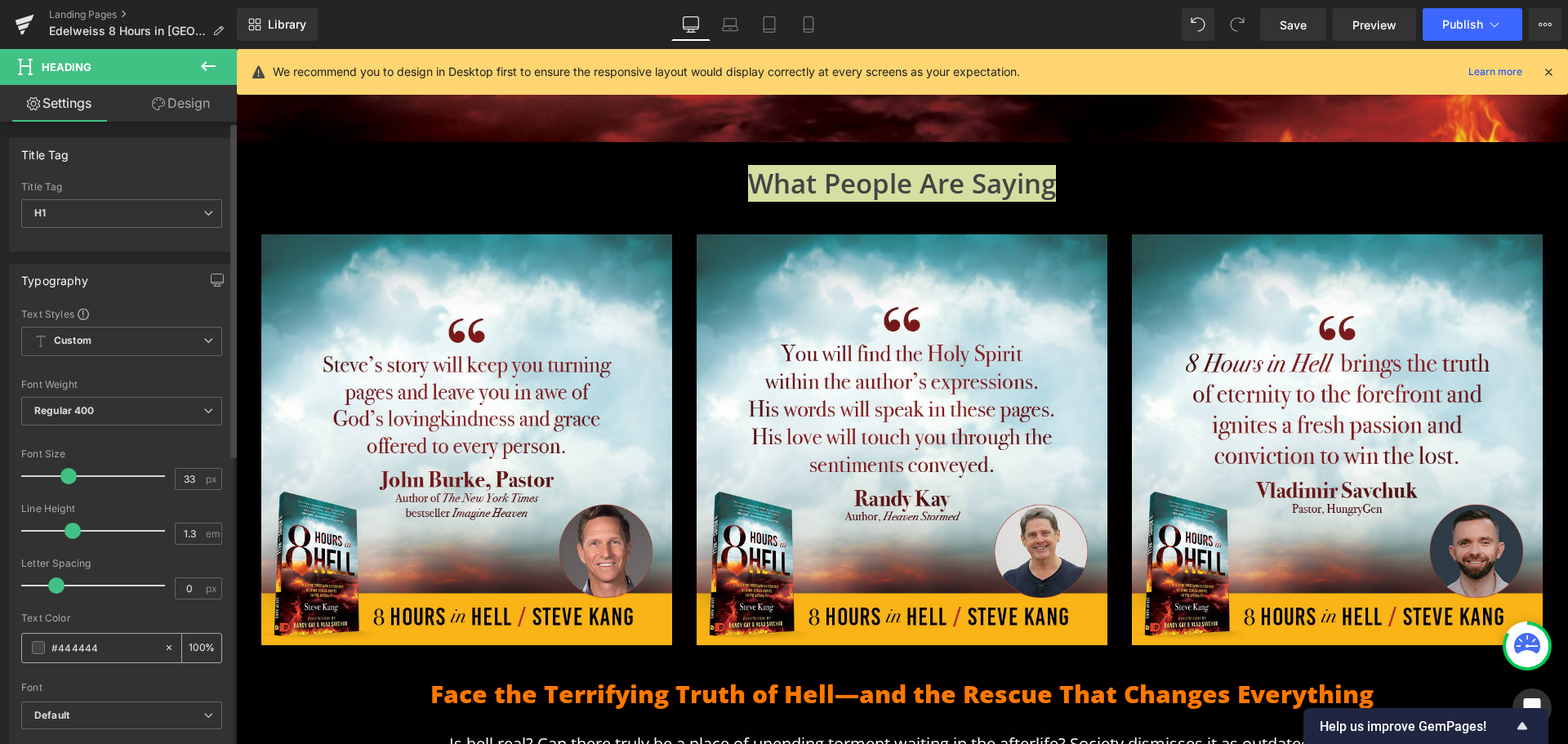
drag, startPoint x: 113, startPoint y: 644, endPoint x: 59, endPoint y: 644, distance: 54.0
click at [59, 644] on input "#444444" at bounding box center [103, 647] width 105 height 18
type input "#ff"
type input "0"
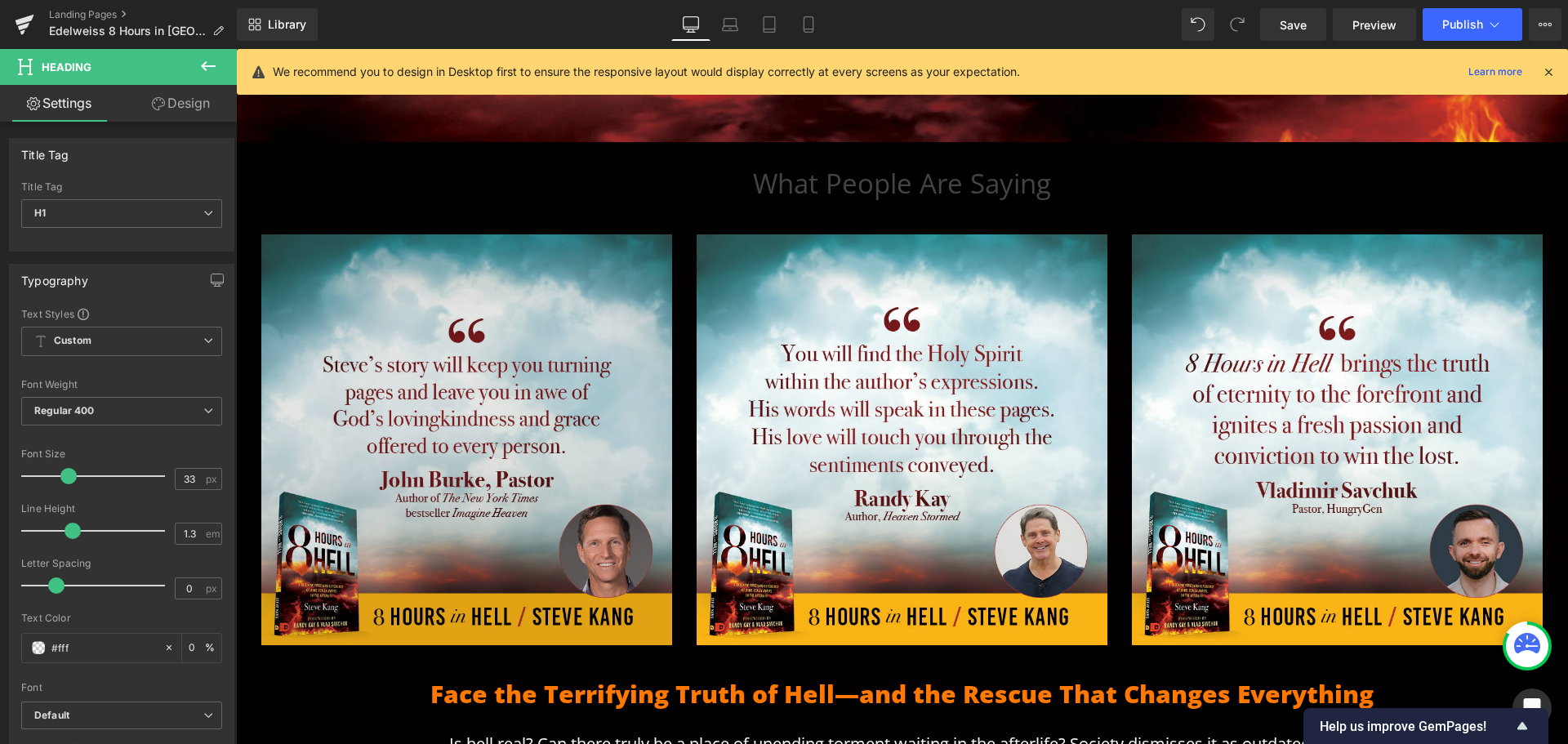
type input "#ffff"
type input "100"
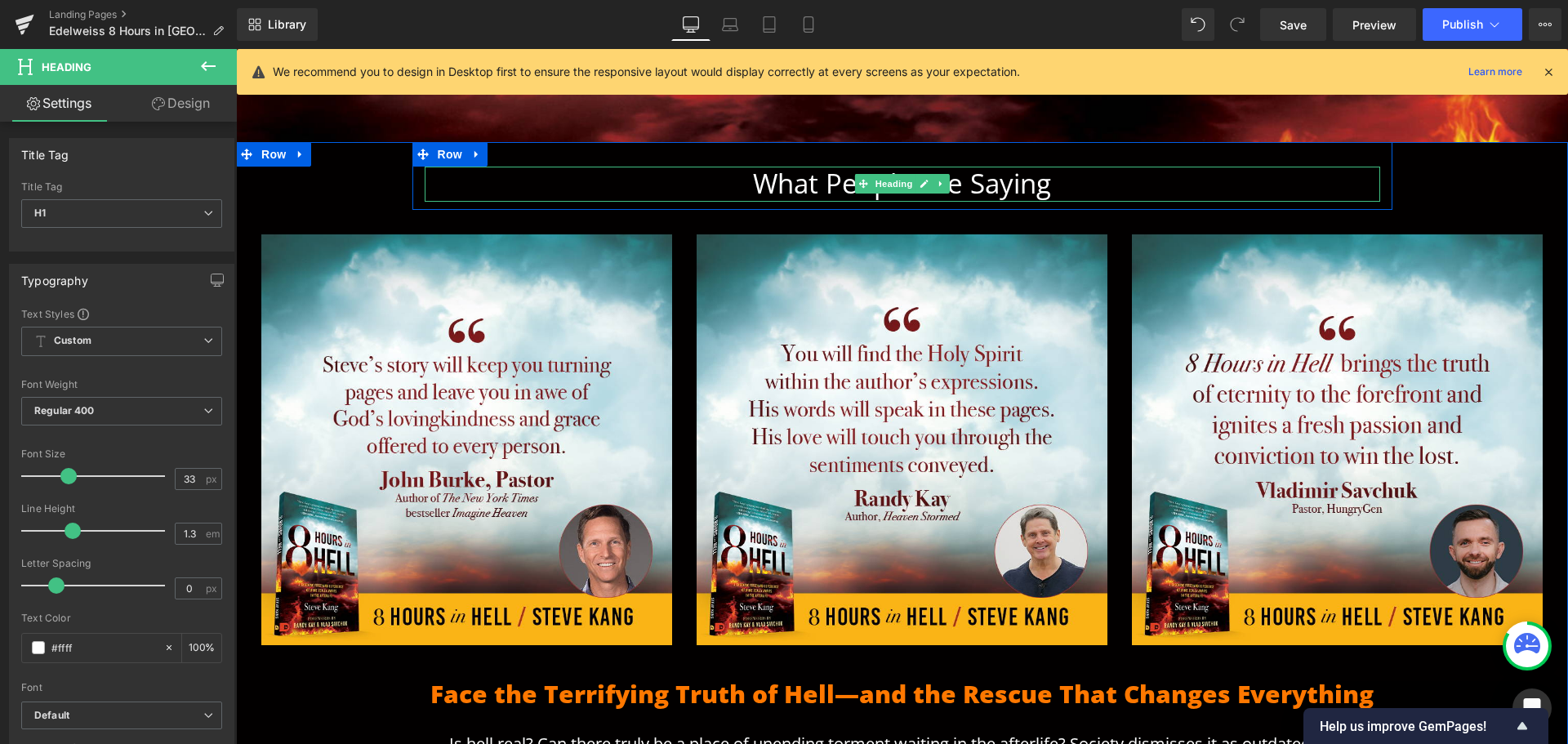
type input "#ffffff"
click at [1045, 185] on h1 "What People are Saying" at bounding box center [902, 184] width 956 height 35
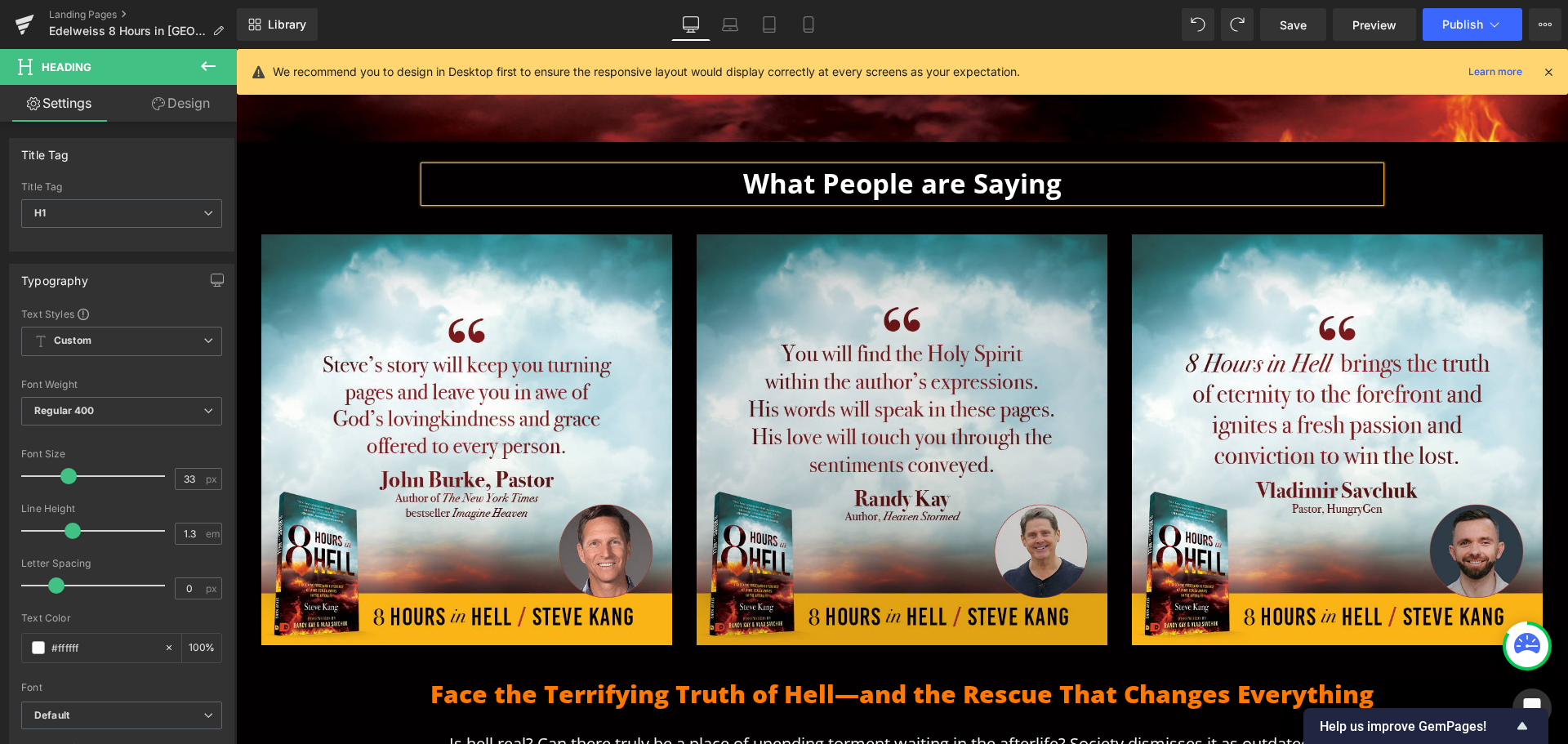
click at [1059, 255] on img at bounding box center [901, 439] width 411 height 411
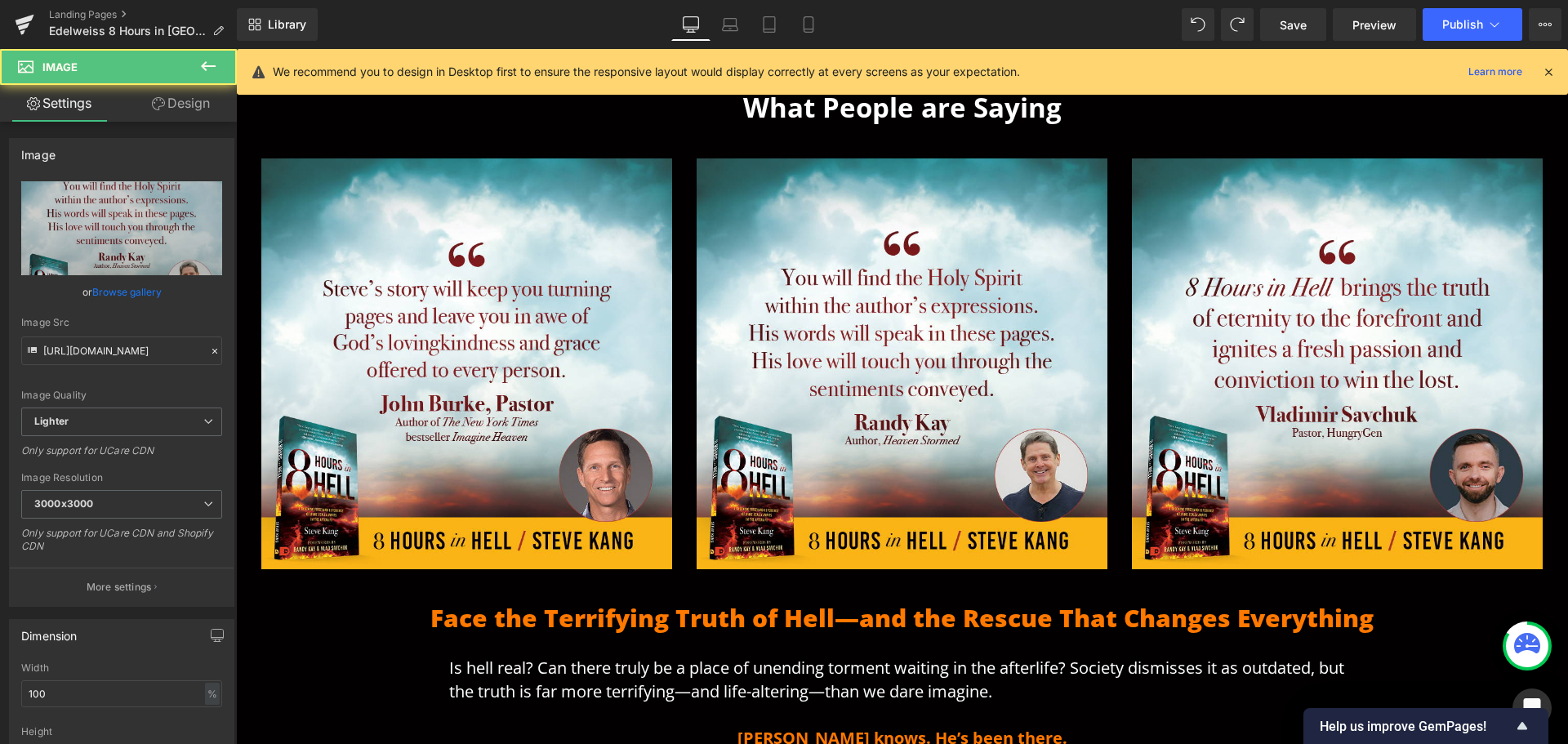
scroll to position [735, 0]
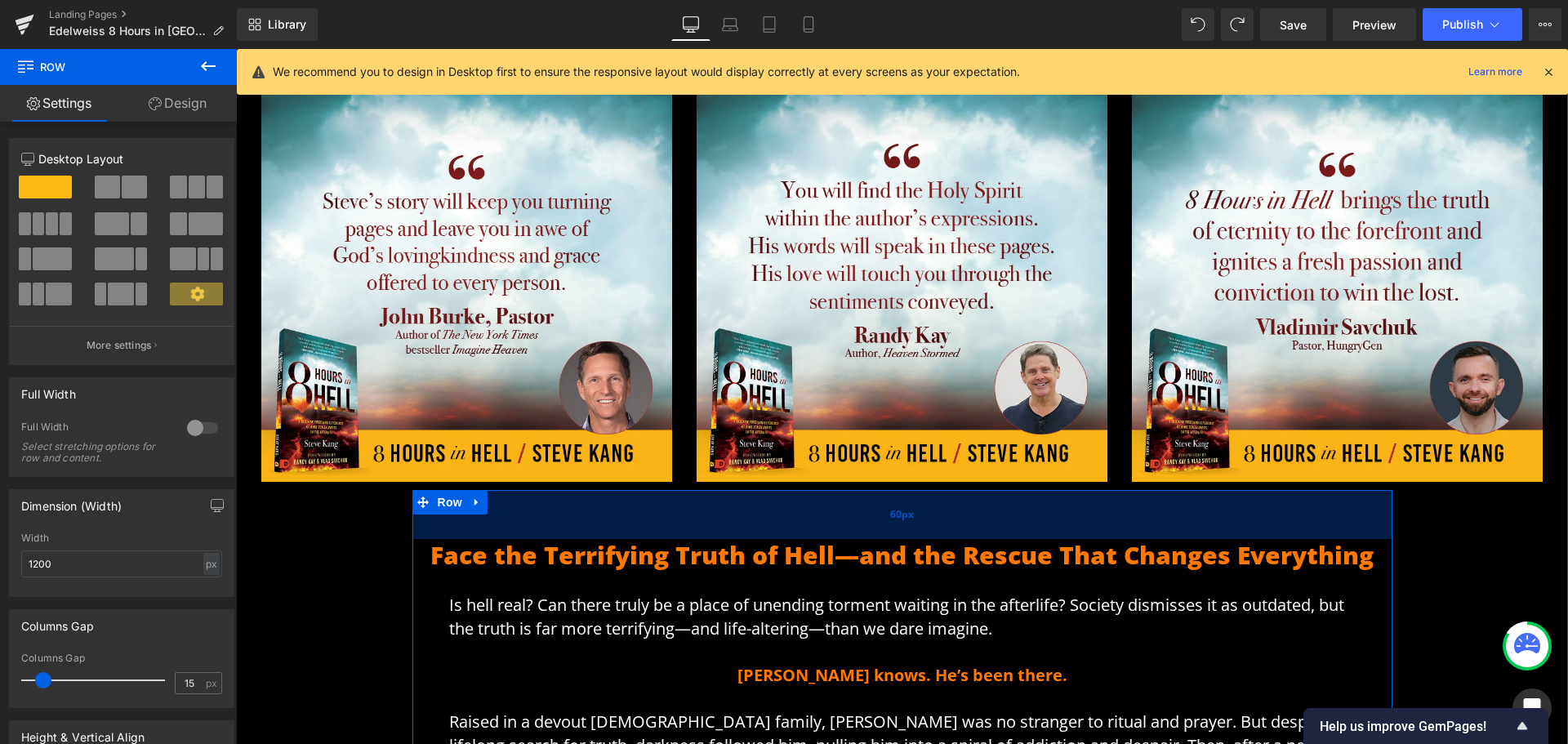
drag, startPoint x: 801, startPoint y: 498, endPoint x: 799, endPoint y: 523, distance: 25.1
click at [799, 523] on div "60px" at bounding box center [902, 515] width 980 height 49
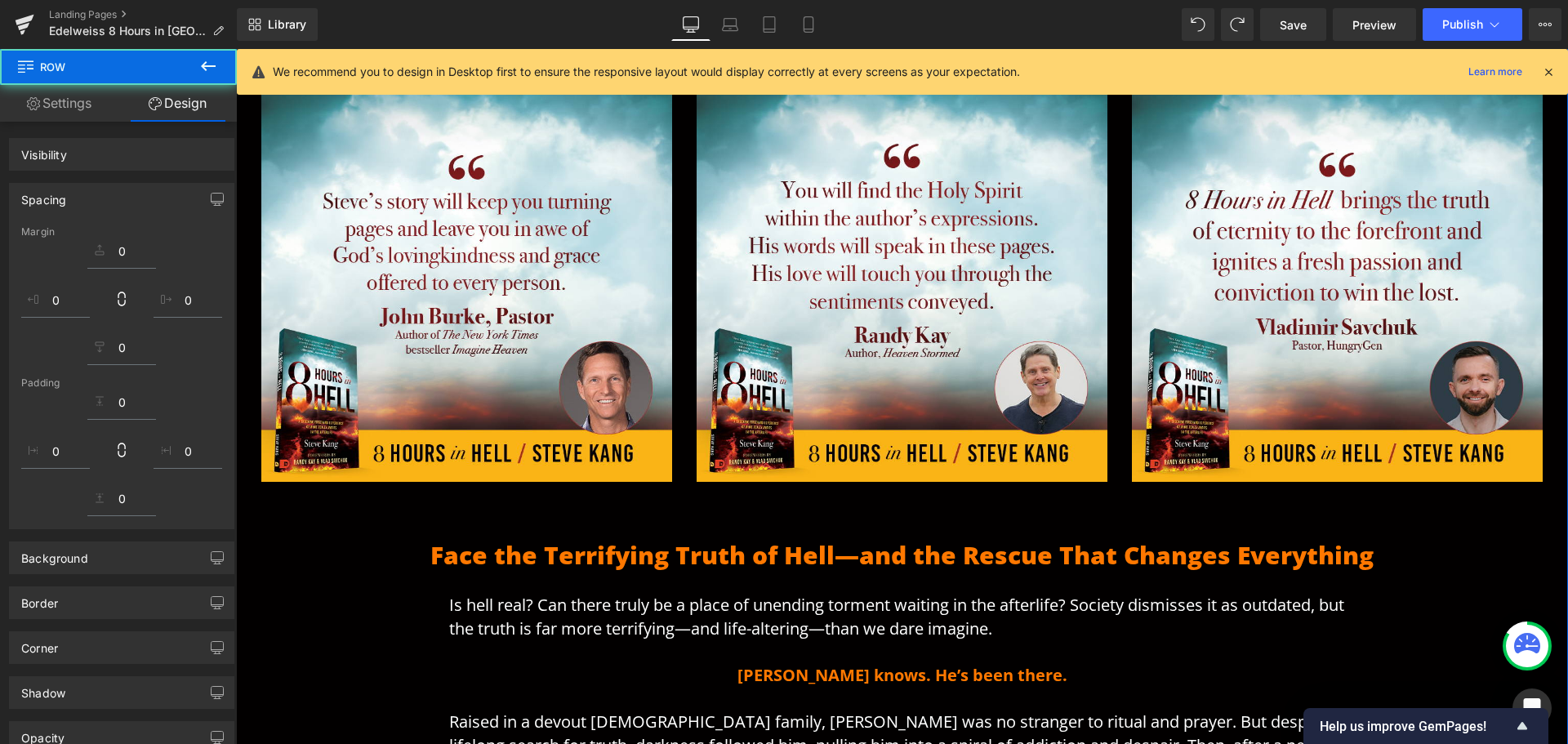
click at [300, 563] on div "What People are Saying Heading Row Image Image Image Row Face the Terrifying Tr…" at bounding box center [901, 606] width 1332 height 1255
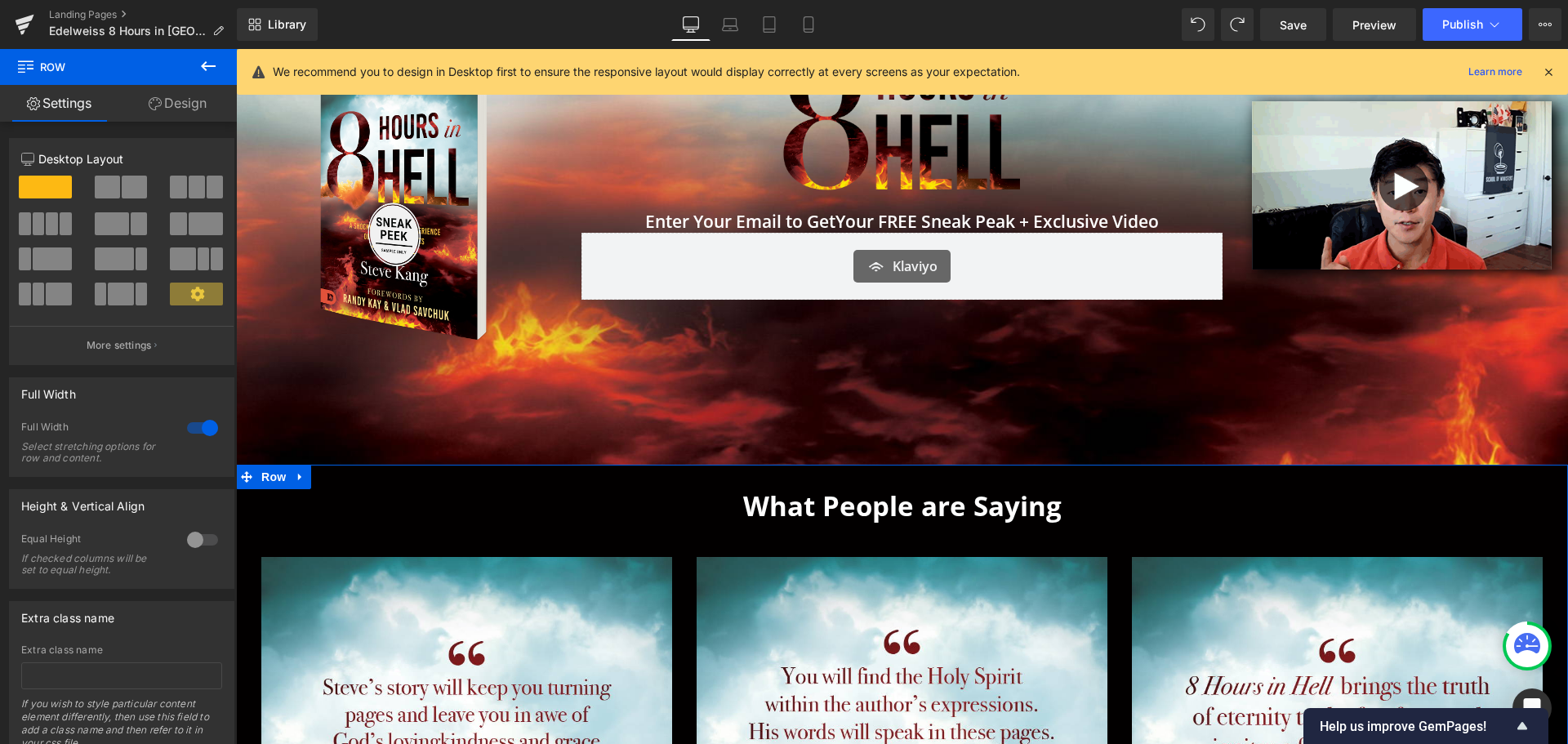
scroll to position [245, 0]
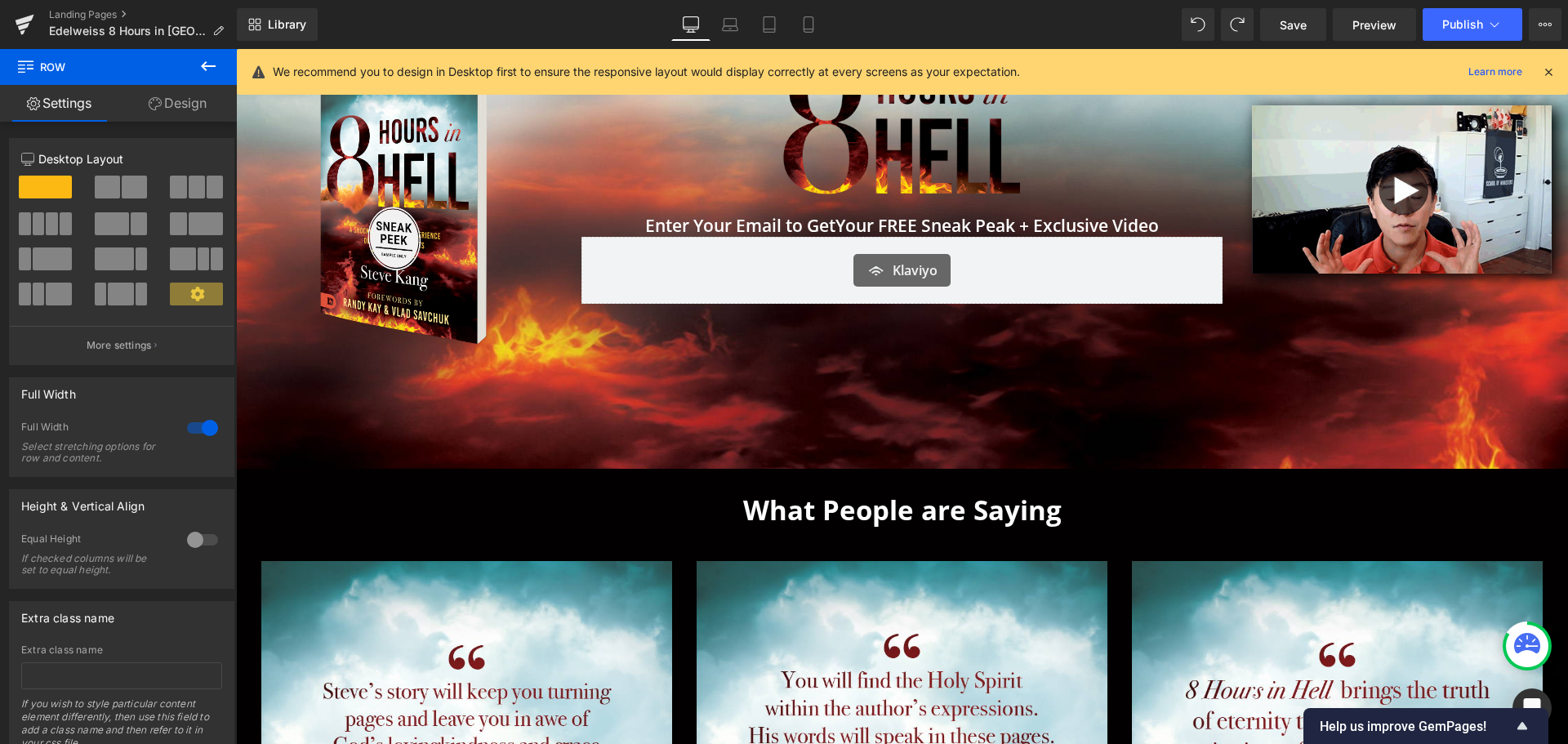
click at [206, 69] on icon at bounding box center [208, 66] width 20 height 20
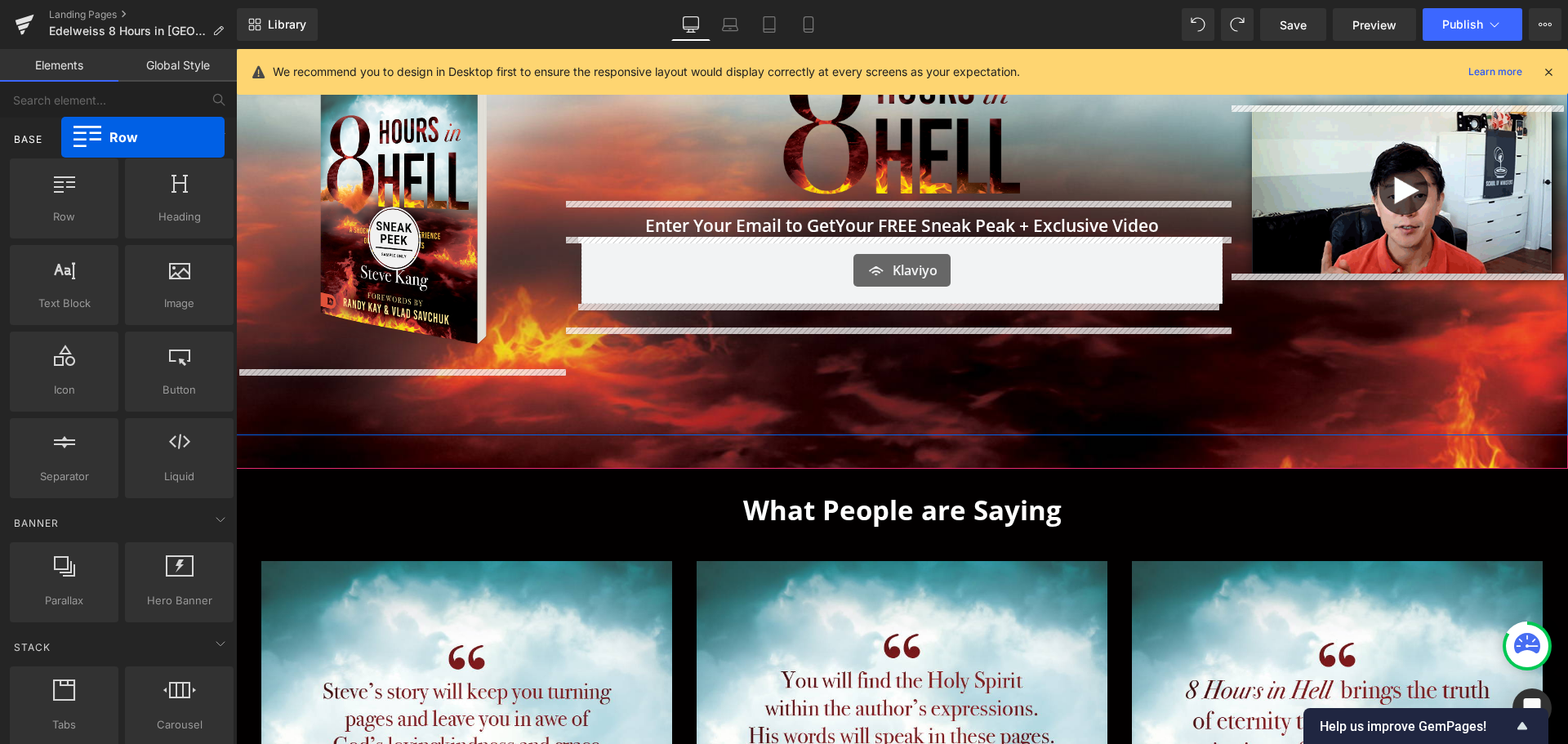
drag, startPoint x: 68, startPoint y: 195, endPoint x: 61, endPoint y: 137, distance: 58.4
click at [61, 137] on div "Base Row rows, columns, layouts, div Heading headings, titles, h1,h2,h3,h4,h5,h…" at bounding box center [122, 309] width 231 height 384
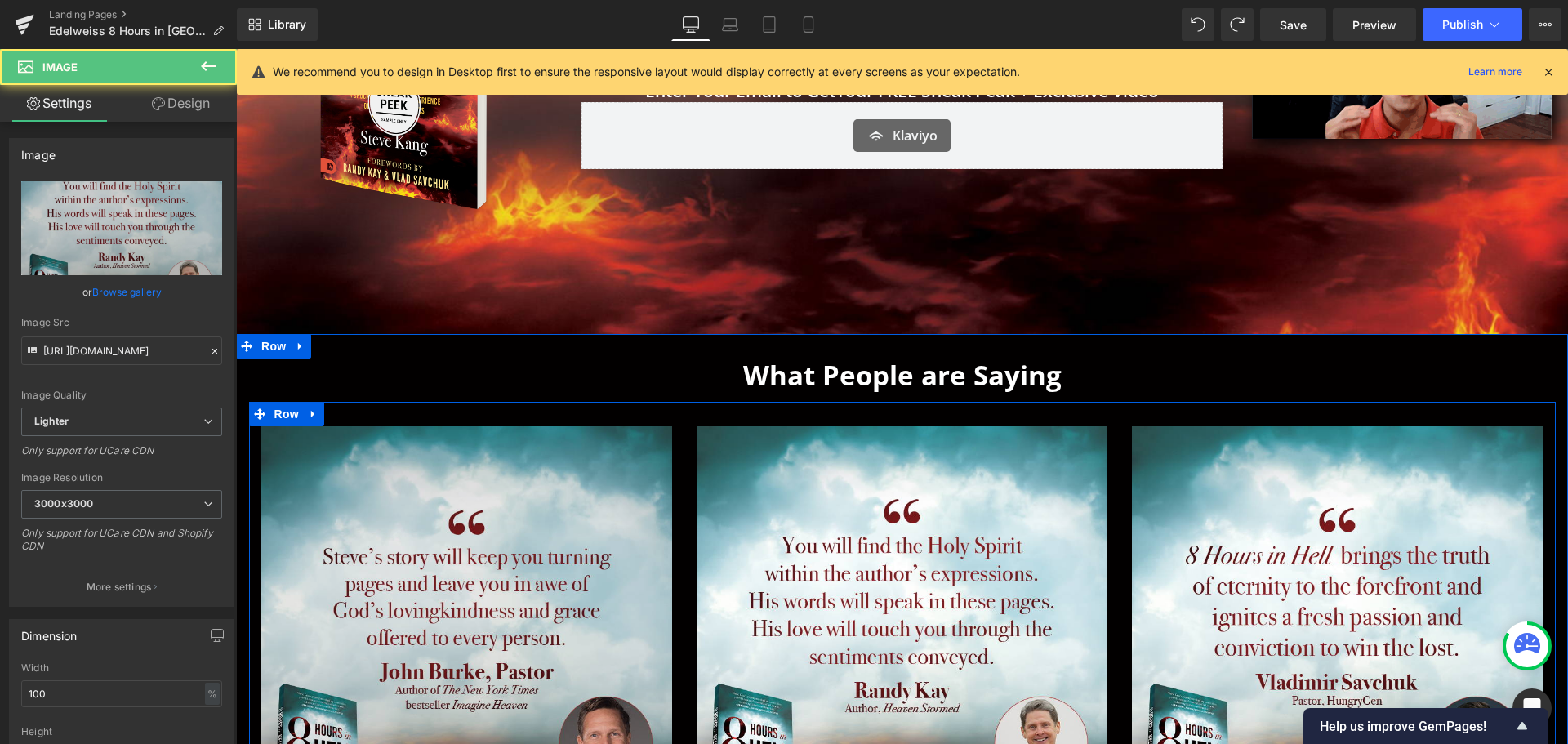
scroll to position [409, 0]
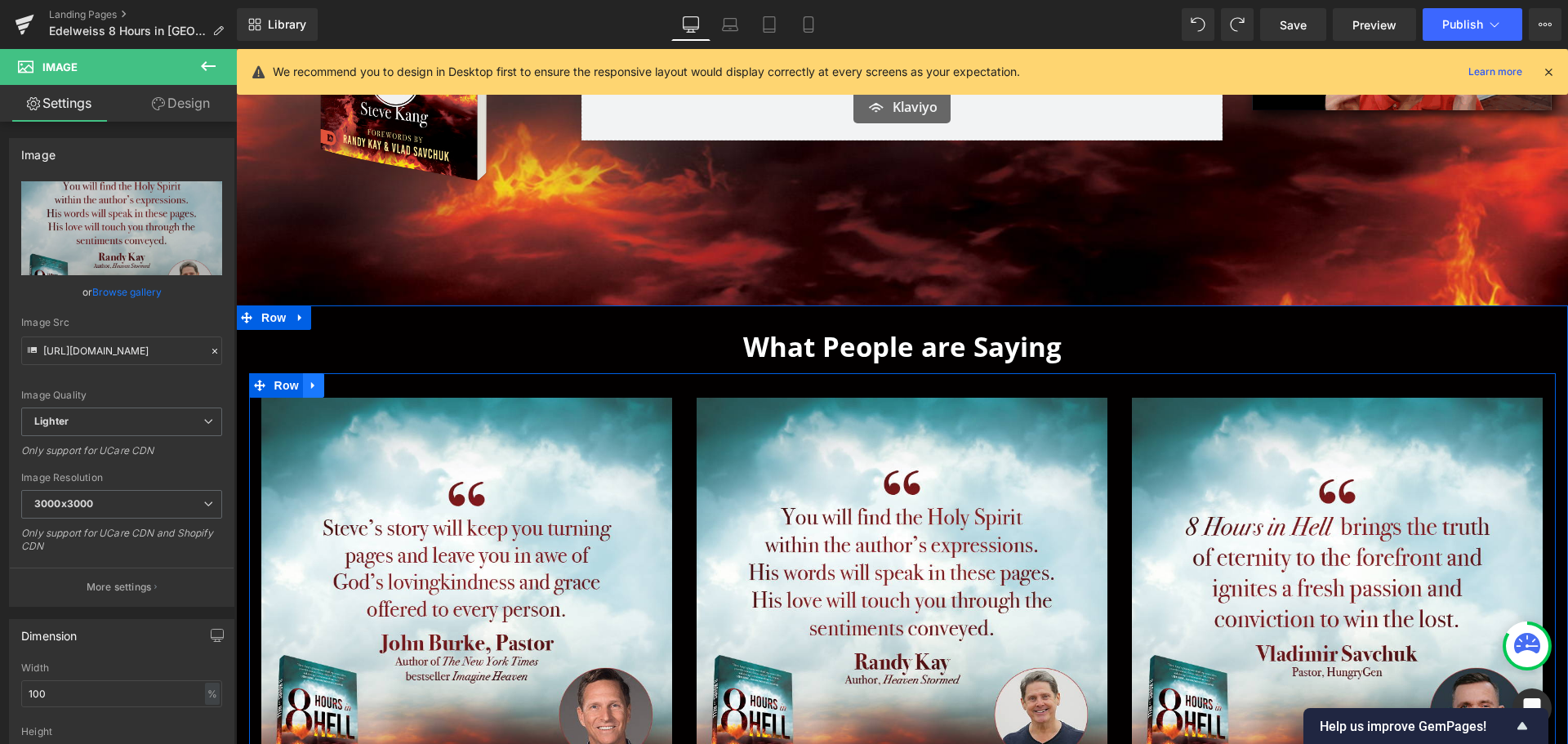
click at [309, 384] on icon at bounding box center [313, 385] width 11 height 12
click at [331, 384] on icon at bounding box center [335, 385] width 11 height 11
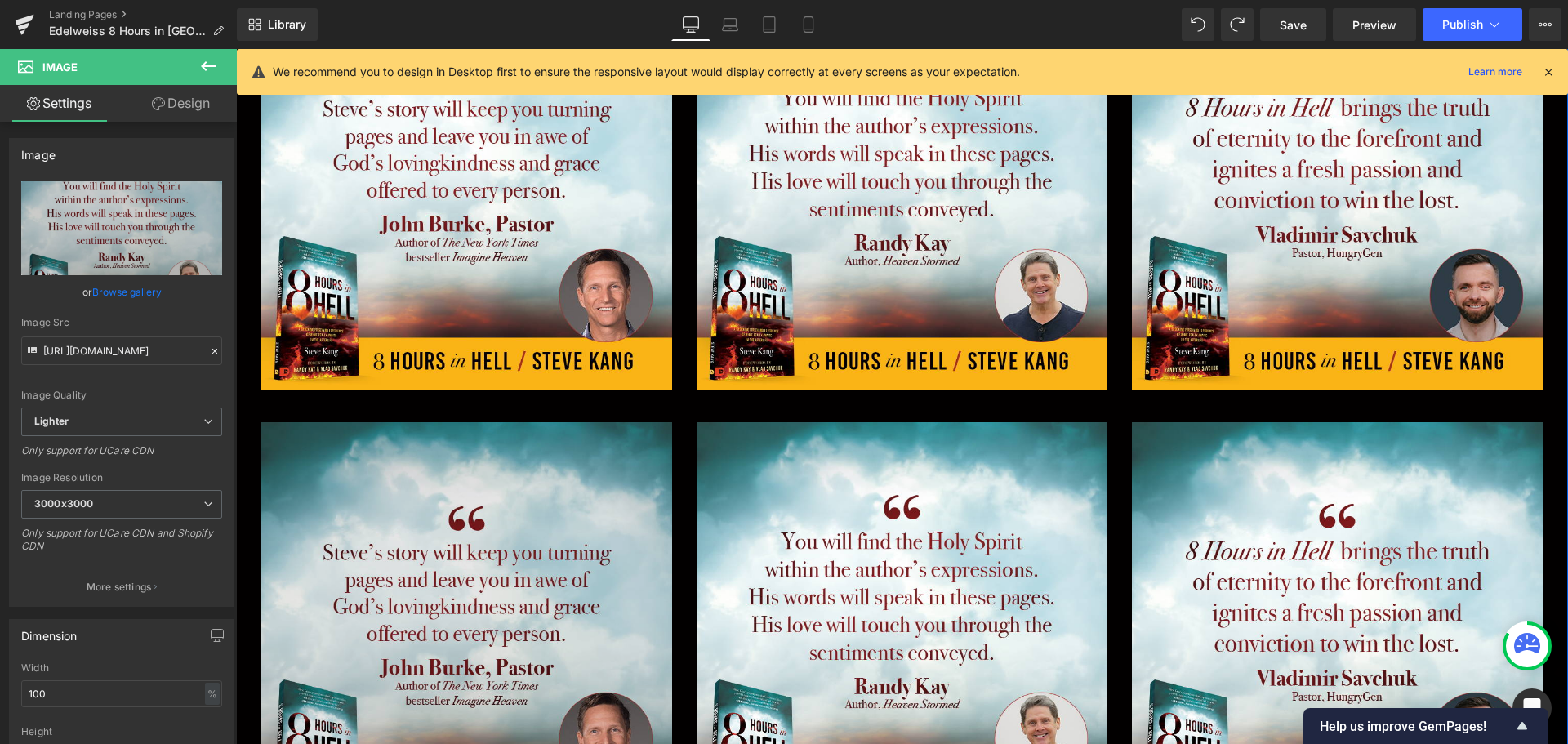
scroll to position [784, 0]
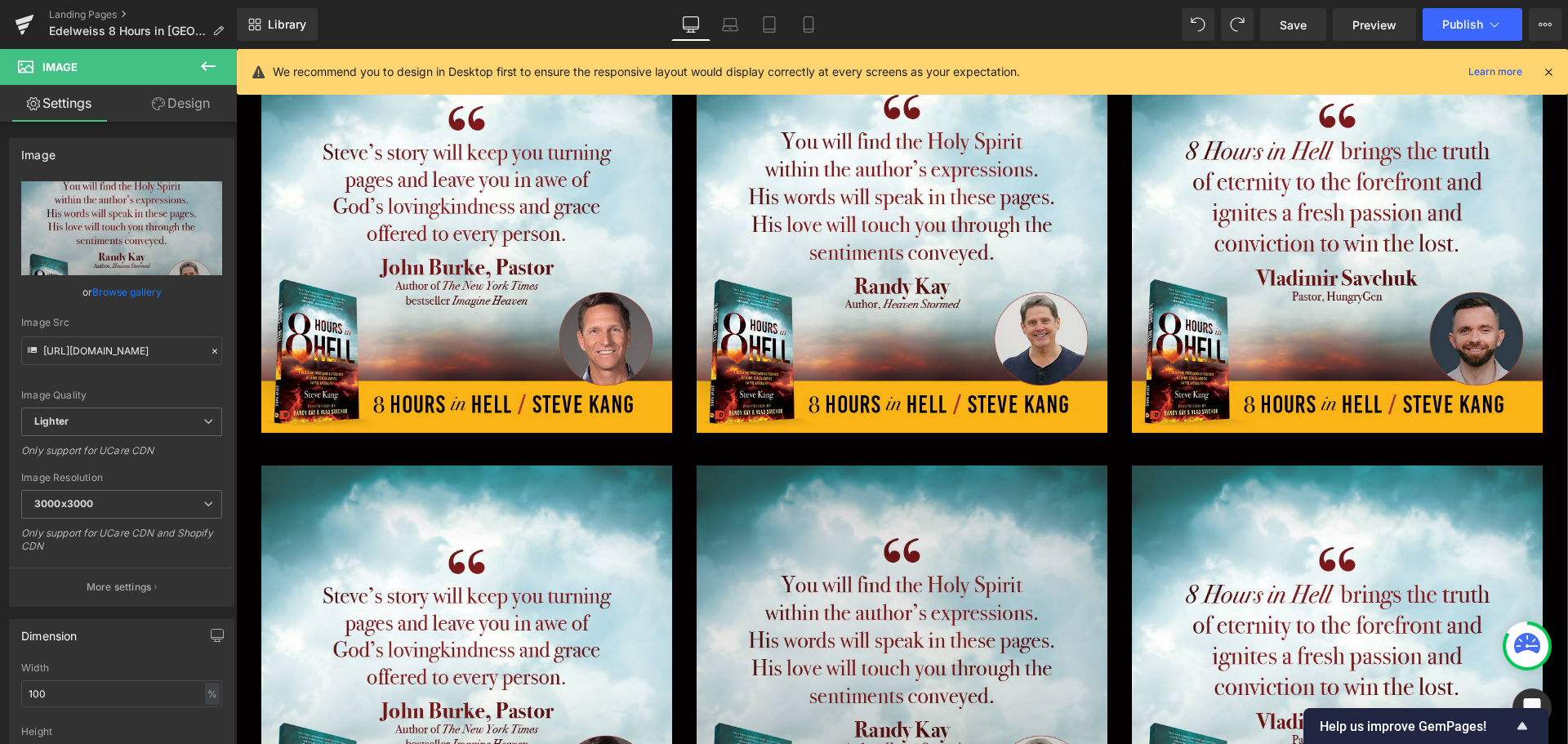
click at [1039, 539] on img at bounding box center [901, 671] width 411 height 411
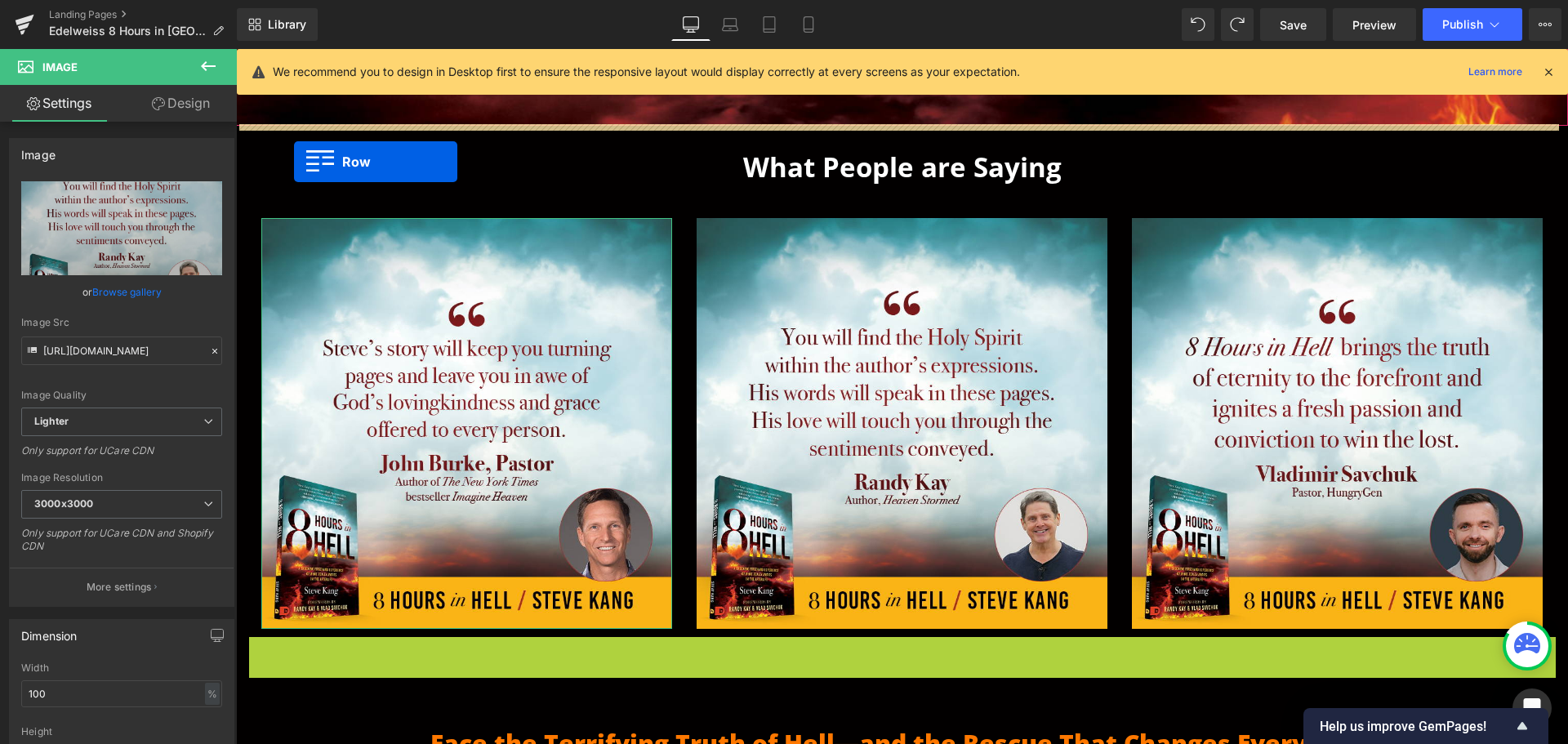
scroll to position [555, 0]
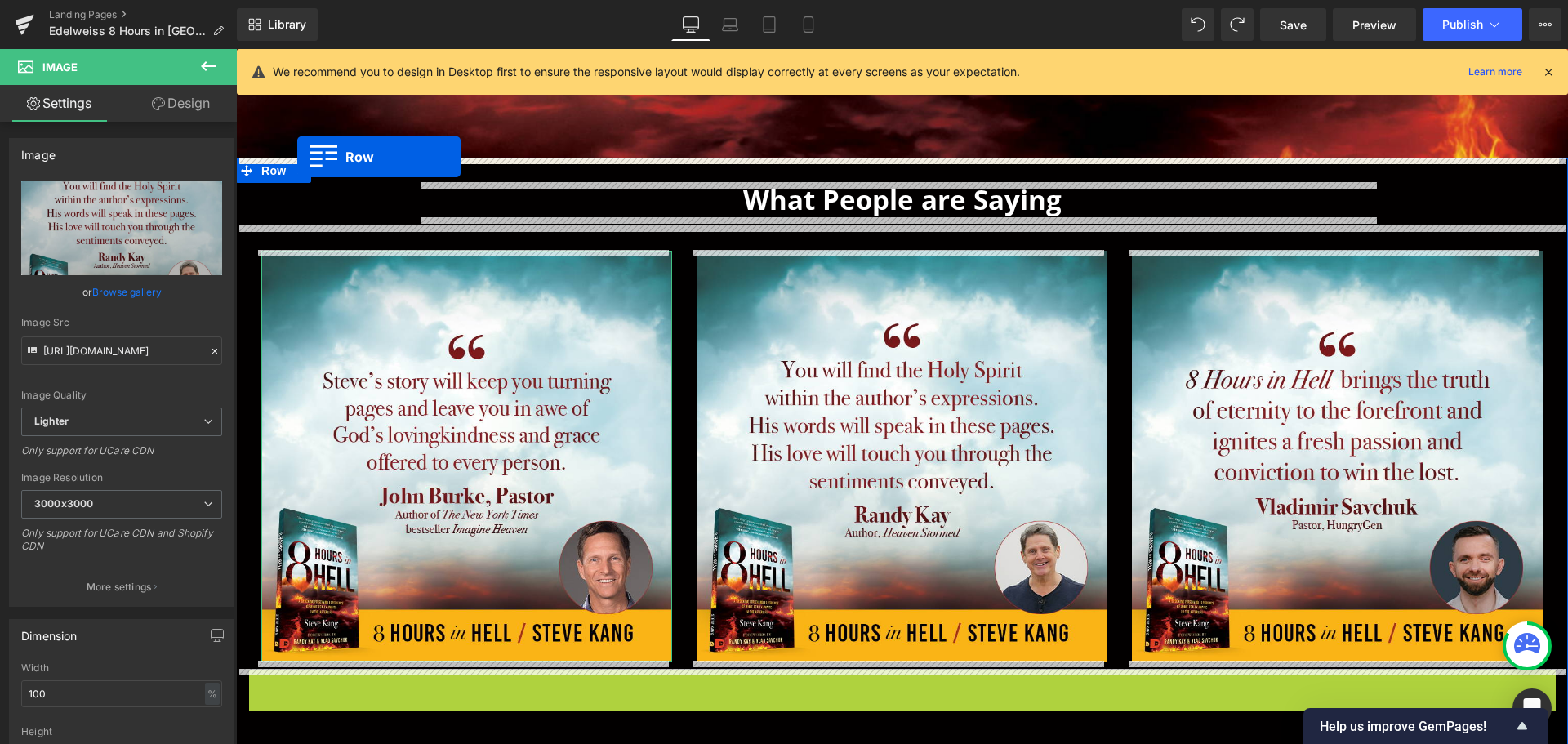
drag, startPoint x: 254, startPoint y: 459, endPoint x: 297, endPoint y: 157, distance: 305.0
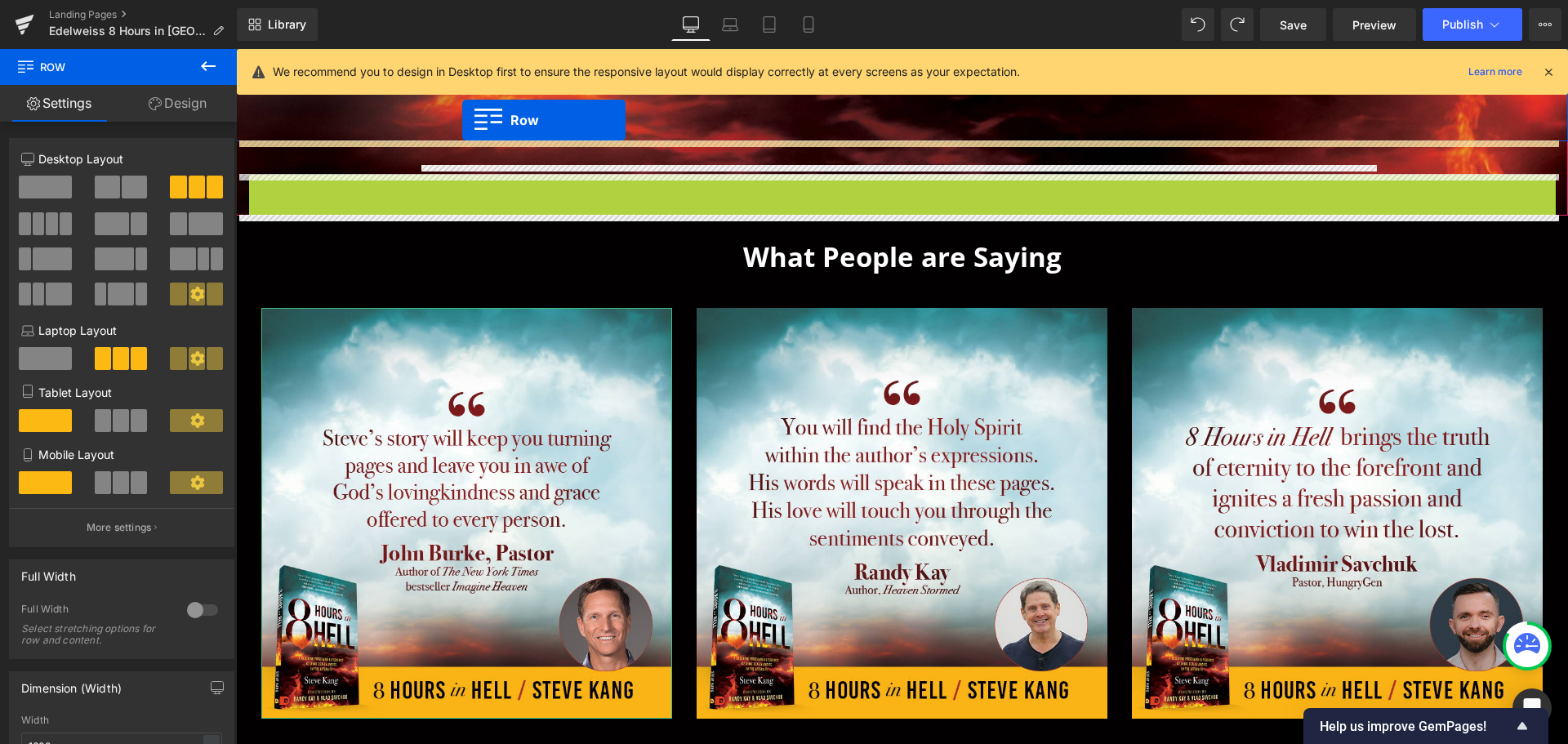
scroll to position [392, 0]
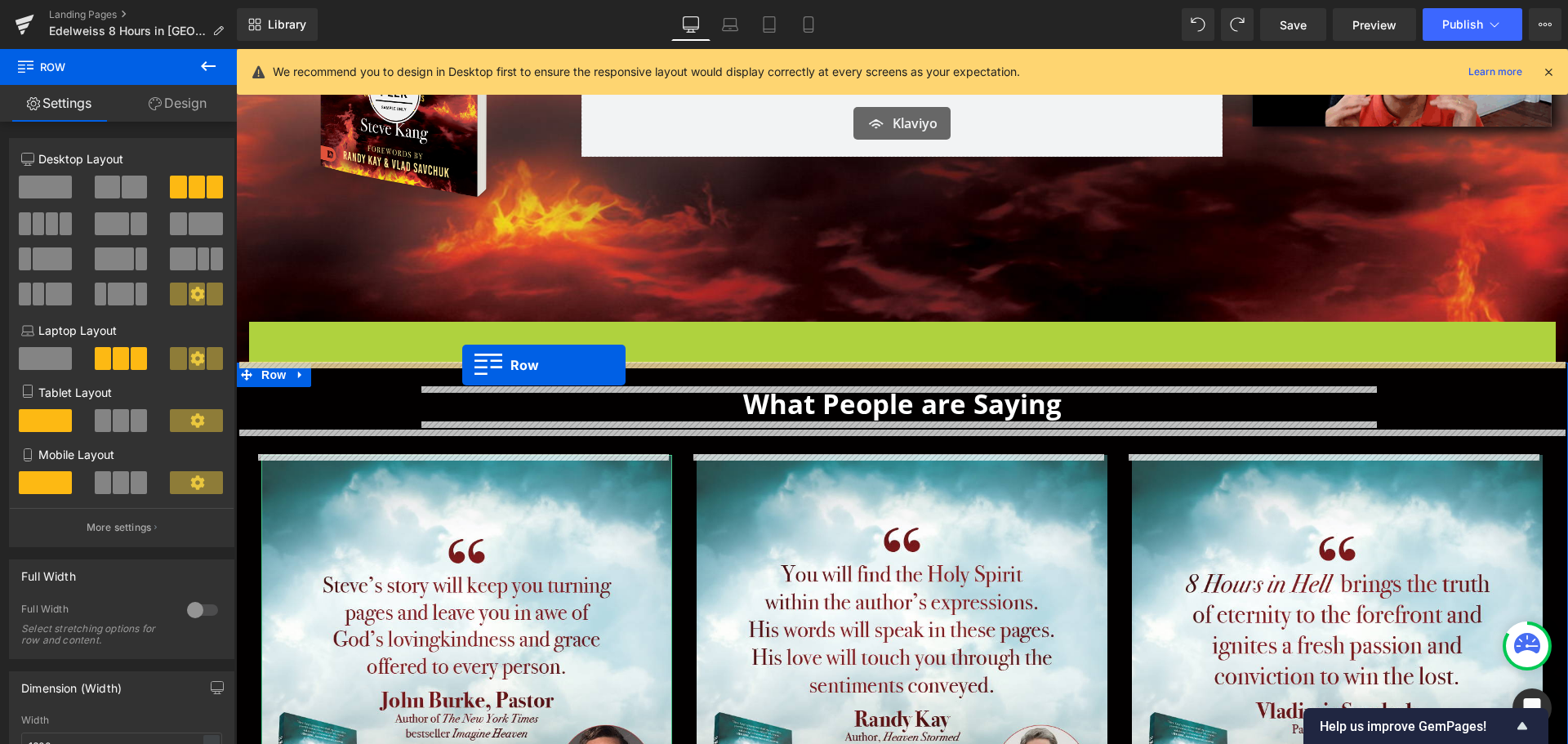
drag, startPoint x: 260, startPoint y: 169, endPoint x: 462, endPoint y: 365, distance: 281.5
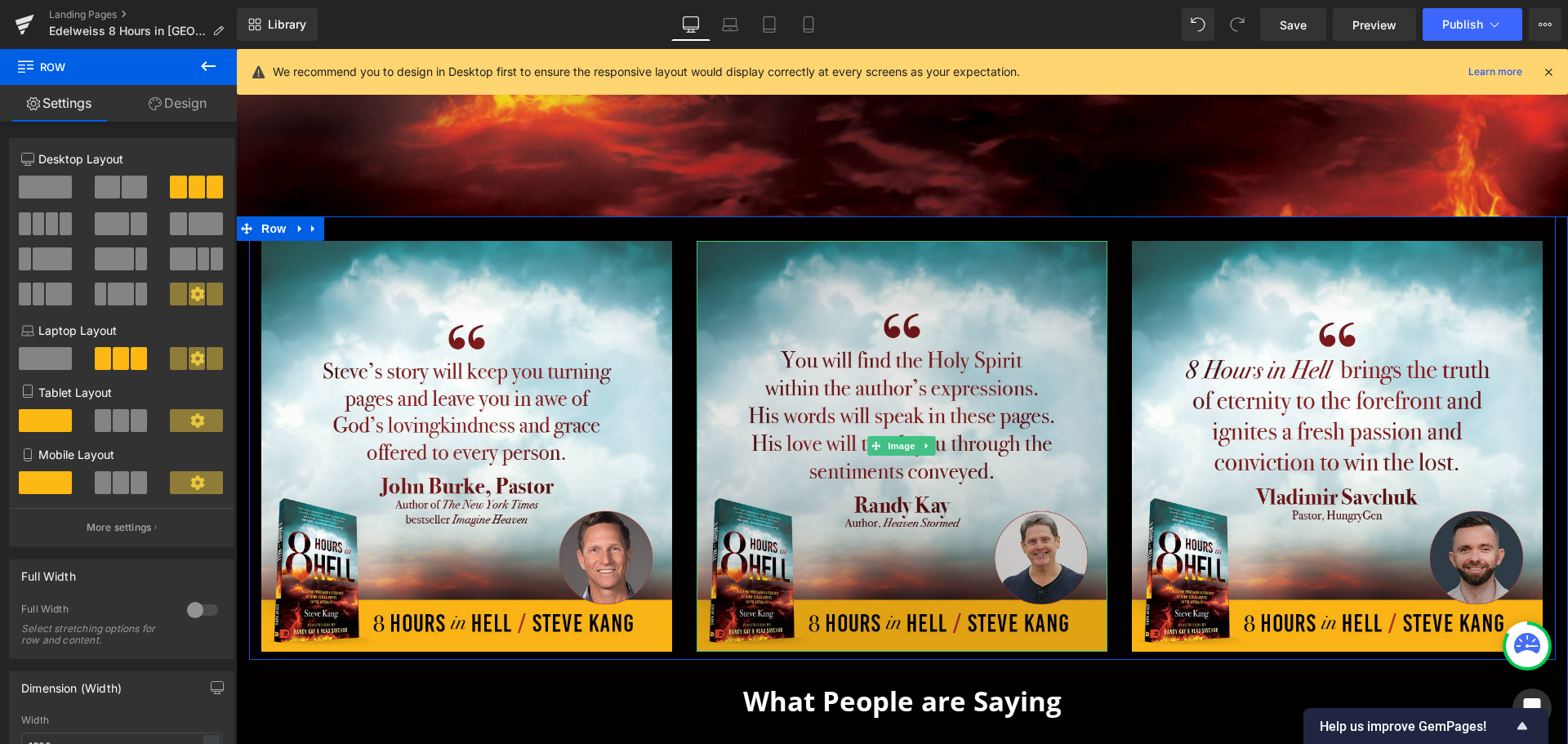
scroll to position [637, 0]
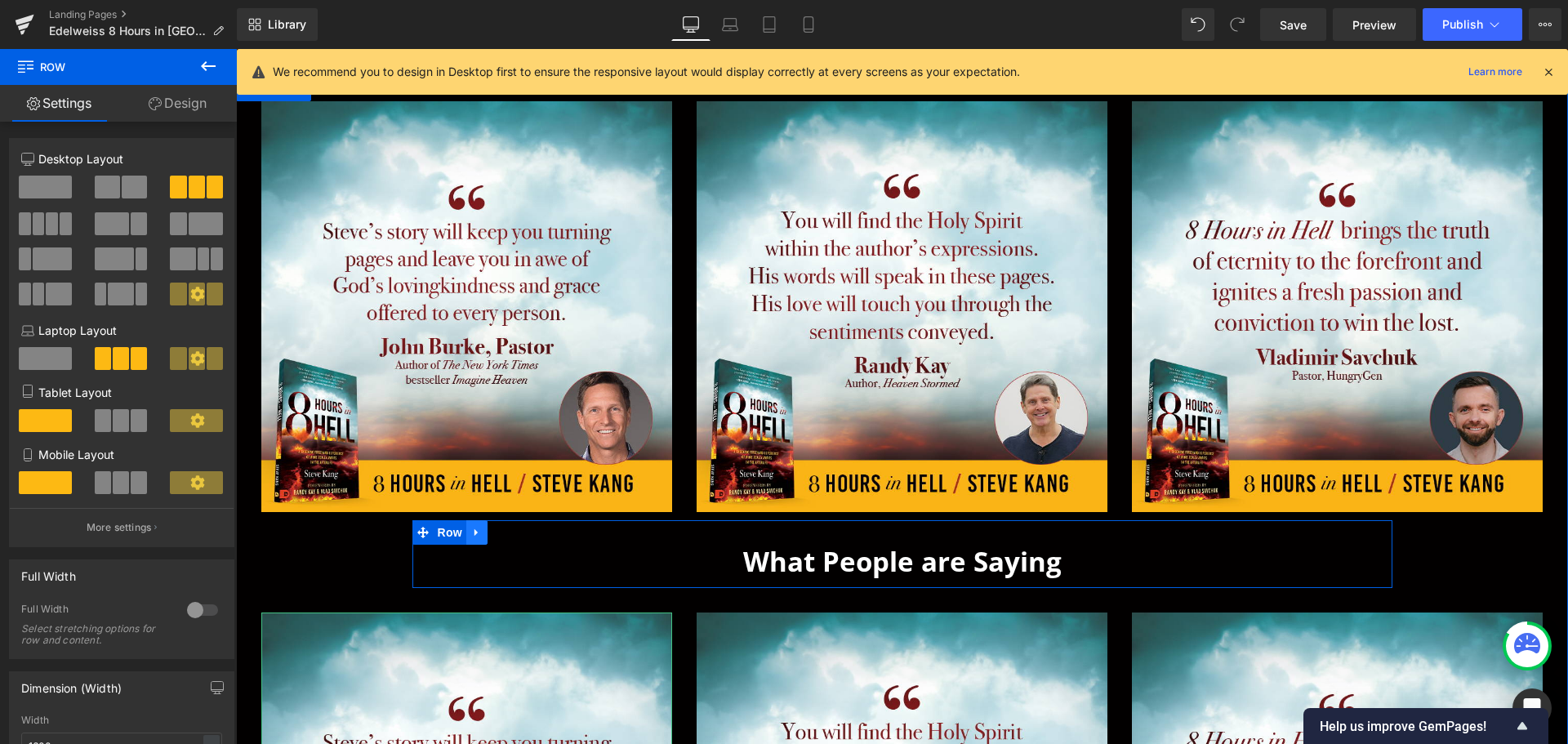
click at [473, 529] on icon at bounding box center [477, 532] width 11 height 12
click at [493, 530] on icon at bounding box center [498, 532] width 11 height 11
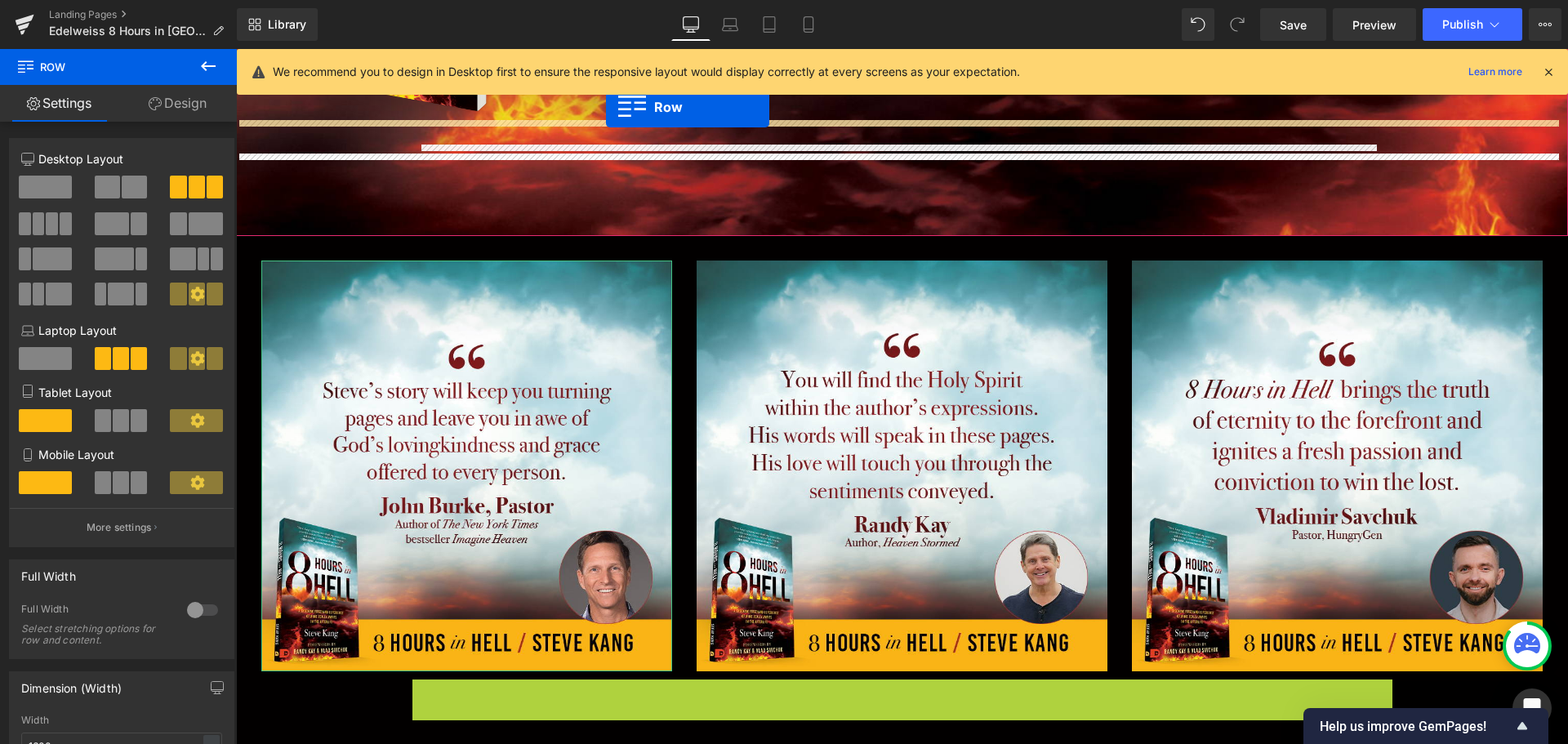
scroll to position [429, 0]
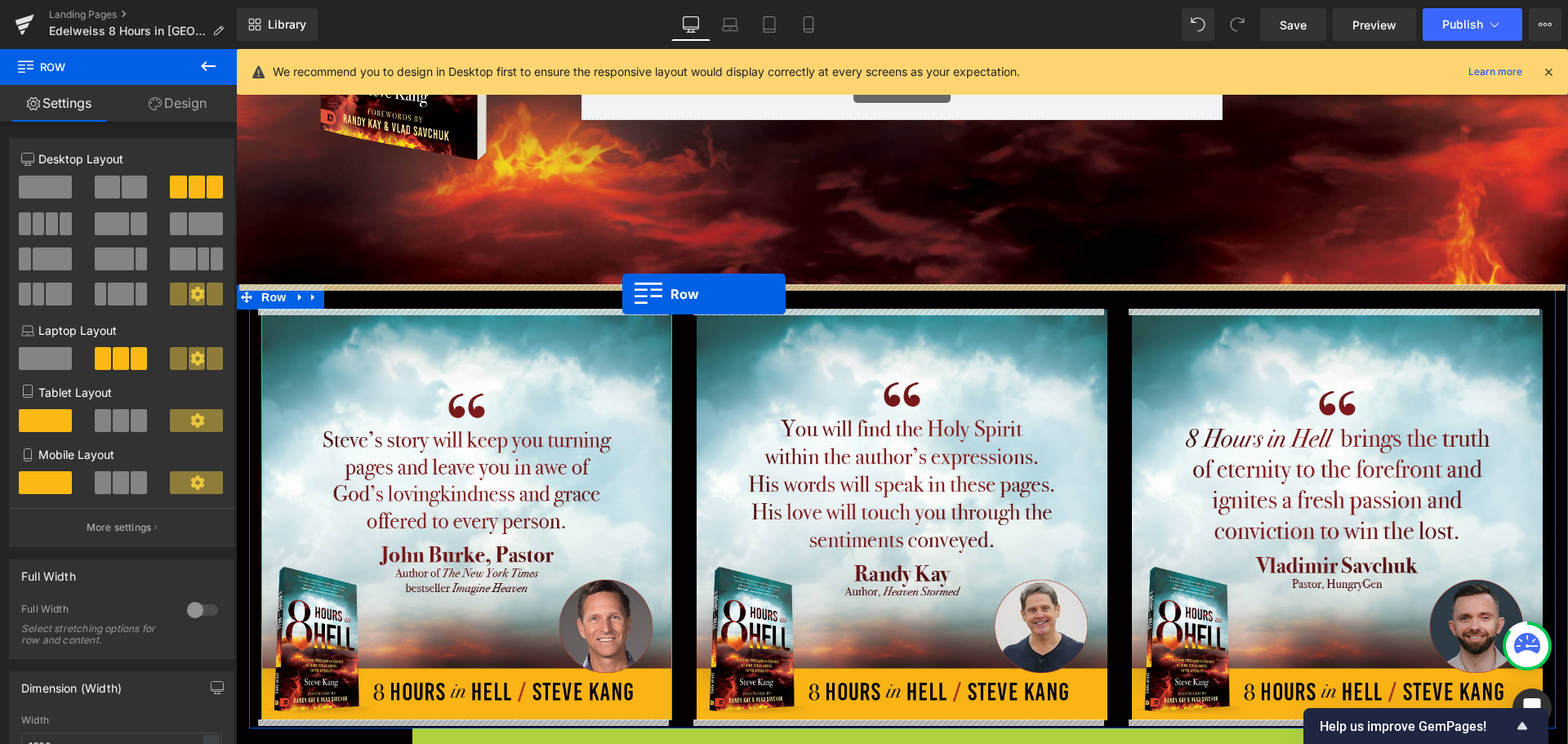
drag, startPoint x: 414, startPoint y: 447, endPoint x: 622, endPoint y: 294, distance: 258.2
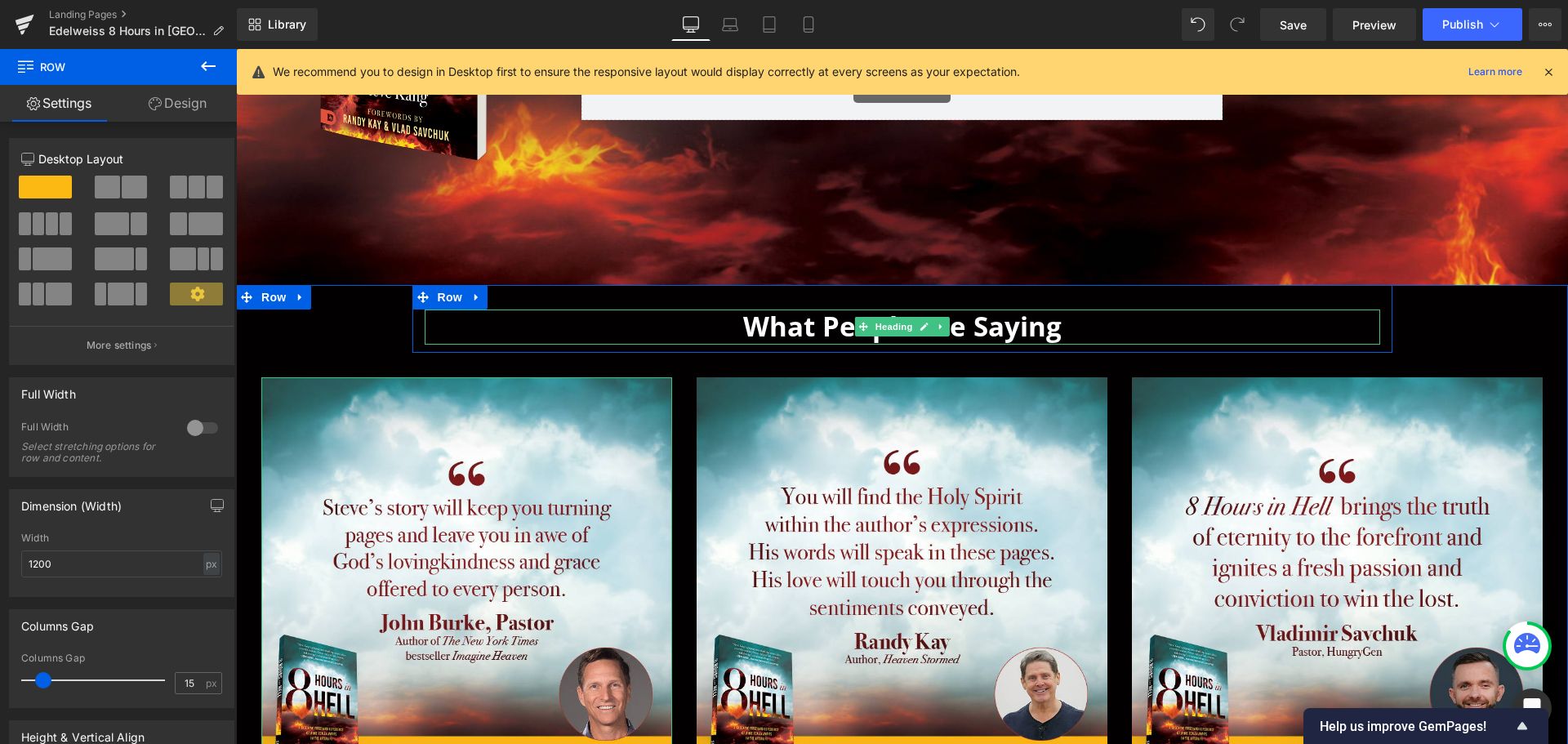
click at [968, 321] on span "What People are Saying" at bounding box center [902, 326] width 318 height 37
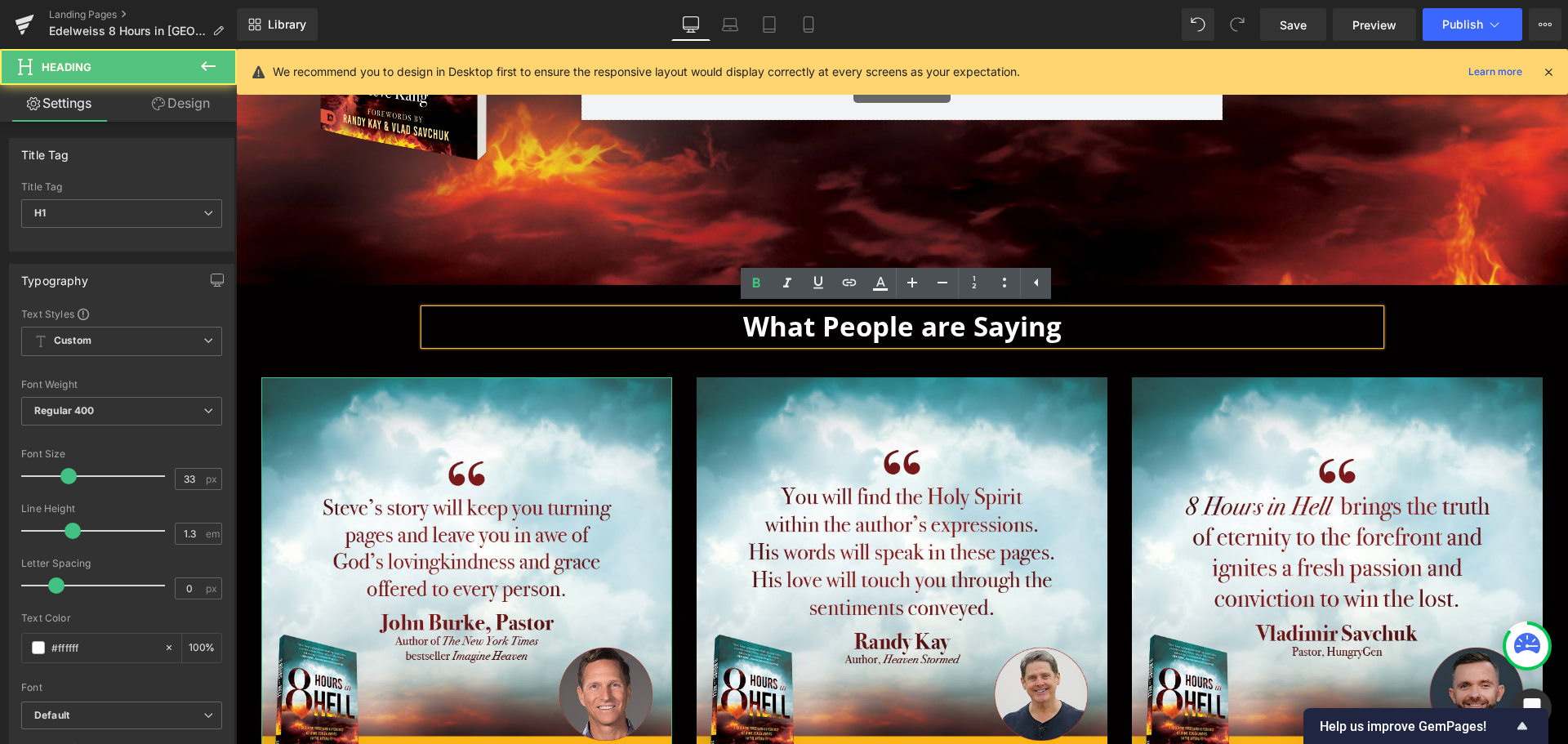
click at [1027, 320] on span "What People are Saying" at bounding box center [902, 326] width 318 height 37
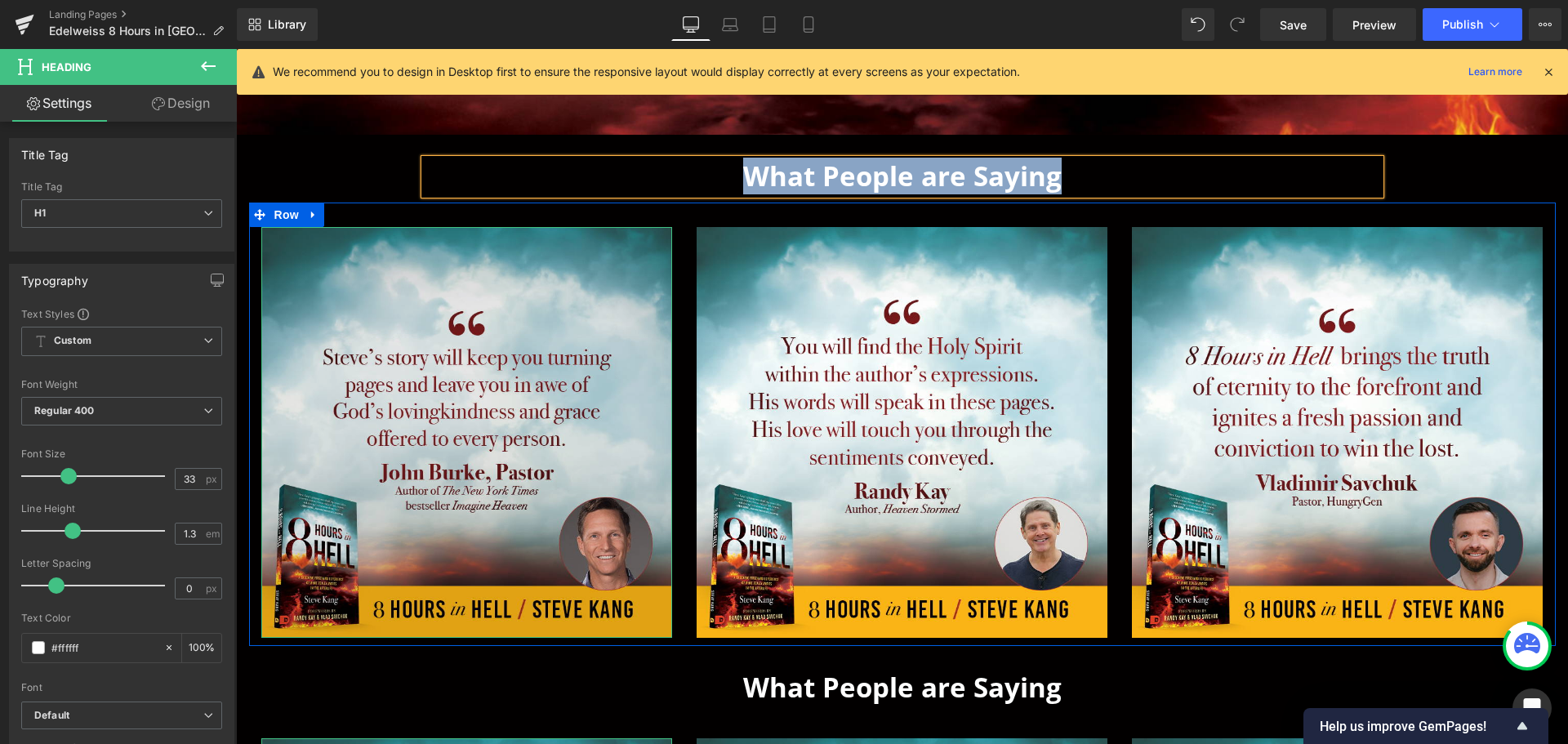
scroll to position [592, 0]
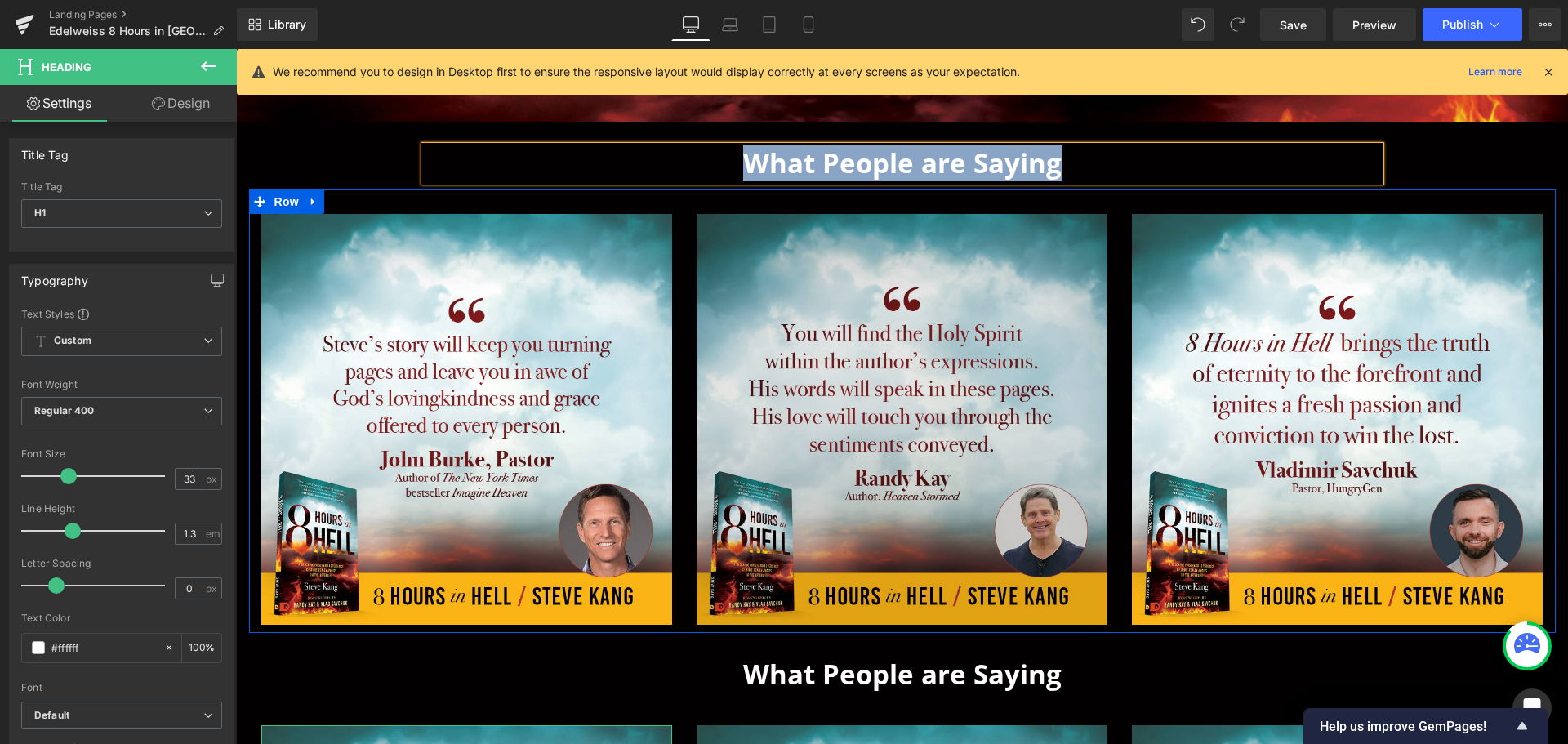
click at [1030, 478] on img at bounding box center [901, 419] width 411 height 411
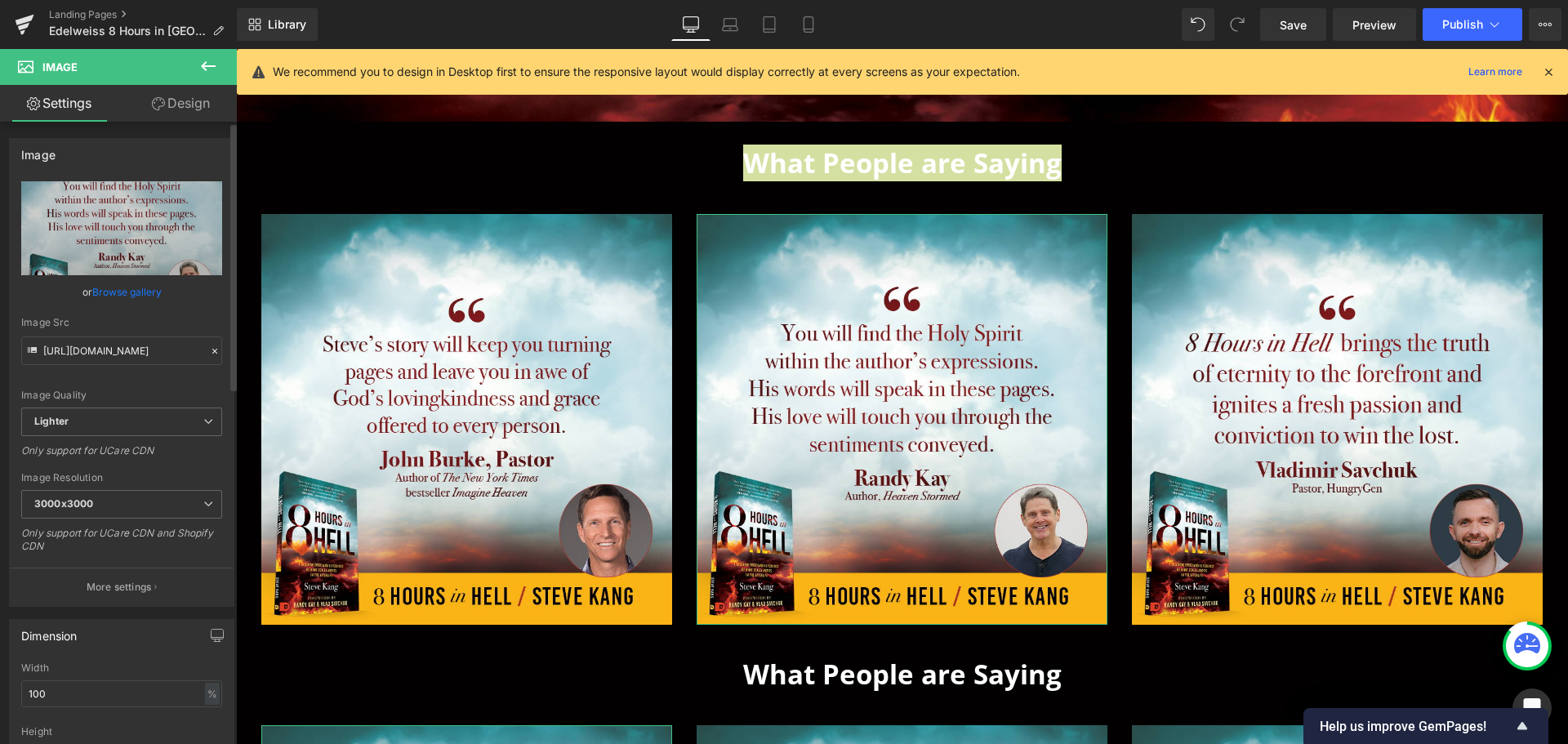
click at [110, 295] on link "Browse gallery" at bounding box center [127, 292] width 70 height 29
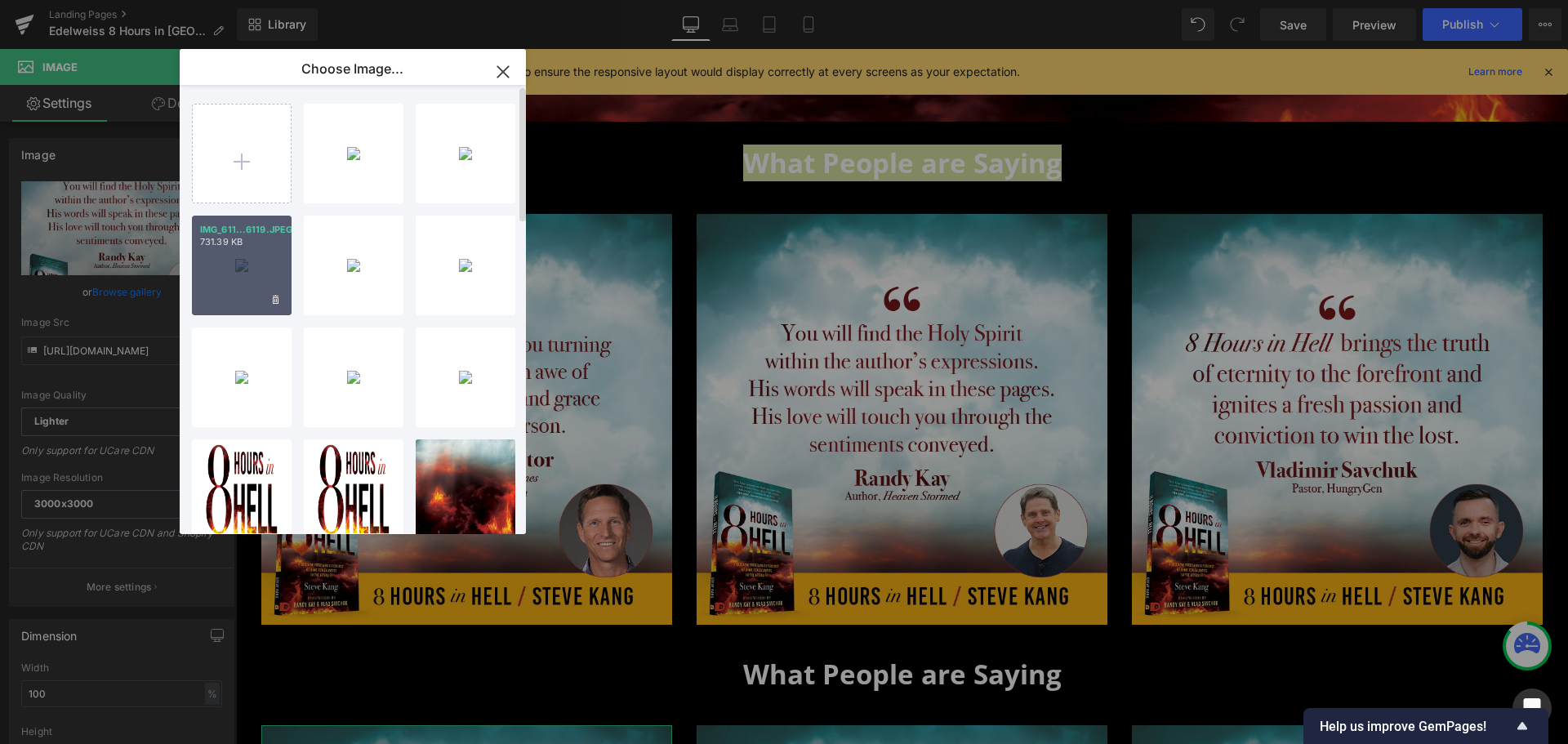
click at [239, 283] on div "IMG_611...6119.JPEG 731.39 KB" at bounding box center [241, 265] width 100 height 100
type input "[URL][DOMAIN_NAME]"
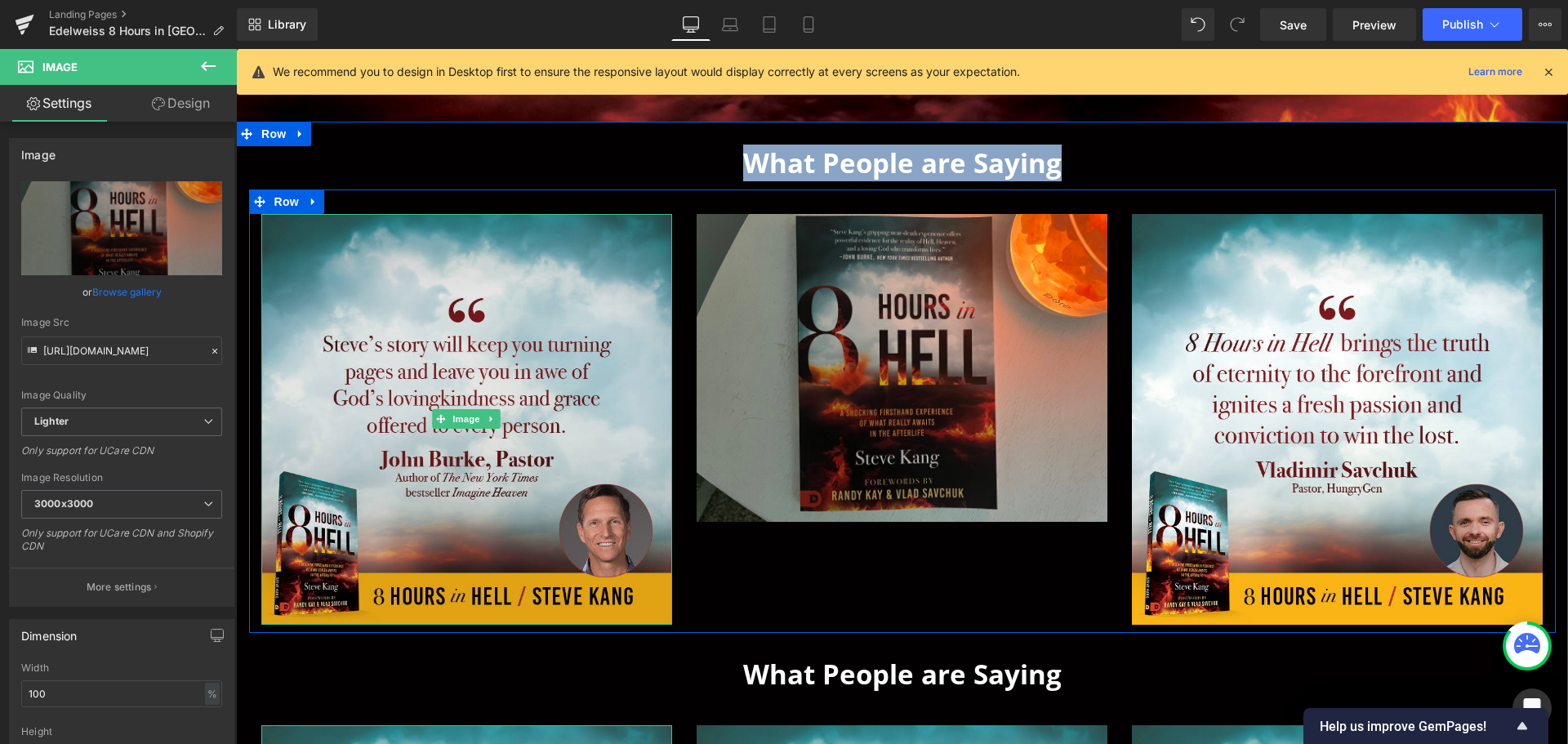
click at [473, 396] on img at bounding box center [466, 419] width 411 height 411
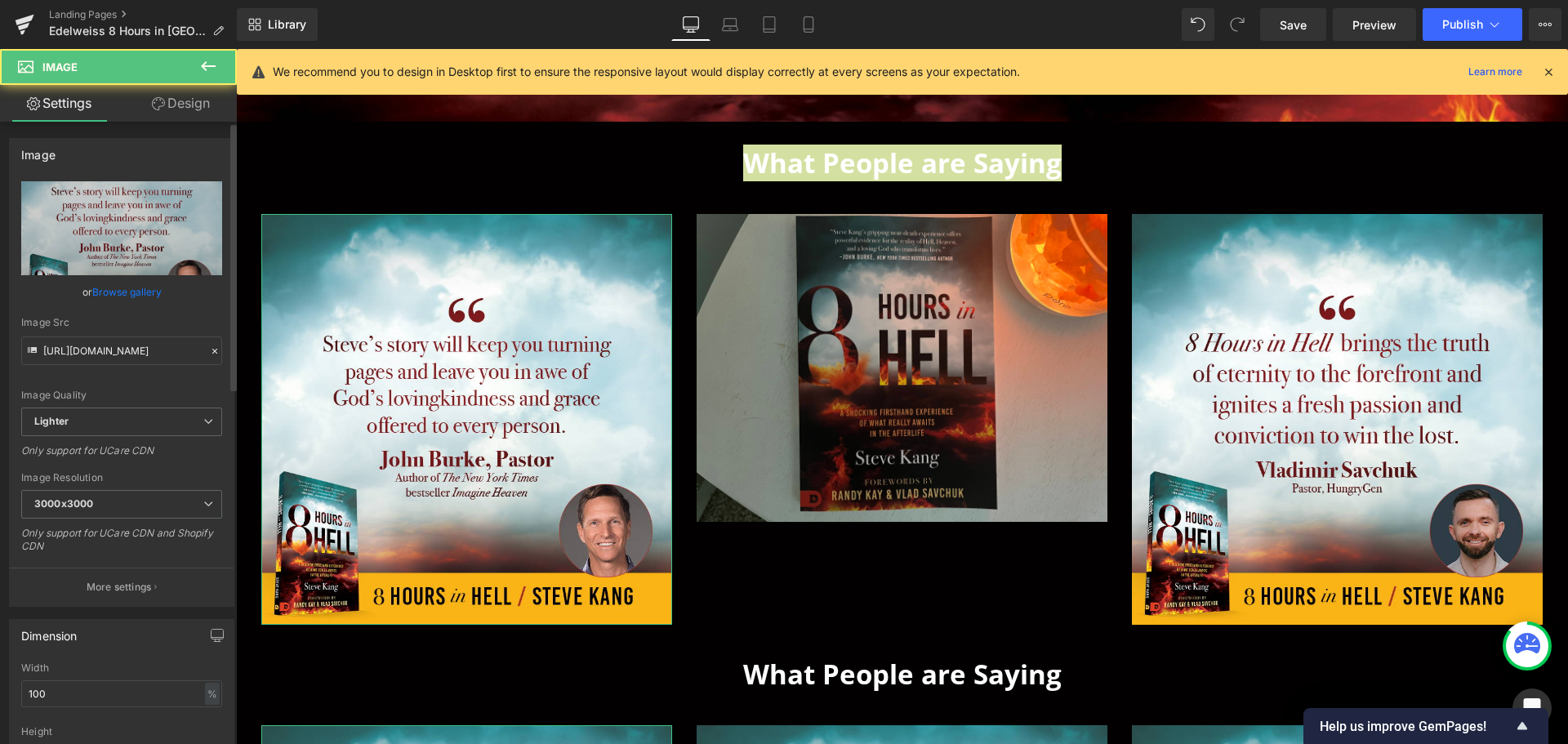
click at [124, 289] on link "Browse gallery" at bounding box center [127, 292] width 70 height 29
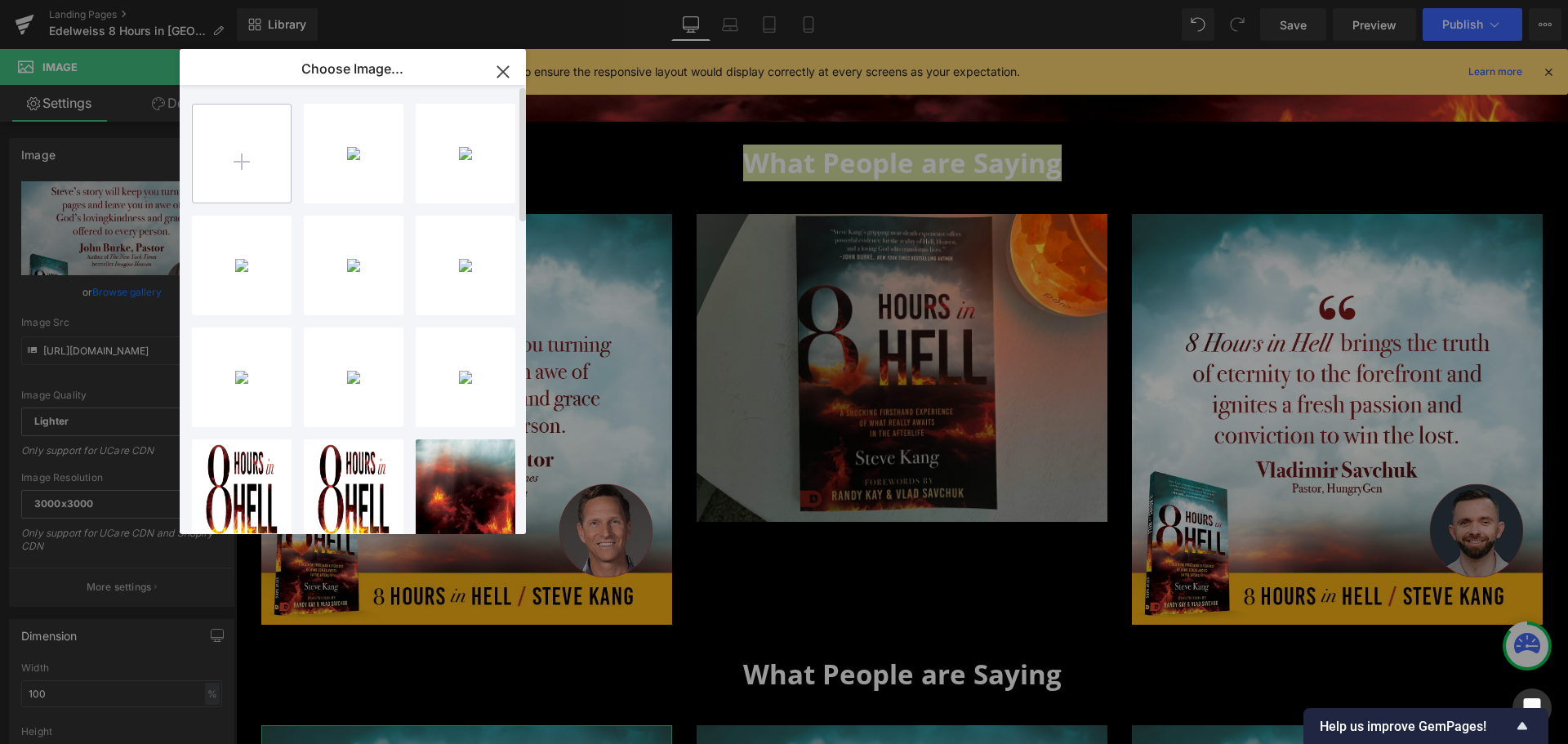
click at [245, 186] on input "file" at bounding box center [241, 153] width 98 height 98
type input "C:\fakepath\IMG_6120.JPEG"
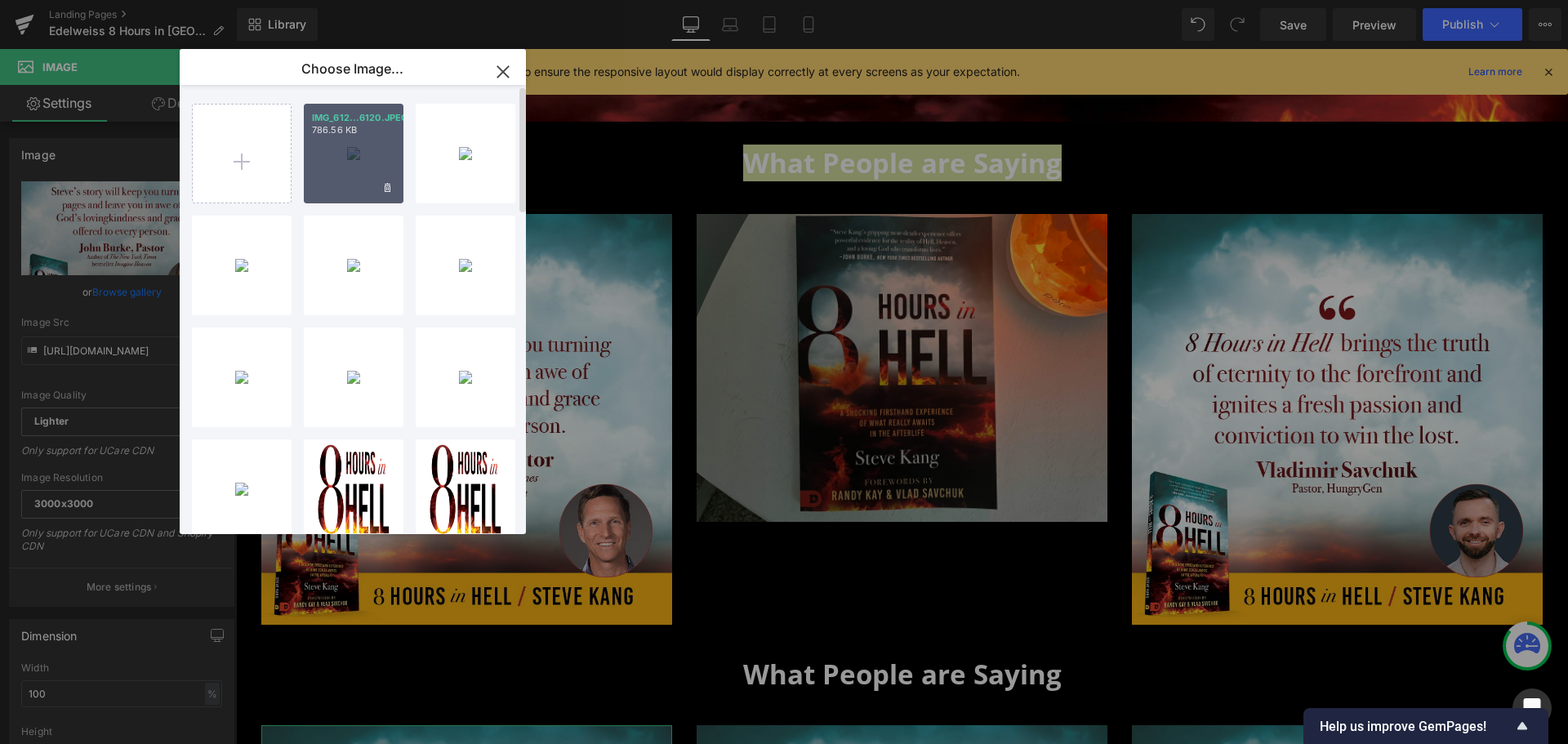
click at [345, 169] on div "IMG_612...6120.JPEG 786.56 KB" at bounding box center [353, 153] width 100 height 100
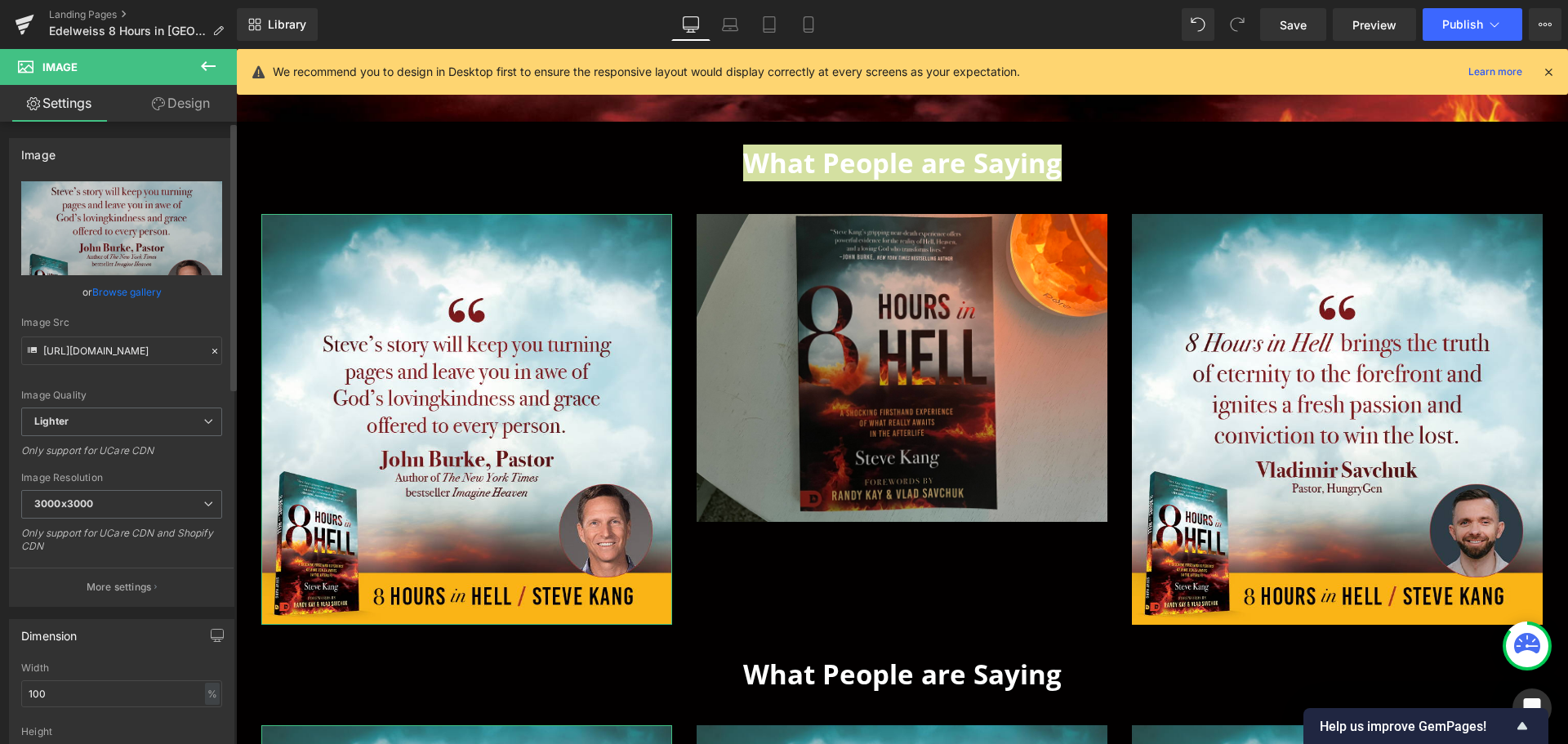
click at [134, 291] on link "Browse gallery" at bounding box center [127, 292] width 70 height 29
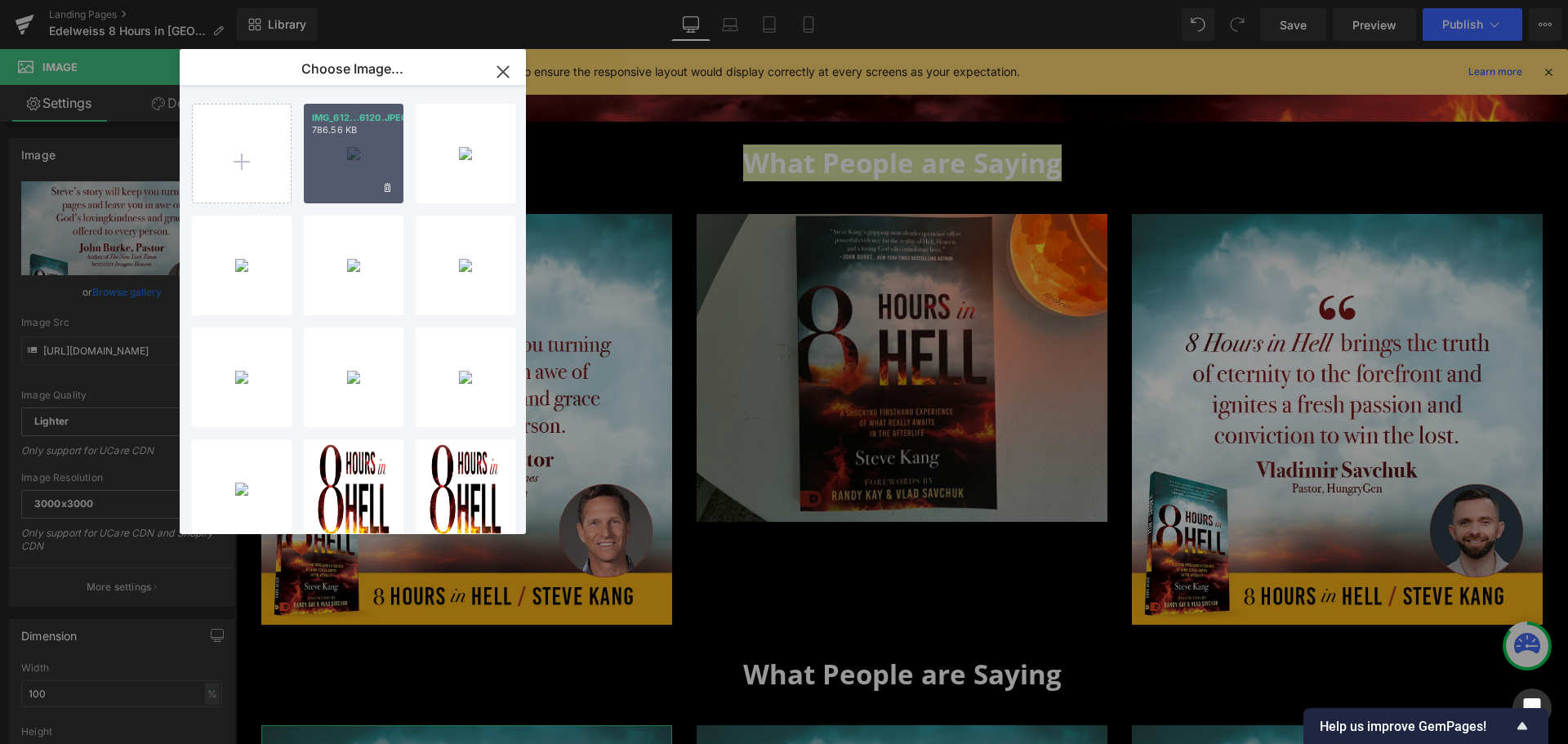
click at [369, 153] on div "IMG_612...6120.JPEG 786.56 KB" at bounding box center [353, 153] width 100 height 100
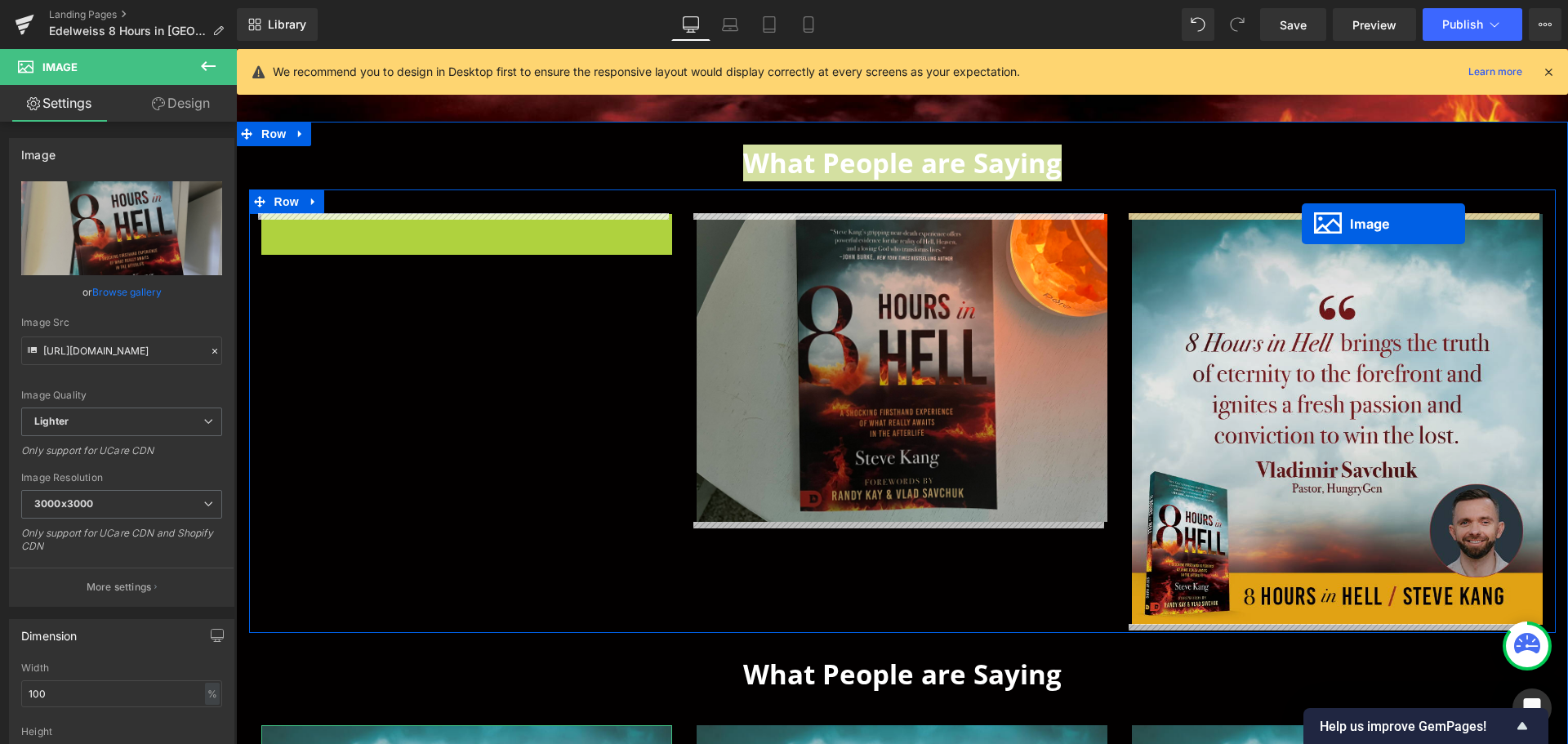
drag, startPoint x: 438, startPoint y: 366, endPoint x: 1302, endPoint y: 224, distance: 875.6
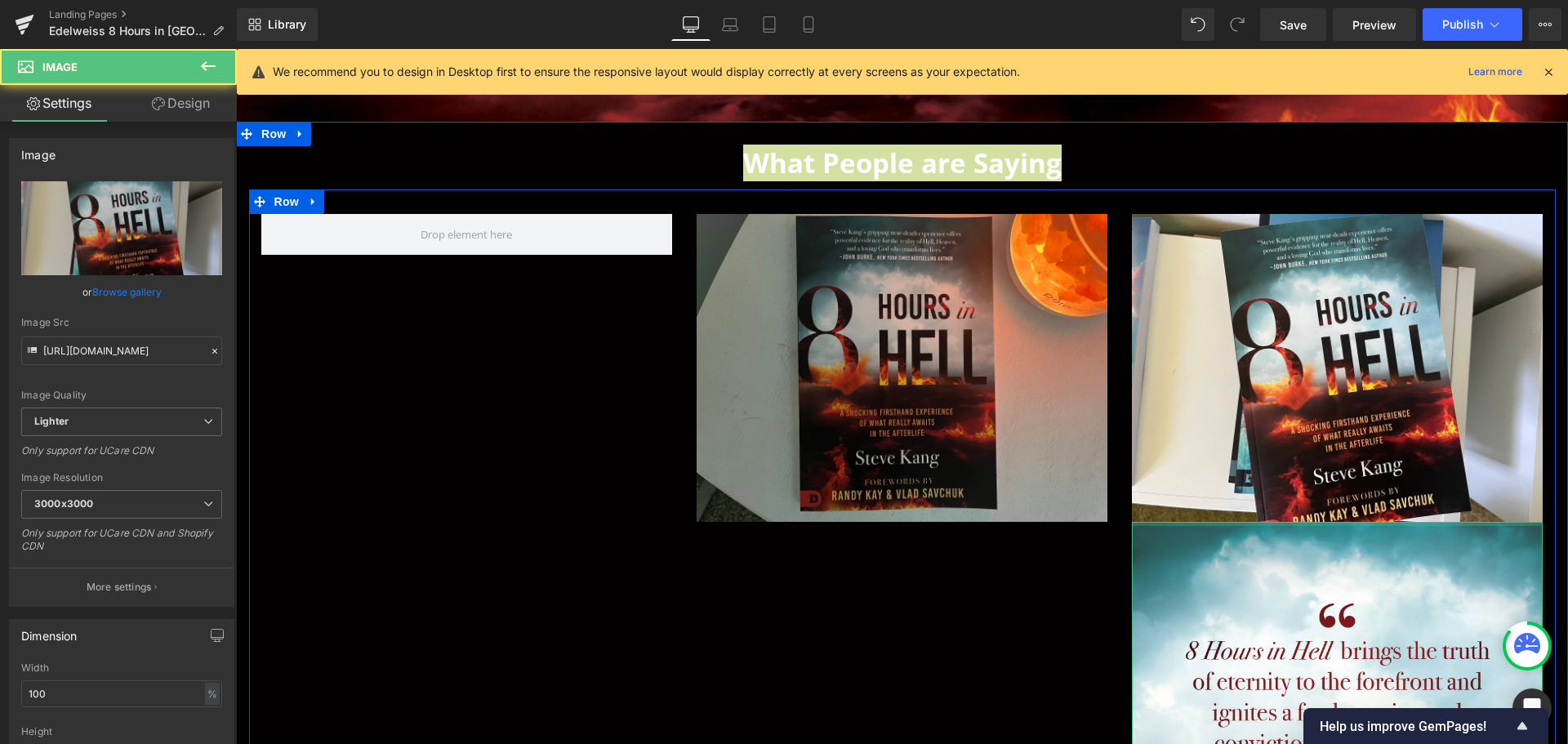
click at [1227, 524] on div at bounding box center [1337, 524] width 411 height 4
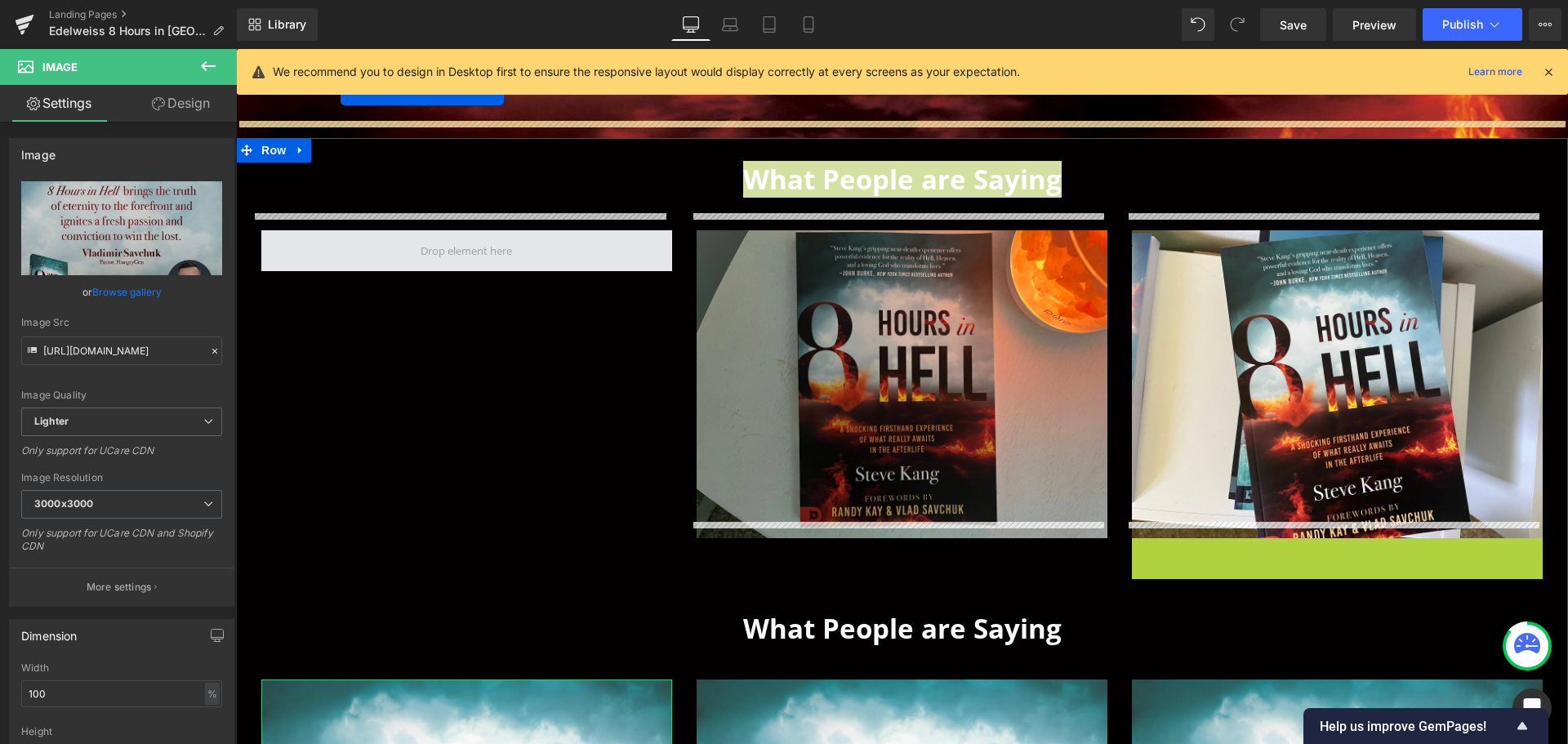
scroll to position [543, 0]
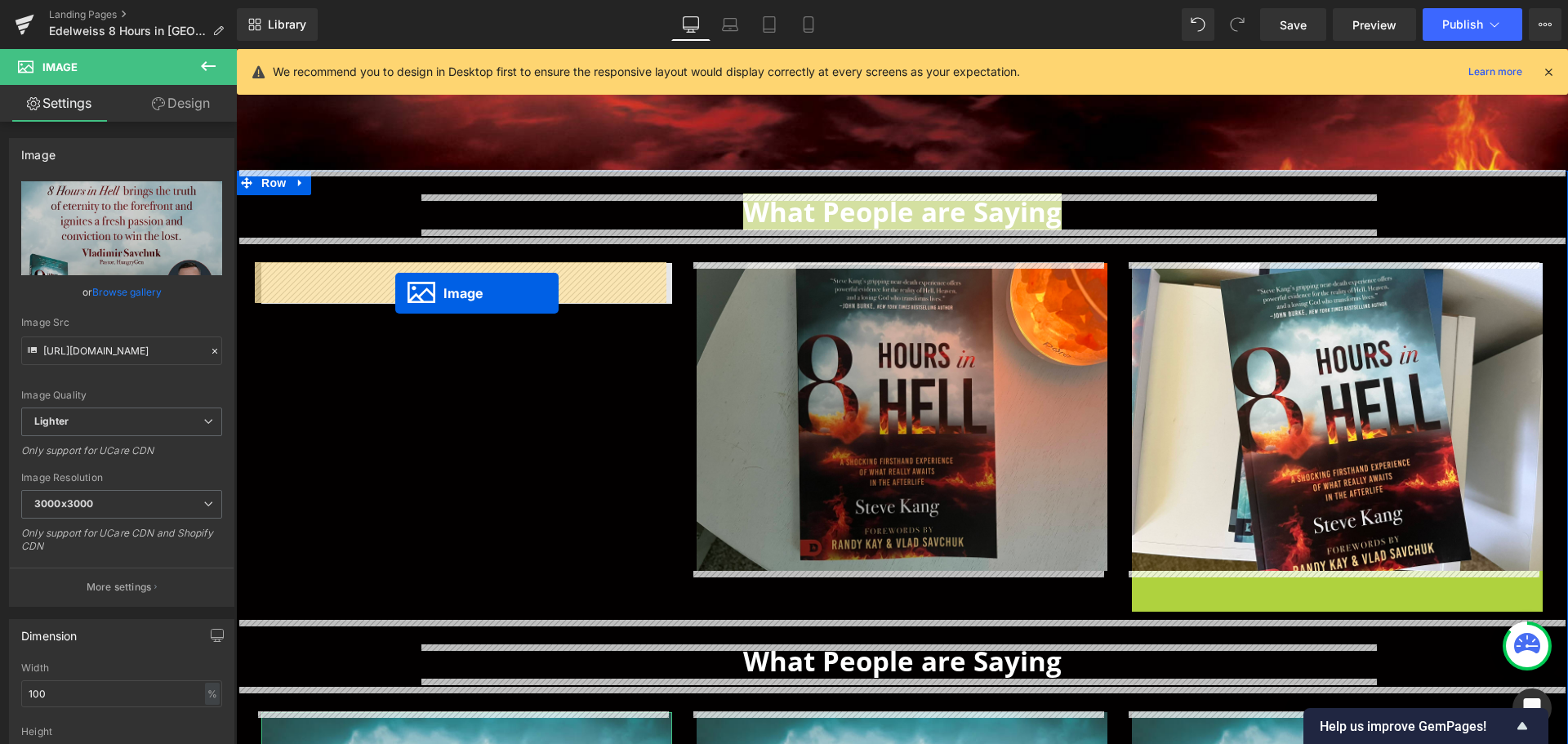
drag, startPoint x: 1308, startPoint y: 565, endPoint x: 395, endPoint y: 293, distance: 952.7
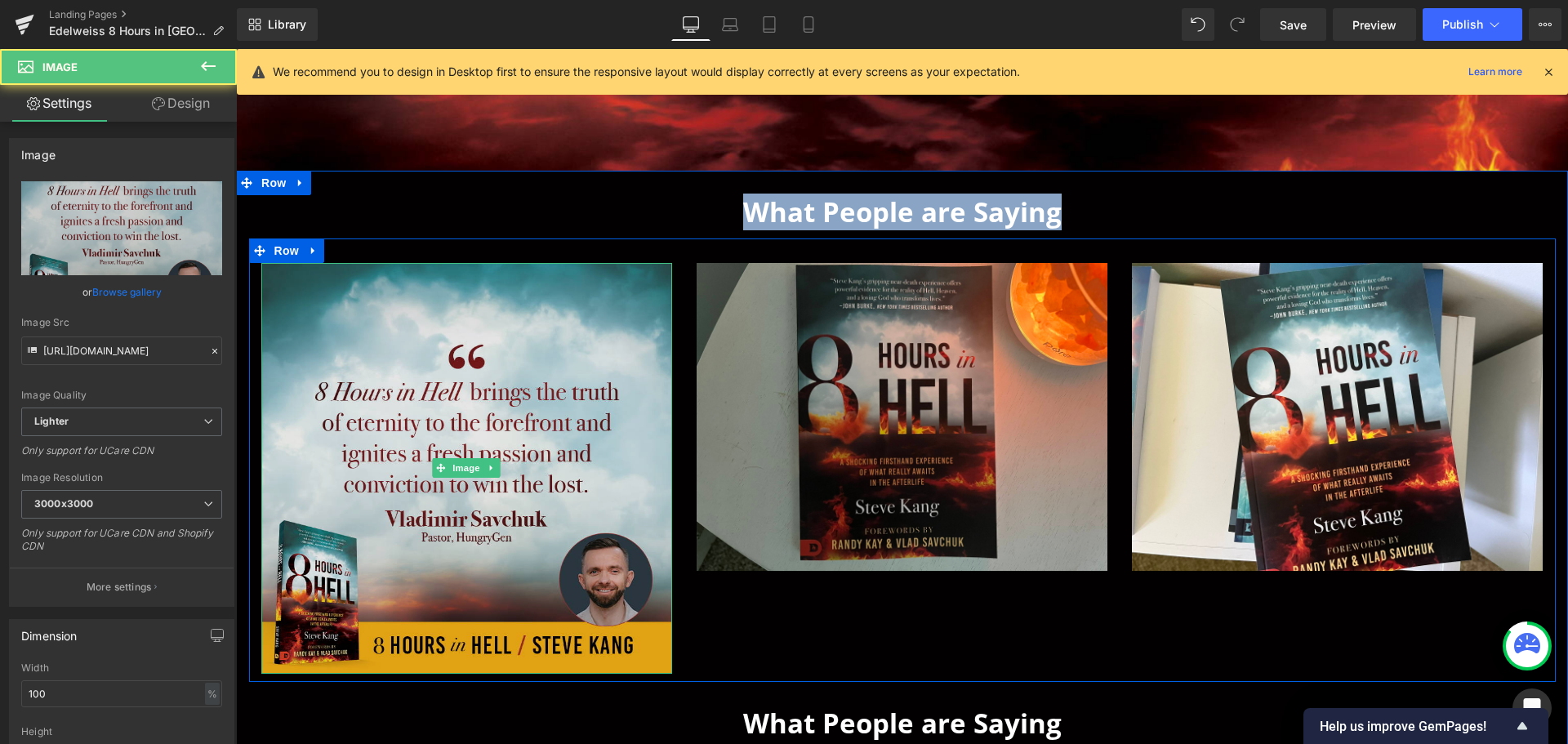
click at [309, 353] on img at bounding box center [466, 468] width 411 height 411
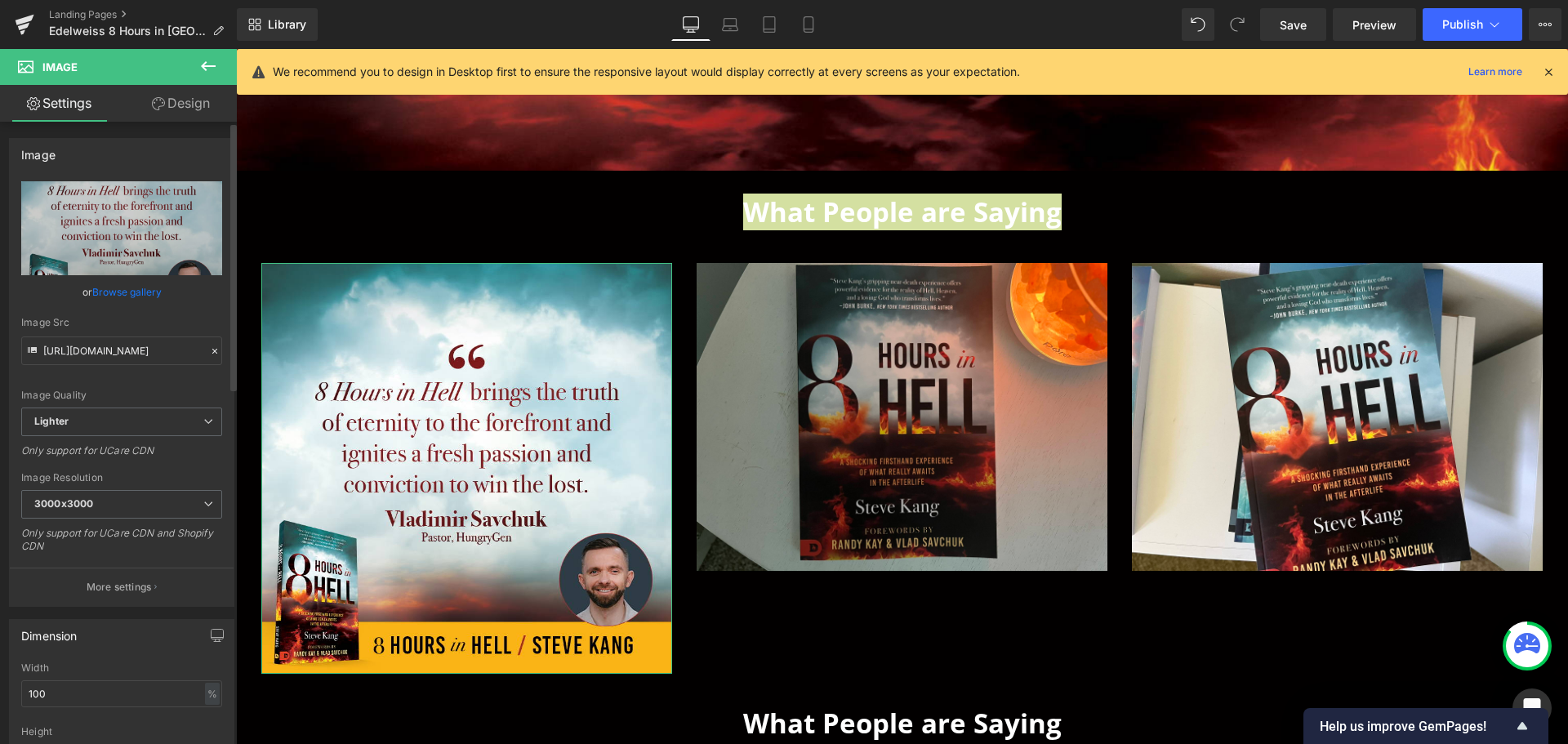
click at [116, 291] on link "Browse gallery" at bounding box center [127, 292] width 70 height 29
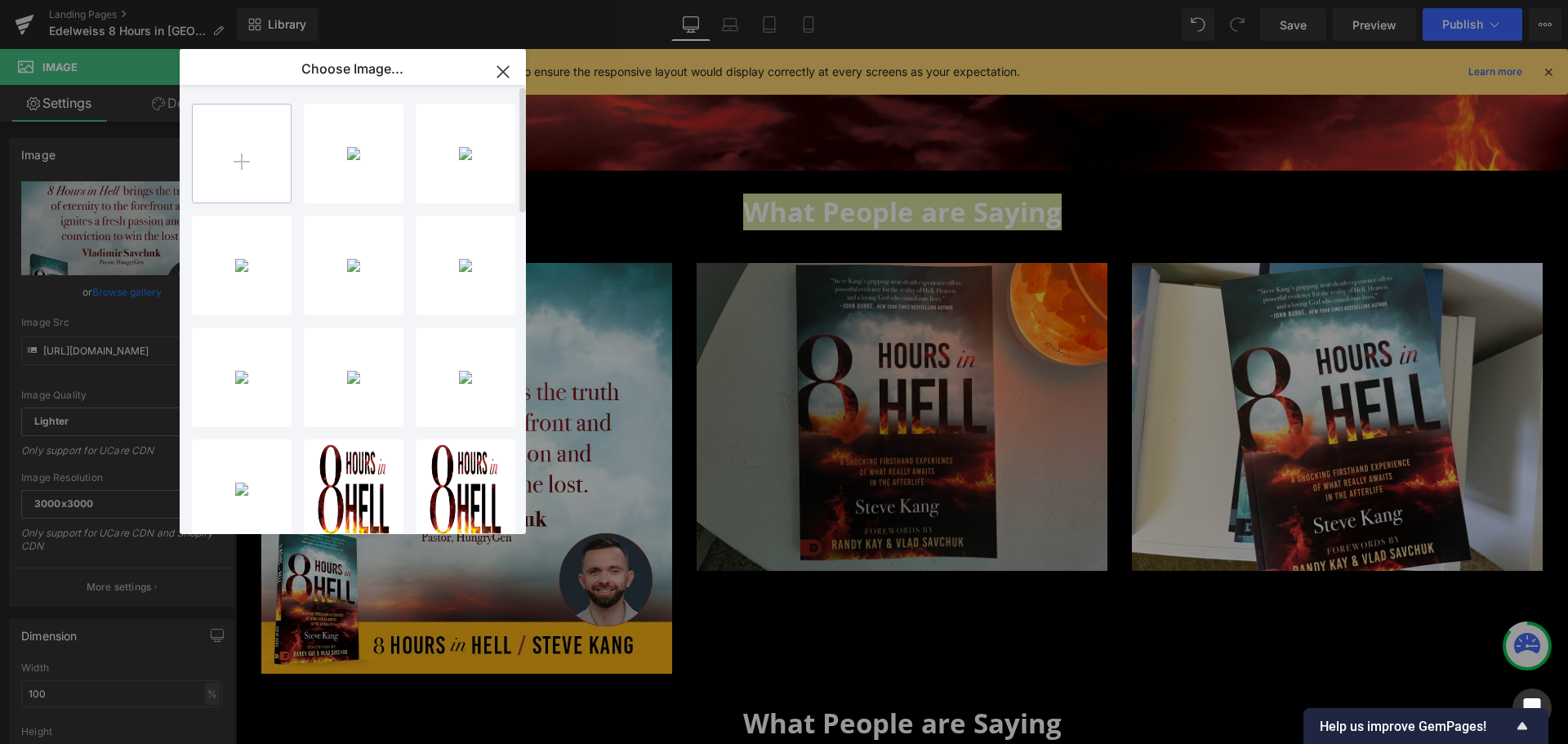
click at [267, 180] on input "file" at bounding box center [241, 153] width 98 height 98
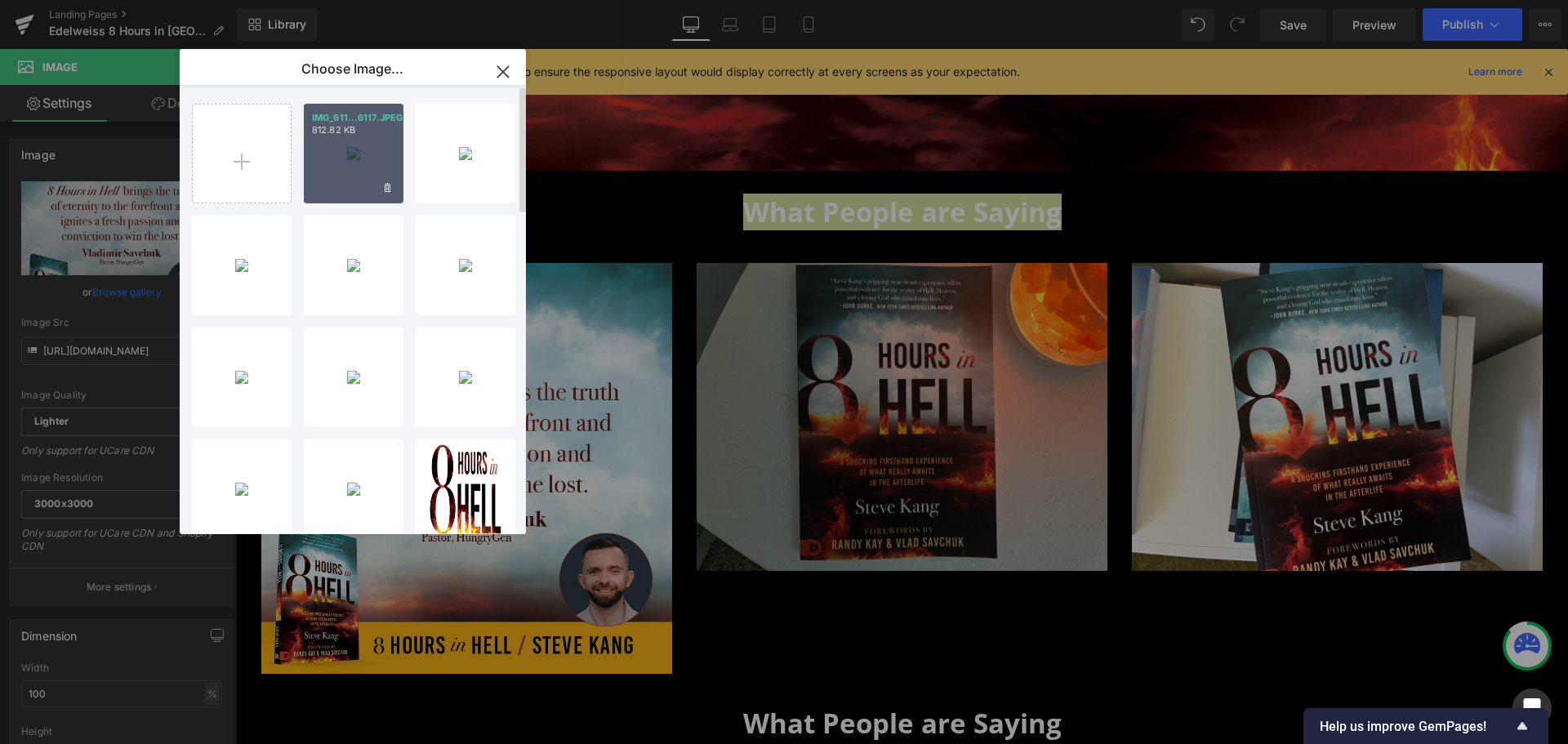
click at [347, 185] on div "IMG_611...6117.JPEG 812.82 KB" at bounding box center [353, 153] width 100 height 100
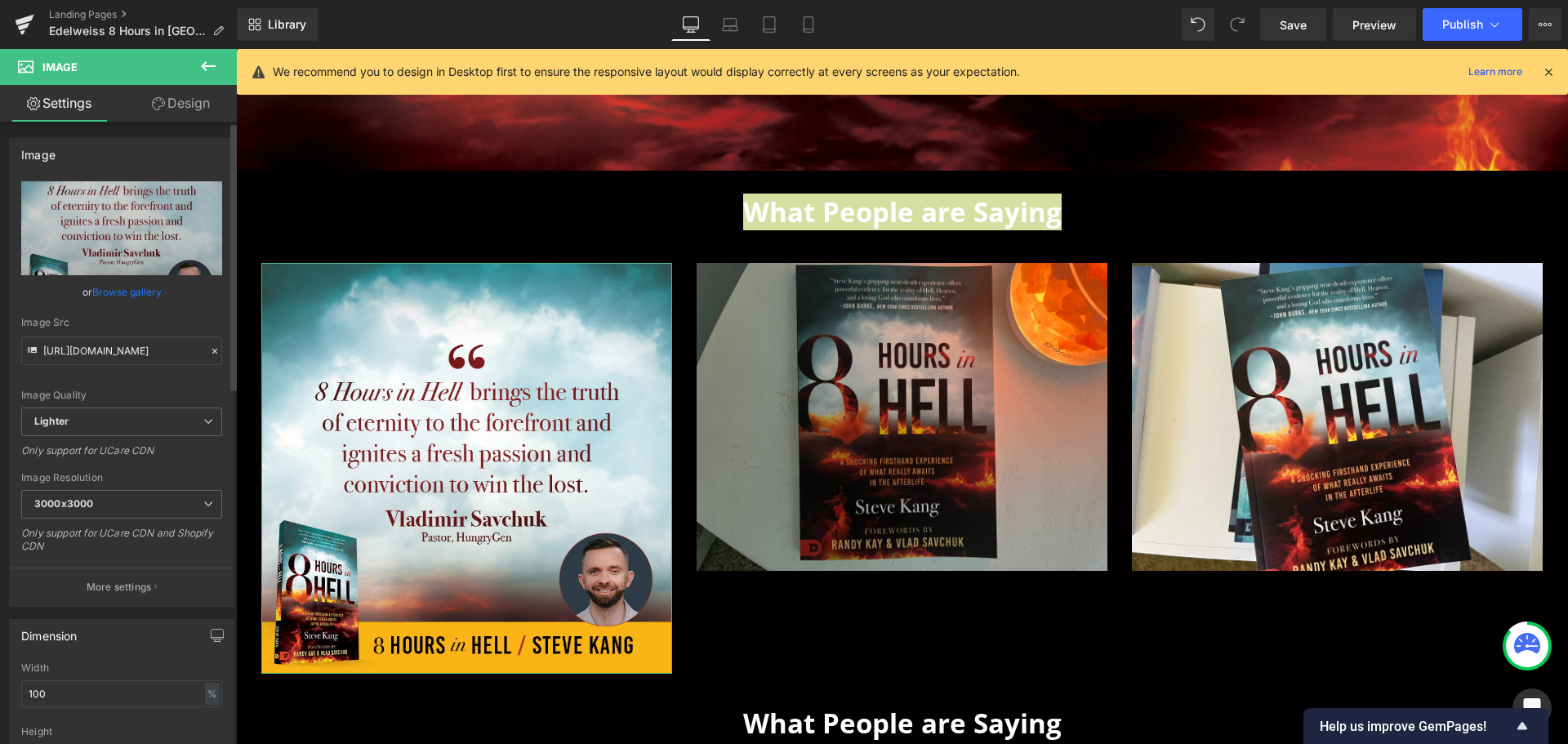
click at [143, 306] on link "Browse gallery" at bounding box center [127, 292] width 70 height 29
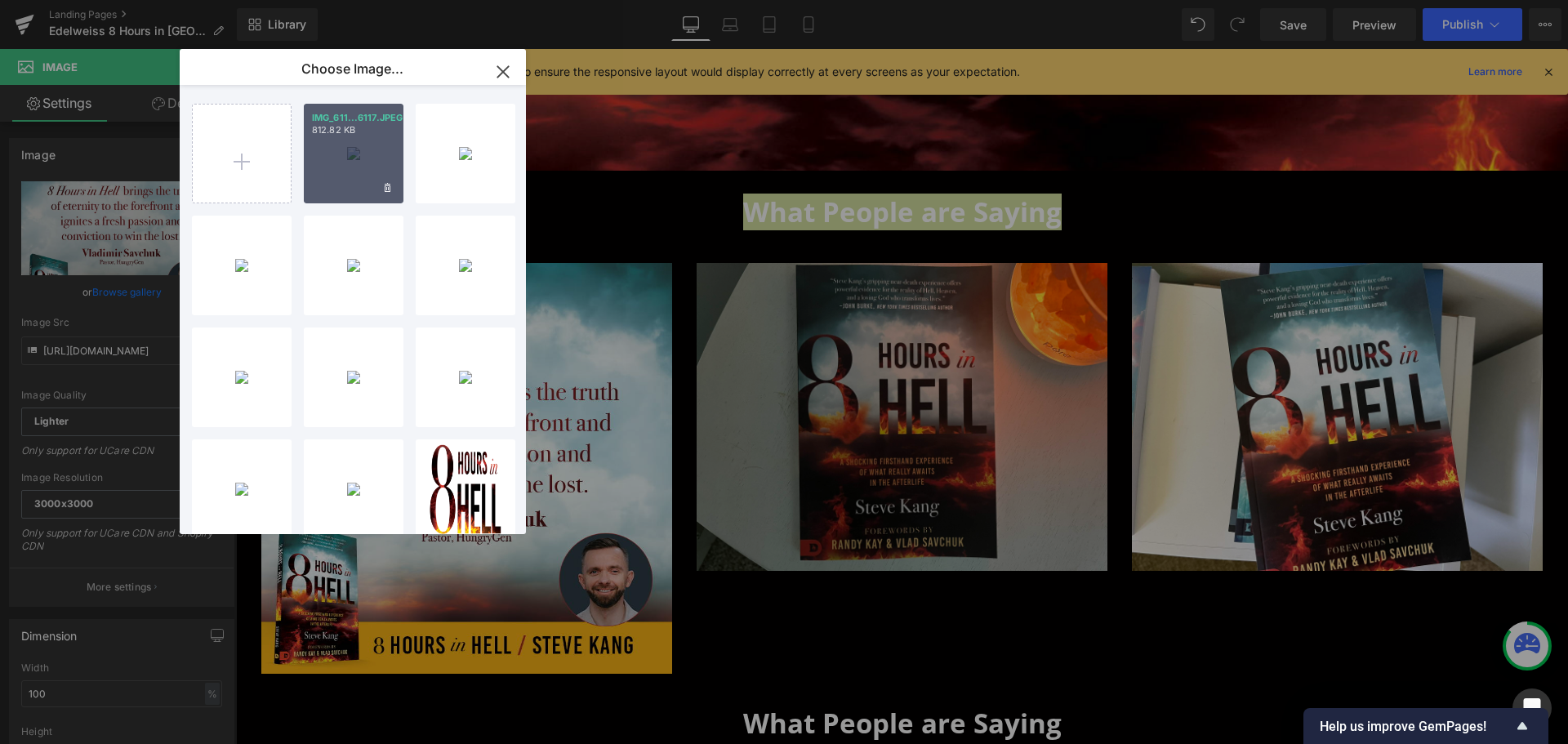
click at [363, 145] on div "IMG_611...6117.JPEG 812.82 KB" at bounding box center [353, 153] width 100 height 100
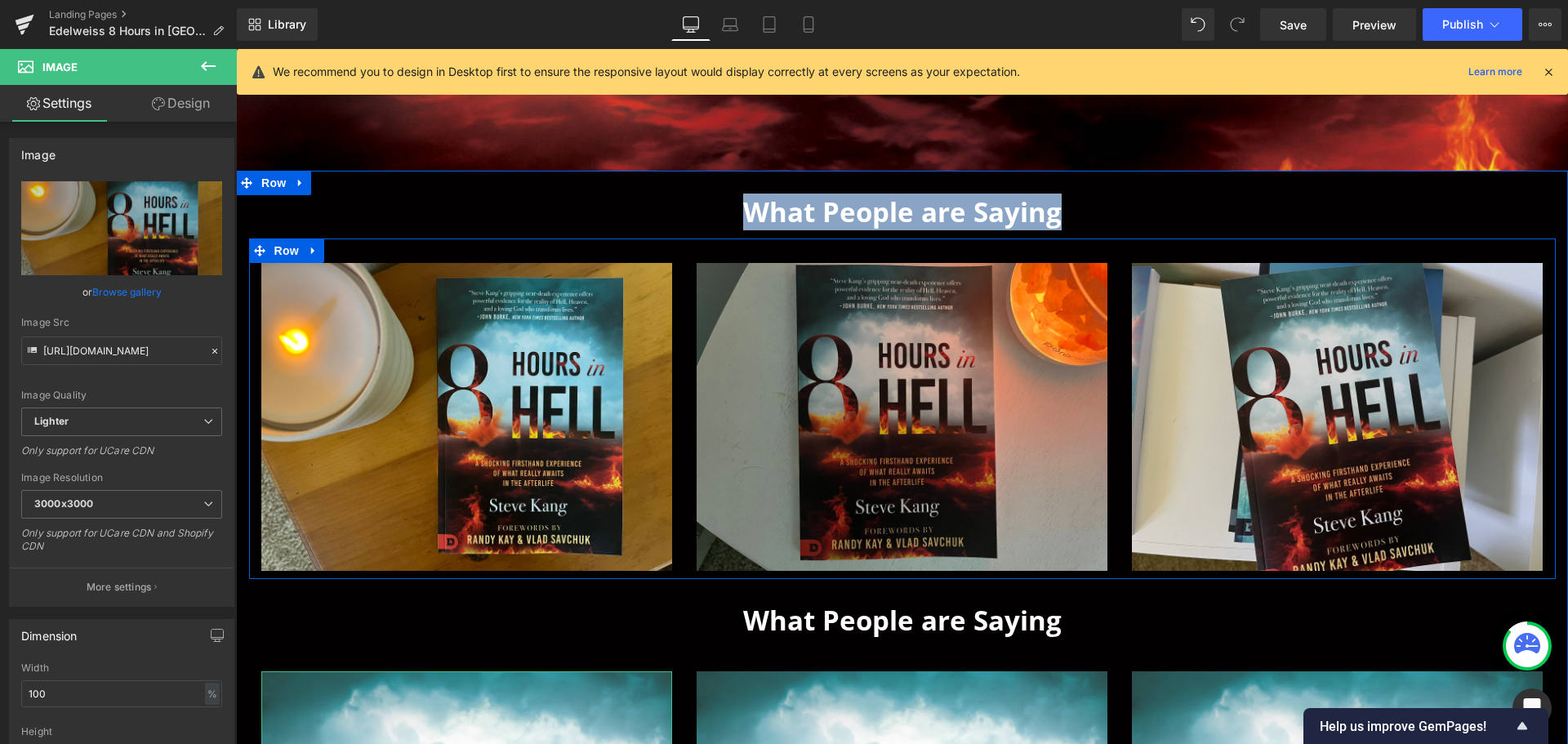
click at [1375, 402] on img at bounding box center [1337, 417] width 411 height 308
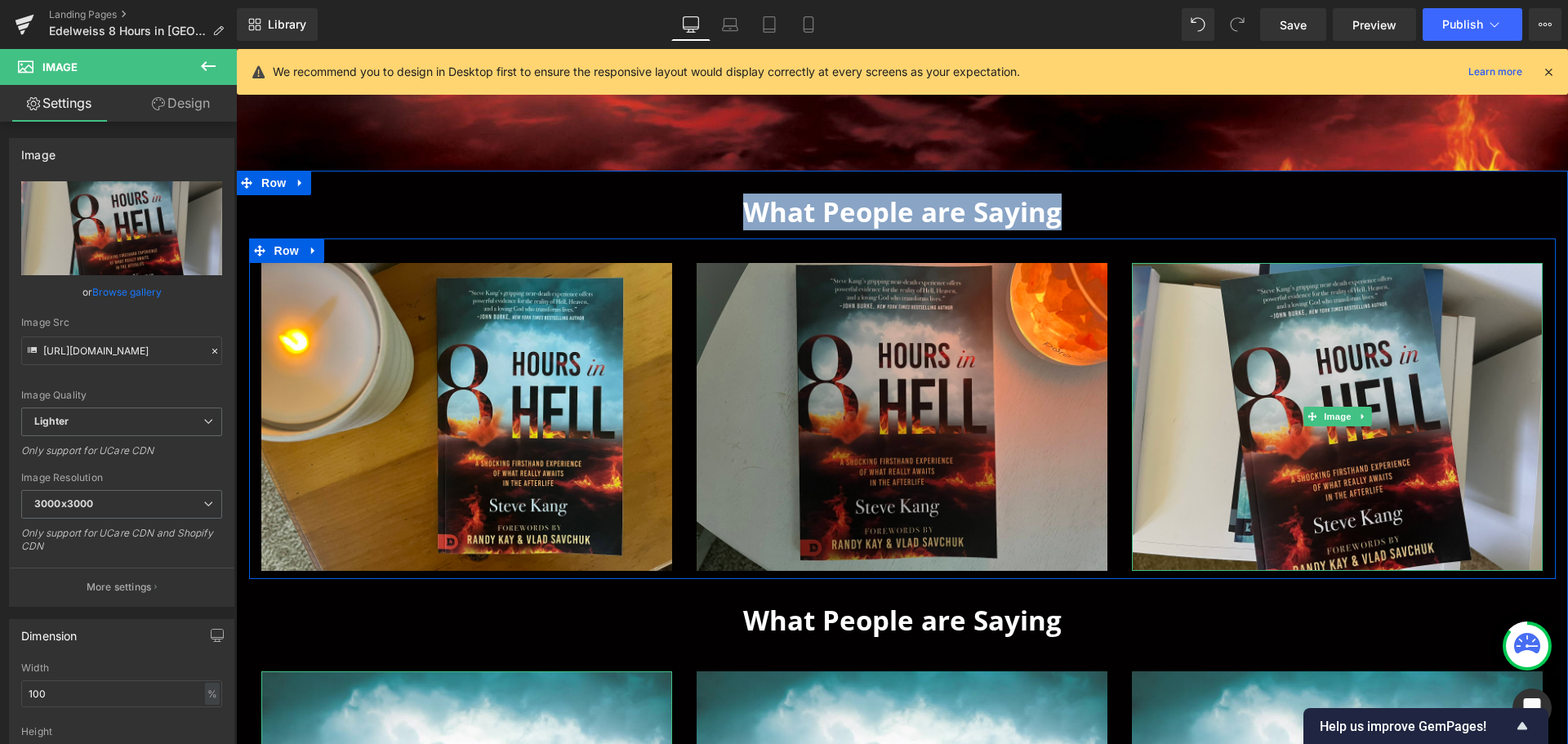
click at [1335, 398] on img at bounding box center [1337, 417] width 411 height 308
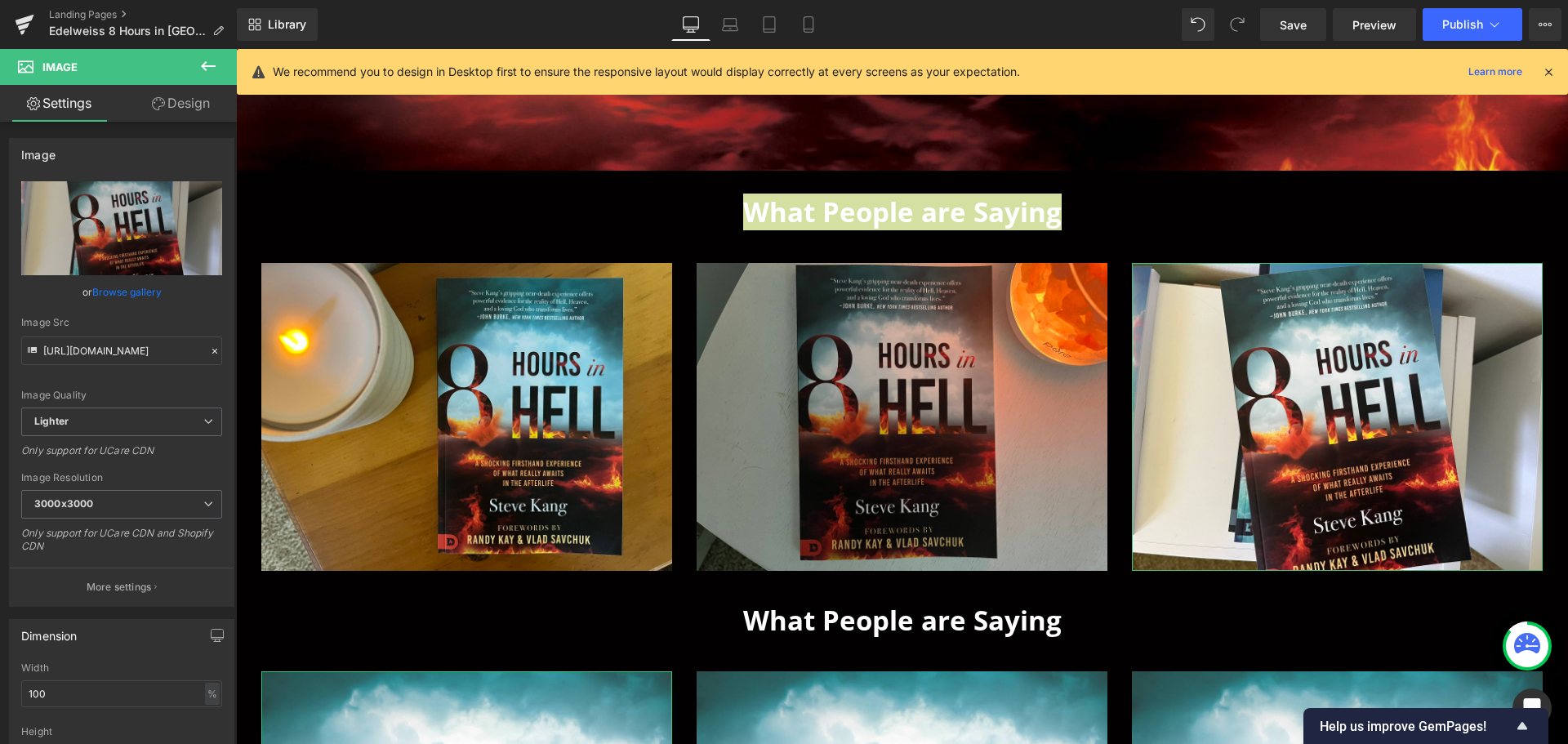
click at [110, 289] on link "Browse gallery" at bounding box center [127, 292] width 70 height 29
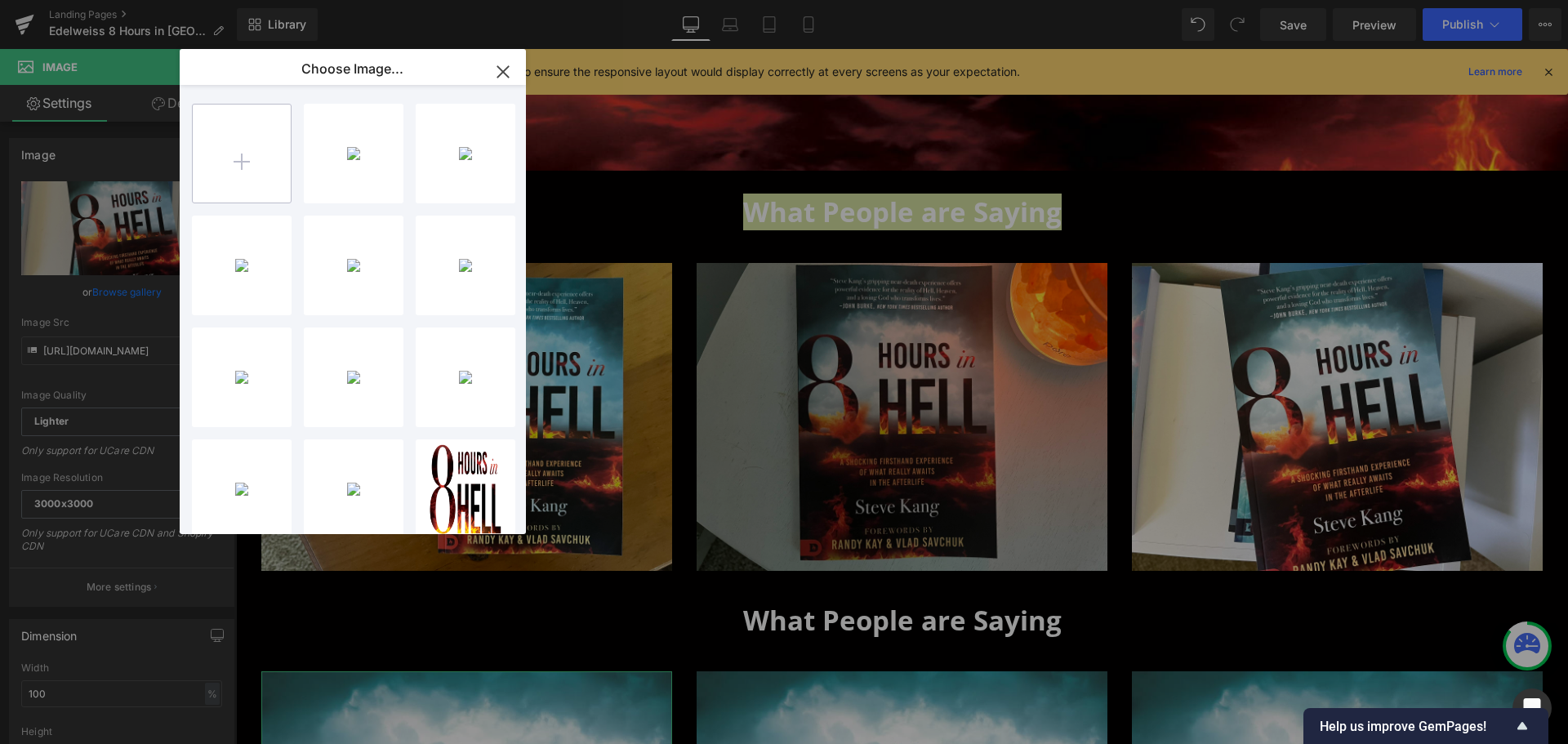
click at [259, 157] on input "file" at bounding box center [241, 153] width 98 height 98
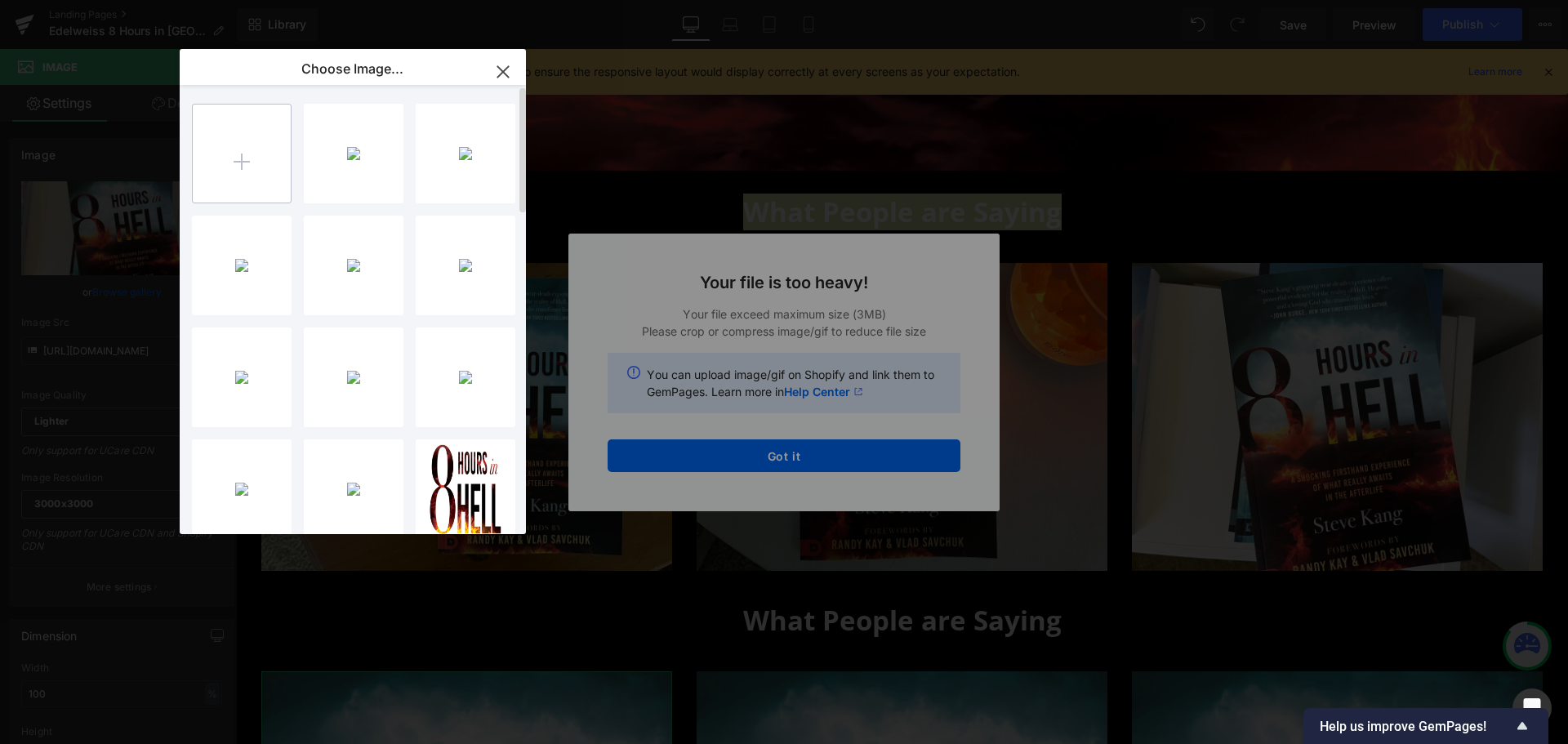
click at [263, 187] on input "file" at bounding box center [241, 153] width 98 height 98
click at [835, 0] on div "Text Color Highlight Color rgba(255, 120, 0, 1) #ff7800 100 % transparent trans…" at bounding box center [784, 0] width 1568 height 0
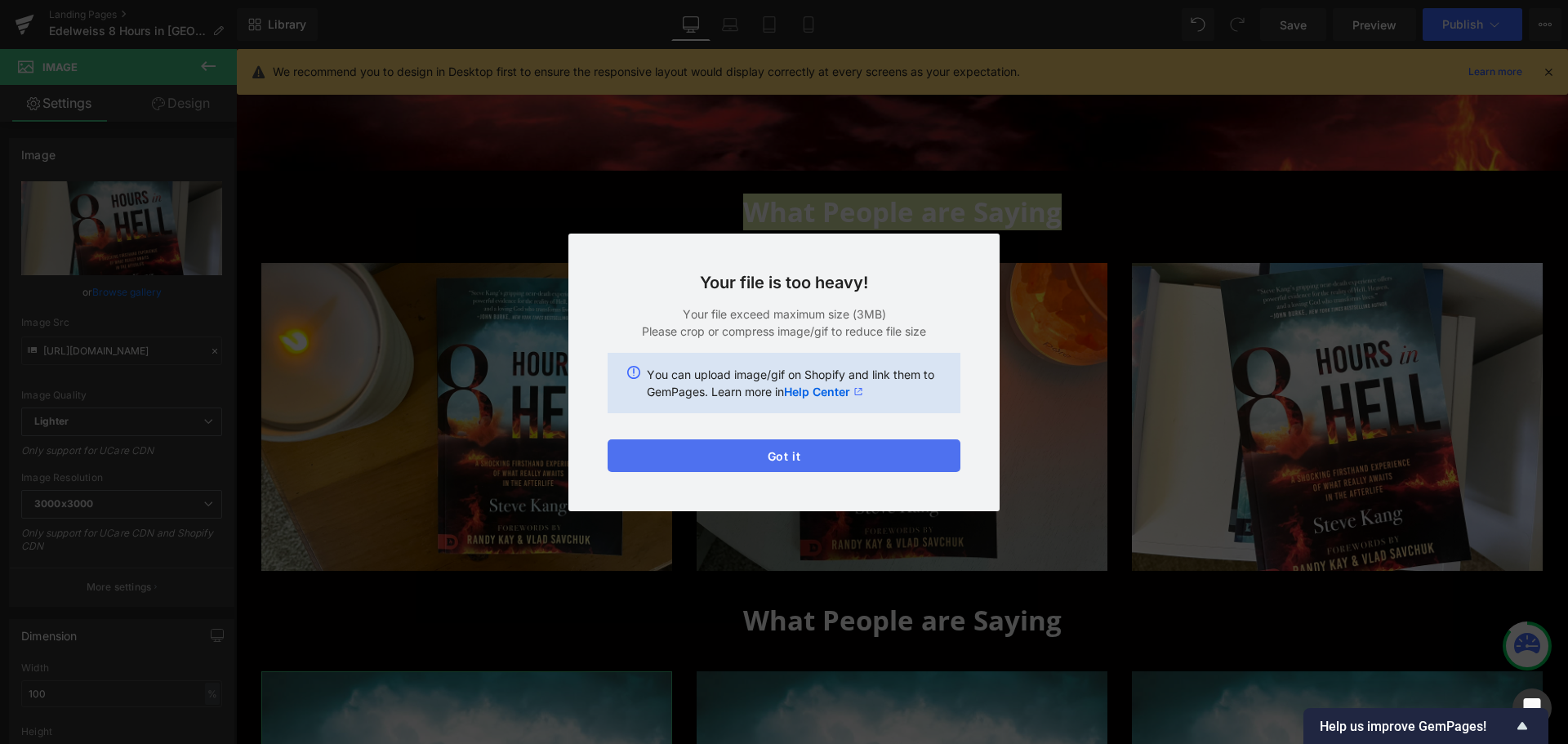
click at [778, 462] on button "Got it" at bounding box center [784, 455] width 352 height 32
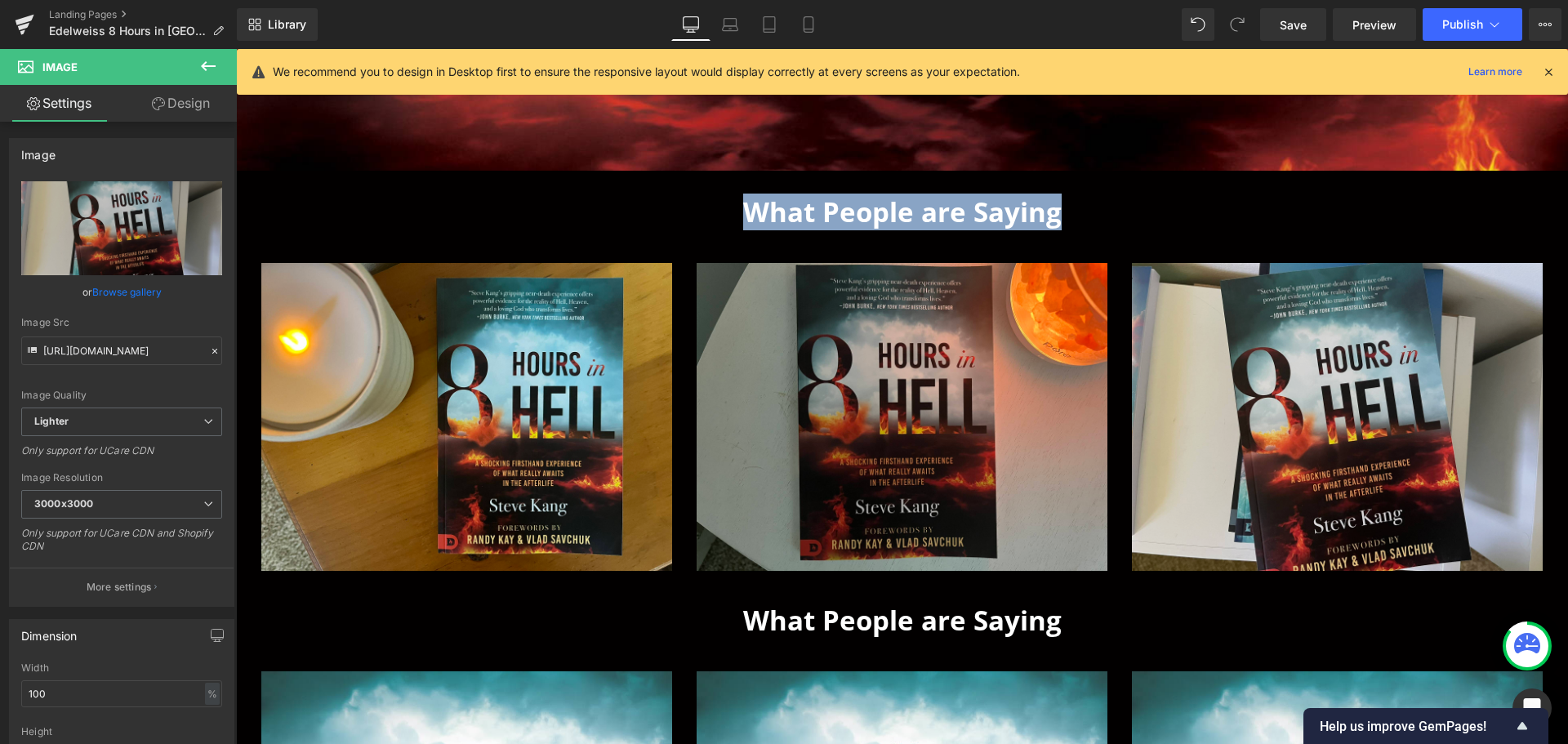
click at [535, 414] on img at bounding box center [466, 417] width 411 height 308
click at [1331, 394] on img at bounding box center [1337, 417] width 411 height 308
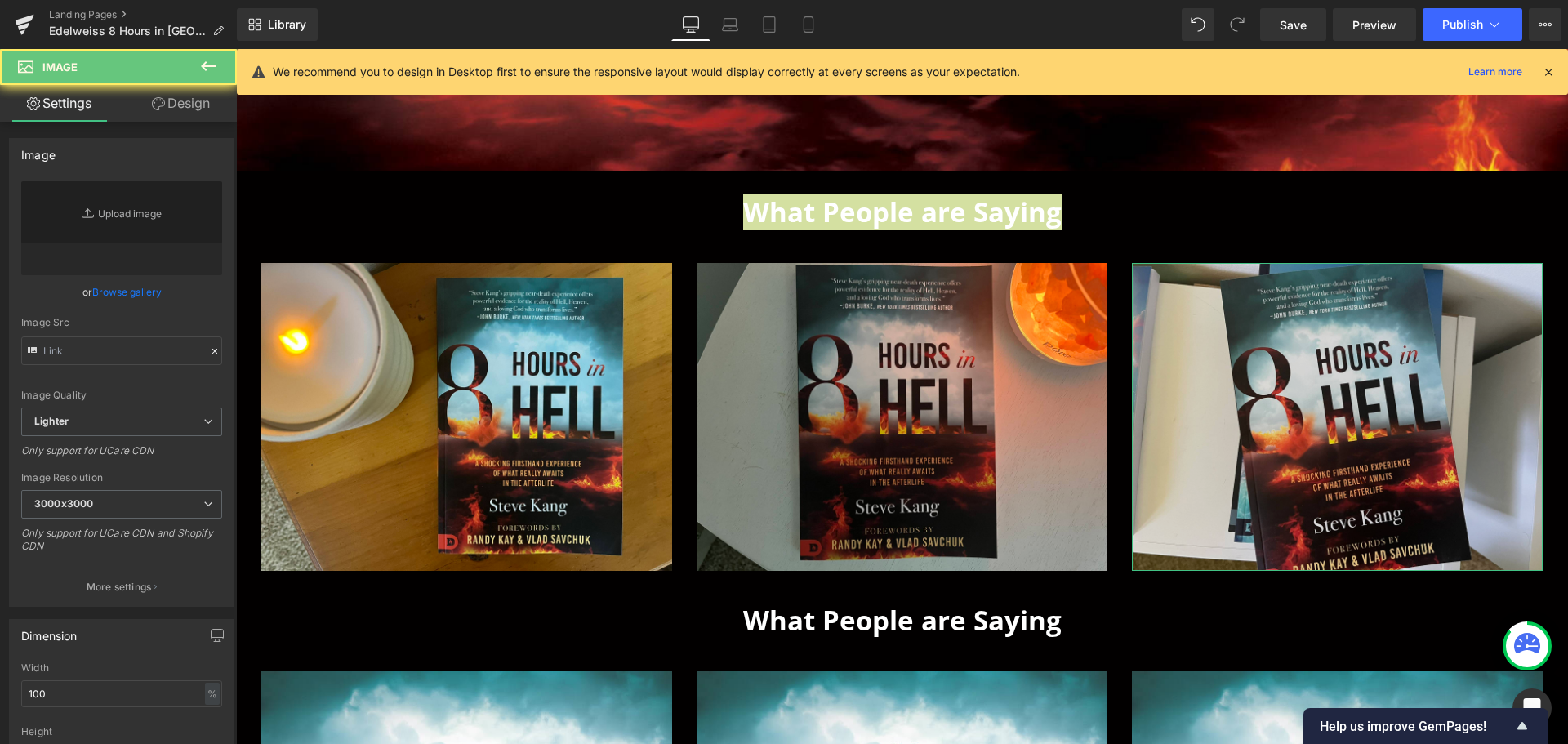
click at [123, 291] on link "Browse gallery" at bounding box center [127, 292] width 70 height 29
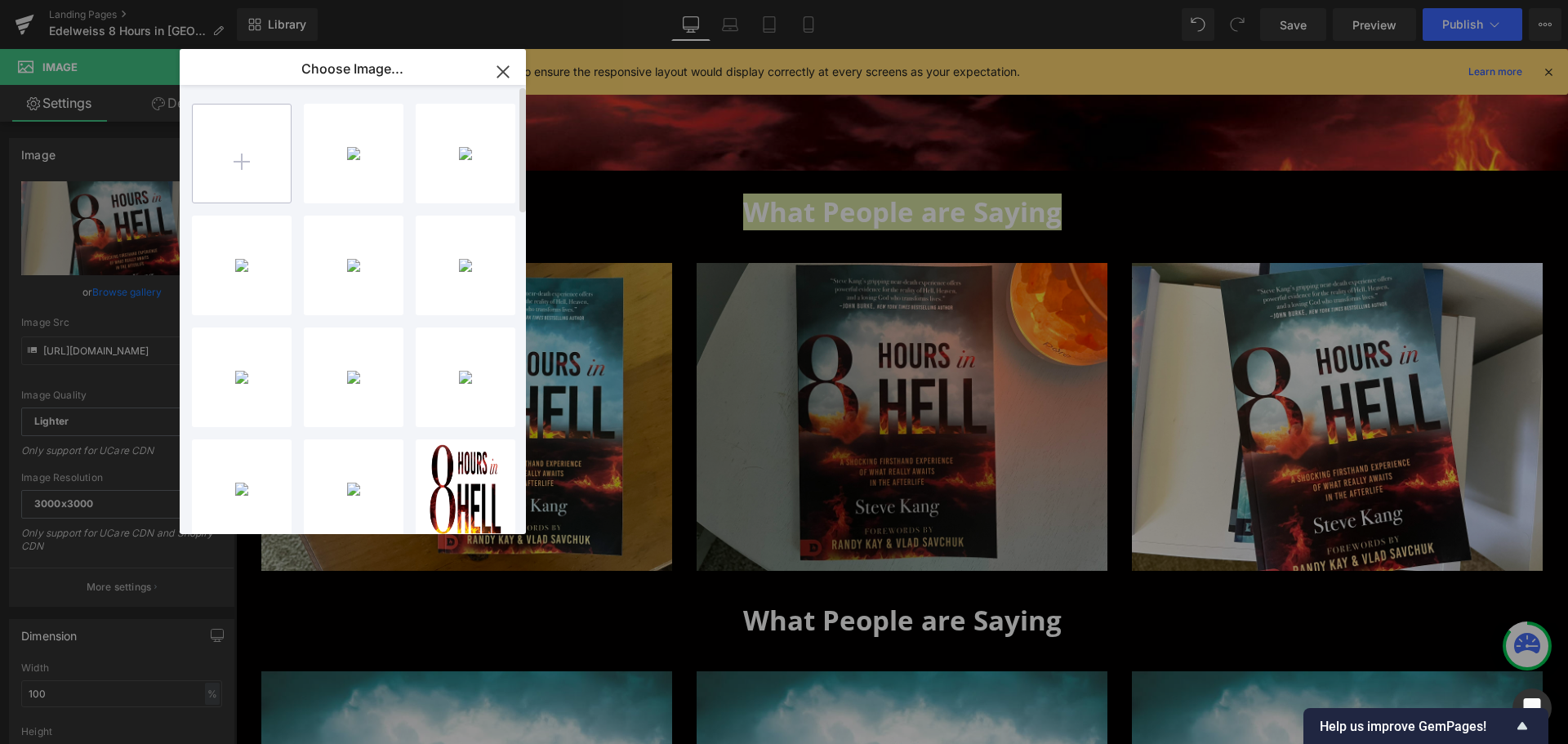
click at [237, 169] on input "file" at bounding box center [241, 153] width 98 height 98
click at [0, 0] on div "8 Hours...1111.jpg 416.04 KB" at bounding box center [0, 0] width 0 height 0
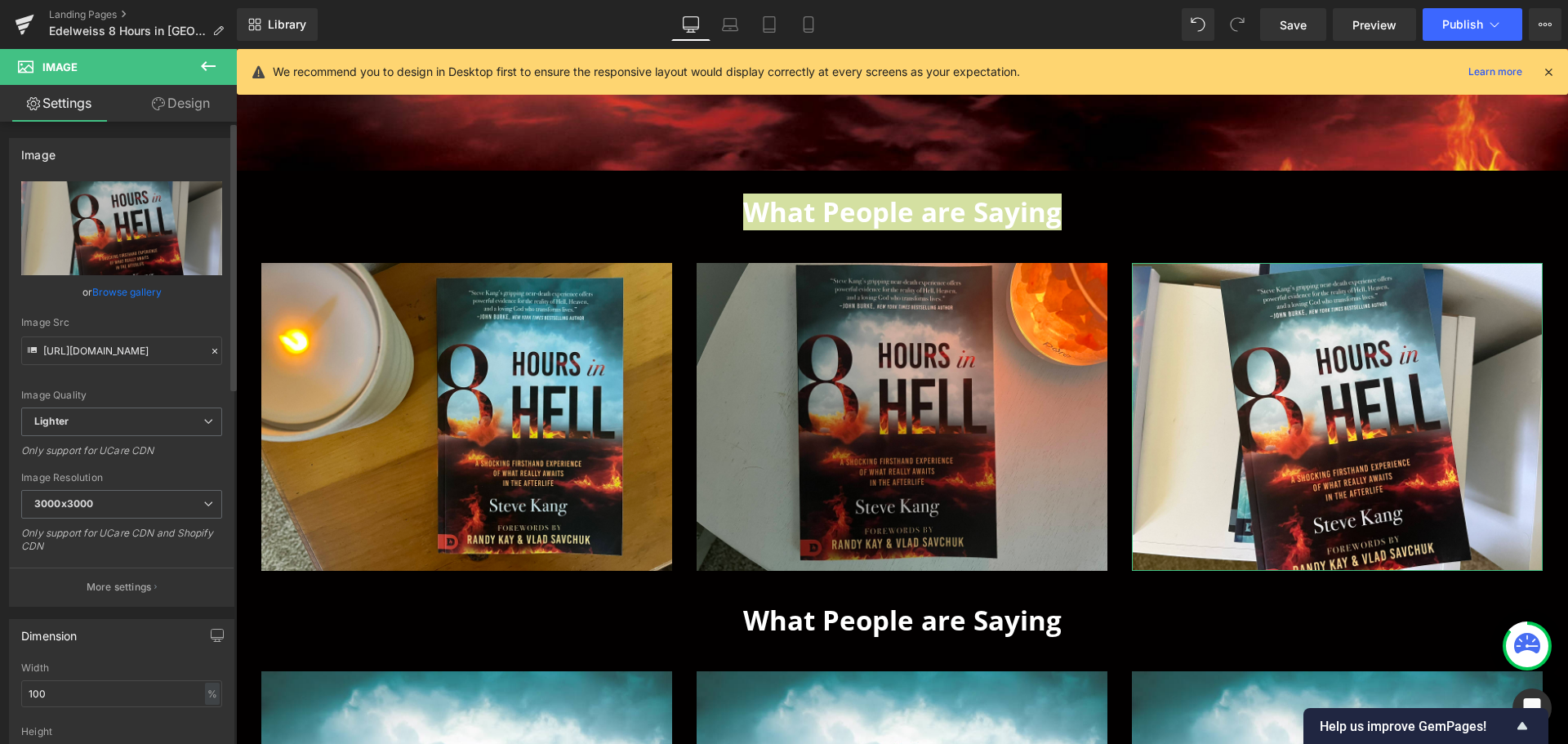
click at [137, 288] on link "Browse gallery" at bounding box center [127, 292] width 70 height 29
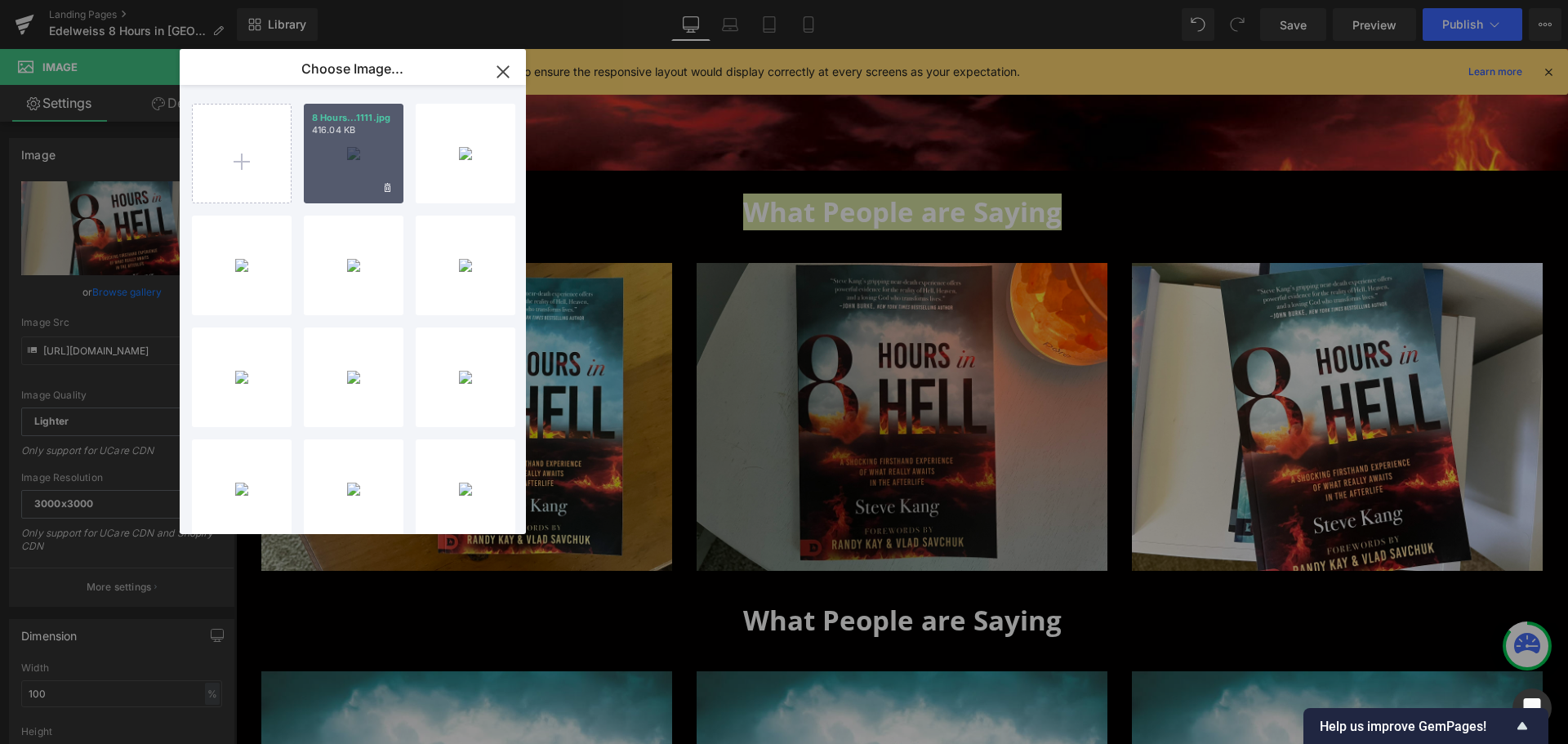
click at [360, 180] on div "8 Hours...1111.jpg 416.04 KB" at bounding box center [353, 153] width 100 height 100
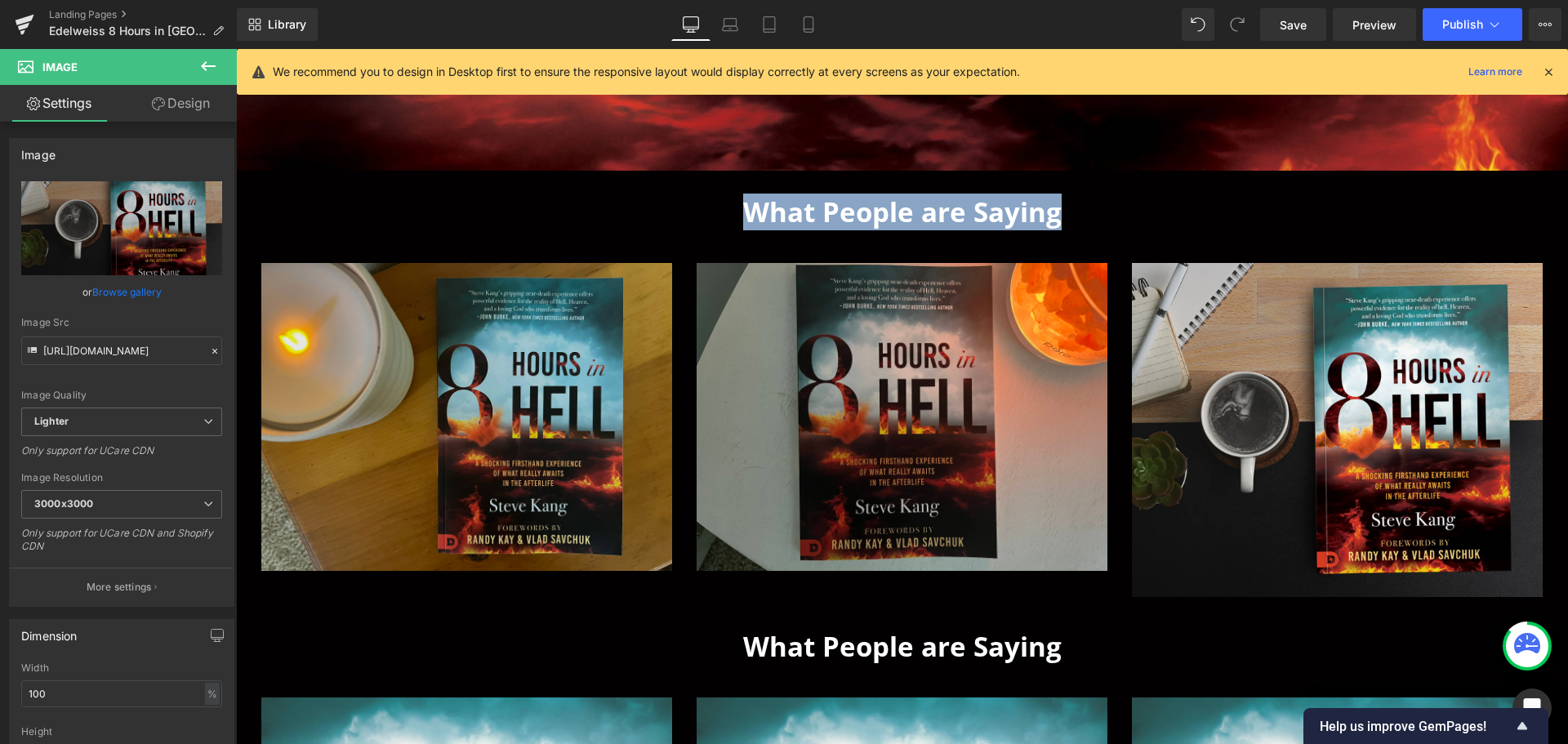
click at [429, 428] on img at bounding box center [466, 417] width 411 height 308
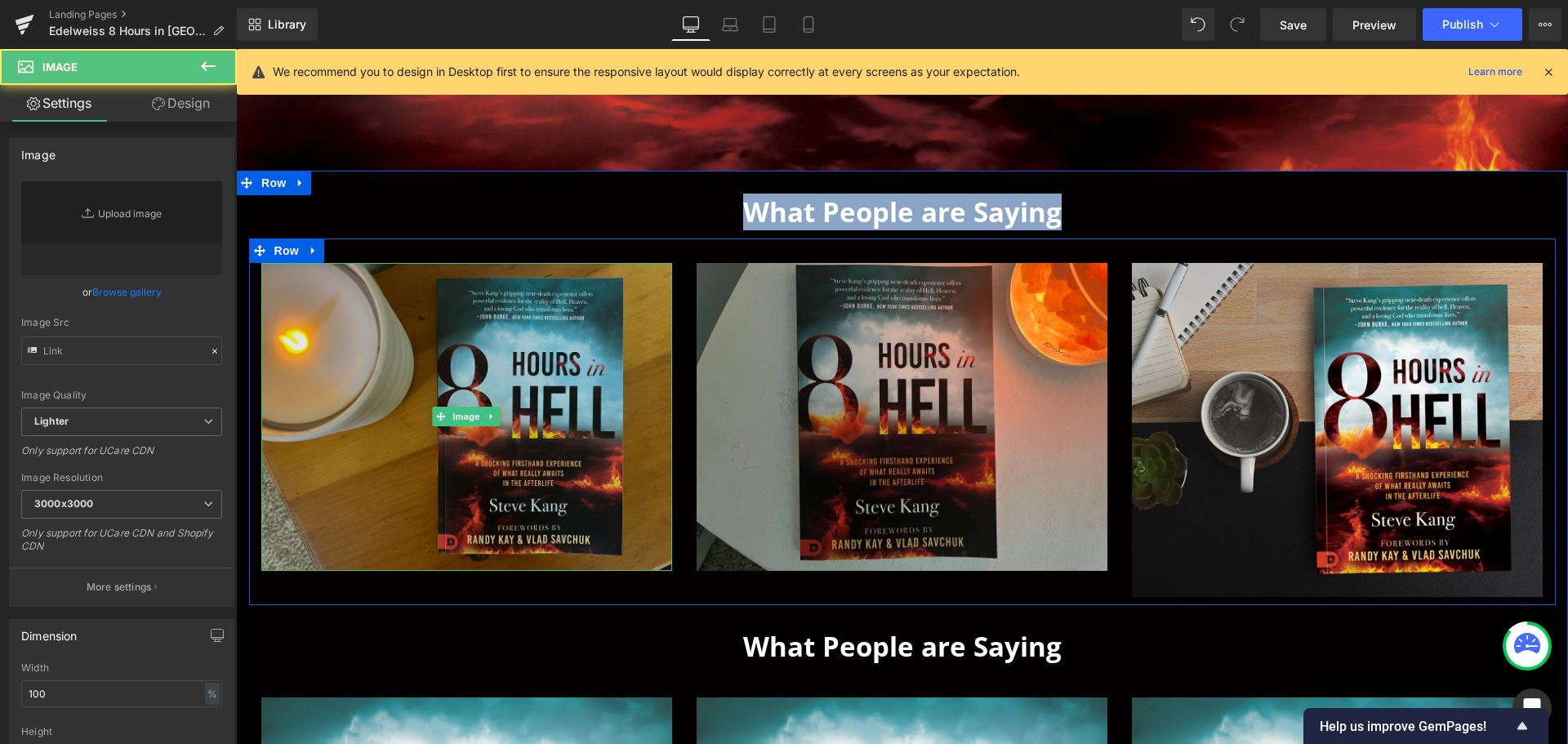
click at [581, 415] on img at bounding box center [466, 417] width 411 height 308
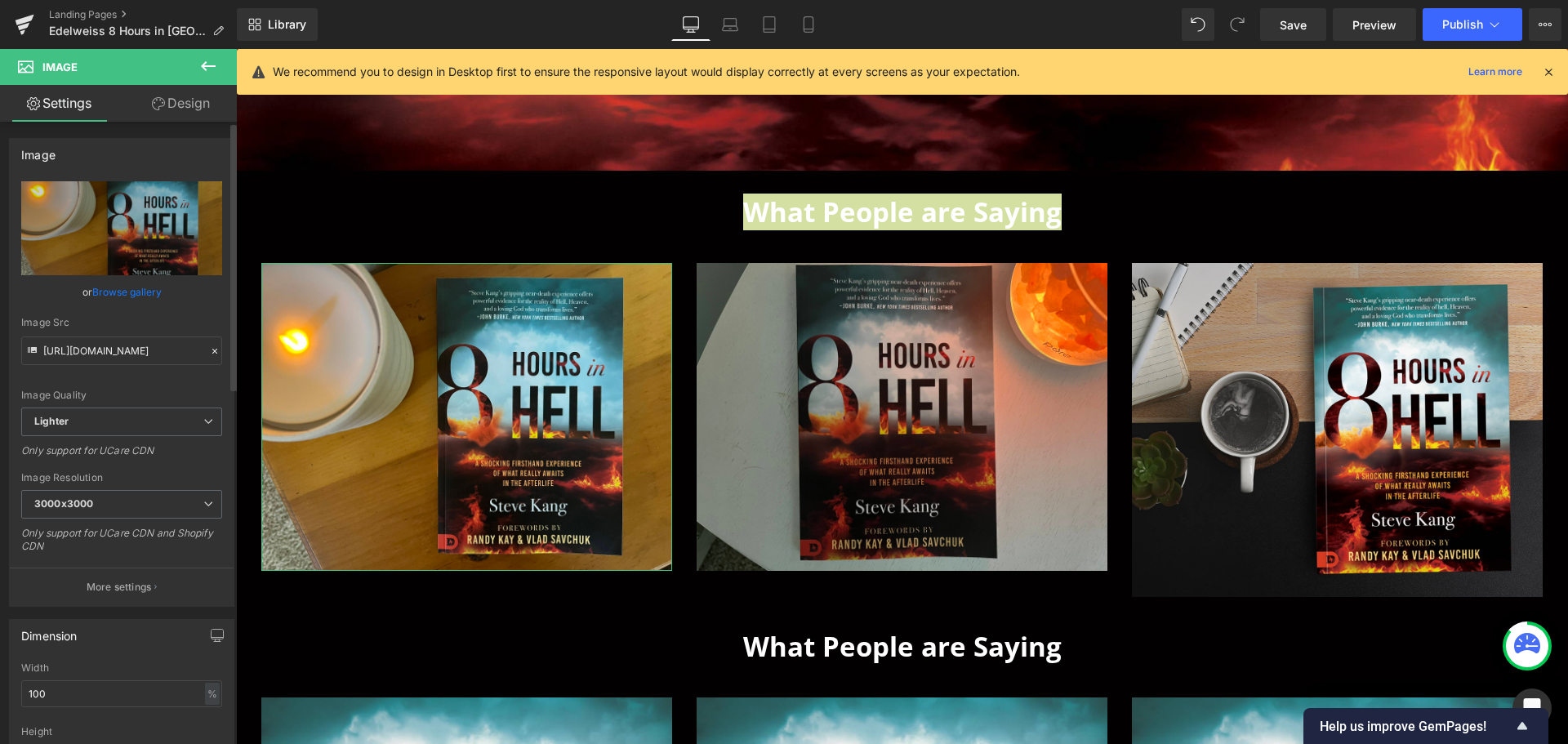
click at [145, 299] on link "Browse gallery" at bounding box center [127, 292] width 70 height 29
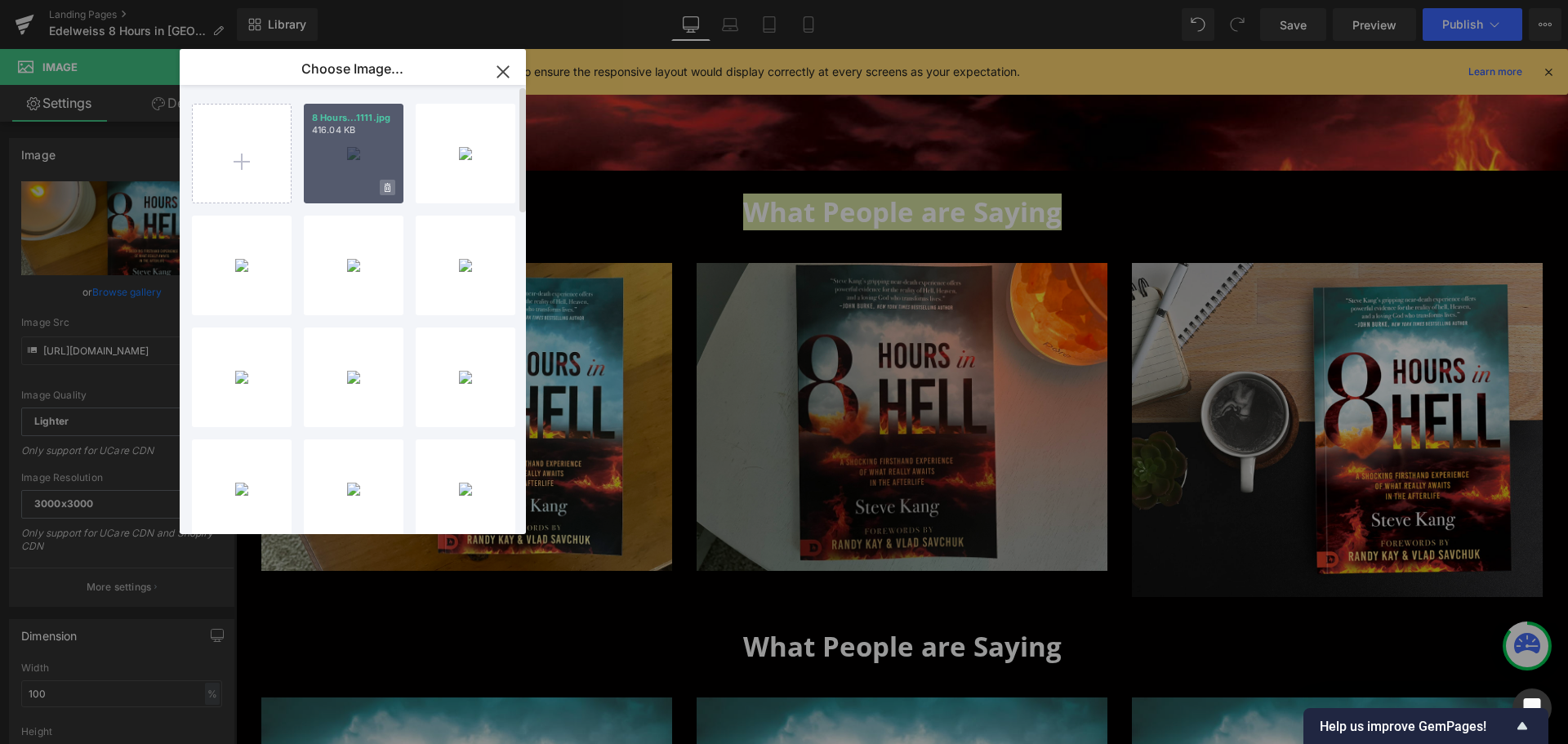
click at [388, 187] on icon at bounding box center [387, 187] width 6 height 9
click at [387, 187] on span "No" at bounding box center [373, 187] width 41 height 17
click at [386, 187] on icon at bounding box center [387, 187] width 6 height 9
click at [323, 186] on span "Yes" at bounding box center [332, 187] width 41 height 17
click at [387, 190] on icon at bounding box center [387, 188] width 6 height 10
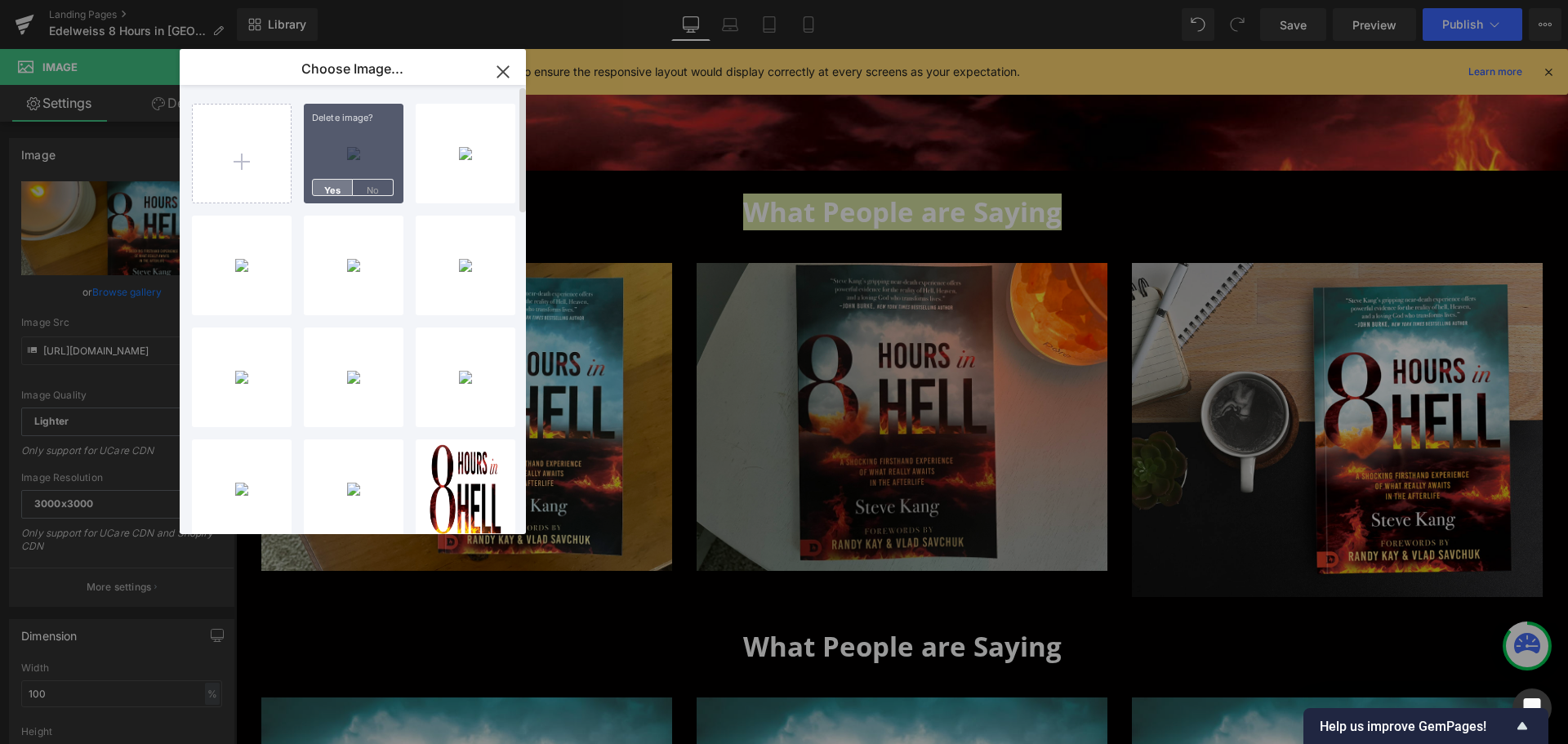
click at [329, 190] on span "Yes" at bounding box center [332, 187] width 41 height 17
click at [382, 189] on span at bounding box center [387, 187] width 15 height 15
click at [332, 186] on span "Yes" at bounding box center [332, 187] width 41 height 17
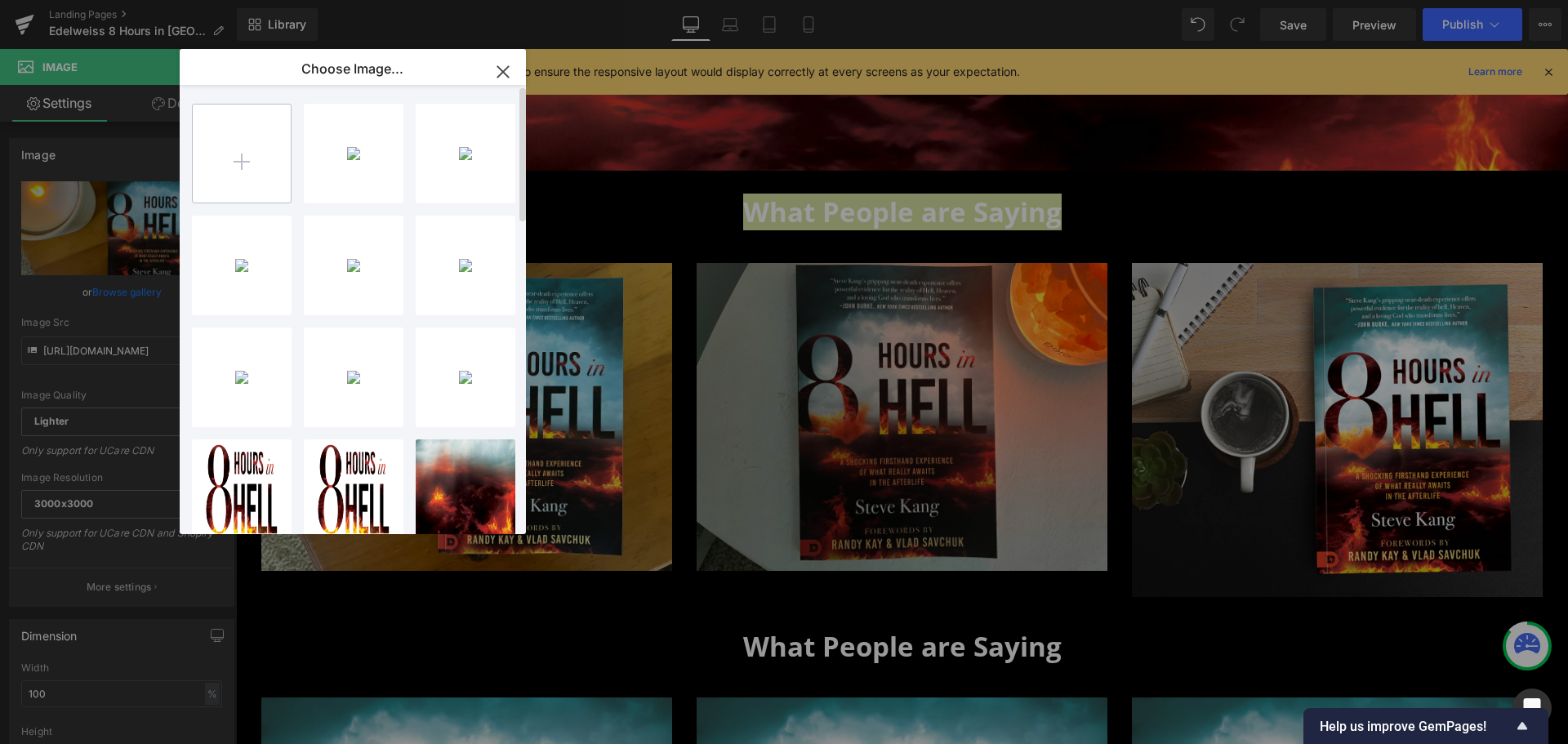
click at [232, 167] on input "file" at bounding box center [241, 153] width 98 height 98
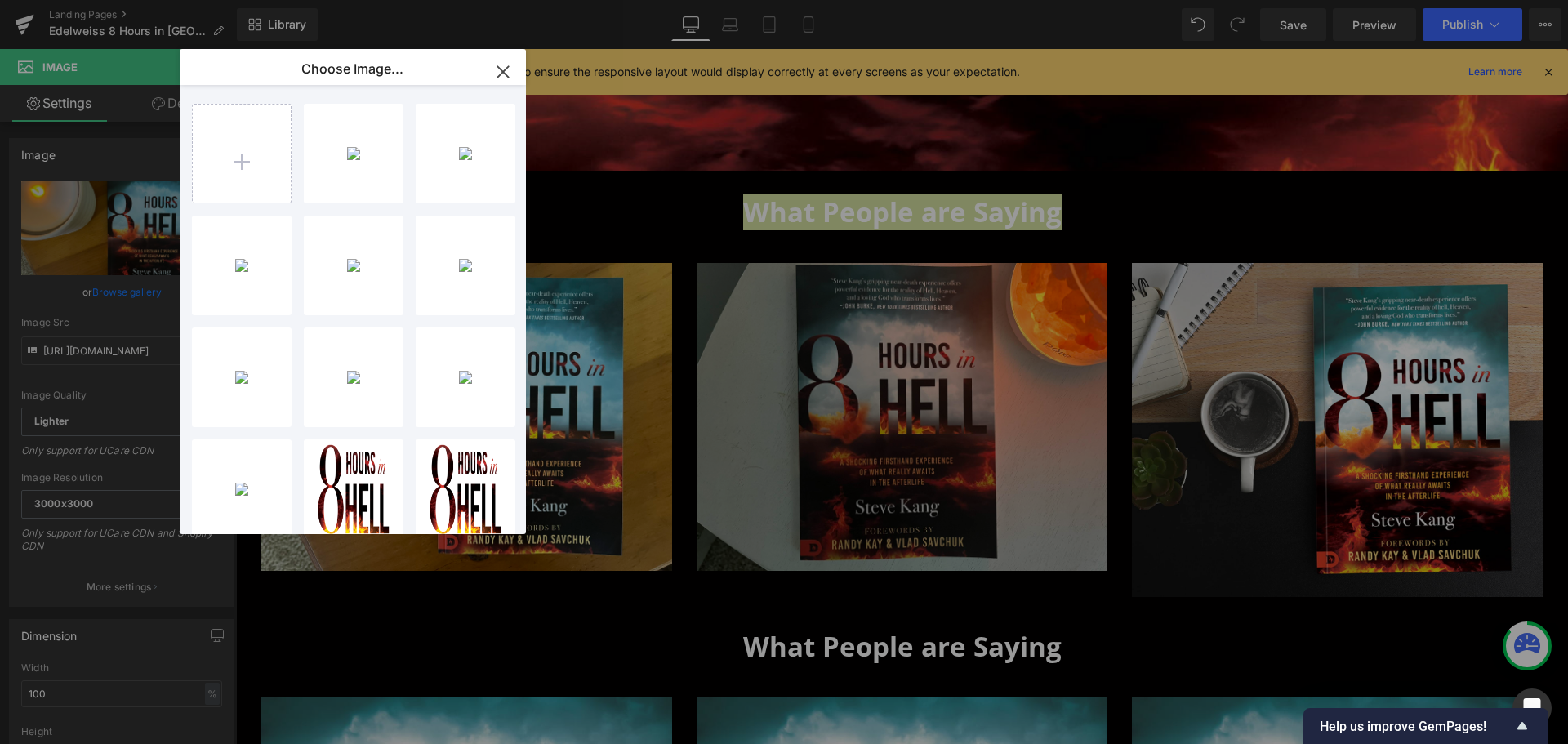
click at [0, 0] on div "8hrsmoc...ckup.jpg 316.23 KB" at bounding box center [0, 0] width 0 height 0
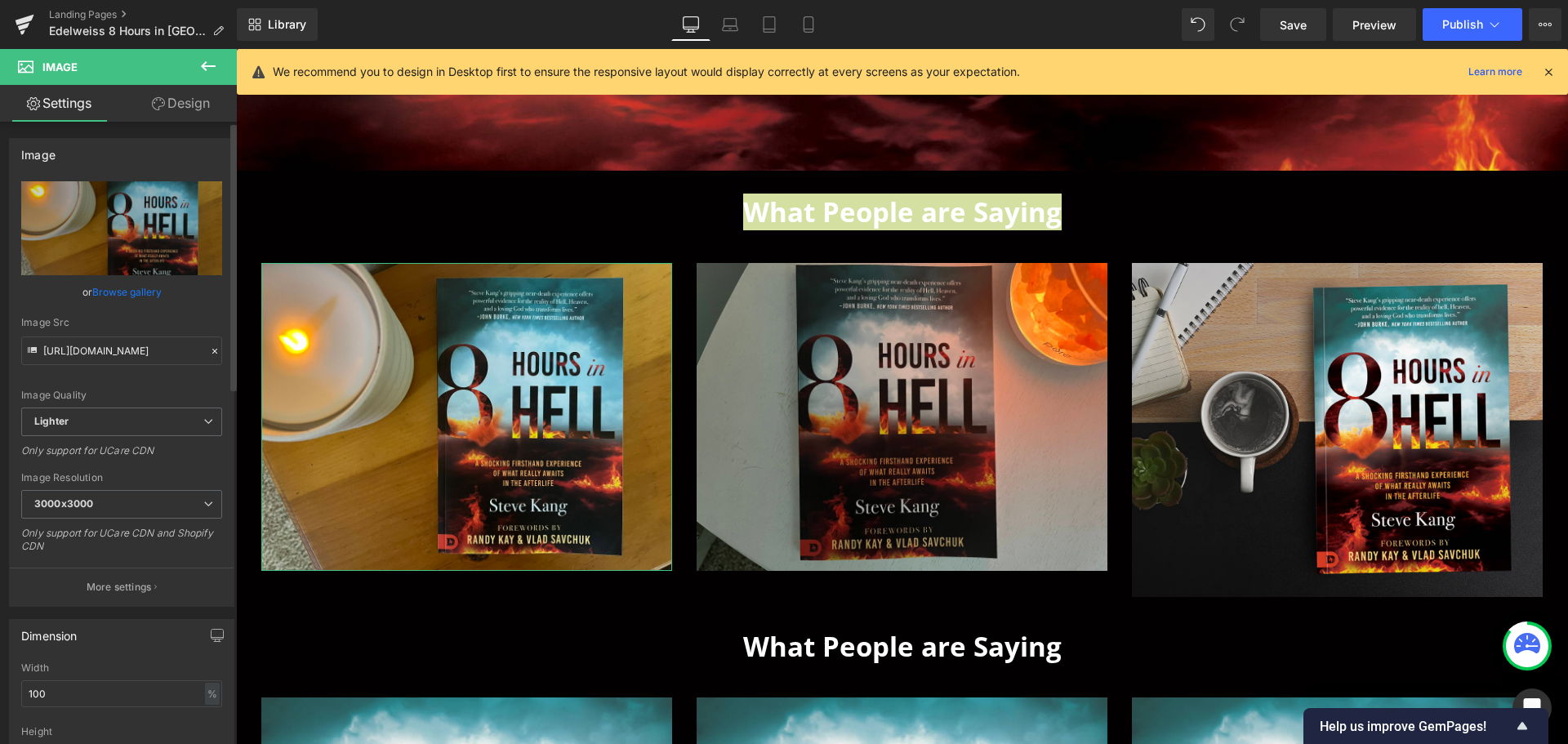
click at [152, 289] on link "Browse gallery" at bounding box center [127, 292] width 70 height 29
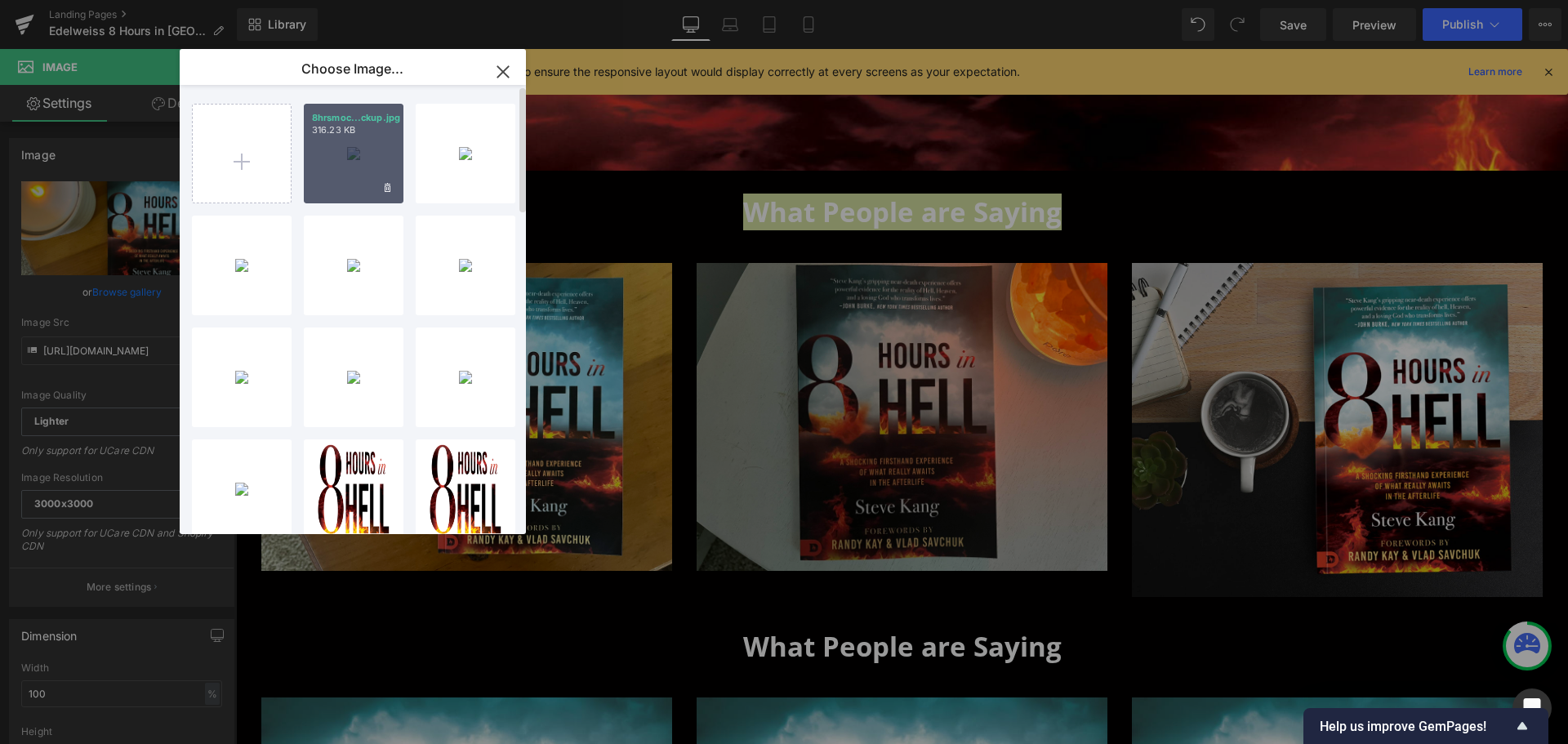
click at [392, 145] on div "8hrsmoc...ckup.jpg 316.23 KB" at bounding box center [353, 153] width 100 height 100
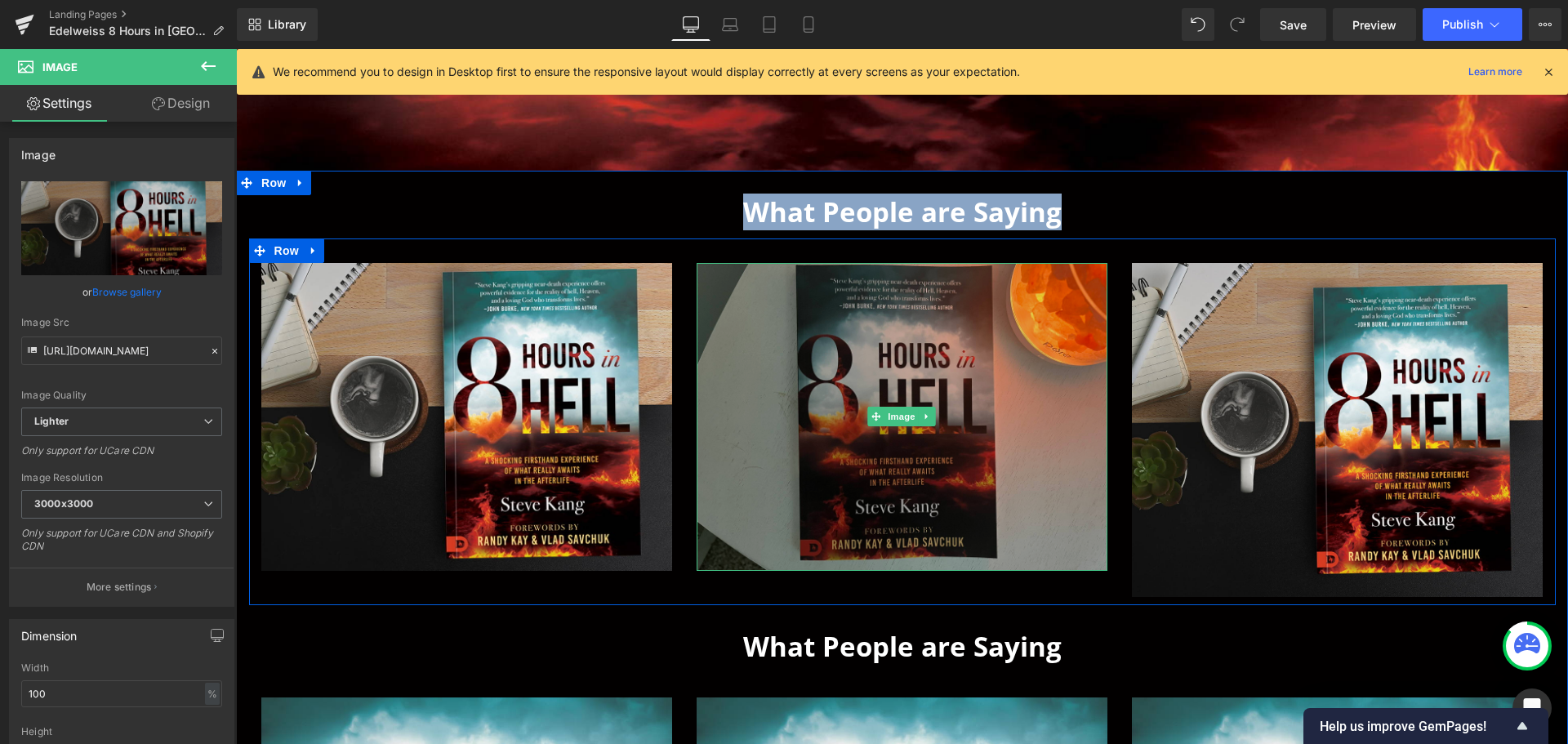
click at [920, 467] on img at bounding box center [901, 417] width 411 height 308
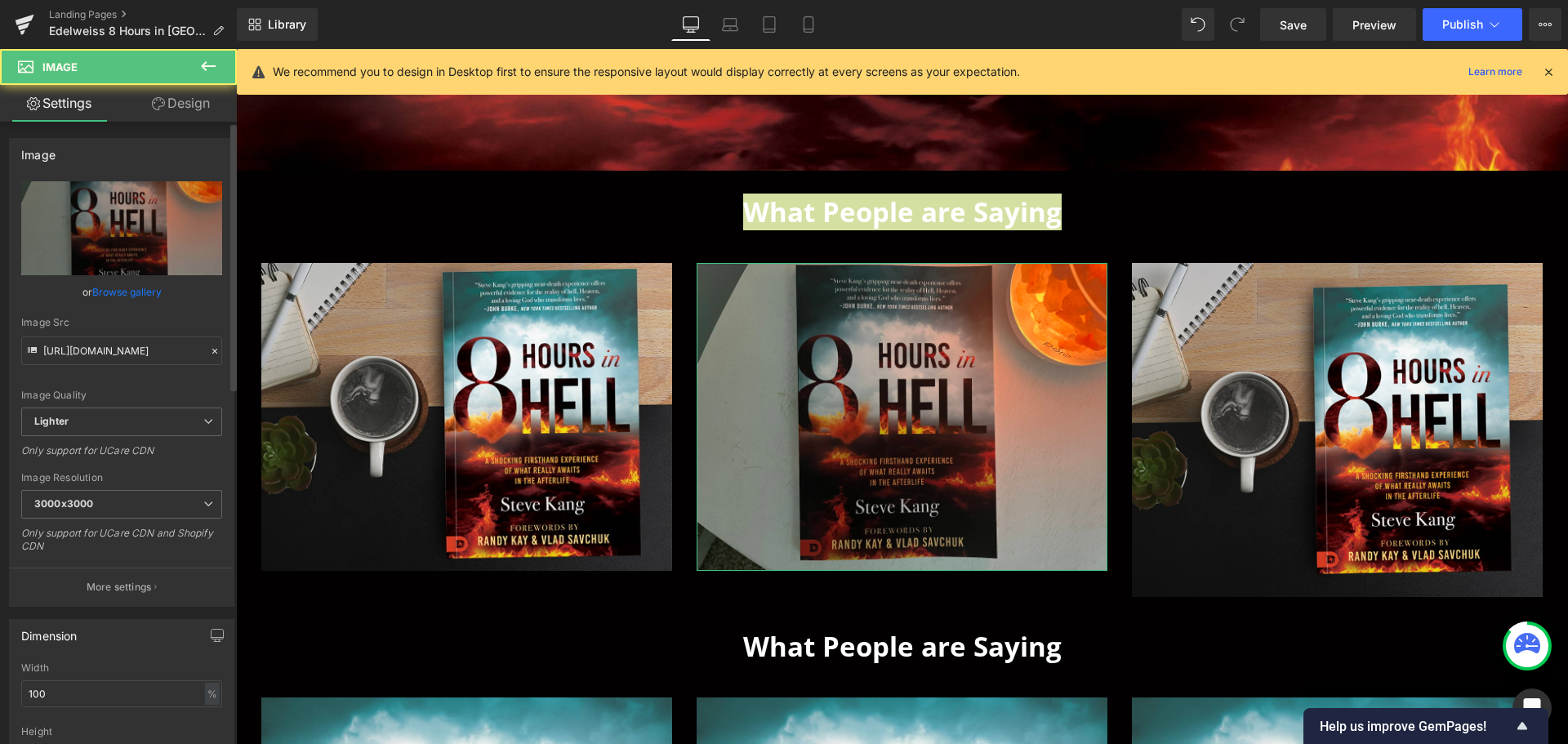
click at [92, 290] on link "Browse gallery" at bounding box center [127, 292] width 70 height 29
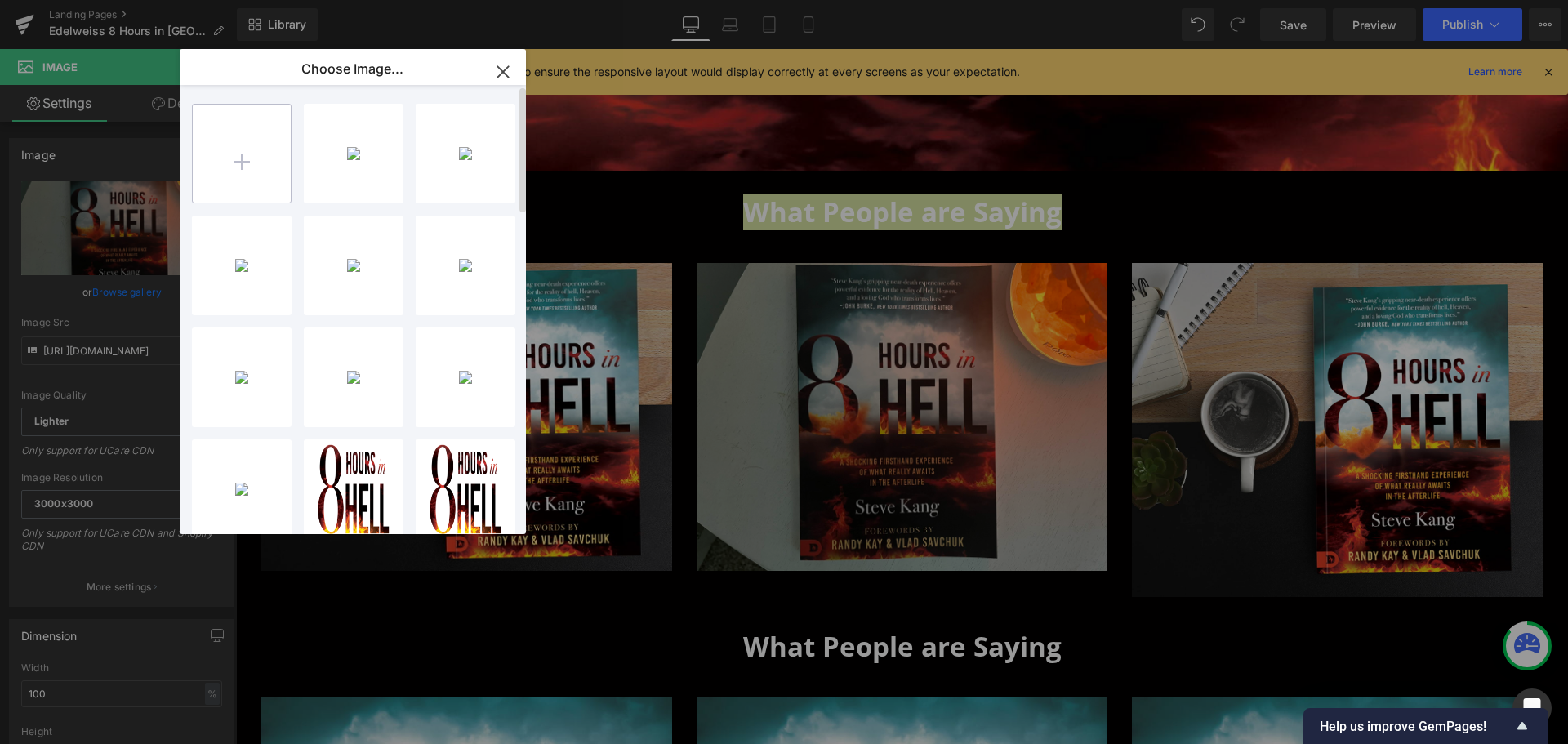
click at [256, 189] on input "file" at bounding box center [241, 153] width 98 height 98
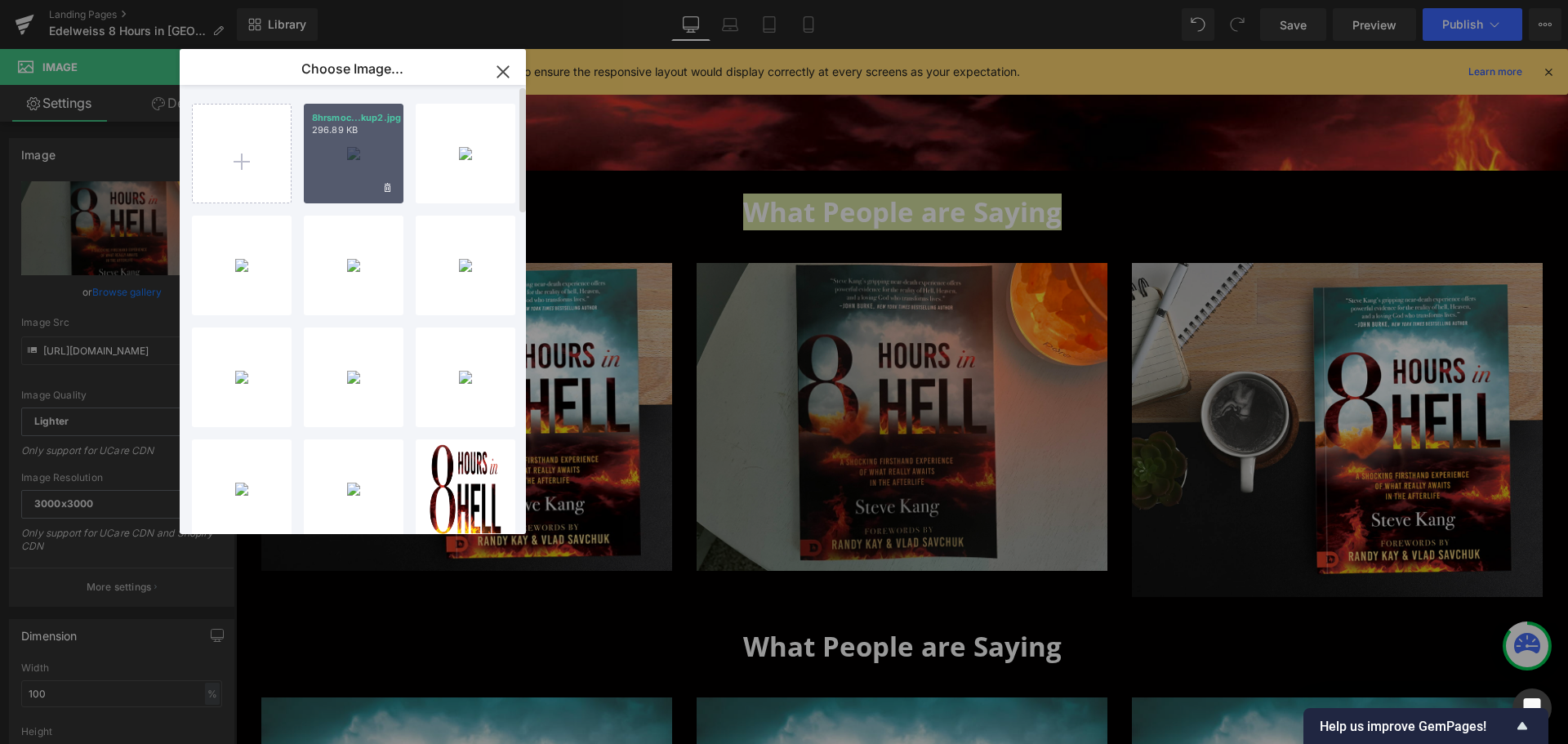
click at [351, 174] on div "8hrsmoc...kup2.jpg 296.89 KB" at bounding box center [353, 153] width 100 height 100
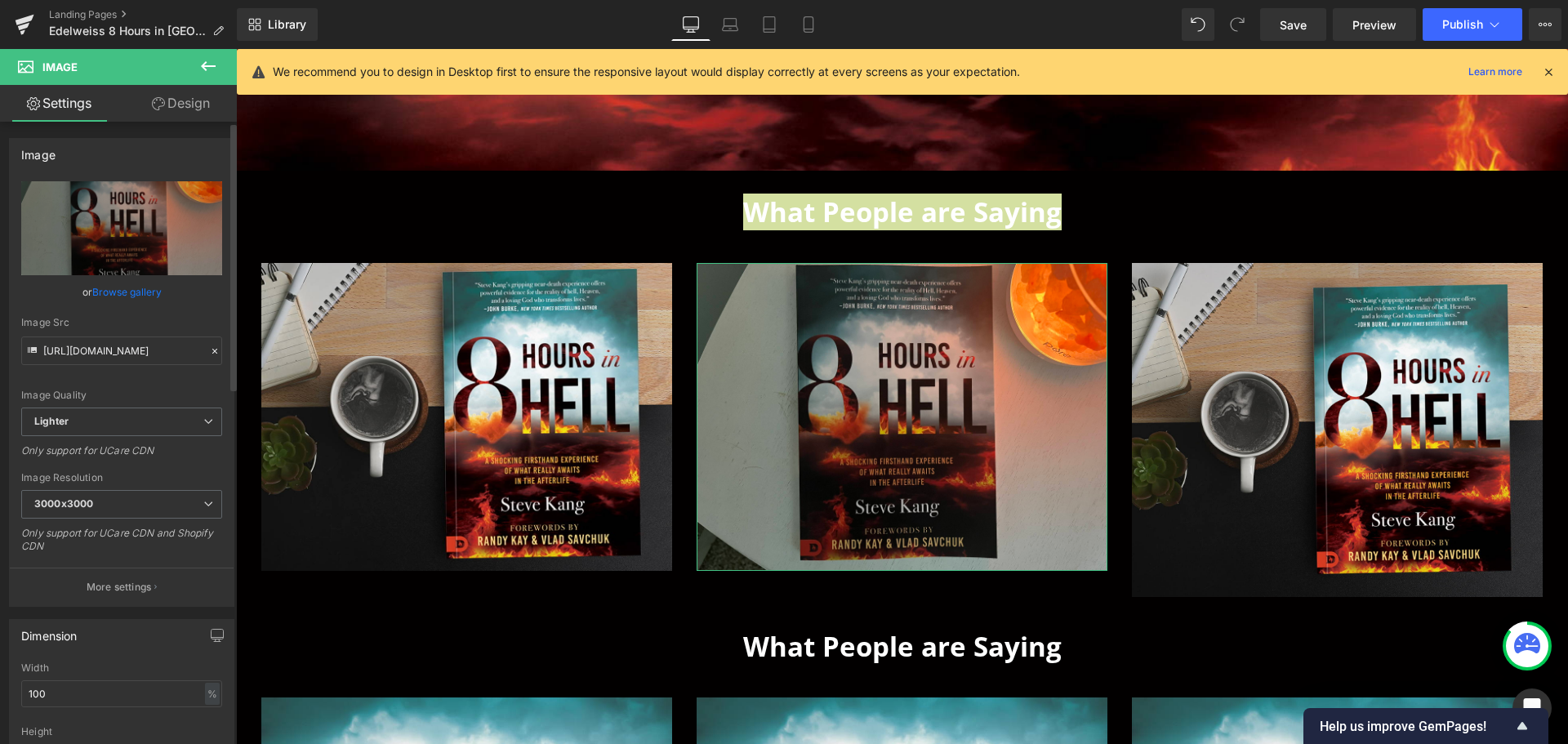
click at [145, 292] on link "Browse gallery" at bounding box center [127, 292] width 70 height 29
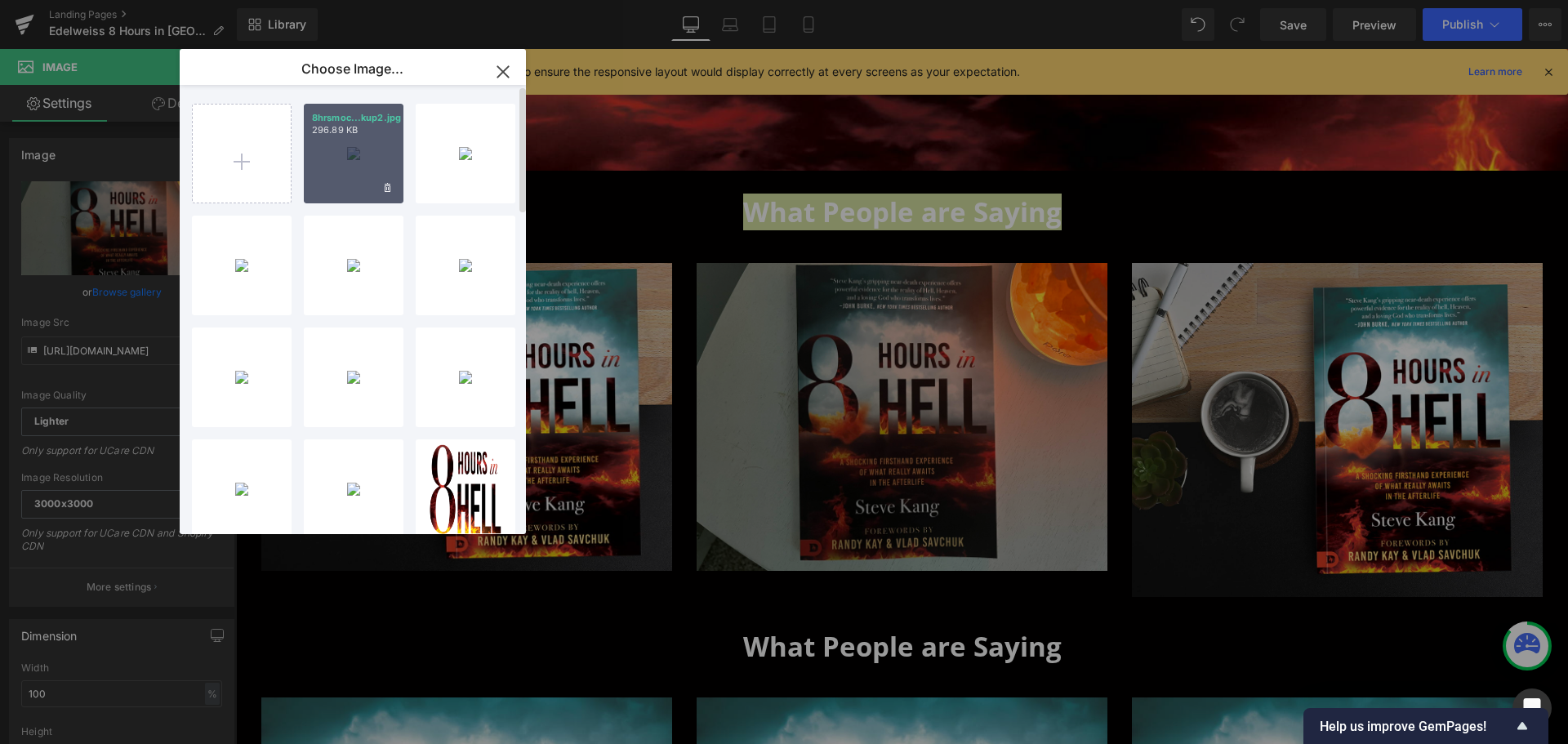
click at [335, 161] on div "8hrsmoc...kup2.jpg 296.89 KB" at bounding box center [353, 153] width 100 height 100
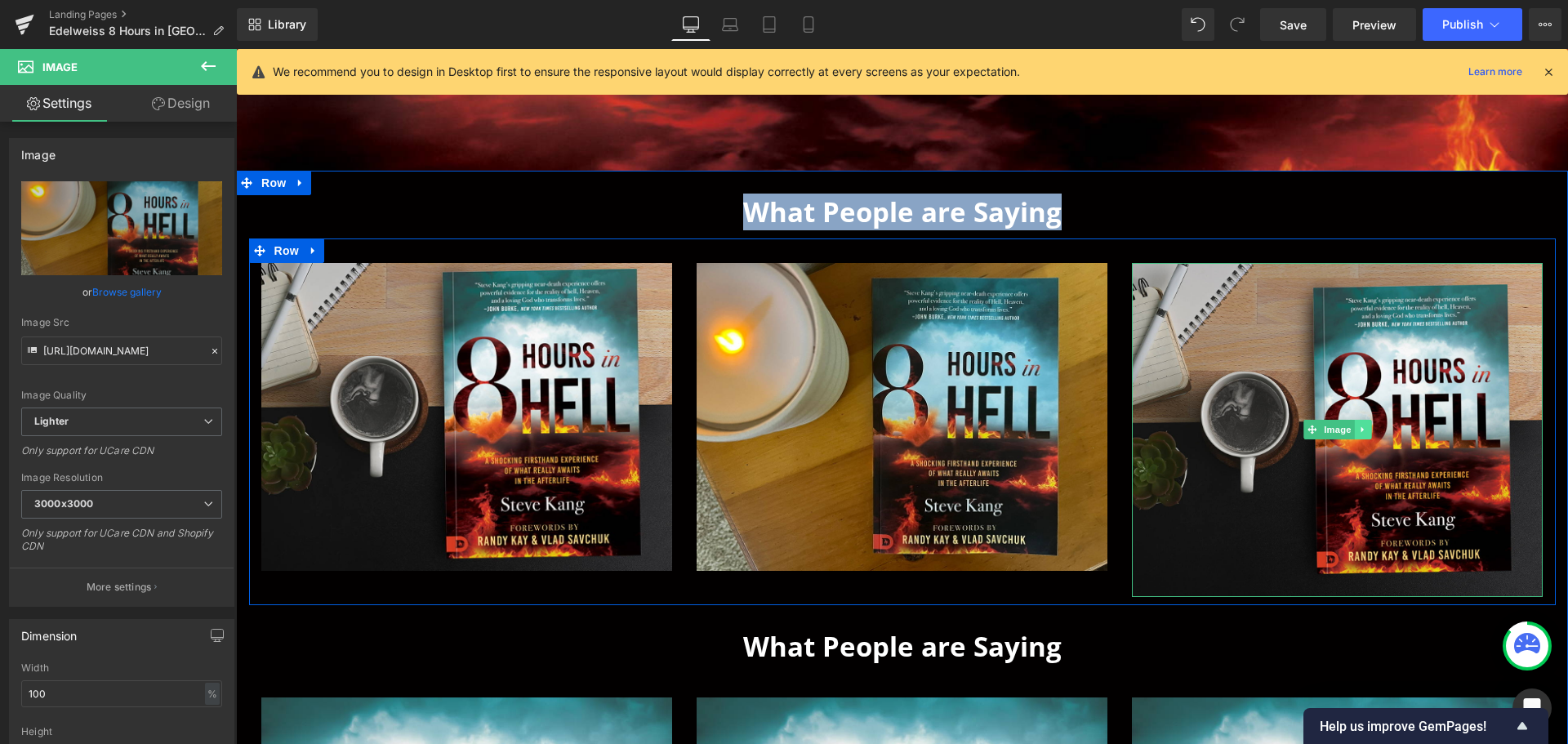
click at [1355, 421] on link at bounding box center [1364, 429] width 17 height 20
click at [1309, 426] on link "Image" at bounding box center [1302, 429] width 50 height 20
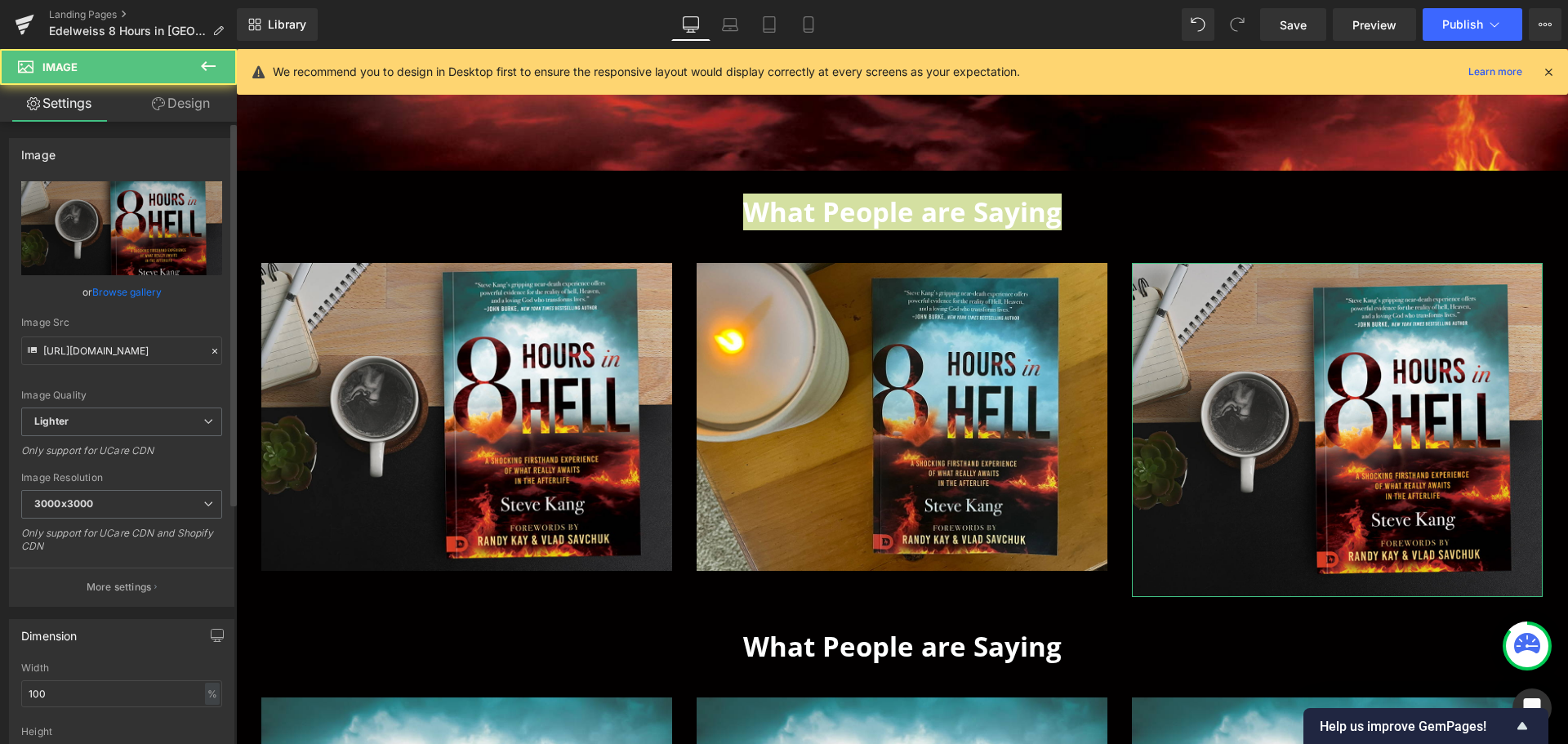
click at [113, 287] on link "Browse gallery" at bounding box center [127, 292] width 70 height 29
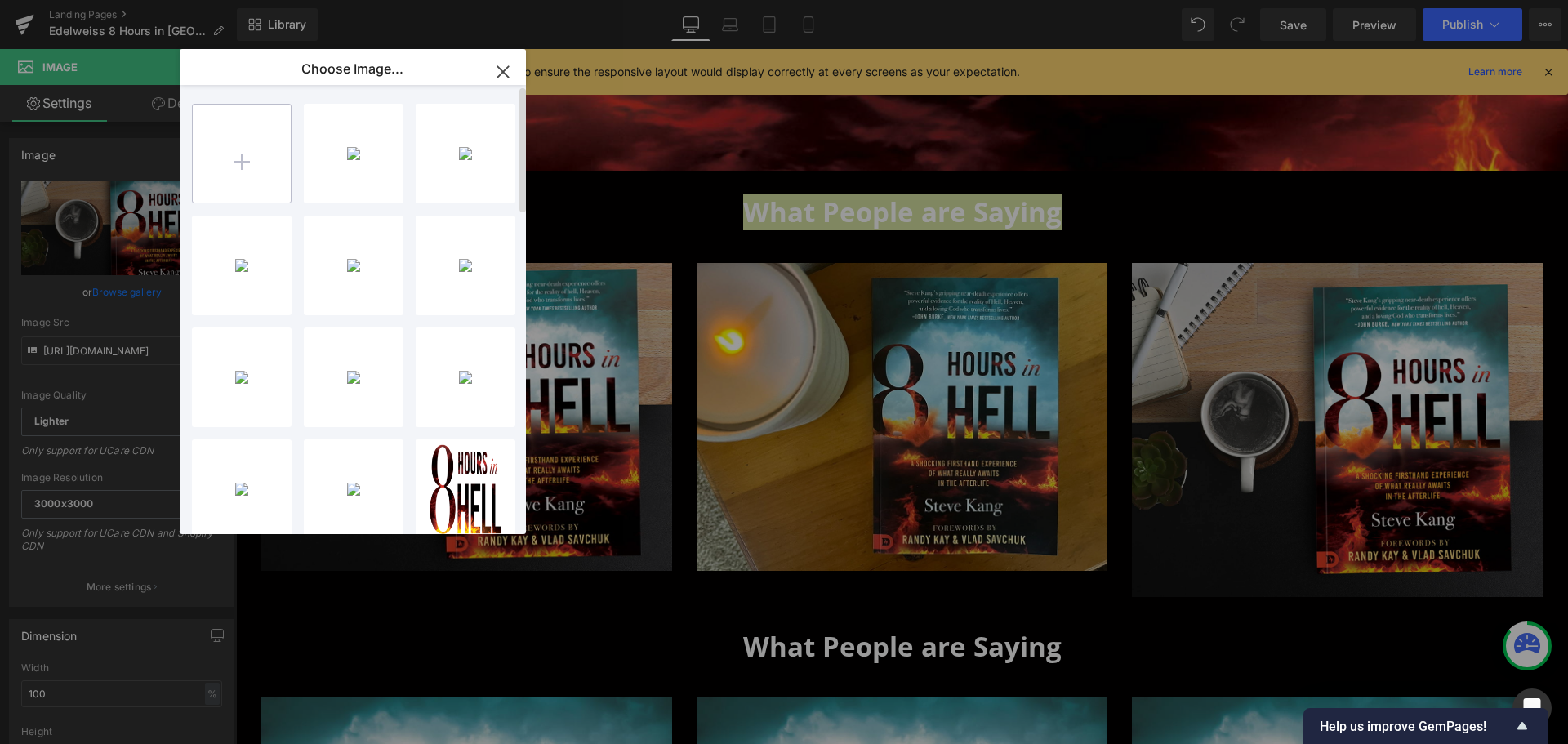
click at [255, 148] on input "file" at bounding box center [241, 153] width 98 height 98
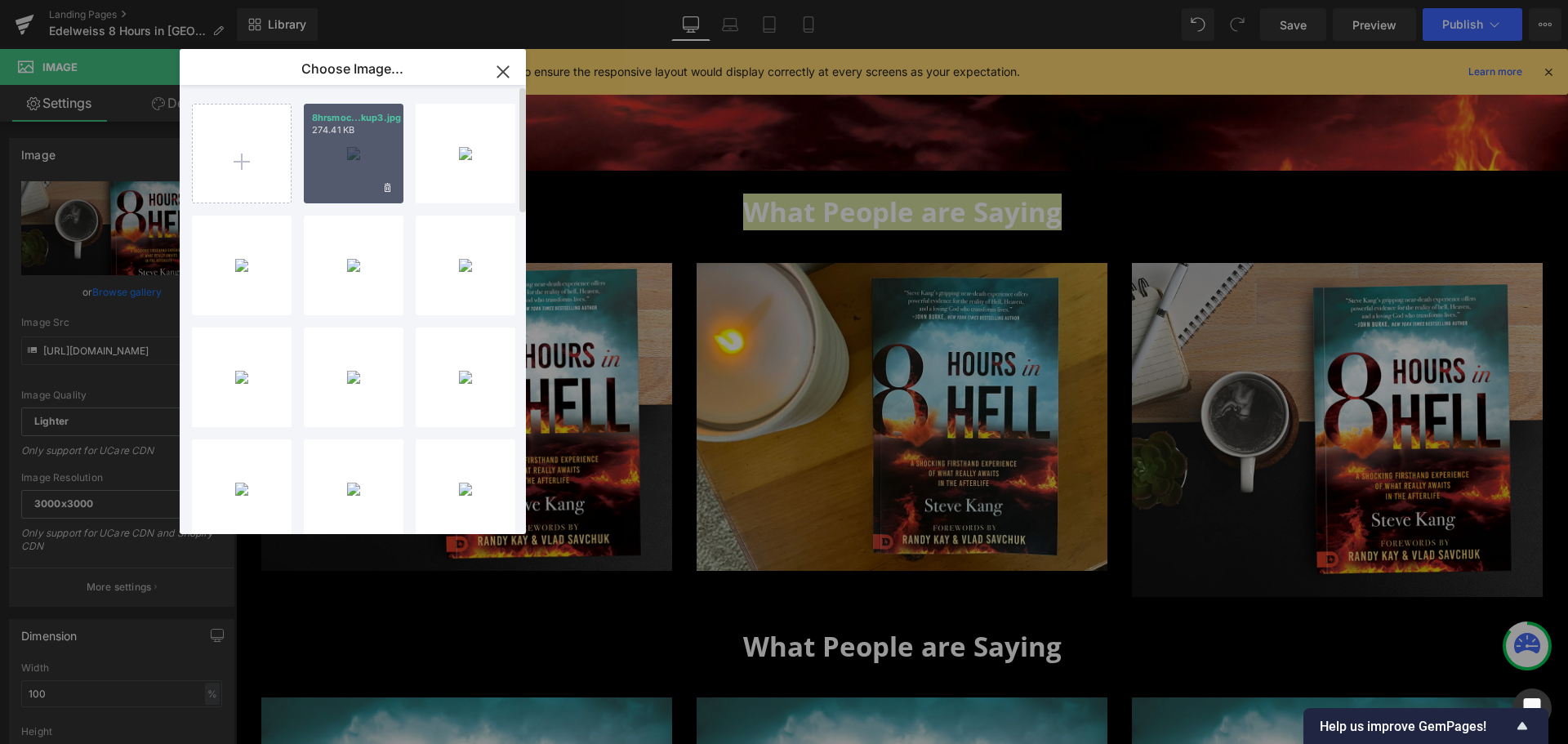
click at [323, 180] on div "8hrsmoc...kup3.jpg 274.41 KB" at bounding box center [353, 153] width 100 height 100
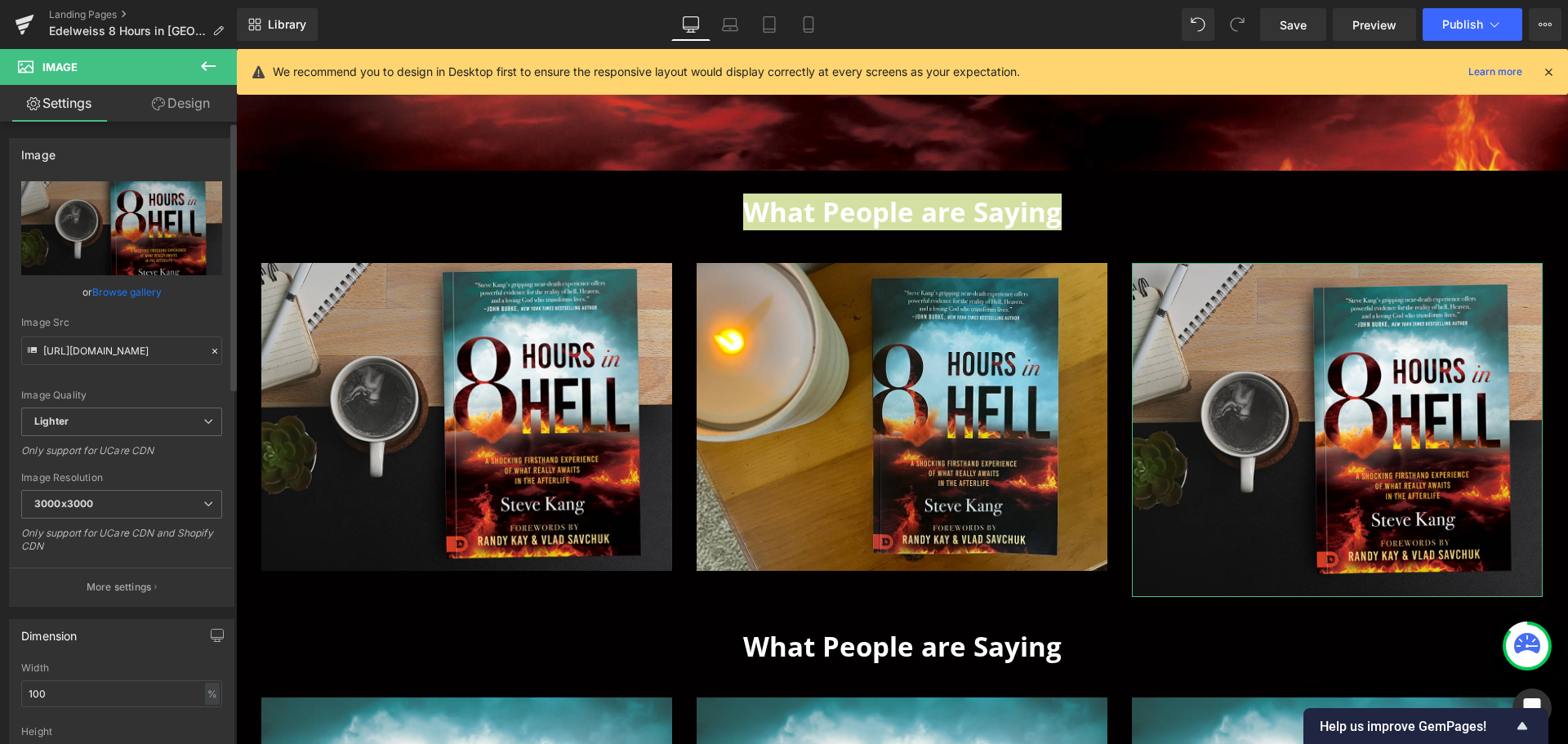
click at [131, 292] on link "Browse gallery" at bounding box center [127, 292] width 70 height 29
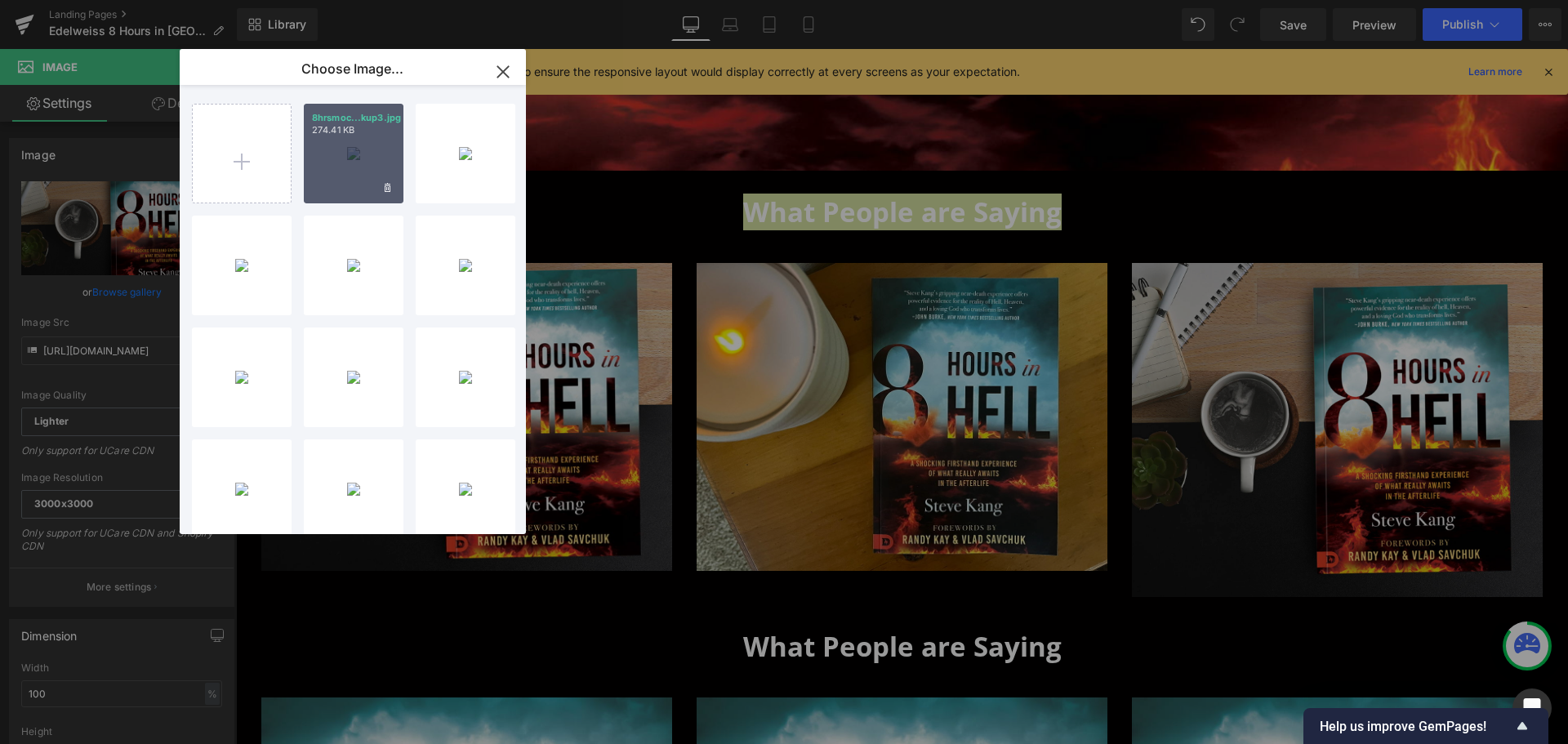
click at [358, 161] on div "8hrsmoc...kup3.jpg 274.41 KB" at bounding box center [353, 153] width 100 height 100
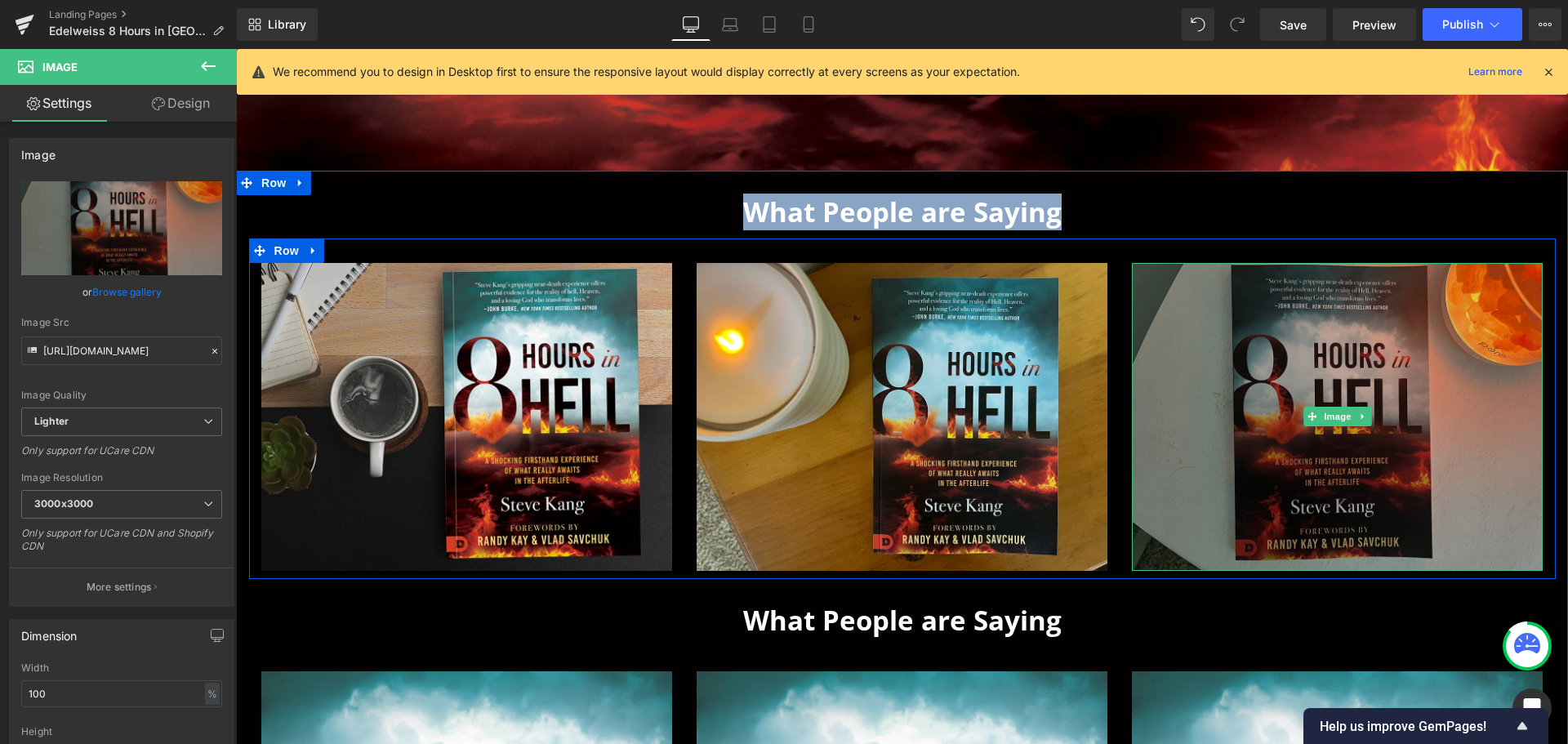
click at [1216, 556] on img at bounding box center [1337, 417] width 411 height 308
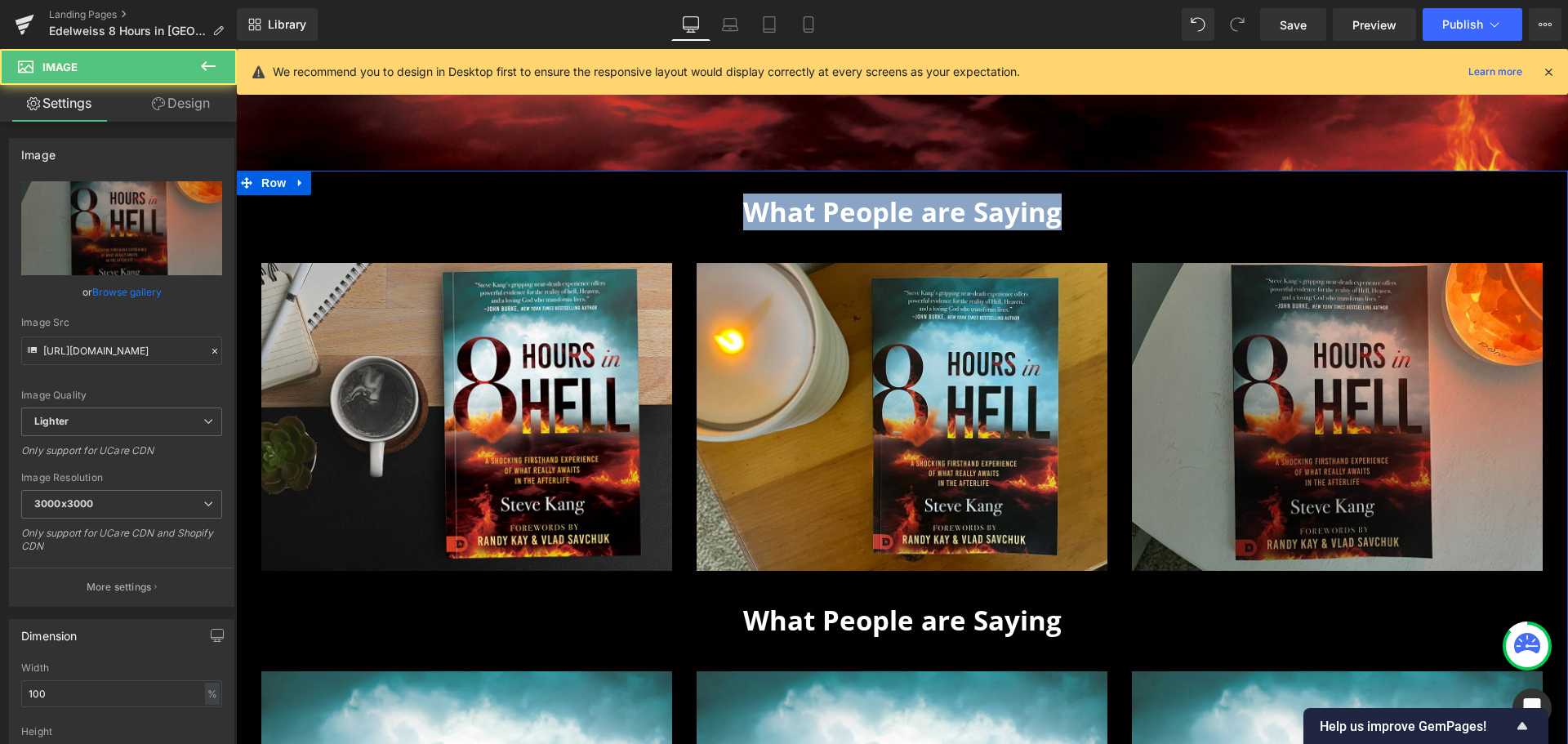
click at [1061, 203] on h1 "What People are Saying" at bounding box center [902, 212] width 956 height 35
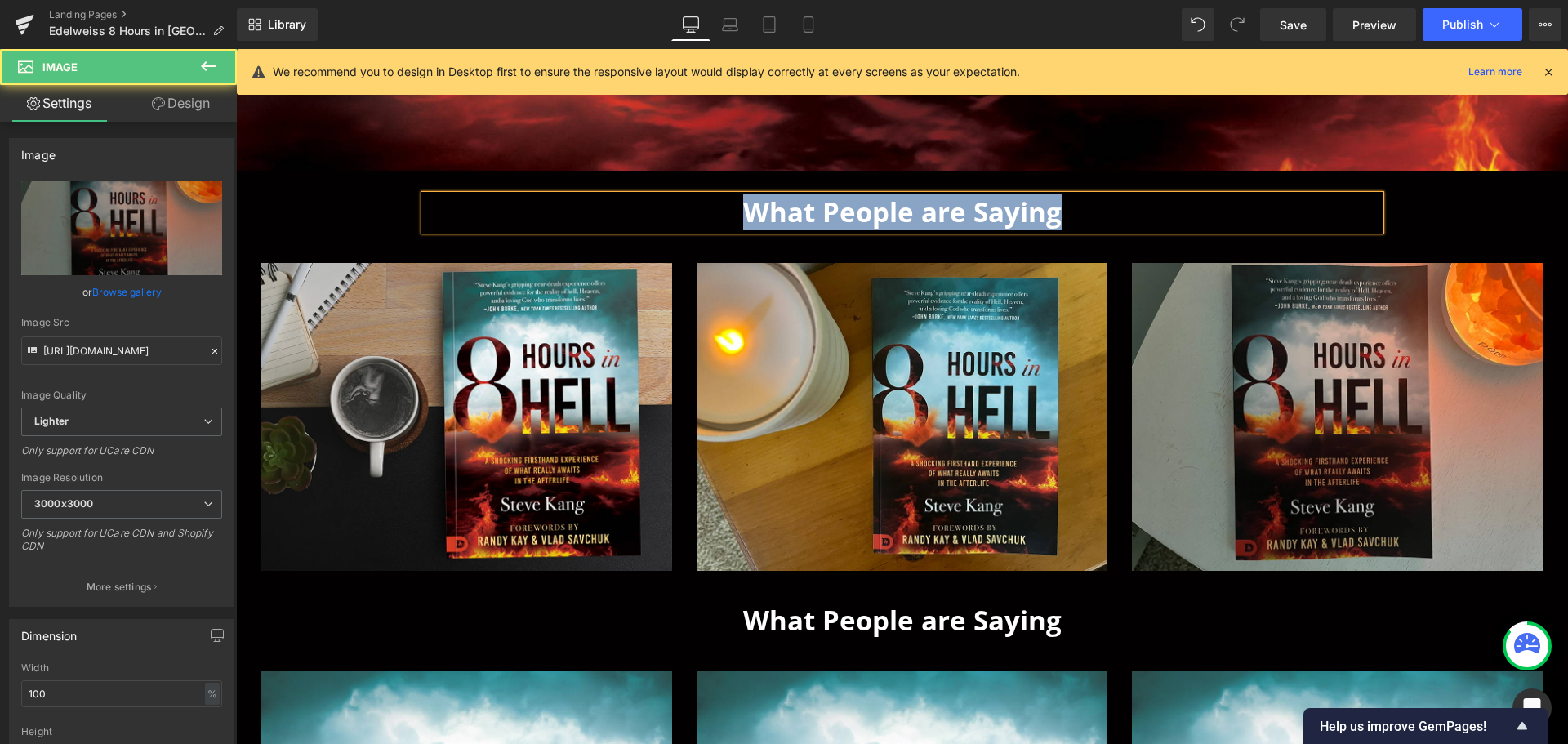
click at [1176, 218] on h1 "What People are Saying" at bounding box center [902, 212] width 956 height 35
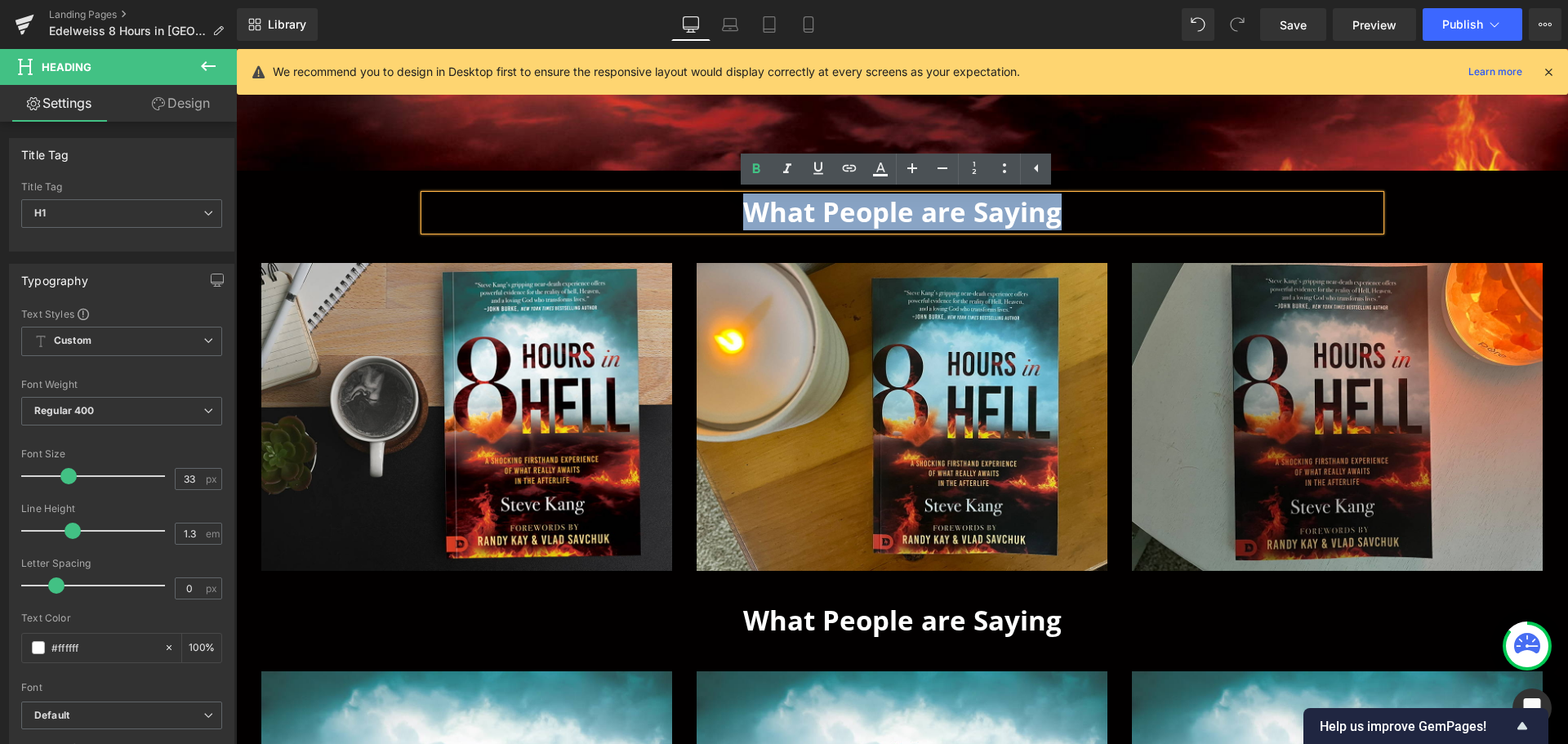
drag, startPoint x: 1163, startPoint y: 209, endPoint x: 729, endPoint y: 209, distance: 434.0
click at [729, 209] on h1 "What People are Saying" at bounding box center [902, 212] width 956 height 35
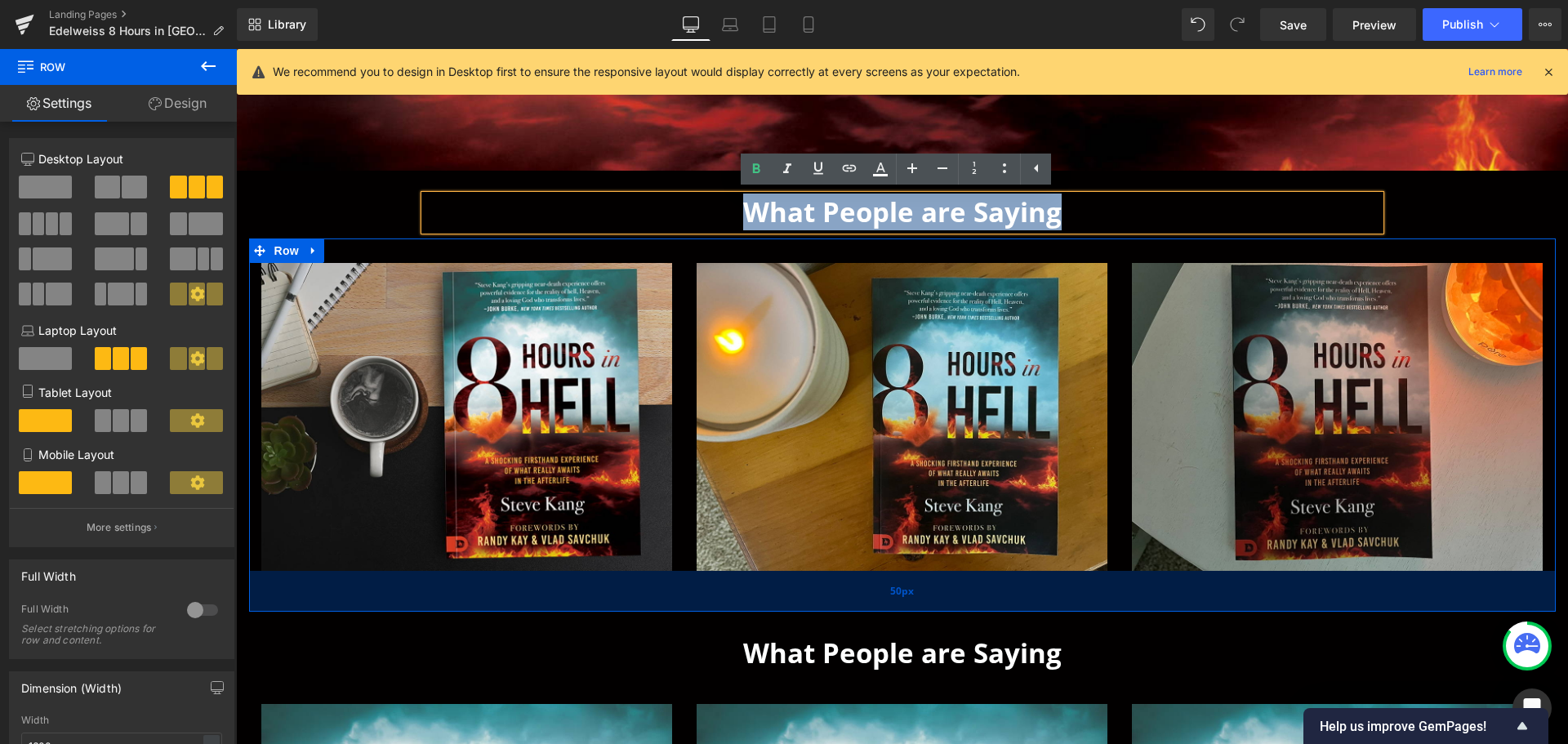
drag, startPoint x: 901, startPoint y: 575, endPoint x: 901, endPoint y: 608, distance: 33.0
click at [901, 608] on div "50px" at bounding box center [902, 592] width 1307 height 41
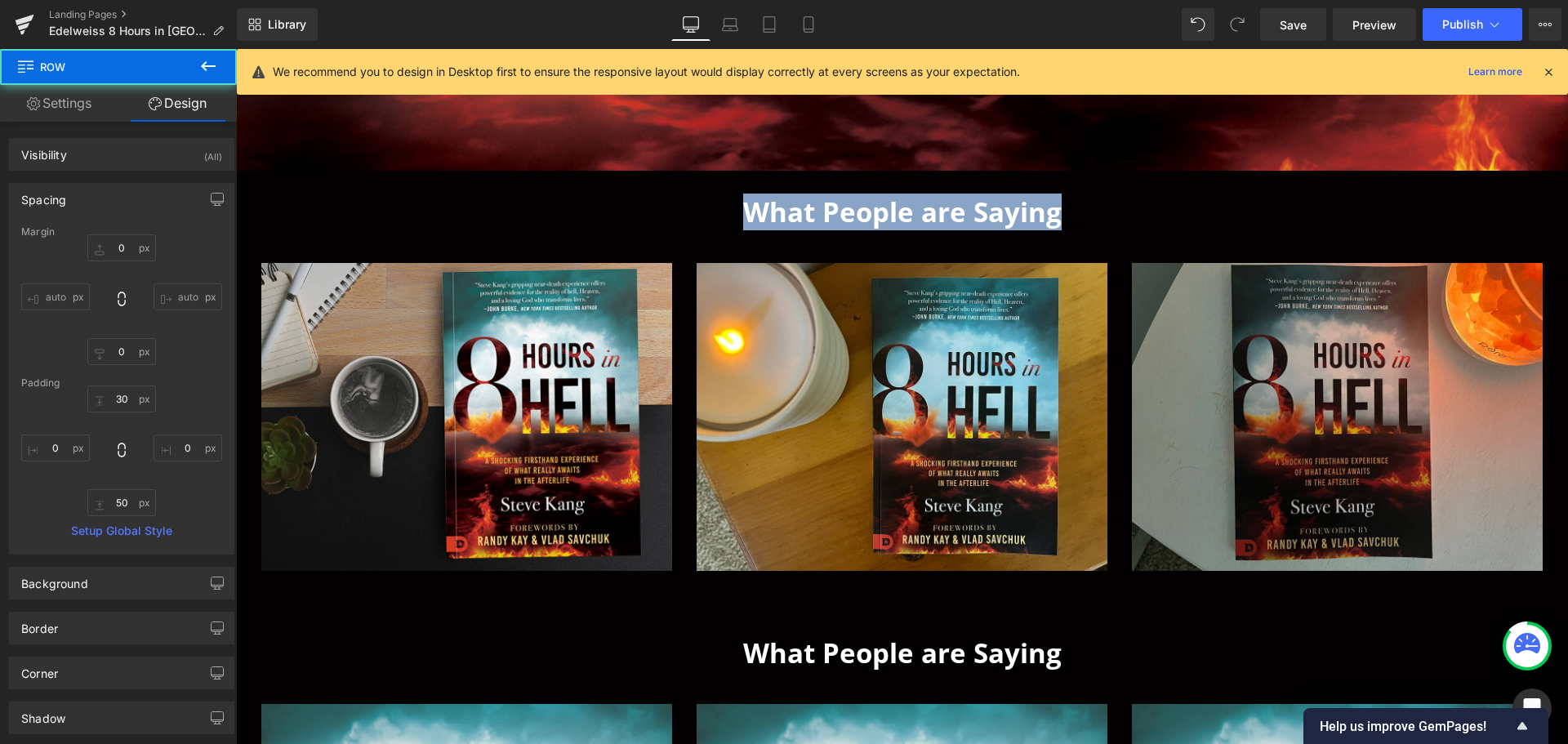
click at [980, 210] on span "What People are Saying" at bounding box center [902, 211] width 318 height 37
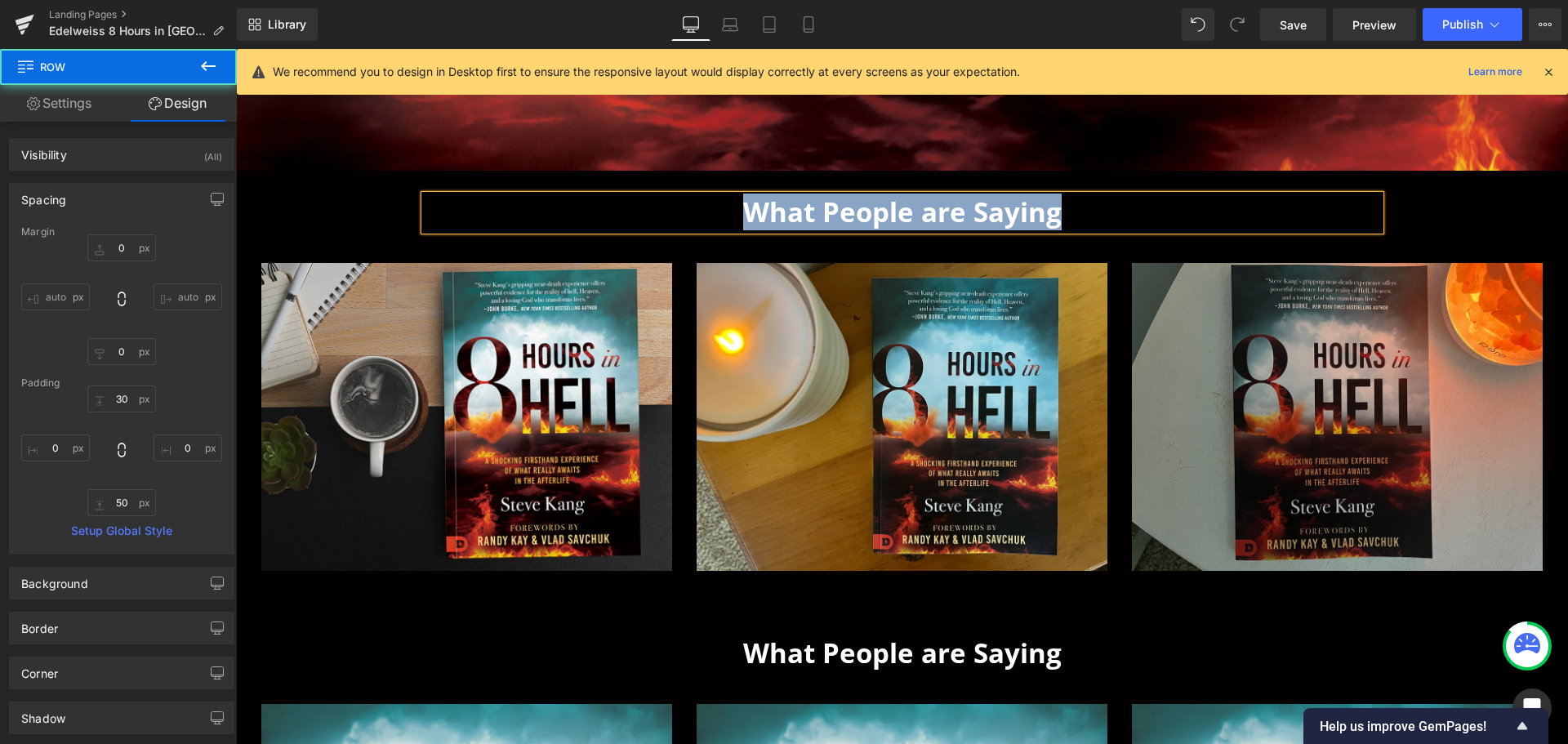
click at [1120, 215] on h1 "What People are Saying" at bounding box center [902, 212] width 956 height 35
drag, startPoint x: 776, startPoint y: 221, endPoint x: 614, endPoint y: 221, distance: 162.0
click at [614, 221] on h1 "What People are Saying" at bounding box center [902, 212] width 956 height 35
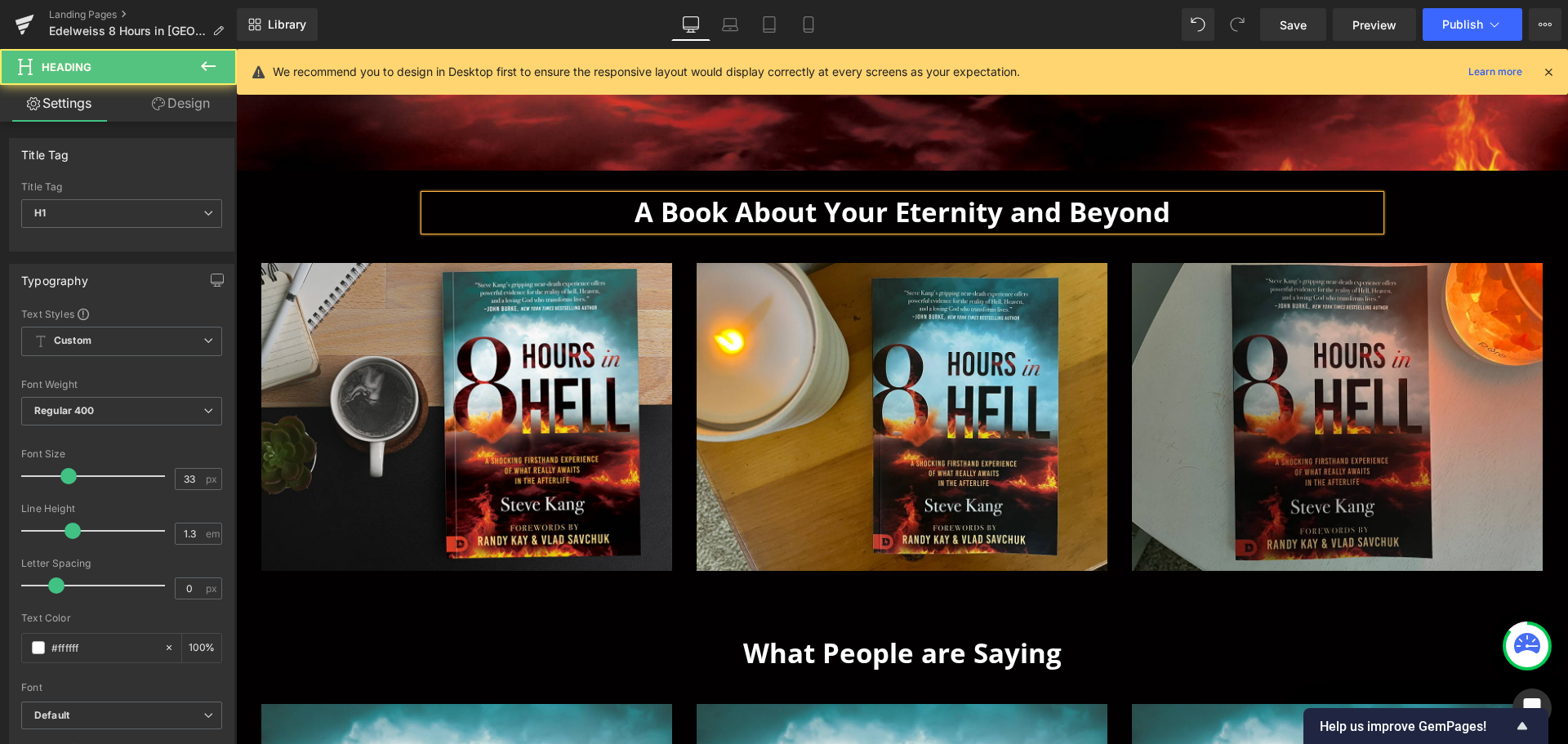
click at [726, 200] on span "A Book About Your Eternity and Beyond" at bounding box center [901, 211] width 535 height 37
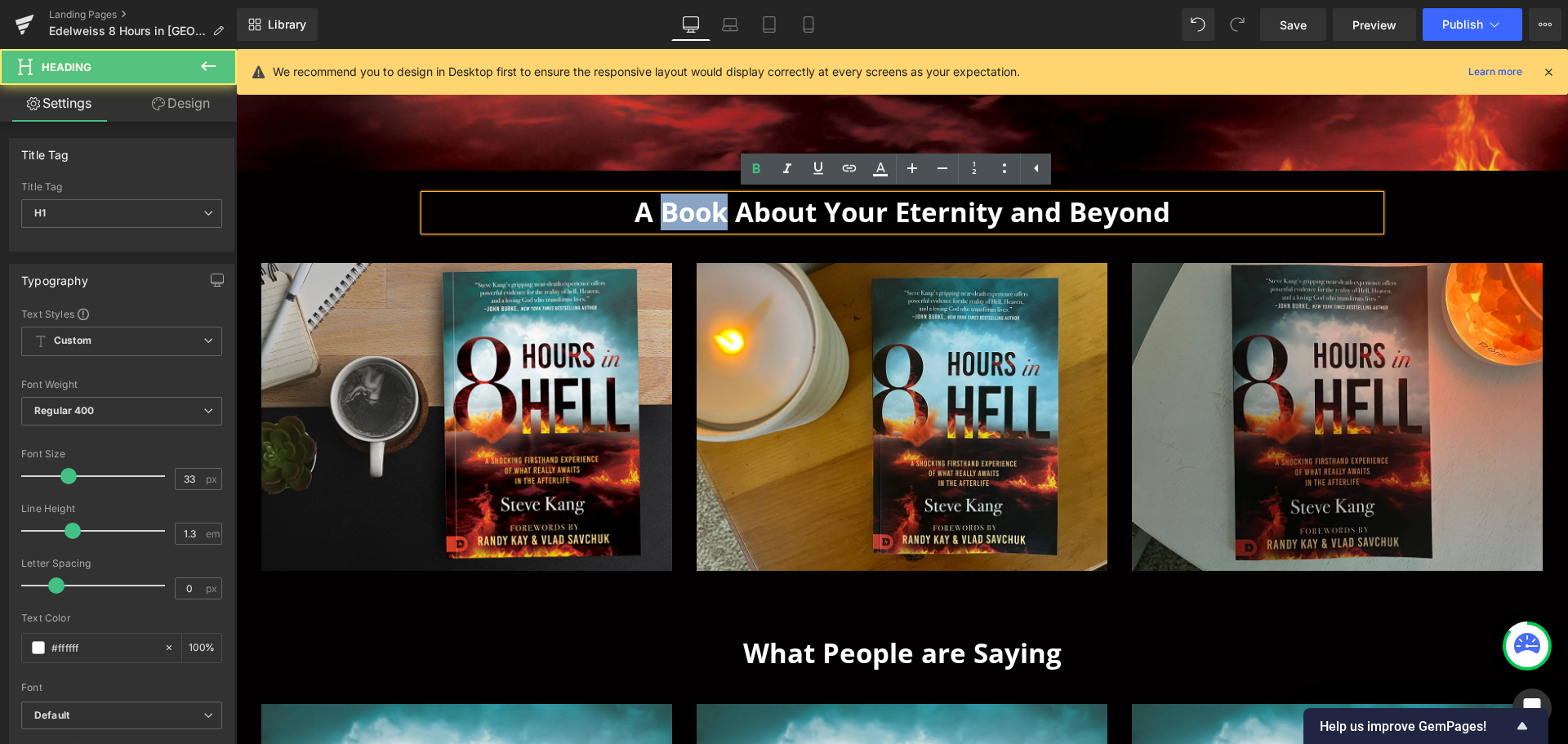
drag, startPoint x: 718, startPoint y: 212, endPoint x: 660, endPoint y: 215, distance: 58.1
click at [660, 215] on span "A Book About Your Eternity and Beyond" at bounding box center [901, 211] width 535 height 37
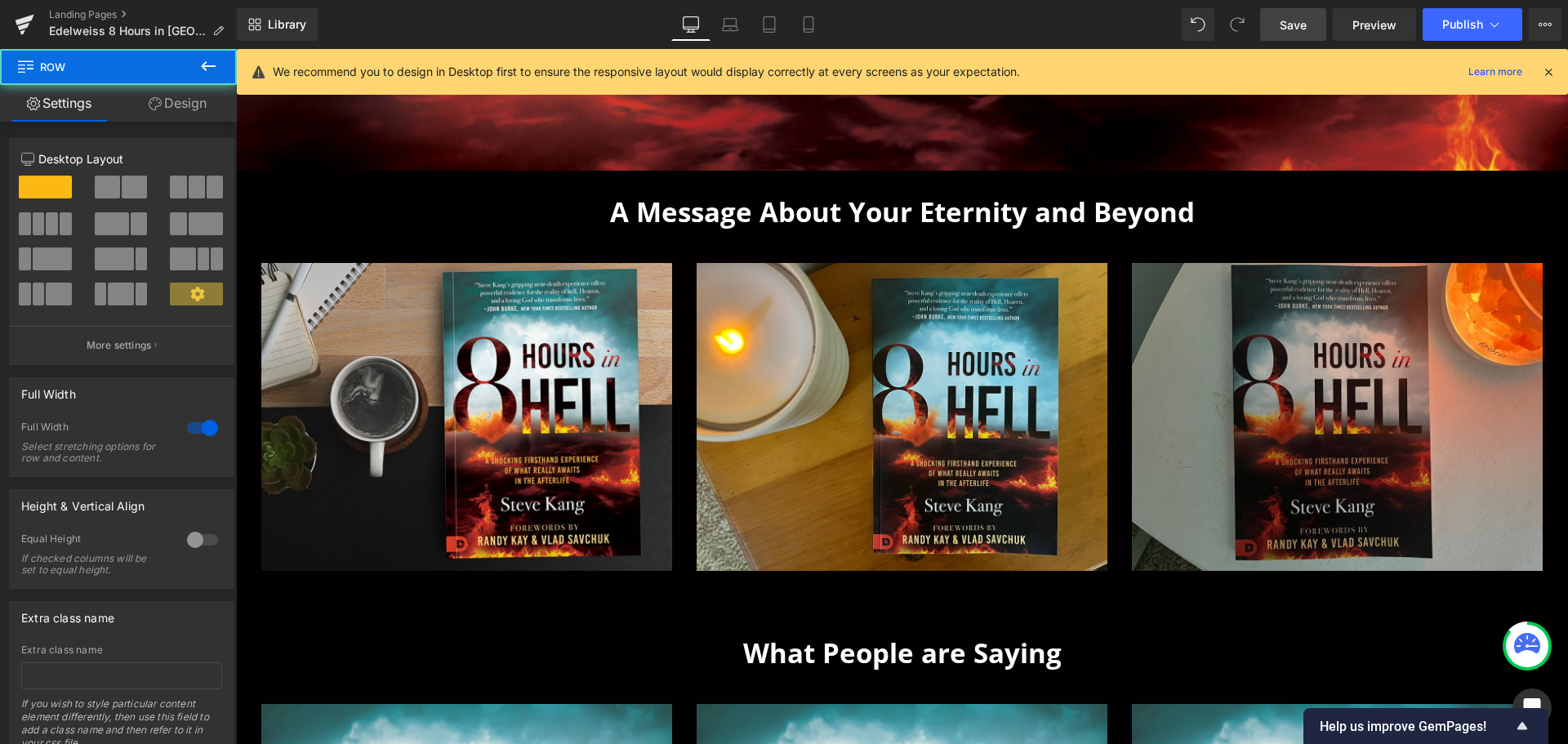
click at [1313, 18] on link "Save" at bounding box center [1293, 25] width 66 height 32
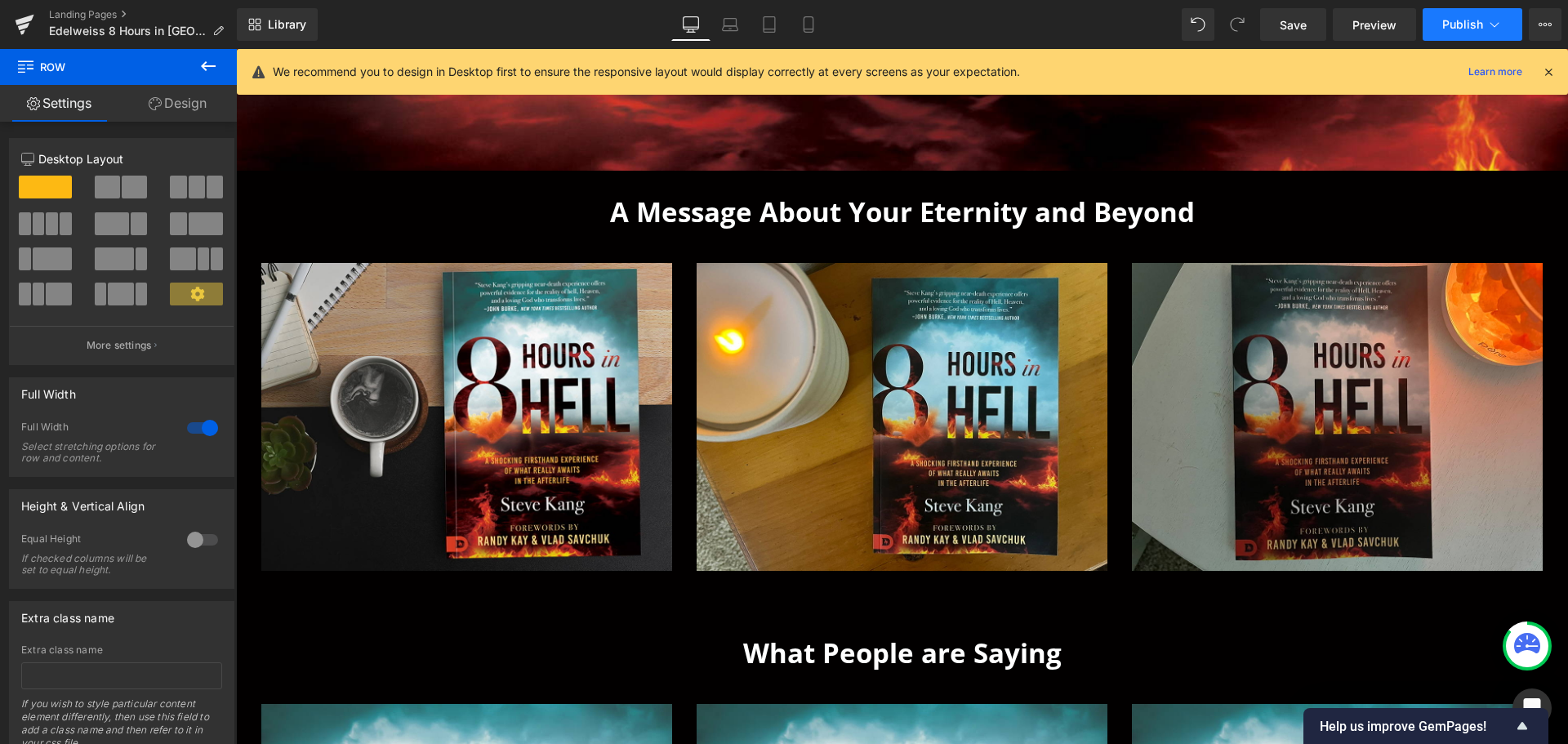
click at [1465, 33] on button "Publish" at bounding box center [1472, 25] width 100 height 32
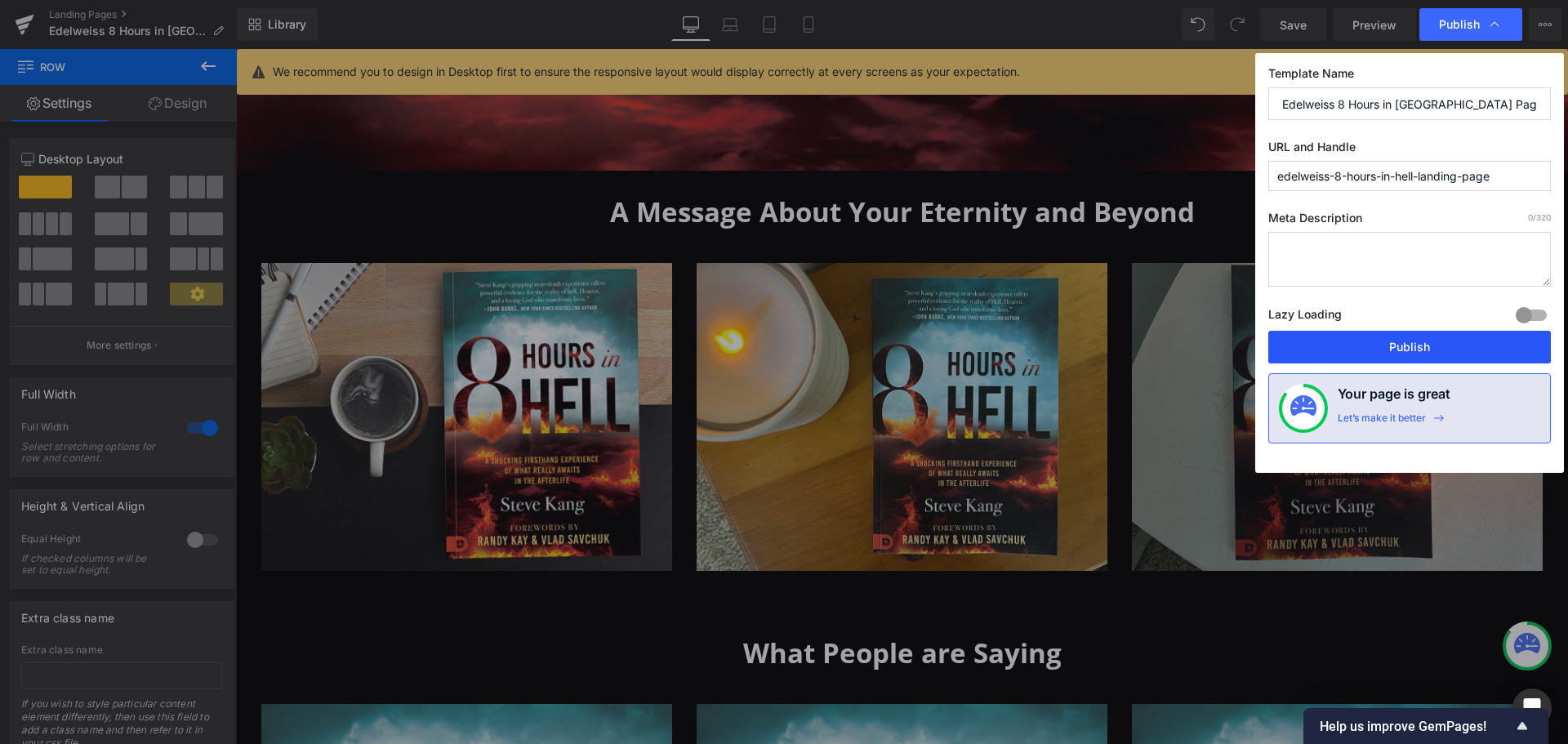
click at [1427, 345] on button "Publish" at bounding box center [1410, 347] width 283 height 32
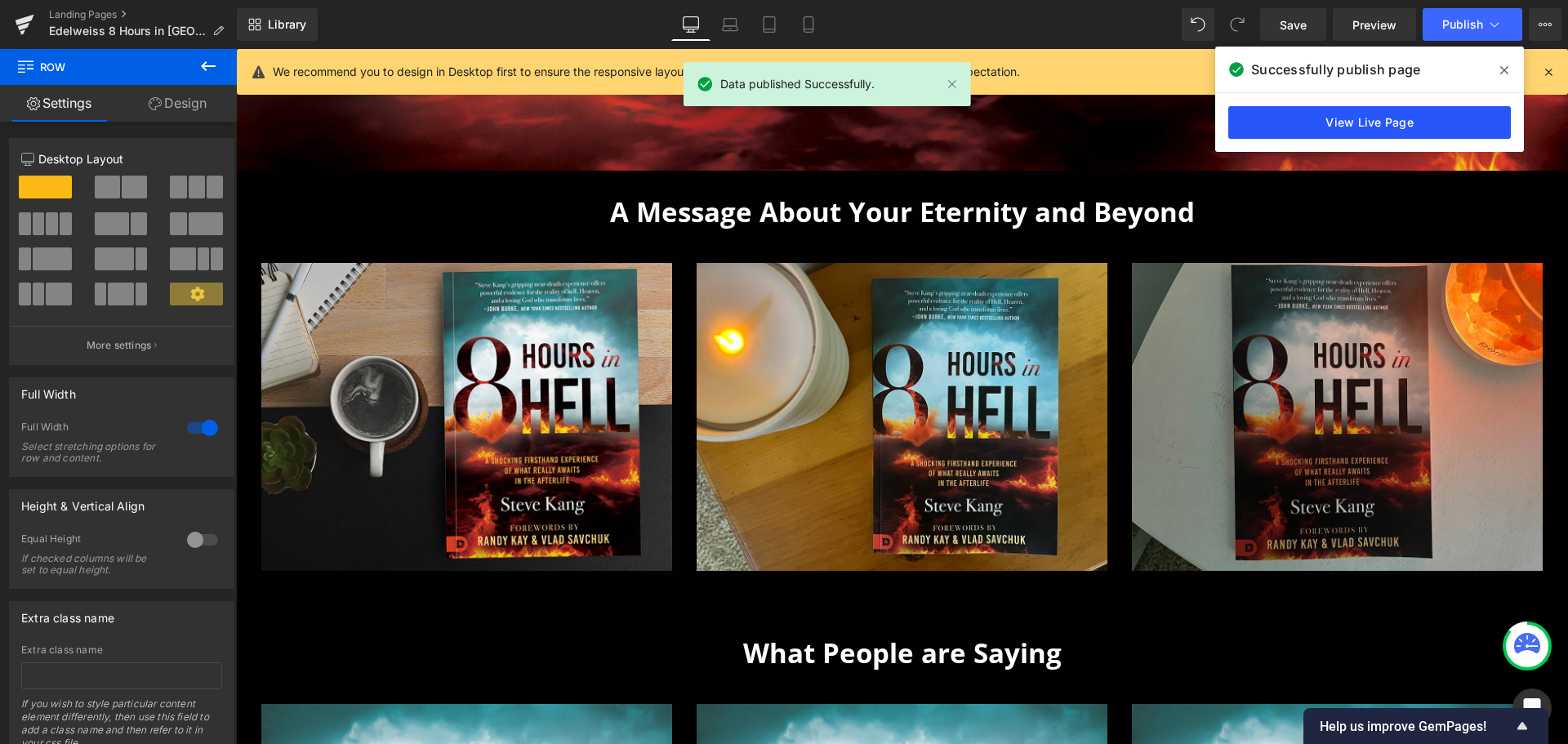
click at [1389, 128] on link "View Live Page" at bounding box center [1370, 123] width 283 height 32
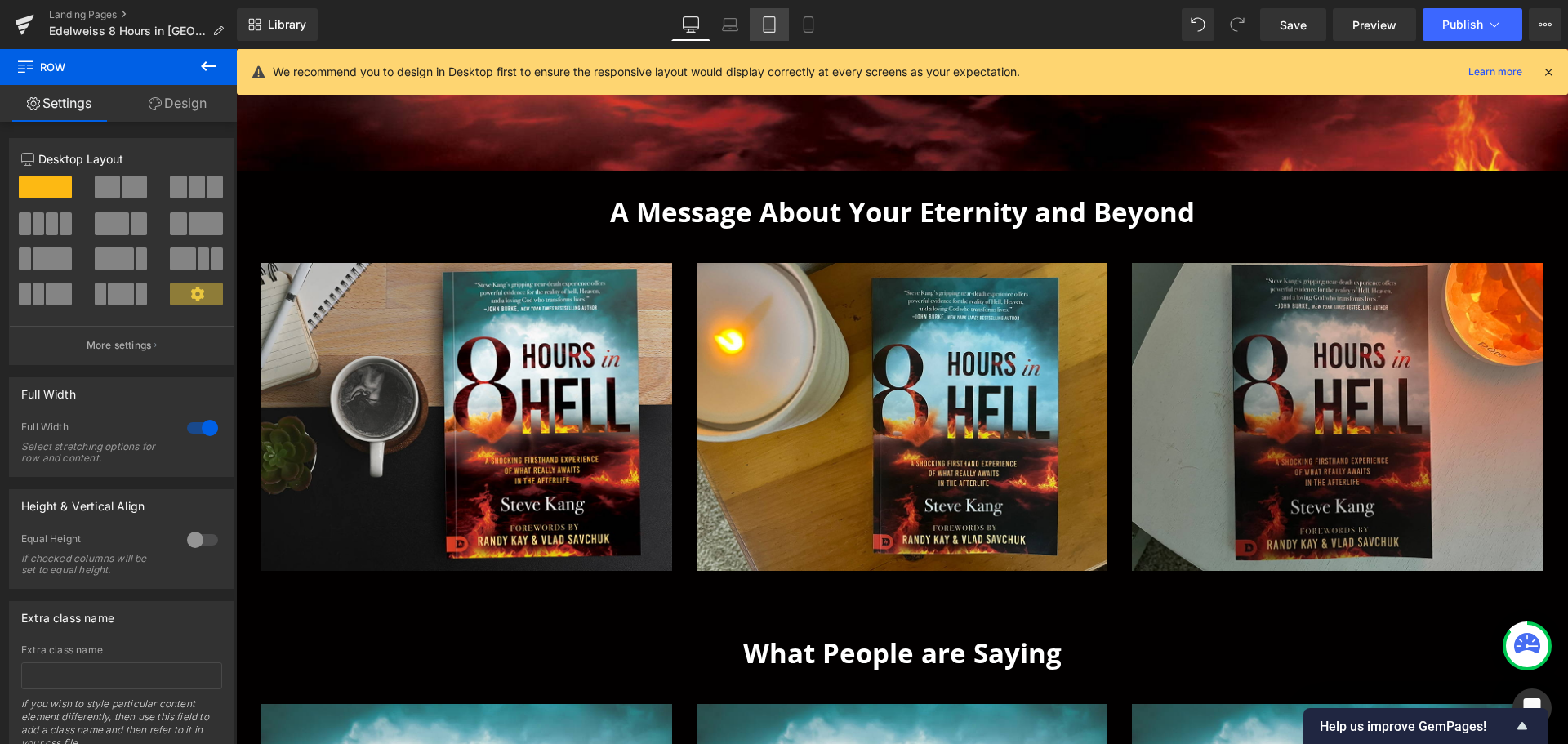
click at [776, 19] on icon at bounding box center [769, 24] width 16 height 16
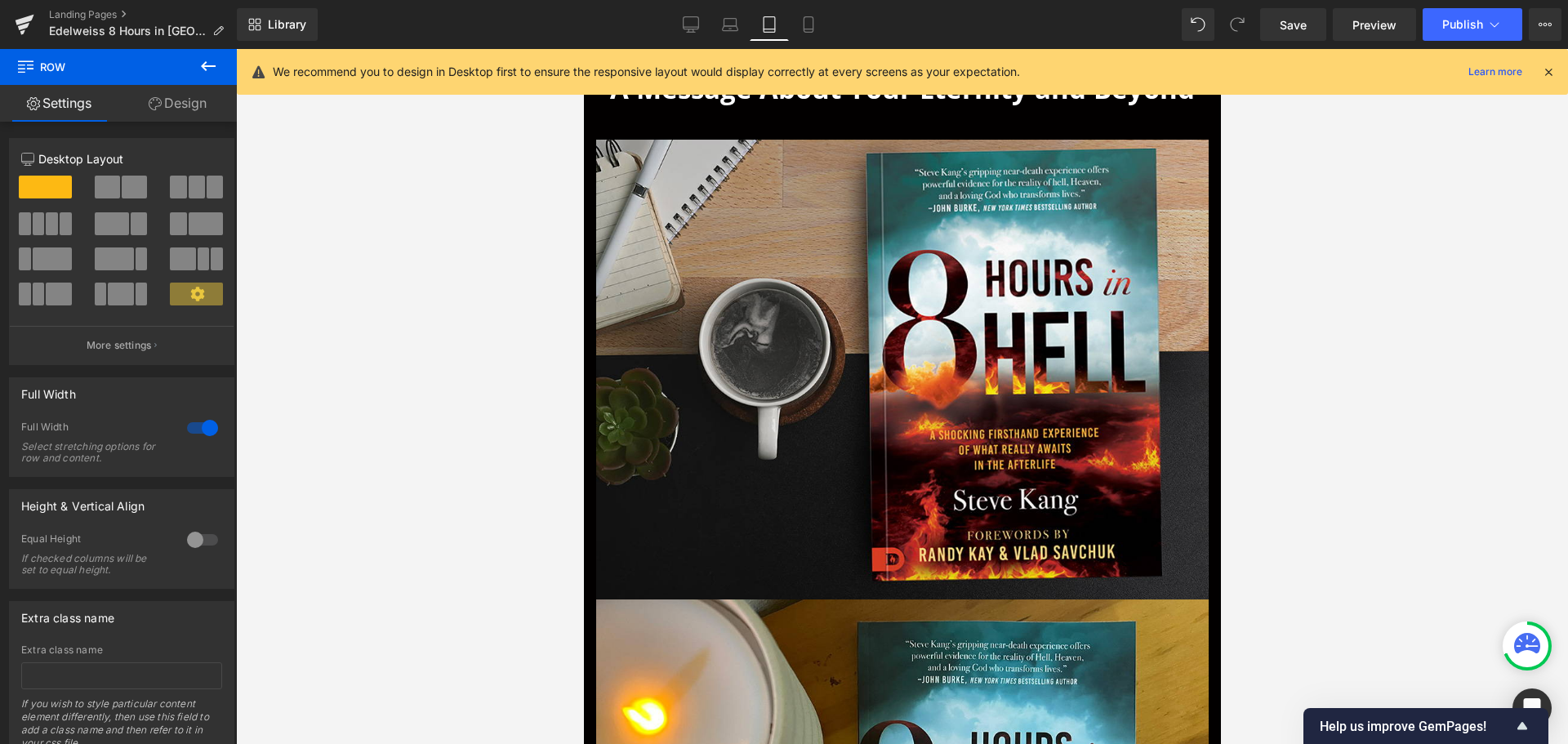
scroll to position [421, 0]
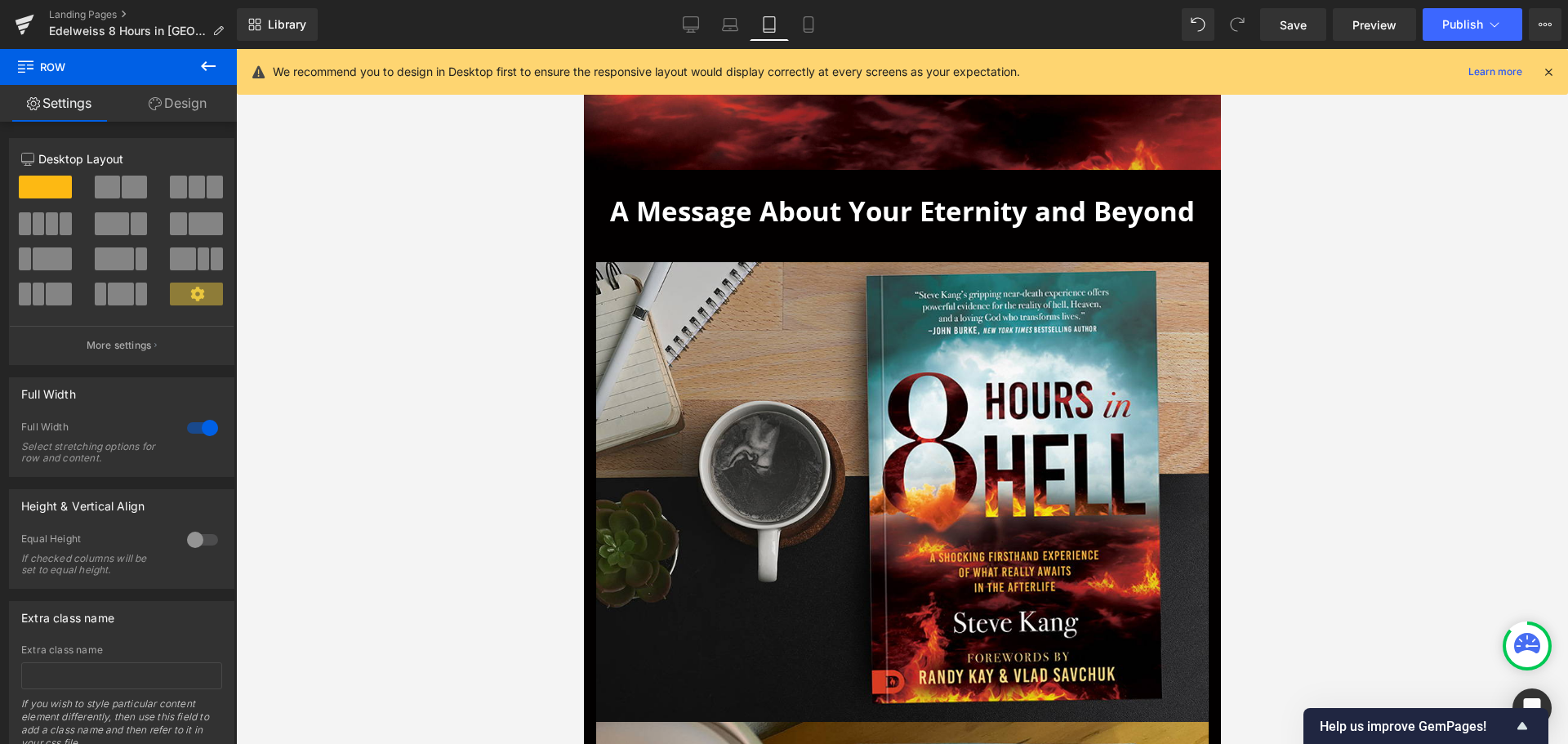
click at [694, 28] on icon at bounding box center [690, 24] width 16 height 16
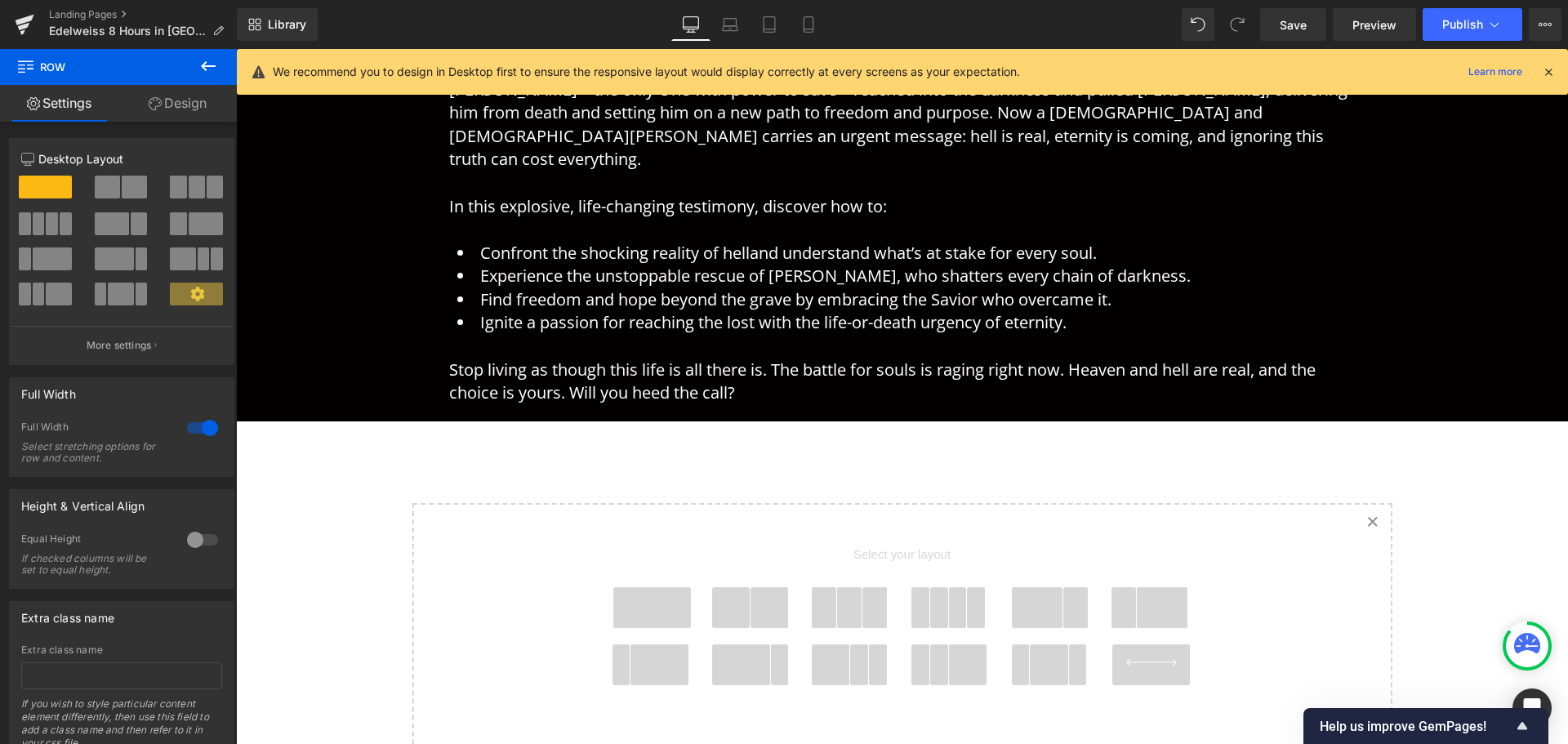
scroll to position [2013, 0]
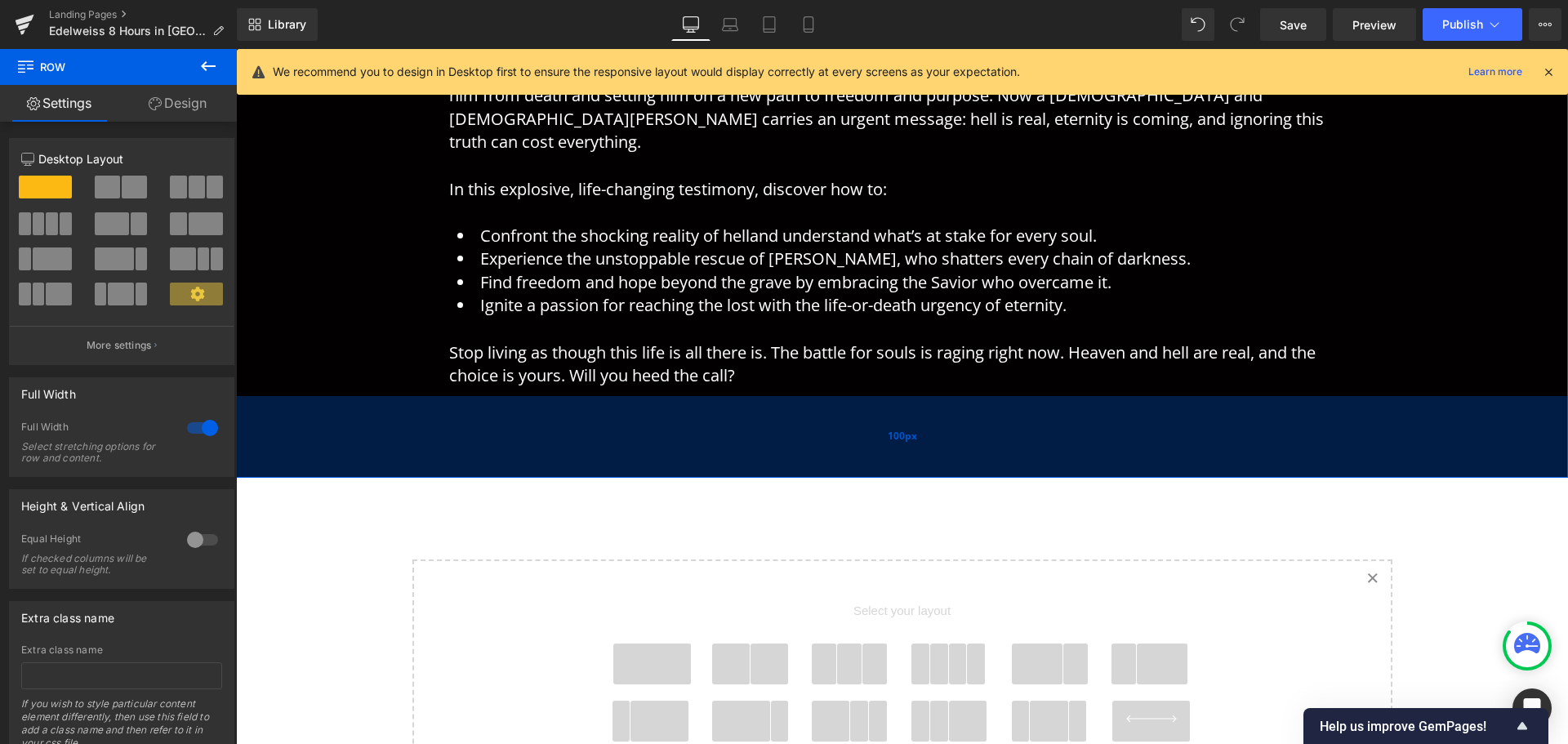
drag, startPoint x: 878, startPoint y: 357, endPoint x: 887, endPoint y: 431, distance: 74.5
click at [887, 431] on div "100px" at bounding box center [901, 437] width 1332 height 82
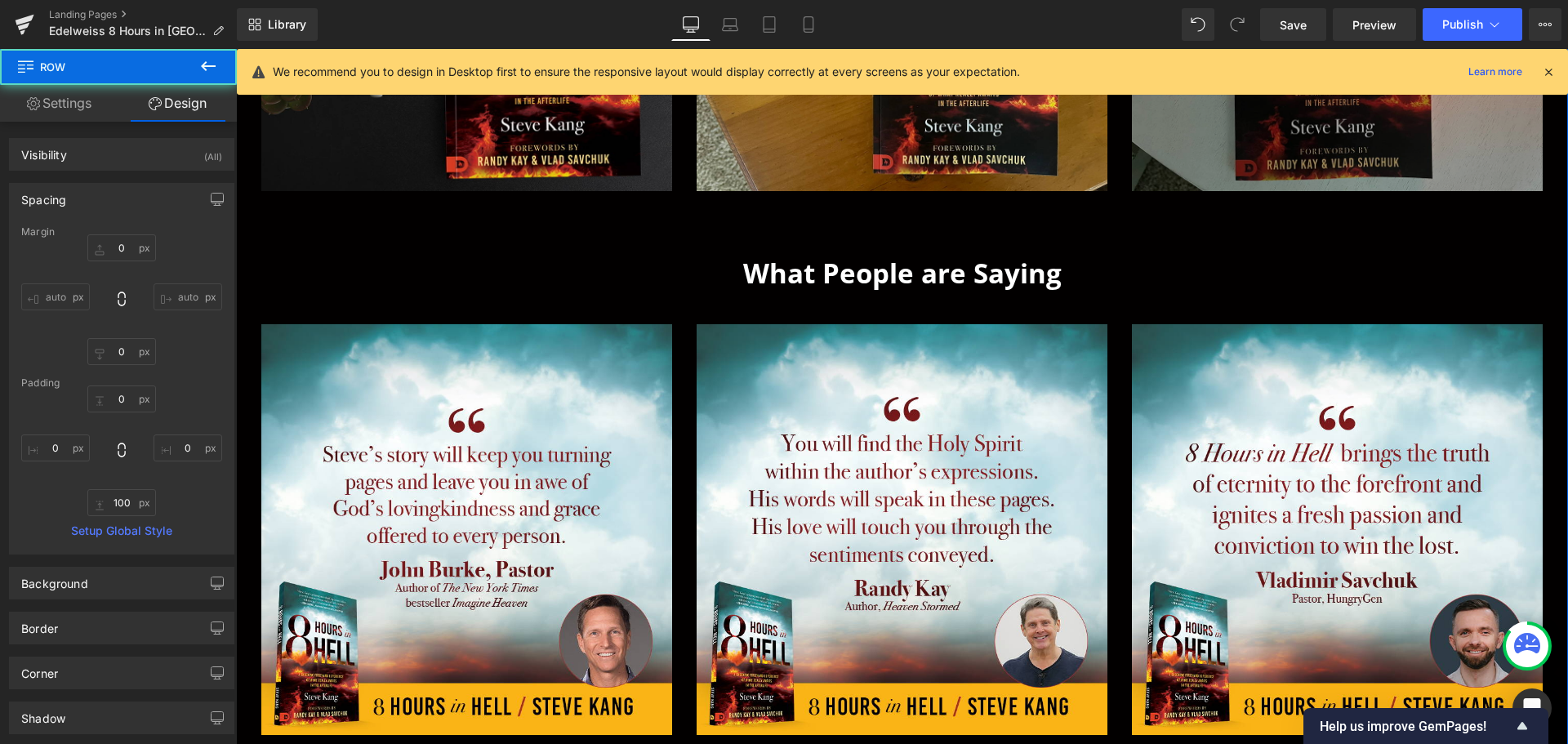
scroll to position [625, 0]
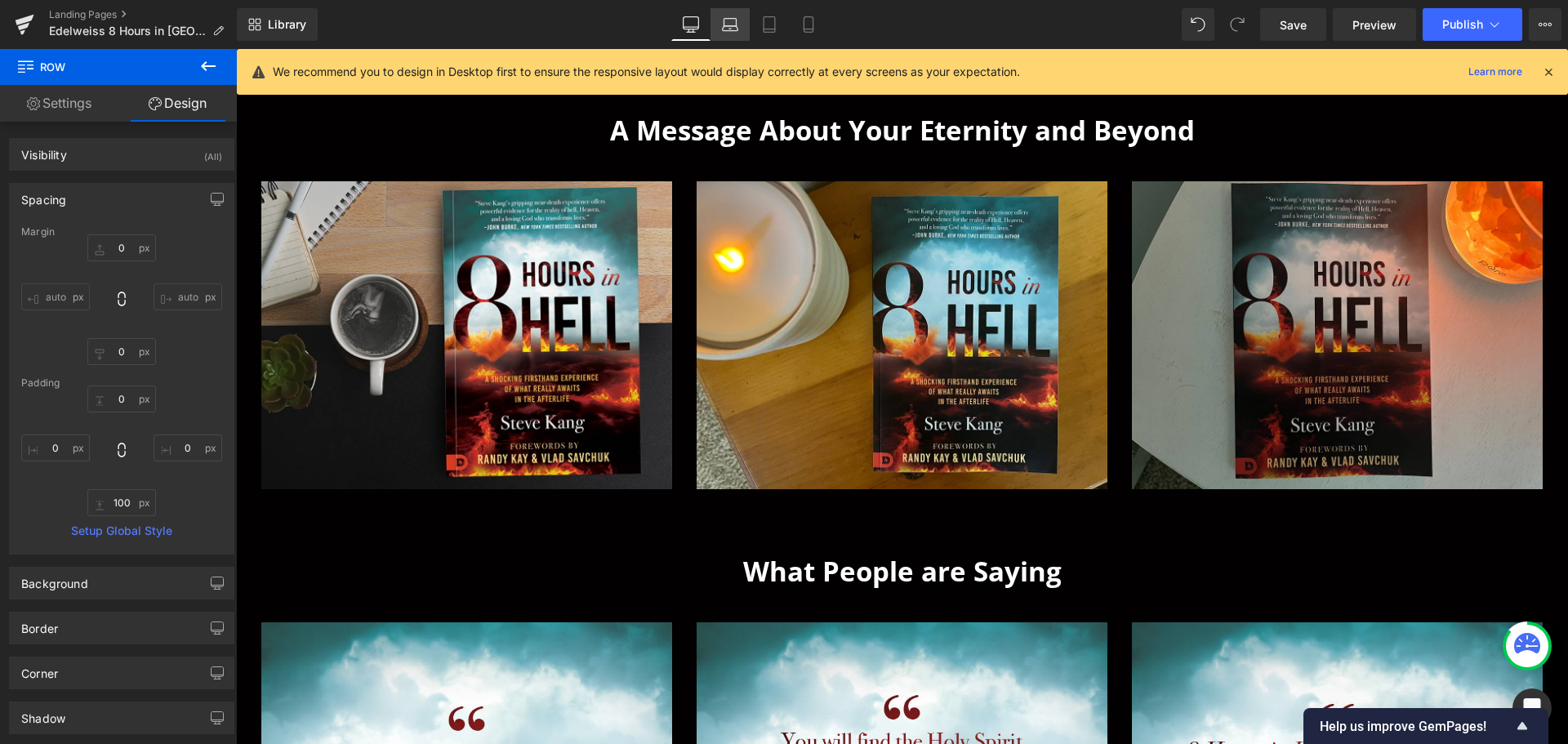
click at [718, 28] on link "Laptop" at bounding box center [730, 25] width 39 height 32
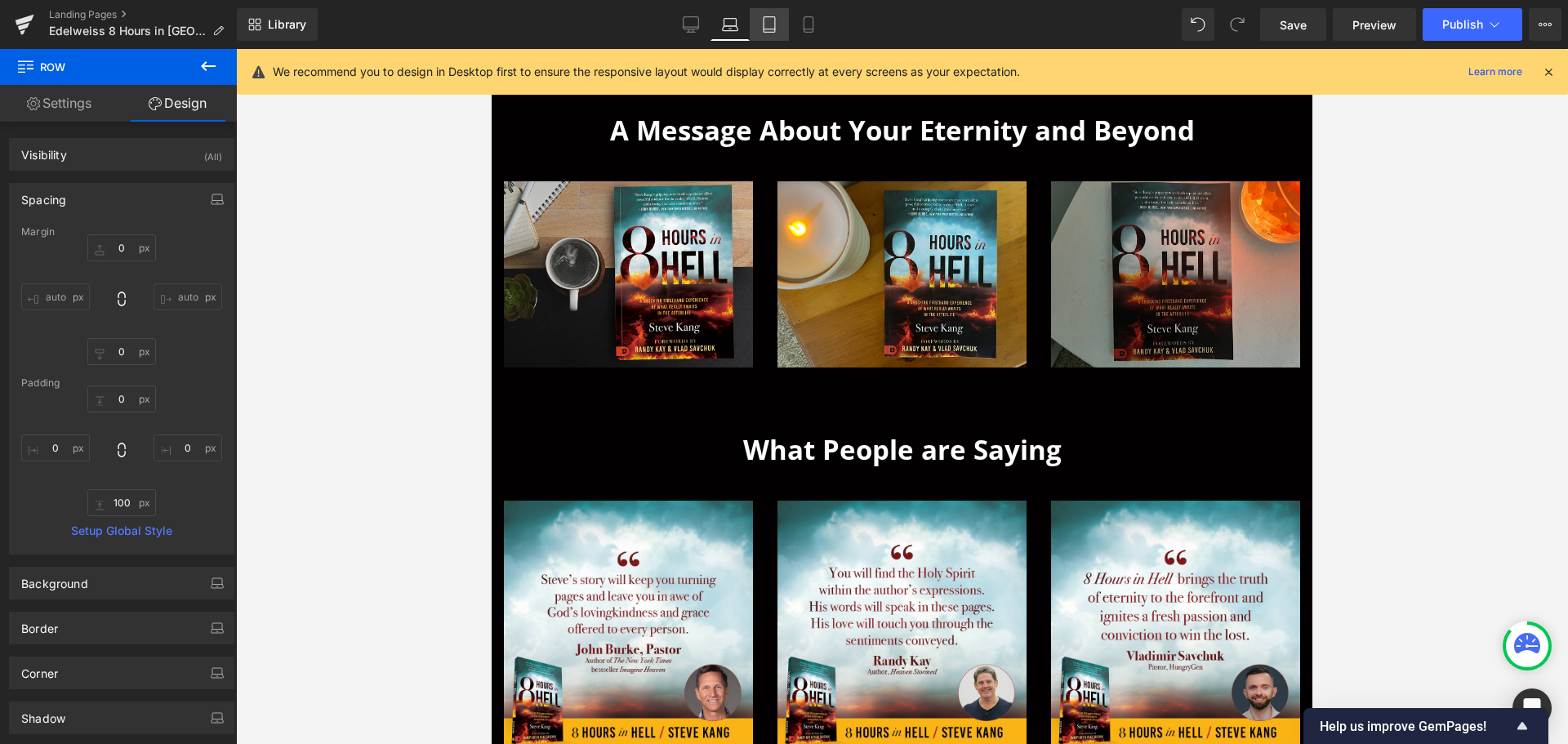
click at [771, 20] on icon at bounding box center [769, 24] width 16 height 16
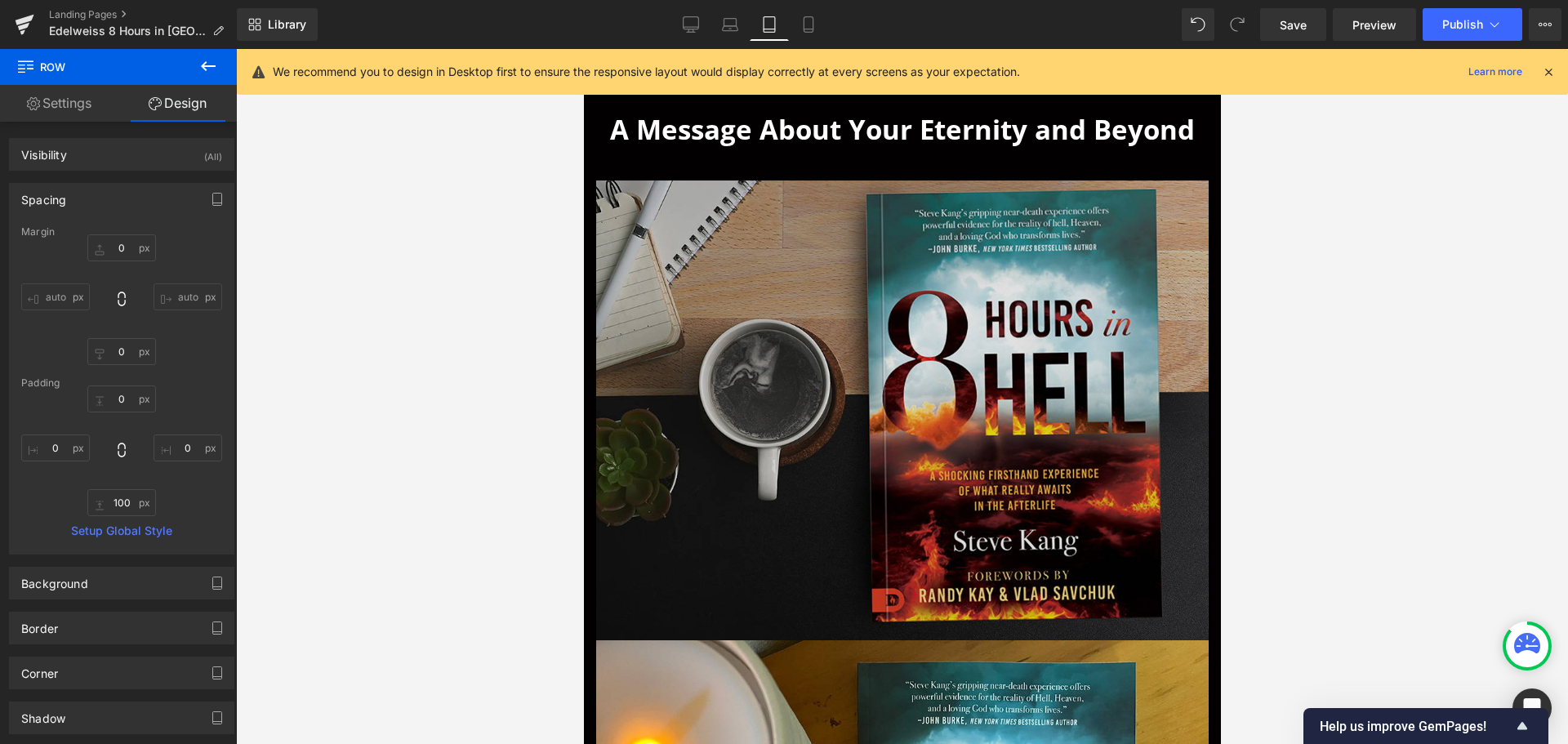
click at [1029, 394] on img at bounding box center [901, 410] width 613 height 460
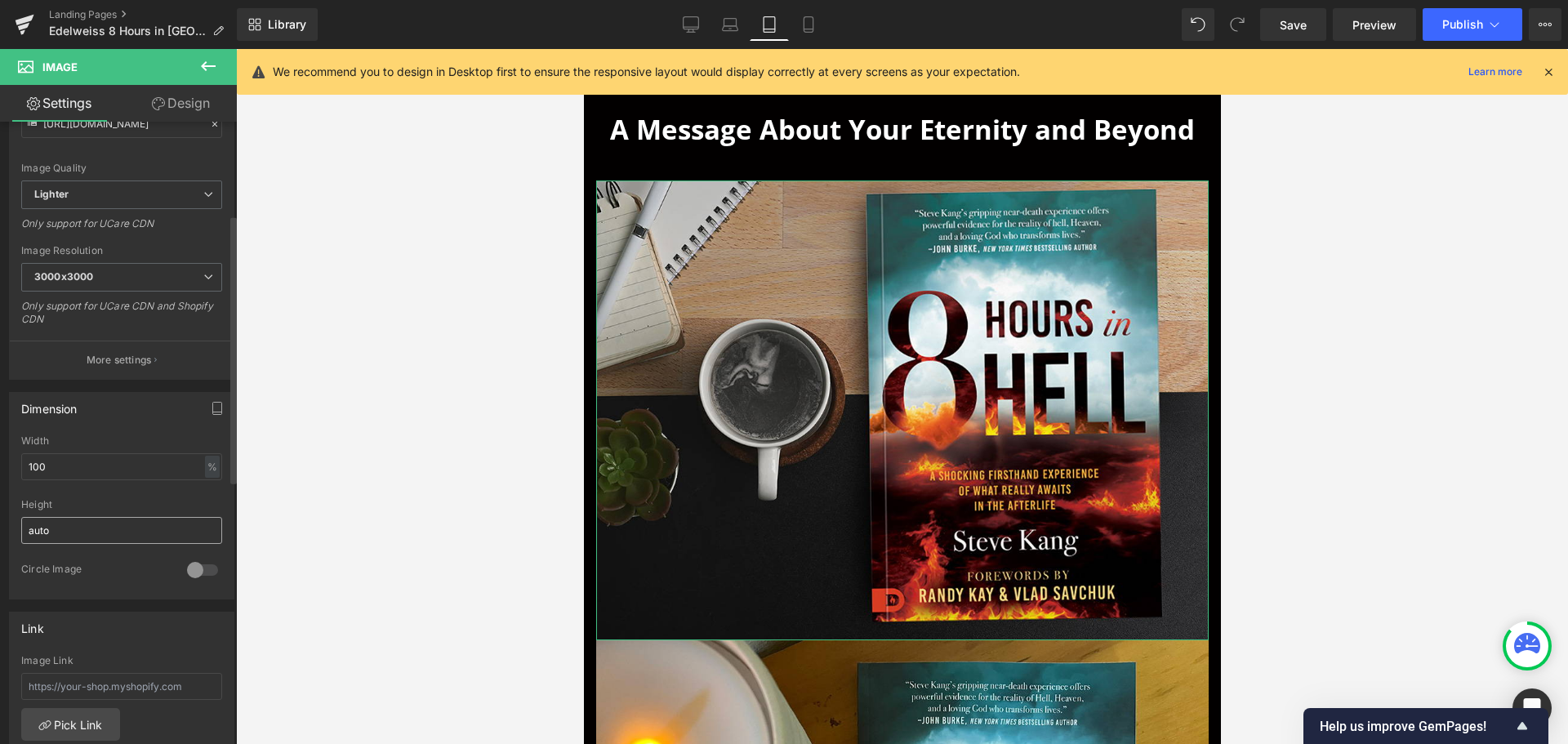
scroll to position [245, 0]
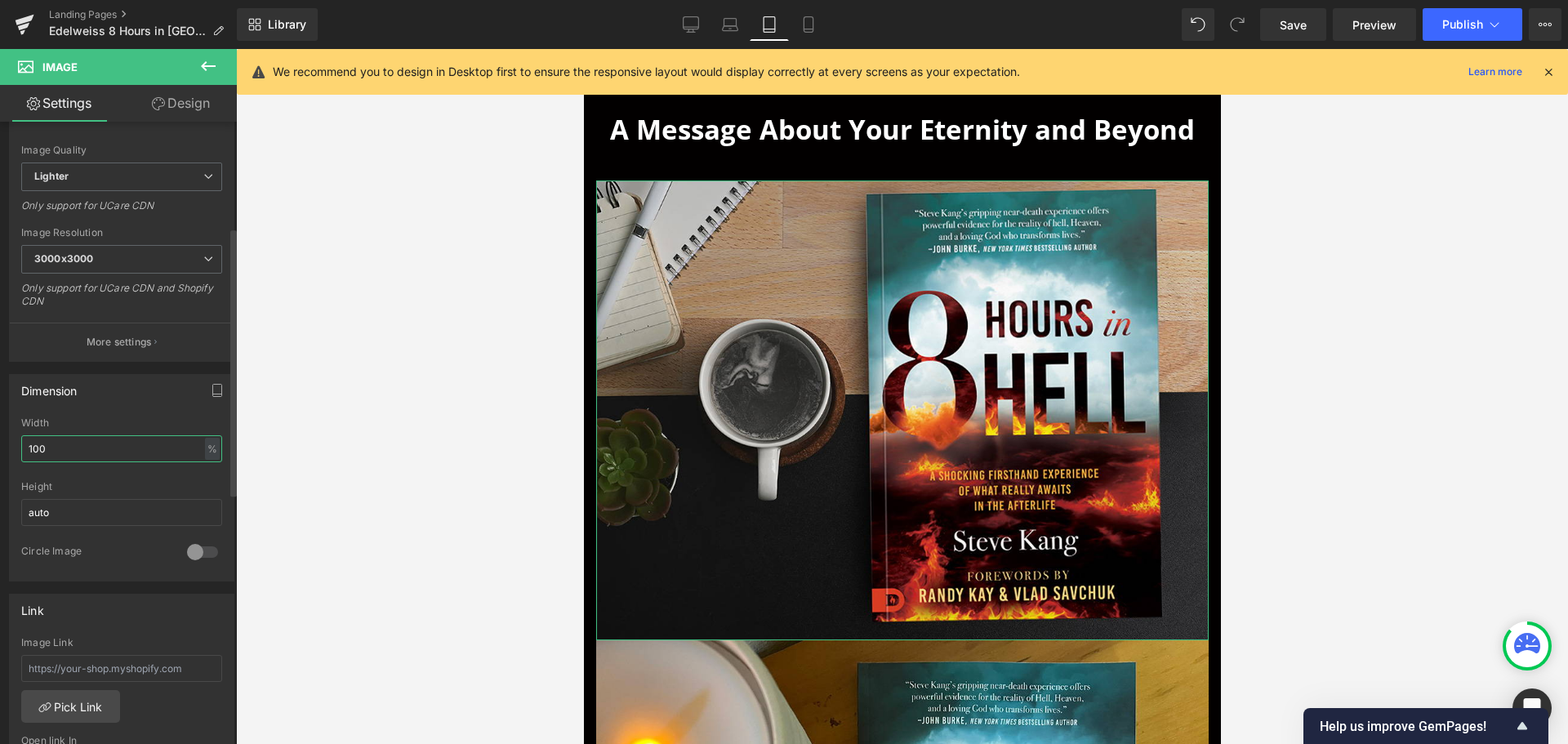
drag, startPoint x: 112, startPoint y: 447, endPoint x: 9, endPoint y: 447, distance: 103.0
click at [9, 447] on div "Dimension 100% Width 100 % % px auto Height auto 0 Circle Image" at bounding box center [122, 472] width 244 height 220
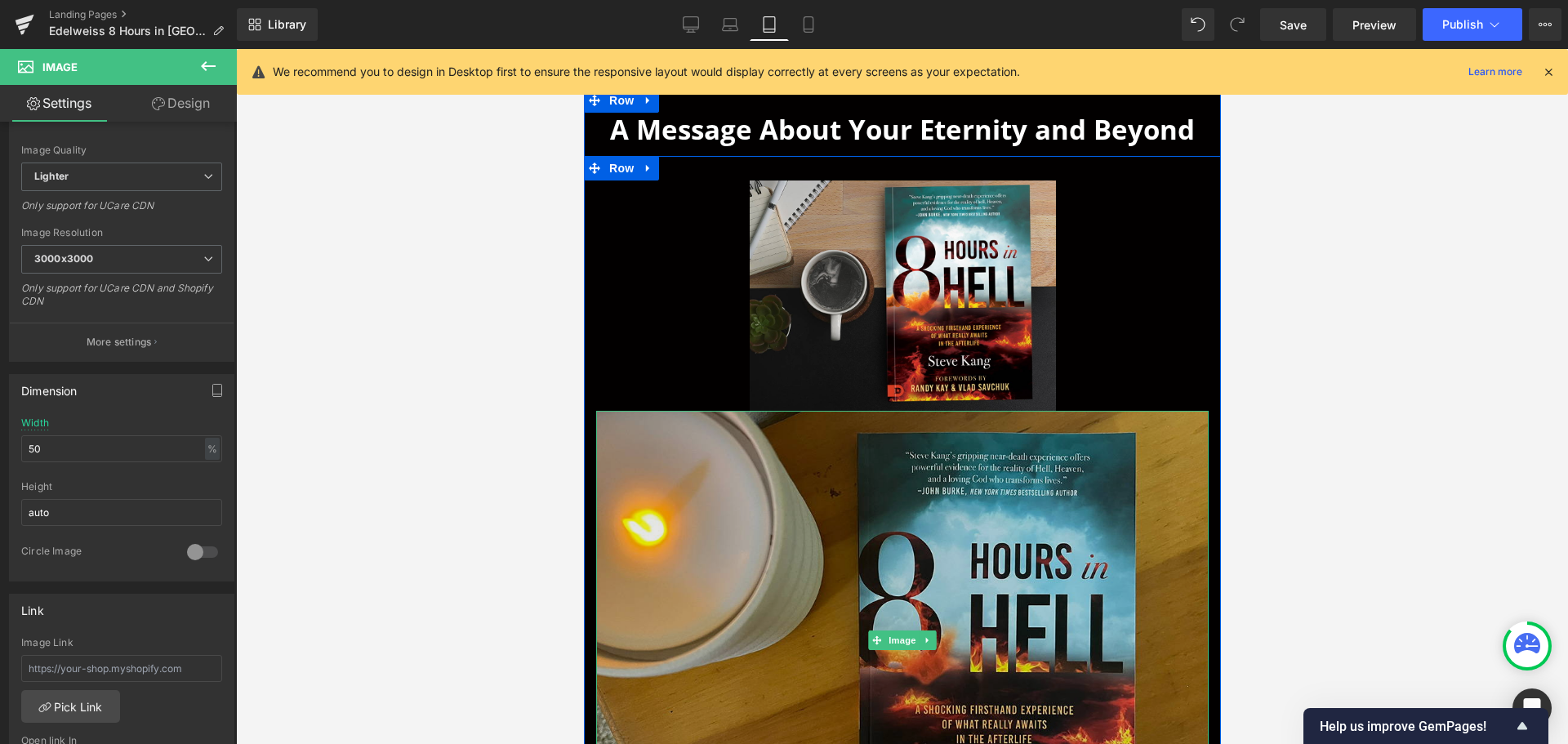
click at [846, 533] on img at bounding box center [901, 641] width 613 height 460
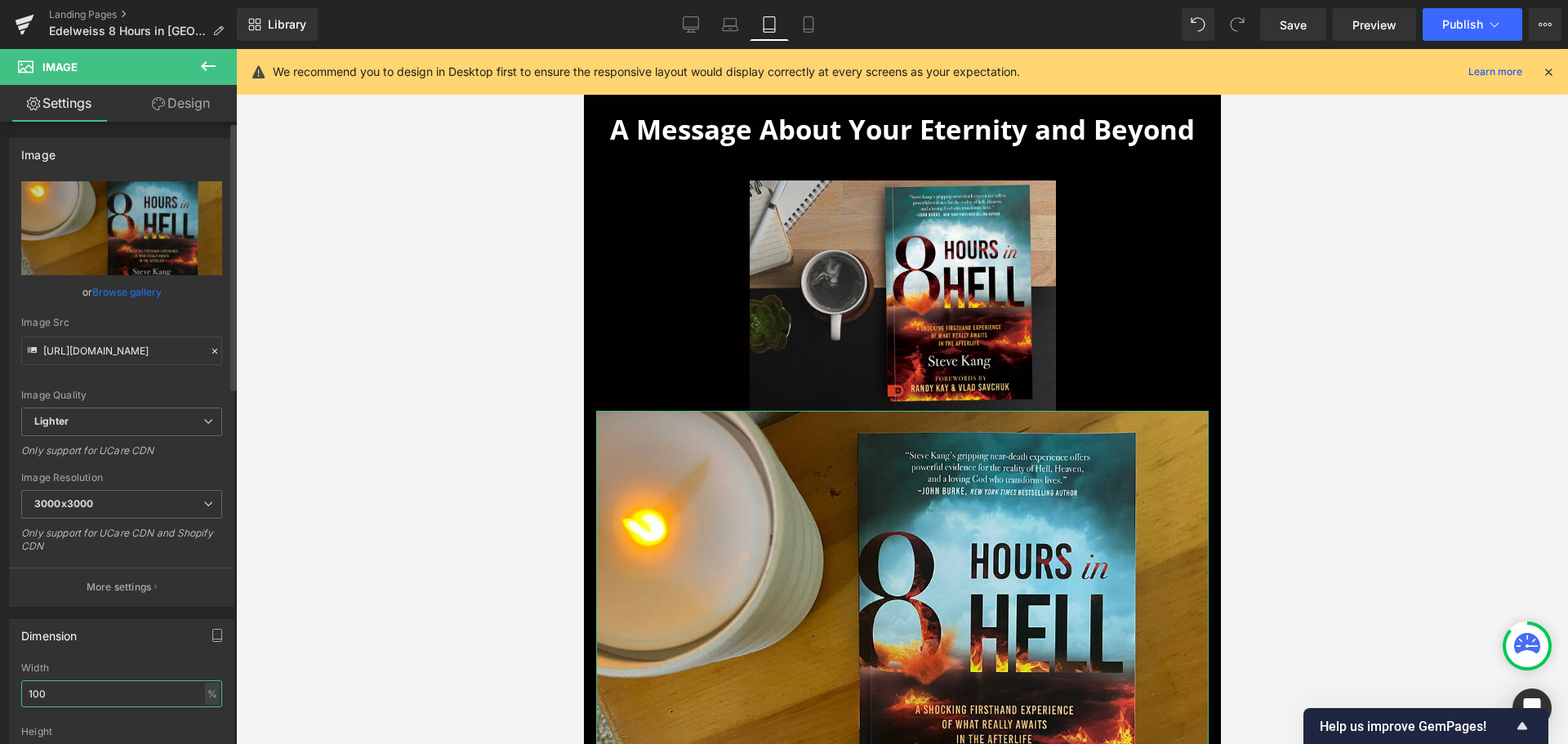
click at [89, 684] on input "100" at bounding box center [122, 694] width 201 height 27
drag, startPoint x: 97, startPoint y: 687, endPoint x: 0, endPoint y: 676, distance: 97.6
click at [0, 676] on div "Dimension 10050% Width 10050 % % px auto Height auto 0 Circle Image" at bounding box center [122, 717] width 244 height 220
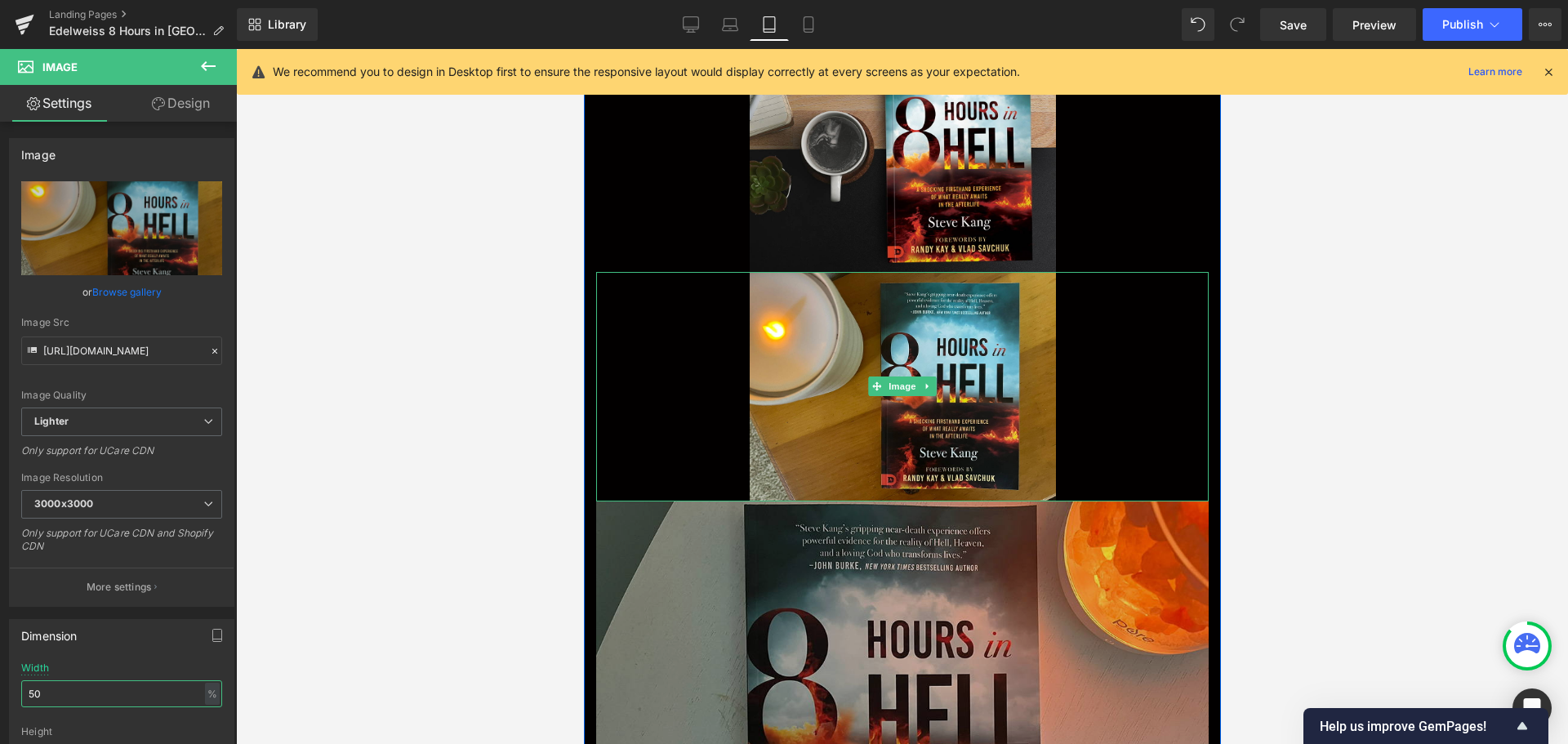
scroll to position [911, 0]
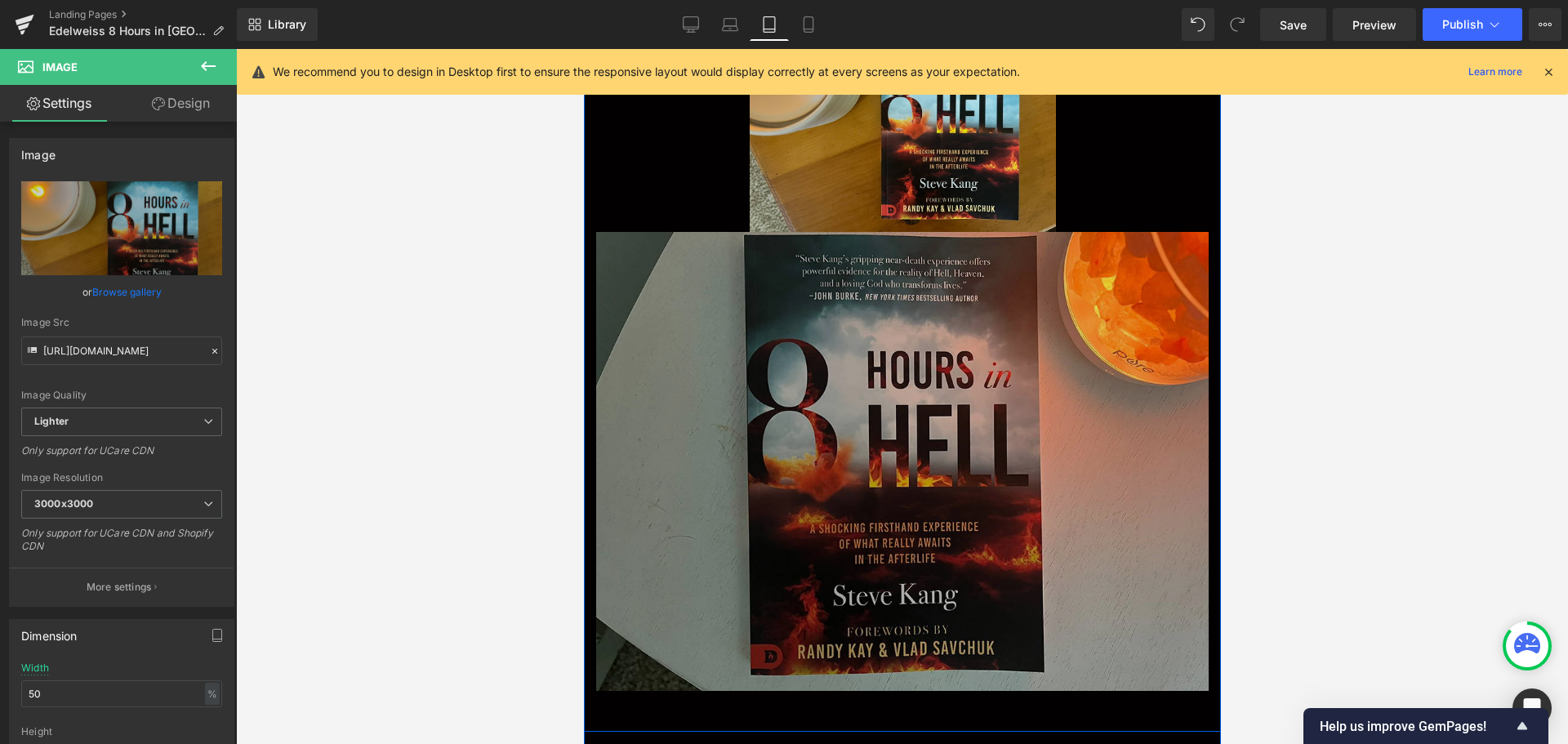
click at [930, 389] on img at bounding box center [901, 461] width 613 height 460
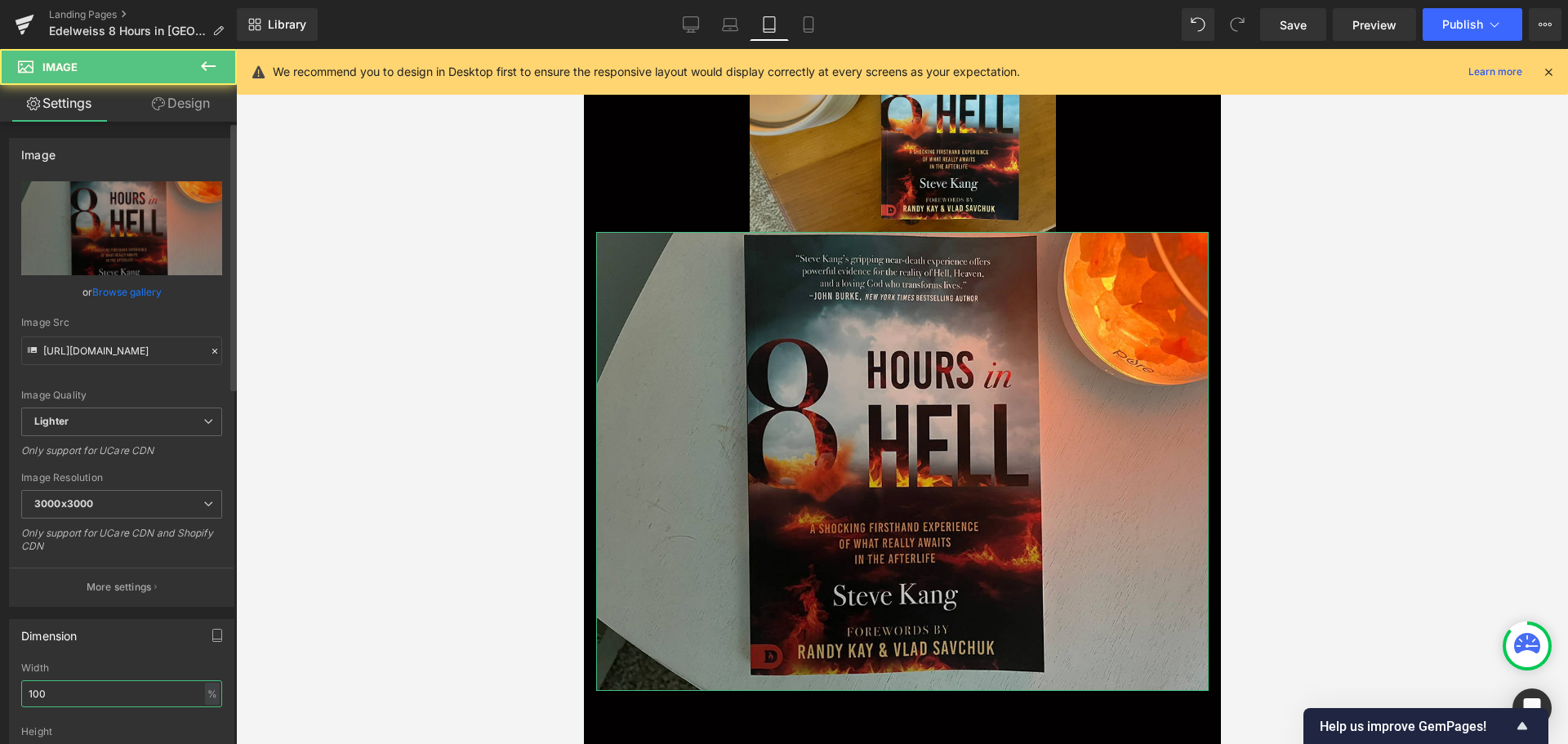
click at [94, 690] on input "100" at bounding box center [122, 694] width 201 height 27
drag, startPoint x: 129, startPoint y: 690, endPoint x: 0, endPoint y: 677, distance: 129.7
click at [0, 677] on div "Dimension 10050% Width 10050 % % px auto Height auto 0 Circle Image" at bounding box center [122, 717] width 244 height 220
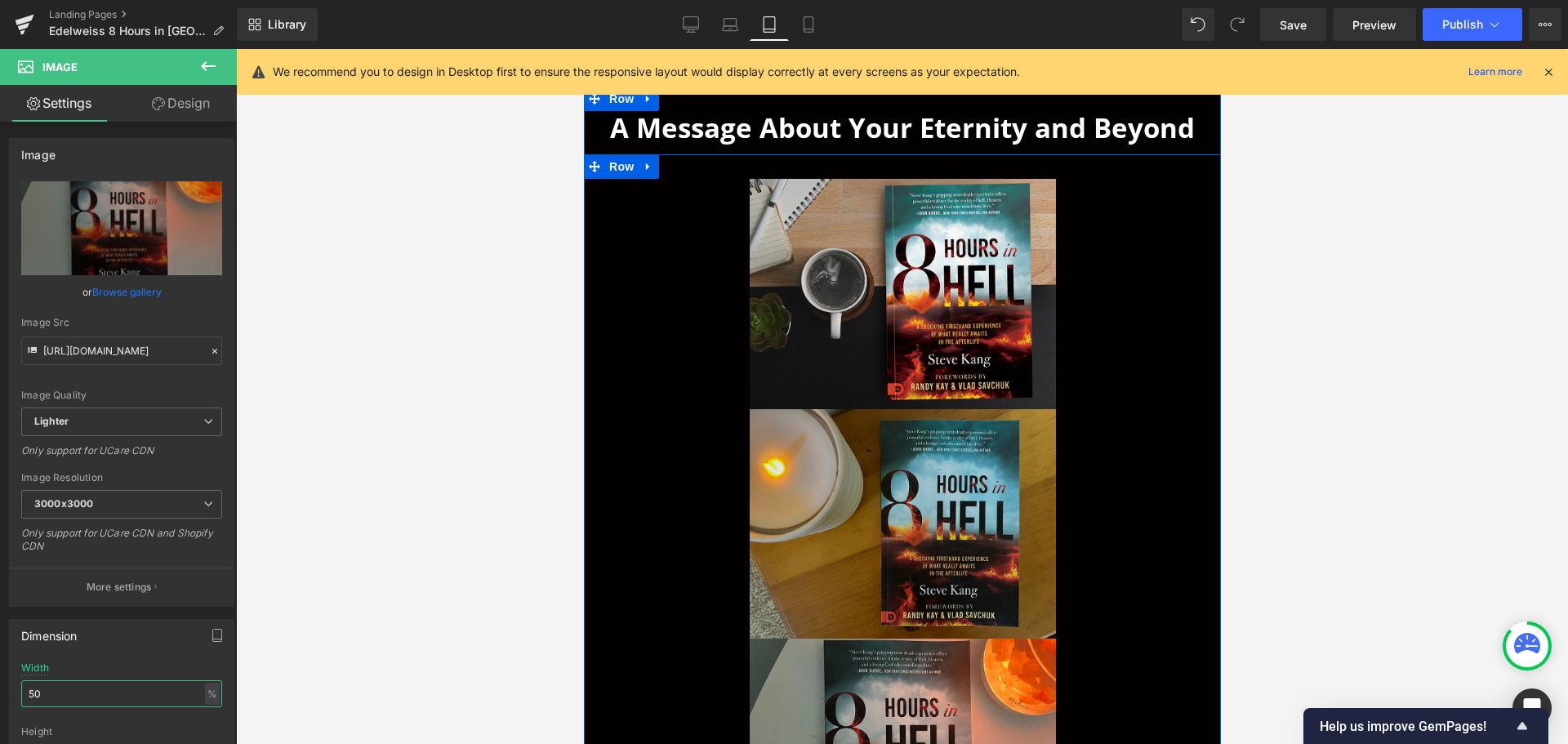
scroll to position [502, 0]
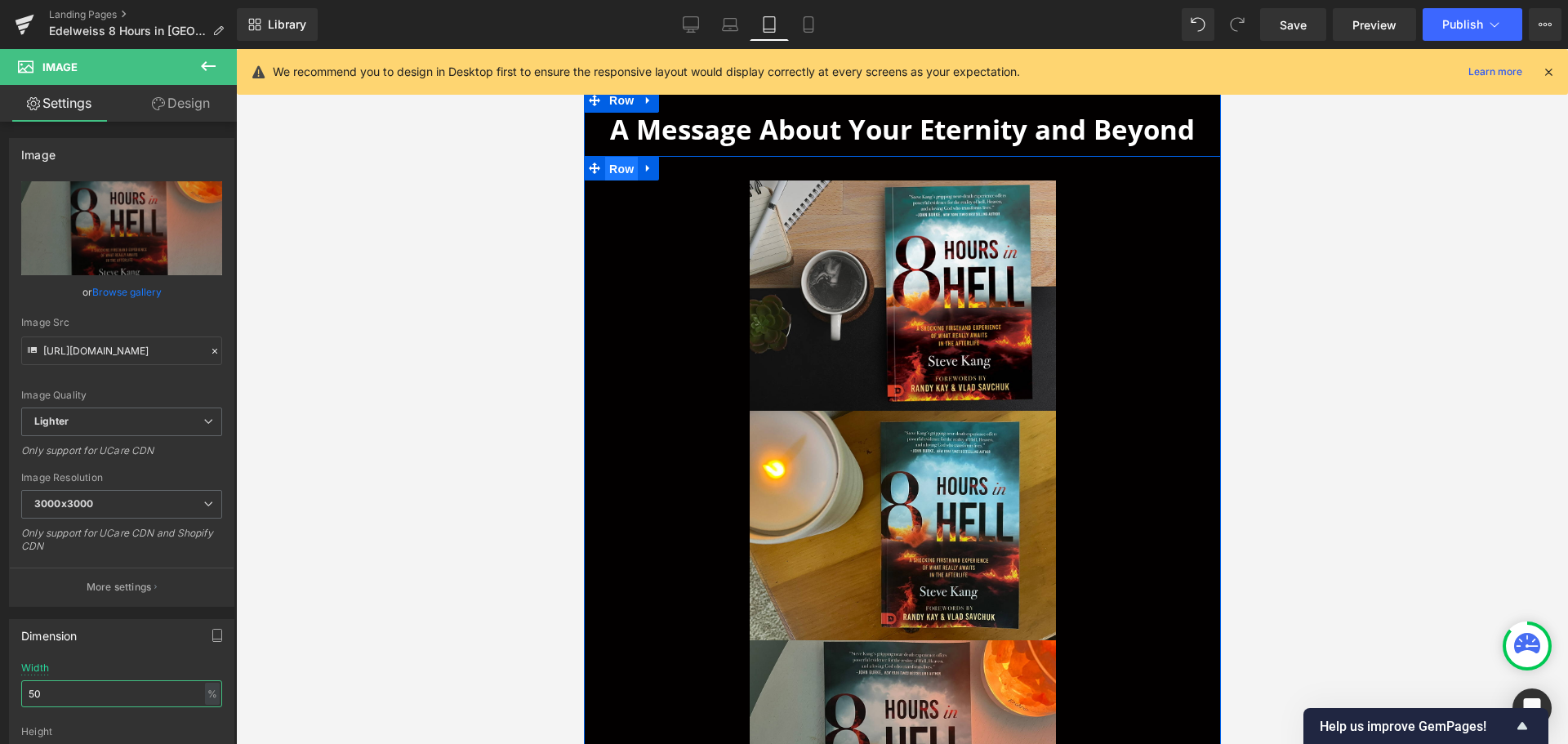
drag, startPoint x: 623, startPoint y: 170, endPoint x: 851, endPoint y: 175, distance: 228.1
click at [623, 170] on span "Row" at bounding box center [621, 169] width 32 height 25
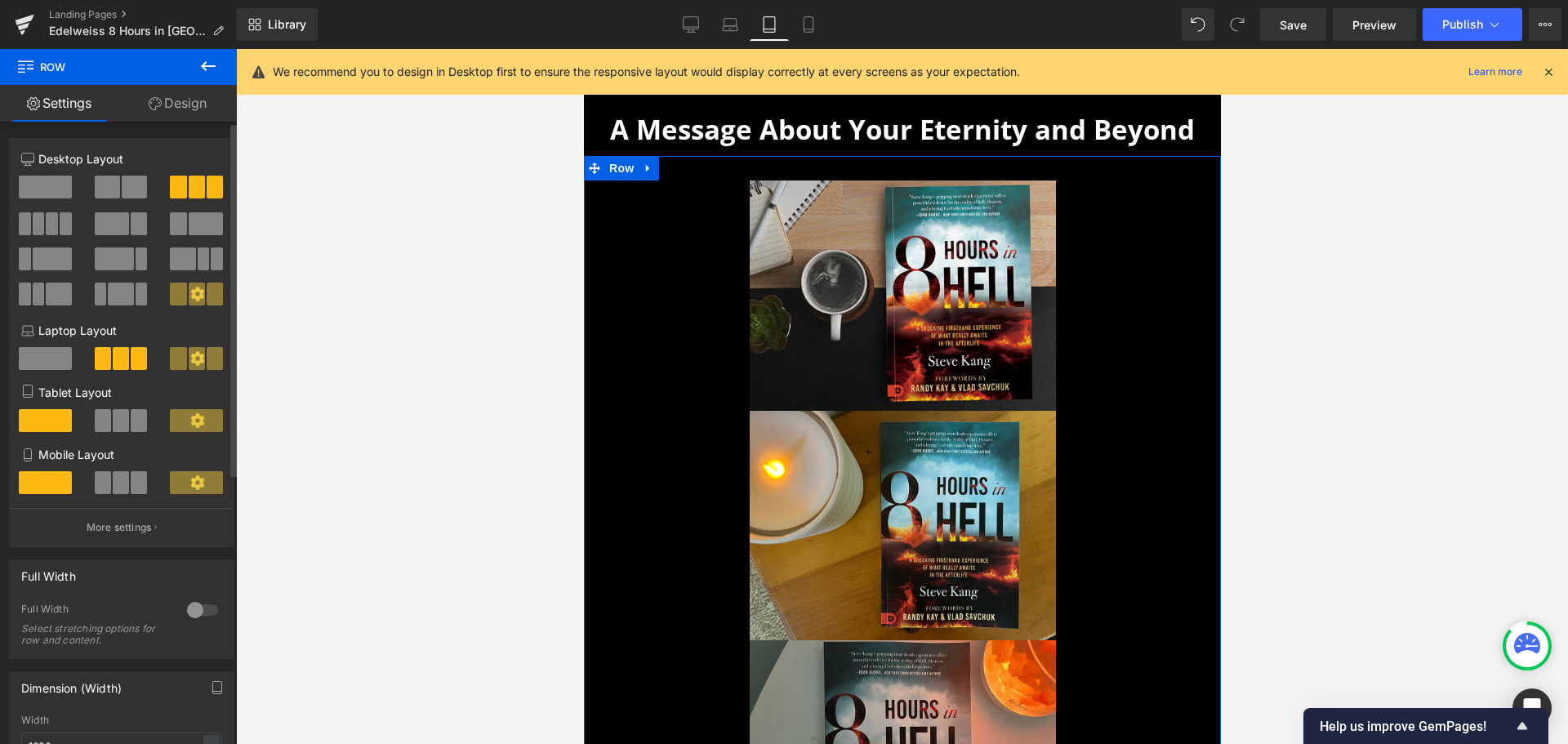
click at [109, 416] on button at bounding box center [122, 421] width 54 height 23
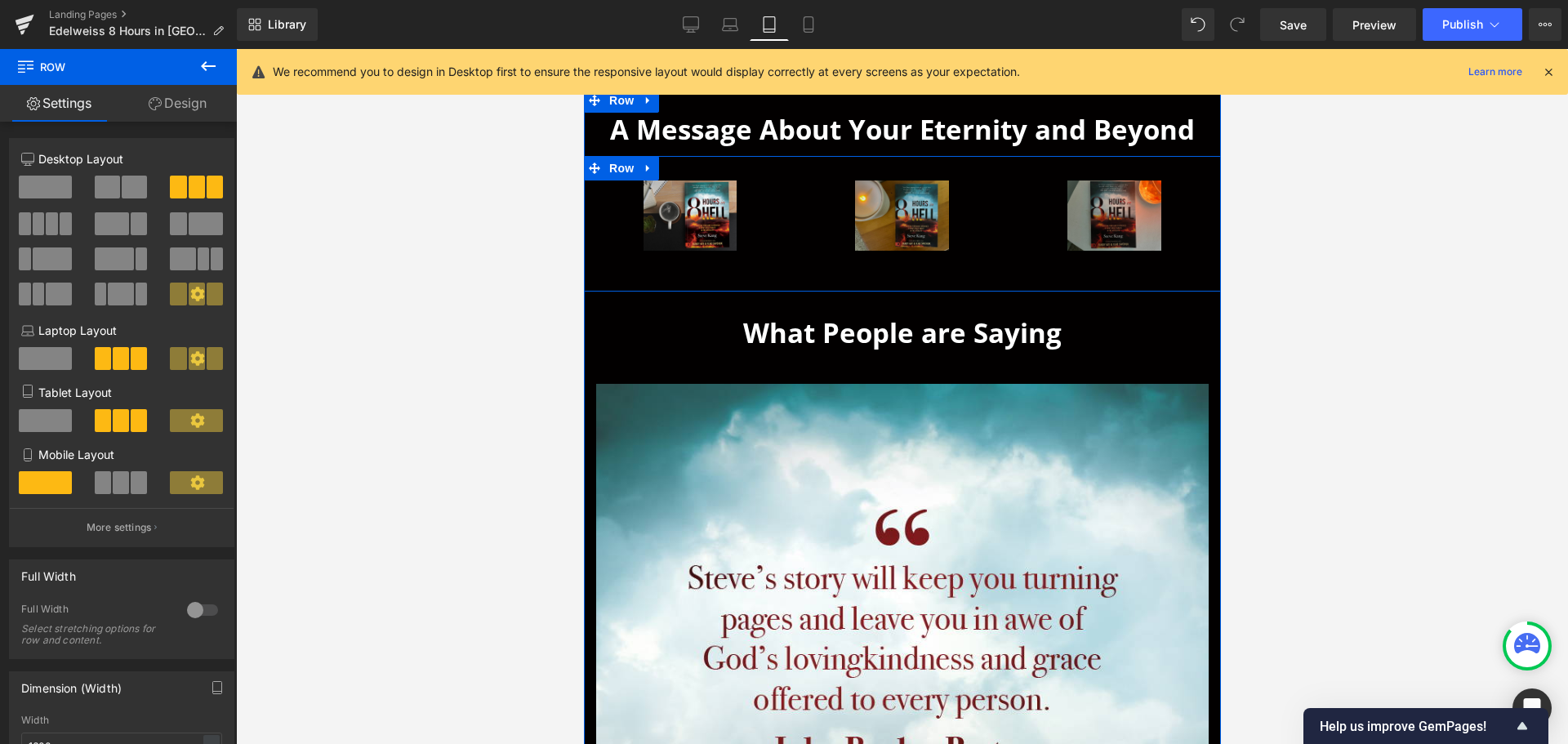
click at [925, 202] on img at bounding box center [901, 215] width 94 height 71
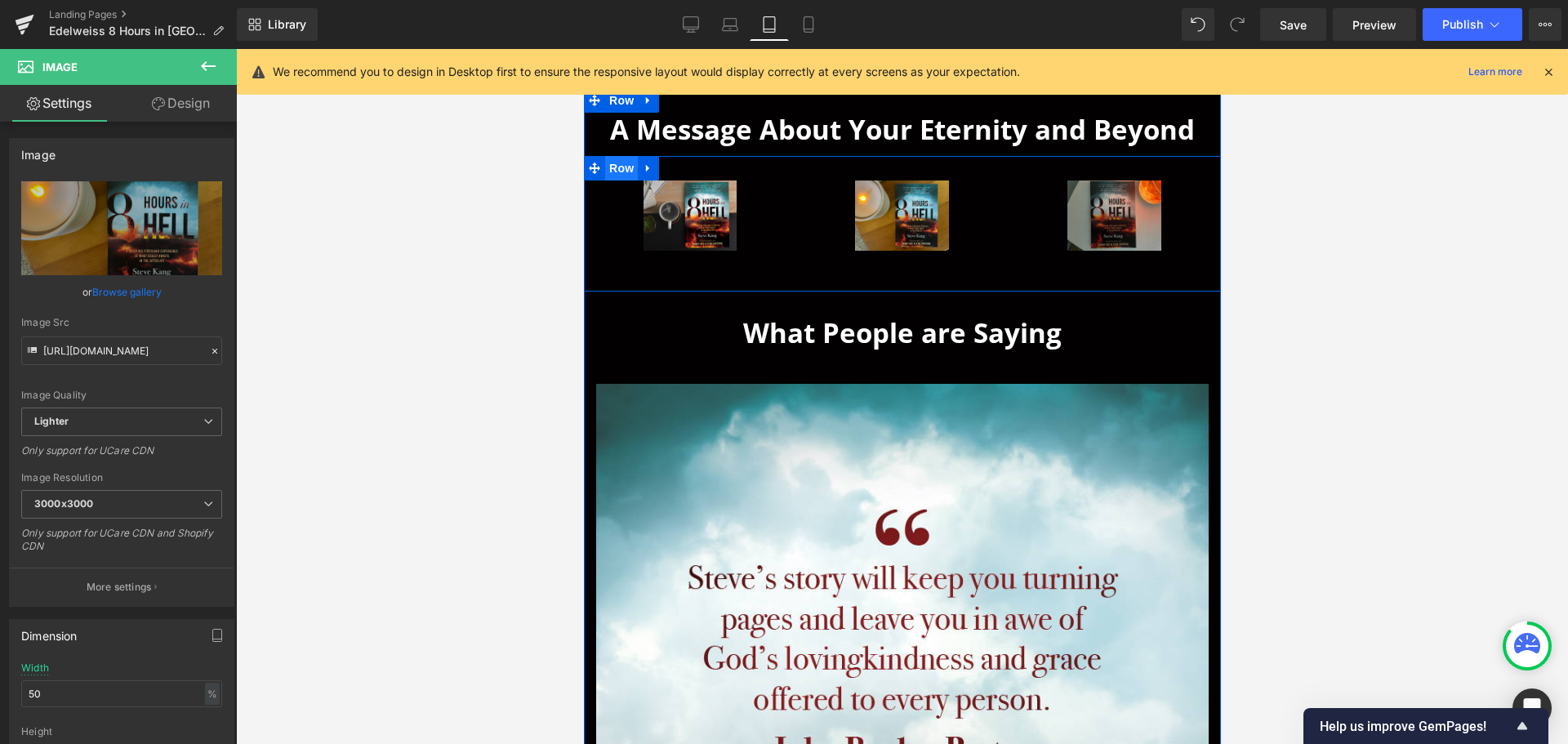
click at [617, 165] on span "Row" at bounding box center [621, 168] width 32 height 25
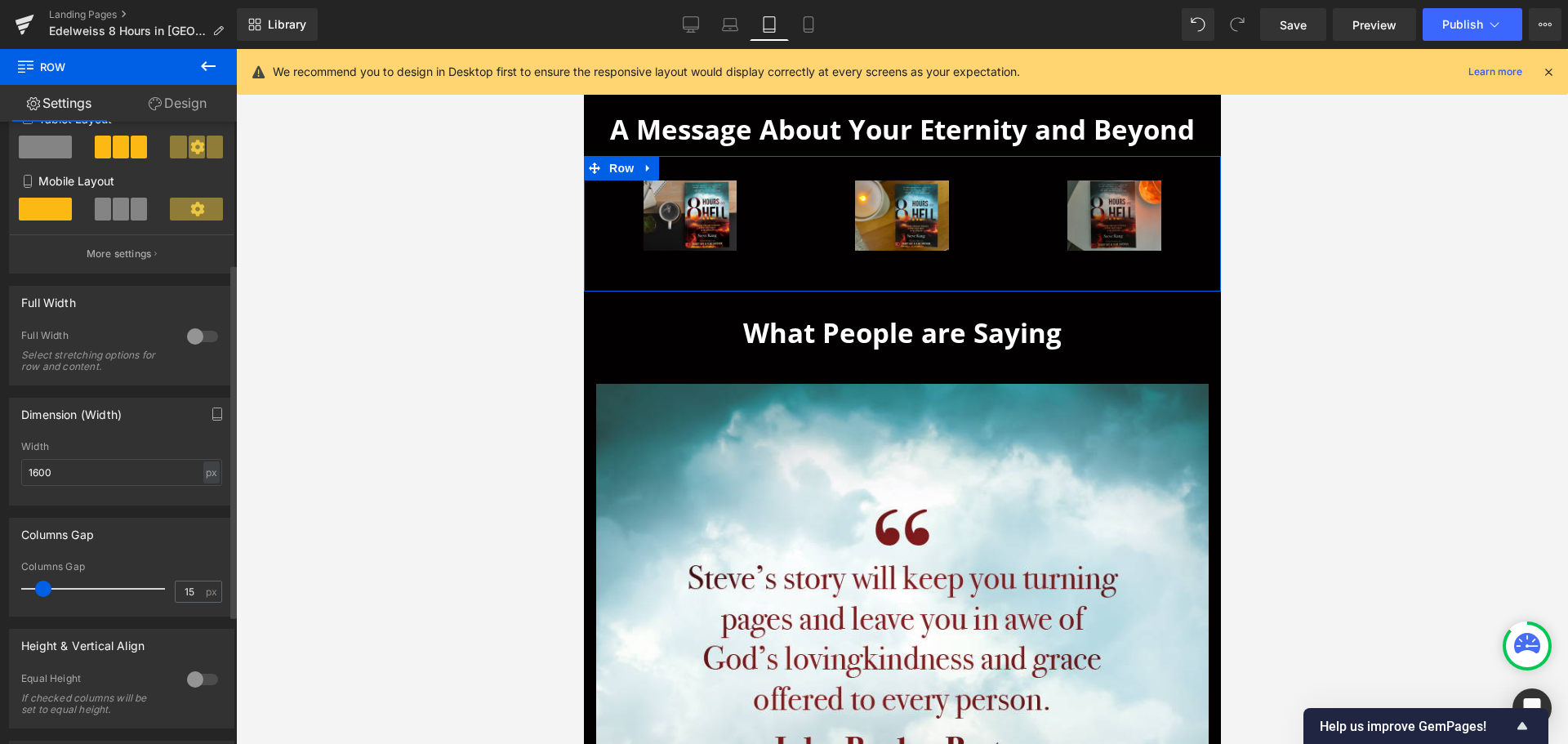
scroll to position [245, 0]
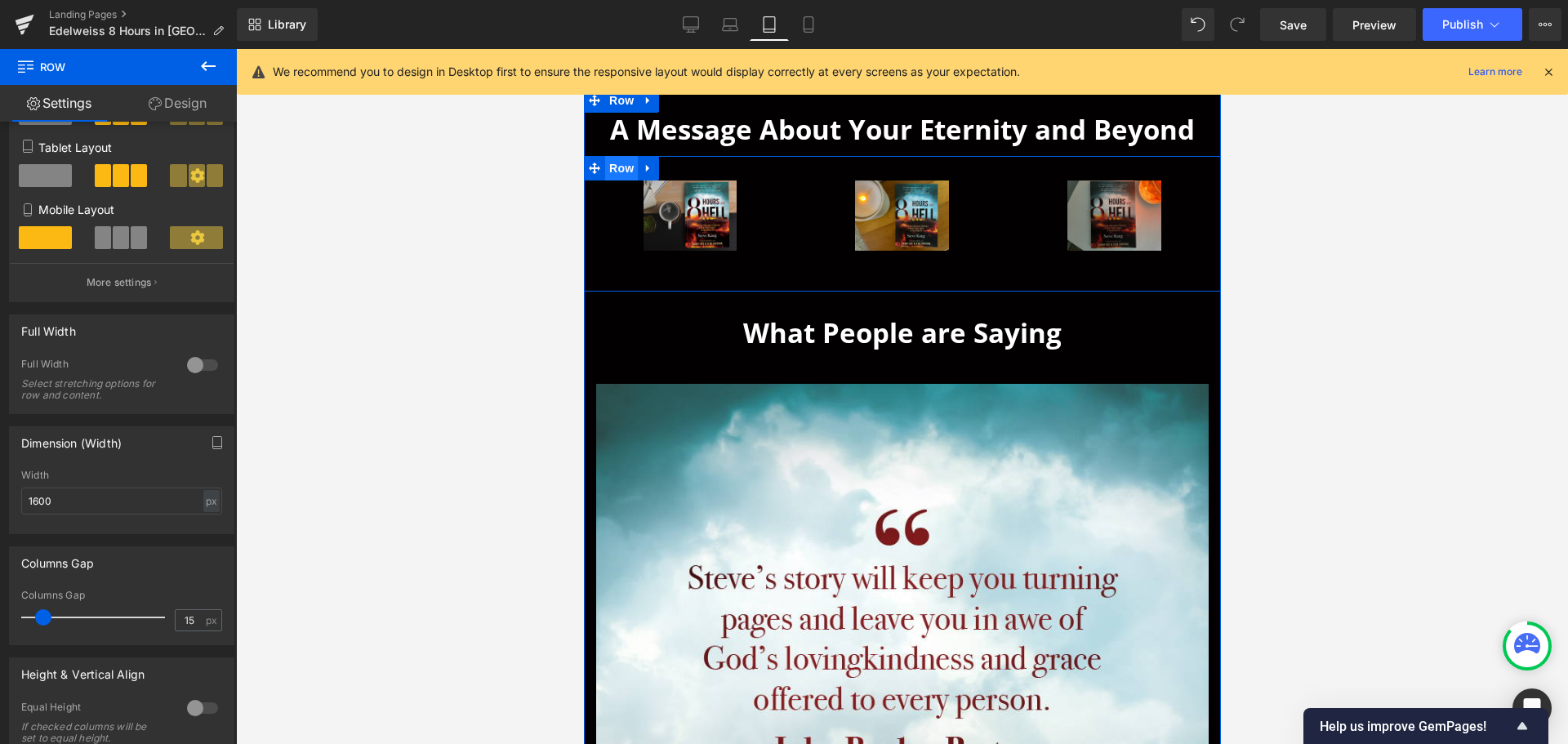
click at [614, 164] on span "Row" at bounding box center [621, 168] width 32 height 25
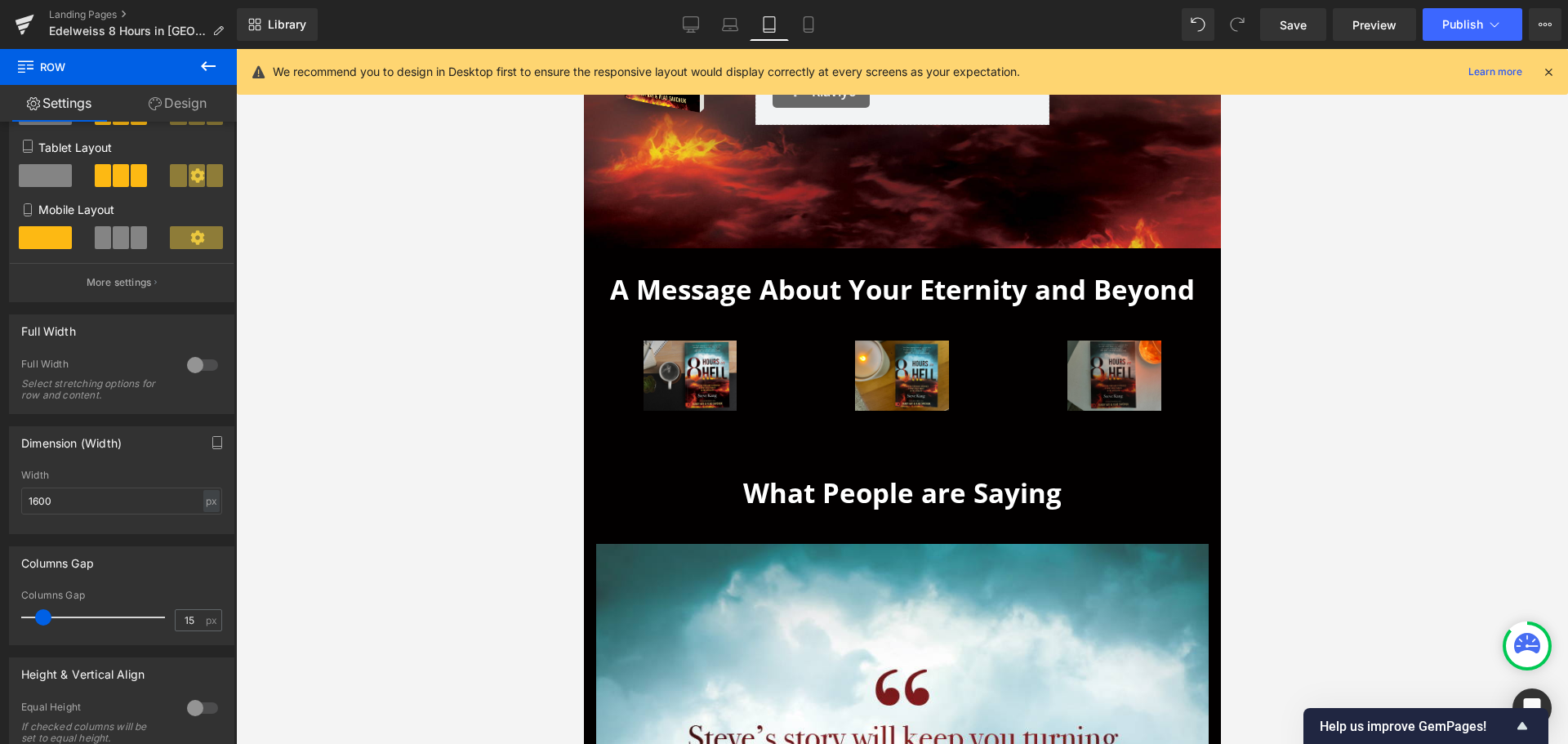
scroll to position [175, 0]
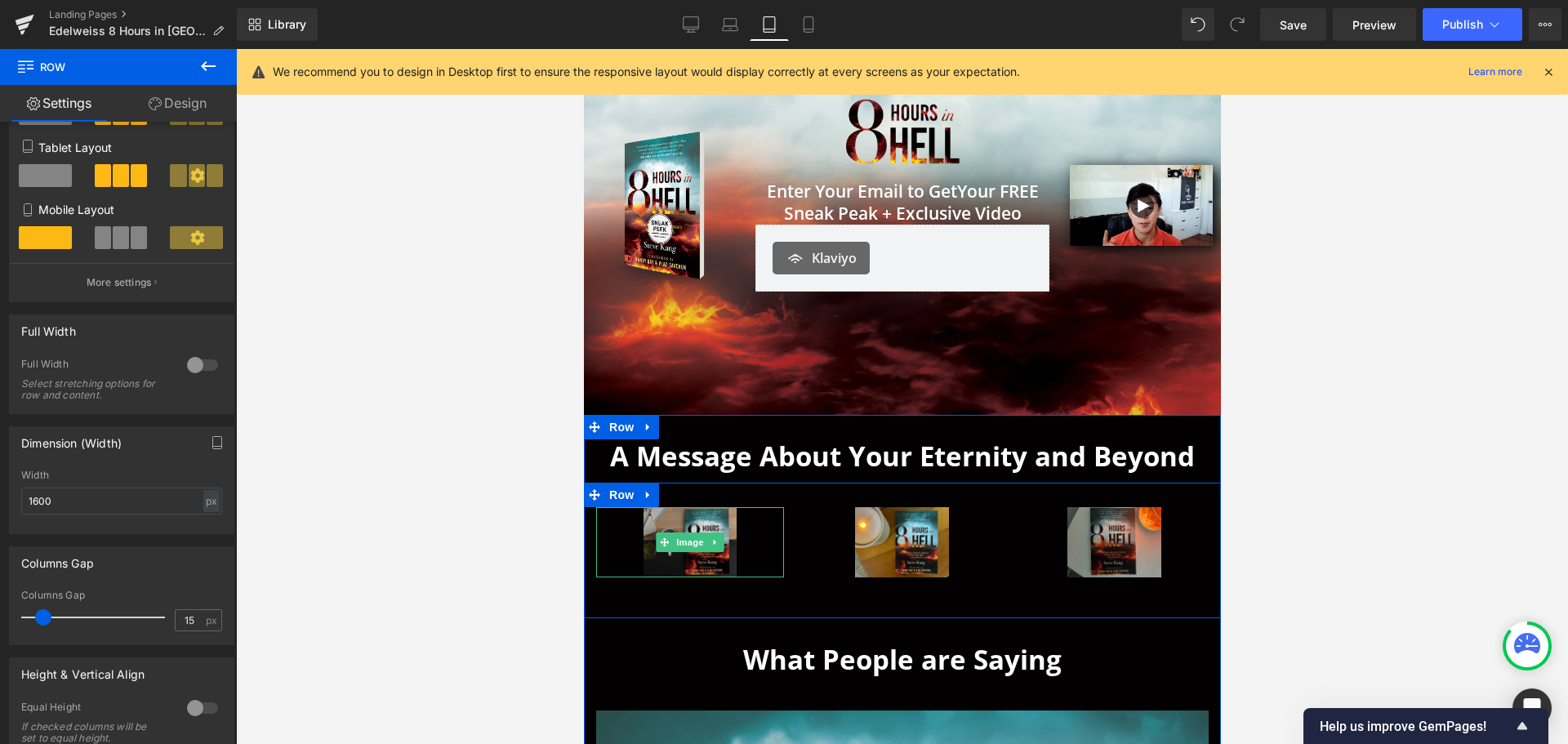
click at [669, 519] on img at bounding box center [690, 542] width 94 height 71
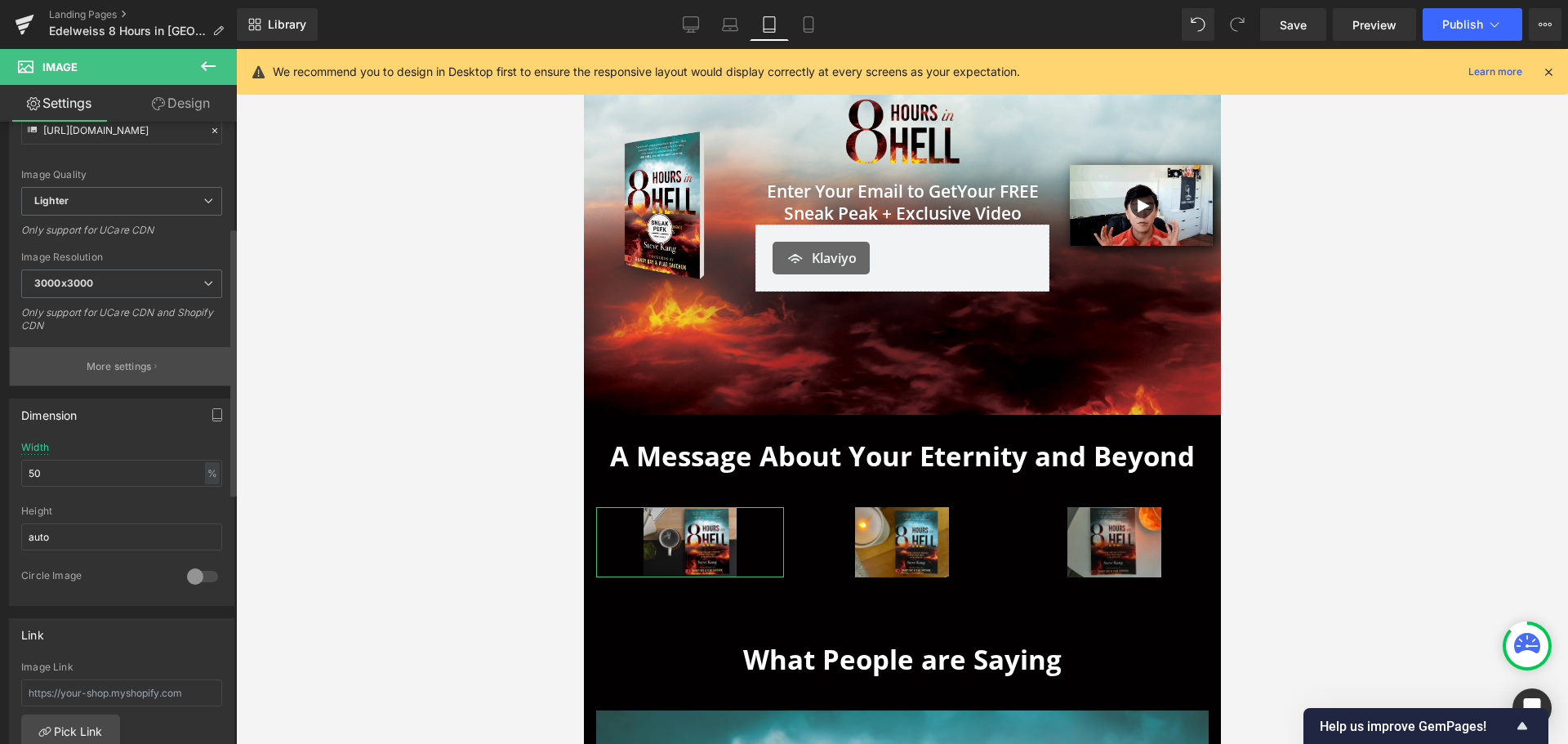
scroll to position [245, 0]
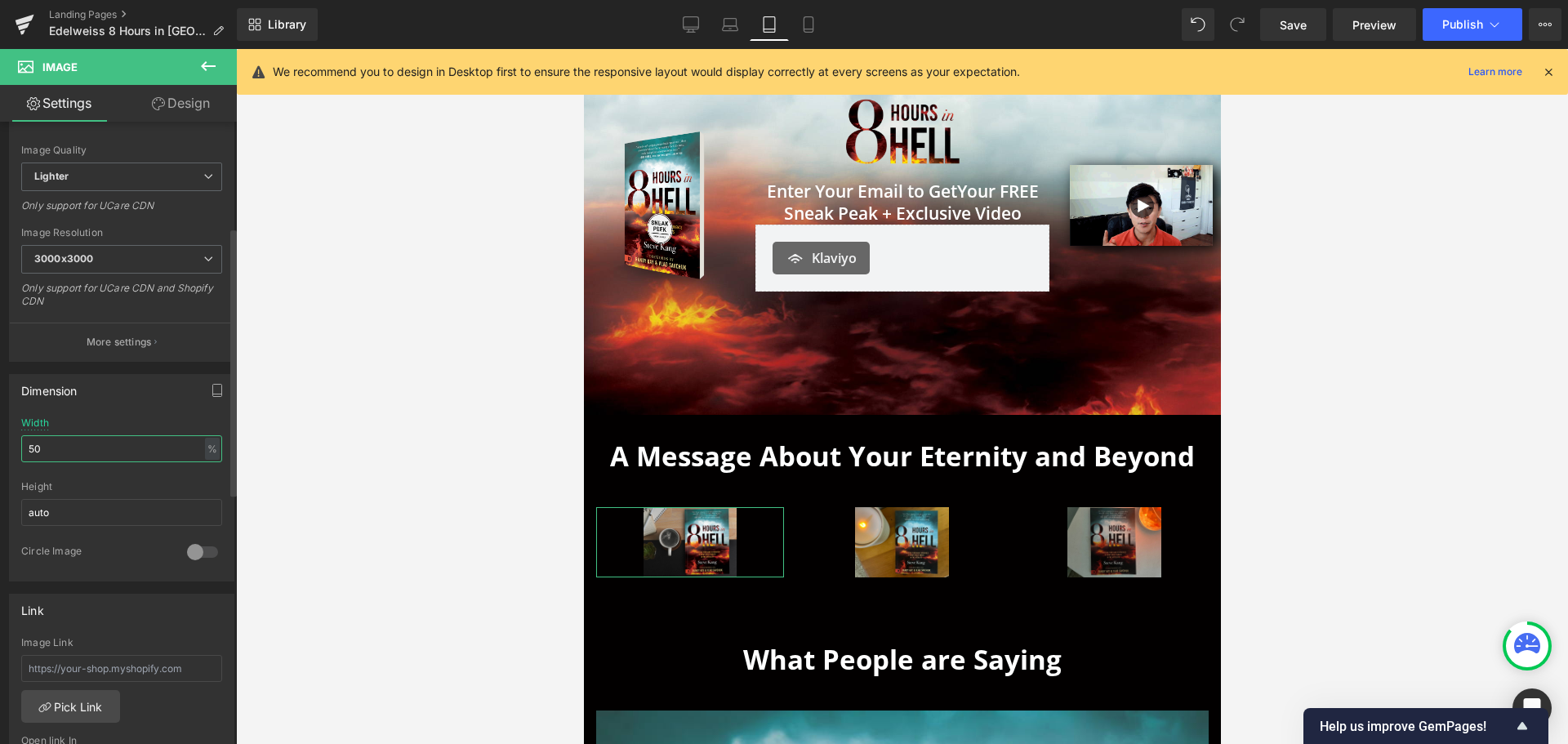
click at [61, 443] on input "50" at bounding box center [122, 449] width 201 height 27
drag, startPoint x: 78, startPoint y: 451, endPoint x: 0, endPoint y: 449, distance: 78.0
click at [0, 449] on div "Dimension 50% Width 50 % % px auto Height auto 0 Circle Image" at bounding box center [122, 472] width 244 height 220
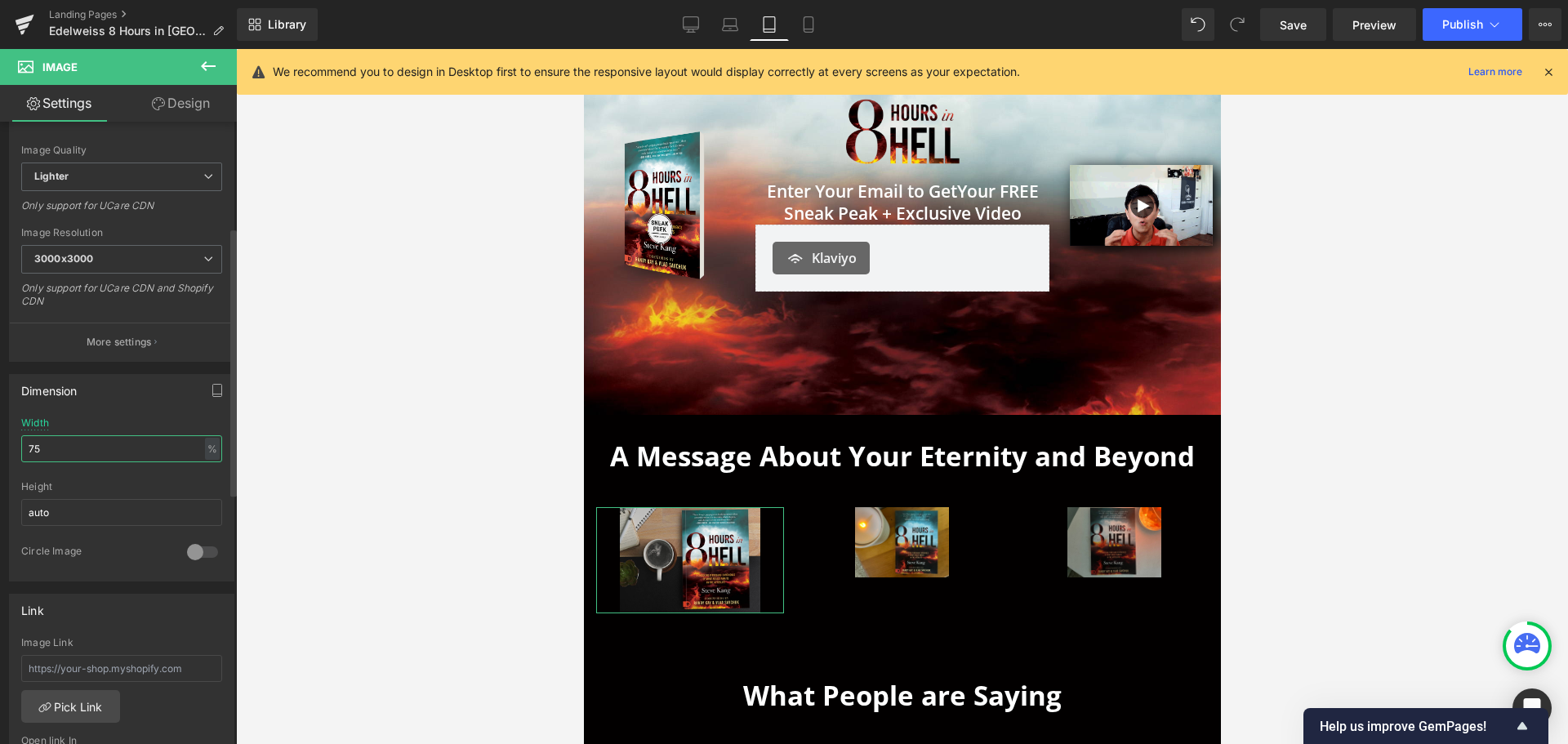
drag, startPoint x: 59, startPoint y: 449, endPoint x: 14, endPoint y: 449, distance: 45.0
click at [14, 449] on div "75% Width 75 % % px auto Height auto 0 Circle Image" at bounding box center [122, 499] width 224 height 163
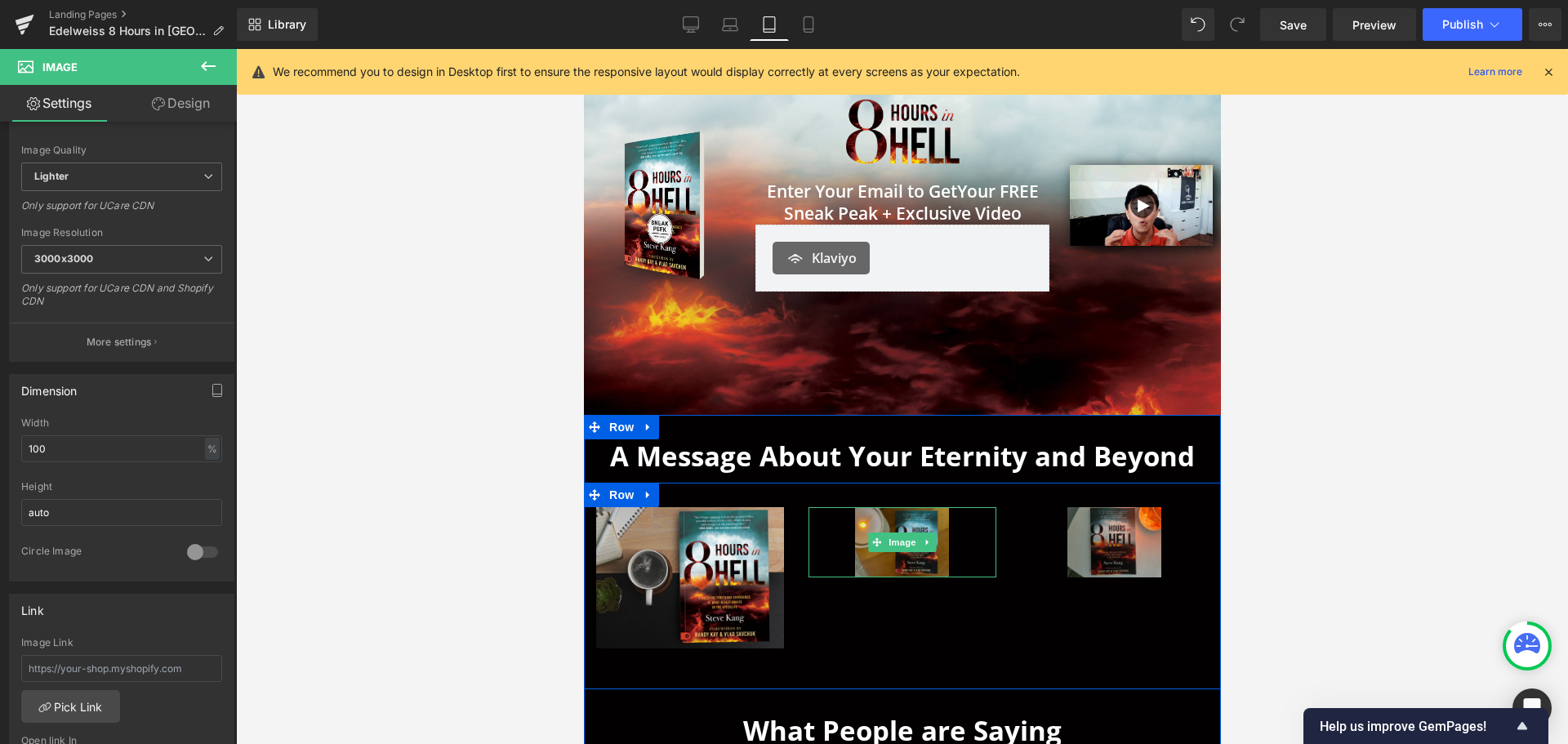
click at [889, 523] on img at bounding box center [901, 542] width 94 height 71
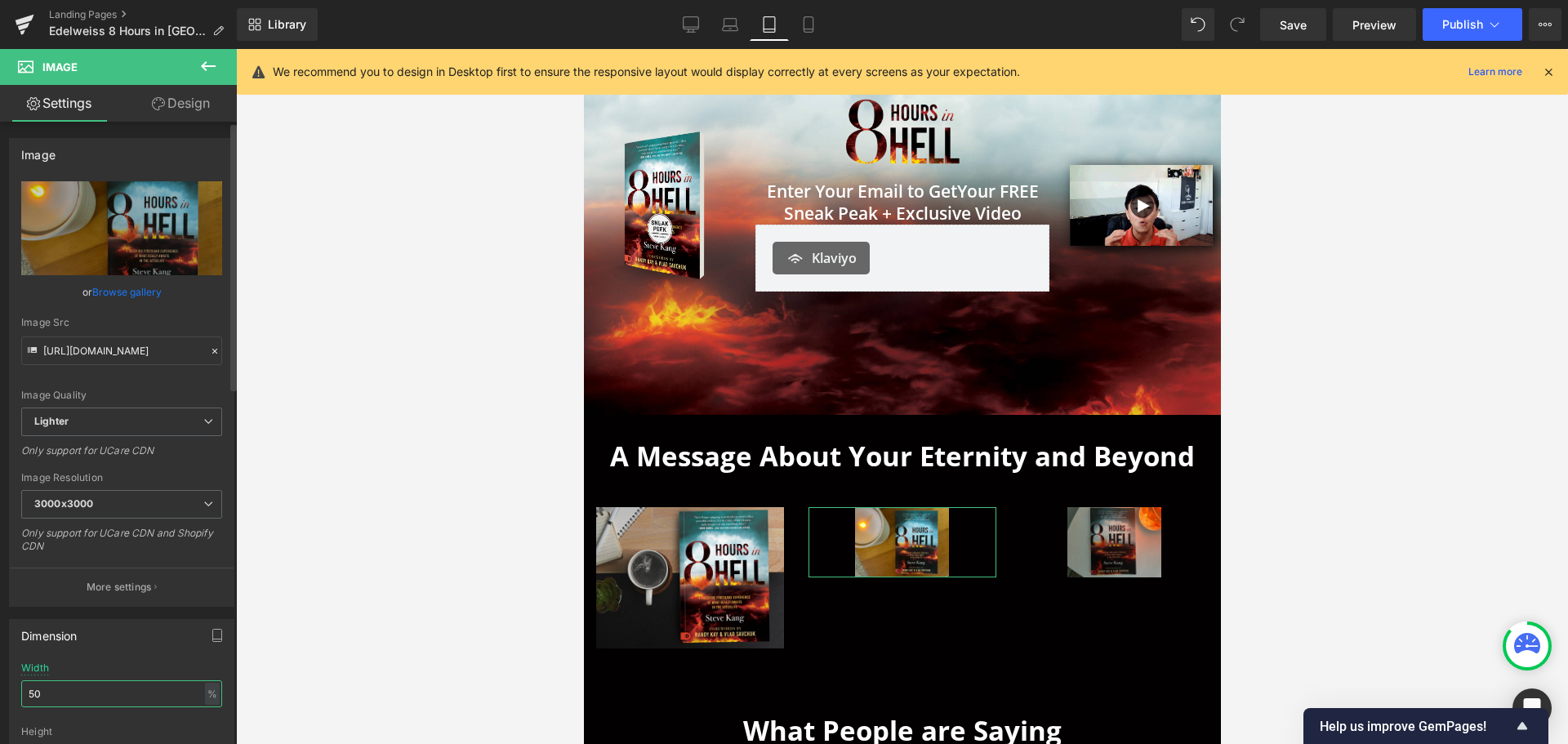
click at [122, 695] on input "50" at bounding box center [122, 694] width 201 height 27
drag, startPoint x: 138, startPoint y: 697, endPoint x: 7, endPoint y: 683, distance: 131.7
click at [7, 683] on div "Dimension 50% Width 50 % % px auto Height auto 0 Circle Image" at bounding box center [122, 717] width 244 height 220
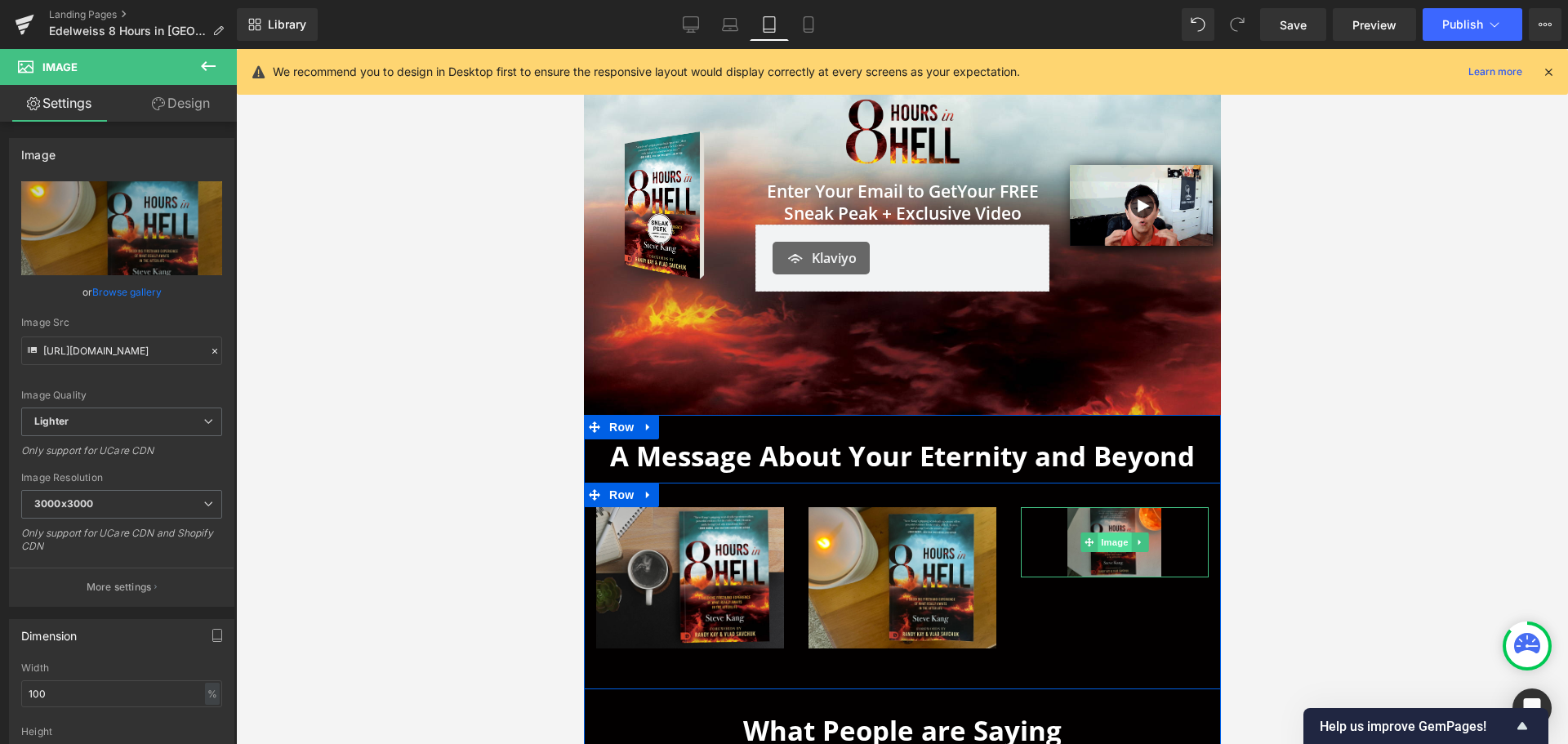
click at [1096, 538] on span "Image" at bounding box center [1113, 542] width 34 height 20
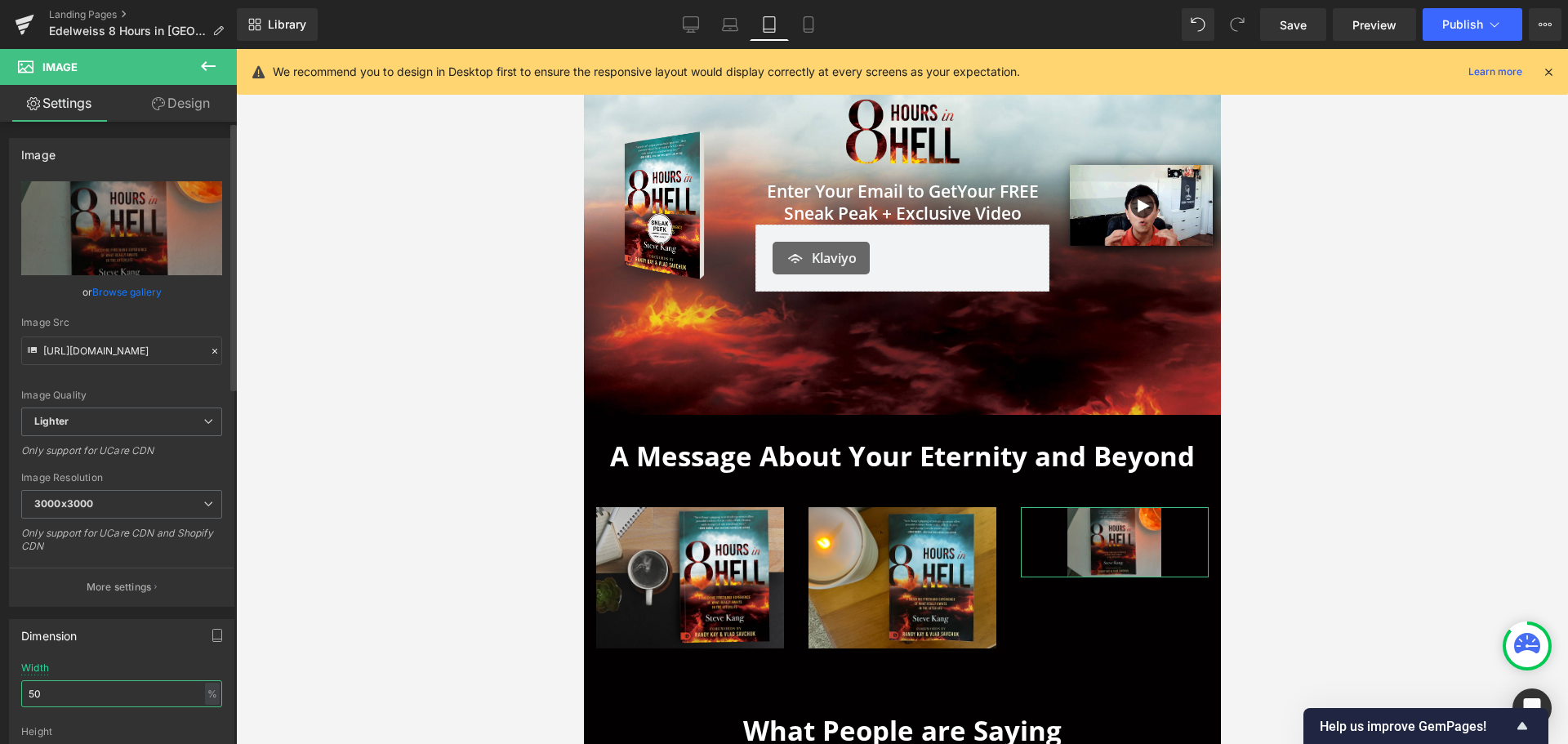
drag, startPoint x: 72, startPoint y: 702, endPoint x: 10, endPoint y: 693, distance: 62.6
click at [10, 693] on div "50% Width 50 % % px auto Height auto 0 Circle Image" at bounding box center [122, 744] width 224 height 163
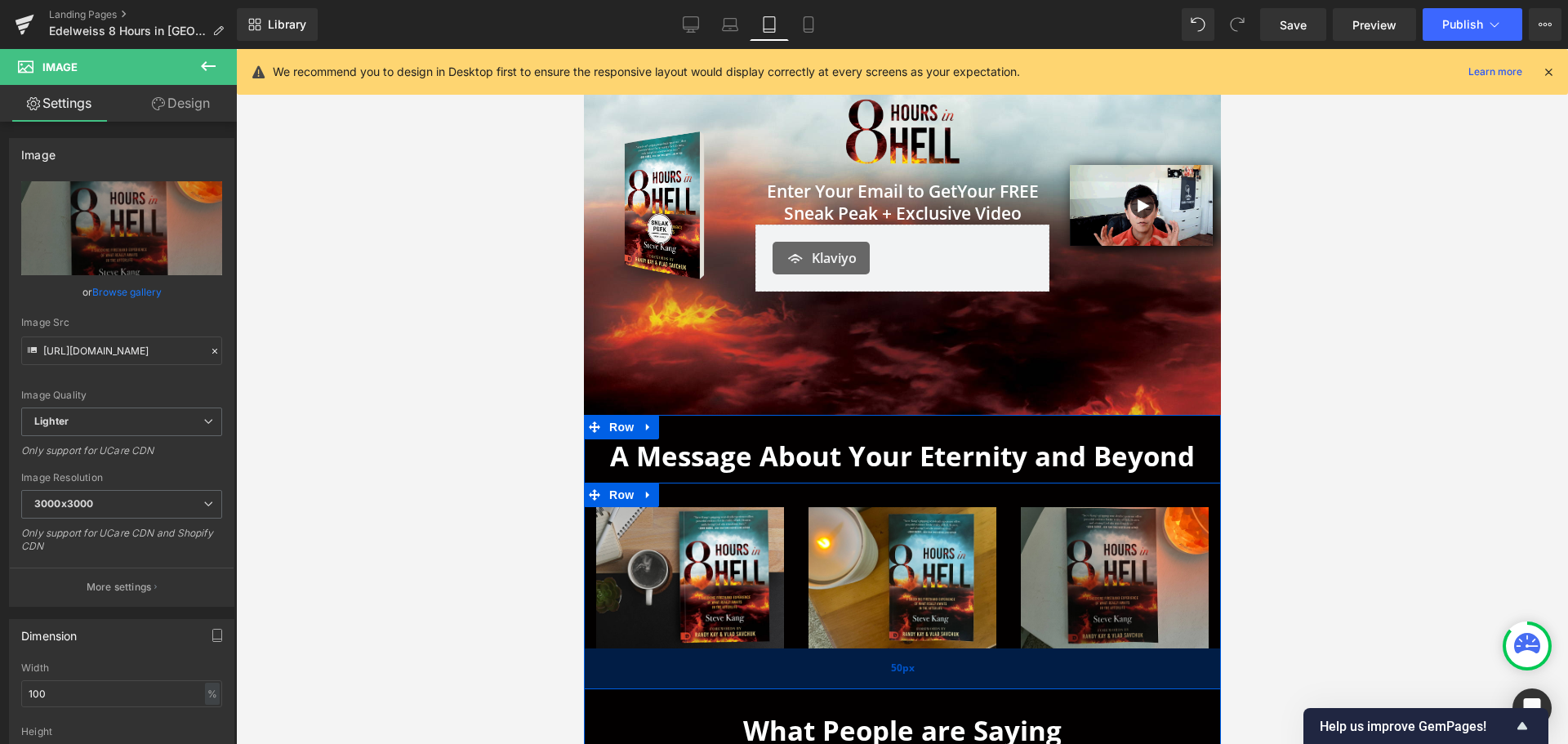
click at [856, 674] on div "50px" at bounding box center [901, 669] width 637 height 41
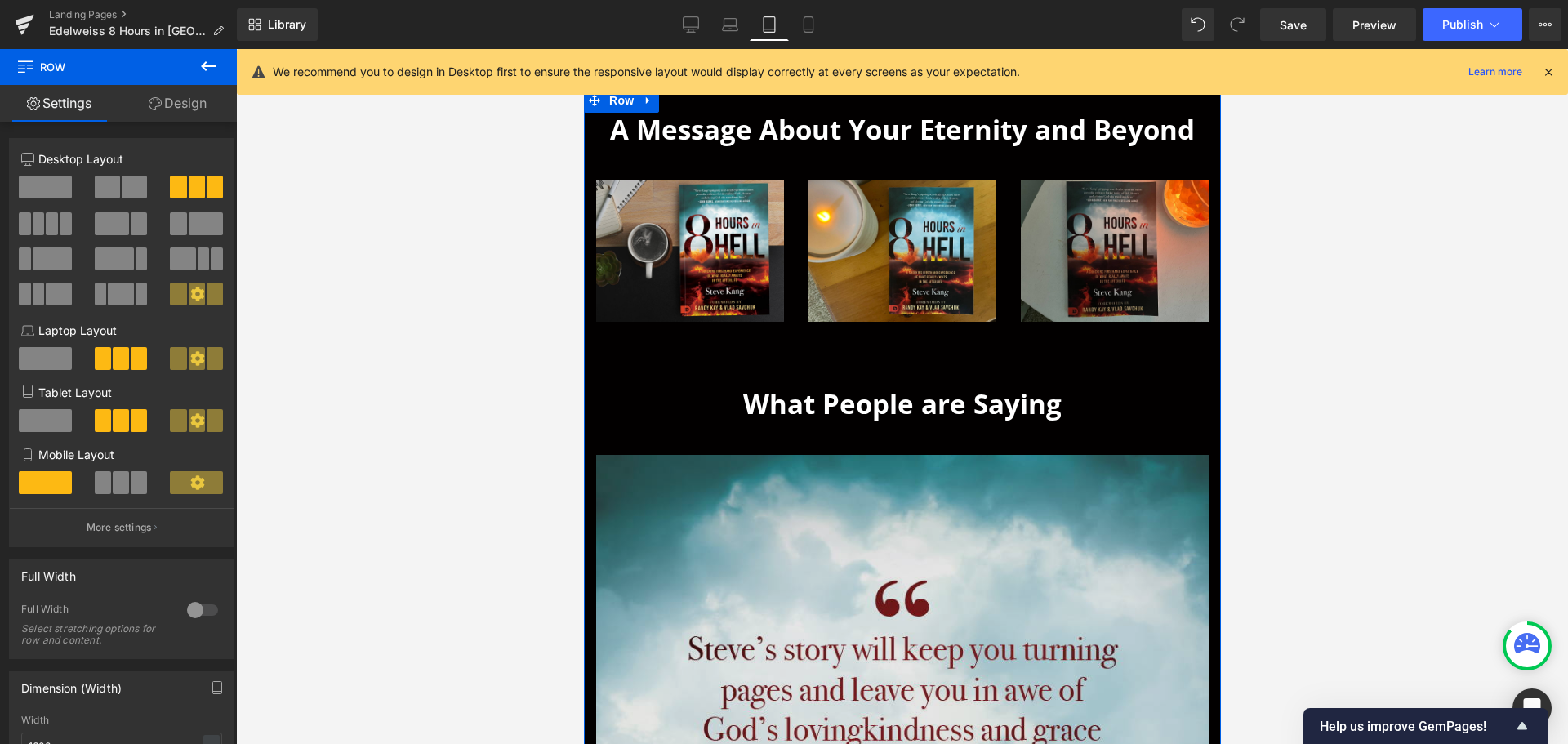
scroll to position [666, 0]
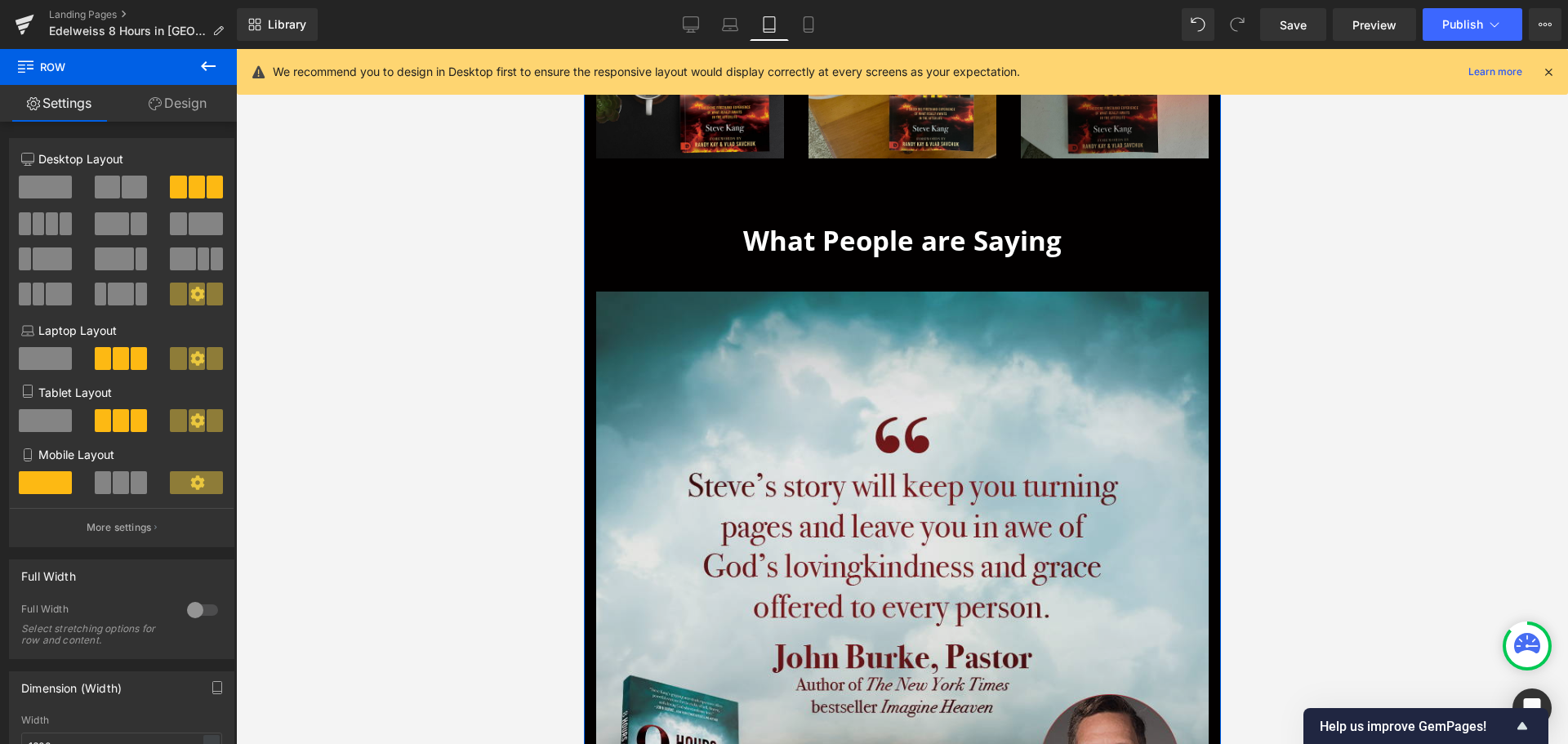
click at [747, 345] on img at bounding box center [901, 598] width 613 height 613
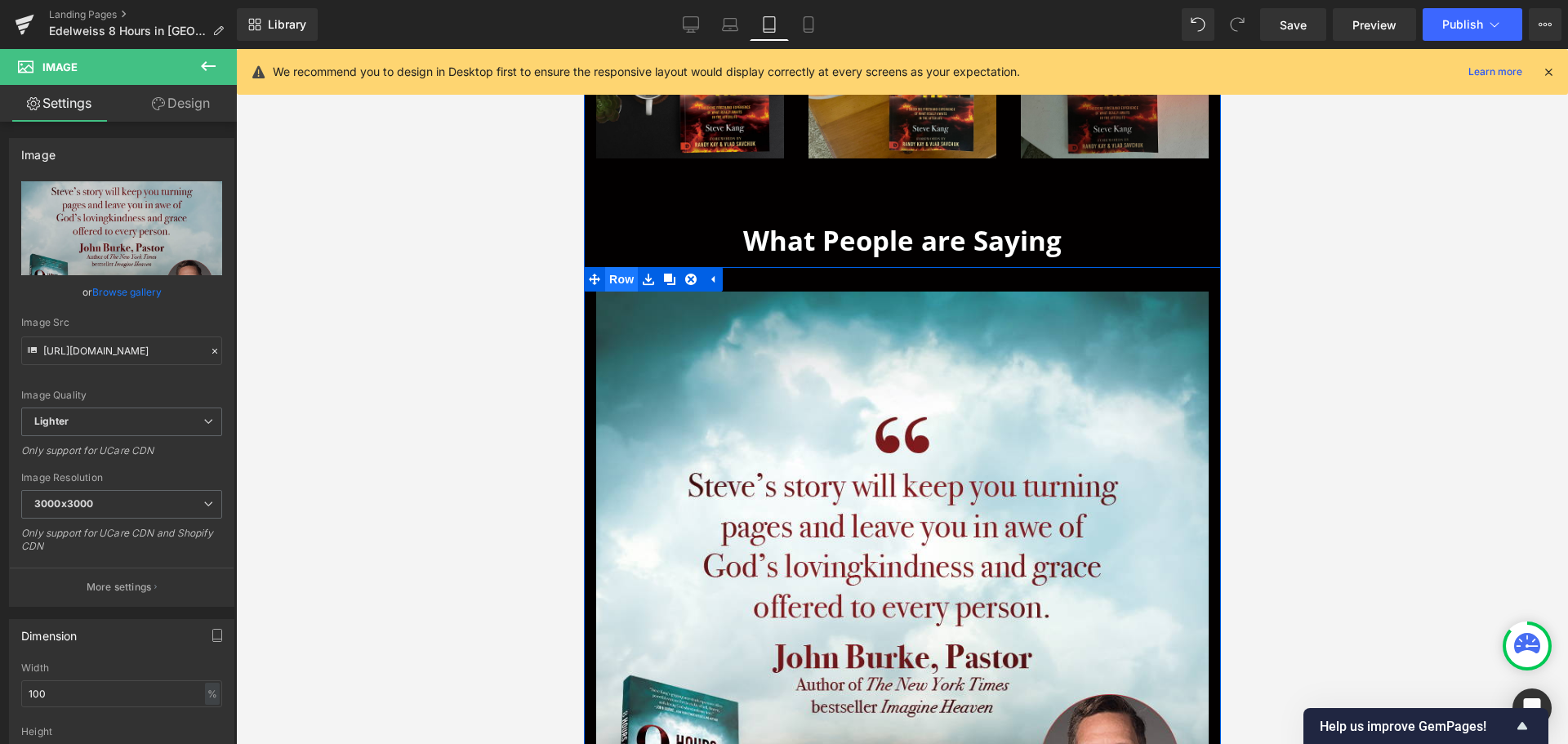
click at [621, 278] on span "Row" at bounding box center [621, 279] width 32 height 25
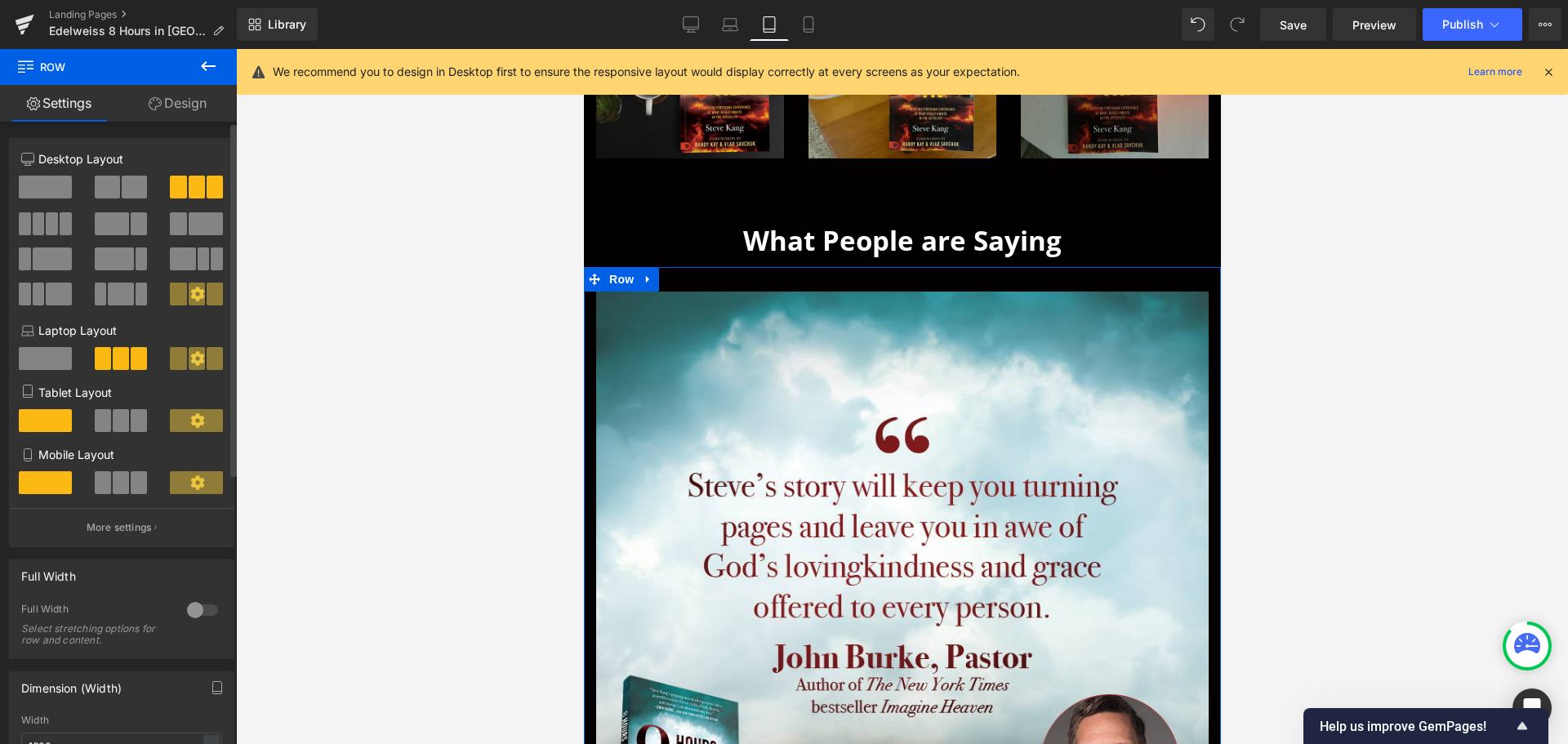
click at [109, 412] on button at bounding box center [122, 421] width 54 height 23
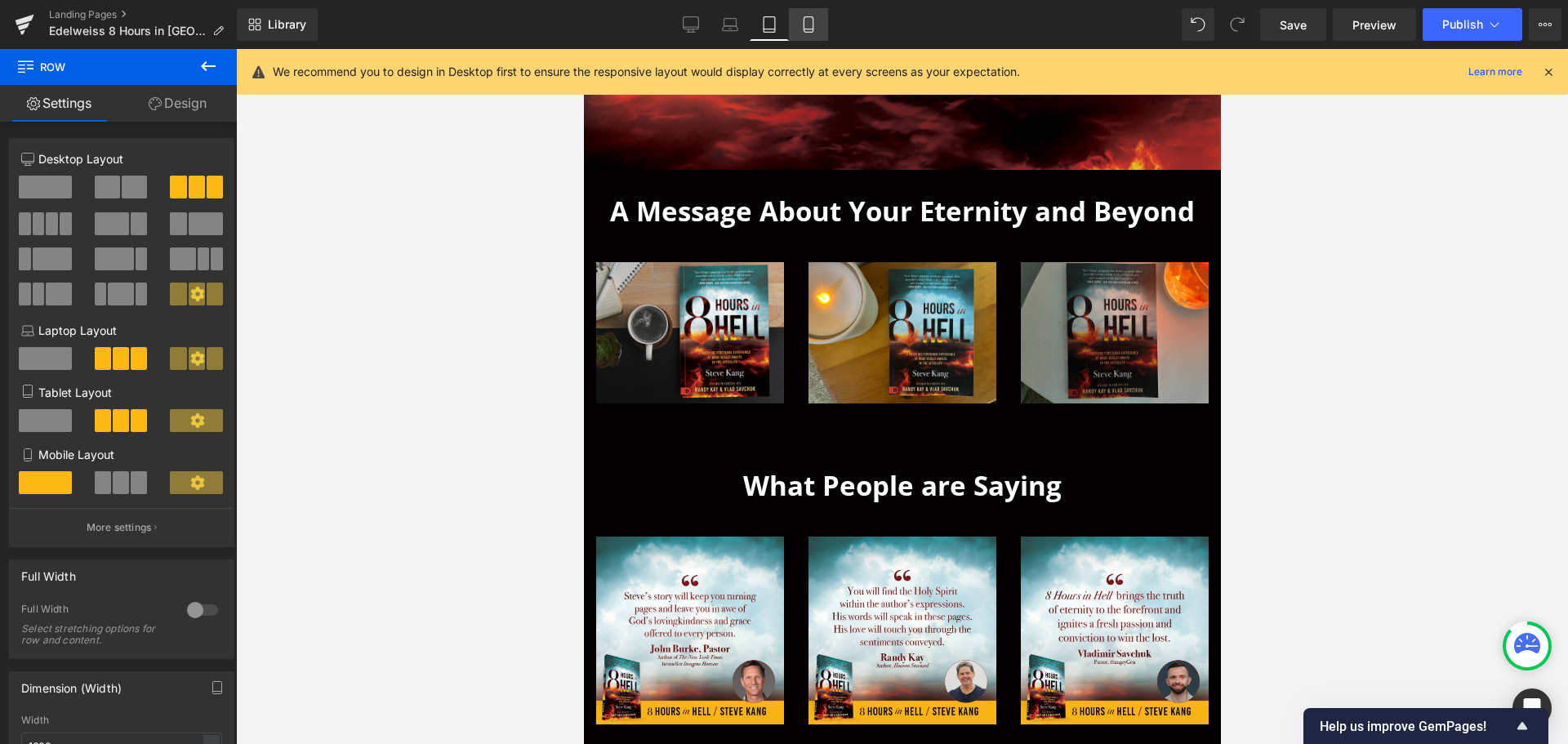
click at [800, 19] on icon at bounding box center [808, 24] width 16 height 16
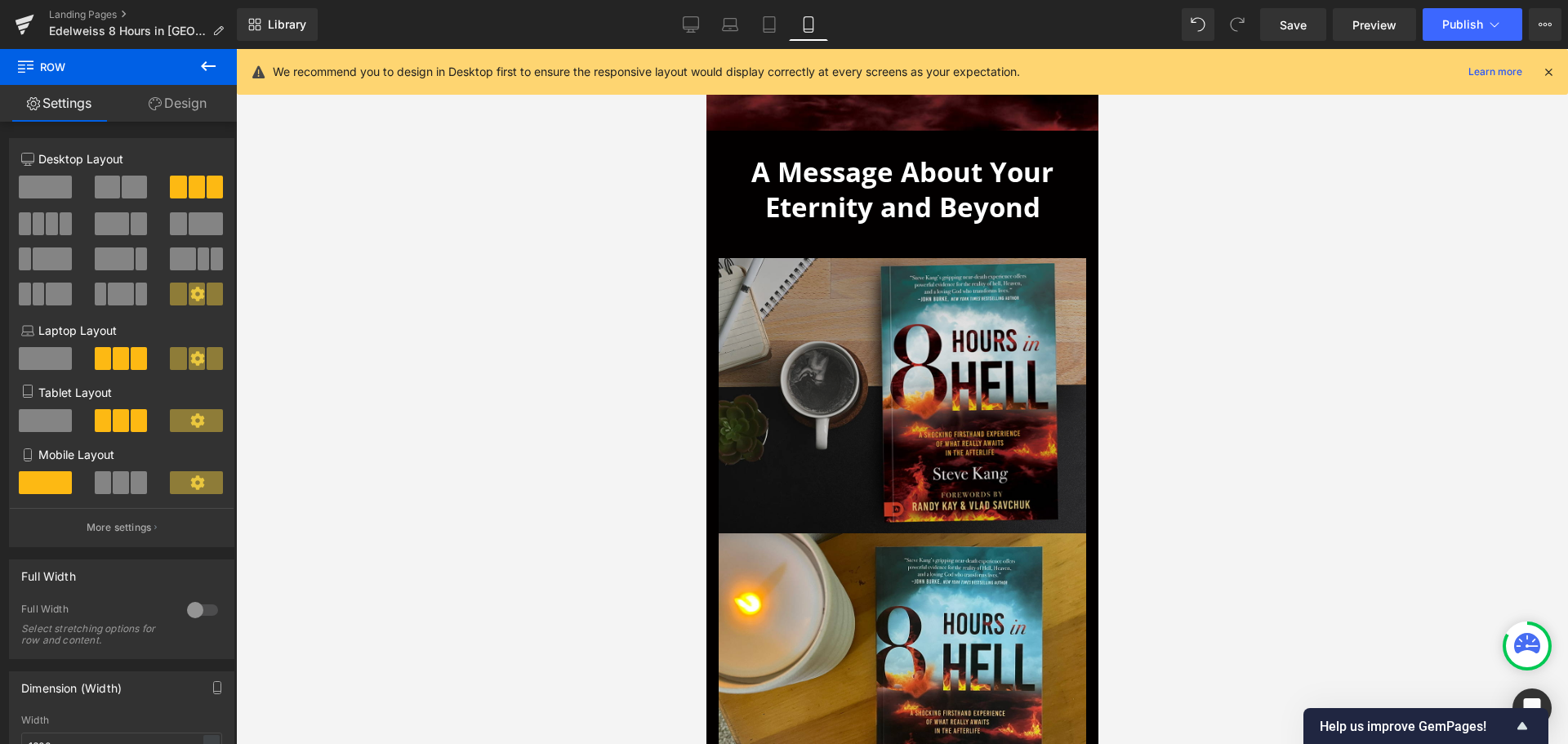
scroll to position [485, 0]
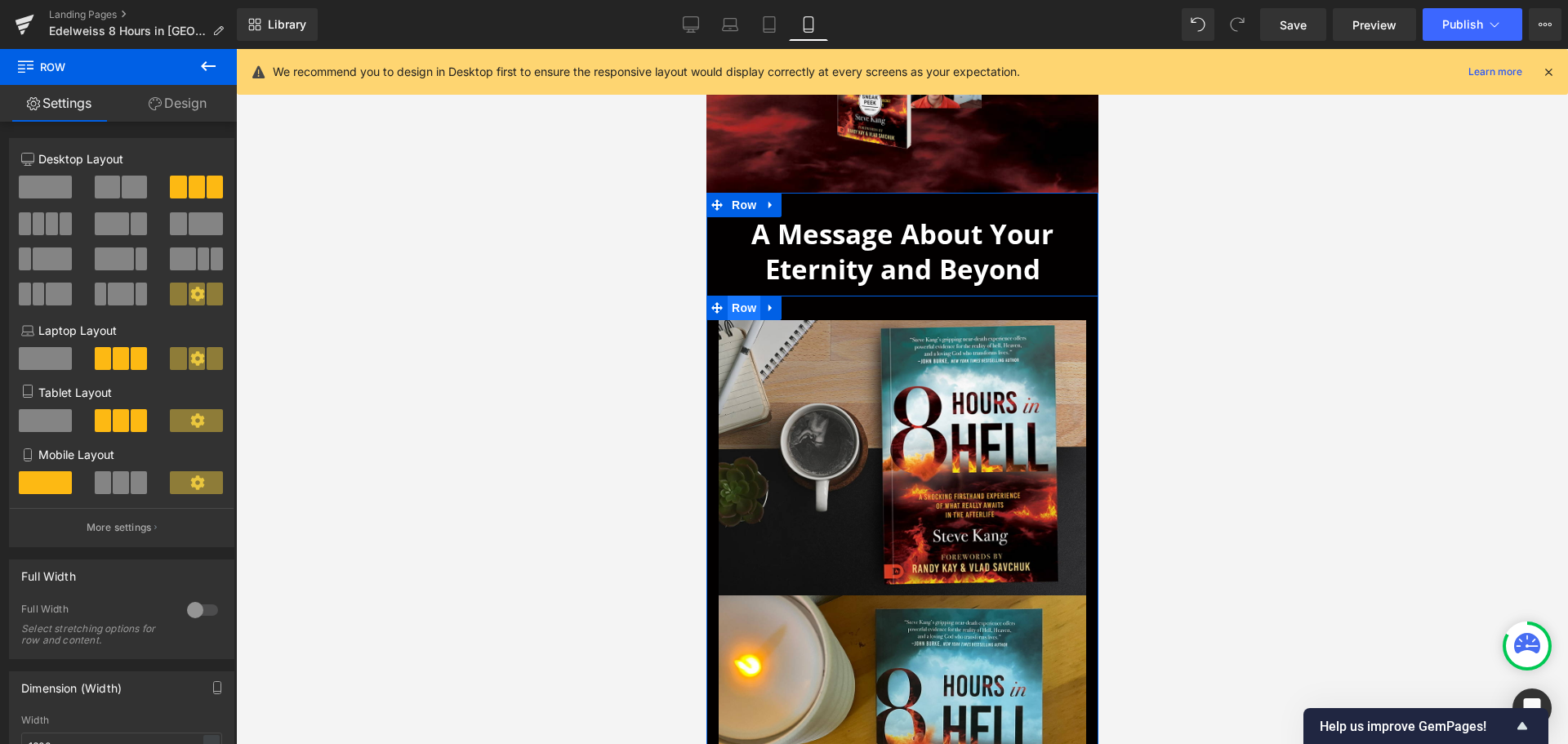
click at [727, 300] on span "Row" at bounding box center [743, 307] width 32 height 25
click at [121, 485] on span at bounding box center [120, 483] width 16 height 23
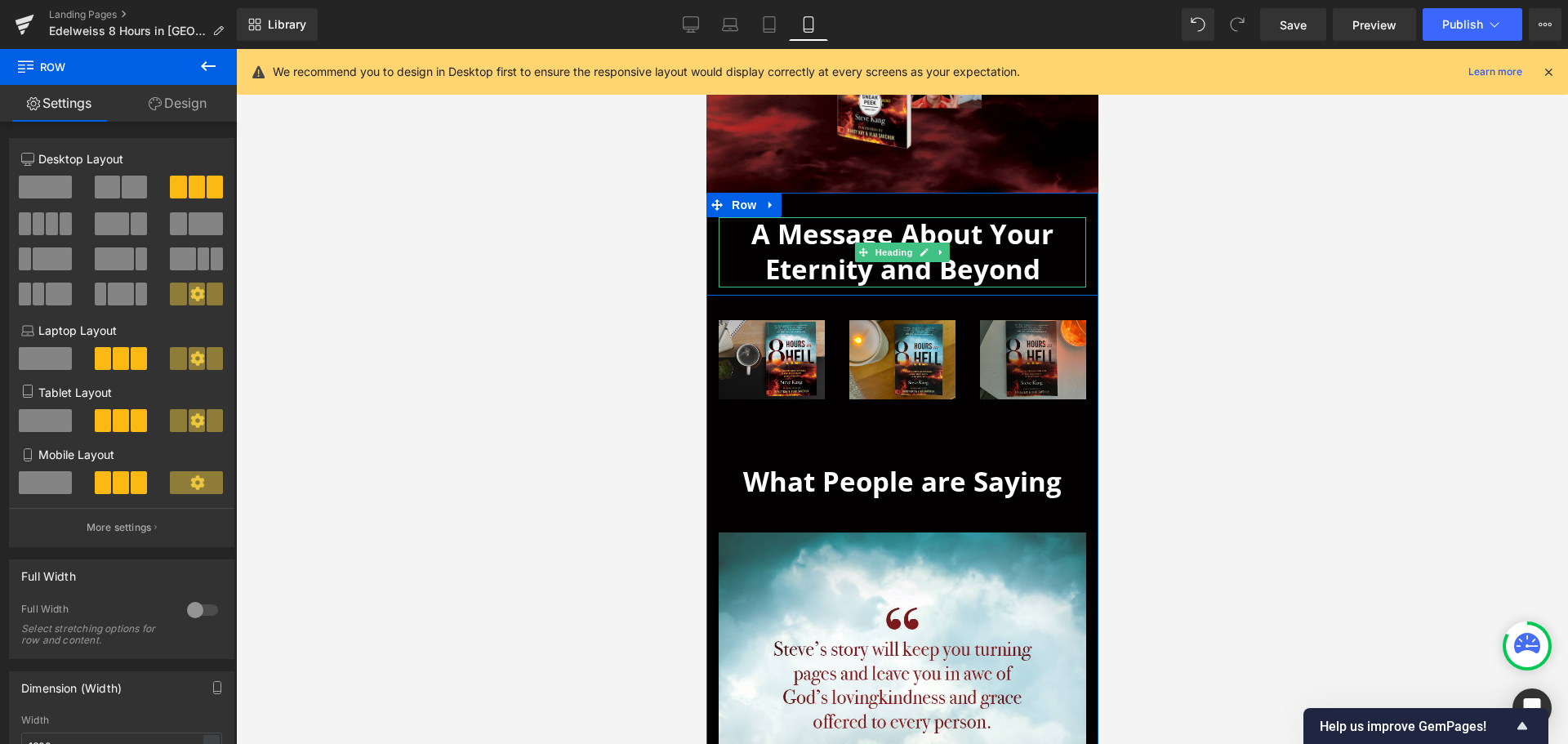
click at [969, 245] on span "A Message About Your Eternity and Beyond" at bounding box center [901, 251] width 302 height 72
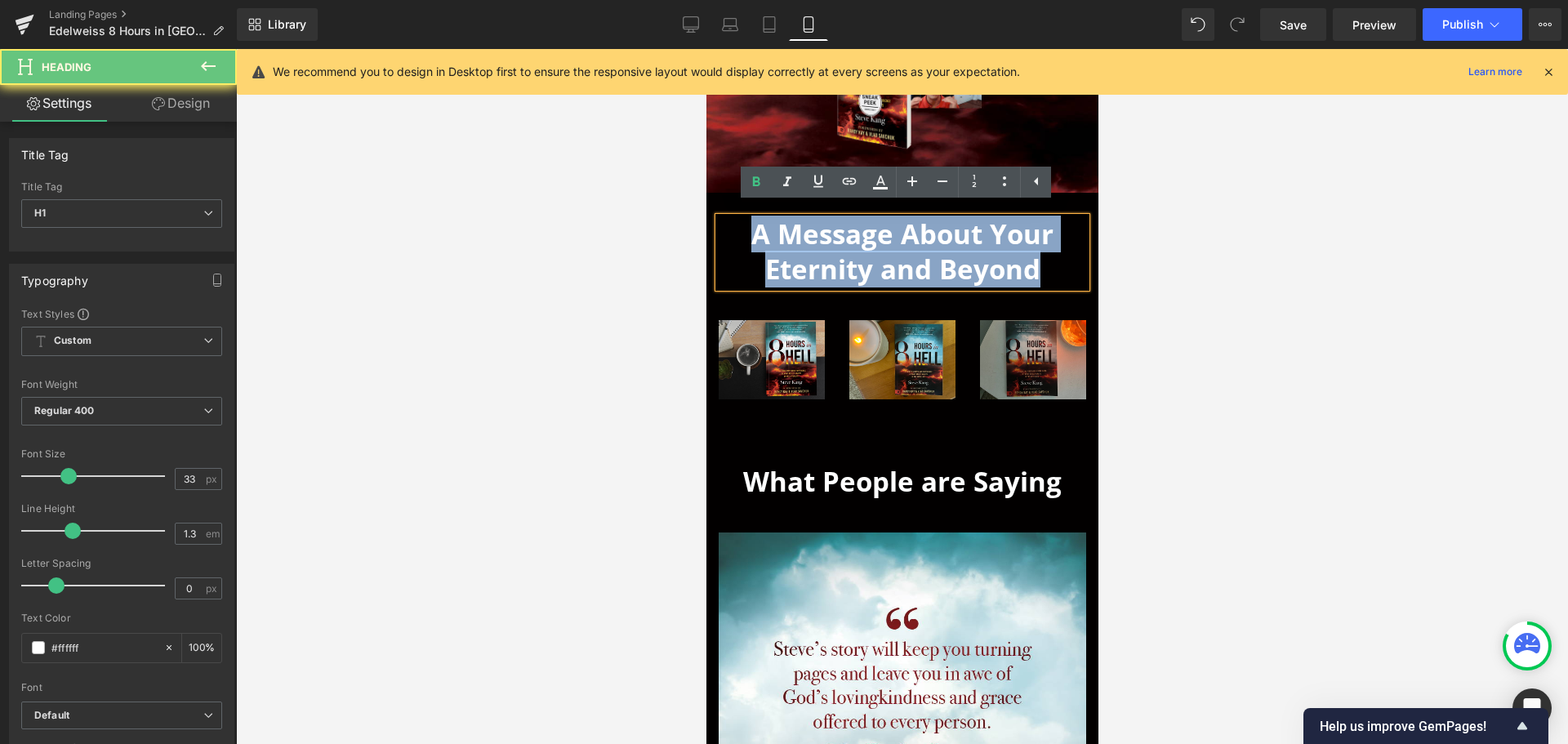
drag, startPoint x: 1039, startPoint y: 261, endPoint x: 518, endPoint y: 204, distance: 524.1
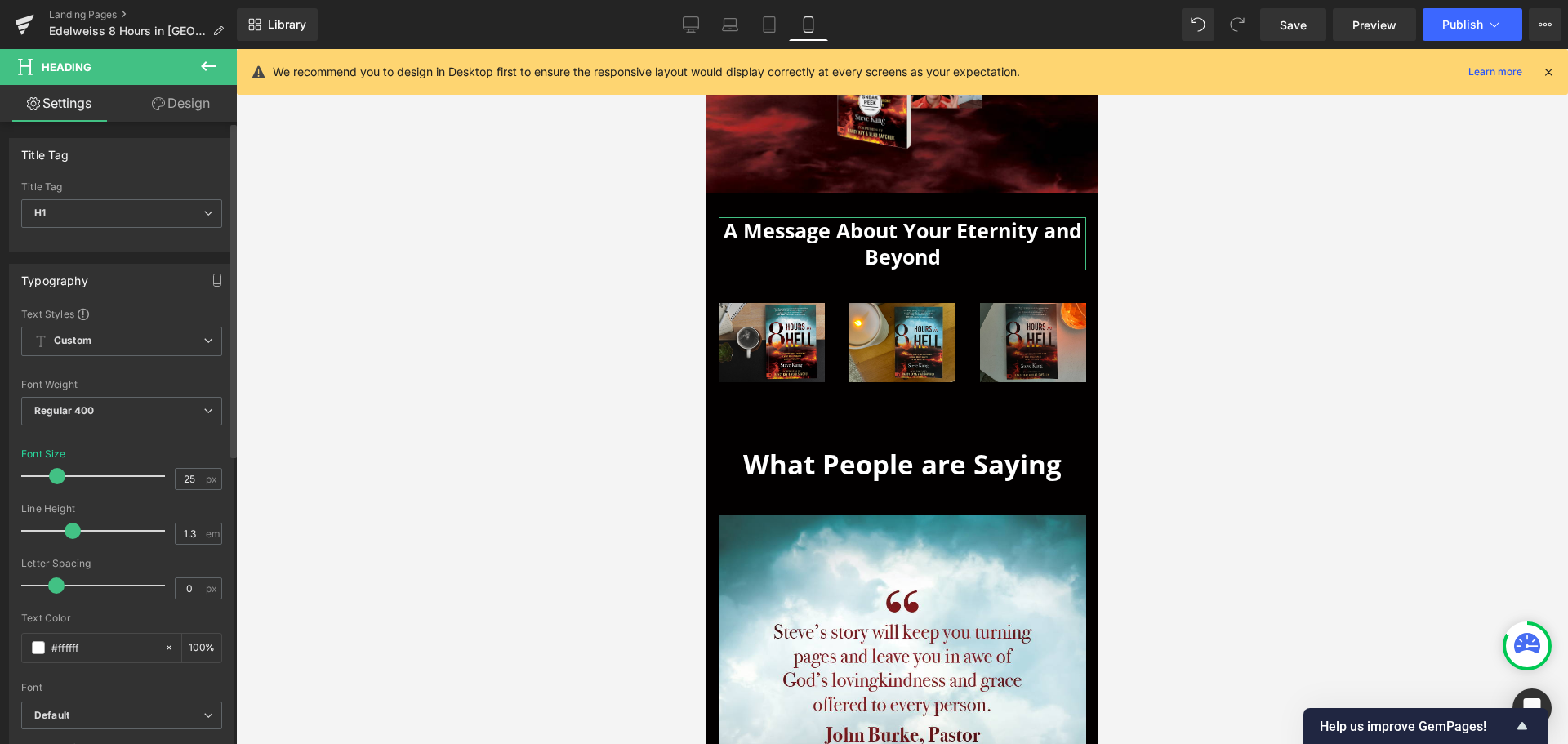
drag, startPoint x: 66, startPoint y: 478, endPoint x: 55, endPoint y: 479, distance: 11.0
click at [55, 479] on span at bounding box center [57, 476] width 16 height 16
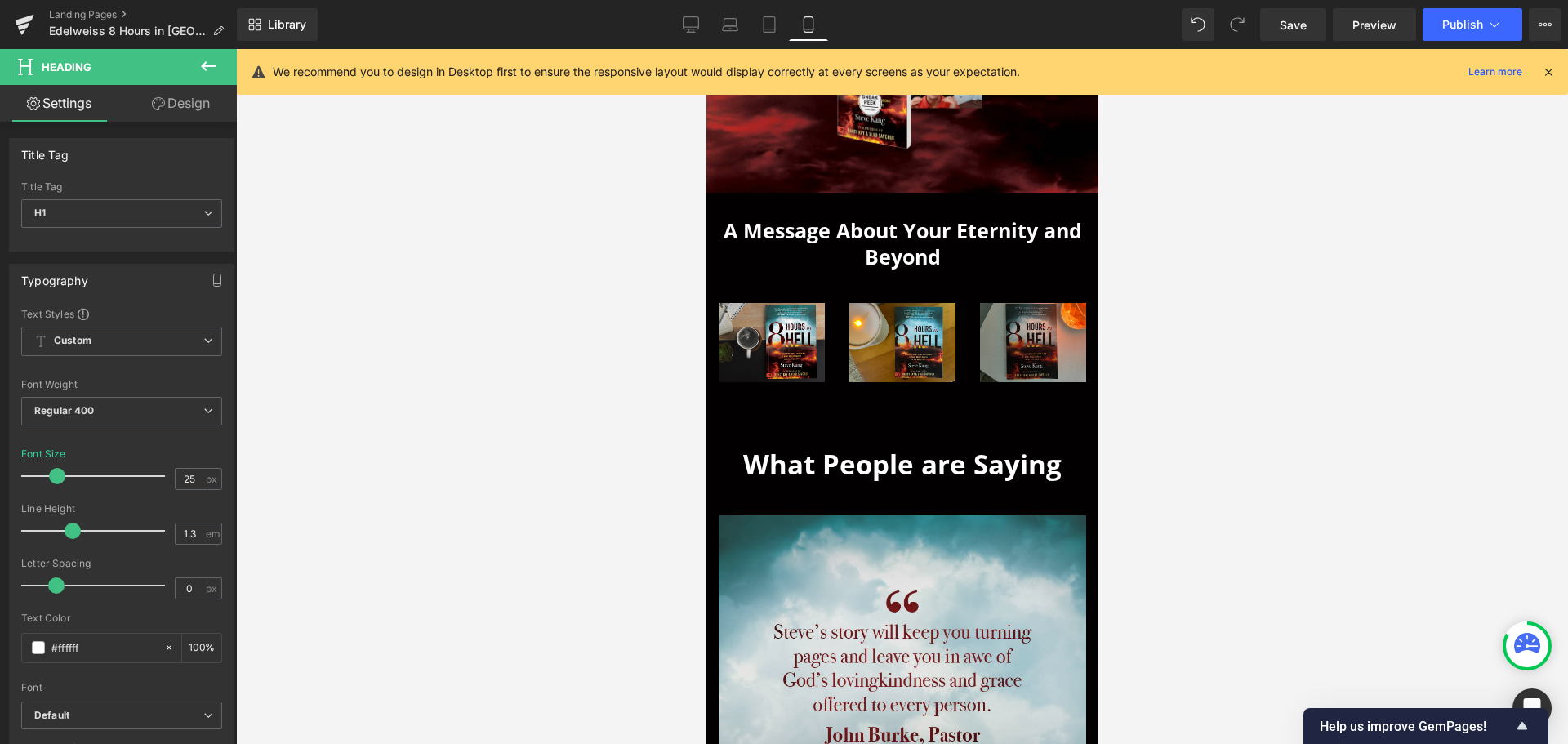
click at [884, 548] on img at bounding box center [901, 699] width 368 height 368
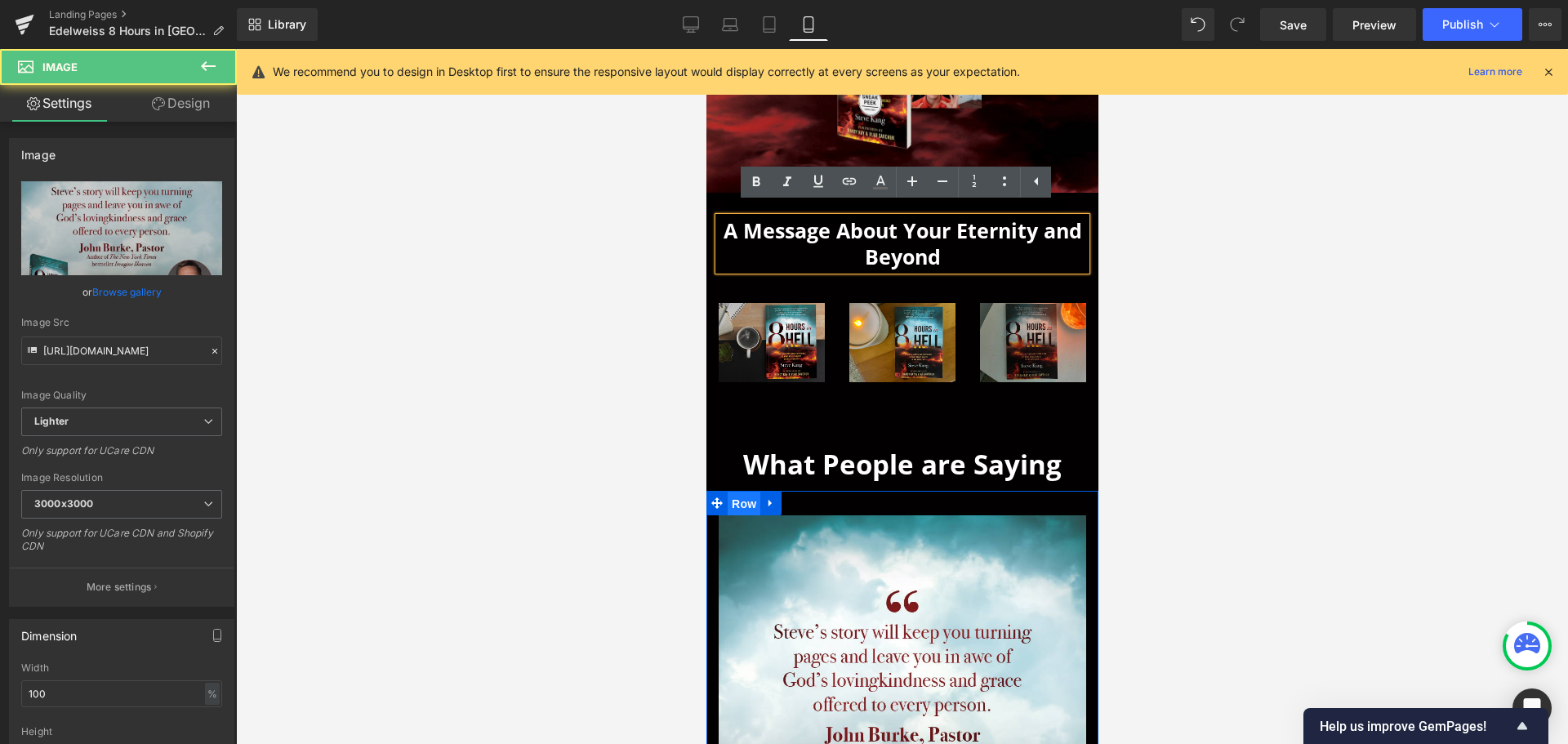
click at [732, 497] on span "Row" at bounding box center [743, 504] width 32 height 25
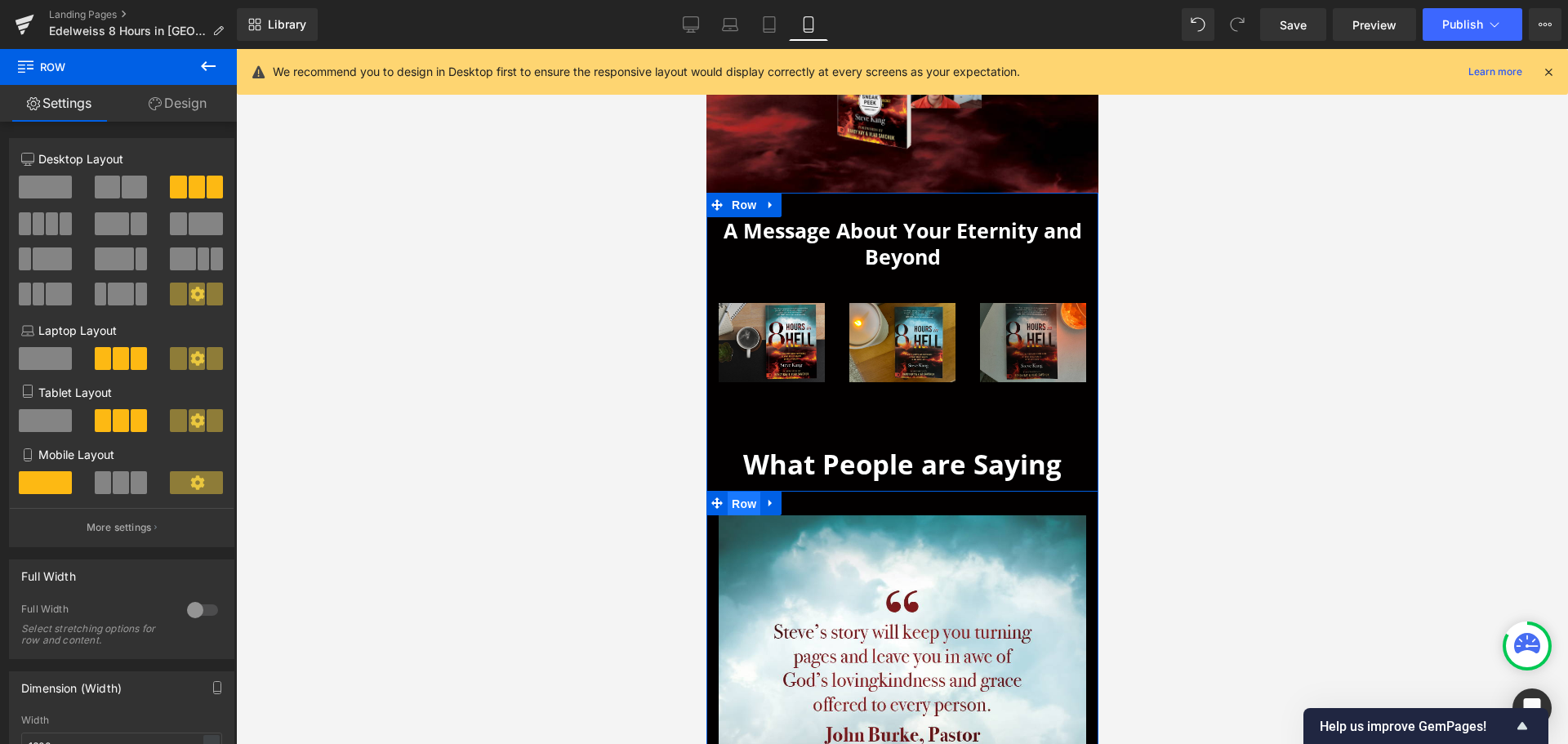
click at [735, 500] on span "Row" at bounding box center [743, 504] width 32 height 25
click at [112, 482] on span at bounding box center [120, 483] width 16 height 23
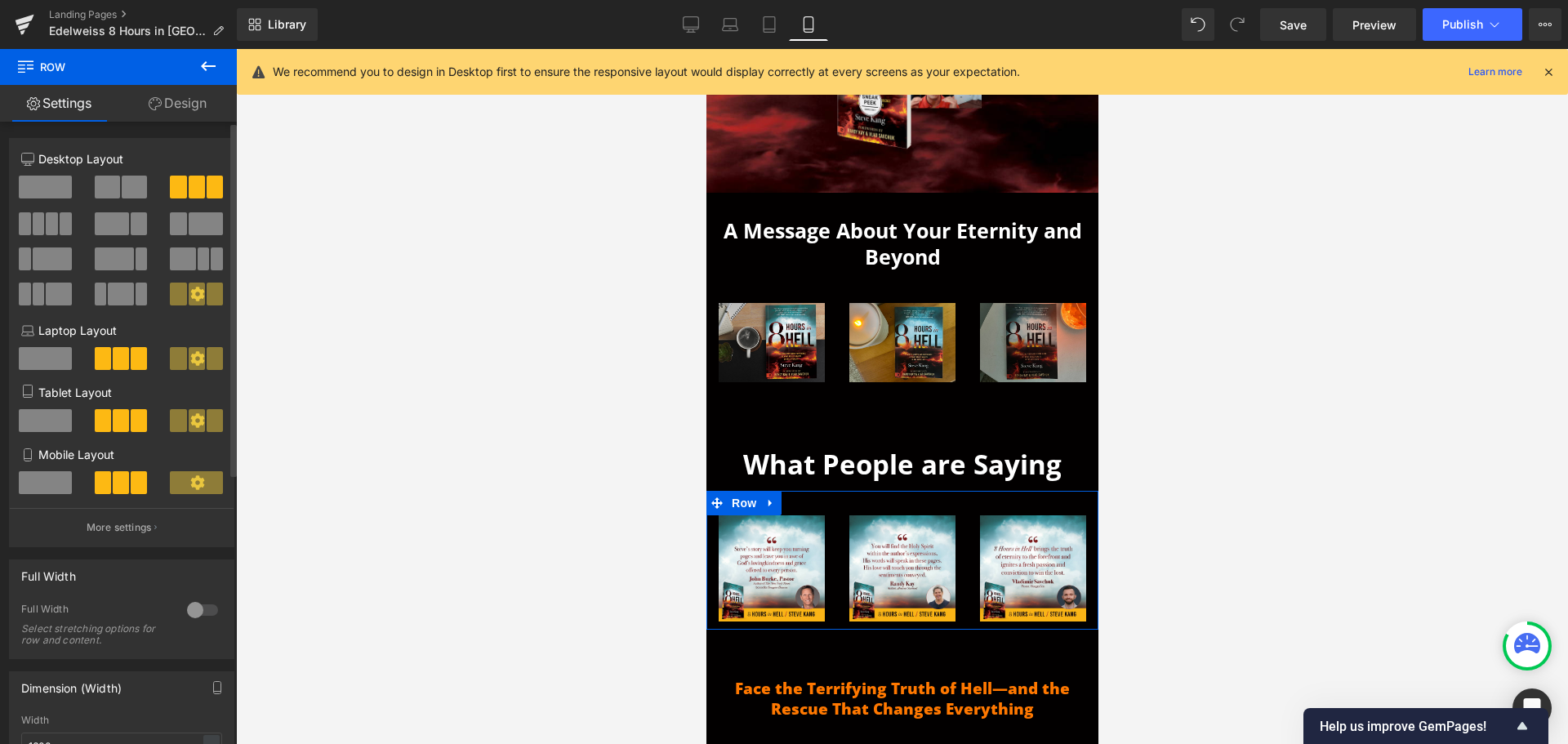
click at [56, 483] on span at bounding box center [45, 483] width 53 height 23
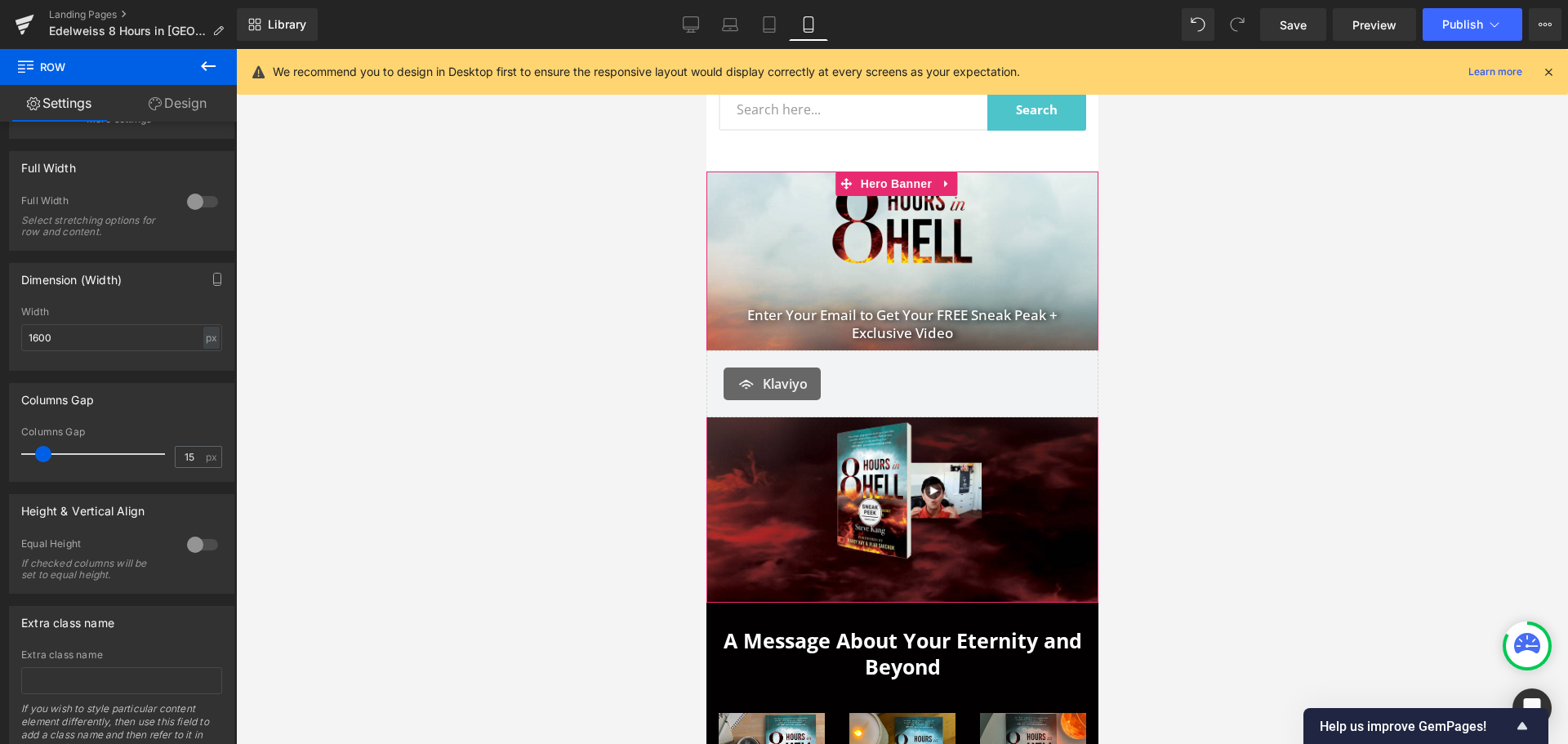
scroll to position [0, 0]
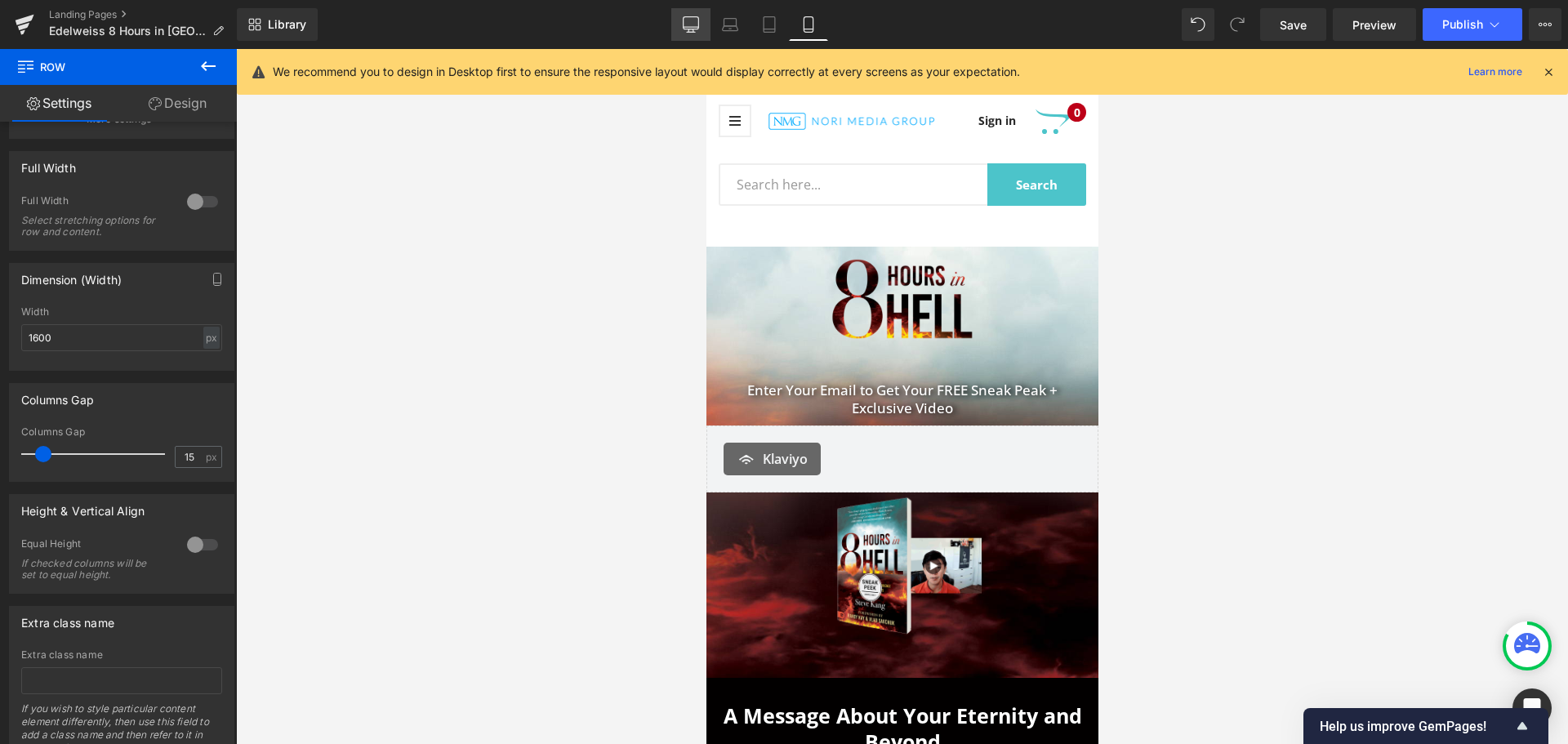
click at [682, 26] on link "Desktop" at bounding box center [691, 25] width 39 height 32
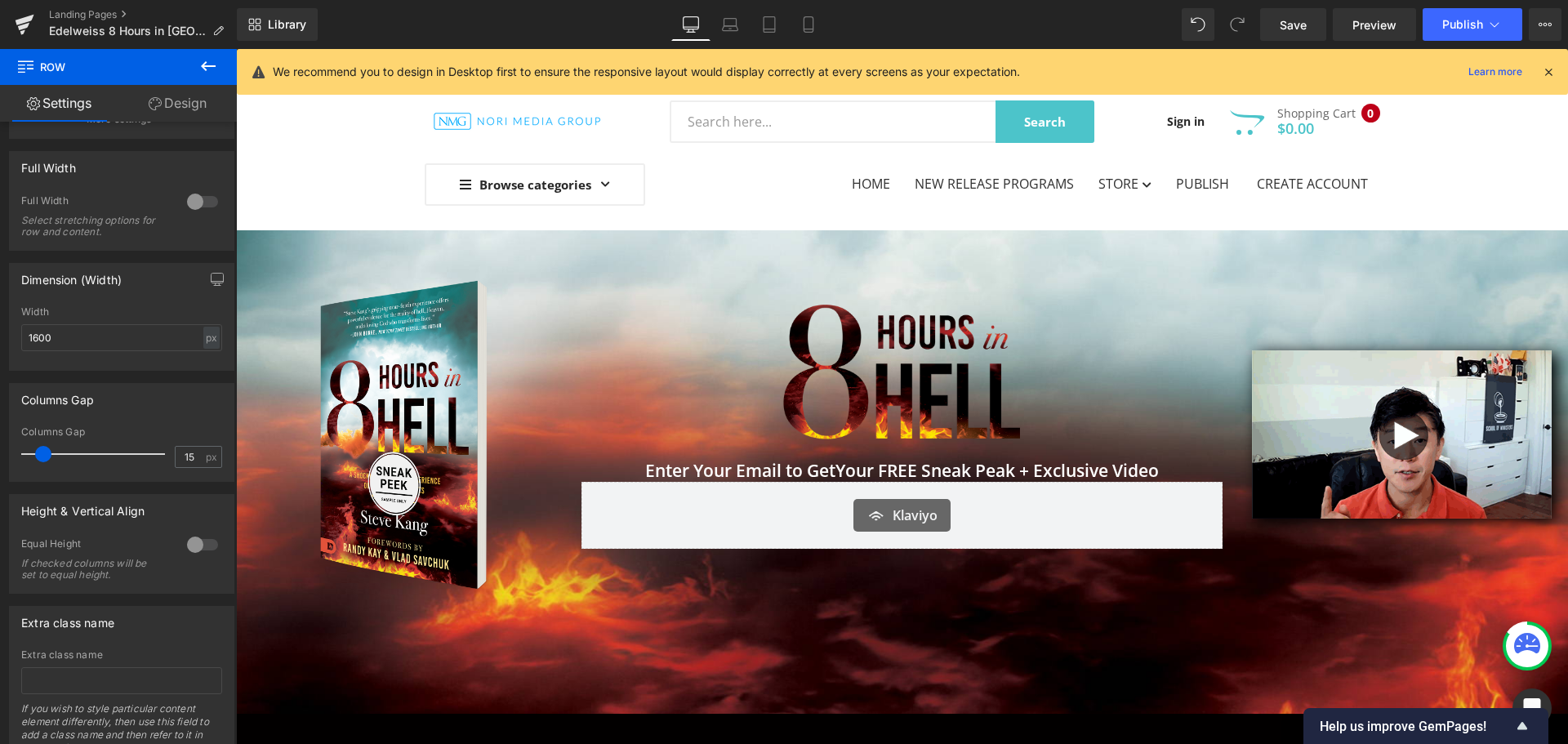
scroll to position [255, 0]
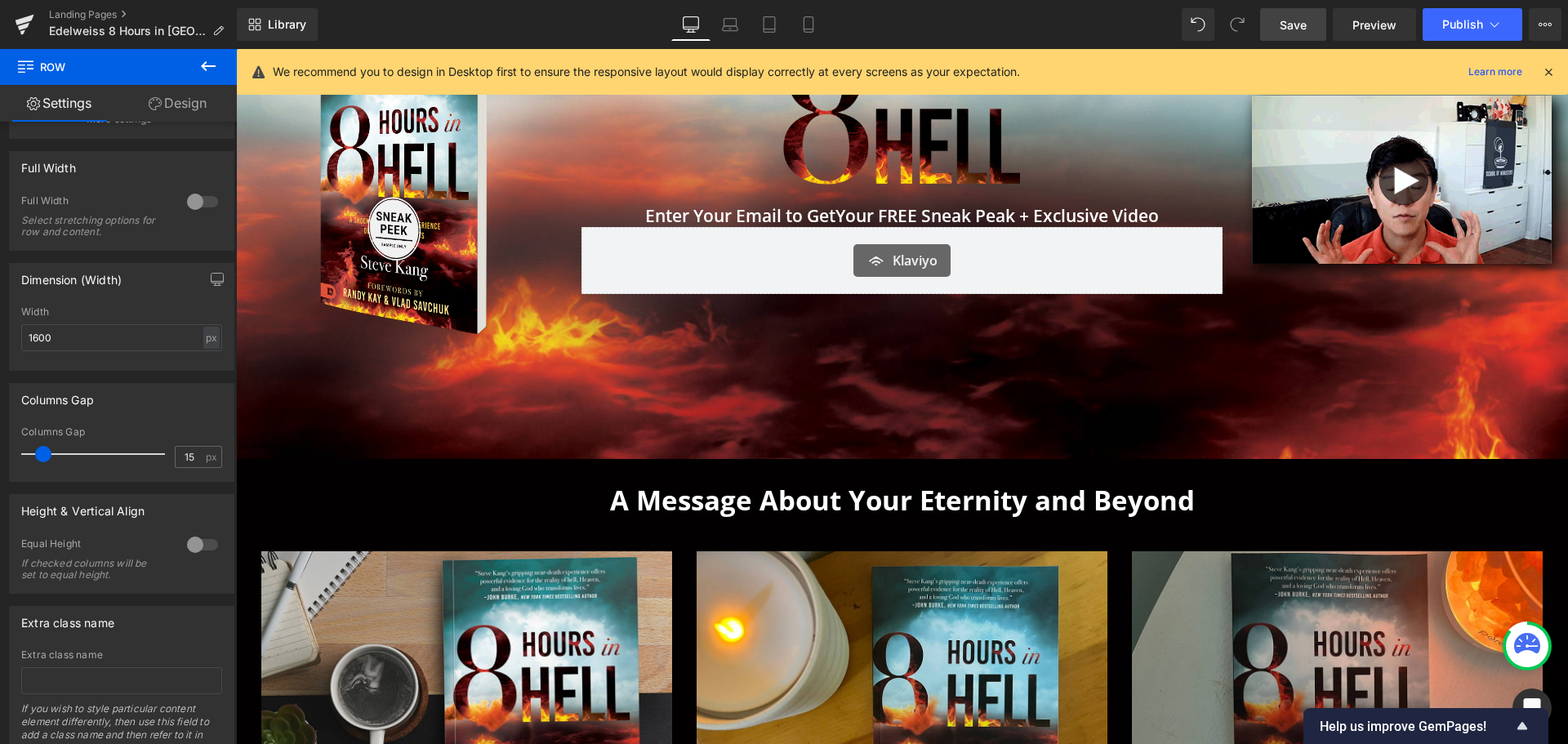
click at [1293, 25] on span "Save" at bounding box center [1293, 25] width 27 height 17
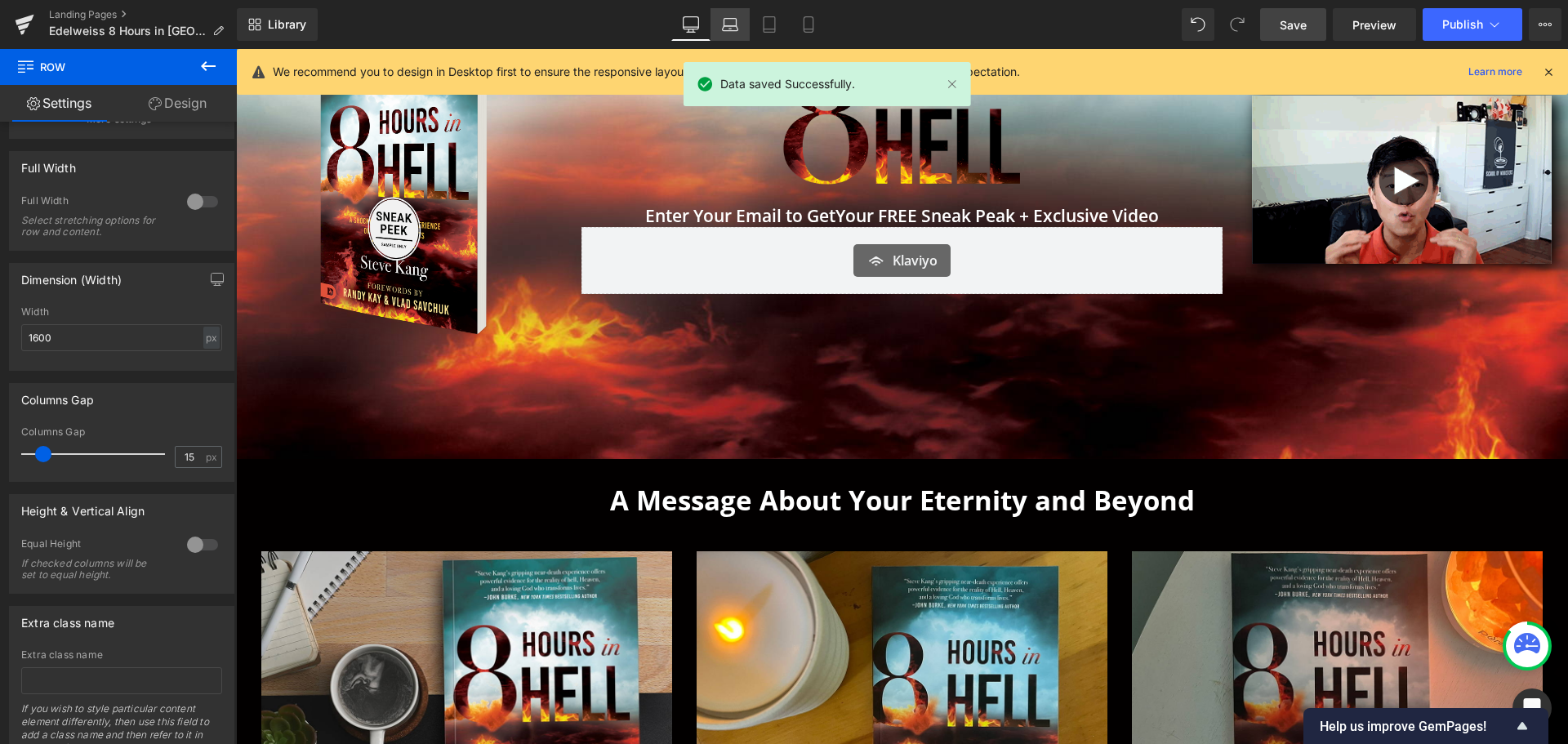
click at [735, 31] on icon at bounding box center [730, 29] width 15 height 5
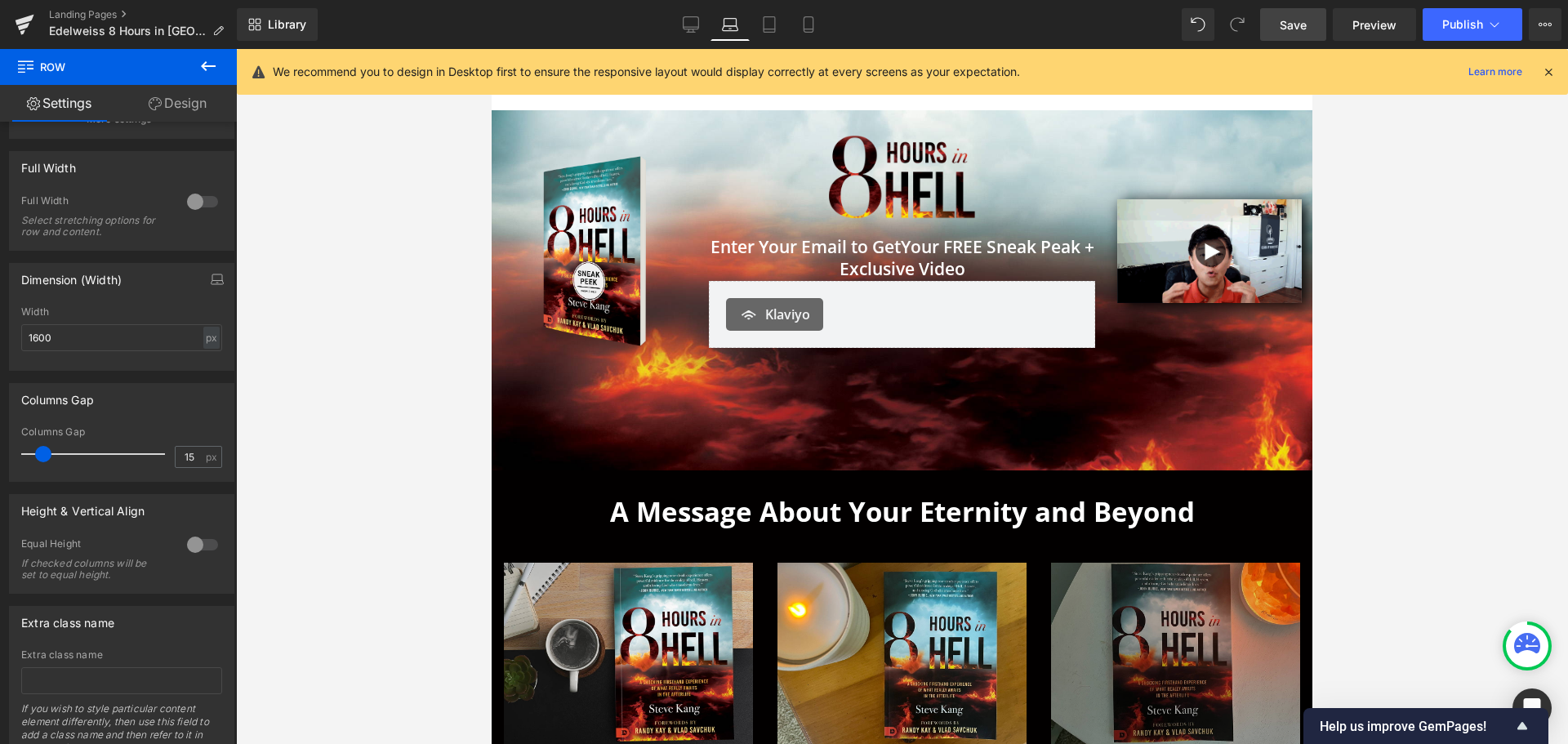
scroll to position [0, 0]
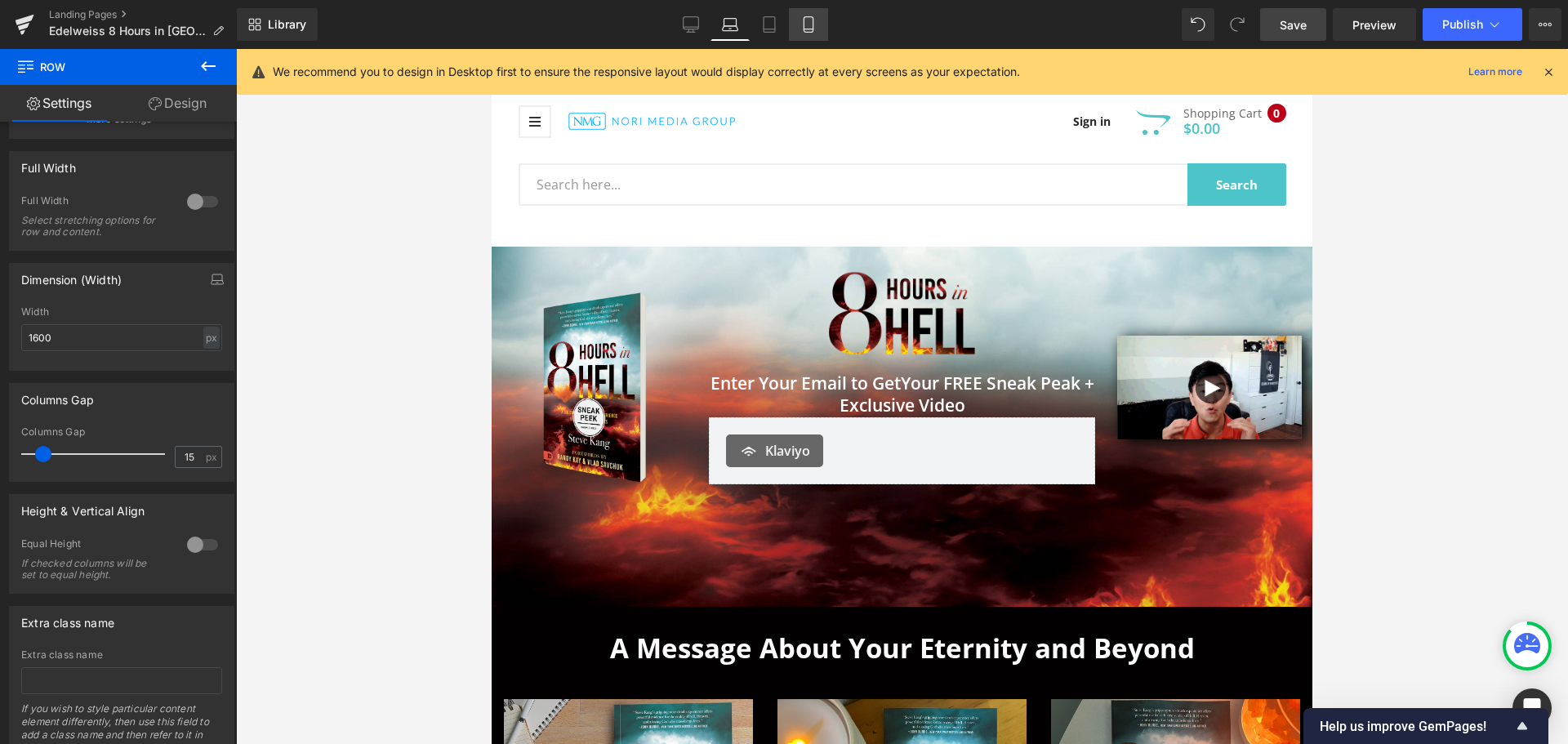
click at [792, 26] on link "Mobile" at bounding box center [809, 25] width 39 height 32
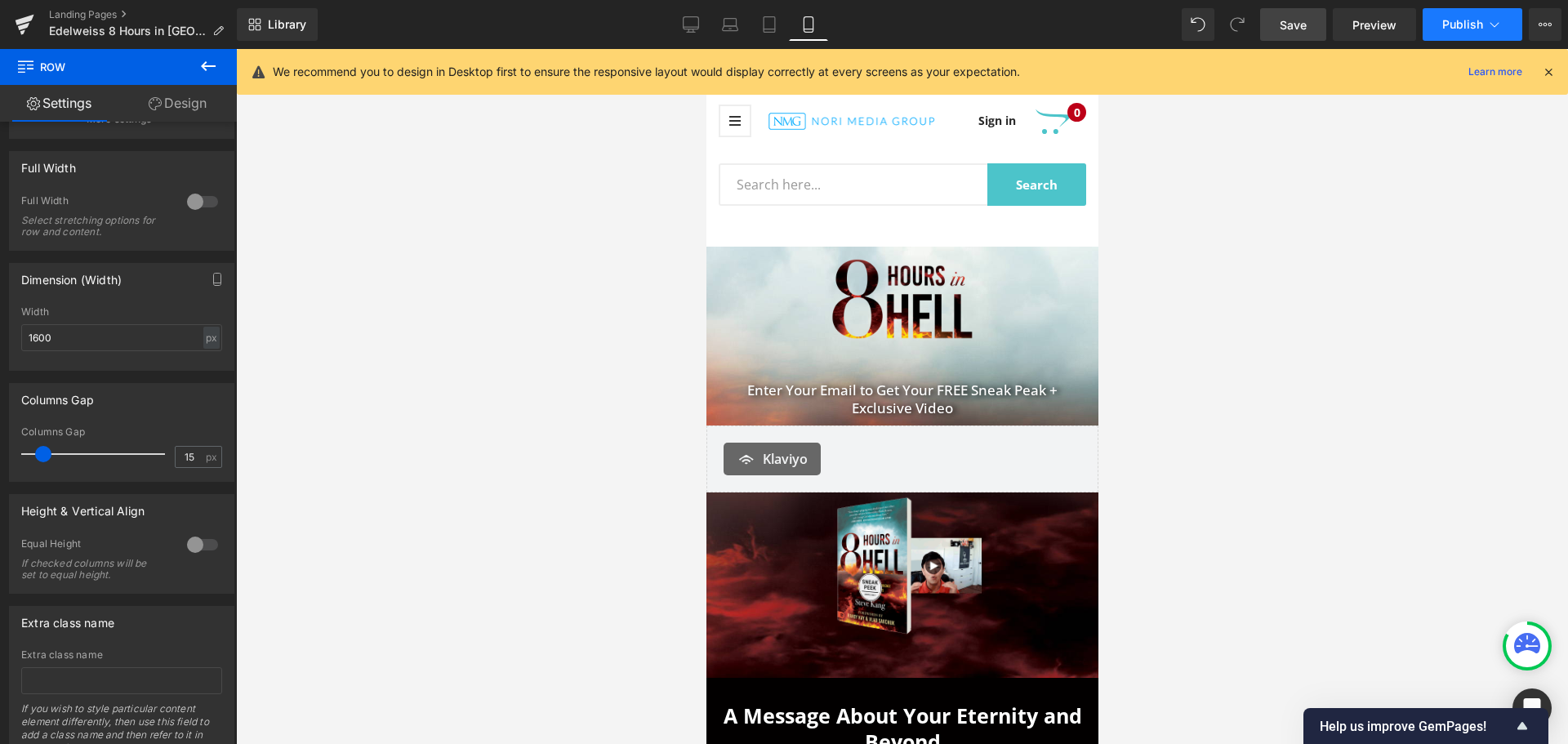
click at [1480, 20] on span "Publish" at bounding box center [1462, 24] width 41 height 13
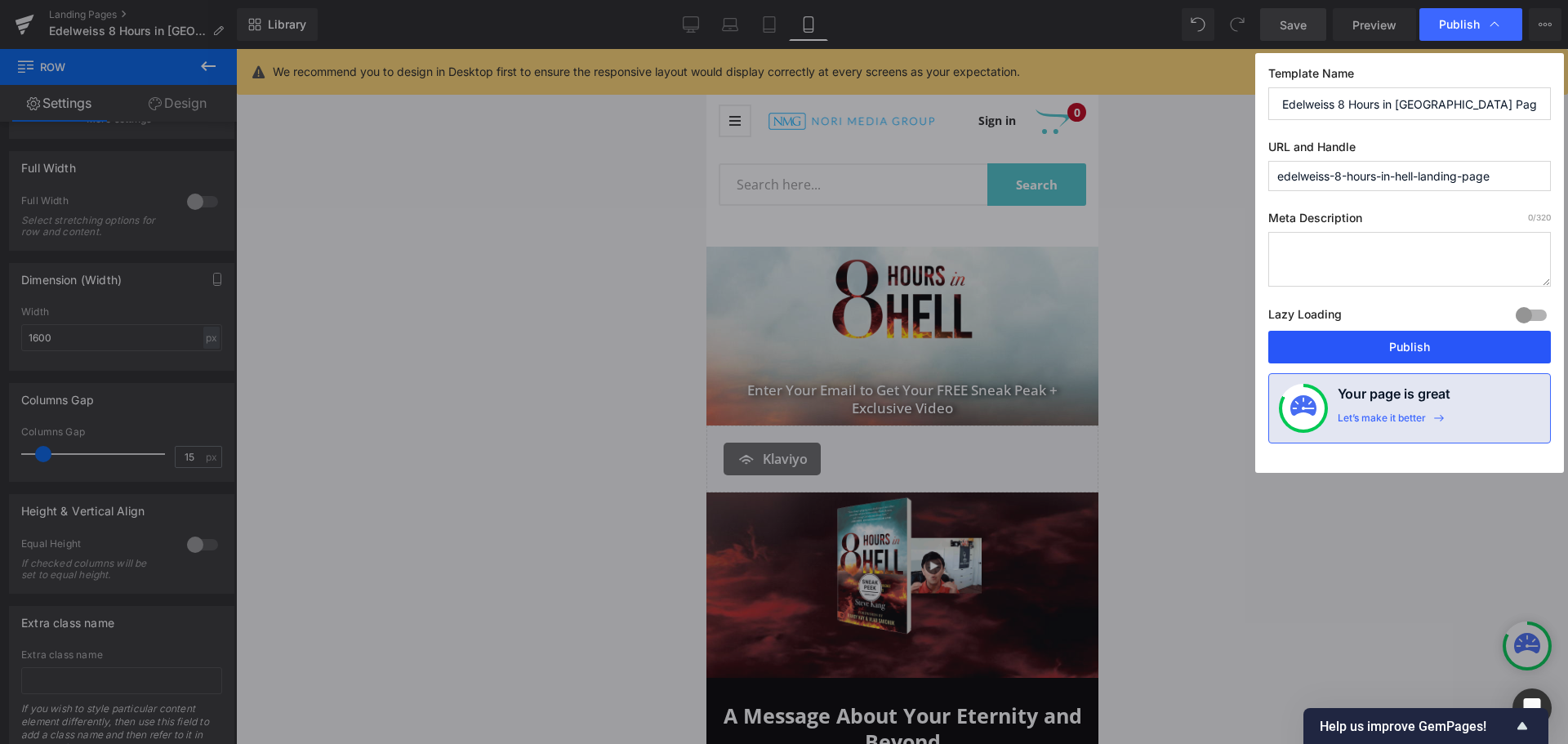
click at [1356, 337] on button "Publish" at bounding box center [1410, 347] width 283 height 32
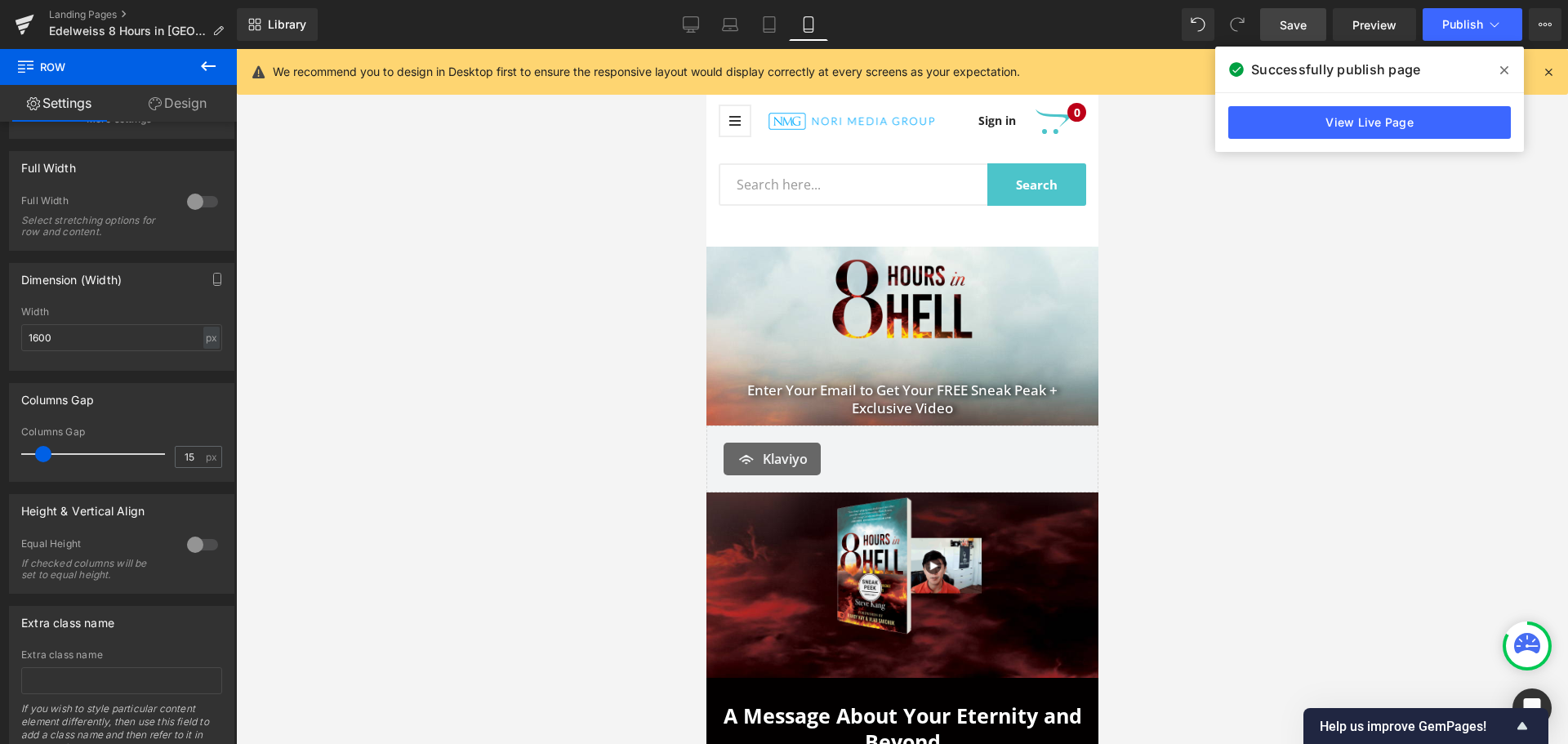
click at [1503, 70] on icon at bounding box center [1504, 71] width 9 height 9
